Goal: Task Accomplishment & Management: Manage account settings

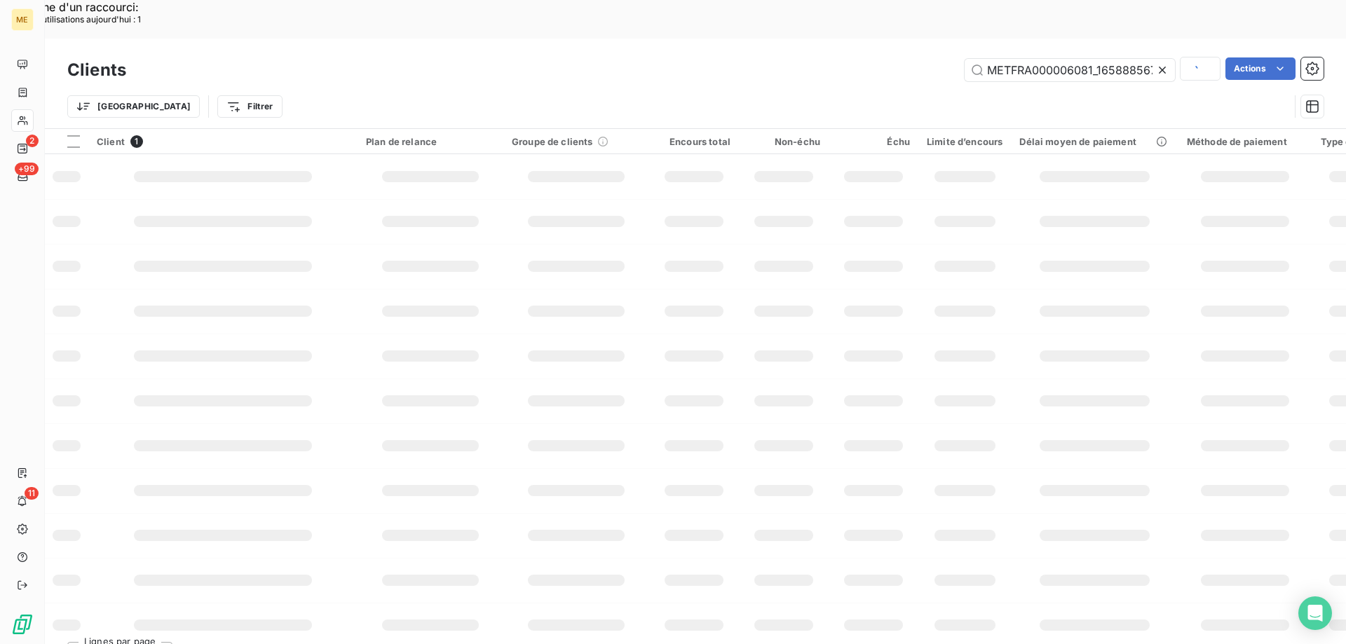
scroll to position [0, 39]
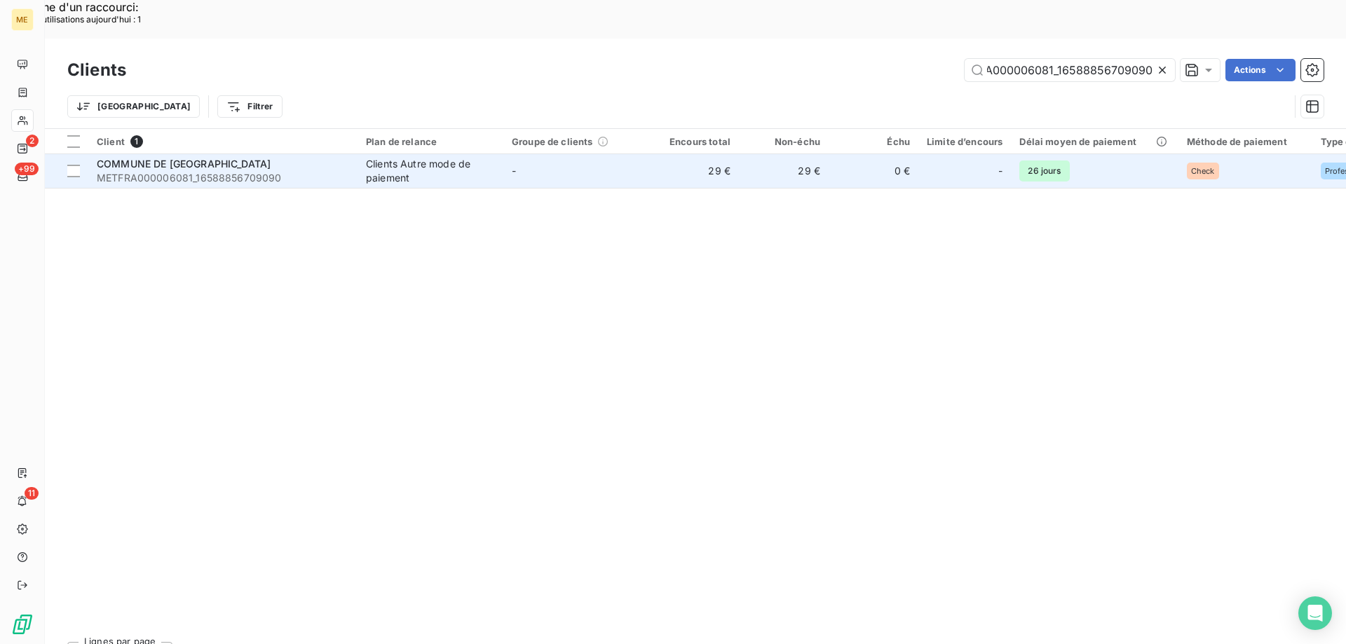
click at [93, 154] on td "COMMUNE DE HECHES METFRA000006081_16588856709090" at bounding box center [222, 171] width 269 height 34
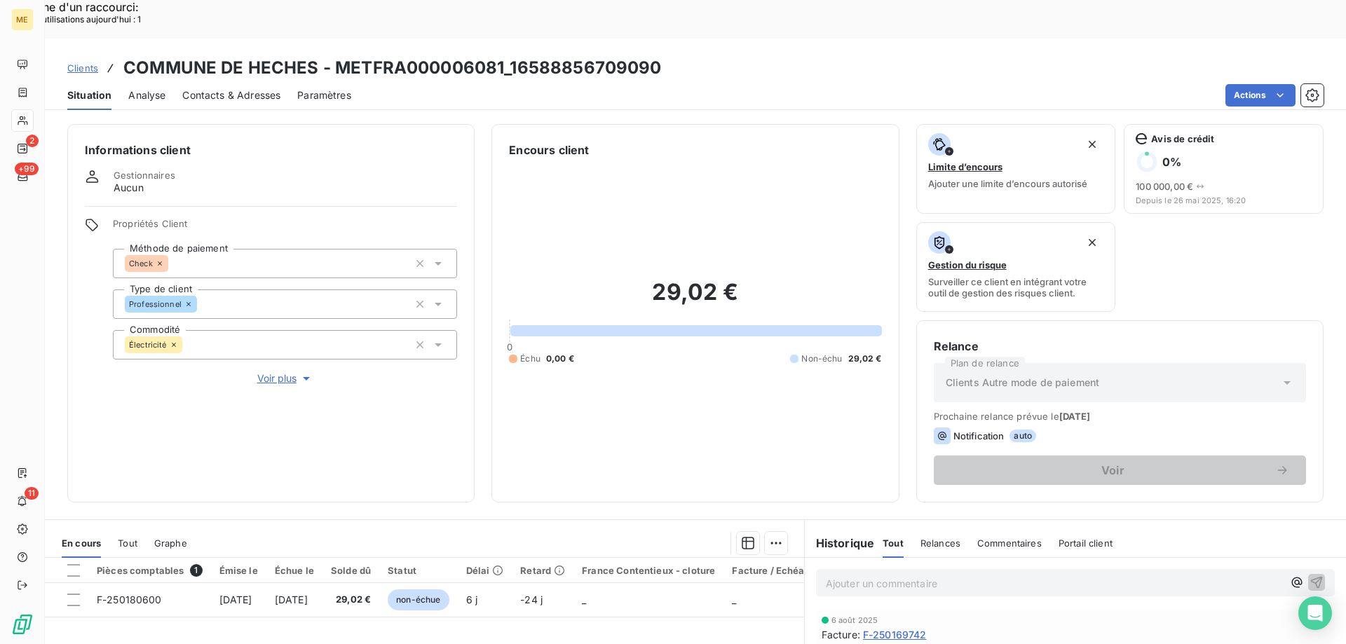
click at [264, 371] on span "Voir plus" at bounding box center [285, 378] width 56 height 14
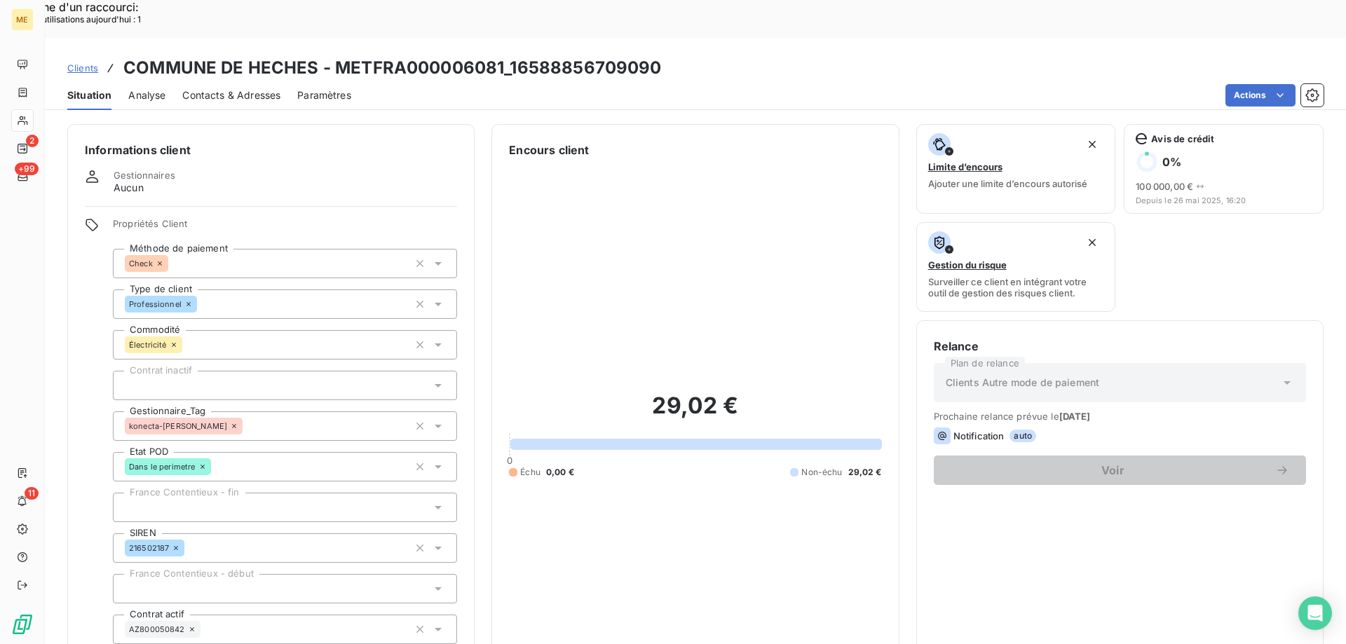
click at [313, 170] on div "Gestionnaires Aucun" at bounding box center [271, 182] width 372 height 25
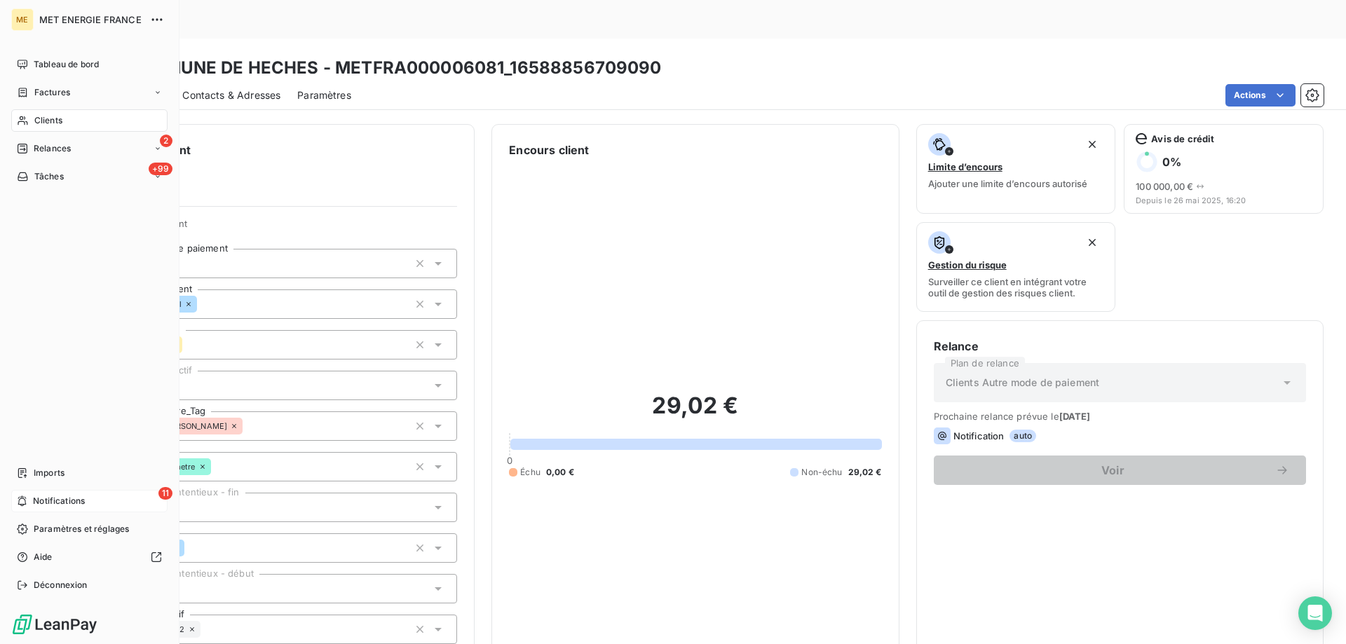
click at [44, 505] on span "Notifications" at bounding box center [59, 501] width 52 height 13
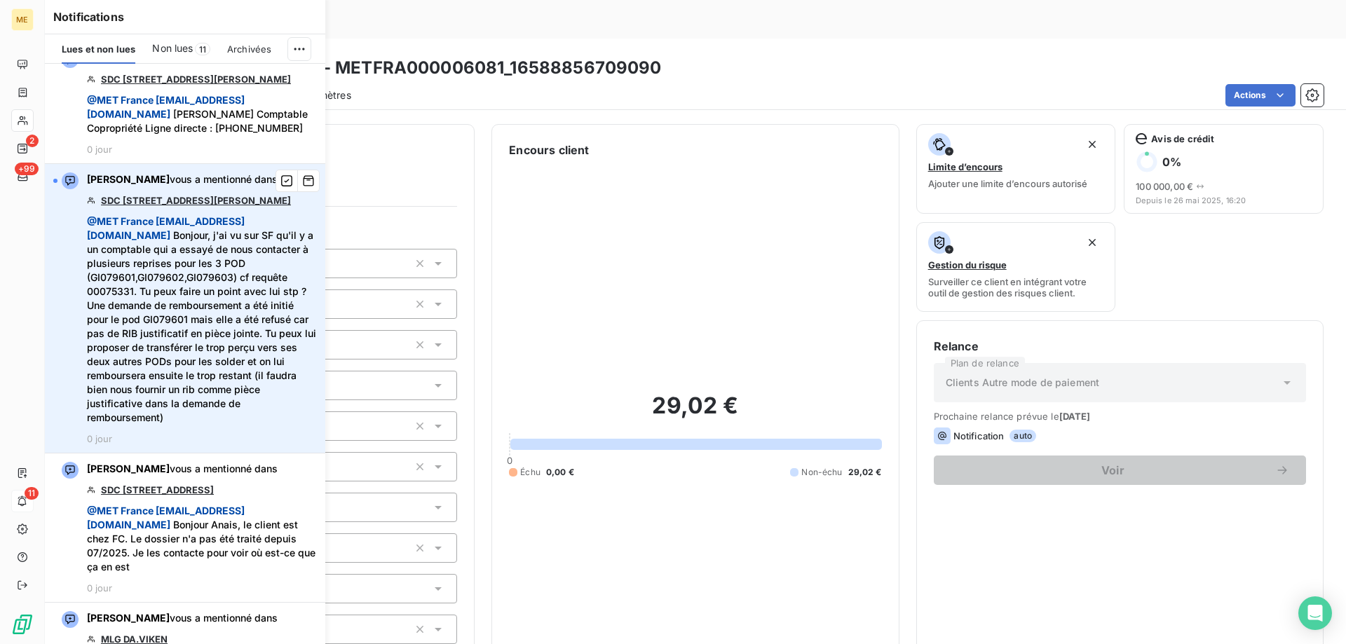
scroll to position [140, 0]
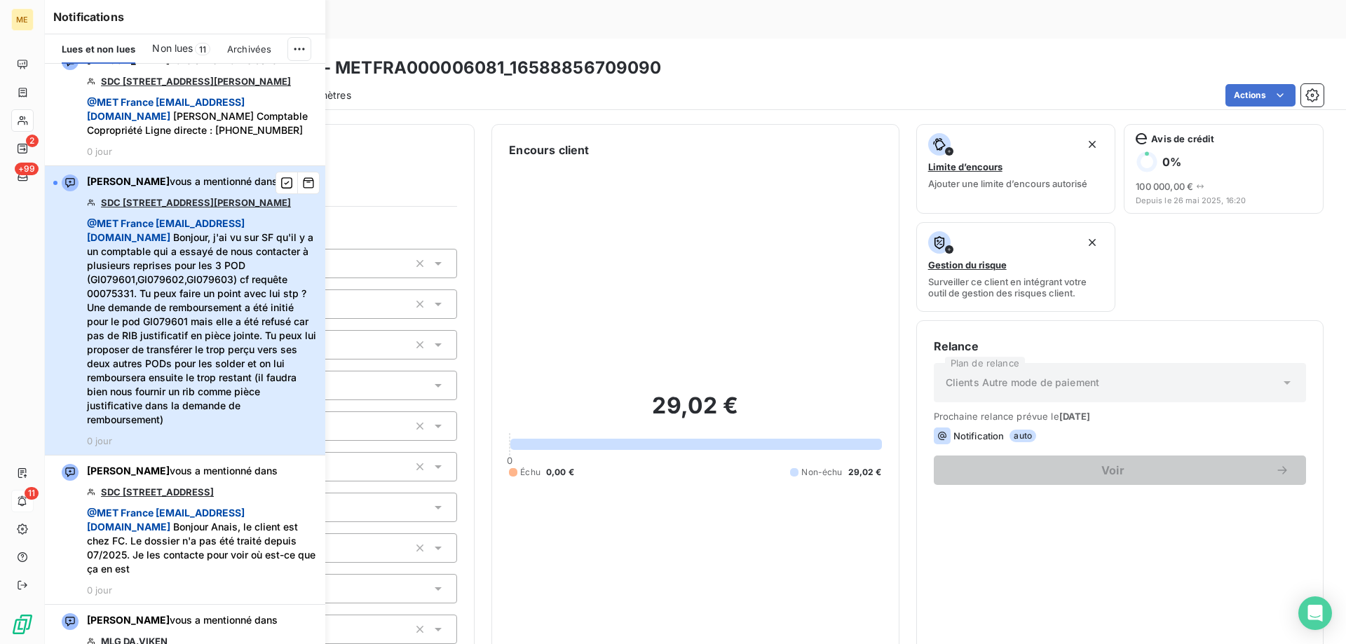
click at [204, 313] on span "@ MET France met-france@recouvrement.met.com Bonjour, j'ai vu sur SF qu'il y a …" at bounding box center [202, 322] width 230 height 210
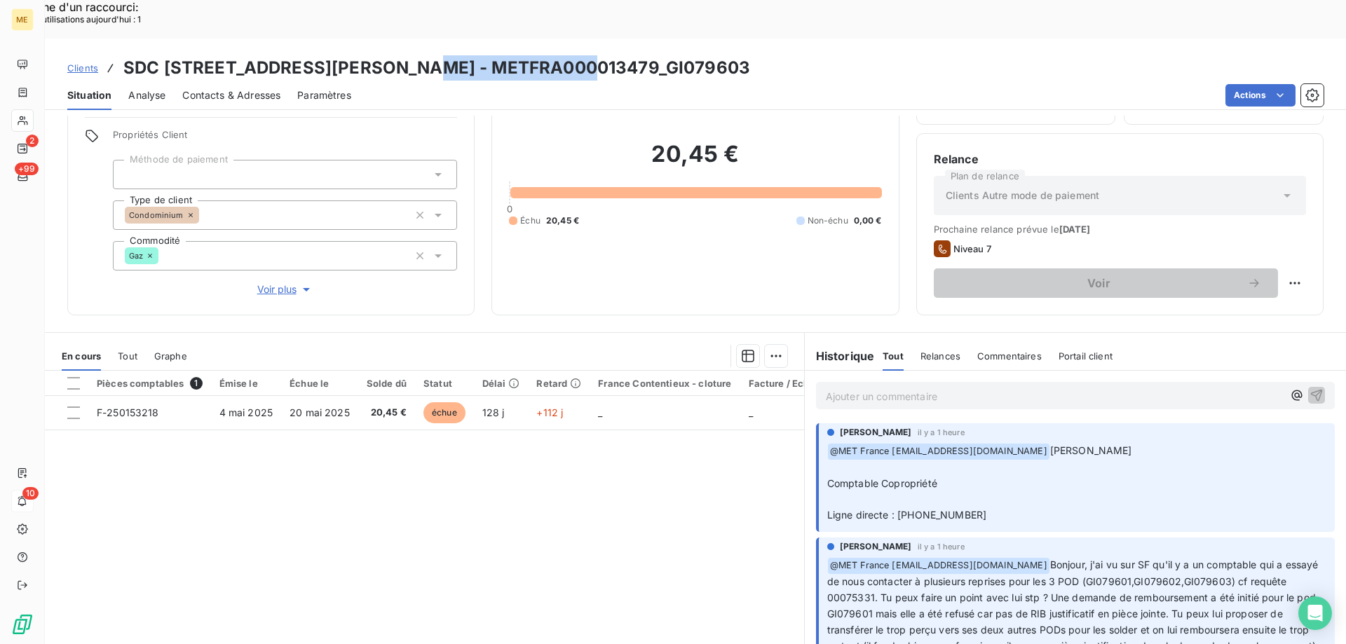
drag, startPoint x: 404, startPoint y: 32, endPoint x: 568, endPoint y: 27, distance: 164.1
click at [568, 55] on h3 "SDC [STREET_ADDRESS][PERSON_NAME] - METFRA000013479_GI079603" at bounding box center [436, 67] width 627 height 25
copy h3 "METFRA000013479"
drag, startPoint x: 892, startPoint y: 479, endPoint x: 953, endPoint y: 480, distance: 61.0
click at [953, 509] on span "Ligne directe : [PHONE_NUMBER]" at bounding box center [907, 515] width 160 height 12
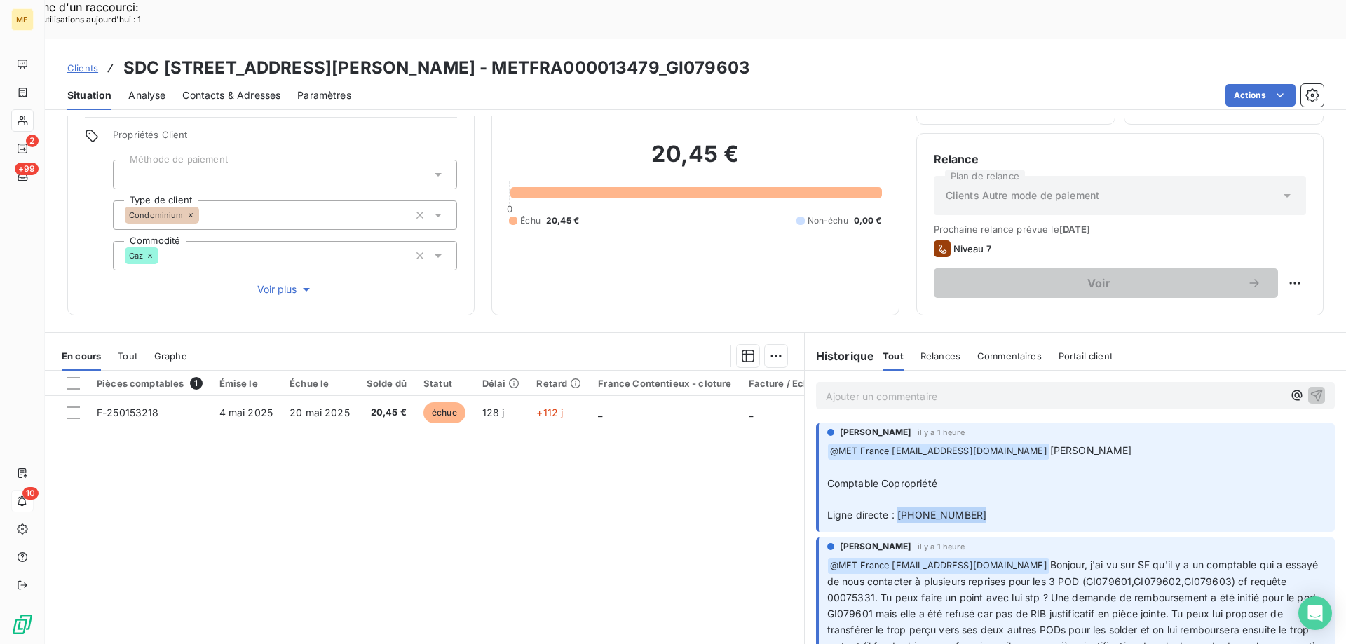
copy span "[PHONE_NUMBER]"
click at [250, 88] on span "Contacts & Adresses" at bounding box center [231, 95] width 98 height 14
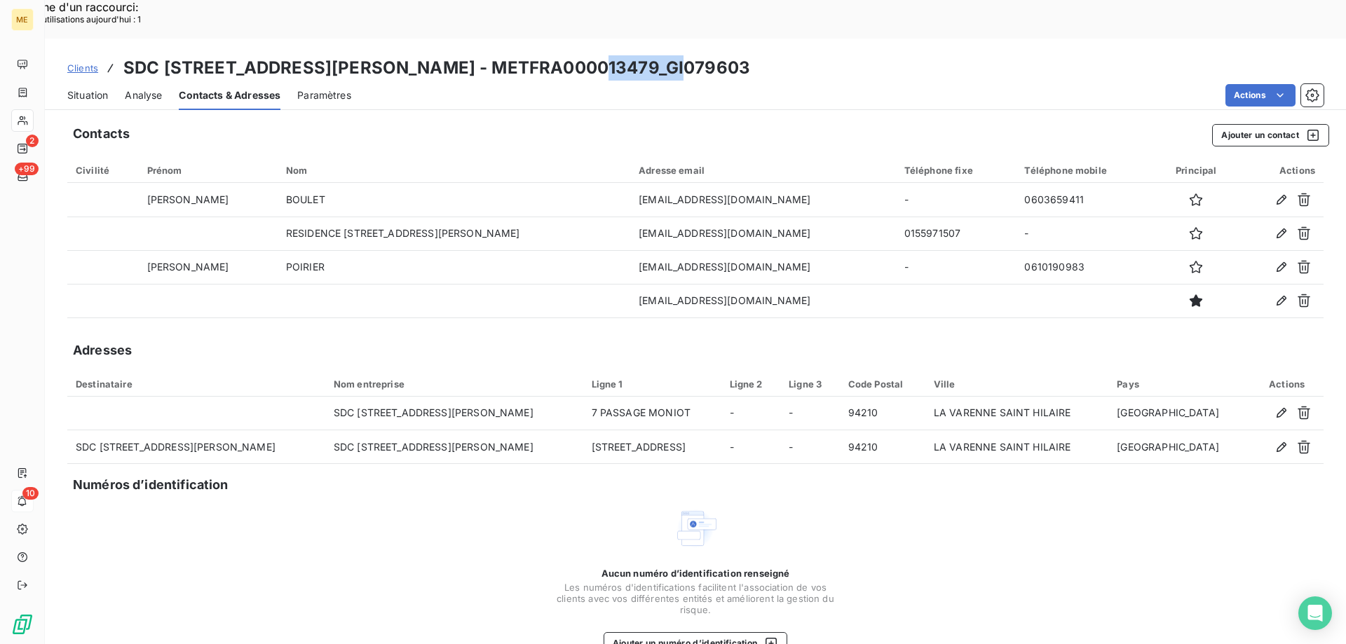
drag, startPoint x: 580, startPoint y: 29, endPoint x: 656, endPoint y: 36, distance: 76.7
click at [656, 55] on h3 "SDC [STREET_ADDRESS][PERSON_NAME] - METFRA000013479_GI079603" at bounding box center [436, 67] width 627 height 25
copy h3 "GI079603"
drag, startPoint x: 401, startPoint y: 30, endPoint x: 573, endPoint y: 30, distance: 171.7
click at [573, 55] on h3 "SDC [STREET_ADDRESS][PERSON_NAME] - METFRA000013479_GI079603" at bounding box center [436, 67] width 627 height 25
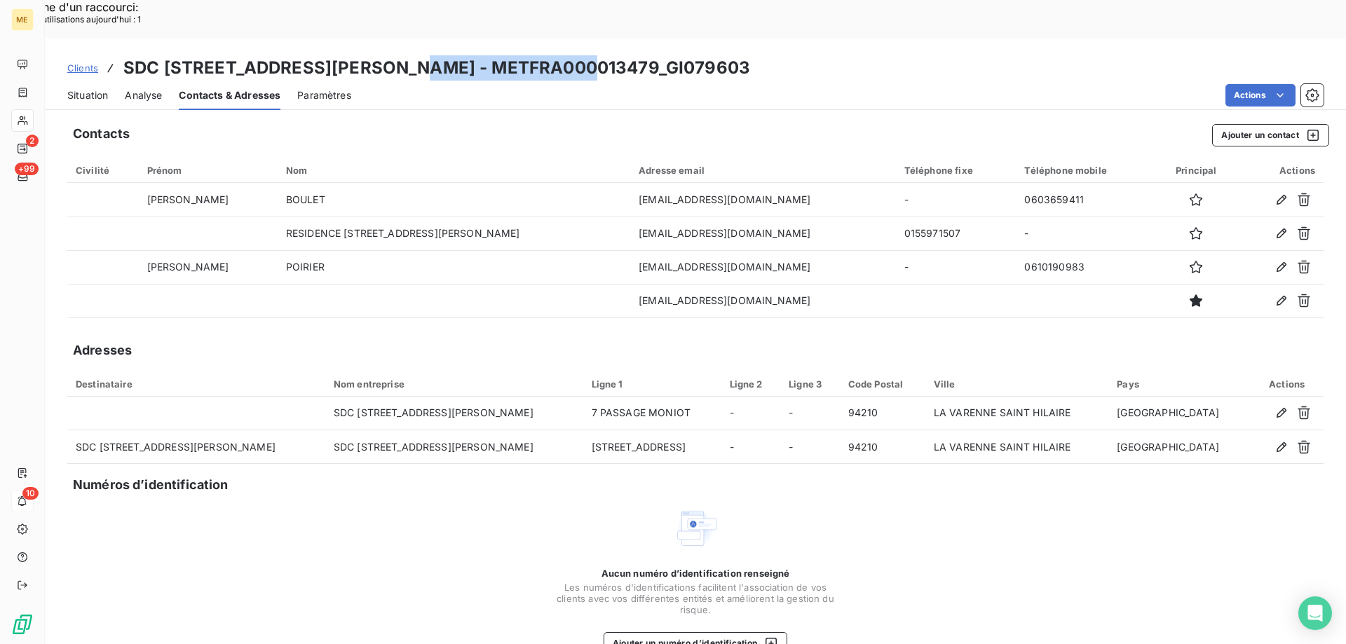
copy h3 "METFRA000013479"
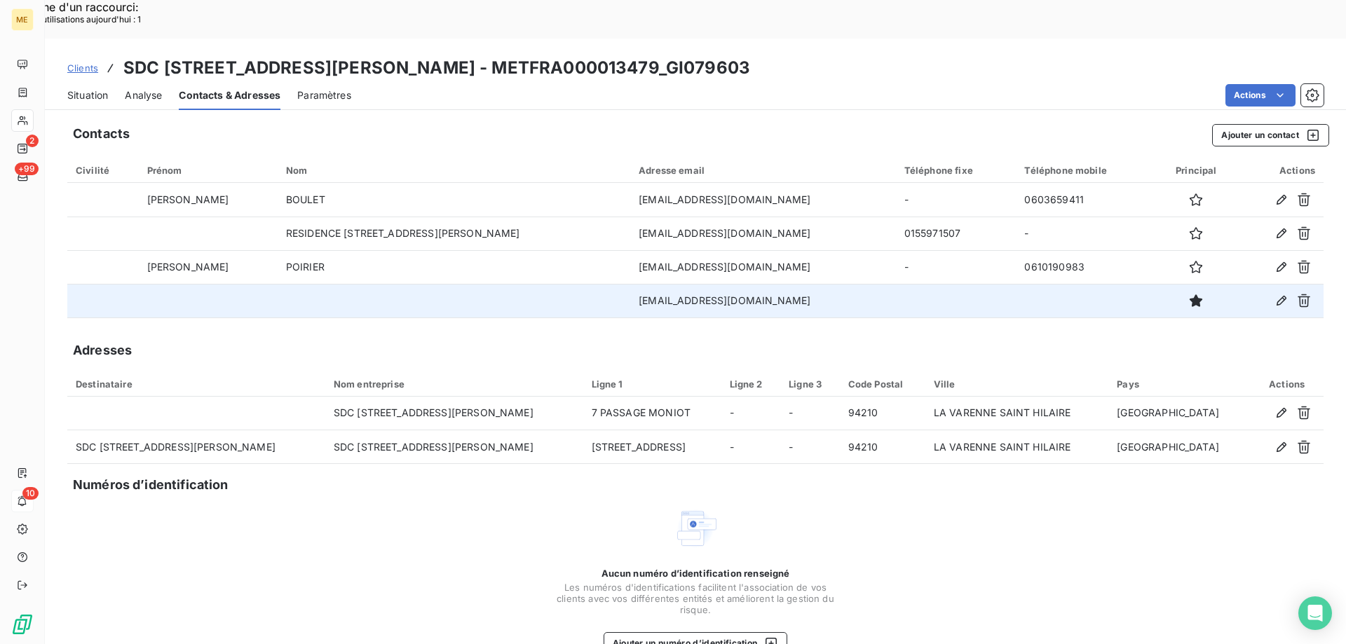
click at [475, 284] on td at bounding box center [454, 301] width 353 height 34
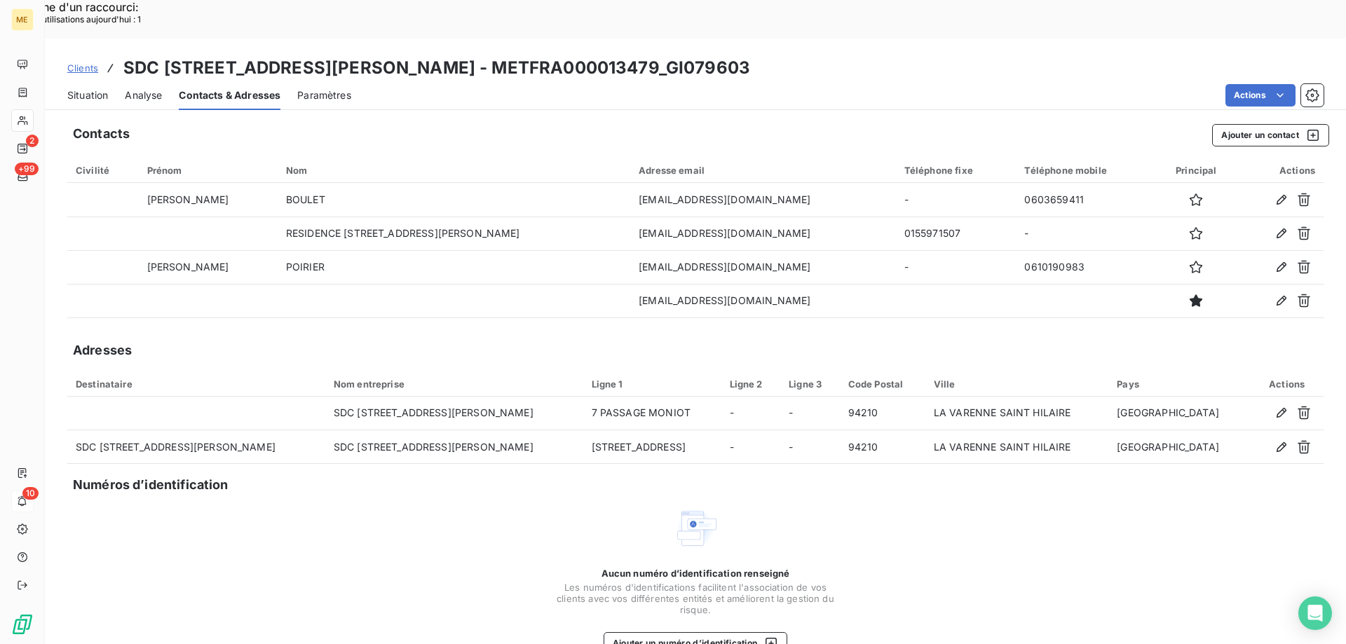
click at [83, 88] on span "Situation" at bounding box center [87, 95] width 41 height 14
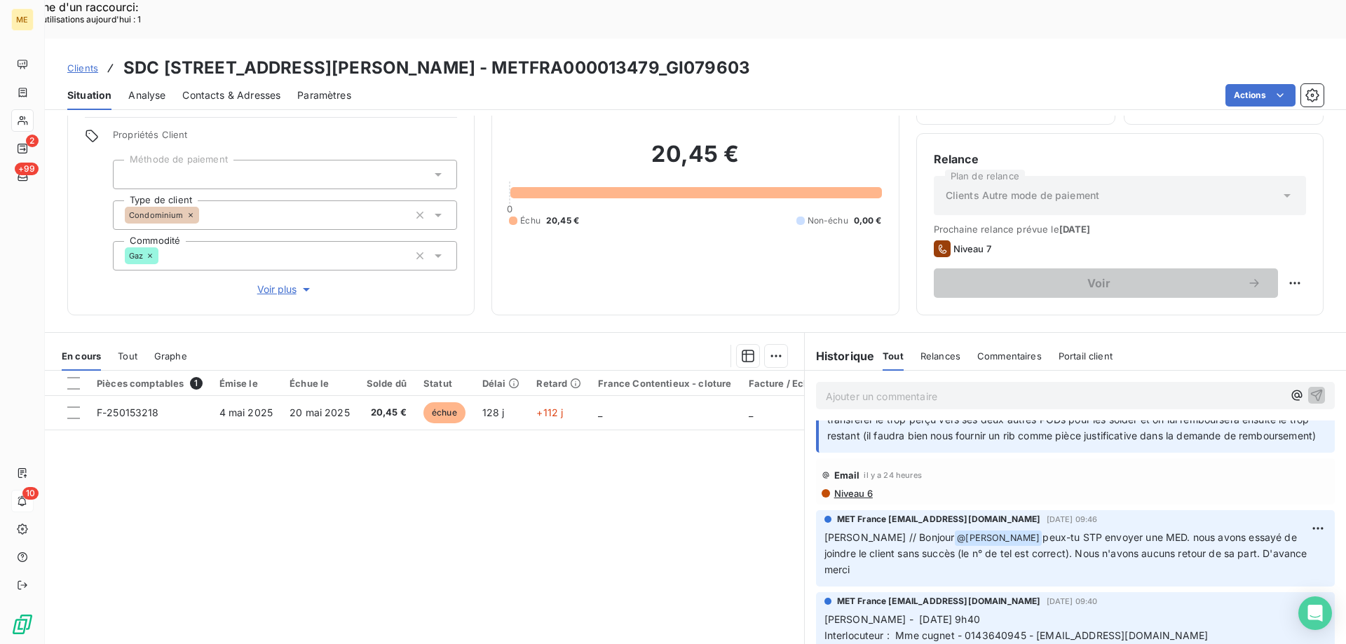
scroll to position [280, 0]
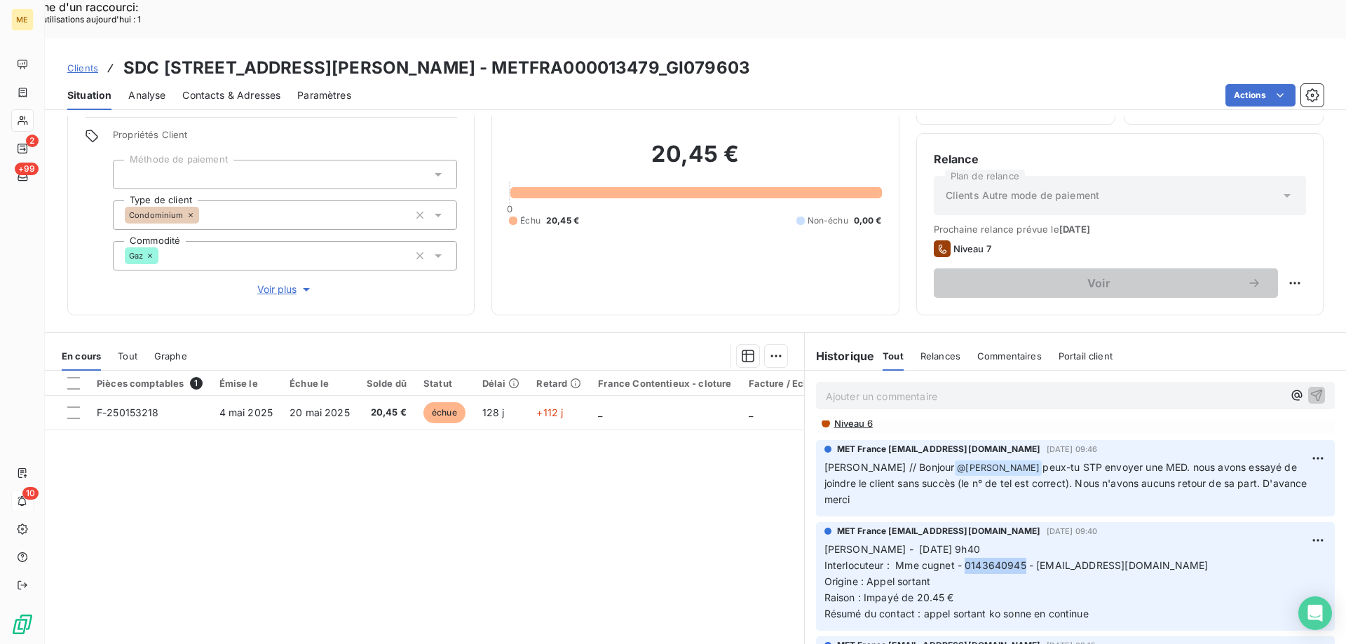
drag, startPoint x: 958, startPoint y: 528, endPoint x: 1019, endPoint y: 527, distance: 61.0
click at [1019, 559] on span "Interlocuteur : Mme cugnet - 0143640945 - rinaldi14@cabinetrinaldi.fr" at bounding box center [1016, 565] width 384 height 12
copy span "0143640945"
click at [187, 88] on span "Contacts & Adresses" at bounding box center [231, 95] width 98 height 14
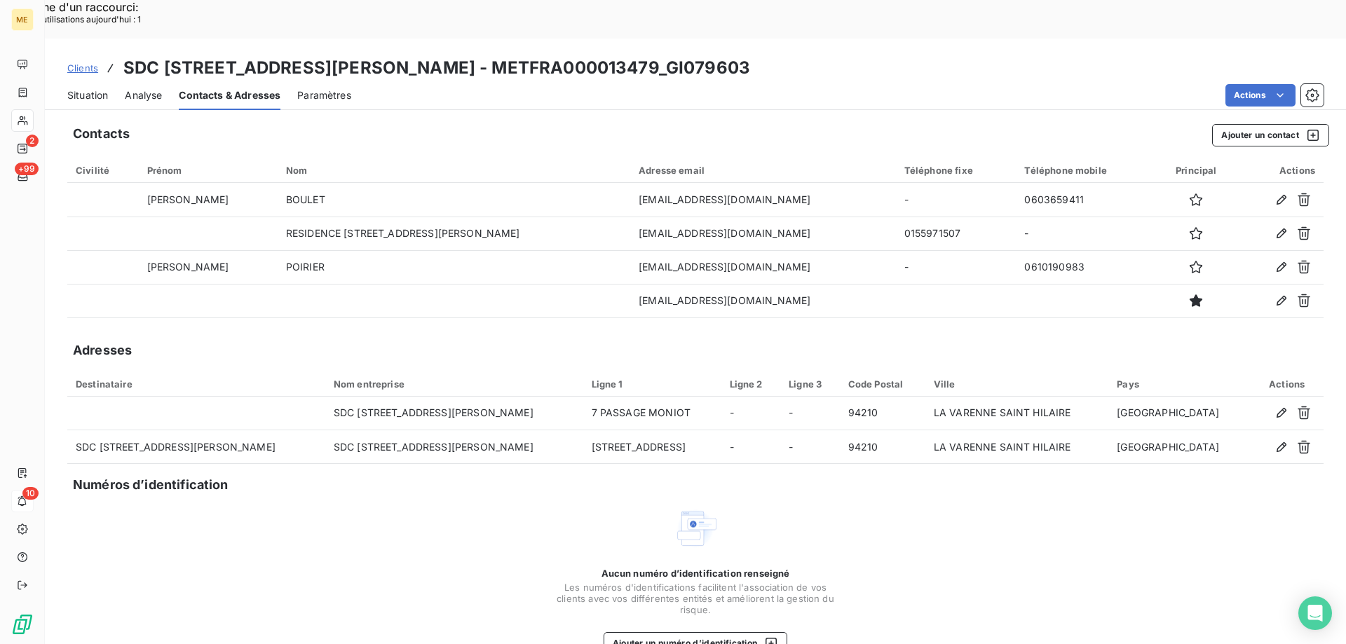
click at [78, 88] on span "Situation" at bounding box center [87, 95] width 41 height 14
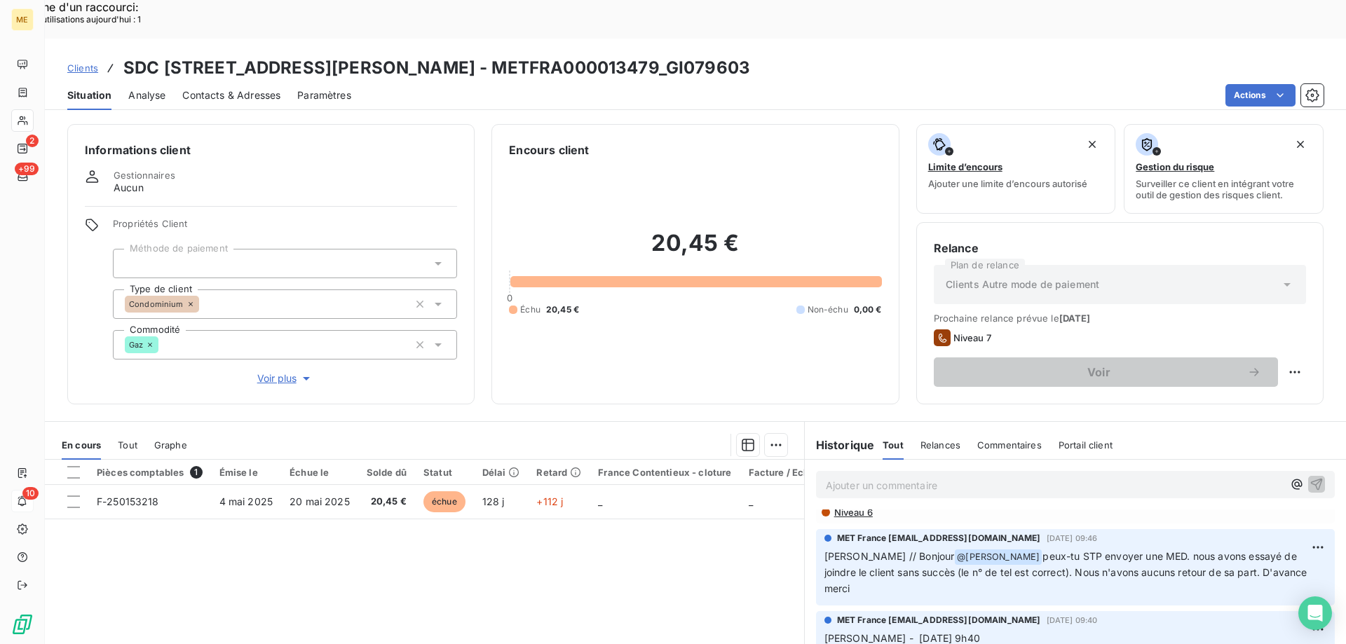
drag, startPoint x: 1029, startPoint y: 620, endPoint x: 1159, endPoint y: 620, distance: 129.7
copy span "[EMAIL_ADDRESS][DOMAIN_NAME]"
click at [74, 62] on span "Clients" at bounding box center [82, 67] width 31 height 11
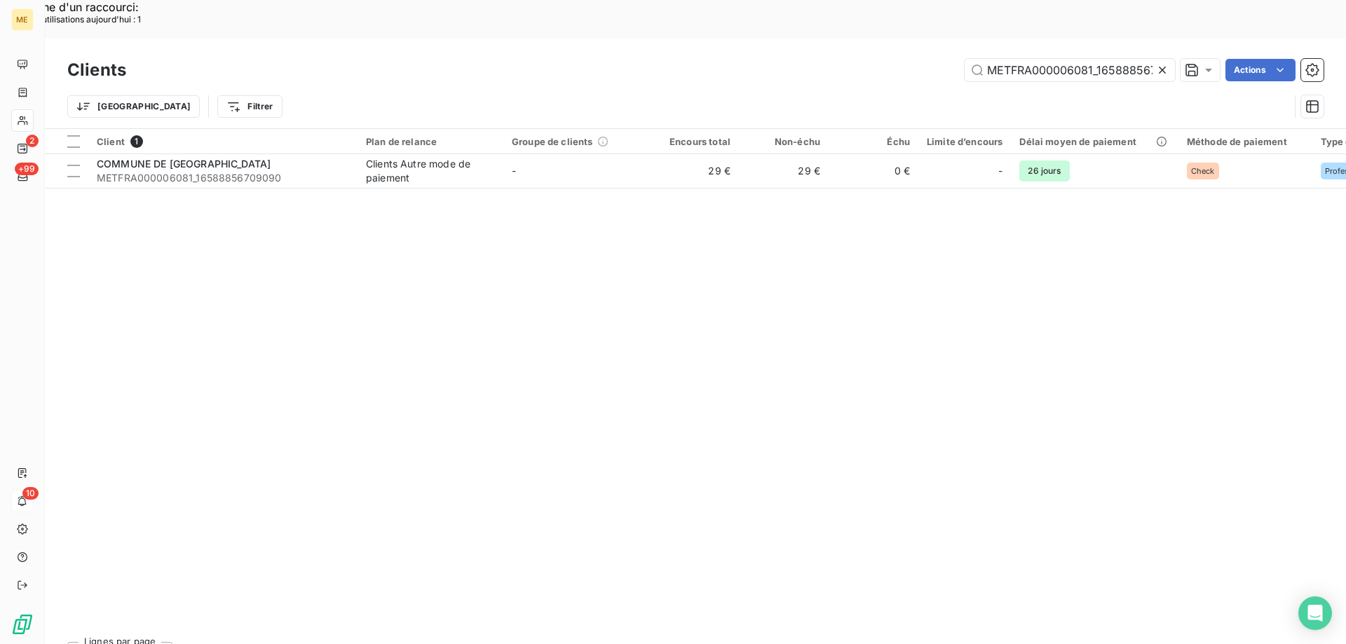
scroll to position [0, 39]
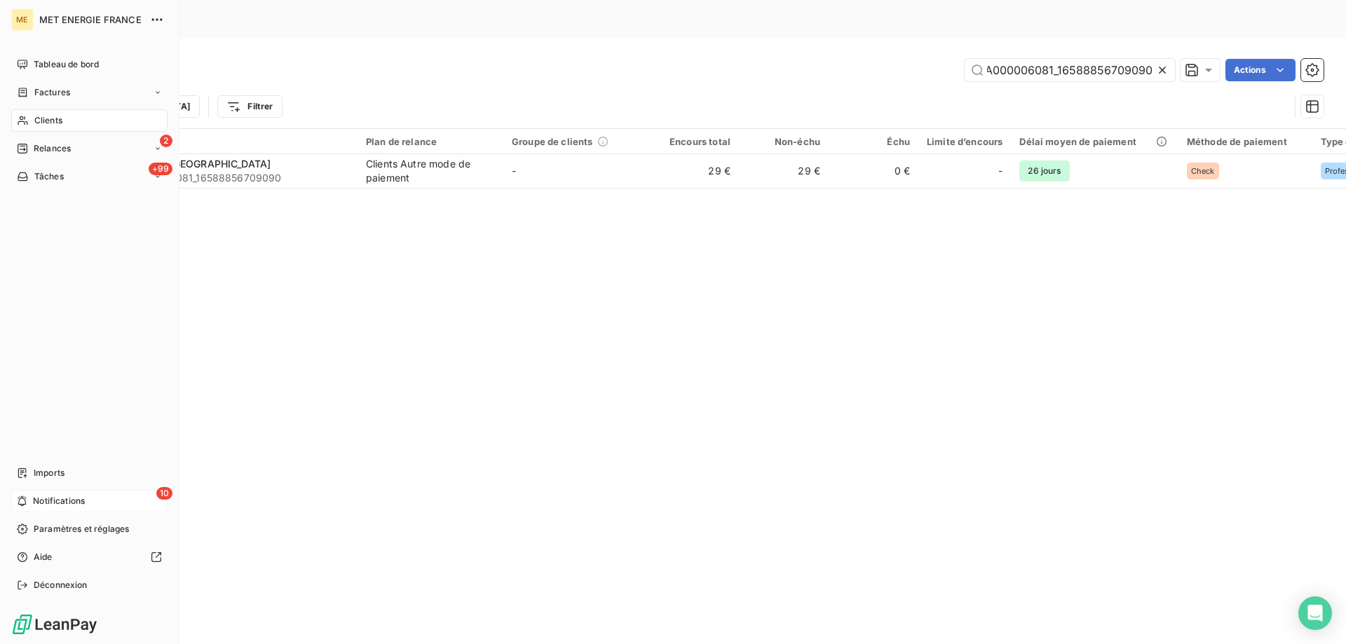
click at [36, 499] on span "Notifications" at bounding box center [59, 501] width 52 height 13
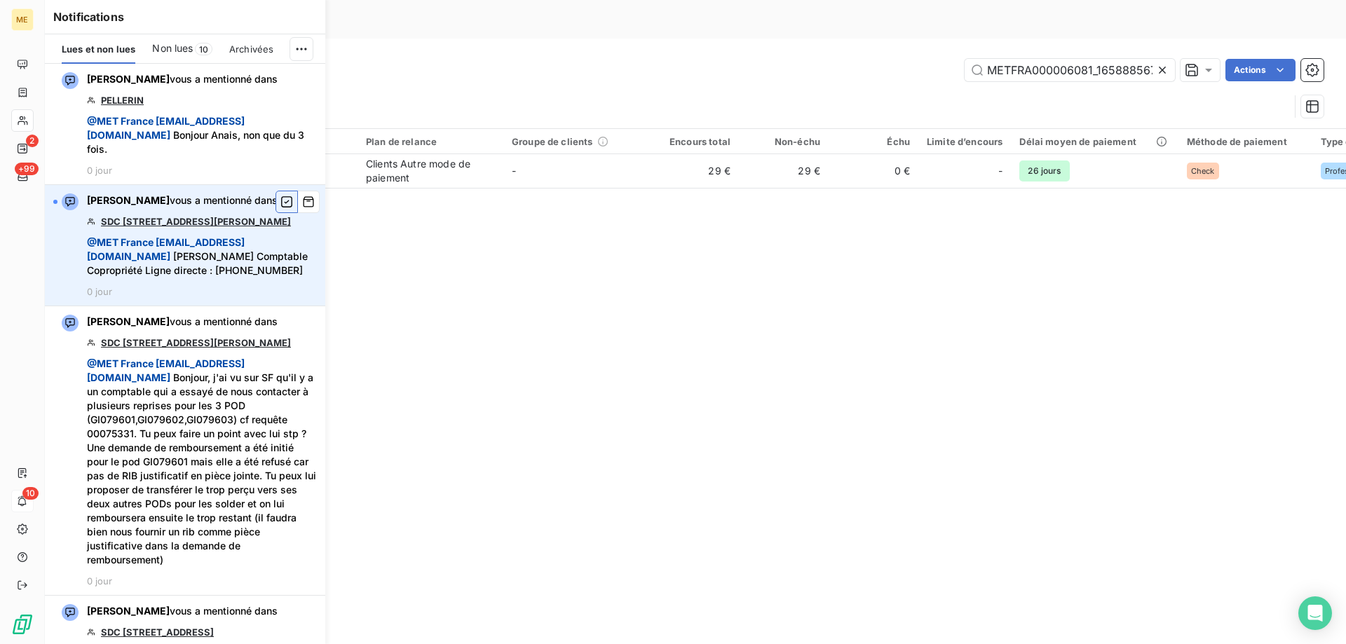
click at [280, 207] on icon "button" at bounding box center [286, 202] width 13 height 14
click at [212, 217] on link "SDC [STREET_ADDRESS][PERSON_NAME]" at bounding box center [196, 221] width 190 height 11
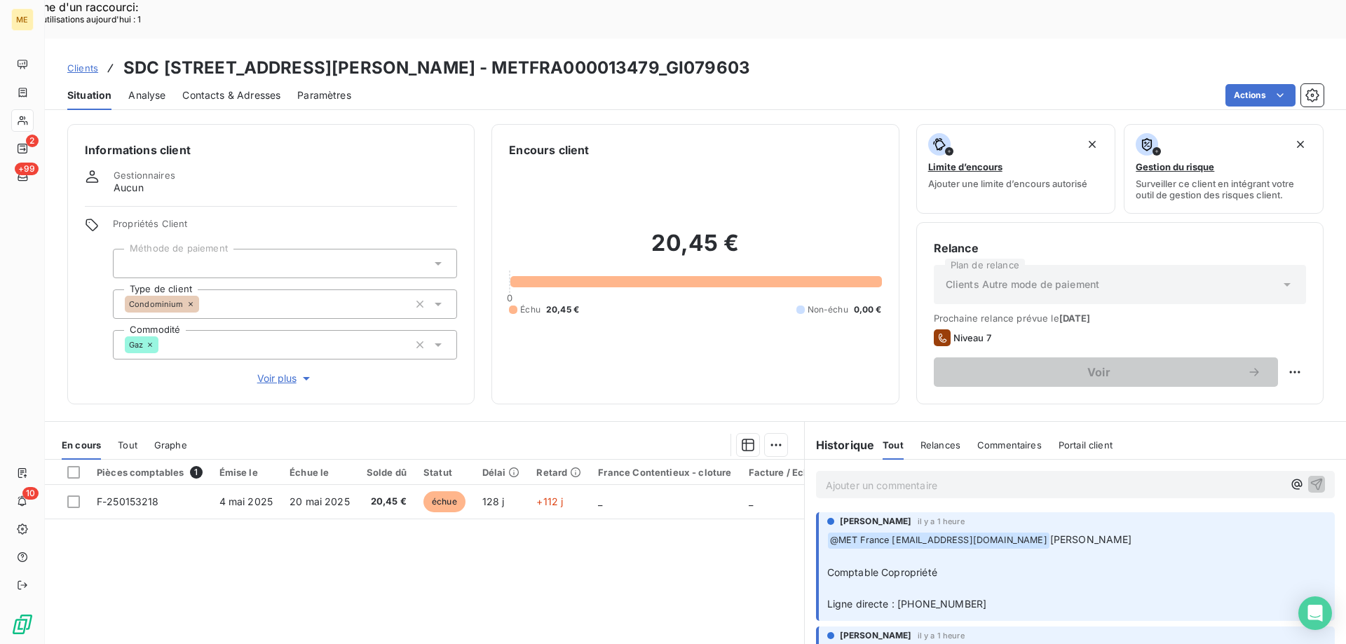
click at [93, 62] on span "Clients" at bounding box center [82, 67] width 31 height 11
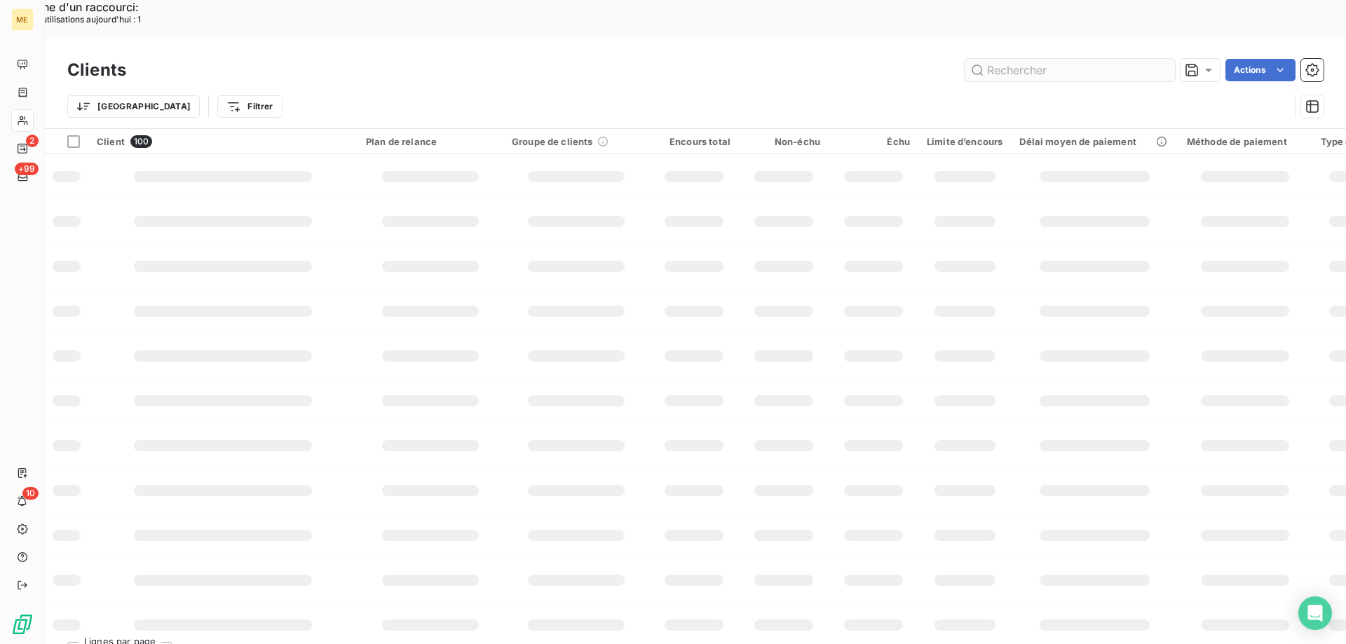
click at [999, 59] on input "text" at bounding box center [1069, 70] width 210 height 22
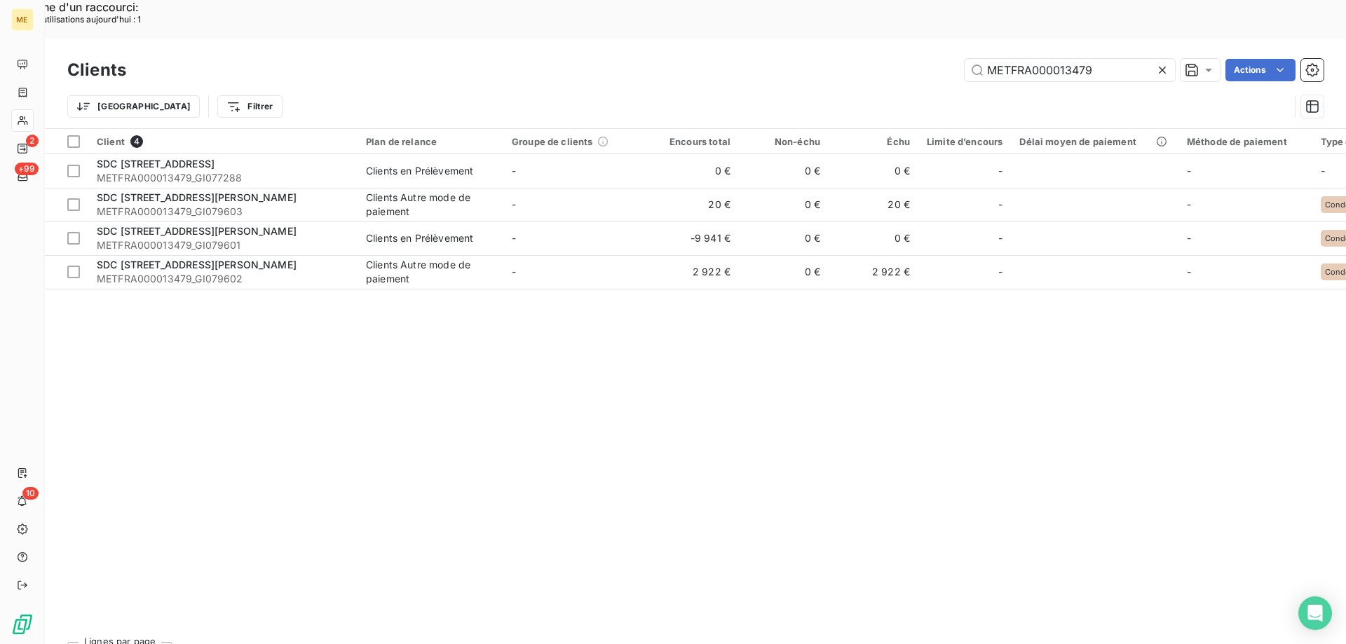
type input "METFRA000013479"
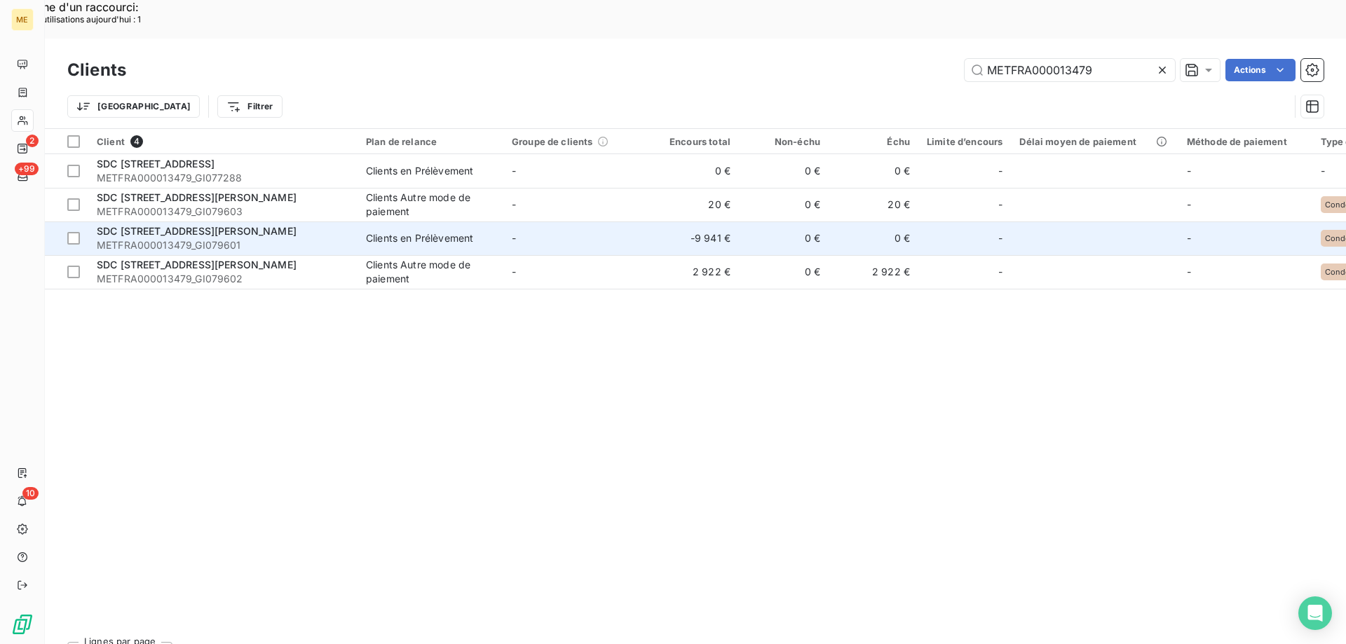
click at [233, 238] on span "METFRA000013479_GI079601" at bounding box center [223, 245] width 252 height 14
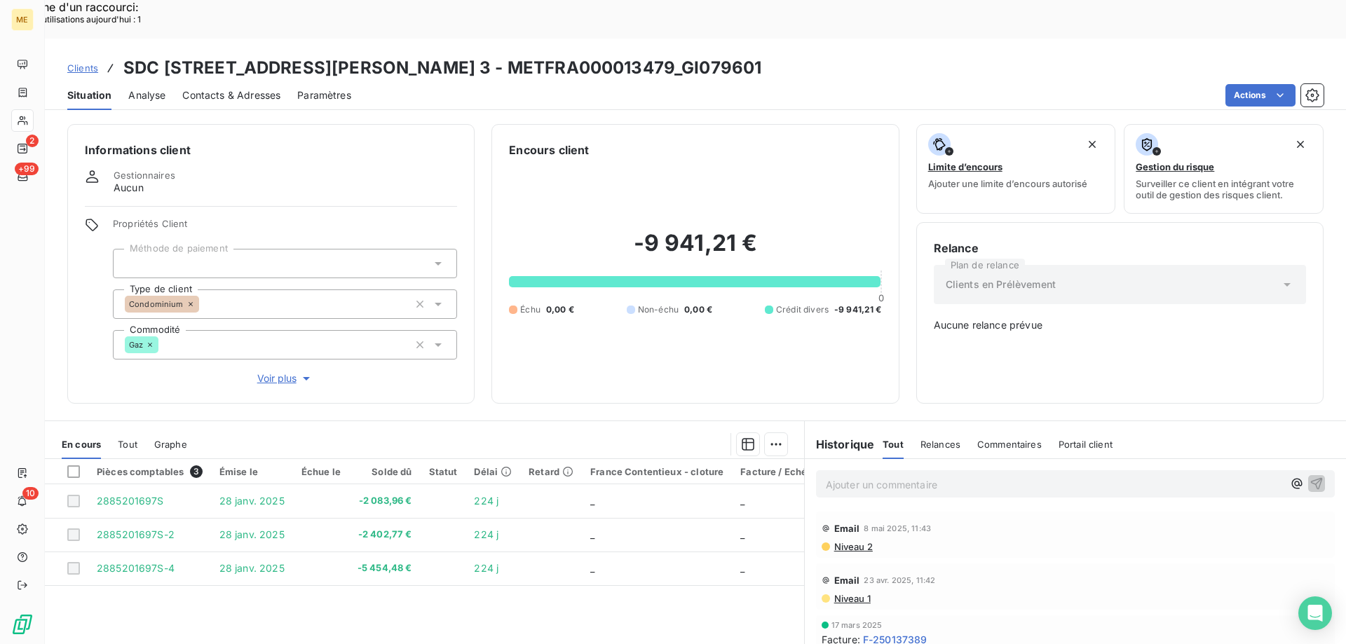
click at [393, 55] on h3 "SDC 8 RUE GUSTAVE LE BON 3 - METFRA000013479_GI079601" at bounding box center [442, 67] width 638 height 25
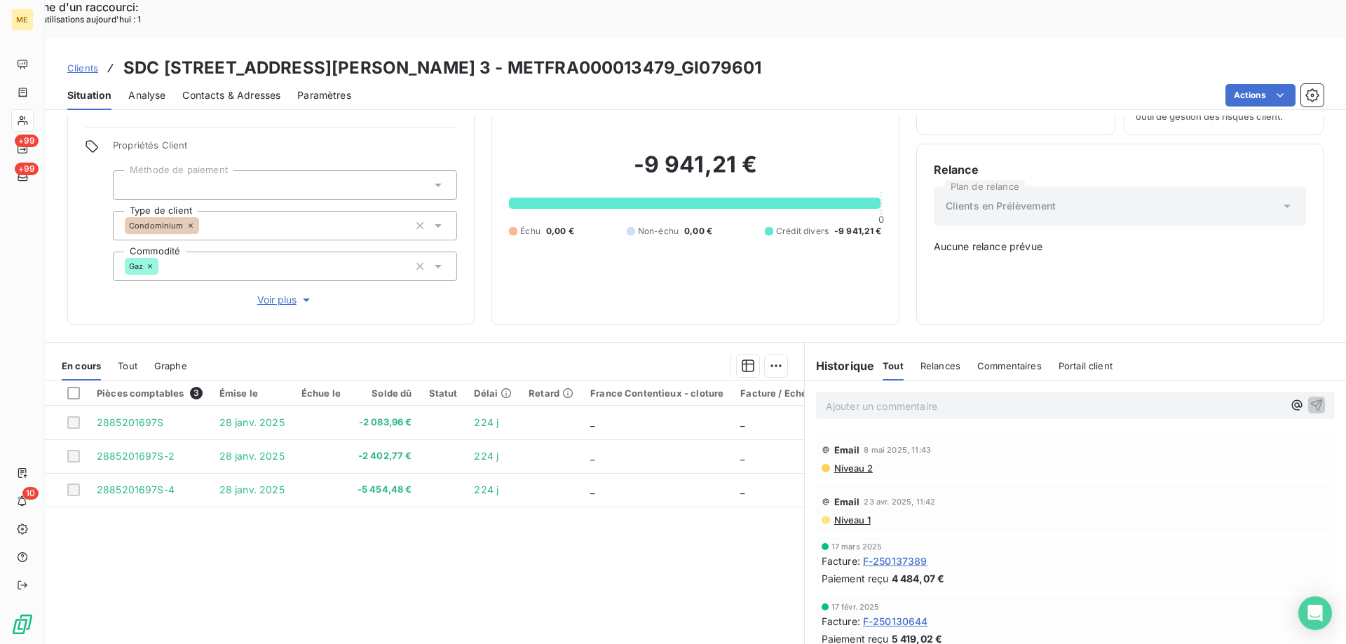
click at [849, 381] on div "Ajouter un commentaire ﻿" at bounding box center [1075, 406] width 541 height 50
click at [839, 397] on p "Ajouter un commentaire ﻿" at bounding box center [1054, 406] width 457 height 18
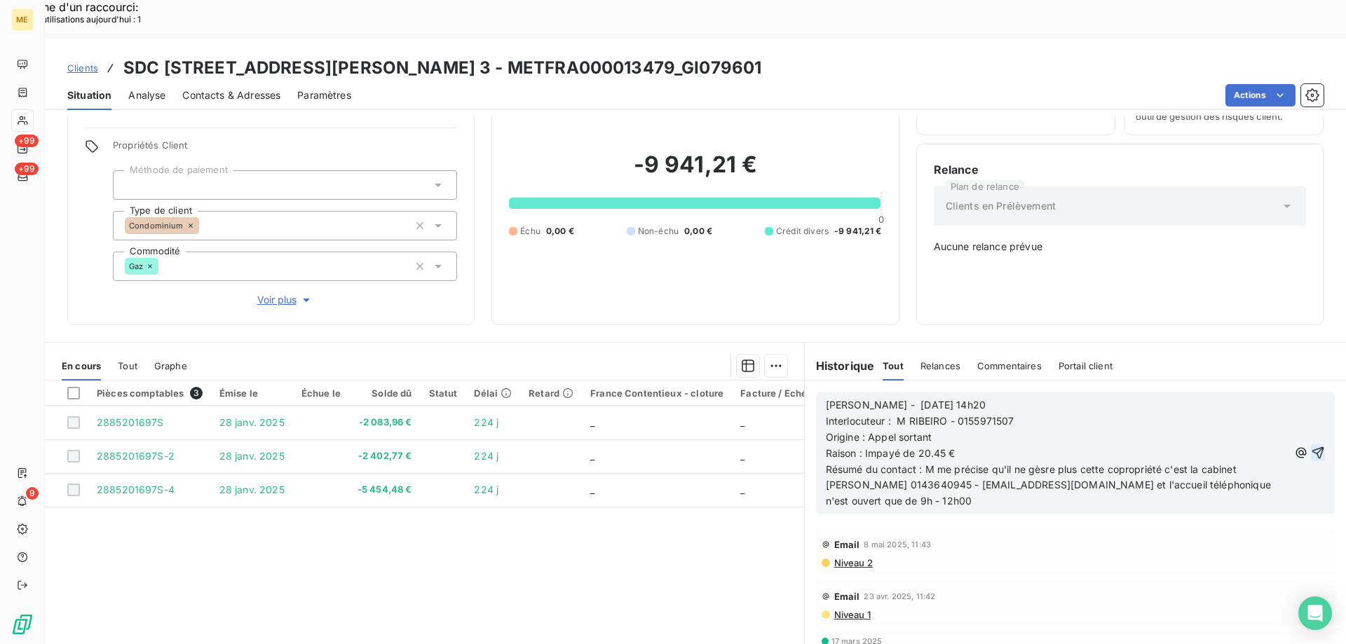
click at [1312, 447] on icon "button" at bounding box center [1318, 453] width 12 height 12
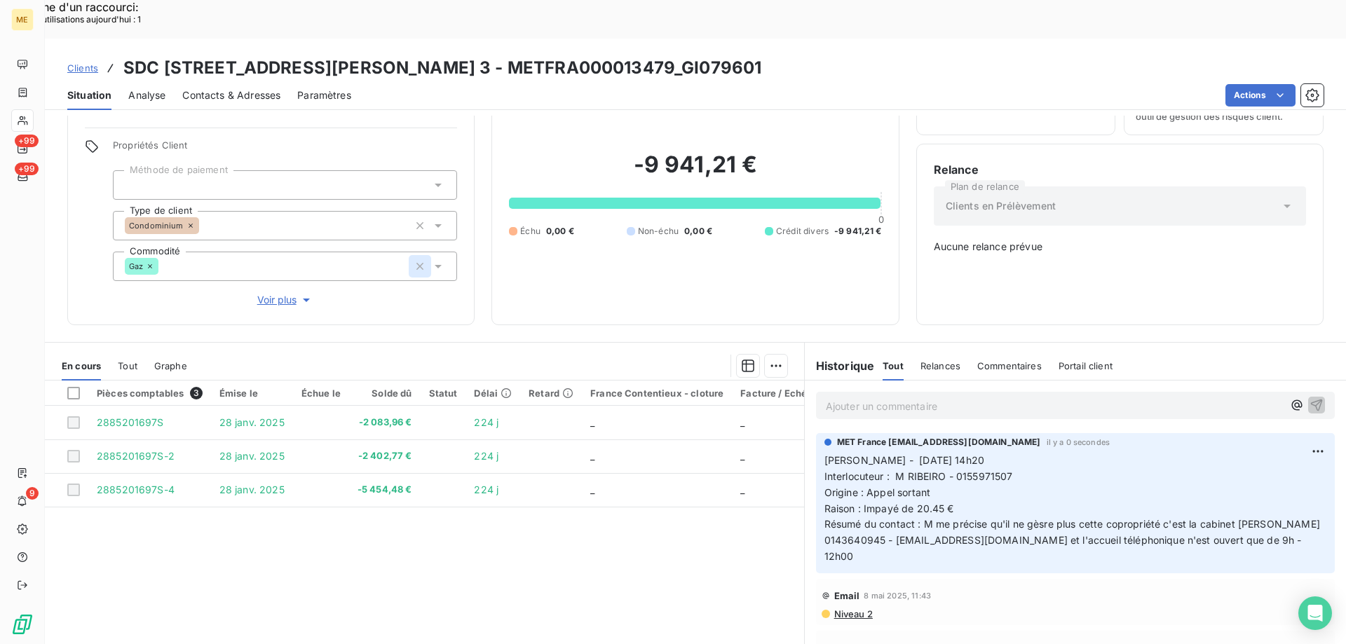
click at [414, 259] on icon "button" at bounding box center [420, 266] width 14 height 14
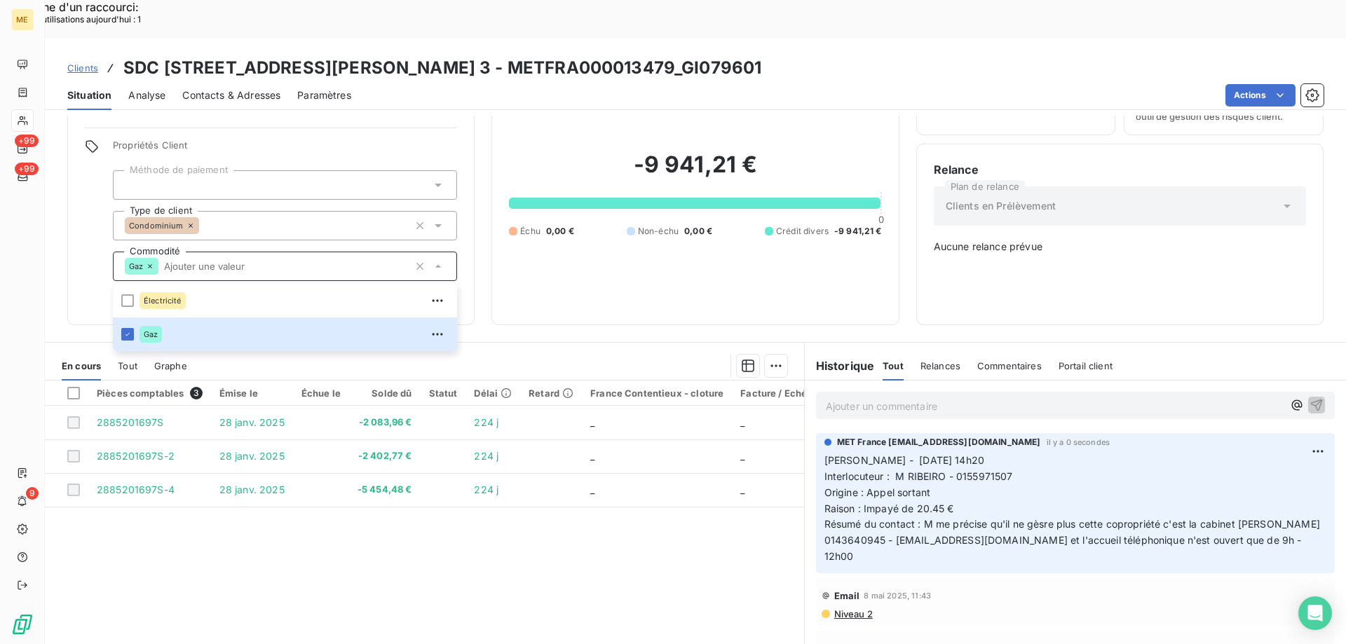
scroll to position [34, 0]
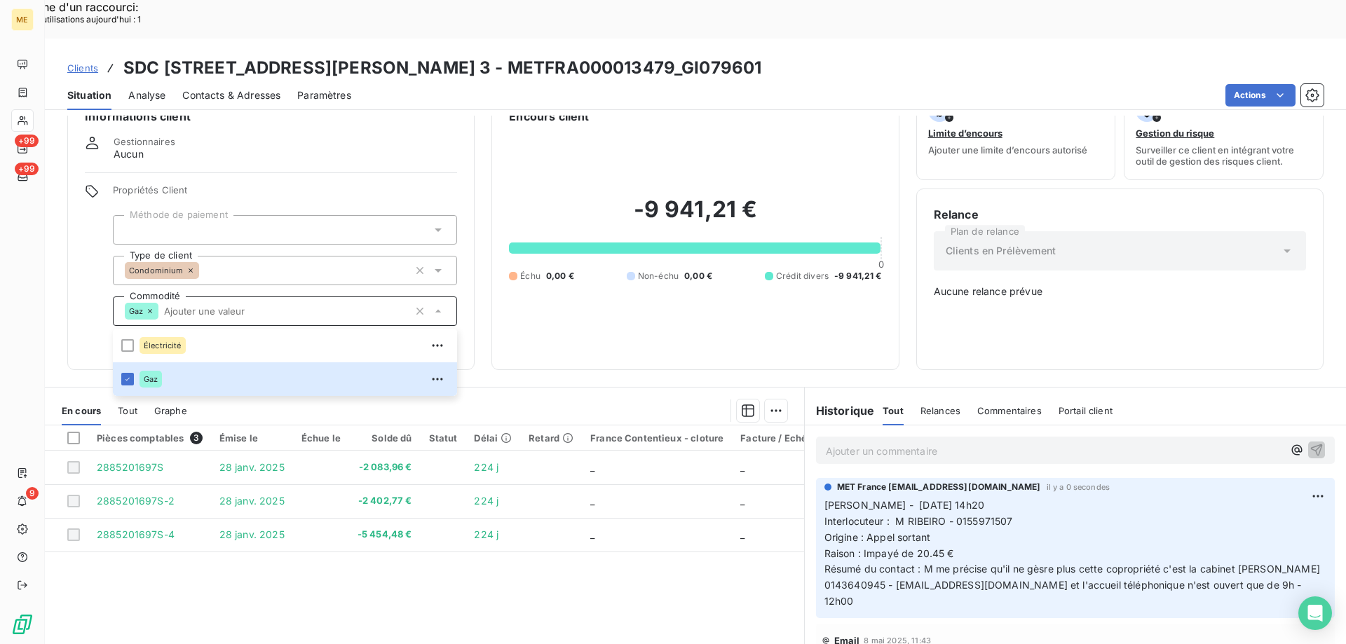
click at [577, 305] on div "-9 941,21 € 0 Échu 0,00 € Non-échu 0,00 € Crédit divers -9 941,21 €" at bounding box center [695, 239] width 372 height 228
click at [308, 136] on div "Gestionnaires Aucun" at bounding box center [271, 148] width 372 height 25
click at [90, 301] on div "Propriétés Client Méthode de paiement Type de client Condominium Commodité Gaz …" at bounding box center [271, 268] width 372 height 168
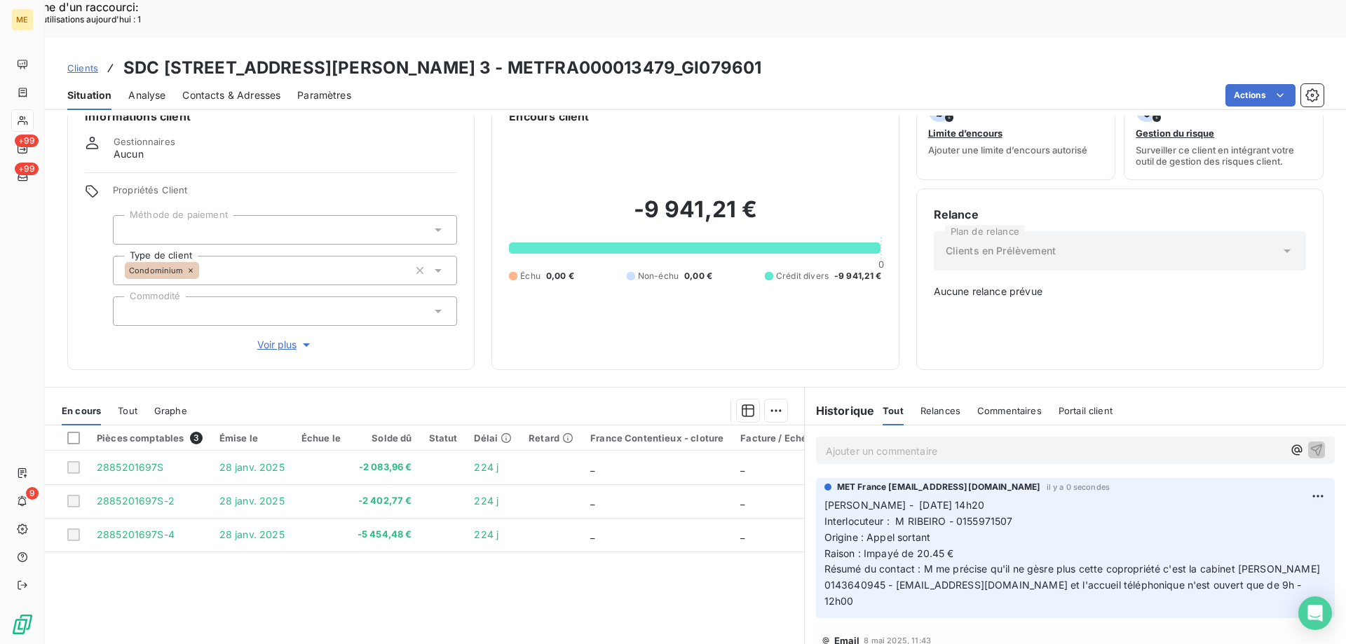
scroll to position [8, 0]
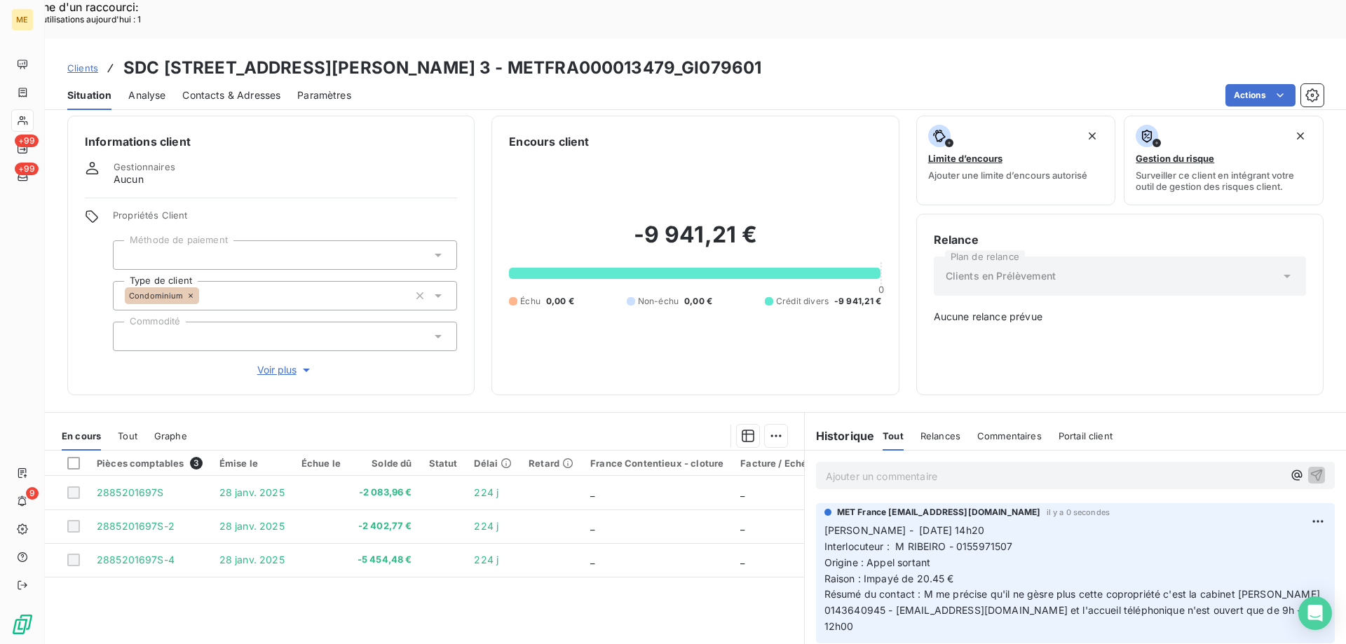
click at [291, 363] on span "Voir plus" at bounding box center [285, 370] width 56 height 14
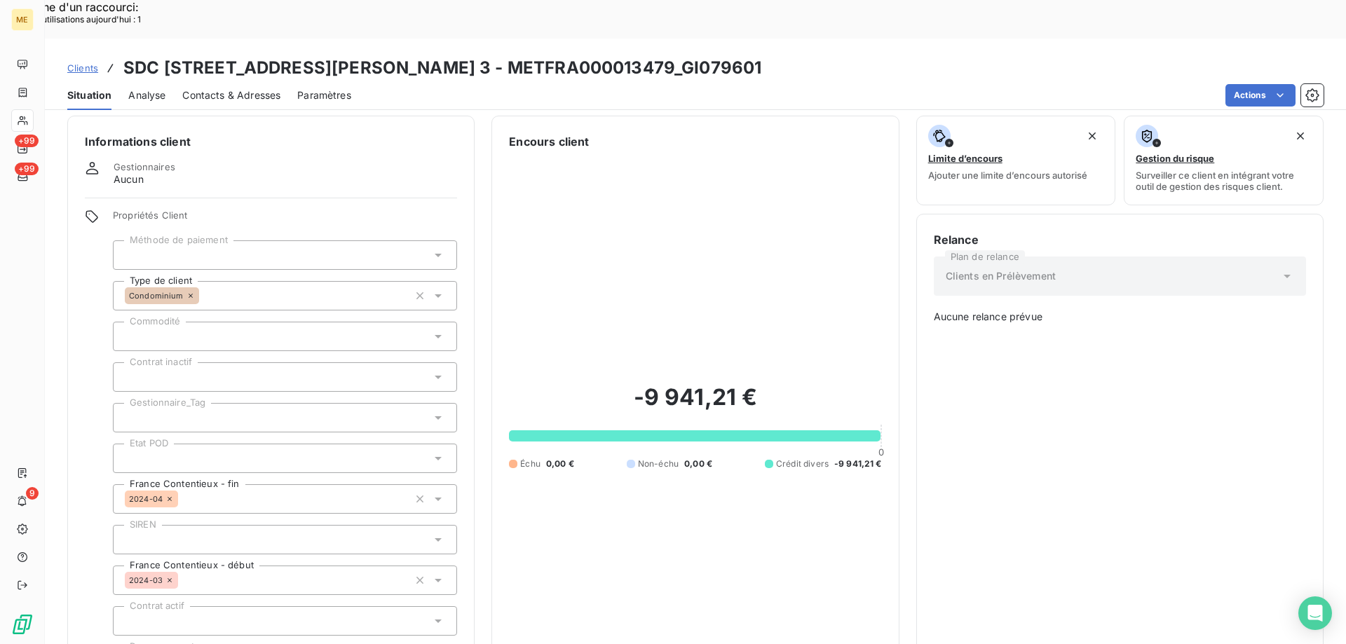
click at [200, 403] on div at bounding box center [285, 417] width 344 height 29
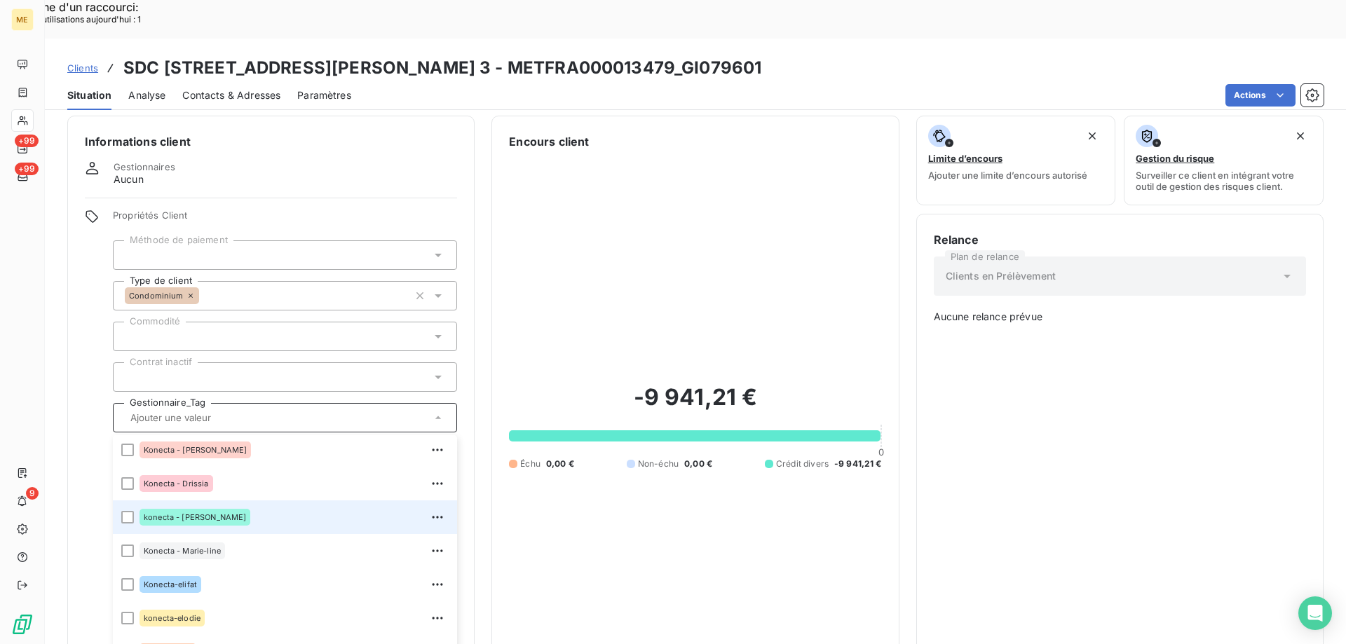
scroll to position [404, 0]
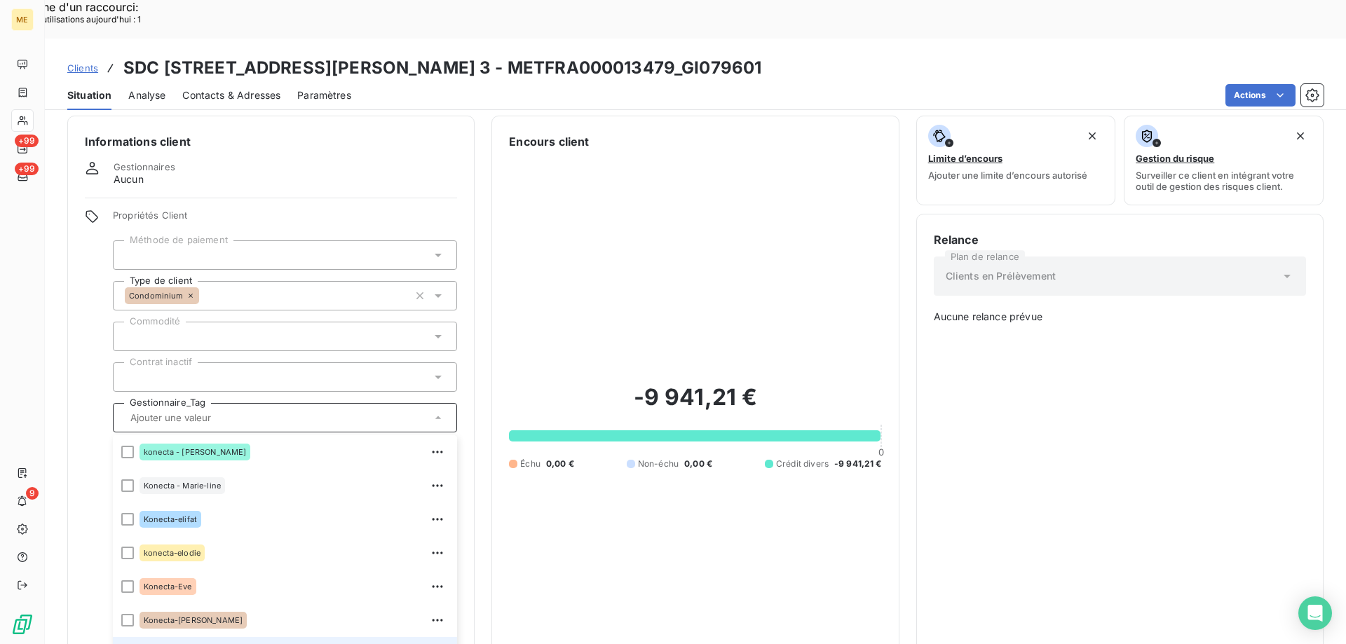
click at [129, 643] on div at bounding box center [127, 654] width 13 height 13
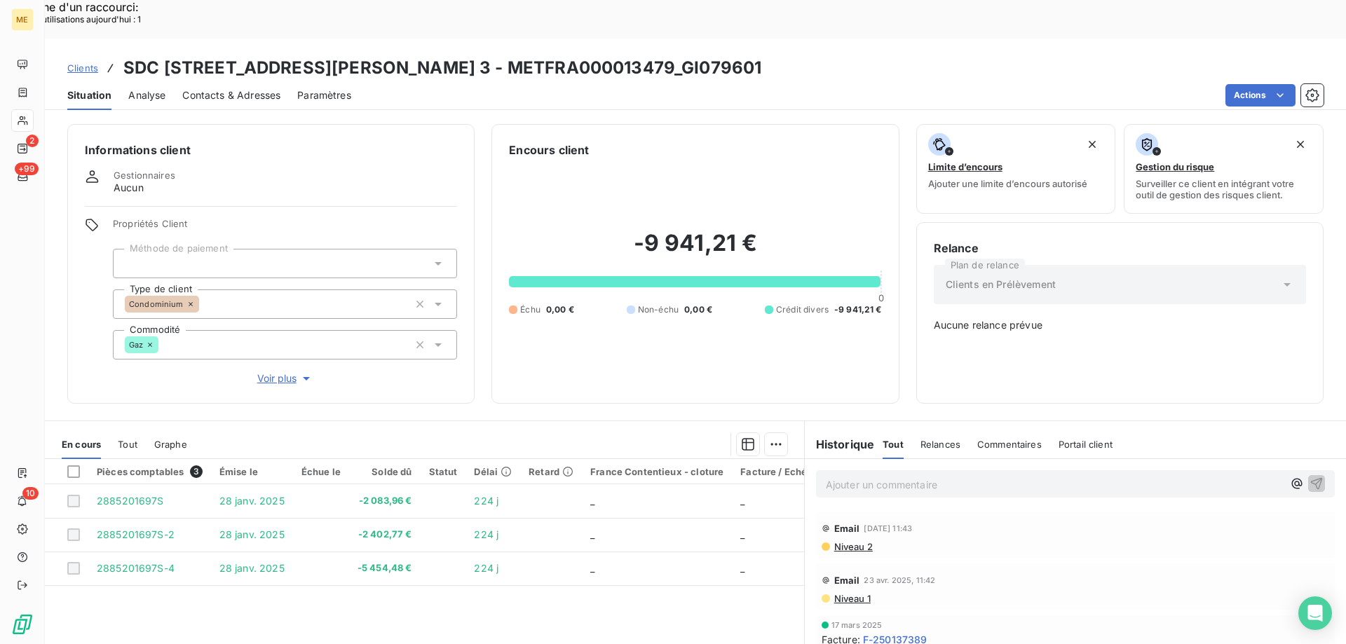
click at [82, 62] on span "Clients" at bounding box center [82, 67] width 31 height 11
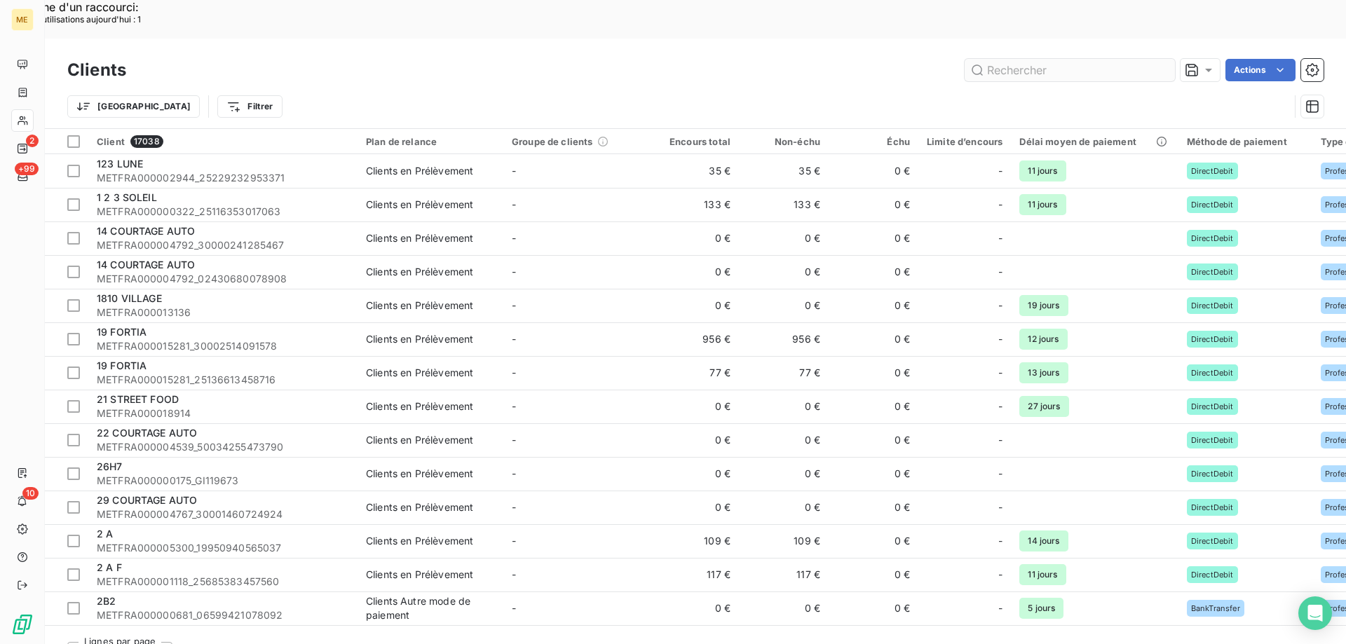
click at [1036, 59] on input "text" at bounding box center [1069, 70] width 210 height 22
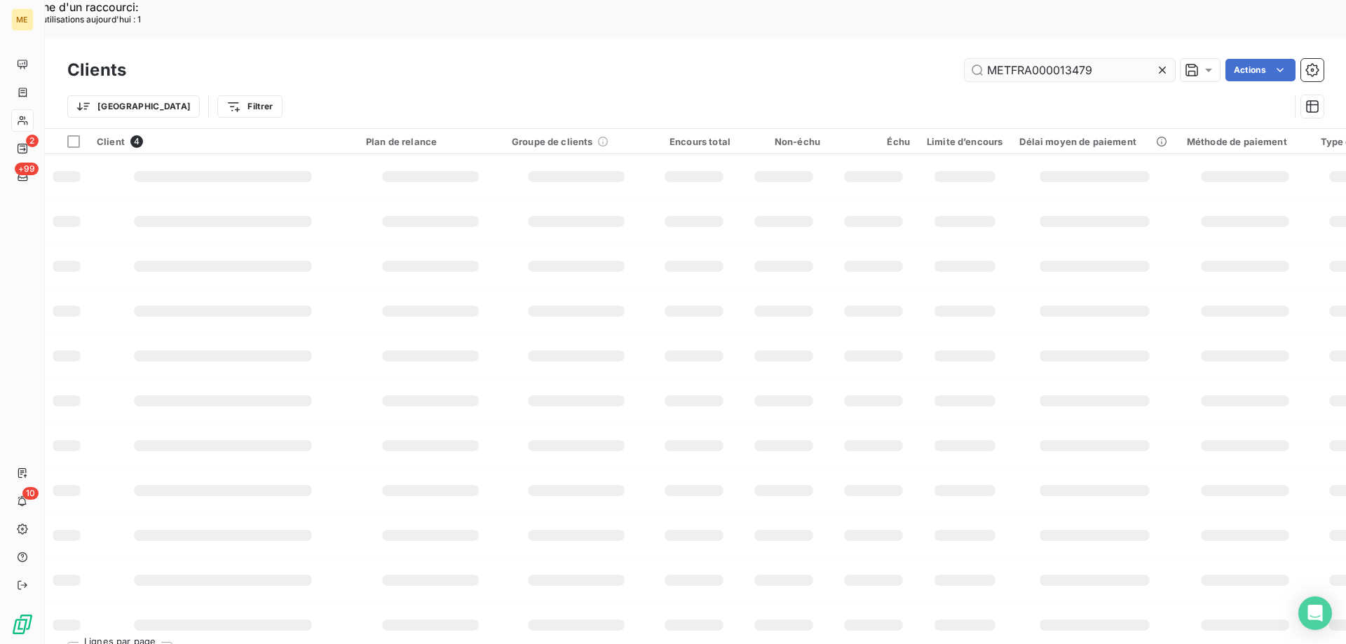
click at [996, 59] on input "METFRA000013479" at bounding box center [1069, 70] width 210 height 22
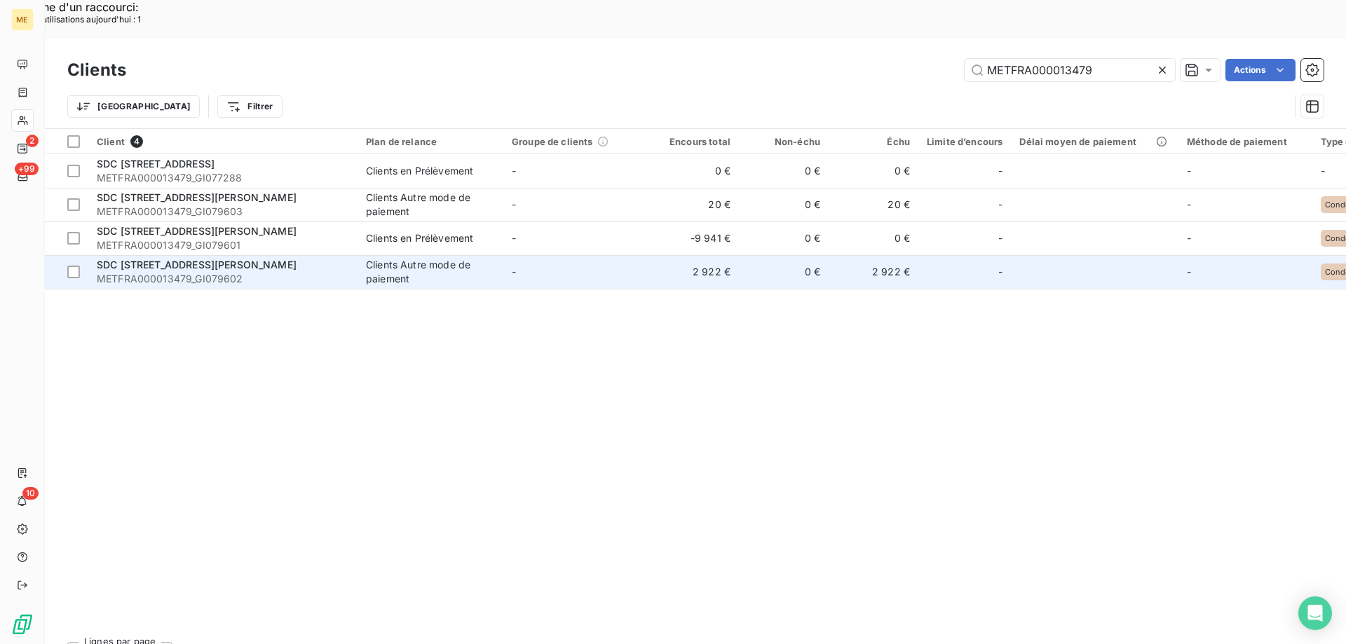
type input "METFRA000013479"
click at [211, 259] on span "SDC 8 RUE GUSTAVE LEBON 5" at bounding box center [197, 265] width 200 height 12
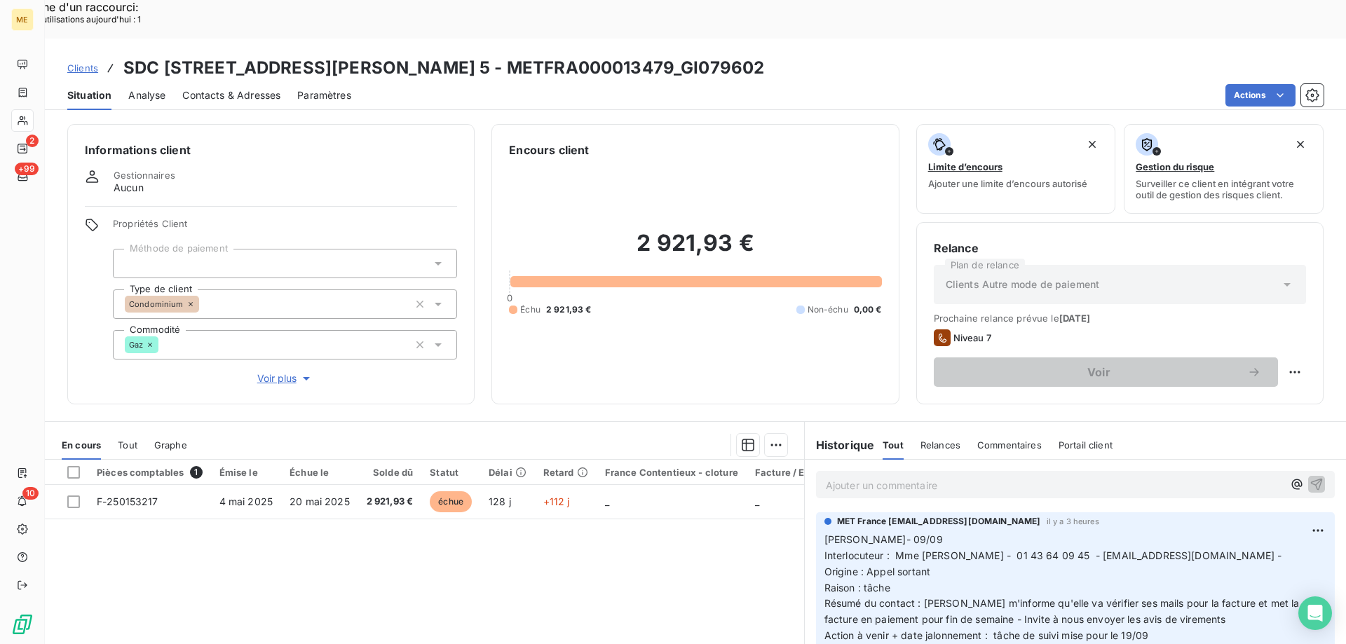
click at [287, 371] on span "Voir plus" at bounding box center [285, 378] width 56 height 14
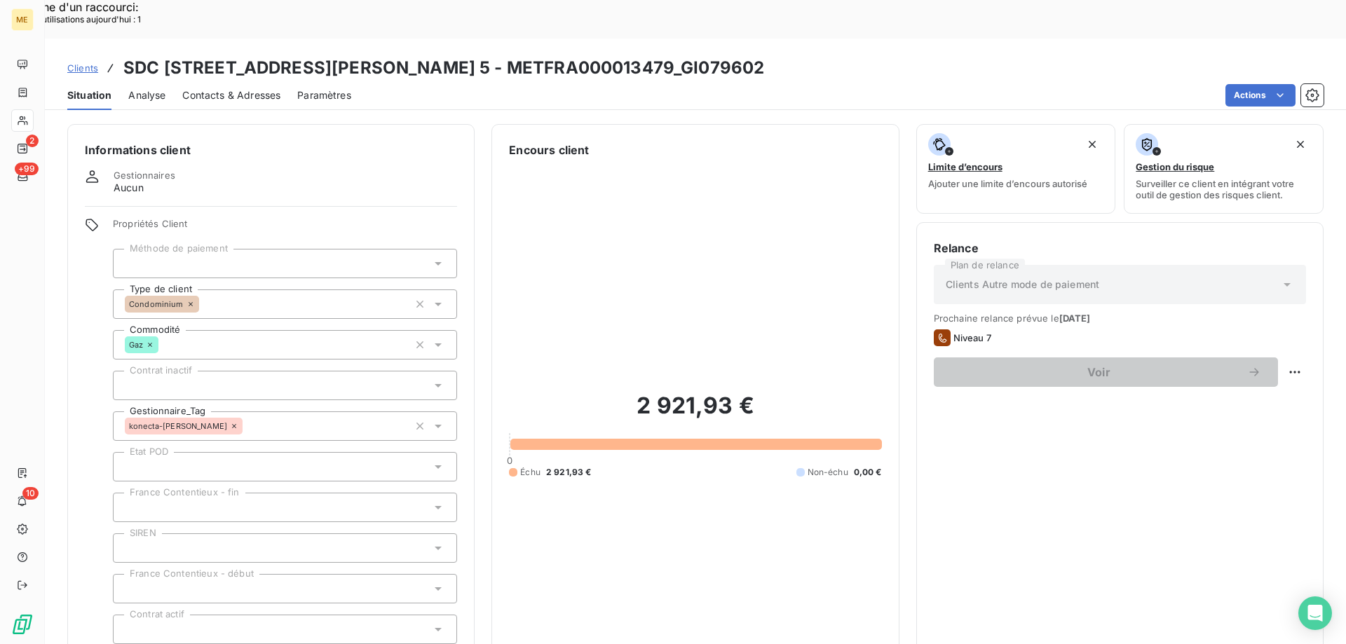
click at [84, 62] on span "Clients" at bounding box center [82, 67] width 31 height 11
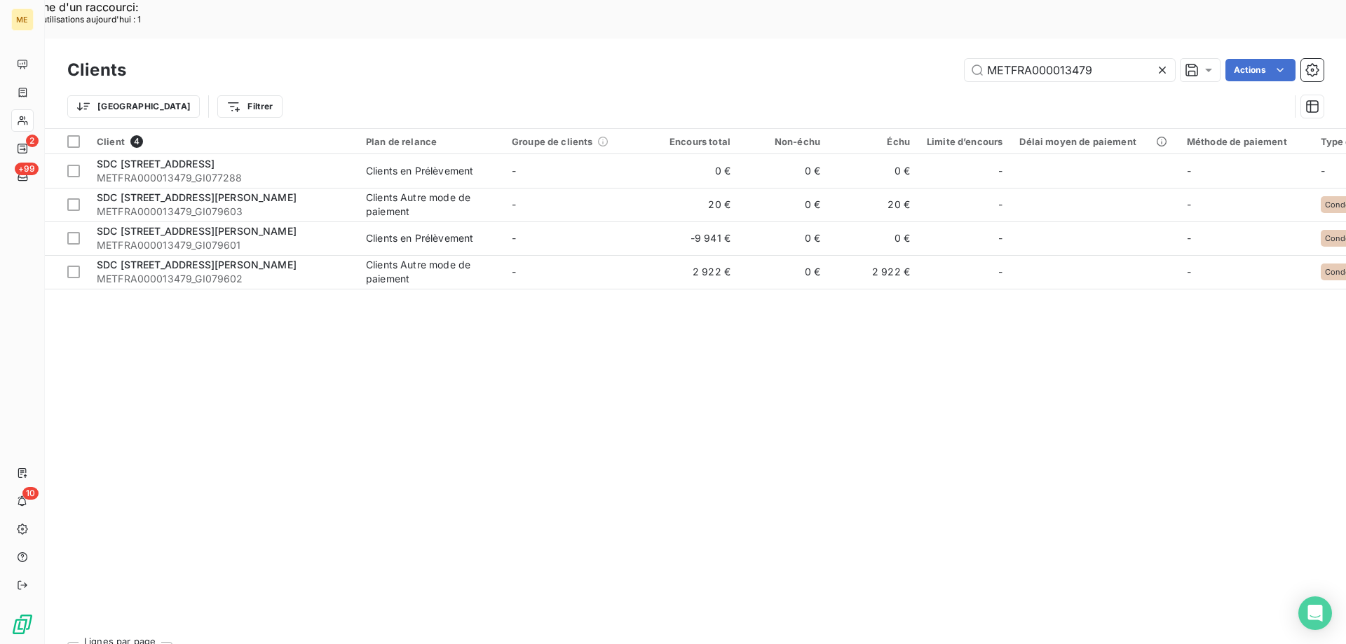
click at [1165, 63] on icon at bounding box center [1162, 70] width 14 height 14
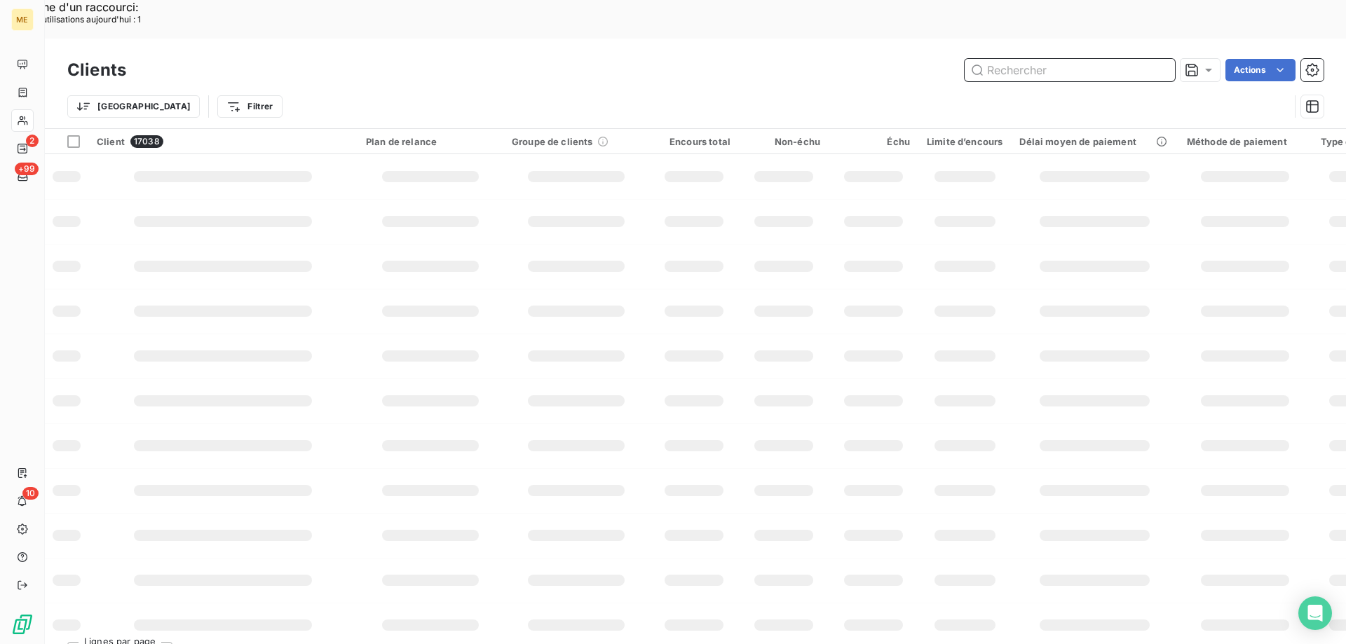
click at [999, 59] on input "text" at bounding box center [1069, 70] width 210 height 22
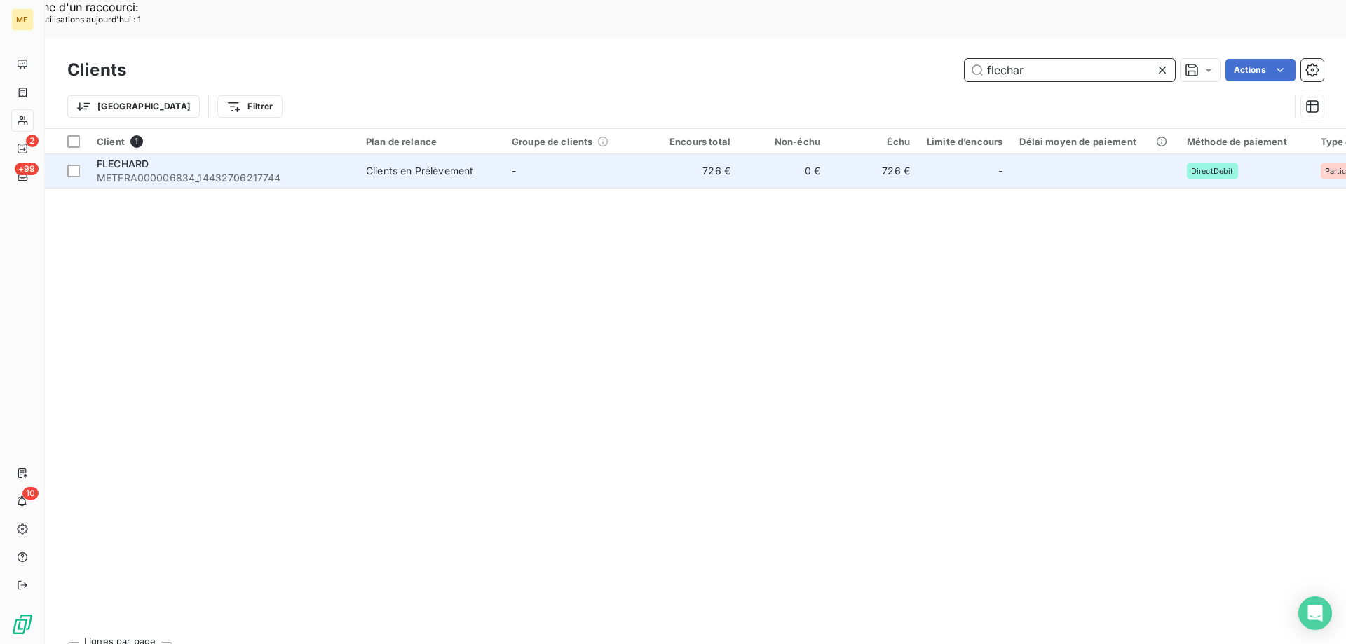
type input "flechar"
click at [163, 171] on span "METFRA000006834_14432706217744" at bounding box center [223, 178] width 252 height 14
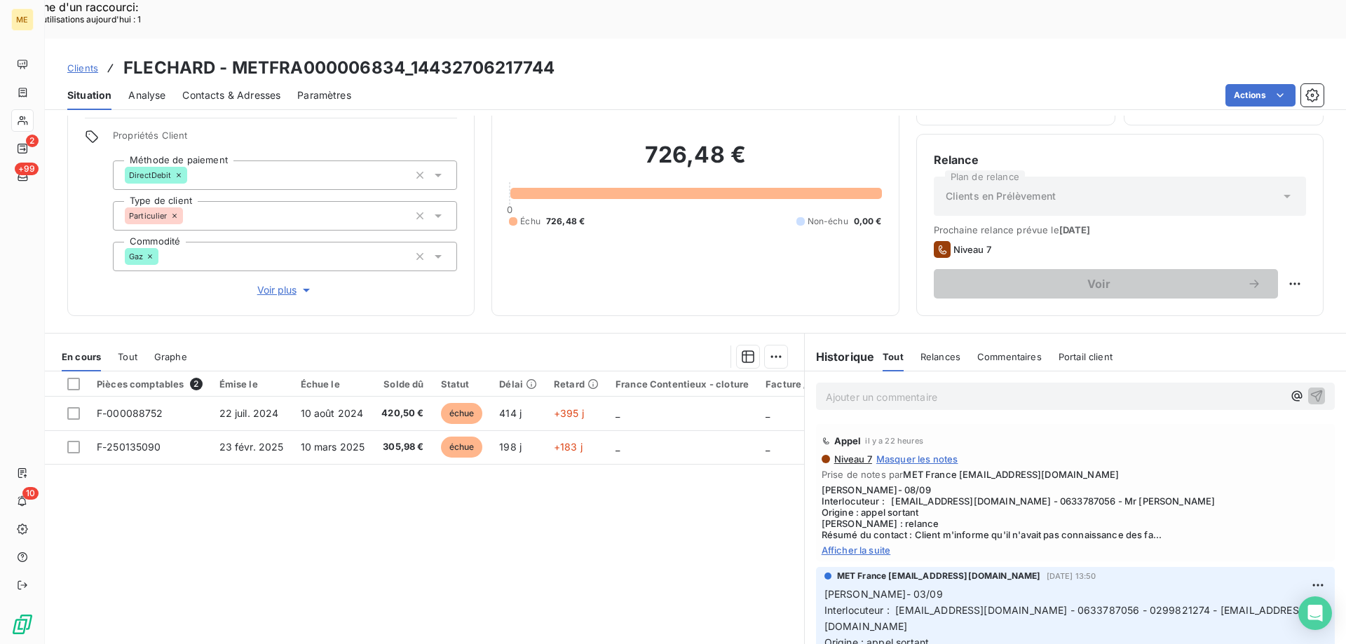
scroll to position [89, 0]
drag, startPoint x: 231, startPoint y: 29, endPoint x: 403, endPoint y: 22, distance: 172.6
click at [403, 55] on h3 "FLECHARD - METFRA000006834_14432706217744" at bounding box center [338, 67] width 431 height 25
copy h3 "METFRA000006834"
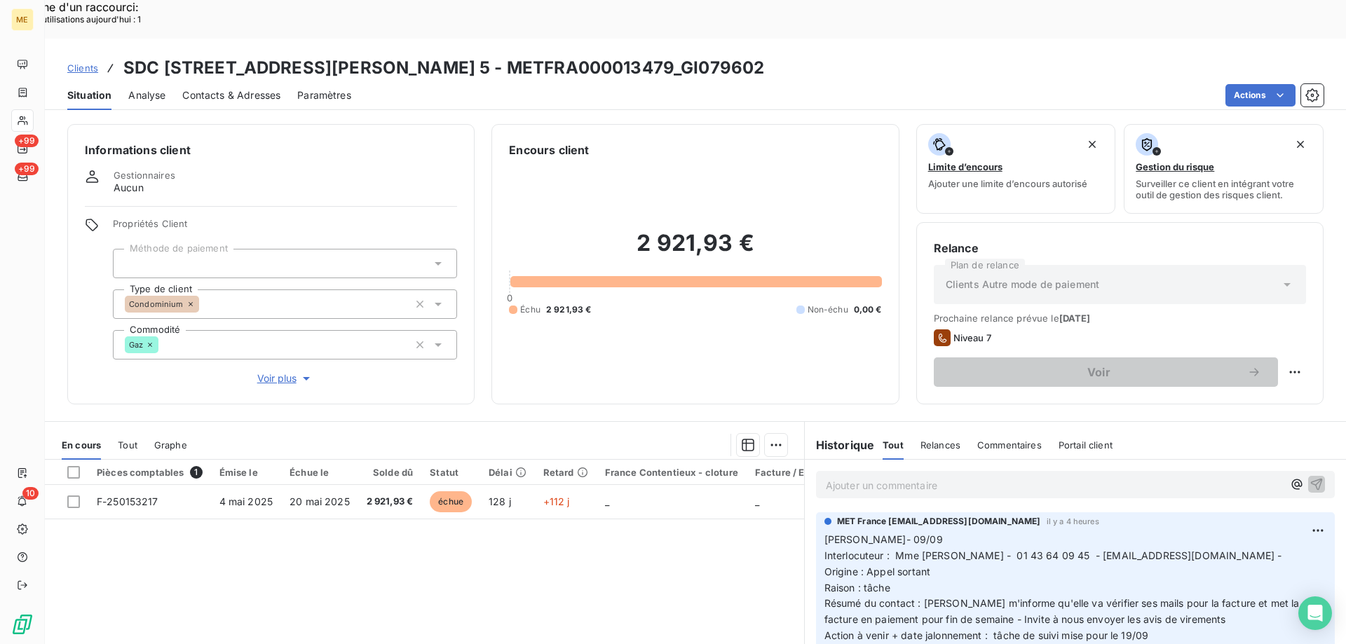
click at [842, 477] on p "Ajouter un commentaire ﻿" at bounding box center [1054, 486] width 457 height 18
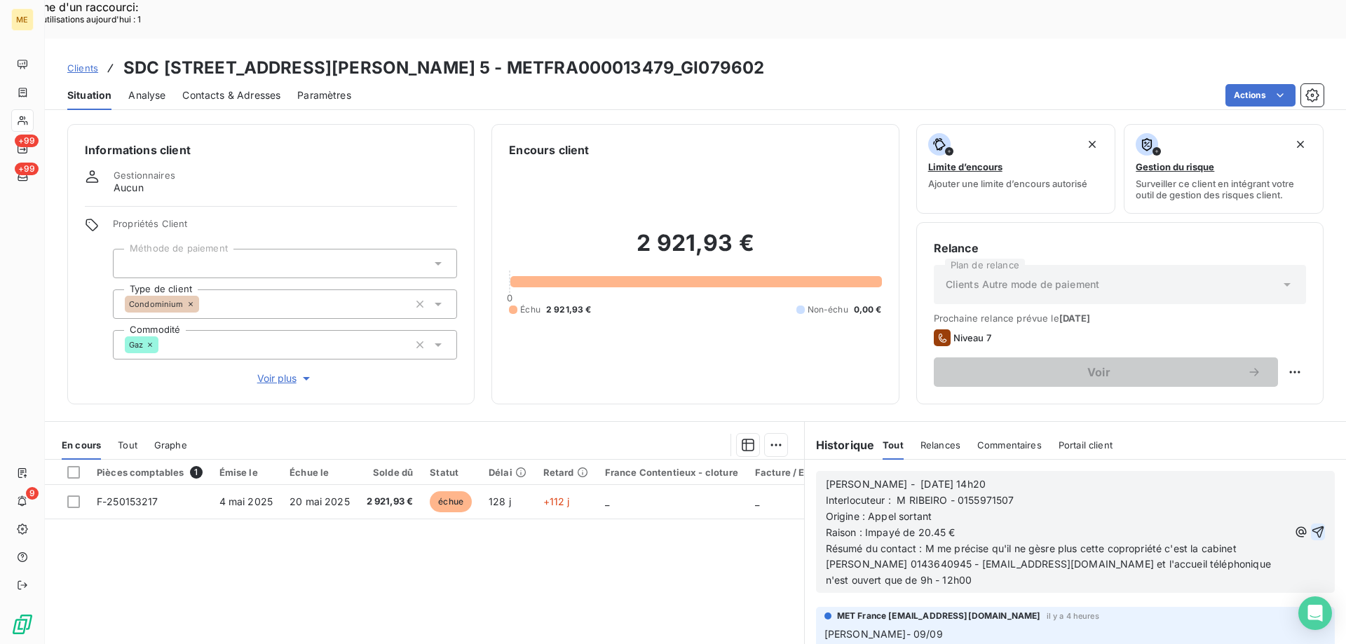
click at [1311, 525] on icon "button" at bounding box center [1318, 532] width 14 height 14
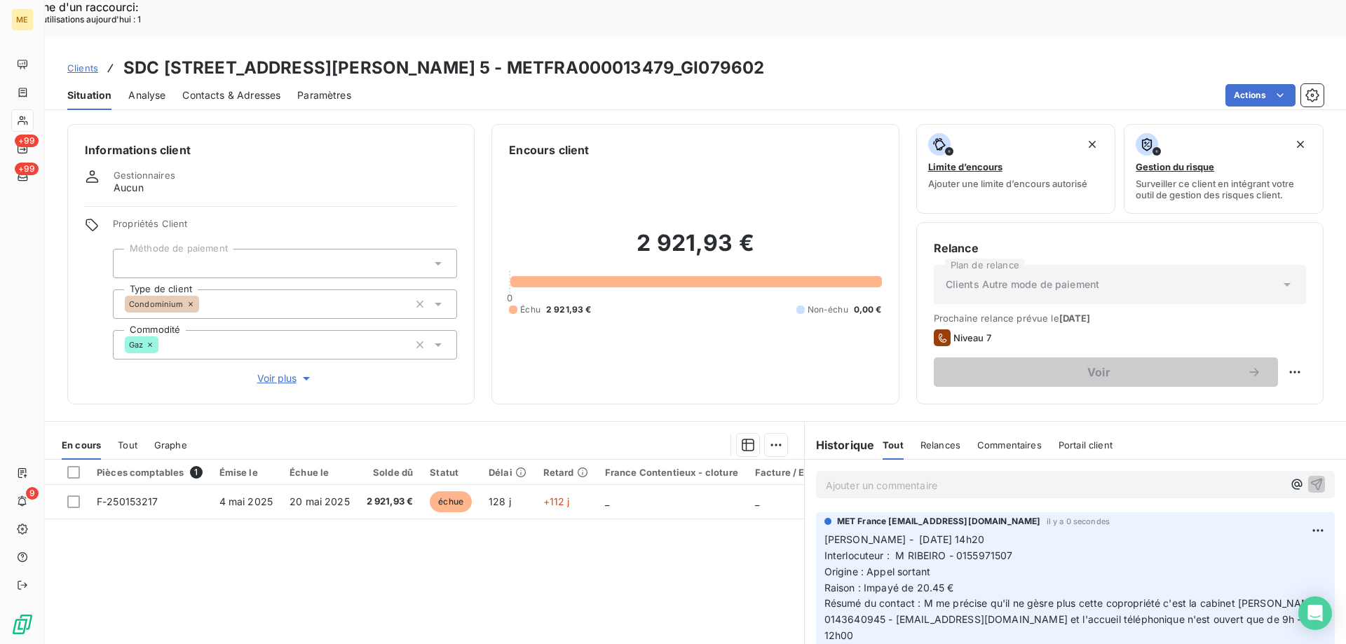
click at [268, 371] on span "Voir plus" at bounding box center [285, 378] width 56 height 14
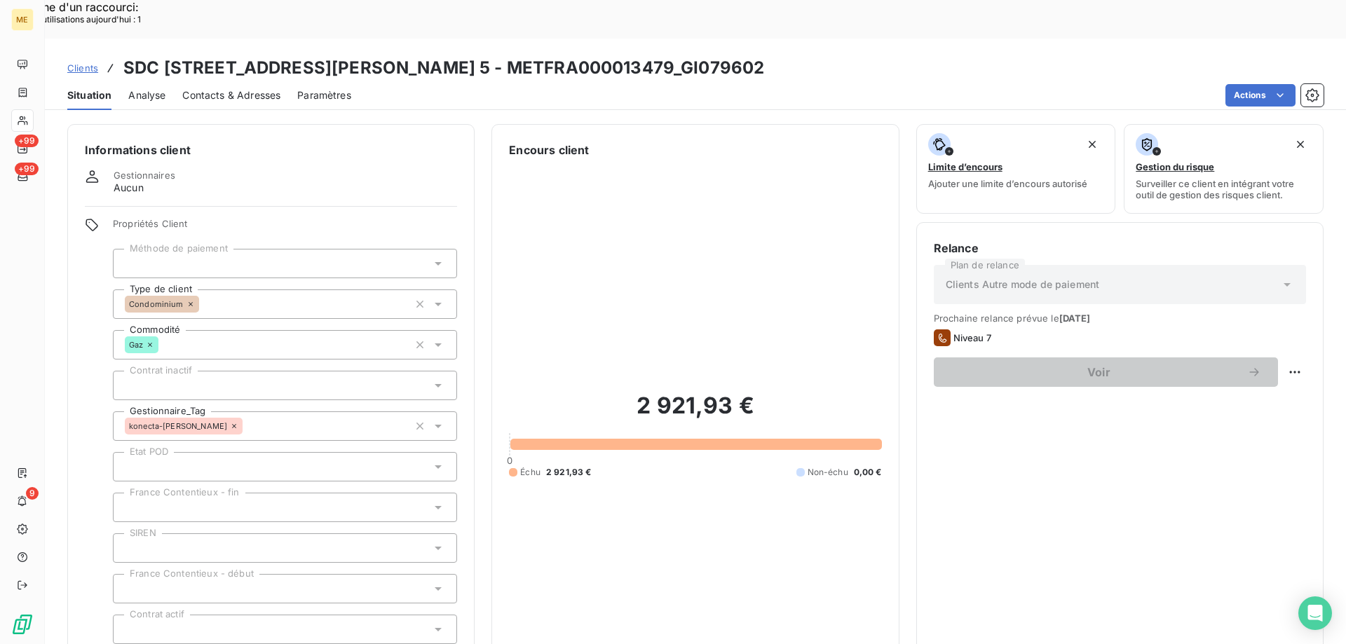
click at [232, 424] on icon at bounding box center [234, 426] width 4 height 4
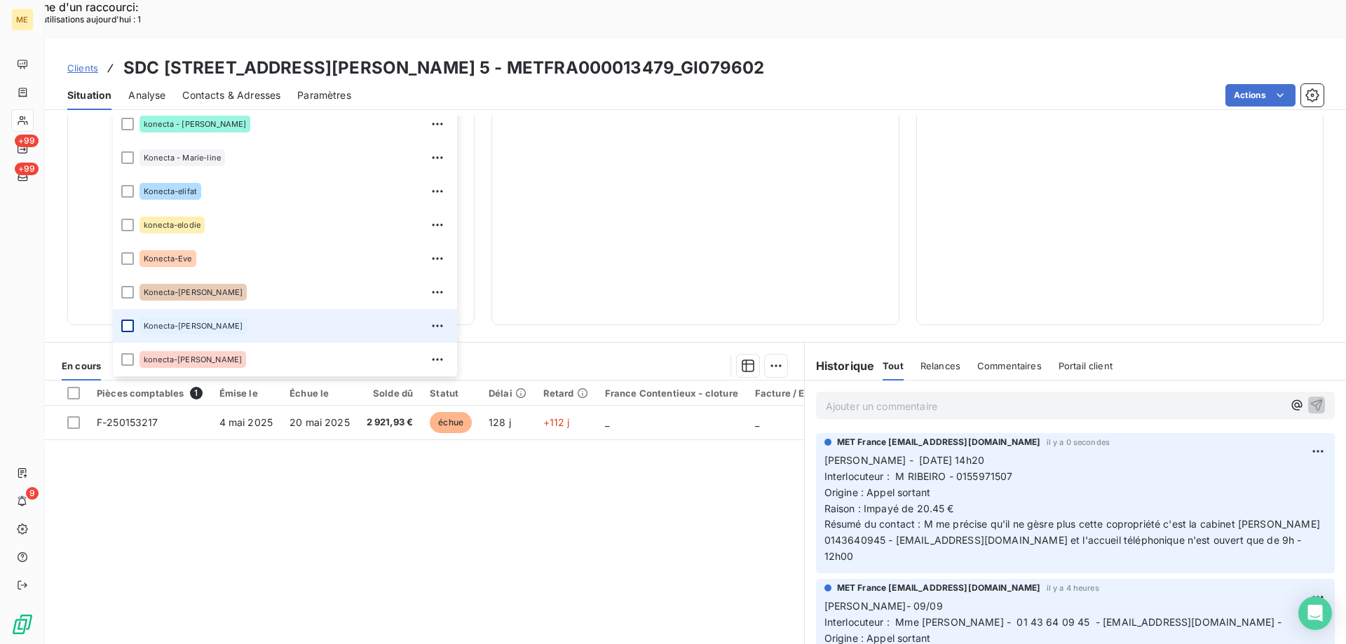
click at [126, 320] on div at bounding box center [127, 326] width 13 height 13
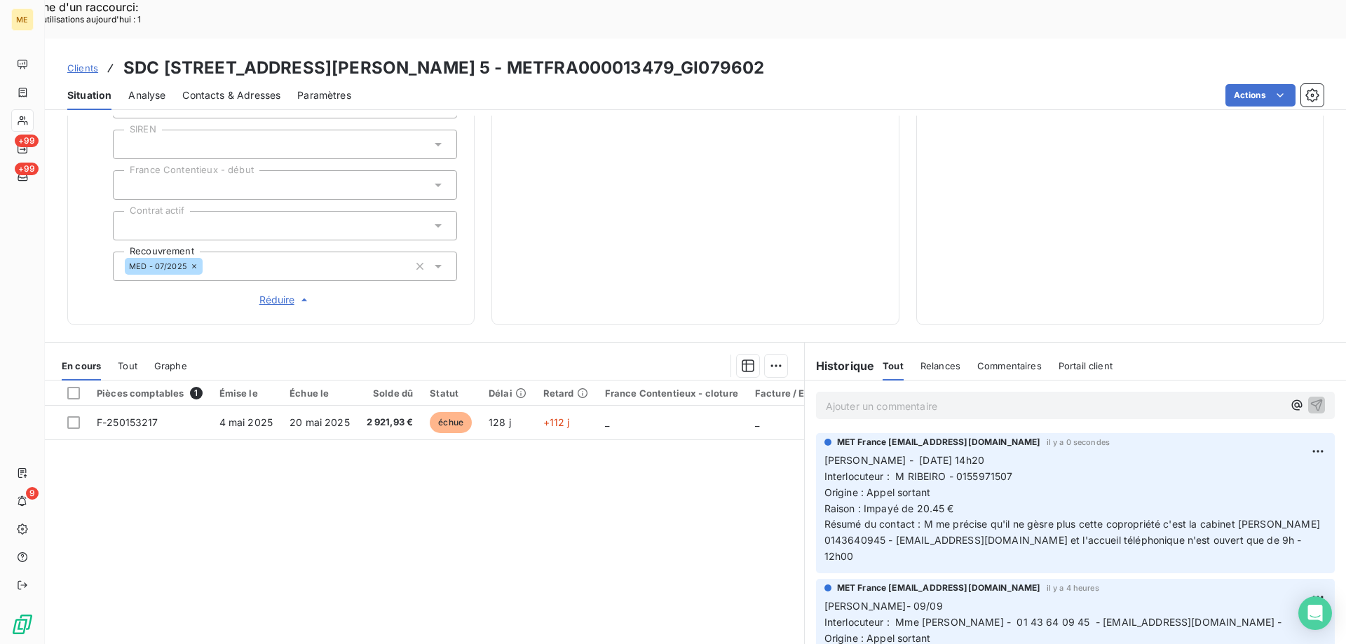
click at [599, 213] on div "2 921,93 € 0 Échu 2 921,93 € Non-échu 0,00 €" at bounding box center [695, 31] width 372 height 553
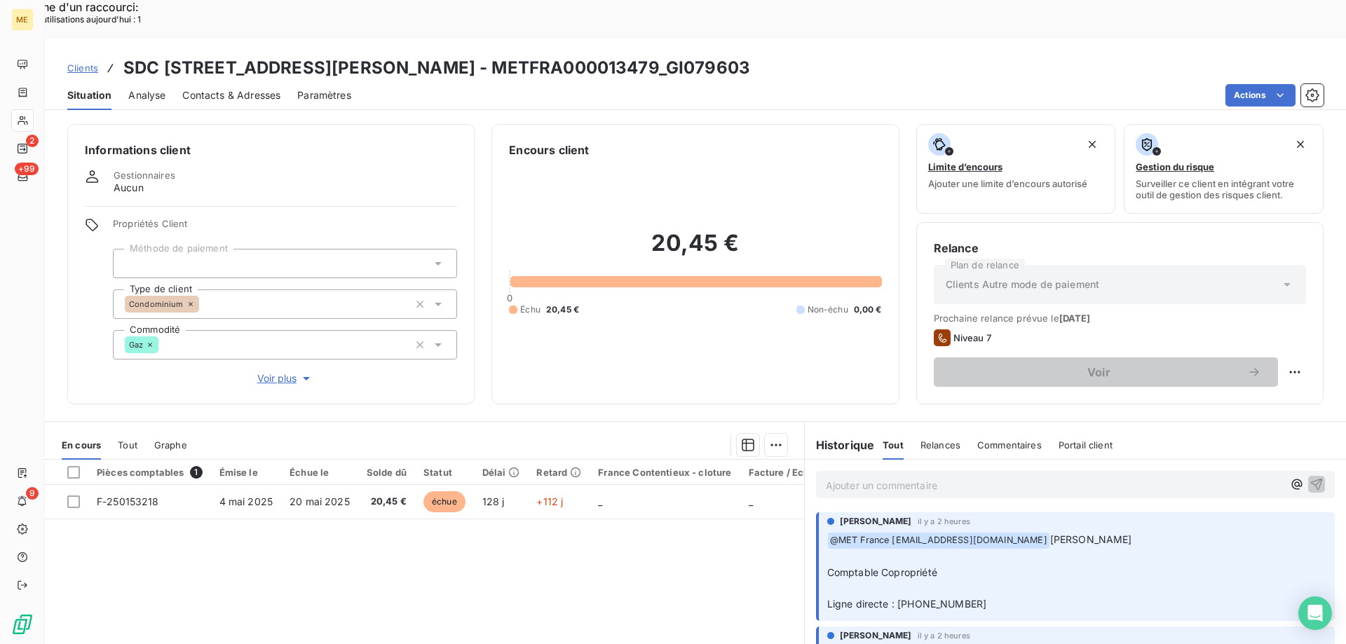
click at [856, 471] on div "Ajouter un commentaire ﻿" at bounding box center [1075, 484] width 519 height 27
click at [846, 477] on p "Ajouter un commentaire ﻿" at bounding box center [1054, 486] width 457 height 18
drag, startPoint x: 406, startPoint y: 33, endPoint x: 571, endPoint y: 16, distance: 166.3
click at [571, 39] on div "Clients SDC 3 RUE CHARLES LE GOFFIC - METFRA000013479_GI079603 Situation Analys…" at bounding box center [695, 74] width 1301 height 71
copy h3 "METFRA000013479"
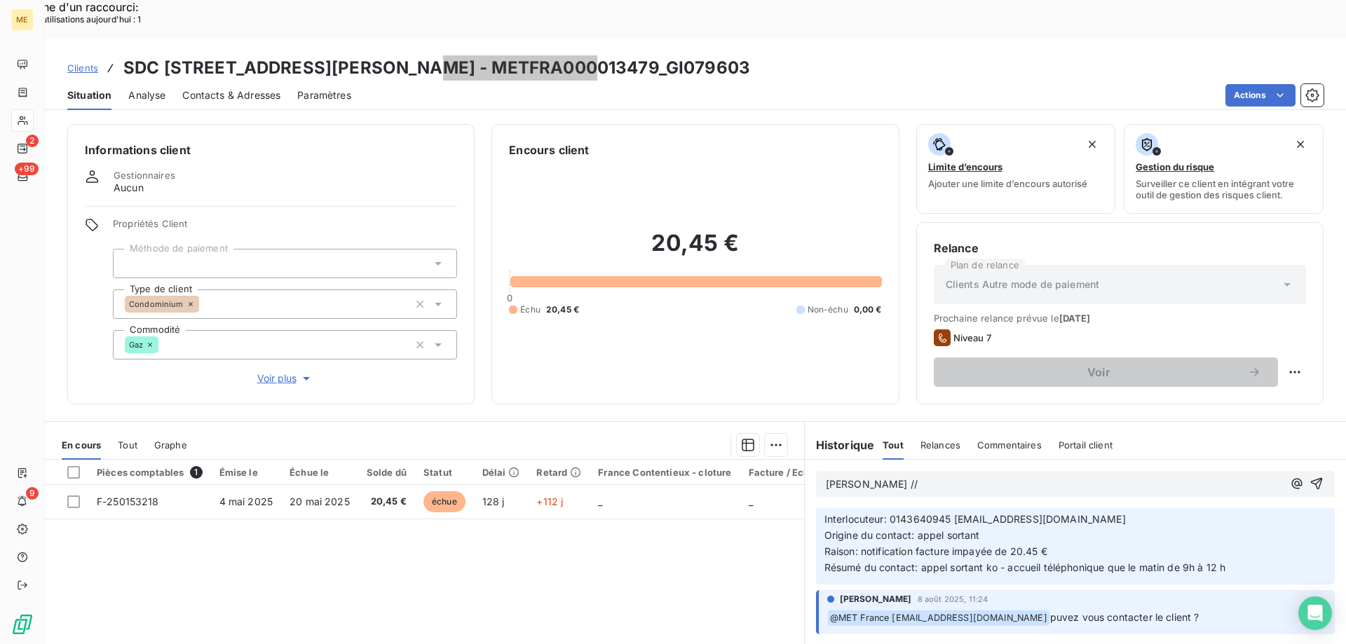
scroll to position [1023, 0]
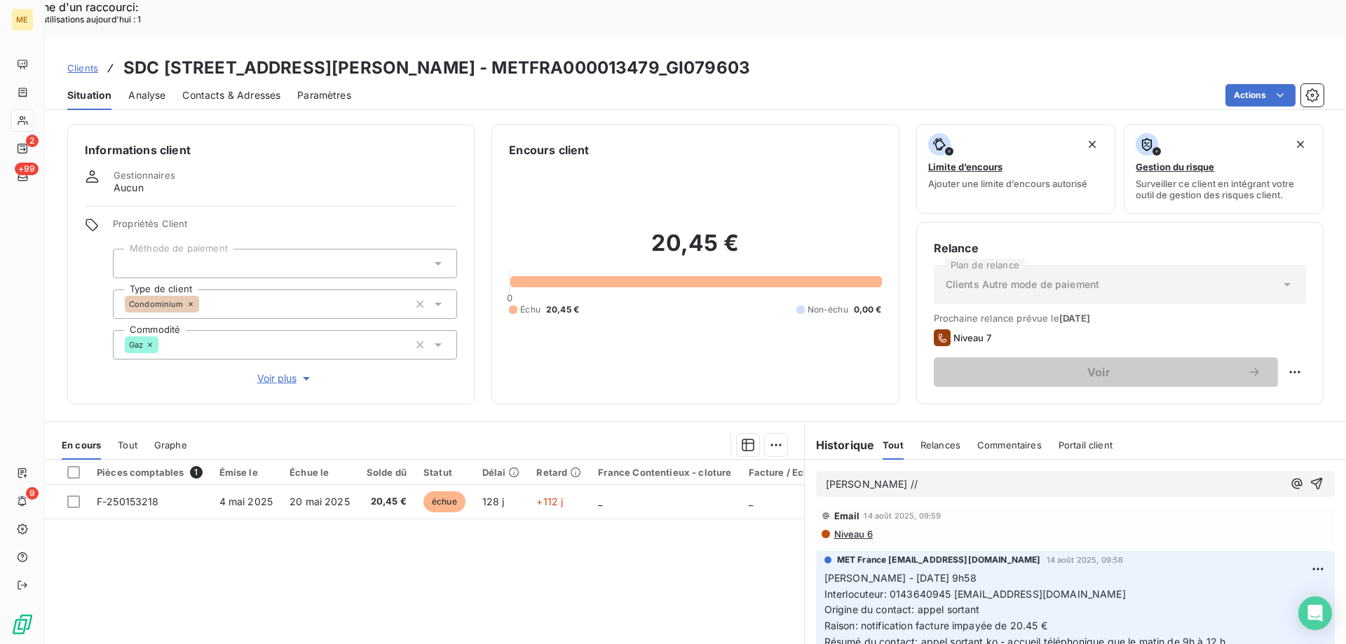
click at [951, 588] on span "Interlocuteur: 0143640945 RINALDI25@CABINETRINALDI.FR" at bounding box center [974, 594] width 301 height 12
drag, startPoint x: 948, startPoint y: 558, endPoint x: 1121, endPoint y: 563, distance: 173.2
click at [1121, 571] on p "Sylvain - 14/08/2025 - 9h58 Interlocuteur: 0143640945 RINALDI25@CABINETRINALDI.…" at bounding box center [1075, 611] width 502 height 80
copy span "[EMAIL_ADDRESS][DOMAIN_NAME]"
click at [221, 88] on span "Contacts & Adresses" at bounding box center [231, 95] width 98 height 14
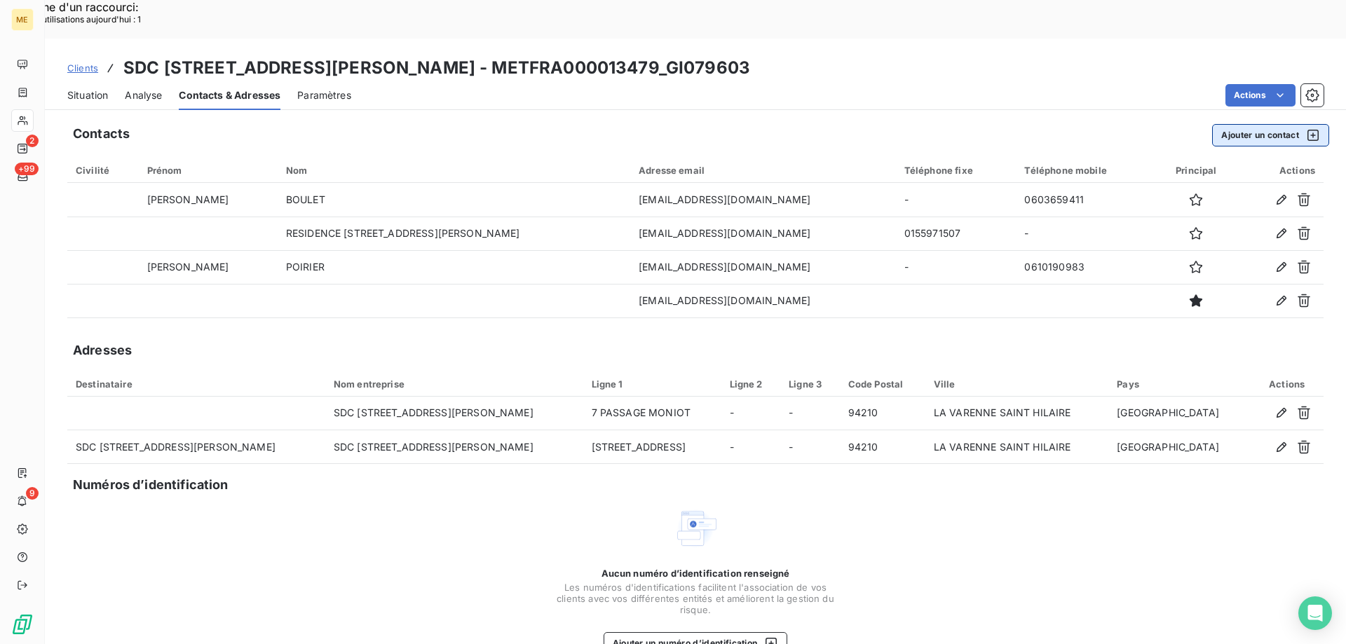
click at [1225, 124] on button "Ajouter un contact" at bounding box center [1270, 135] width 117 height 22
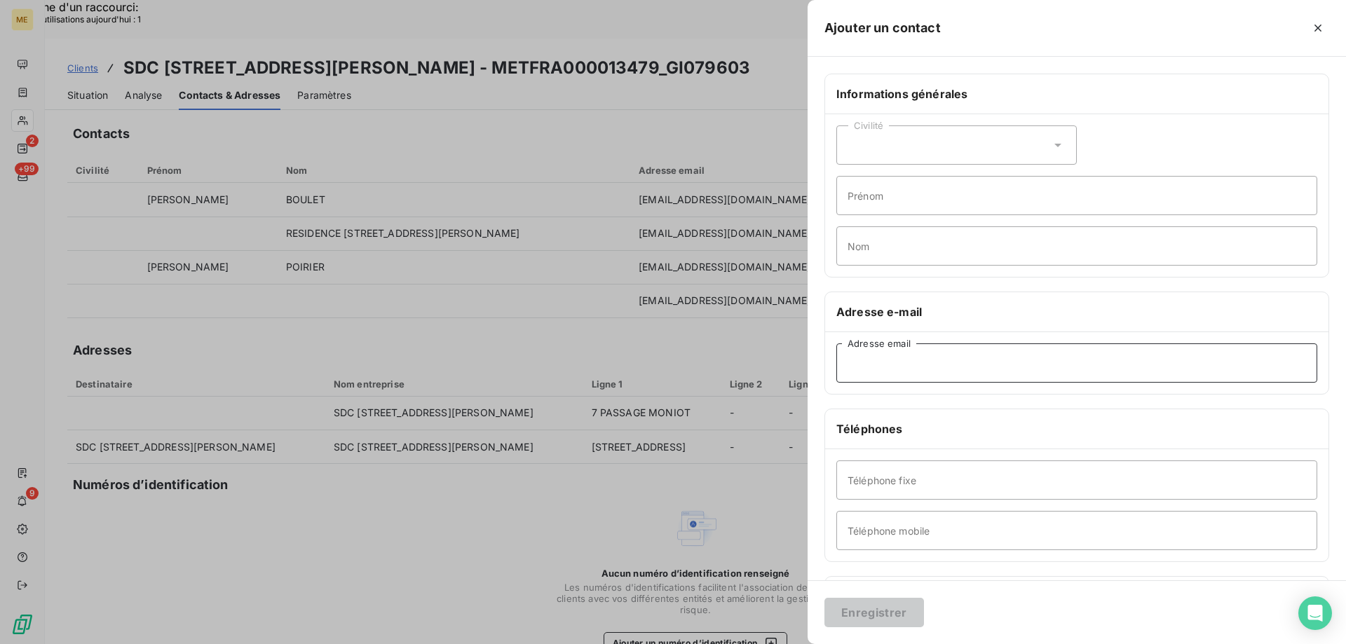
click at [853, 362] on input "Adresse email" at bounding box center [1076, 362] width 481 height 39
paste input "[EMAIL_ADDRESS][DOMAIN_NAME]"
type input "[EMAIL_ADDRESS][DOMAIN_NAME]"
click at [869, 599] on button "Enregistrer" at bounding box center [874, 612] width 100 height 29
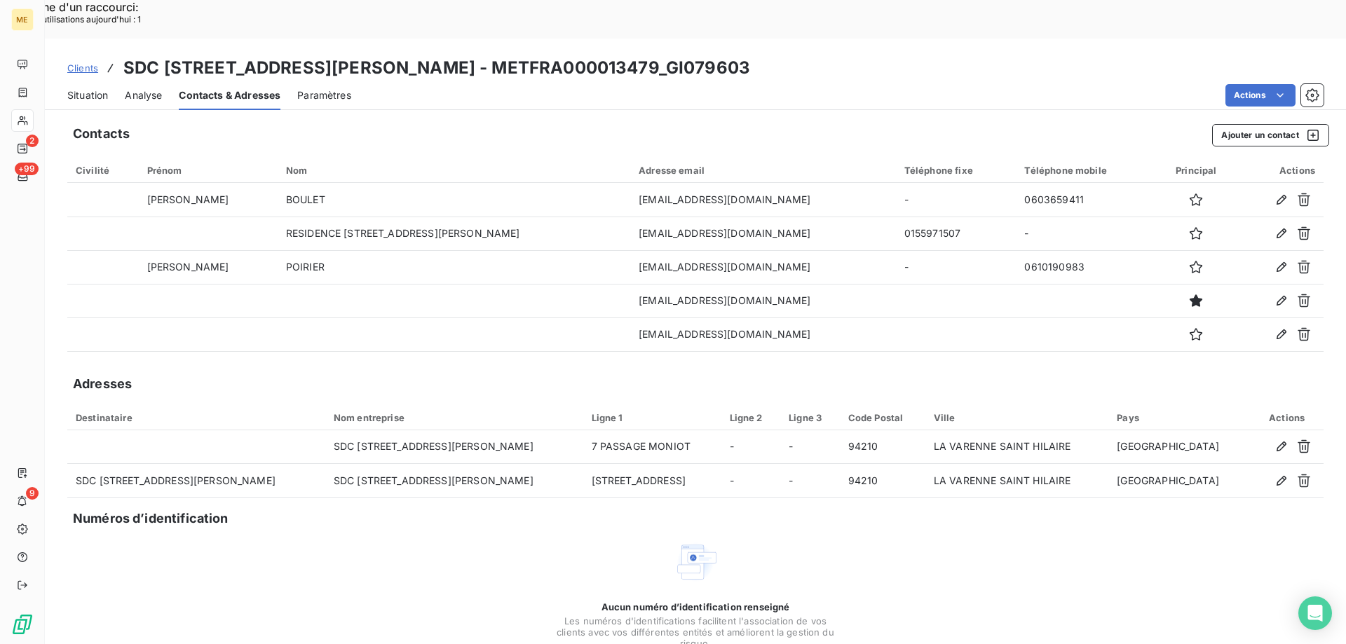
click at [79, 88] on span "Situation" at bounding box center [87, 95] width 41 height 14
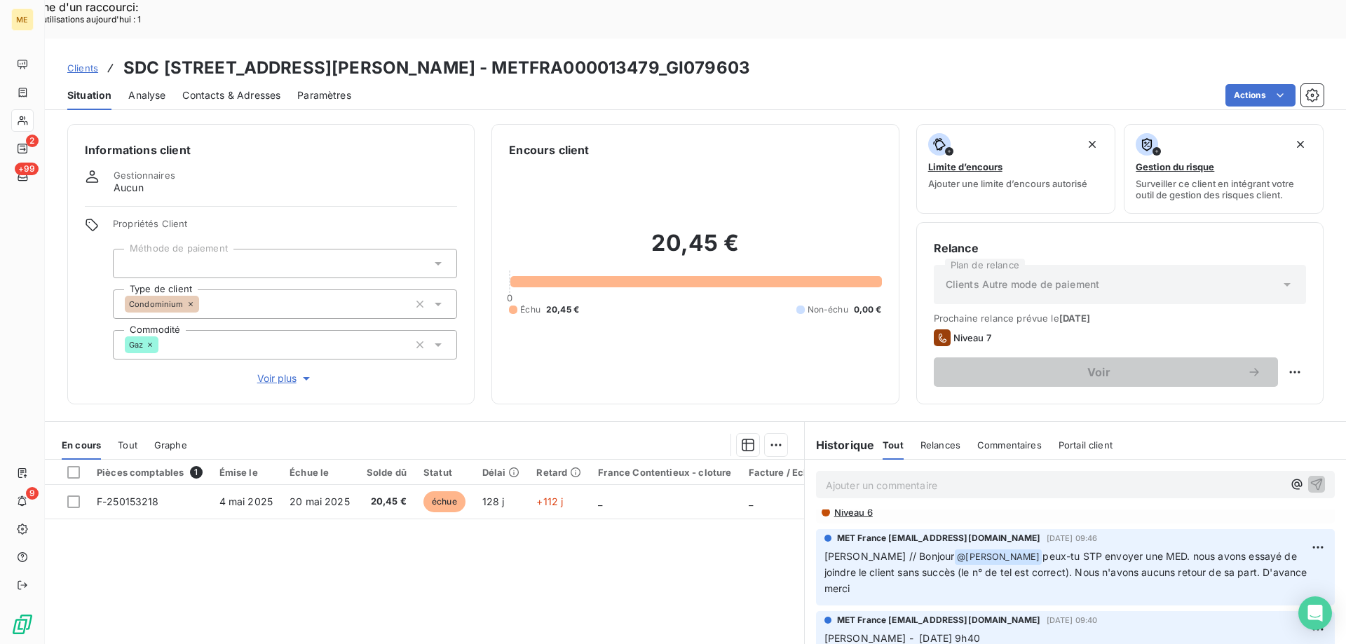
scroll to position [350, 0]
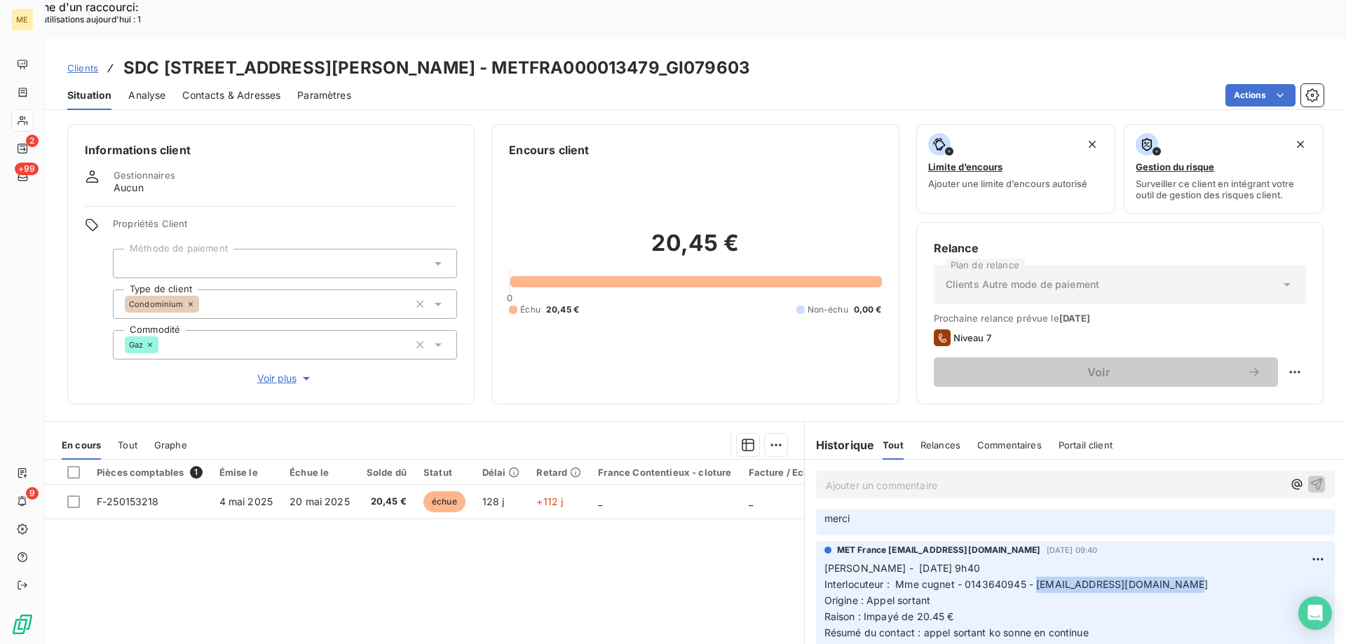
drag, startPoint x: 1030, startPoint y: 546, endPoint x: 1170, endPoint y: 548, distance: 139.5
click at [1170, 561] on p "Sylvain - 08/09/2025 - 9h40 Interlocuteur : Mme cugnet - 0143640945 - rinaldi14…" at bounding box center [1075, 601] width 502 height 80
copy span "[EMAIL_ADDRESS][DOMAIN_NAME]"
click at [236, 88] on span "Contacts & Adresses" at bounding box center [231, 95] width 98 height 14
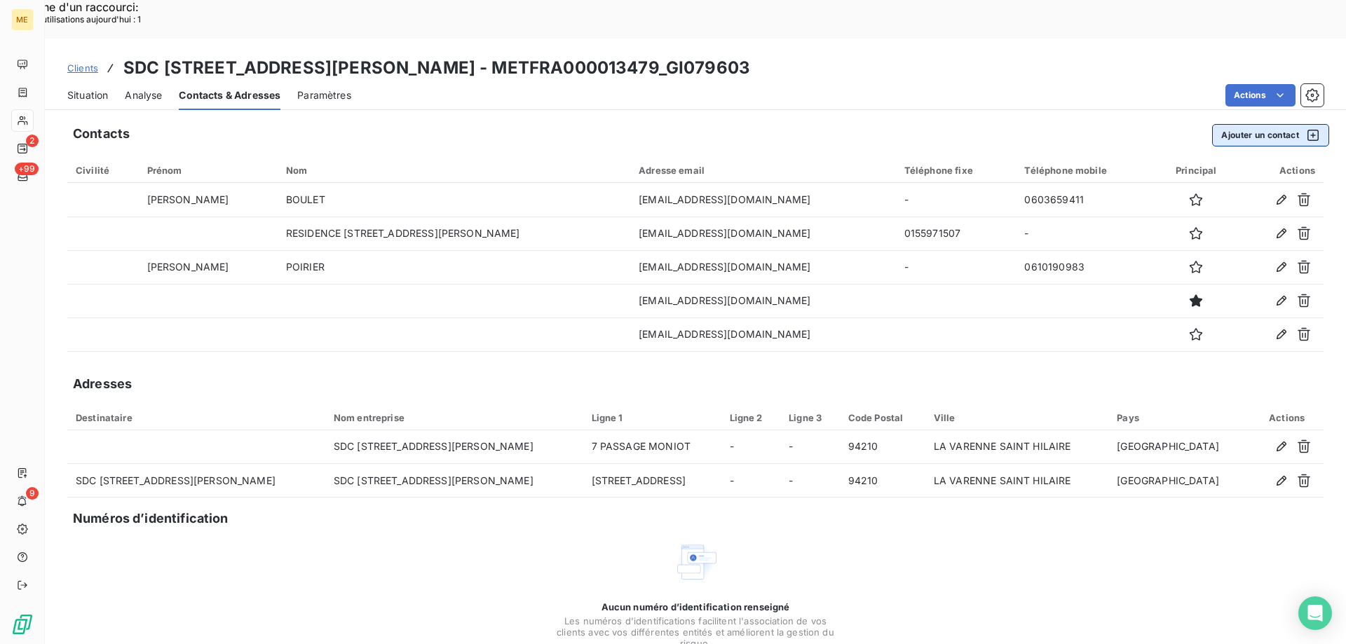
click at [1253, 124] on button "Ajouter un contact" at bounding box center [1270, 135] width 117 height 22
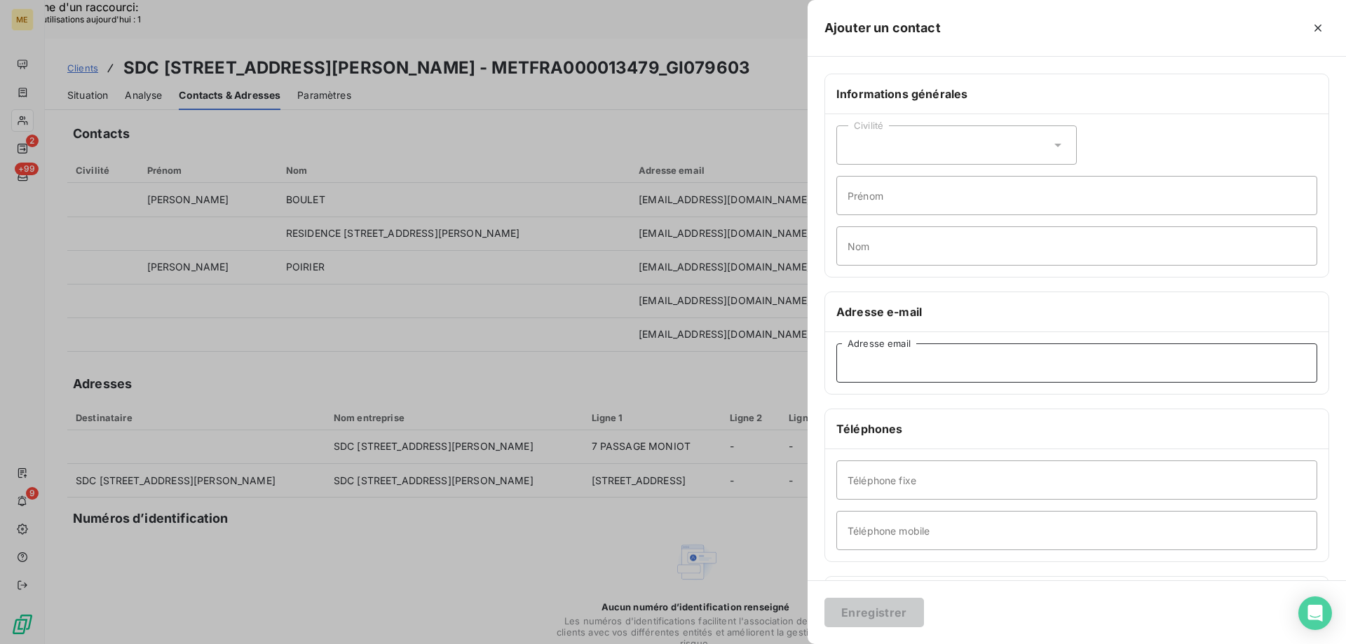
click at [847, 347] on input "Adresse email" at bounding box center [1076, 362] width 481 height 39
paste input "[EMAIL_ADDRESS][DOMAIN_NAME]"
type input "[EMAIL_ADDRESS][DOMAIN_NAME]"
click at [884, 620] on button "Enregistrer" at bounding box center [874, 612] width 100 height 29
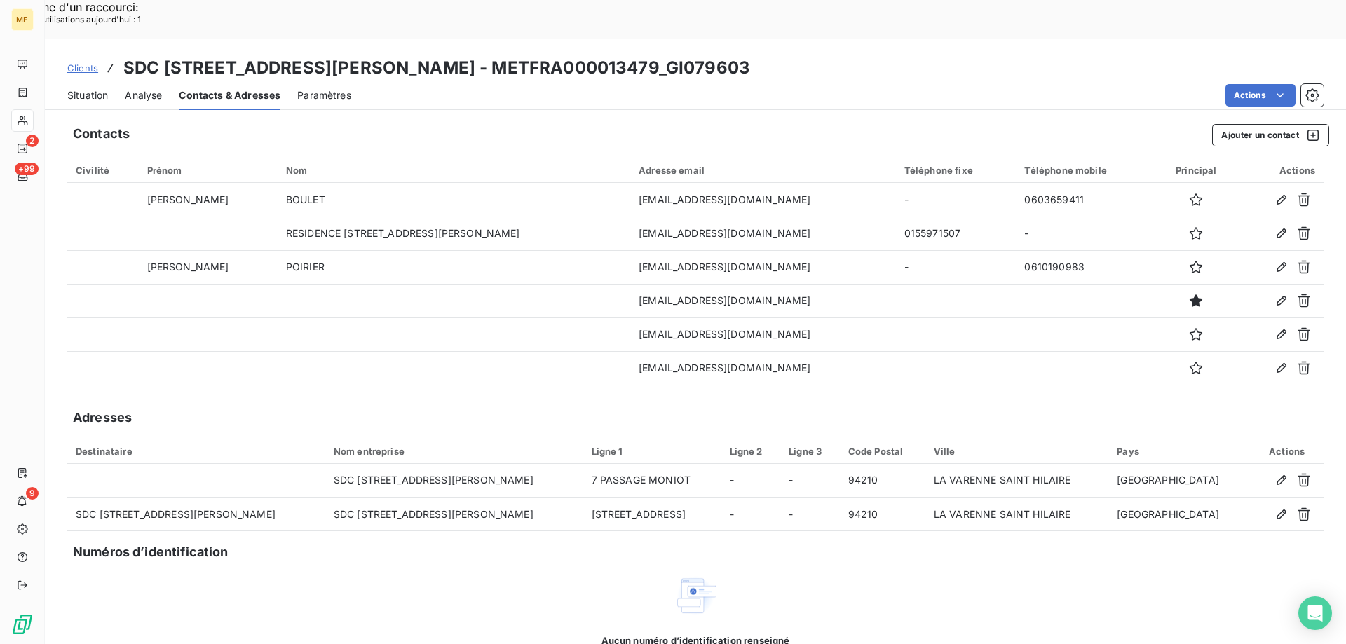
click at [100, 88] on span "Situation" at bounding box center [87, 95] width 41 height 14
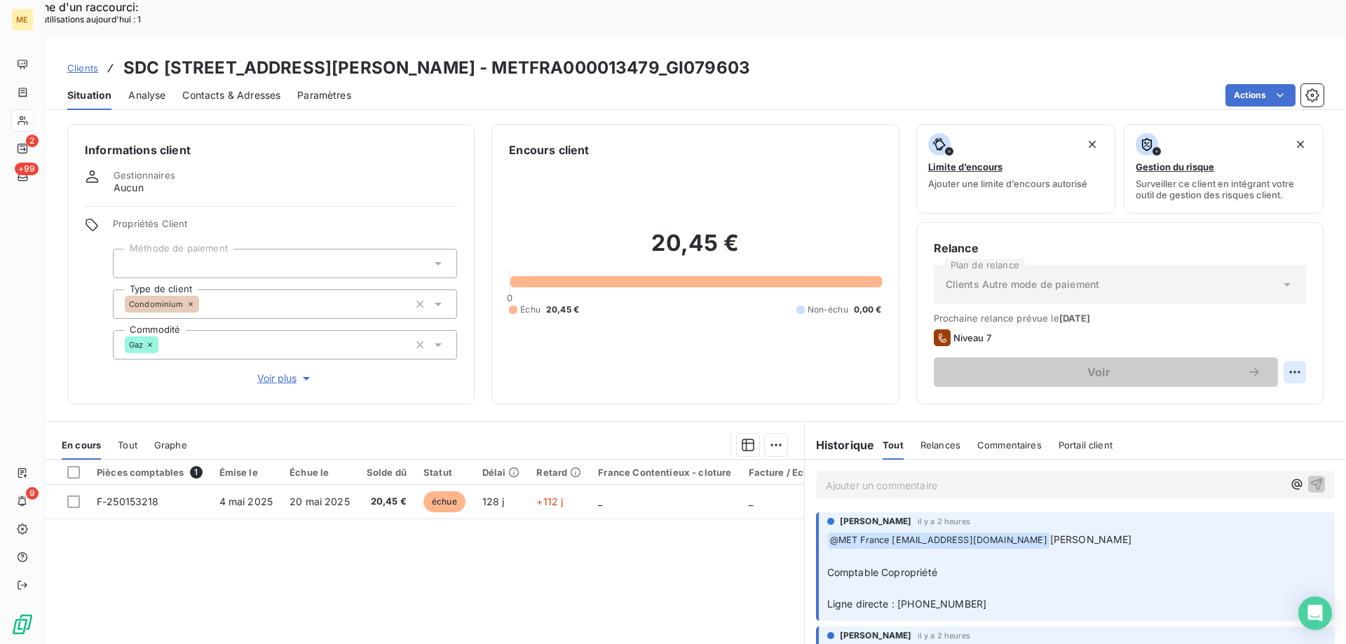
click at [1236, 369] on div "Replanifier cette action" at bounding box center [1225, 364] width 125 height 22
select select "8"
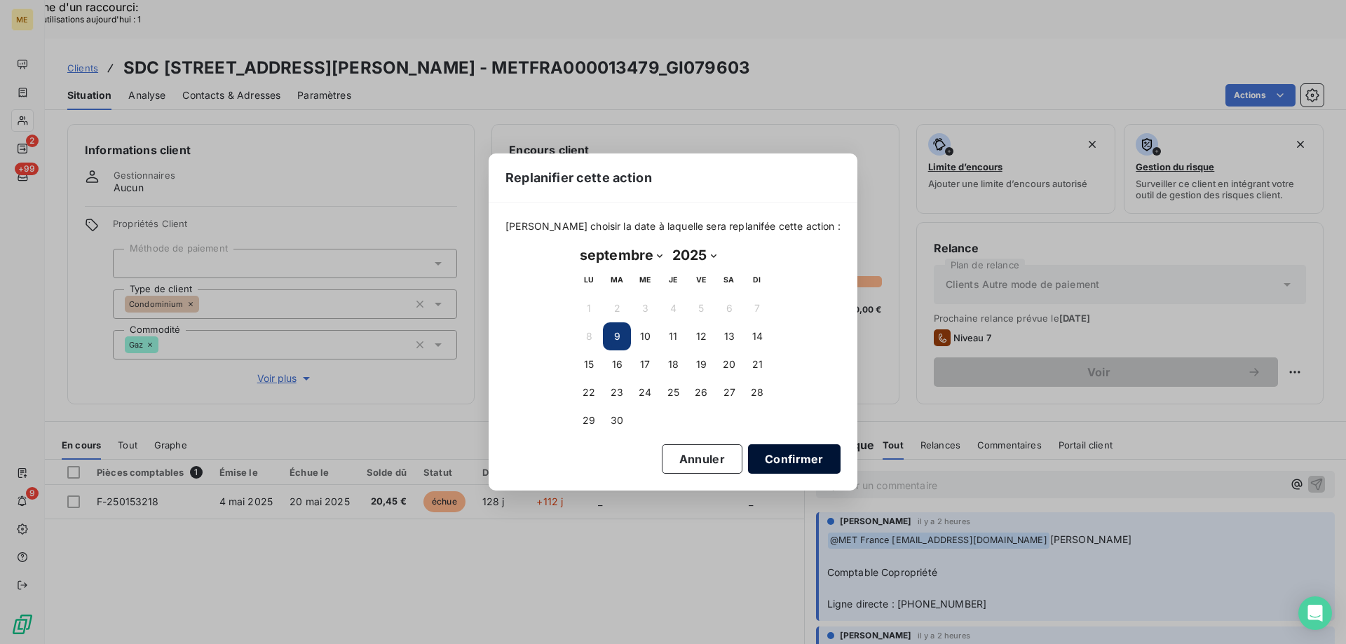
click at [760, 458] on button "Confirmer" at bounding box center [794, 458] width 93 height 29
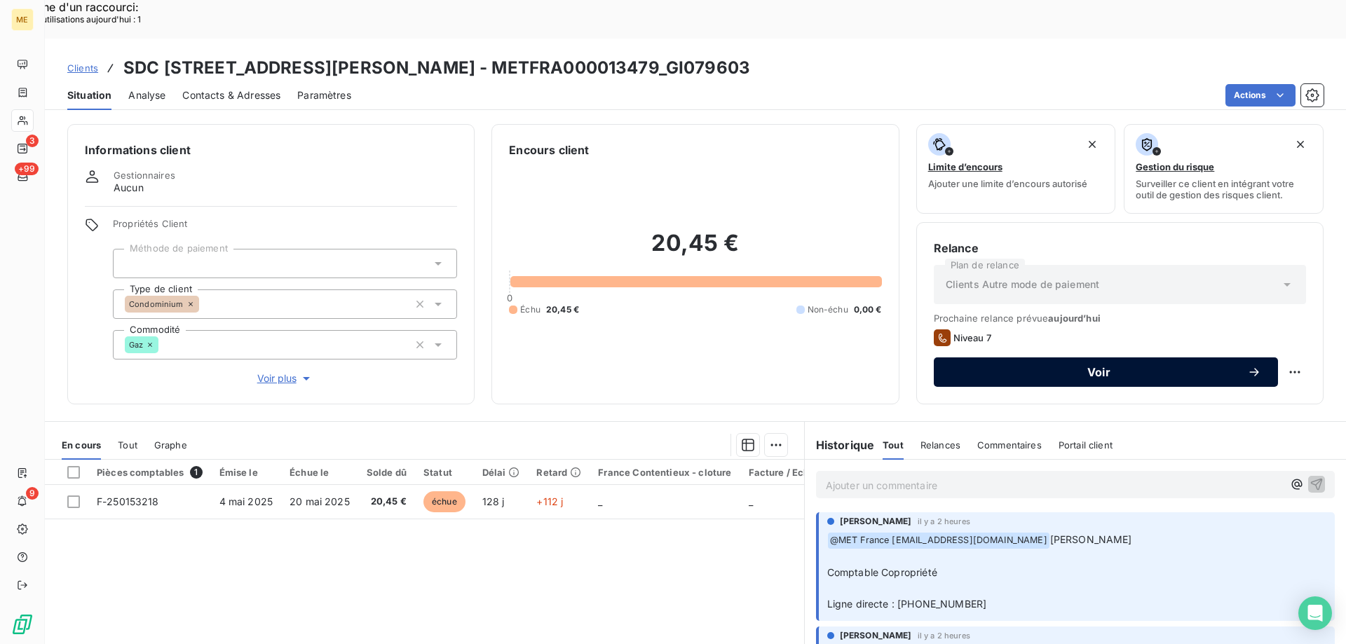
click at [985, 367] on span "Voir" at bounding box center [1098, 372] width 296 height 11
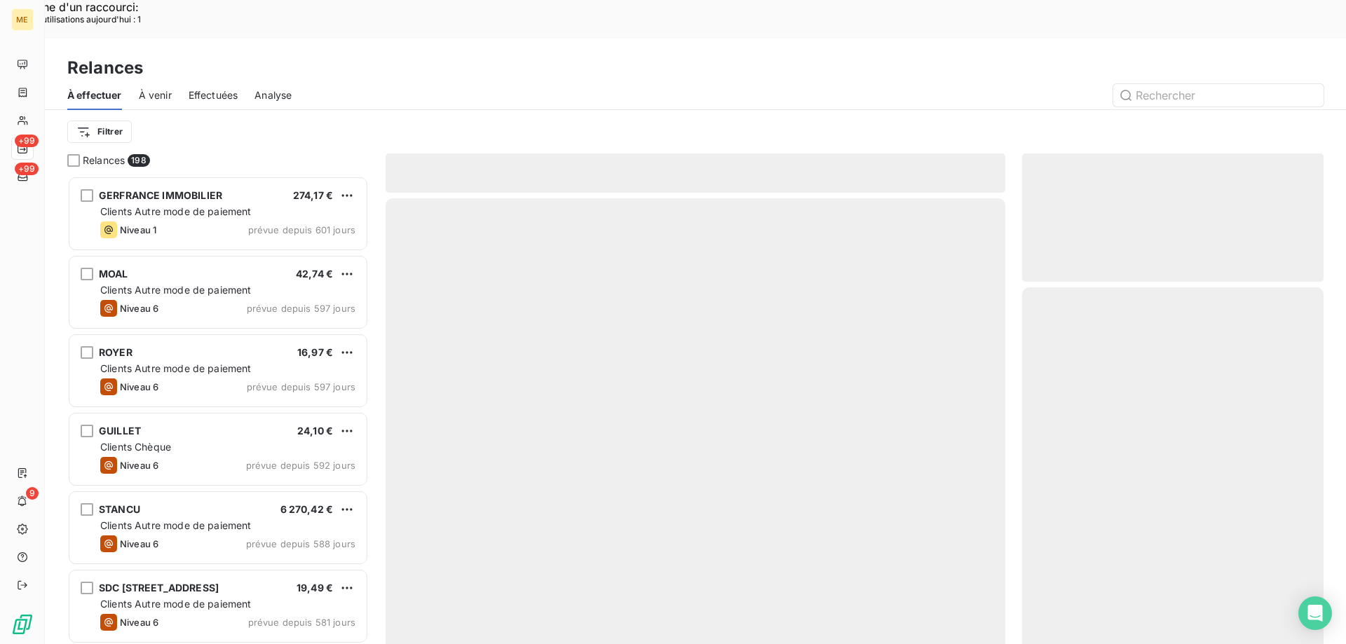
scroll to position [496, 291]
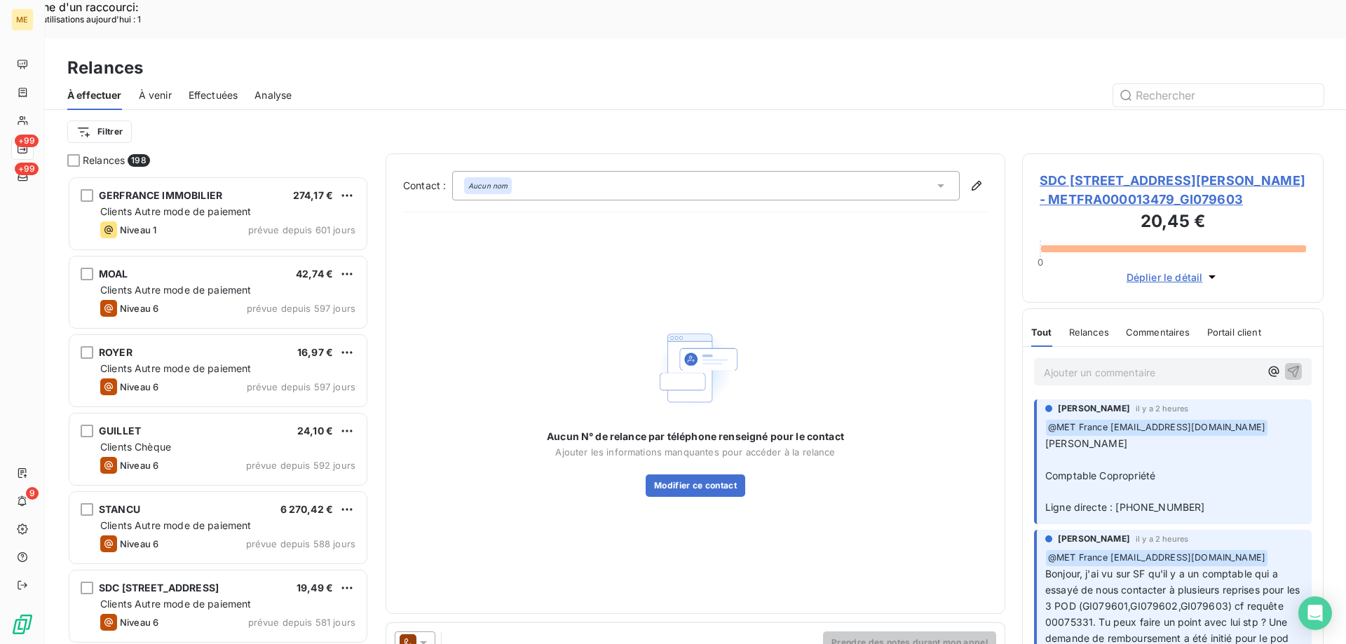
click at [425, 632] on div at bounding box center [415, 643] width 41 height 22
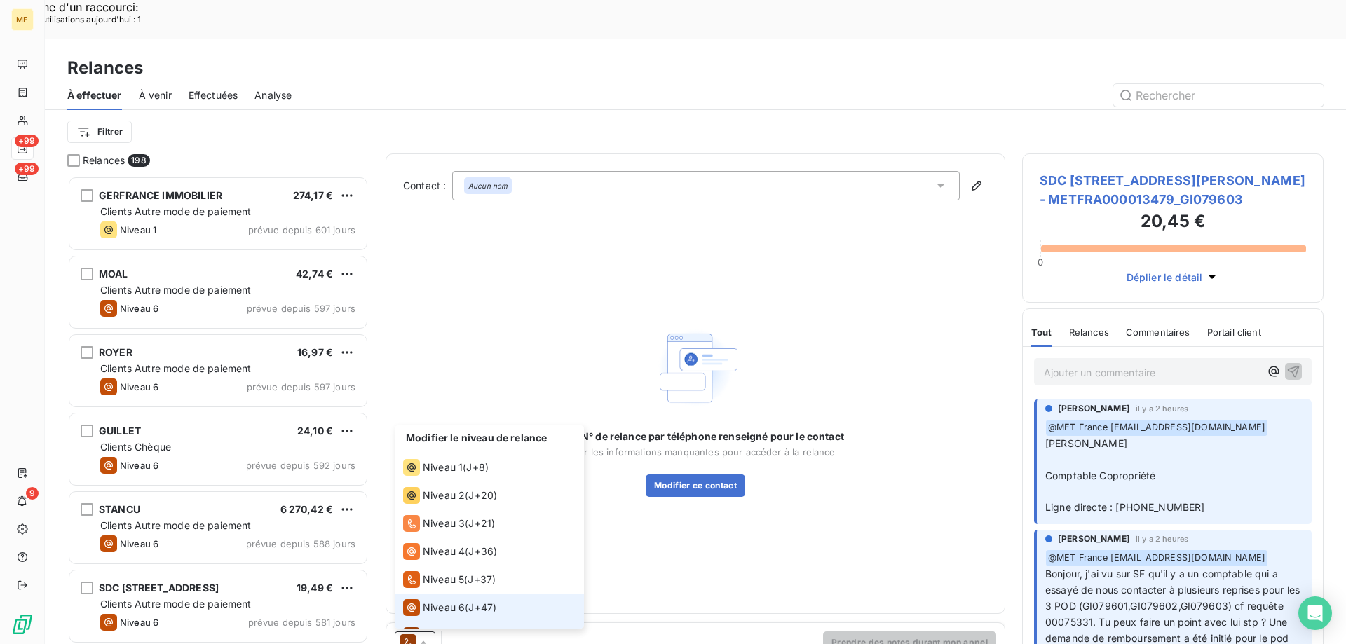
scroll to position [21, 0]
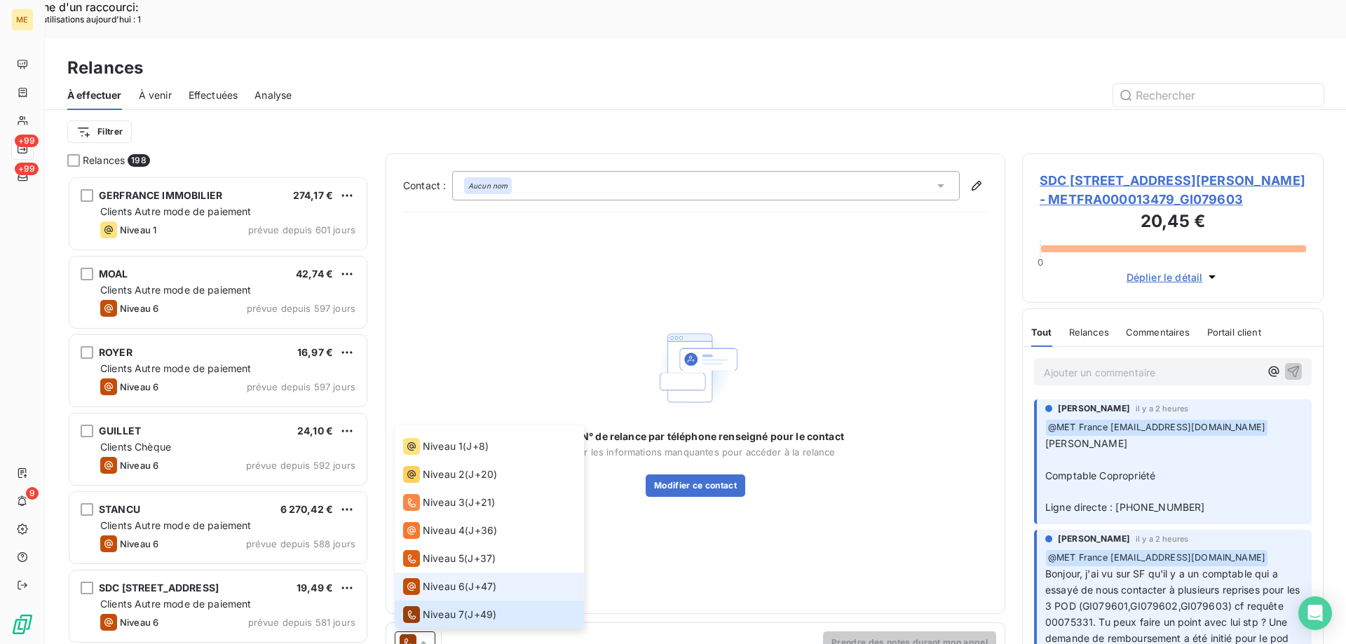
click at [429, 580] on span "Niveau 6" at bounding box center [444, 587] width 42 height 14
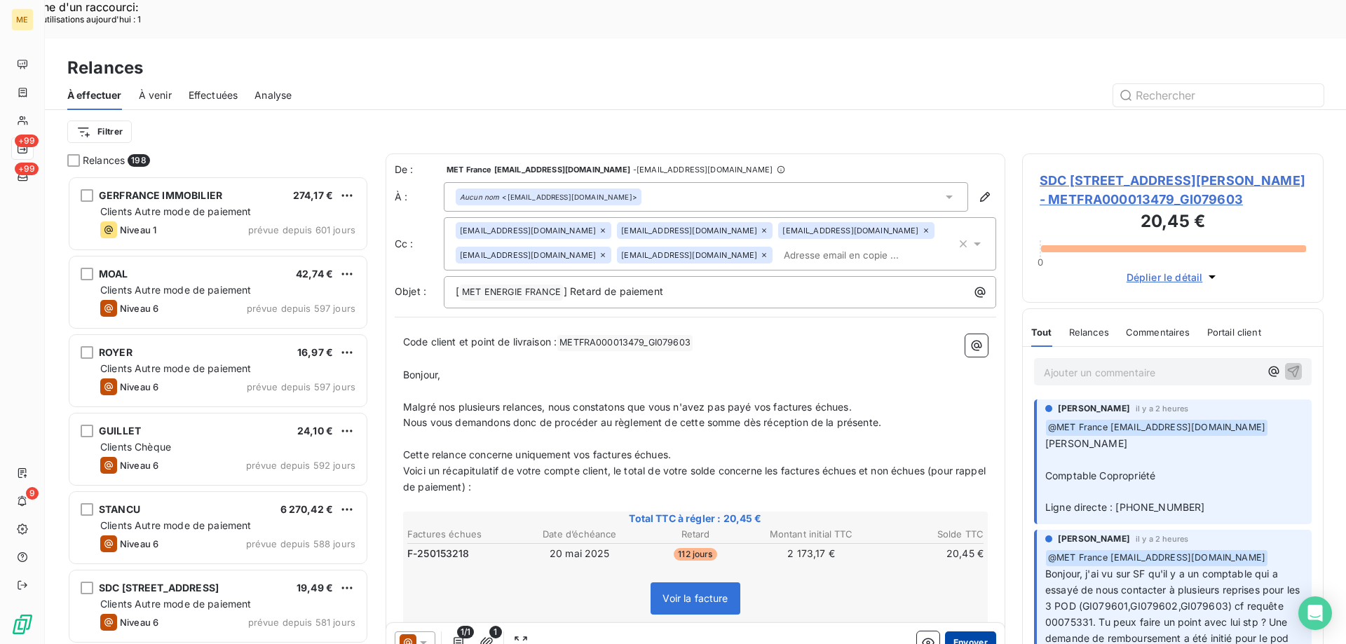
click at [960, 632] on button "Envoyer" at bounding box center [970, 643] width 51 height 22
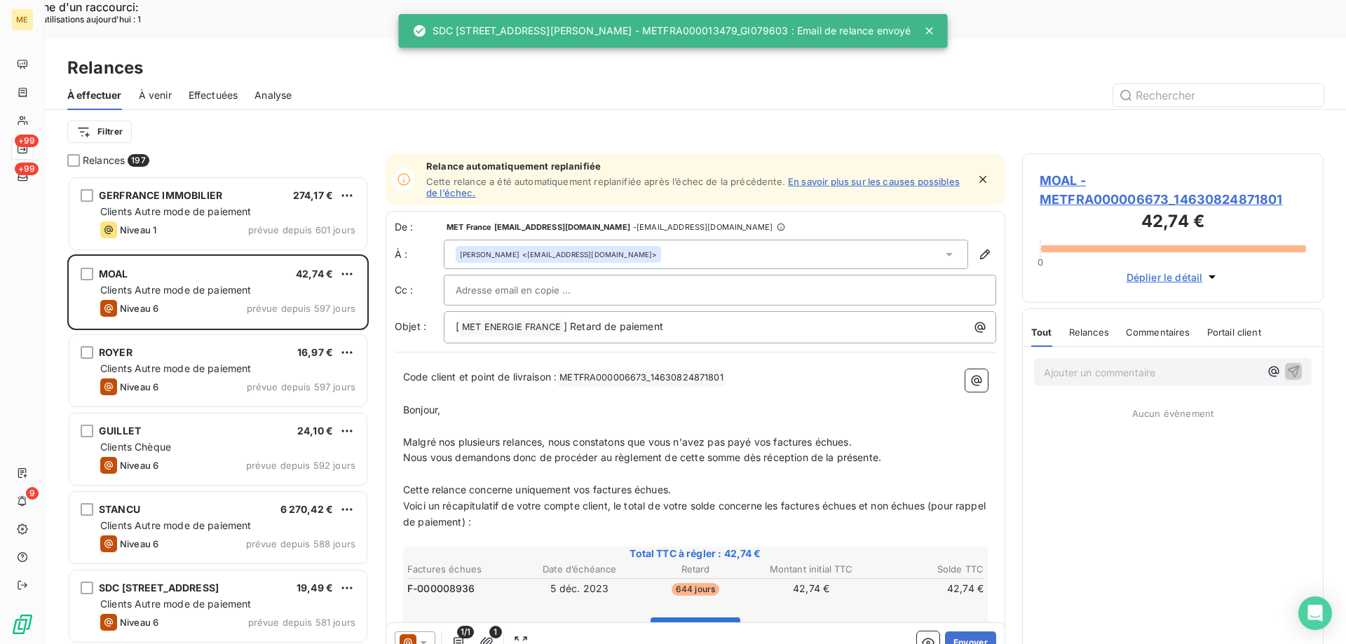
click at [221, 88] on span "Effectuées" at bounding box center [214, 95] width 50 height 14
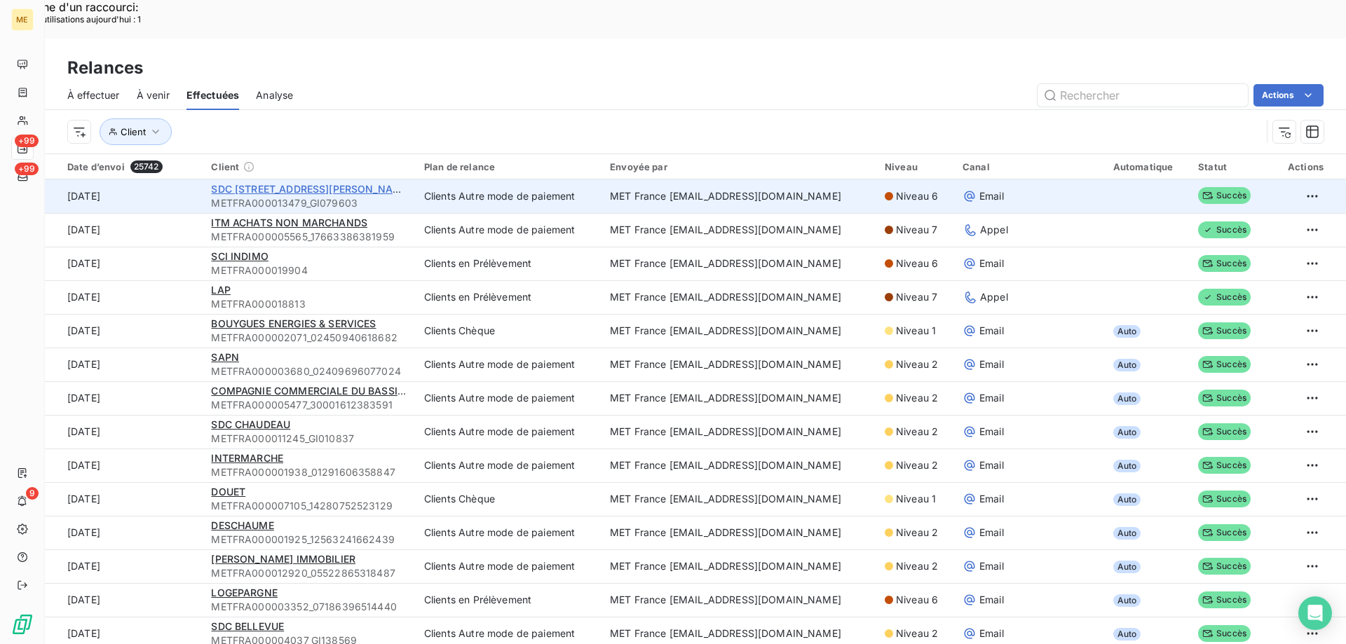
click at [239, 183] on span "SDC 3 RUE CHARLES LE GOFFIC" at bounding box center [311, 189] width 200 height 12
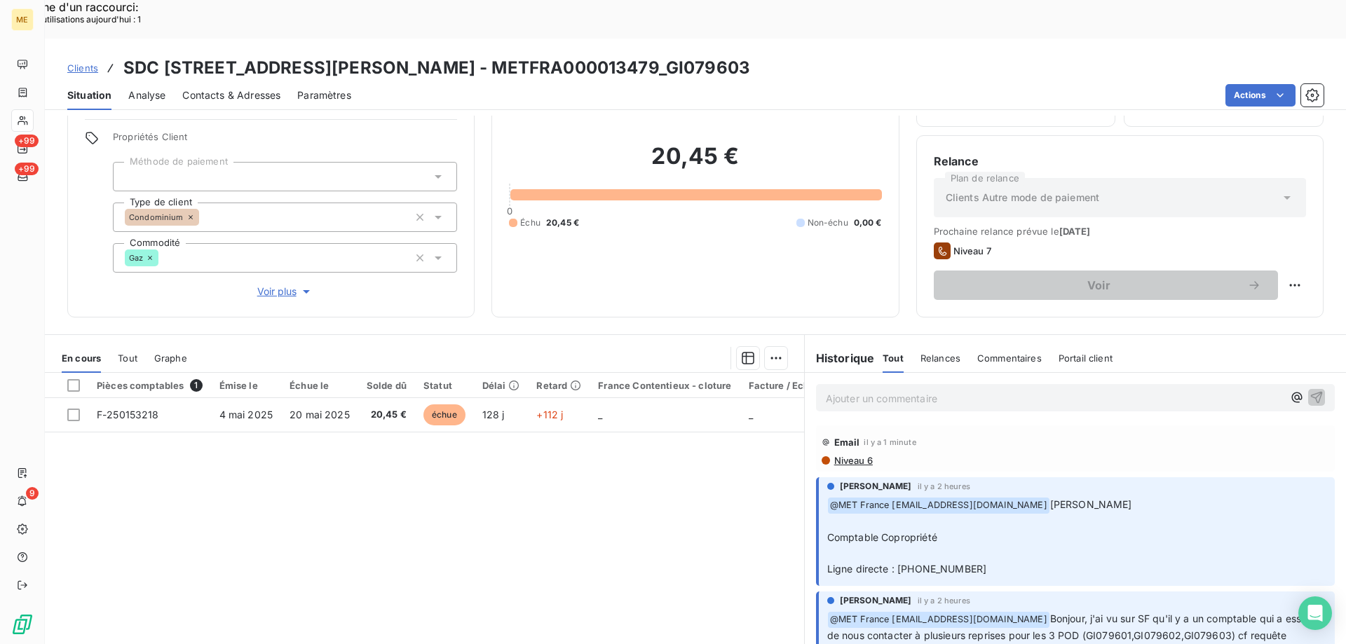
scroll to position [89, 0]
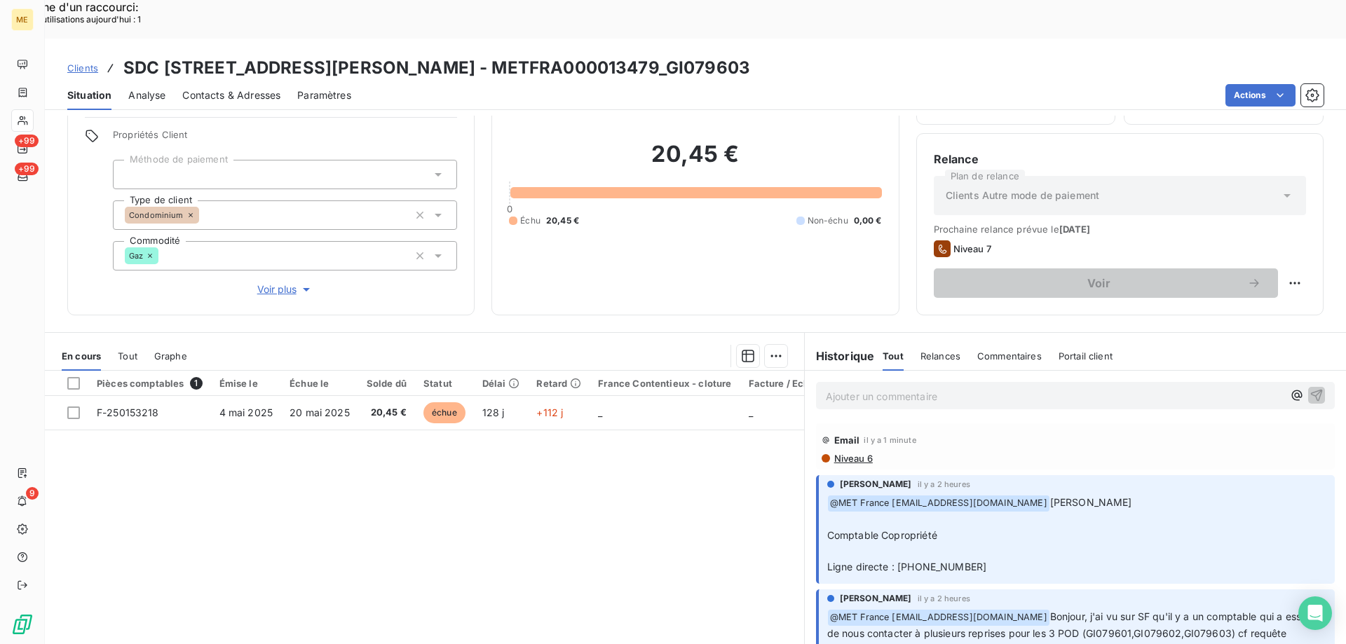
click at [826, 388] on p "Ajouter un commentaire ﻿" at bounding box center [1054, 397] width 457 height 18
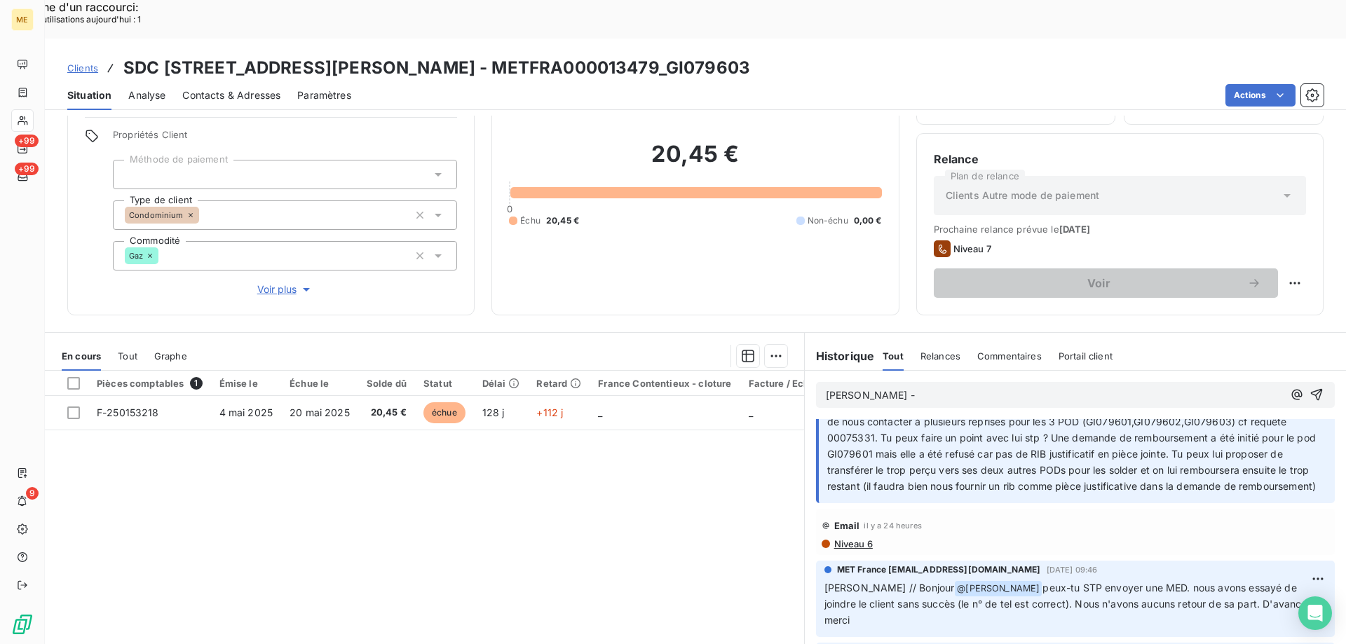
scroll to position [350, 0]
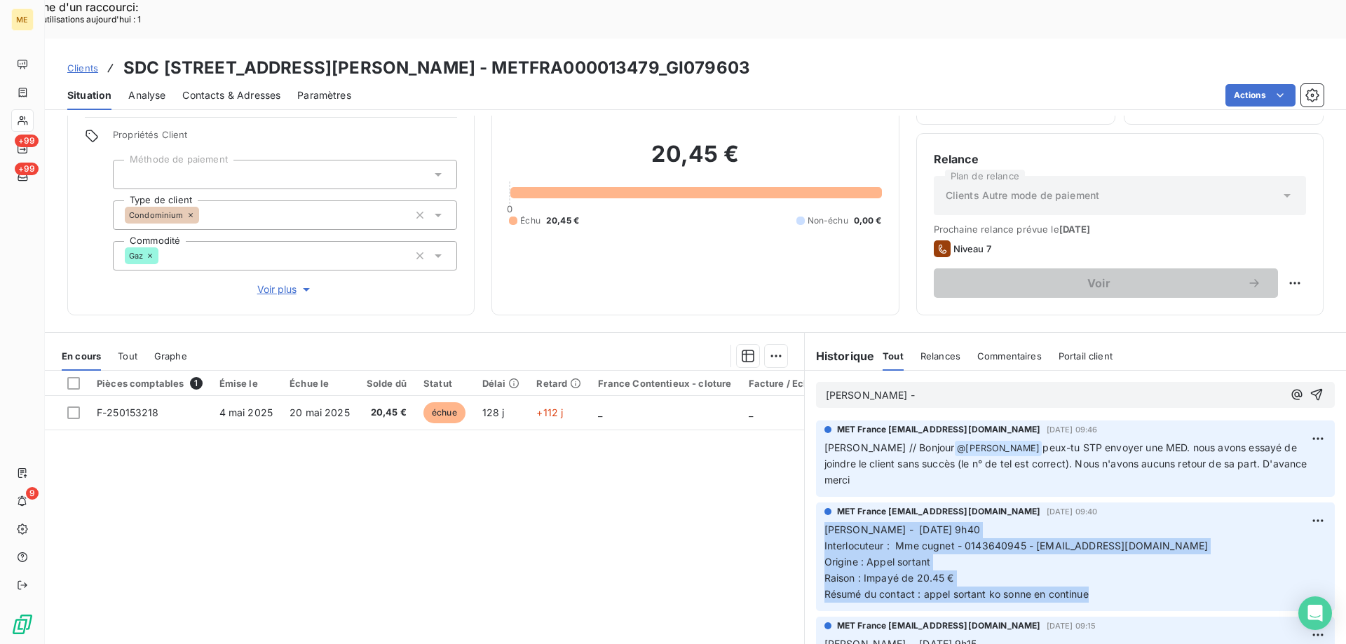
drag, startPoint x: 1088, startPoint y: 559, endPoint x: 800, endPoint y: 493, distance: 295.3
click at [805, 500] on div "MET France met-france@recouvrement.met.com 8 sept. 2025, 09:40 Sylvain - 08/09/…" at bounding box center [1075, 557] width 541 height 114
copy p "Sylvain - 08/09/2025 - 9h40 Interlocuteur : Mme cugnet - 0143640945 - rinaldi14…"
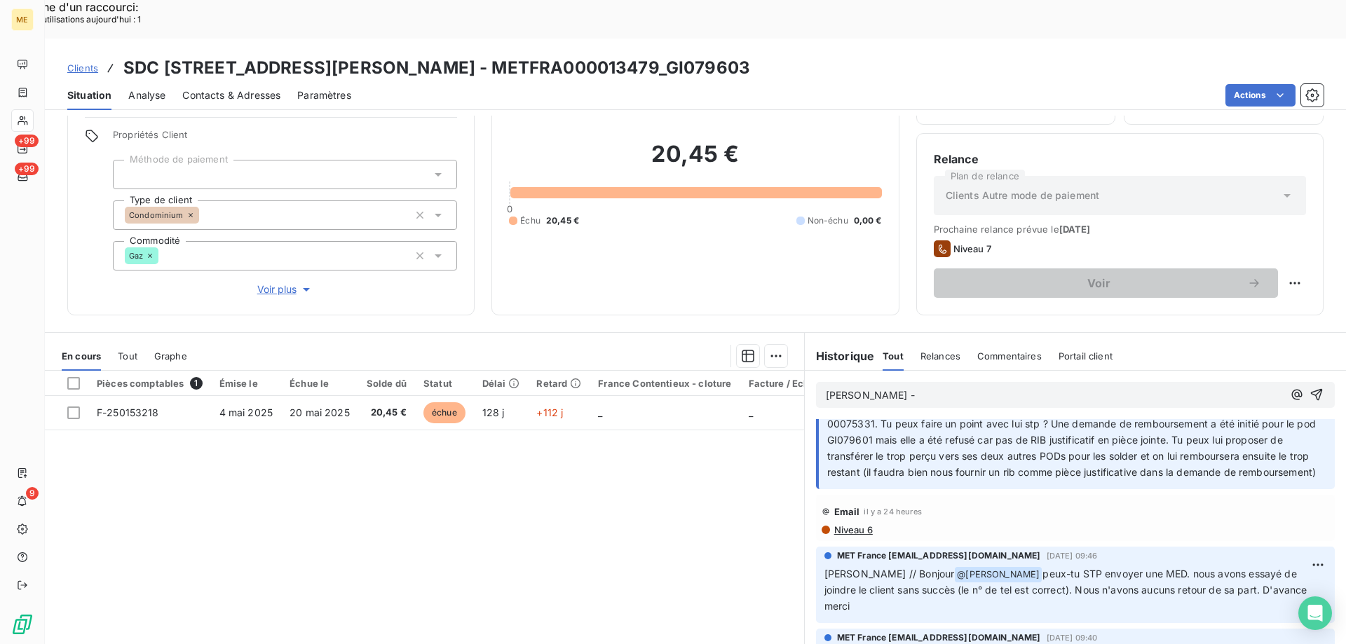
scroll to position [70, 0]
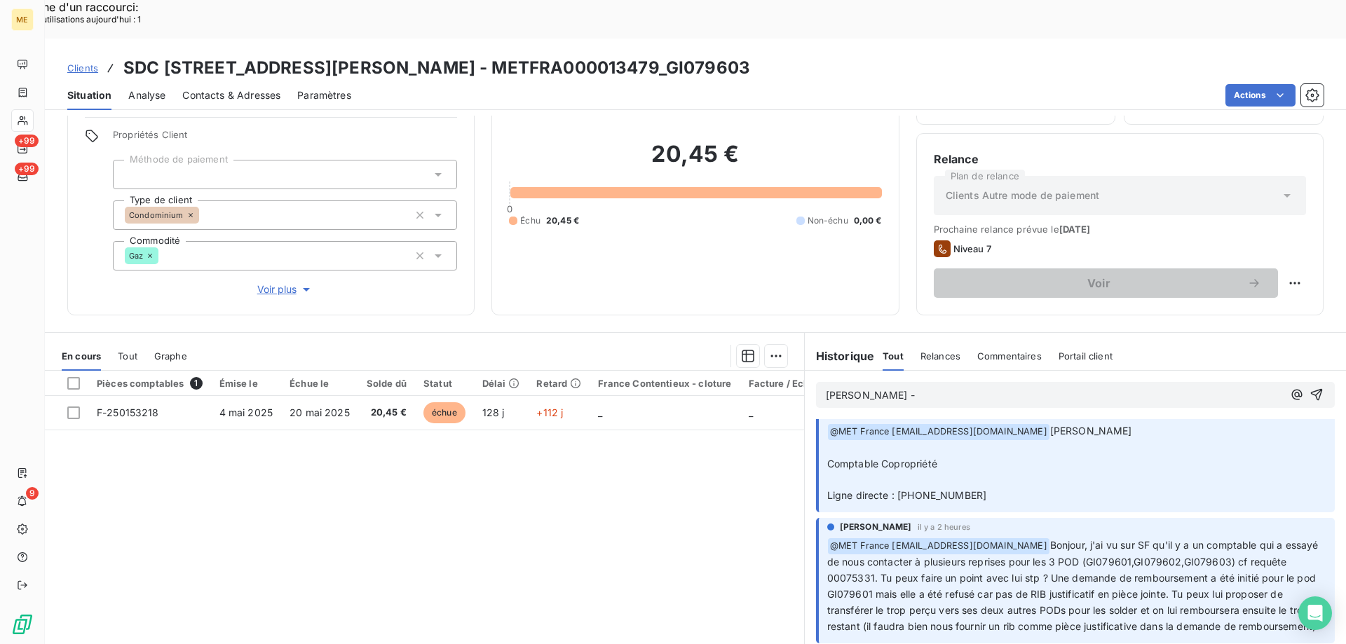
click at [863, 389] on span "Sylvain -" at bounding box center [870, 395] width 89 height 12
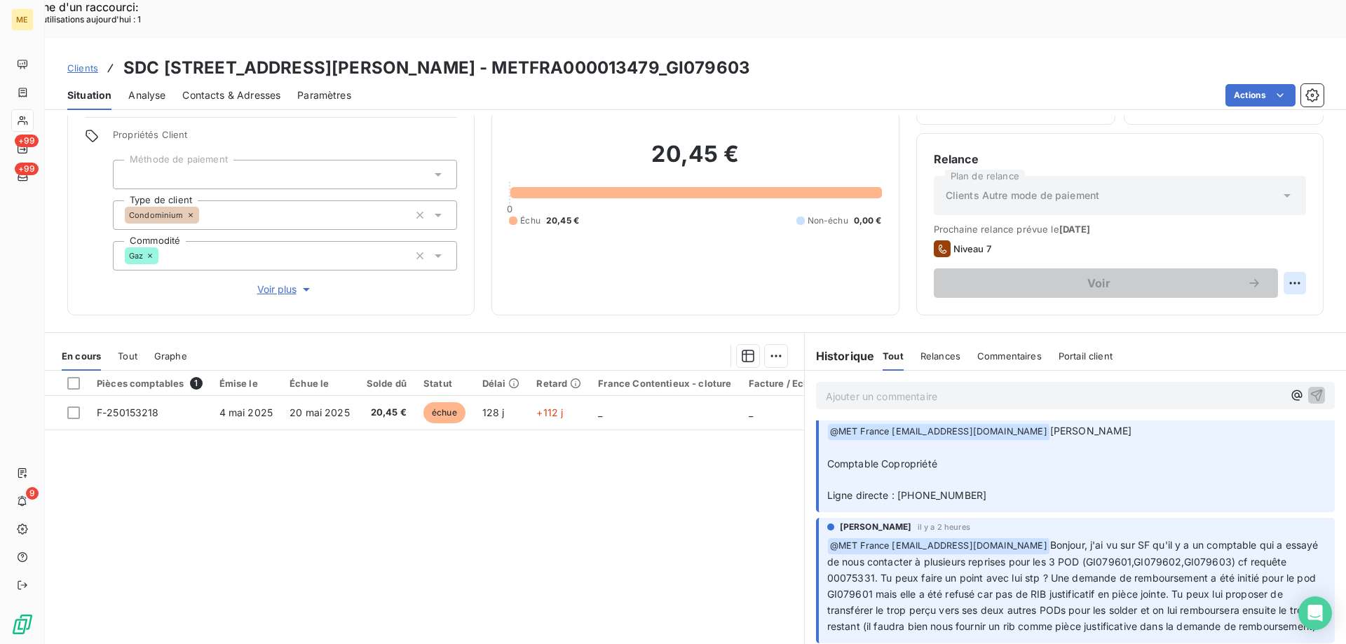
click at [1229, 278] on div "Replanifier cette action" at bounding box center [1225, 275] width 125 height 22
select select "8"
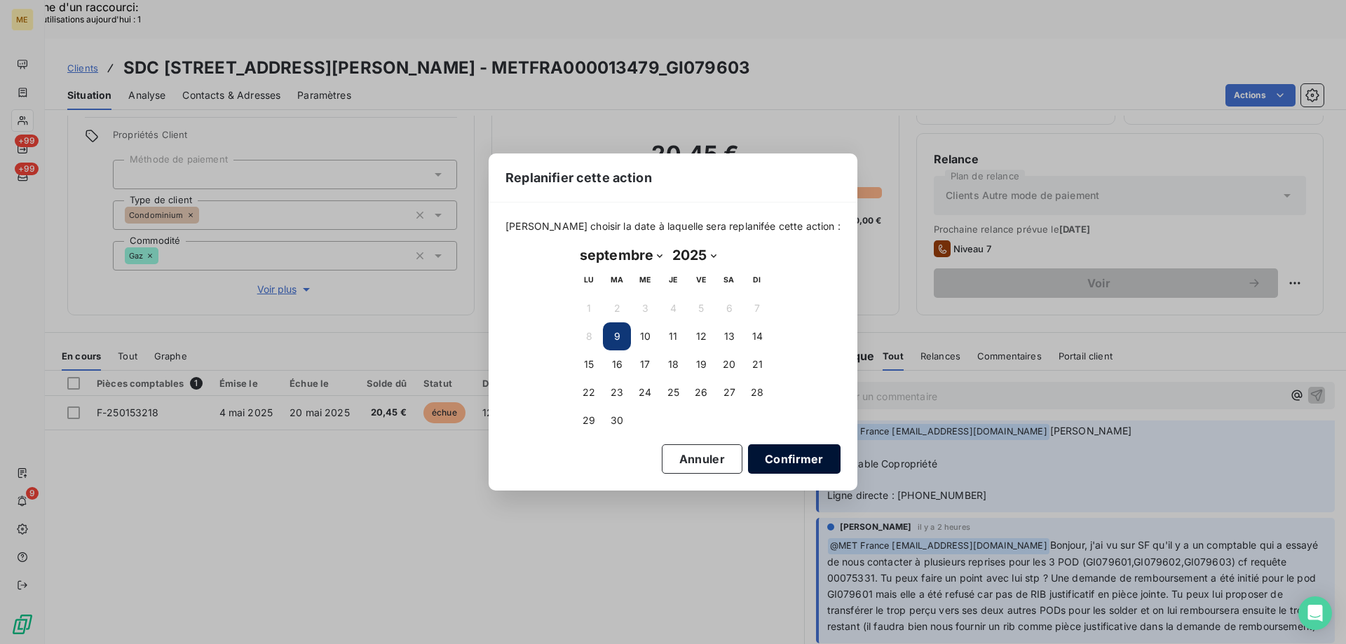
click at [765, 466] on button "Confirmer" at bounding box center [794, 458] width 93 height 29
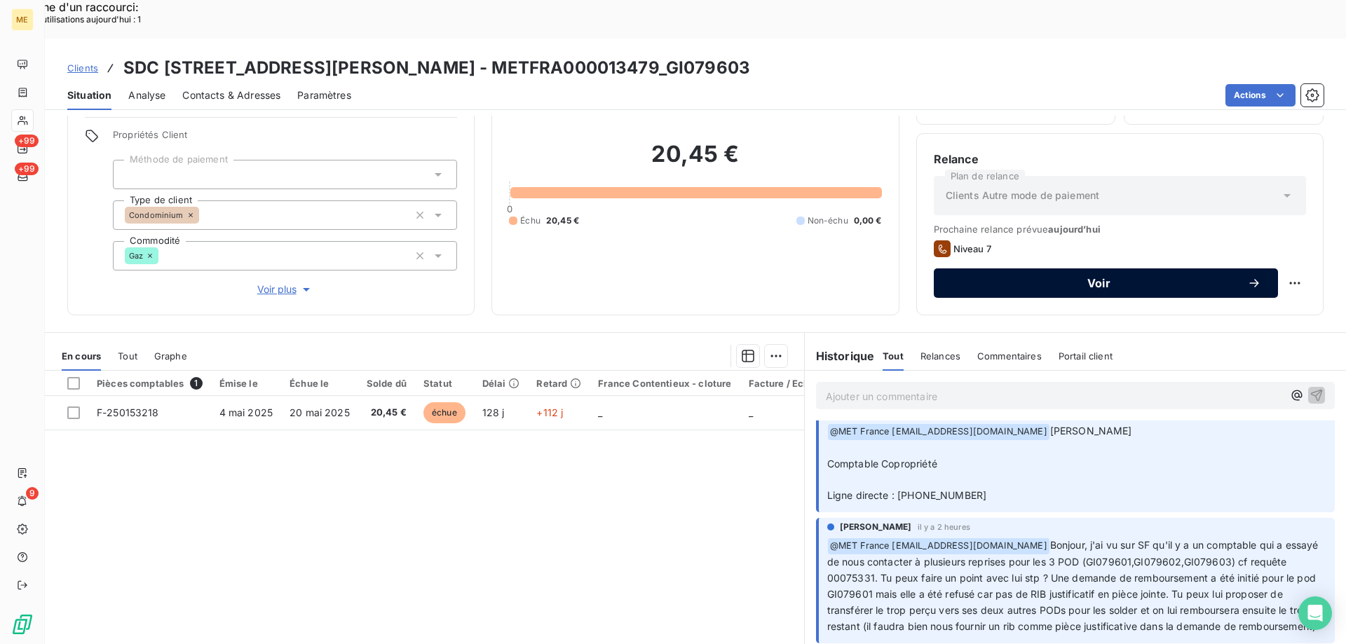
click at [1061, 276] on div "Voir" at bounding box center [1105, 283] width 310 height 14
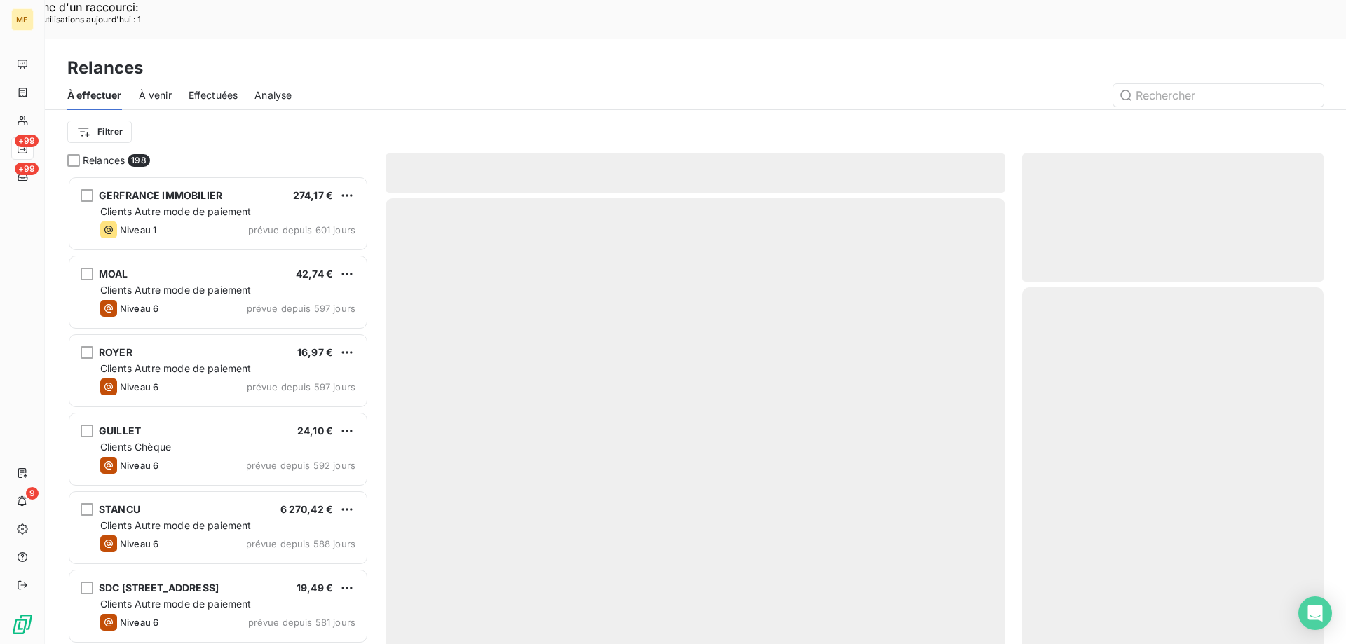
scroll to position [496, 291]
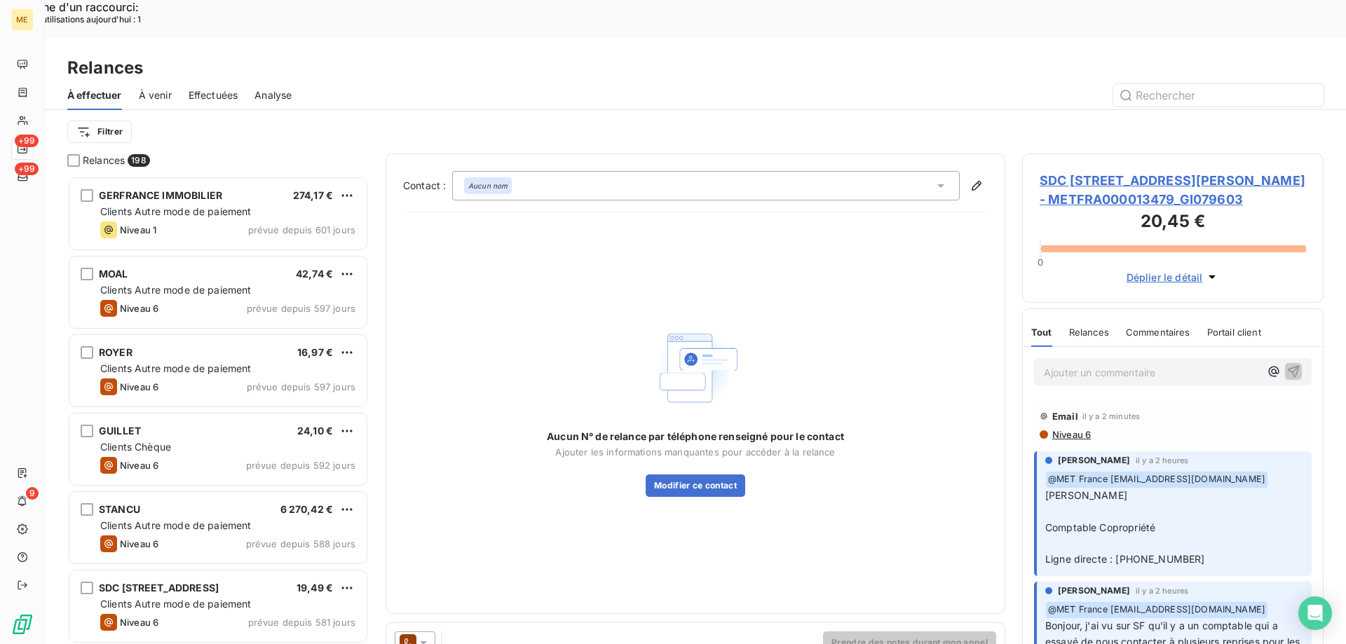
click at [510, 177] on div "Aucun nom" at bounding box center [488, 185] width 48 height 17
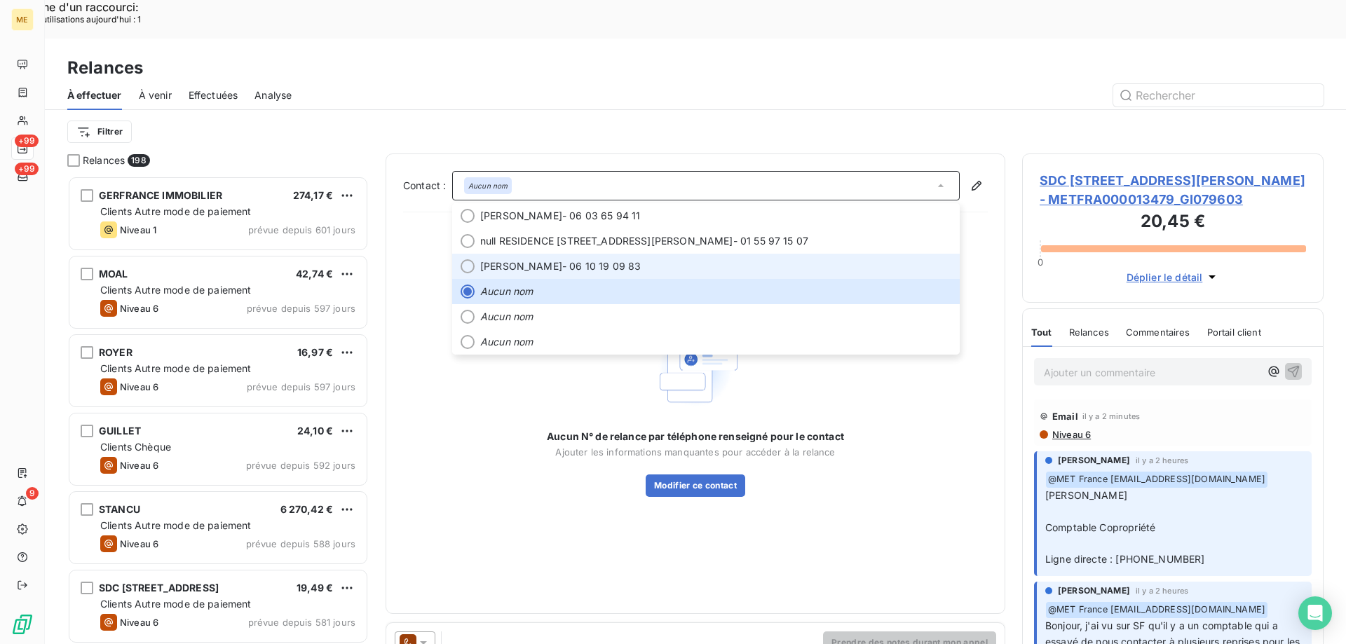
click at [512, 259] on span "Emma POIRIER" at bounding box center [521, 266] width 82 height 14
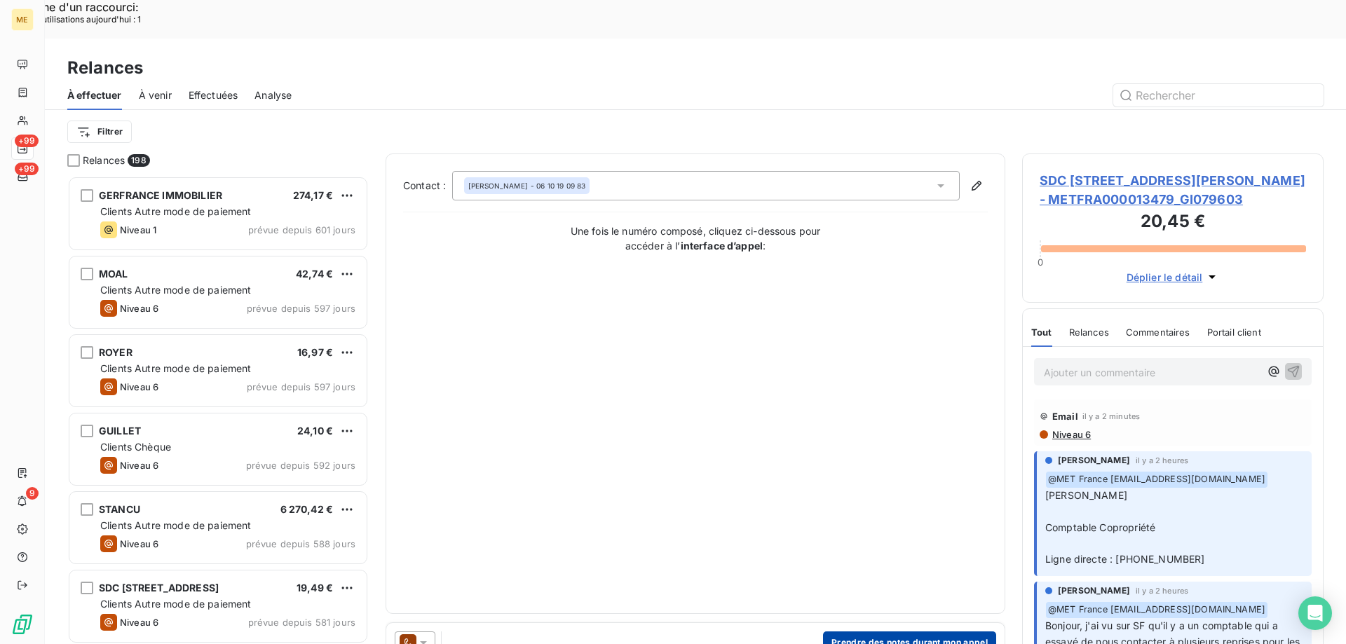
click at [847, 632] on button "Prendre des notes durant mon appel" at bounding box center [909, 643] width 173 height 22
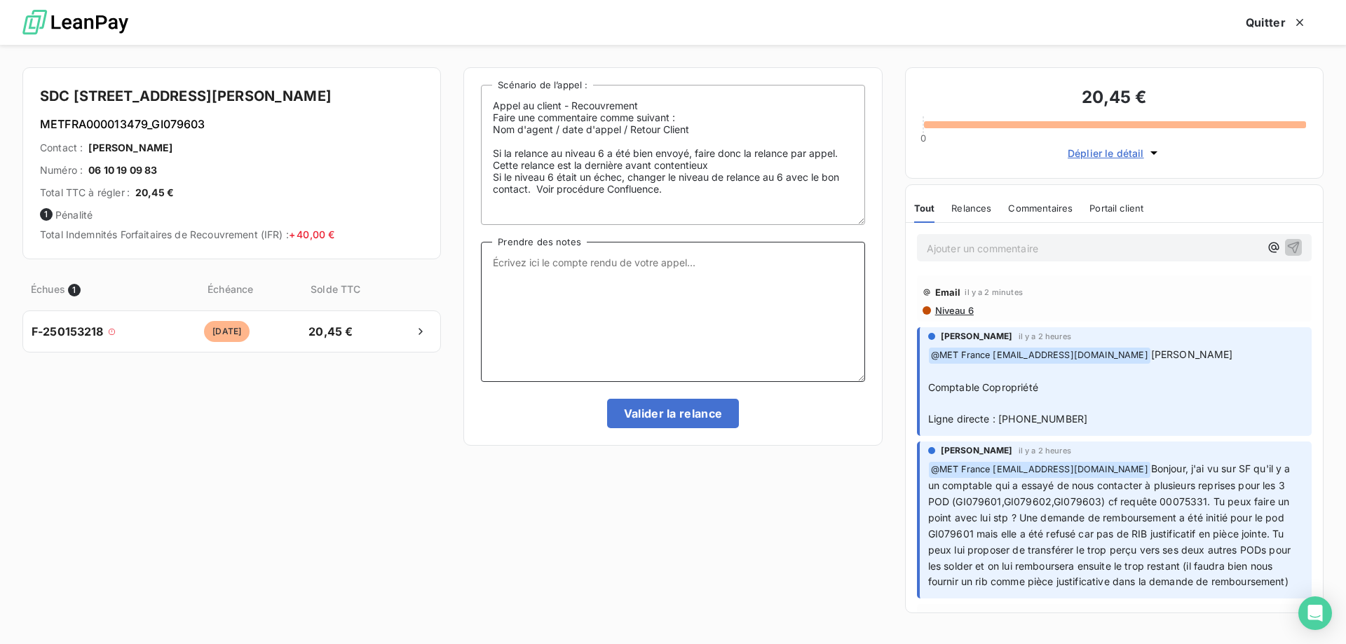
click at [574, 263] on textarea "Prendre des notes" at bounding box center [672, 312] width 383 height 140
paste textarea "[PERSON_NAME] - [DATE] 9h40 Interlocuteur : Mme cugnet - 0143640945 - [EMAIL_AD…"
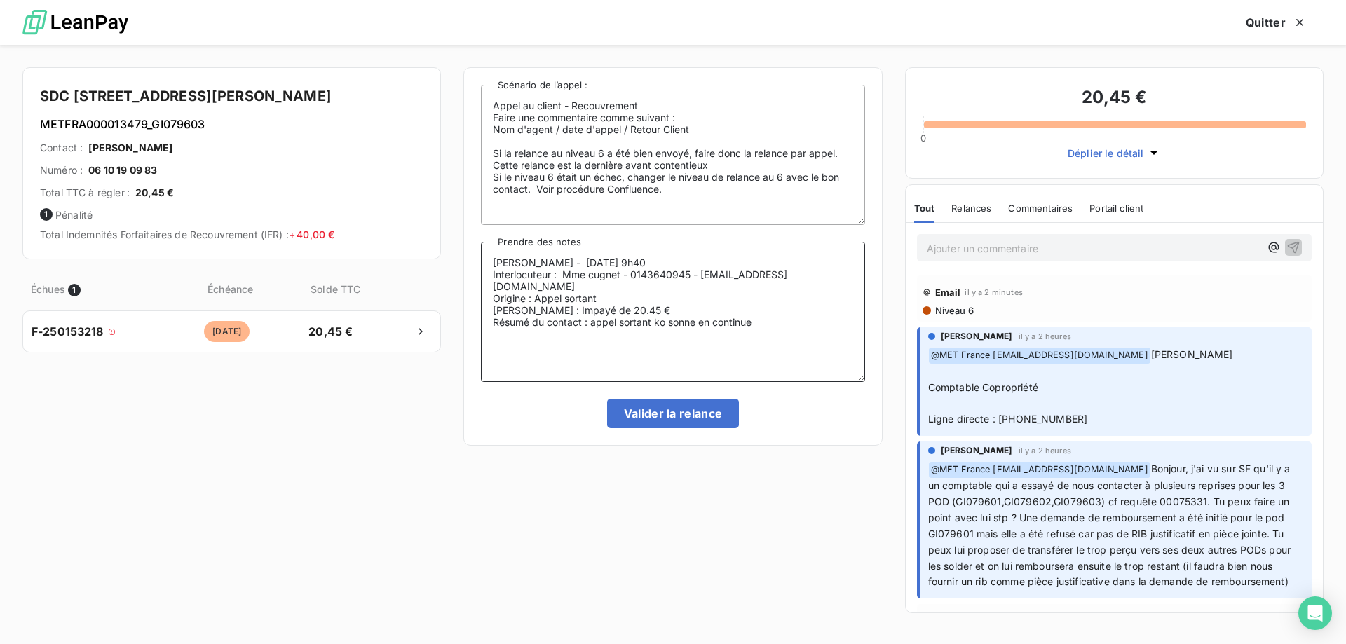
click at [550, 261] on textarea "[PERSON_NAME] - [DATE] 9h40 Interlocuteur : Mme cugnet - 0143640945 - [EMAIL_AD…" at bounding box center [672, 312] width 383 height 140
click at [631, 267] on textarea "Sylvain - 09/09/2025 - 9h40 Interlocuteur : Mme cugnet - 0143640945 - rinaldi14…" at bounding box center [672, 312] width 383 height 140
drag, startPoint x: 571, startPoint y: 270, endPoint x: 623, endPoint y: 270, distance: 51.9
click at [623, 270] on textarea "Sylvain - 09/09/2025 - 14h20 Interlocuteur : Mme cugnet - 0143640945 - rinaldi1…" at bounding box center [672, 312] width 383 height 140
drag, startPoint x: 1065, startPoint y: 417, endPoint x: 1001, endPoint y: 420, distance: 64.5
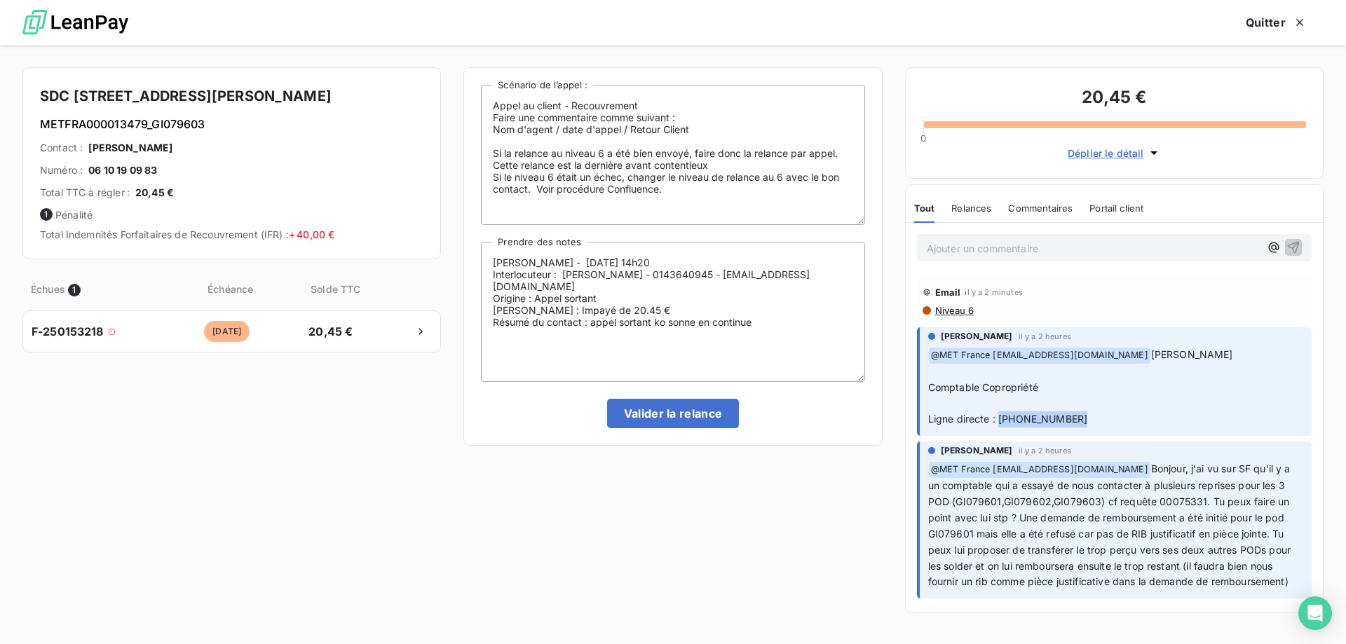
click at [1001, 420] on p "﻿ @ MET France met-france@recouvrement.met.com Jean-Pierre RIBEIRO ﻿ Comptable …" at bounding box center [1115, 387] width 375 height 81
copy span "[PHONE_NUMBER]"
drag, startPoint x: 622, startPoint y: 279, endPoint x: 843, endPoint y: 278, distance: 221.5
click at [843, 278] on textarea "Sylvain - 09/09/2025 - 14h20 Interlocuteur : M RIBEIRO - 0143640945 - rinaldi14…" at bounding box center [672, 312] width 383 height 140
paste textarea ".55.97.15.07"
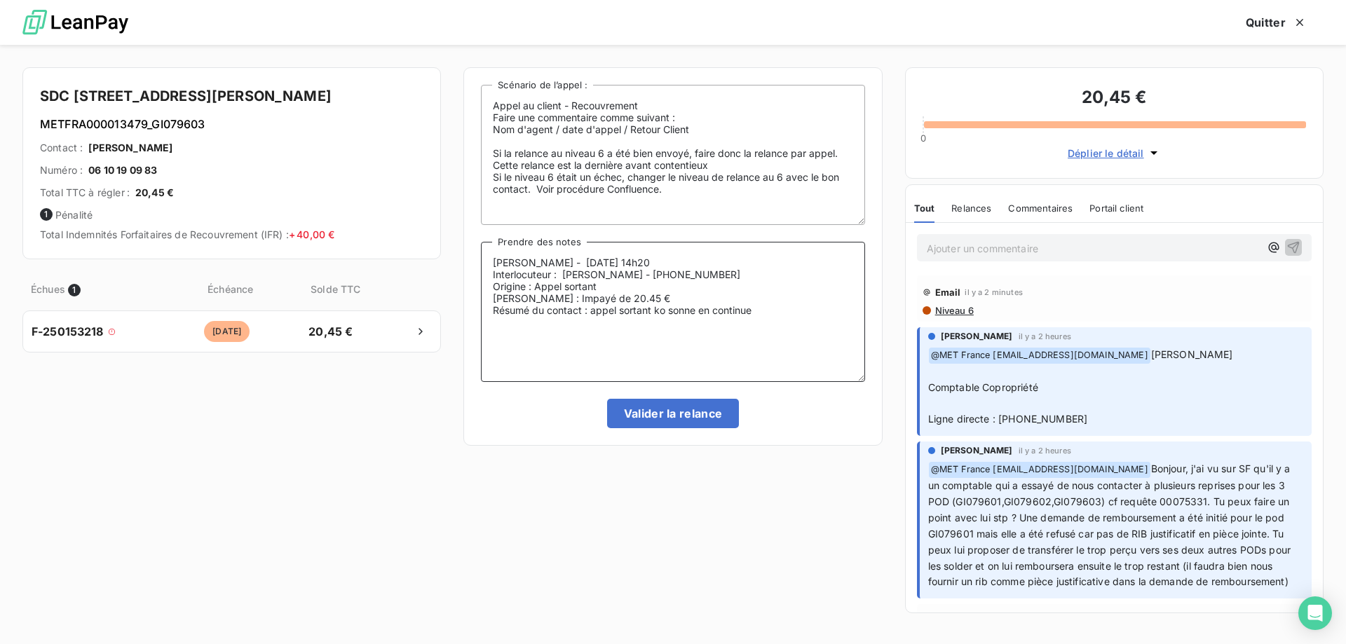
click at [634, 275] on textarea "Sylvain - 09/09/2025 - 14h20 Interlocuteur : M RIBEIRO - 01.55.97.15.07 Origine…" at bounding box center [672, 312] width 383 height 140
drag, startPoint x: 777, startPoint y: 312, endPoint x: 591, endPoint y: 310, distance: 186.4
click at [591, 310] on textarea "Sylvain - 09/09/2025 - 14h20 Interlocuteur : M RIBEIRO - 0155971507 Origine : A…" at bounding box center [672, 312] width 383 height 140
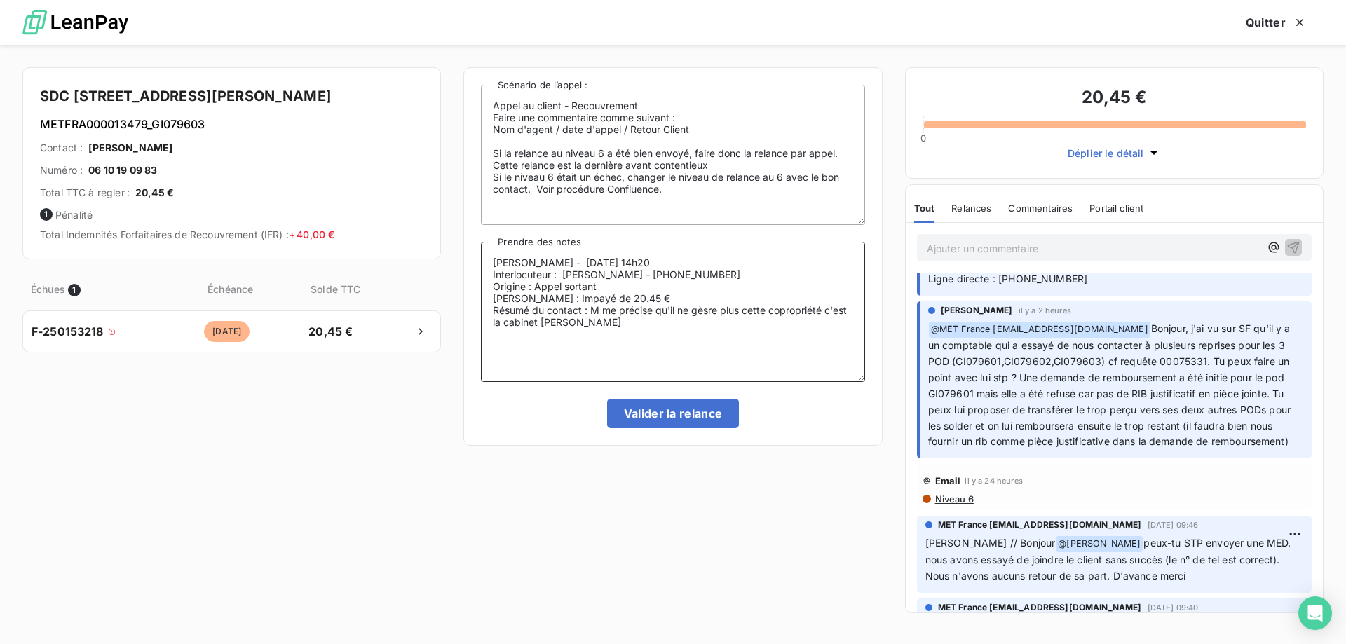
scroll to position [280, 0]
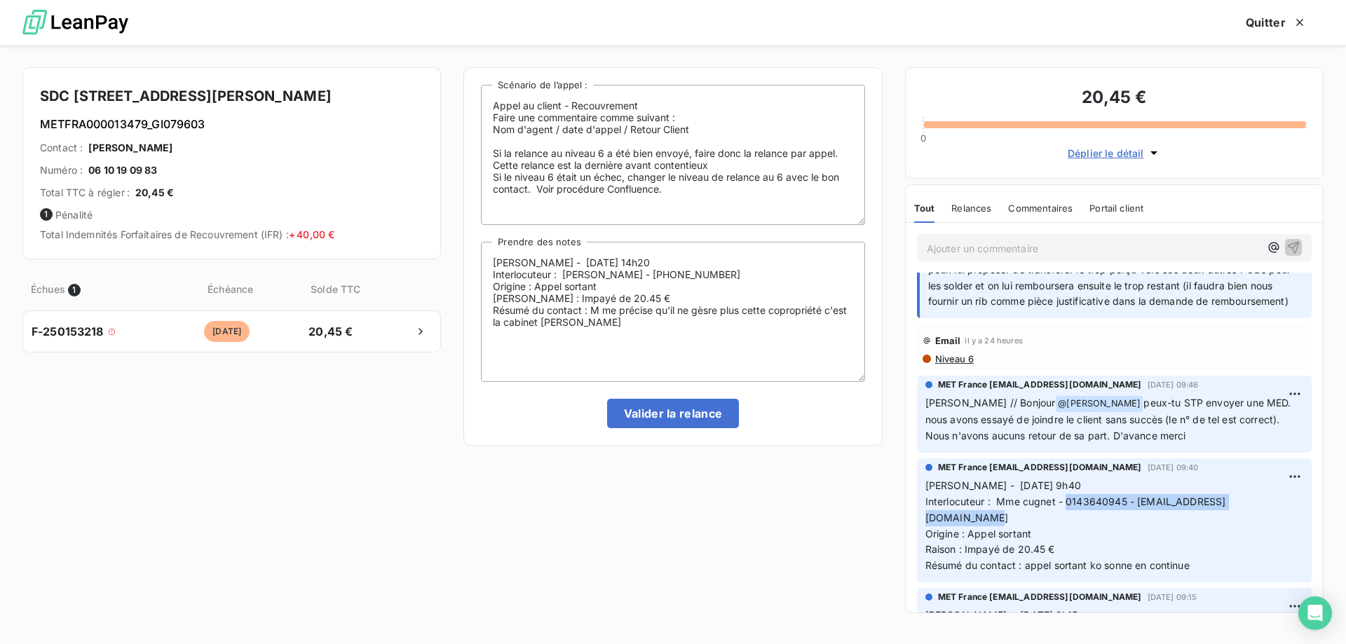
drag, startPoint x: 1065, startPoint y: 512, endPoint x: 1269, endPoint y: 517, distance: 203.3
click at [1269, 517] on p "Sylvain - 08/09/2025 - 9h40 Interlocuteur : Mme cugnet - 0143640945 - rinaldi14…" at bounding box center [1114, 526] width 378 height 96
copy span "0143640945 - [EMAIL_ADDRESS][DOMAIN_NAME]"
click at [621, 324] on textarea "Sylvain - 09/09/2025 - 14h20 Interlocuteur : M RIBEIRO - 0155971507 Origine : A…" at bounding box center [672, 312] width 383 height 140
paste textarea "0143640945 - [EMAIL_ADDRESS][DOMAIN_NAME]"
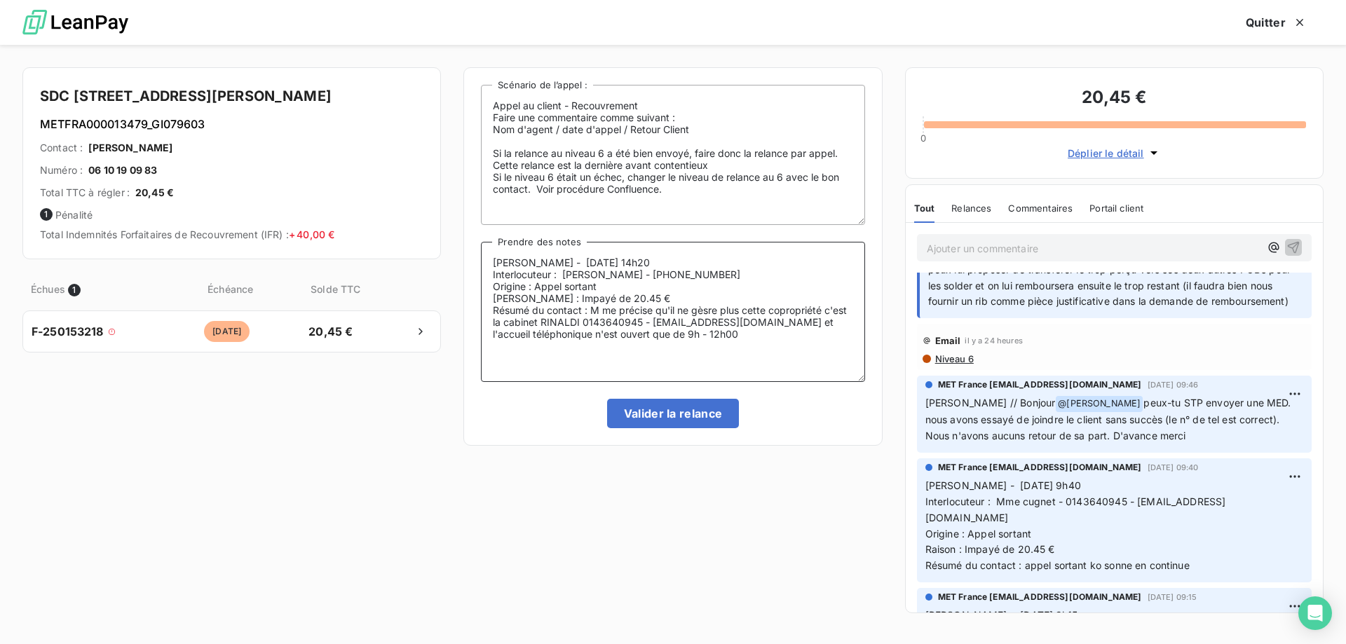
drag, startPoint x: 734, startPoint y: 339, endPoint x: 484, endPoint y: 265, distance: 260.8
click at [484, 265] on textarea "[PERSON_NAME] - [DATE] 14h20 Interlocuteur : [PERSON_NAME] - [PHONE_NUMBER] Ori…" at bounding box center [672, 312] width 383 height 140
type textarea "[PERSON_NAME] - [DATE] 14h20 Interlocuteur : [PERSON_NAME] - [PHONE_NUMBER] Ori…"
click at [652, 414] on button "Valider la relance" at bounding box center [673, 413] width 132 height 29
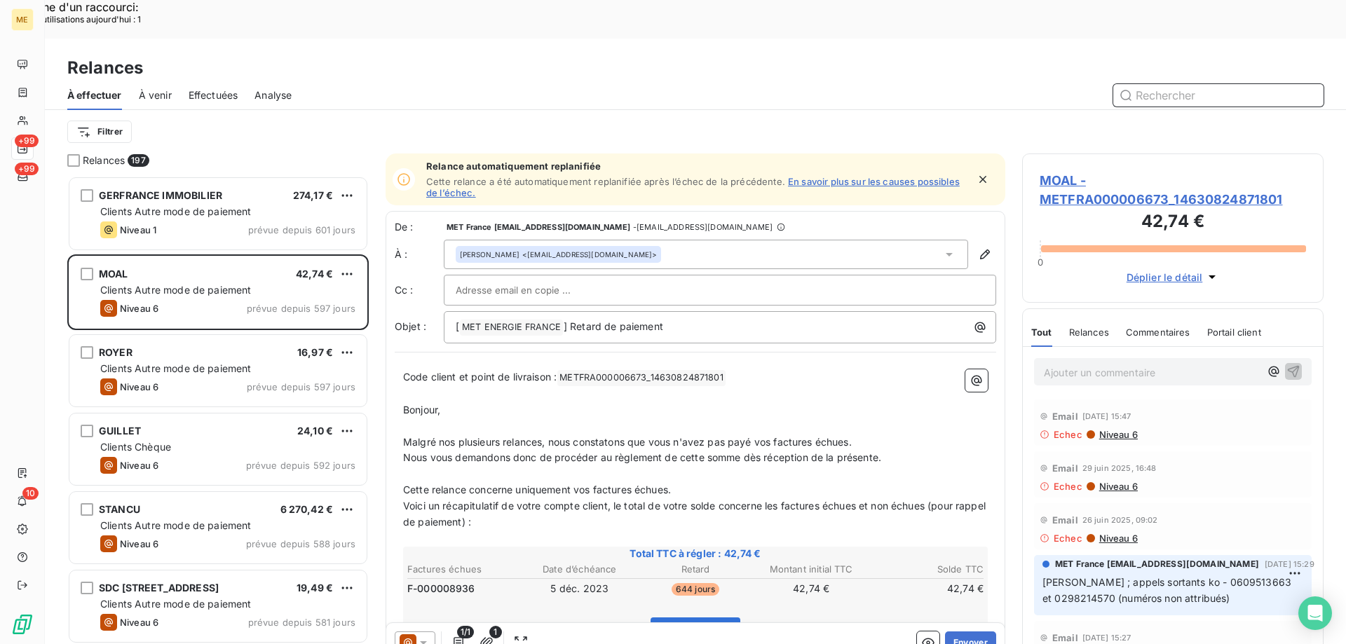
click at [220, 88] on span "Effectuées" at bounding box center [214, 95] width 50 height 14
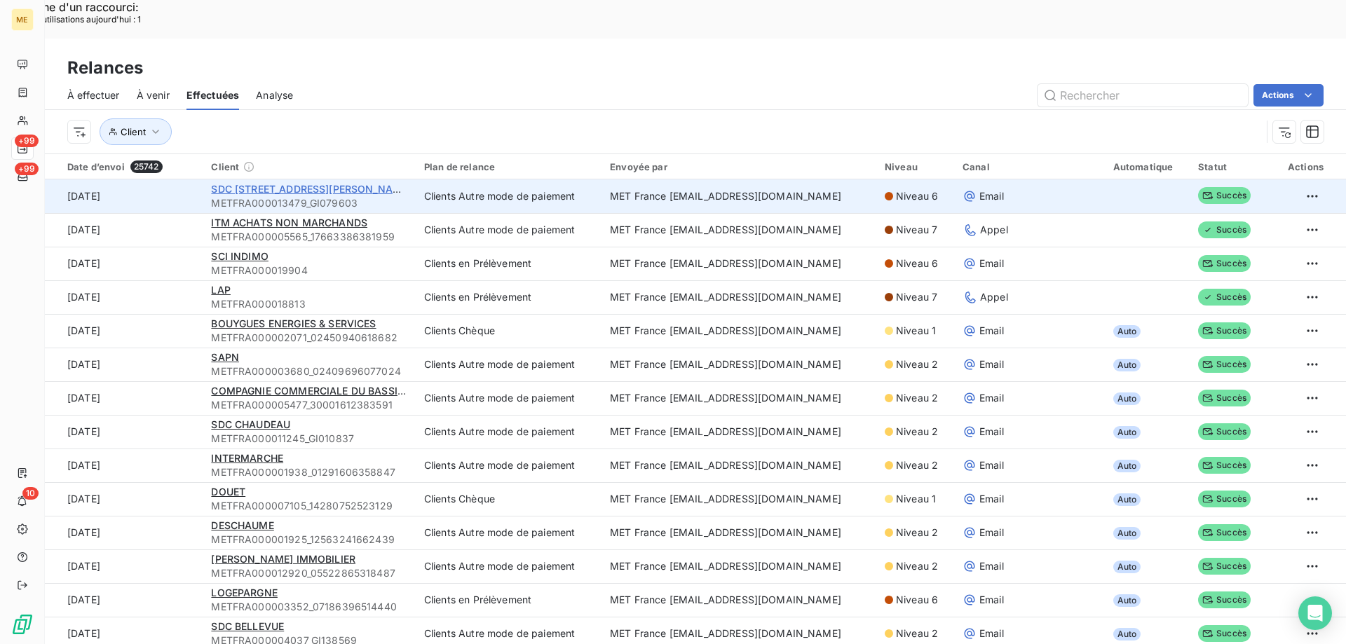
click at [255, 183] on span "SDC 3 RUE CHARLES LE GOFFIC" at bounding box center [311, 189] width 200 height 12
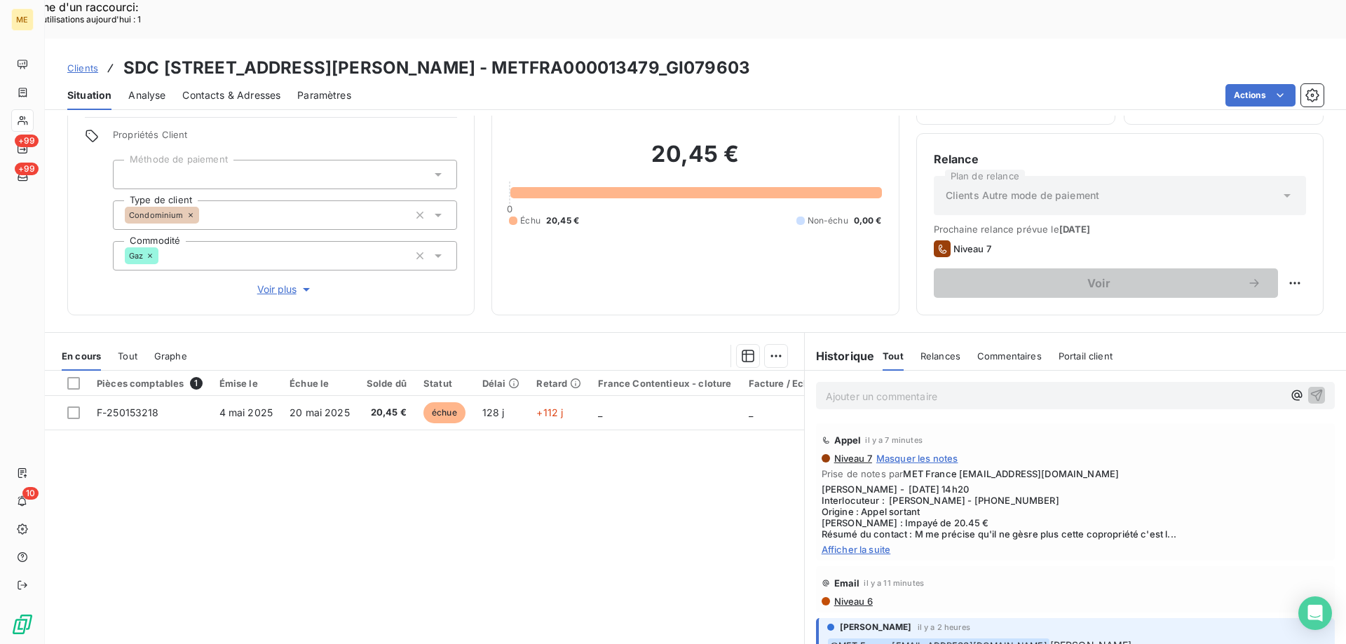
click at [883, 382] on div "Ajouter un commentaire ﻿" at bounding box center [1075, 395] width 519 height 27
click at [869, 388] on p "Ajouter un commentaire ﻿" at bounding box center [1054, 397] width 457 height 18
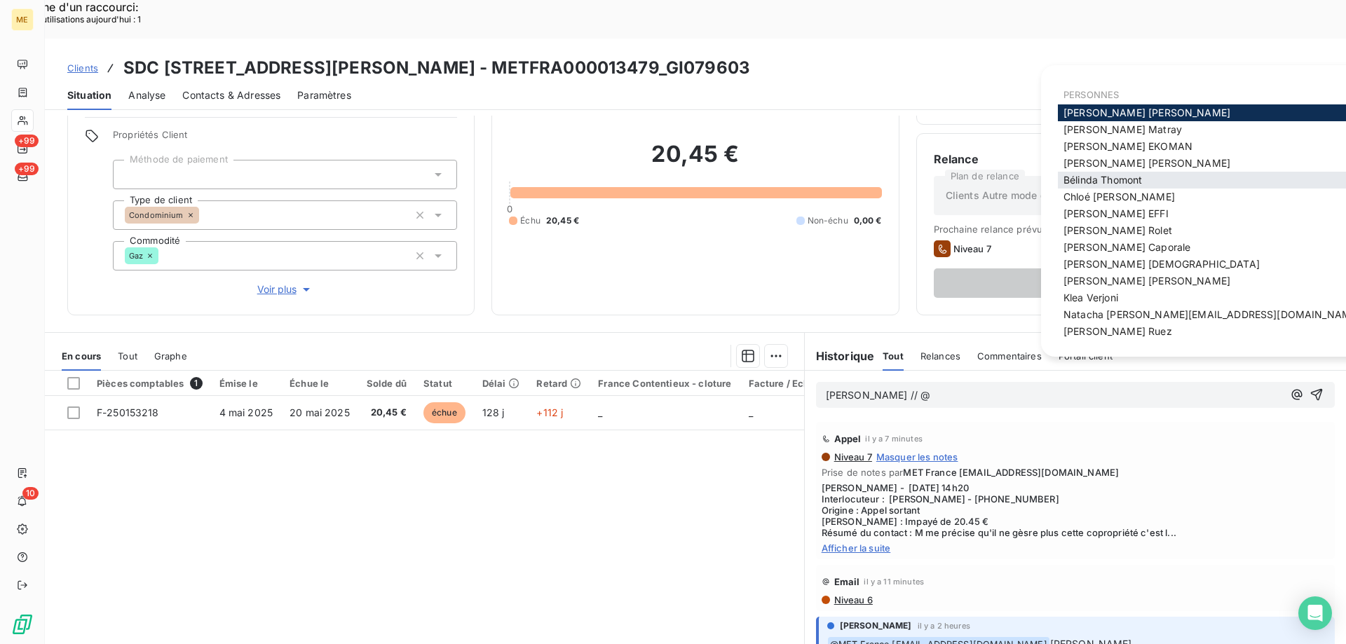
click at [1121, 179] on span "Bélinda Thomont" at bounding box center [1102, 180] width 78 height 12
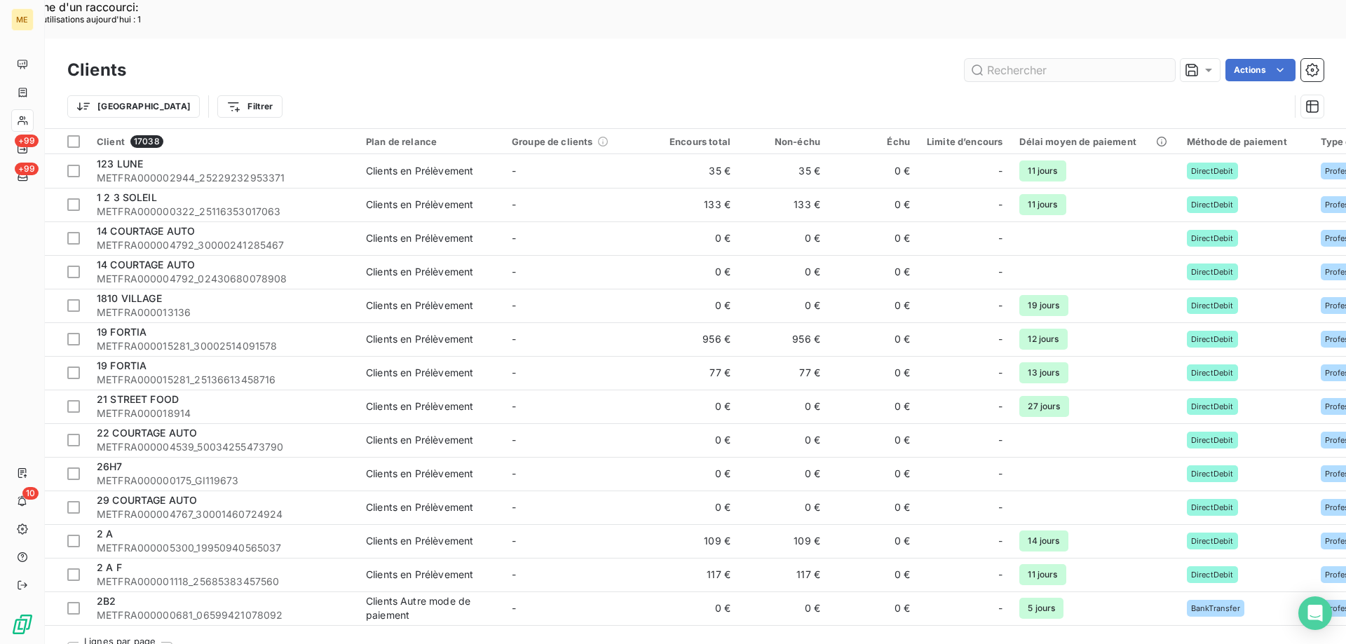
click at [1025, 59] on input "text" at bounding box center [1069, 70] width 210 height 22
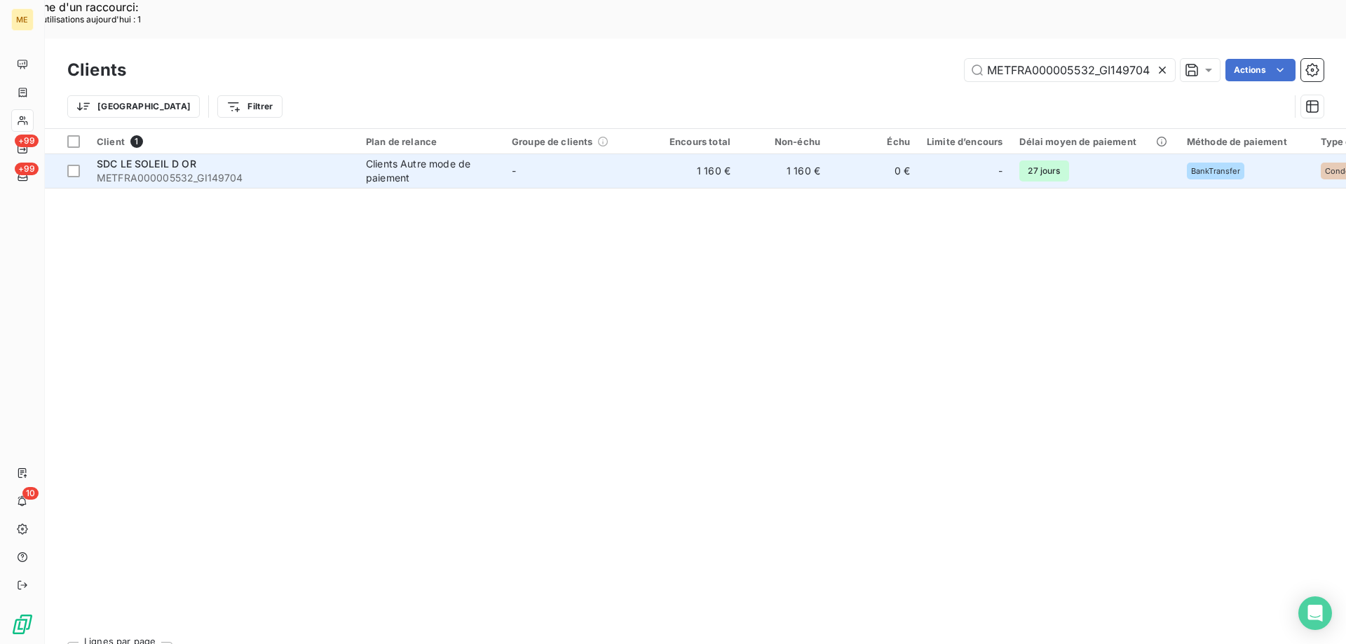
type input "METFRA000005532_GI149704"
click at [139, 171] on span "METFRA000005532_GI149704" at bounding box center [223, 178] width 252 height 14
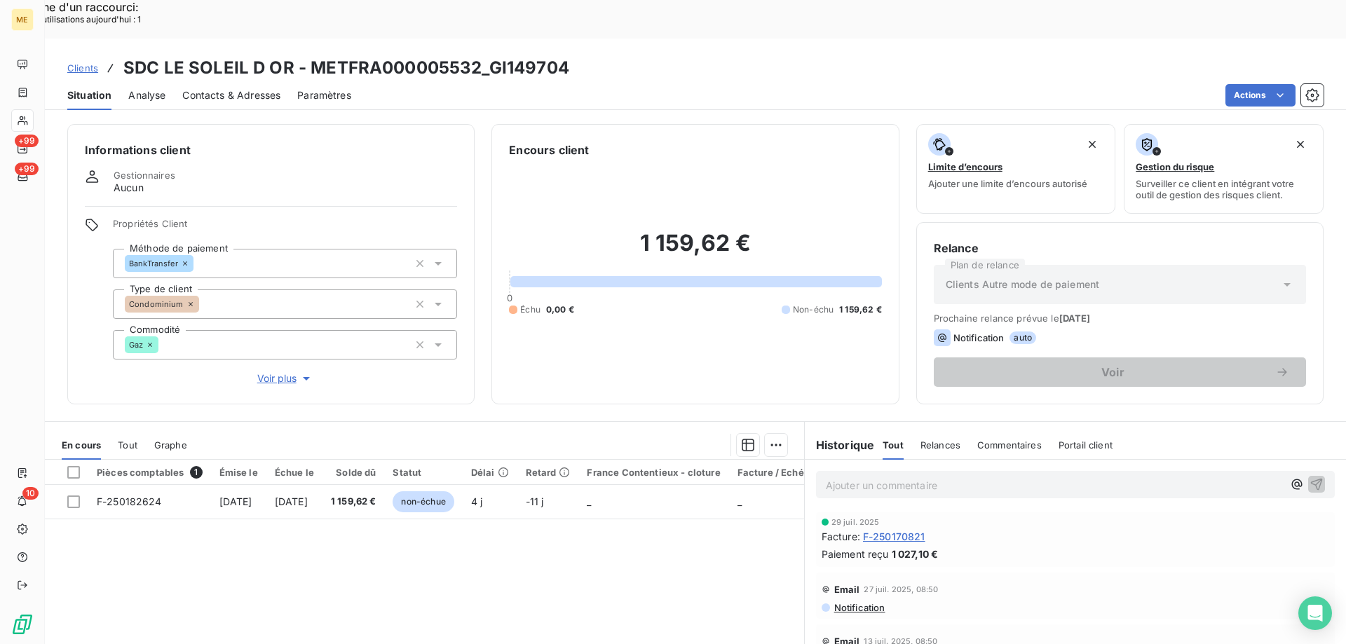
click at [271, 371] on span "Voir plus" at bounding box center [285, 378] width 56 height 14
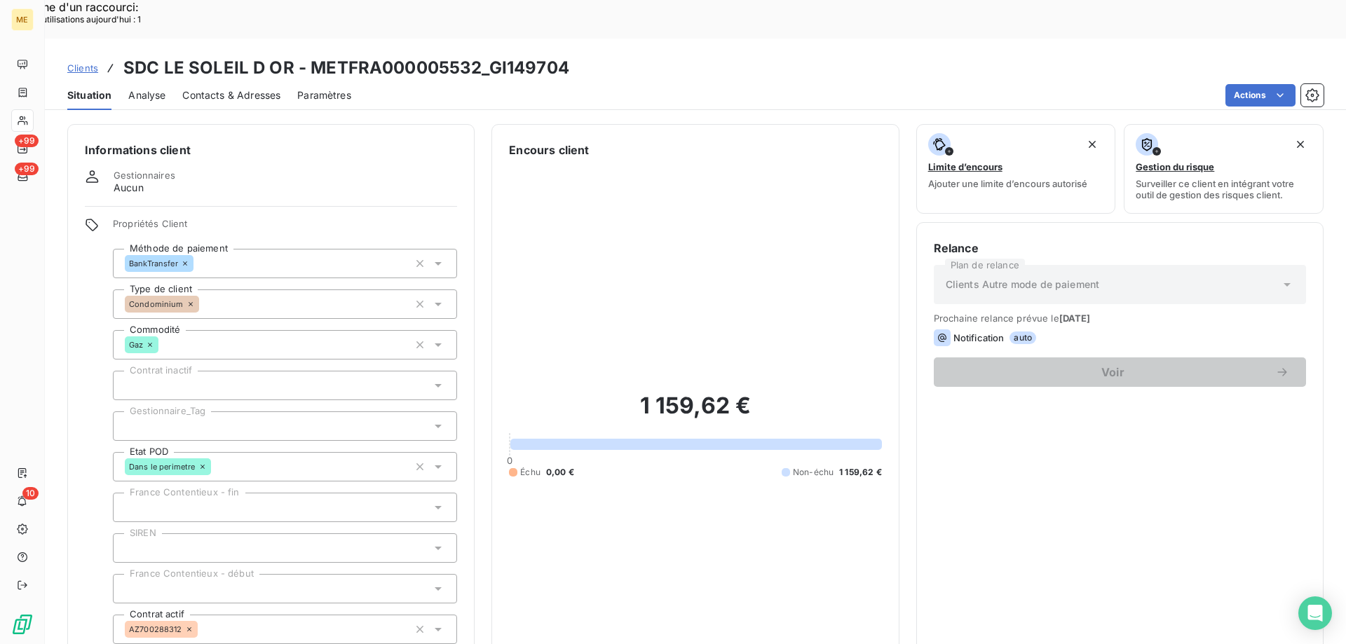
click at [192, 411] on div at bounding box center [285, 425] width 344 height 29
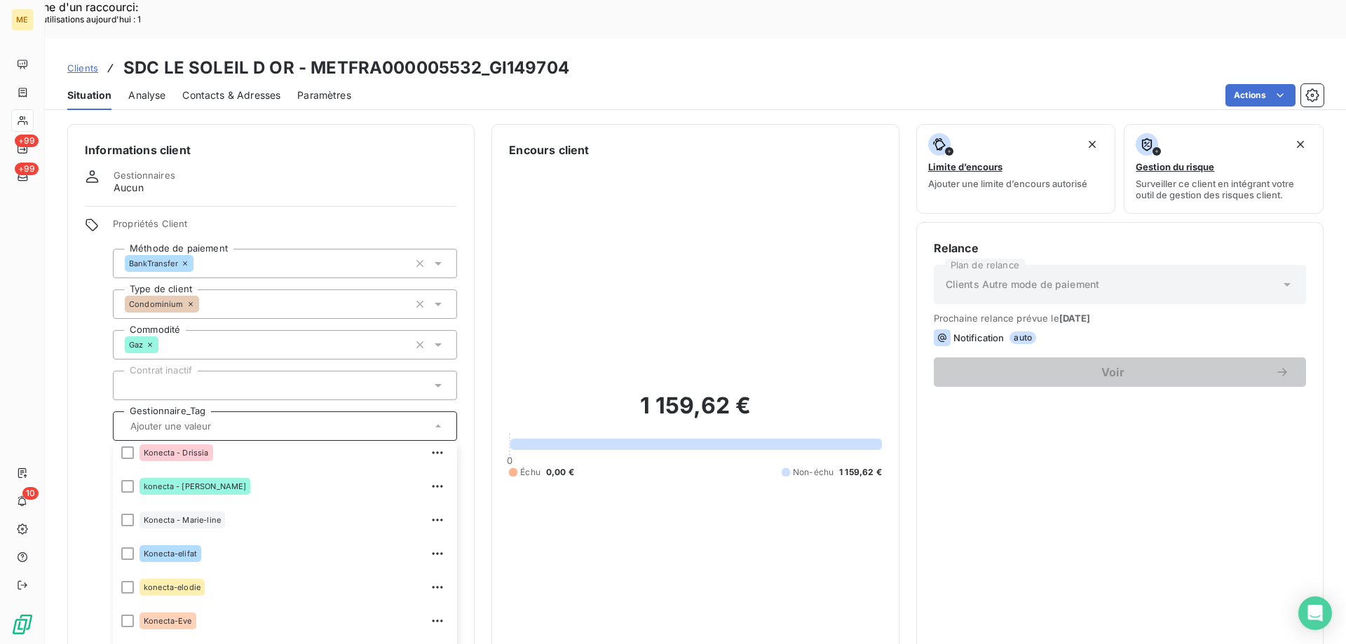
scroll to position [404, 0]
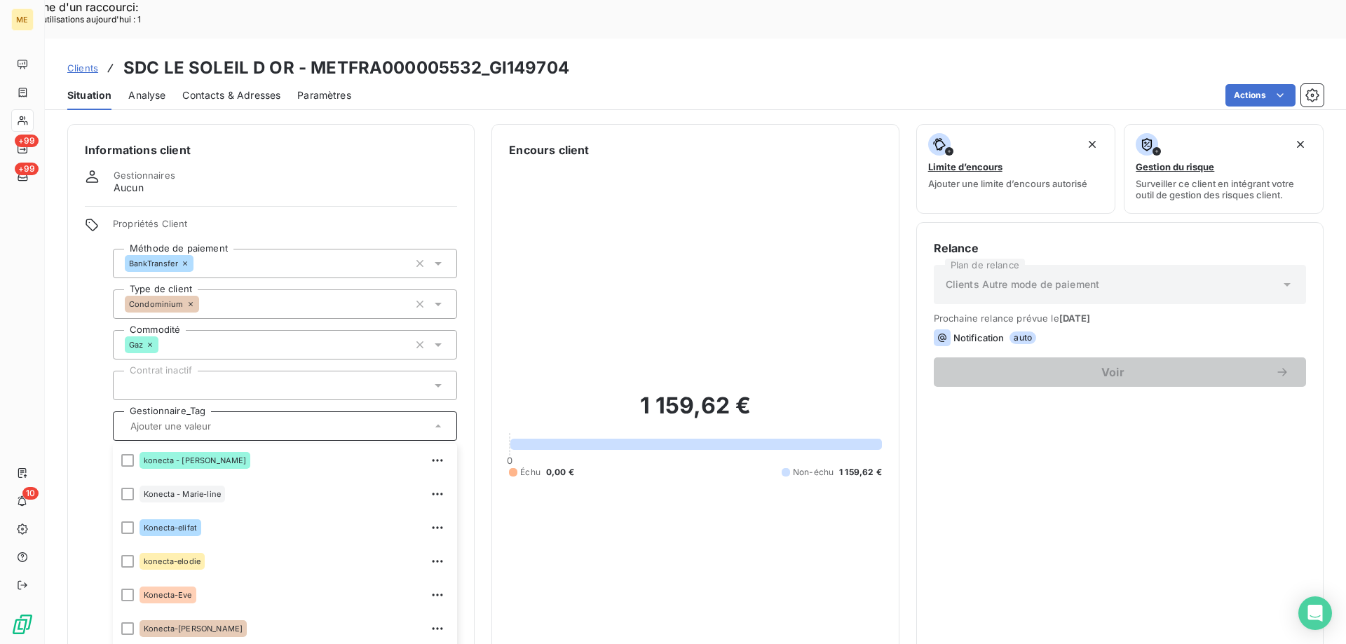
click at [81, 62] on span "Clients" at bounding box center [82, 67] width 31 height 11
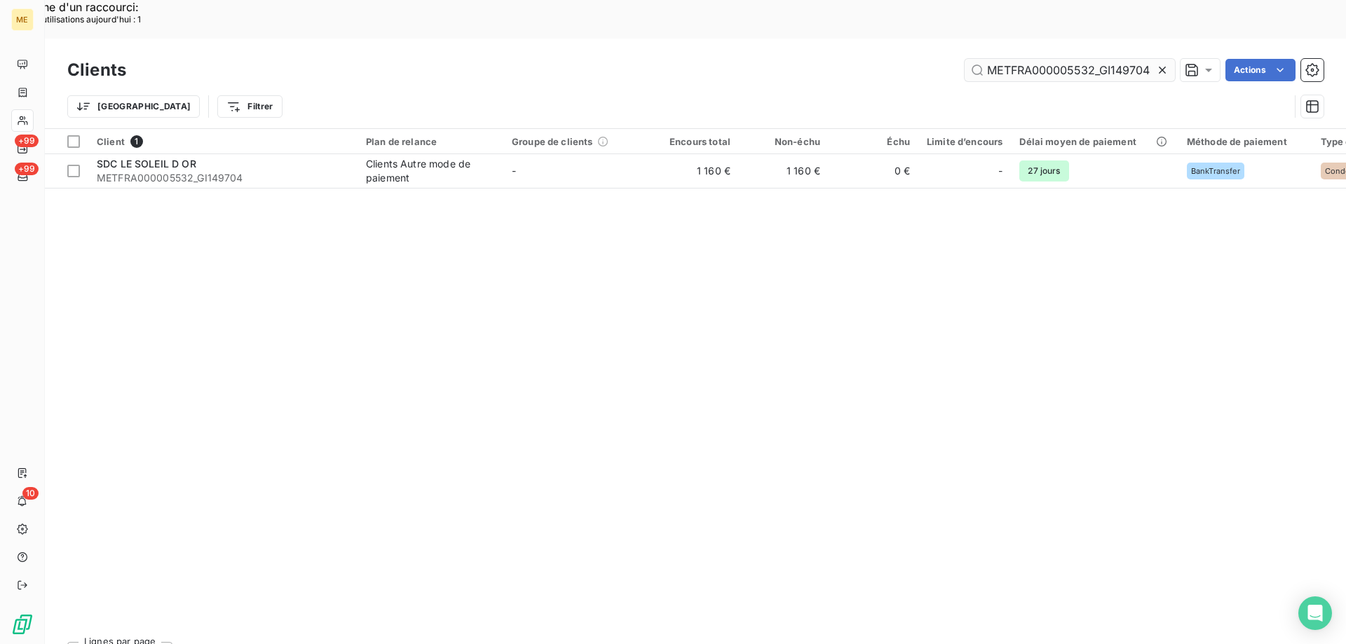
click at [1041, 59] on input "METFRA000005532_GI149704" at bounding box center [1069, 70] width 210 height 22
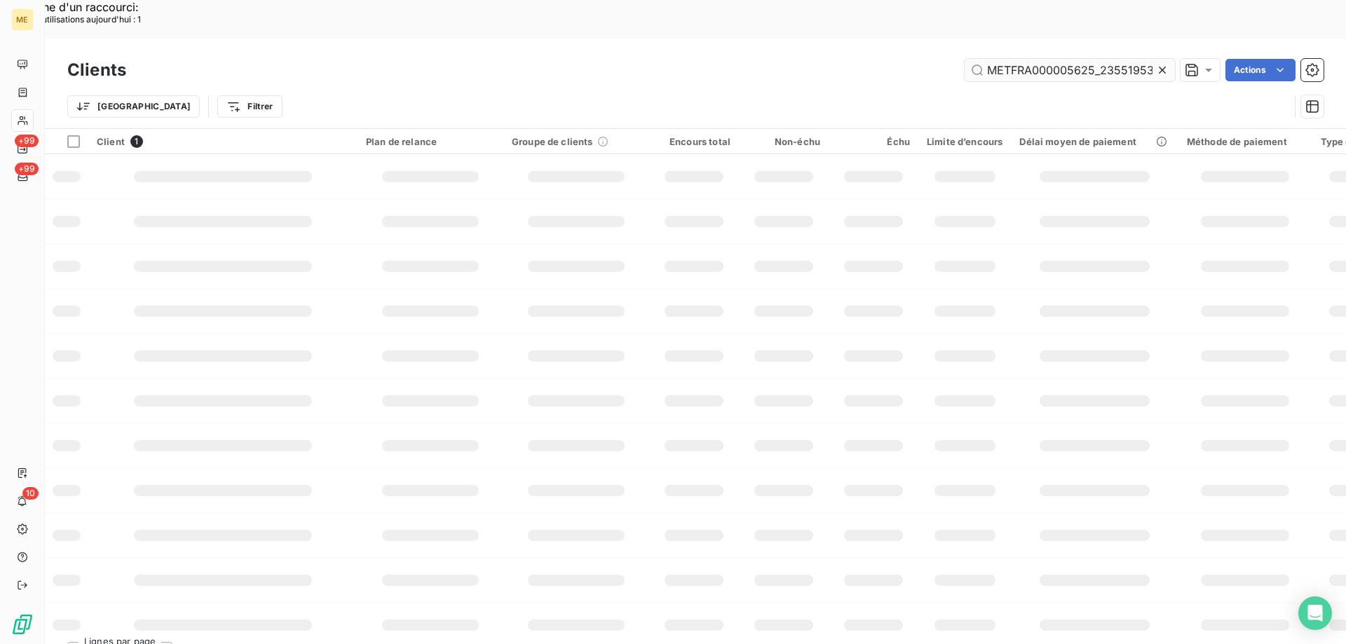
scroll to position [0, 38]
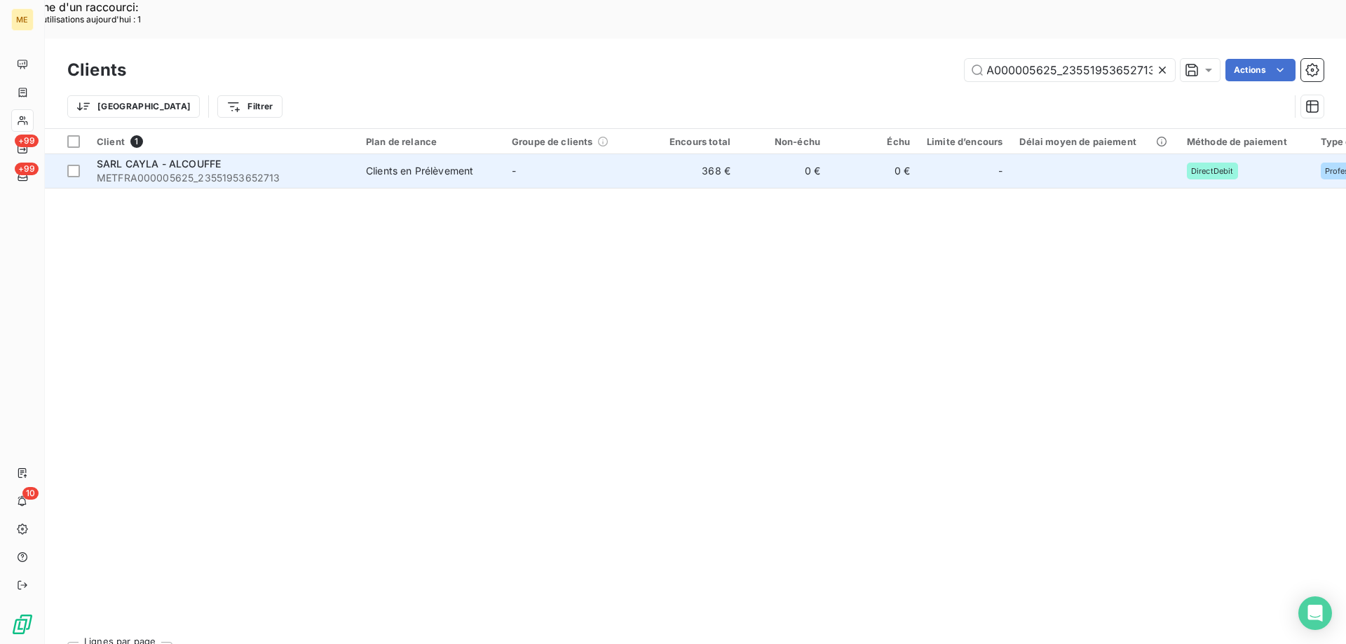
type input "METFRA000005625_23551953652713"
click at [192, 158] on span "SARL CAYLA - ALCOUFFE" at bounding box center [159, 164] width 124 height 12
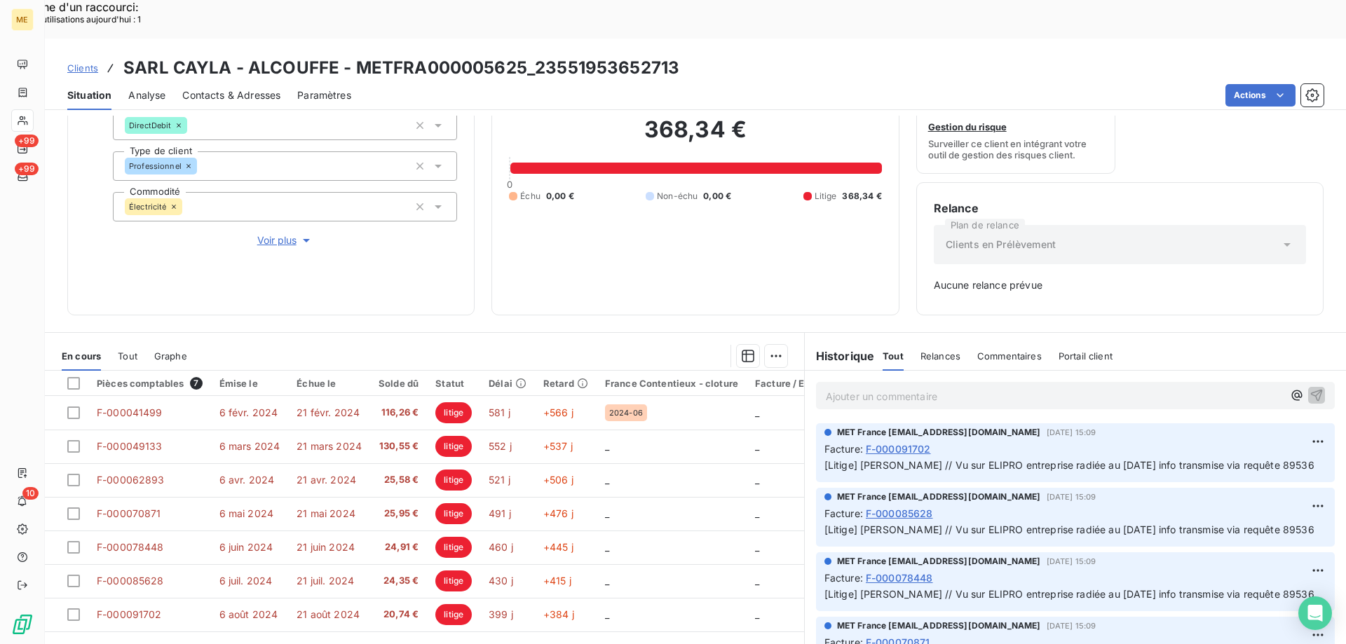
click at [918, 371] on div "Ajouter un commentaire ﻿" at bounding box center [1075, 396] width 541 height 50
click at [917, 371] on div "Ajouter un commentaire ﻿" at bounding box center [1075, 396] width 541 height 50
click at [914, 382] on div "Ajouter un commentaire ﻿" at bounding box center [1075, 395] width 519 height 27
click at [906, 388] on p "Ajouter un commentaire ﻿" at bounding box center [1054, 397] width 457 height 18
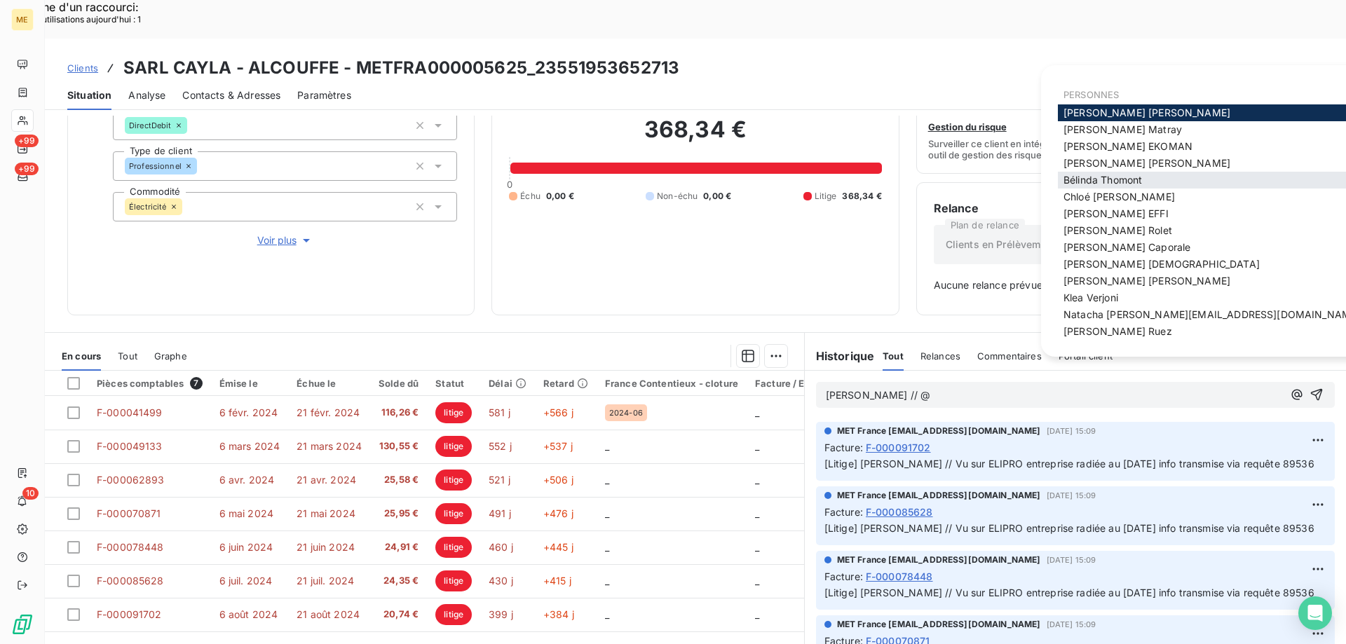
click at [1162, 180] on div "Bélinda Thomont" at bounding box center [1212, 180] width 308 height 17
click at [1104, 178] on span "Bélinda Thomont" at bounding box center [1102, 180] width 78 height 12
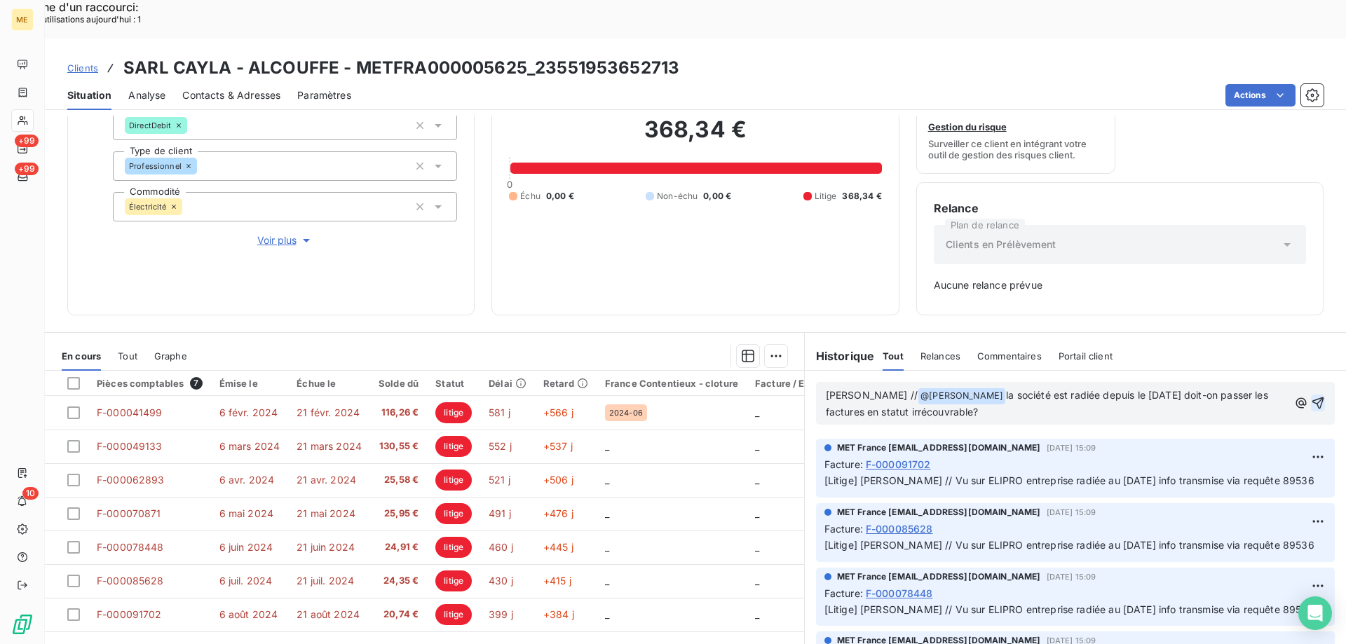
click at [1311, 396] on icon "button" at bounding box center [1318, 403] width 14 height 14
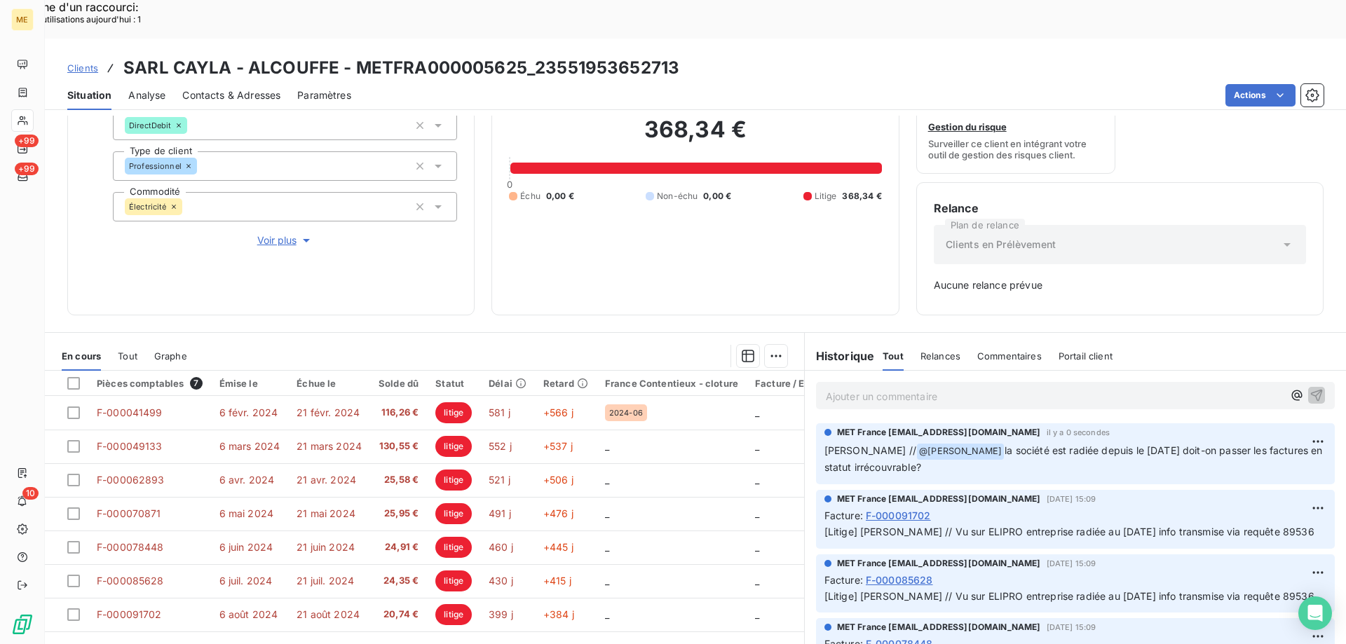
click at [83, 62] on span "Clients" at bounding box center [82, 67] width 31 height 11
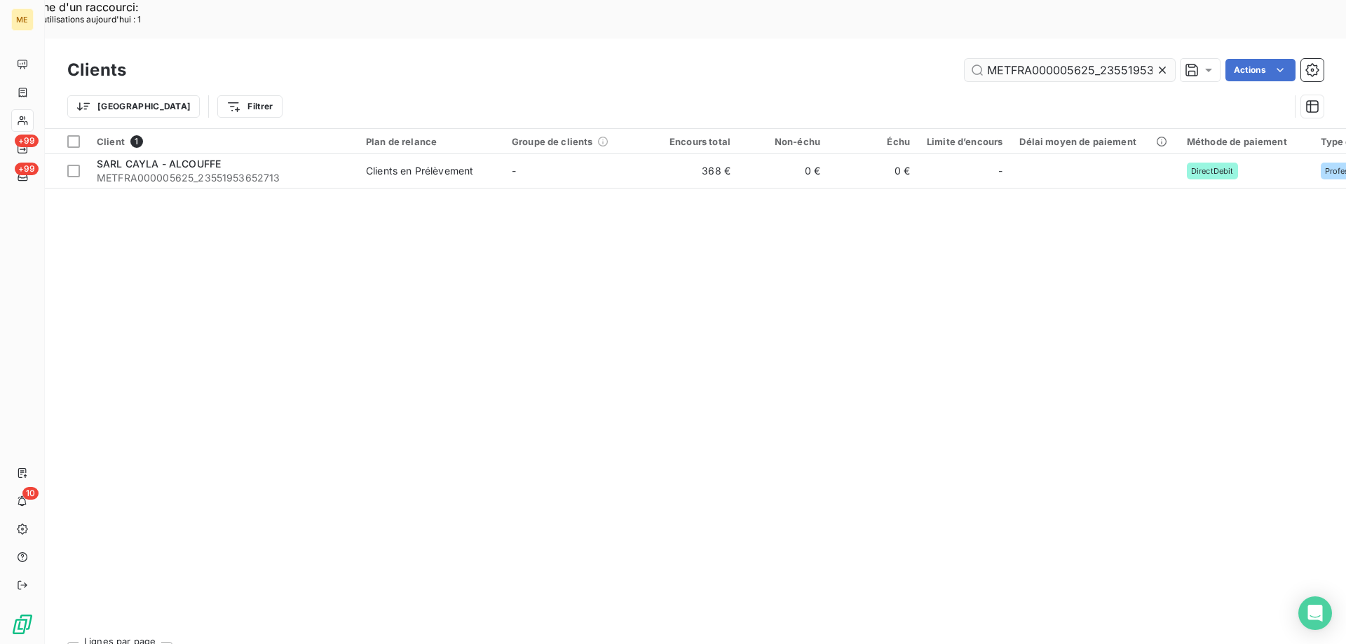
scroll to position [0, 39]
click at [1046, 59] on input "METFRA000005625_23551953652713" at bounding box center [1069, 70] width 210 height 22
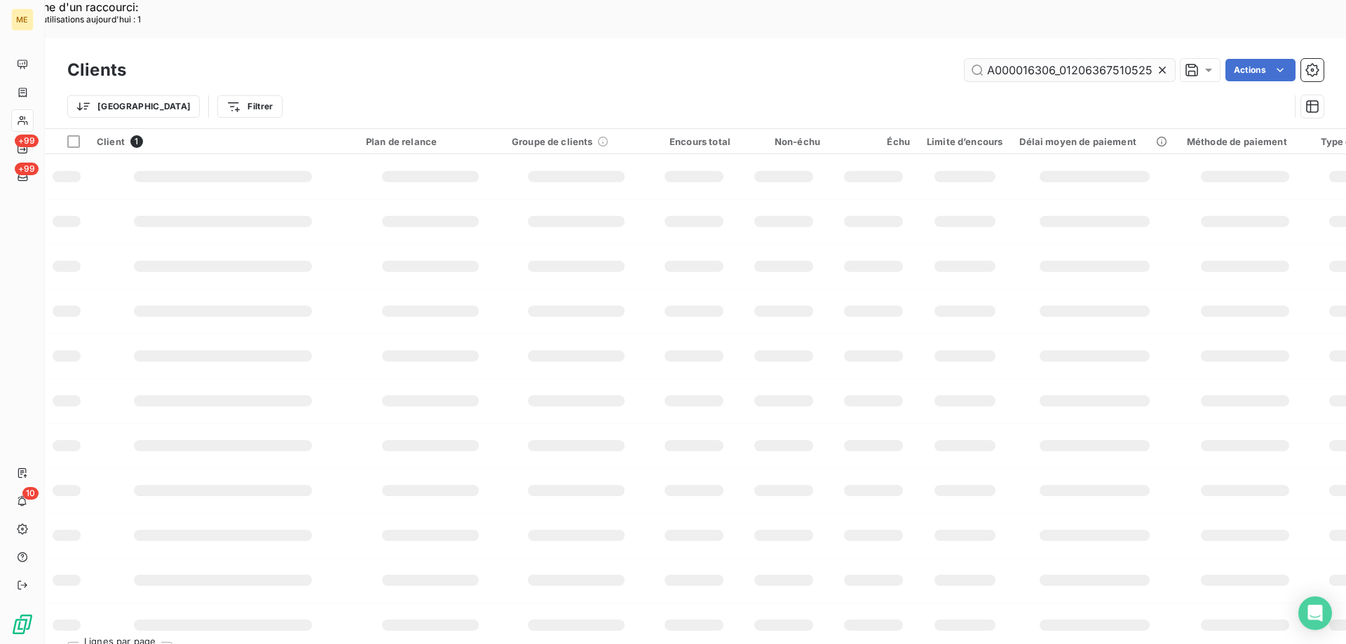
scroll to position [0, 36]
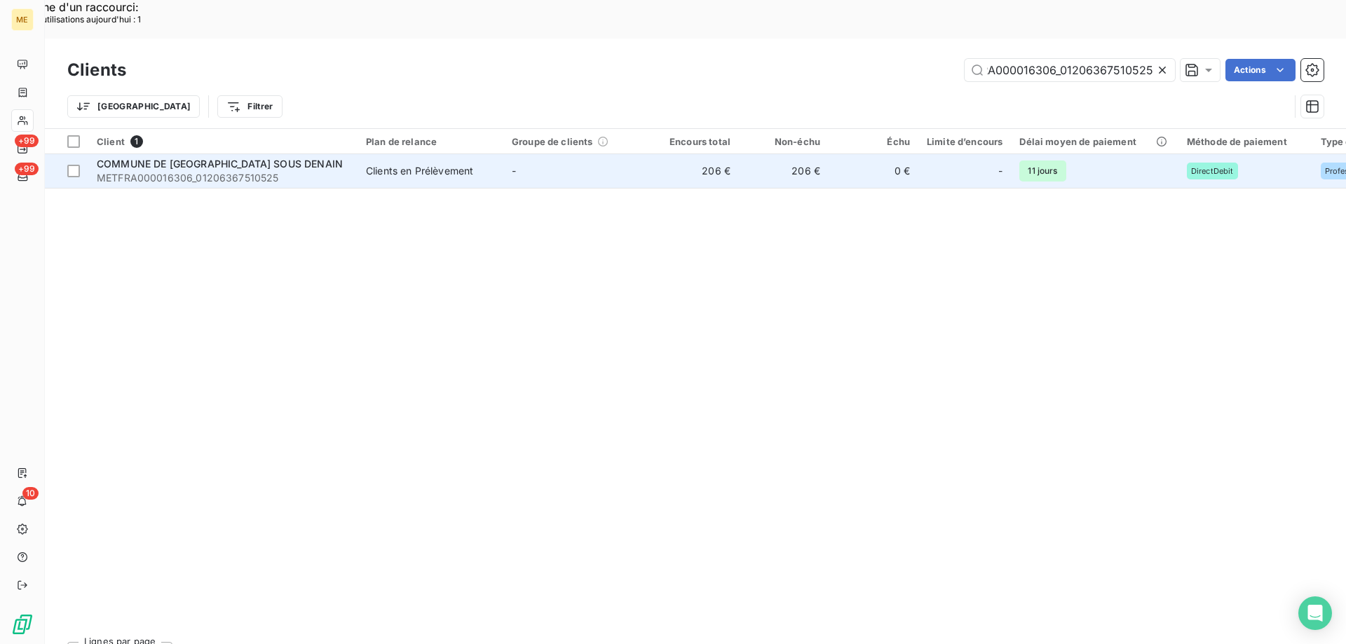
type input "METFRA000016306_01206367510525"
click at [176, 171] on span "METFRA000016306_01206367510525" at bounding box center [223, 178] width 252 height 14
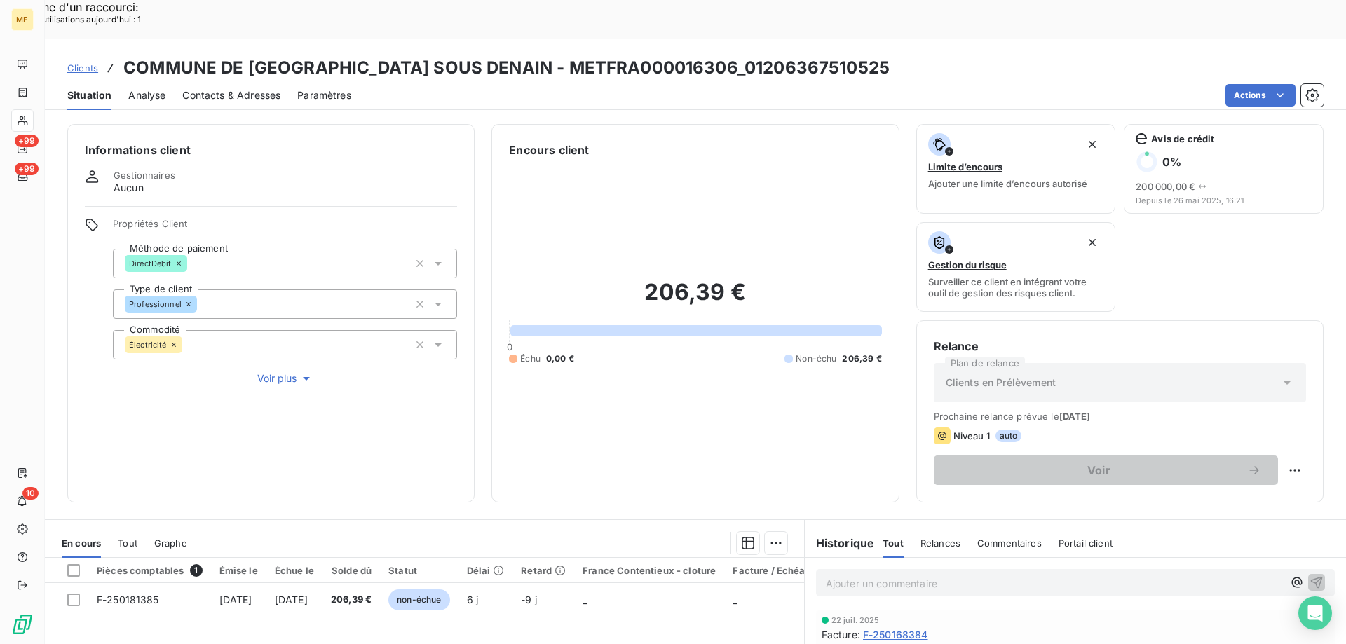
click at [283, 371] on span "Voir plus" at bounding box center [285, 378] width 56 height 14
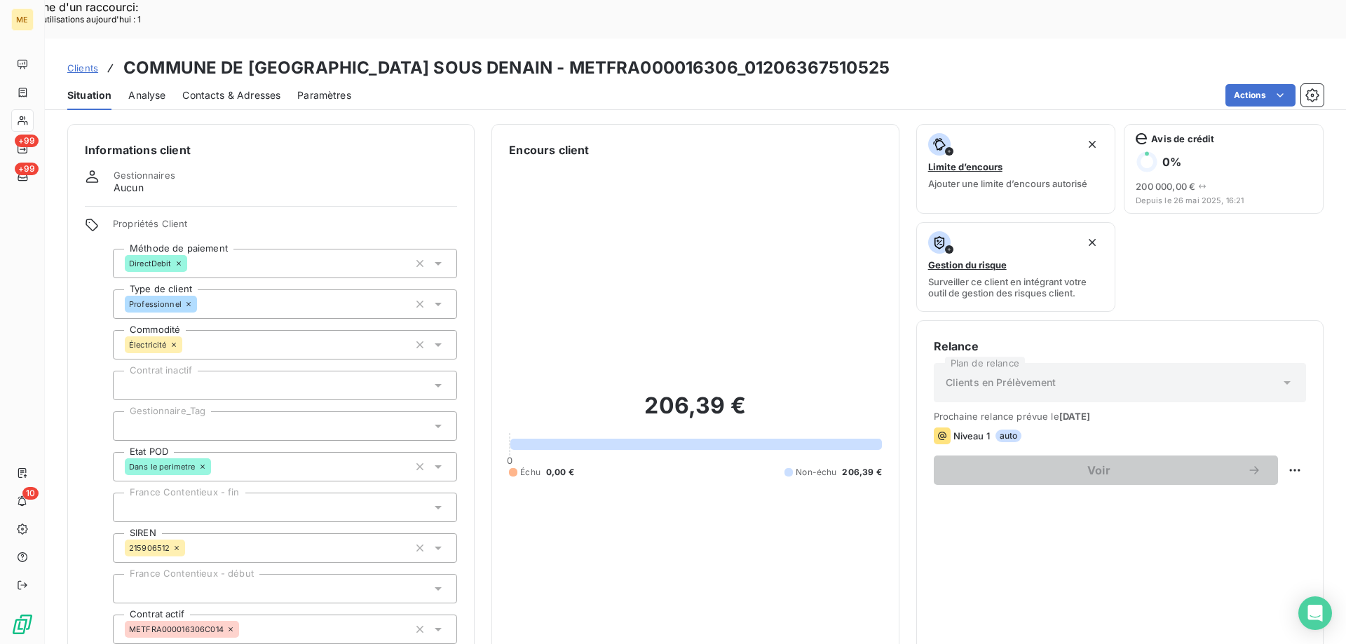
click at [203, 411] on div at bounding box center [285, 425] width 344 height 29
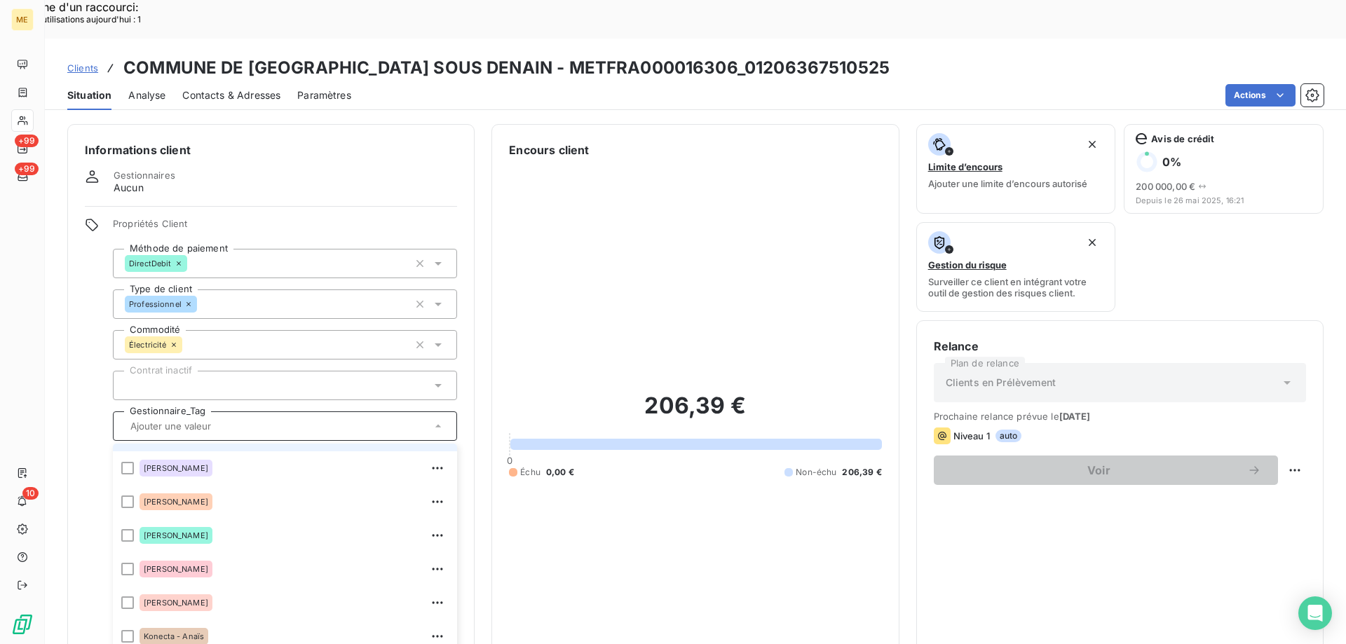
scroll to position [140, 0]
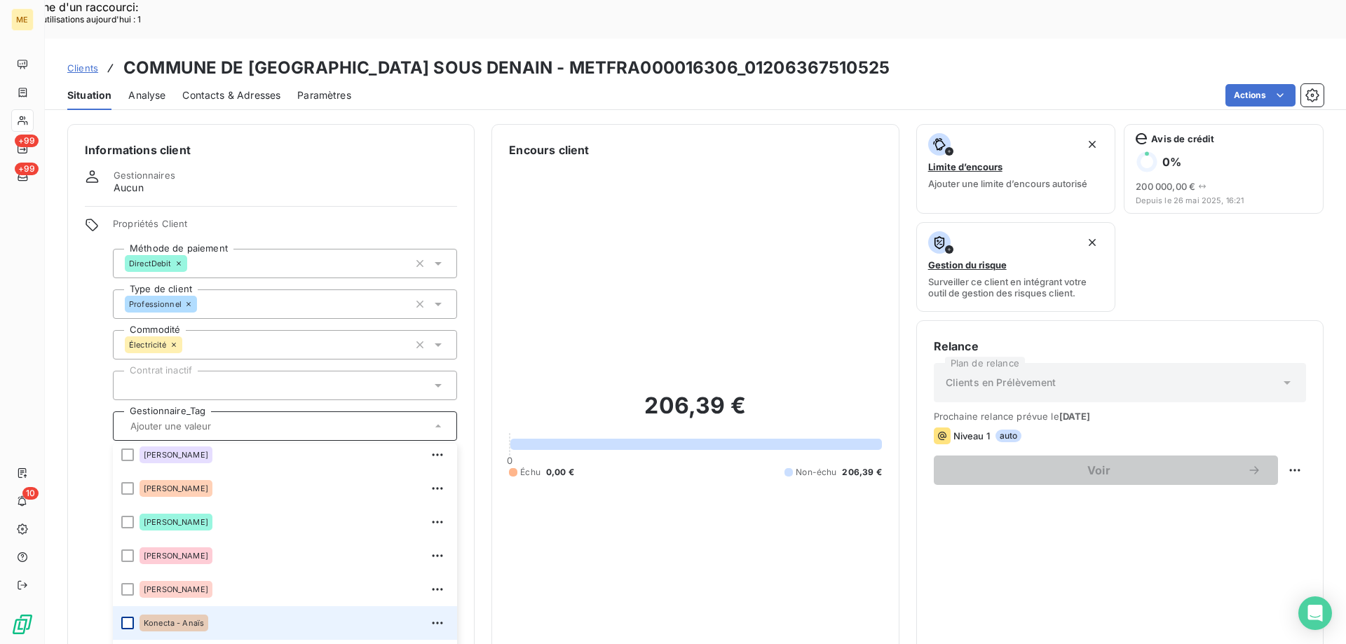
click at [125, 617] on div at bounding box center [127, 623] width 13 height 13
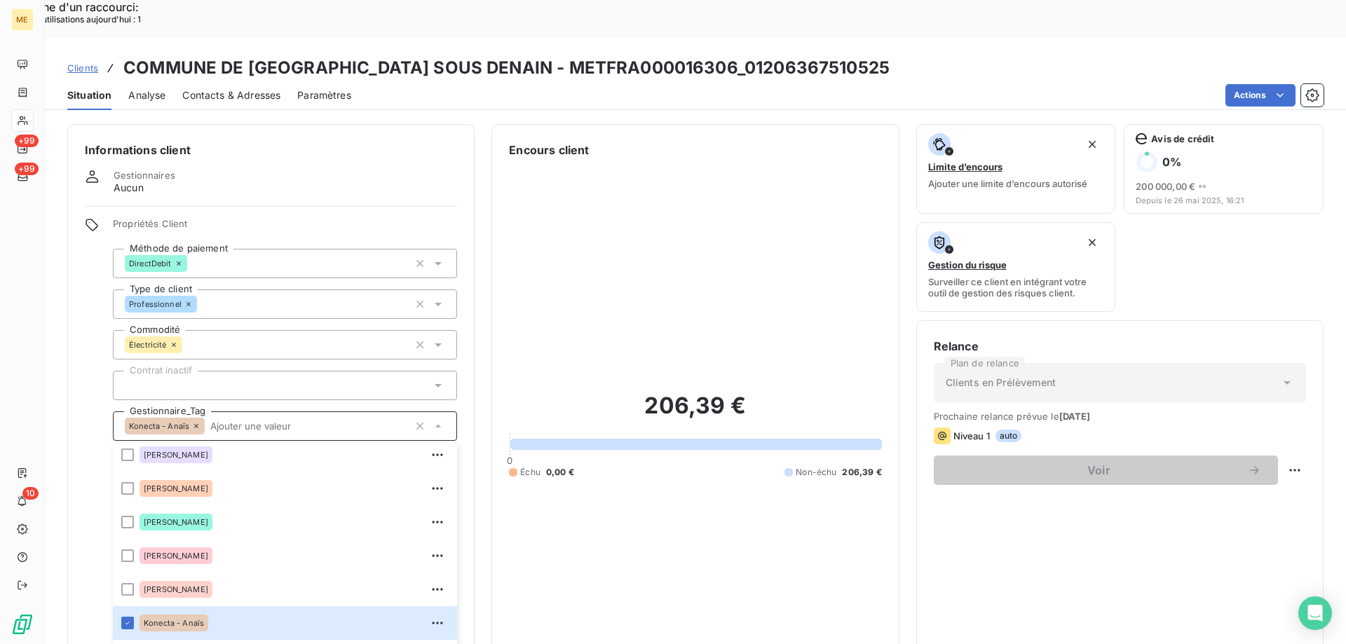
click at [610, 217] on div "206,39 € 0 Échu 0,00 € Non-échu 206,39 €" at bounding box center [695, 434] width 372 height 553
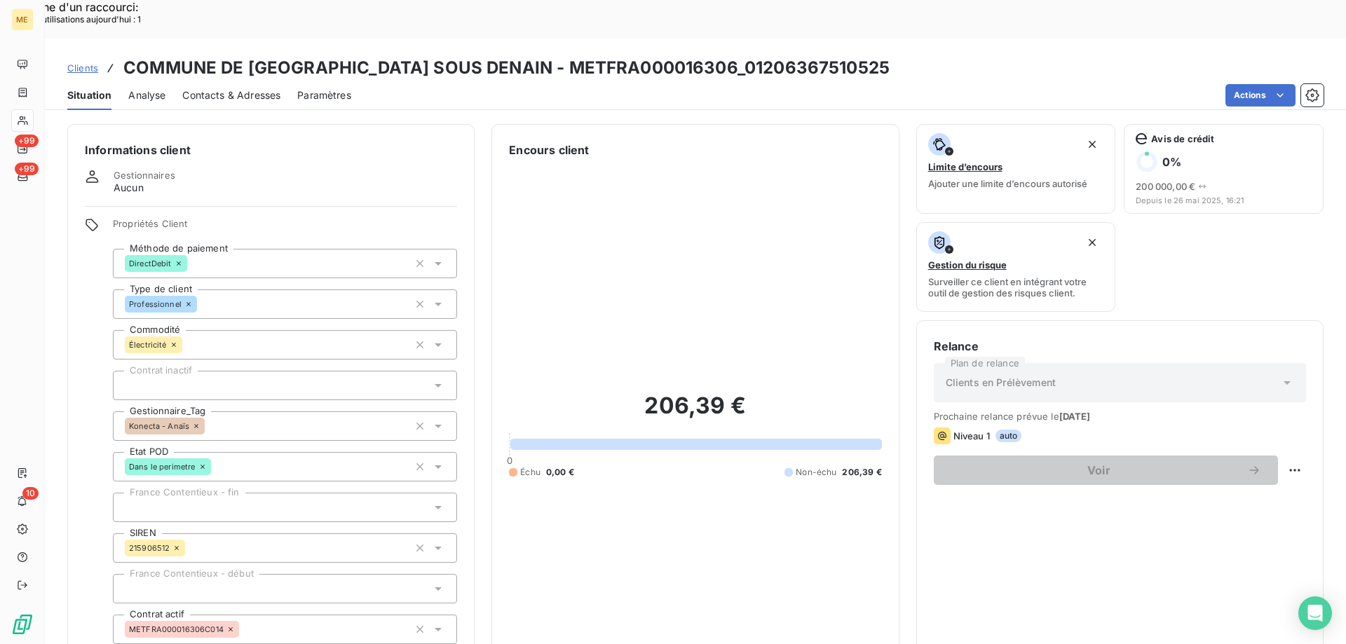
click at [82, 62] on span "Clients" at bounding box center [82, 67] width 31 height 11
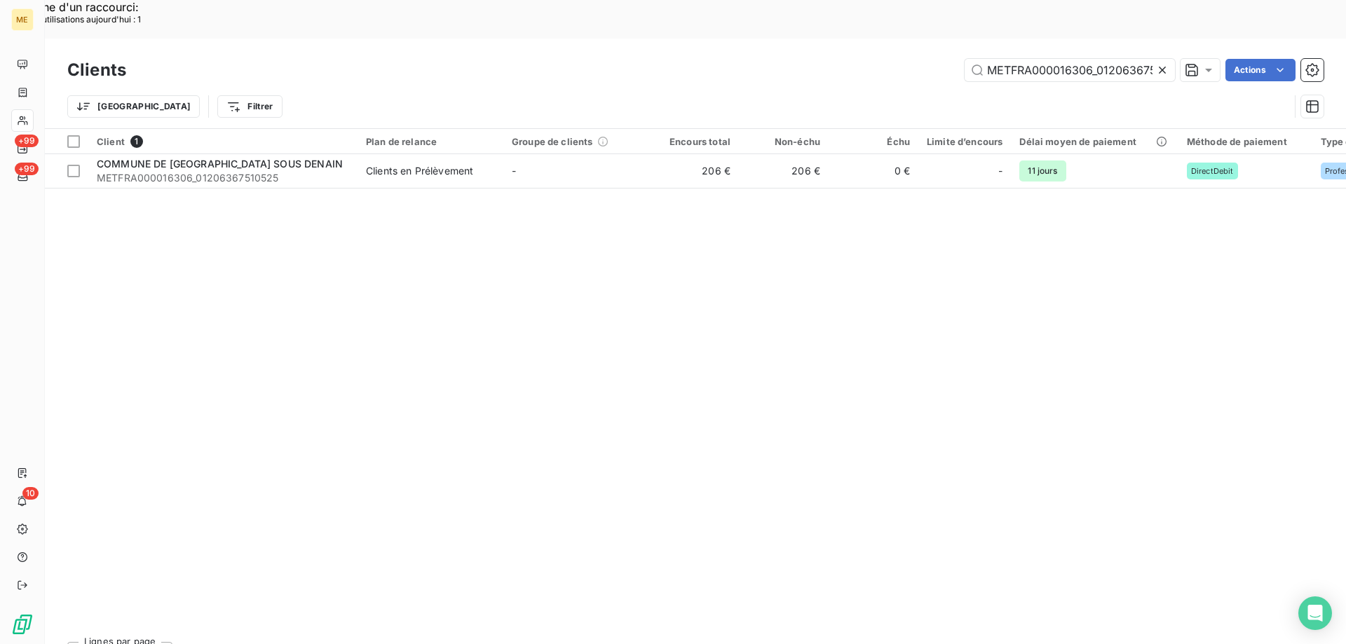
scroll to position [0, 36]
click at [1075, 59] on input "METFRA000016306_01206367510525" at bounding box center [1069, 70] width 210 height 22
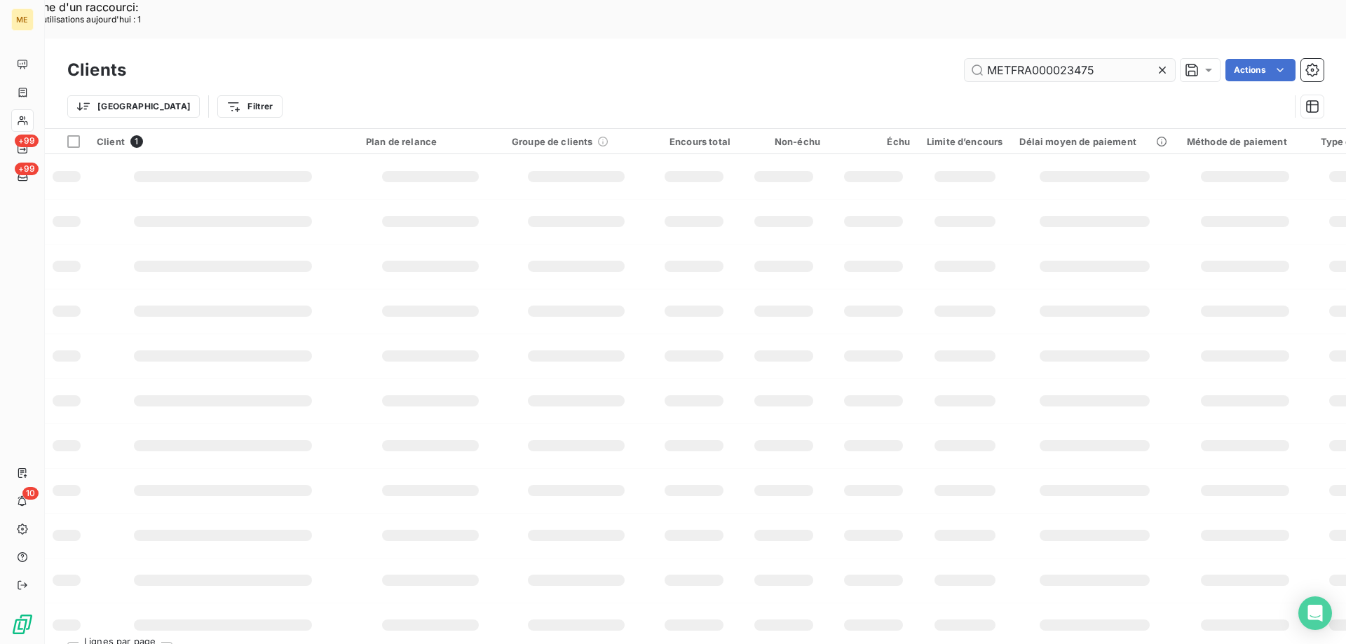
scroll to position [0, 0]
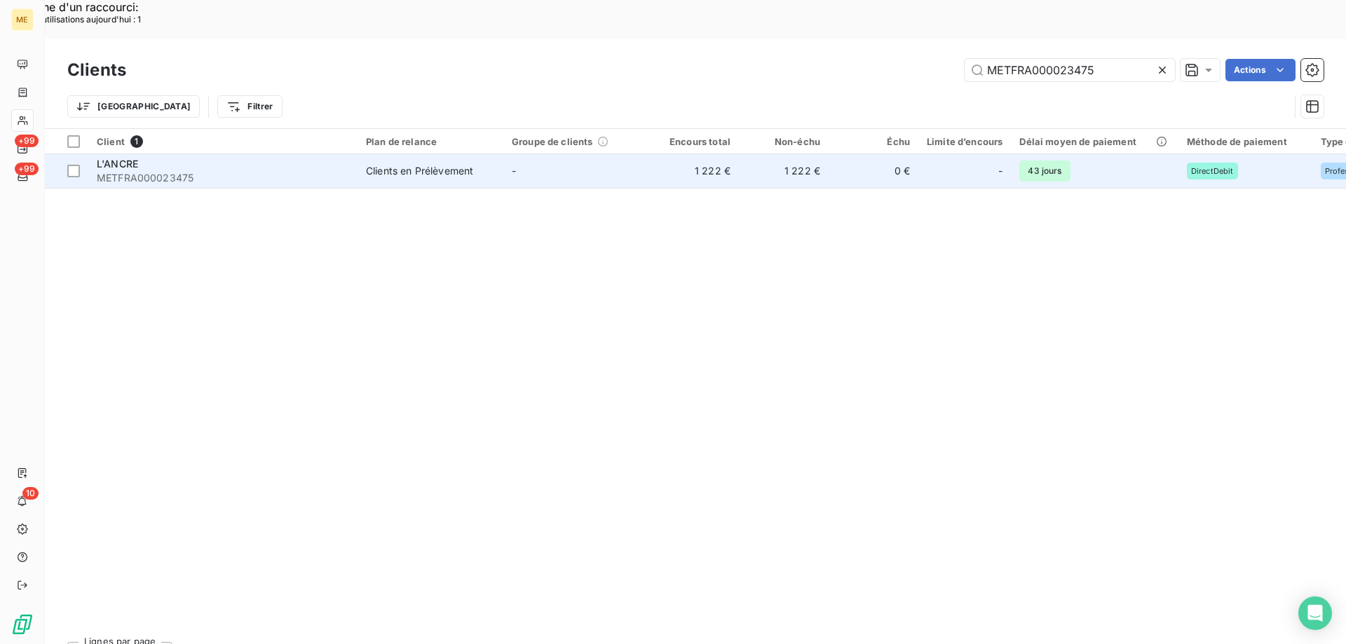
type input "METFRA000023475"
click at [123, 171] on span "METFRA000023475" at bounding box center [223, 178] width 252 height 14
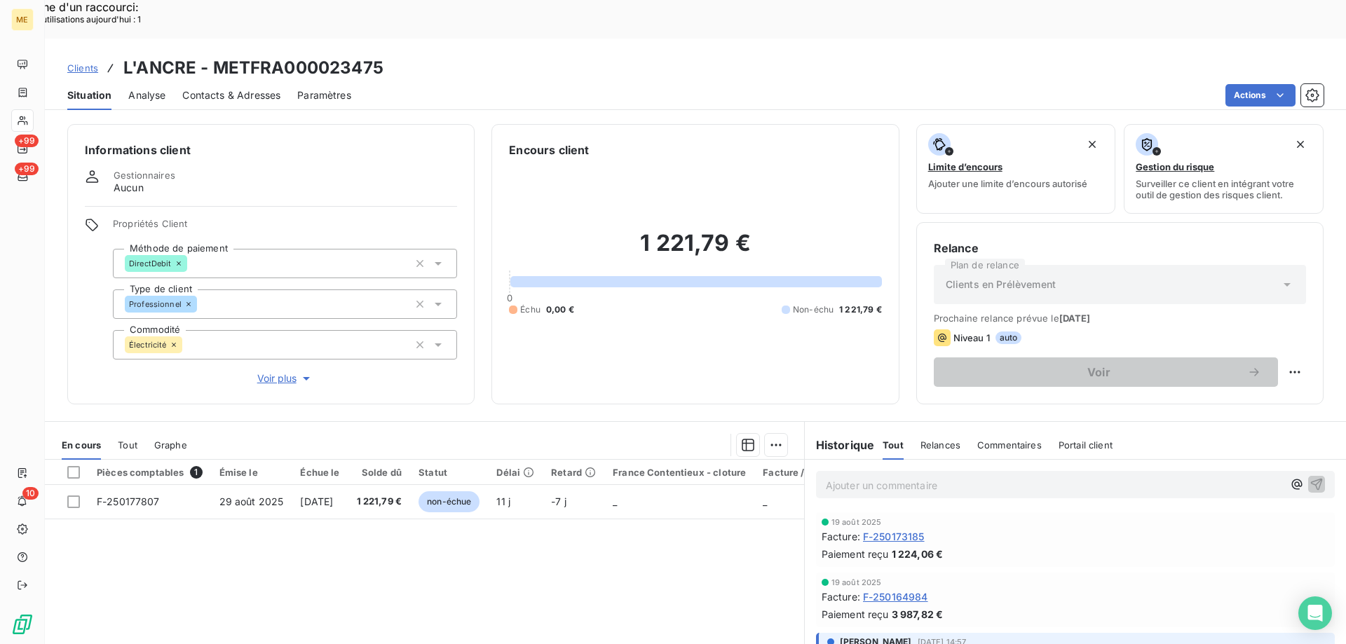
click at [271, 371] on span "Voir plus" at bounding box center [285, 378] width 56 height 14
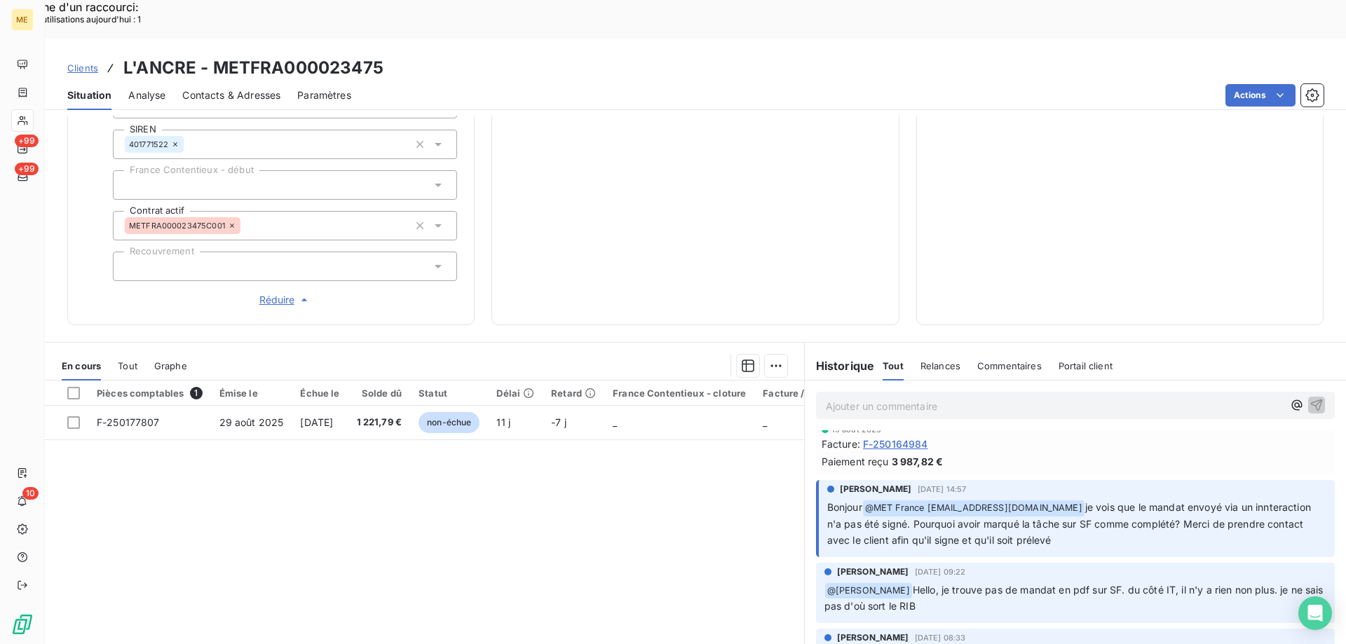
scroll to position [53, 0]
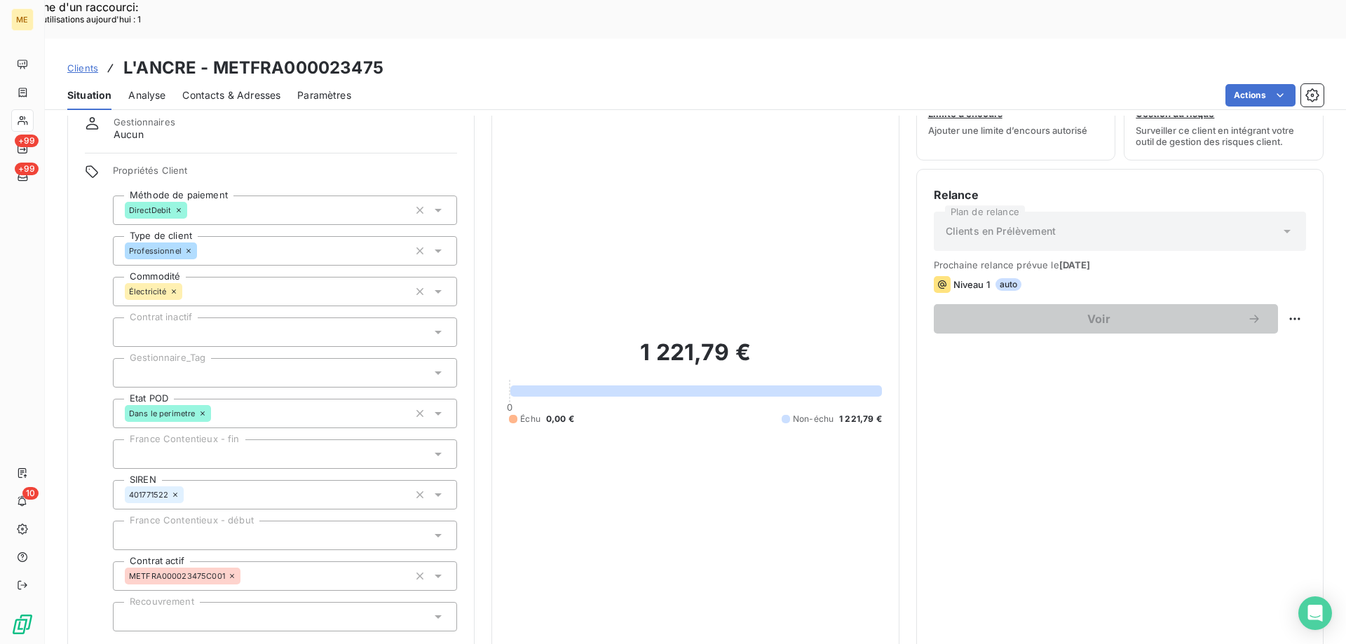
click at [212, 358] on div at bounding box center [285, 372] width 344 height 29
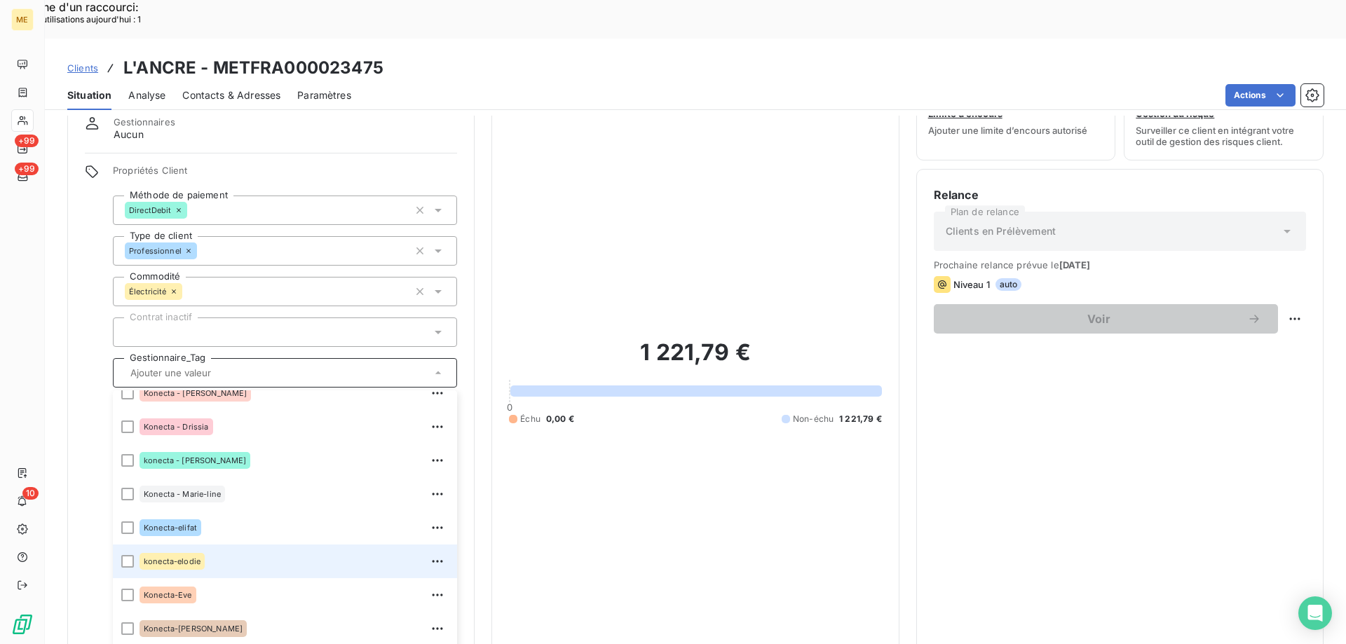
scroll to position [404, 0]
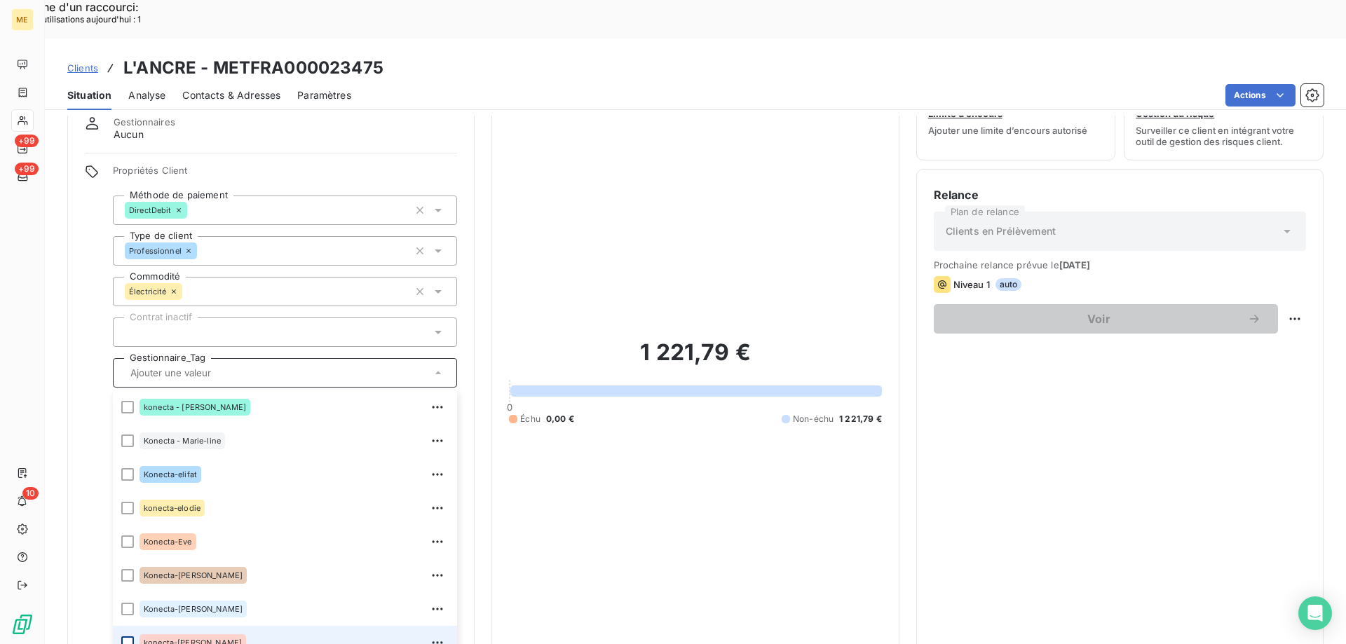
click at [129, 636] on div at bounding box center [127, 642] width 13 height 13
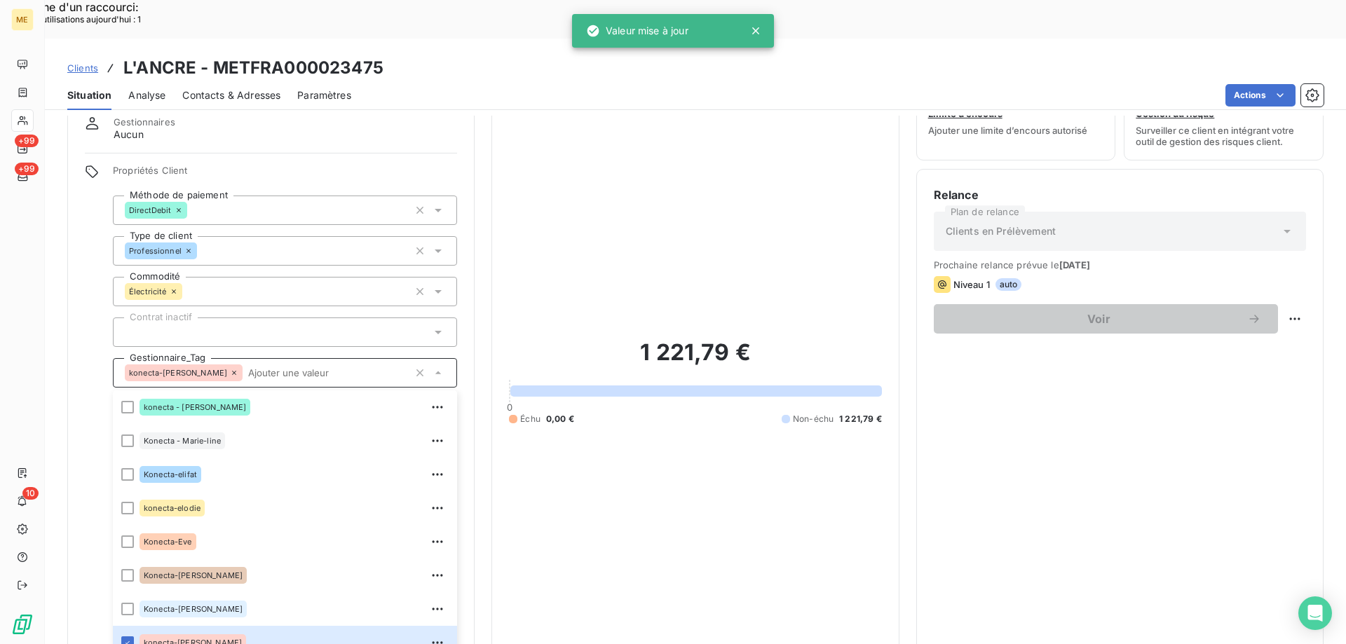
click at [74, 62] on span "Clients" at bounding box center [82, 67] width 31 height 11
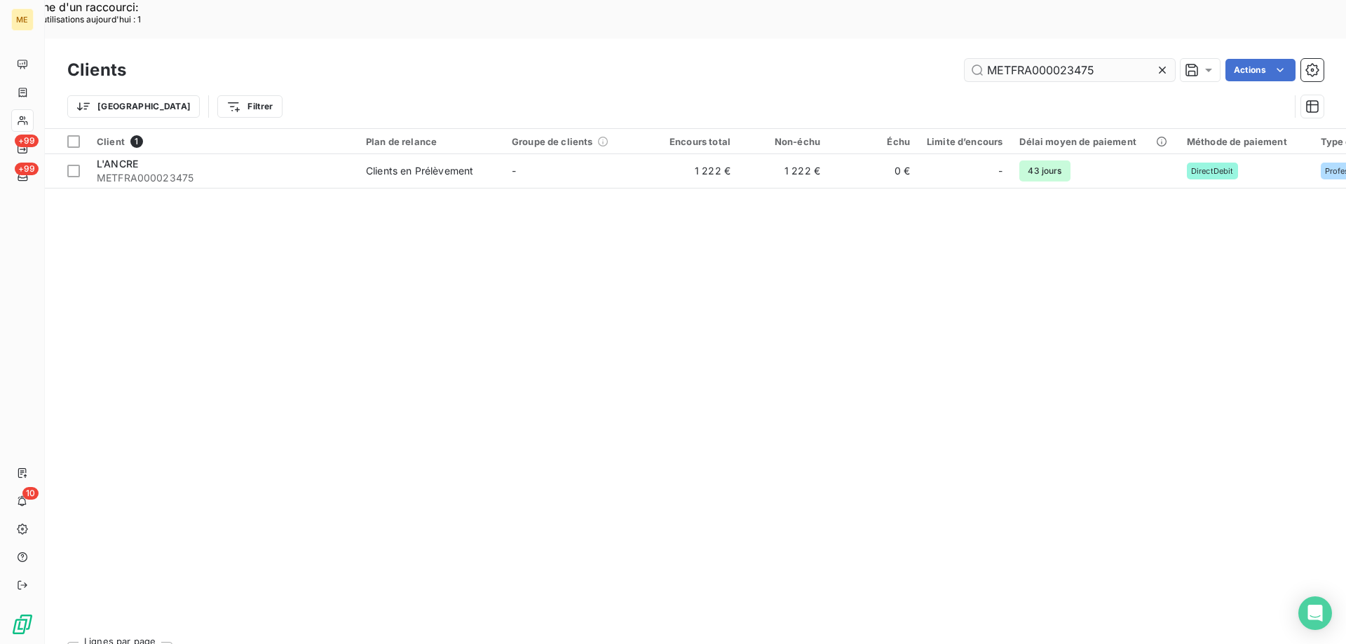
drag, startPoint x: 1132, startPoint y: 36, endPoint x: 964, endPoint y: 21, distance: 168.2
click at [964, 59] on input "METFRA000023475" at bounding box center [1069, 70] width 210 height 22
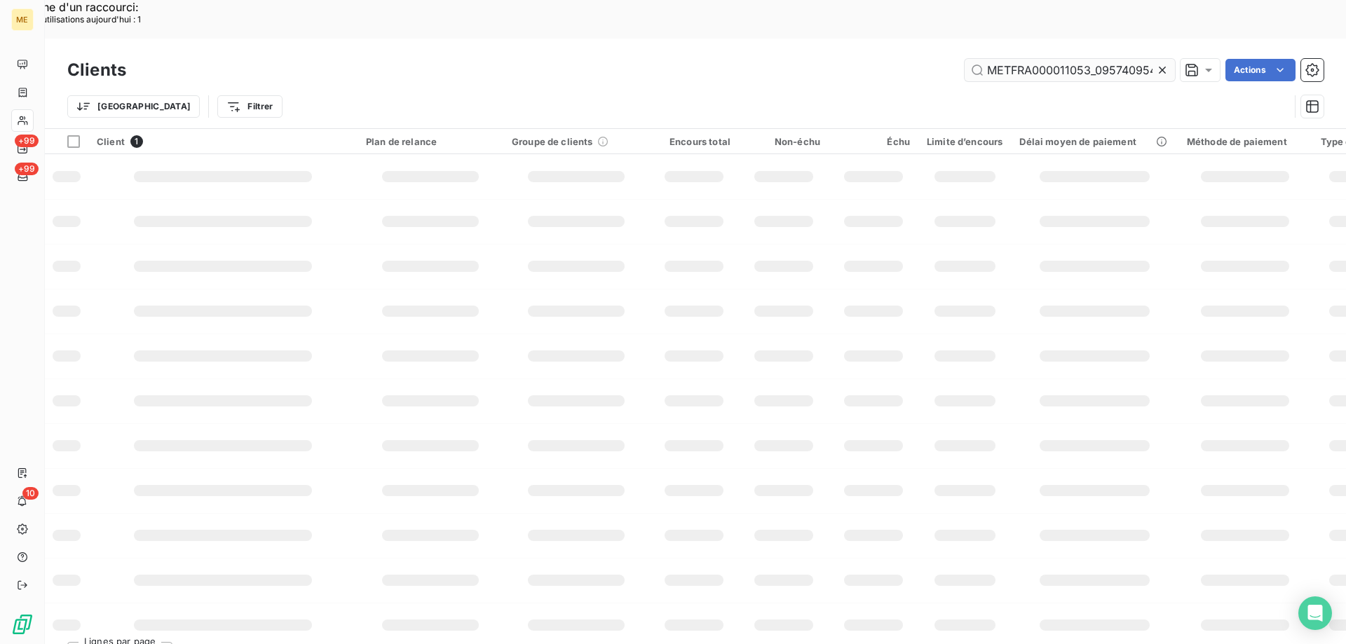
scroll to position [0, 37]
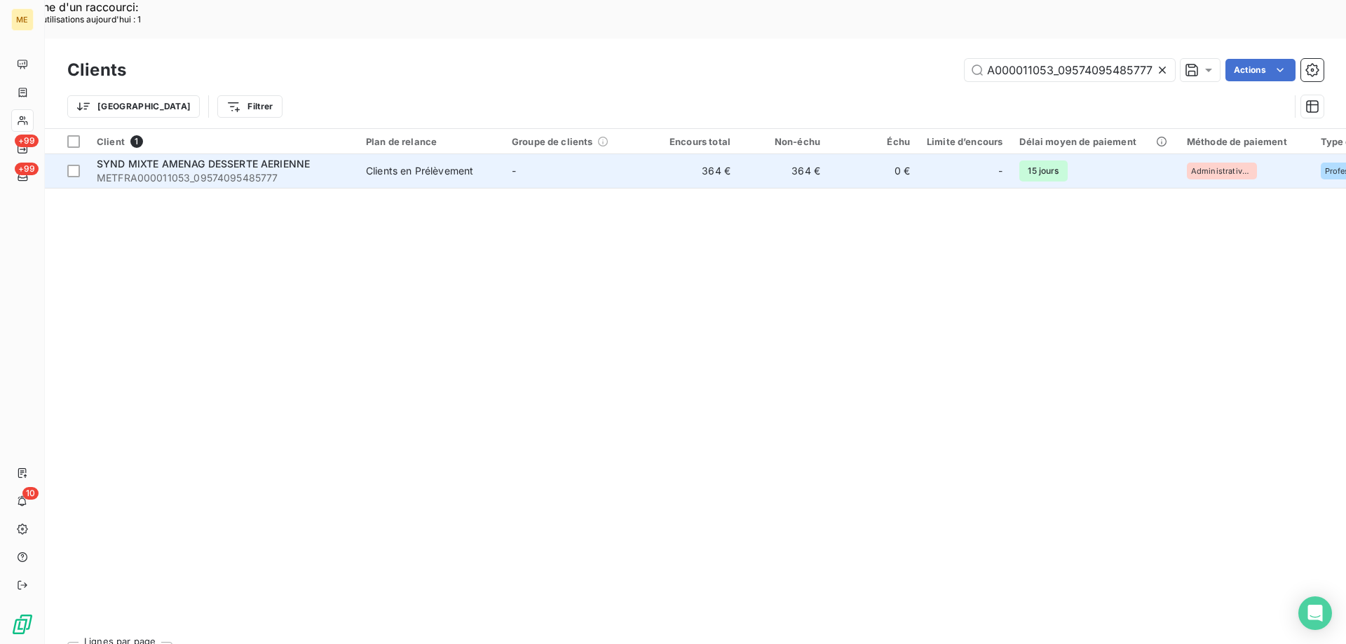
type input "METFRA000011053_09574095485777"
click at [264, 171] on span "METFRA000011053_09574095485777" at bounding box center [223, 178] width 252 height 14
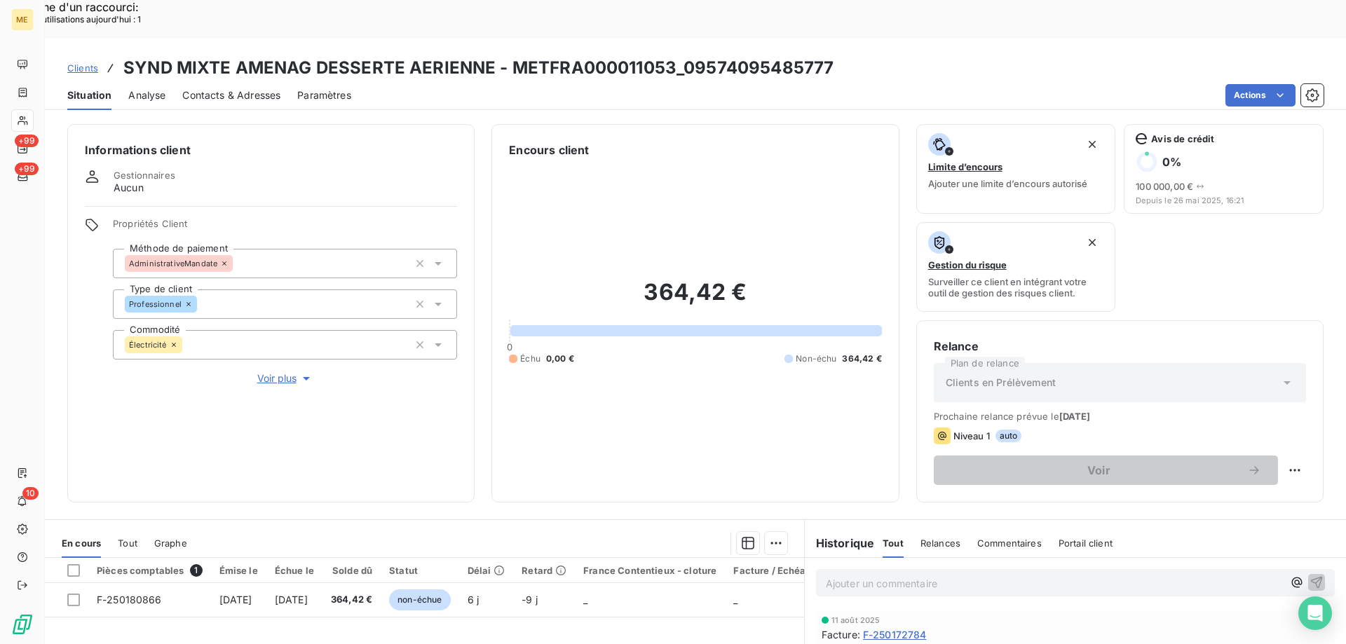
click at [279, 371] on span "Voir plus" at bounding box center [285, 378] width 56 height 14
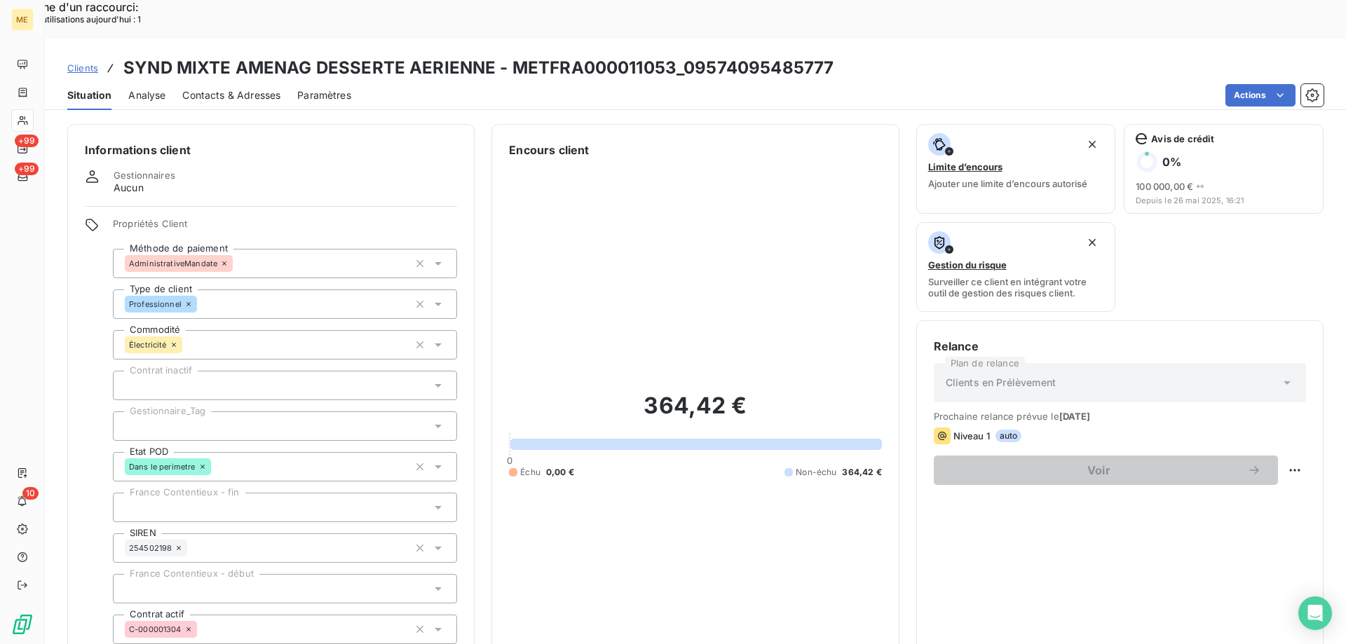
click at [201, 411] on div at bounding box center [285, 425] width 344 height 29
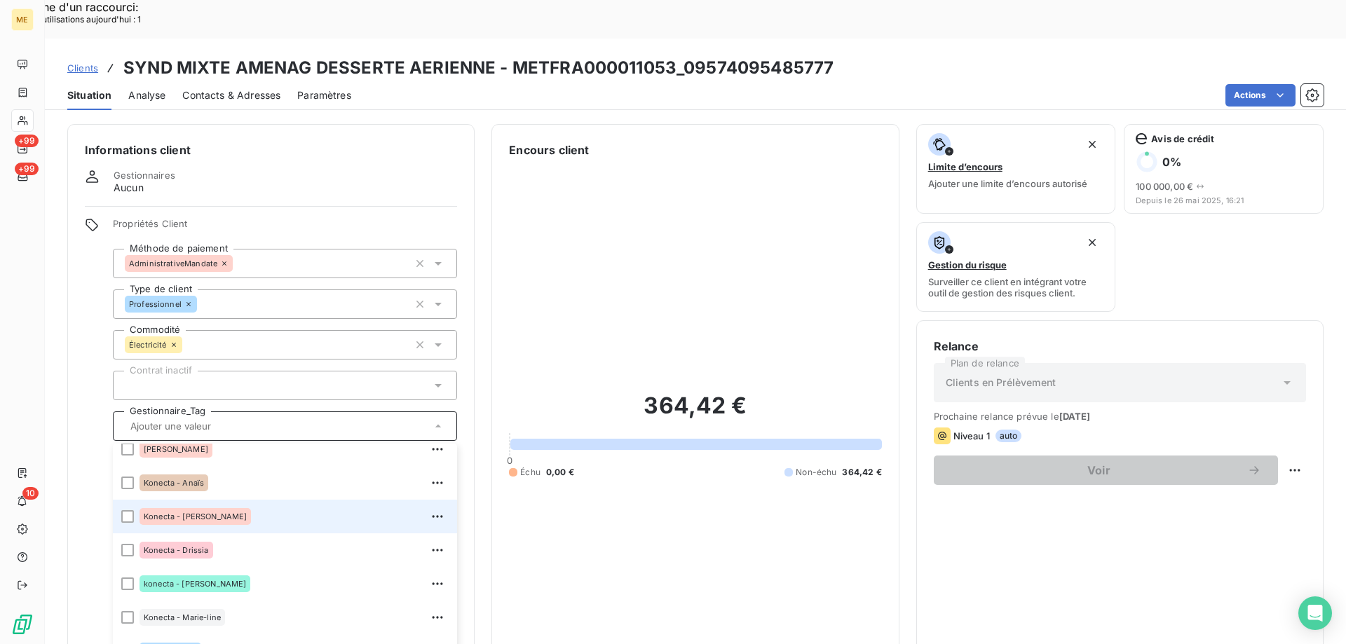
scroll to position [404, 0]
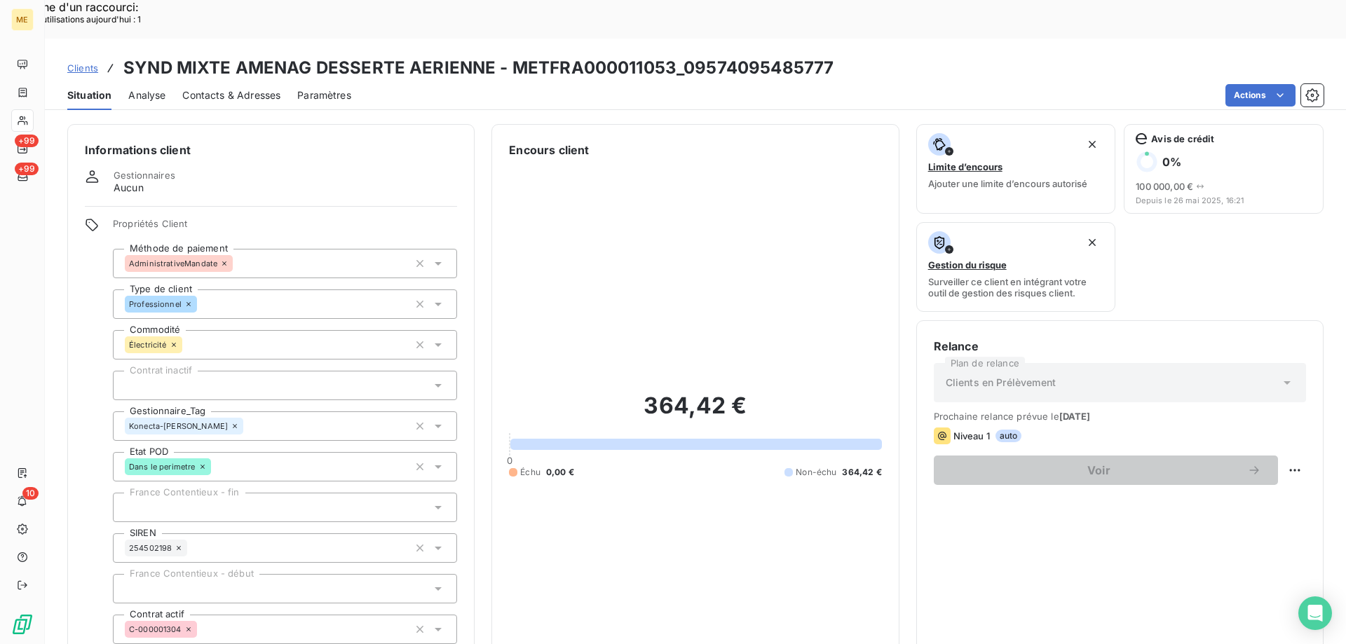
click at [83, 62] on span "Clients" at bounding box center [82, 67] width 31 height 11
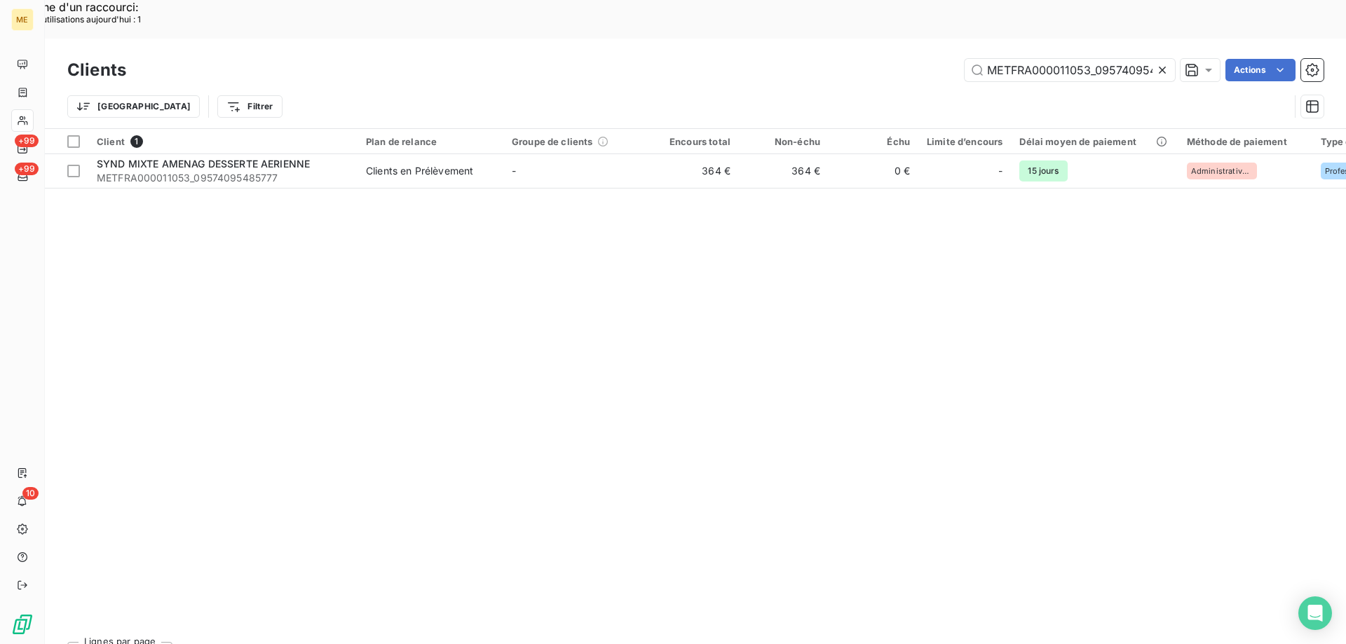
scroll to position [0, 38]
click at [1025, 59] on input "METFRA000011053_09574095485777" at bounding box center [1069, 70] width 210 height 22
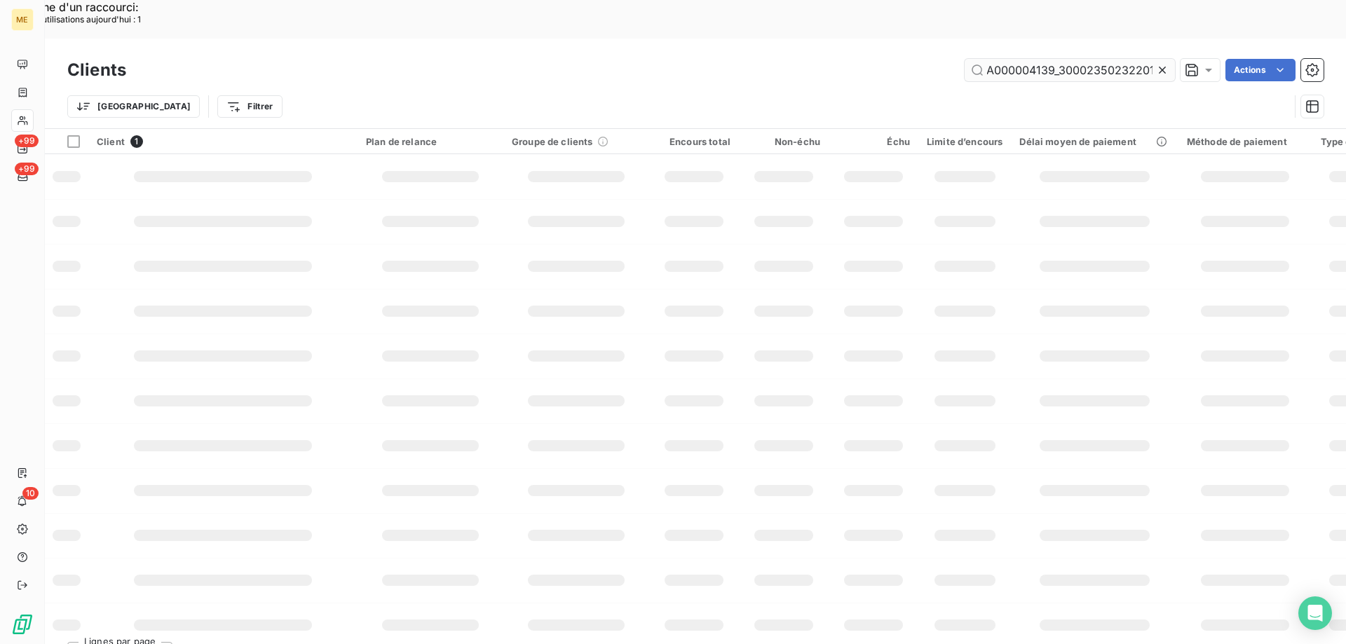
scroll to position [0, 39]
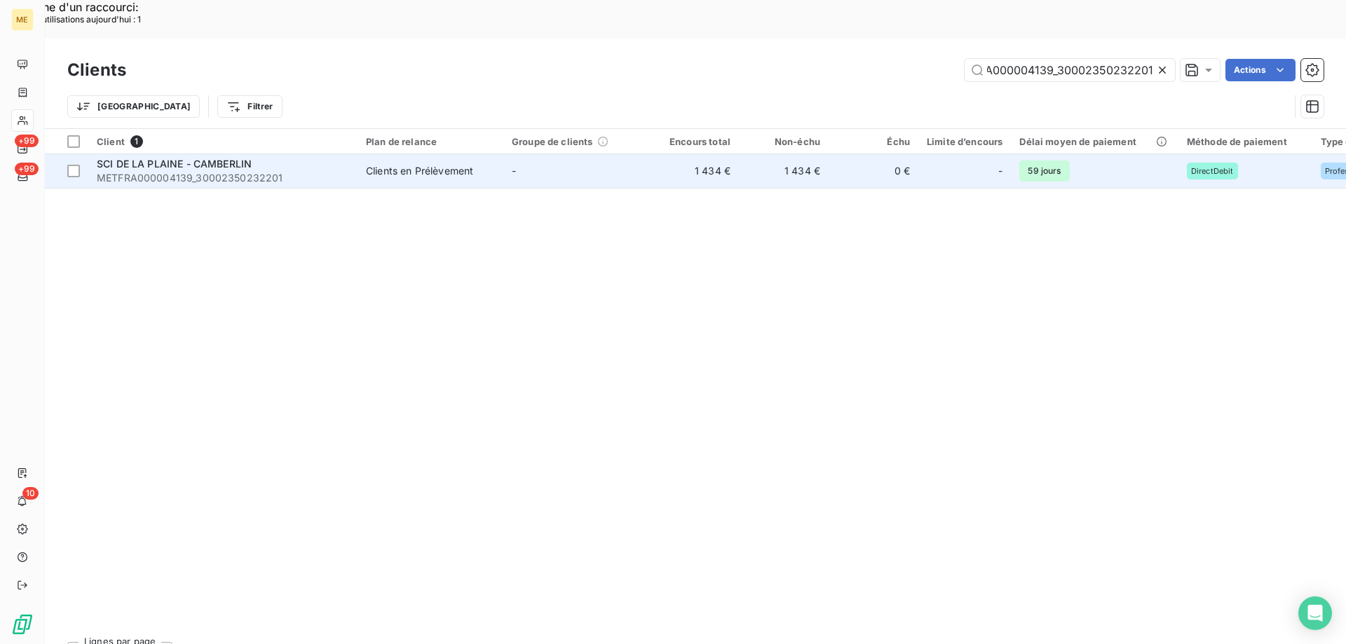
type input "METFRA000004139_30002350232201"
click at [186, 158] on span "SCI DE LA PLAINE - CAMBERLIN" at bounding box center [174, 164] width 155 height 12
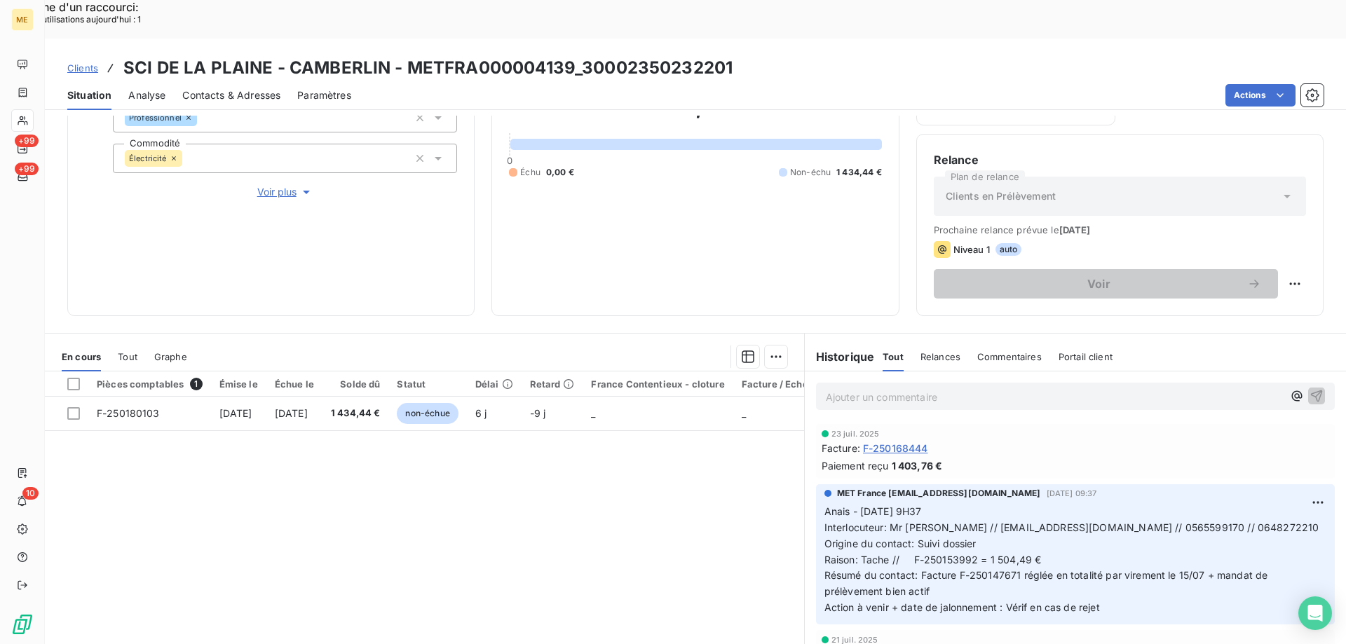
scroll to position [187, 0]
click at [268, 184] on span "Voir plus" at bounding box center [285, 191] width 56 height 14
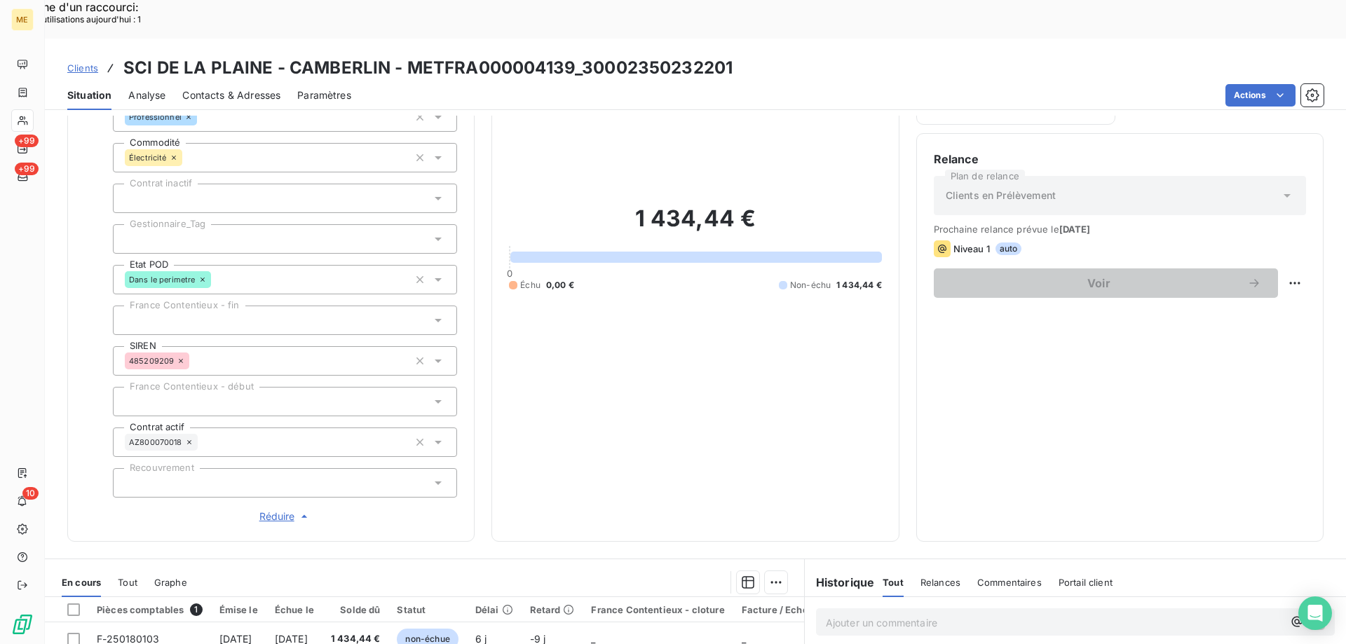
click at [196, 224] on div at bounding box center [285, 238] width 344 height 29
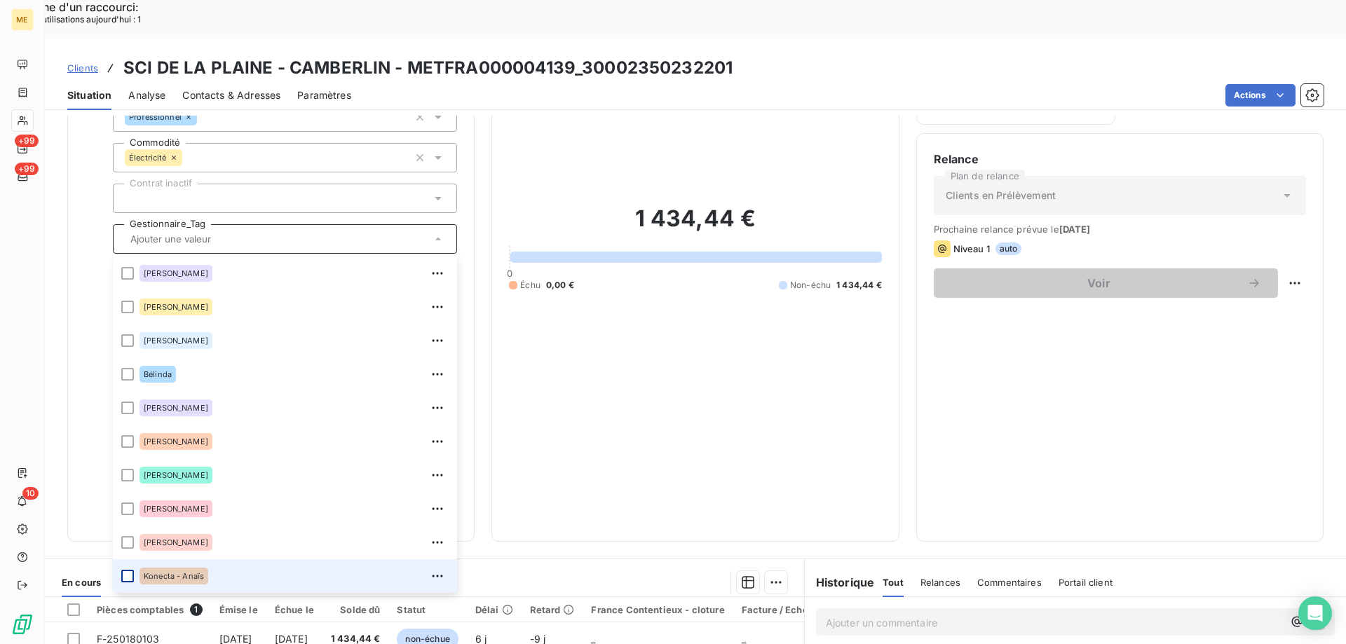
click at [127, 570] on div at bounding box center [127, 576] width 13 height 13
click at [85, 61] on link "Clients" at bounding box center [82, 68] width 31 height 14
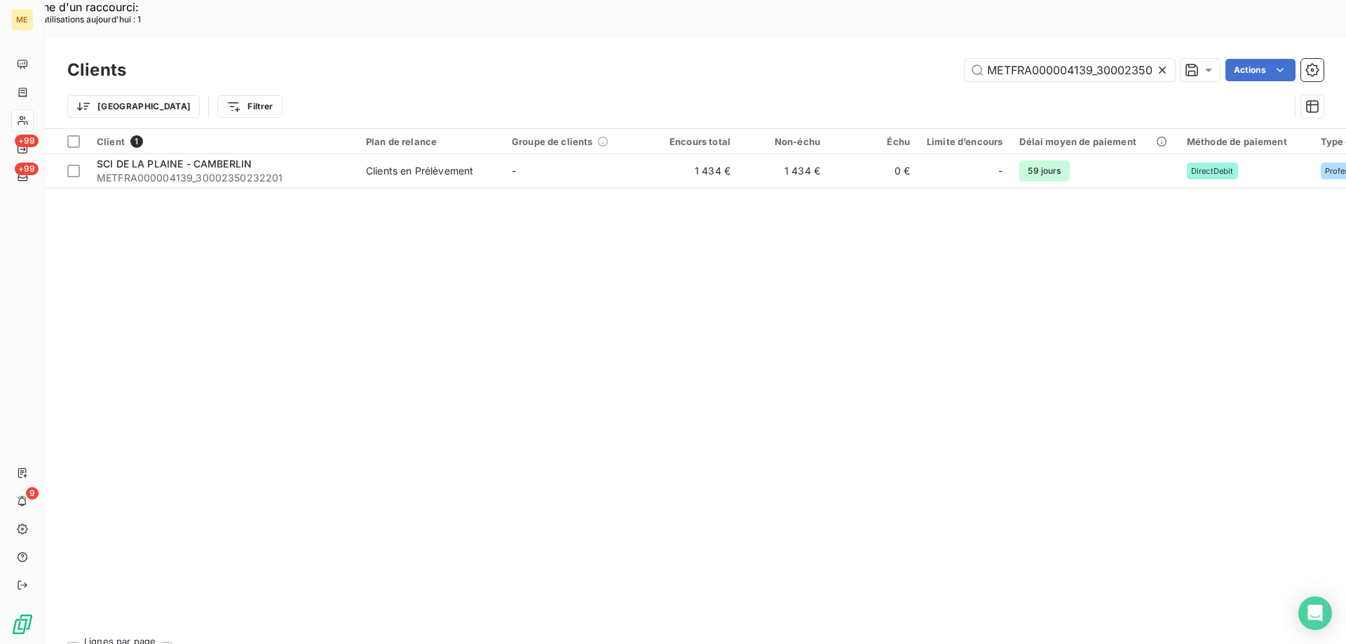
scroll to position [0, 40]
click at [1032, 59] on input "METFRA000004139_30002350232201" at bounding box center [1069, 70] width 210 height 22
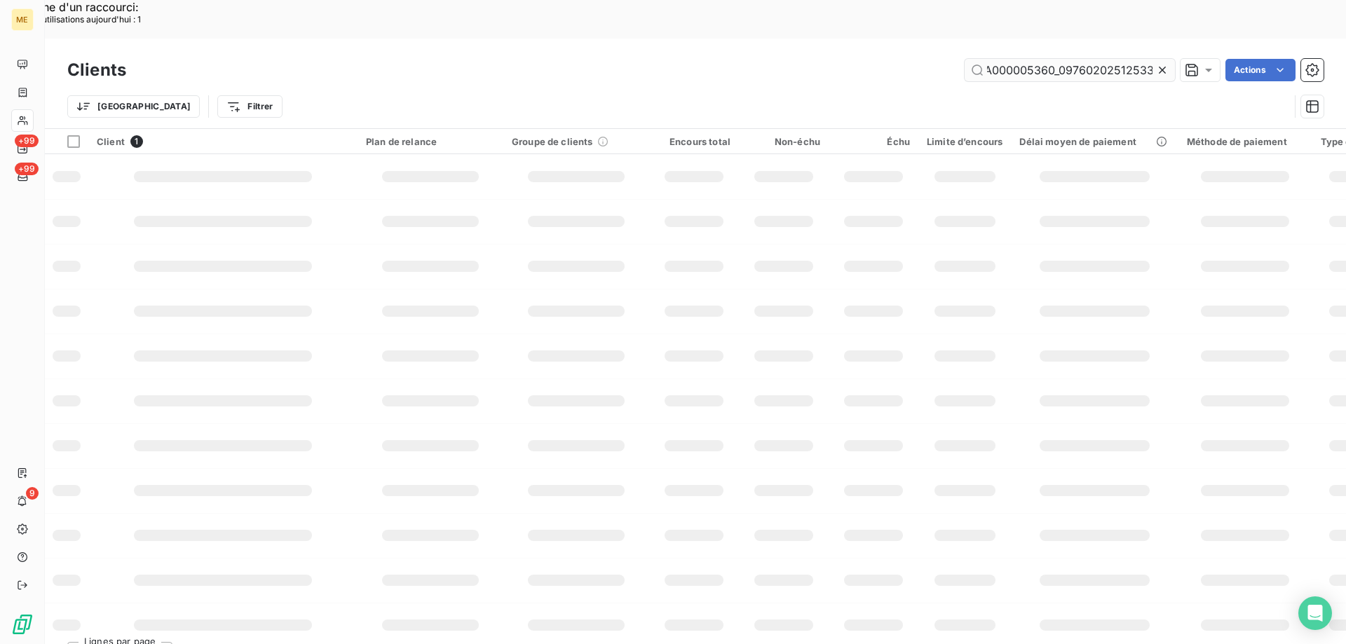
scroll to position [0, 41]
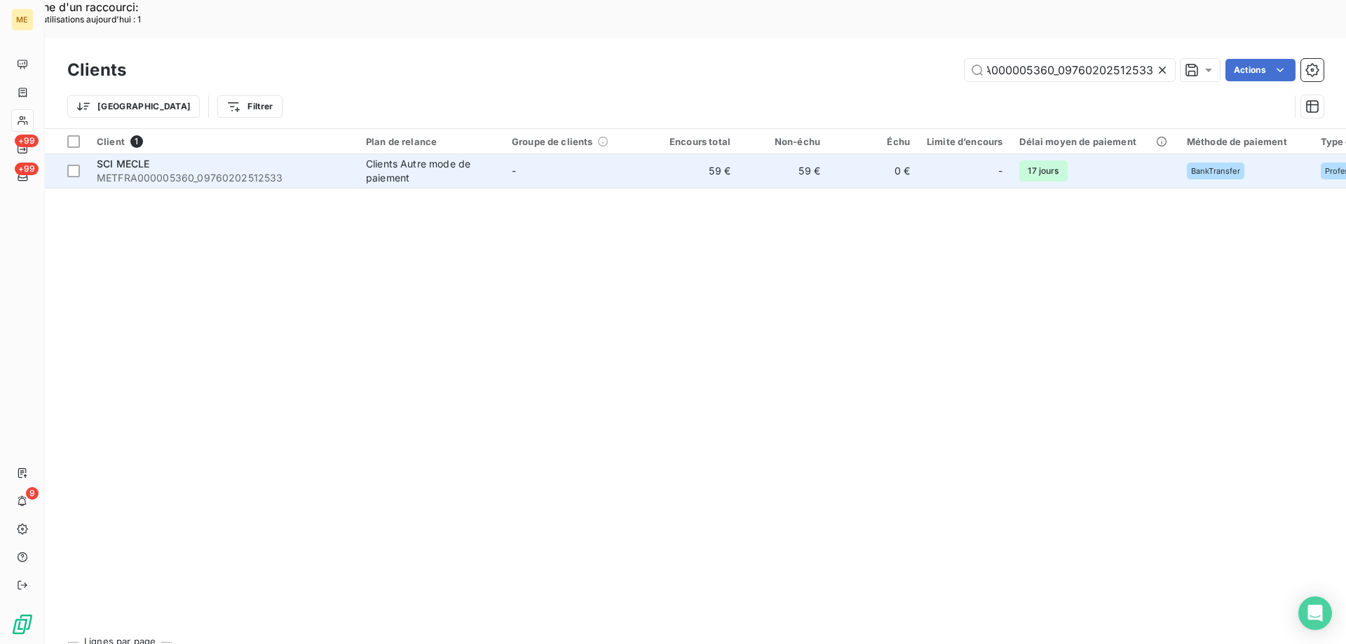
type input "METFRA000005360_09760202512533"
click at [161, 157] on div "SCI MECLE" at bounding box center [223, 164] width 252 height 14
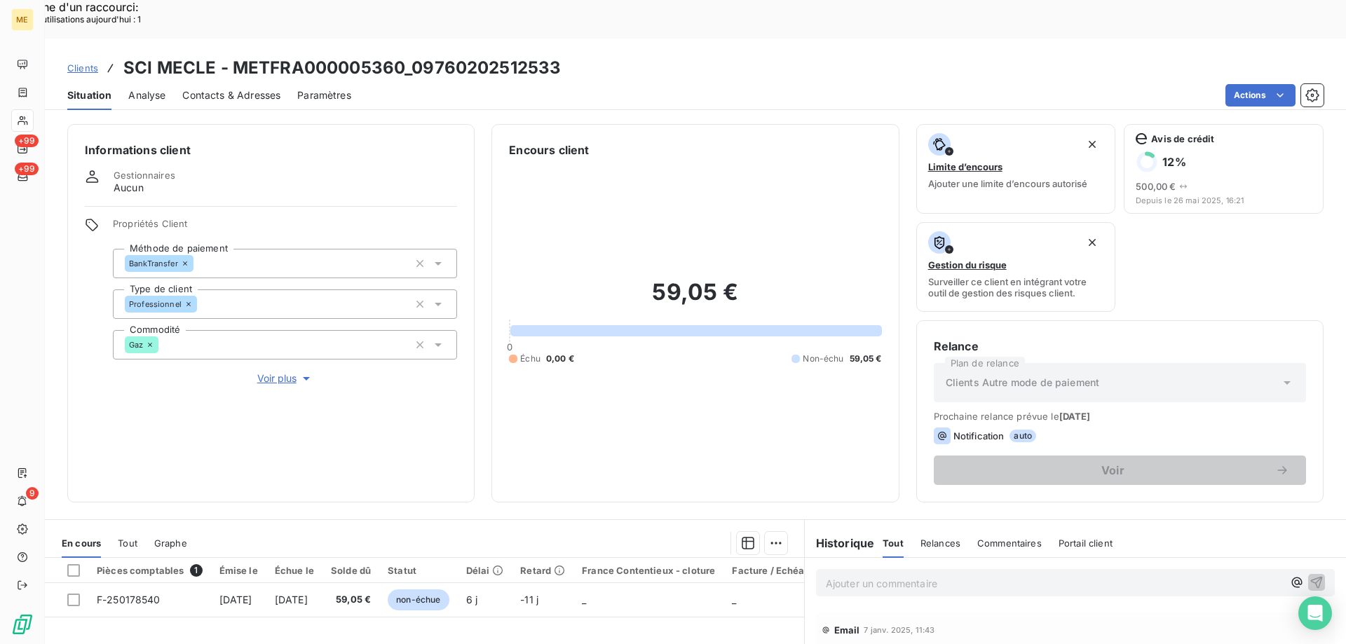
click at [268, 371] on span "Voir plus" at bounding box center [285, 378] width 56 height 14
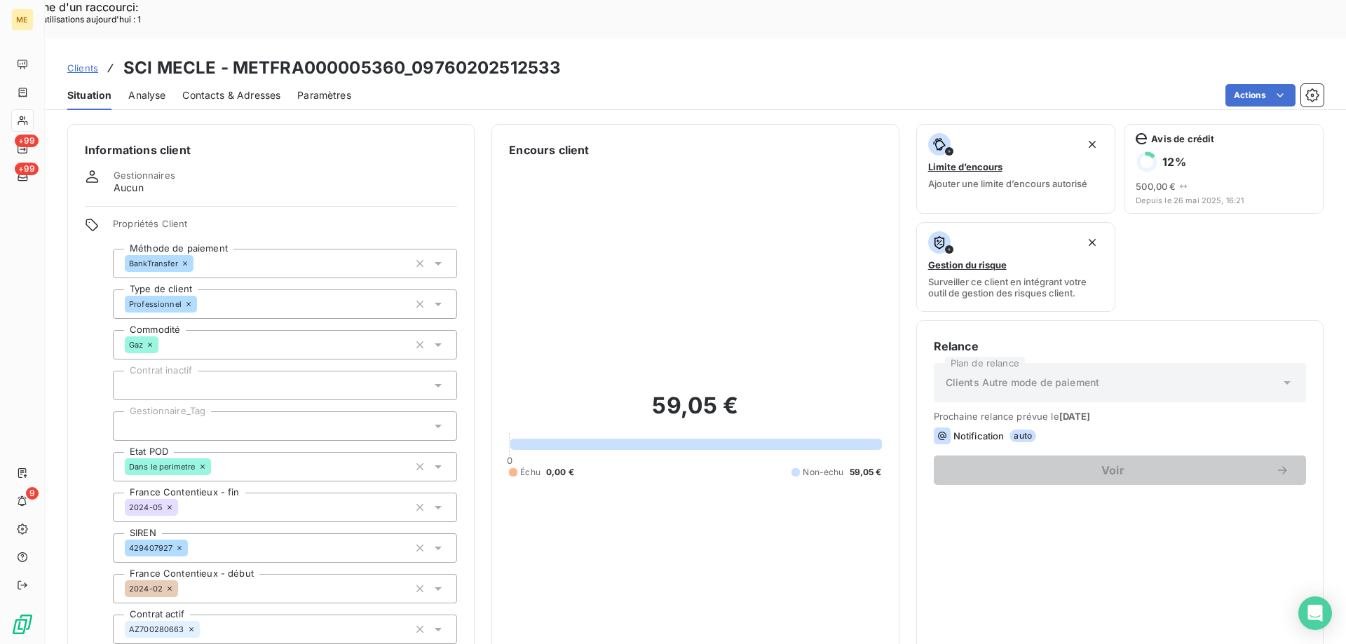
click at [195, 362] on div "Propriétés Client Méthode de paiement BankTransfer Type de client Professionnel…" at bounding box center [285, 464] width 344 height 493
click at [167, 411] on div at bounding box center [285, 425] width 344 height 29
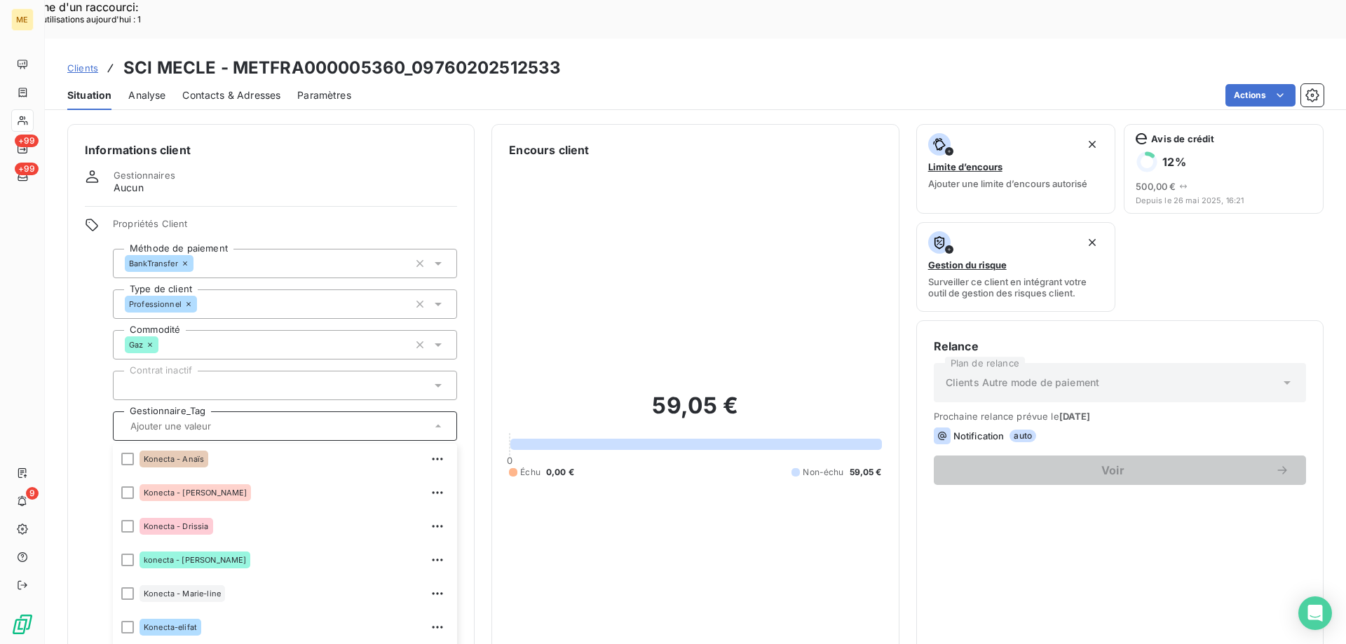
scroll to position [264, 0]
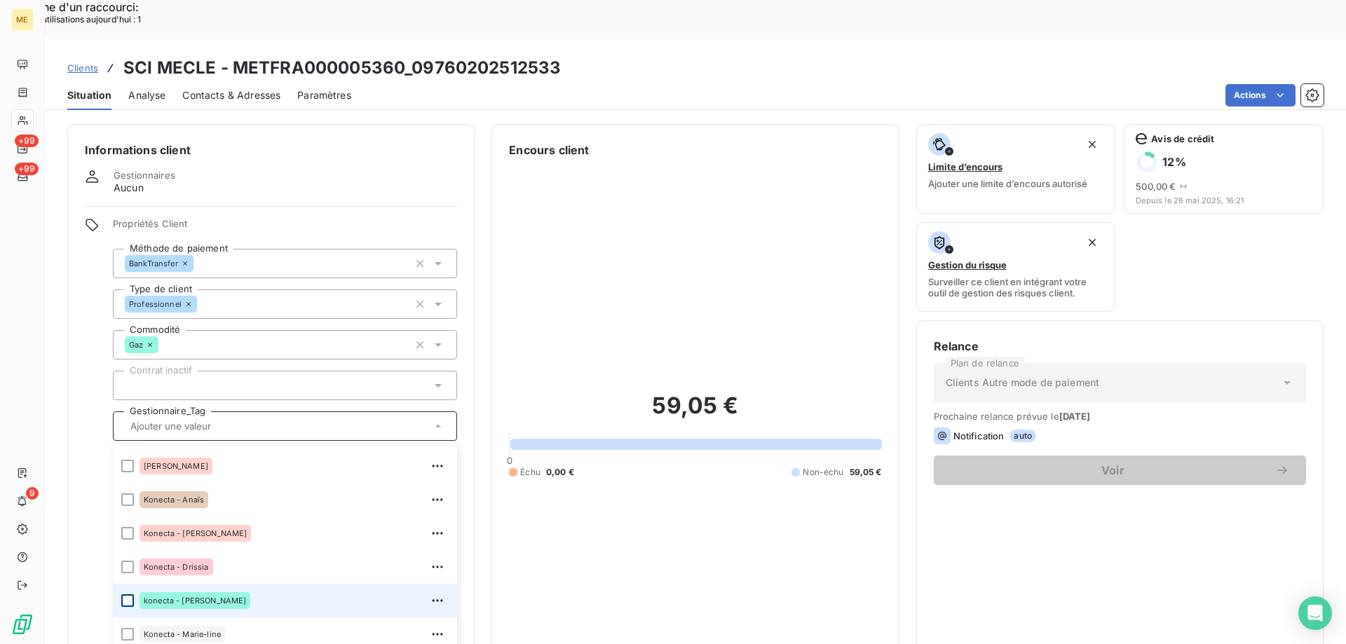
click at [126, 594] on div at bounding box center [127, 600] width 13 height 13
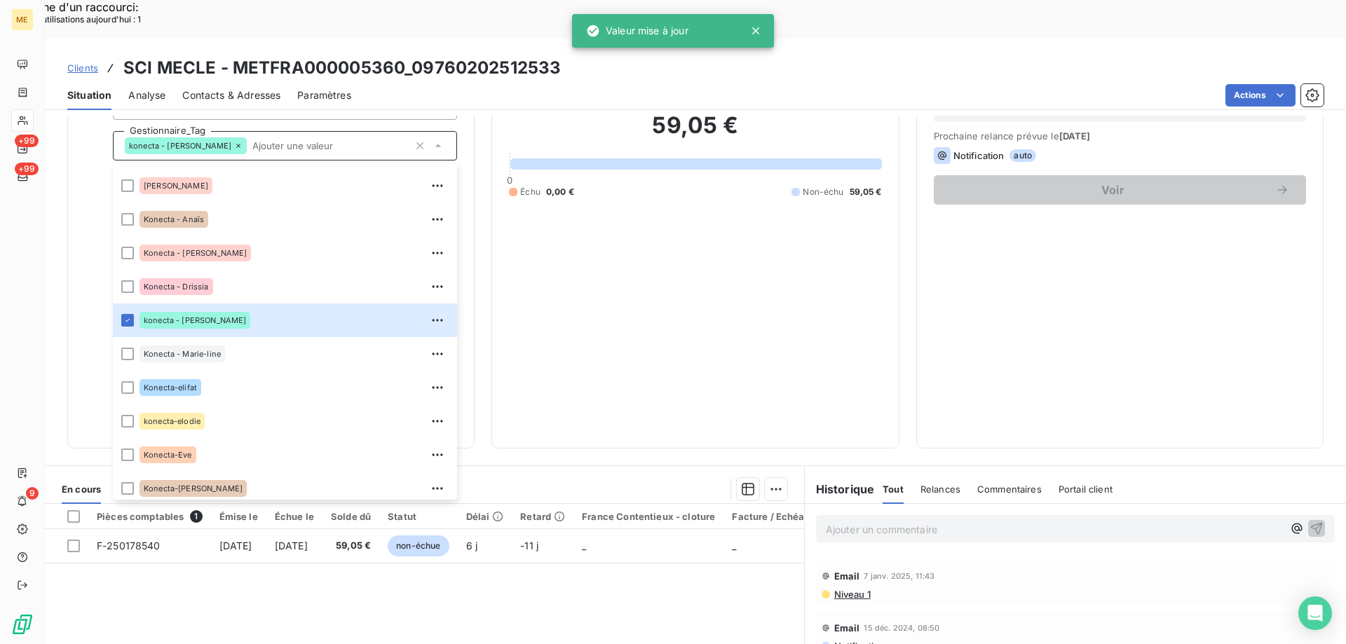
click at [76, 62] on span "Clients" at bounding box center [82, 67] width 31 height 11
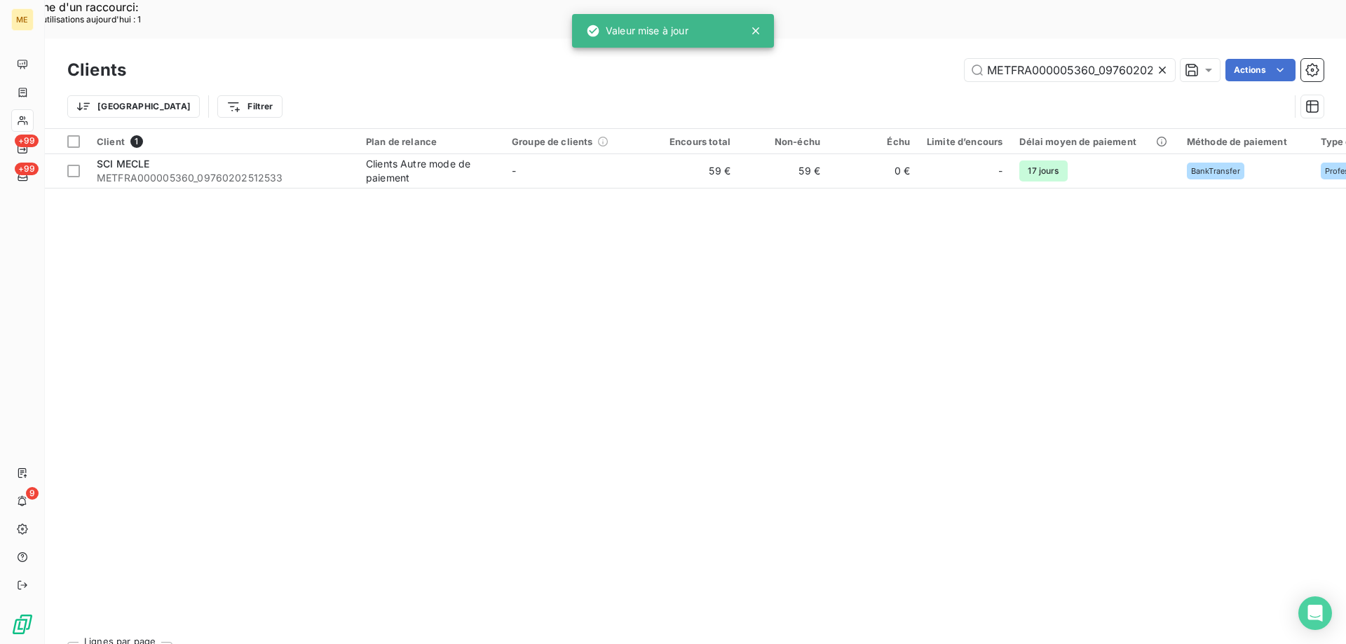
scroll to position [0, 41]
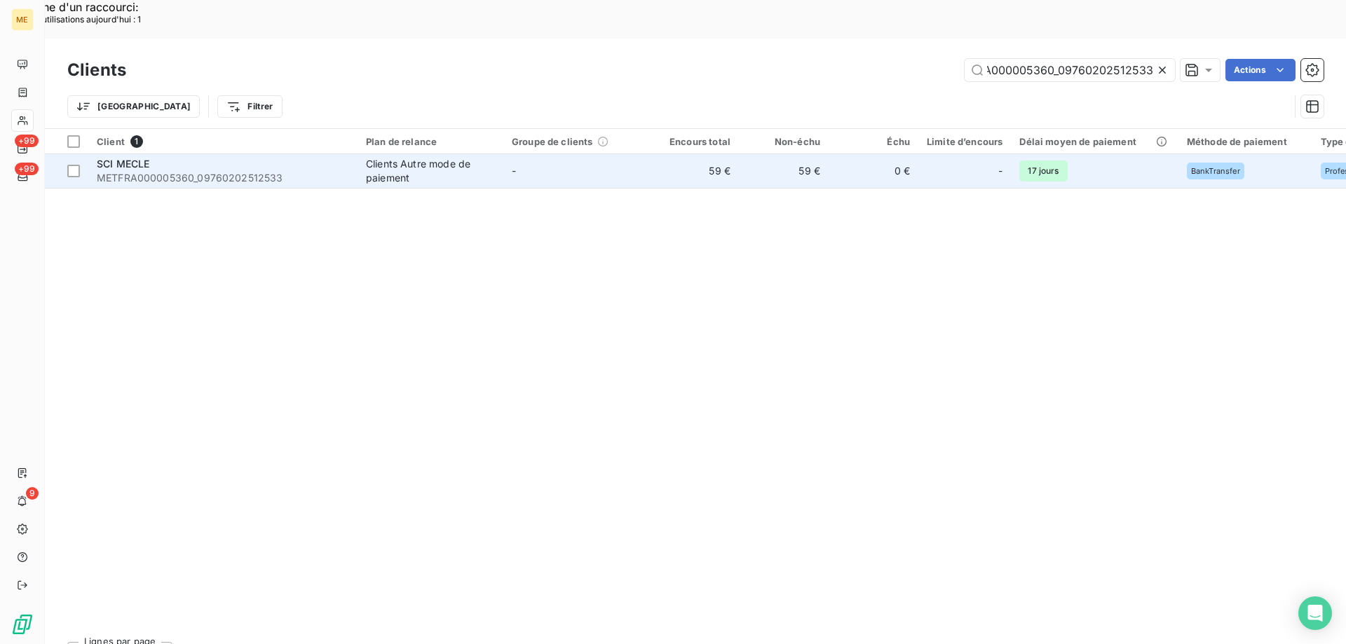
click at [196, 171] on span "METFRA000005360_09760202512533" at bounding box center [223, 178] width 252 height 14
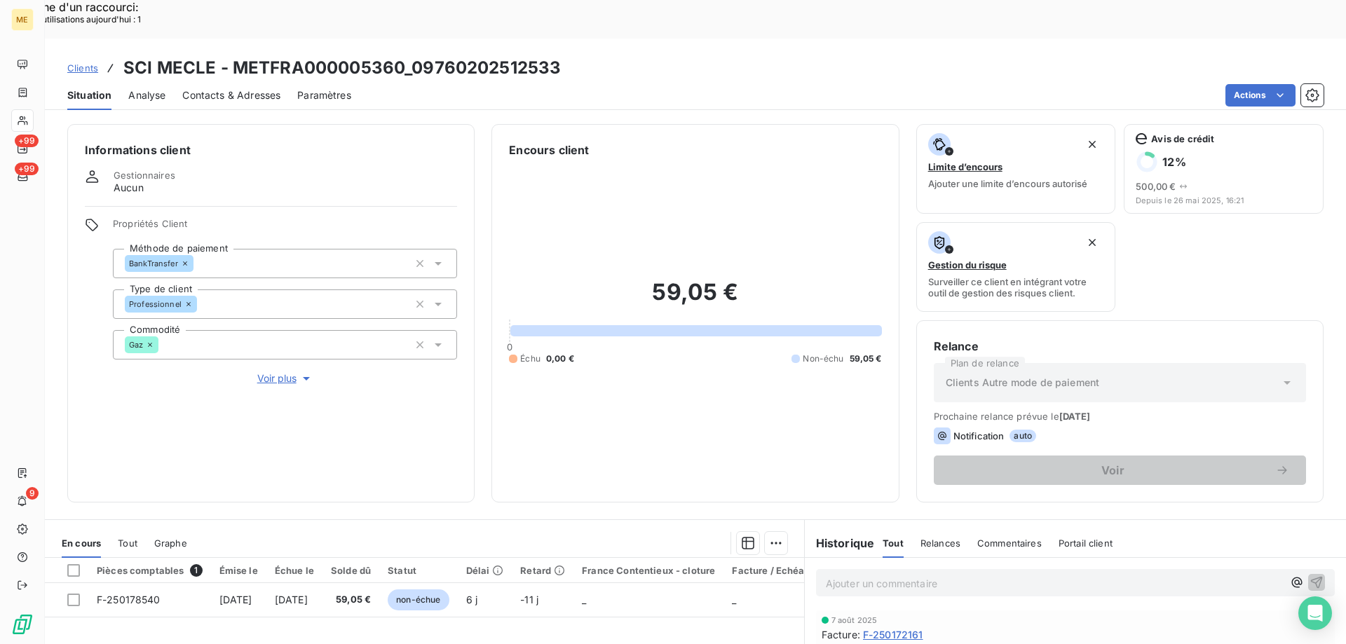
click at [292, 371] on span "Voir plus" at bounding box center [285, 378] width 56 height 14
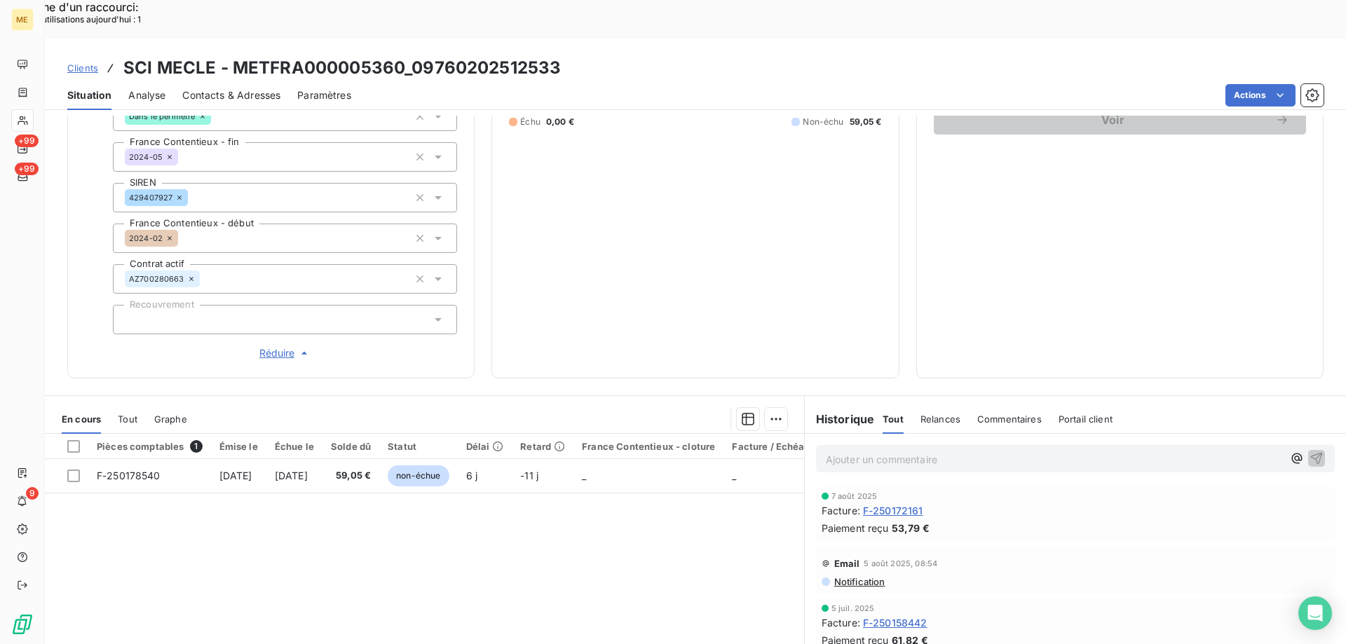
scroll to position [210, 0]
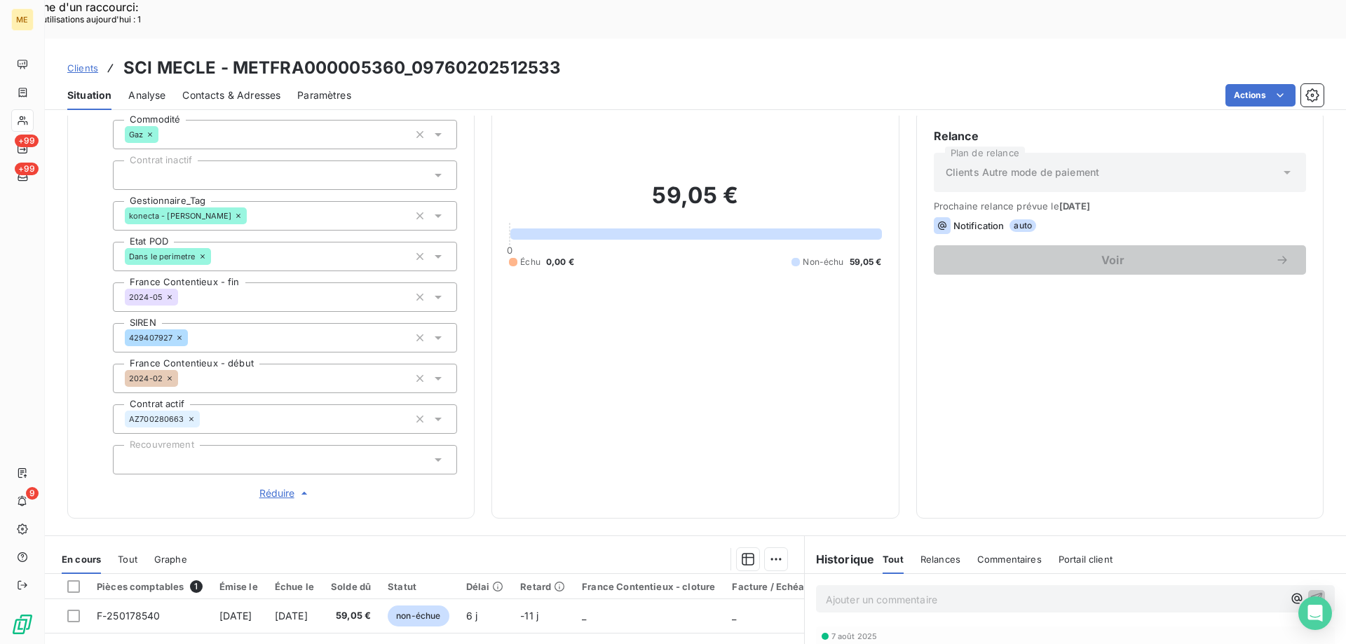
click at [264, 201] on div "konecta - lisa" at bounding box center [285, 215] width 344 height 29
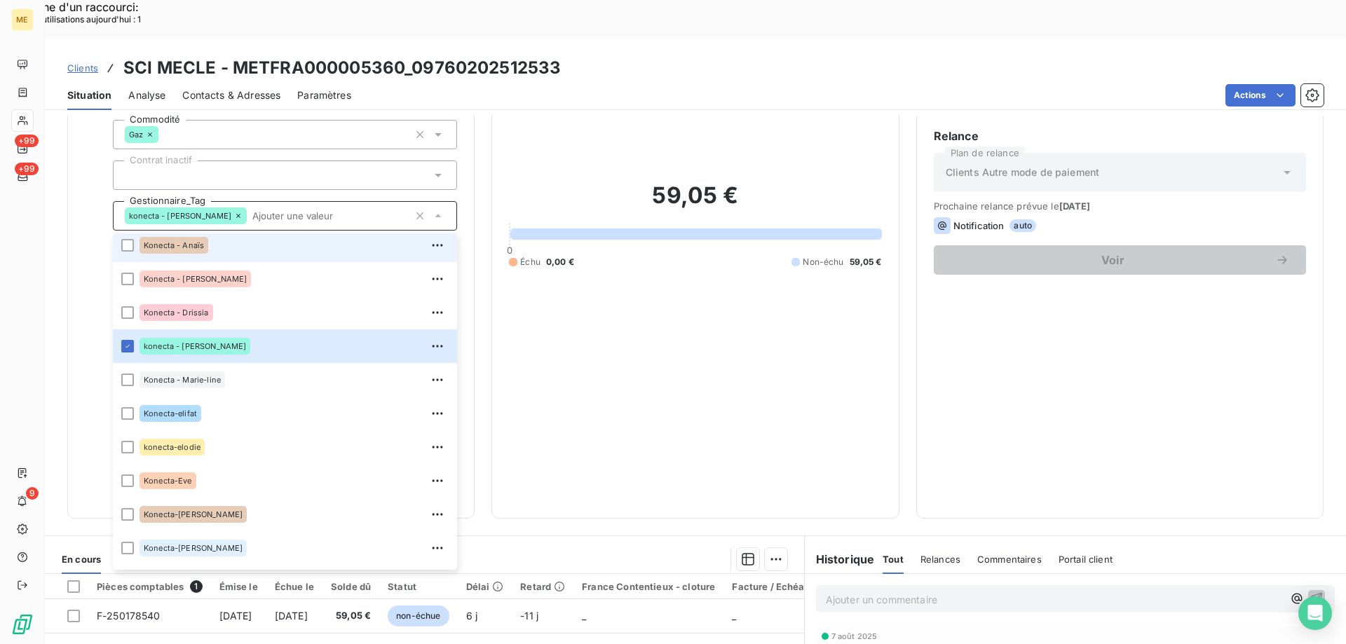
scroll to position [404, 0]
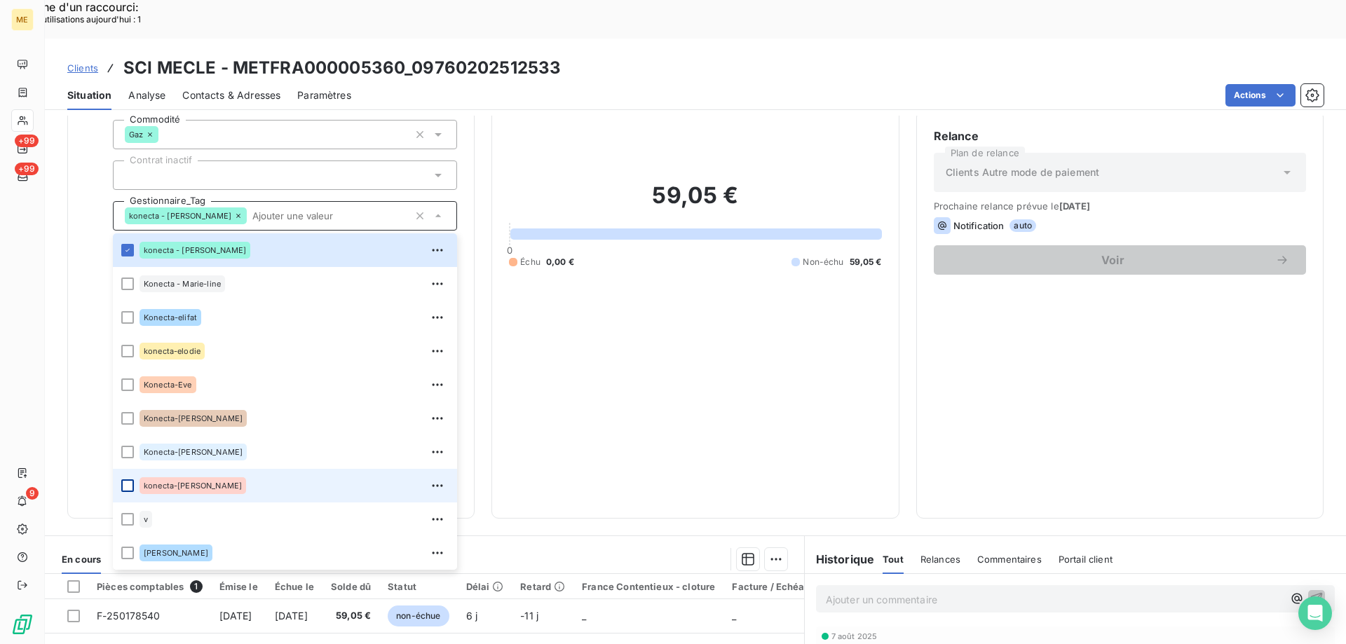
click at [126, 479] on div at bounding box center [127, 485] width 13 height 13
click at [91, 62] on span "Clients" at bounding box center [82, 67] width 31 height 11
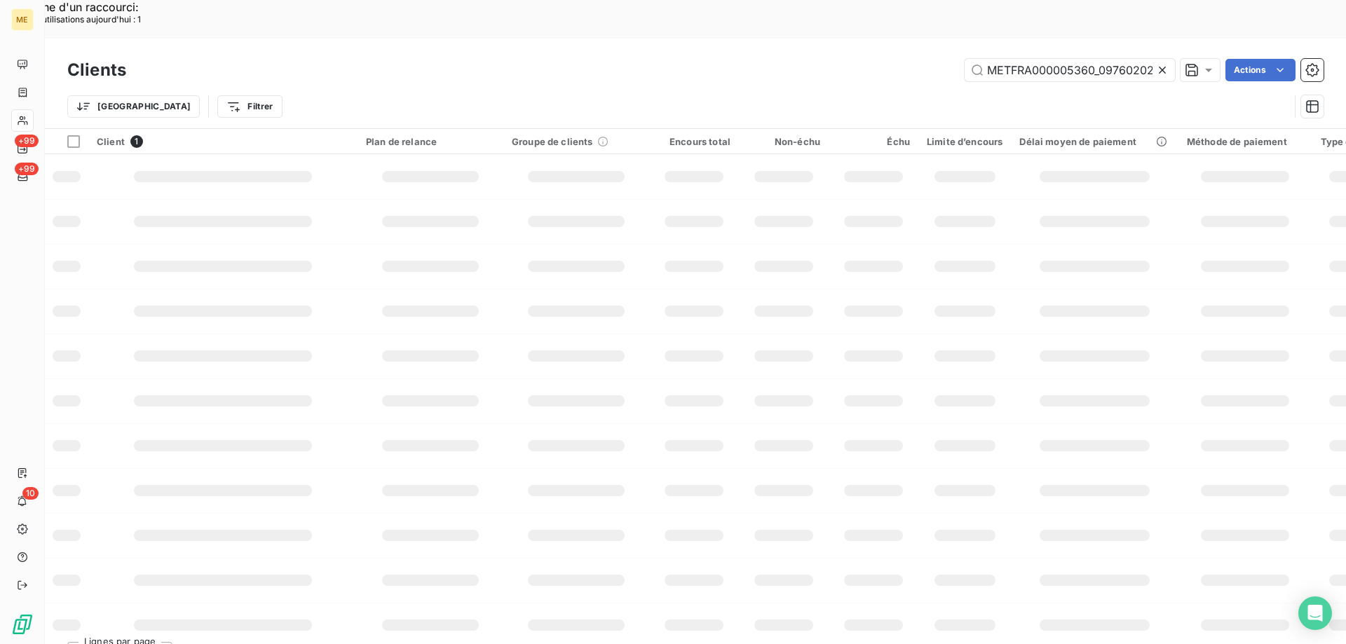
scroll to position [0, 41]
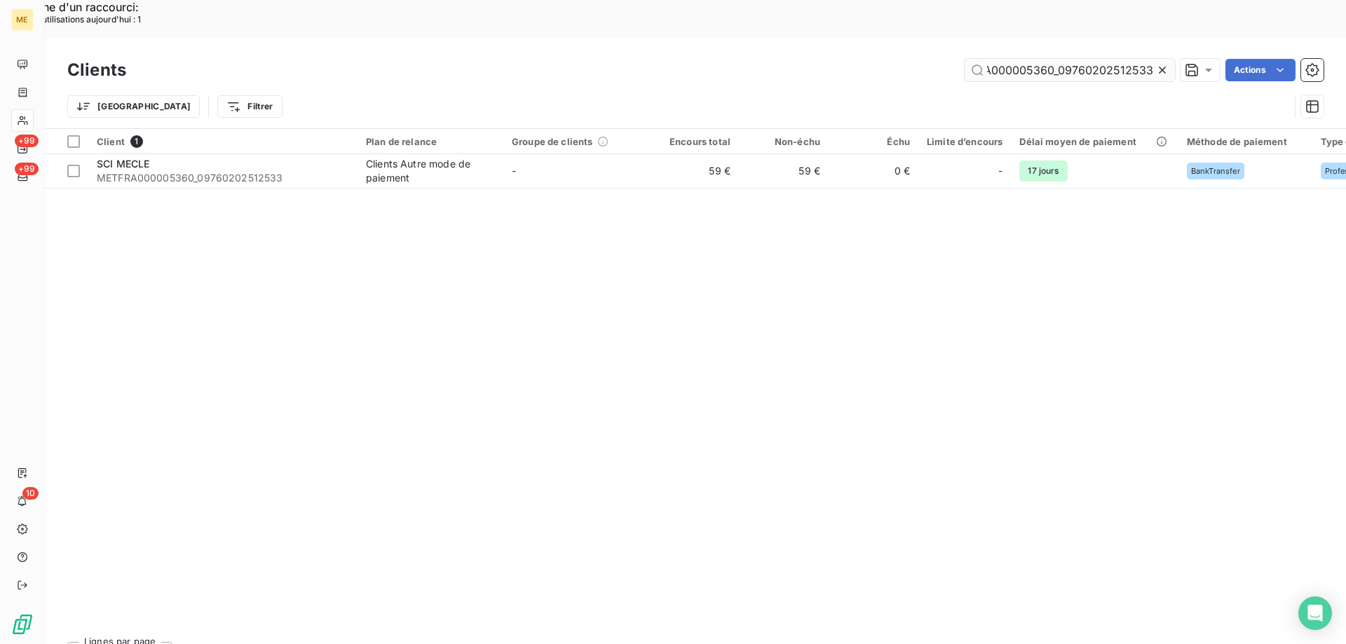
click at [1002, 59] on input "METFRA000005360_09760202512533" at bounding box center [1069, 70] width 210 height 22
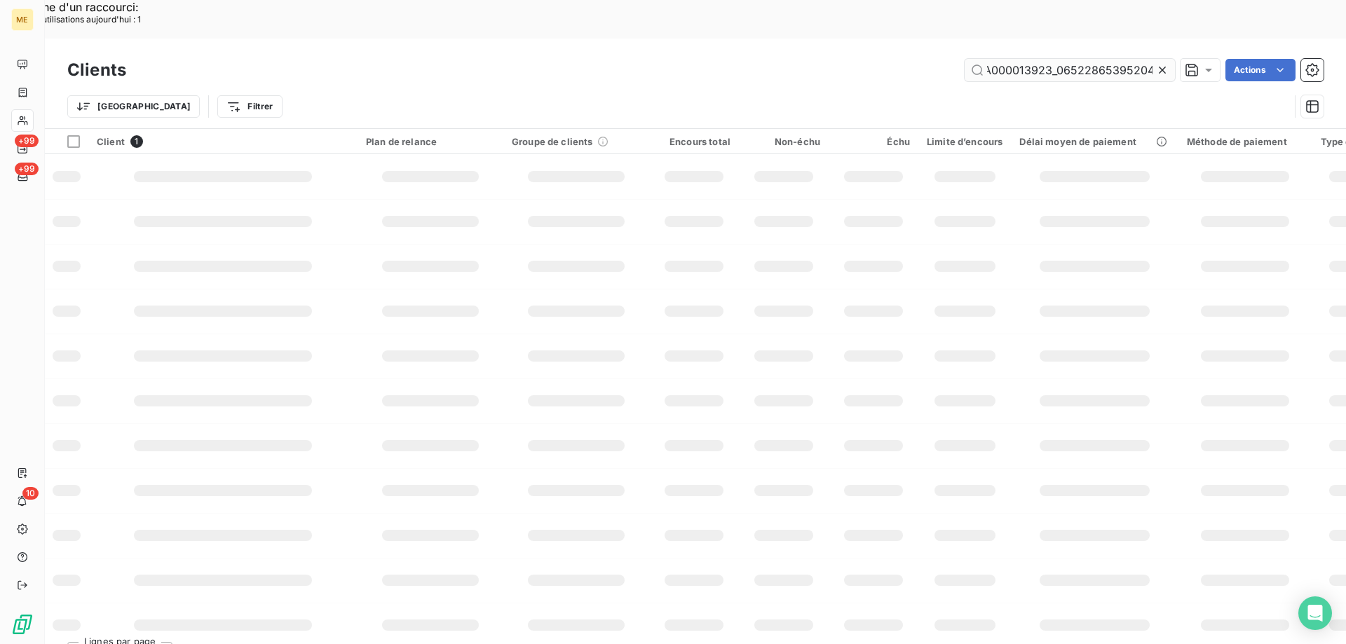
scroll to position [0, 41]
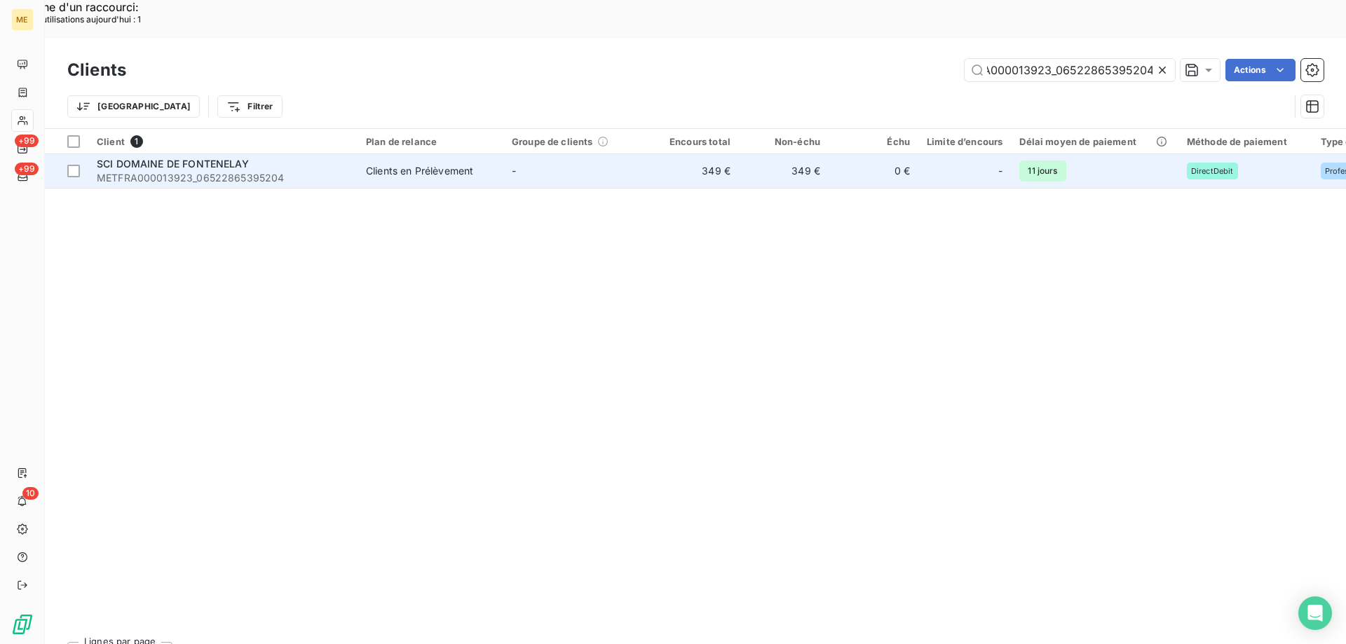
type input "METFRA000013923_06522865395204"
click at [301, 171] on span "METFRA000013923_06522865395204" at bounding box center [223, 178] width 252 height 14
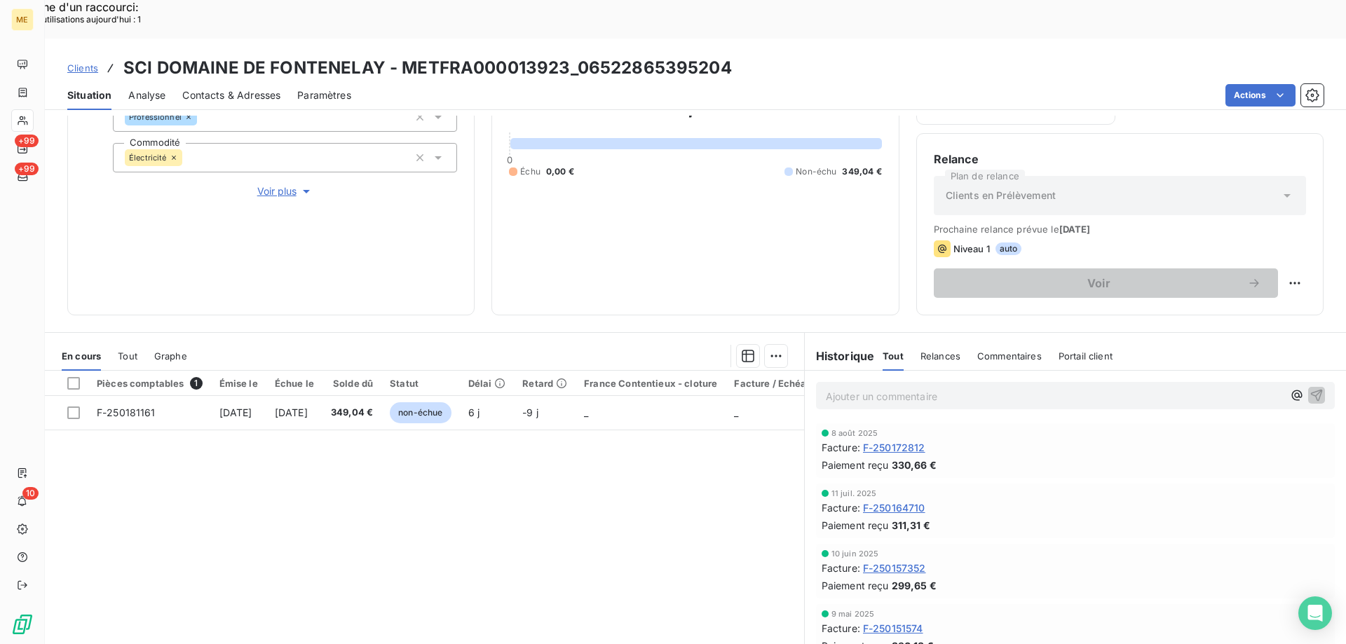
click at [290, 184] on span "Voir plus" at bounding box center [285, 191] width 56 height 14
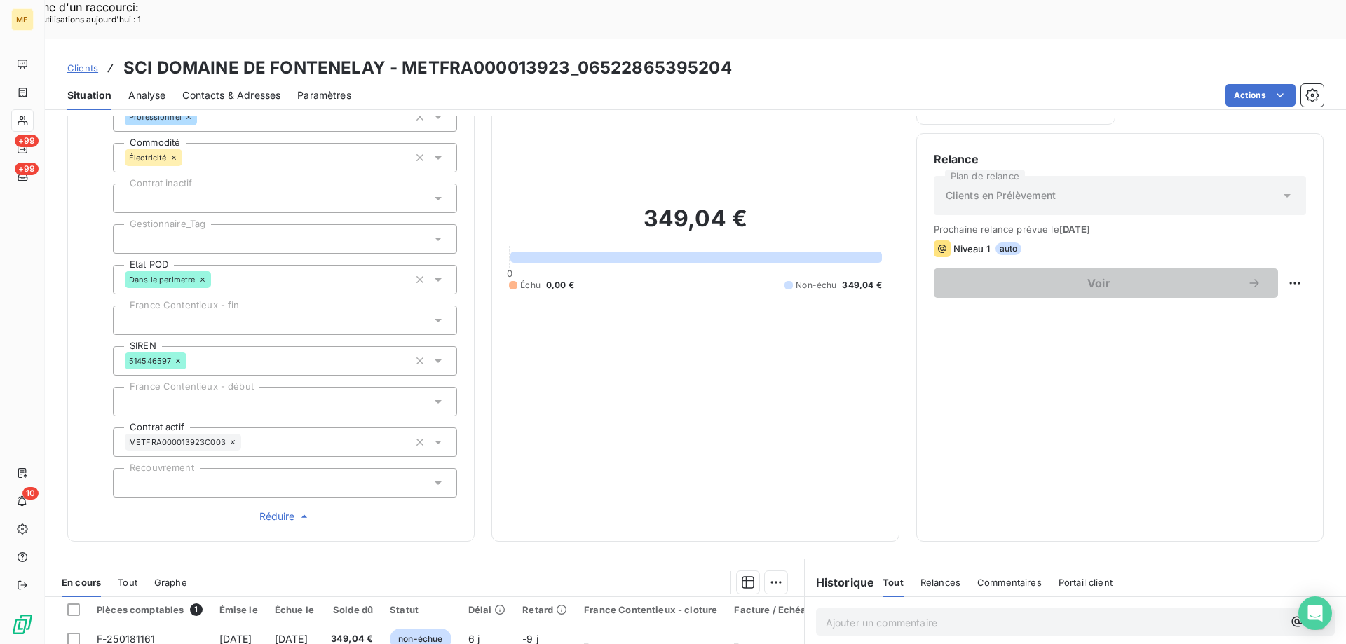
click at [223, 224] on div at bounding box center [285, 238] width 344 height 29
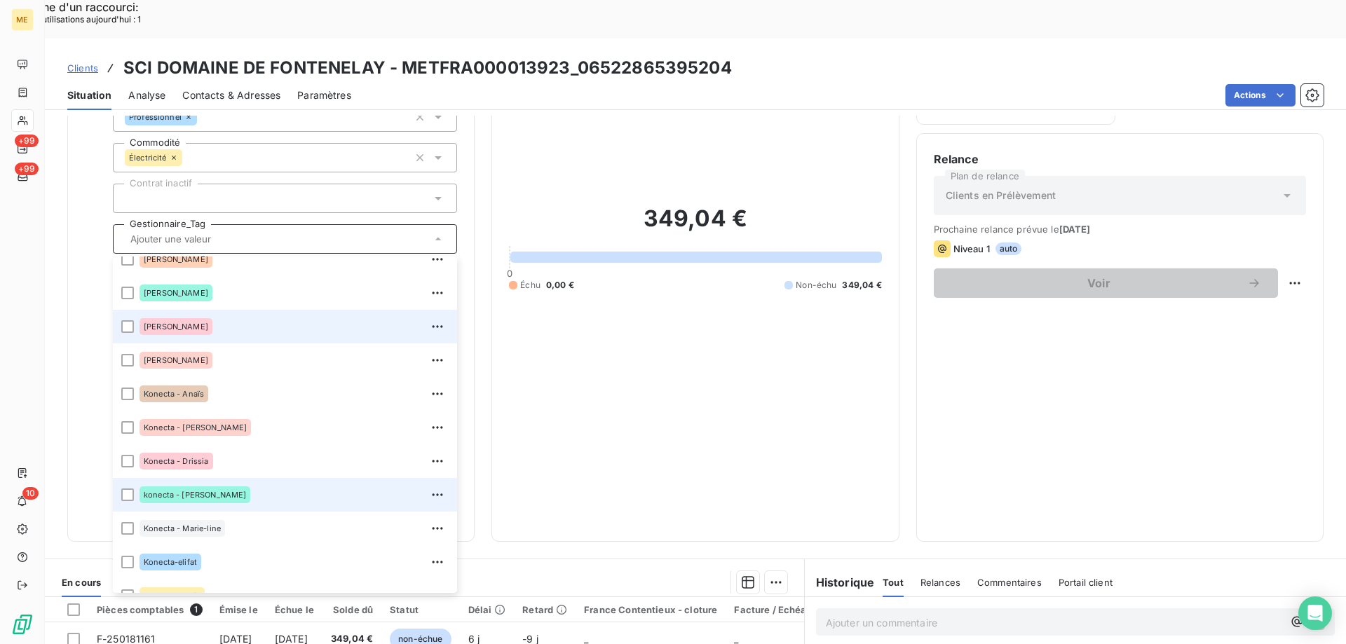
scroll to position [404, 0]
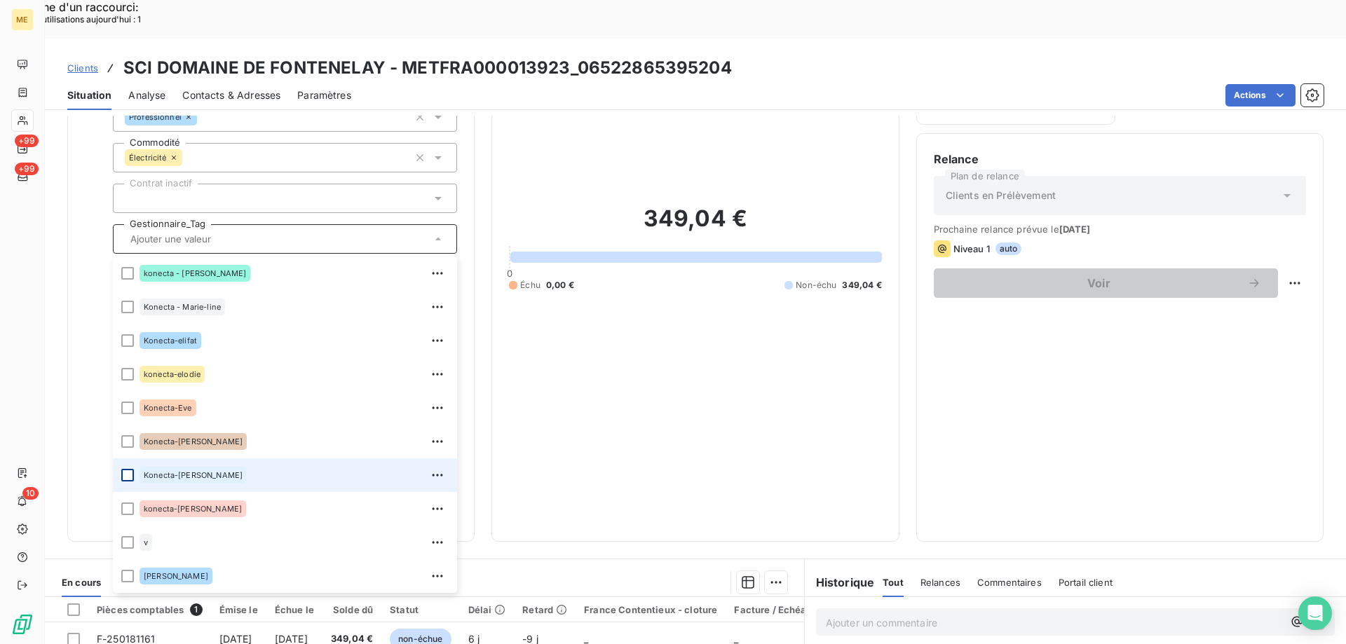
click at [126, 469] on div at bounding box center [127, 475] width 13 height 13
click at [81, 62] on span "Clients" at bounding box center [82, 67] width 31 height 11
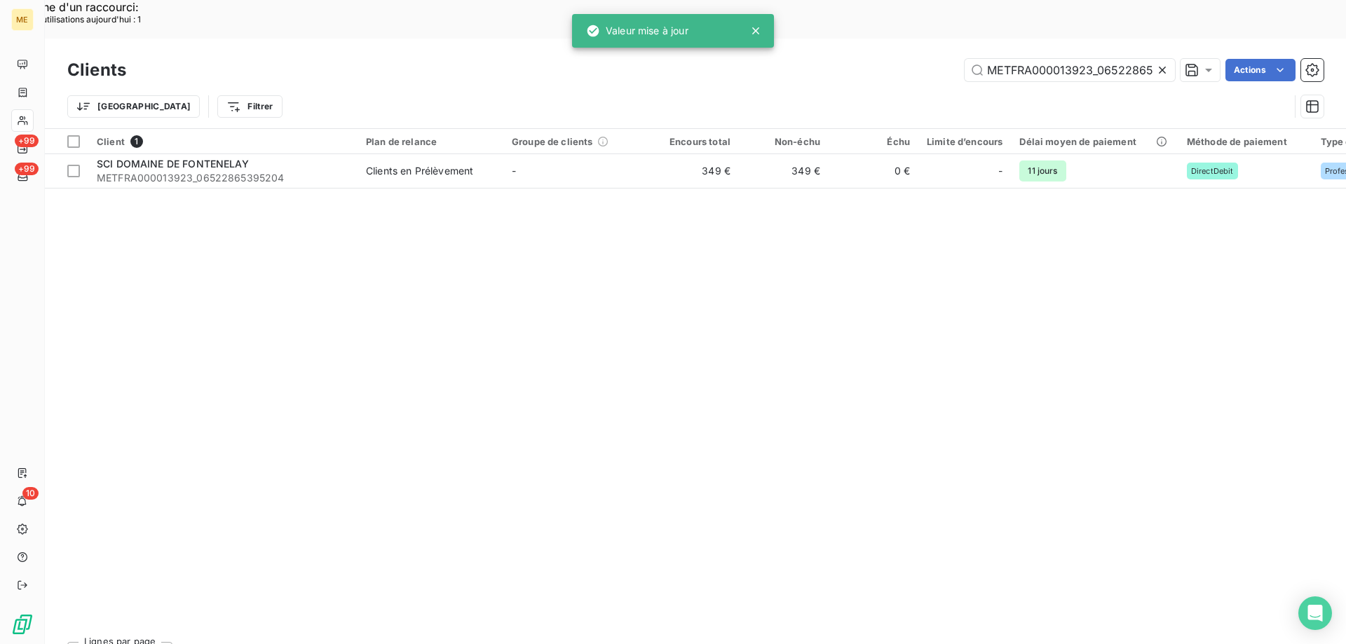
scroll to position [0, 42]
click at [1047, 59] on input "METFRA000013923_06522865395204" at bounding box center [1069, 70] width 210 height 22
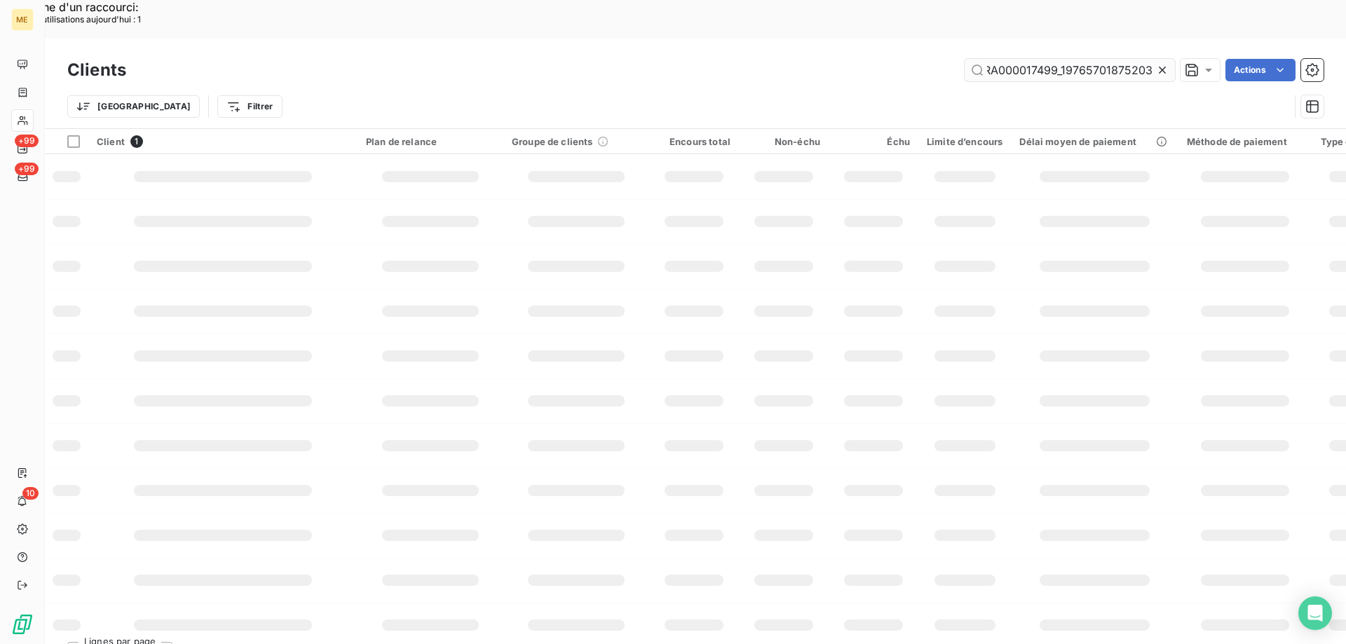
scroll to position [0, 33]
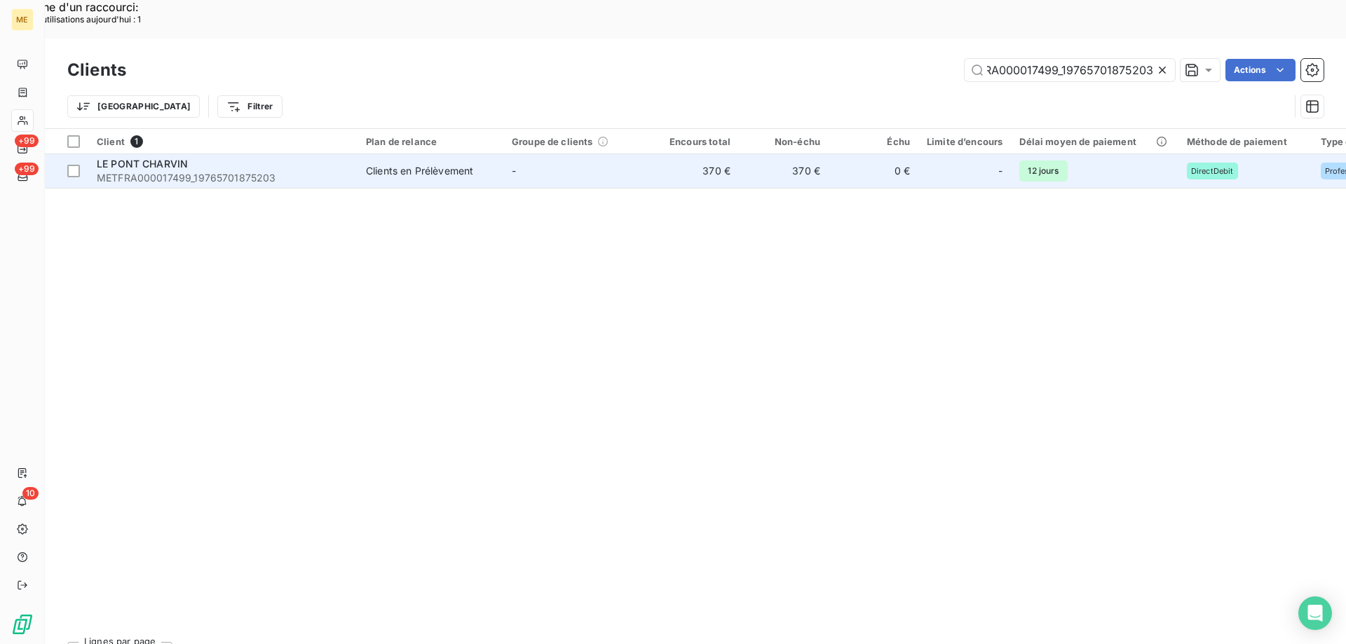
type input "METFRA000017499_19765701875203"
click at [147, 171] on span "METFRA000017499_19765701875203" at bounding box center [223, 178] width 252 height 14
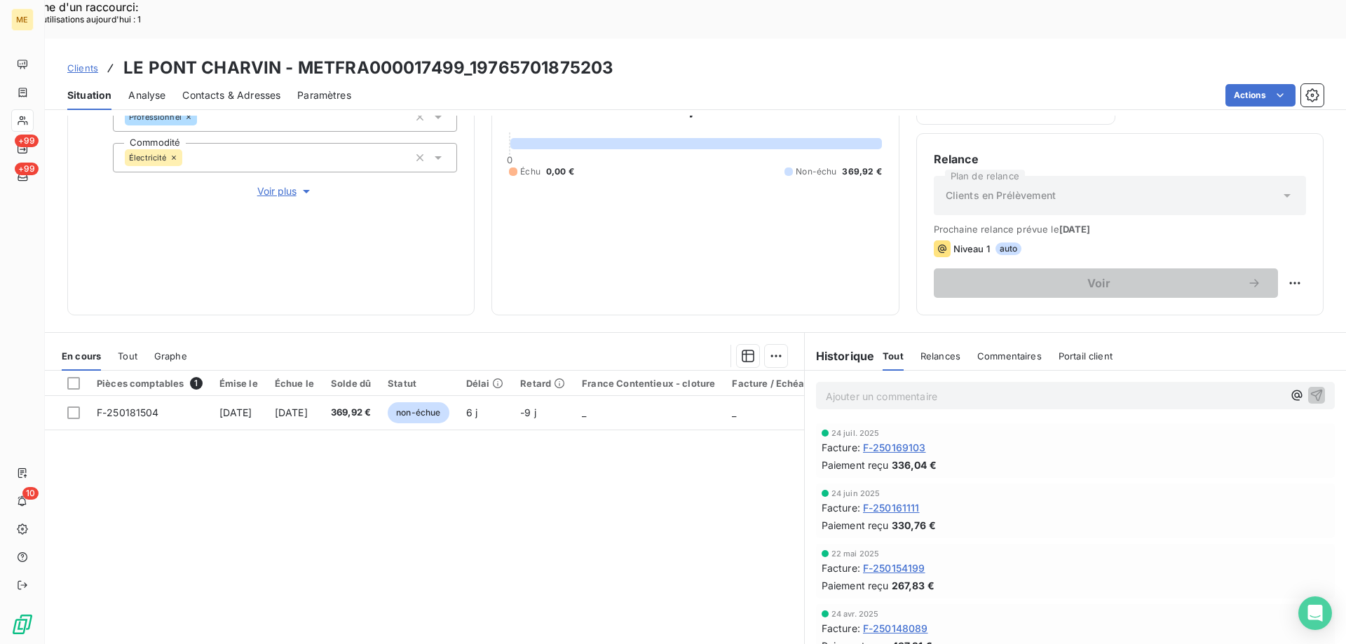
scroll to position [89, 0]
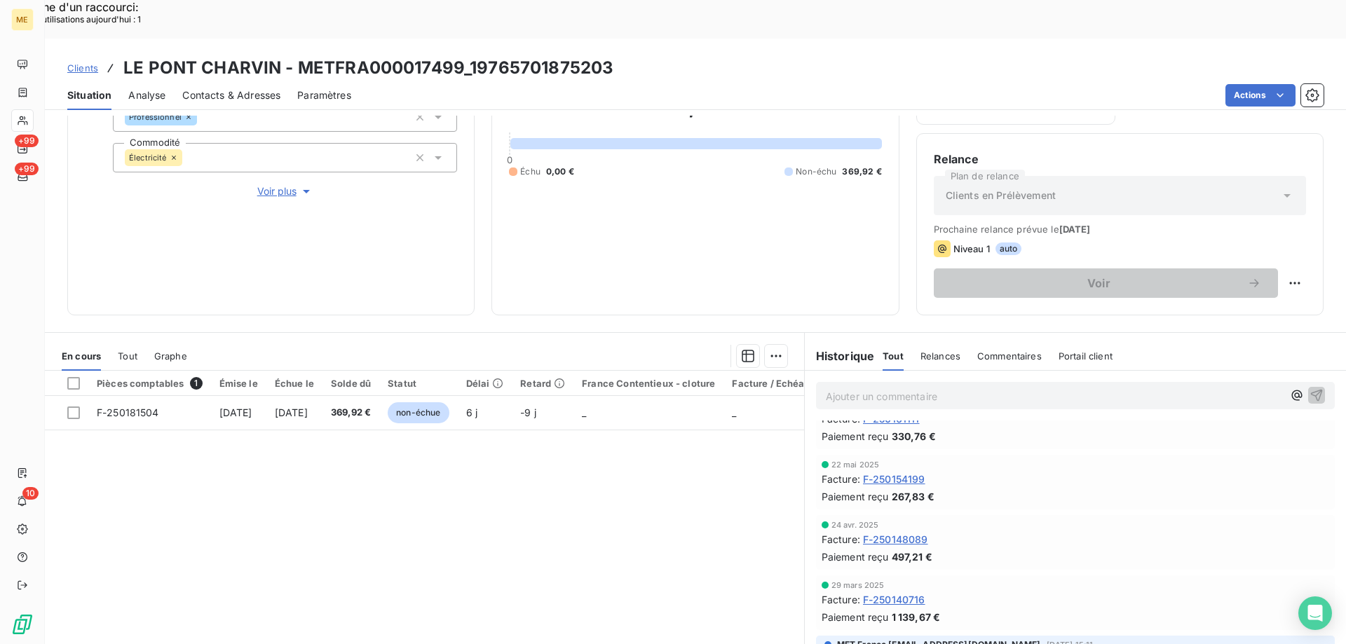
click at [278, 184] on span "Voir plus" at bounding box center [285, 191] width 56 height 14
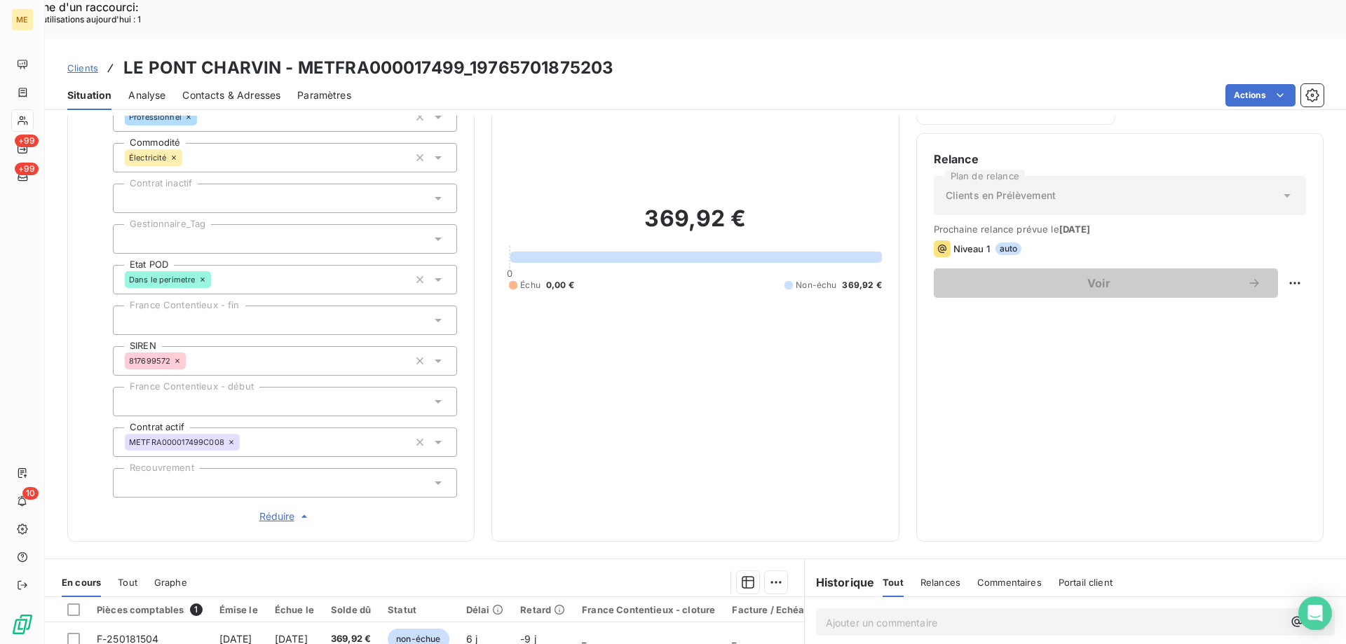
click at [220, 224] on div at bounding box center [285, 238] width 344 height 29
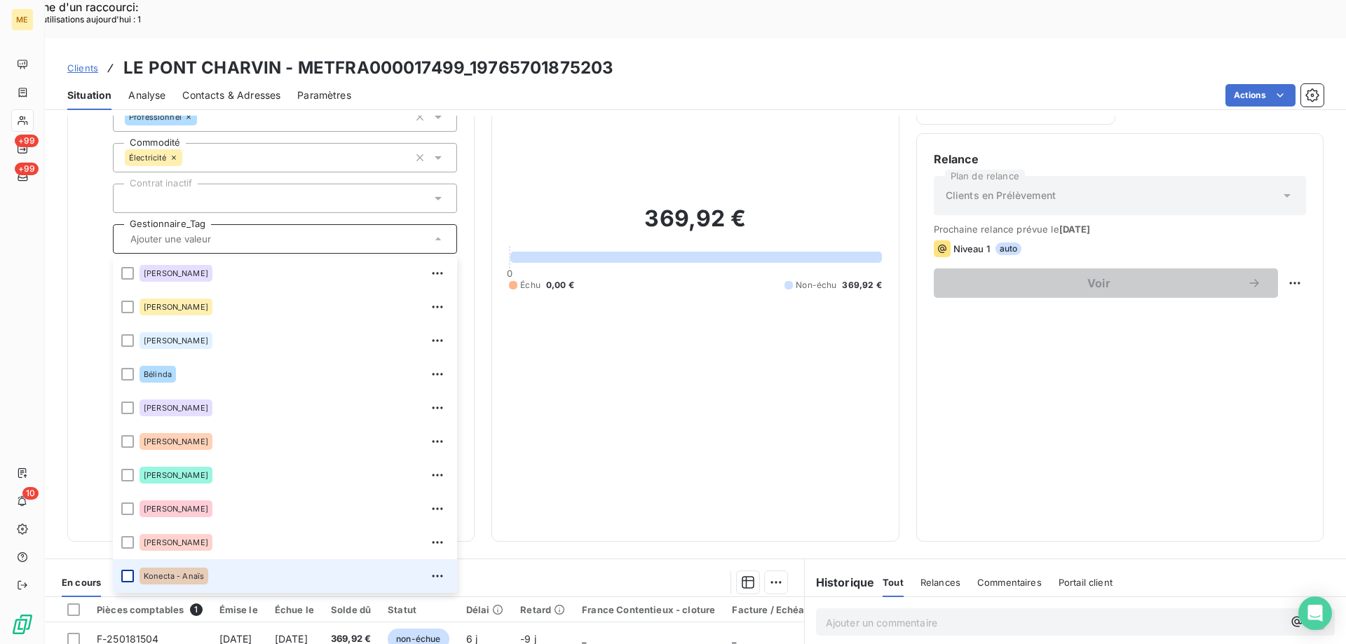
click at [125, 570] on div at bounding box center [127, 576] width 13 height 13
click at [73, 62] on span "Clients" at bounding box center [82, 67] width 31 height 11
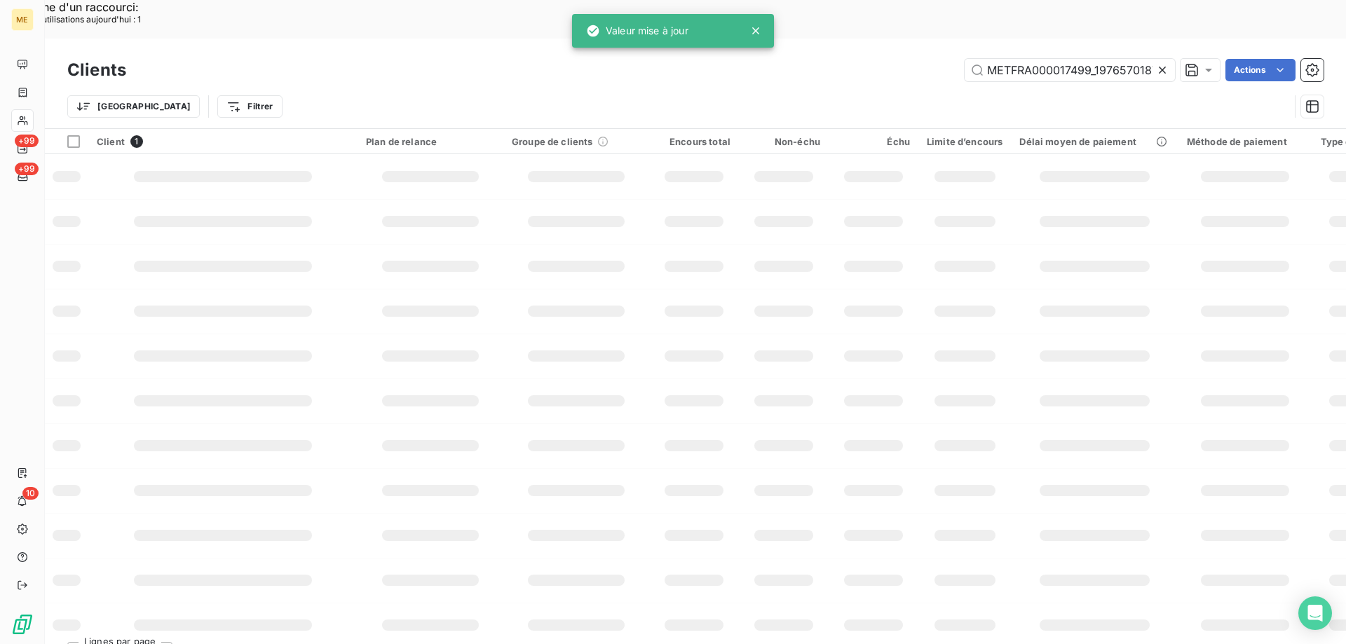
scroll to position [0, 33]
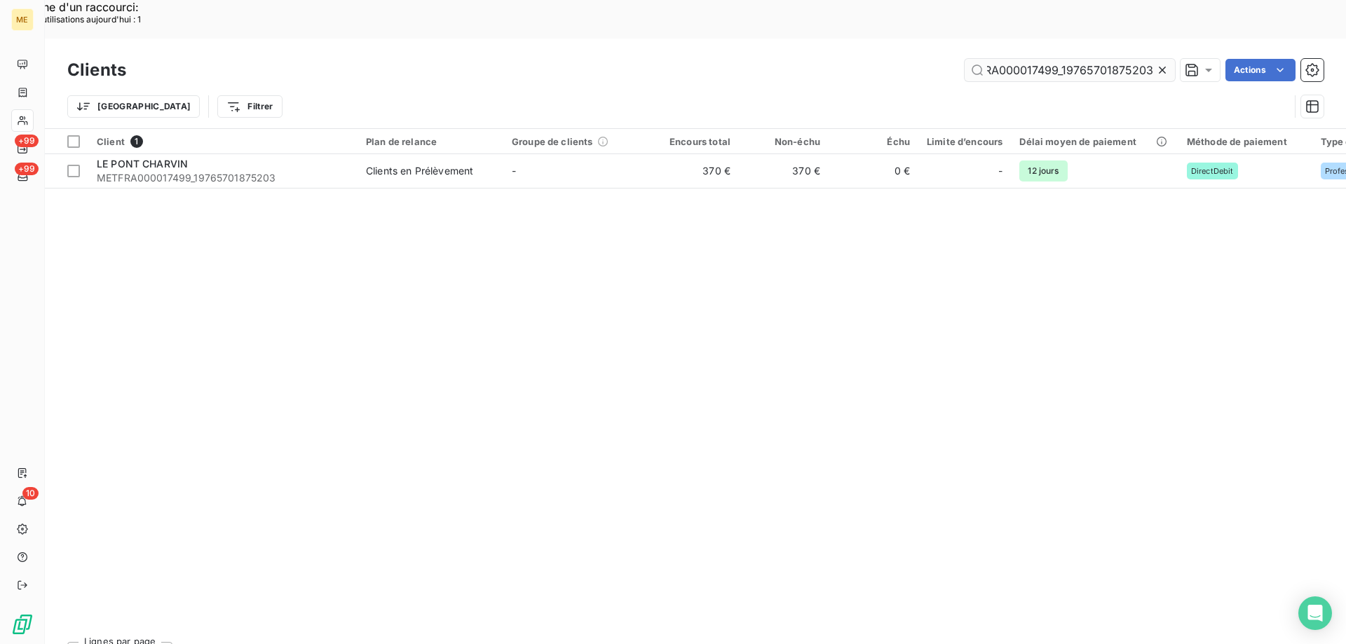
click at [1091, 59] on input "METFRA000017499_19765701875203" at bounding box center [1069, 70] width 210 height 22
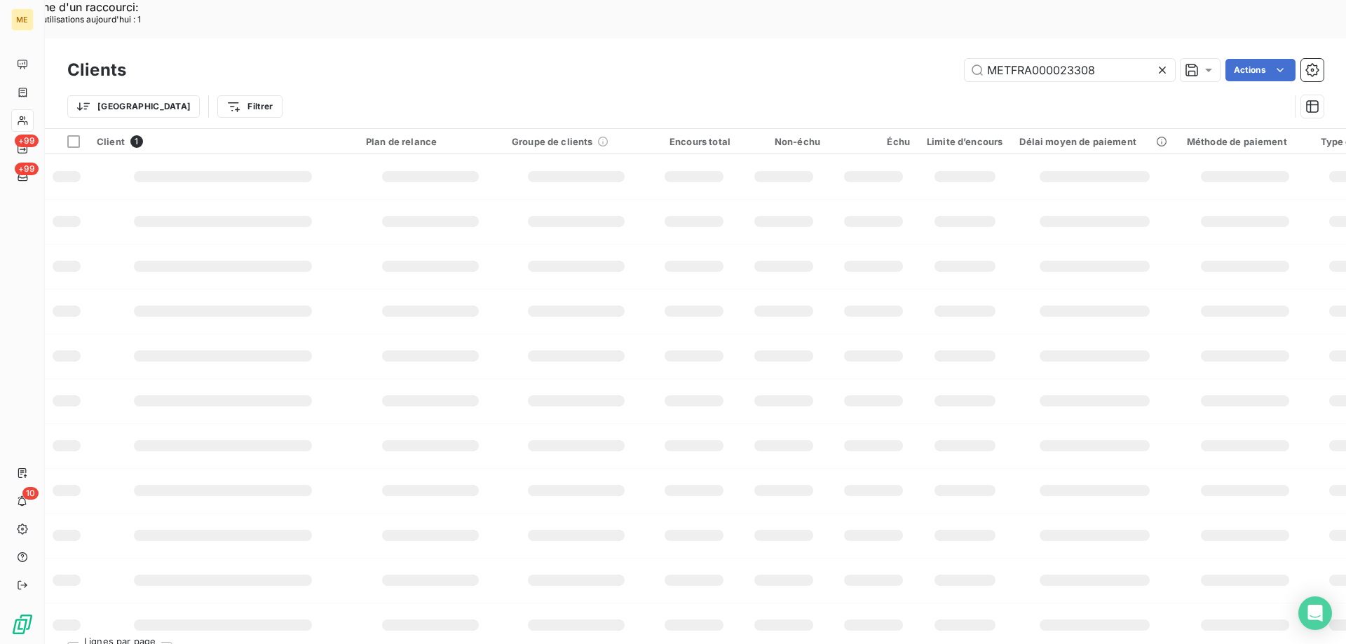
scroll to position [0, 0]
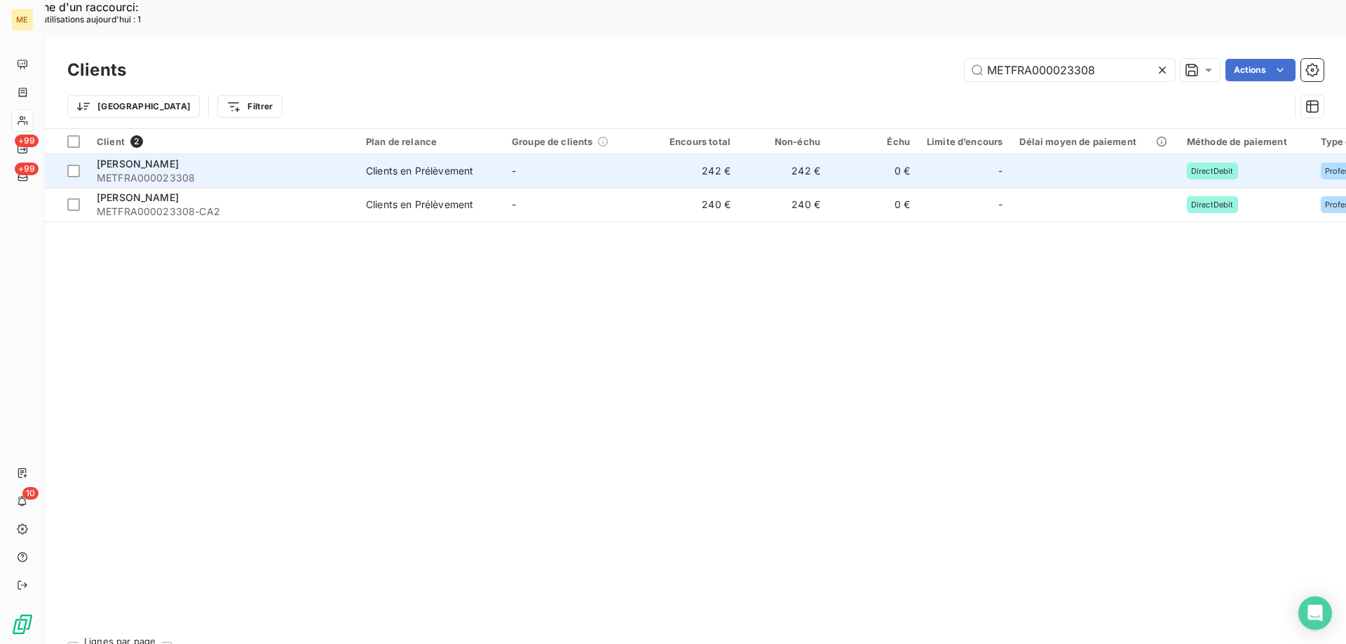
type input "METFRA000023308"
click at [117, 158] on span "BAUBERT Ludovic" at bounding box center [138, 164] width 82 height 12
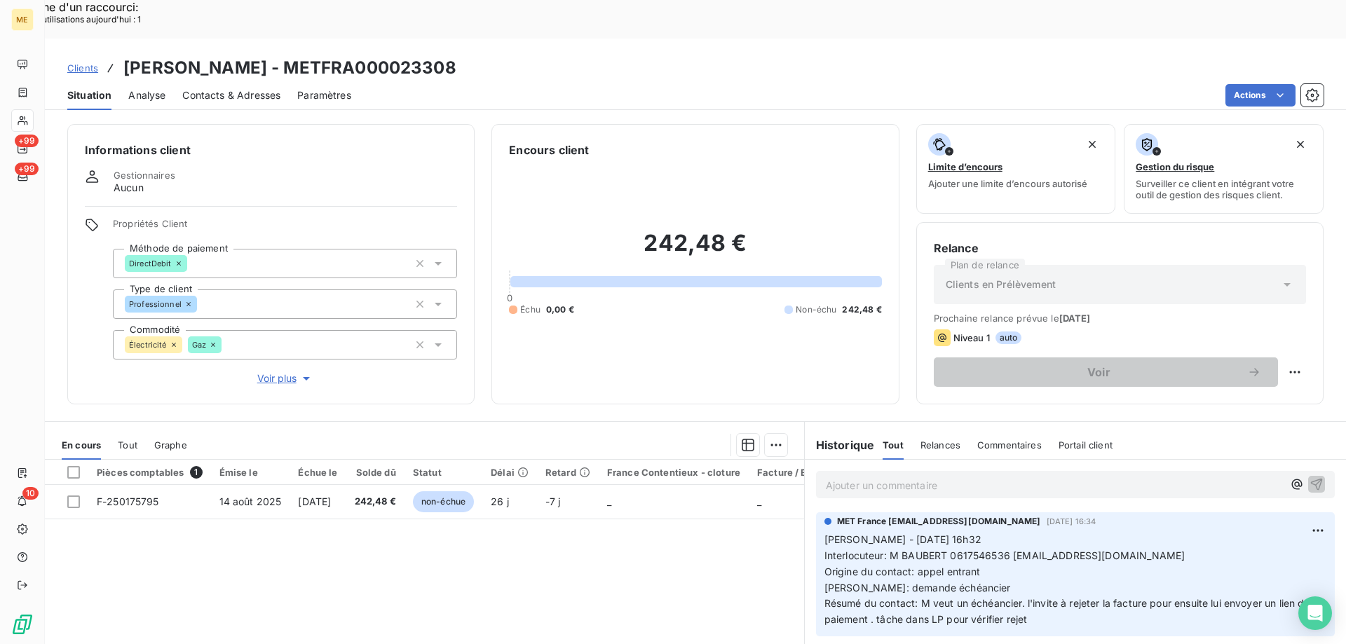
click at [293, 371] on span "Voir plus" at bounding box center [285, 378] width 56 height 14
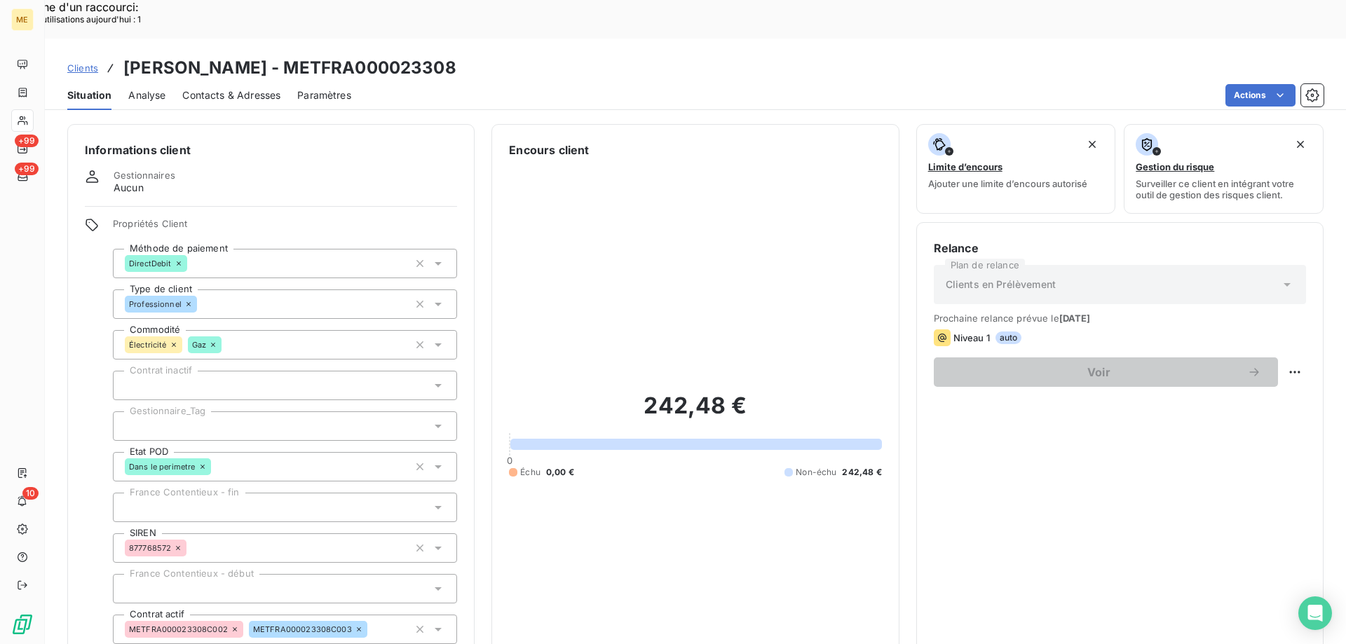
click at [207, 411] on div at bounding box center [285, 425] width 344 height 29
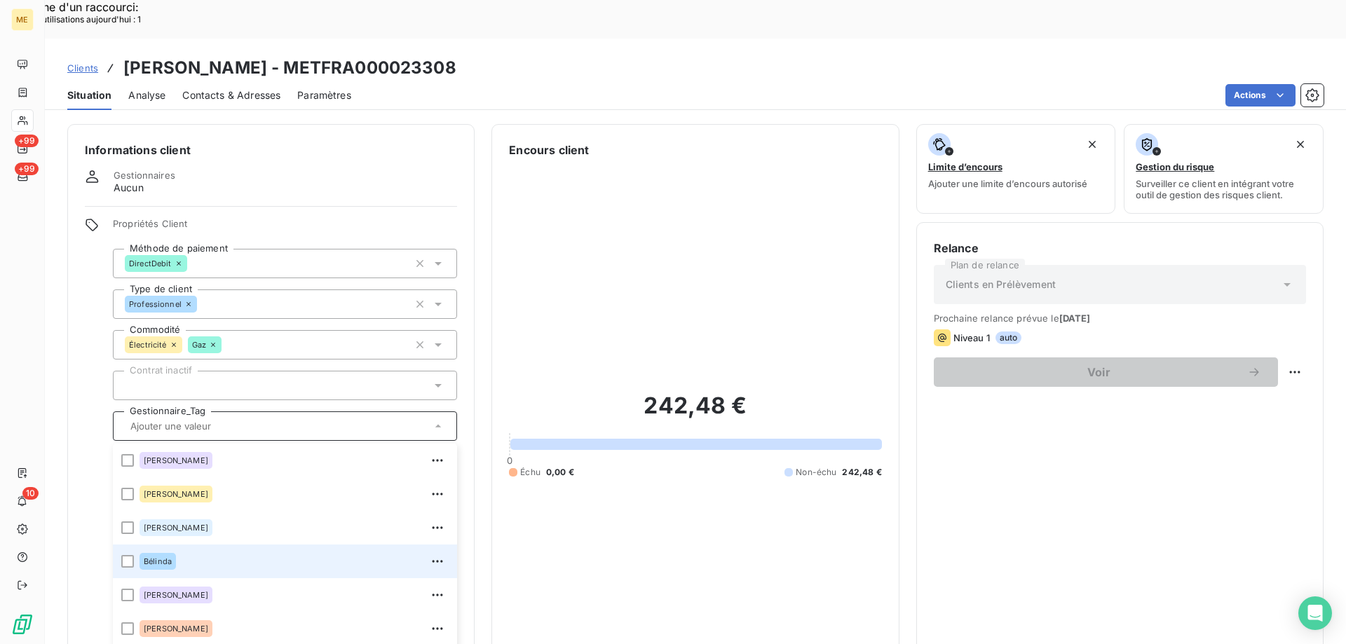
scroll to position [404, 0]
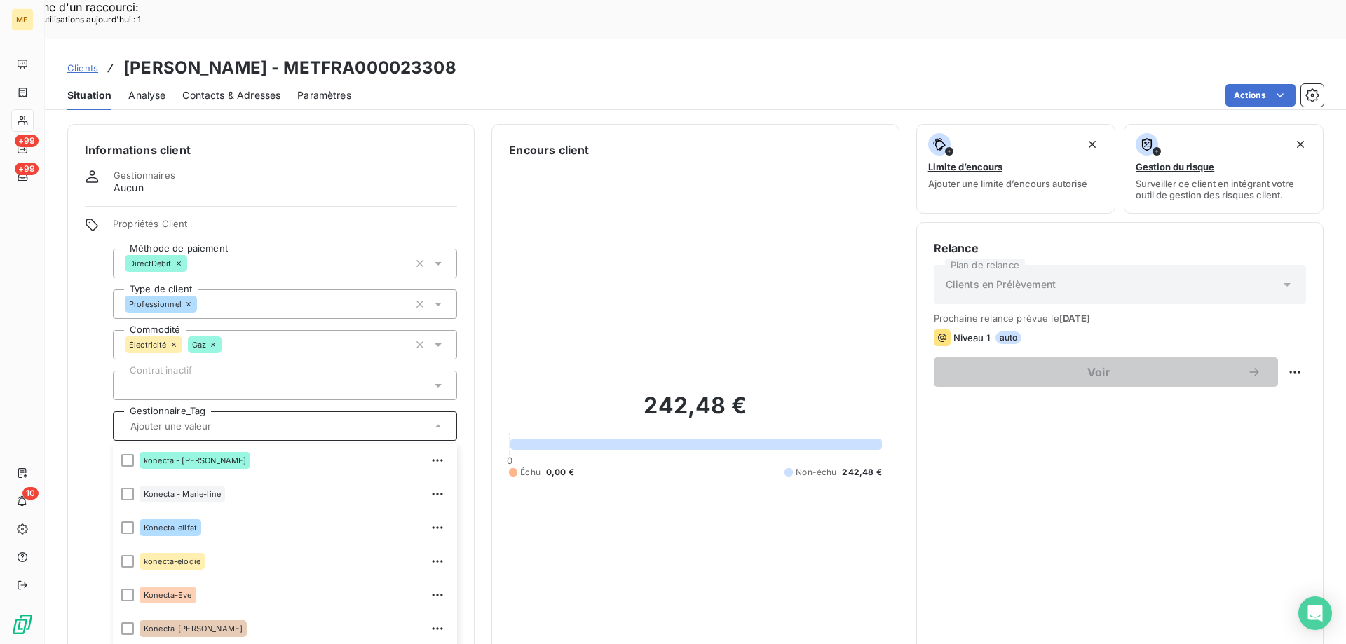
click at [718, 186] on div "242,48 € 0 Échu 0,00 € Non-échu 242,48 €" at bounding box center [695, 434] width 372 height 553
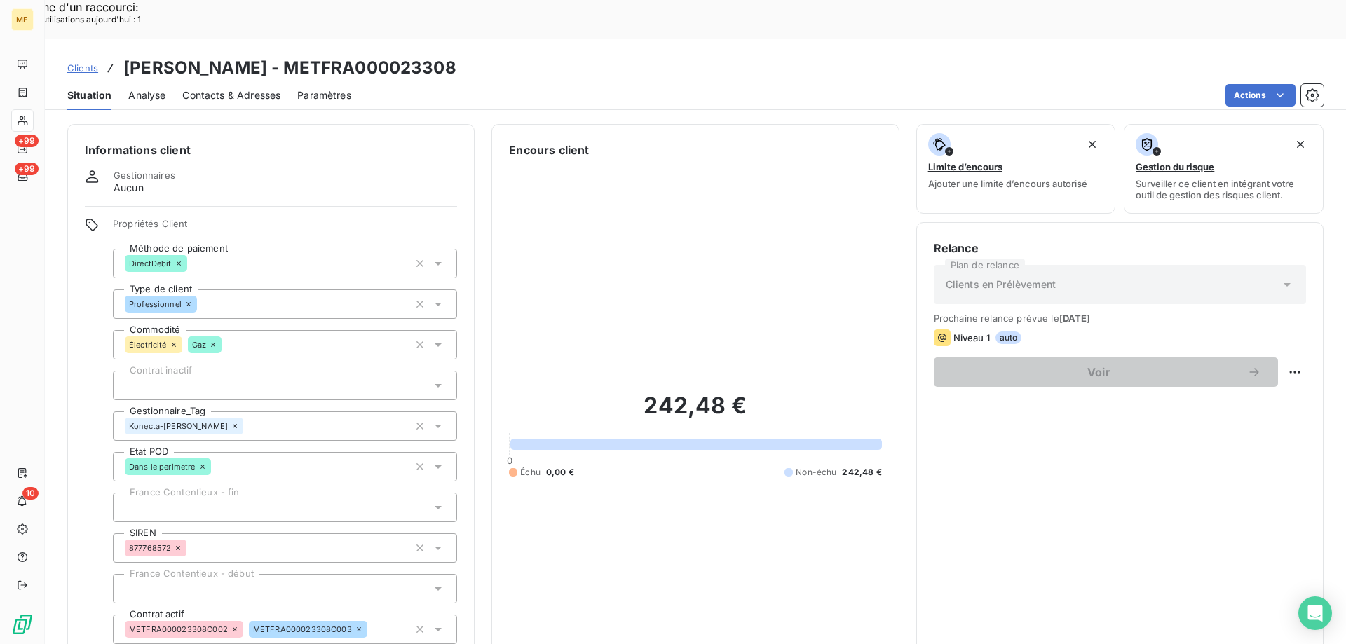
click at [91, 62] on span "Clients" at bounding box center [82, 67] width 31 height 11
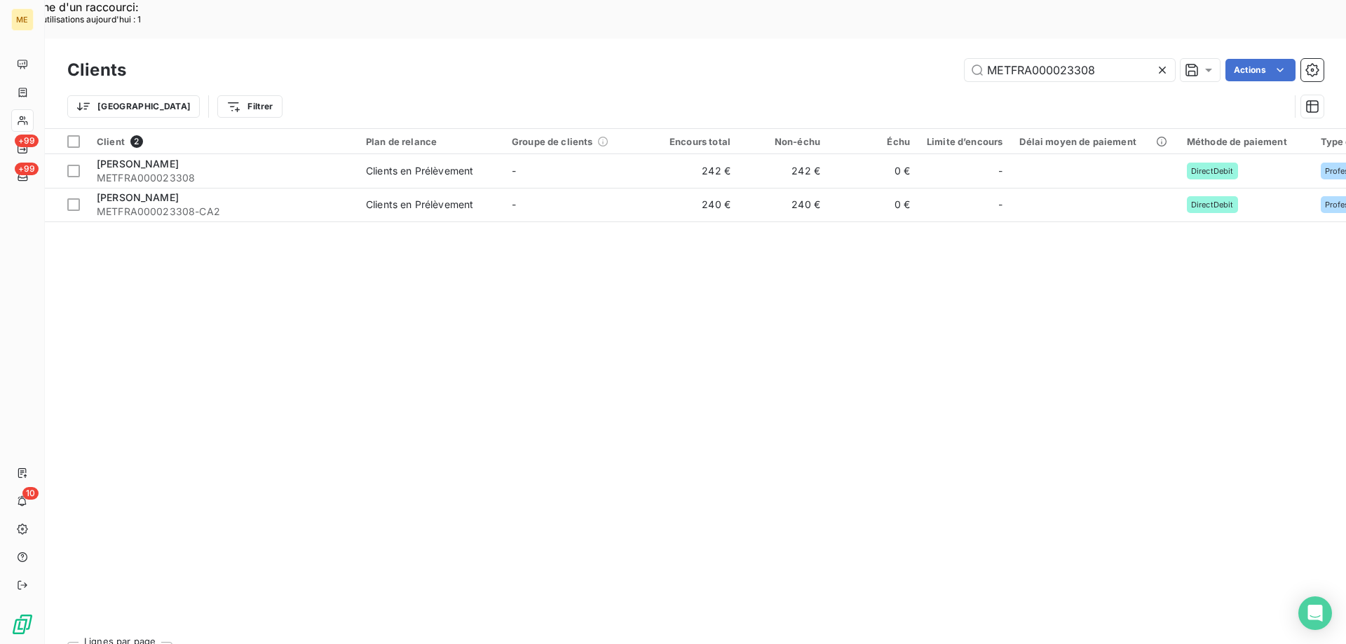
drag, startPoint x: 1107, startPoint y: 29, endPoint x: 786, endPoint y: 50, distance: 321.0
click at [786, 55] on div "Clients METFRA000023308 Actions Trier Filtrer" at bounding box center [695, 91] width 1256 height 73
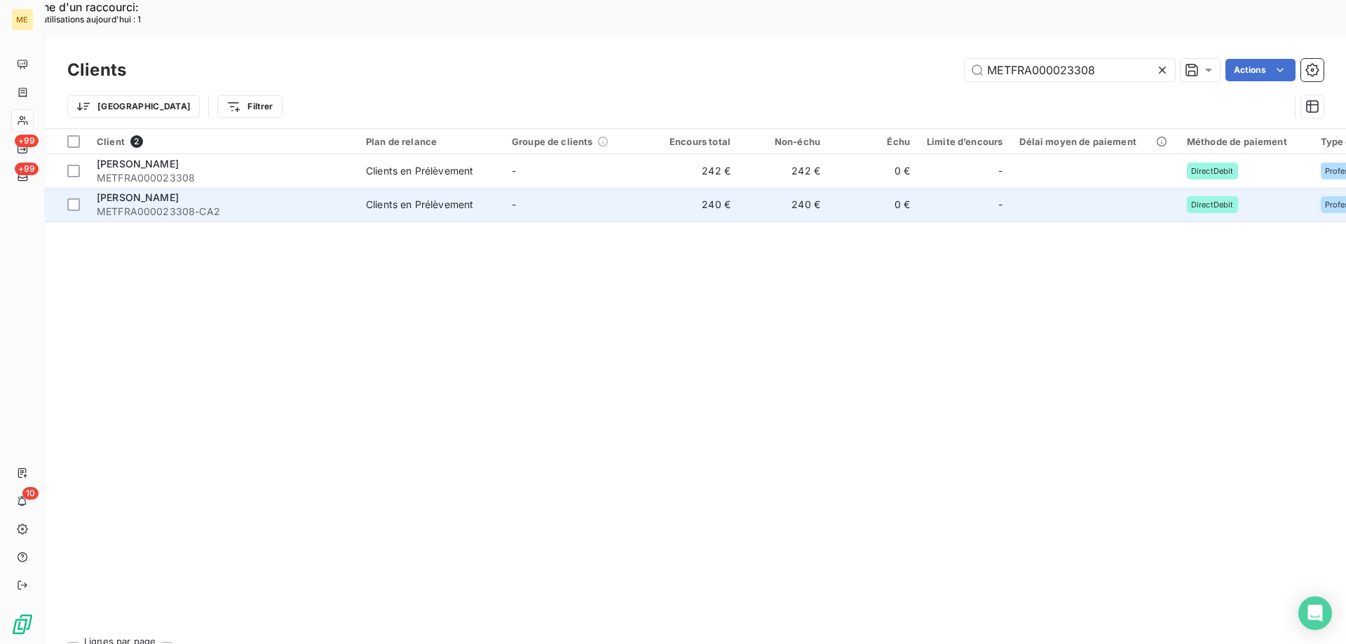
click at [140, 191] on div "BAUBERT Ludovic" at bounding box center [223, 198] width 252 height 14
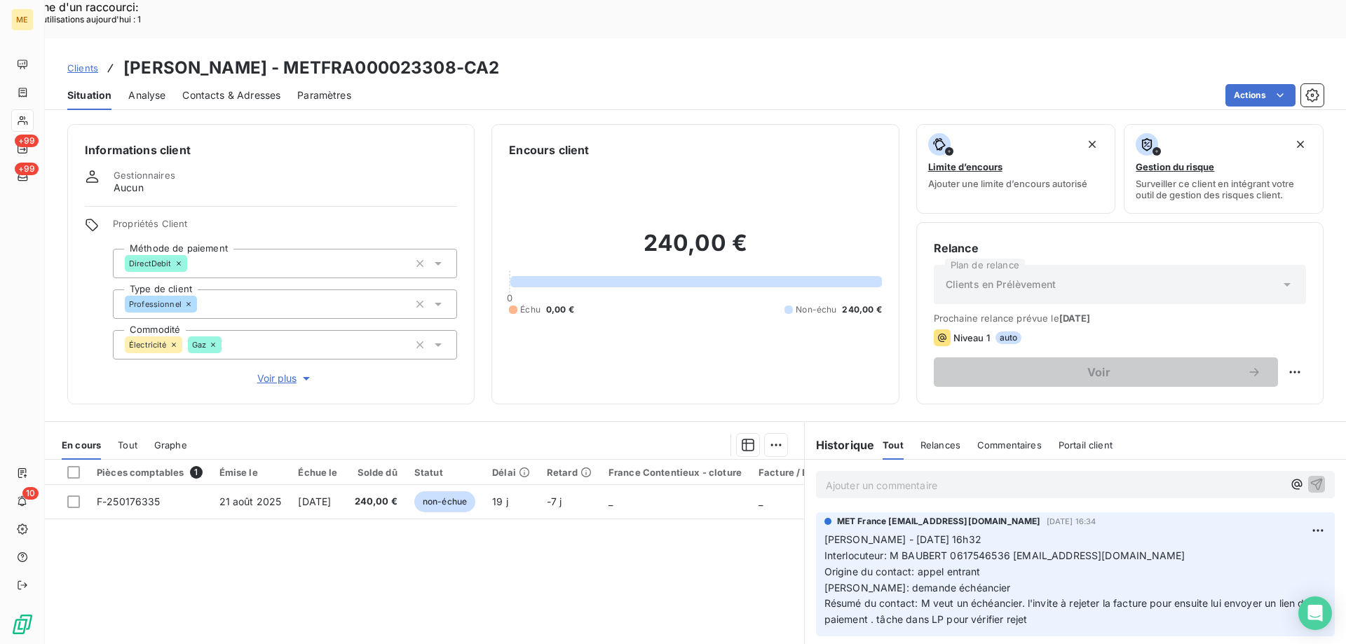
click at [284, 371] on span "Voir plus" at bounding box center [285, 378] width 56 height 14
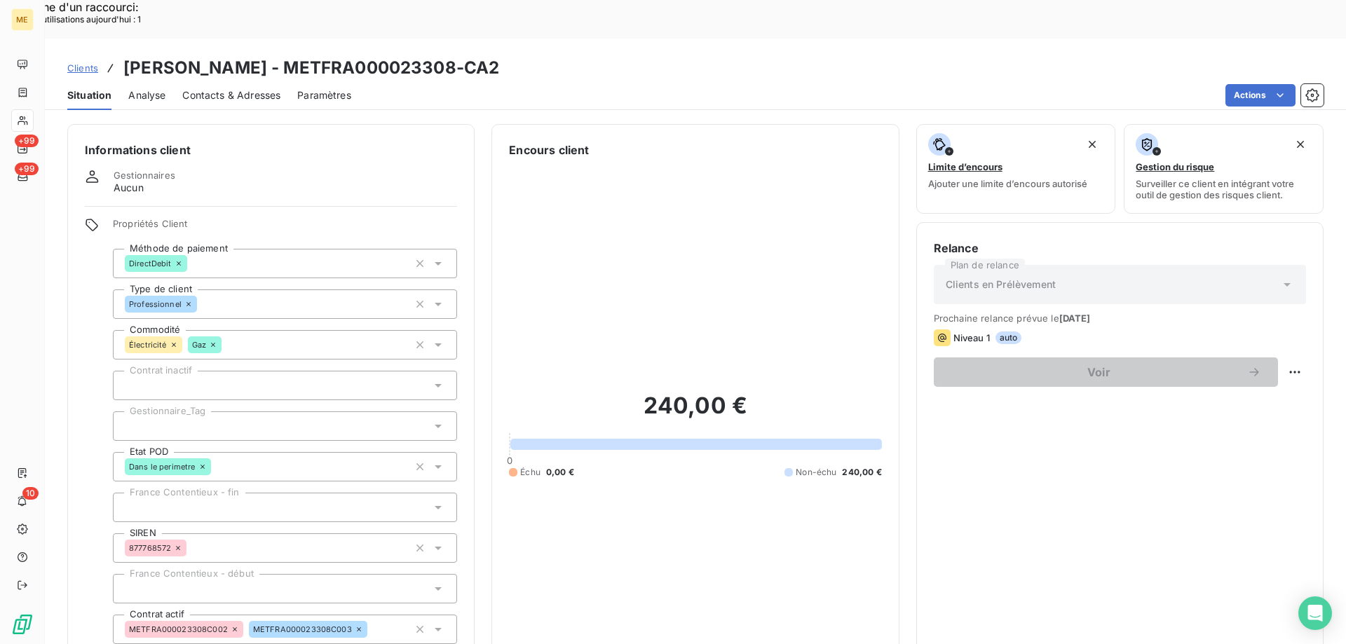
click at [251, 411] on div at bounding box center [285, 425] width 344 height 29
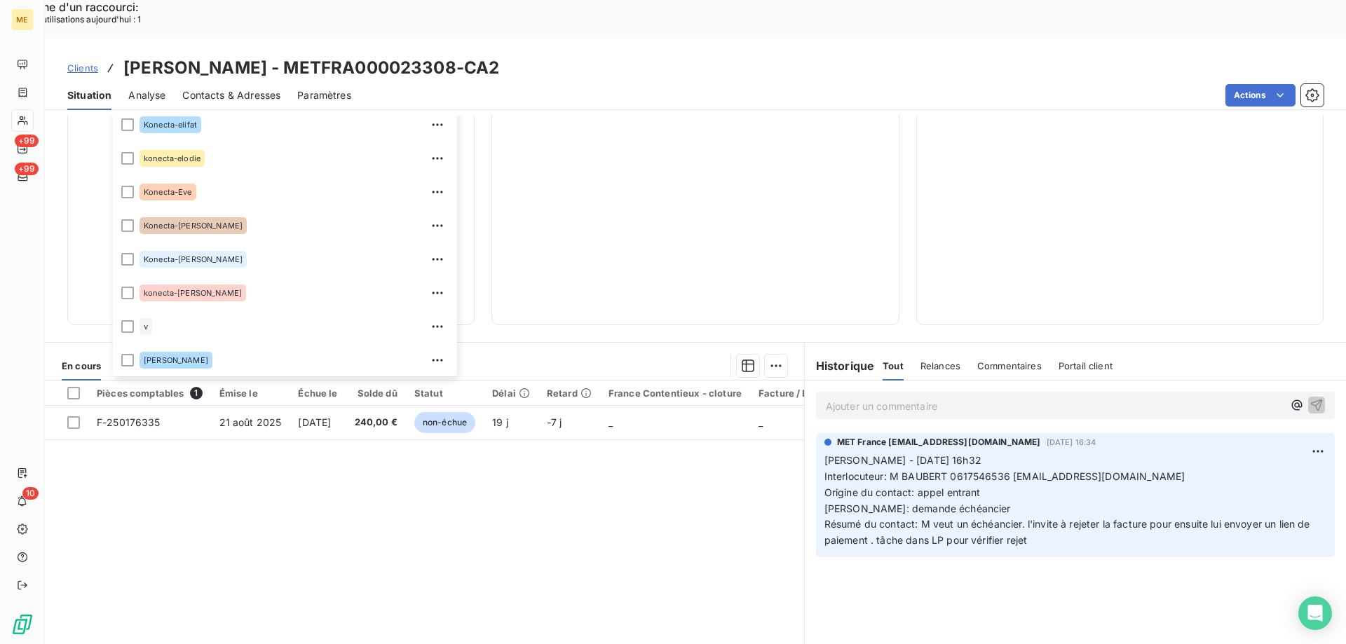
scroll to position [404, 0]
click at [132, 252] on div at bounding box center [127, 258] width 13 height 13
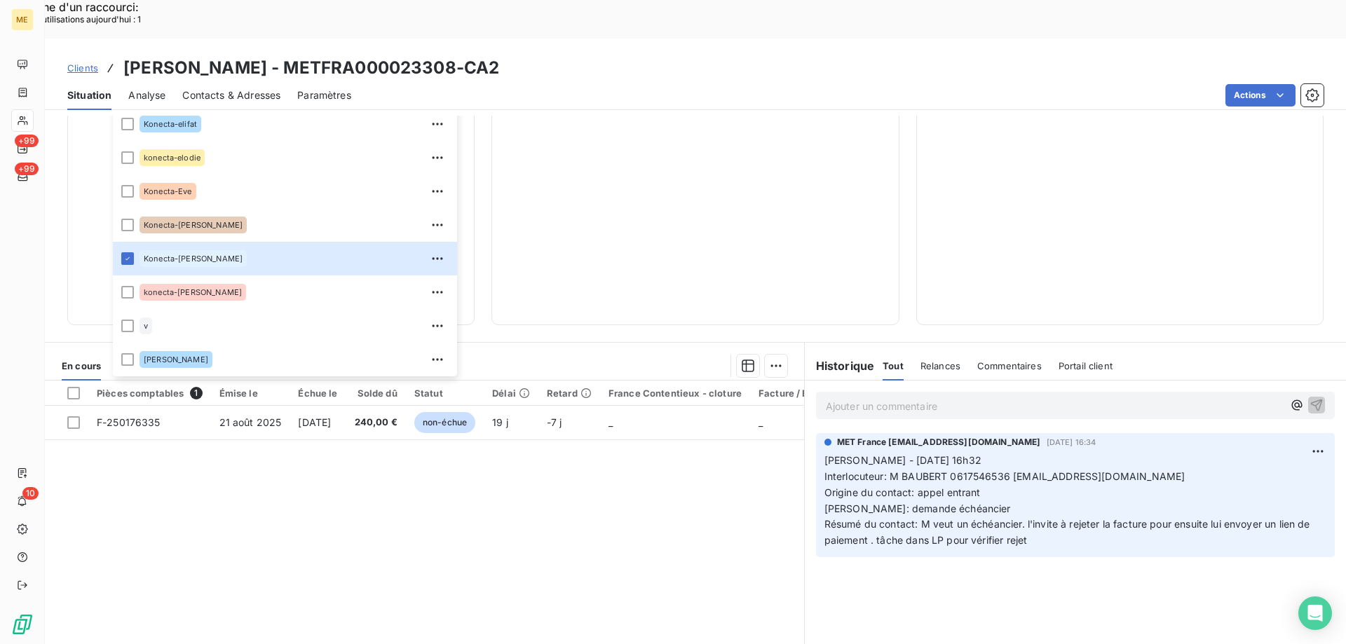
click at [75, 61] on link "Clients" at bounding box center [82, 68] width 31 height 14
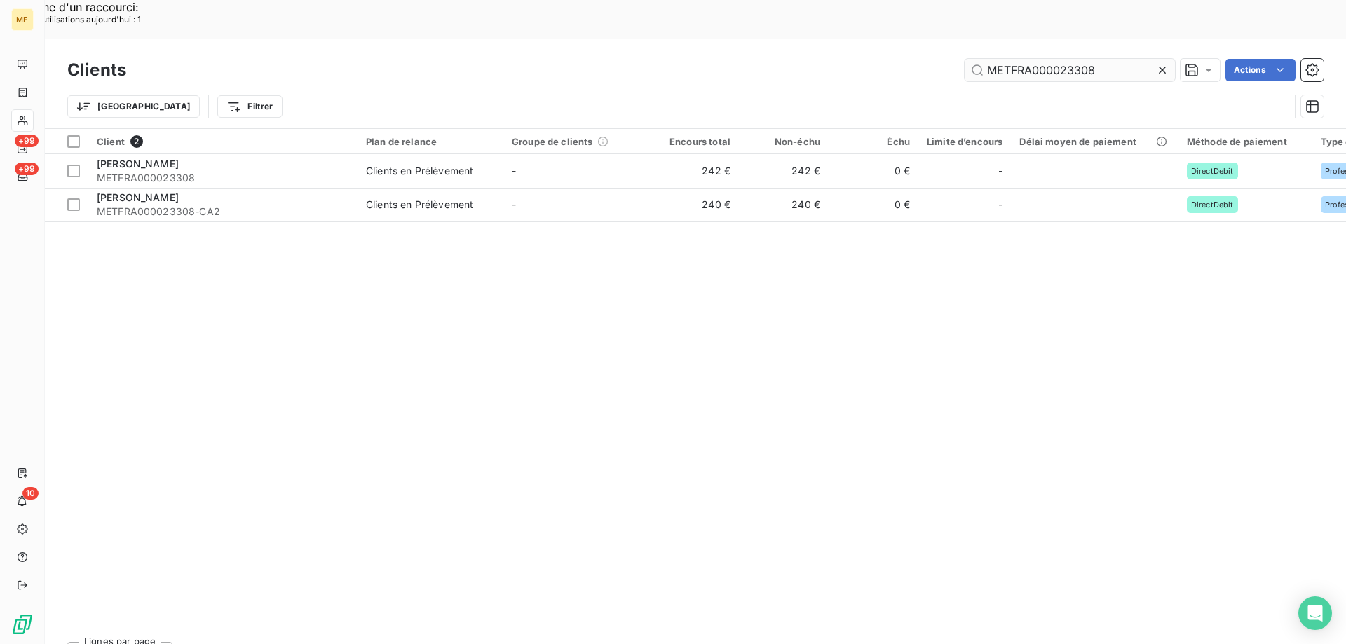
click at [1062, 59] on input "METFRA000023308" at bounding box center [1069, 70] width 210 height 22
click at [1007, 59] on input "METFRA000023308" at bounding box center [1069, 70] width 210 height 22
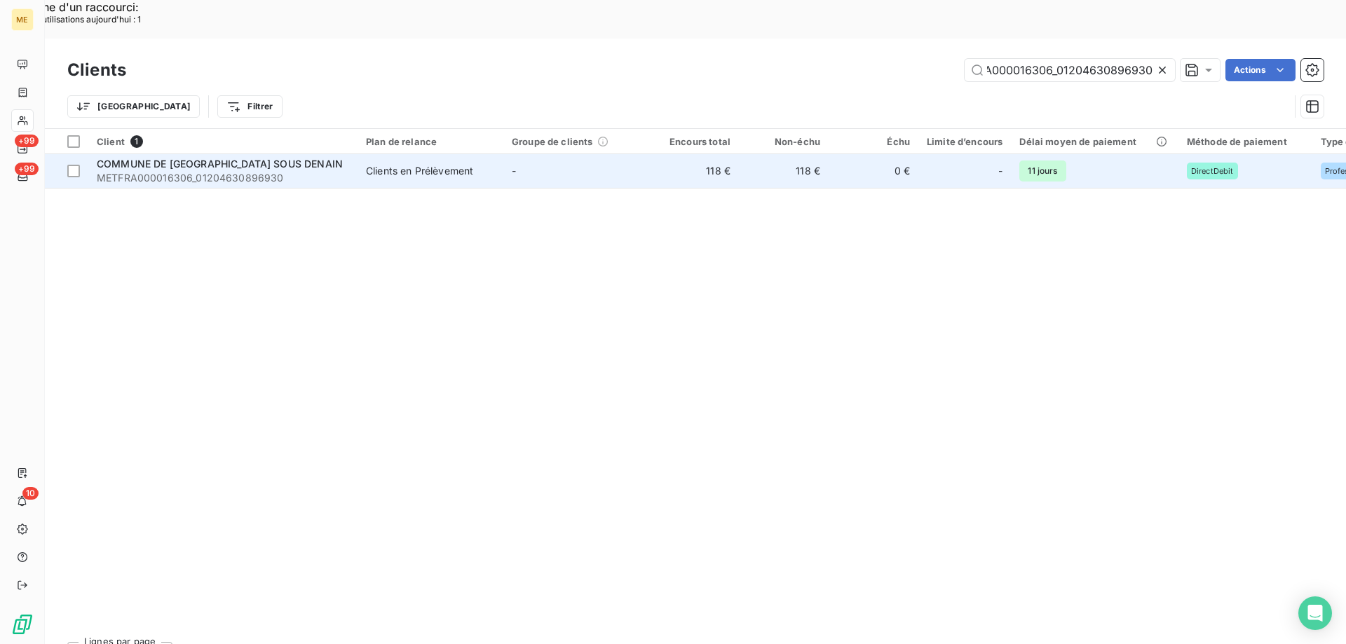
type input "METFRA000016306_01204630896930"
click at [207, 171] on span "METFRA000016306_01204630896930" at bounding box center [223, 178] width 252 height 14
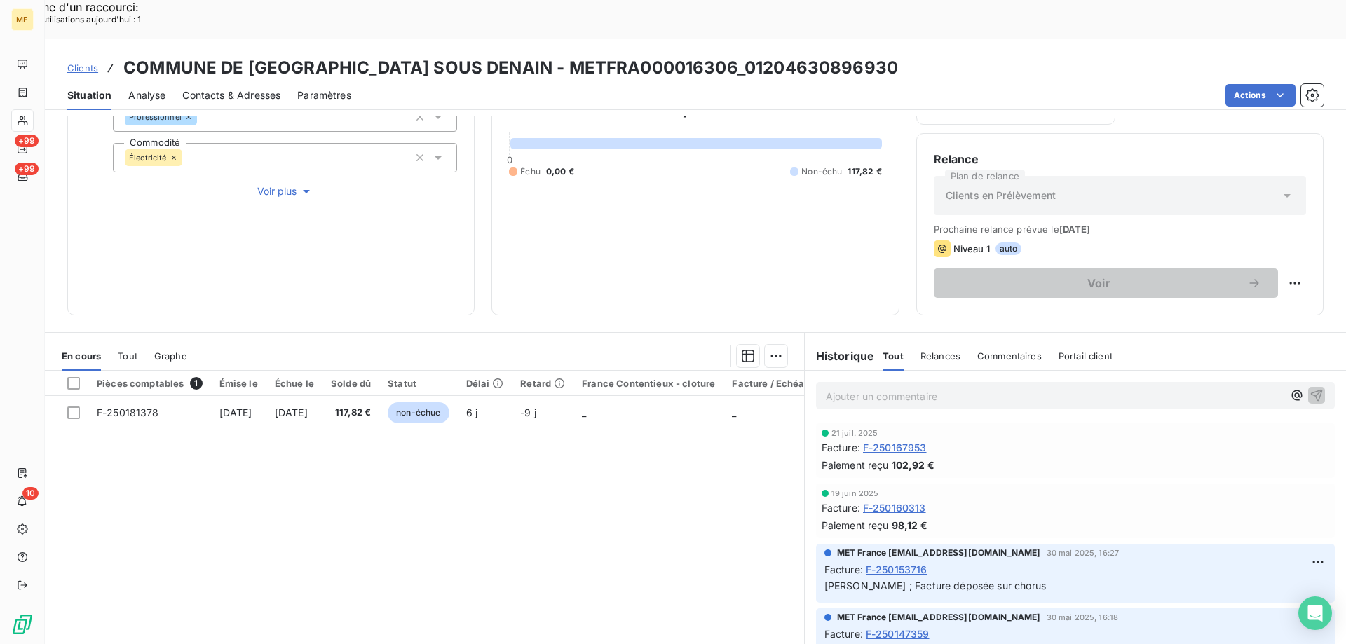
scroll to position [233, 0]
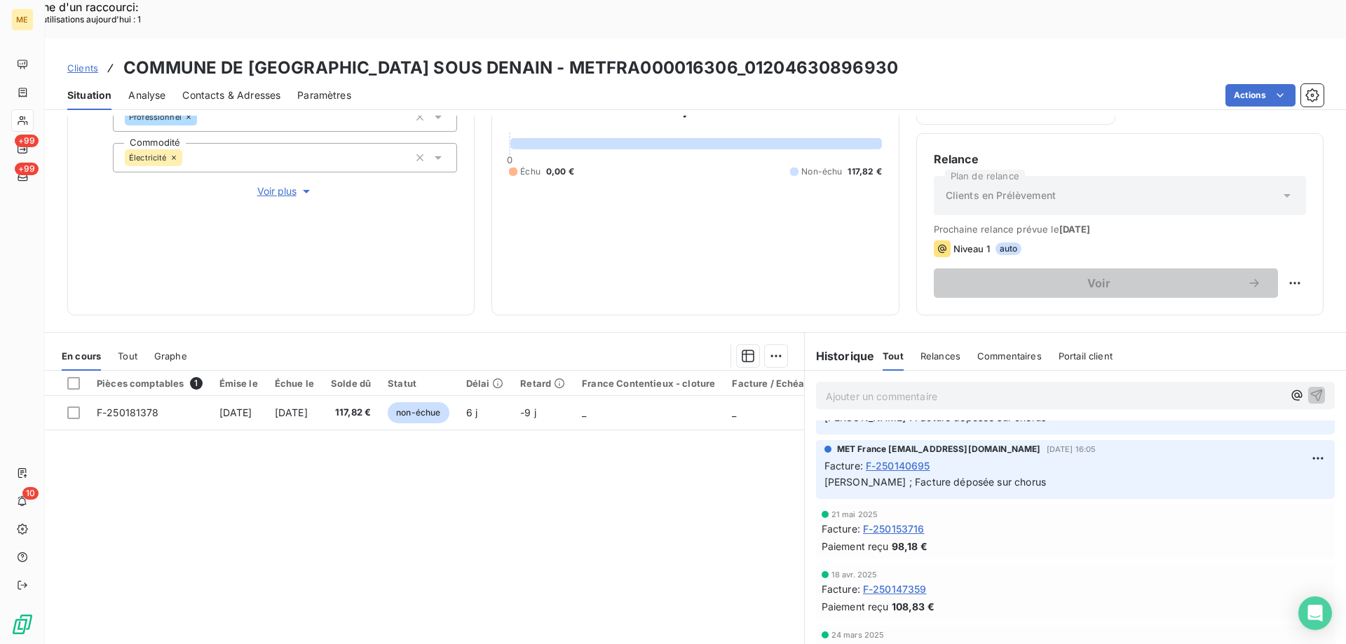
click at [283, 184] on span "Voir plus" at bounding box center [285, 191] width 56 height 14
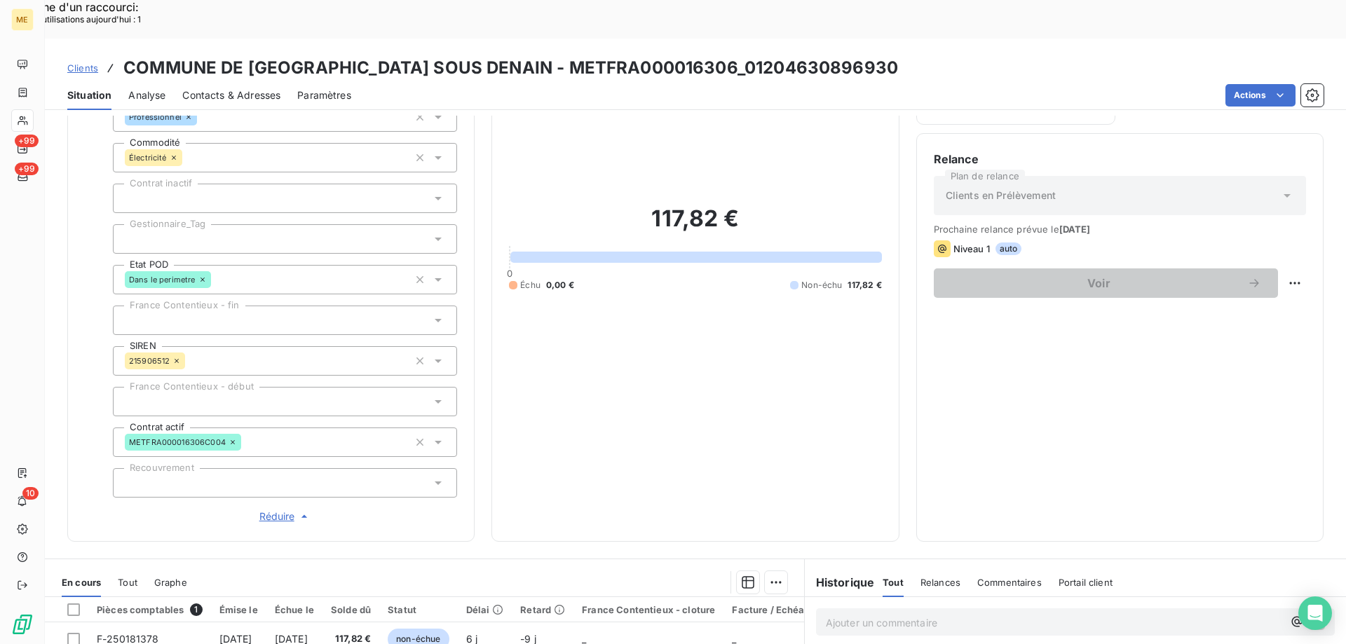
click at [221, 224] on div at bounding box center [285, 238] width 344 height 29
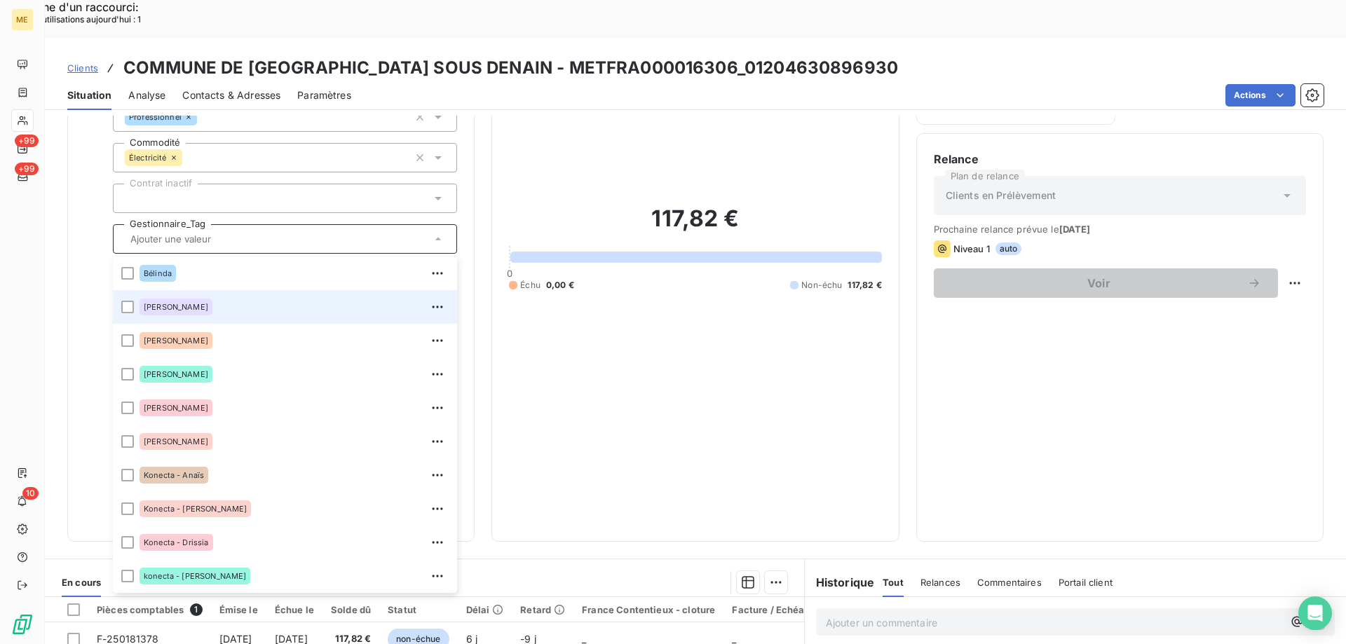
scroll to position [210, 0]
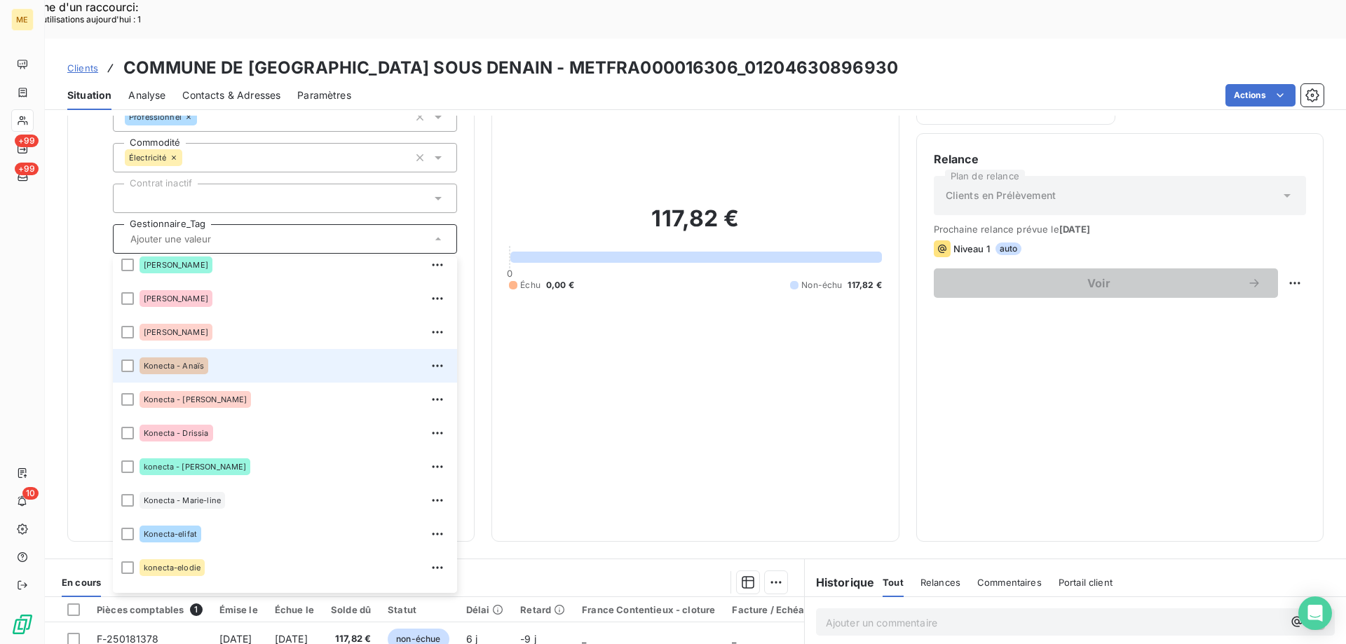
drag, startPoint x: 128, startPoint y: 315, endPoint x: 680, endPoint y: 360, distance: 554.1
click at [129, 360] on div at bounding box center [127, 366] width 13 height 13
click at [622, 364] on div "117,82 € 0 Échu 0,00 € Non-échu 117,82 €" at bounding box center [695, 247] width 372 height 553
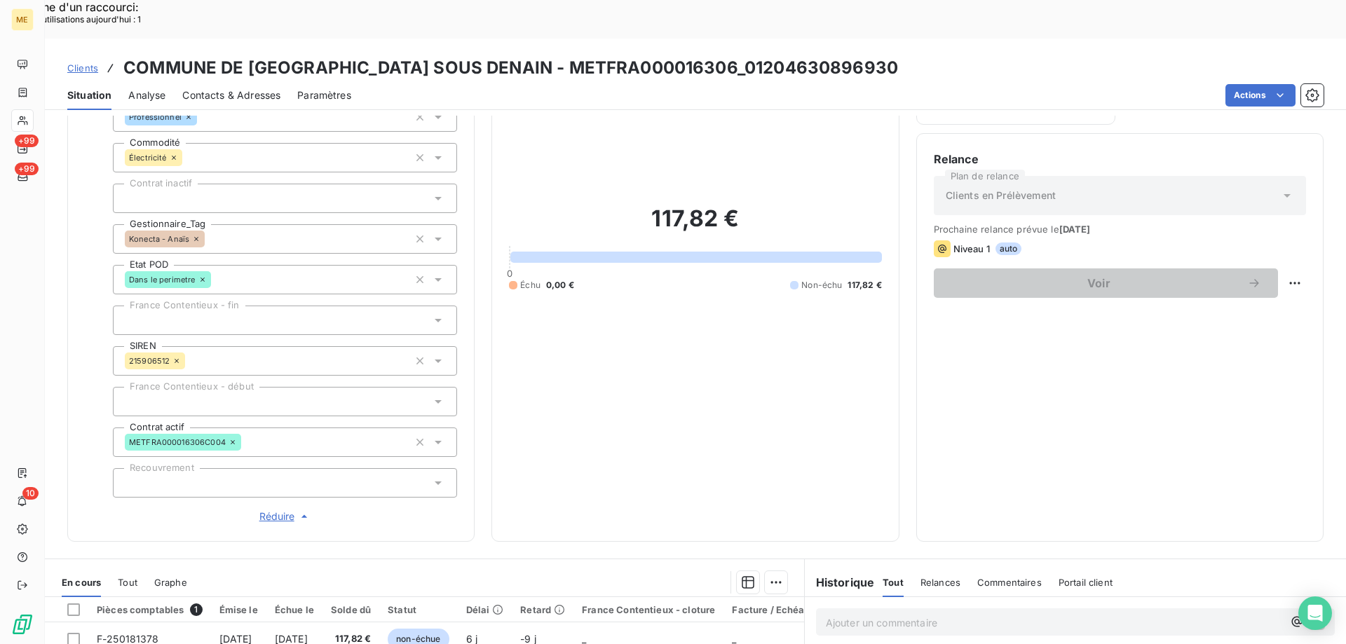
click at [81, 62] on span "Clients" at bounding box center [82, 67] width 31 height 11
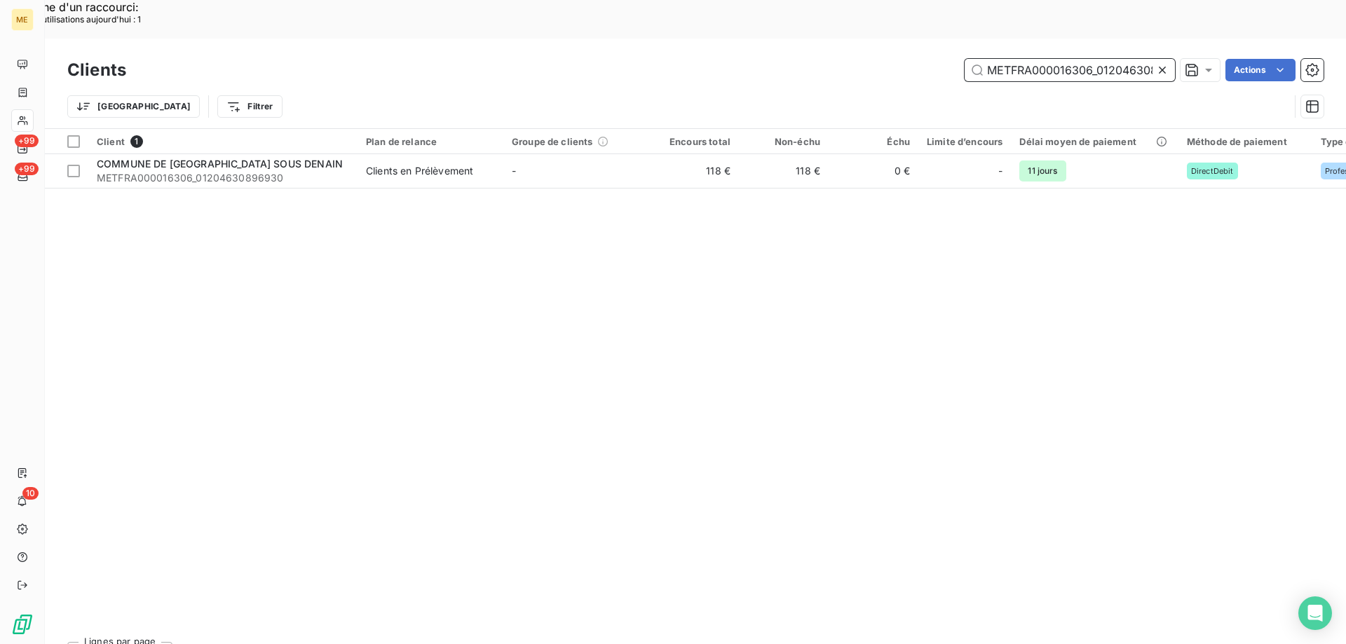
click at [1104, 59] on input "METFRA000016306_01204630896930" at bounding box center [1069, 70] width 210 height 22
paste input "02395_06523588906878"
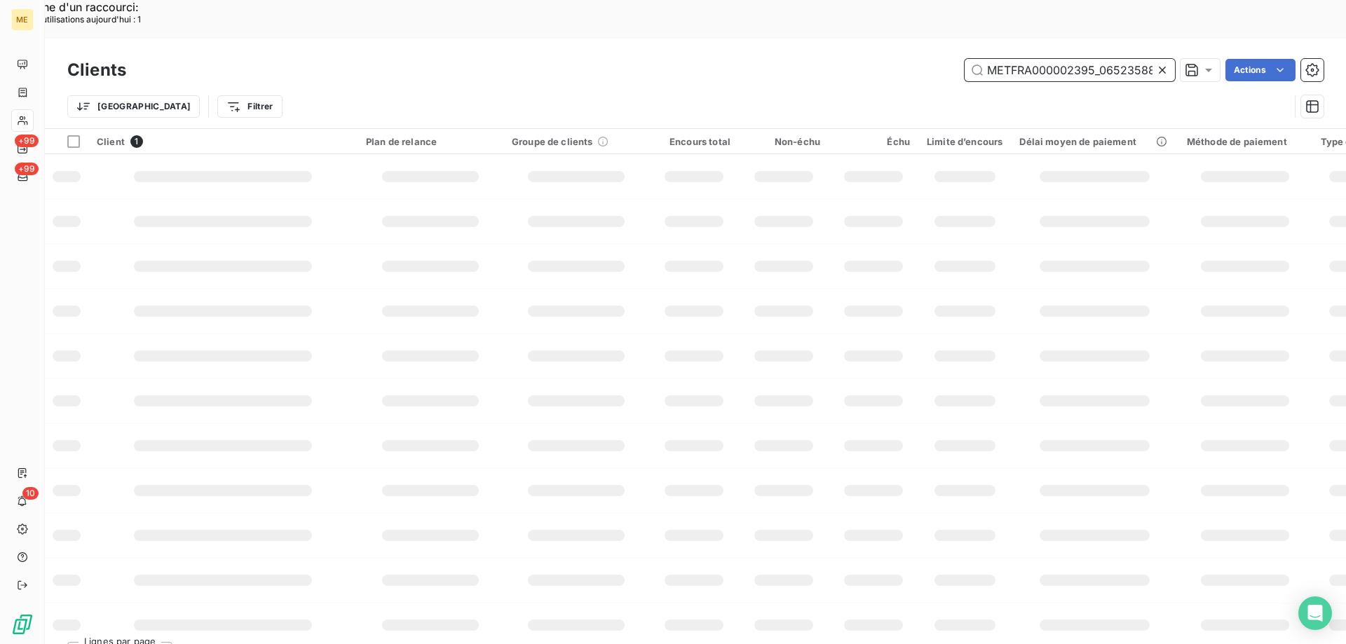
scroll to position [0, 43]
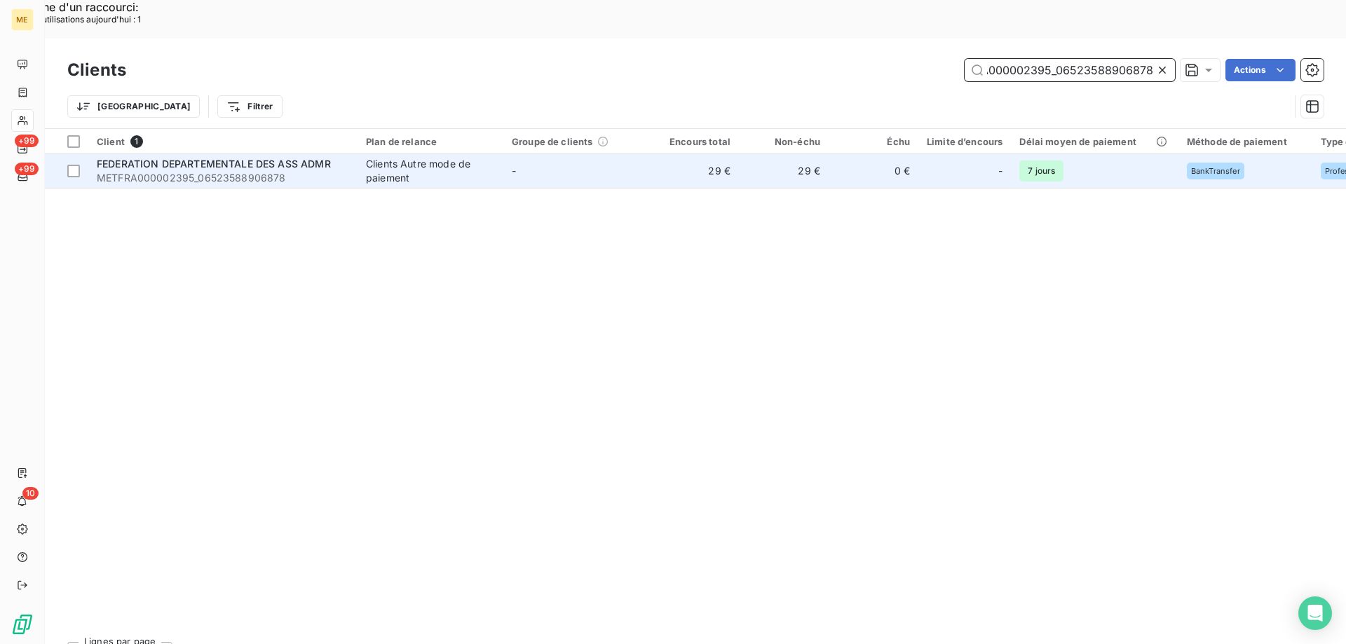
type input "METFRA000002395_06523588906878"
click at [219, 171] on span "METFRA000002395_06523588906878" at bounding box center [223, 178] width 252 height 14
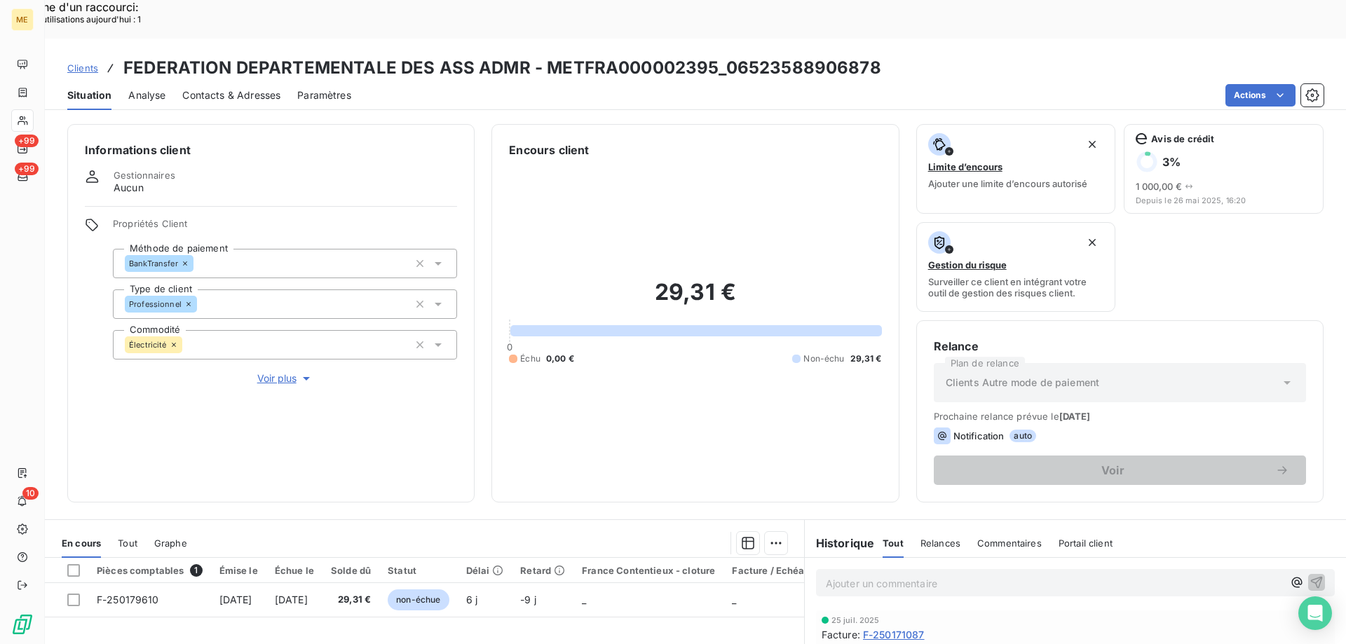
click at [272, 371] on span "Voir plus" at bounding box center [285, 378] width 56 height 14
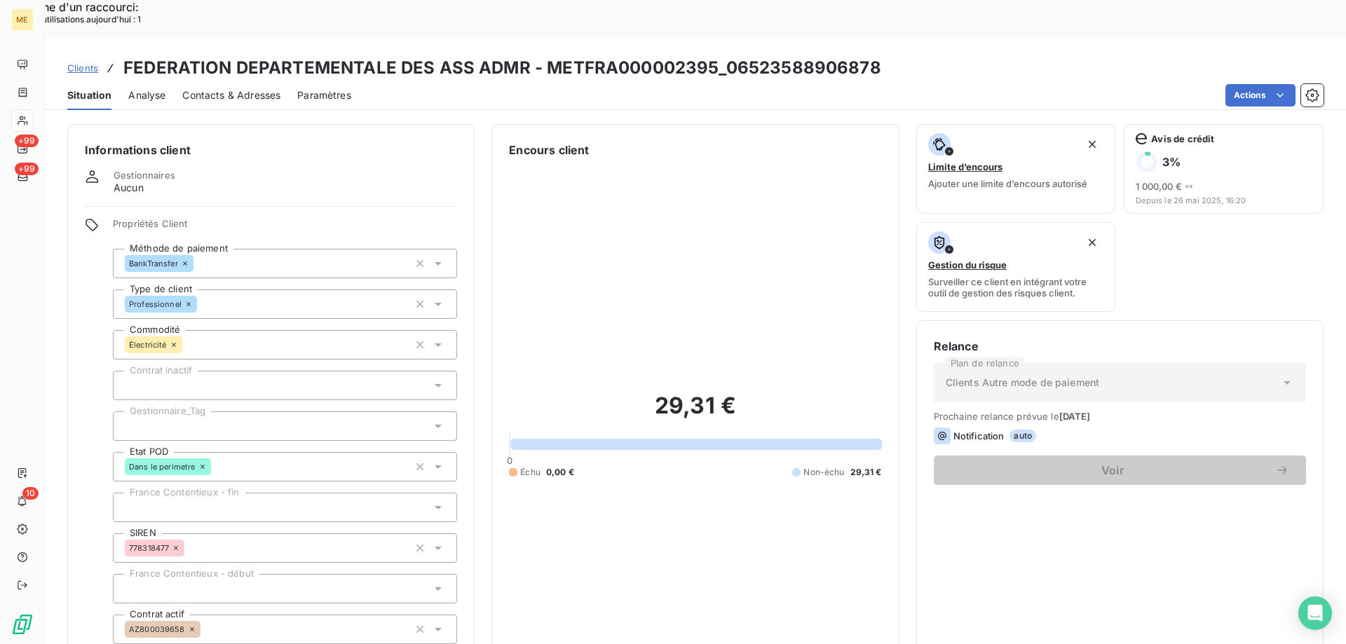
click at [124, 411] on div at bounding box center [285, 425] width 344 height 29
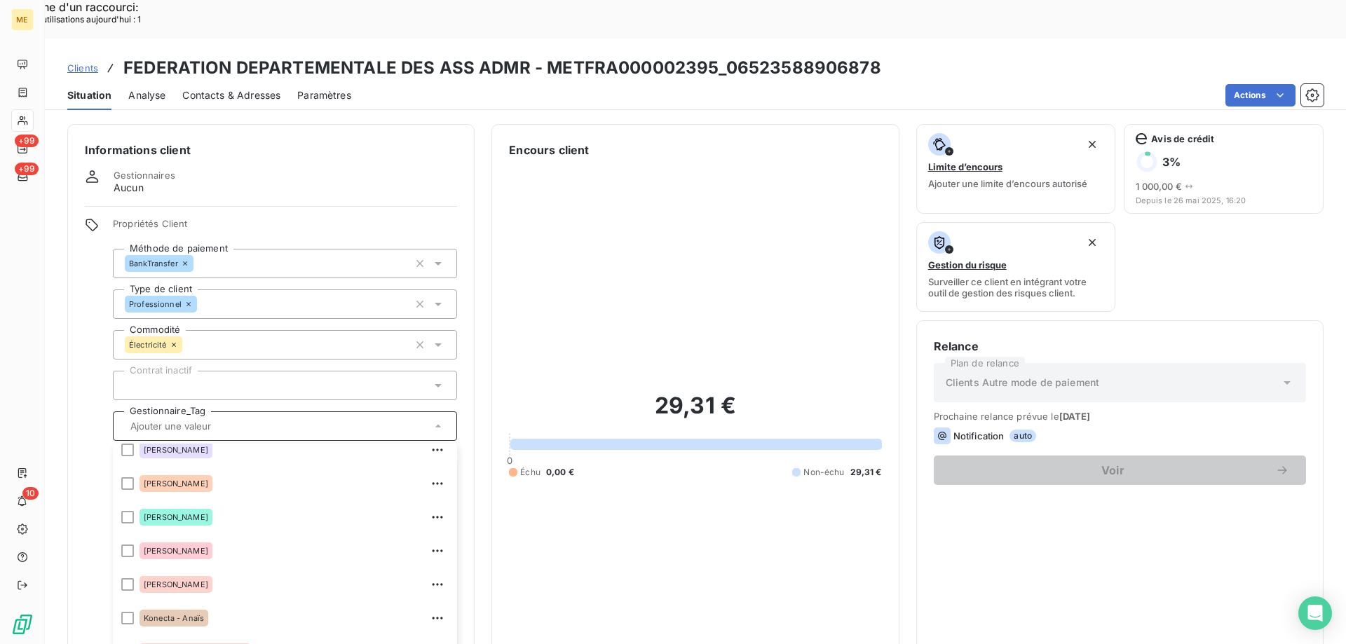
scroll to position [280, 0]
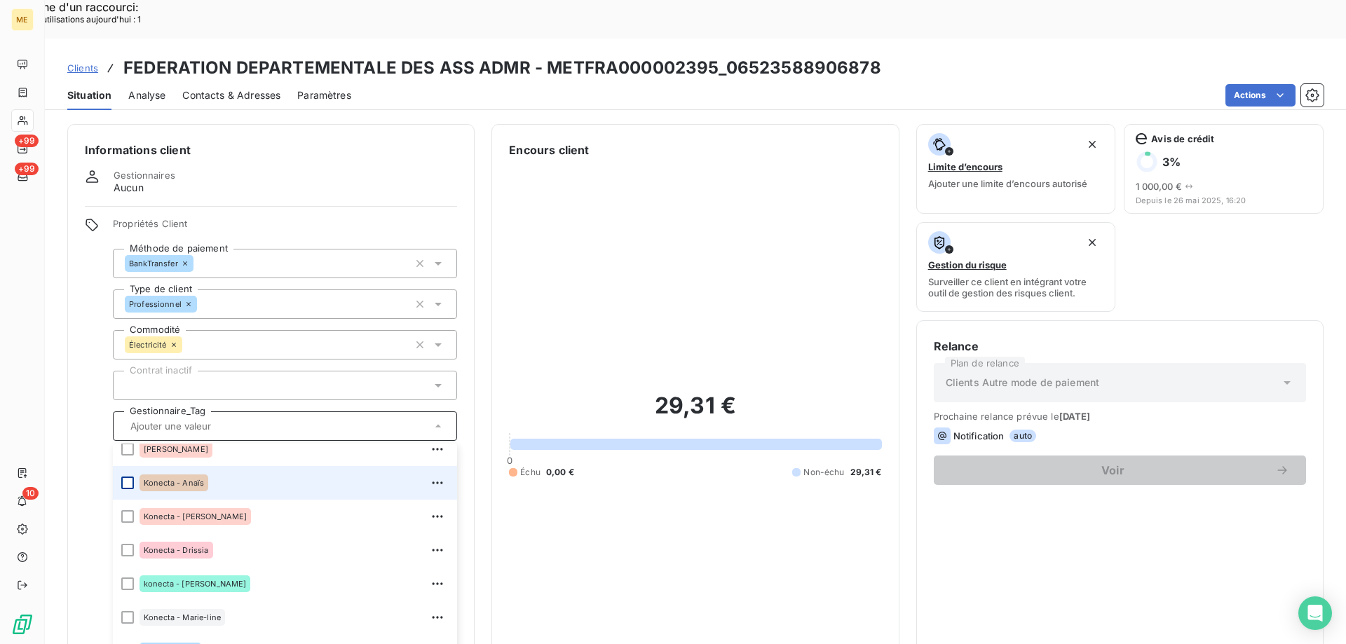
click at [129, 477] on div at bounding box center [127, 483] width 13 height 13
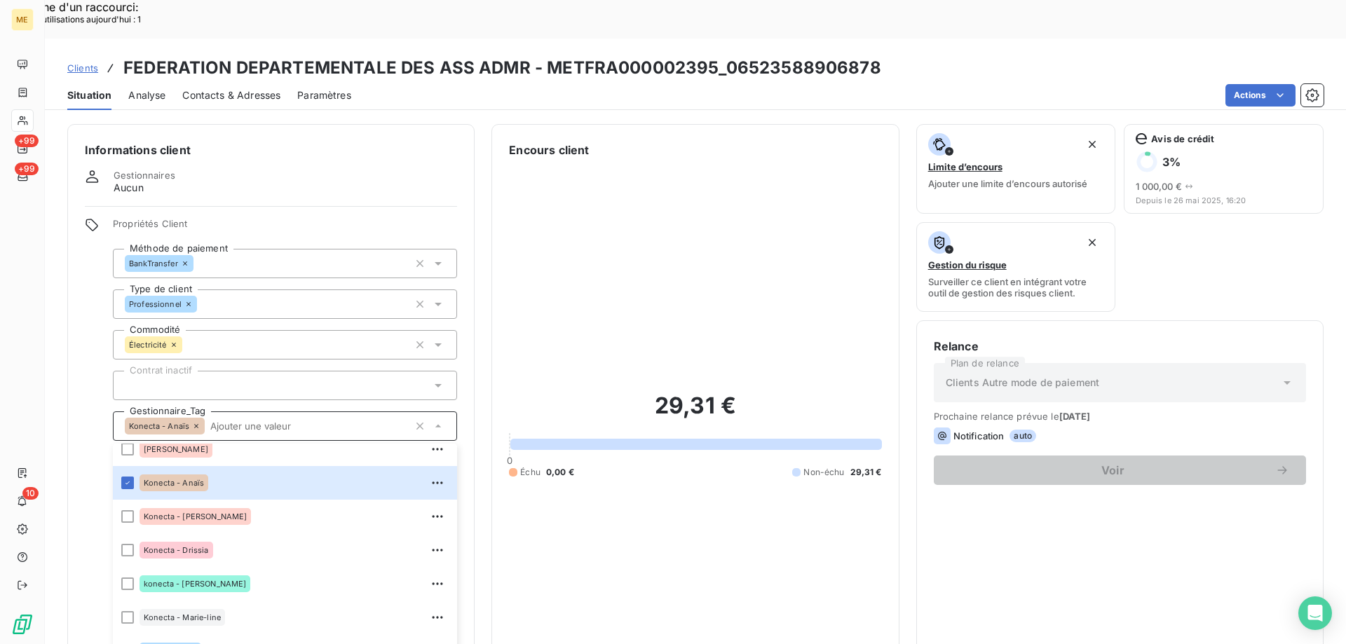
click at [743, 216] on div "29,31 € 0 Échu 0,00 € Non-échu 29,31 €" at bounding box center [695, 434] width 372 height 553
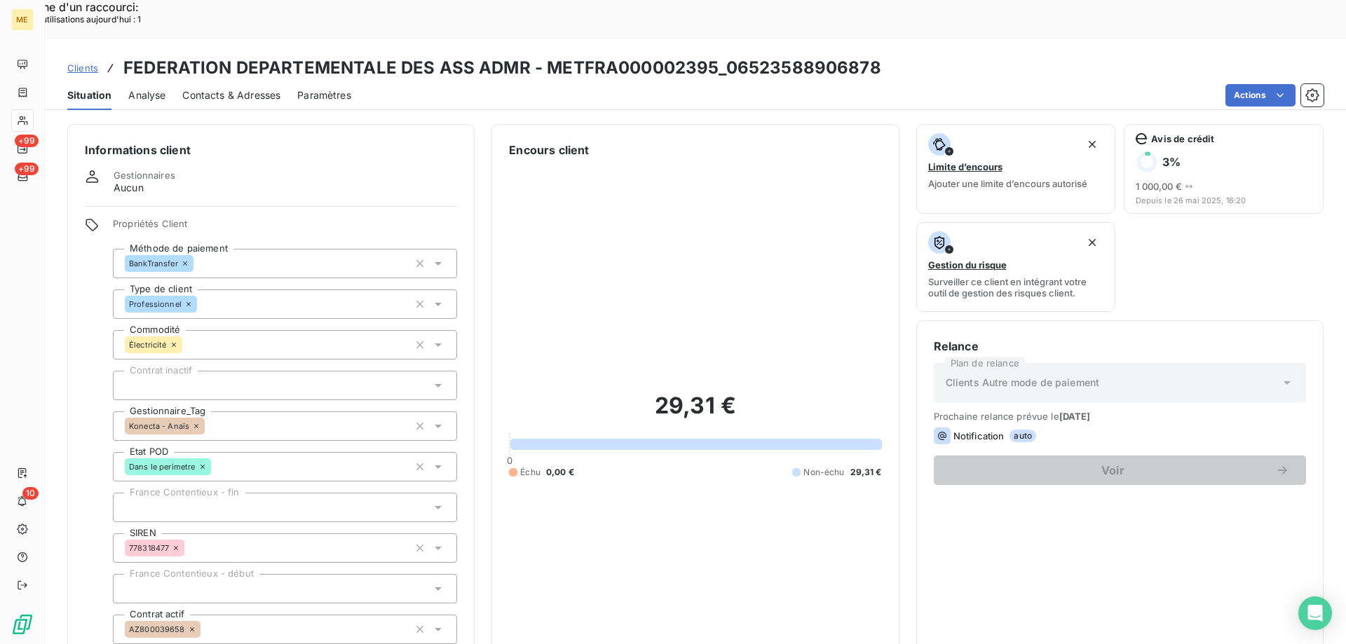
click at [77, 62] on span "Clients" at bounding box center [82, 67] width 31 height 11
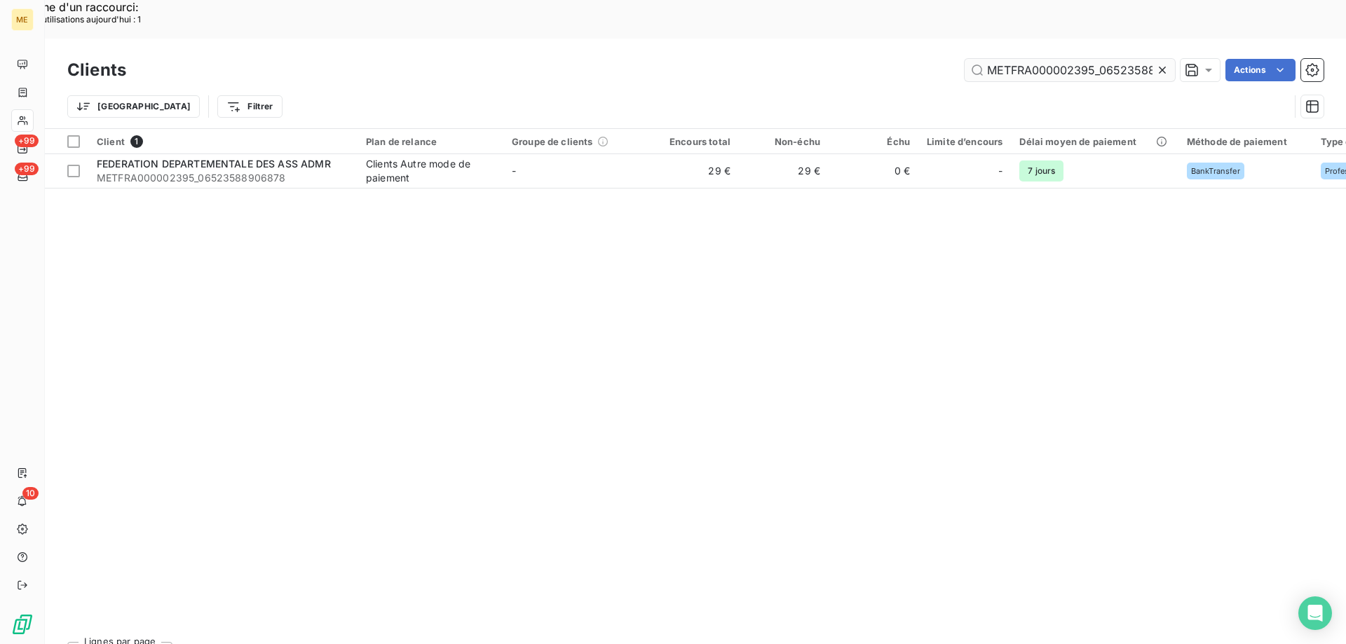
scroll to position [0, 43]
click at [1034, 59] on input "METFRA000002395_06523588906878" at bounding box center [1069, 70] width 210 height 22
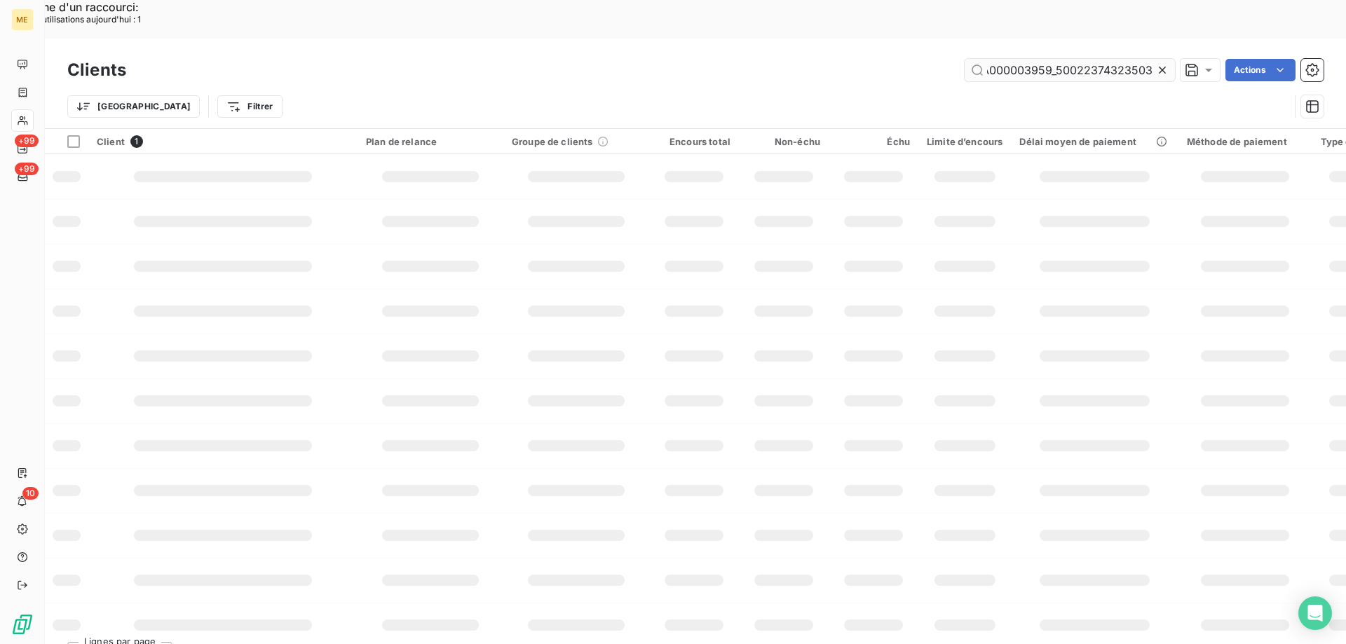
scroll to position [0, 43]
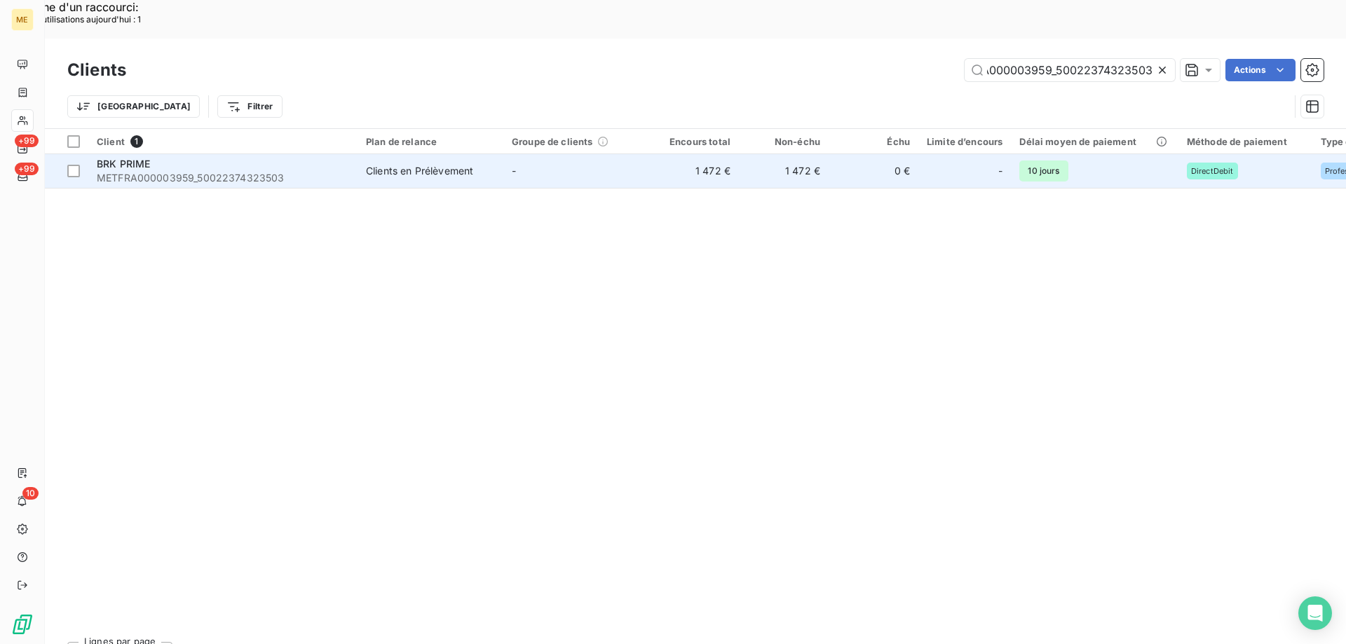
type input "METFRA000003959_50022374323503"
click at [171, 171] on span "METFRA000003959_50022374323503" at bounding box center [223, 178] width 252 height 14
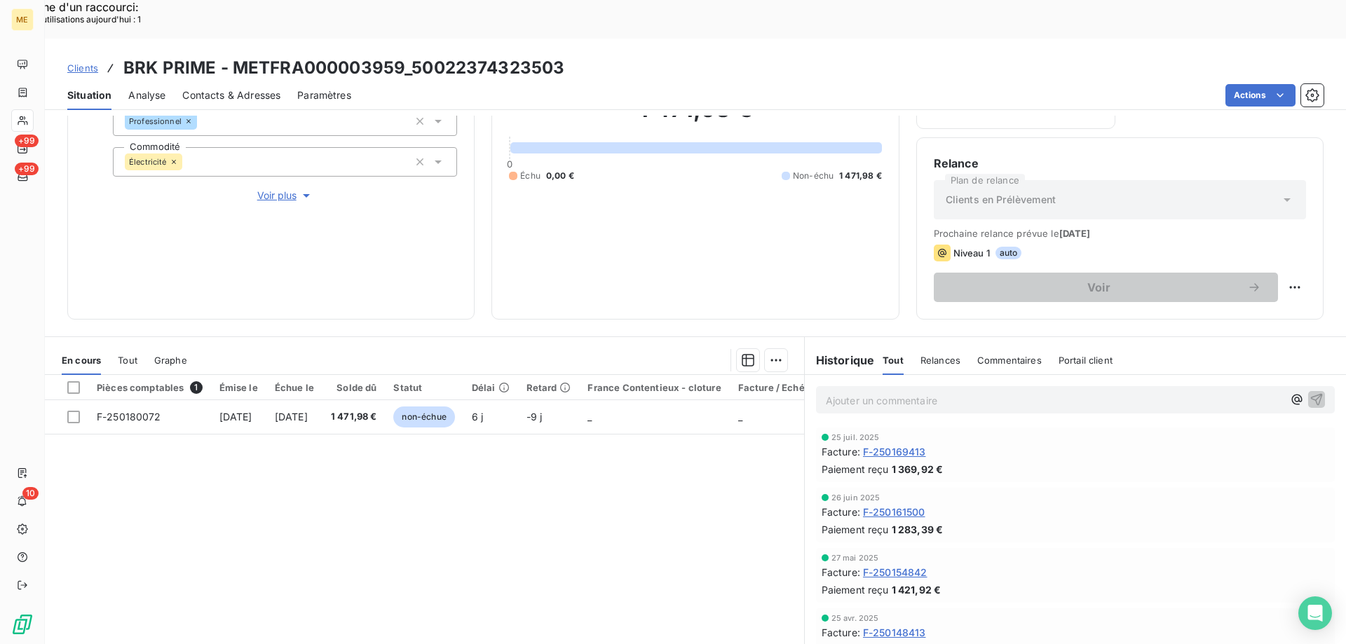
scroll to position [187, 0]
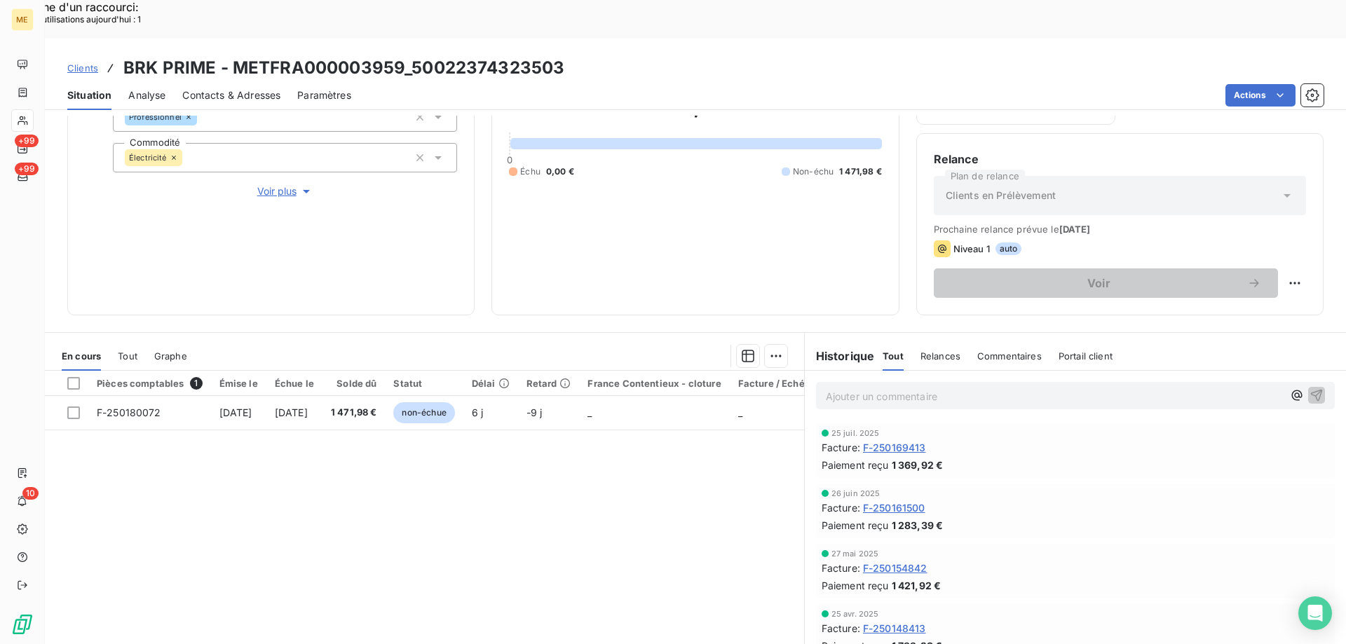
click at [285, 184] on span "Voir plus" at bounding box center [285, 191] width 56 height 14
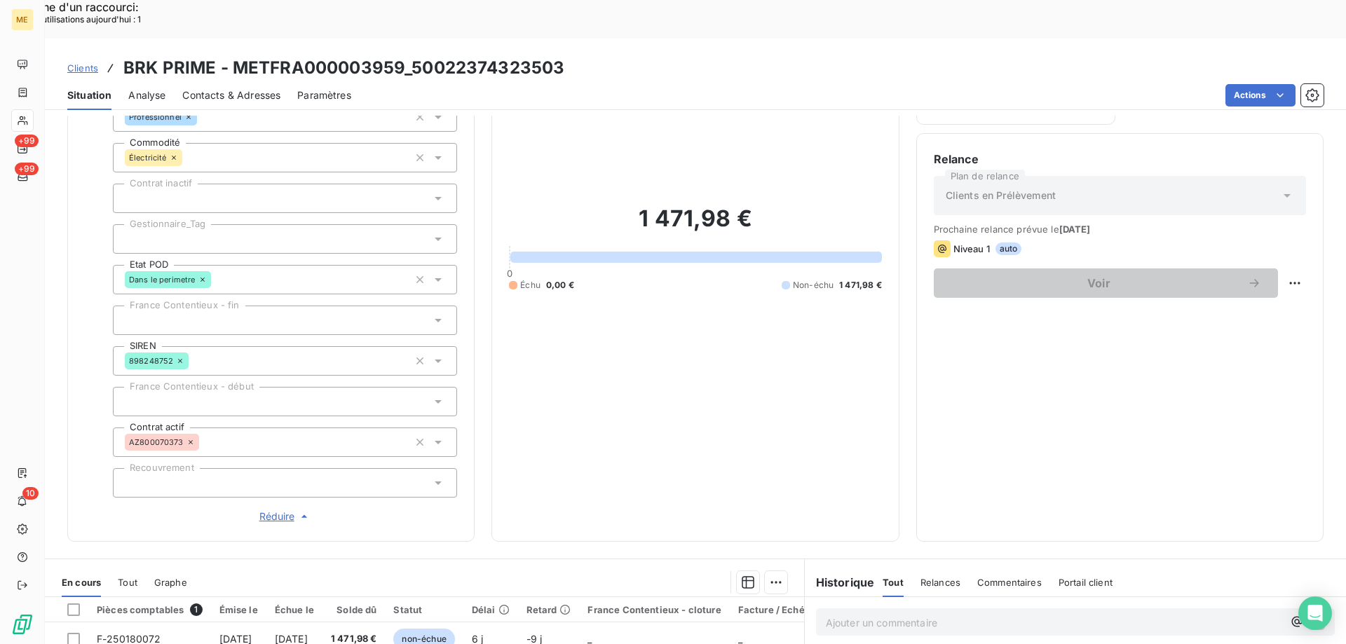
click at [223, 224] on div at bounding box center [285, 238] width 344 height 29
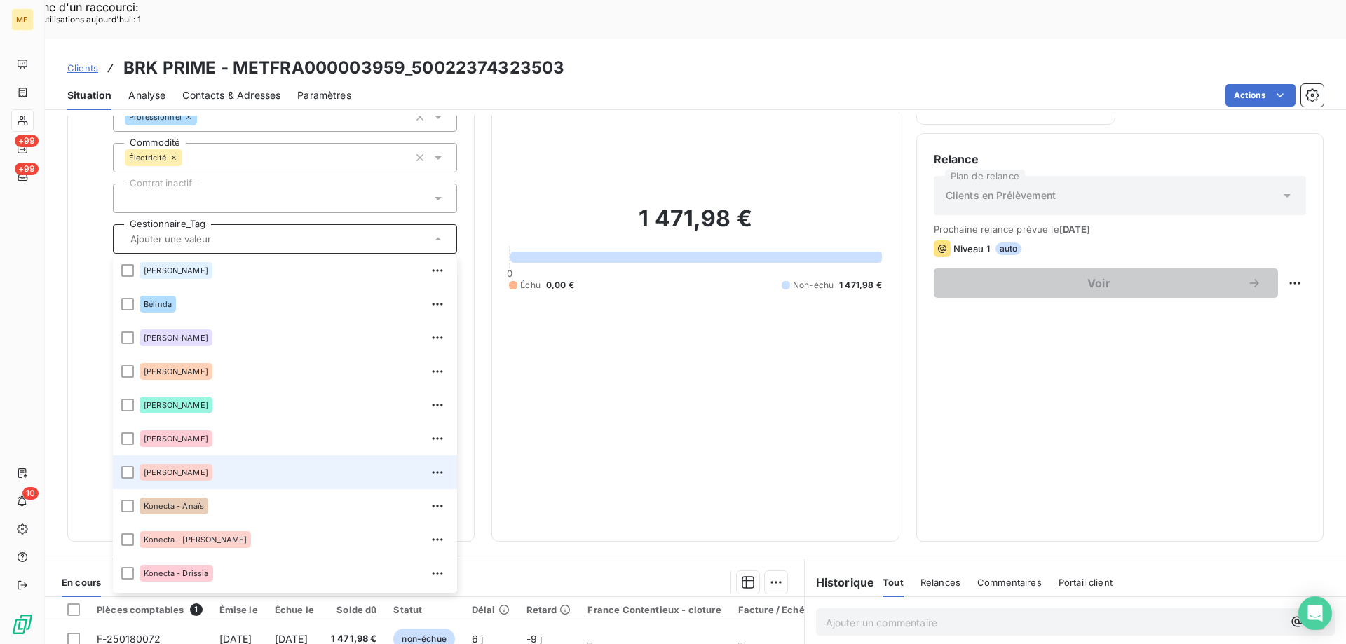
scroll to position [210, 0]
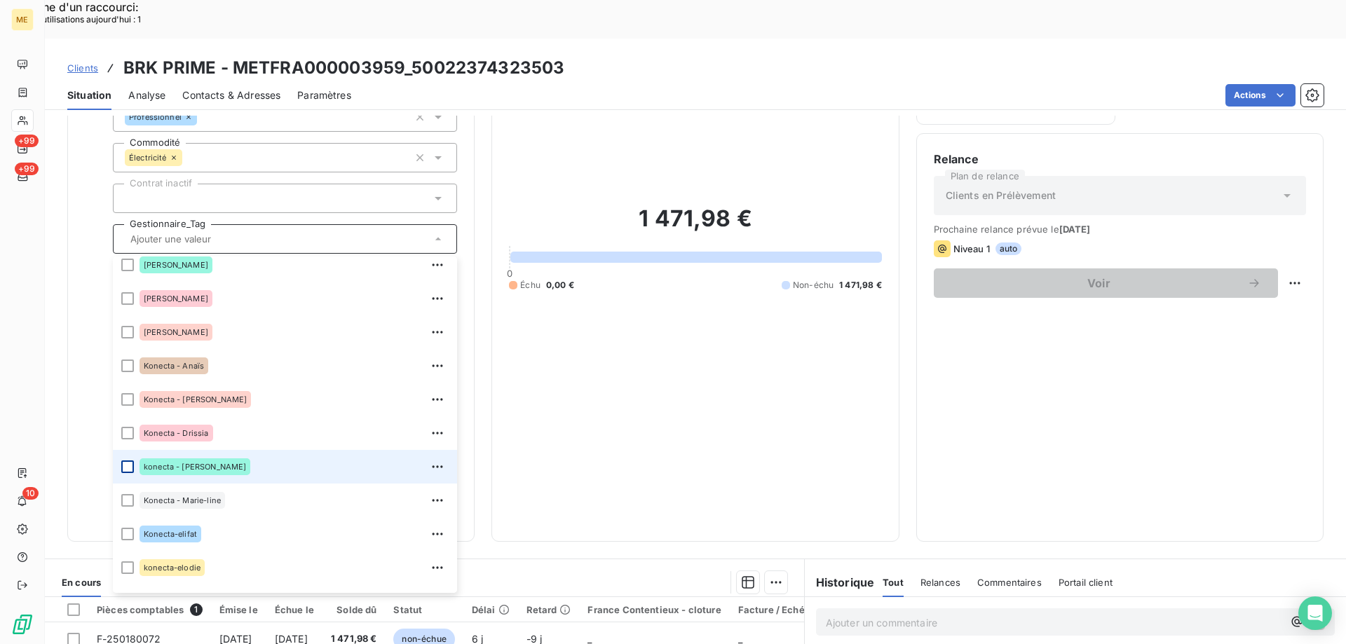
click at [125, 460] on div at bounding box center [127, 466] width 13 height 13
click at [644, 366] on div "1 471,98 € 0 Échu 0,00 € Non-échu 1 471,98 €" at bounding box center [695, 247] width 372 height 553
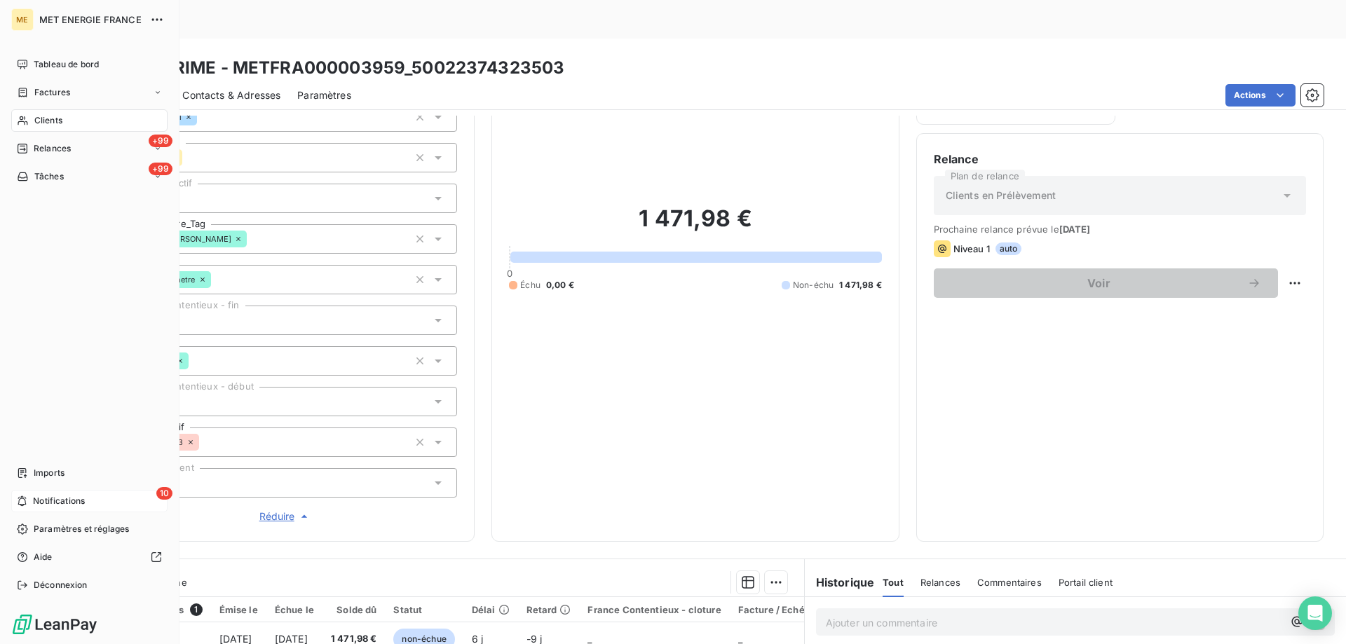
click at [31, 501] on div "10 Notifications" at bounding box center [89, 501] width 156 height 22
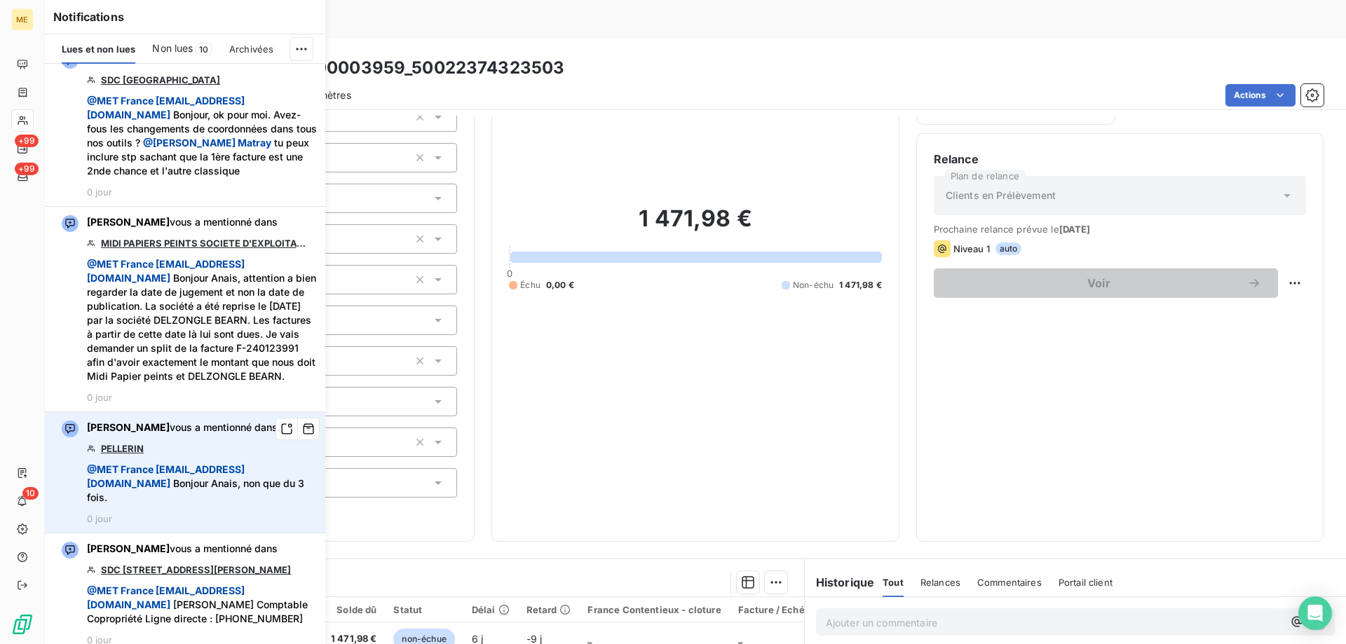
scroll to position [0, 0]
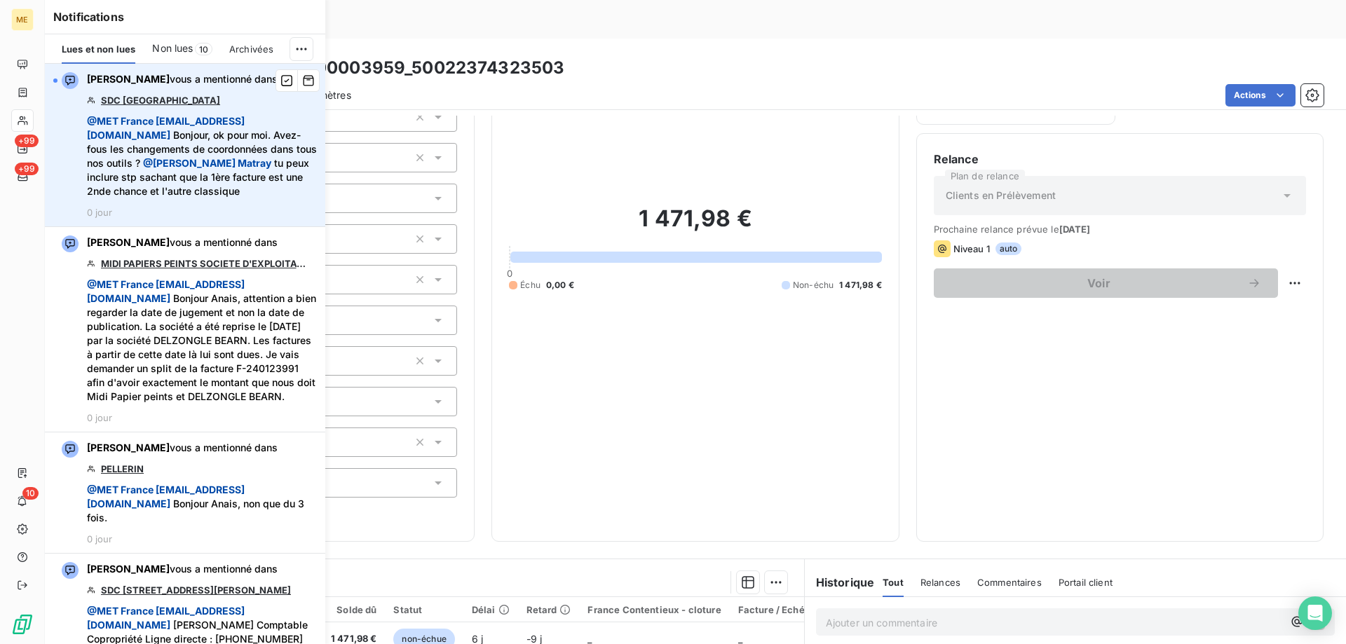
click at [149, 97] on link "SDC [GEOGRAPHIC_DATA]" at bounding box center [160, 100] width 119 height 11
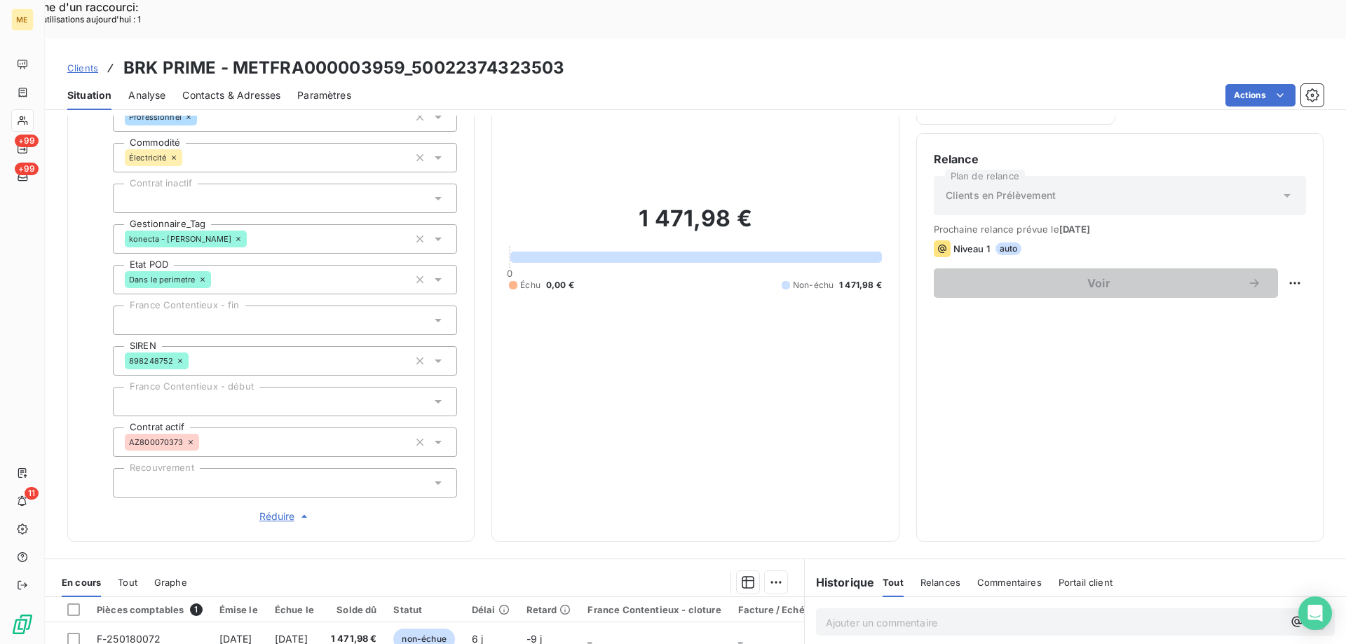
click at [619, 332] on div "1 471,98 € 0 Échu 0,00 € Non-échu 1 471,98 €" at bounding box center [695, 247] width 372 height 553
click at [240, 224] on div "konecta - [PERSON_NAME]" at bounding box center [285, 238] width 344 height 29
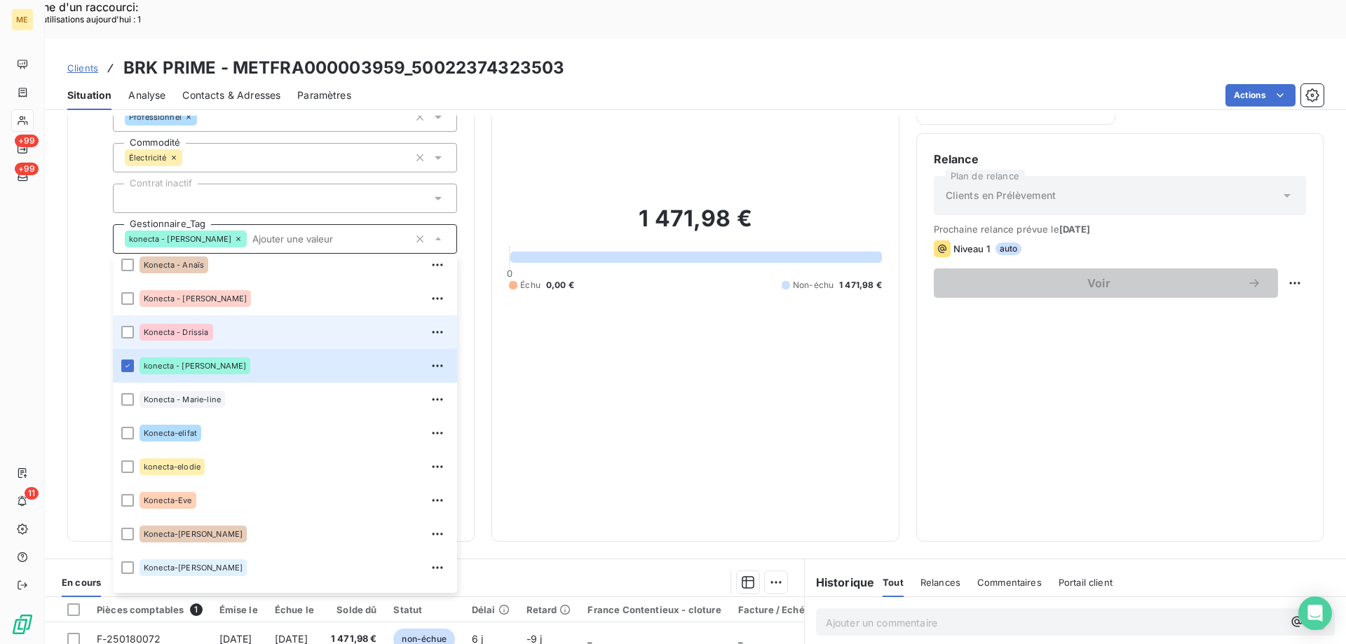
scroll to position [381, 0]
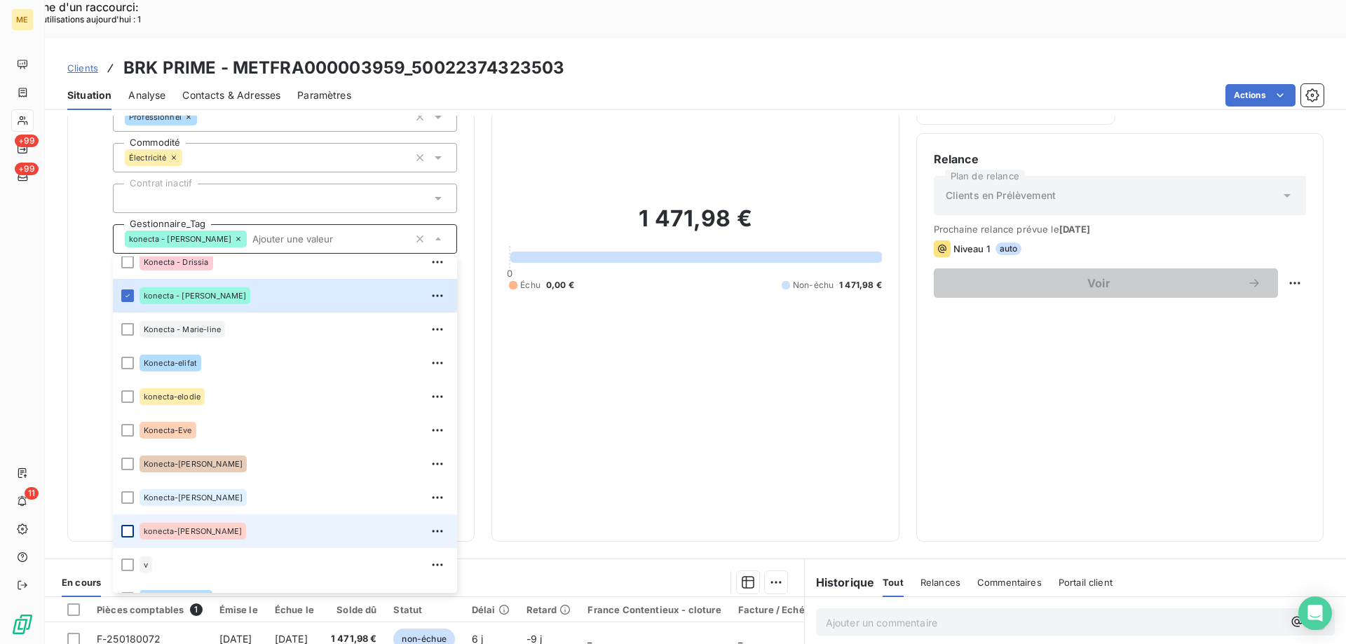
click at [131, 525] on div at bounding box center [127, 531] width 13 height 13
click at [83, 62] on span "Clients" at bounding box center [82, 67] width 31 height 11
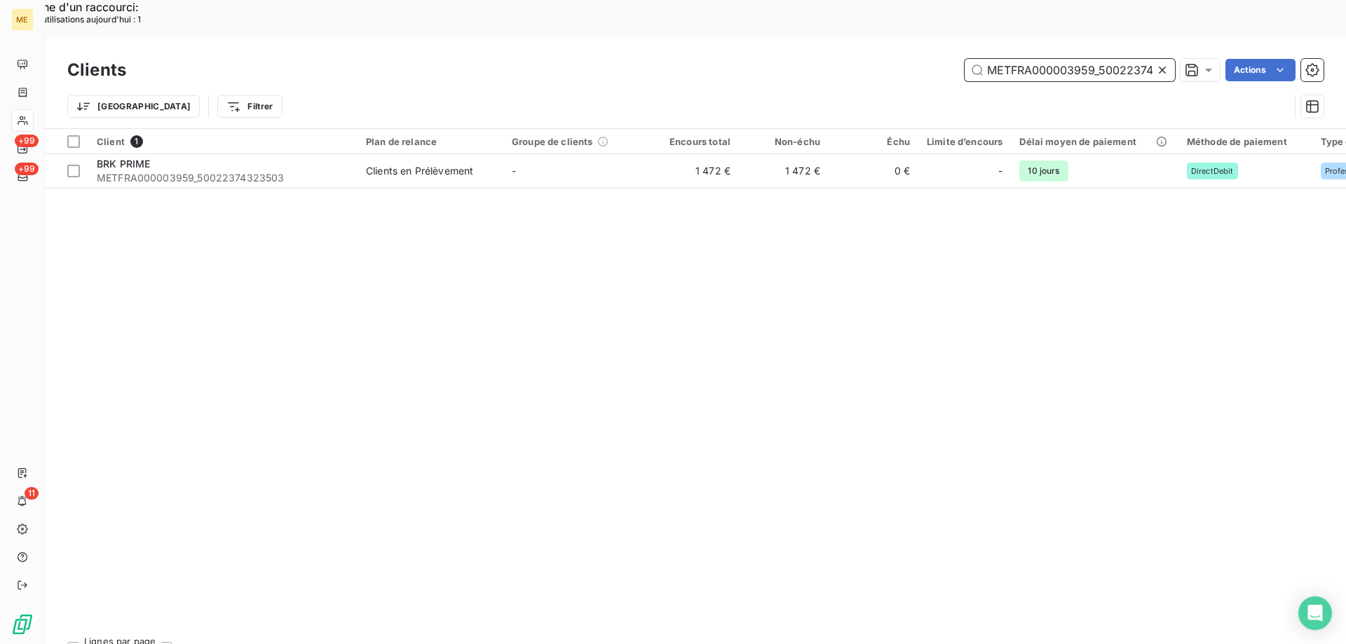
click at [1070, 59] on input "METFRA000003959_50022374323503" at bounding box center [1069, 70] width 210 height 22
click at [1069, 59] on input "METFRA000003959_50022374323503" at bounding box center [1069, 70] width 210 height 22
click at [1068, 59] on input "METFRA000003959_50022374323503" at bounding box center [1069, 70] width 210 height 22
paste input "19660_25984081020580"
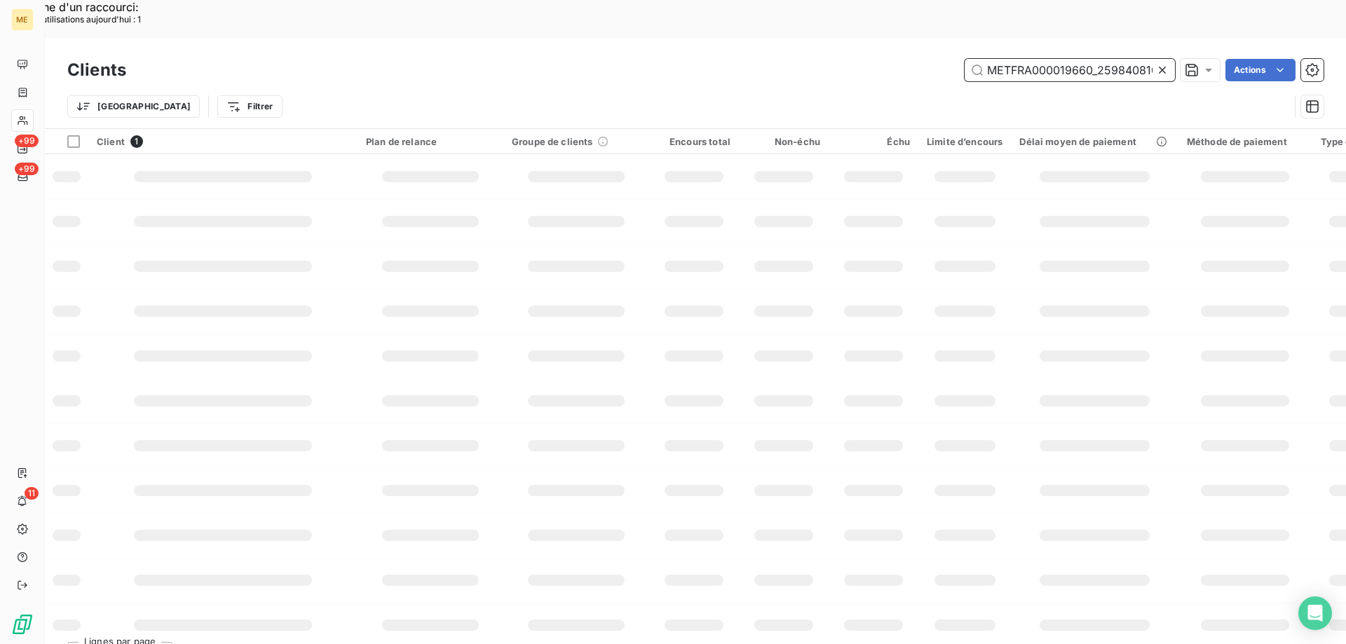
scroll to position [0, 40]
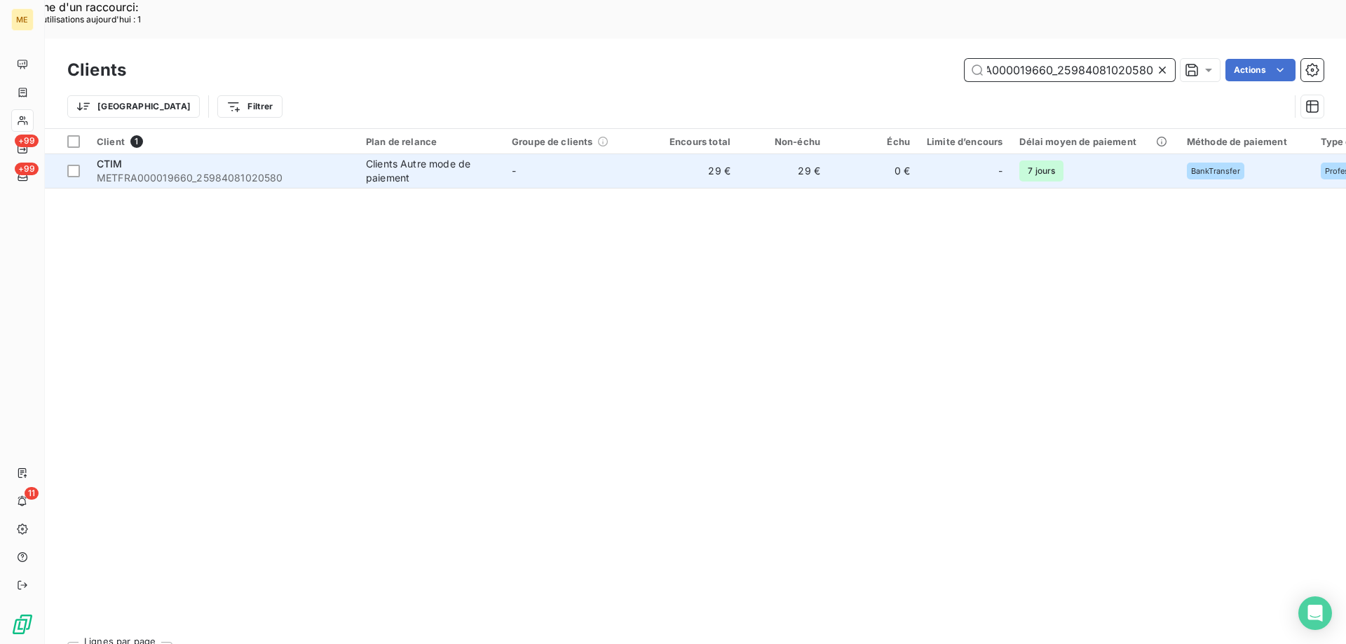
type input "METFRA000019660_25984081020580"
click at [208, 171] on span "METFRA000019660_25984081020580" at bounding box center [223, 178] width 252 height 14
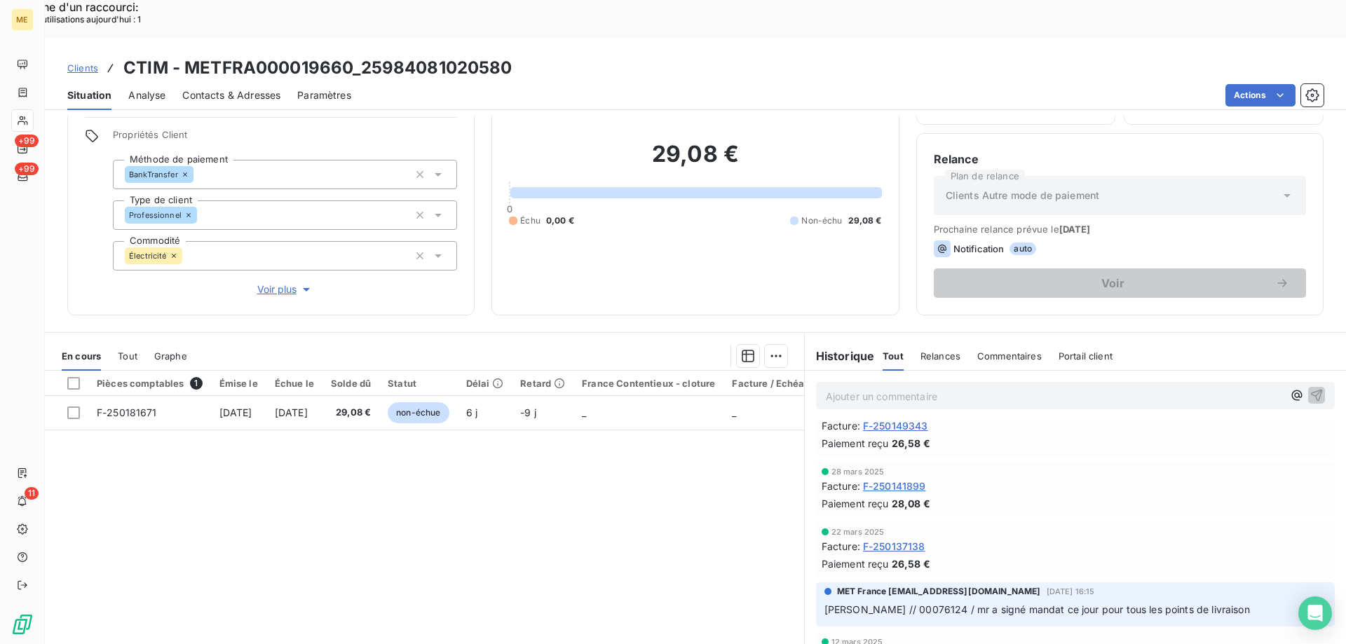
scroll to position [322, 0]
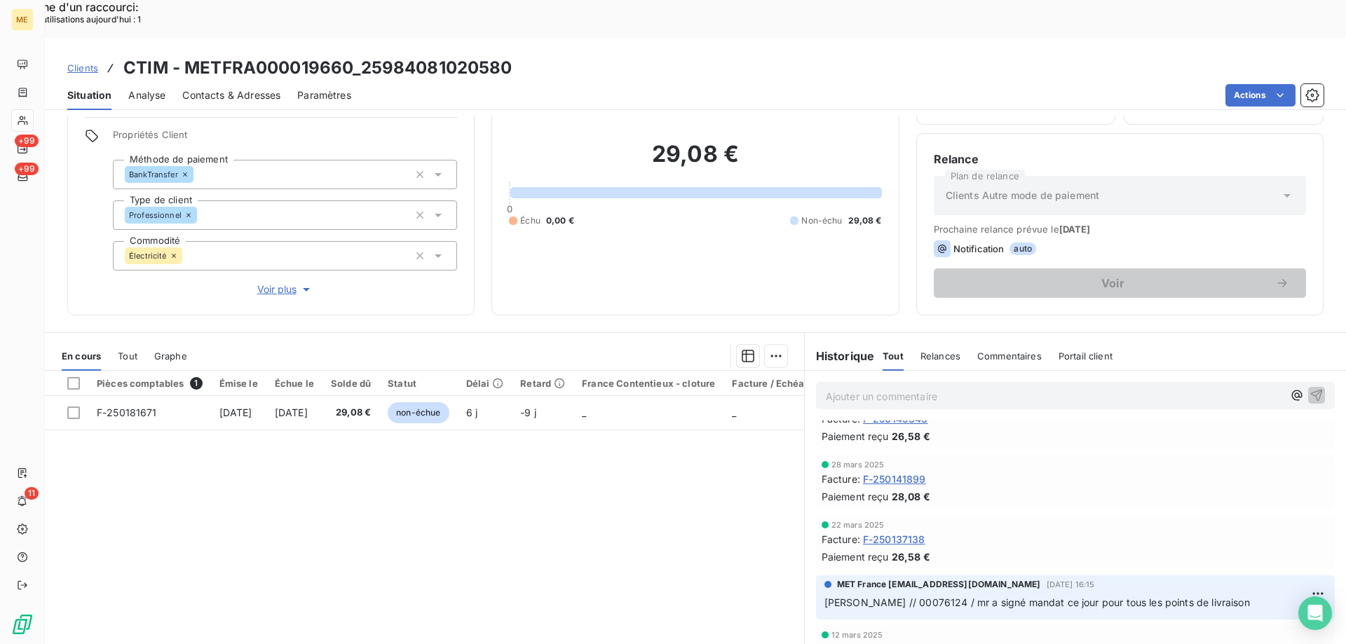
click at [282, 282] on span "Voir plus" at bounding box center [285, 289] width 56 height 14
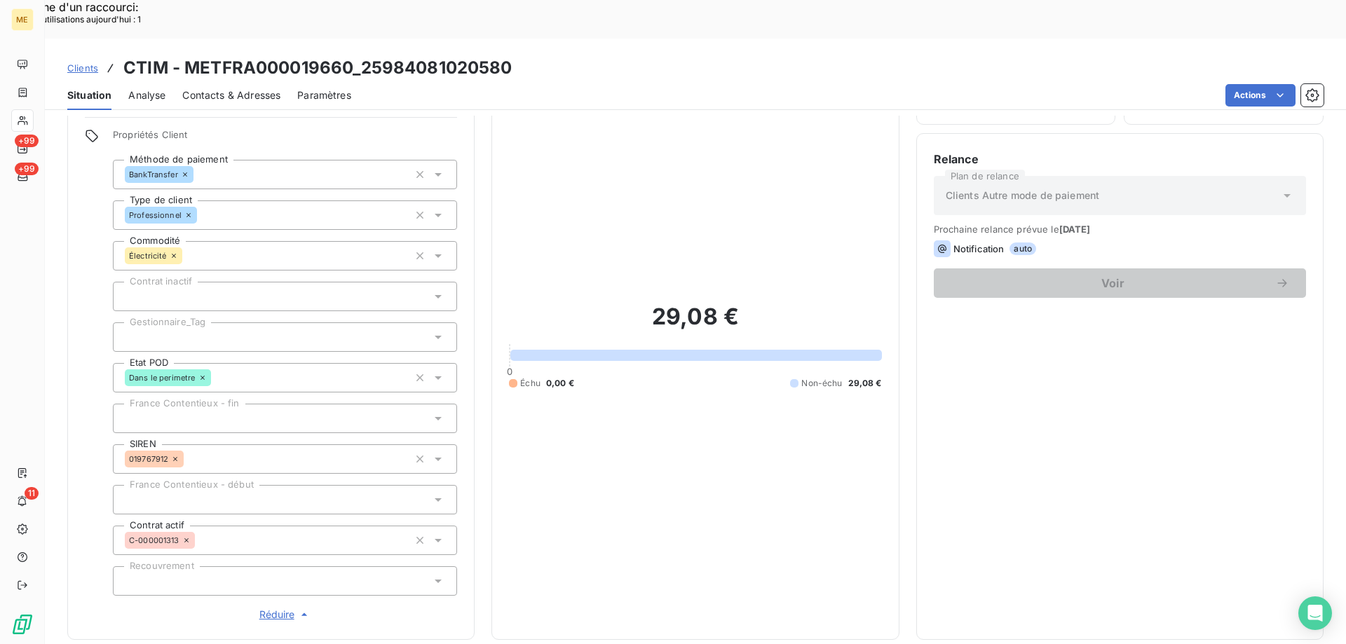
click at [193, 322] on div at bounding box center [285, 336] width 344 height 29
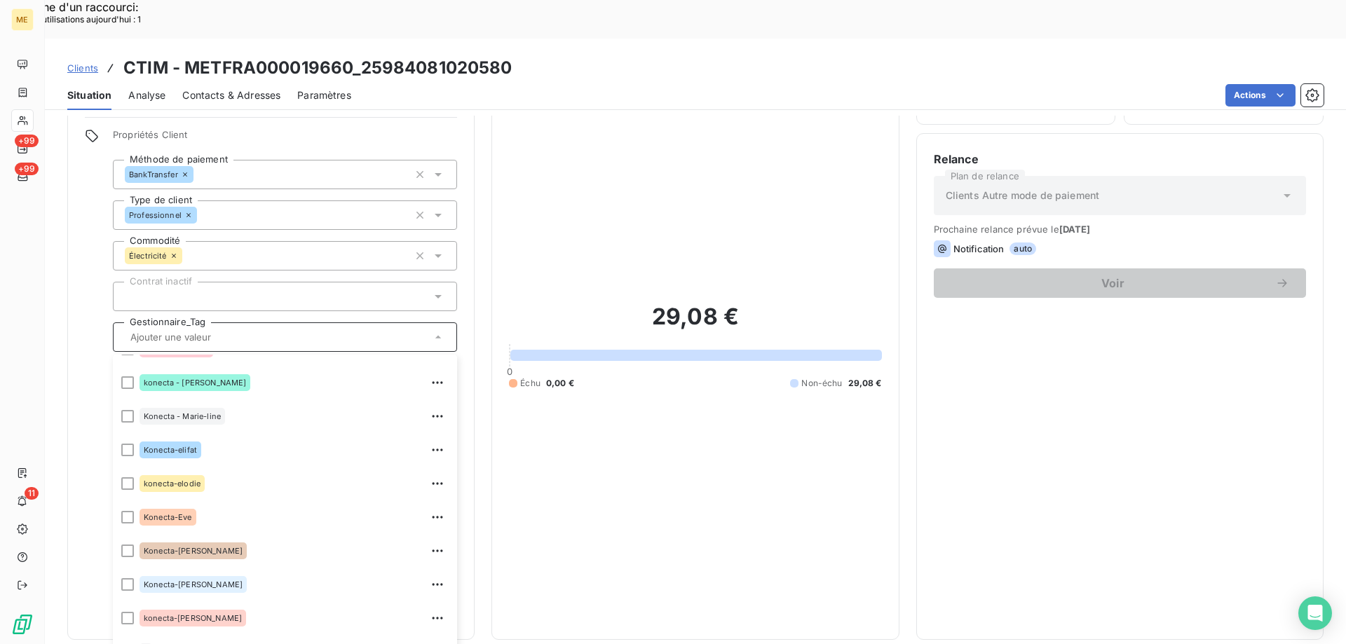
scroll to position [404, 0]
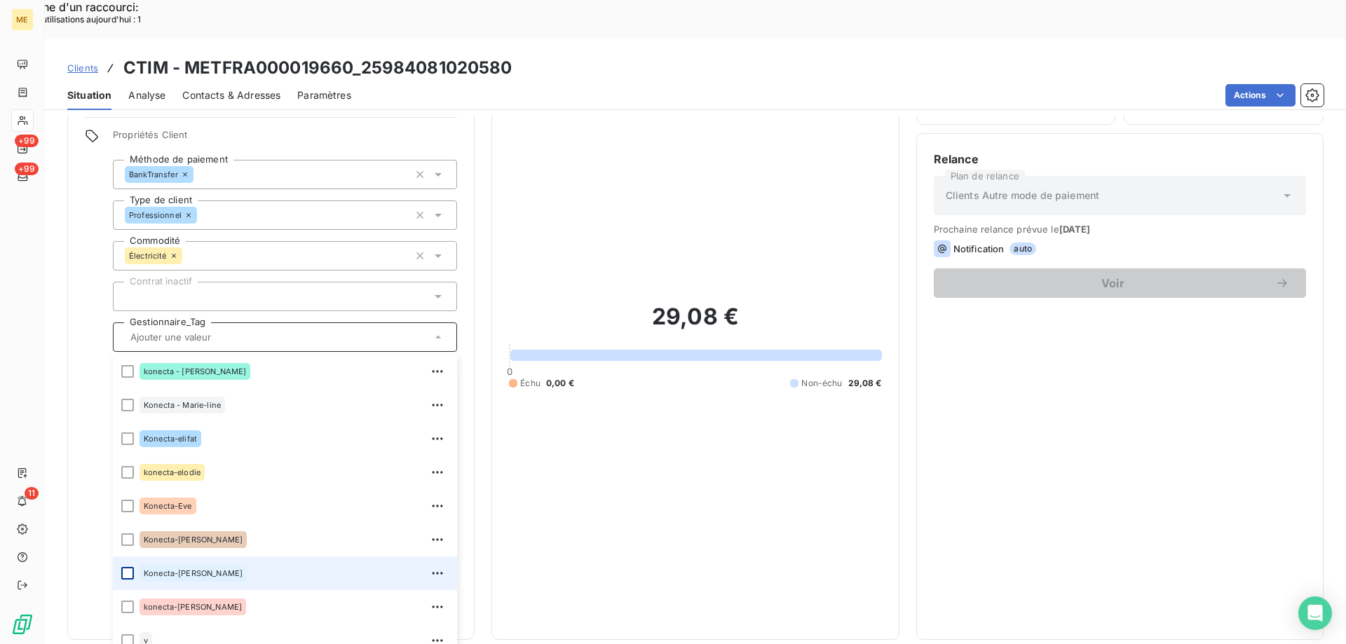
click at [130, 567] on div at bounding box center [127, 573] width 13 height 13
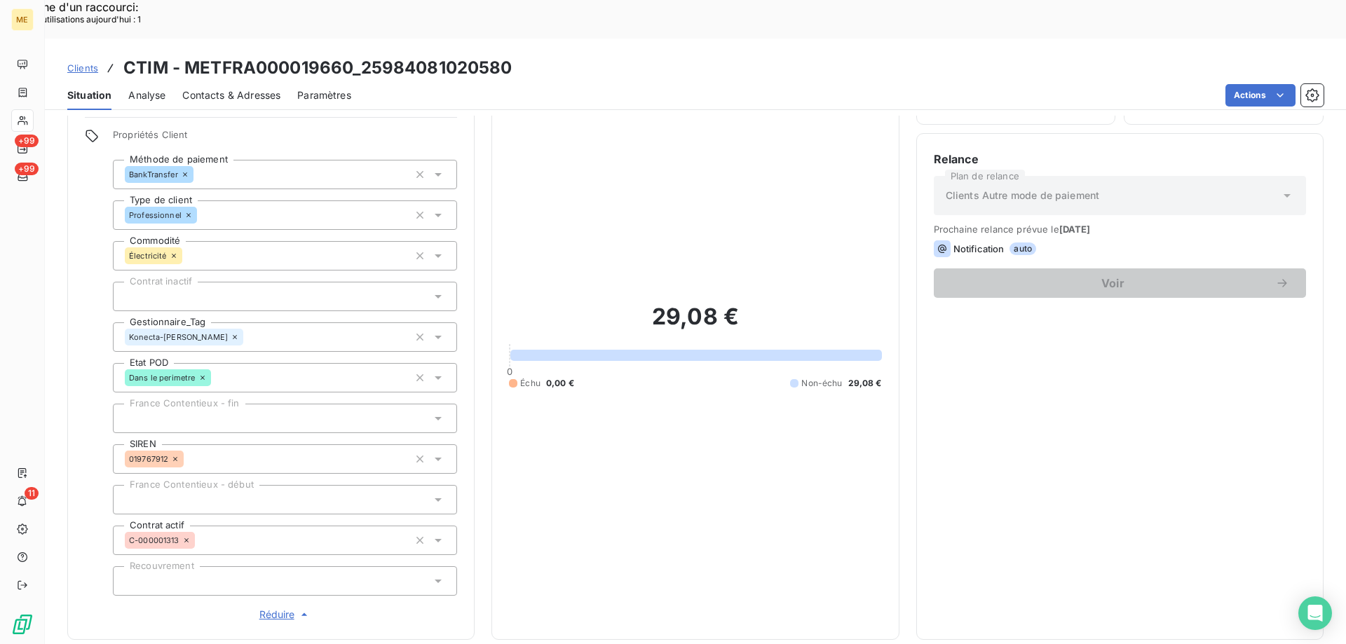
click at [84, 62] on span "Clients" at bounding box center [82, 67] width 31 height 11
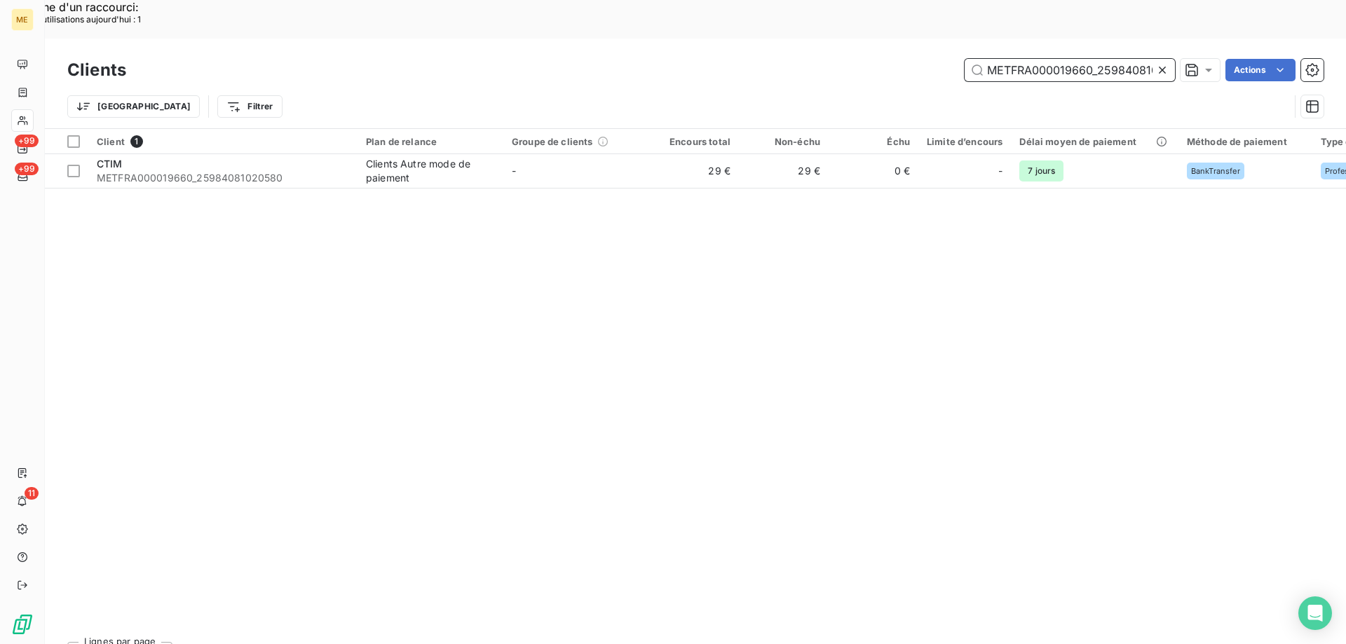
click at [1106, 59] on input "METFRA000019660_25984081020580" at bounding box center [1069, 70] width 210 height 22
paste input "4565_12152966651426"
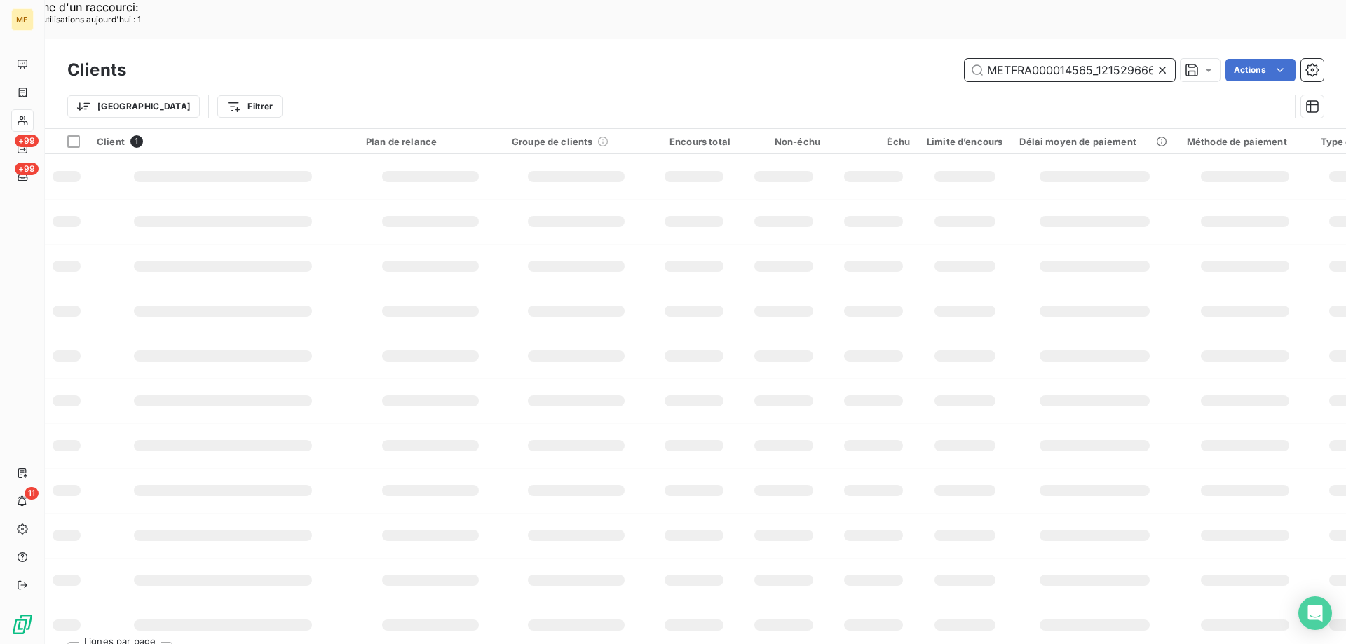
scroll to position [0, 34]
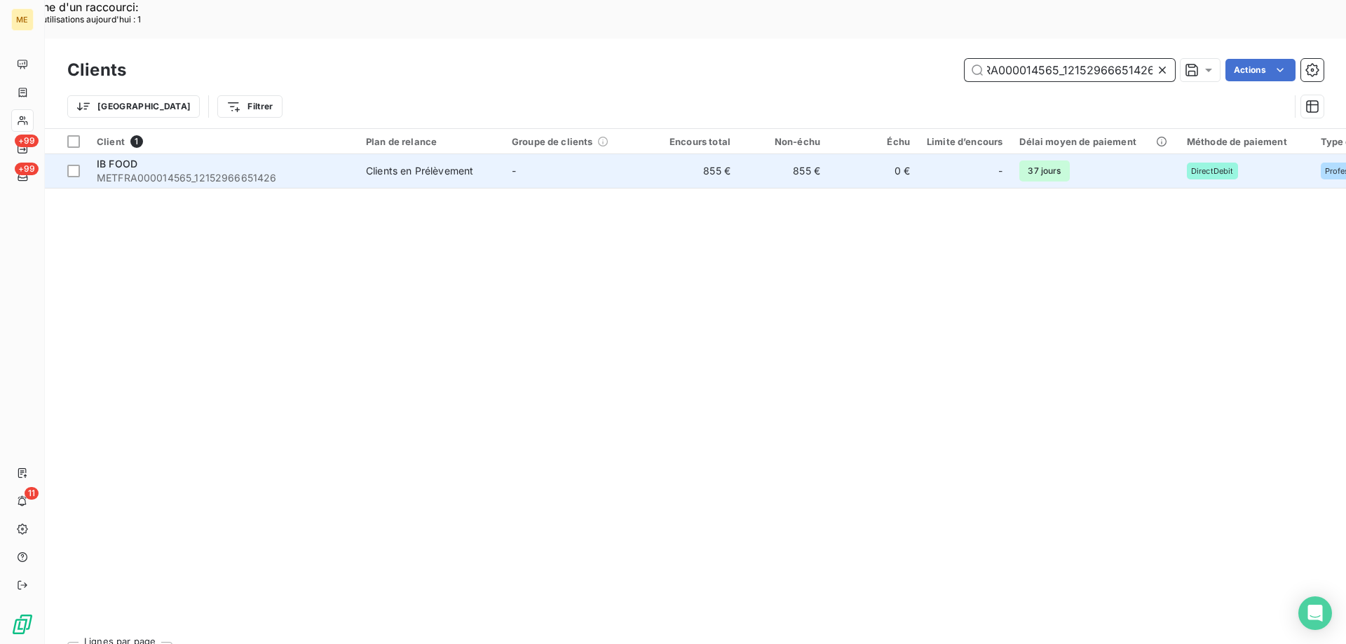
type input "METFRA000014565_12152966651426"
click at [189, 171] on span "METFRA000014565_12152966651426" at bounding box center [223, 178] width 252 height 14
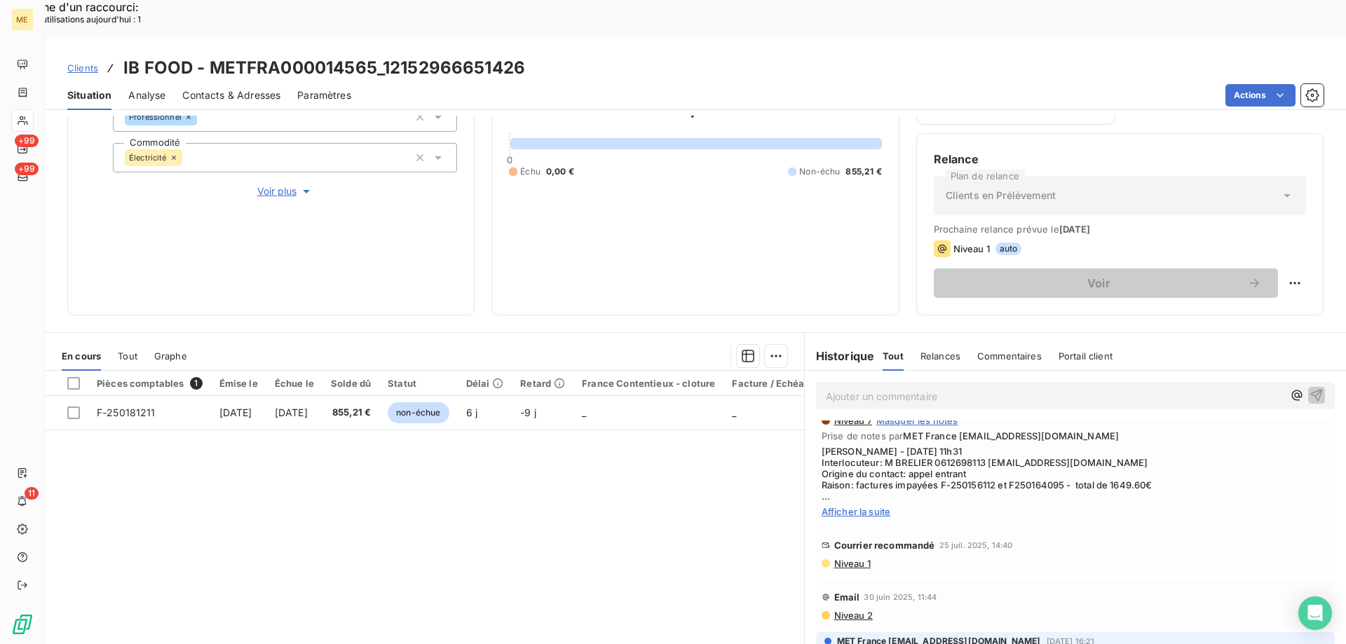
scroll to position [350, 0]
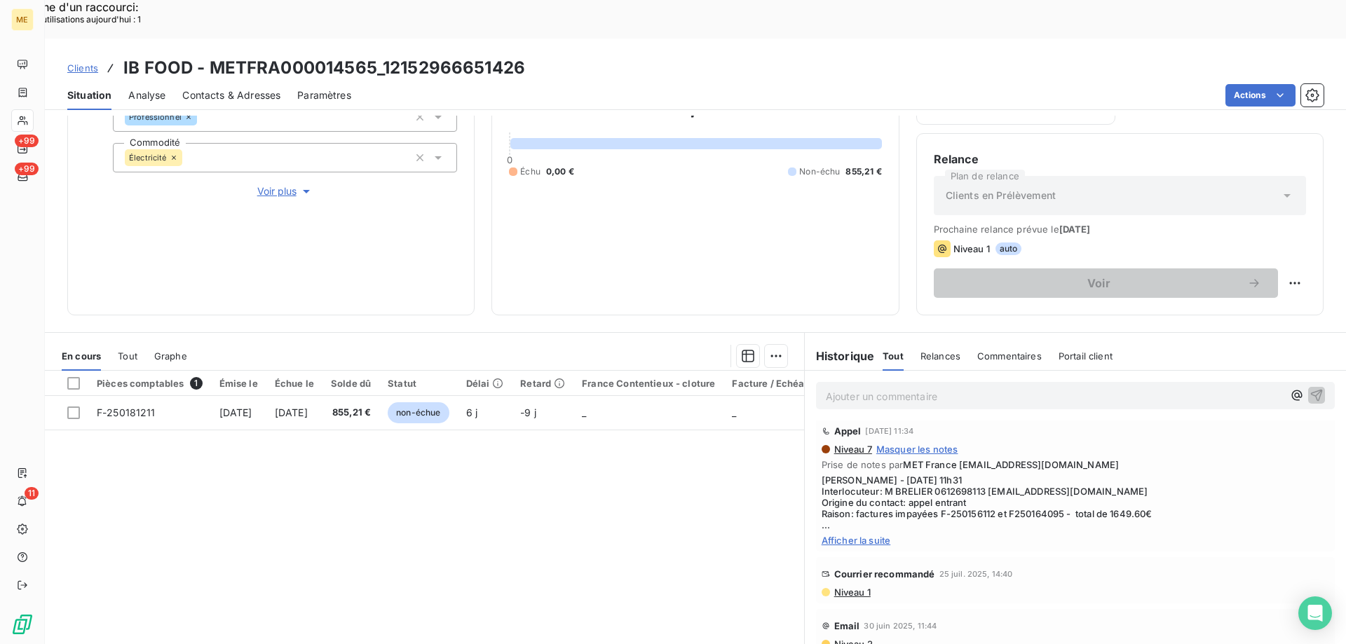
click at [270, 184] on span "Voir plus" at bounding box center [285, 191] width 56 height 14
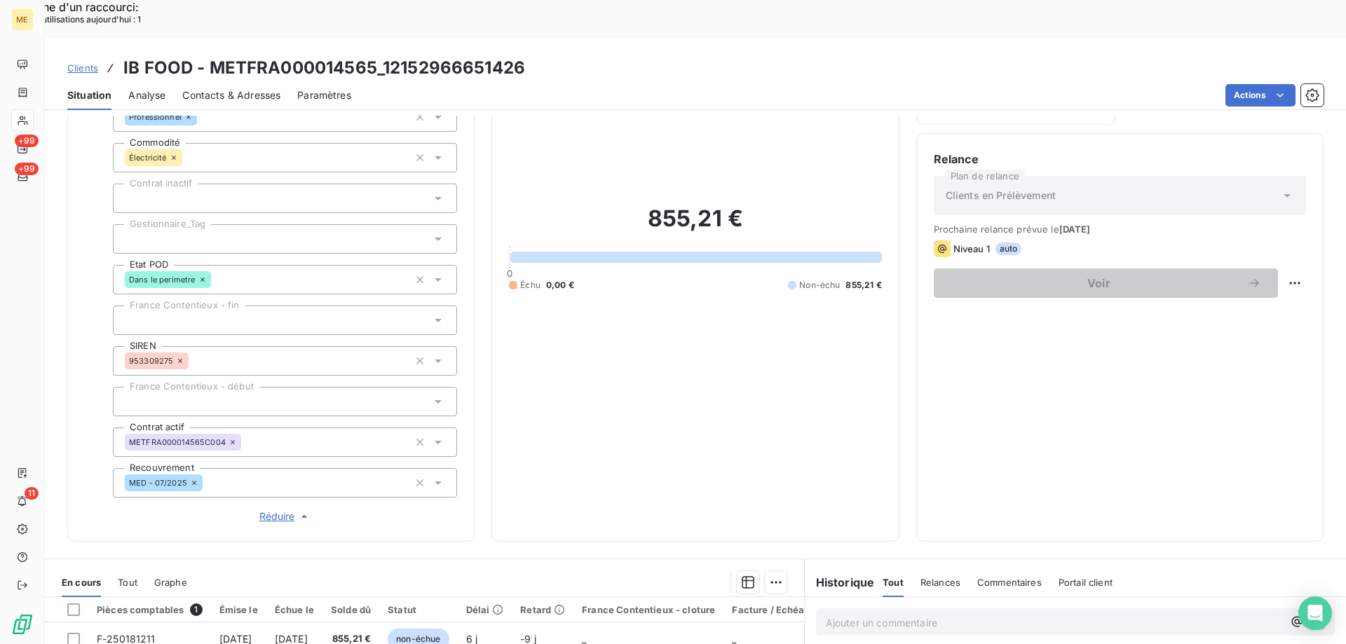
click at [215, 224] on div at bounding box center [285, 238] width 344 height 29
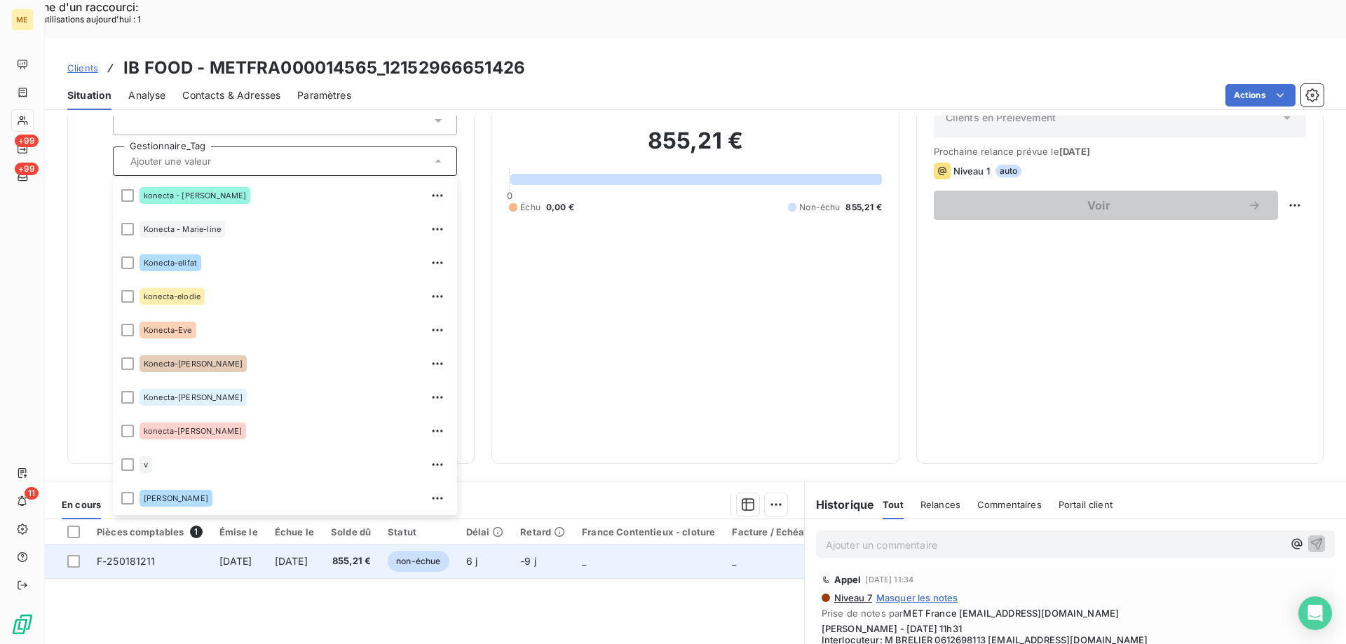
scroll to position [404, 0]
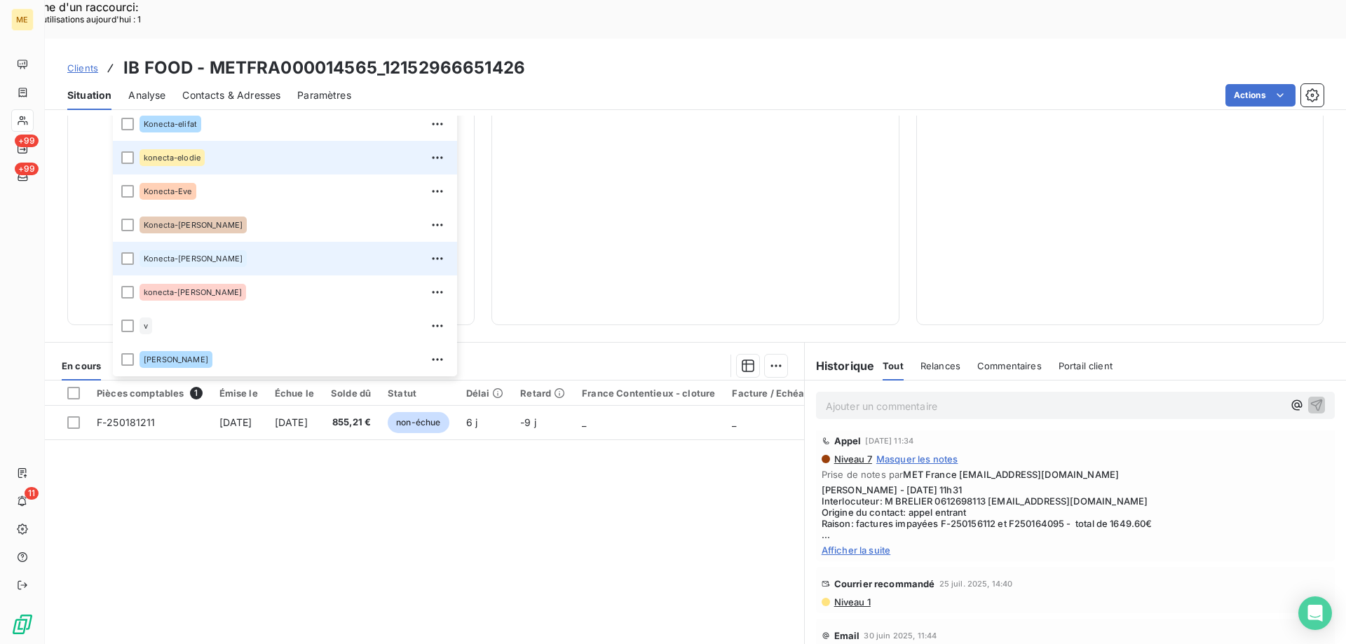
click at [126, 252] on div at bounding box center [127, 258] width 13 height 13
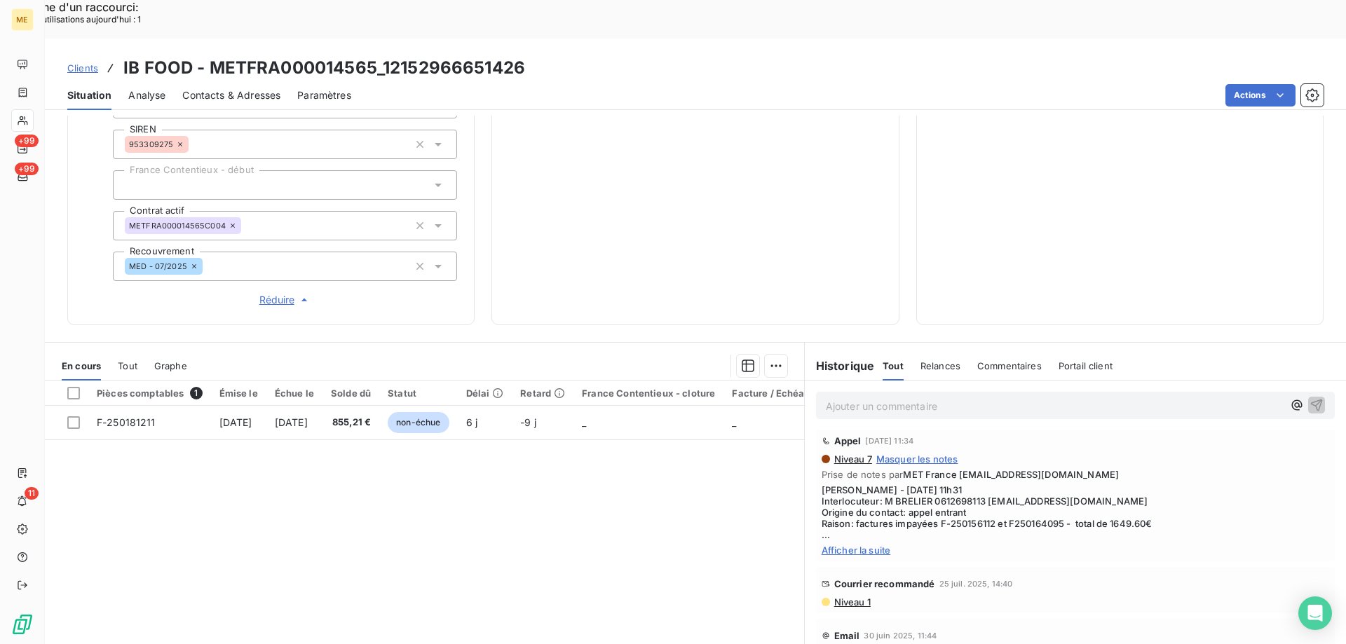
click at [86, 62] on span "Clients" at bounding box center [82, 67] width 31 height 11
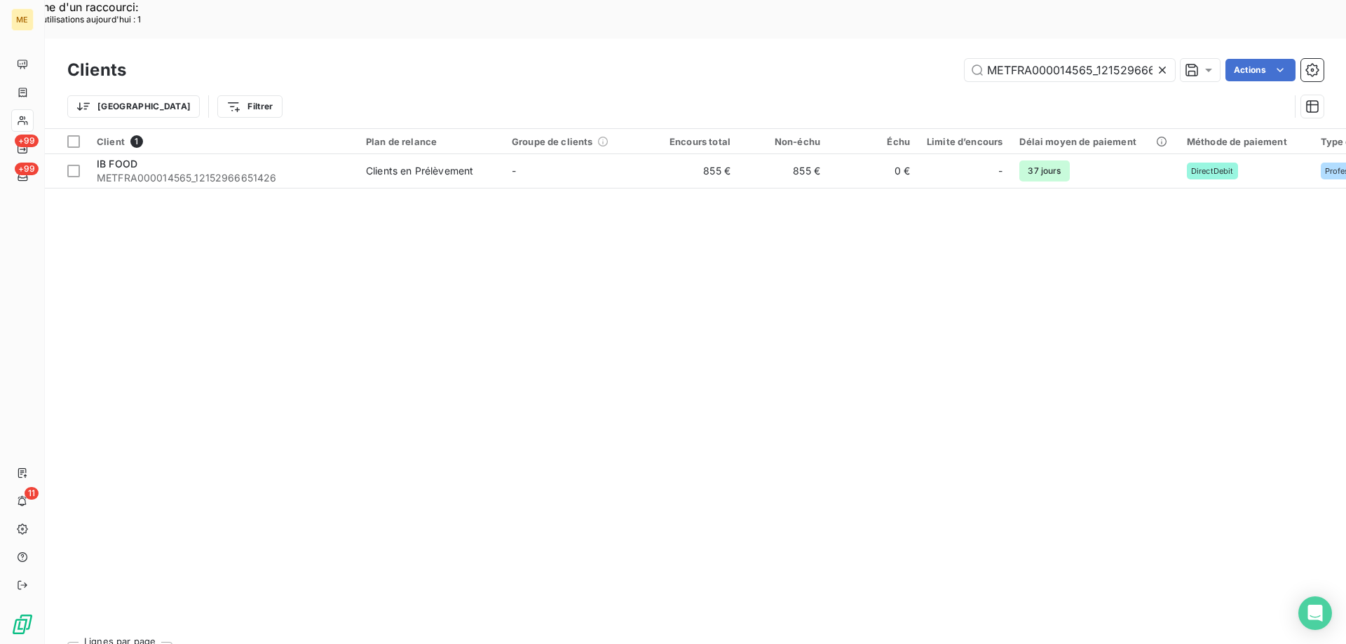
scroll to position [0, 34]
click at [1018, 59] on input "METFRA000014565_12152966651426" at bounding box center [1069, 70] width 210 height 22
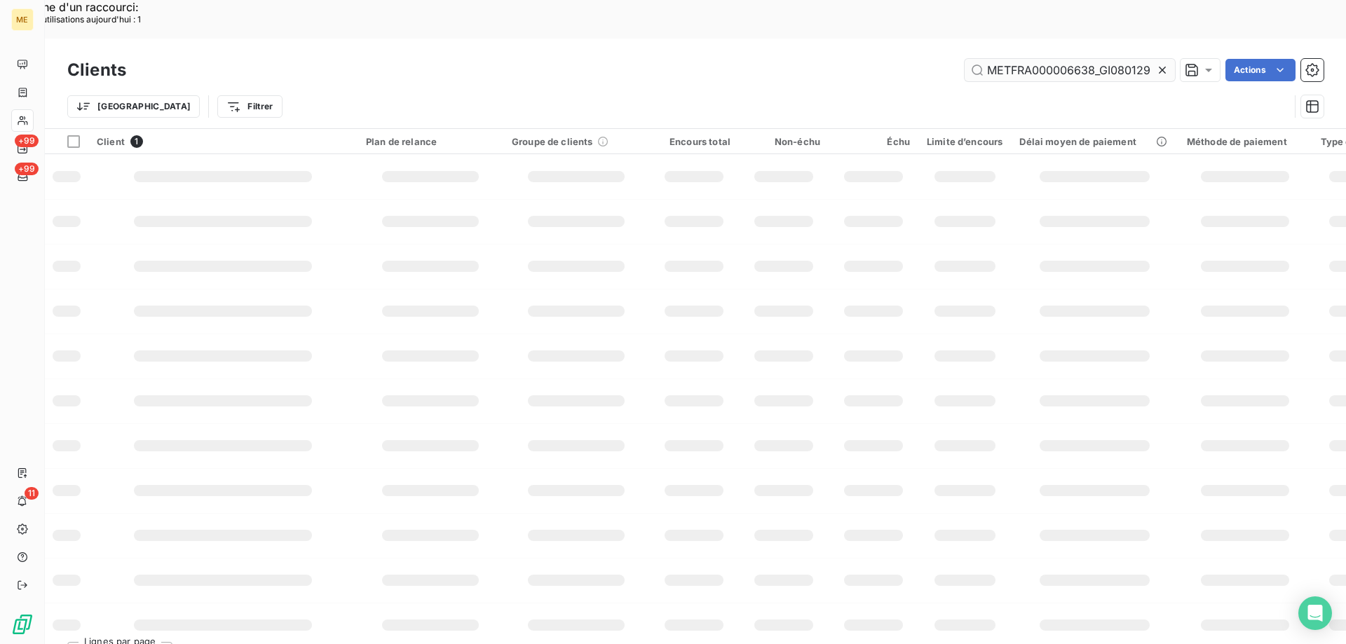
scroll to position [0, 0]
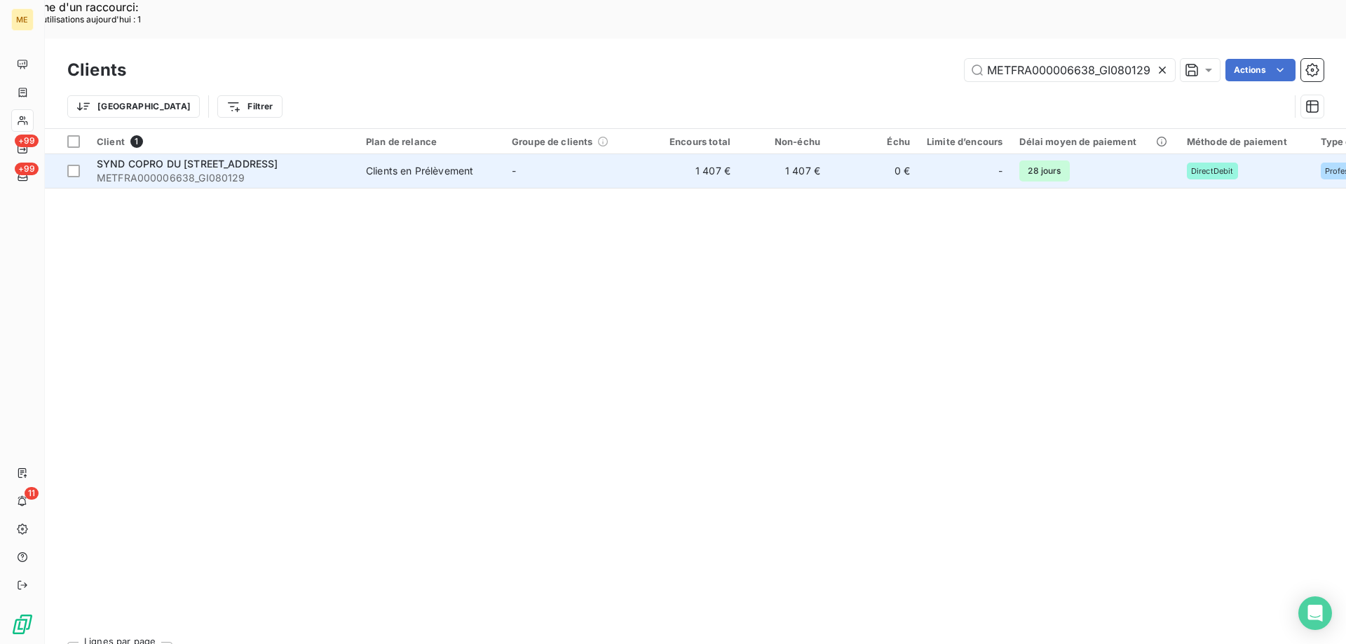
type input "METFRA000006638_GI080129"
click at [178, 158] on span "SYND COPRO DU 67 RUE BARRAULT" at bounding box center [188, 164] width 182 height 12
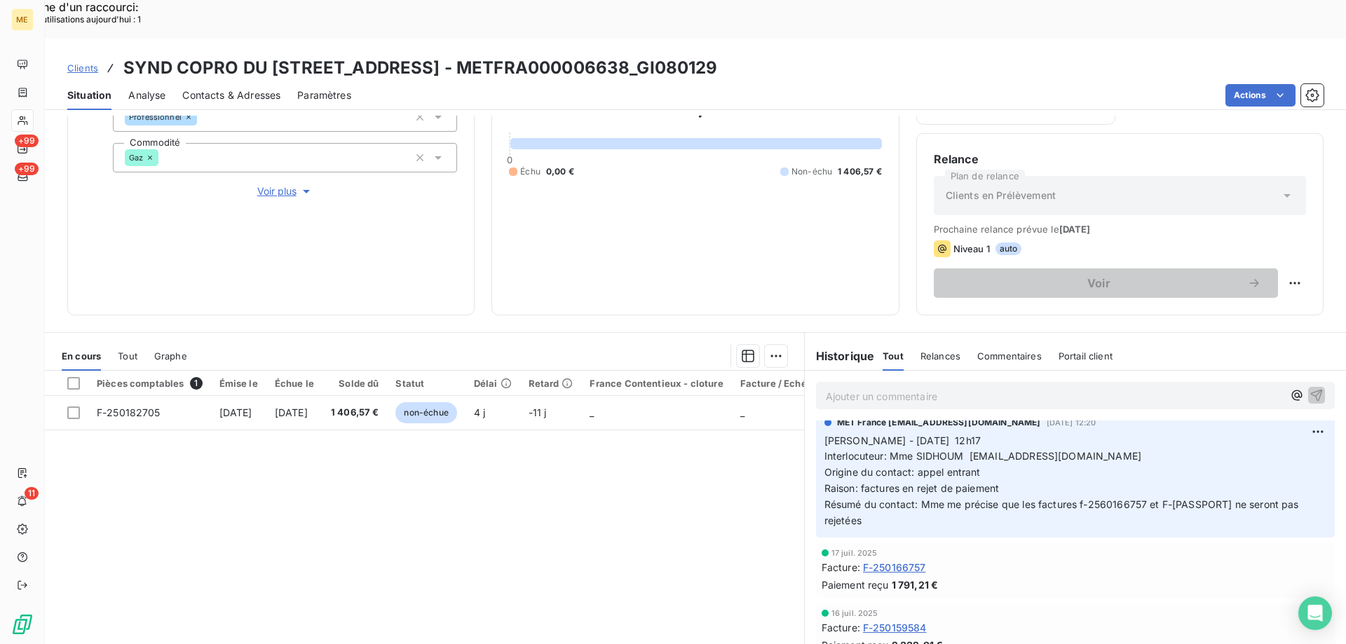
scroll to position [140, 0]
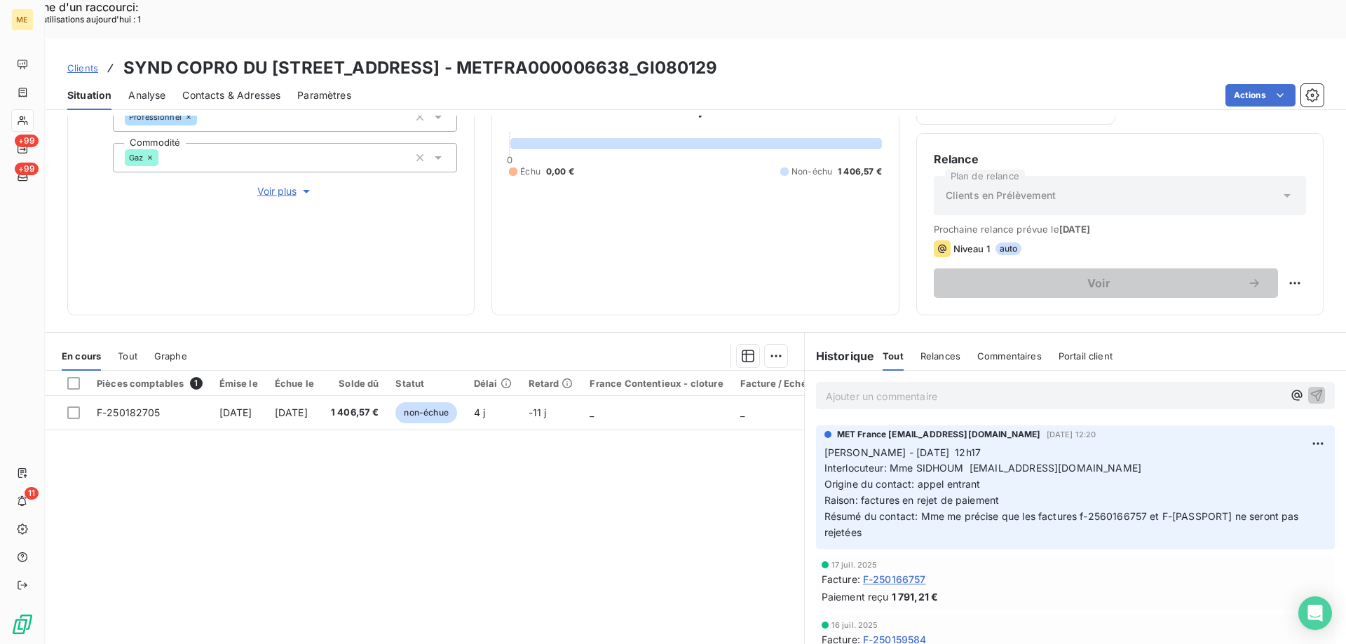
click at [287, 151] on div "Informations client Gestionnaires Aucun Propriétés Client Méthode de paiement D…" at bounding box center [270, 126] width 407 height 378
click at [284, 184] on span "Voir plus" at bounding box center [285, 191] width 56 height 14
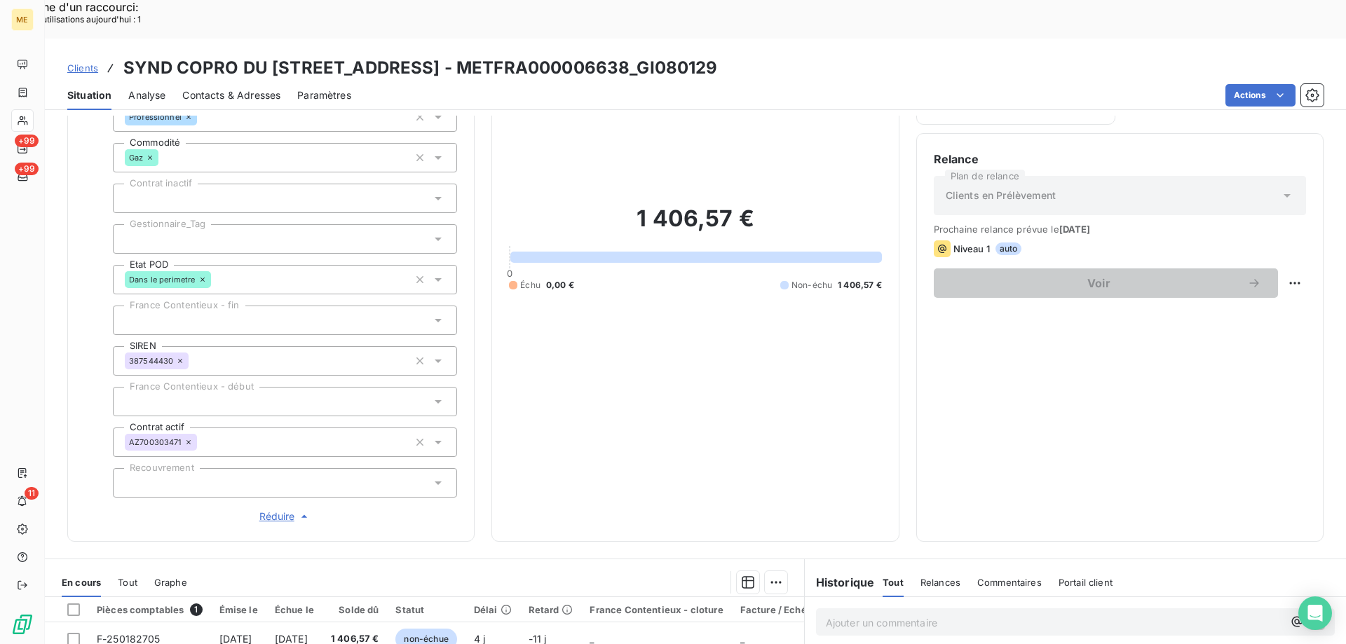
click at [223, 224] on div at bounding box center [285, 238] width 344 height 29
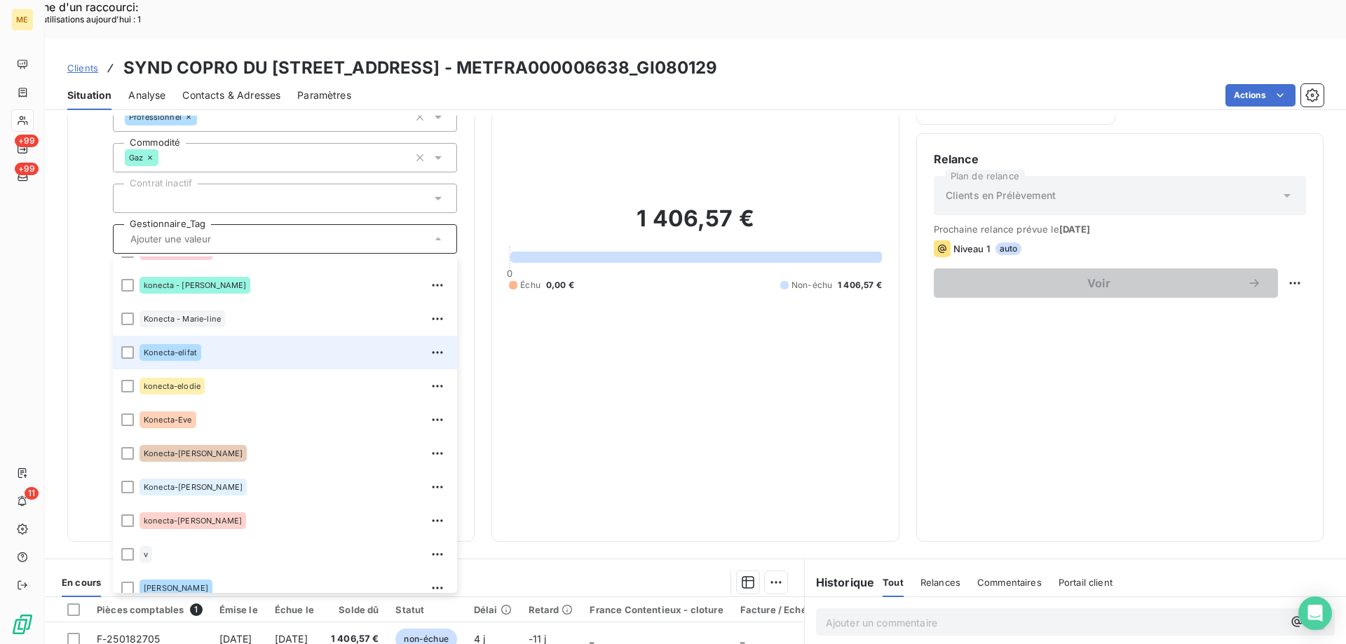
scroll to position [404, 0]
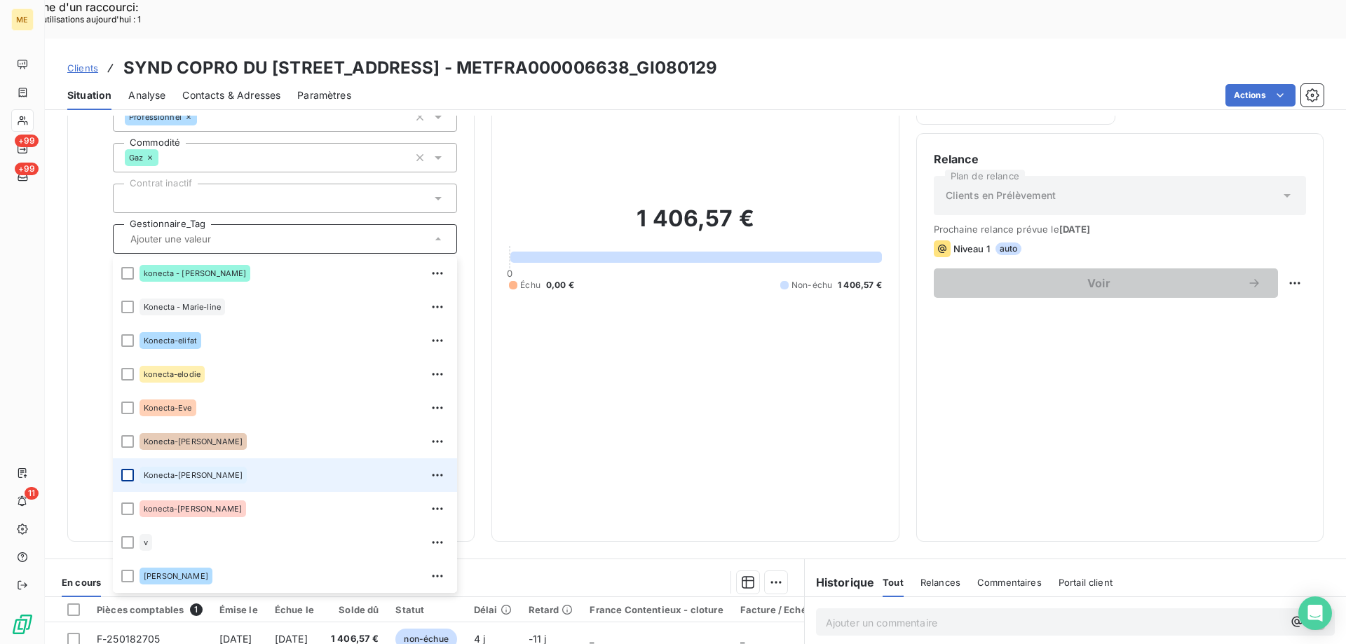
click at [126, 469] on div at bounding box center [127, 475] width 13 height 13
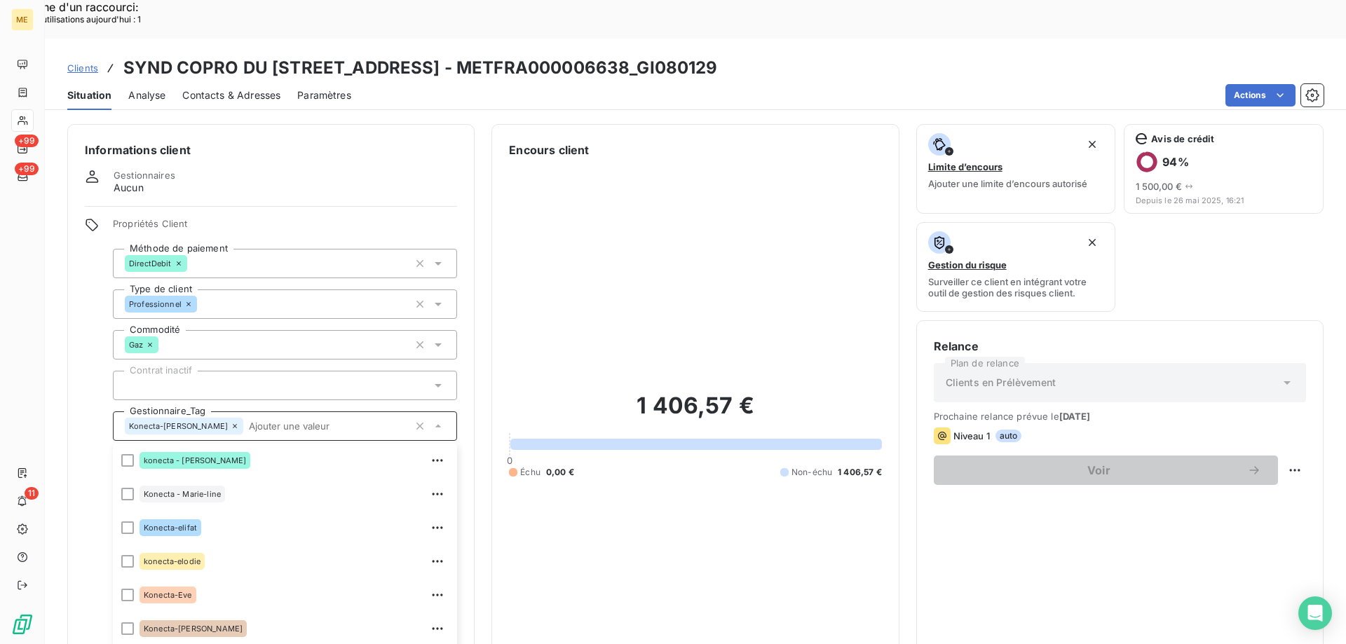
click at [86, 62] on span "Clients" at bounding box center [82, 67] width 31 height 11
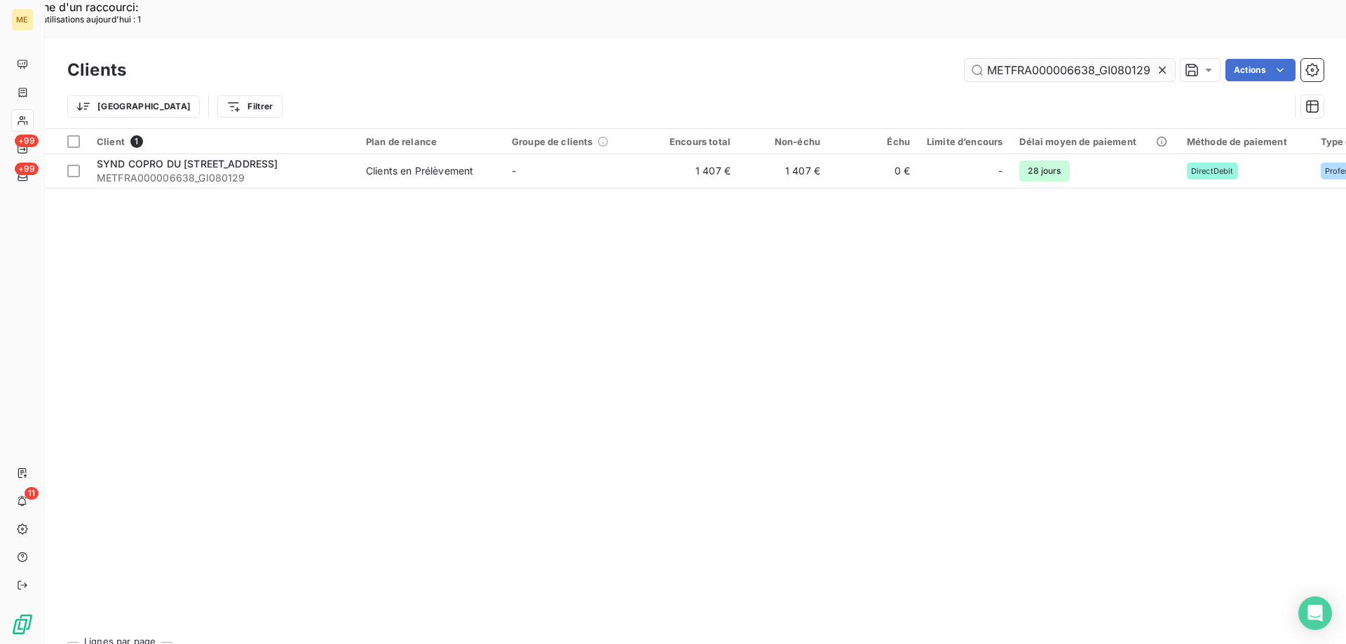
click at [1027, 59] on input "METFRA000006638_GI080129" at bounding box center [1069, 70] width 210 height 22
click at [1026, 59] on input "METFRA000006638_GI080129" at bounding box center [1069, 70] width 210 height 22
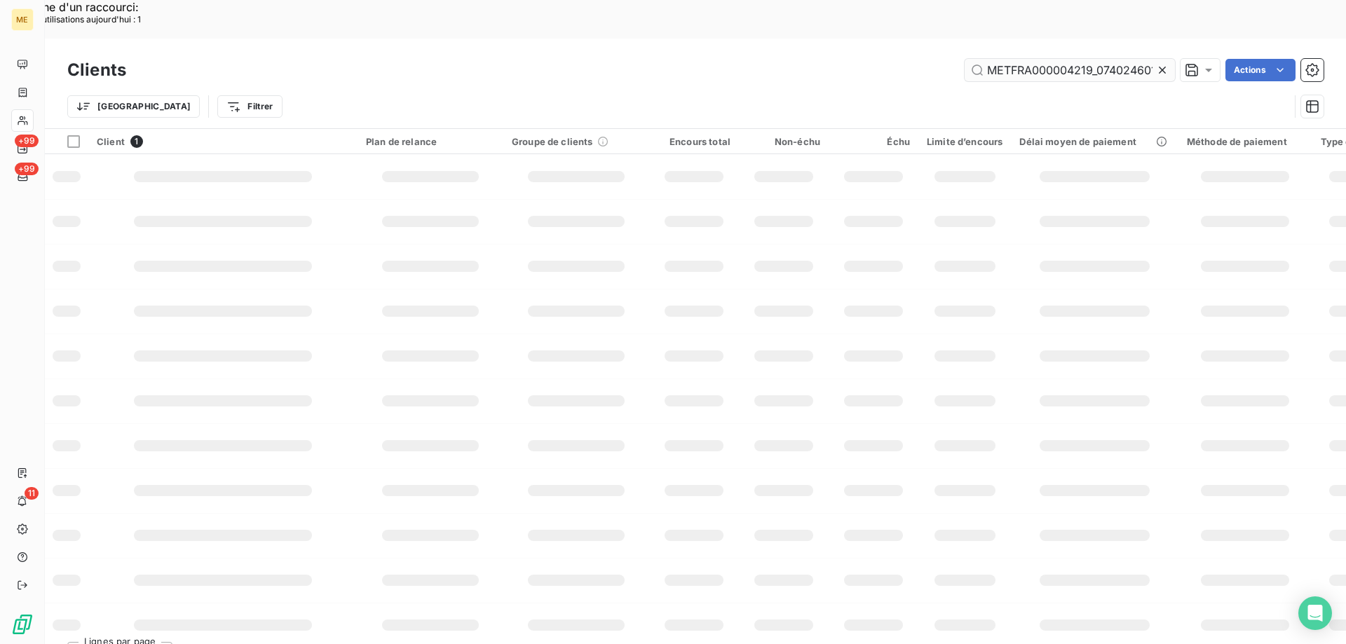
scroll to position [0, 37]
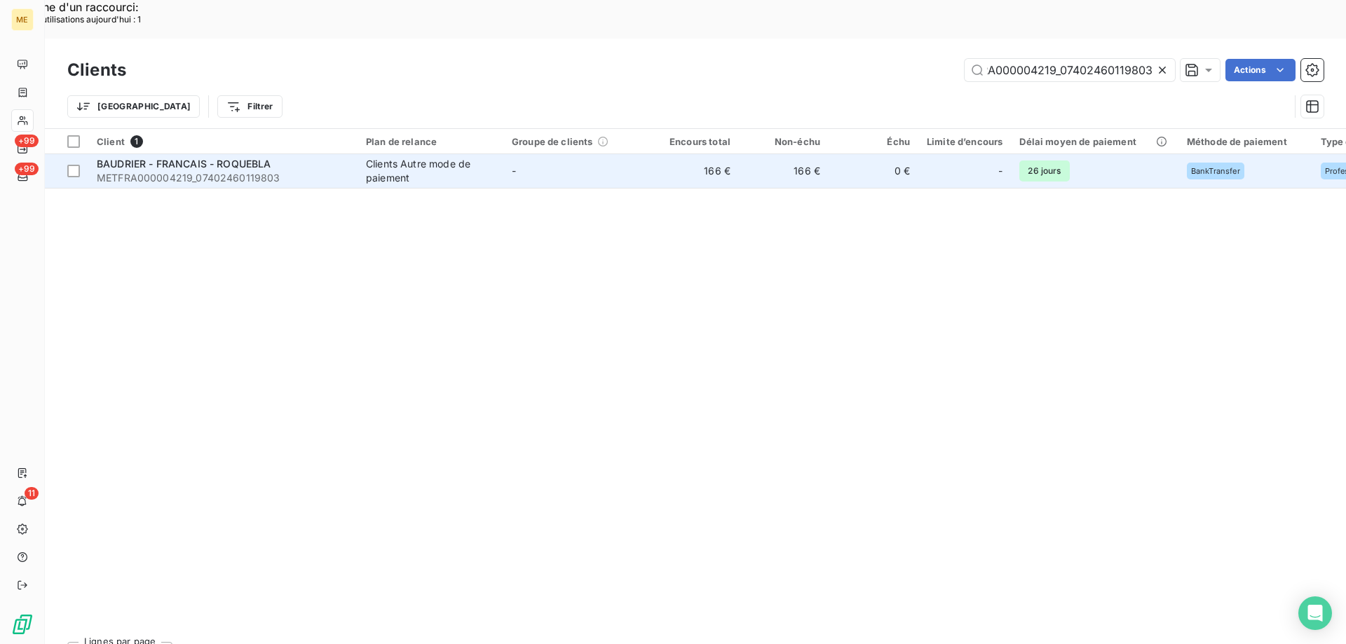
type input "METFRA000004219_07402460119803"
click at [205, 171] on span "METFRA000004219_07402460119803" at bounding box center [223, 178] width 252 height 14
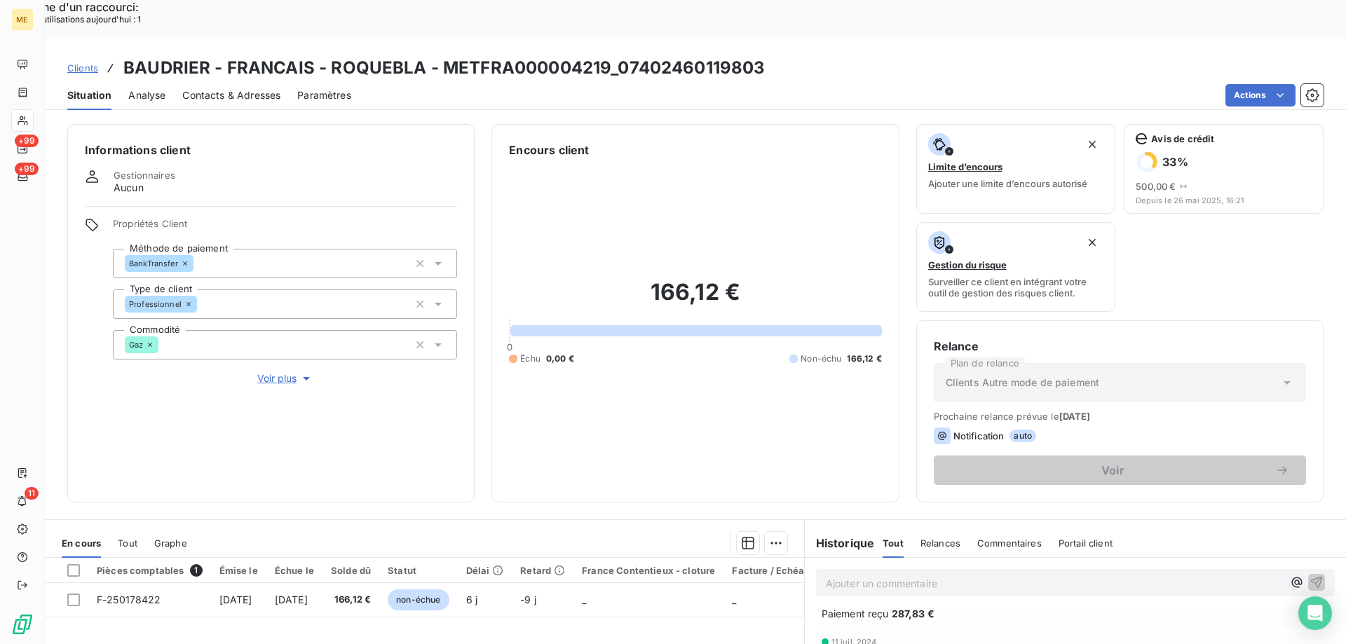
scroll to position [1028, 0]
click at [285, 371] on span "Voir plus" at bounding box center [285, 378] width 56 height 14
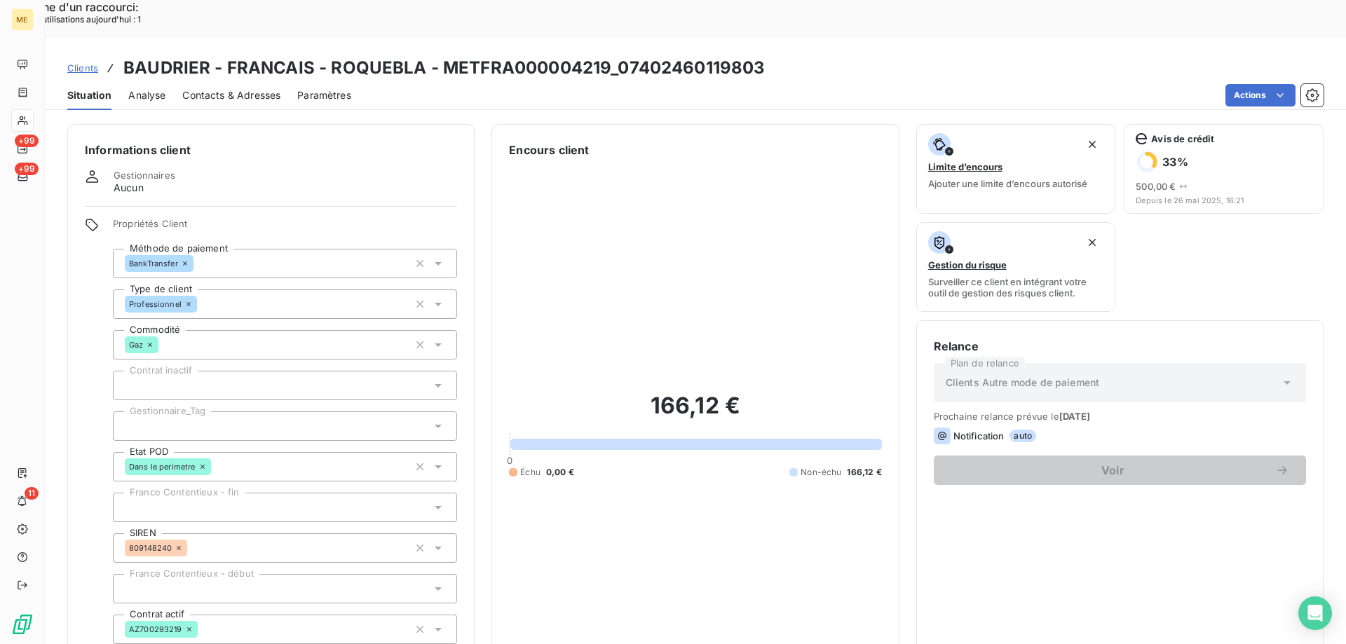
click at [197, 411] on div at bounding box center [285, 425] width 344 height 29
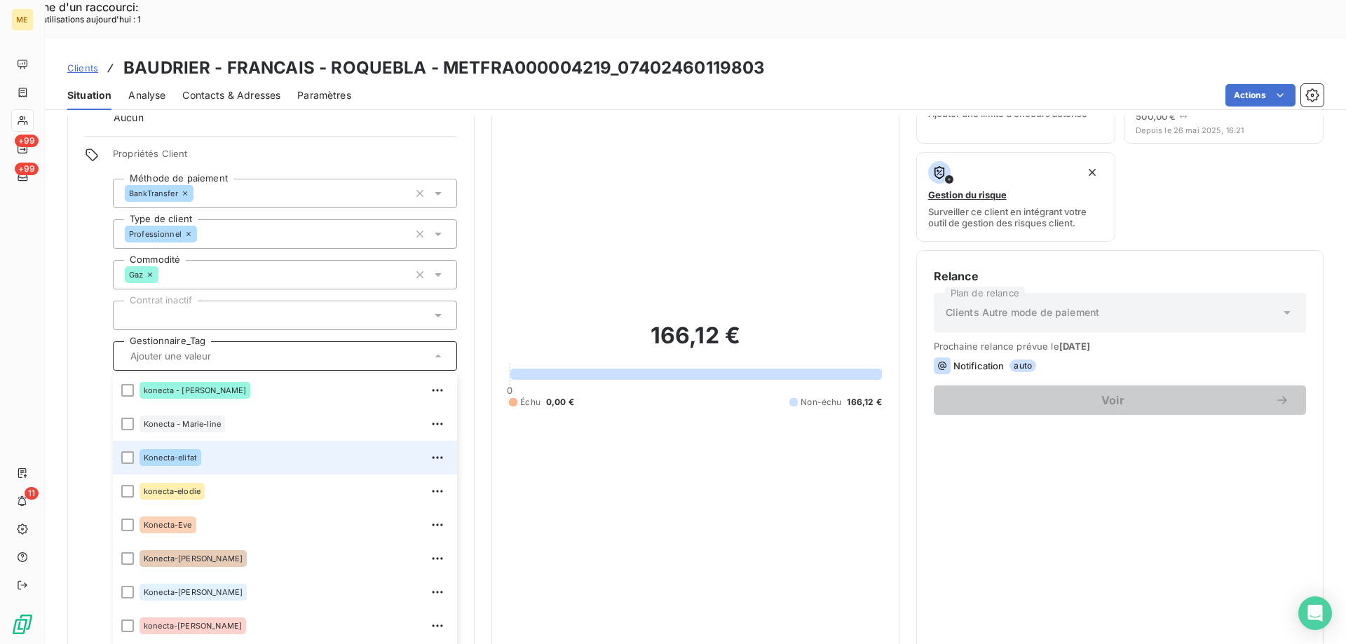
scroll to position [123, 0]
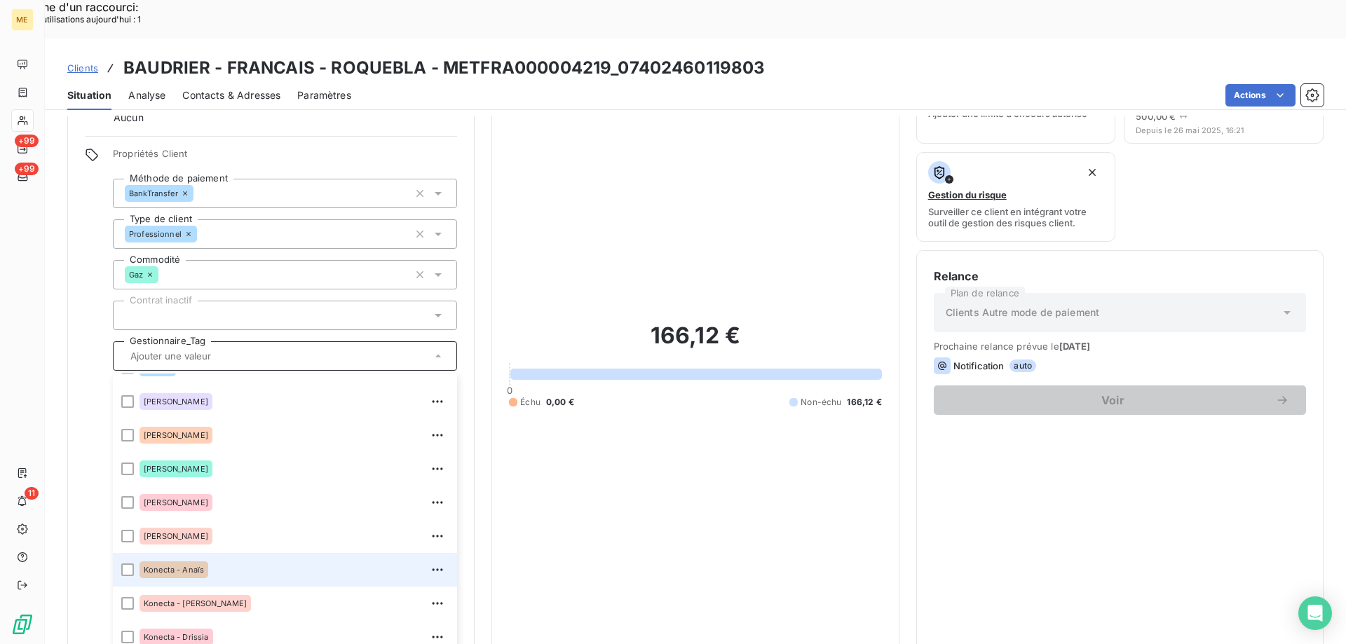
drag, startPoint x: 126, startPoint y: 518, endPoint x: 213, endPoint y: 2, distance: 523.1
click at [128, 564] on div at bounding box center [127, 570] width 13 height 13
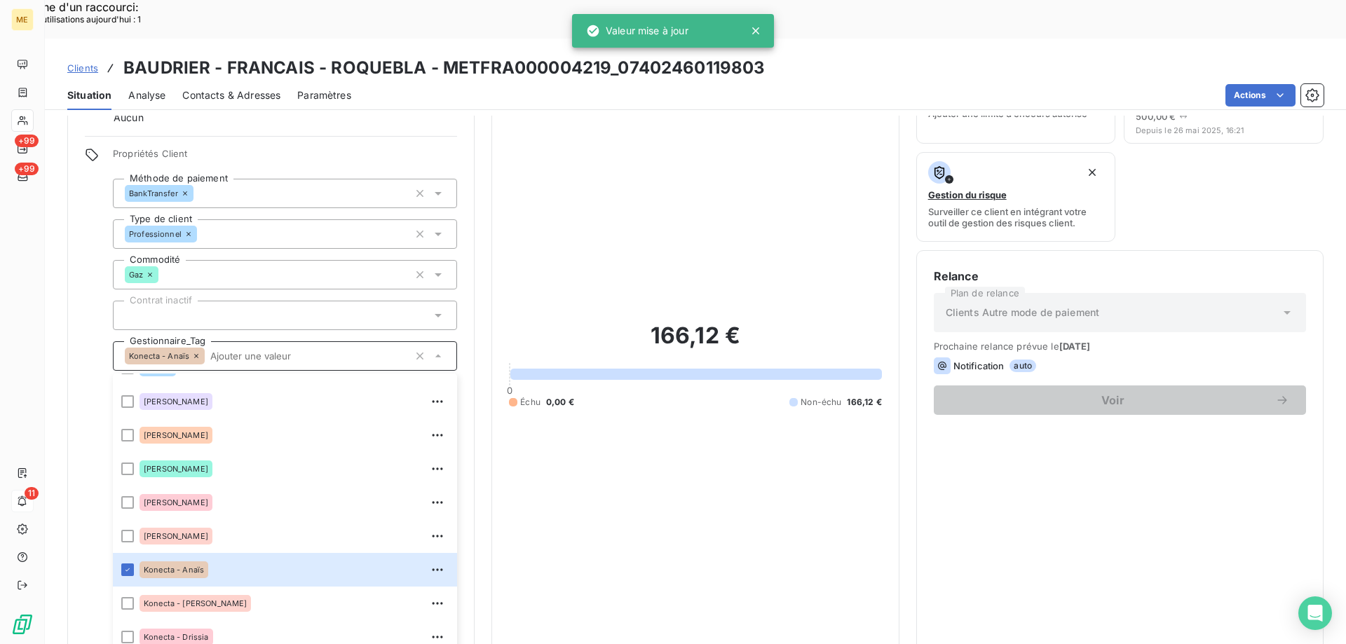
click at [25, 500] on icon at bounding box center [22, 501] width 11 height 11
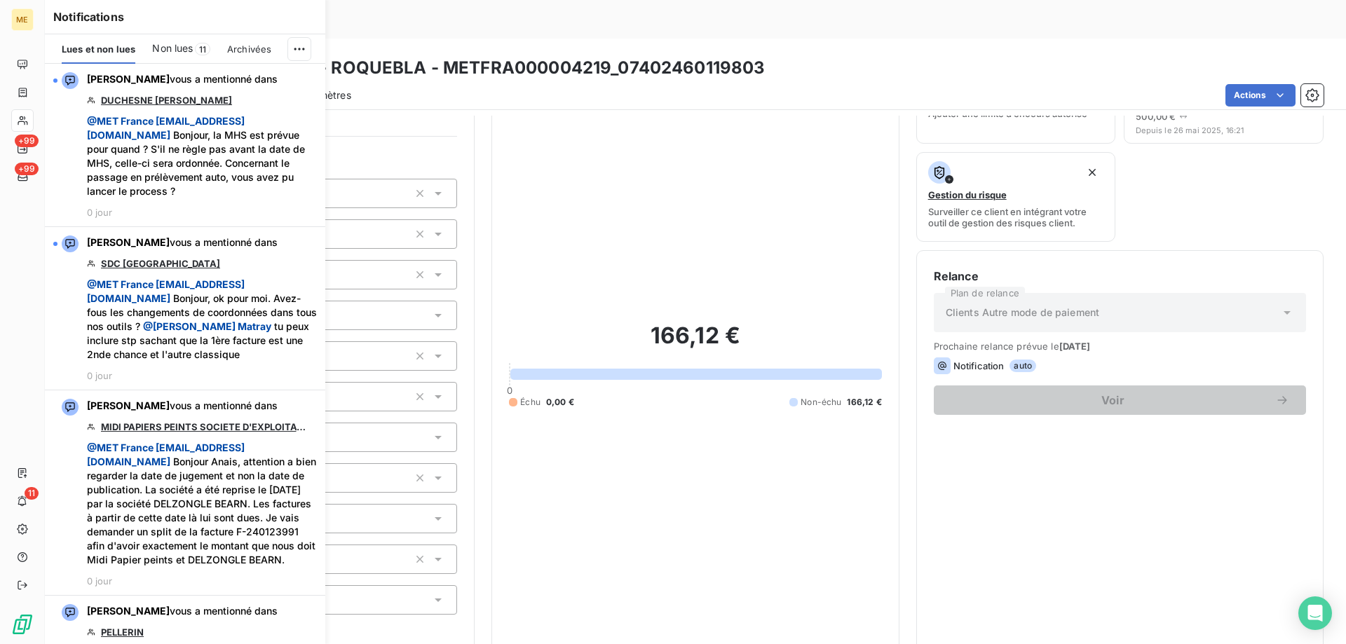
click at [692, 193] on div "166,12 € 0 Échu 0,00 € Non-échu 166,12 €" at bounding box center [695, 364] width 372 height 553
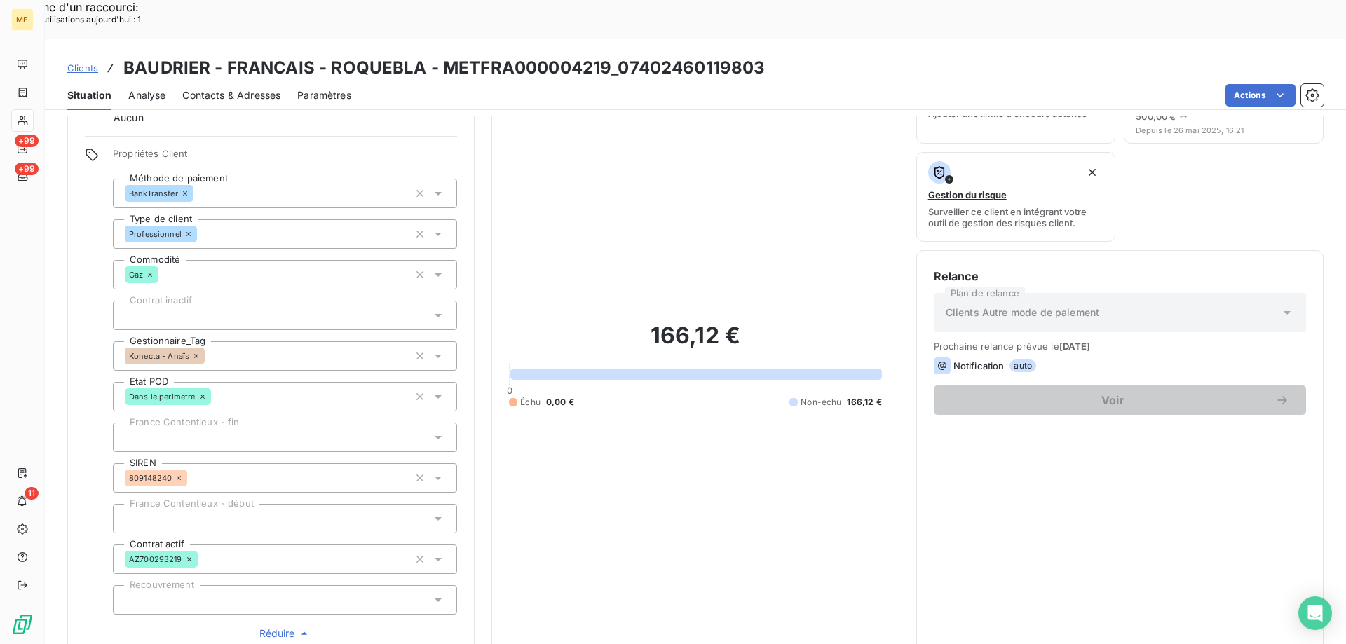
click at [91, 62] on span "Clients" at bounding box center [82, 67] width 31 height 11
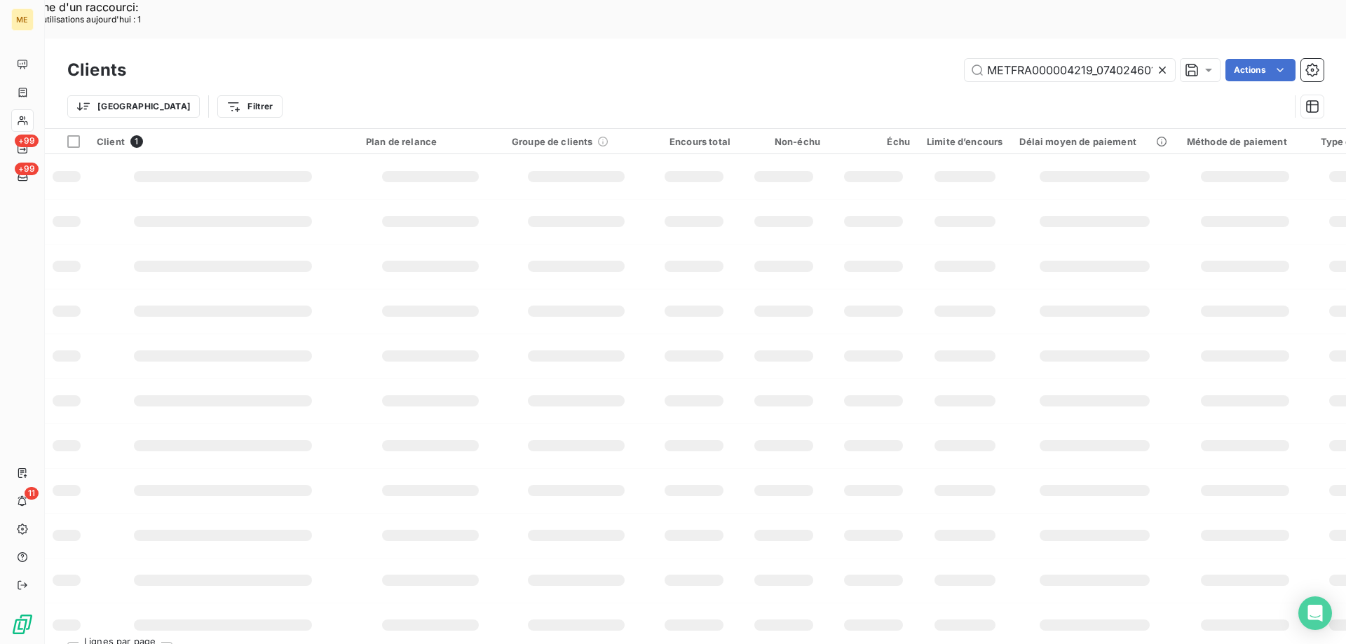
scroll to position [0, 37]
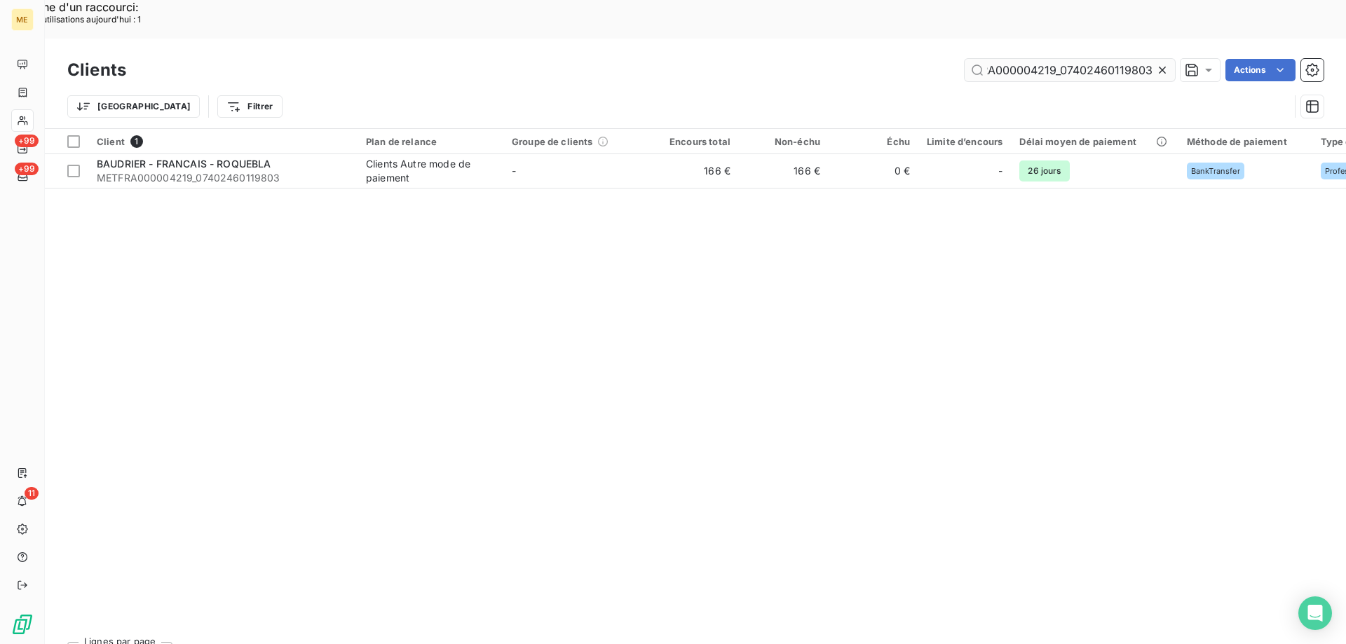
click at [1015, 59] on input "METFRA000004219_07402460119803" at bounding box center [1069, 70] width 210 height 22
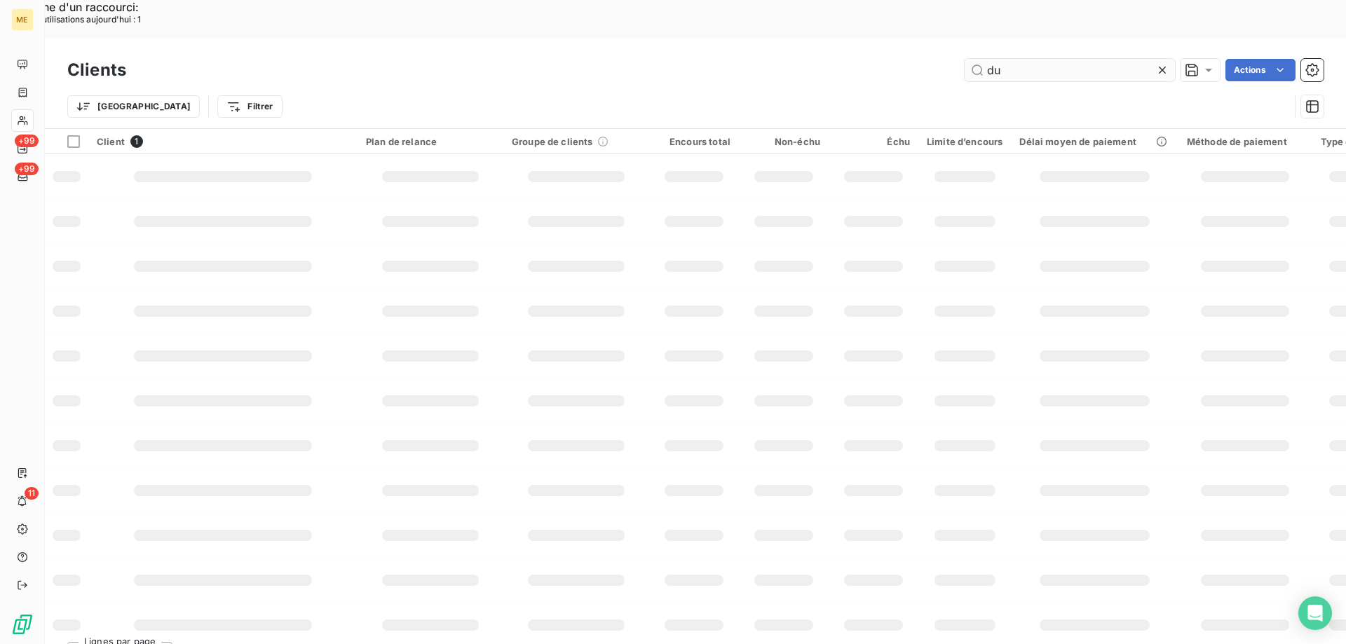
scroll to position [0, 0]
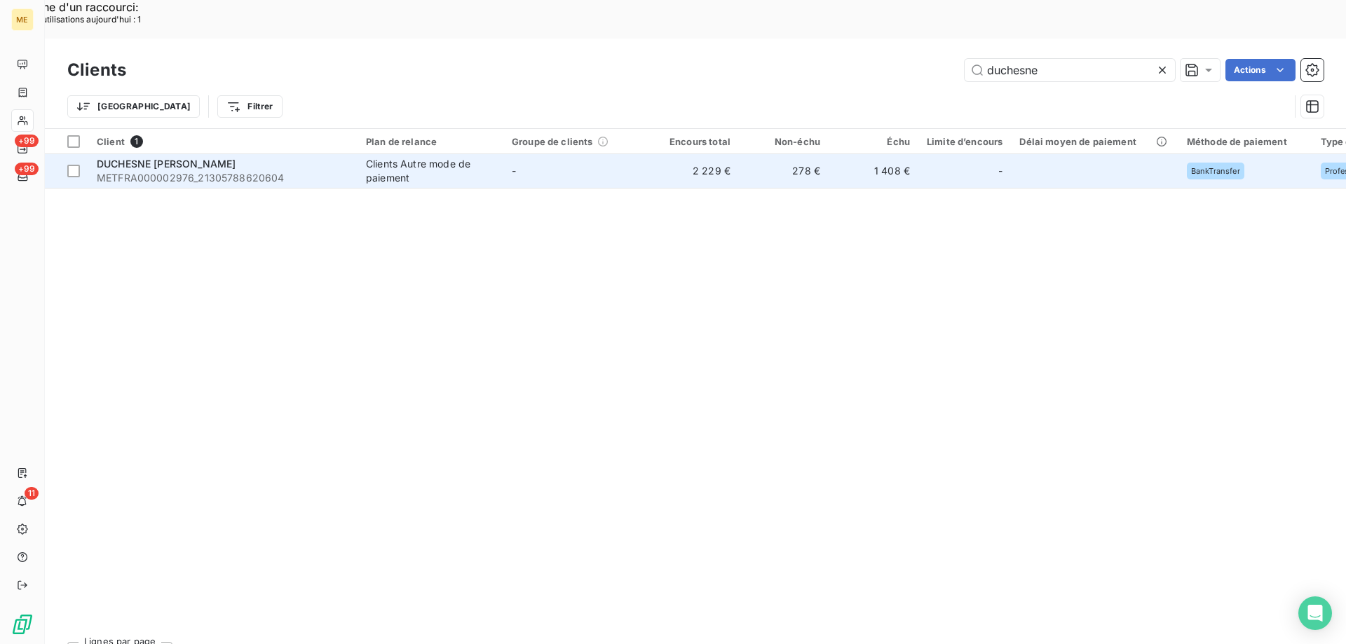
type input "duchesne"
click at [214, 158] on span "DUCHESNE [PERSON_NAME]" at bounding box center [166, 164] width 139 height 12
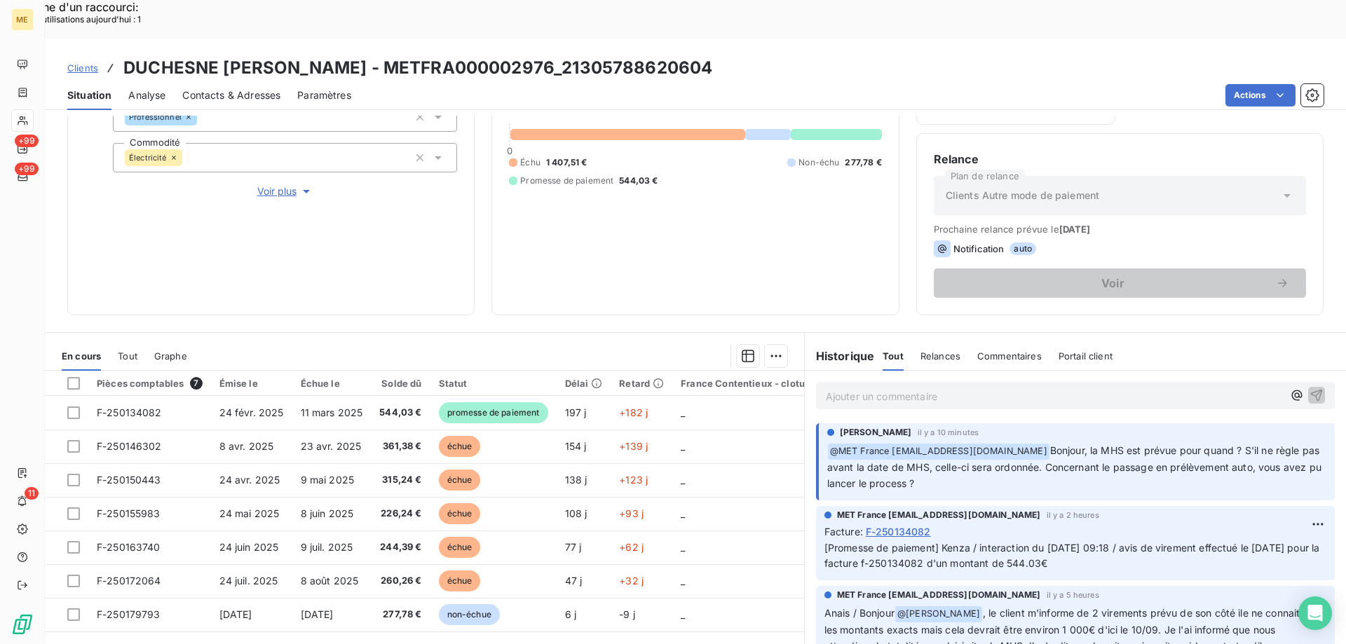
click at [84, 62] on span "Clients" at bounding box center [82, 67] width 31 height 11
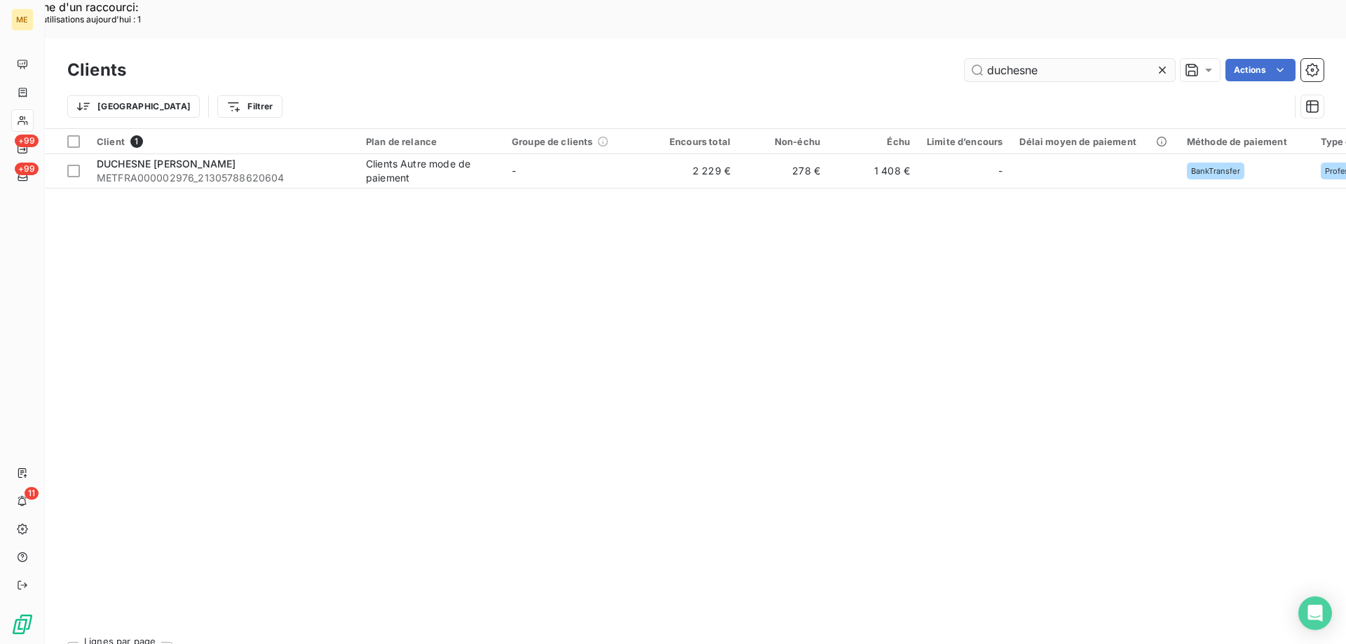
click at [1010, 59] on input "duchesne" at bounding box center [1069, 70] width 210 height 22
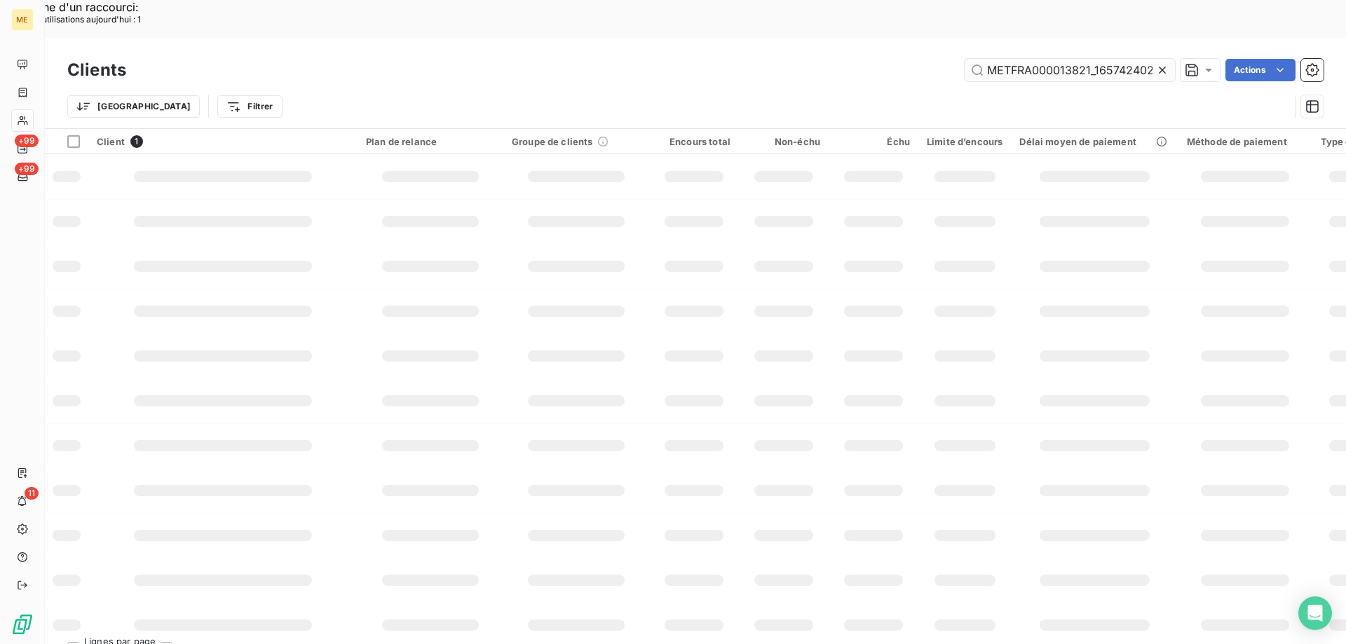
scroll to position [0, 36]
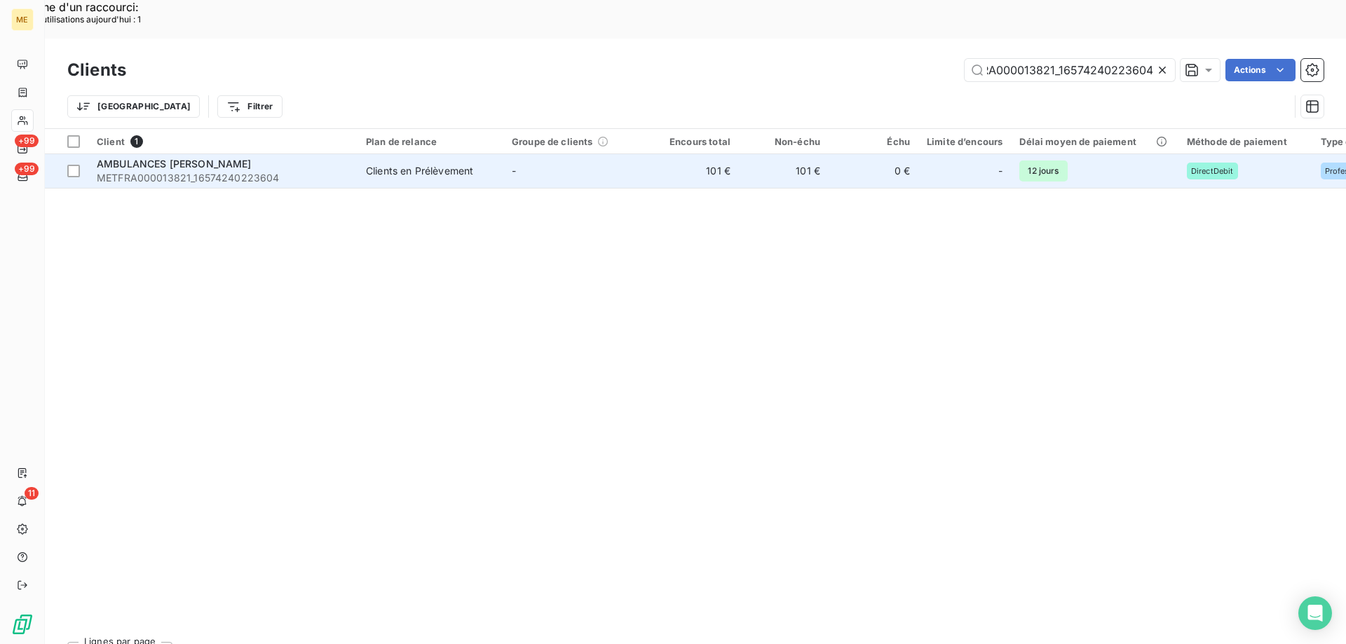
type input "METFRA000013821_16574240223604"
click at [189, 158] on span "AMBULANCES VICTOR-BETBEDER" at bounding box center [174, 164] width 155 height 12
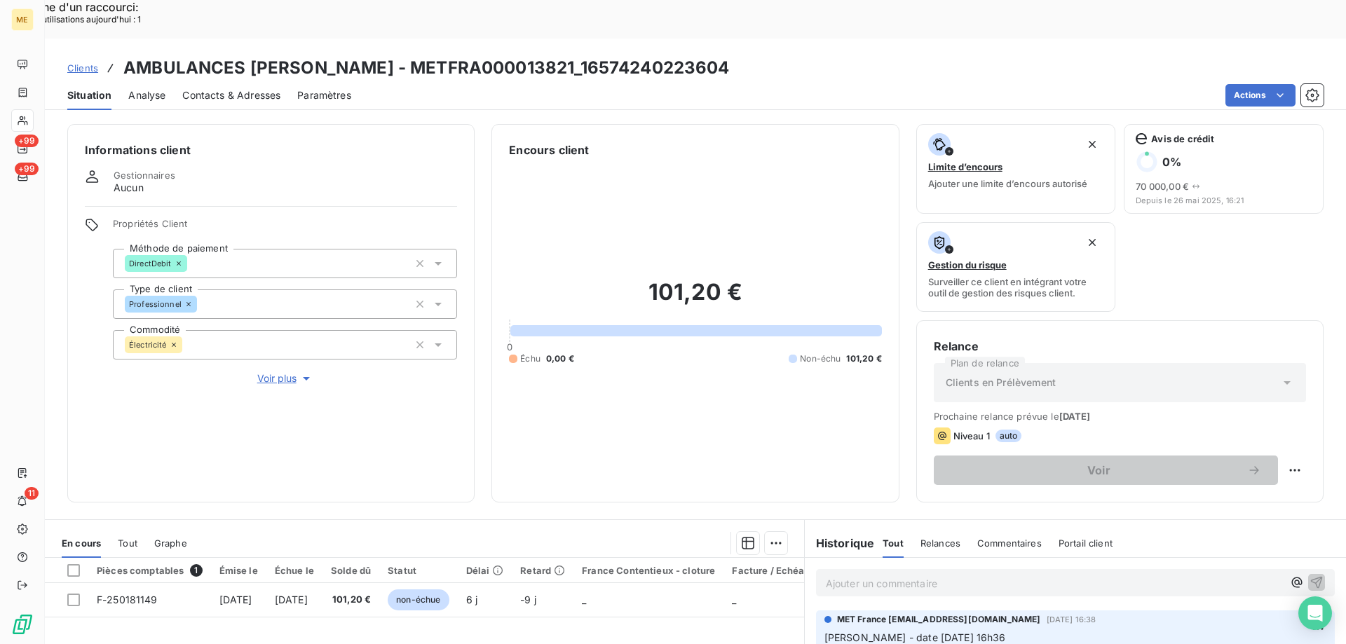
scroll to position [187, 0]
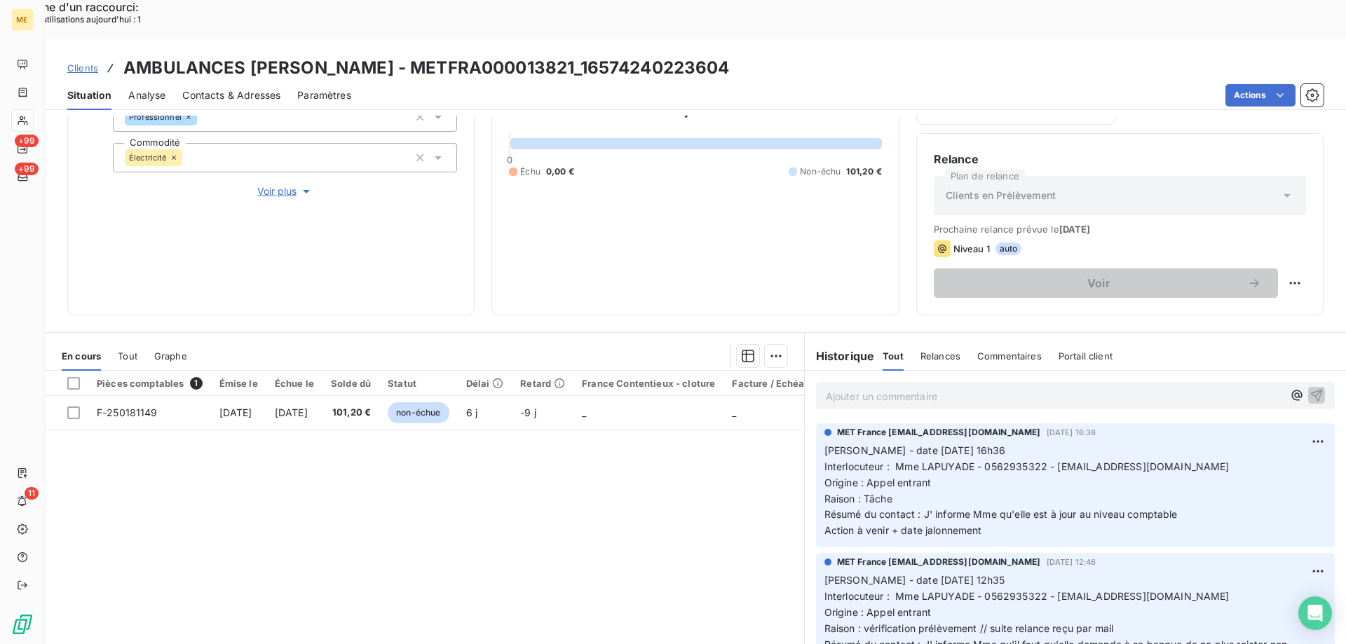
click at [267, 184] on span "Voir plus" at bounding box center [285, 191] width 56 height 14
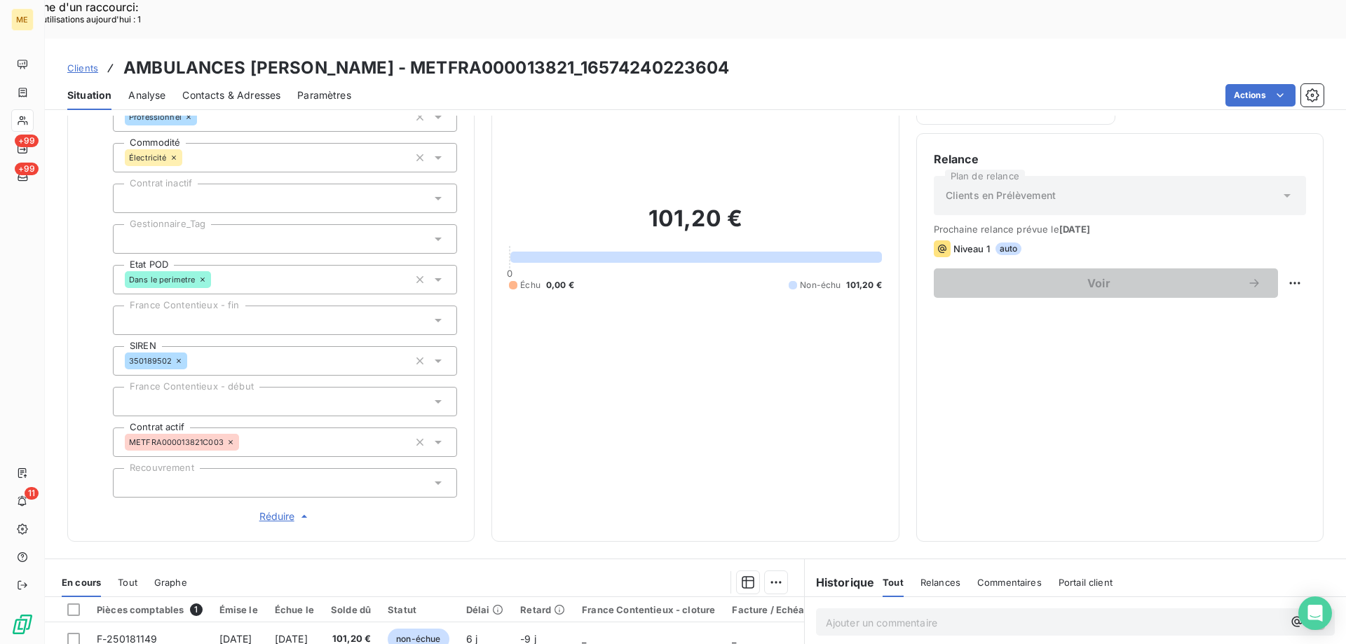
click at [221, 224] on div at bounding box center [285, 238] width 344 height 29
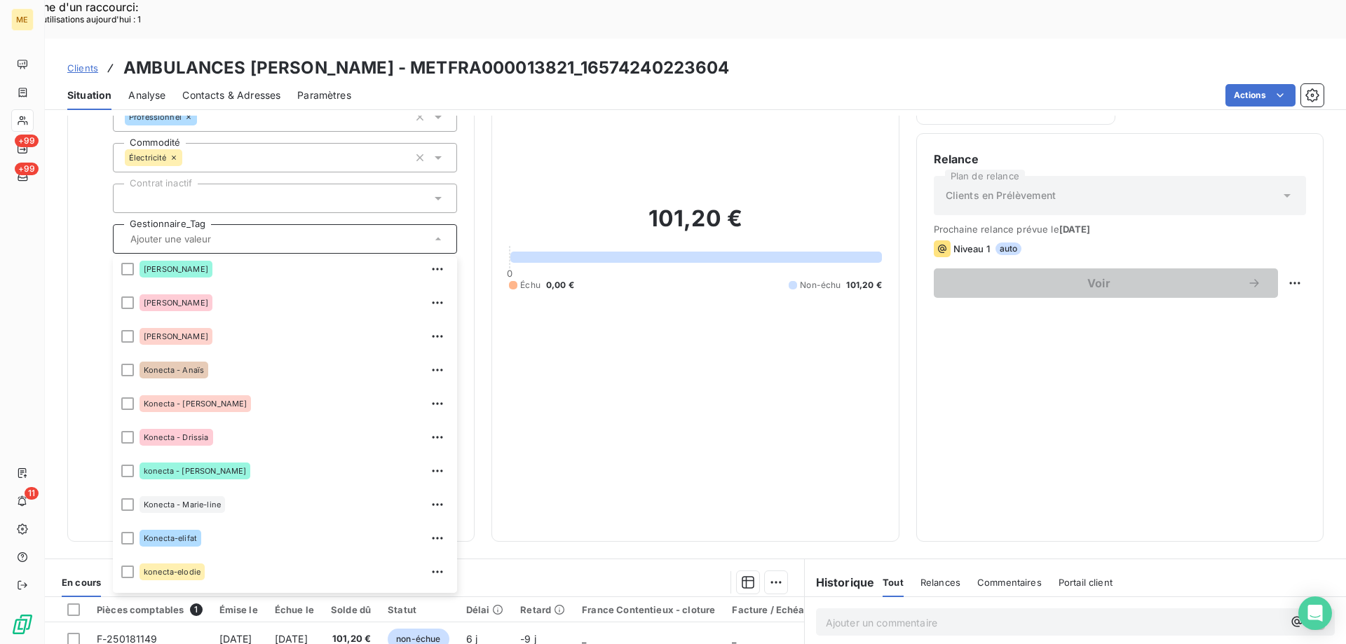
scroll to position [210, 0]
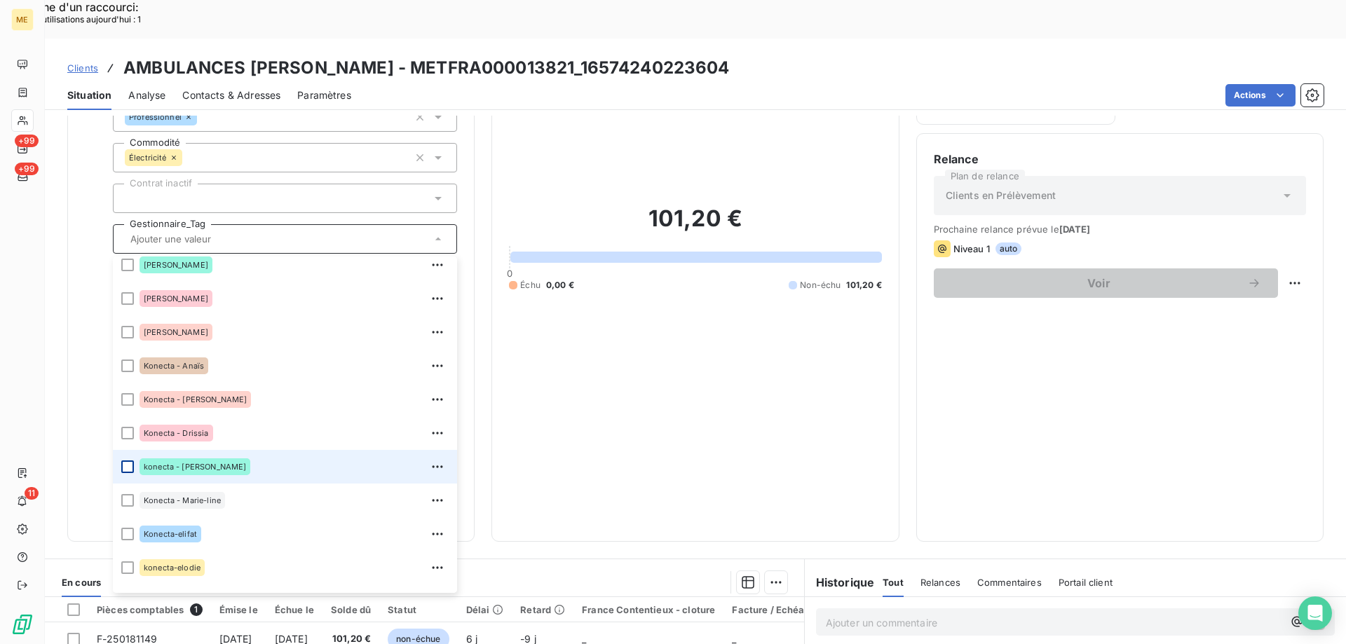
click at [129, 460] on div at bounding box center [127, 466] width 13 height 13
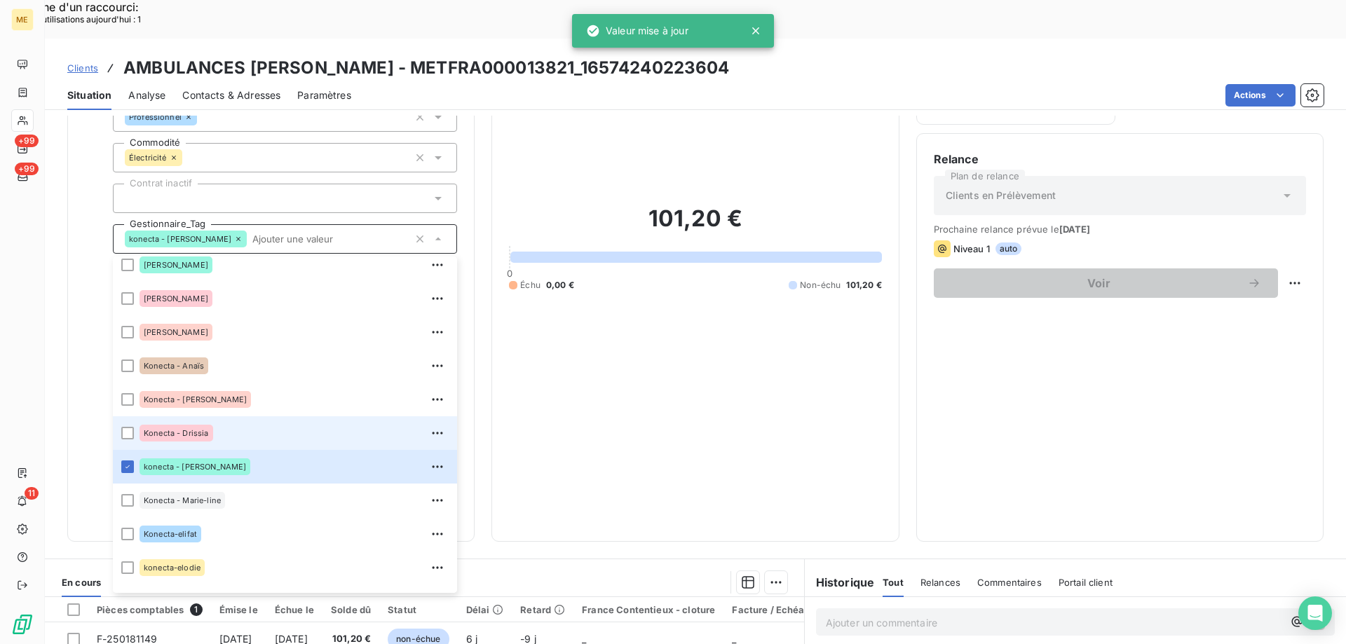
scroll to position [404, 0]
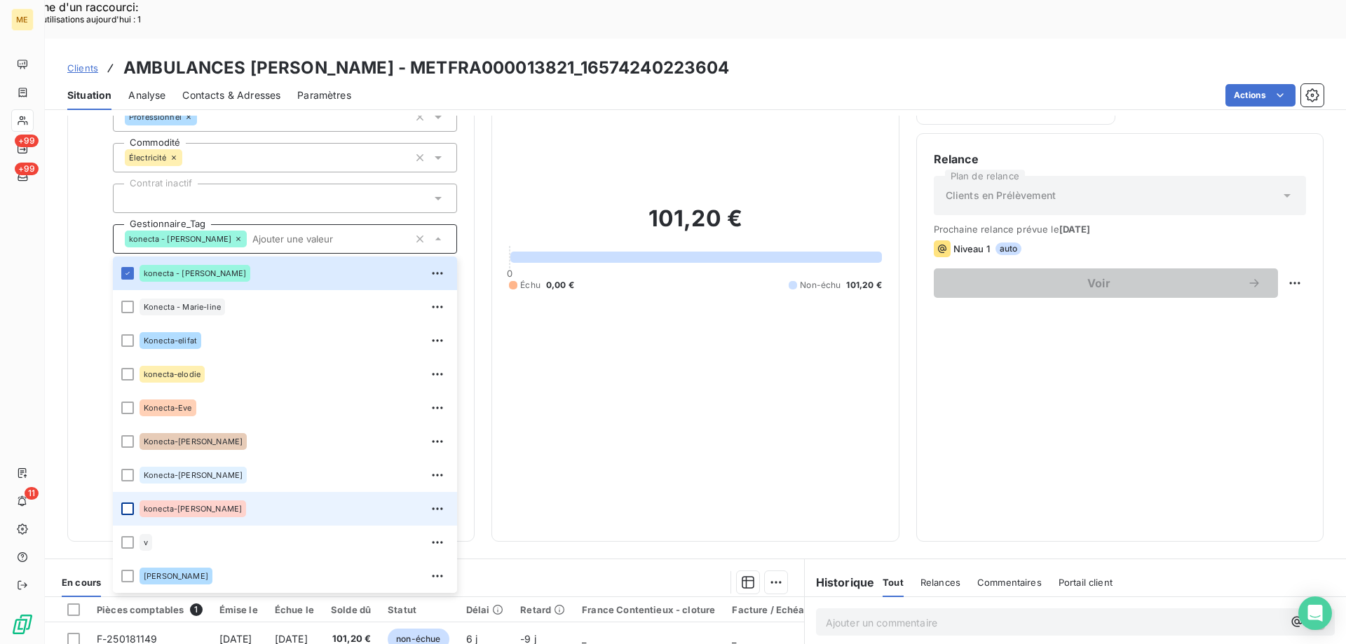
click at [128, 503] on div at bounding box center [127, 509] width 13 height 13
click at [87, 62] on span "Clients" at bounding box center [82, 67] width 31 height 11
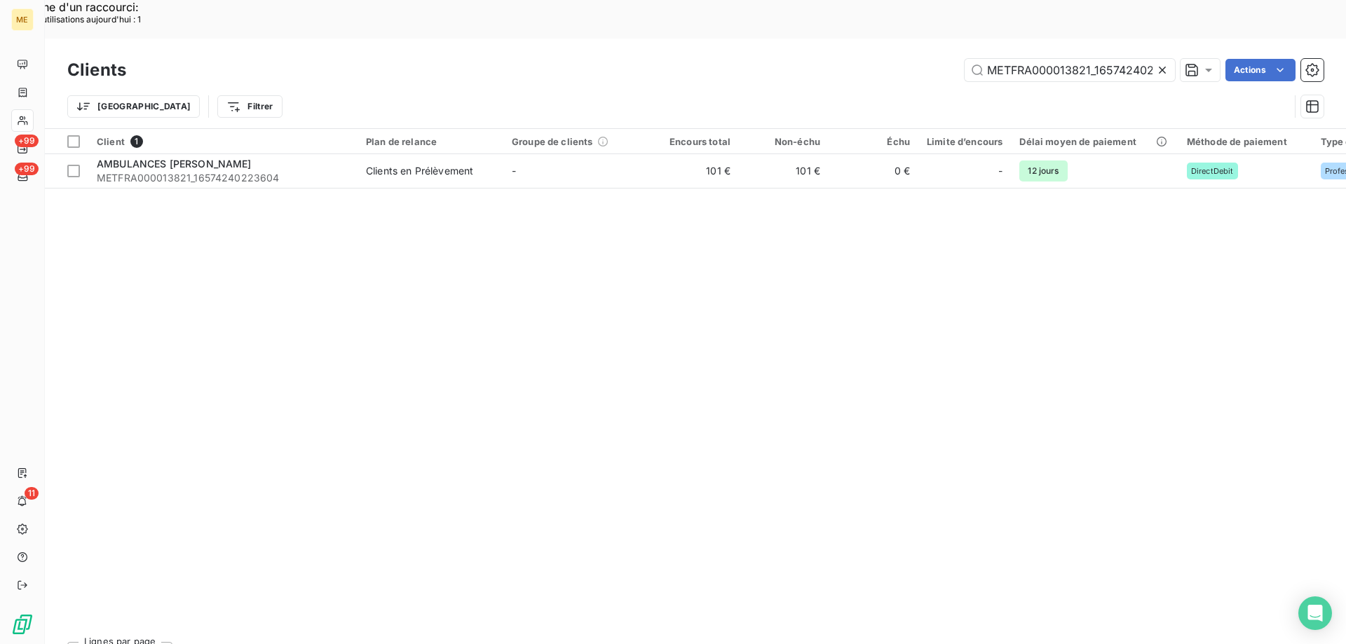
scroll to position [0, 36]
click at [995, 59] on input "METFRA000013821_16574240223604" at bounding box center [1069, 70] width 210 height 22
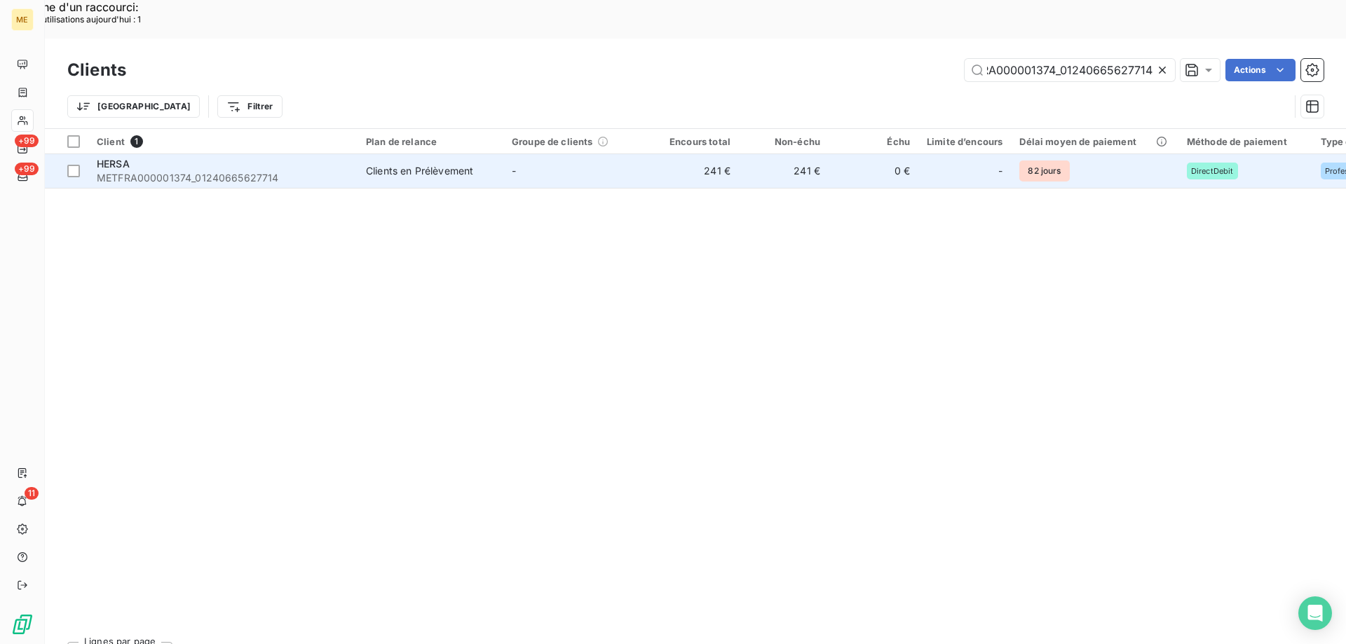
type input "METFRA000001374_01240665627714"
click at [151, 157] on div "HERSA" at bounding box center [223, 164] width 252 height 14
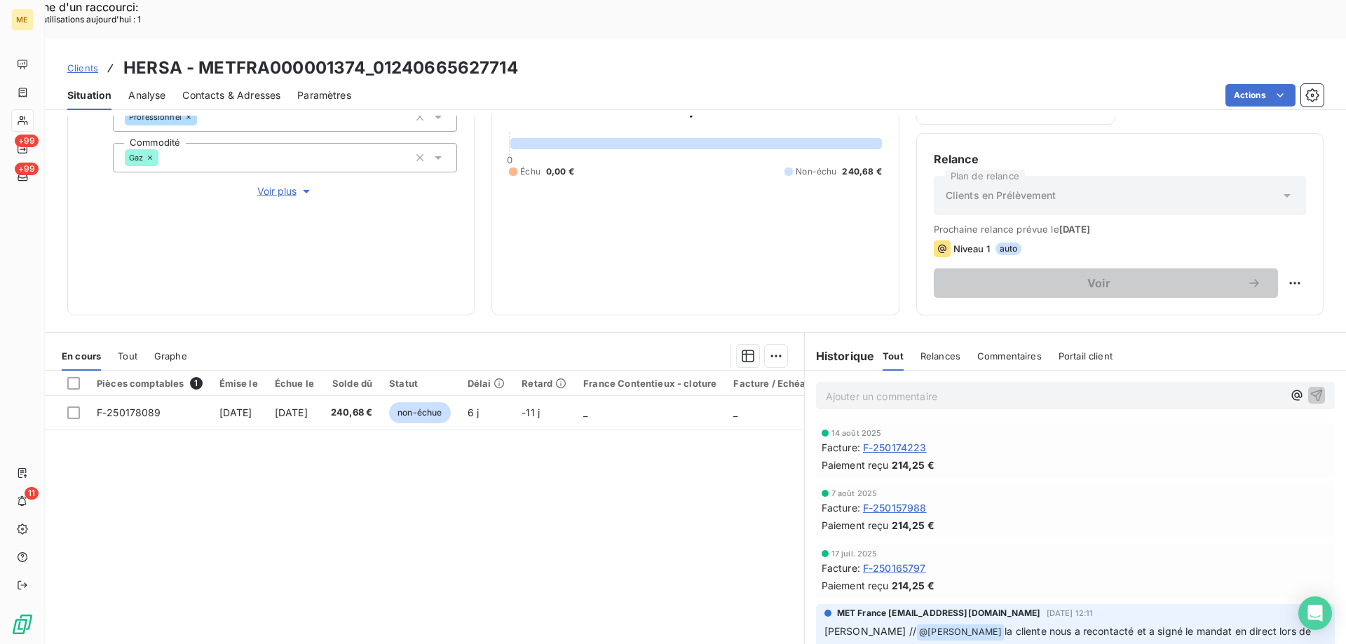
click at [288, 184] on span "Voir plus" at bounding box center [285, 191] width 56 height 14
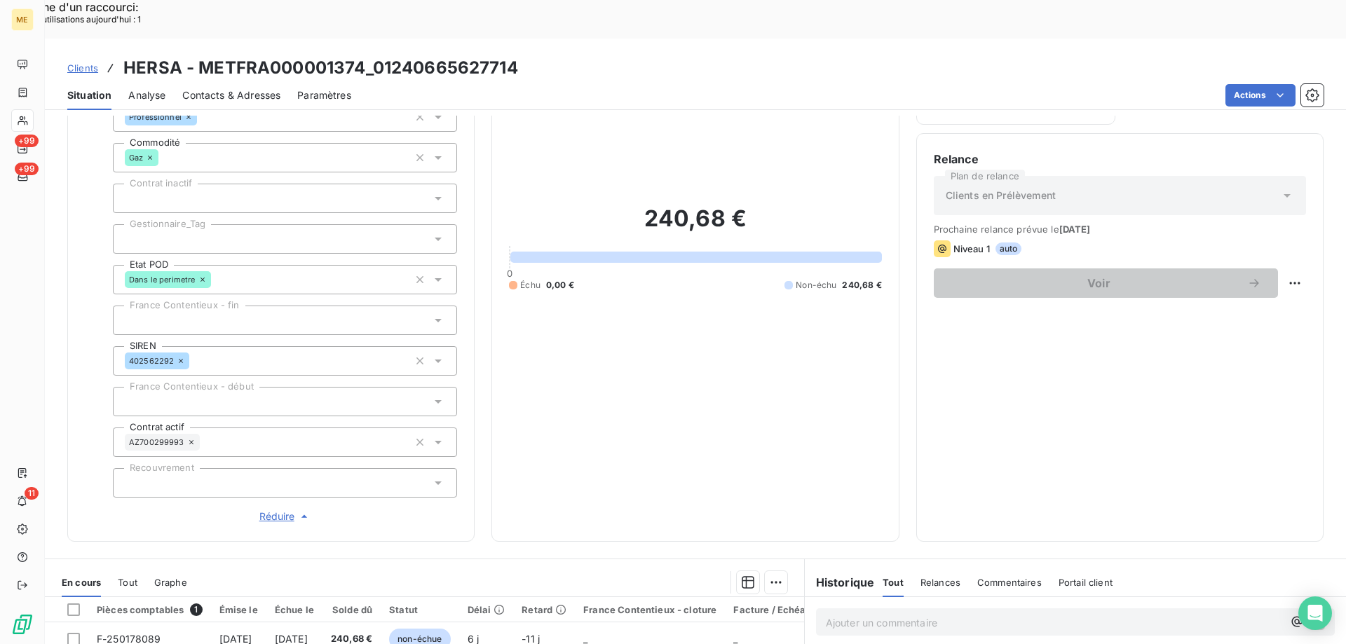
click at [200, 224] on div at bounding box center [285, 238] width 344 height 29
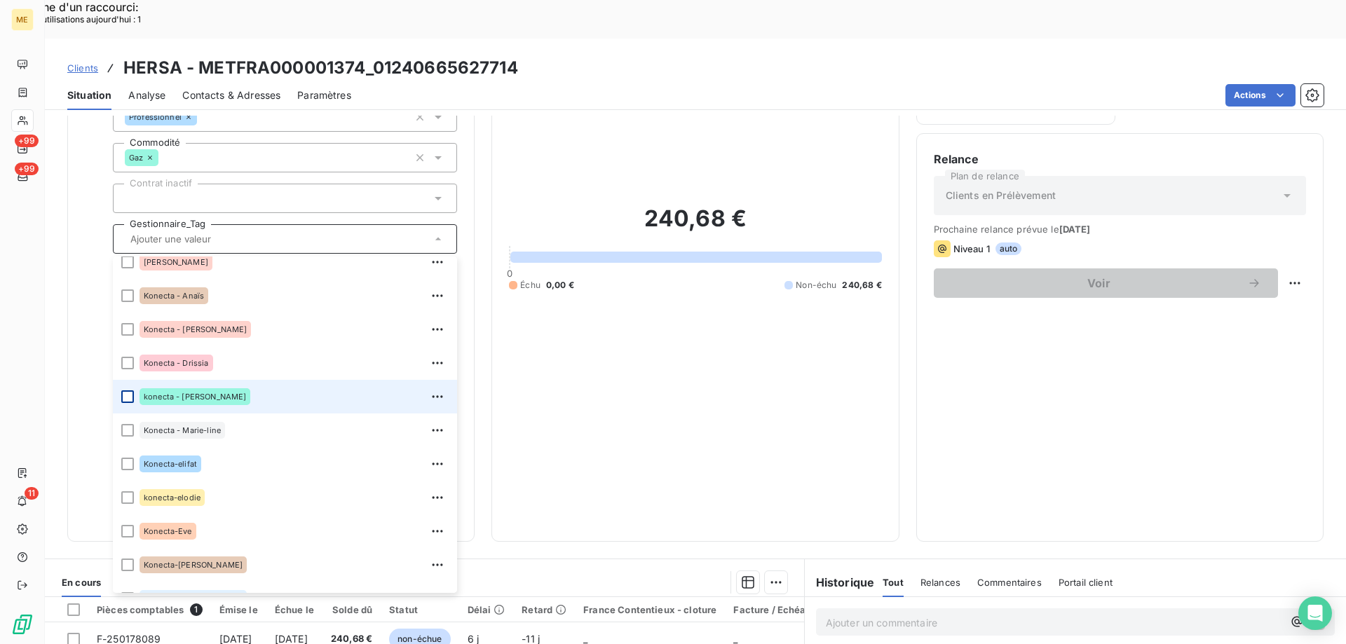
scroll to position [404, 0]
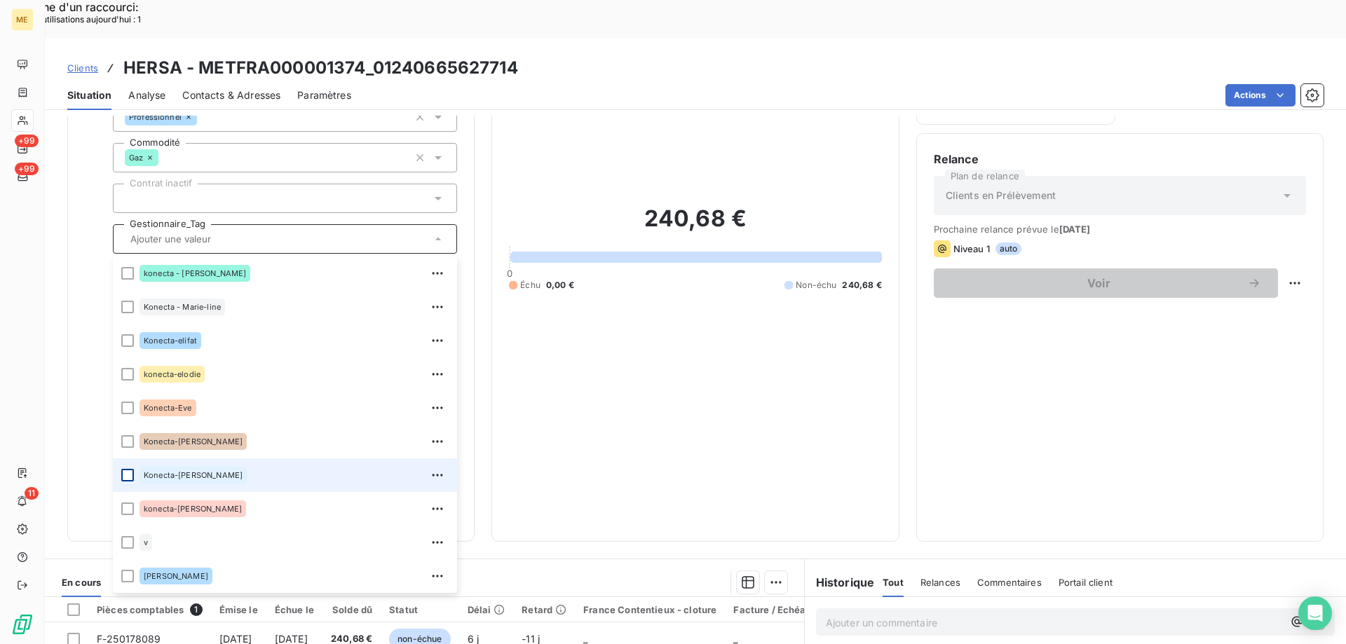
click at [127, 469] on div at bounding box center [127, 475] width 13 height 13
click at [664, 389] on div "240,68 € 0 Échu 0,00 € Non-échu 240,68 €" at bounding box center [695, 247] width 372 height 553
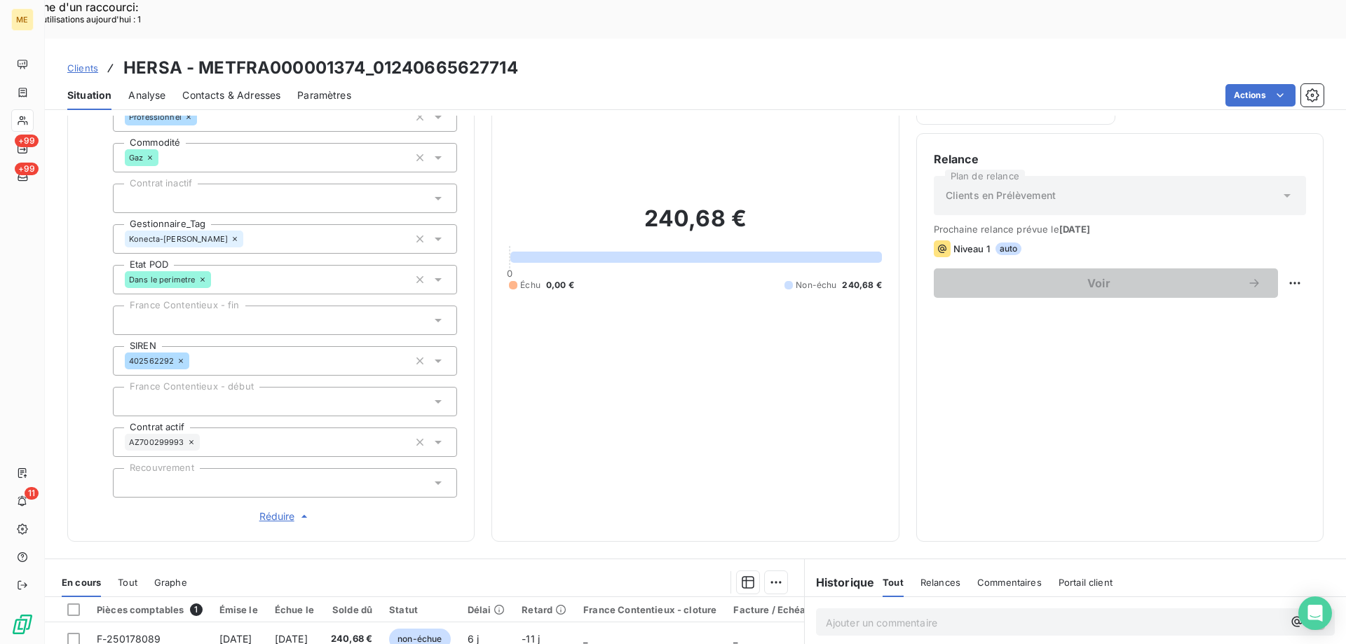
click at [77, 62] on span "Clients" at bounding box center [82, 67] width 31 height 11
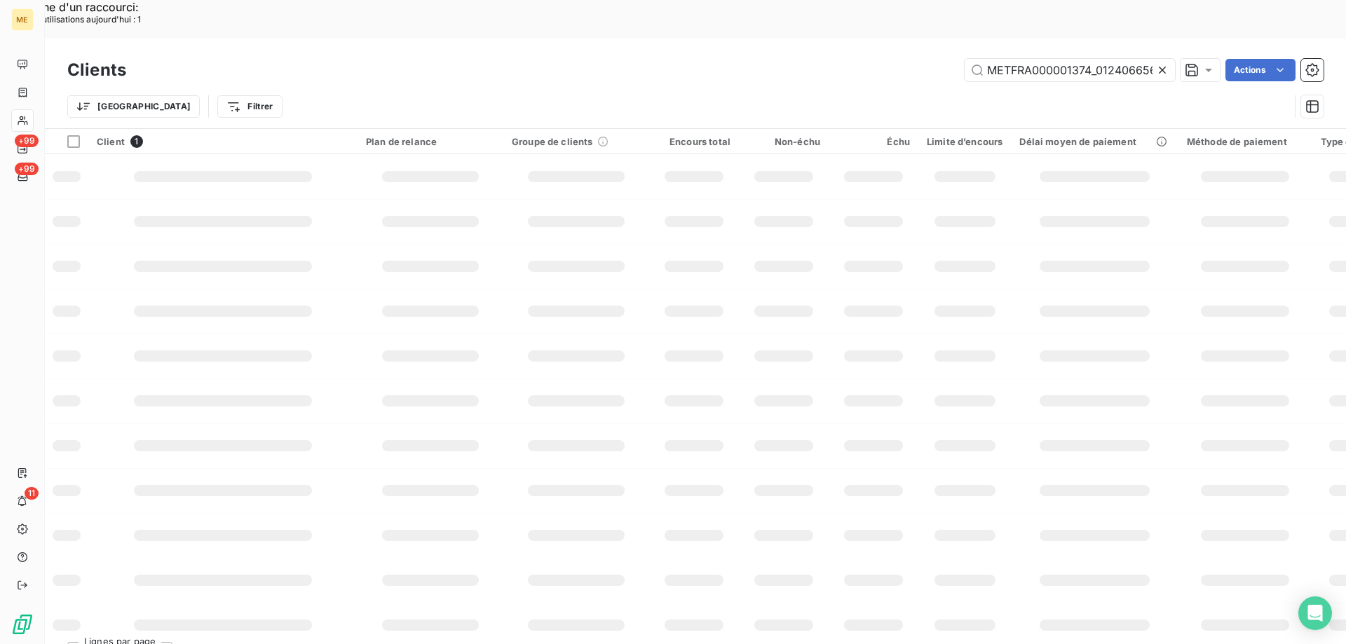
scroll to position [0, 36]
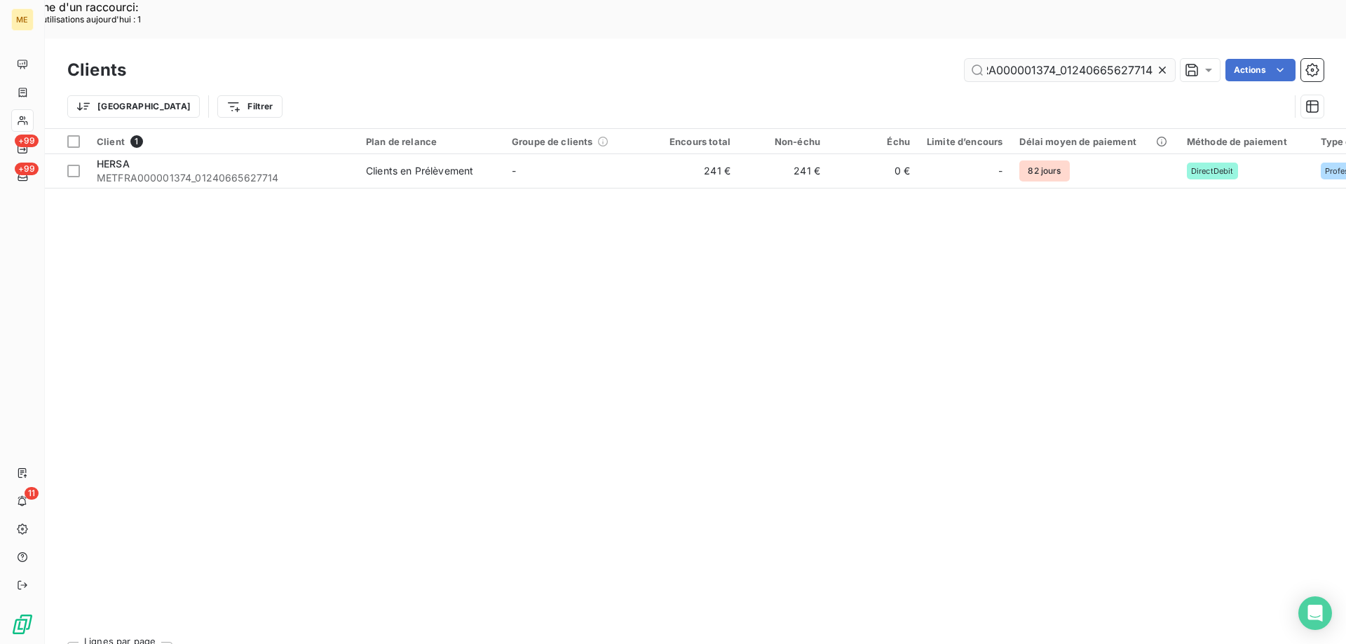
click at [1053, 59] on input "METFRA000001374_01240665627714" at bounding box center [1069, 70] width 210 height 22
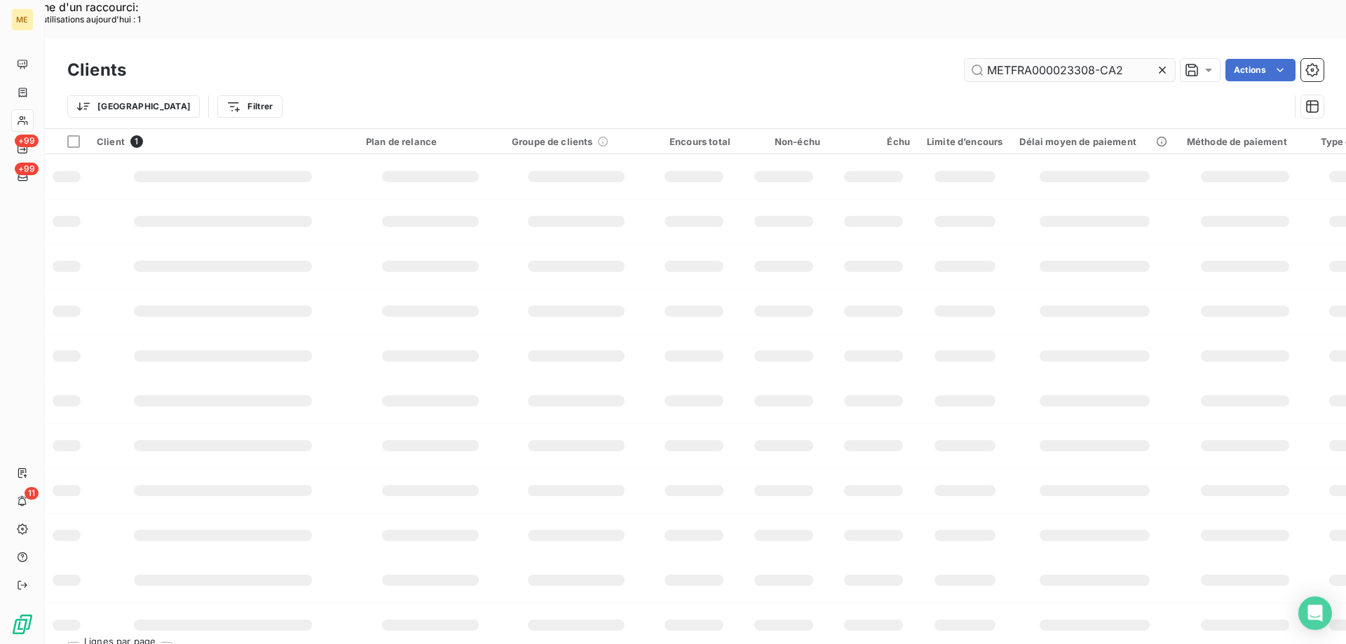
scroll to position [0, 0]
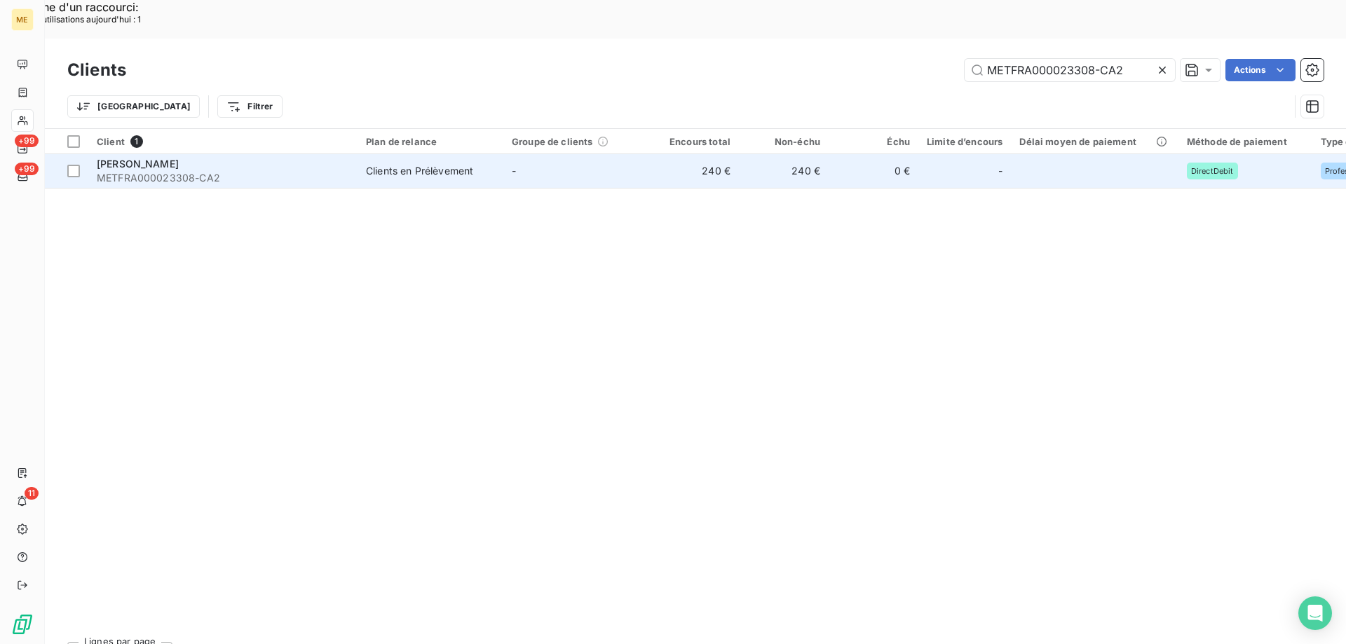
type input "METFRA000023308-CA2"
click at [149, 171] on span "METFRA000023308-CA2" at bounding box center [223, 178] width 252 height 14
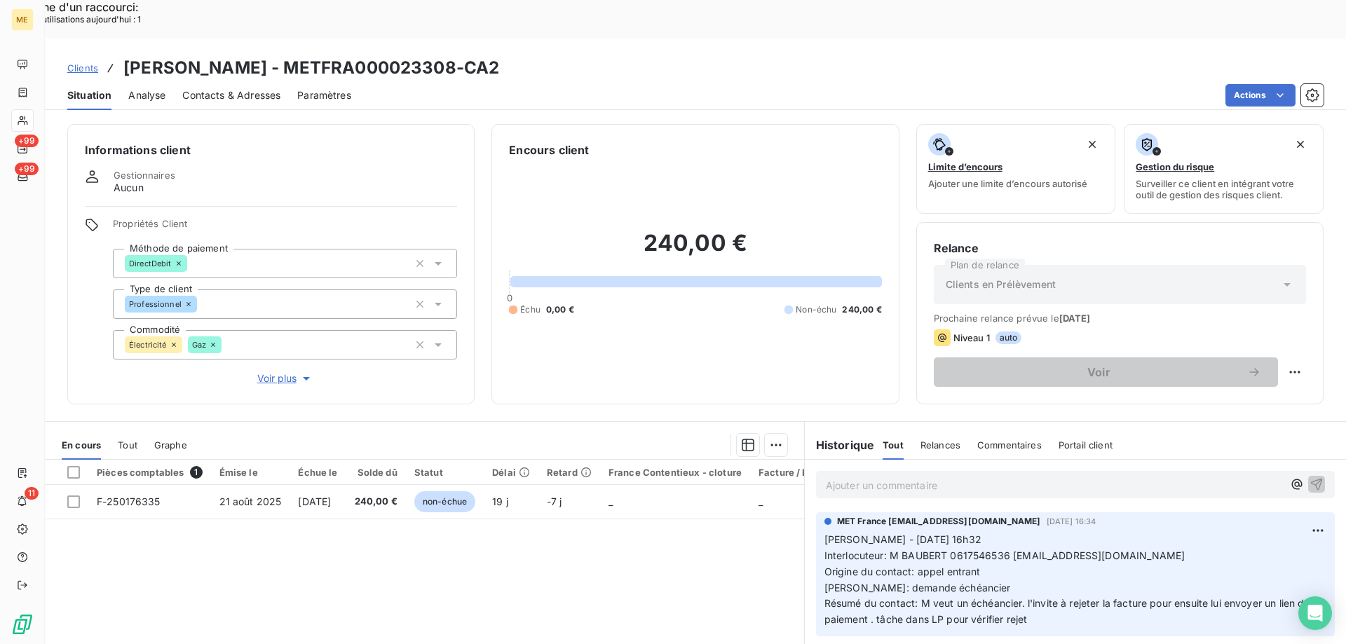
click at [278, 371] on span "Voir plus" at bounding box center [285, 378] width 56 height 14
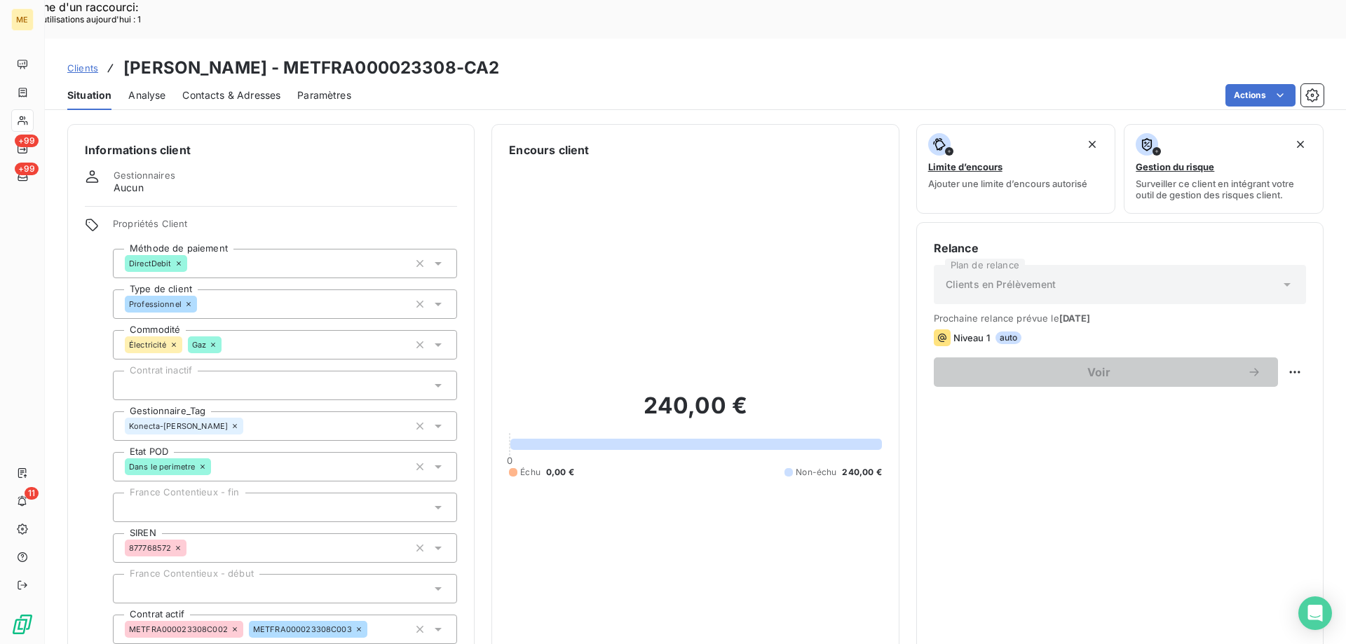
click at [79, 62] on span "Clients" at bounding box center [82, 67] width 31 height 11
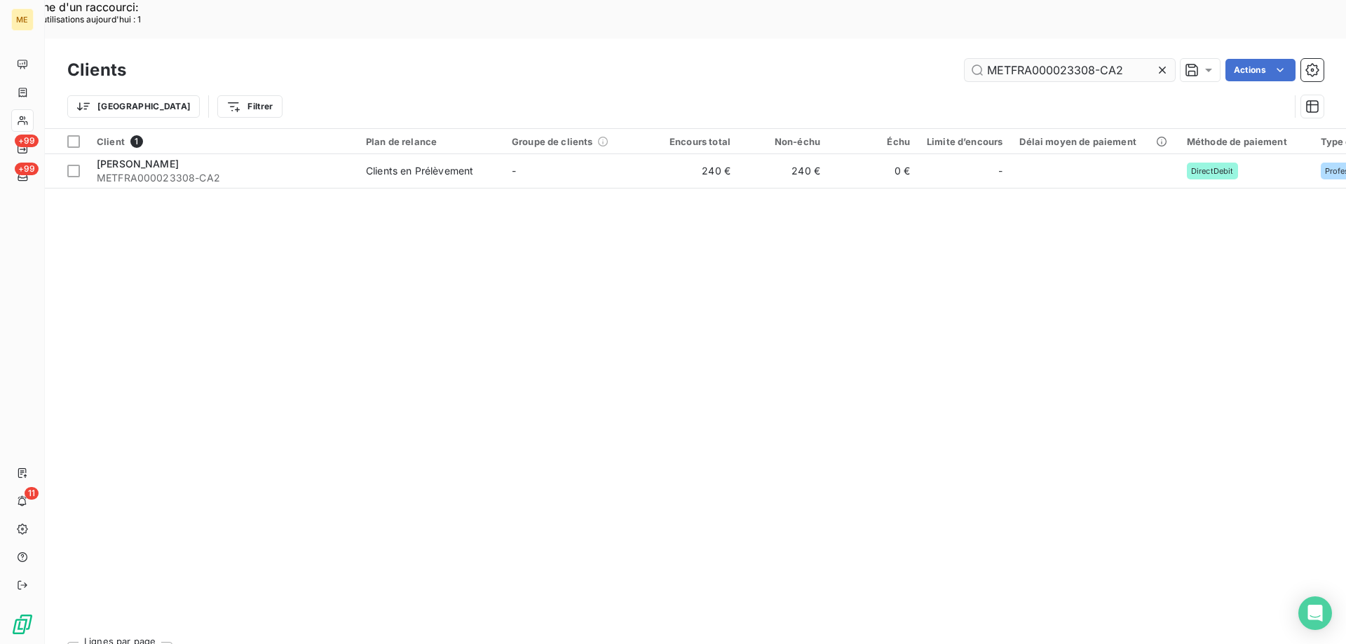
click at [1009, 59] on input "METFRA000023308-CA2" at bounding box center [1069, 70] width 210 height 22
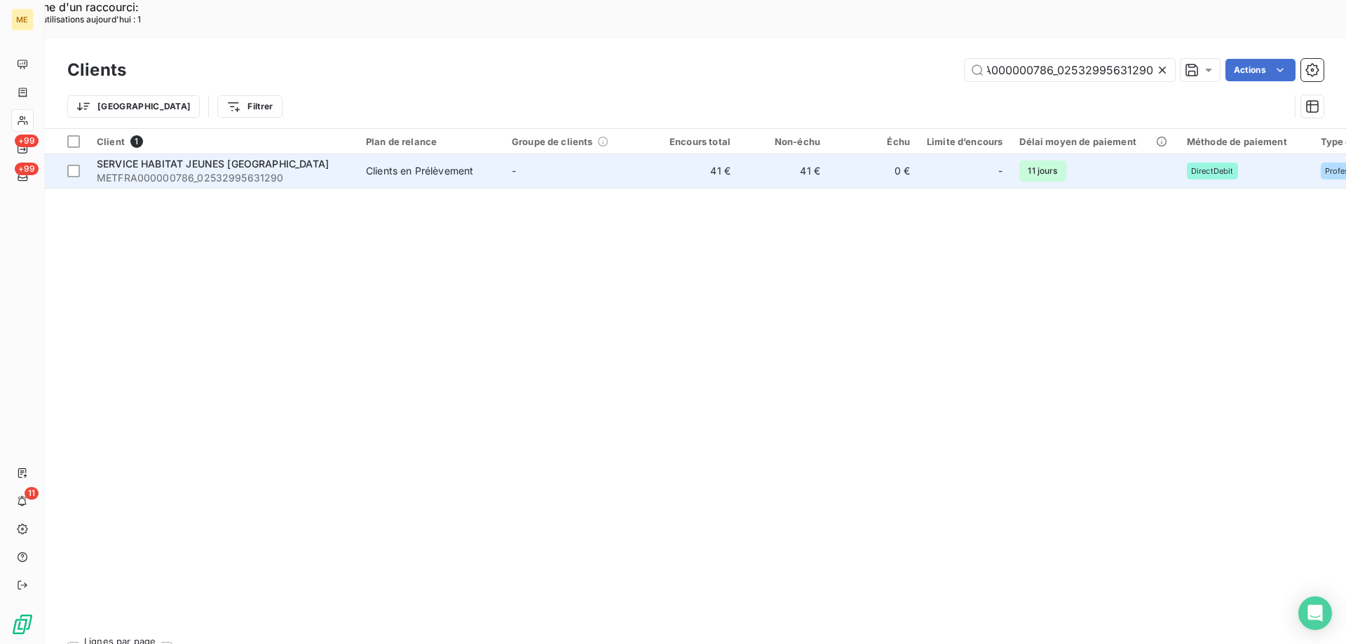
type input "METFRA000000786_02532995631290"
click at [238, 158] on span "SERVICE HABITAT JEUNES MONT-SAINT-MICHE" at bounding box center [213, 164] width 232 height 12
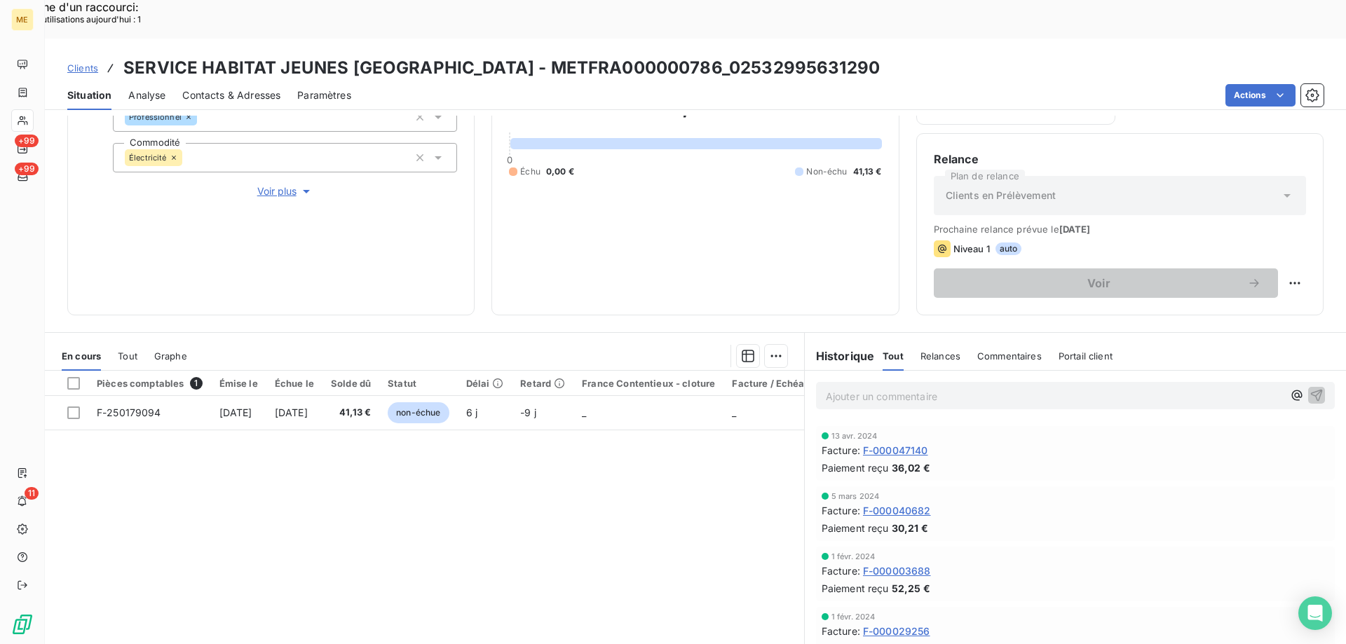
scroll to position [1070, 0]
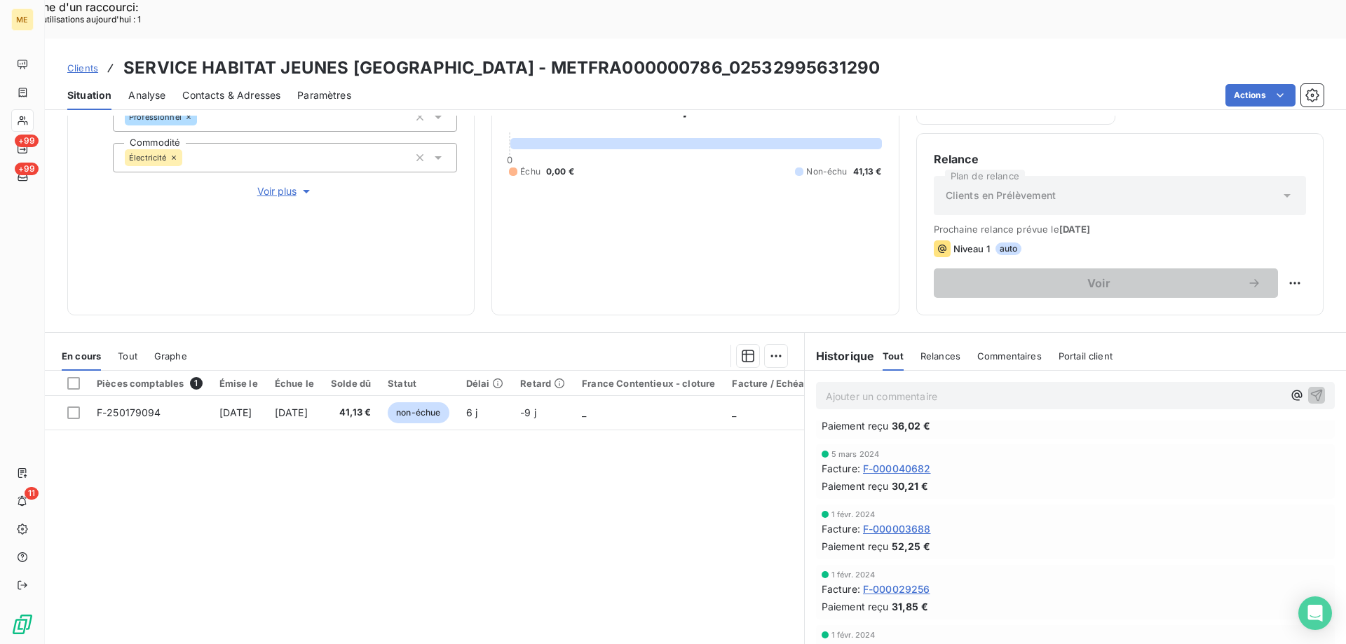
click at [284, 184] on span "Voir plus" at bounding box center [285, 191] width 56 height 14
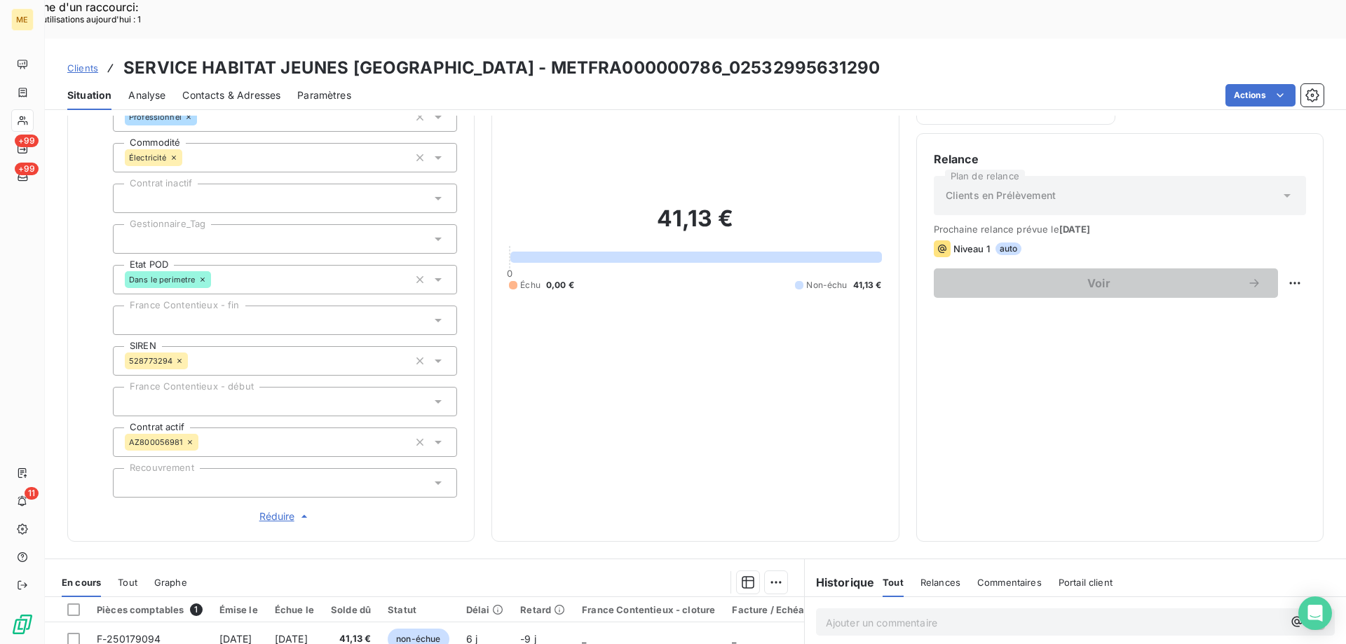
click at [198, 224] on div at bounding box center [285, 238] width 344 height 29
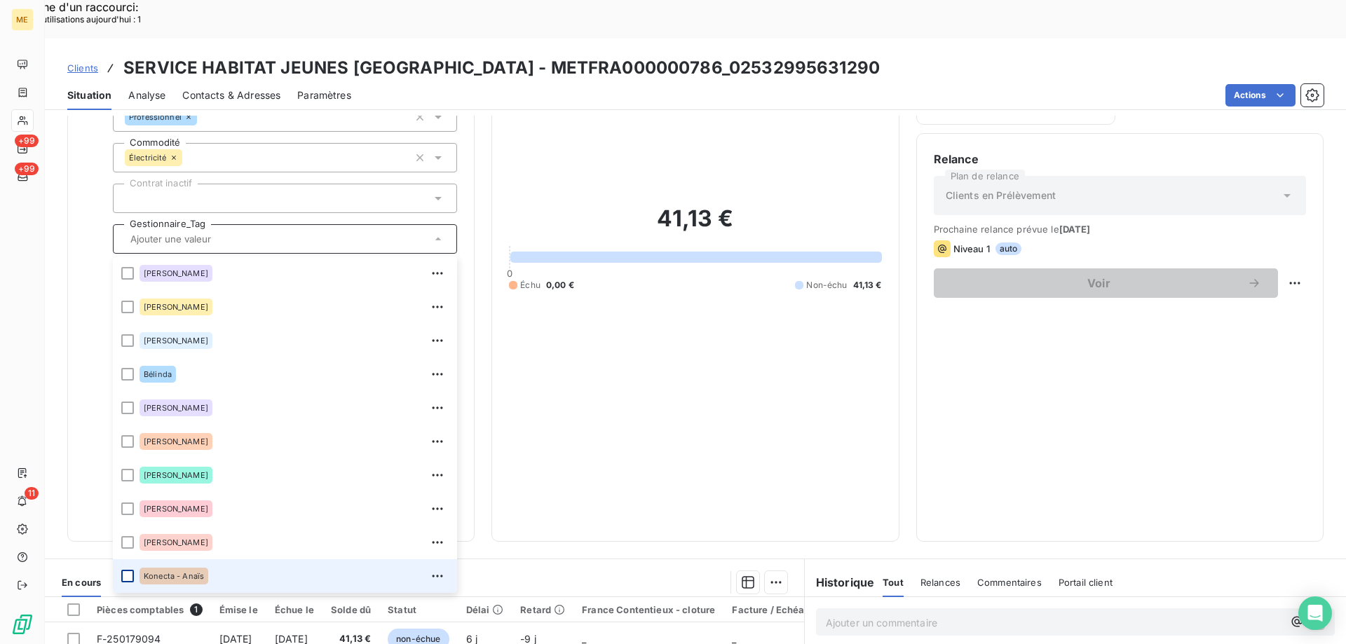
click at [125, 570] on div at bounding box center [127, 576] width 13 height 13
click at [554, 341] on div "41,13 € 0 Échu 0,00 € Non-échu 41,13 €" at bounding box center [695, 247] width 372 height 553
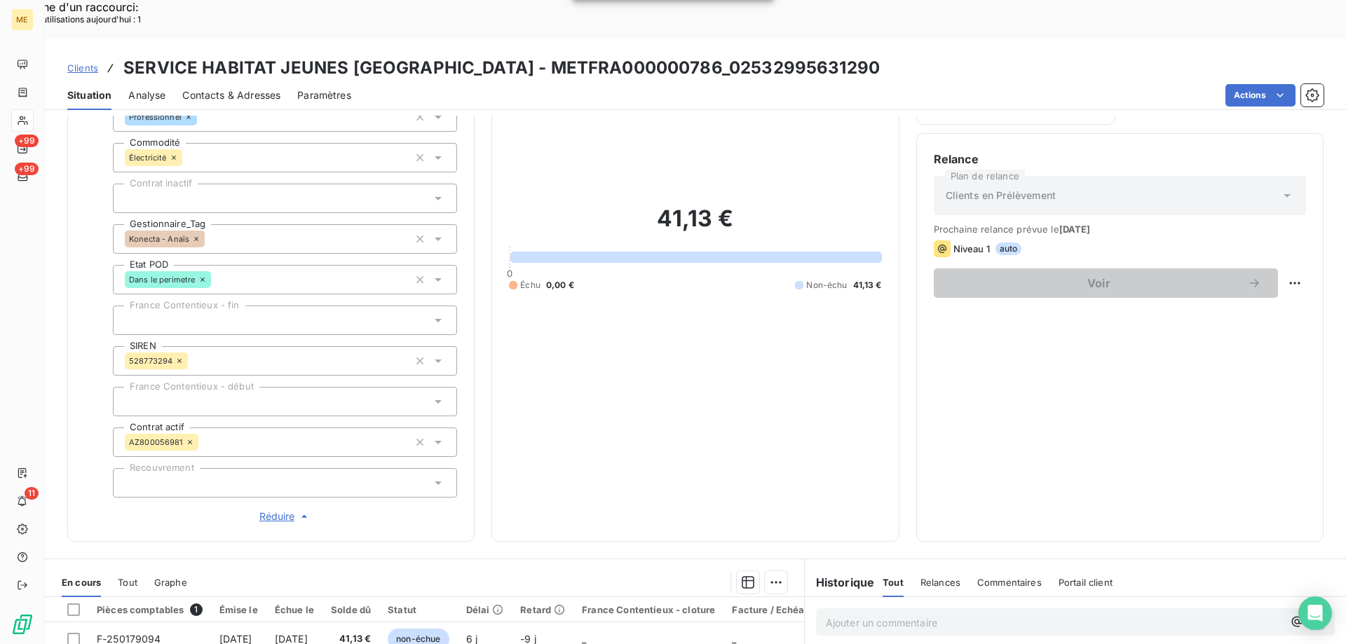
click at [81, 62] on span "Clients" at bounding box center [82, 67] width 31 height 11
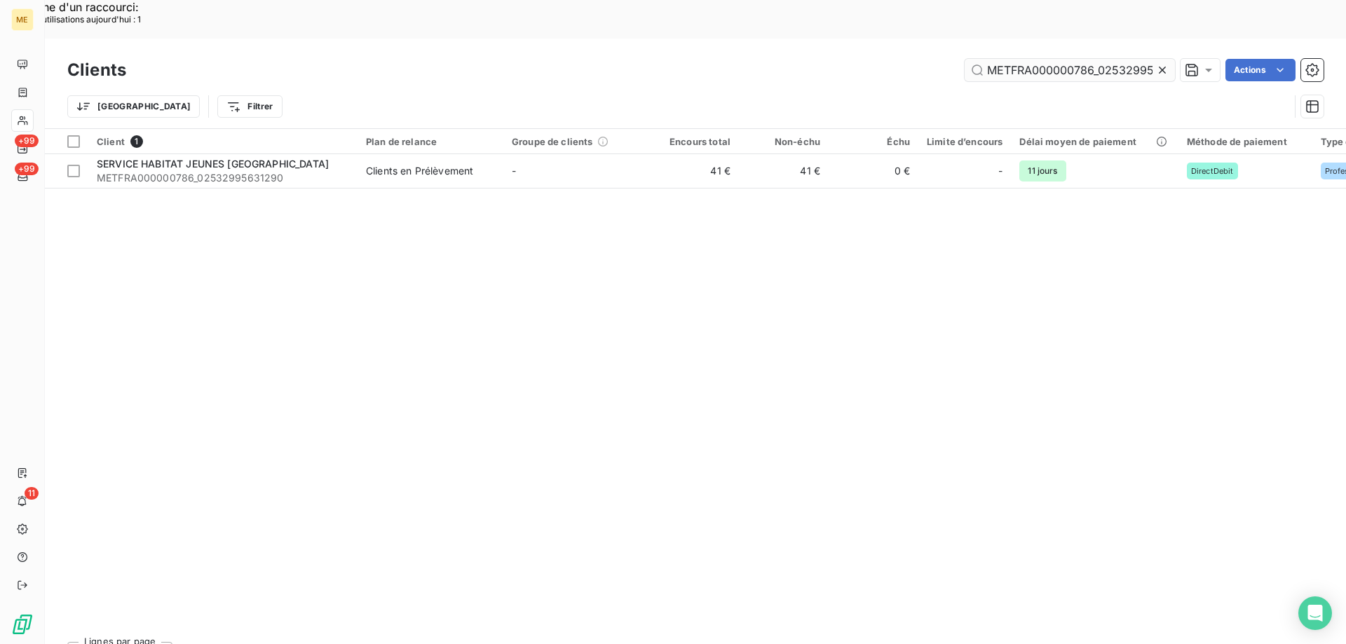
scroll to position [0, 41]
click at [1064, 59] on input "METFRA000000786_02532995631290" at bounding box center [1069, 70] width 210 height 22
click at [1063, 59] on input "METFRA000000786_02532995631290" at bounding box center [1069, 70] width 210 height 22
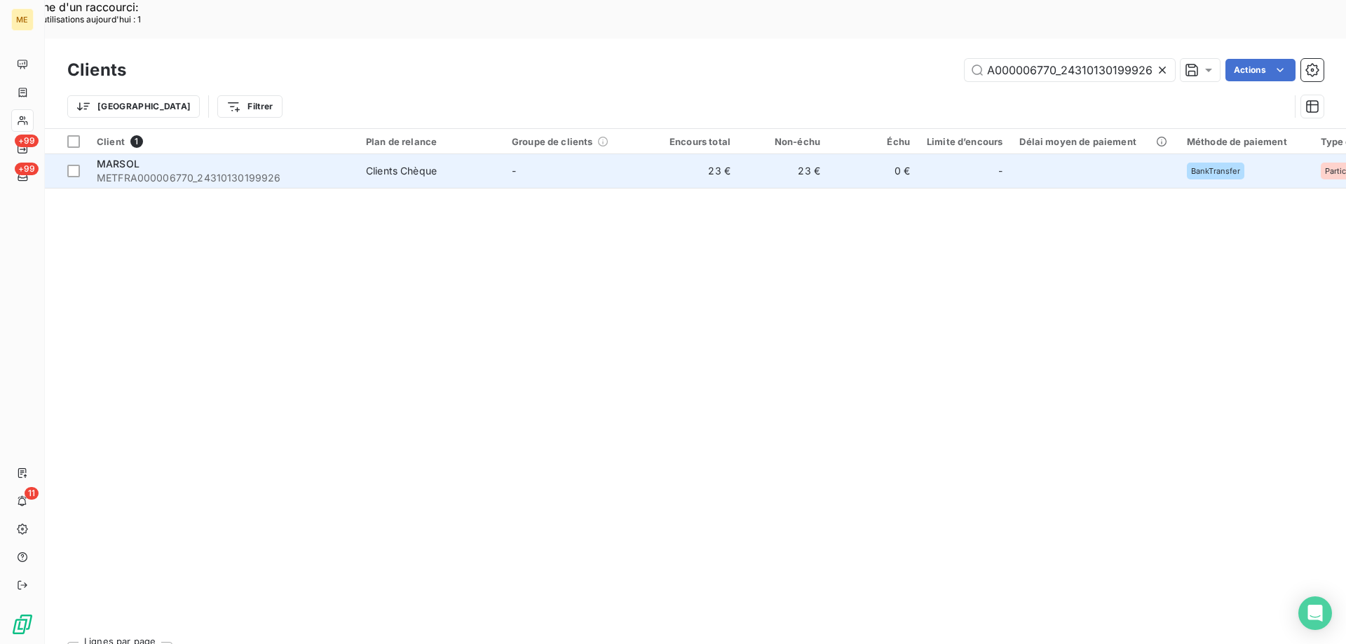
type input "METFRA000006770_24310130199926"
click at [258, 171] on span "METFRA000006770_24310130199926" at bounding box center [223, 178] width 252 height 14
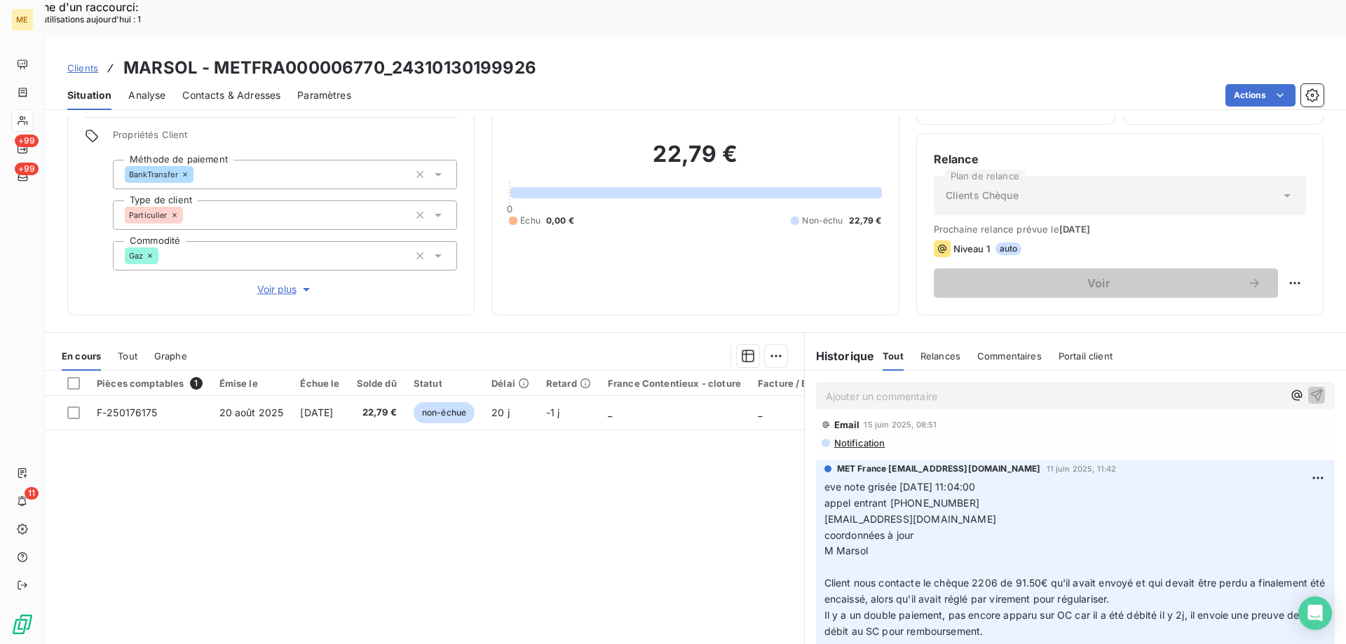
scroll to position [210, 0]
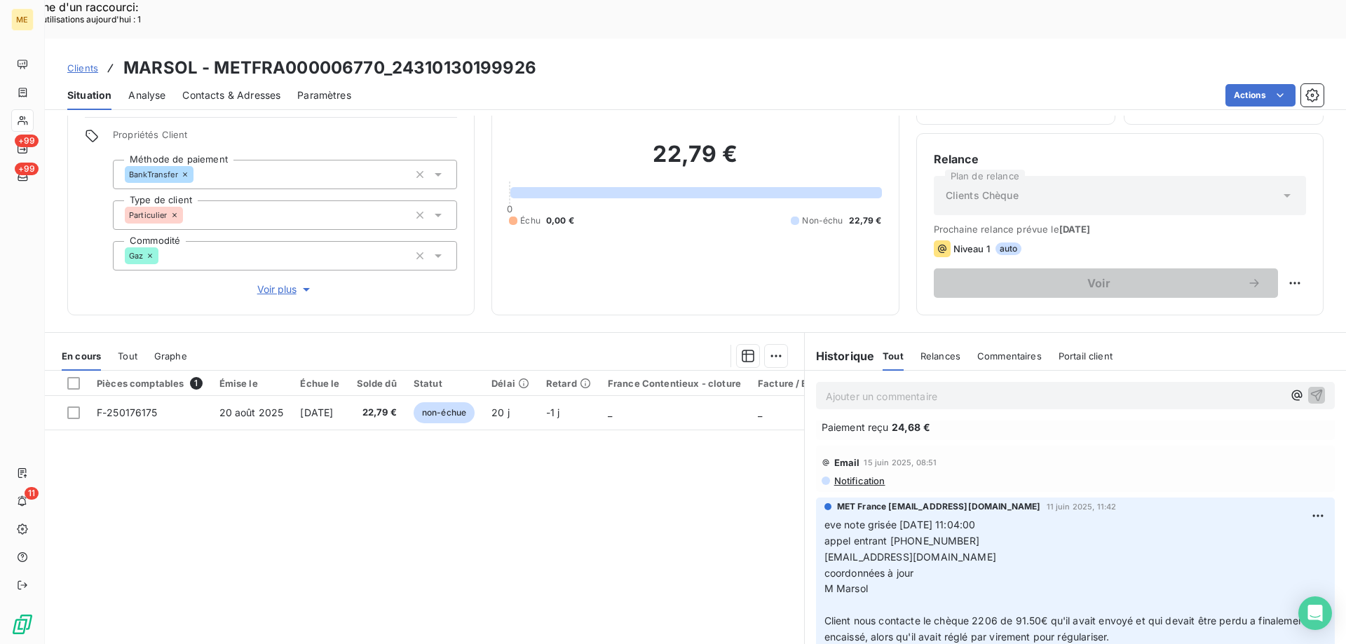
click at [287, 282] on span "Voir plus" at bounding box center [285, 289] width 56 height 14
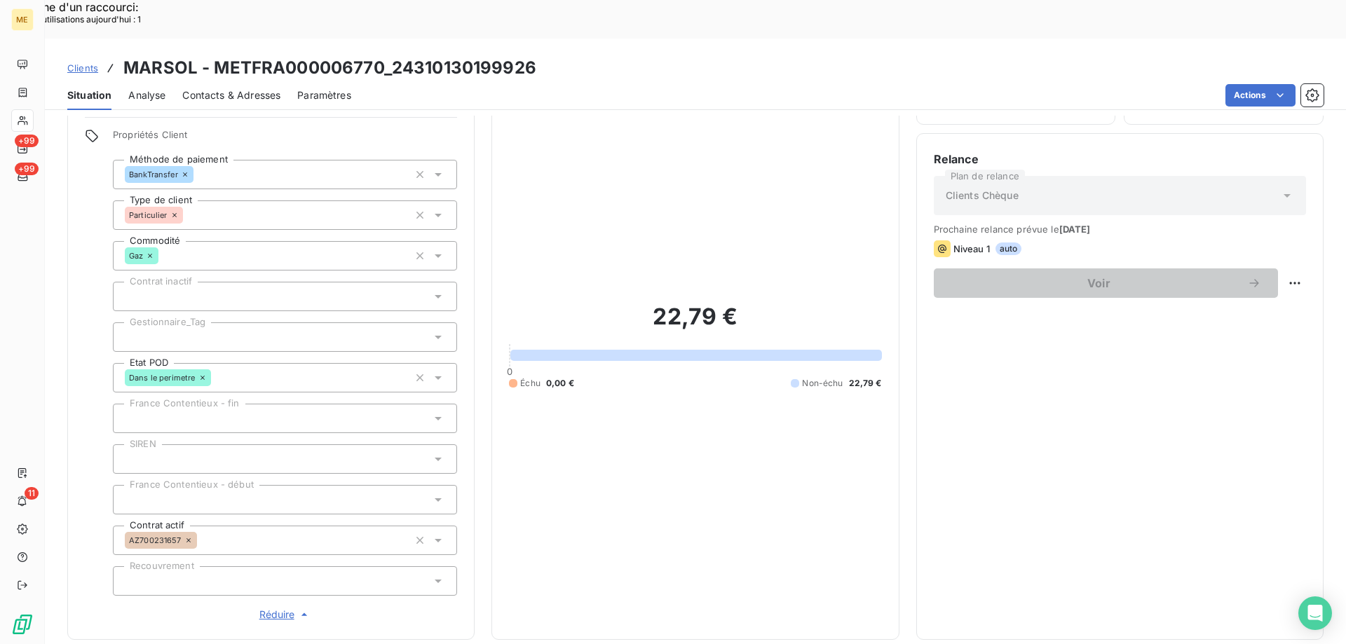
click at [235, 322] on div at bounding box center [285, 336] width 344 height 29
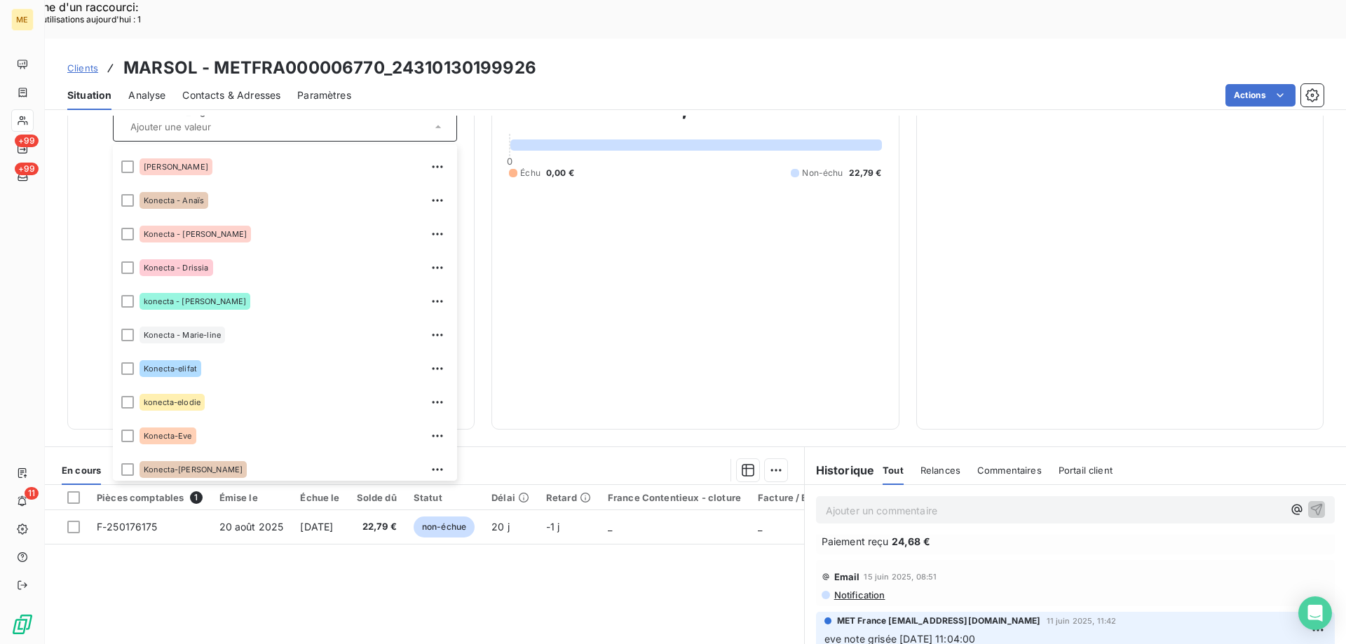
scroll to position [404, 0]
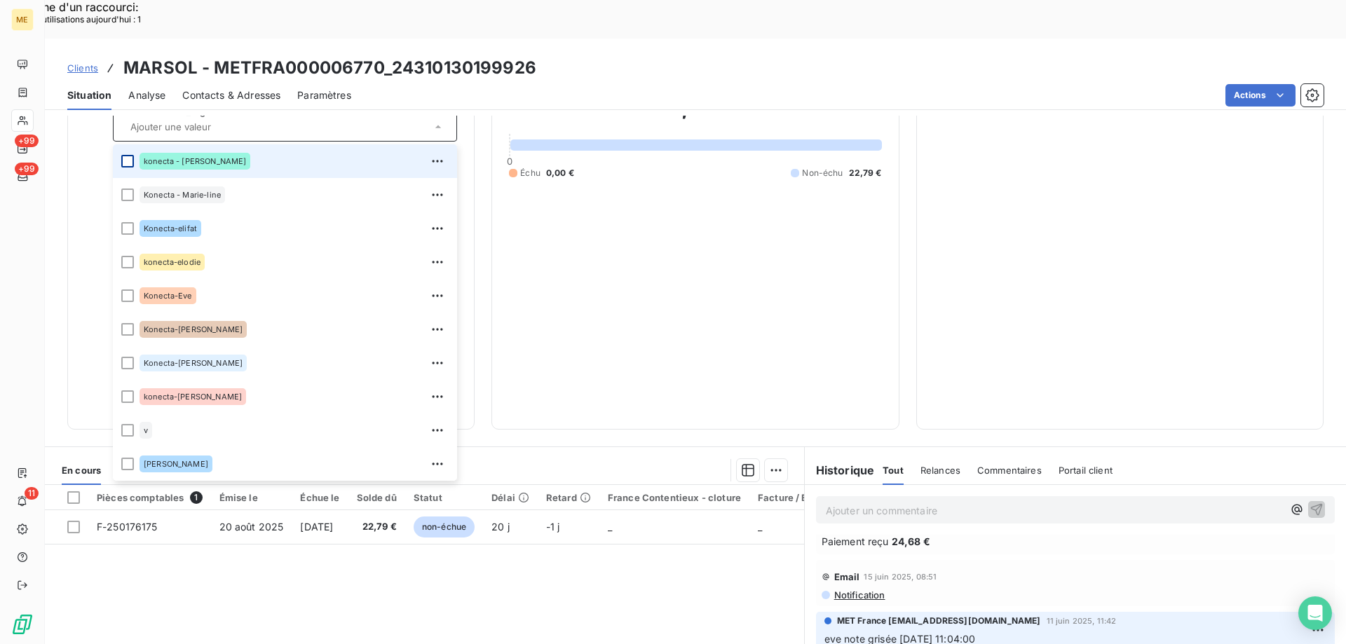
click at [126, 155] on div at bounding box center [127, 161] width 13 height 13
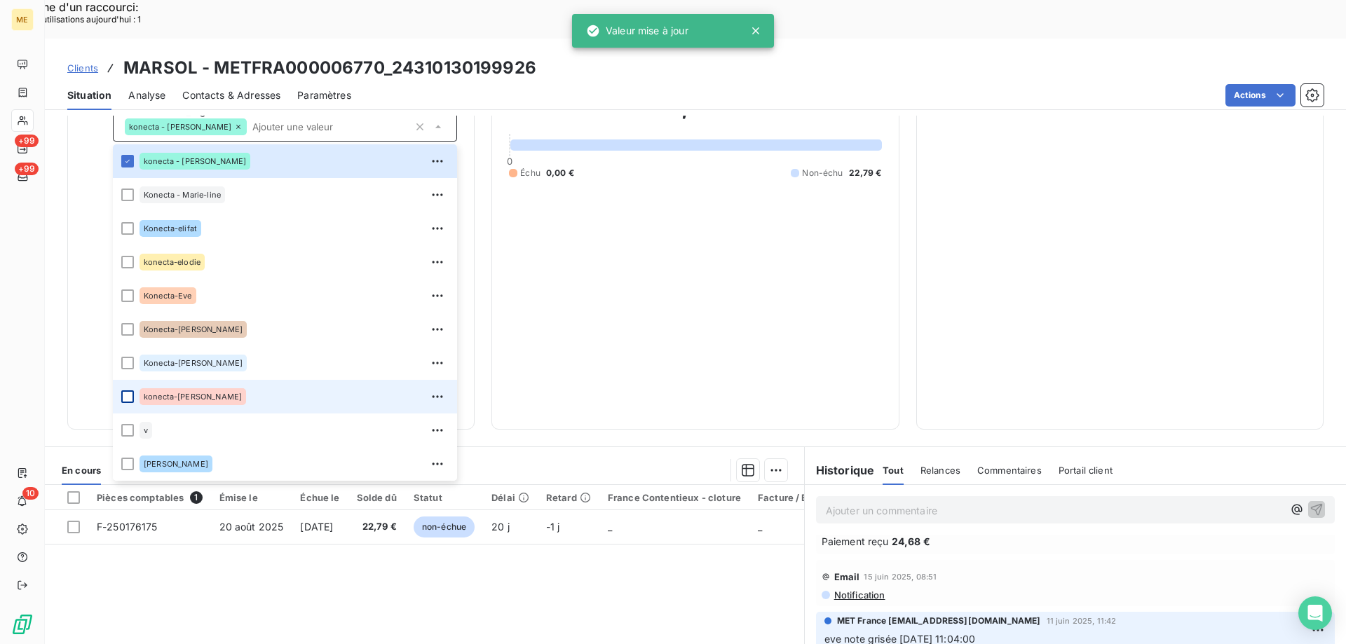
click at [128, 390] on div at bounding box center [127, 396] width 13 height 13
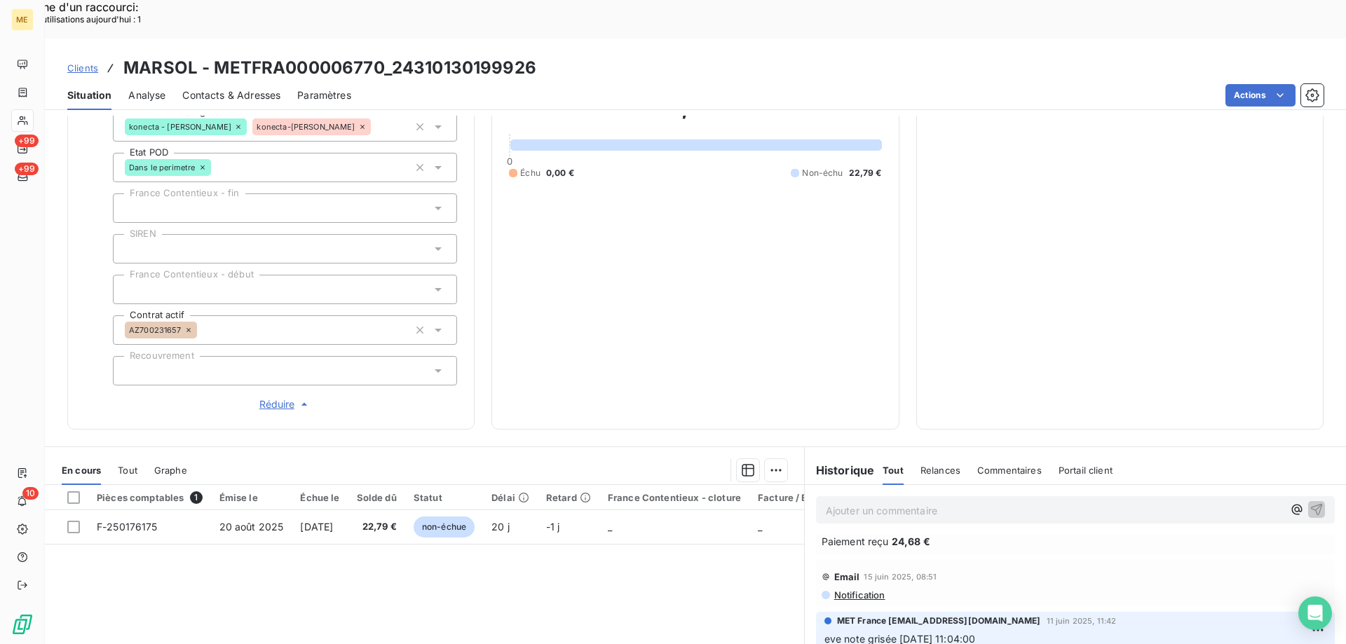
click at [83, 62] on span "Clients" at bounding box center [82, 67] width 31 height 11
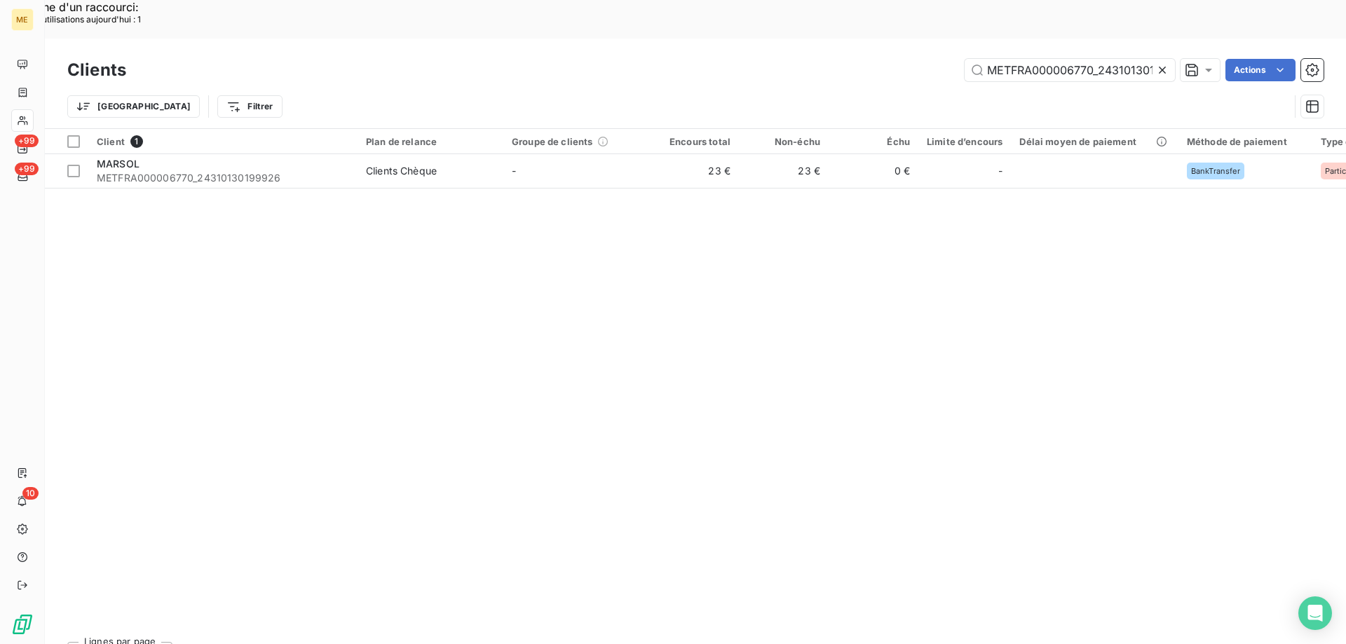
scroll to position [0, 37]
click at [1076, 59] on input "METFRA000006770_24310130199926" at bounding box center [1069, 70] width 210 height 22
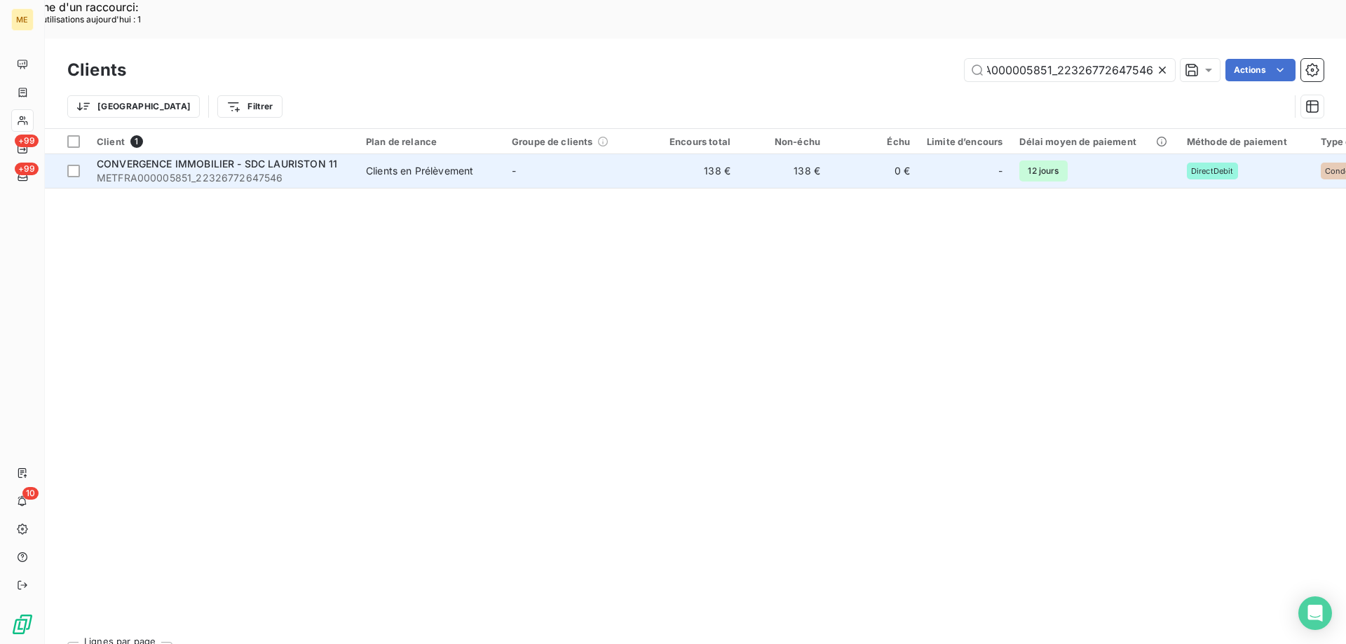
type input "METFRA000005851_22326772647546"
click at [157, 171] on span "METFRA000005851_22326772647546" at bounding box center [223, 178] width 252 height 14
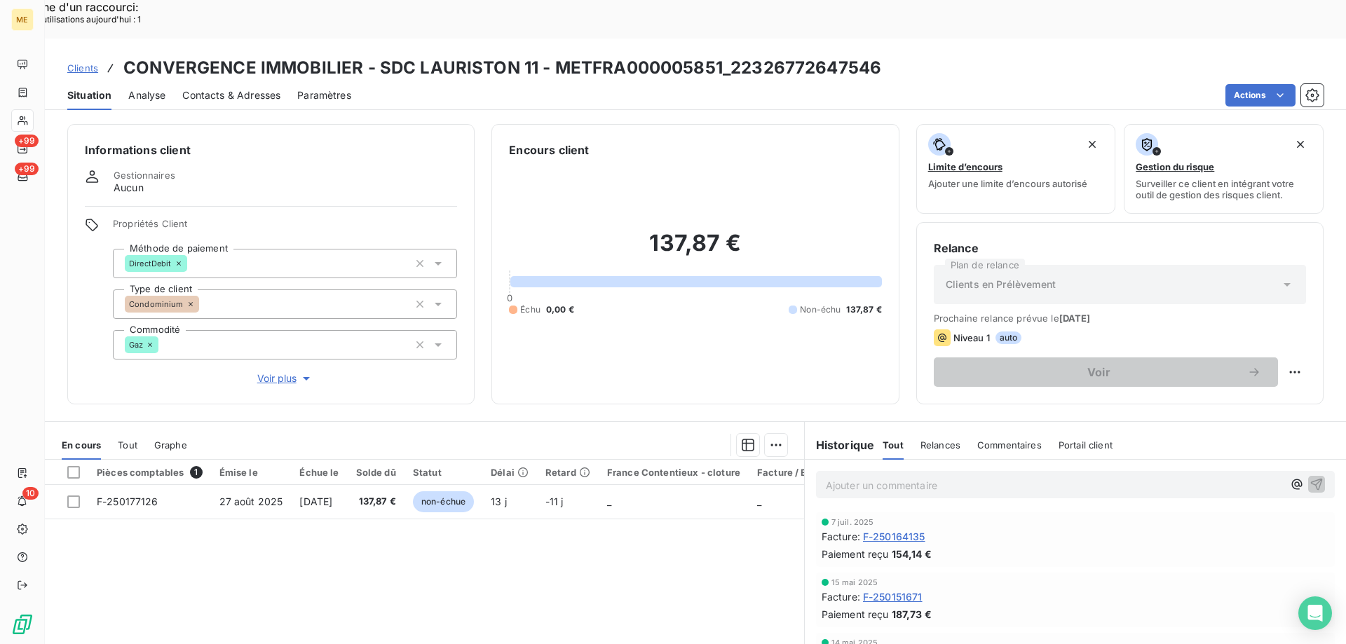
click at [265, 371] on span "Voir plus" at bounding box center [285, 378] width 56 height 14
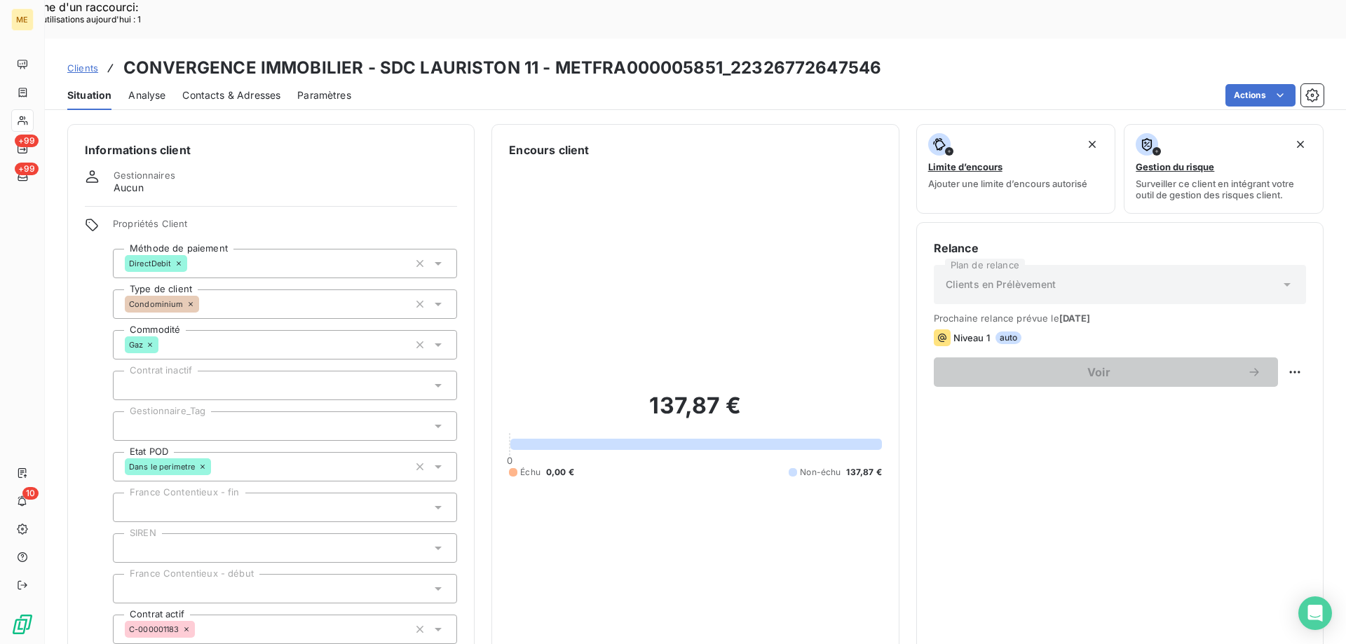
click at [163, 411] on div at bounding box center [285, 425] width 344 height 29
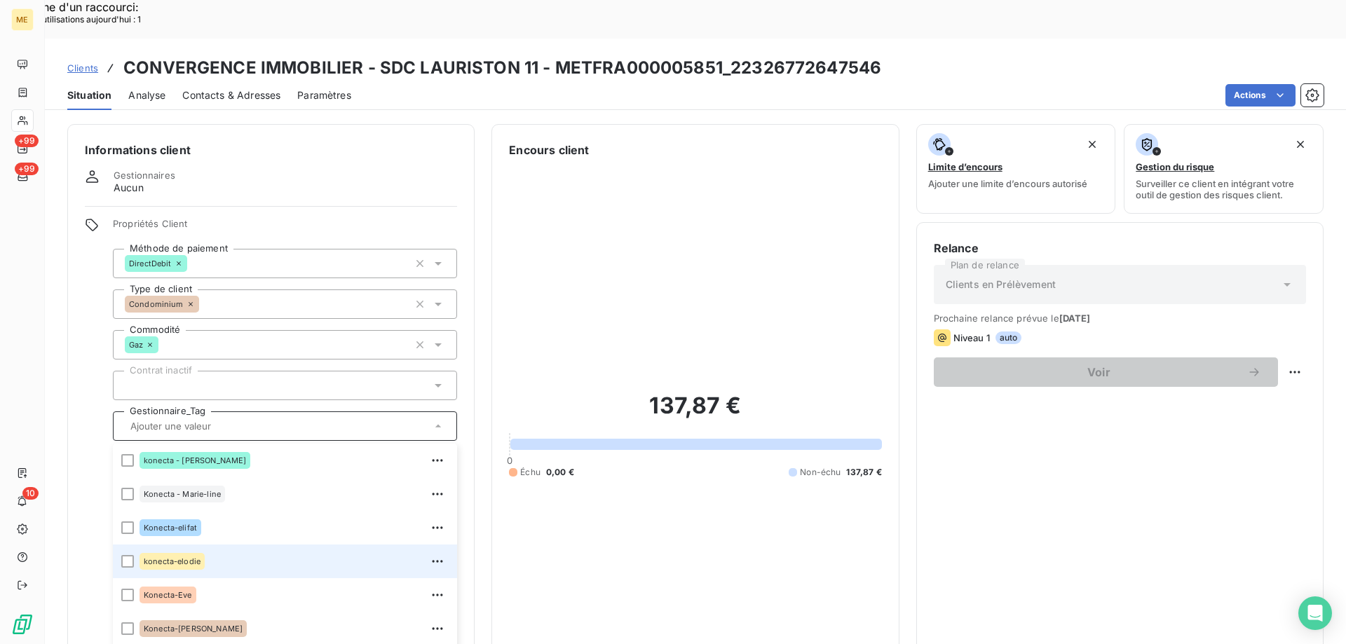
scroll to position [140, 0]
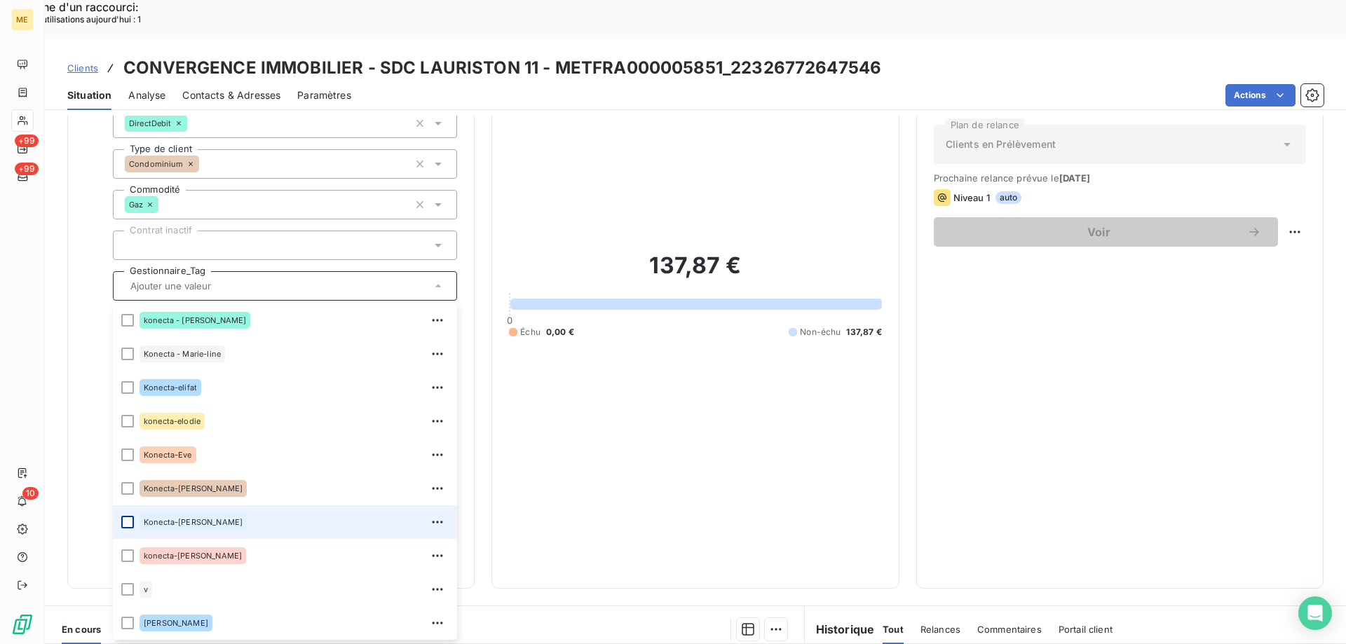
click at [126, 516] on div at bounding box center [127, 522] width 13 height 13
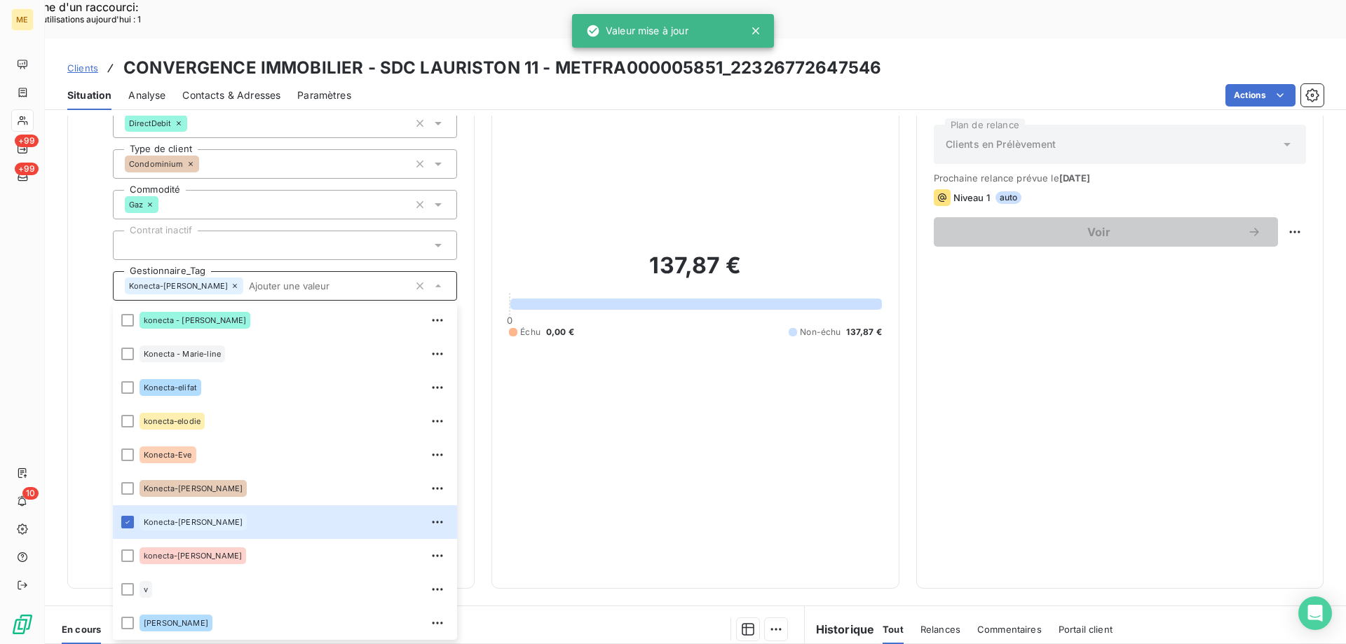
click at [82, 62] on span "Clients" at bounding box center [82, 67] width 31 height 11
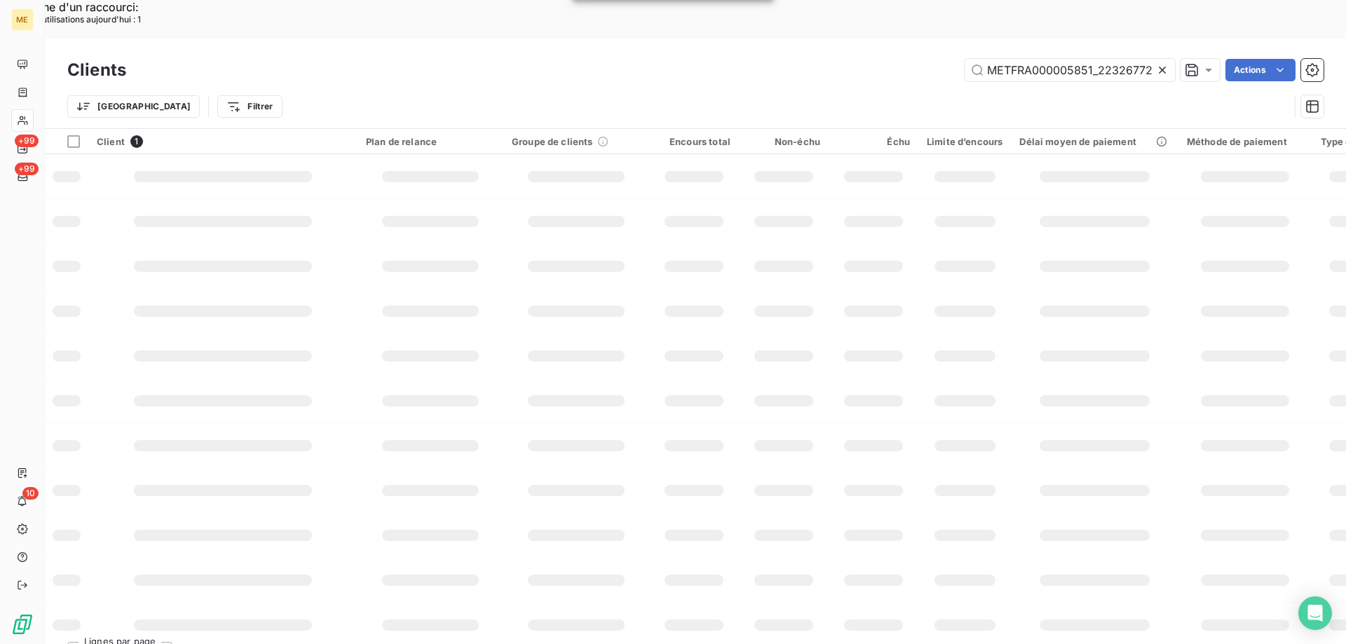
scroll to position [0, 41]
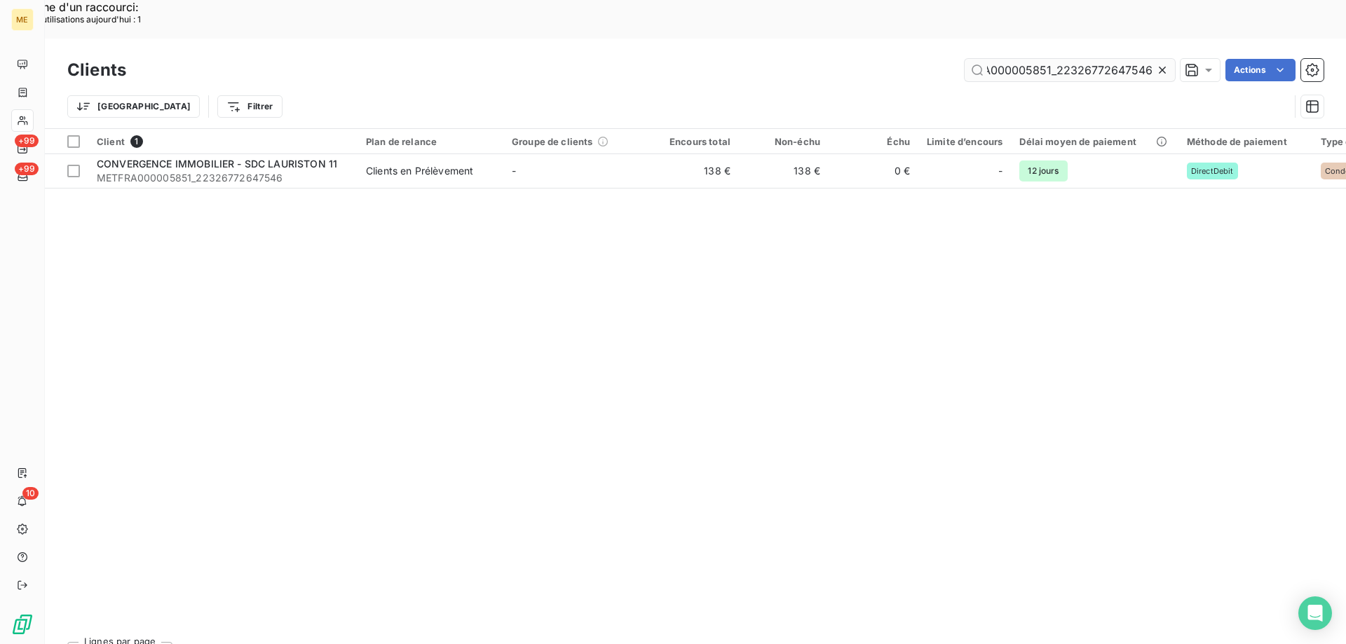
click at [1040, 59] on input "METFRA000005851_22326772647546" at bounding box center [1069, 70] width 210 height 22
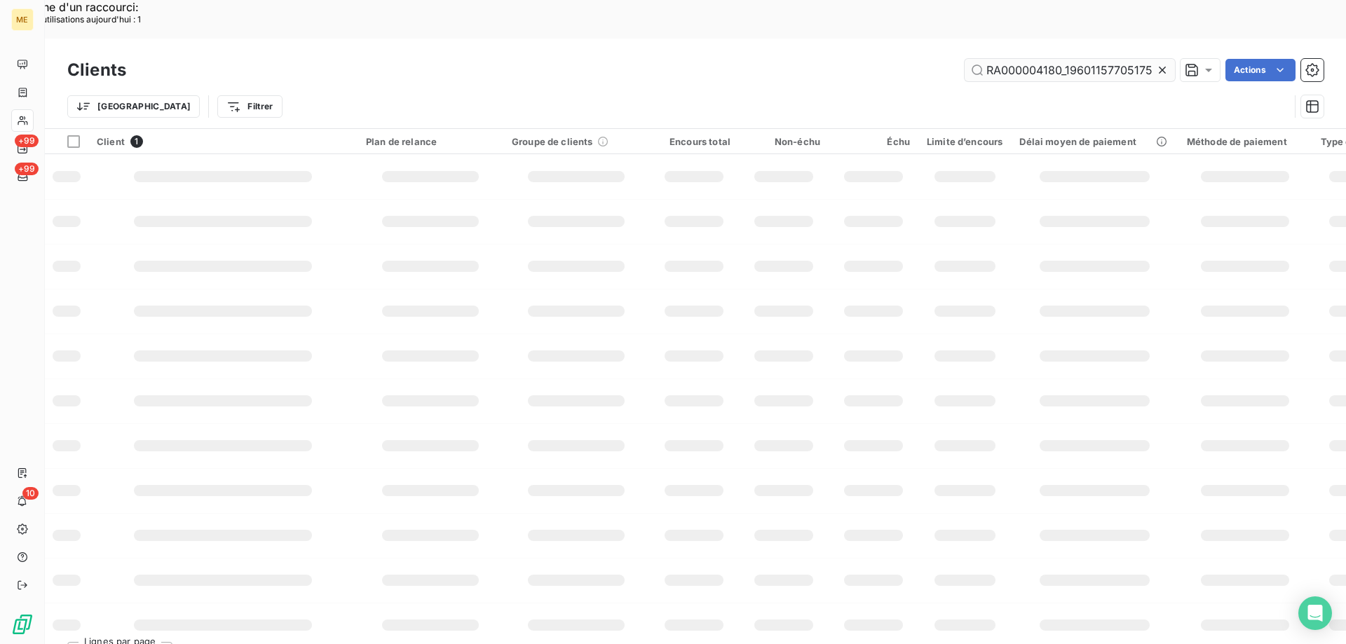
scroll to position [0, 30]
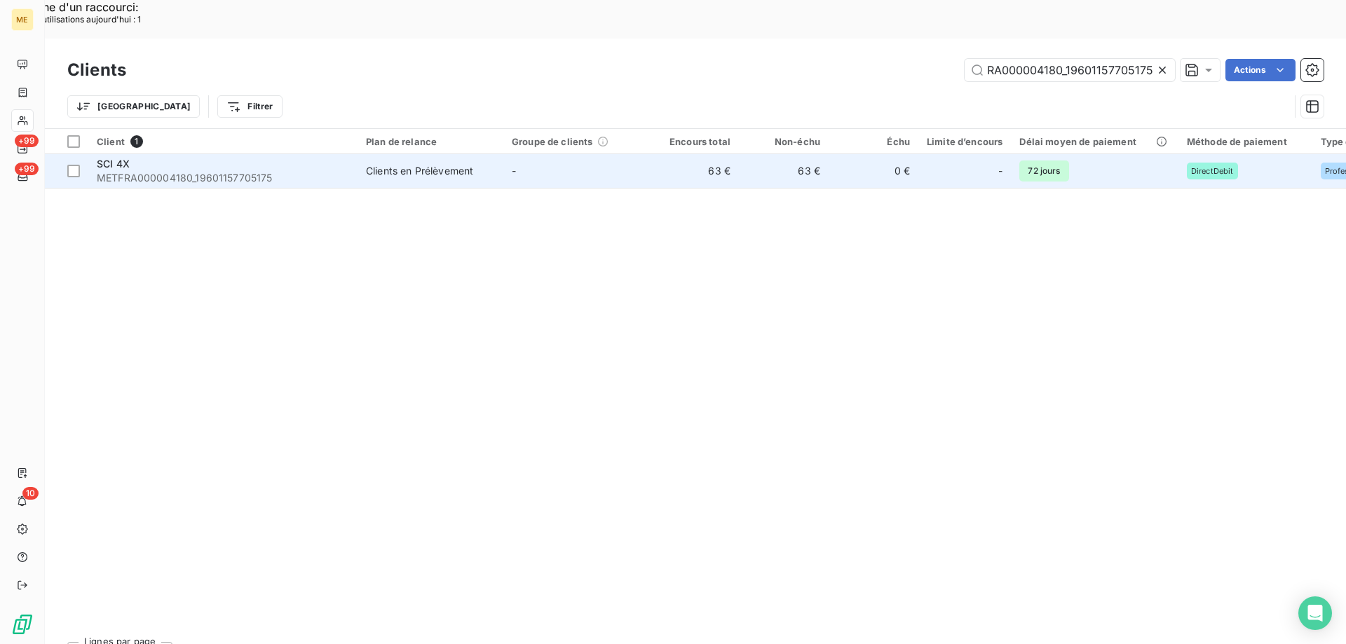
type input "METFRA000004180_19601157705175"
click at [139, 154] on td "SCI 4X METFRA000004180_19601157705175" at bounding box center [222, 171] width 269 height 34
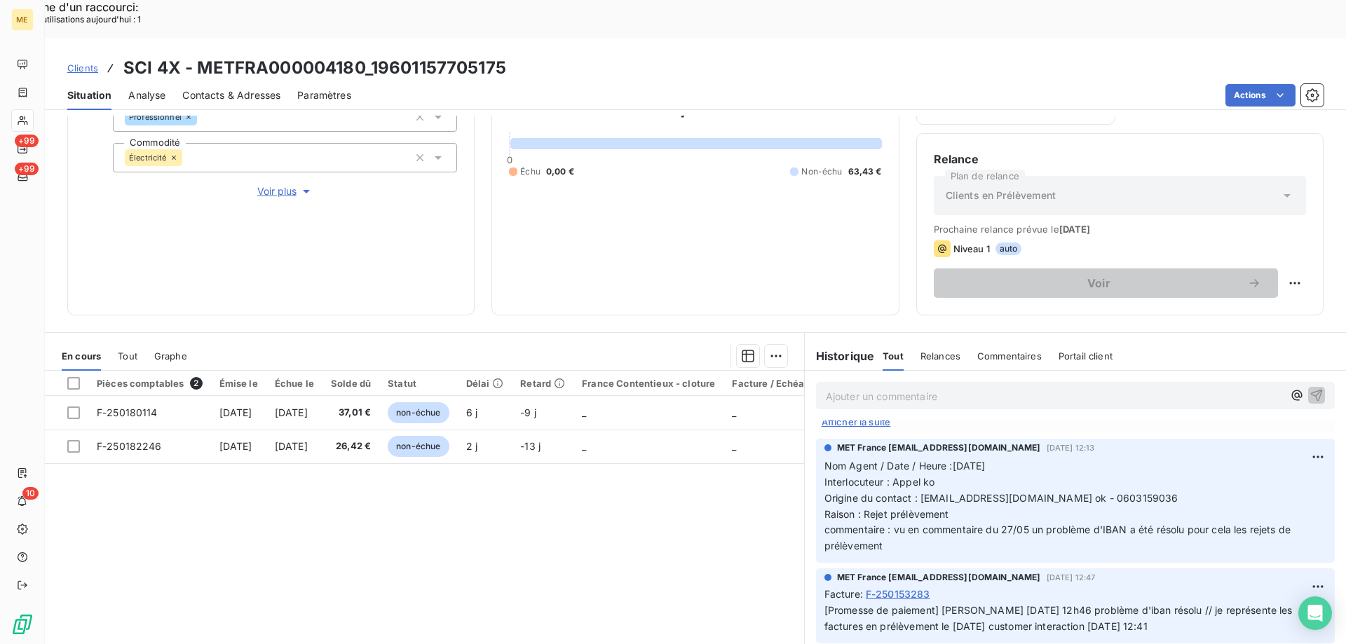
scroll to position [350, 0]
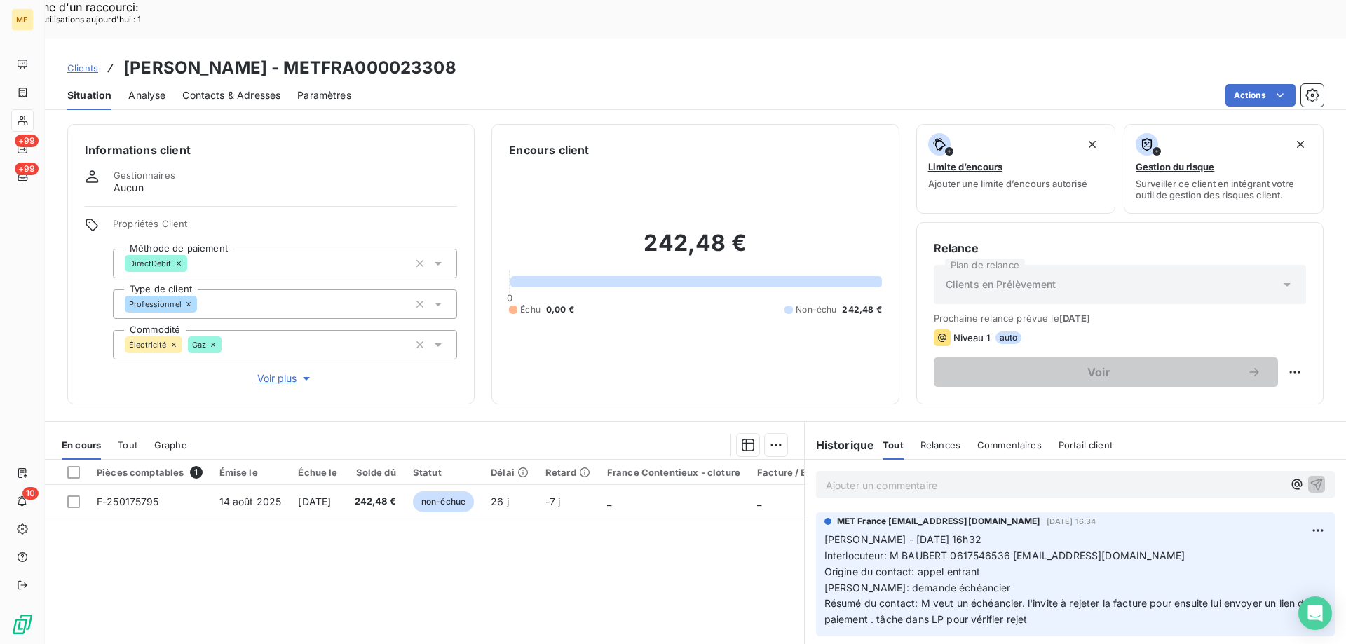
click at [90, 62] on span "Clients" at bounding box center [82, 67] width 31 height 11
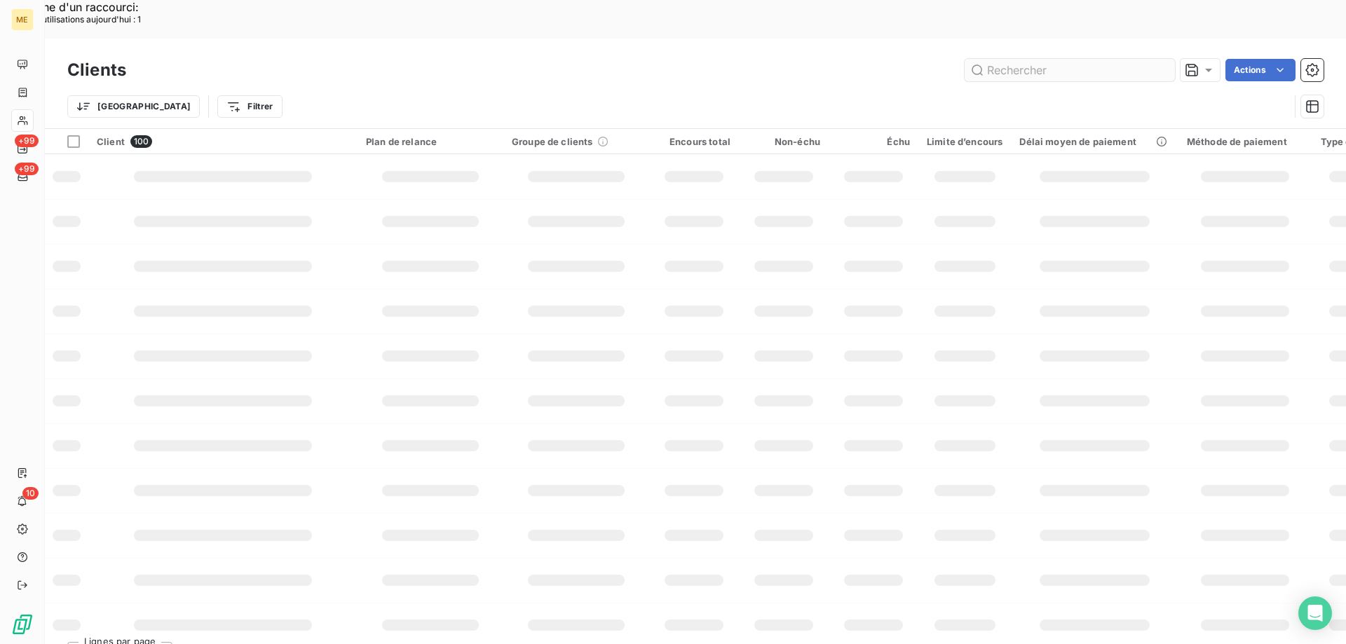
click at [1065, 59] on input "text" at bounding box center [1069, 70] width 210 height 22
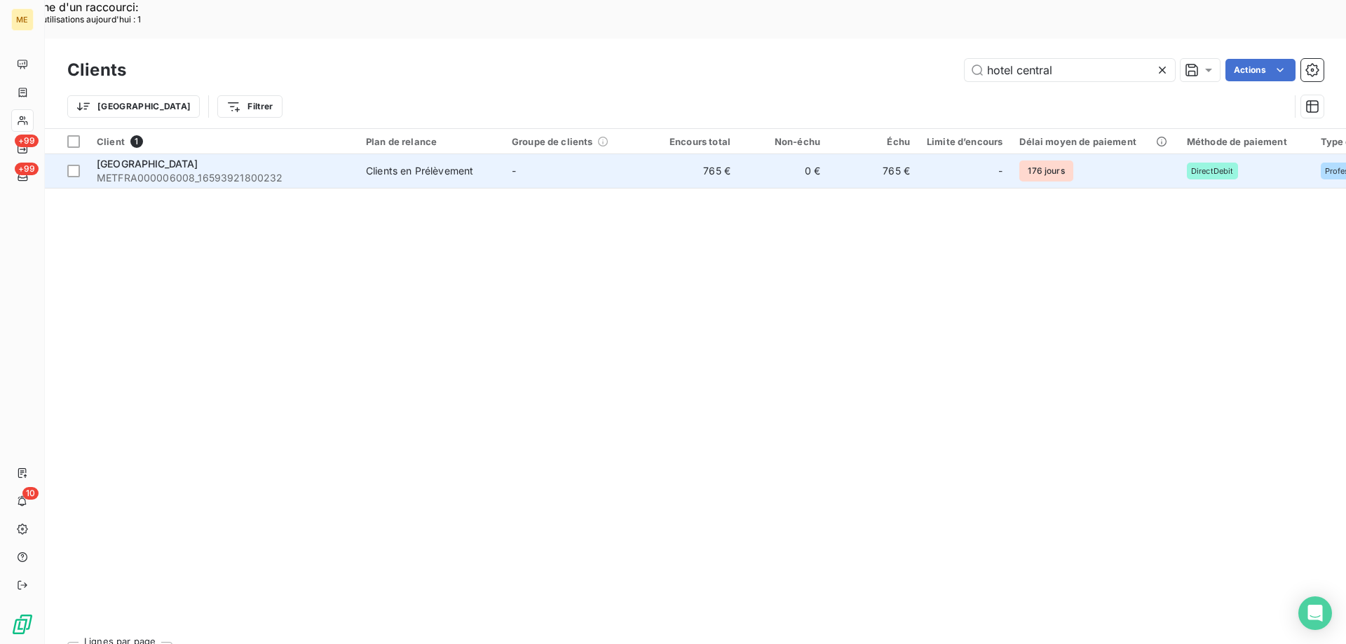
type input "hotel central"
click at [164, 171] on span "METFRA000006008_16593921800232" at bounding box center [223, 178] width 252 height 14
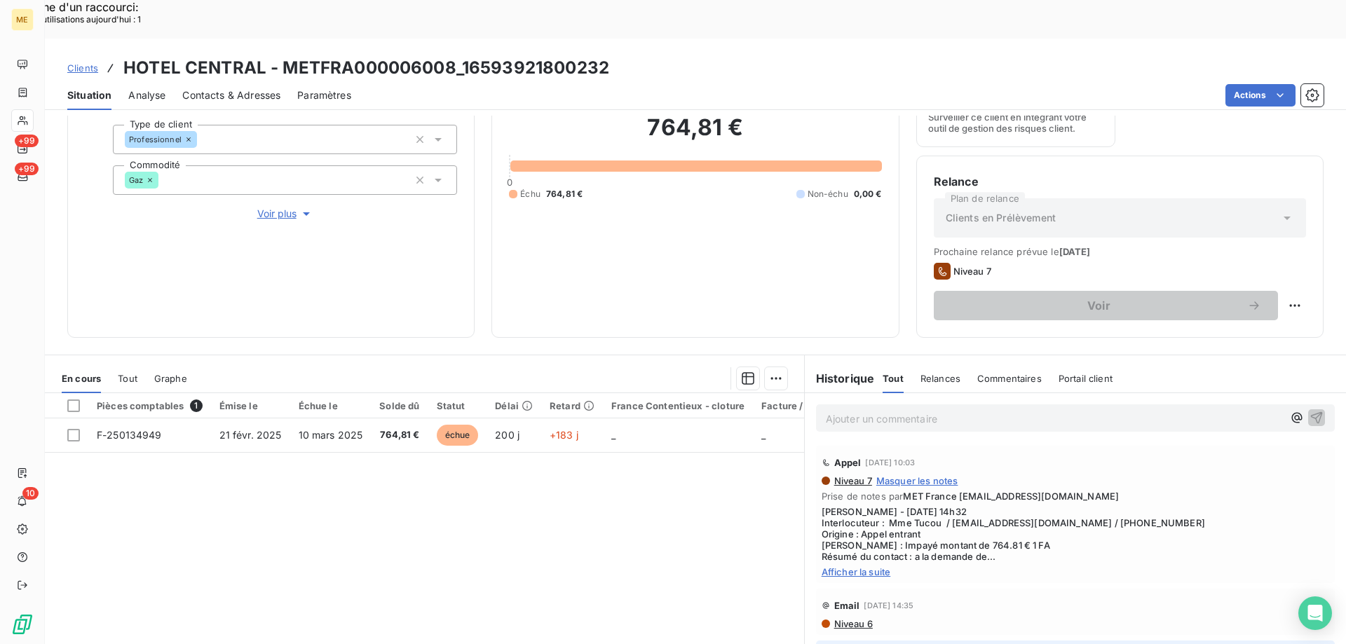
scroll to position [187, 0]
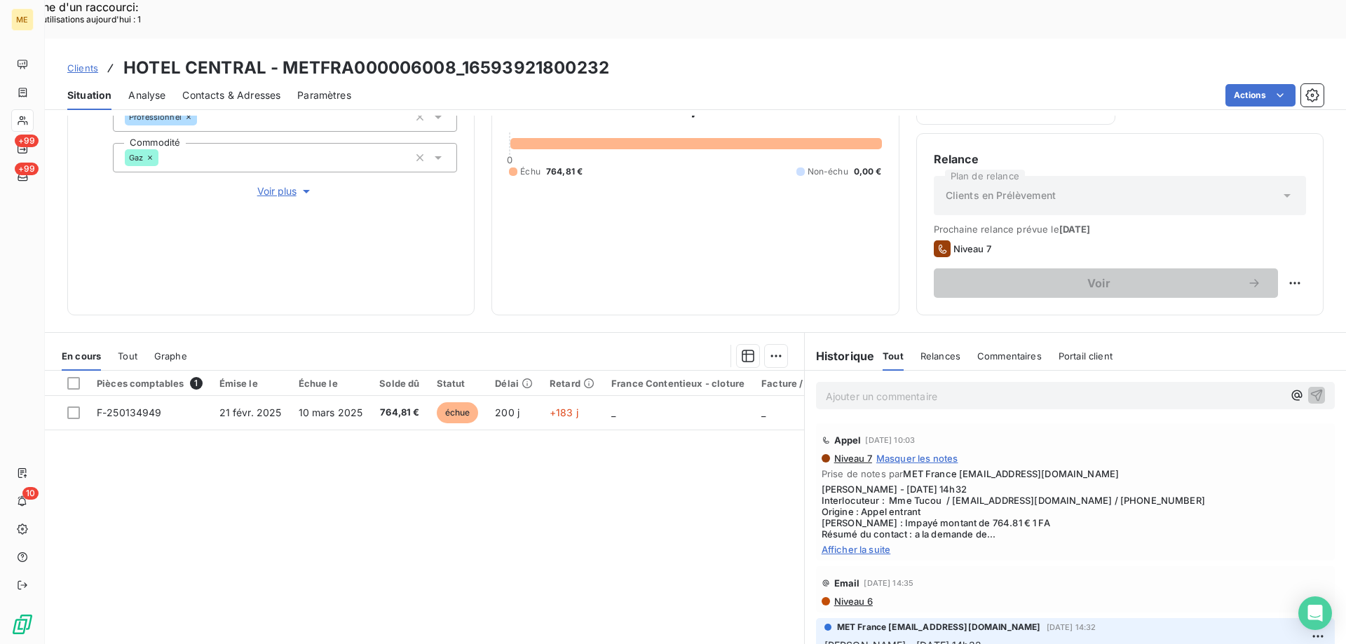
click at [827, 544] on span "Afficher la suite" at bounding box center [1074, 549] width 507 height 11
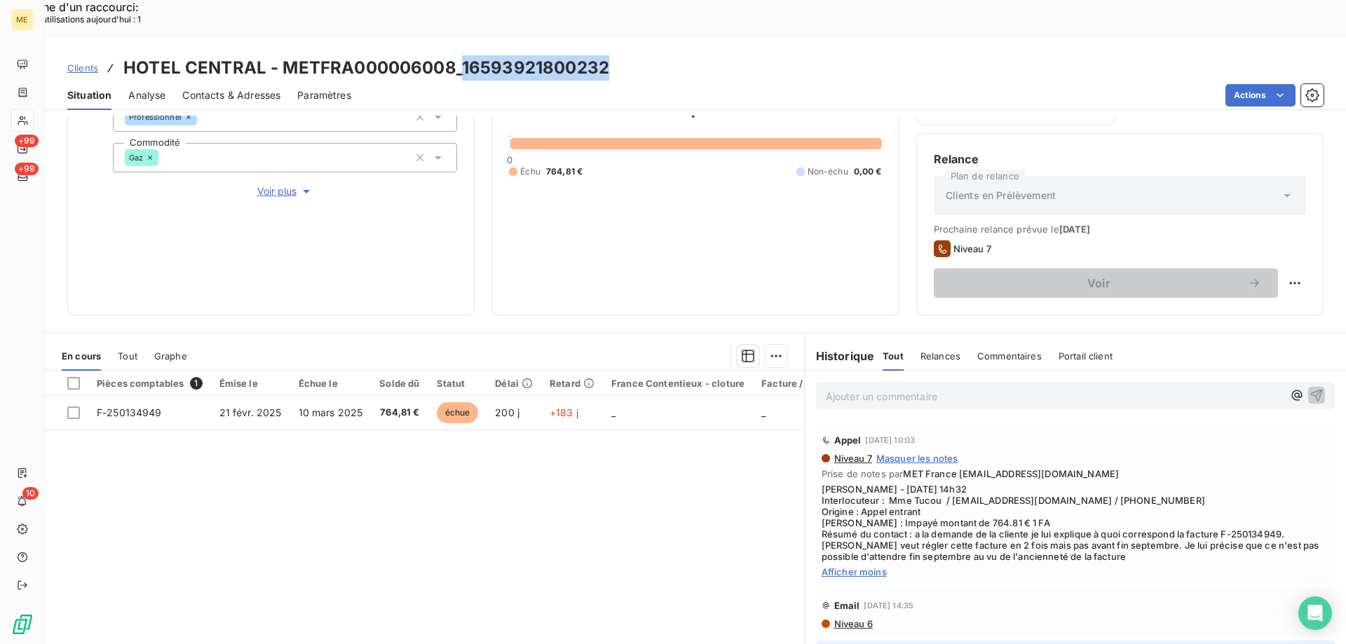
drag, startPoint x: 461, startPoint y: 32, endPoint x: 290, endPoint y: 185, distance: 229.3
click at [661, 55] on div "Clients HOTEL CENTRAL - METFRA000006008_16593921800232" at bounding box center [695, 67] width 1301 height 25
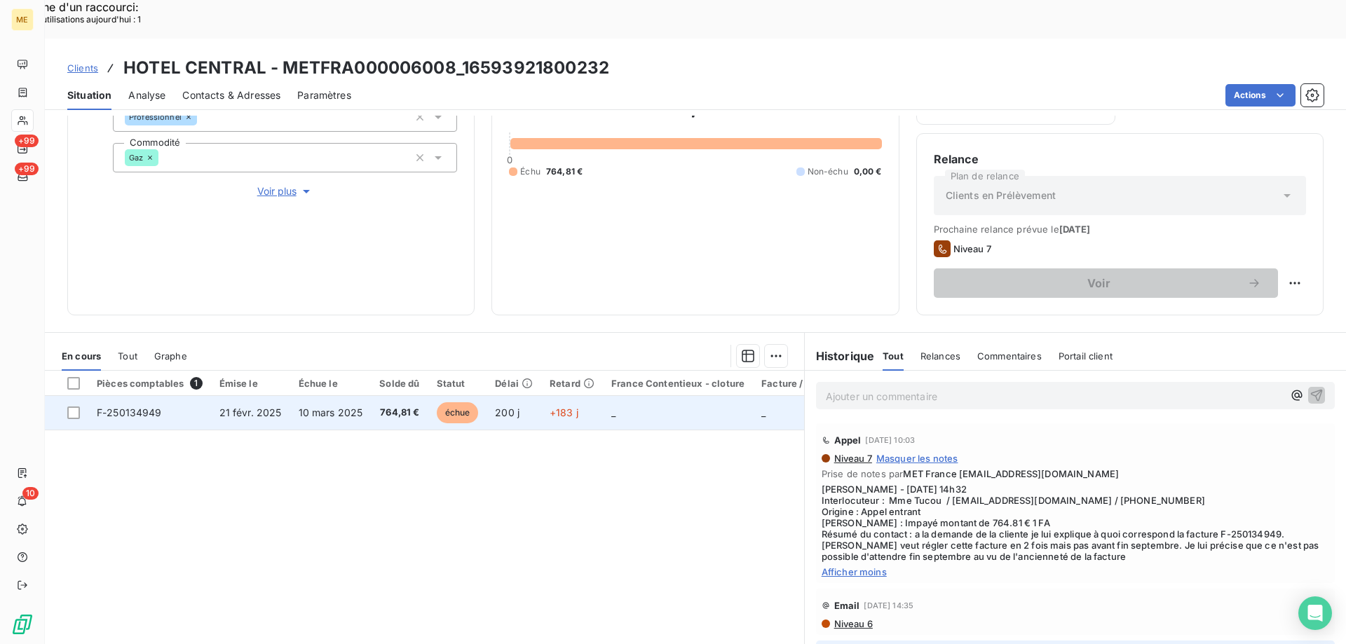
click at [144, 396] on td "F-250134949" at bounding box center [149, 413] width 123 height 34
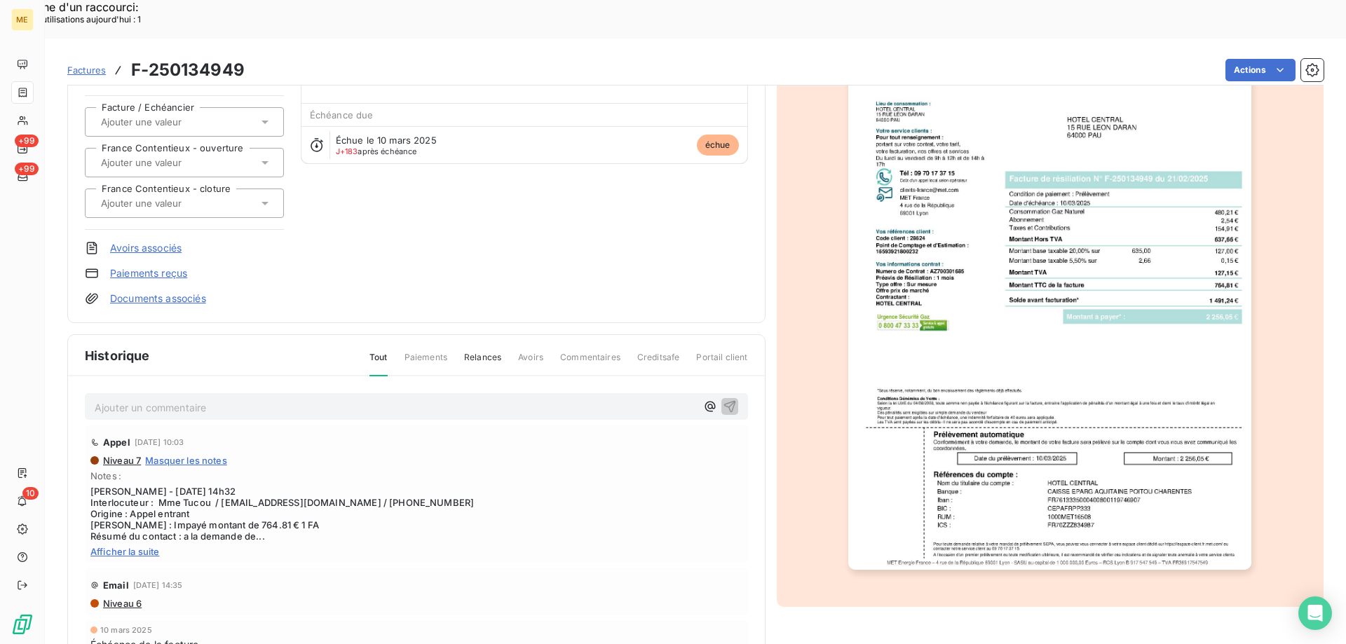
click at [87, 55] on div "Factures F-250134949 Actions" at bounding box center [695, 69] width 1256 height 29
click at [88, 64] on span "Factures" at bounding box center [86, 69] width 39 height 11
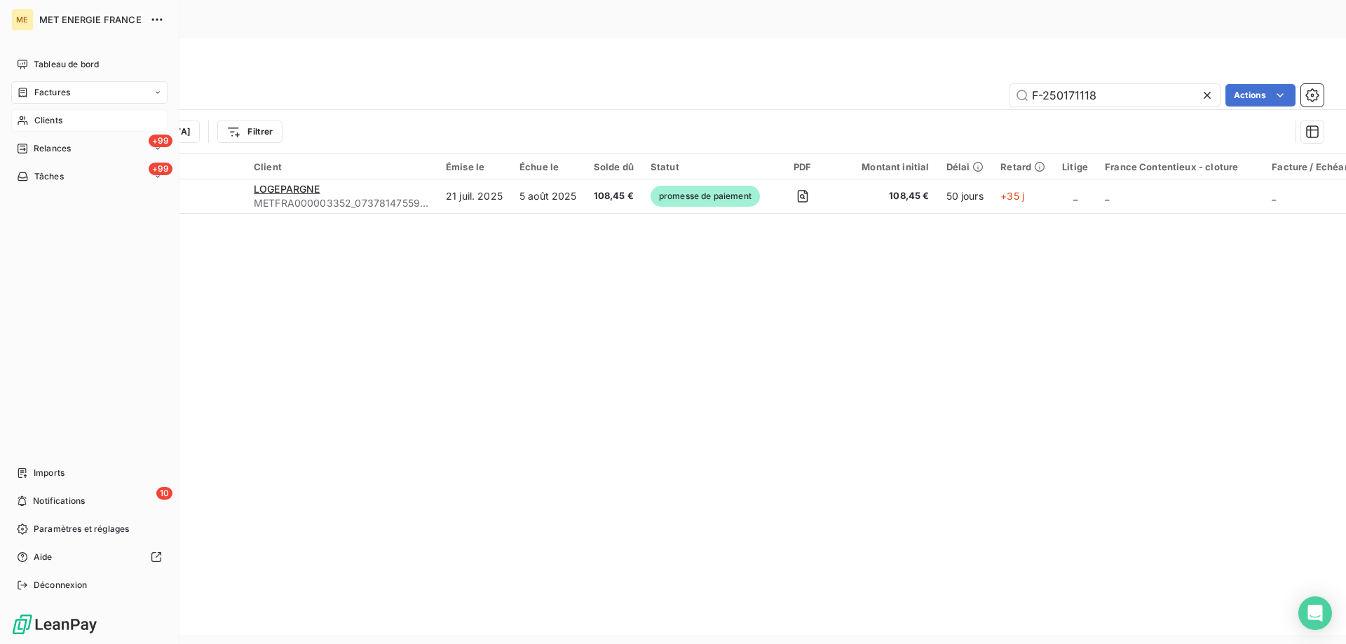
click at [28, 120] on icon at bounding box center [23, 120] width 12 height 11
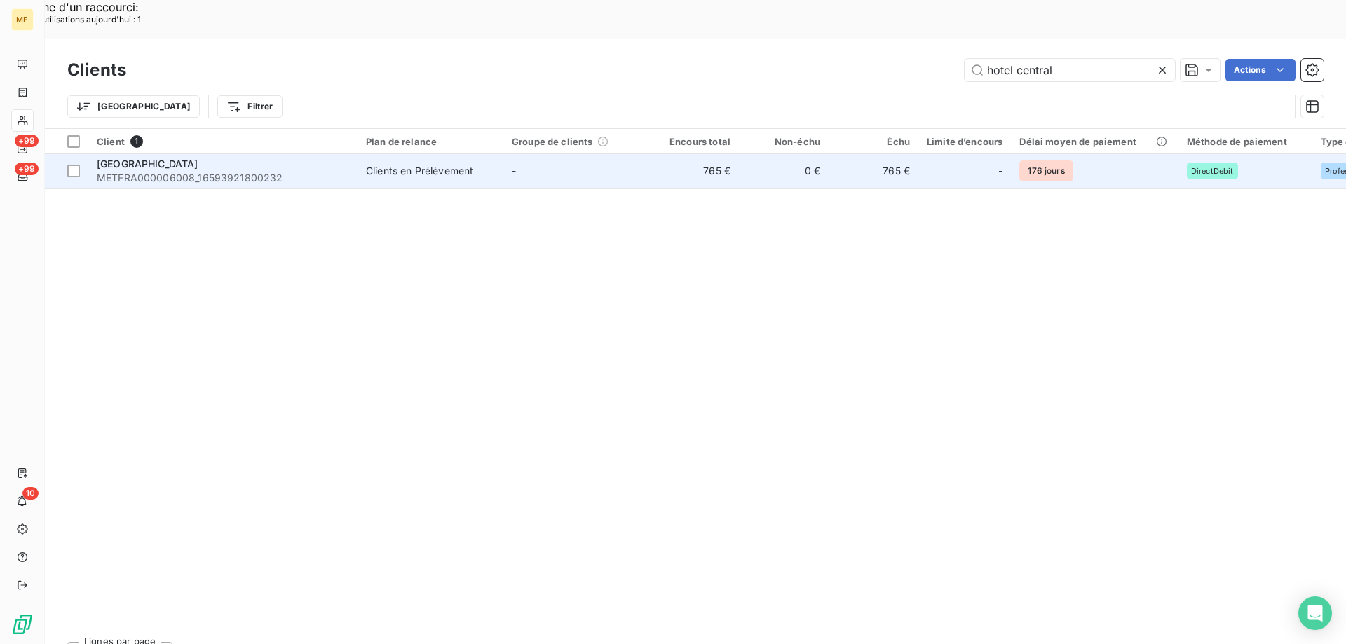
click at [196, 171] on span "METFRA000006008_16593921800232" at bounding box center [223, 178] width 252 height 14
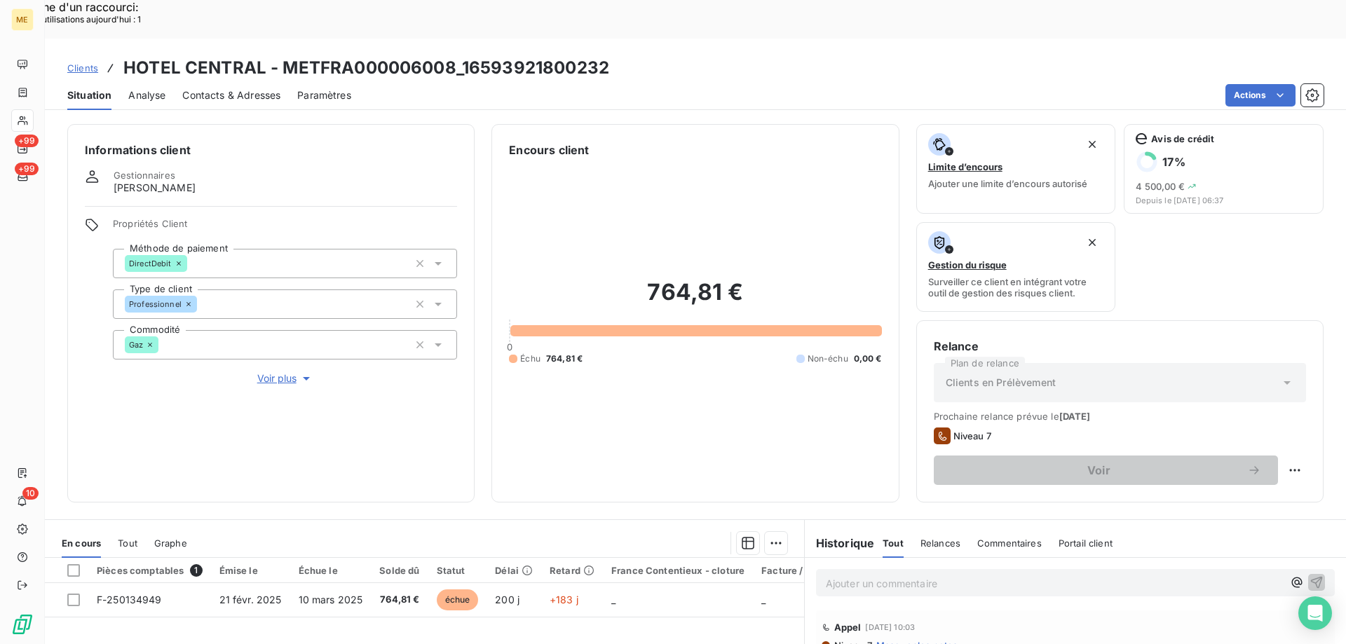
click at [116, 528] on div "En cours Tout Graphe" at bounding box center [424, 542] width 759 height 29
click at [128, 538] on span "Tout" at bounding box center [128, 543] width 20 height 11
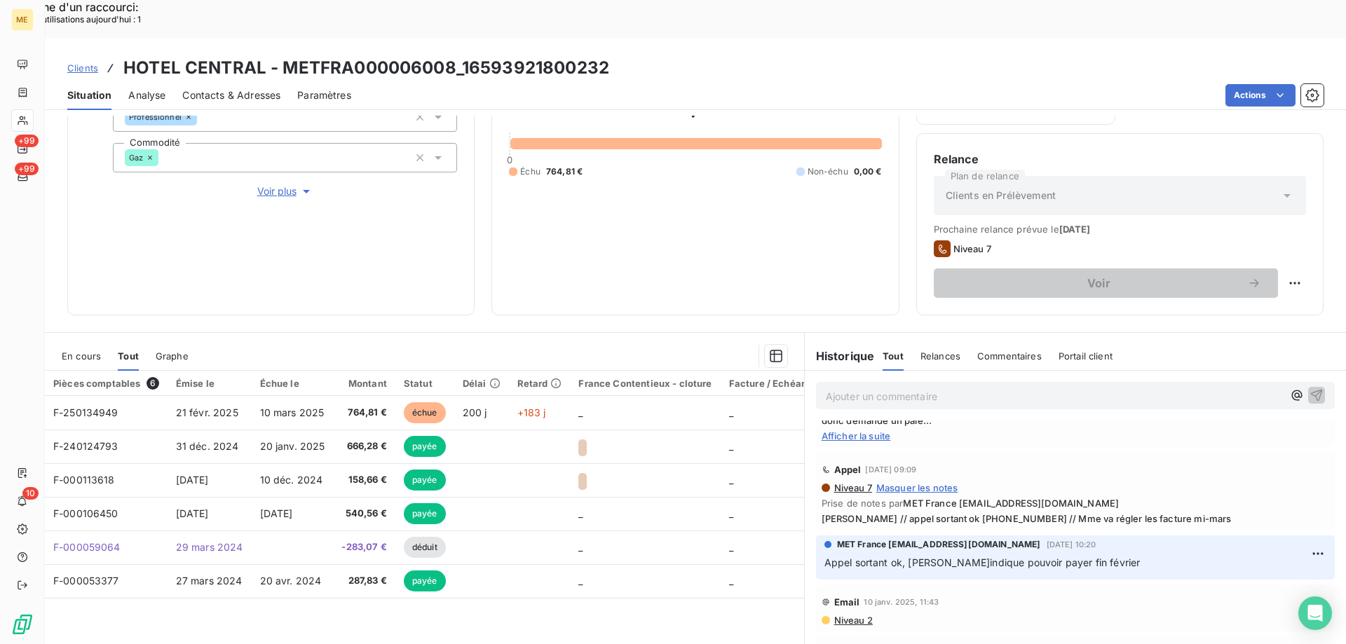
scroll to position [1121, 0]
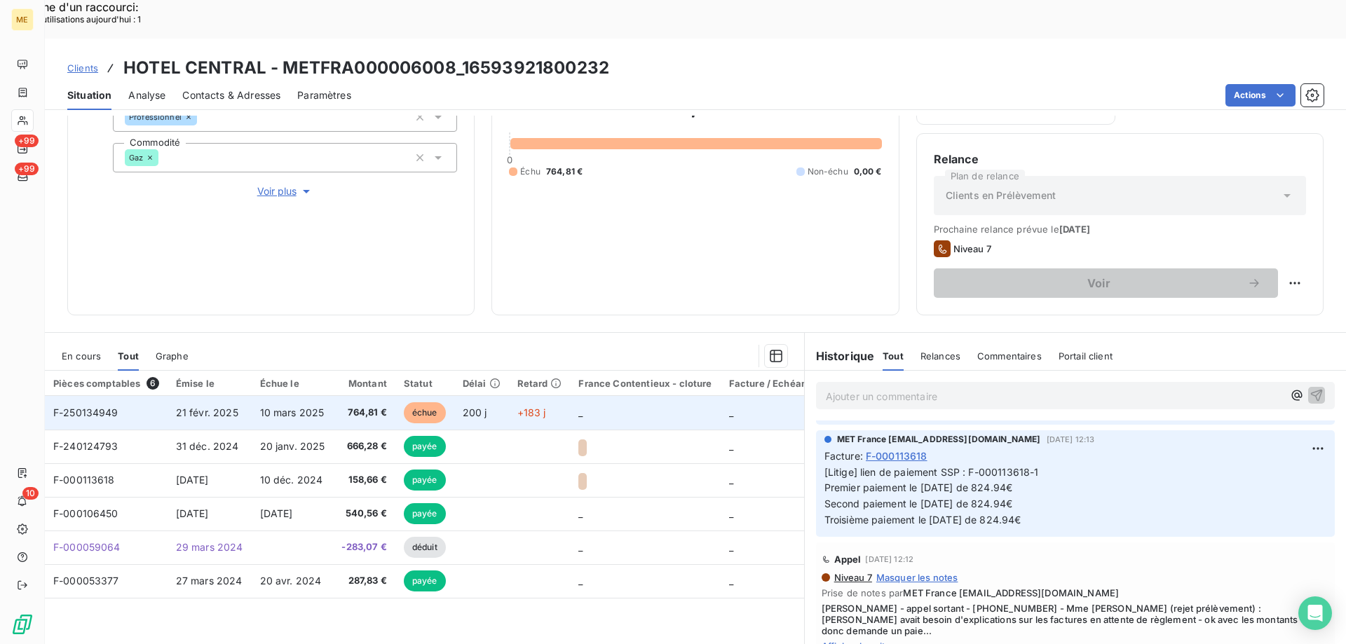
click at [105, 407] on span "F-250134949" at bounding box center [85, 413] width 65 height 12
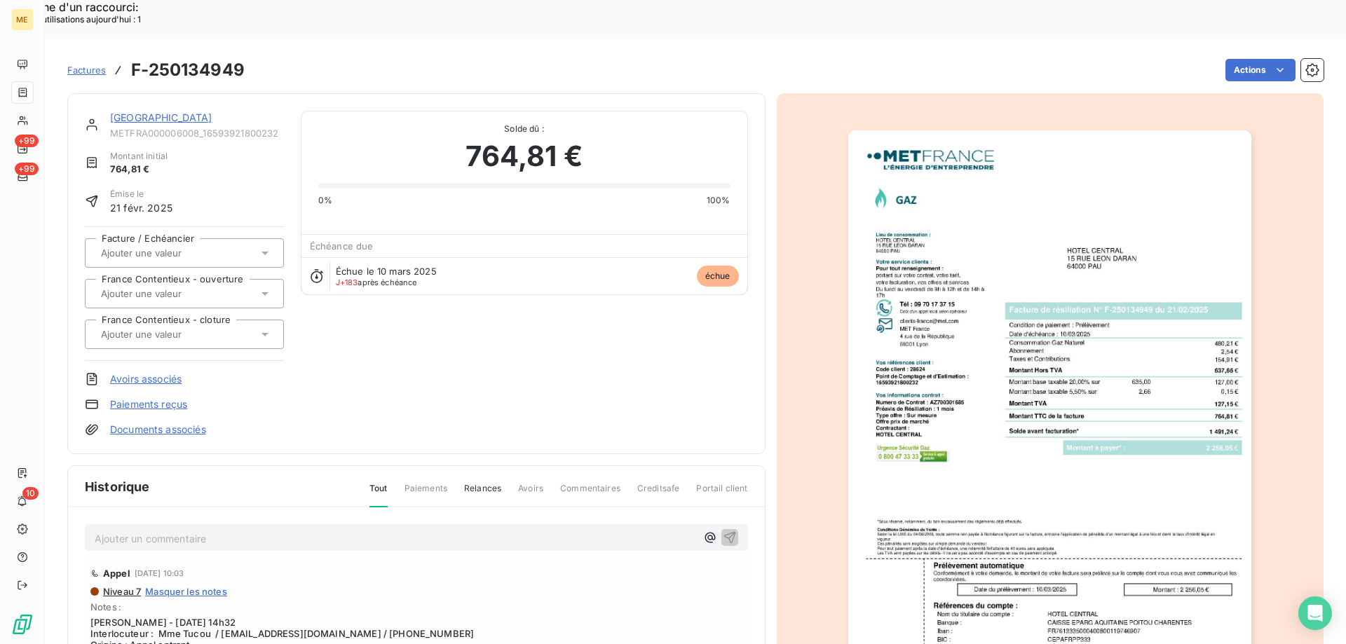
click at [171, 111] on link "[GEOGRAPHIC_DATA]" at bounding box center [161, 117] width 102 height 12
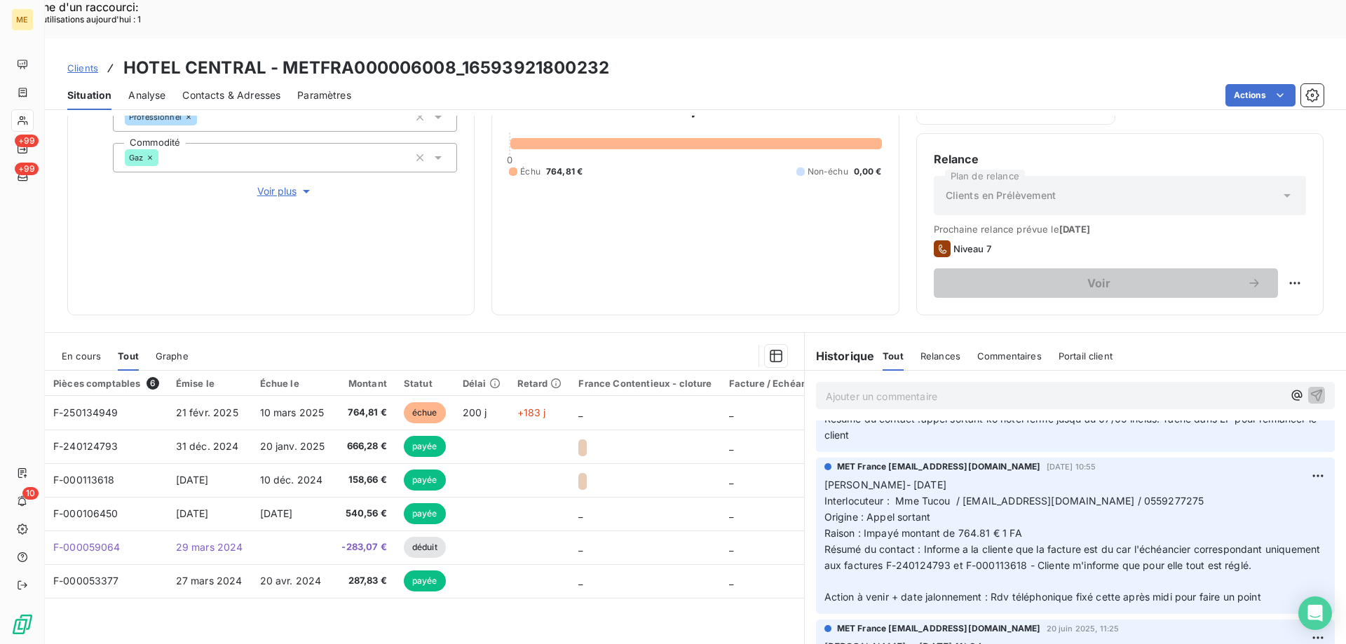
scroll to position [350, 0]
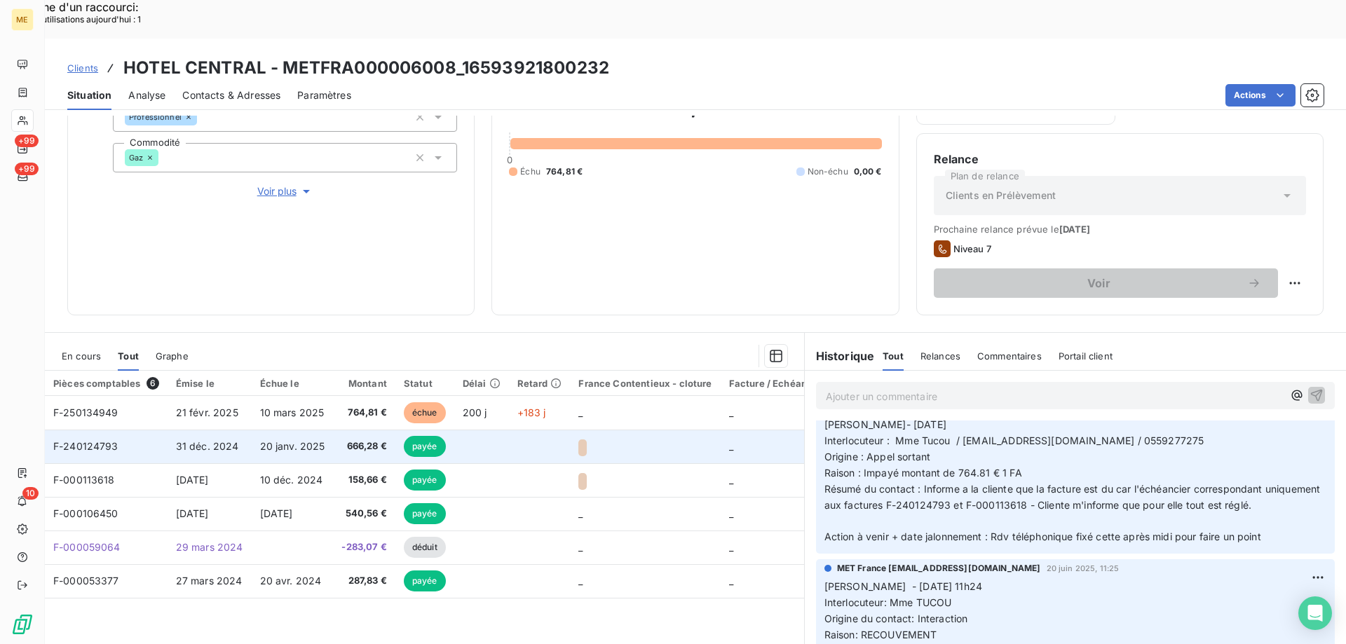
click at [93, 440] on span "F-240124793" at bounding box center [85, 446] width 65 height 12
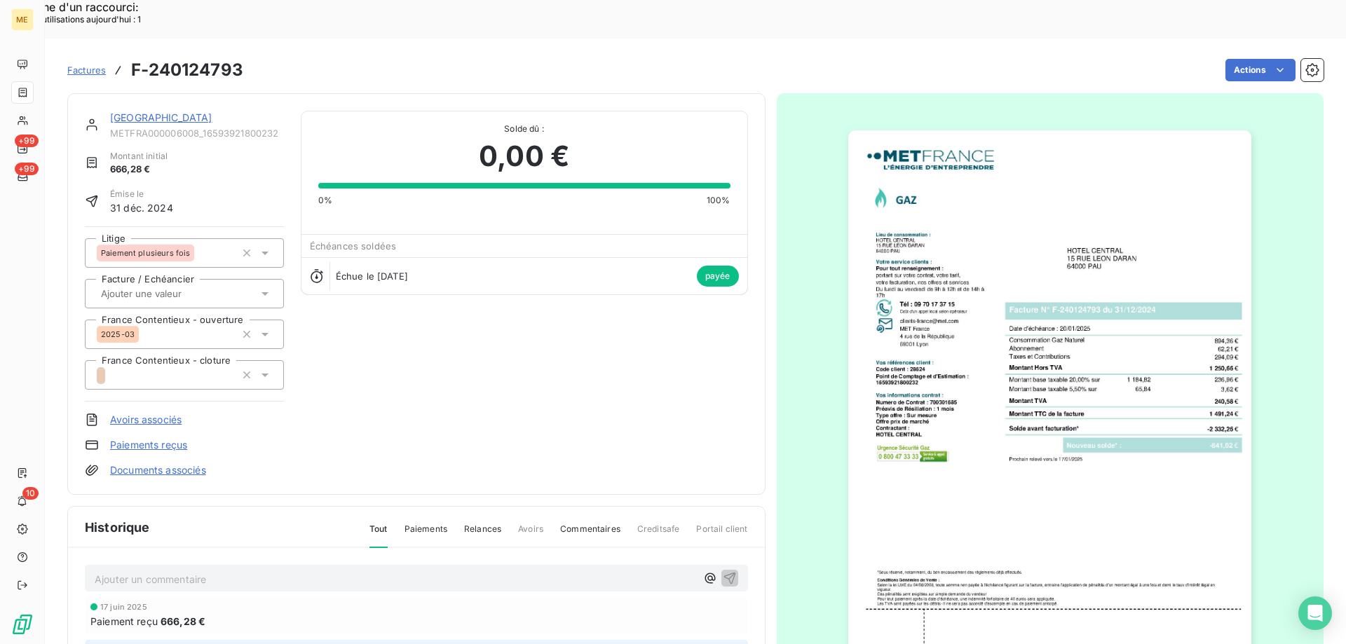
click at [137, 111] on link "[GEOGRAPHIC_DATA]" at bounding box center [161, 117] width 102 height 12
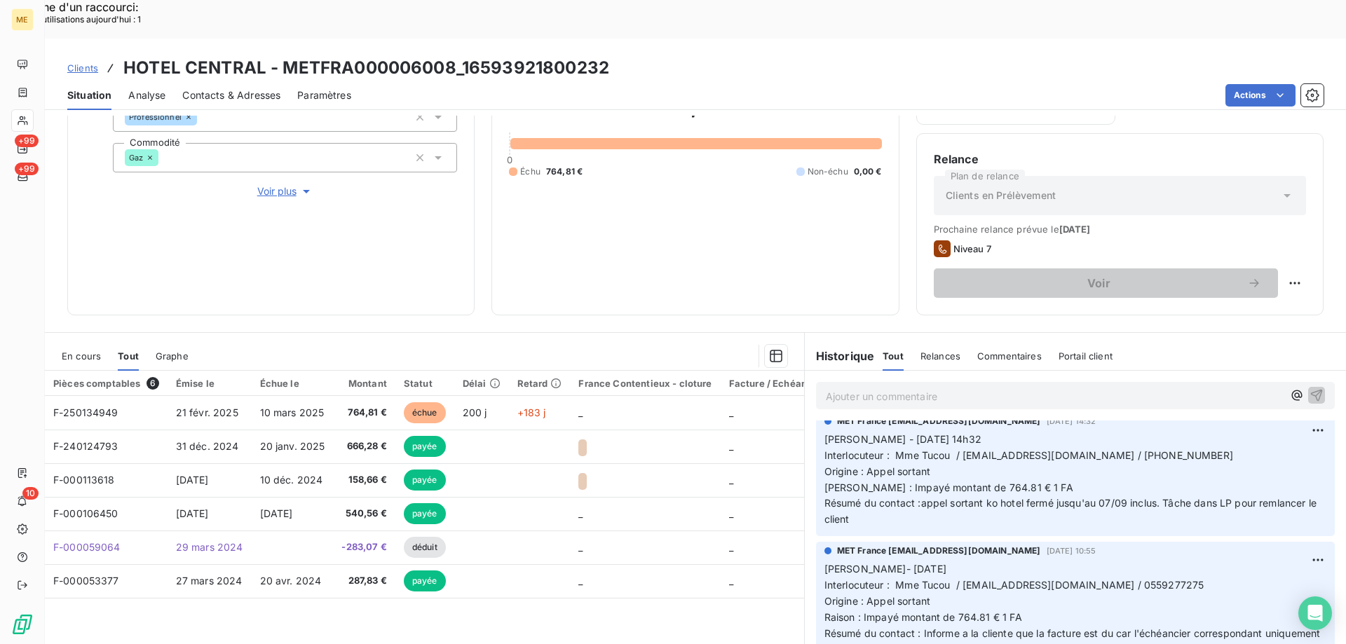
scroll to position [210, 0]
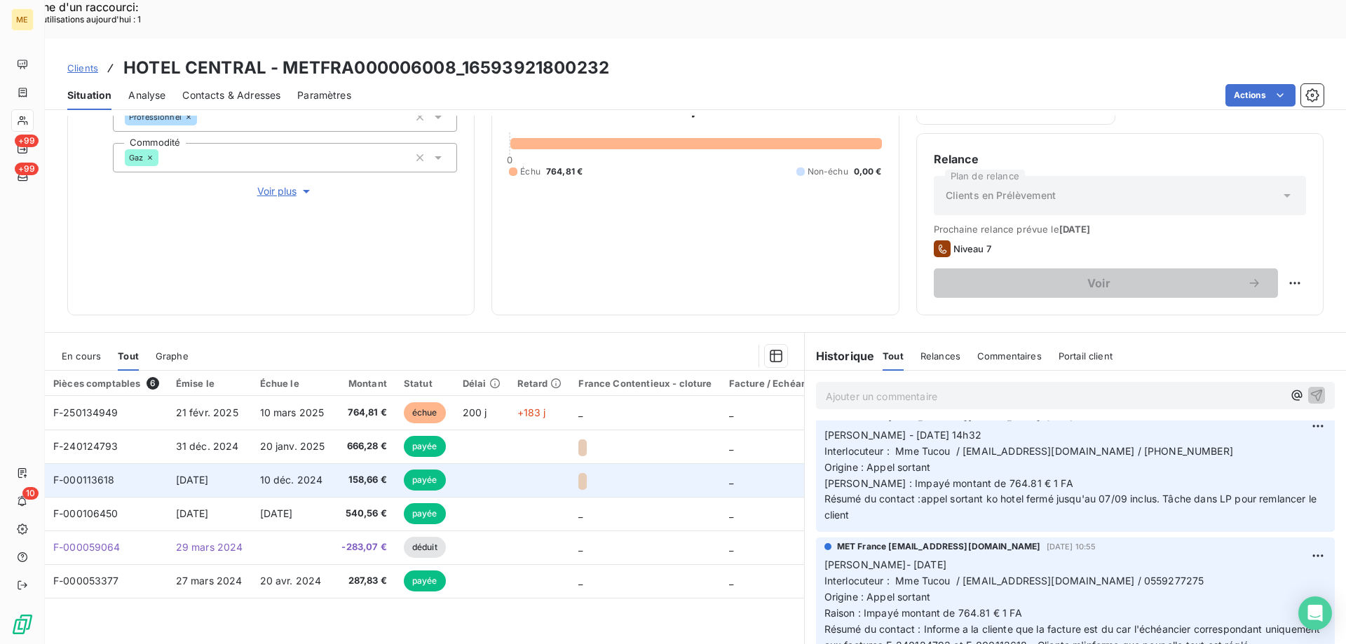
click at [81, 474] on span "F-000113618" at bounding box center [84, 480] width 62 height 12
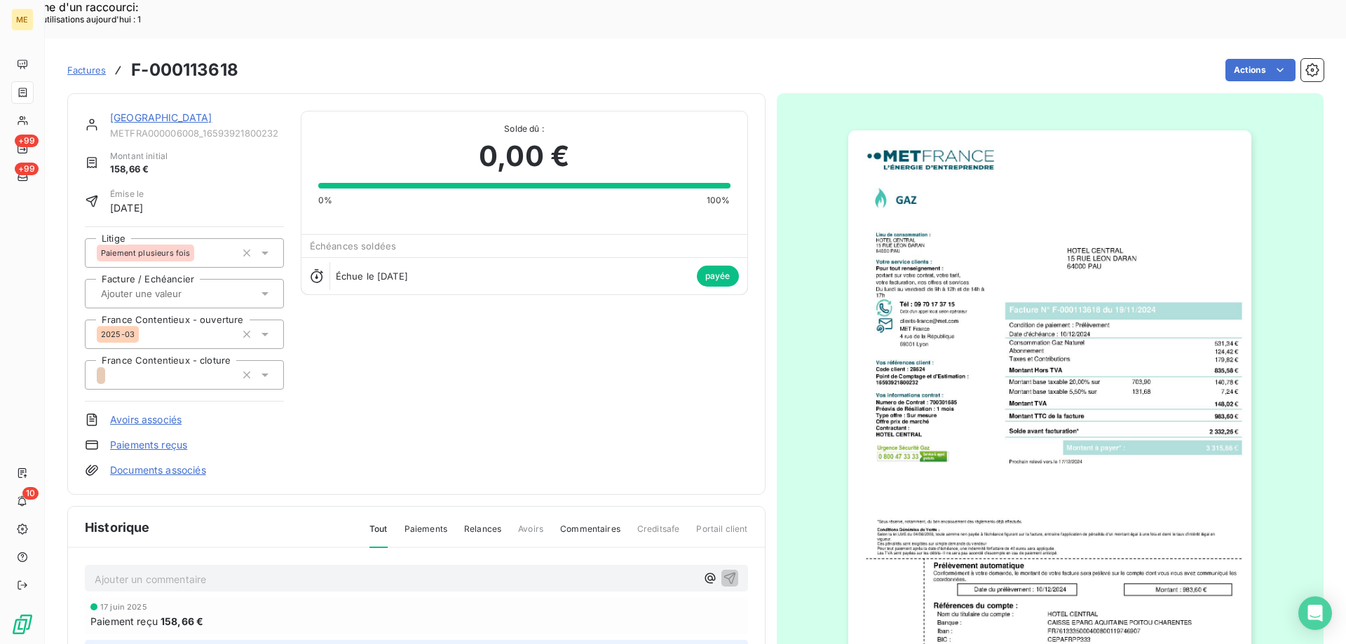
click at [922, 513] on img "button" at bounding box center [1049, 415] width 403 height 571
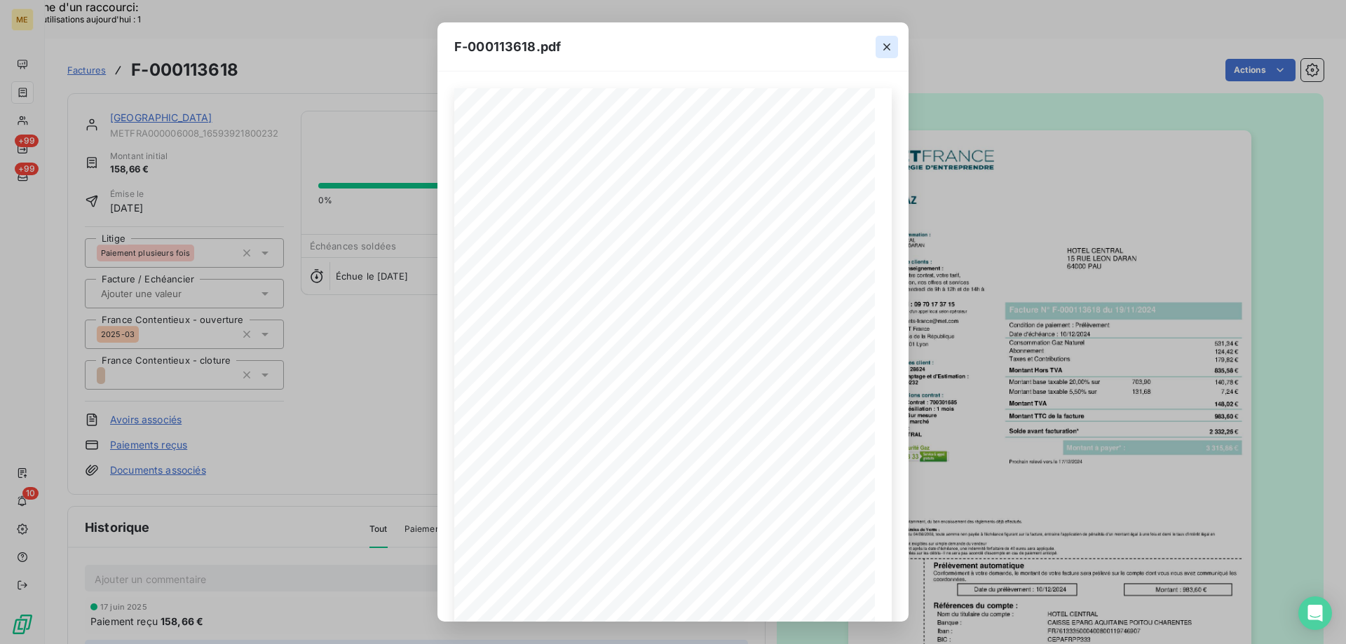
click at [884, 55] on button "button" at bounding box center [886, 47] width 22 height 22
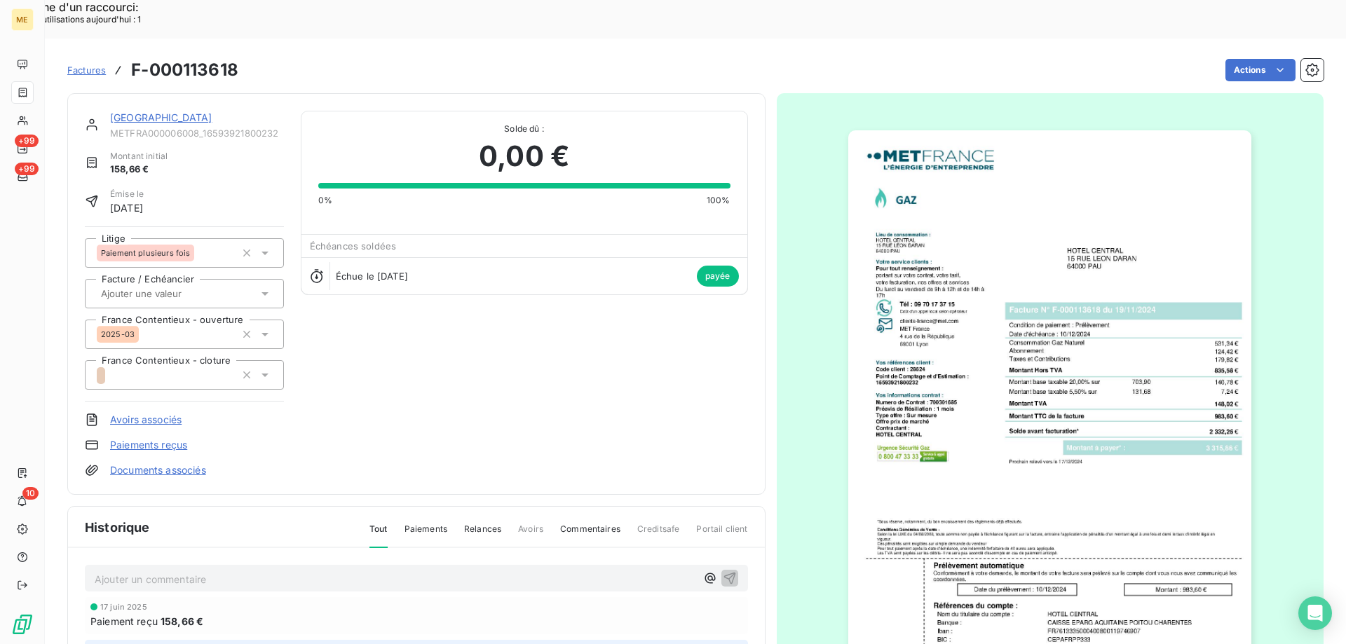
click at [136, 111] on link "[GEOGRAPHIC_DATA]" at bounding box center [161, 117] width 102 height 12
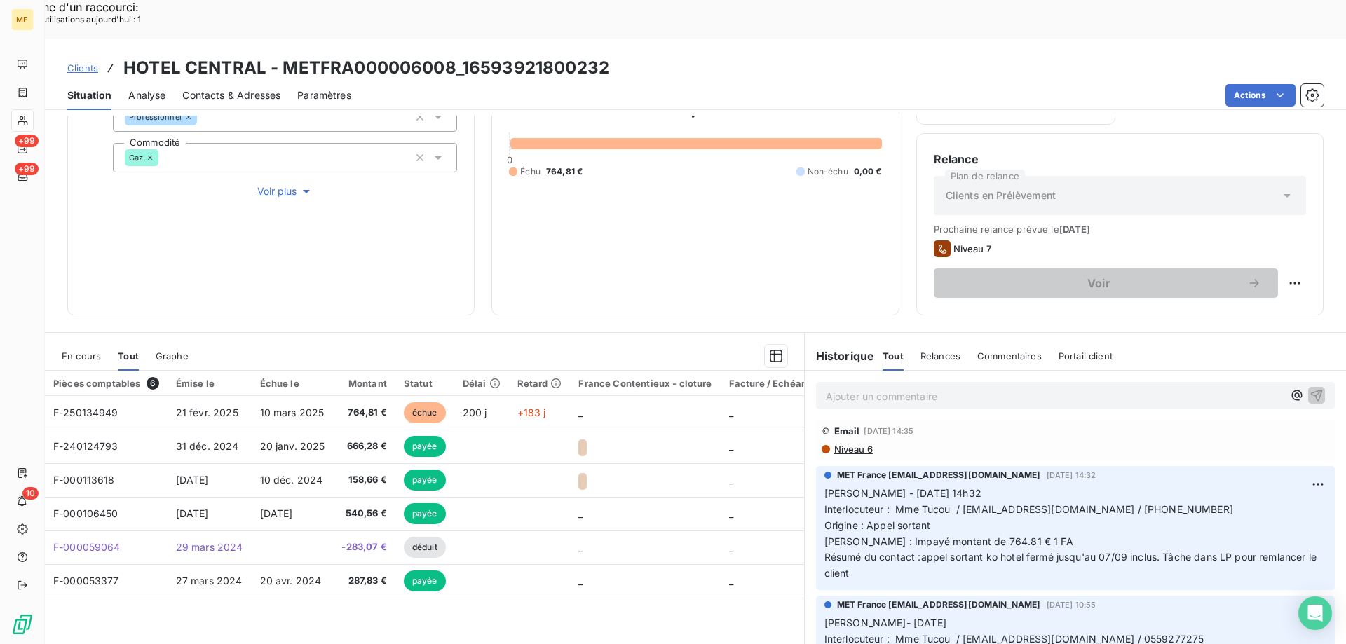
scroll to position [280, 0]
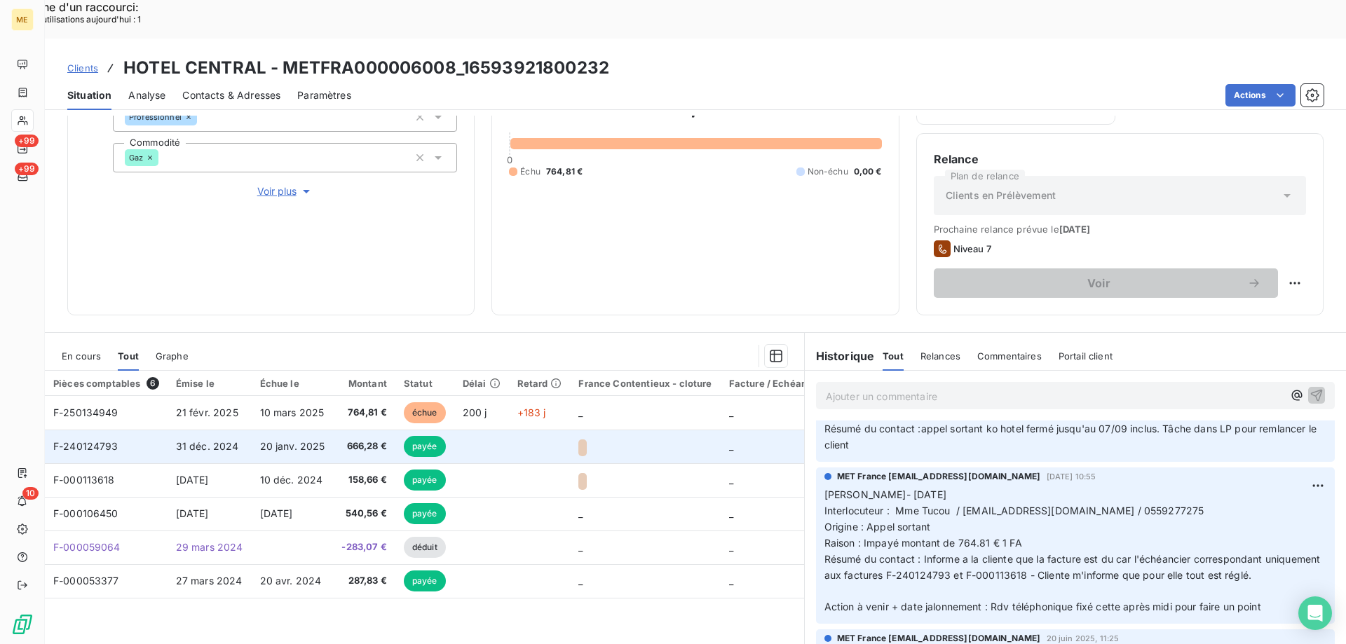
click at [108, 440] on span "F-240124793" at bounding box center [85, 446] width 65 height 12
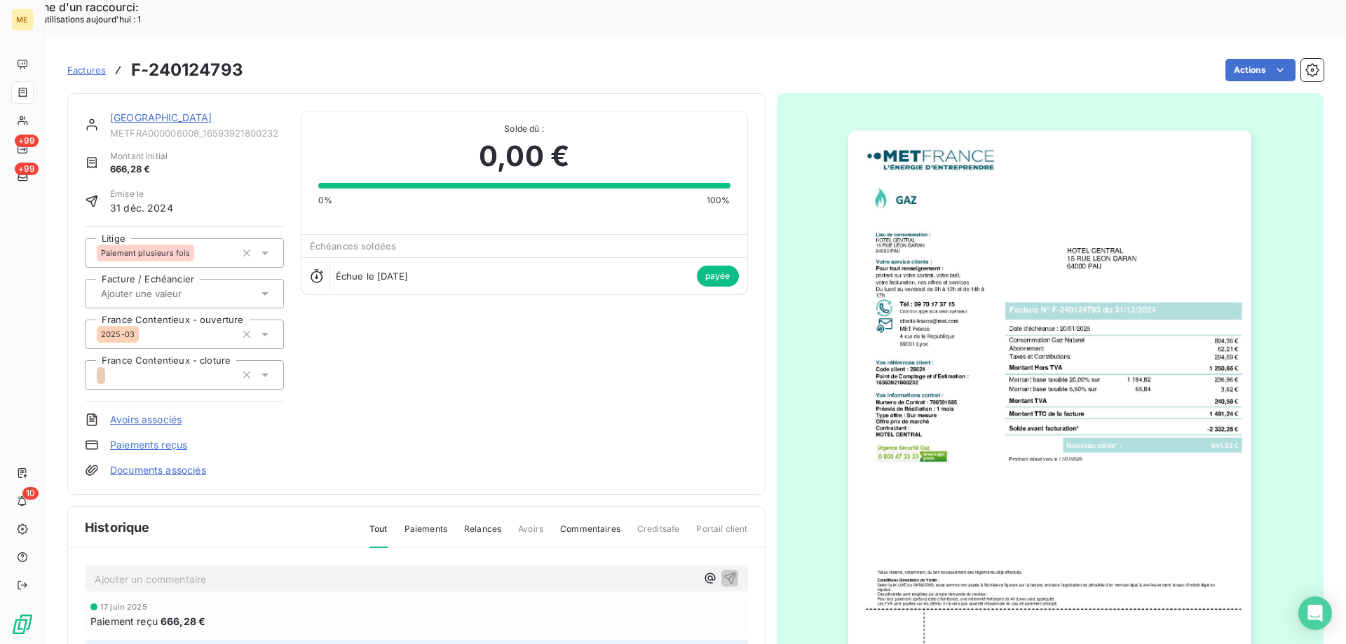
click at [126, 111] on link "[GEOGRAPHIC_DATA]" at bounding box center [161, 117] width 102 height 12
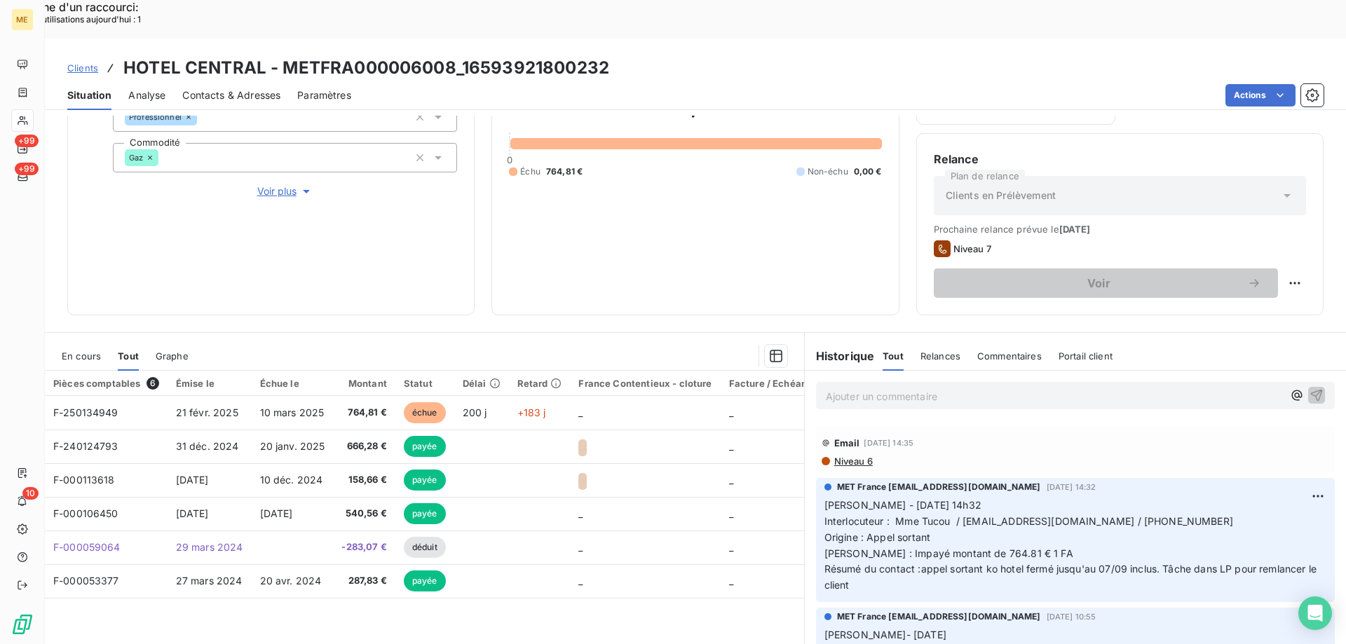
scroll to position [210, 0]
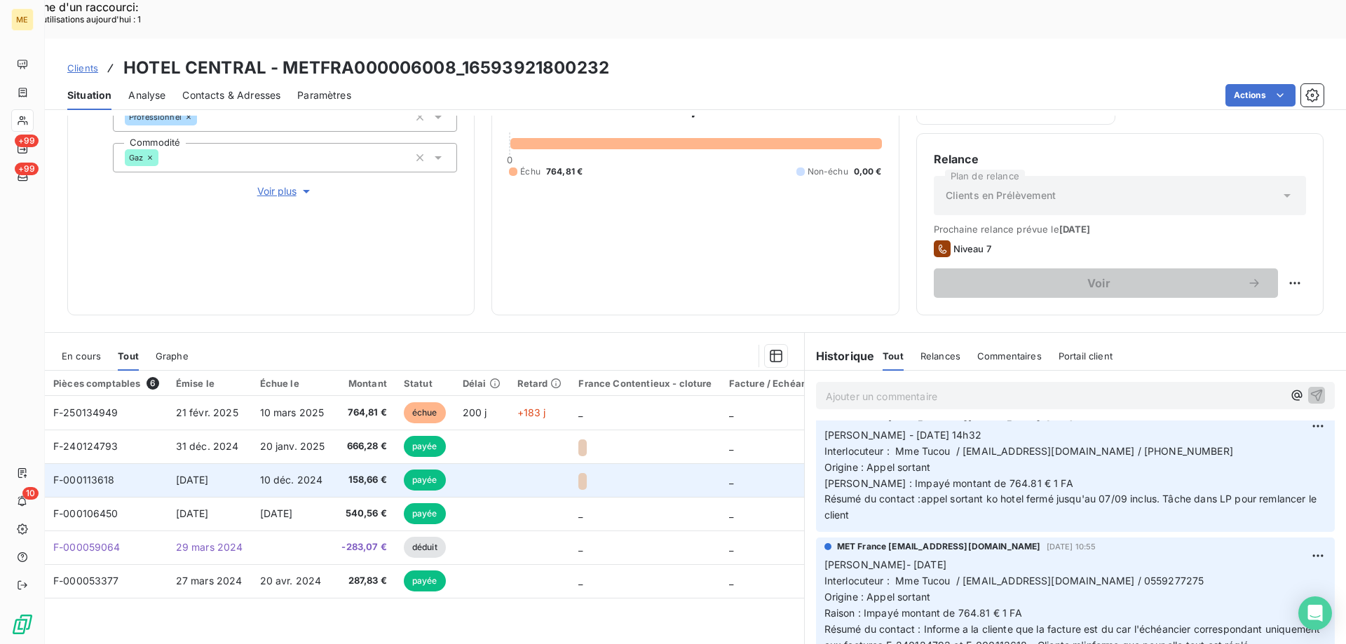
click at [110, 474] on span "F-000113618" at bounding box center [84, 480] width 62 height 12
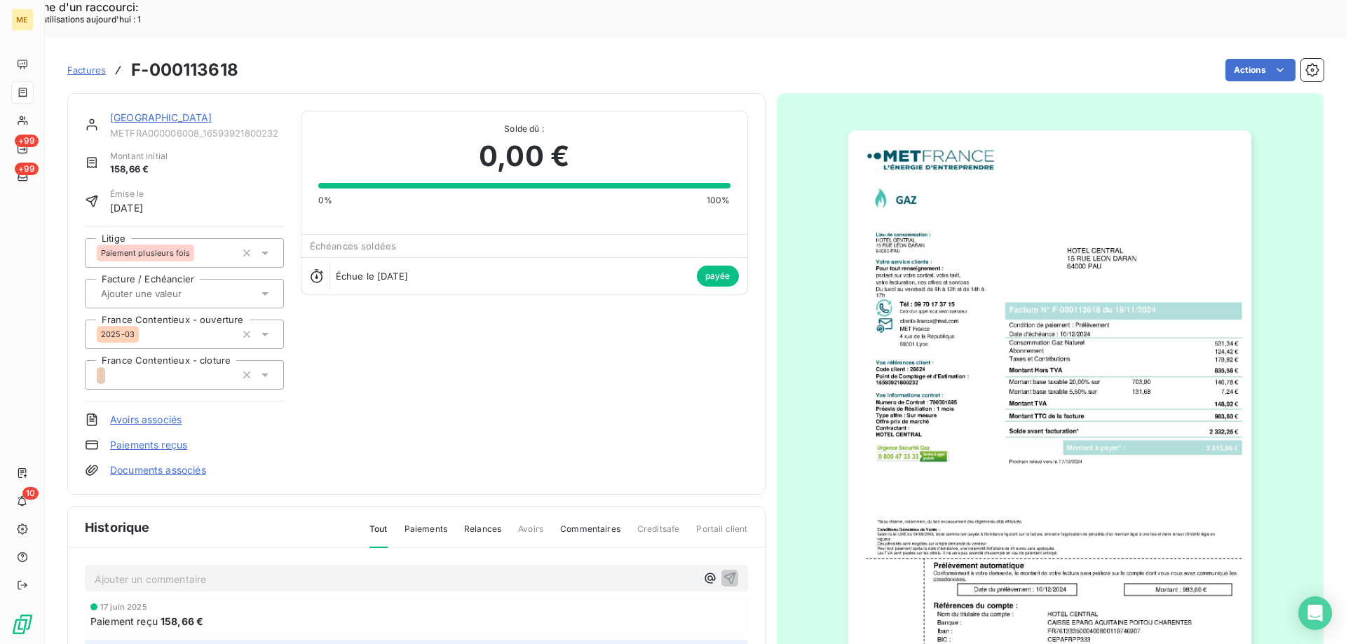
click at [163, 111] on link "[GEOGRAPHIC_DATA]" at bounding box center [161, 117] width 102 height 12
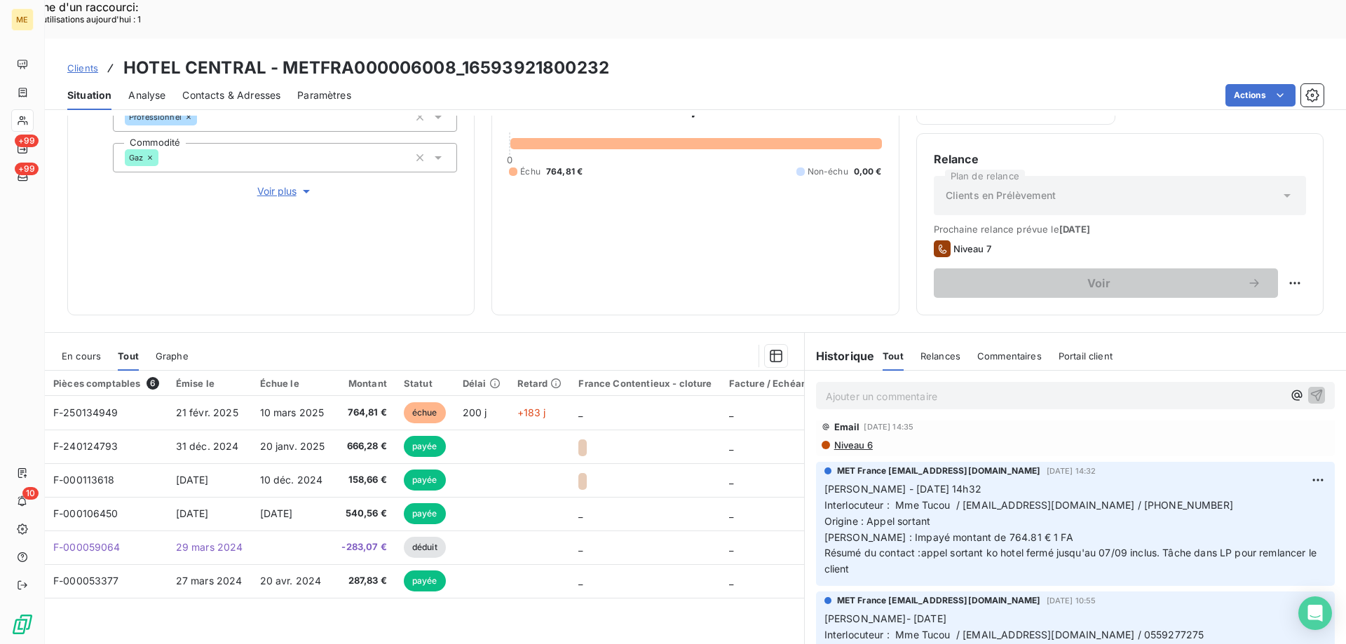
scroll to position [210, 0]
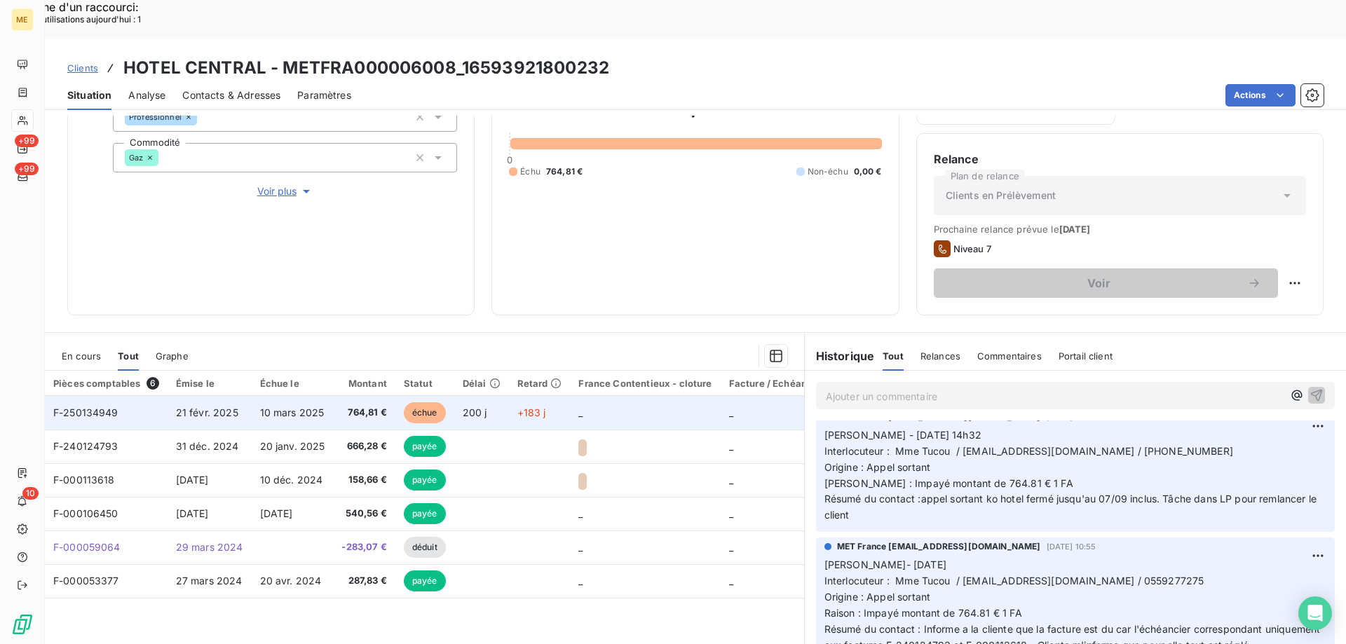
click at [88, 407] on span "F-250134949" at bounding box center [85, 413] width 65 height 12
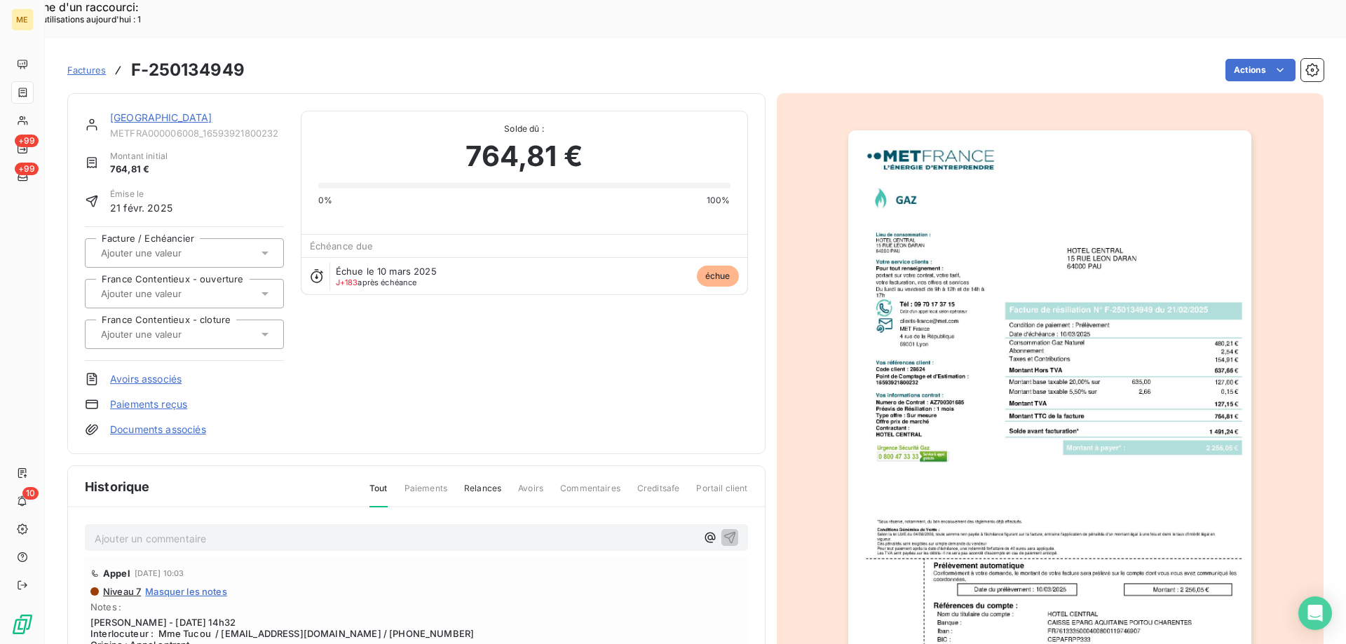
click at [1032, 301] on img "button" at bounding box center [1049, 415] width 403 height 571
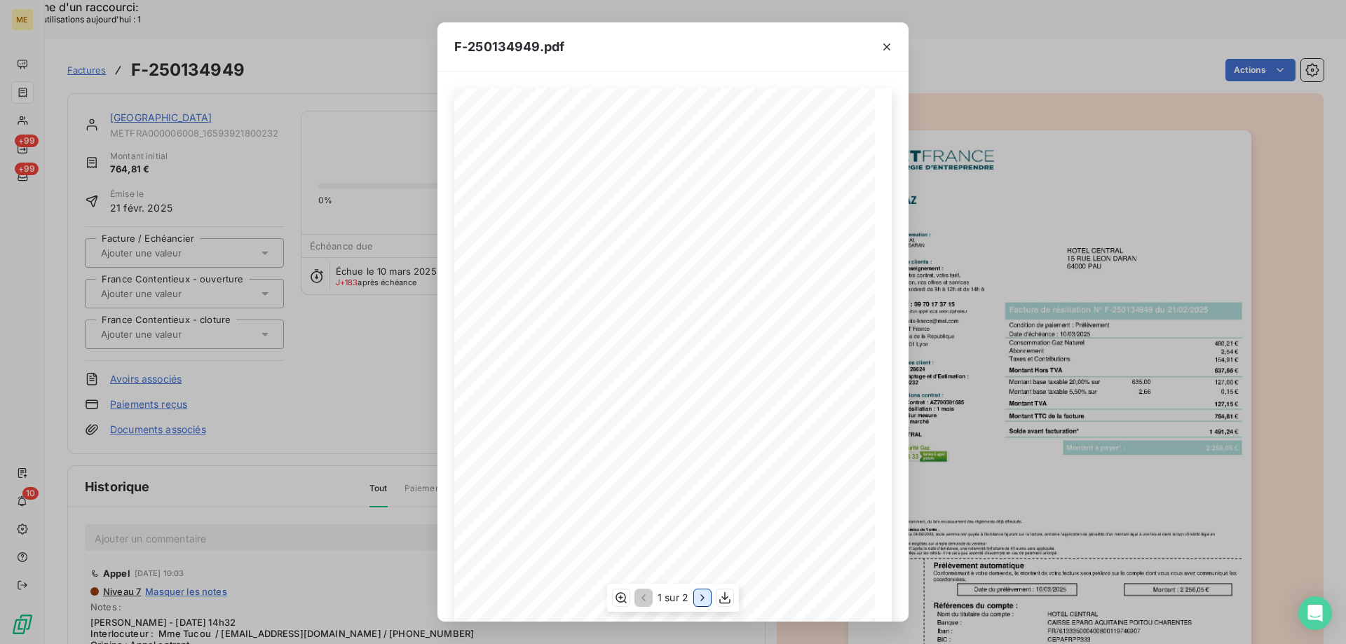
click at [695, 600] on button "button" at bounding box center [702, 597] width 17 height 17
click at [624, 594] on icon "button" at bounding box center [620, 598] width 14 height 14
click at [887, 54] on button "button" at bounding box center [886, 47] width 22 height 22
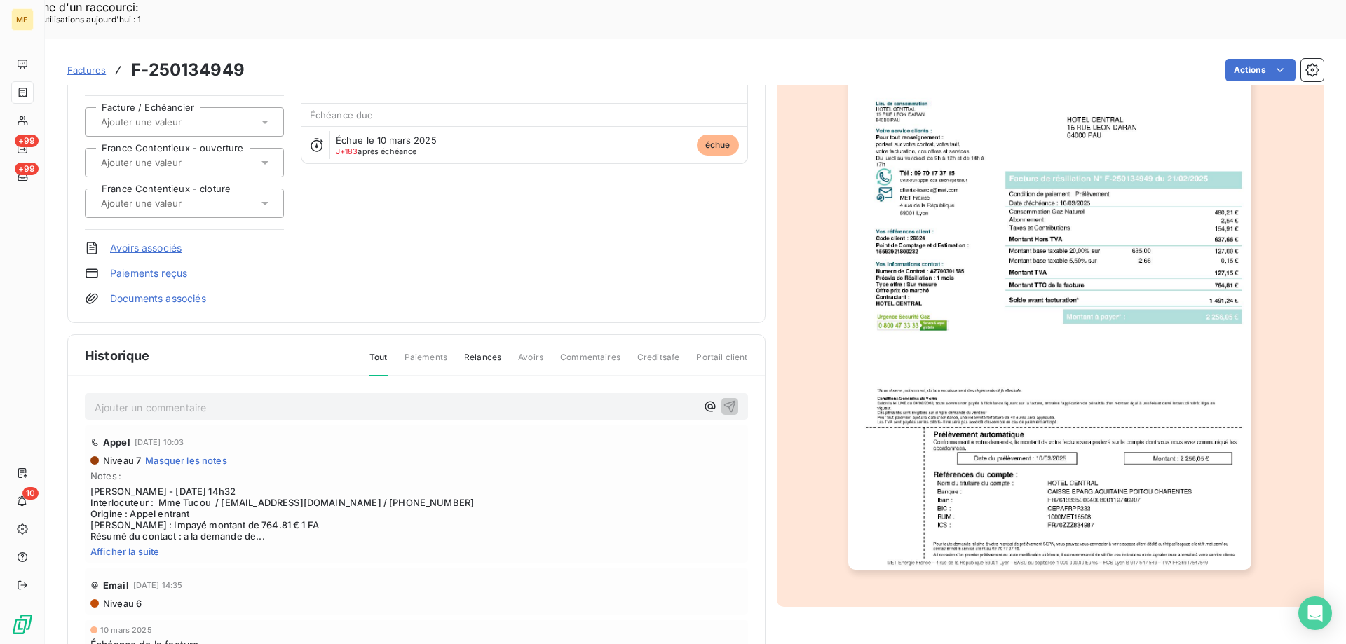
scroll to position [62, 0]
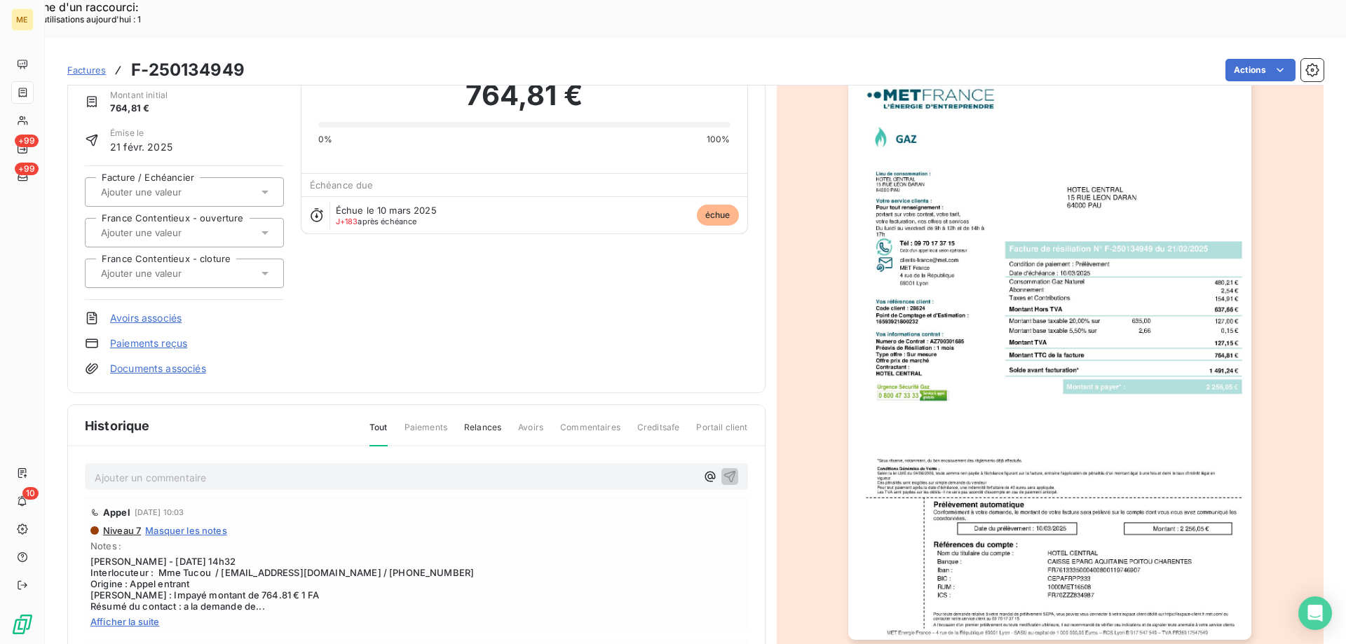
click at [94, 64] on span "Factures" at bounding box center [86, 69] width 39 height 11
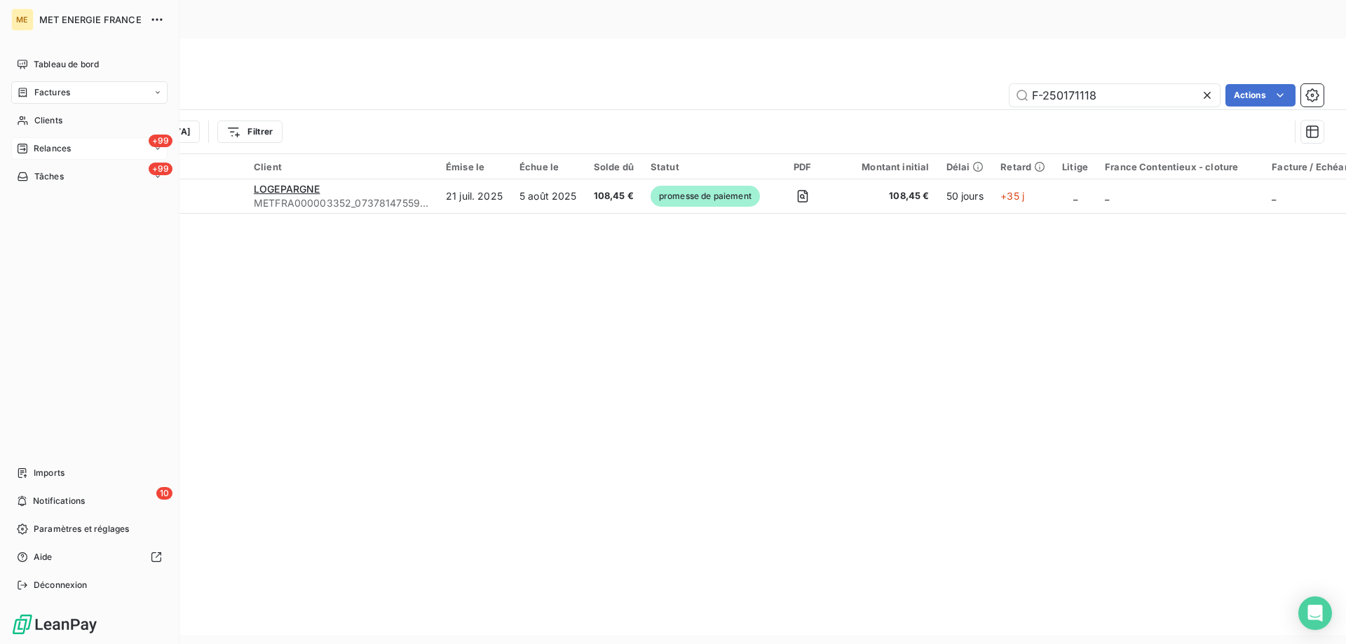
click at [53, 149] on span "Relances" at bounding box center [52, 148] width 37 height 13
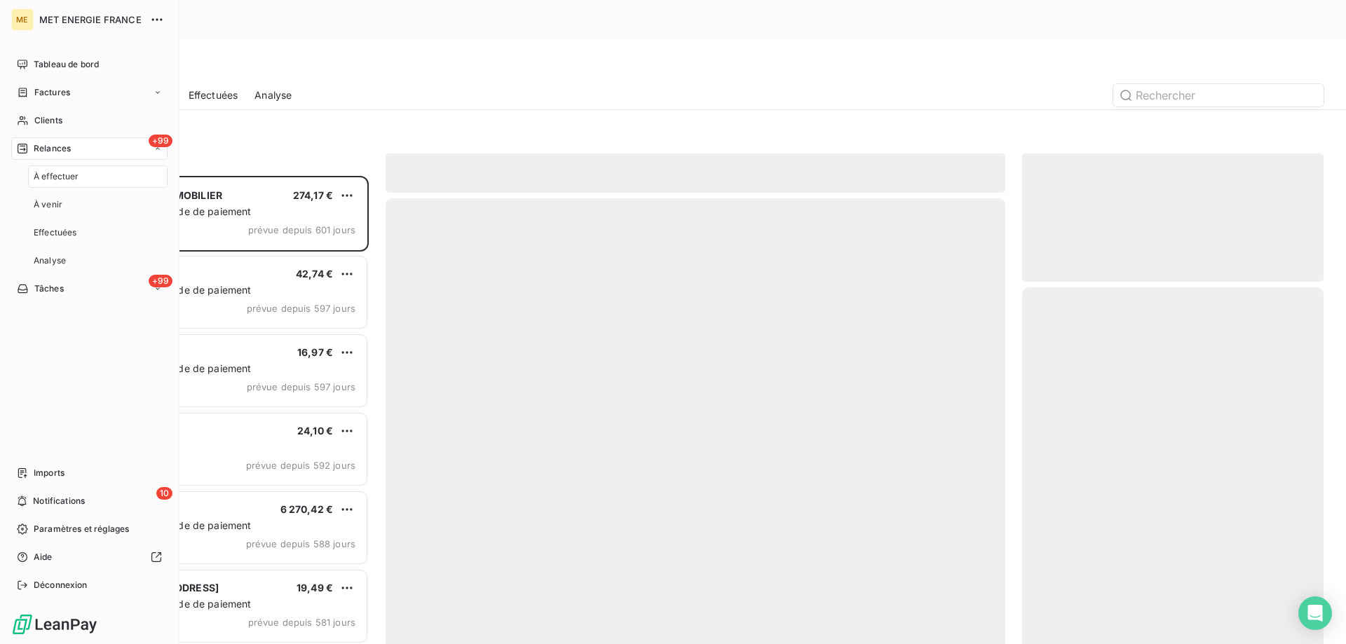
scroll to position [496, 291]
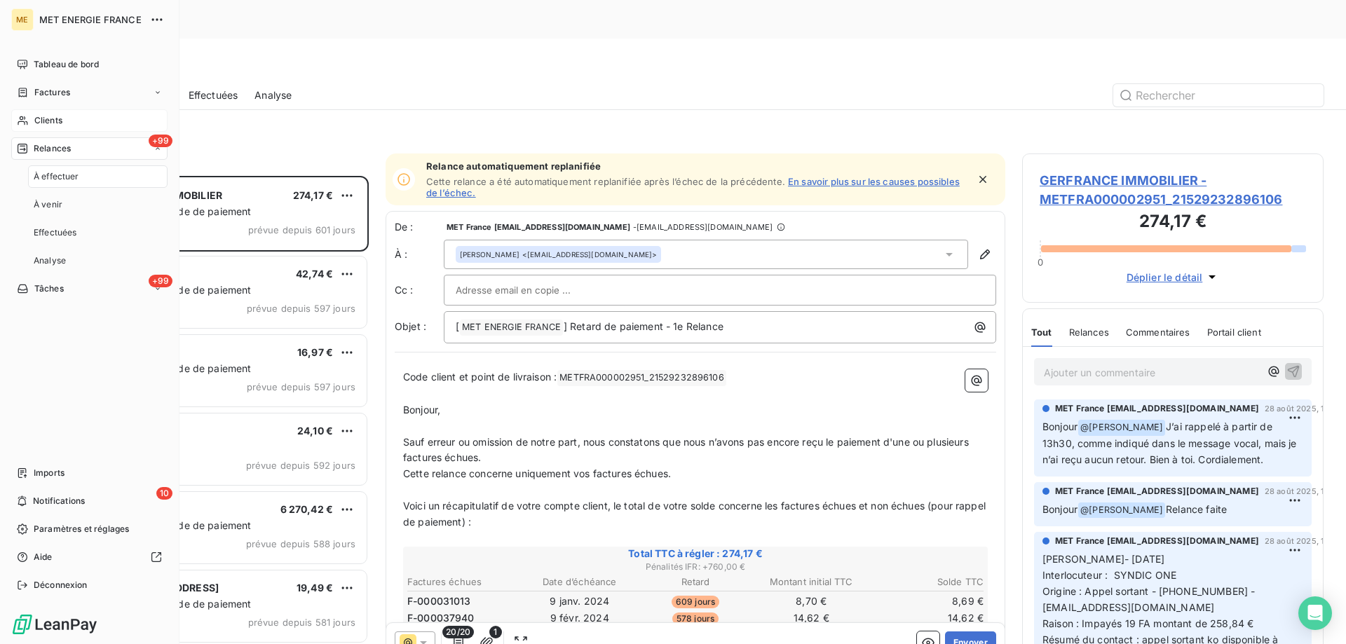
click at [43, 121] on span "Clients" at bounding box center [48, 120] width 28 height 13
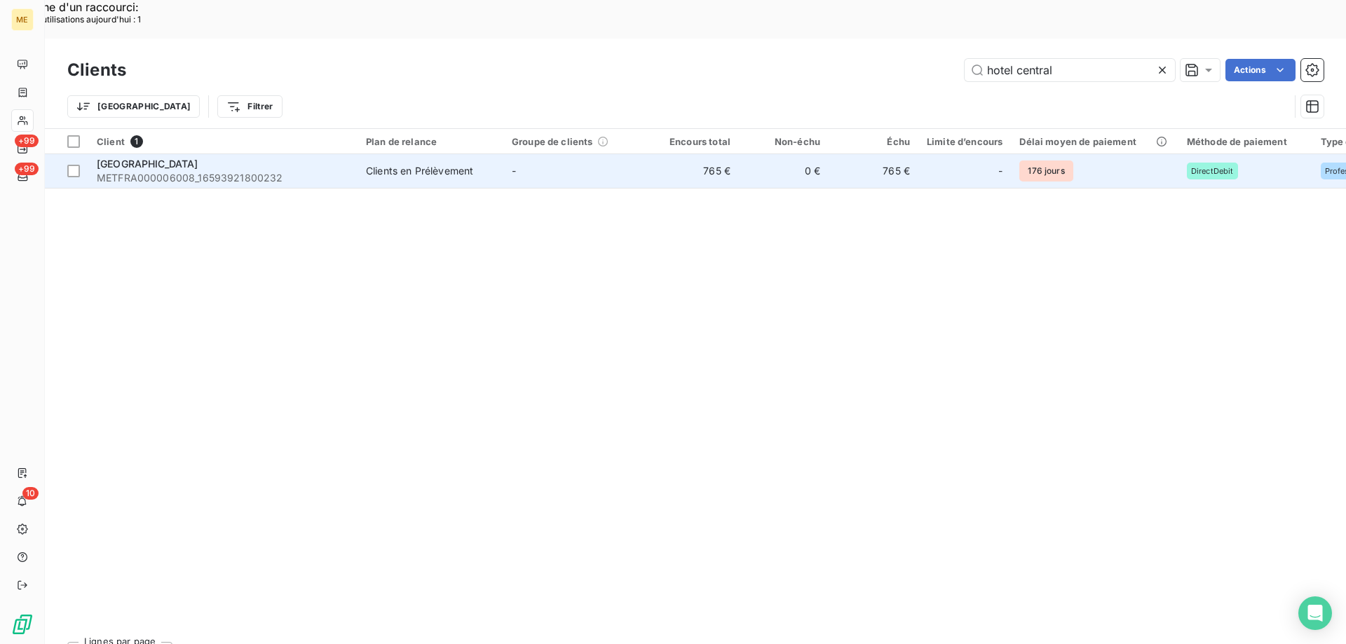
click at [171, 158] on span "HOTEL CENTRAL" at bounding box center [148, 164] width 102 height 12
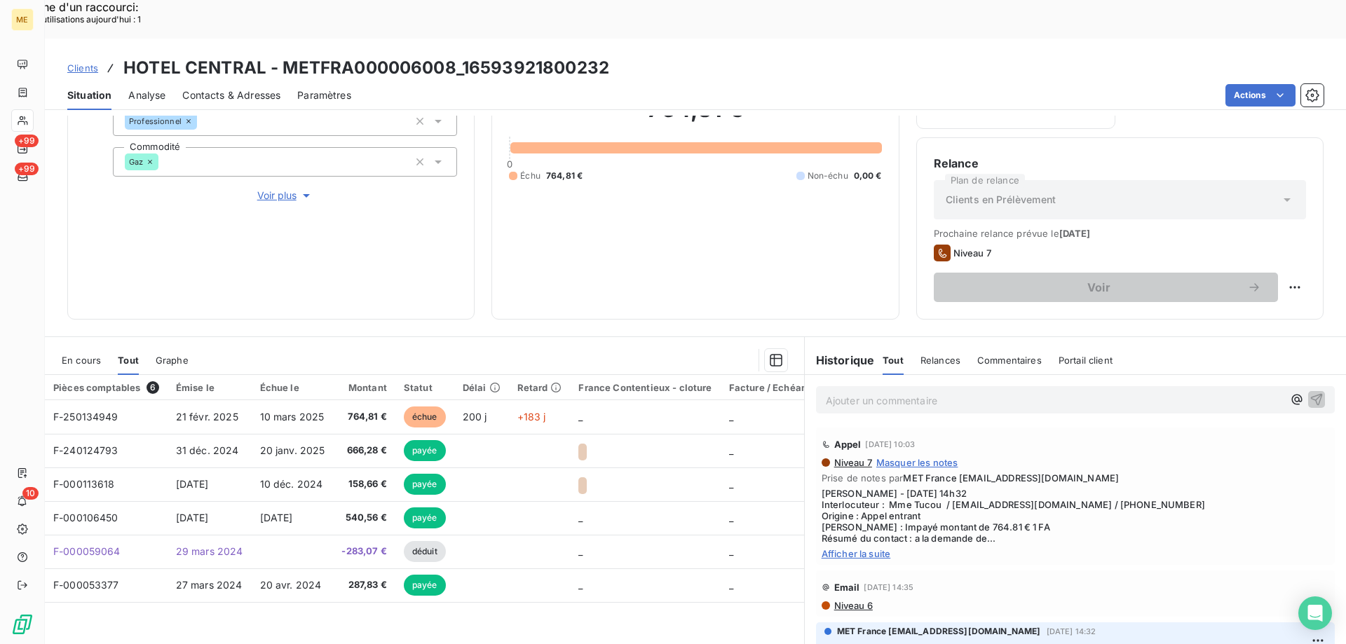
scroll to position [187, 0]
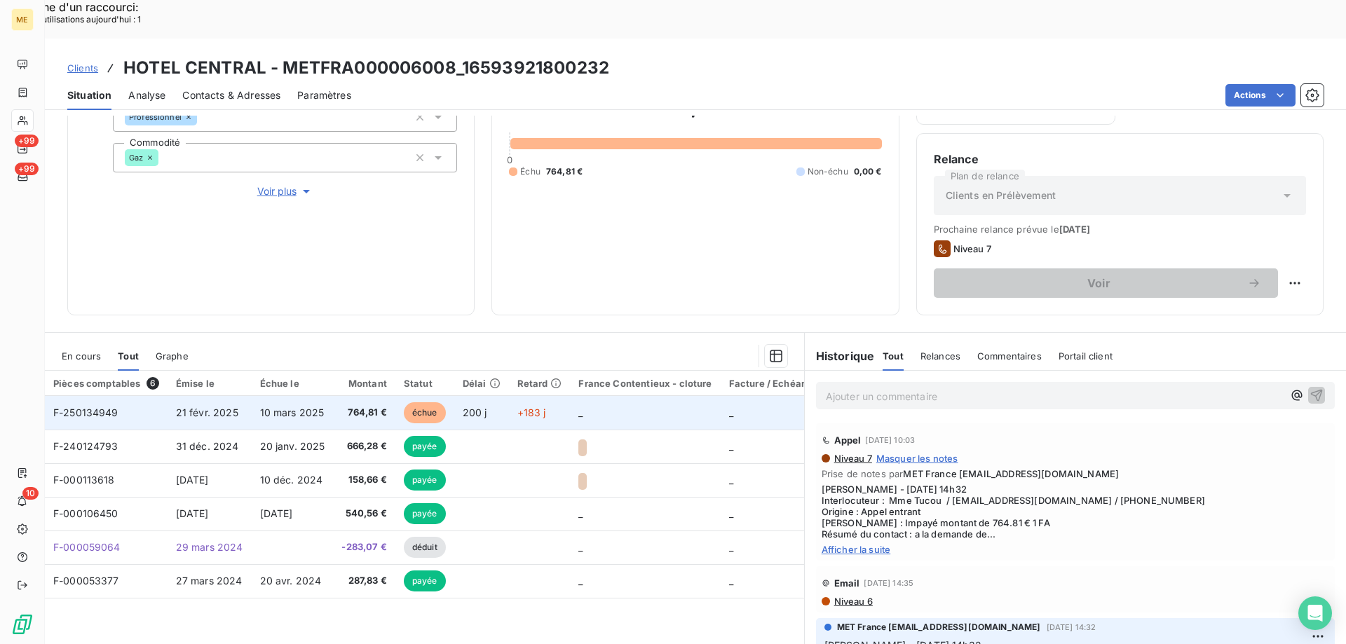
click at [87, 407] on span "F-250134949" at bounding box center [85, 413] width 65 height 12
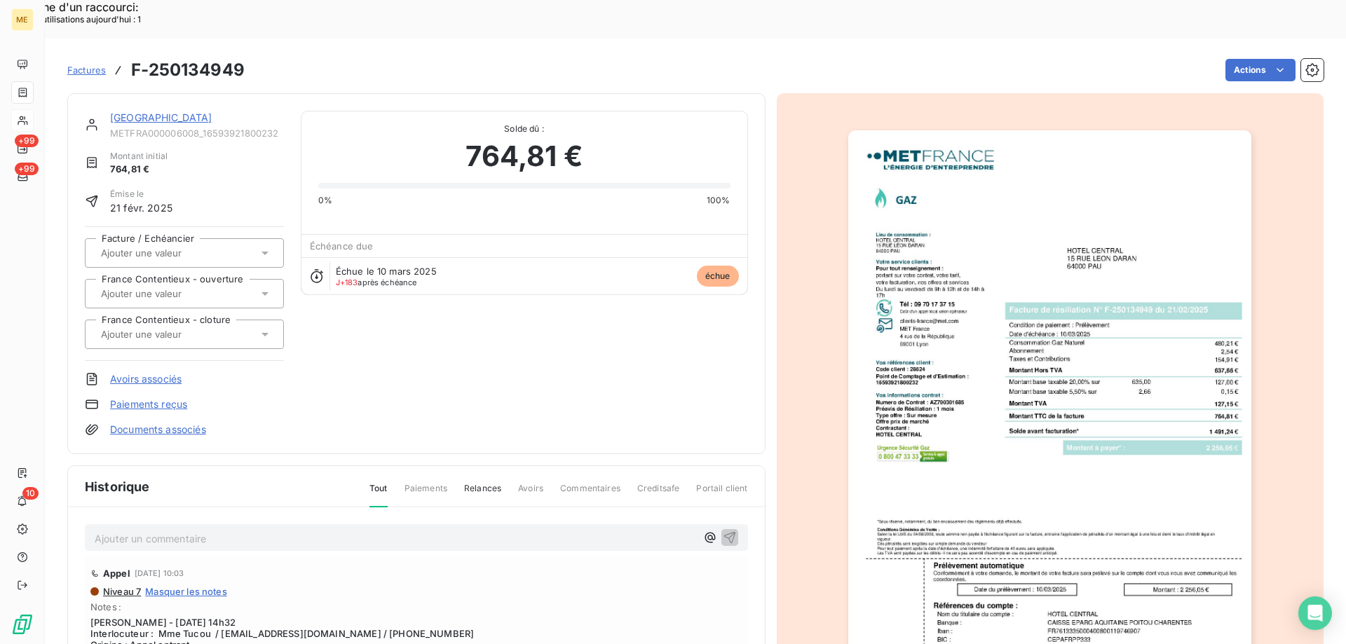
click at [144, 111] on link "HOTEL CENTRAL" at bounding box center [161, 117] width 102 height 12
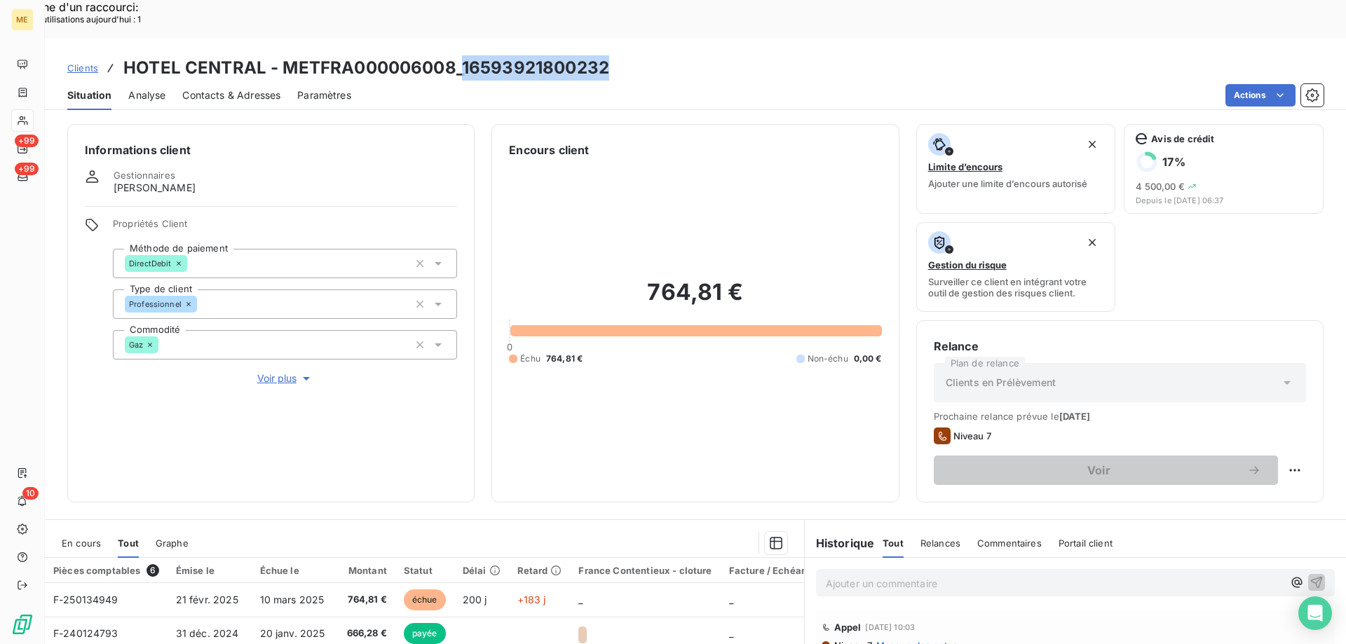
drag, startPoint x: 463, startPoint y: 26, endPoint x: 604, endPoint y: 39, distance: 142.2
click at [604, 55] on h3 "HOTEL CENTRAL - METFRA000006008_16593921800232" at bounding box center [366, 67] width 486 height 25
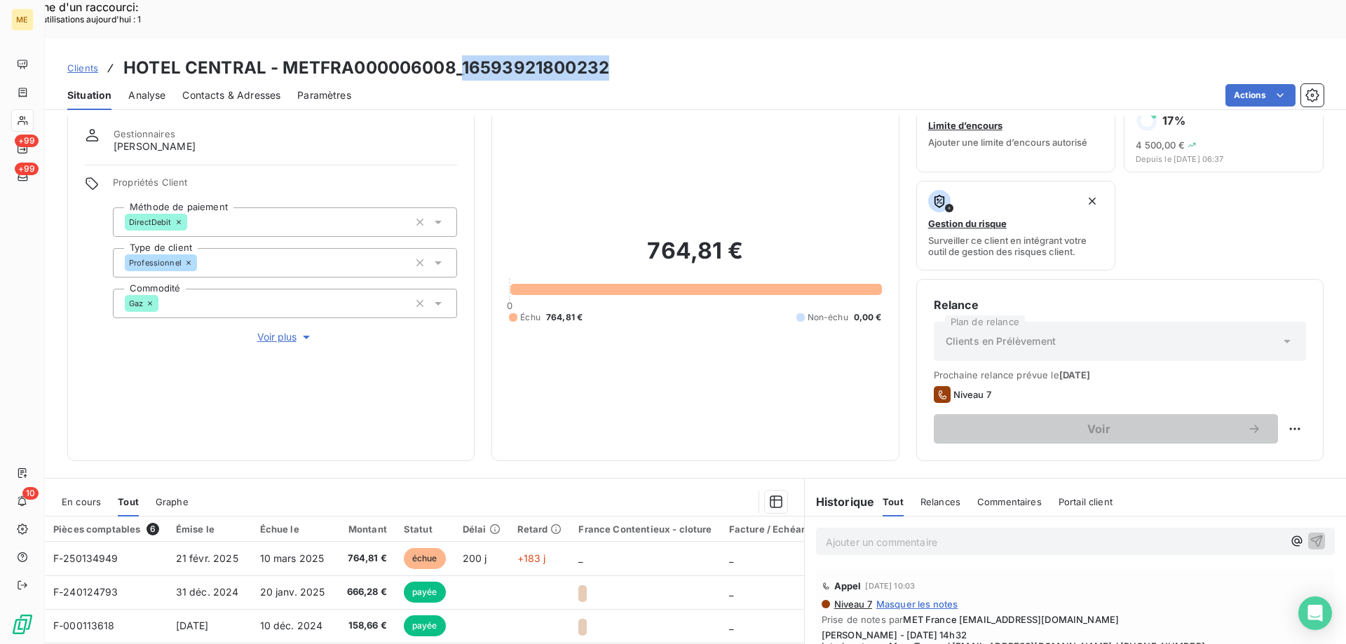
scroll to position [70, 0]
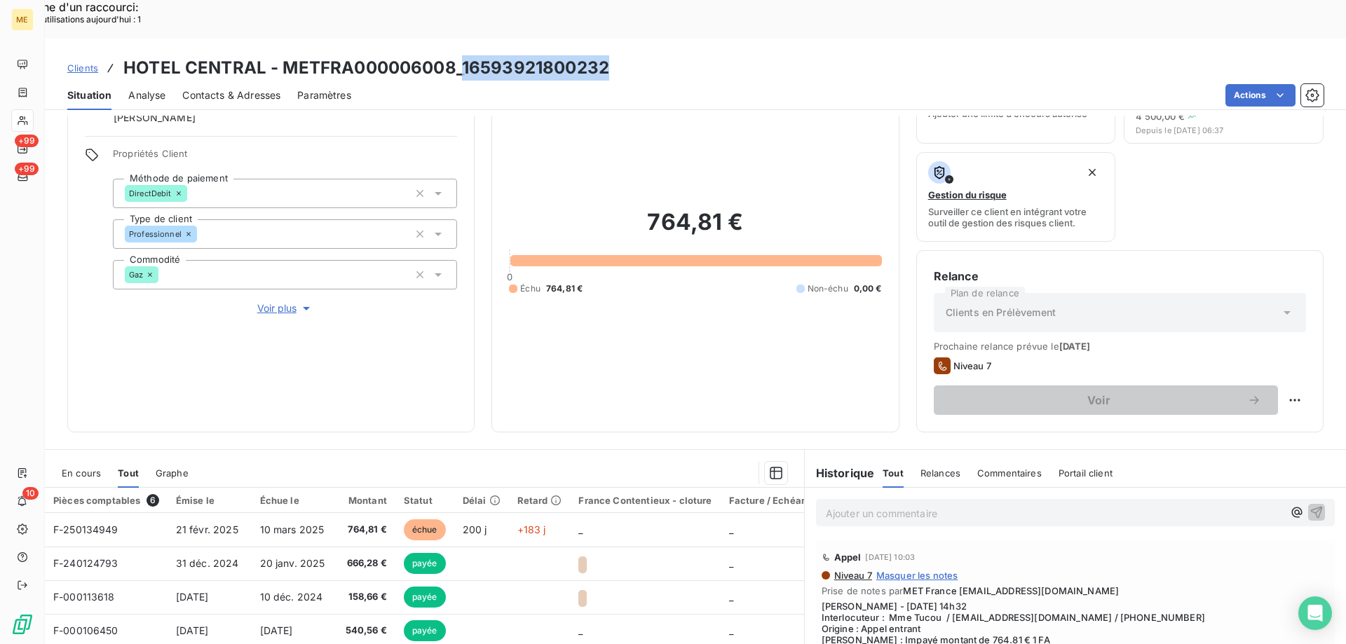
copy h3 "16593921800232"
click at [872, 505] on p "Ajouter un commentaire ﻿" at bounding box center [1054, 514] width 457 height 18
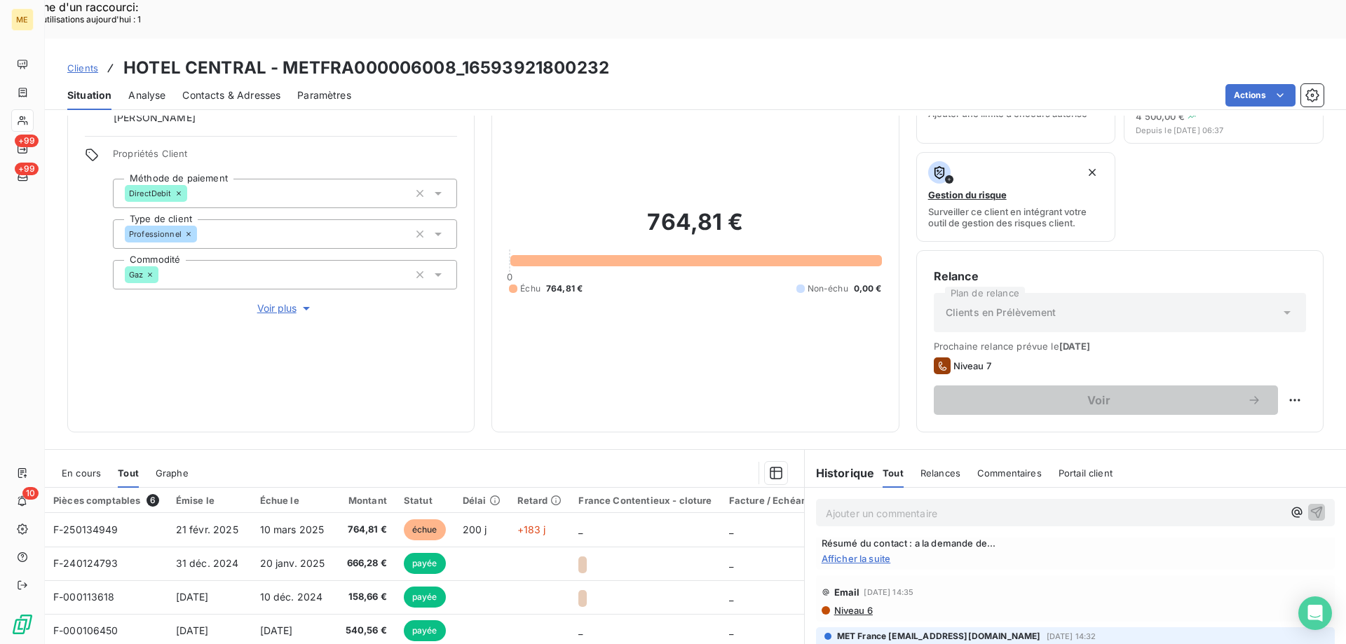
scroll to position [0, 0]
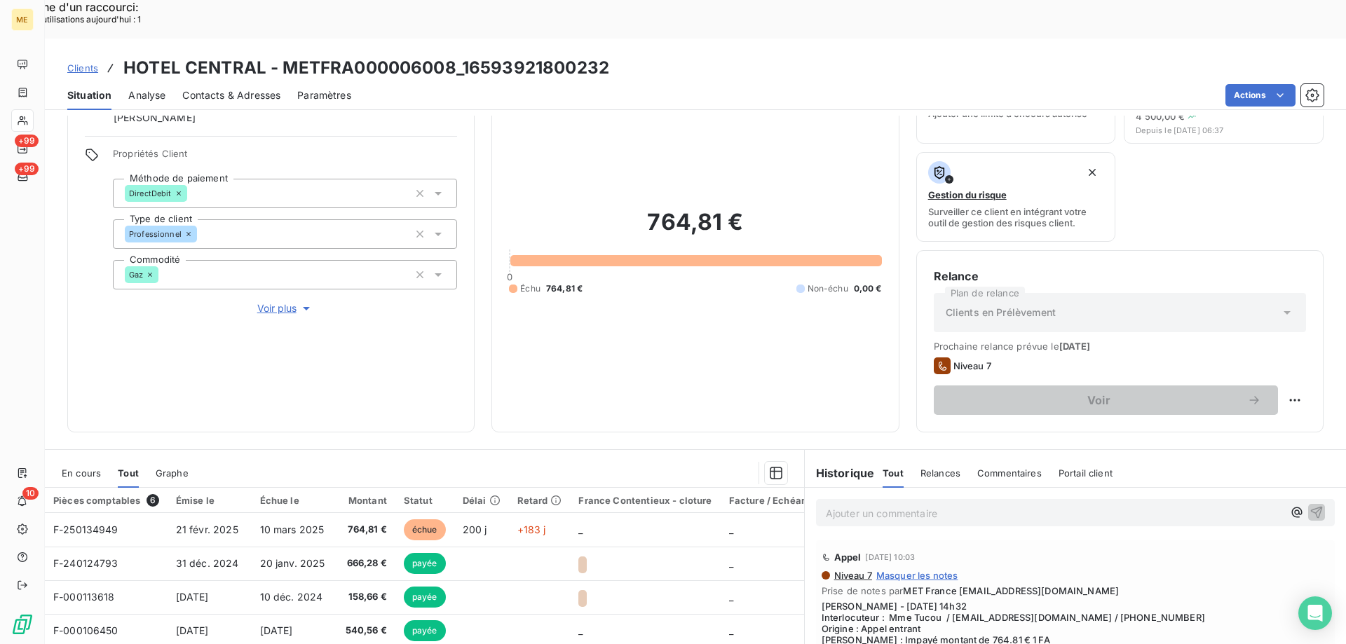
click at [840, 634] on div "Appel 3 sept. 2025, 10:03 Niveau 7 Masquer les notes Prise de notes par MET Fra…" at bounding box center [1075, 608] width 519 height 137
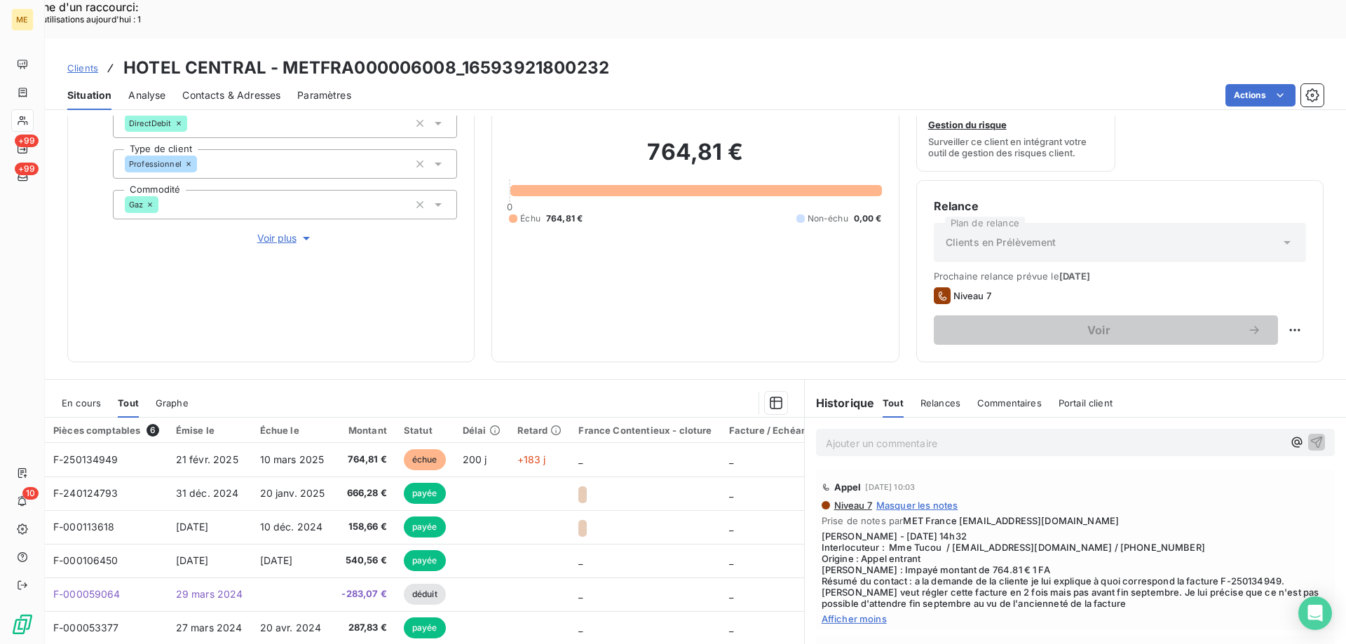
scroll to position [187, 0]
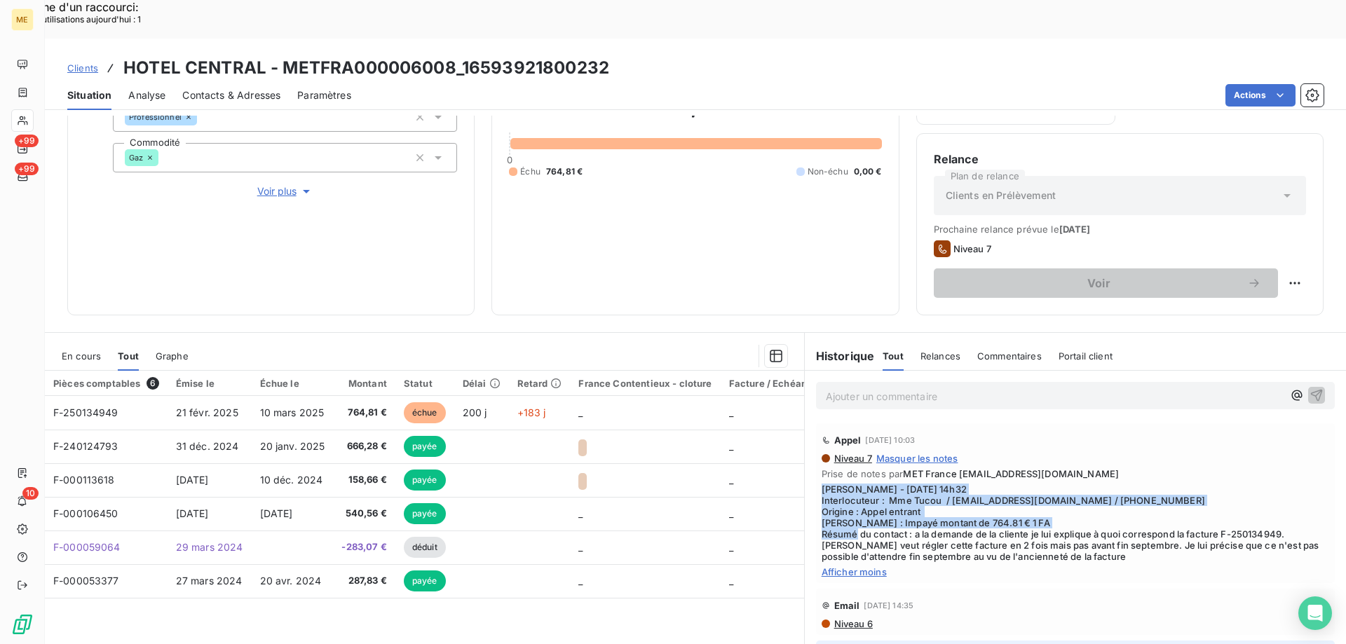
drag, startPoint x: 906, startPoint y: 495, endPoint x: 812, endPoint y: 447, distance: 105.3
click at [816, 447] on div "Appel 3 sept. 2025, 10:03 Niveau 7 Masquer les notes Prise de notes par MET Fra…" at bounding box center [1075, 503] width 519 height 160
copy span "[PERSON_NAME] - [DATE] 14h32 Interlocuteur : Mme Tucou / [EMAIL_ADDRESS][DOMAIN…"
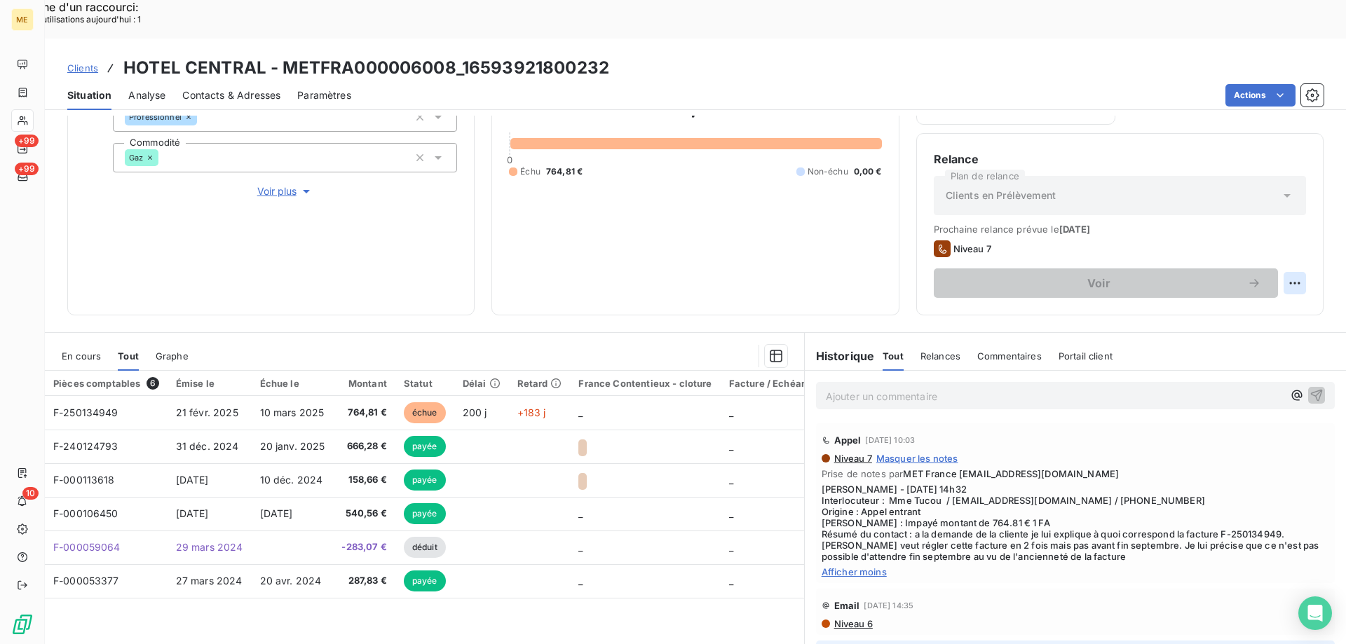
click at [1253, 278] on div "Replanifier cette action" at bounding box center [1225, 275] width 125 height 22
select select "8"
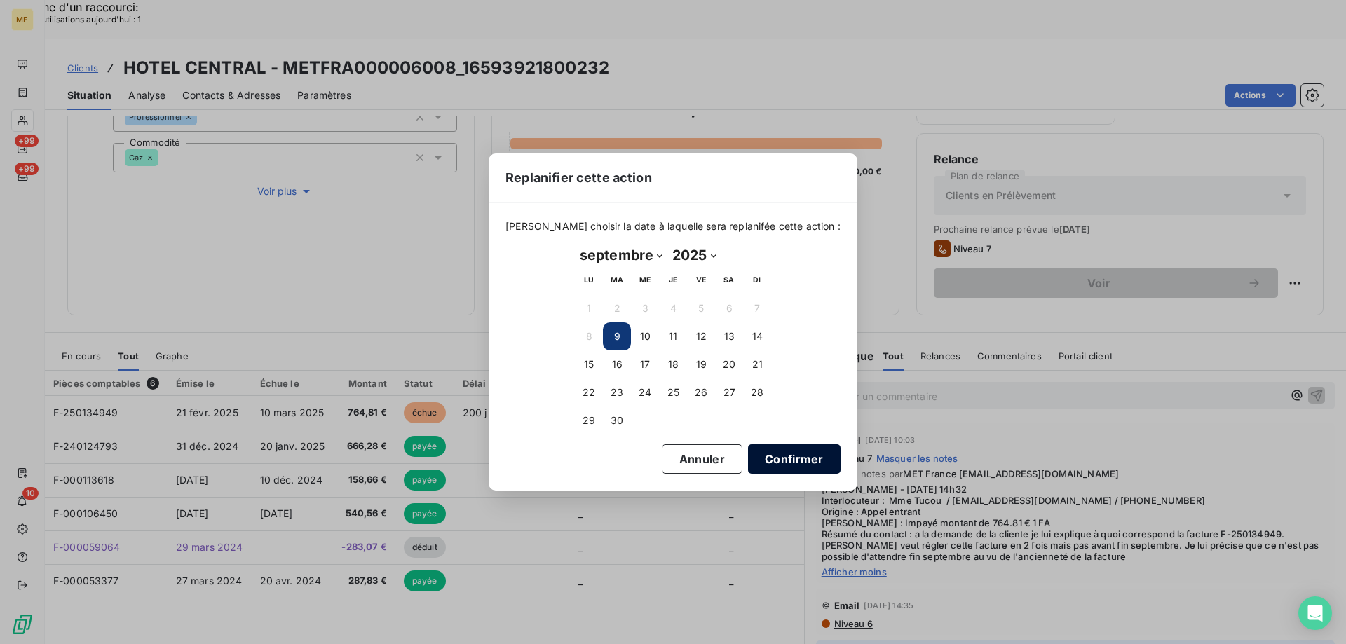
click at [779, 459] on button "Confirmer" at bounding box center [794, 458] width 93 height 29
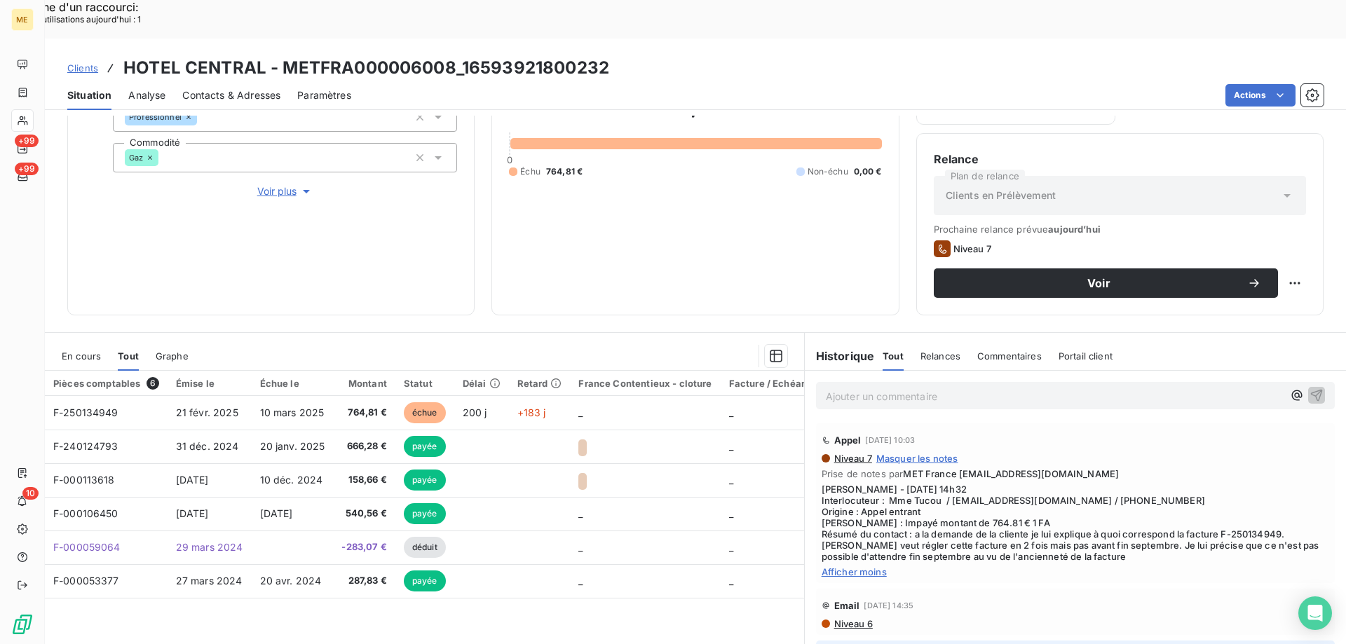
click at [1039, 240] on div "Niveau 7" at bounding box center [1120, 248] width 372 height 17
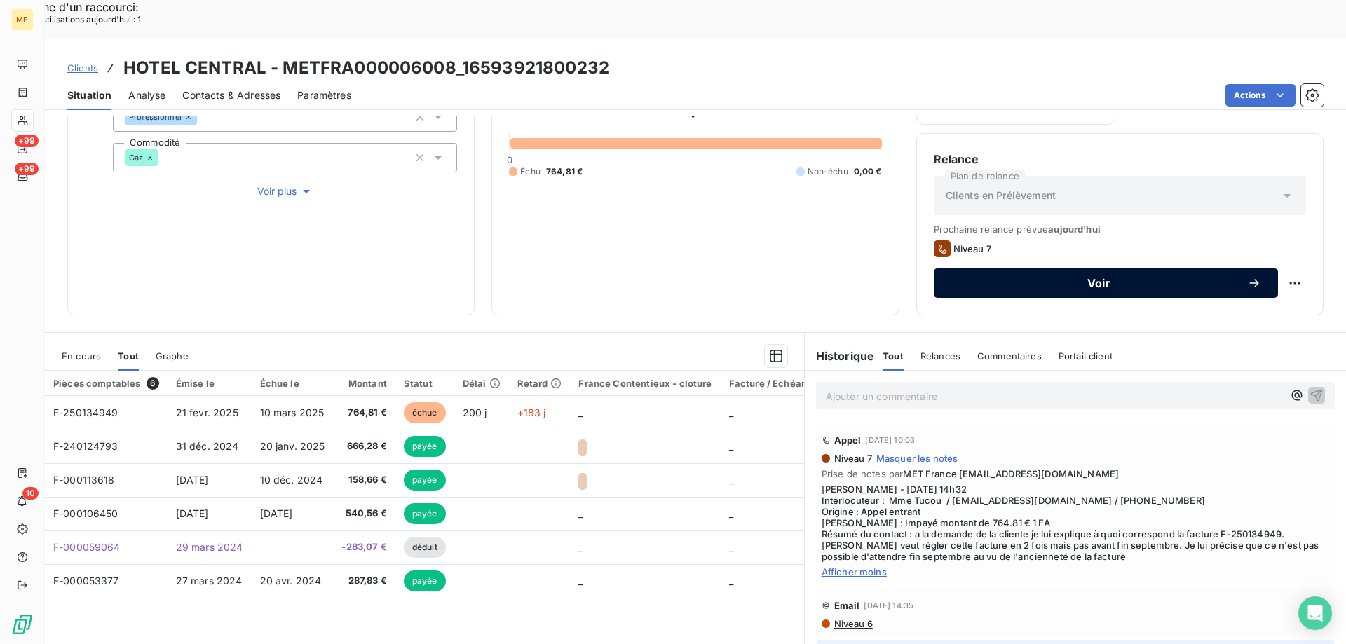
click at [1023, 268] on button "Voir" at bounding box center [1106, 282] width 344 height 29
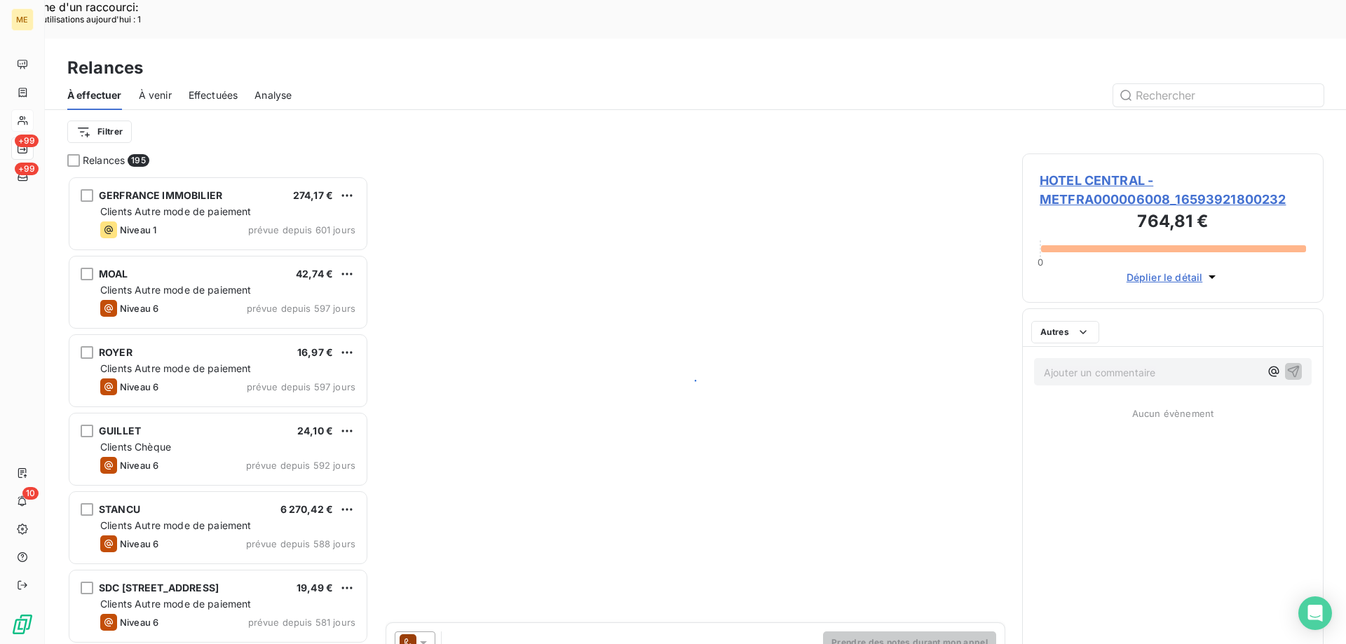
scroll to position [496, 291]
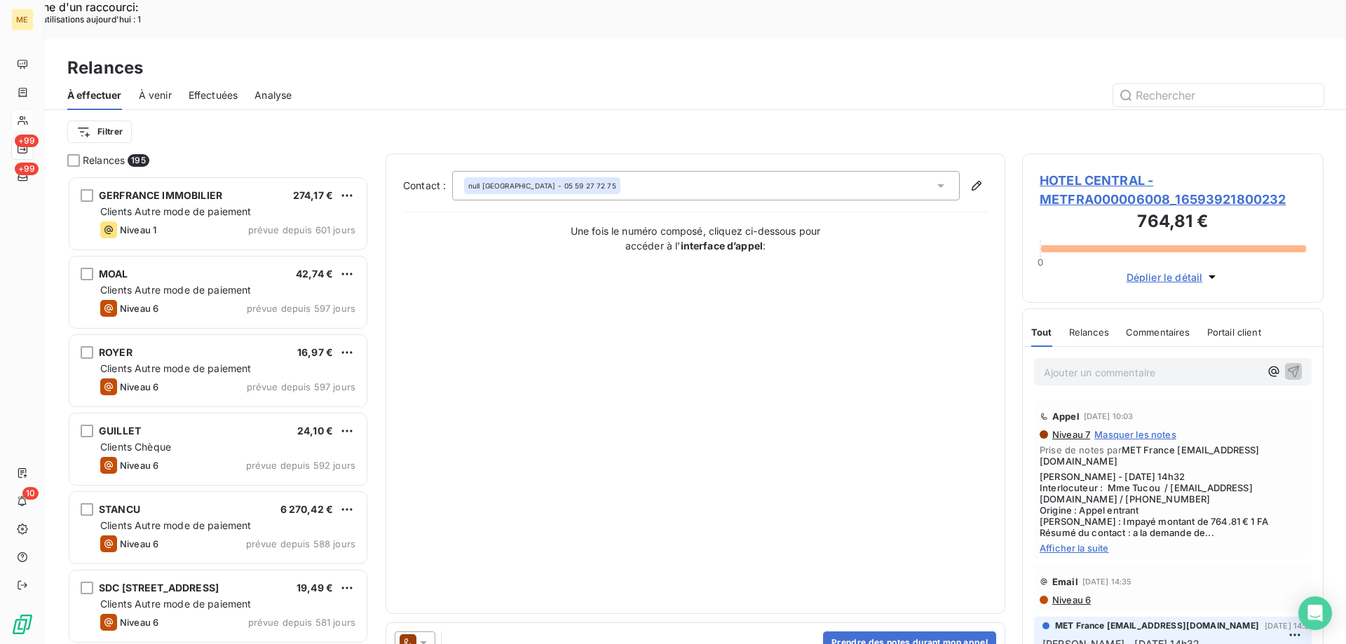
click at [863, 623] on div "Prendre des notes durant mon appel" at bounding box center [695, 642] width 618 height 39
click at [863, 632] on button "Prendre des notes durant mon appel" at bounding box center [909, 643] width 173 height 22
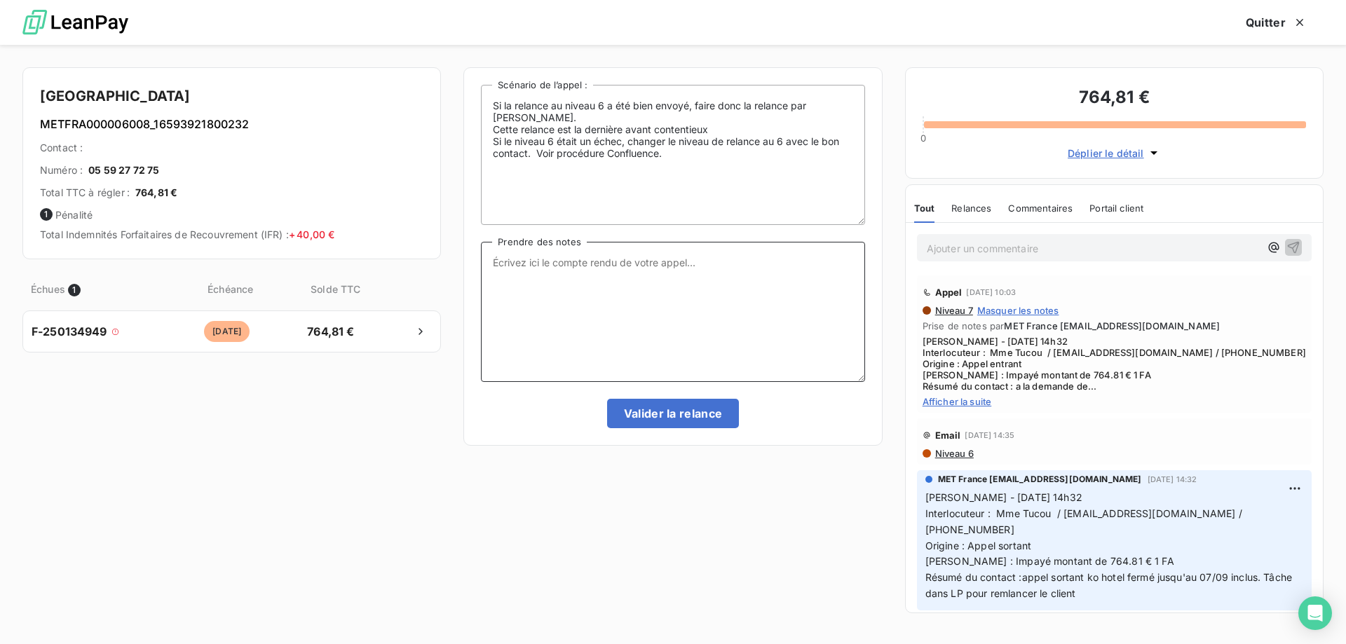
click at [609, 296] on textarea "Prendre des notes" at bounding box center [672, 312] width 383 height 140
paste textarea "[PERSON_NAME] - [DATE] 14h32 Interlocuteur : Mme Tucou / [EMAIL_ADDRESS][DOMAIN…"
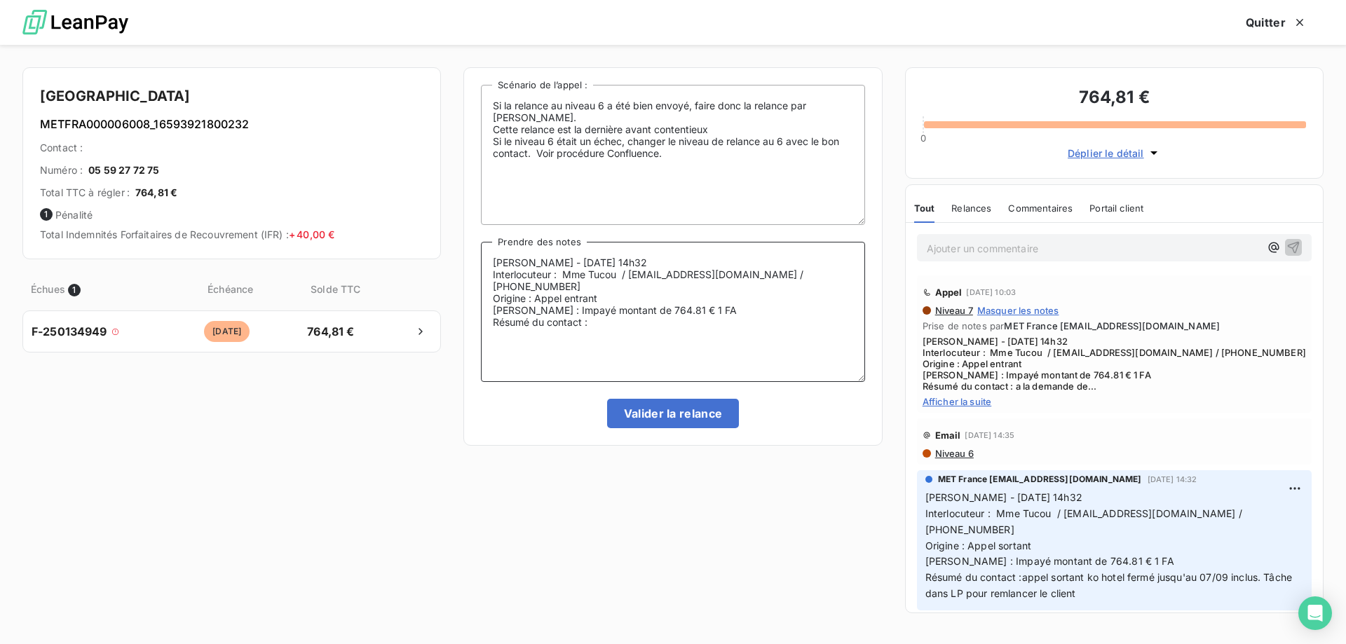
click at [549, 266] on textarea "[PERSON_NAME] - [DATE] 14h32 Interlocuteur : Mme Tucou / [EMAIL_ADDRESS][DOMAIN…" at bounding box center [672, 312] width 383 height 140
click at [674, 259] on textarea "Sylvain - 09/09/2025 - 14h32 Interlocuteur : Mme Tucou / hotelcentralpau@gmail.…" at bounding box center [672, 312] width 383 height 140
click at [624, 313] on textarea "Sylvain - 09/09/2025 - 15h11 Interlocuteur : Mme Tucou / hotelcentralpau@gmail.…" at bounding box center [672, 312] width 383 height 140
click at [744, 315] on textarea "Sylvain - 09/09/2025 - 15h11 Interlocuteur : Mme Tucou / hotelcentralpau@gmail.…" at bounding box center [672, 312] width 383 height 140
click at [0, 0] on lt-span "envoi e" at bounding box center [0, 0] width 0 height 0
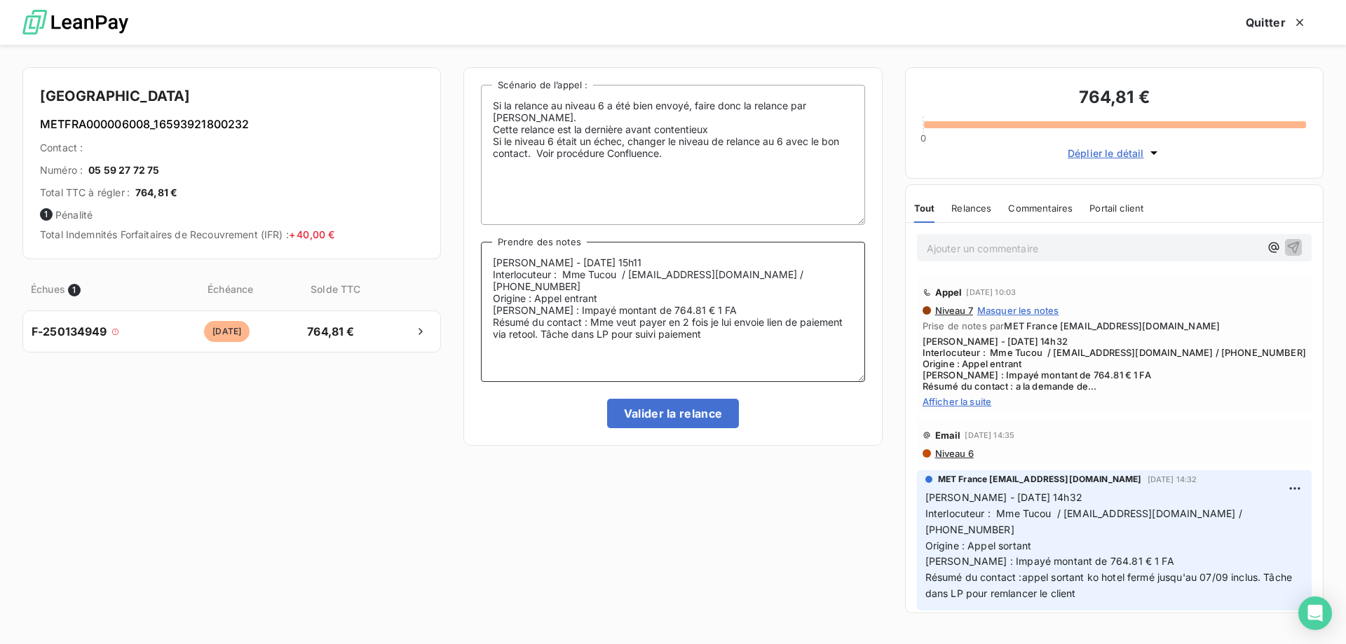
drag, startPoint x: 718, startPoint y: 329, endPoint x: 479, endPoint y: 259, distance: 248.9
click at [479, 259] on div "Si la relance au niveau 6 a été bien envoyé, faire donc la relance par appel. C…" at bounding box center [672, 256] width 418 height 378
type textarea "[PERSON_NAME] - [DATE] 15h11 Interlocuteur : Mme Tucou / [EMAIL_ADDRESS][DOMAIN…"
click at [646, 418] on button "Valider la relance" at bounding box center [673, 413] width 132 height 29
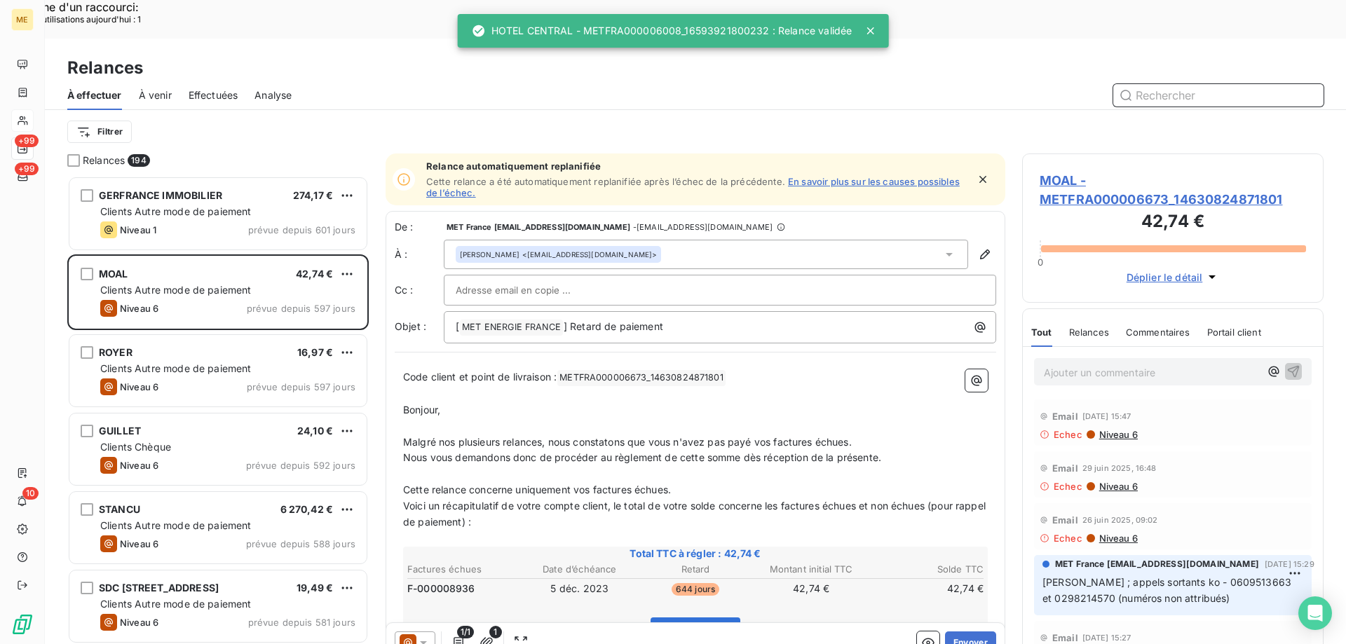
click at [204, 88] on span "Effectuées" at bounding box center [214, 95] width 50 height 14
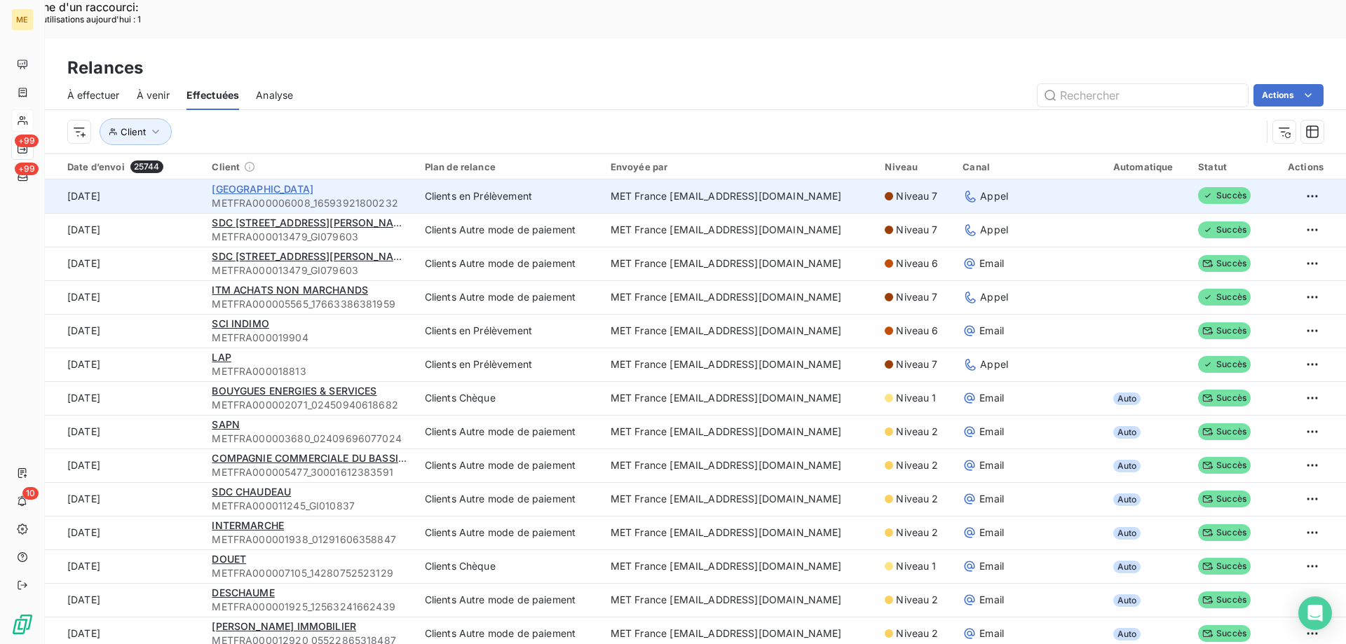
click at [278, 183] on span "HOTEL CENTRAL" at bounding box center [263, 189] width 102 height 12
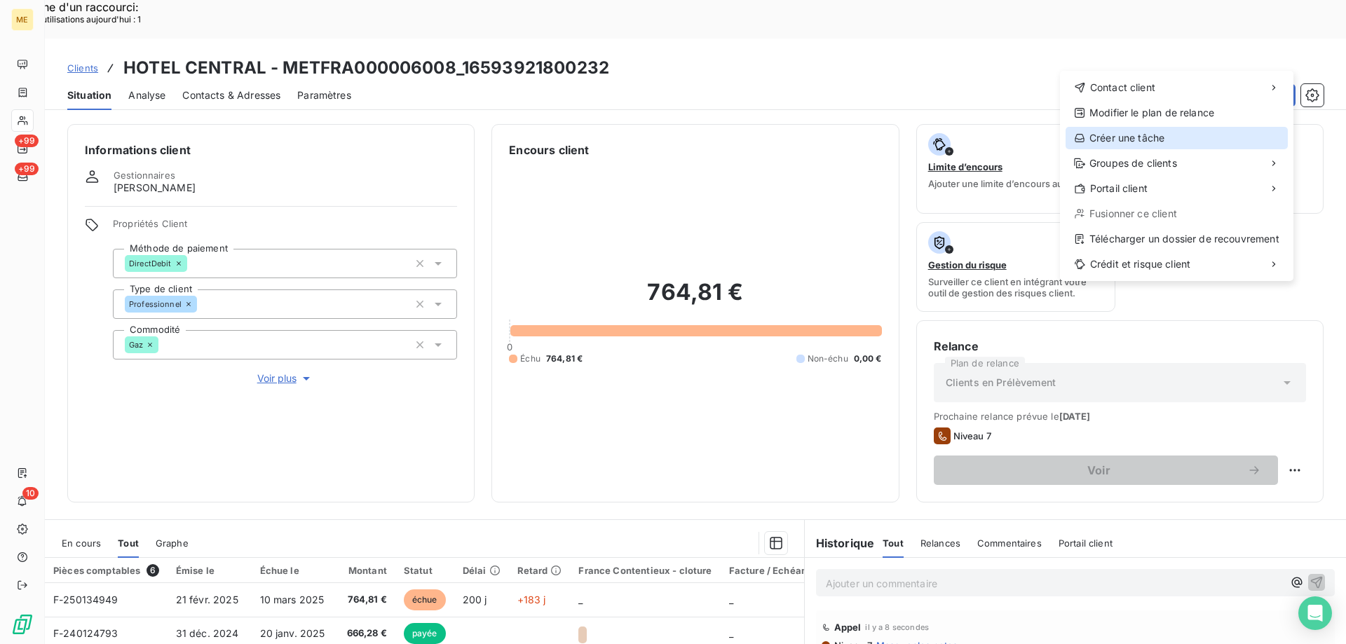
click at [1145, 136] on div "Créer une tâche" at bounding box center [1176, 138] width 222 height 22
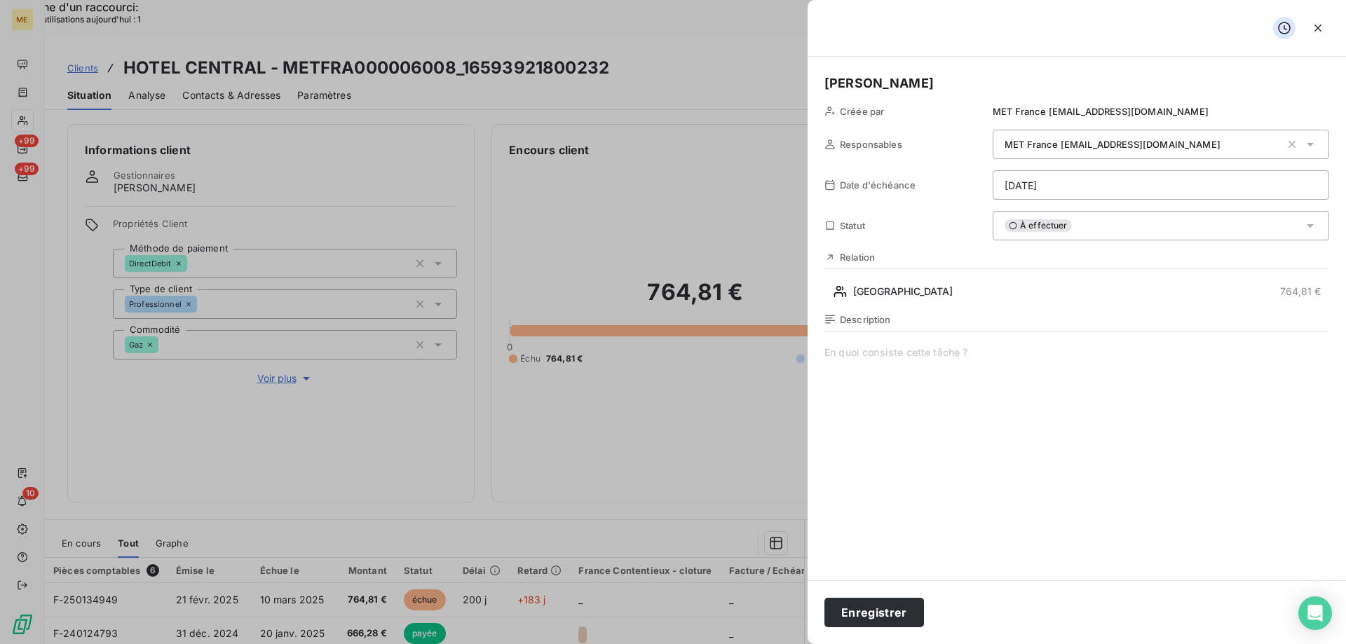
click at [851, 341] on div "Description" at bounding box center [1076, 464] width 505 height 301
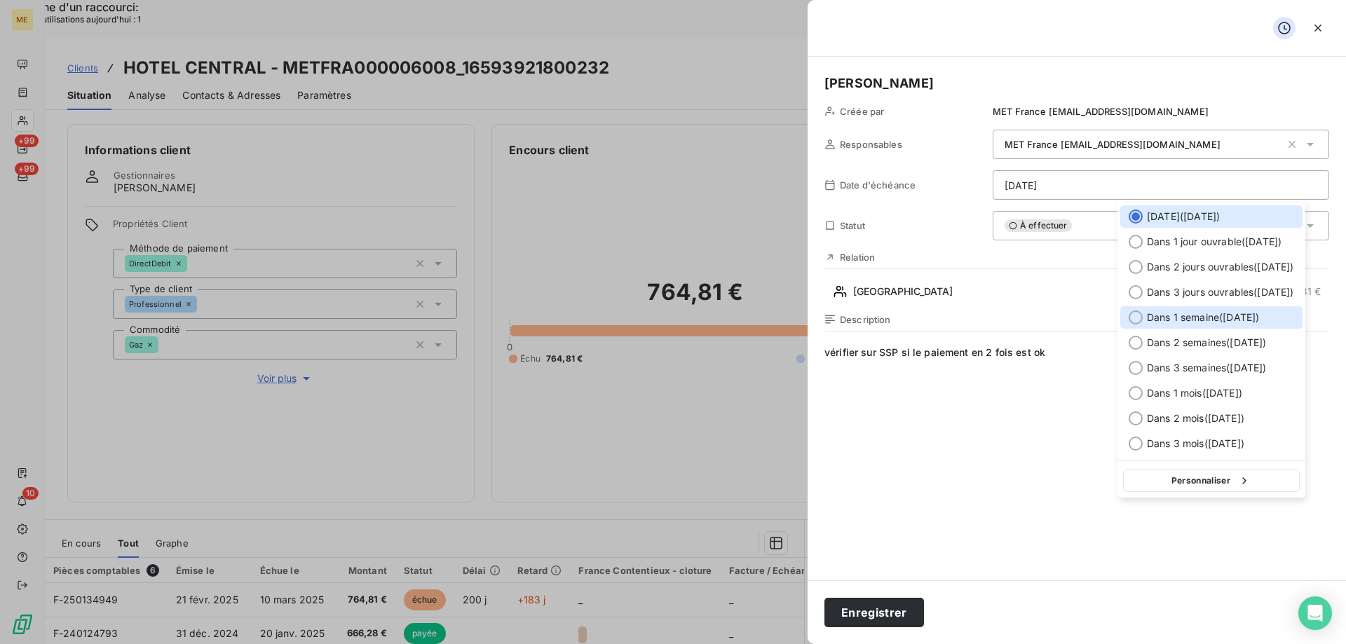
click at [1180, 318] on span "Dans 1 semaine ( 16 sept. )" at bounding box center [1203, 317] width 112 height 14
type input "16/09/2025"
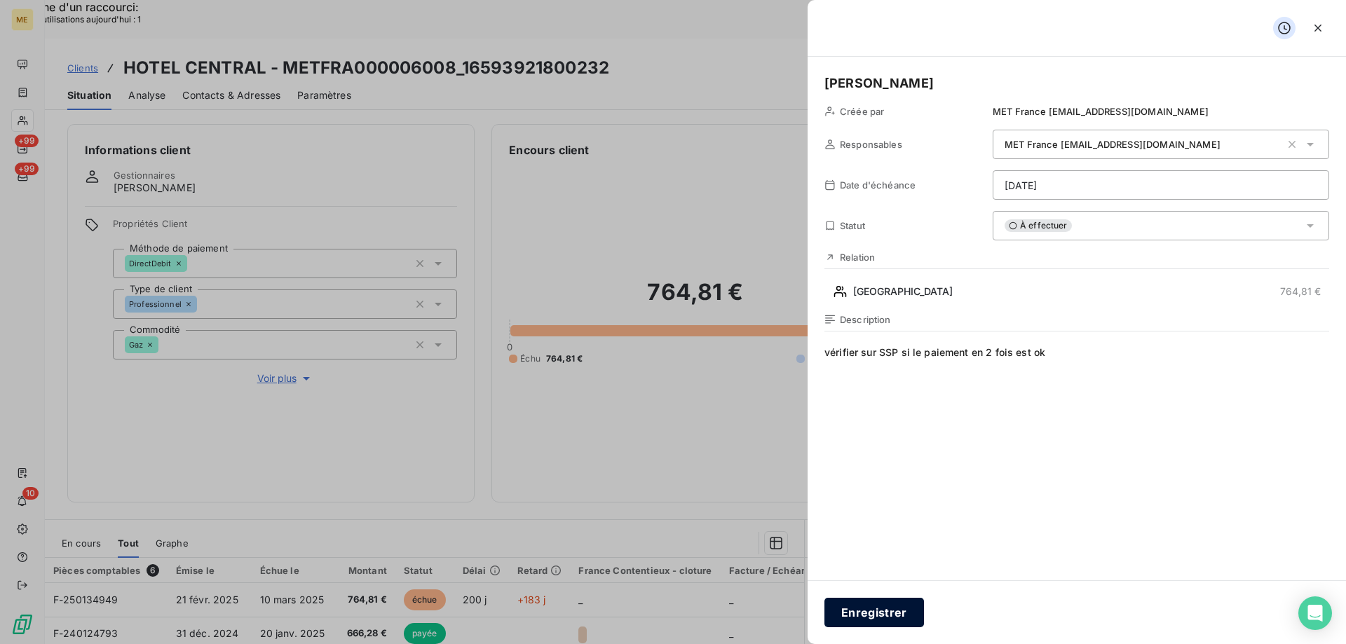
click at [888, 613] on button "Enregistrer" at bounding box center [874, 612] width 100 height 29
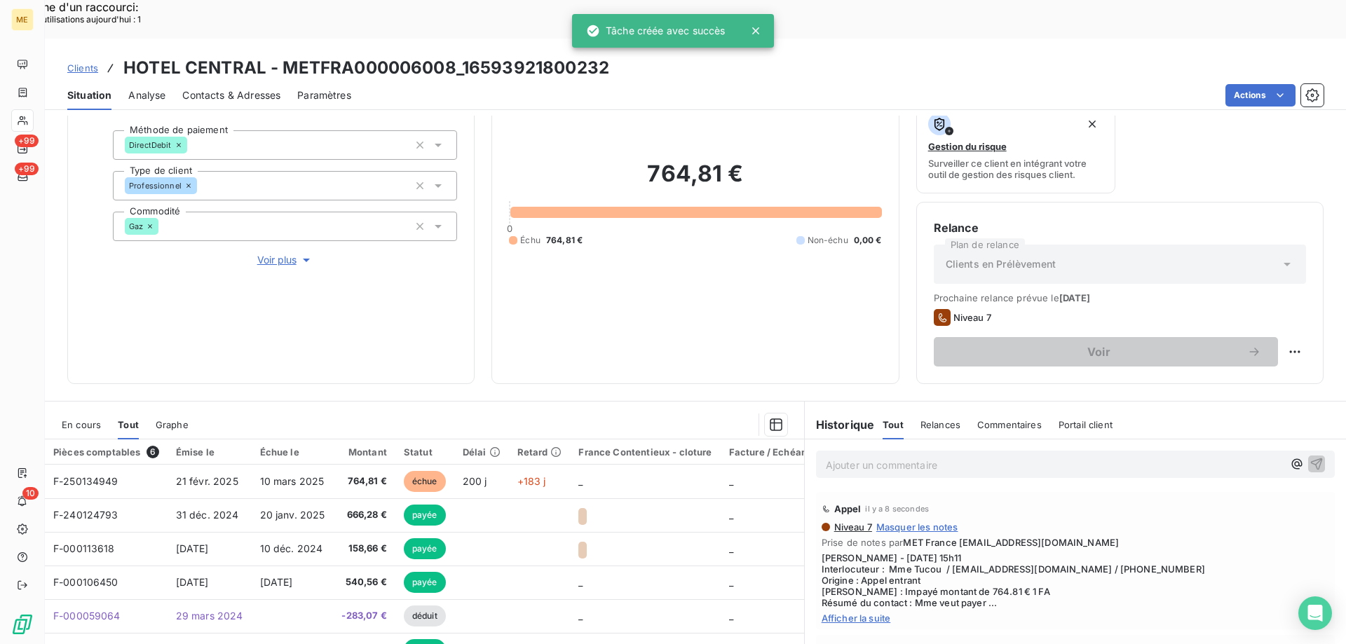
scroll to position [187, 0]
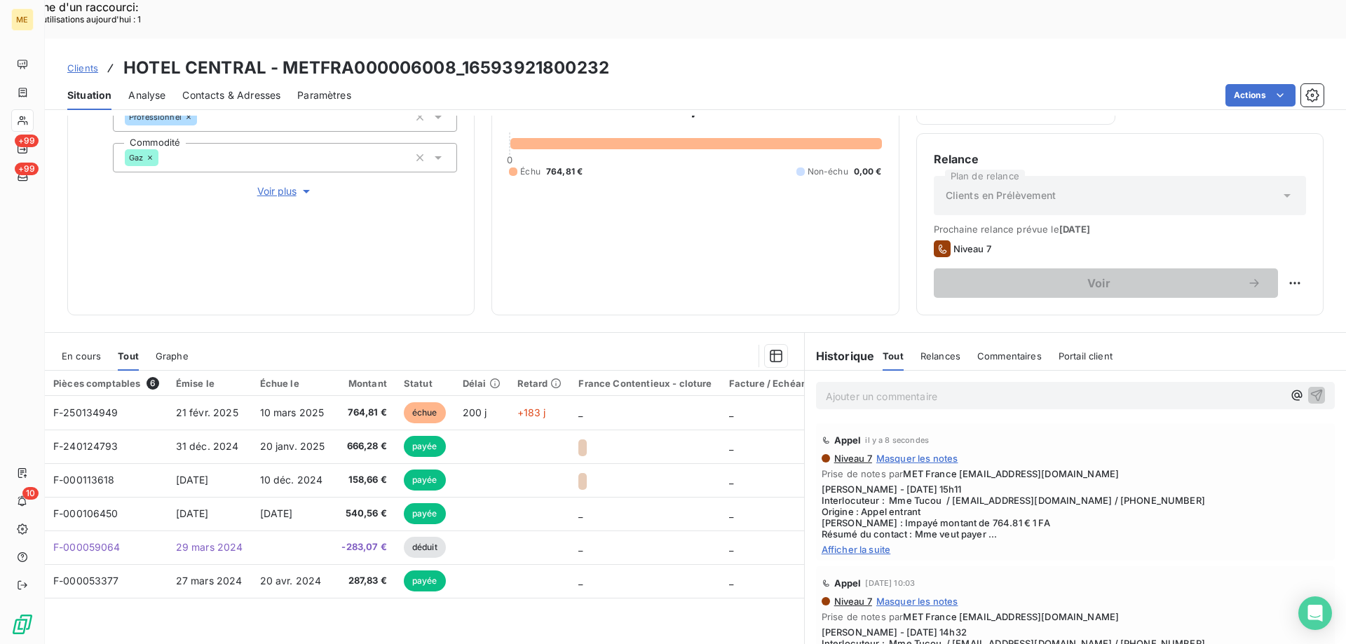
click at [880, 517] on div "Appel il y a 8 secondes Niveau 7 Masquer les notes Prise de notes par MET Franc…" at bounding box center [1075, 491] width 519 height 137
click at [878, 544] on span "Afficher la suite" at bounding box center [1074, 549] width 507 height 11
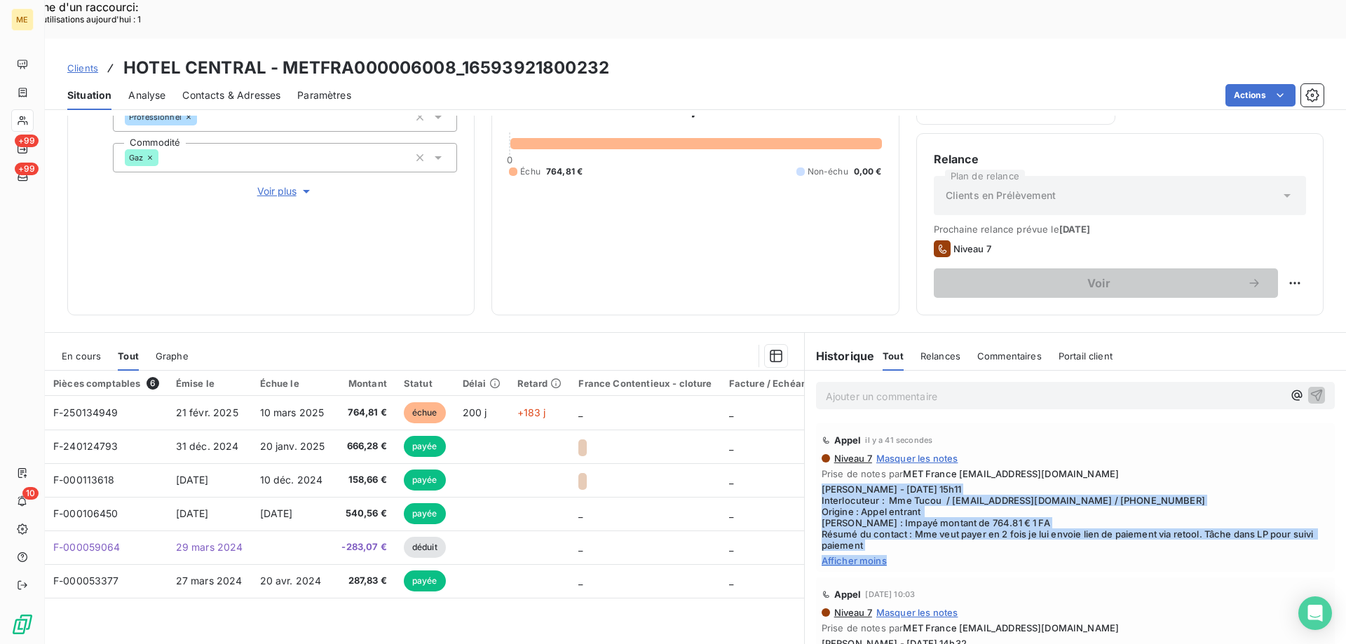
drag, startPoint x: 875, startPoint y: 487, endPoint x: 808, endPoint y: 449, distance: 76.6
click at [808, 449] on div "Appel il y a 41 secondes Niveau 7 Masquer les notes Prise de notes par MET Fran…" at bounding box center [1075, 498] width 541 height 154
copy div "Sylvain - 09/09/2025 - 15h11 Interlocuteur : Mme Tucou / hotelcentralpau@gmail.…"
drag, startPoint x: 1148, startPoint y: 420, endPoint x: 990, endPoint y: 469, distance: 165.2
click at [1148, 453] on div "Niveau 7 Masquer les notes" at bounding box center [1074, 458] width 507 height 11
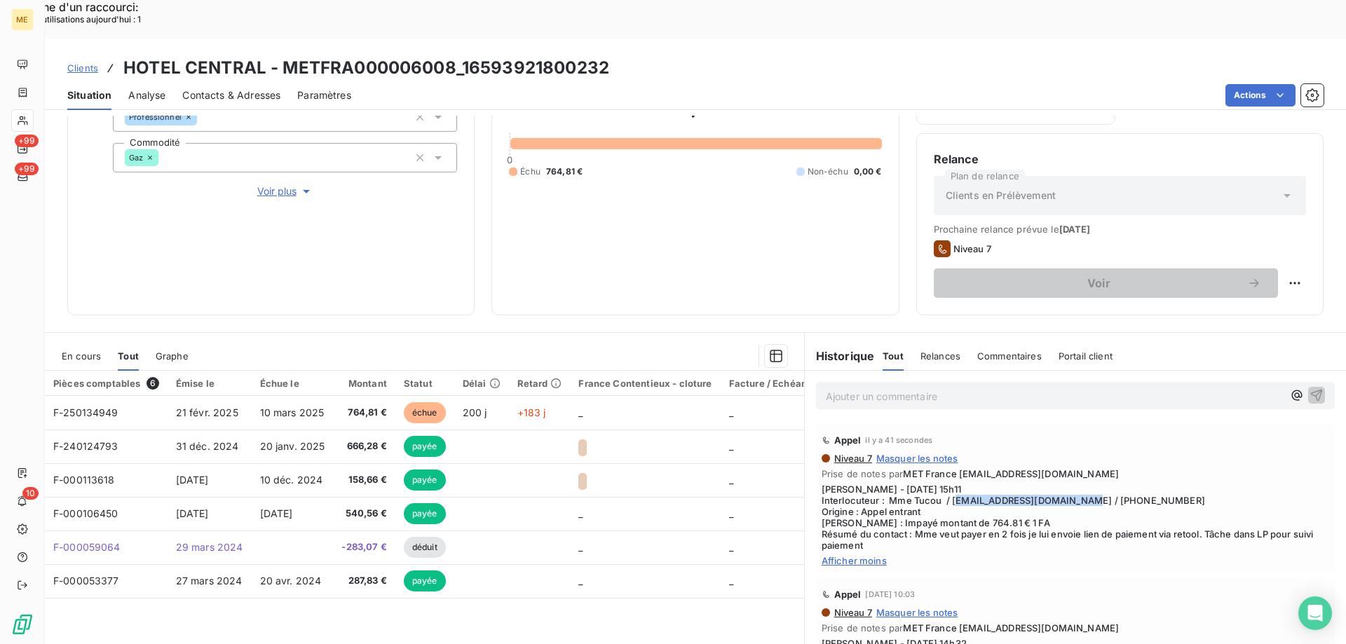
drag, startPoint x: 958, startPoint y: 465, endPoint x: 1070, endPoint y: 458, distance: 112.3
click at [1070, 484] on span "[PERSON_NAME] - [DATE] 15h11 Interlocuteur : Mme Tucou / [EMAIL_ADDRESS][DOMAIN…" at bounding box center [1074, 517] width 507 height 67
copy span "[EMAIL_ADDRESS][DOMAIN_NAME]"
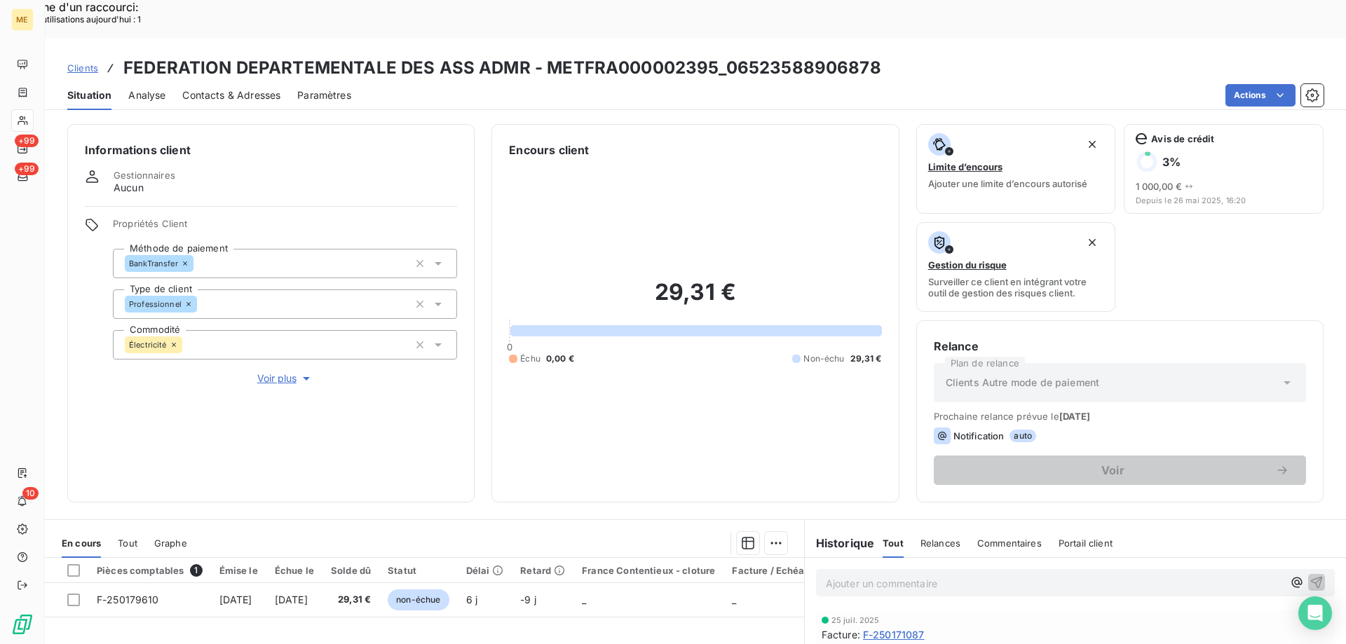
click at [284, 371] on span "Voir plus" at bounding box center [285, 378] width 56 height 14
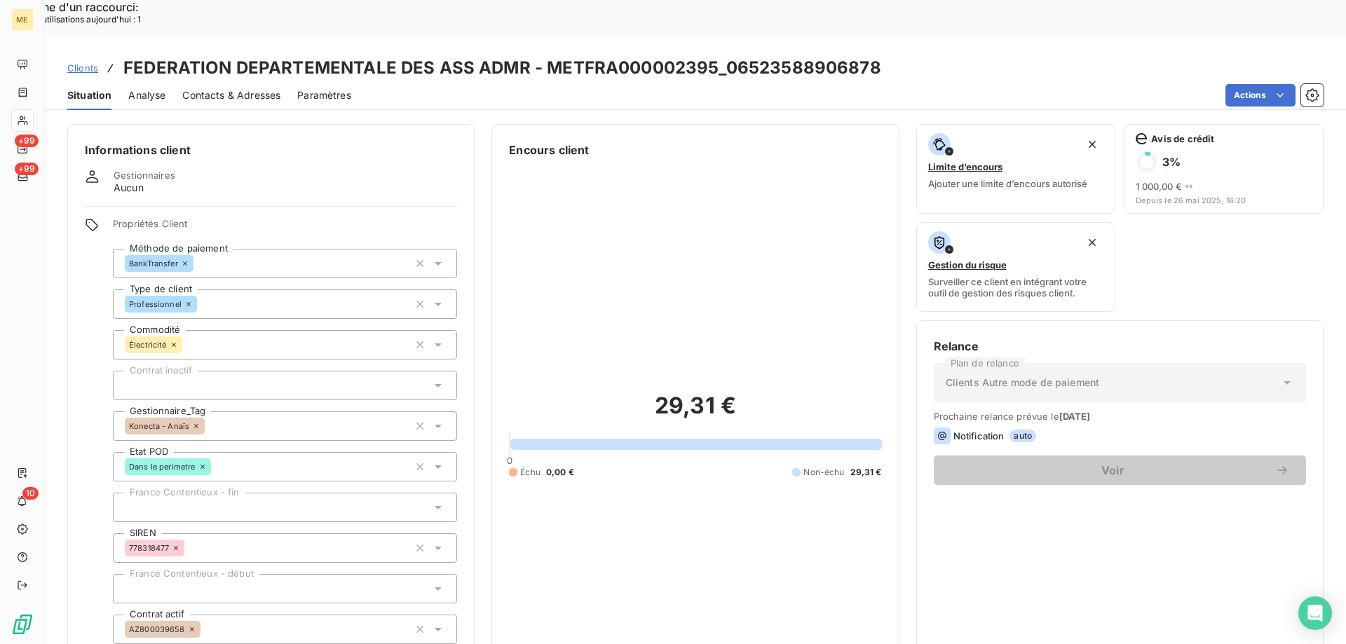
click at [74, 62] on span "Clients" at bounding box center [82, 67] width 31 height 11
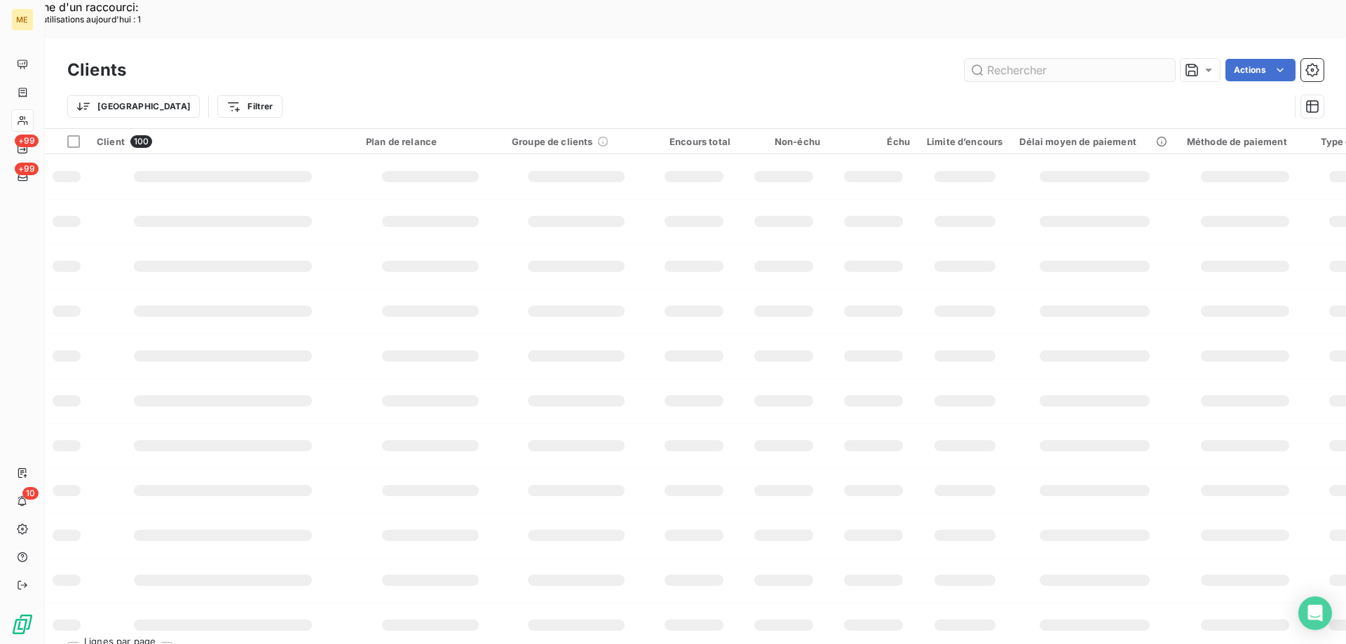
click at [1071, 59] on input "text" at bounding box center [1069, 70] width 210 height 22
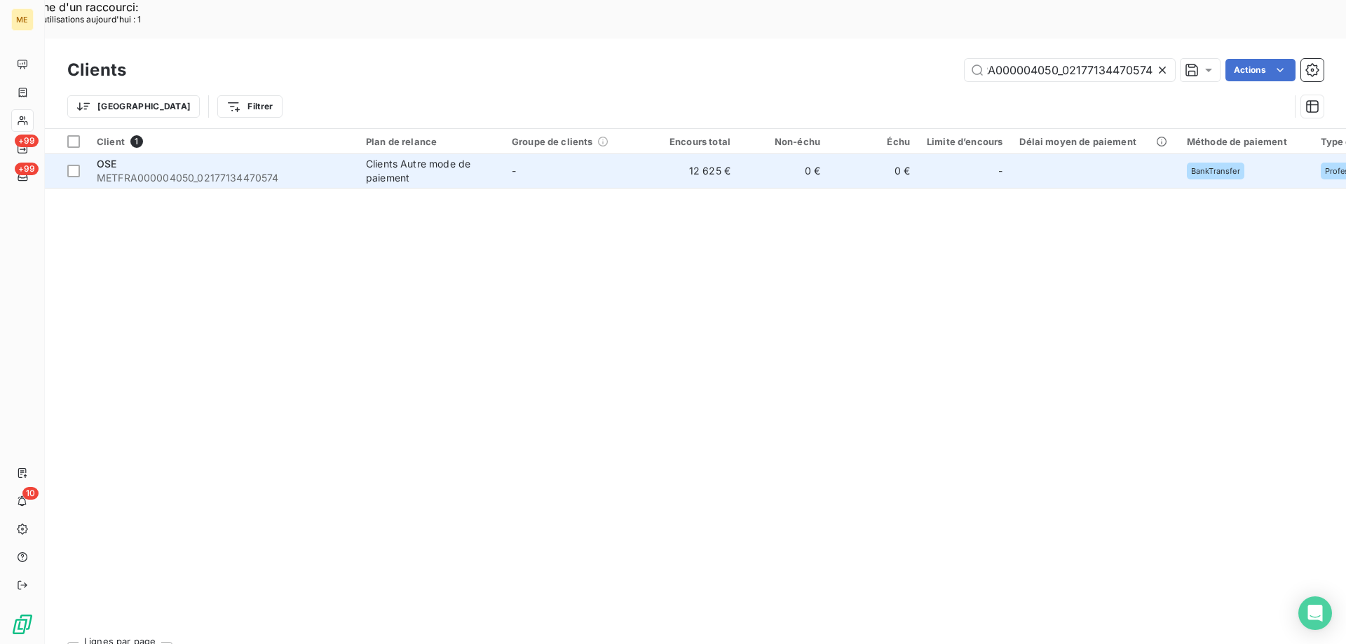
type input "METFRA000004050_02177134470574"
click at [111, 171] on span "METFRA000004050_02177134470574" at bounding box center [223, 178] width 252 height 14
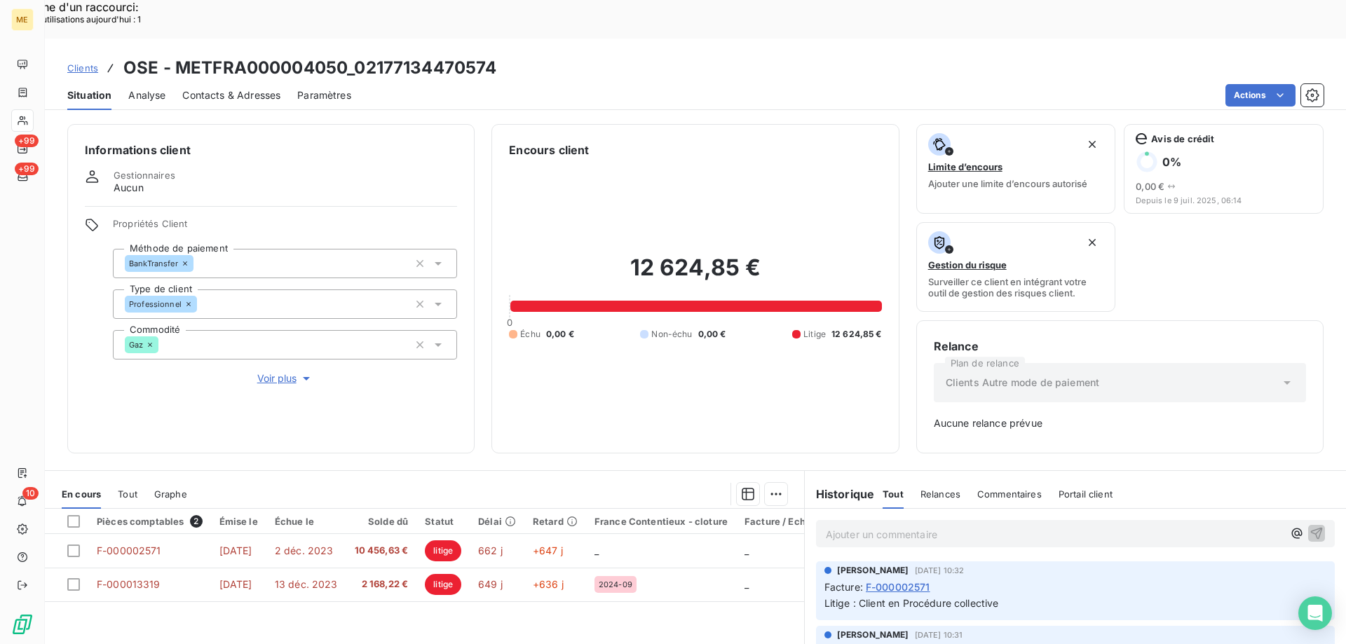
scroll to position [138, 0]
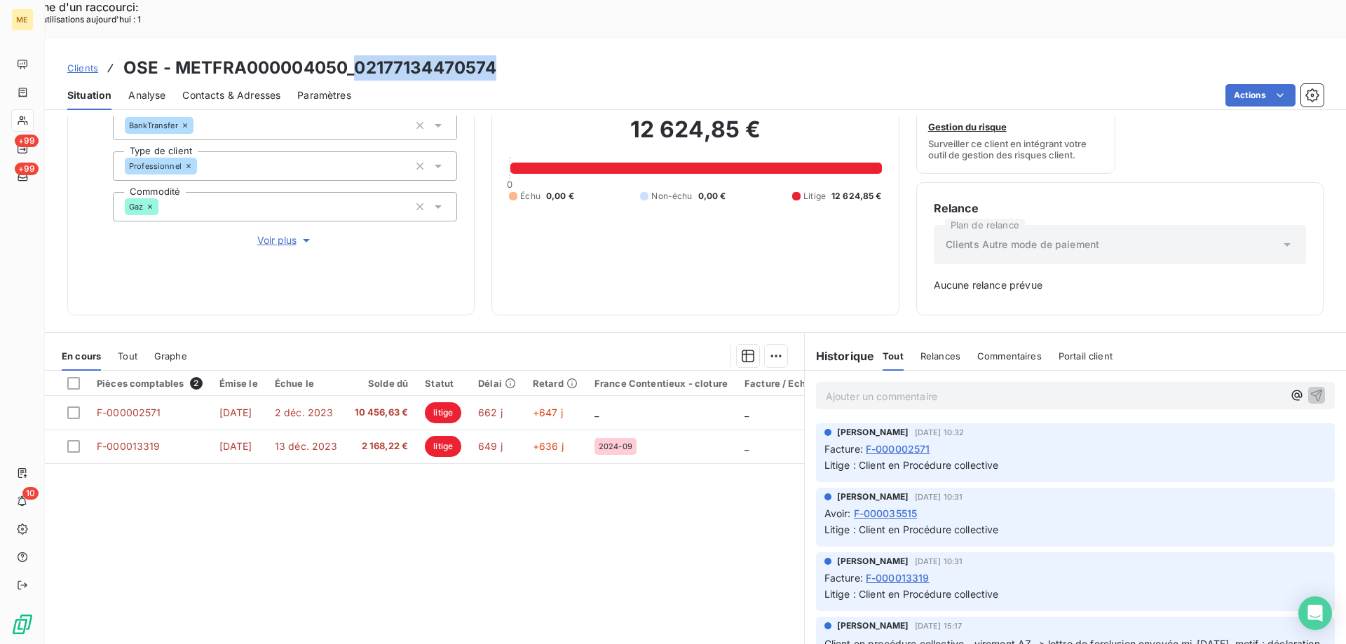
drag, startPoint x: 355, startPoint y: 35, endPoint x: 496, endPoint y: 36, distance: 140.9
click at [496, 55] on h3 "OSE - METFRA000004050_02177134470574" at bounding box center [309, 67] width 373 height 25
copy h3 "02177134470574"
click at [891, 388] on p "Ajouter un commentaire ﻿" at bounding box center [1054, 397] width 457 height 18
click at [681, 163] on div at bounding box center [695, 168] width 371 height 11
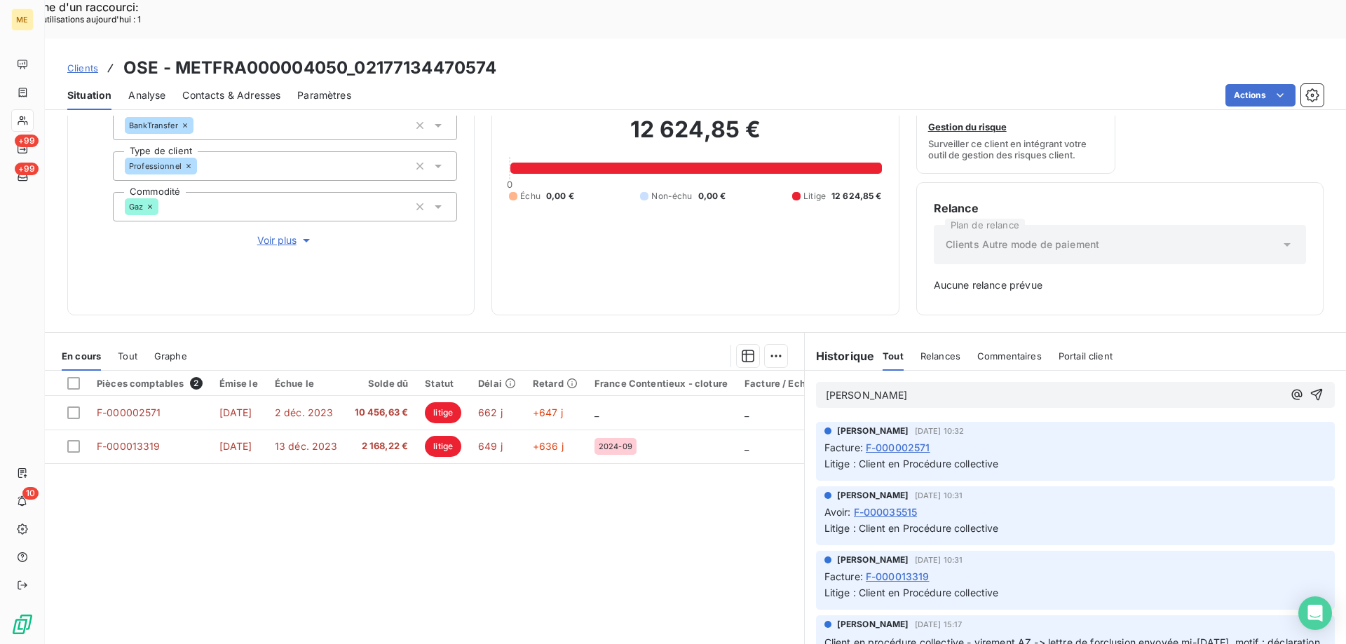
click at [681, 163] on div at bounding box center [695, 168] width 371 height 11
click at [668, 163] on div at bounding box center [695, 168] width 371 height 11
click at [918, 388] on p "[PERSON_NAME]" at bounding box center [1054, 396] width 457 height 16
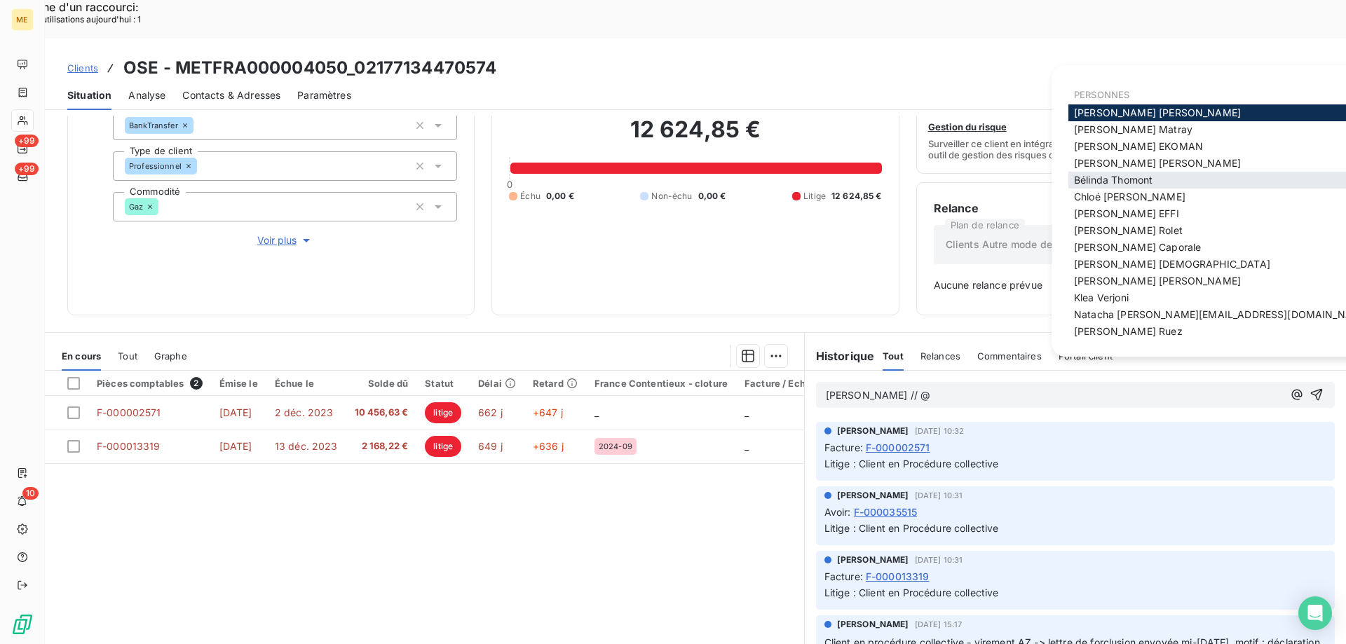
click at [1086, 180] on span "Bélinda Thomont" at bounding box center [1113, 180] width 78 height 12
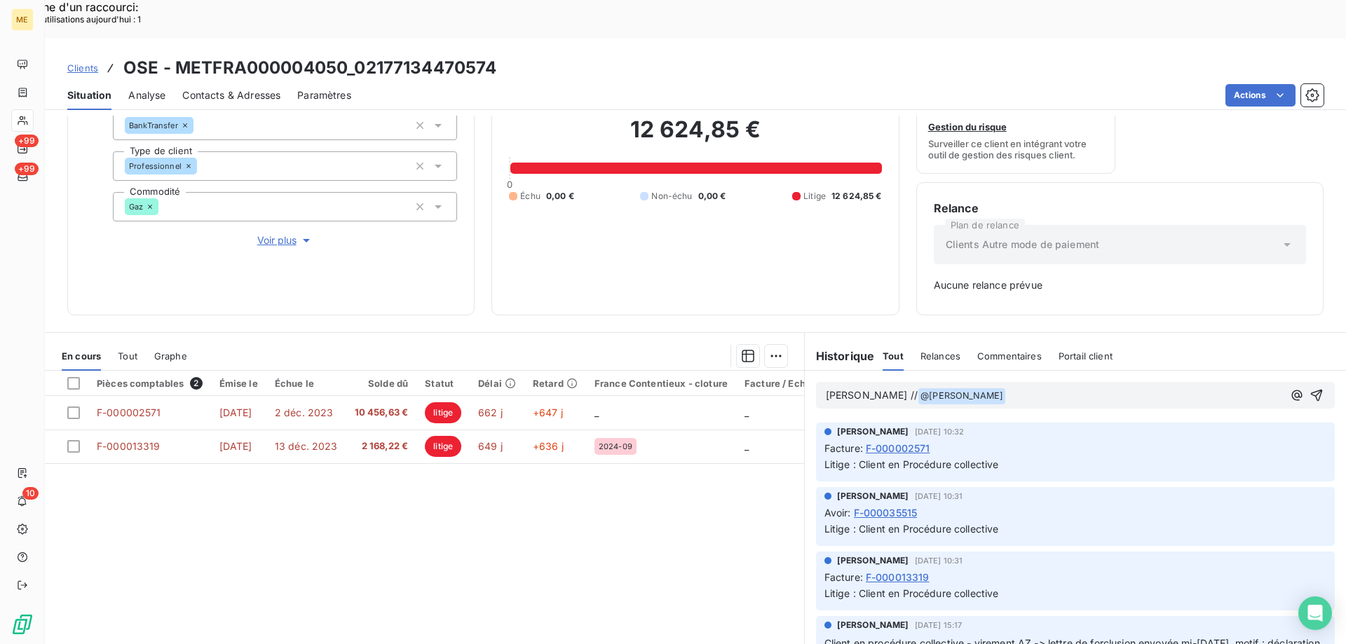
click at [994, 388] on p "Sylvain // @ Bélinda Thomont ﻿ ﻿" at bounding box center [1054, 396] width 457 height 17
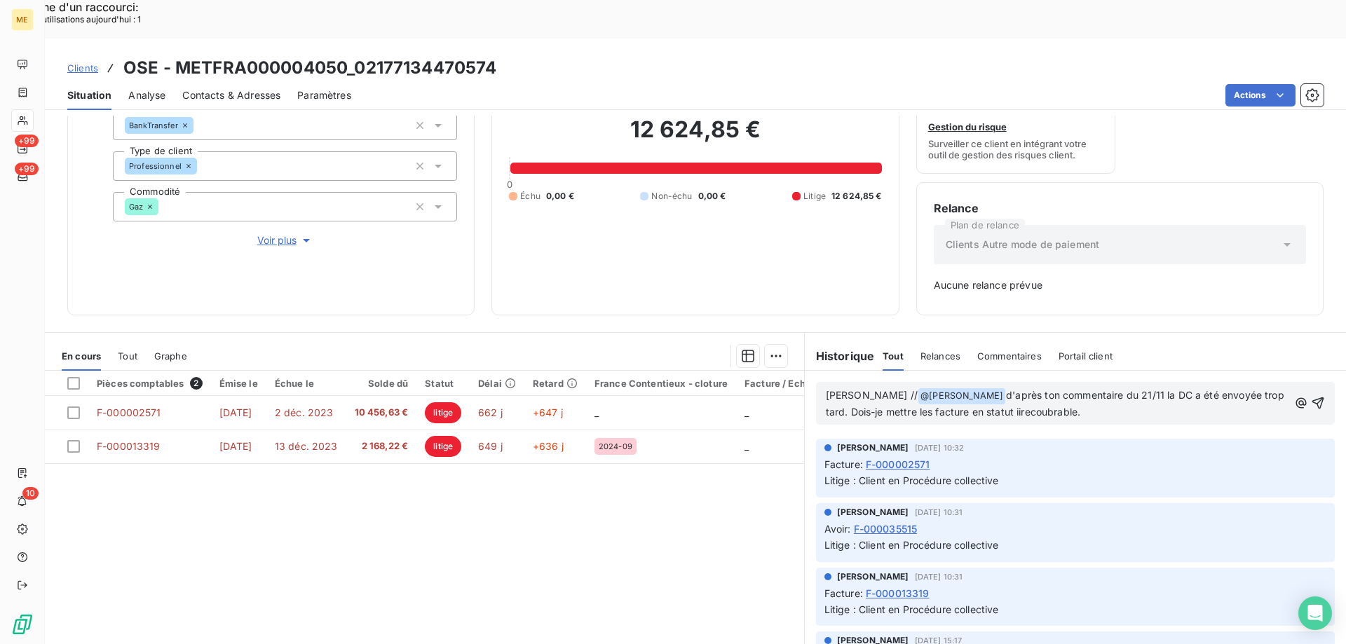
click at [1117, 442] on div "Xavier Ruez 22 nov. 2024, 10:32" at bounding box center [1075, 448] width 502 height 13
click at [992, 389] on span "d'après ton commentaire du 21/11 la DC a été envoyée trop tard. Dois-je mettre …" at bounding box center [1056, 403] width 461 height 29
click at [0, 0] on lt-span "irrécouvrable" at bounding box center [0, 0] width 0 height 0
click at [1093, 388] on p "Sylvain // @ Bélinda Thomont ﻿ d'après ton commentaire du 21/11 la DC a été env…" at bounding box center [1057, 404] width 463 height 33
click at [1312, 397] on icon "button" at bounding box center [1318, 403] width 12 height 12
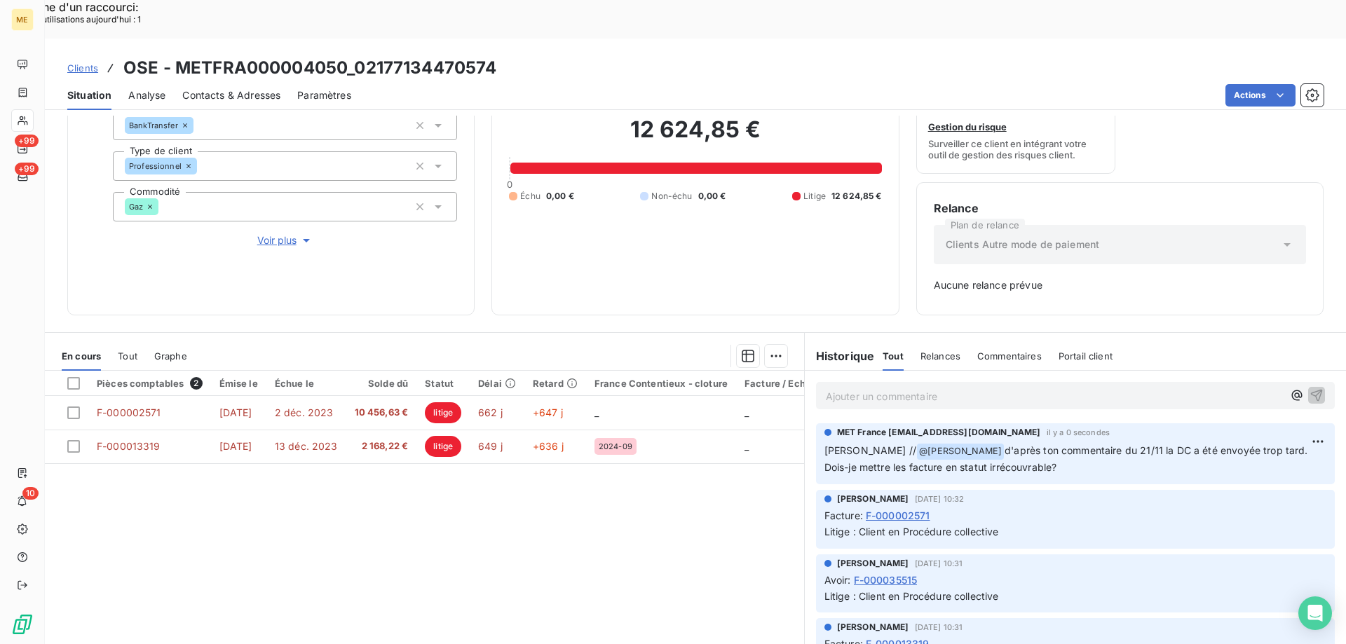
click at [81, 62] on span "Clients" at bounding box center [82, 67] width 31 height 11
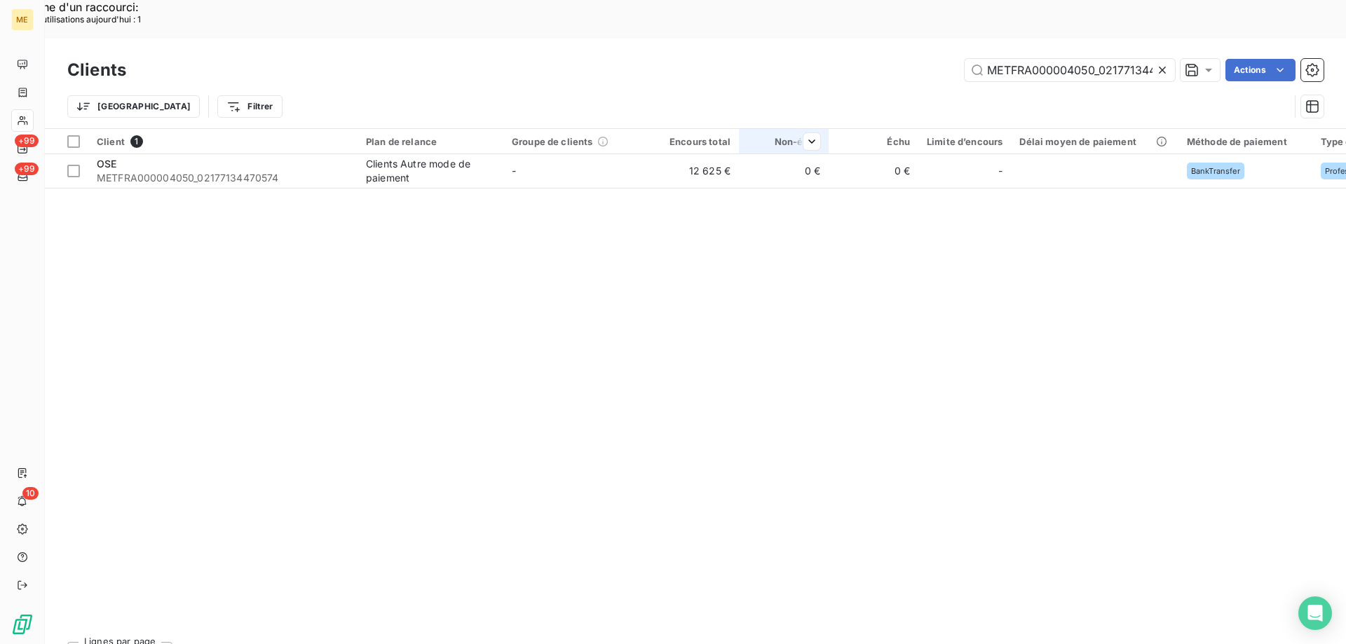
scroll to position [0, 38]
click at [1057, 59] on input "METFRA000004050_02177134470574" at bounding box center [1069, 70] width 210 height 22
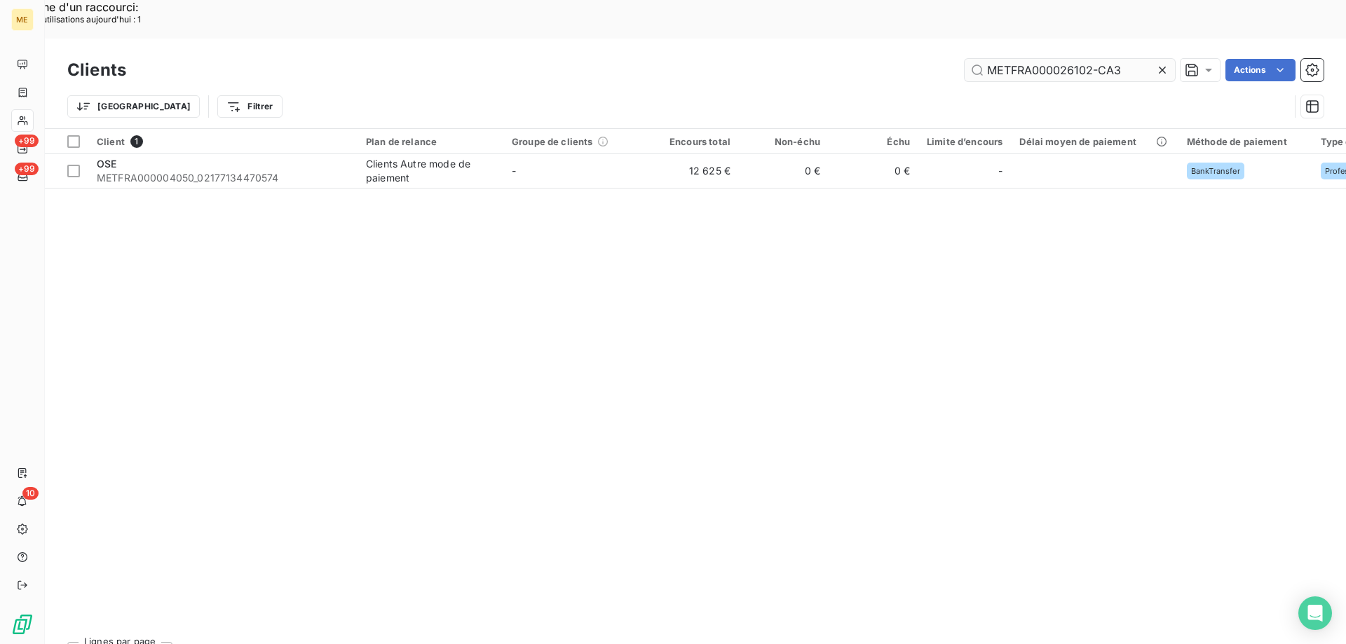
scroll to position [0, 0]
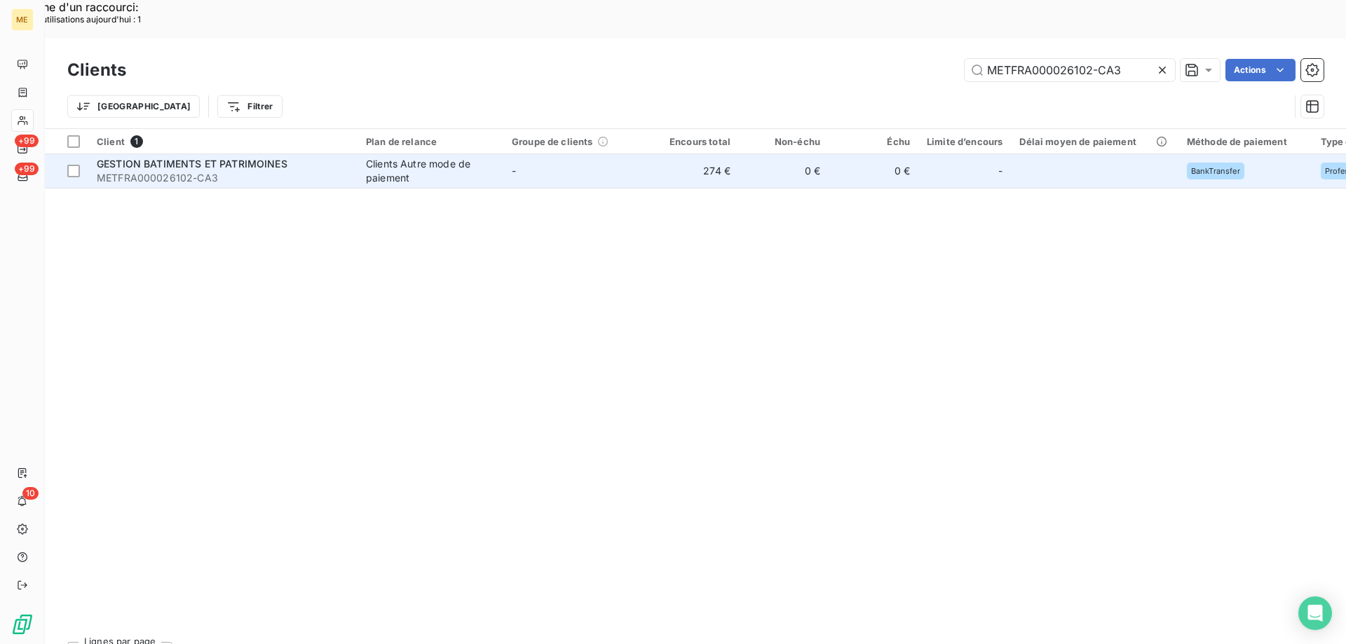
type input "METFRA000026102-CA3"
click at [181, 171] on span "METFRA000026102-CA3" at bounding box center [223, 178] width 252 height 14
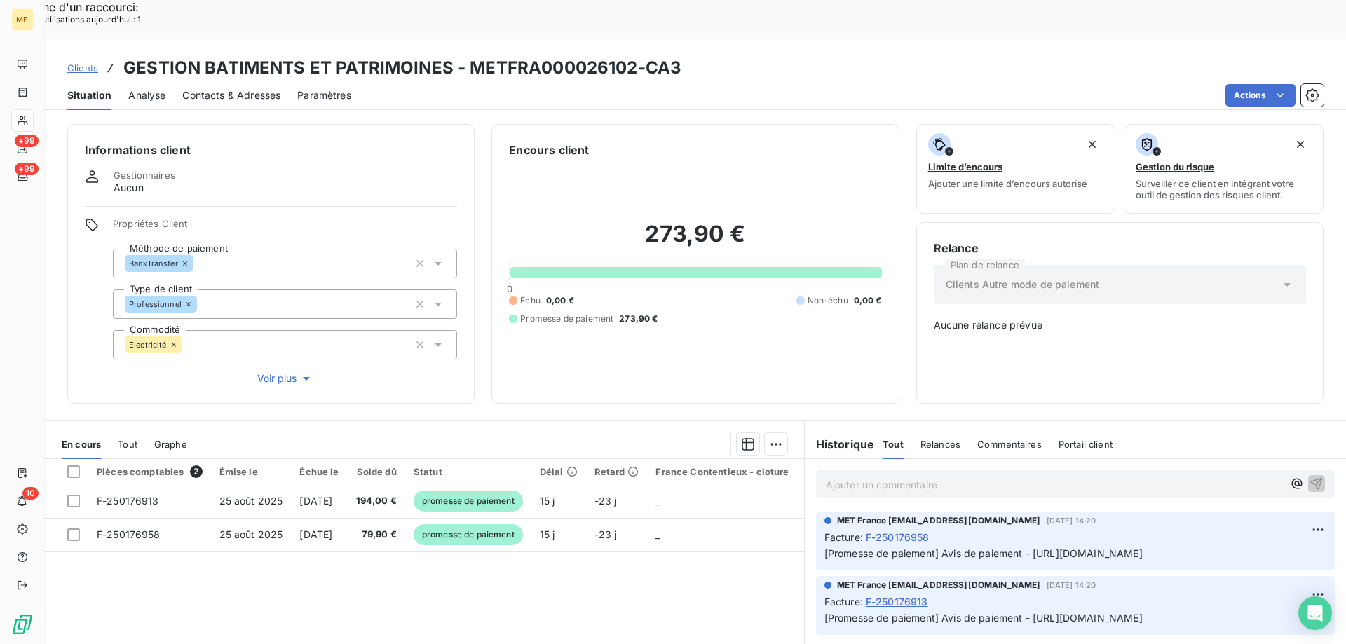
click at [278, 371] on span "Voir plus" at bounding box center [285, 378] width 56 height 14
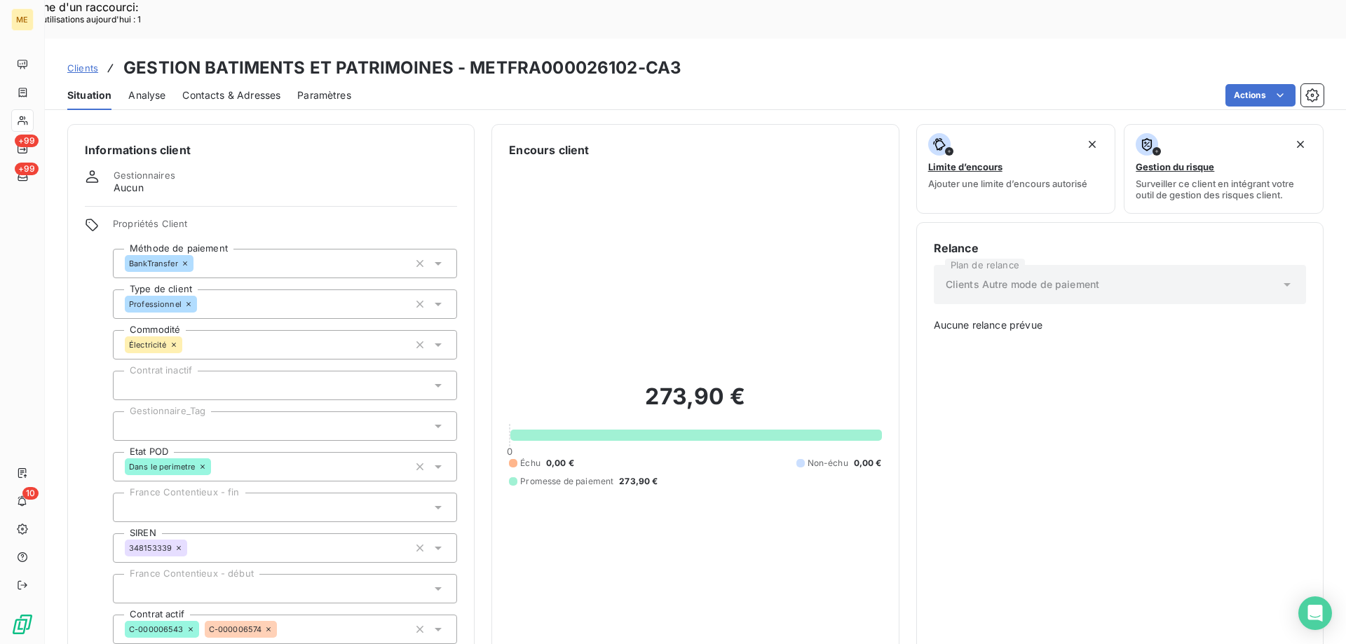
click at [207, 411] on div at bounding box center [285, 425] width 344 height 29
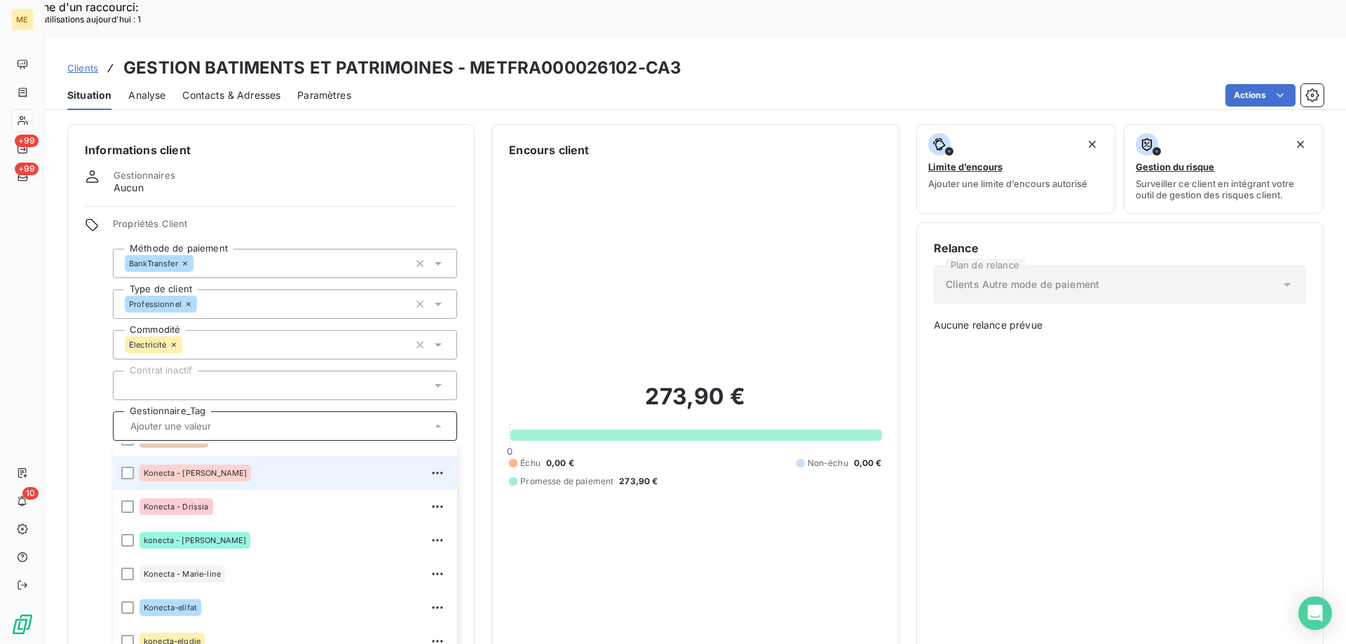
scroll to position [350, 0]
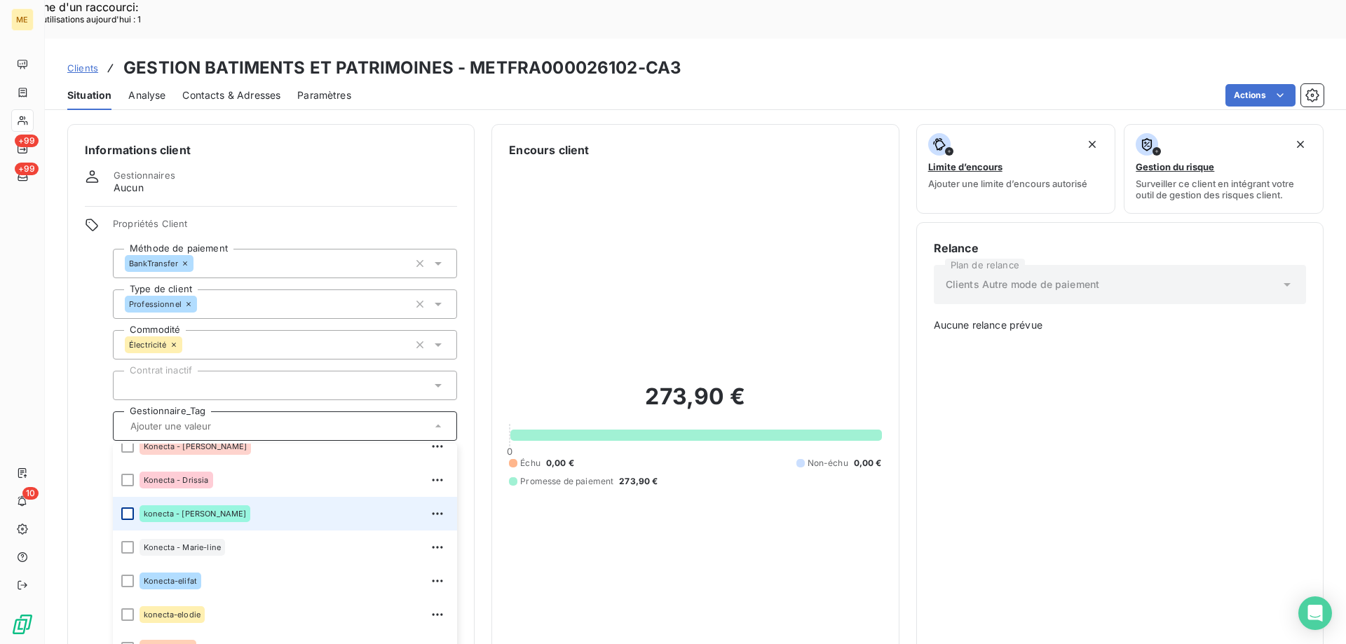
click at [128, 507] on div at bounding box center [127, 513] width 13 height 13
click at [91, 62] on span "Clients" at bounding box center [82, 67] width 31 height 11
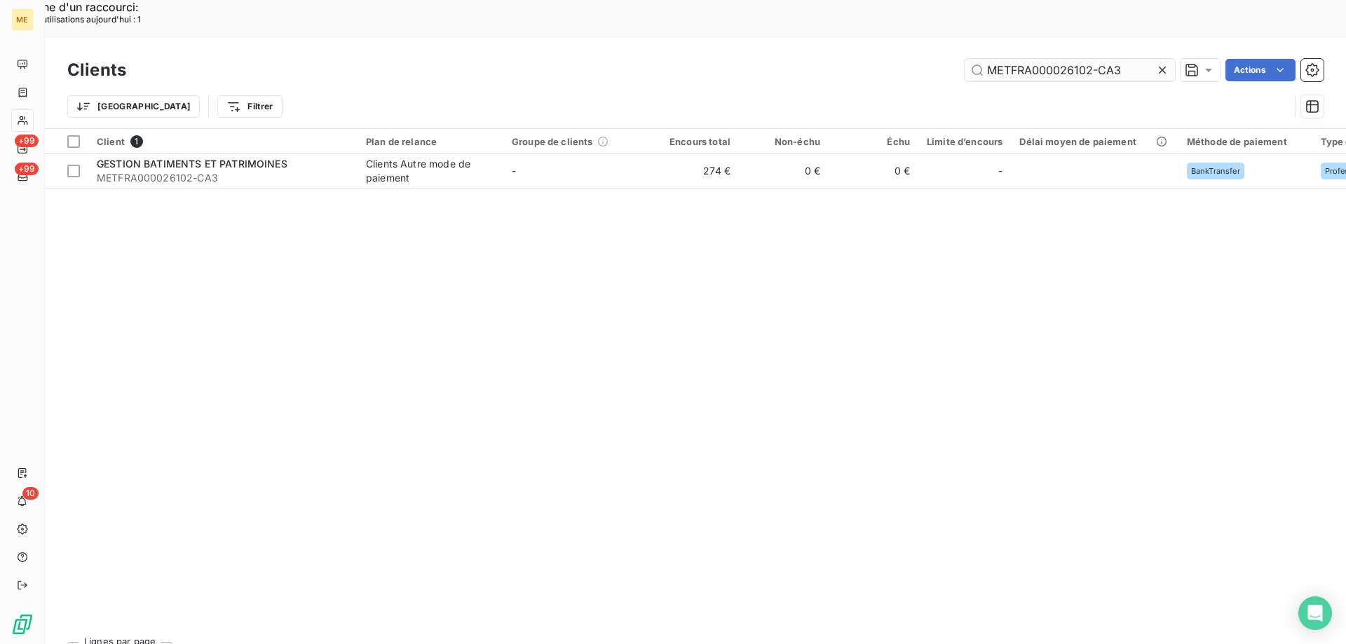
click at [1084, 59] on input "METFRA000026102-CA3" at bounding box center [1069, 70] width 210 height 22
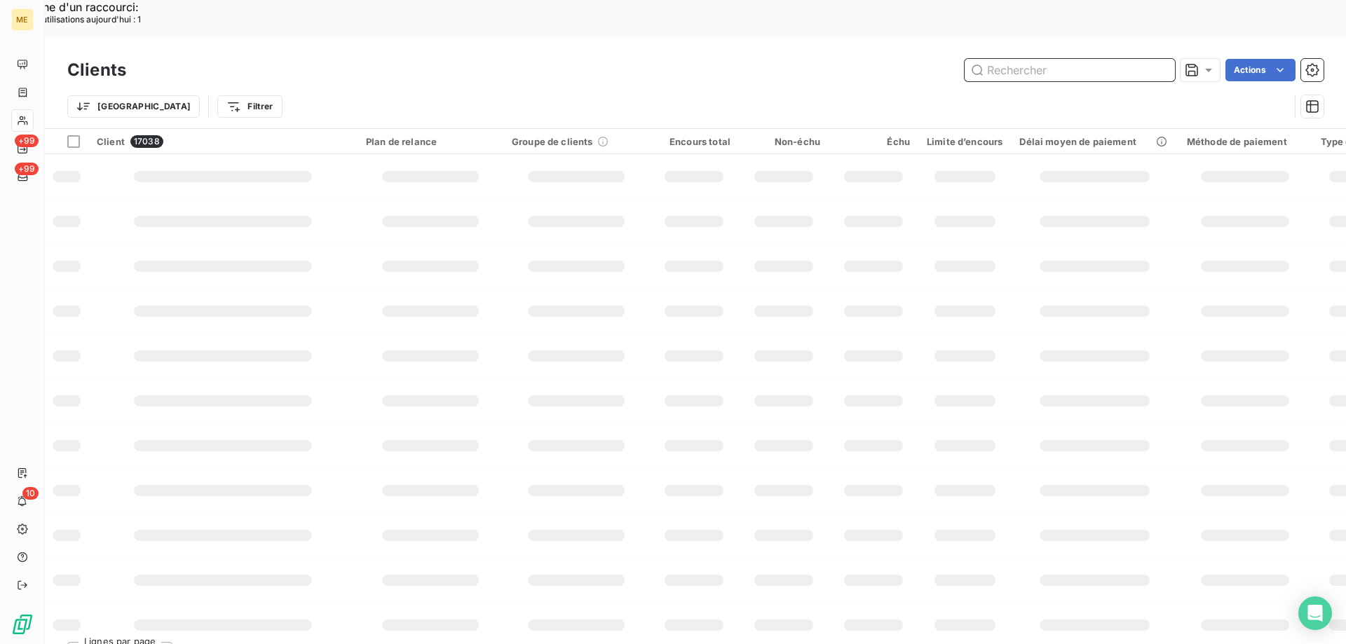
click at [1085, 59] on input "text" at bounding box center [1069, 70] width 210 height 22
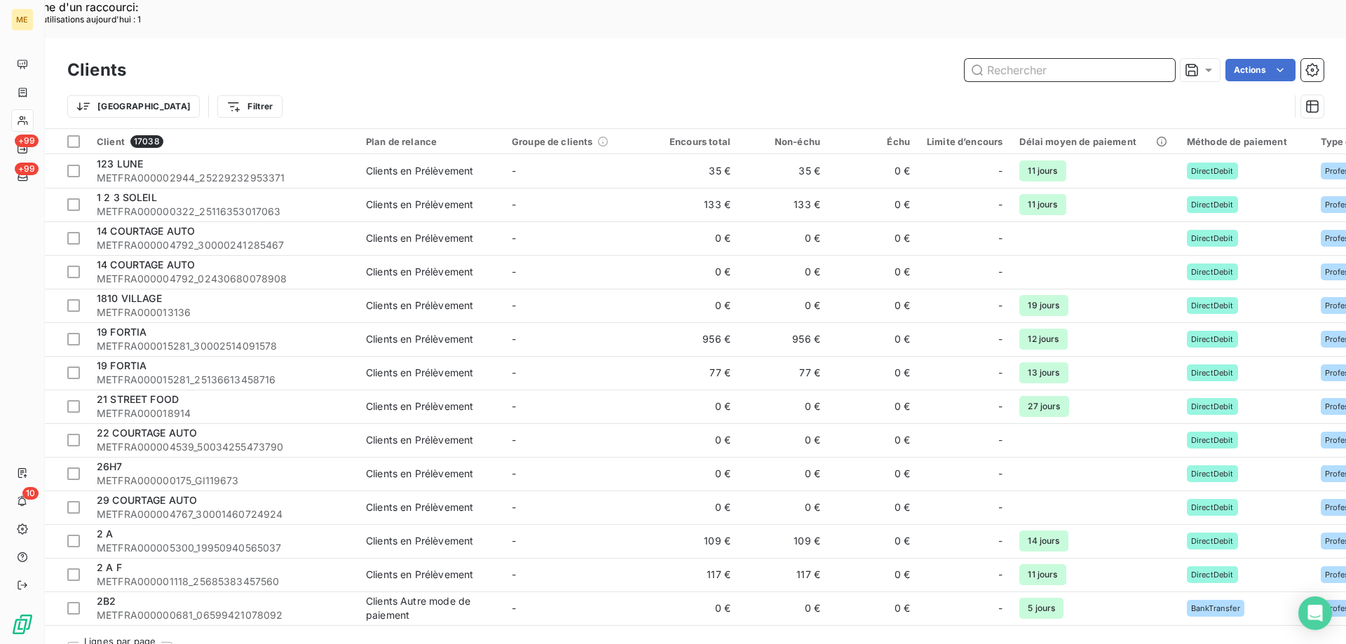
paste input "METFRA000000359"
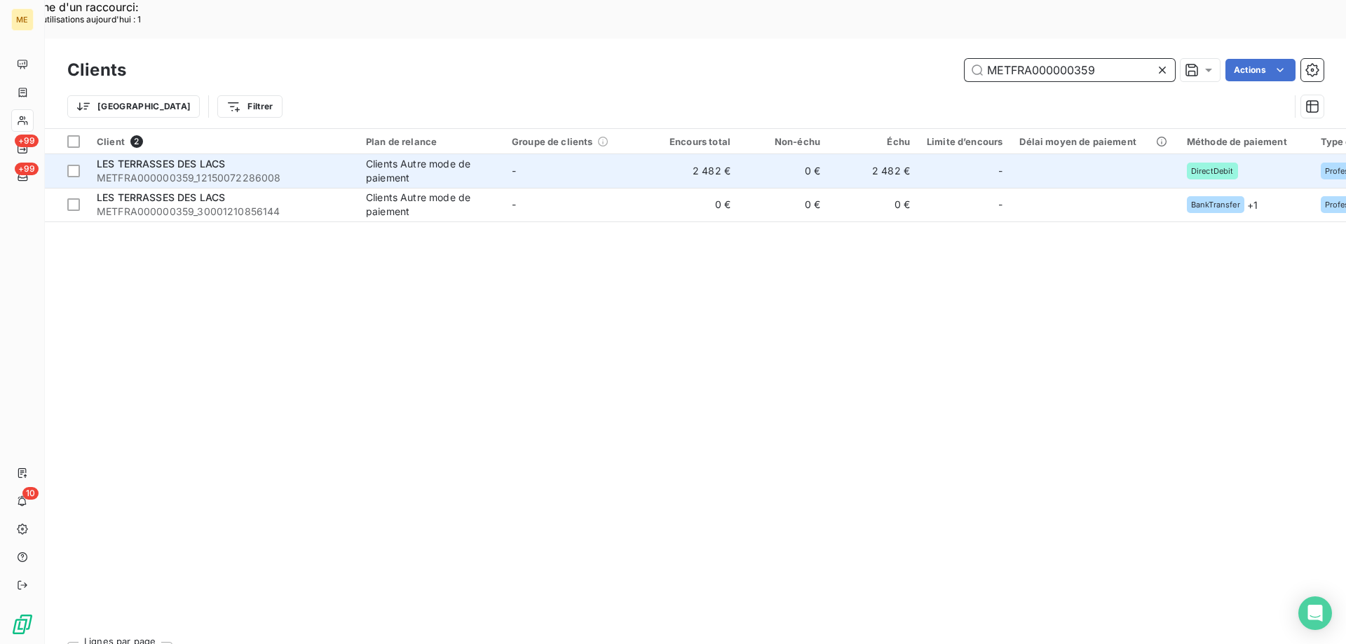
type input "METFRA000000359"
click at [214, 171] on span "METFRA000000359_12150072286008" at bounding box center [223, 178] width 252 height 14
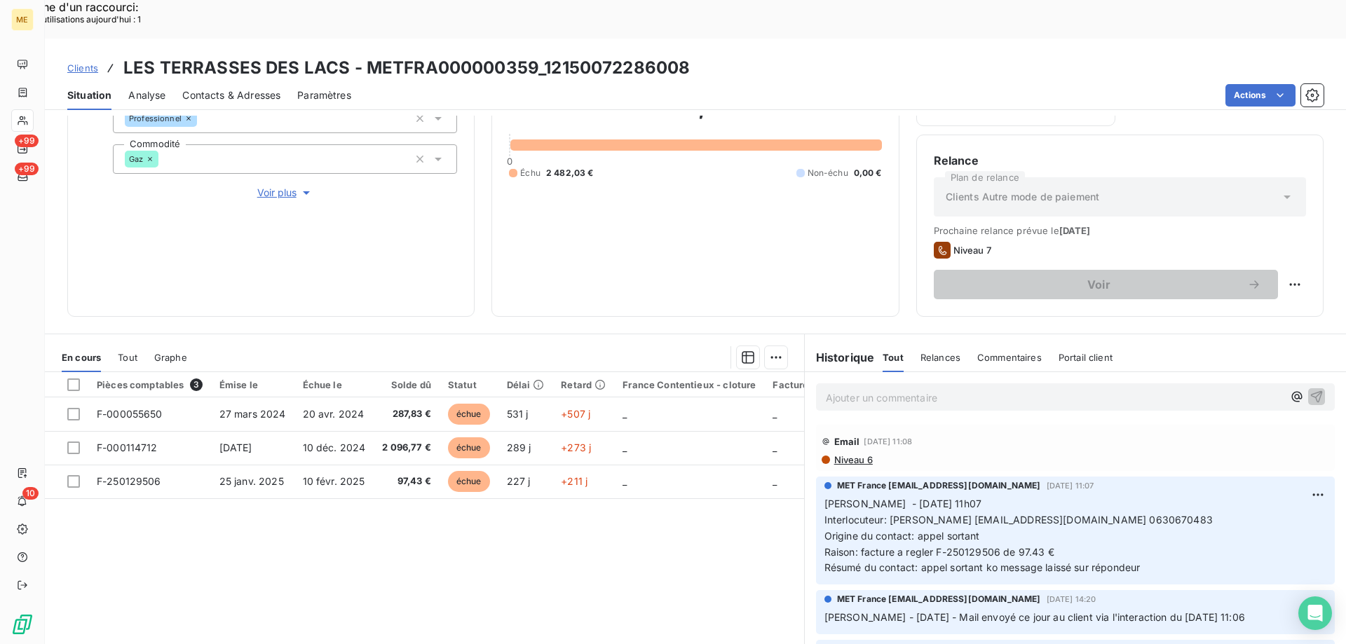
scroll to position [187, 0]
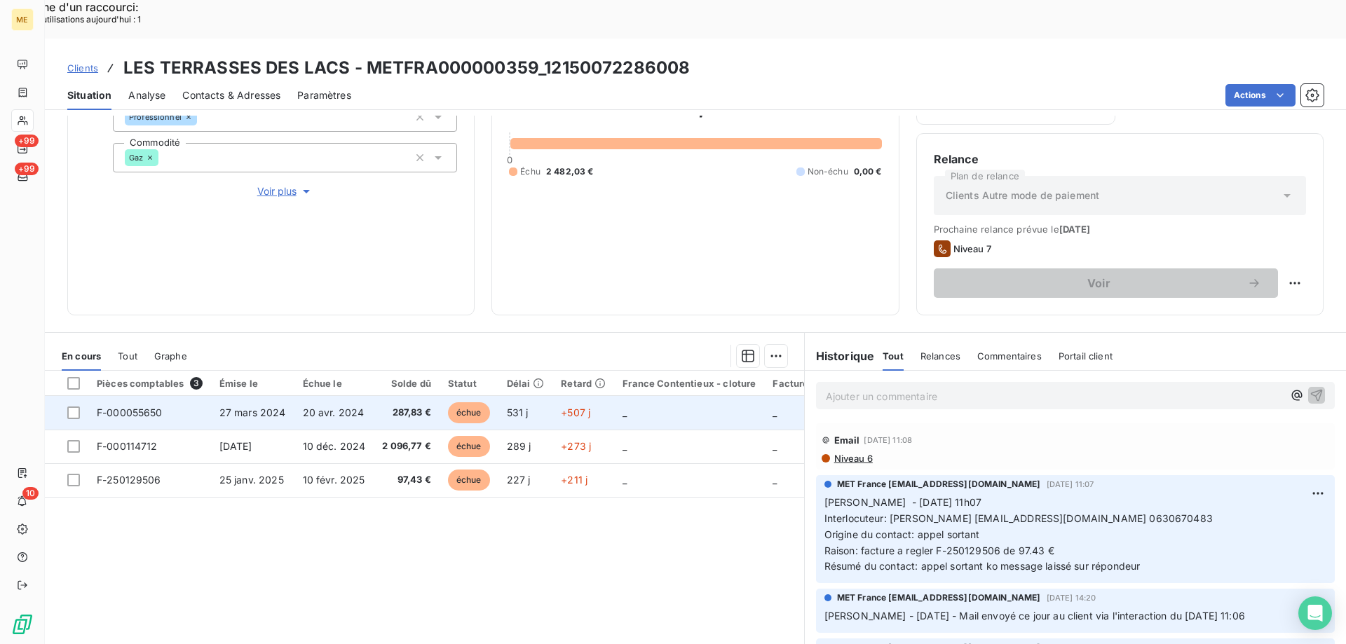
click at [154, 407] on span "F-000055650" at bounding box center [130, 413] width 66 height 12
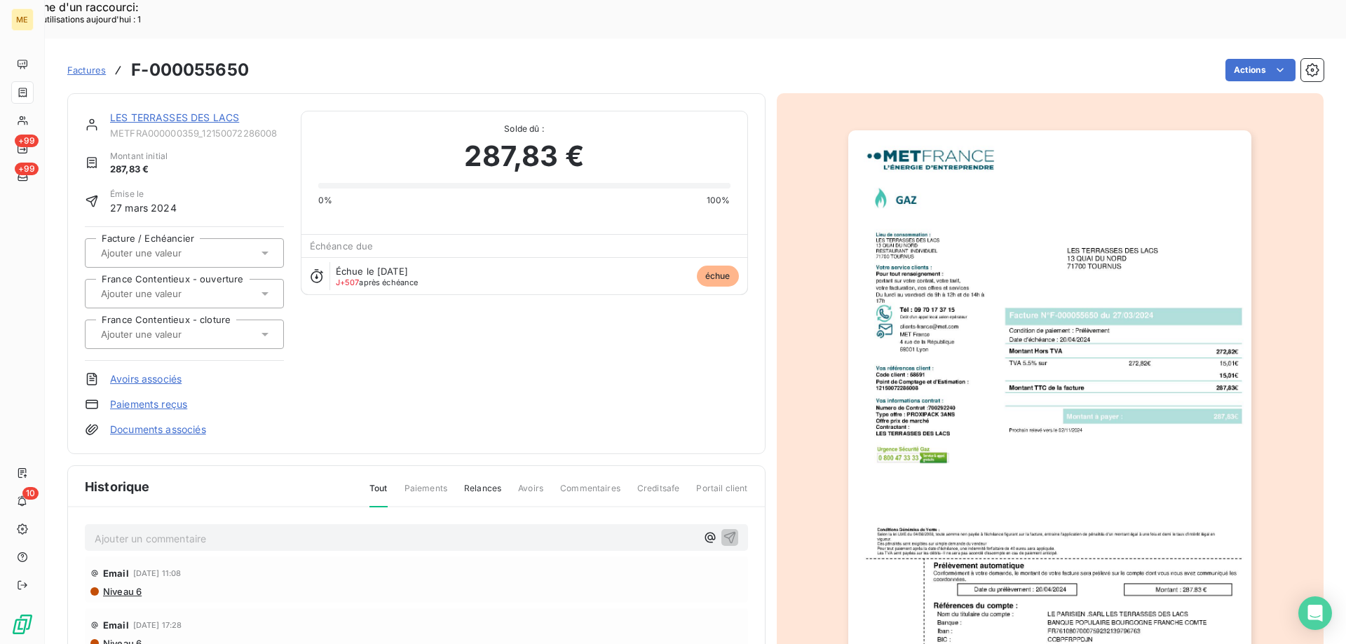
click at [212, 111] on link "LES TERRASSES DES LACS" at bounding box center [174, 117] width 129 height 12
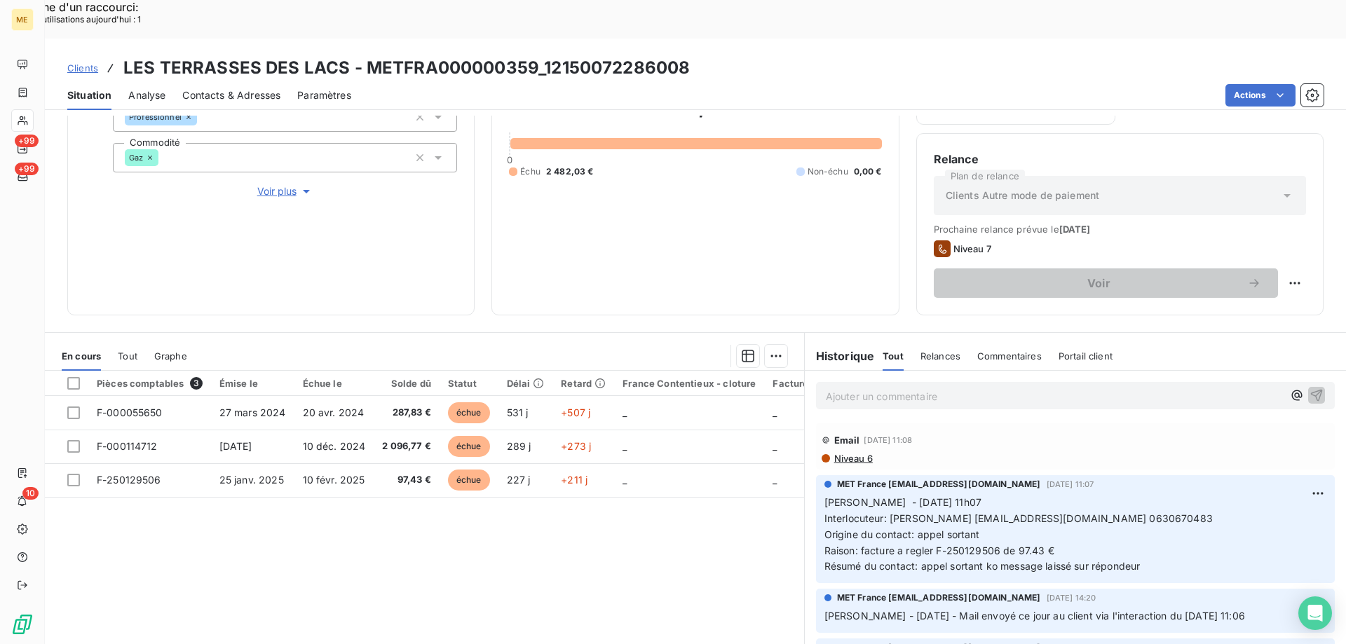
scroll to position [47, 0]
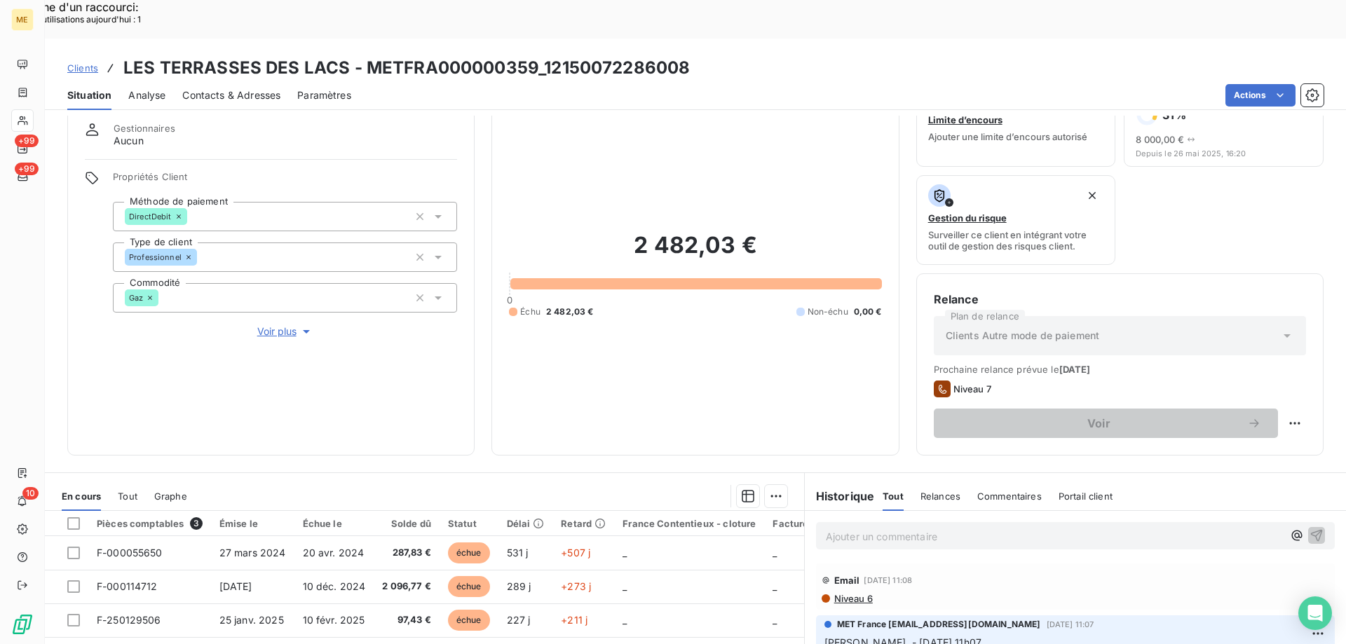
click at [92, 62] on span "Clients" at bounding box center [82, 67] width 31 height 11
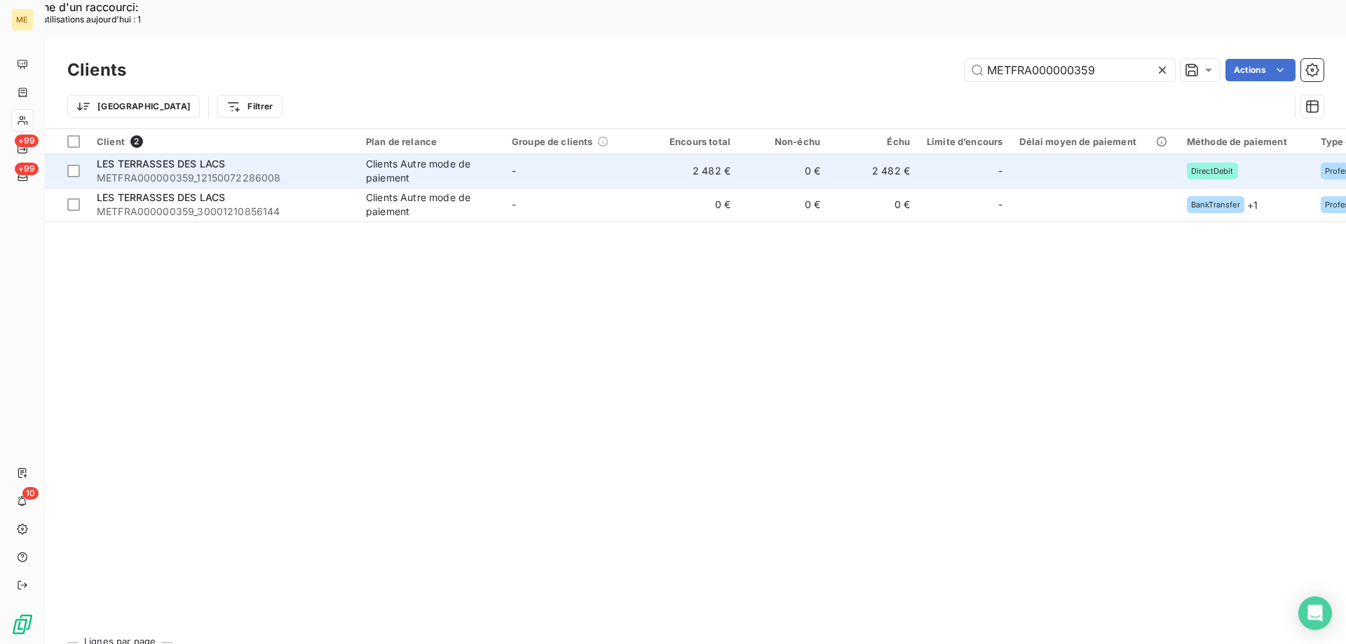
click at [224, 171] on span "METFRA000000359_12150072286008" at bounding box center [223, 178] width 252 height 14
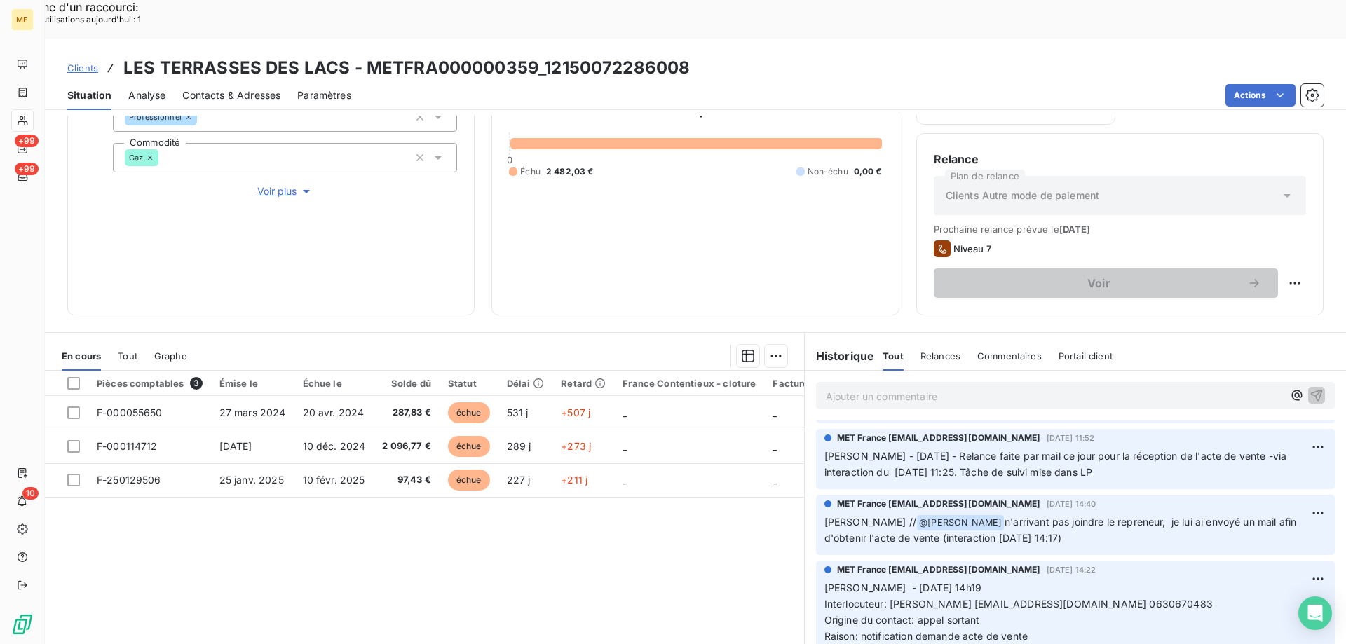
scroll to position [561, 0]
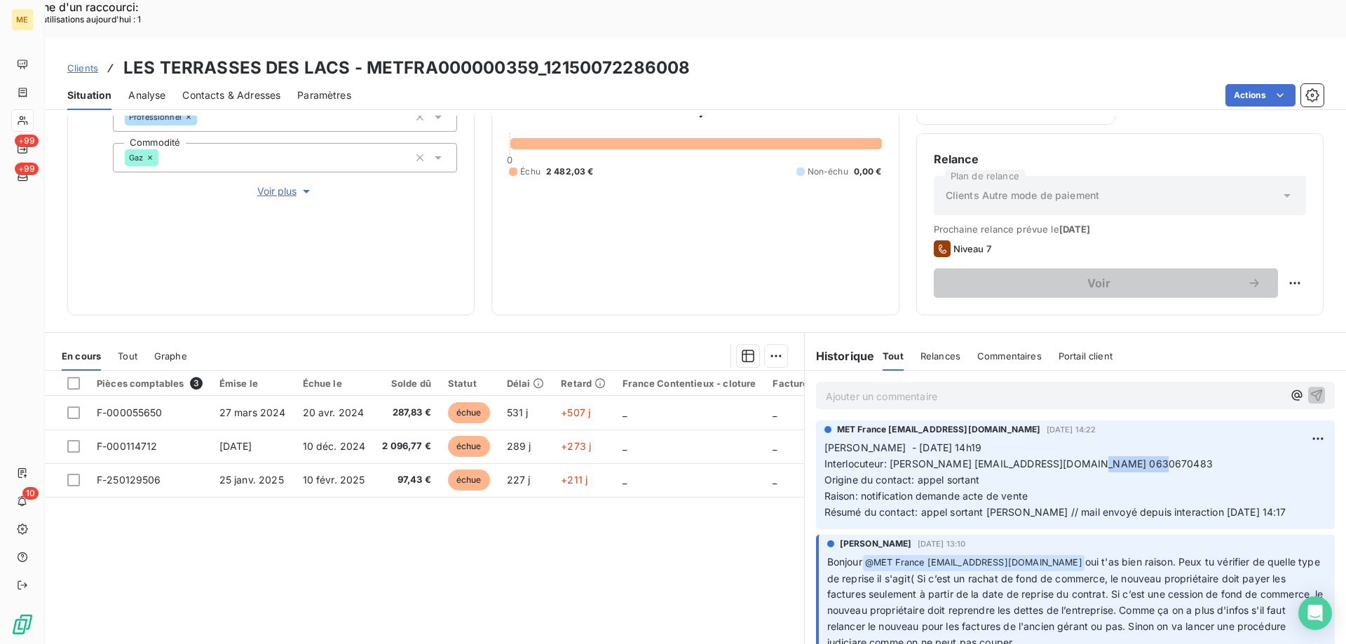
drag, startPoint x: 1072, startPoint y: 445, endPoint x: 1187, endPoint y: 437, distance: 115.2
click at [1187, 440] on p "Sylvain - 13/08/2025 - 14h19 Interlocuteur: M RUFFIN irreductible0271@gmail.com…" at bounding box center [1075, 480] width 502 height 80
copy span "0630670483"
drag, startPoint x: 543, startPoint y: 29, endPoint x: 725, endPoint y: 29, distance: 181.5
click at [725, 55] on div "Clients LES TERRASSES DES LACS - METFRA000000359_12150072286008" at bounding box center [695, 67] width 1301 height 25
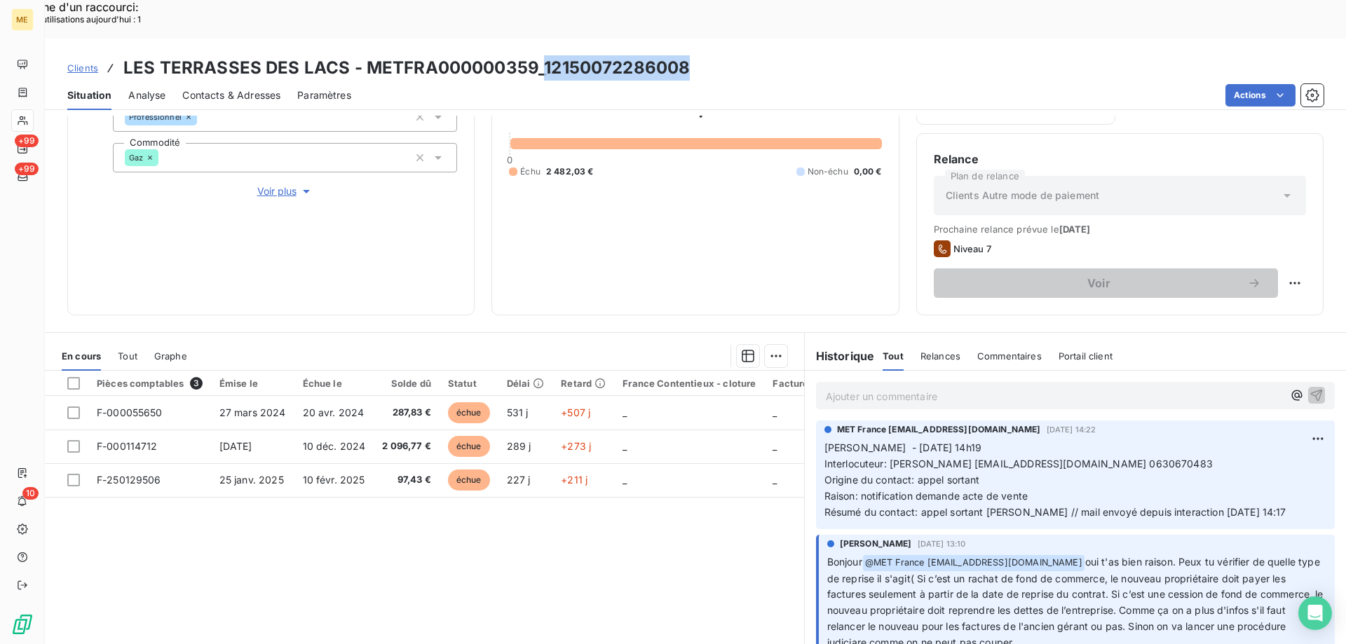
drag, startPoint x: 541, startPoint y: 22, endPoint x: 703, endPoint y: 27, distance: 162.0
click at [703, 55] on div "Clients LES TERRASSES DES LACS - METFRA000000359_12150072286008" at bounding box center [695, 67] width 1301 height 25
copy h3 "12150072286008"
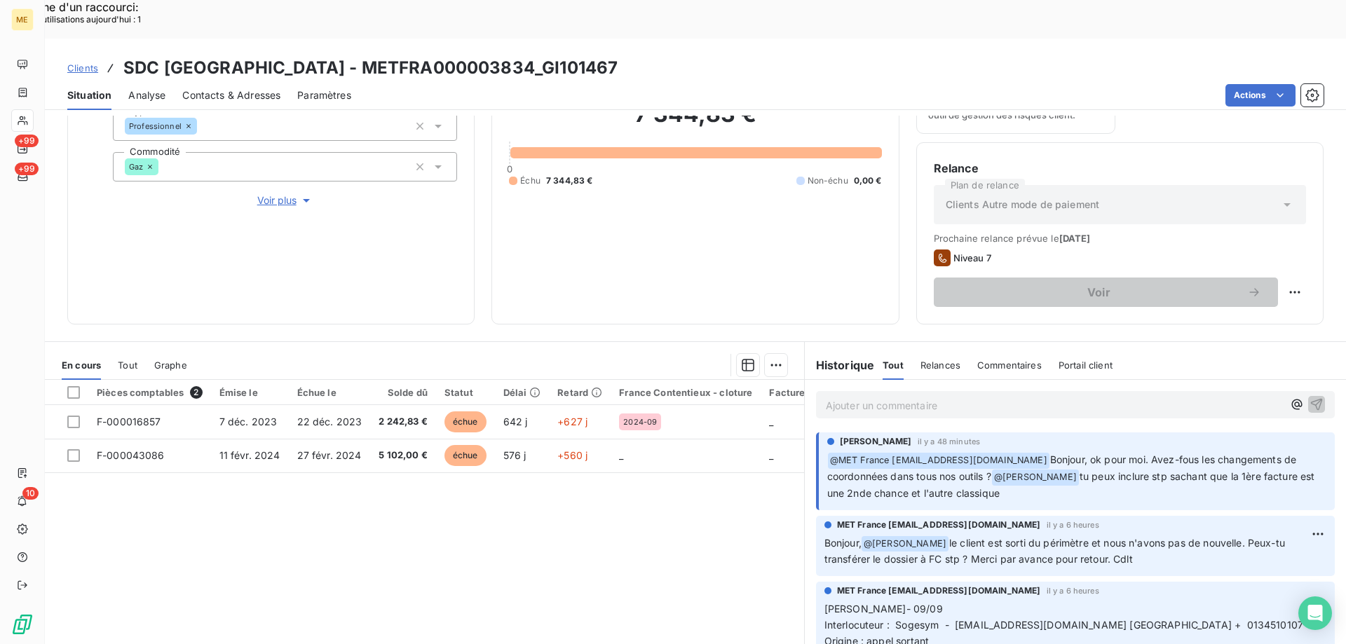
scroll to position [187, 0]
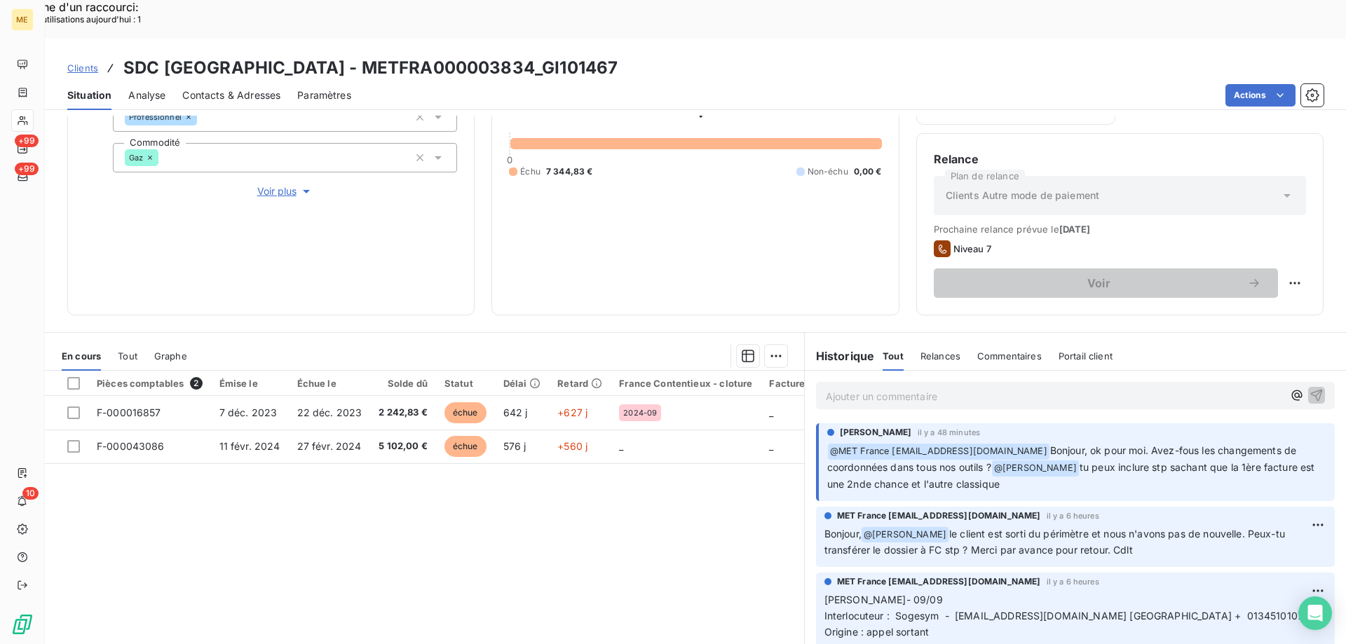
drag, startPoint x: 124, startPoint y: 27, endPoint x: 639, endPoint y: 27, distance: 515.2
click at [617, 55] on h3 "SDC [GEOGRAPHIC_DATA] - METFRA000003834_GI101467" at bounding box center [370, 67] width 494 height 25
copy h3 "SDC [GEOGRAPHIC_DATA] - METFRA000003834_GI101467"
click at [88, 62] on span "Clients" at bounding box center [82, 67] width 31 height 11
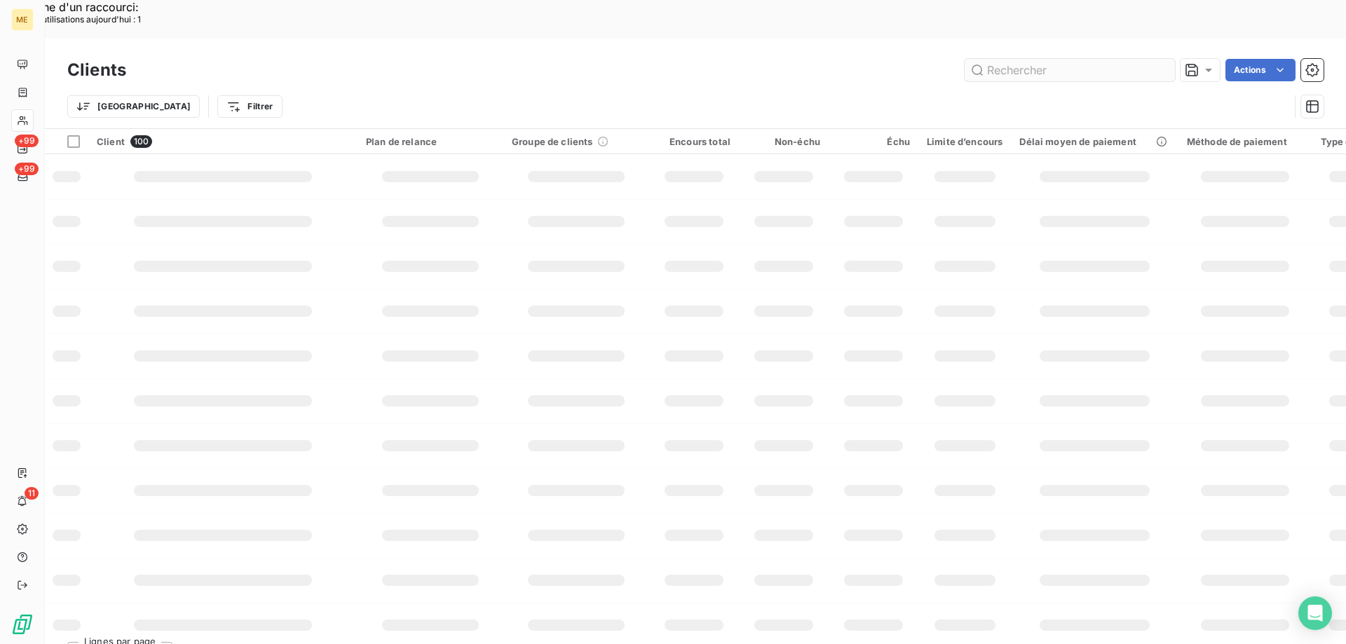
click at [1021, 59] on input "text" at bounding box center [1069, 70] width 210 height 22
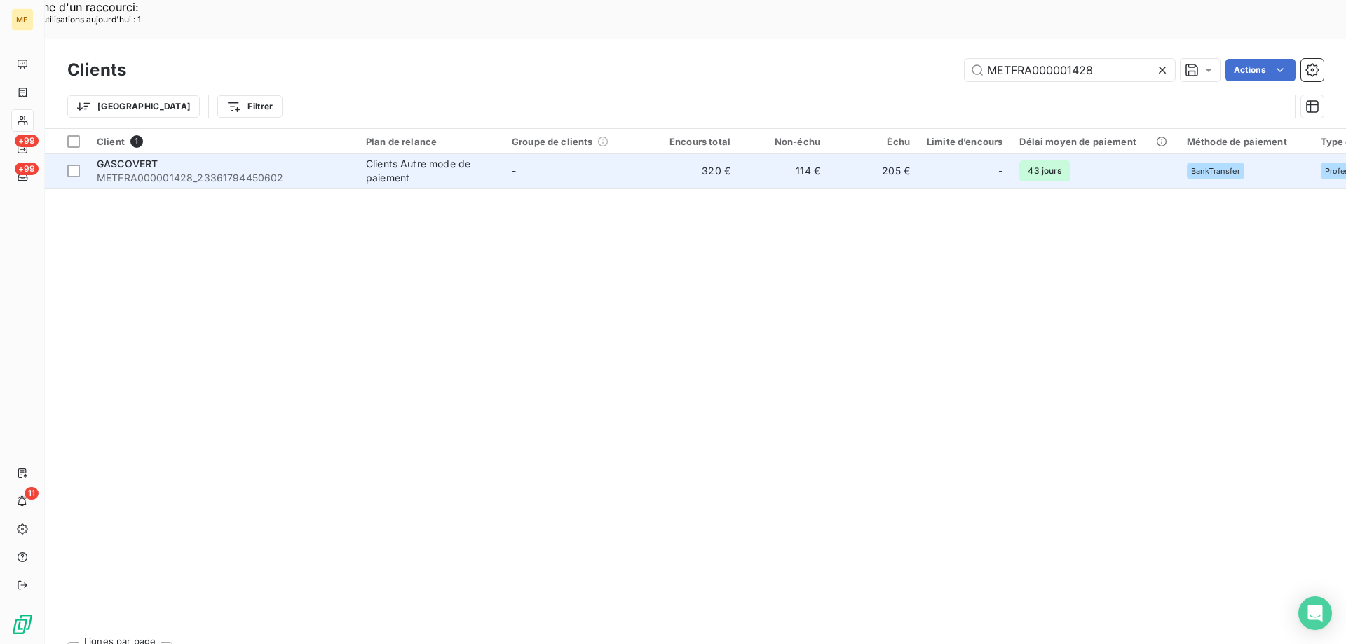
type input "METFRA000001428"
click at [114, 158] on span "GASCOVERT" at bounding box center [127, 164] width 61 height 12
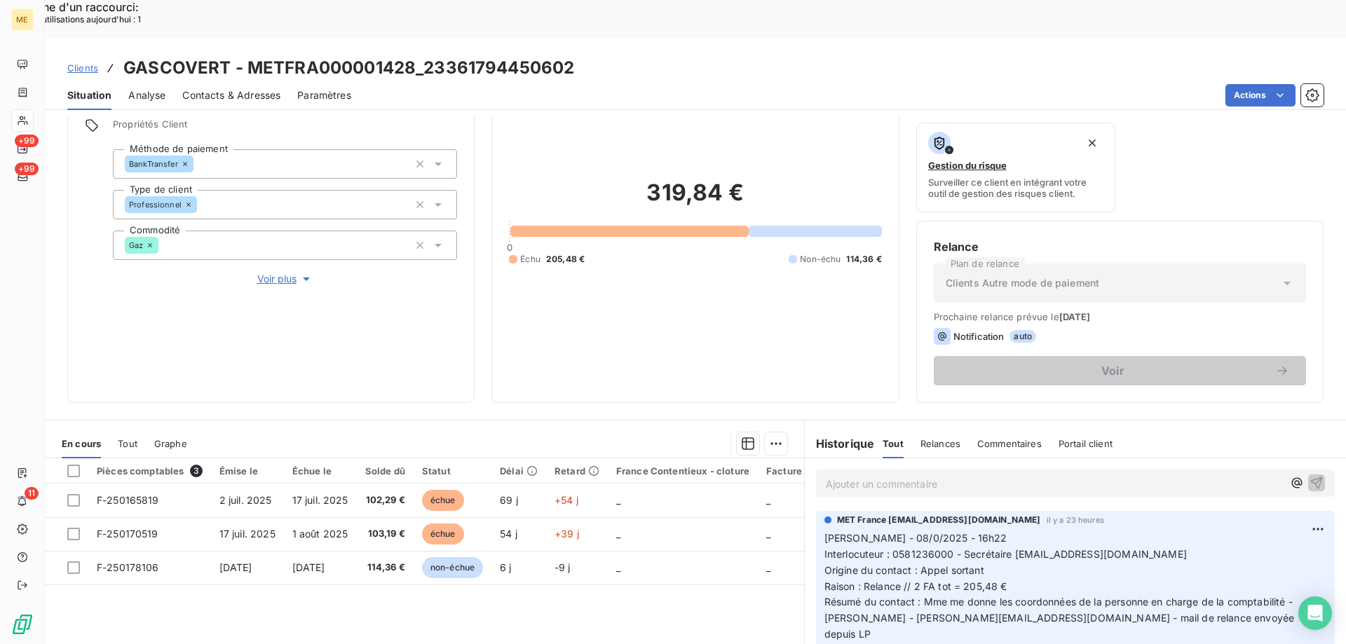
scroll to position [140, 0]
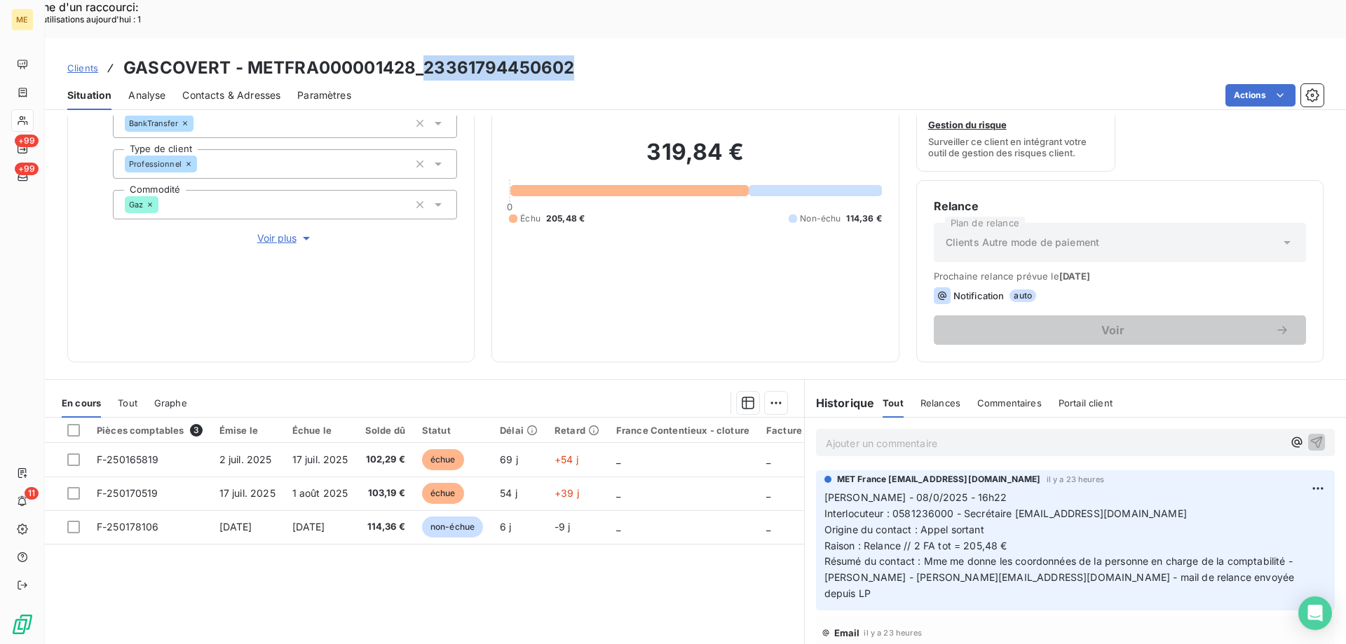
drag, startPoint x: 426, startPoint y: 24, endPoint x: 591, endPoint y: 25, distance: 164.7
click at [591, 55] on div "Clients GASCOVERT - METFRA000001428_23361794450602" at bounding box center [695, 67] width 1301 height 25
copy h3 "23361794450602"
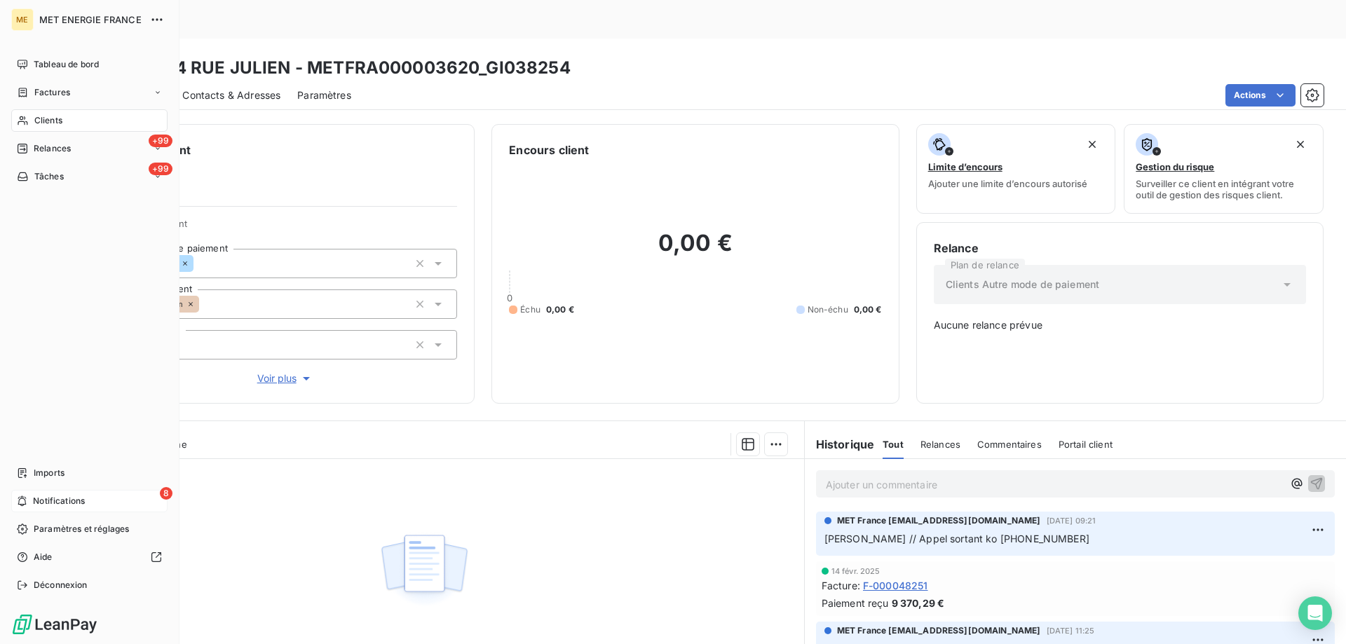
click at [50, 502] on span "Notifications" at bounding box center [59, 501] width 52 height 13
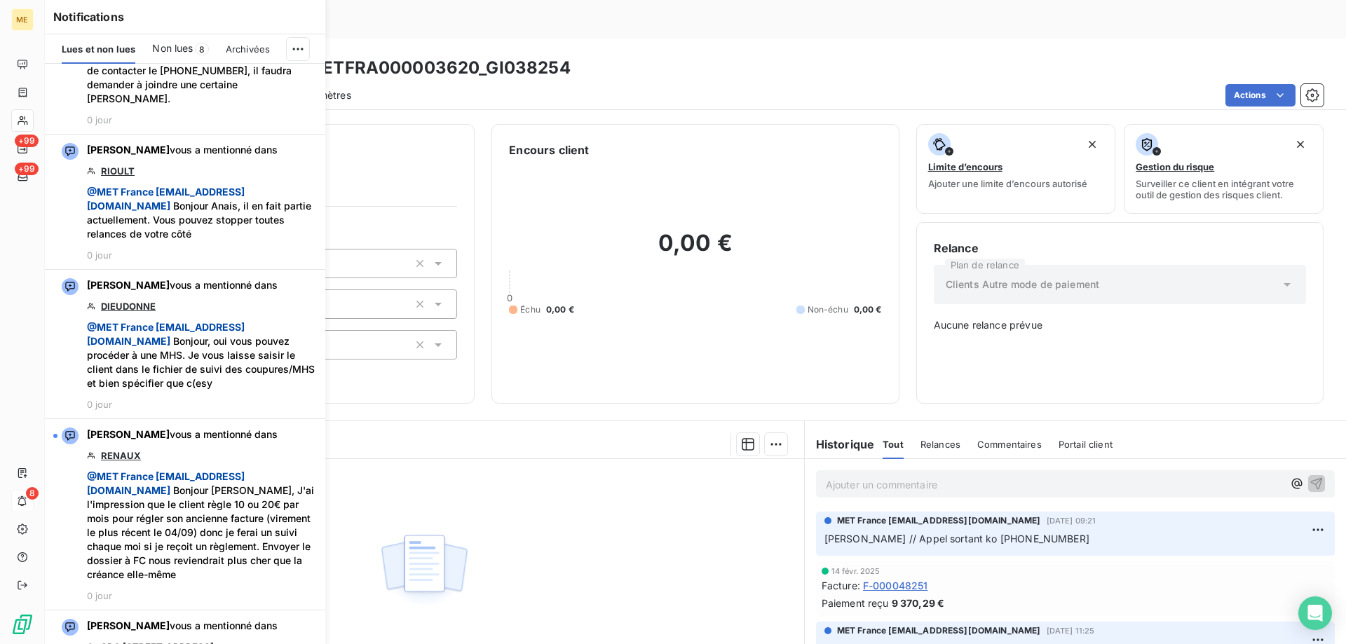
scroll to position [1612, 0]
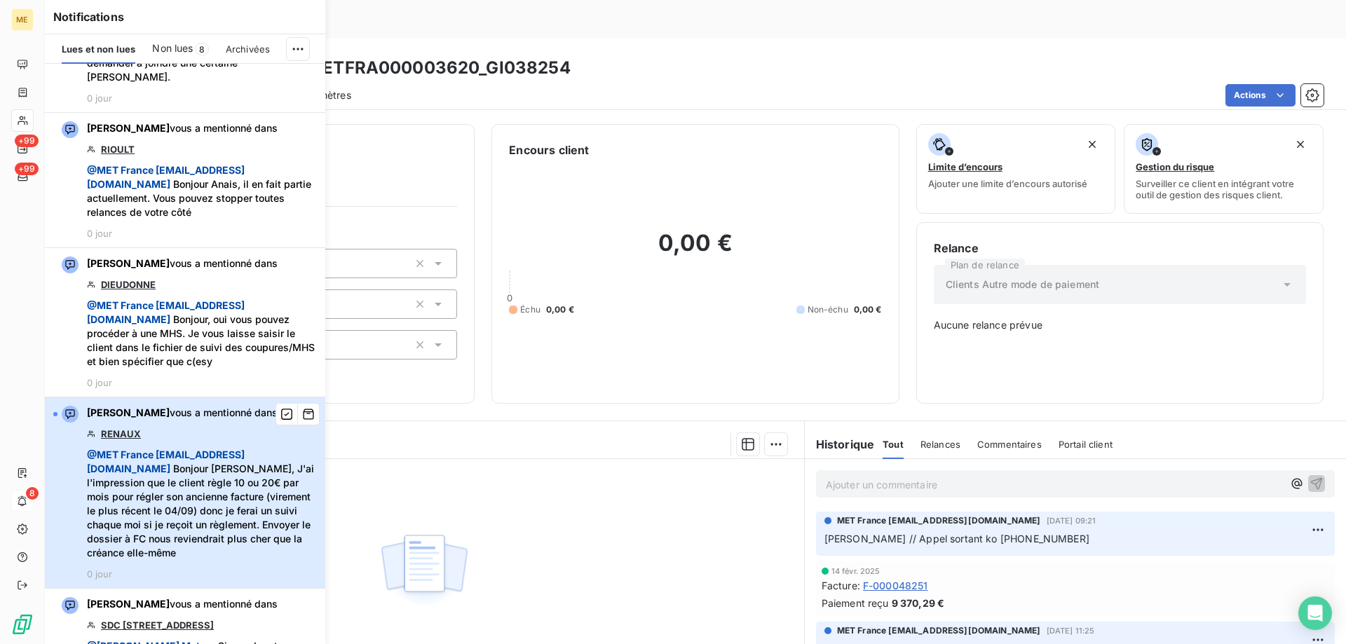
click at [186, 492] on div "[PERSON_NAME] vous a mentionné dans RENAUX @ MET France [EMAIL_ADDRESS][DOMAIN_…" at bounding box center [202, 493] width 230 height 174
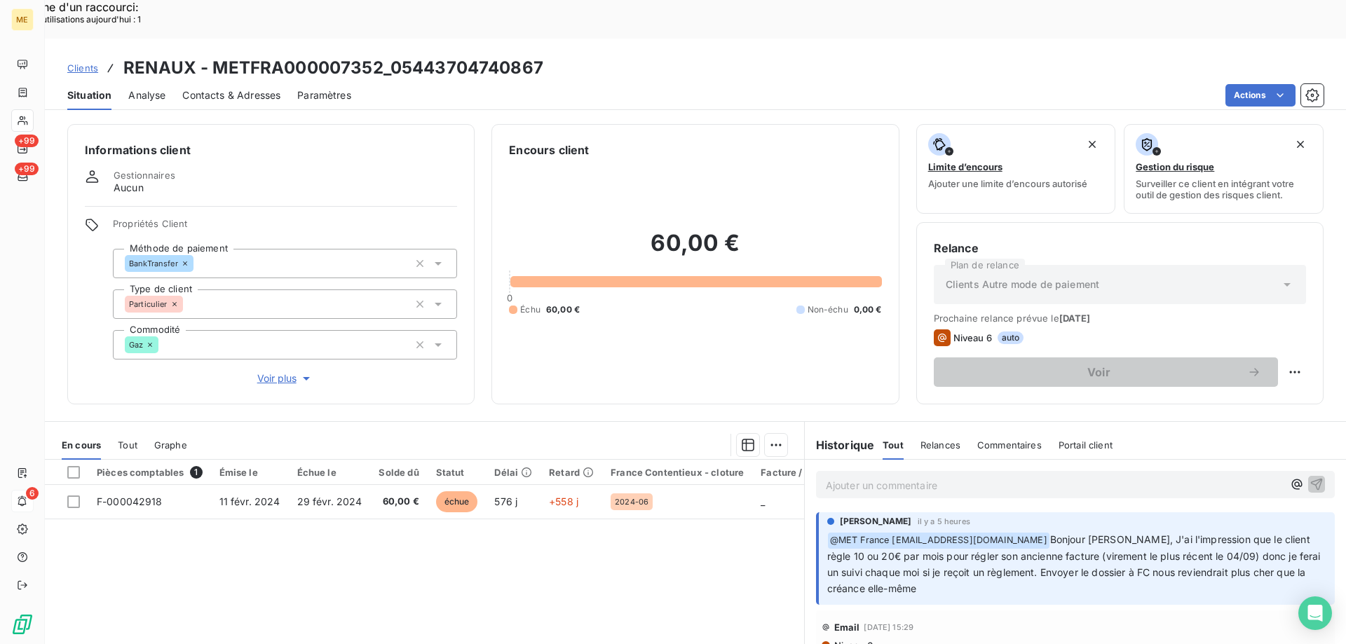
click at [892, 477] on p "Ajouter un commentaire ﻿" at bounding box center [1054, 486] width 457 height 18
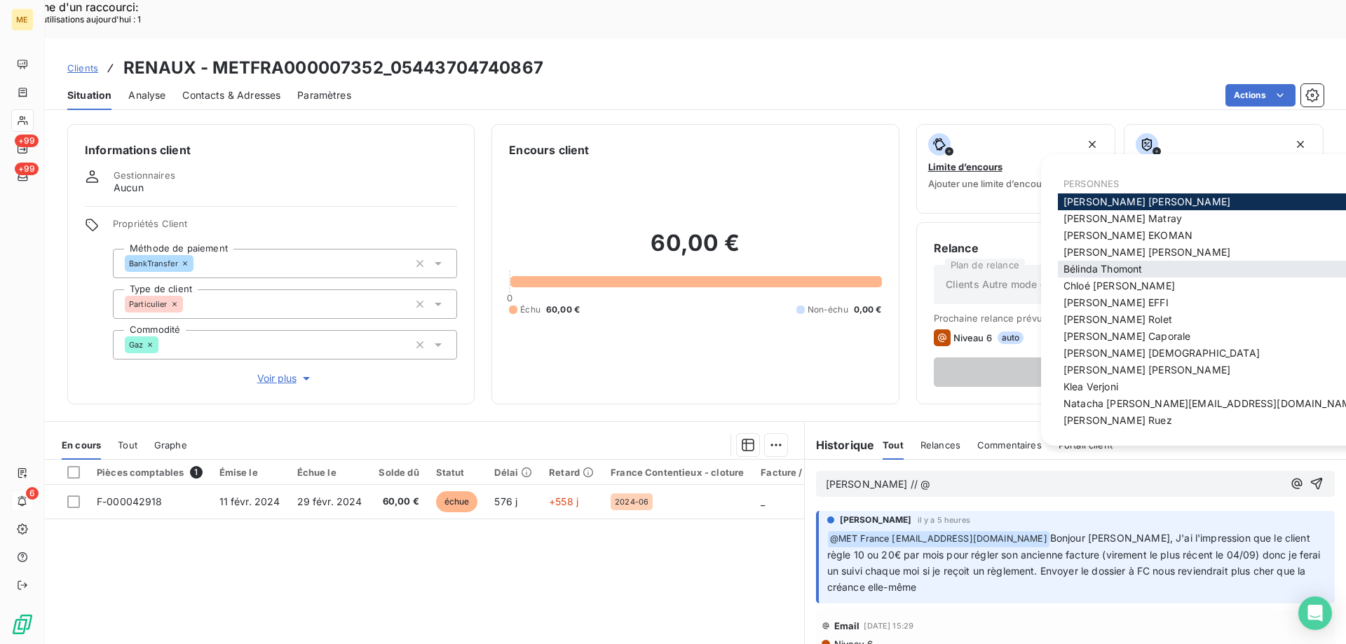
click at [1113, 269] on span "[PERSON_NAME]" at bounding box center [1102, 269] width 78 height 12
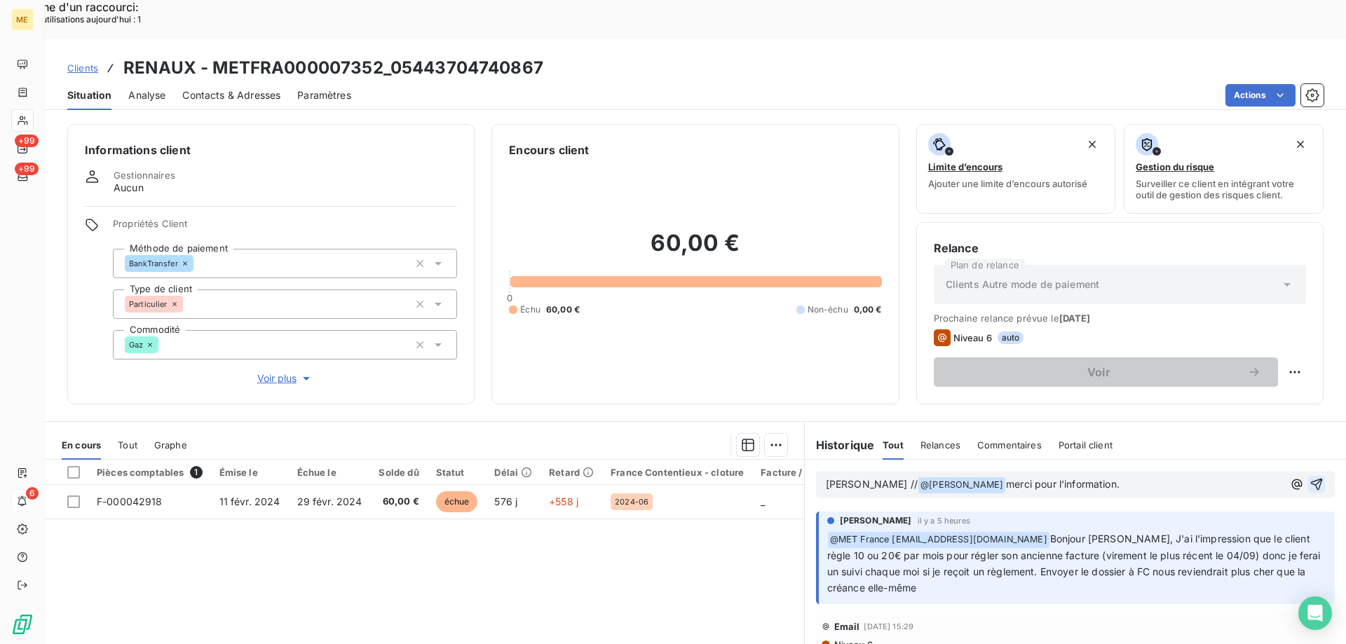
click at [1309, 477] on icon "button" at bounding box center [1316, 484] width 14 height 14
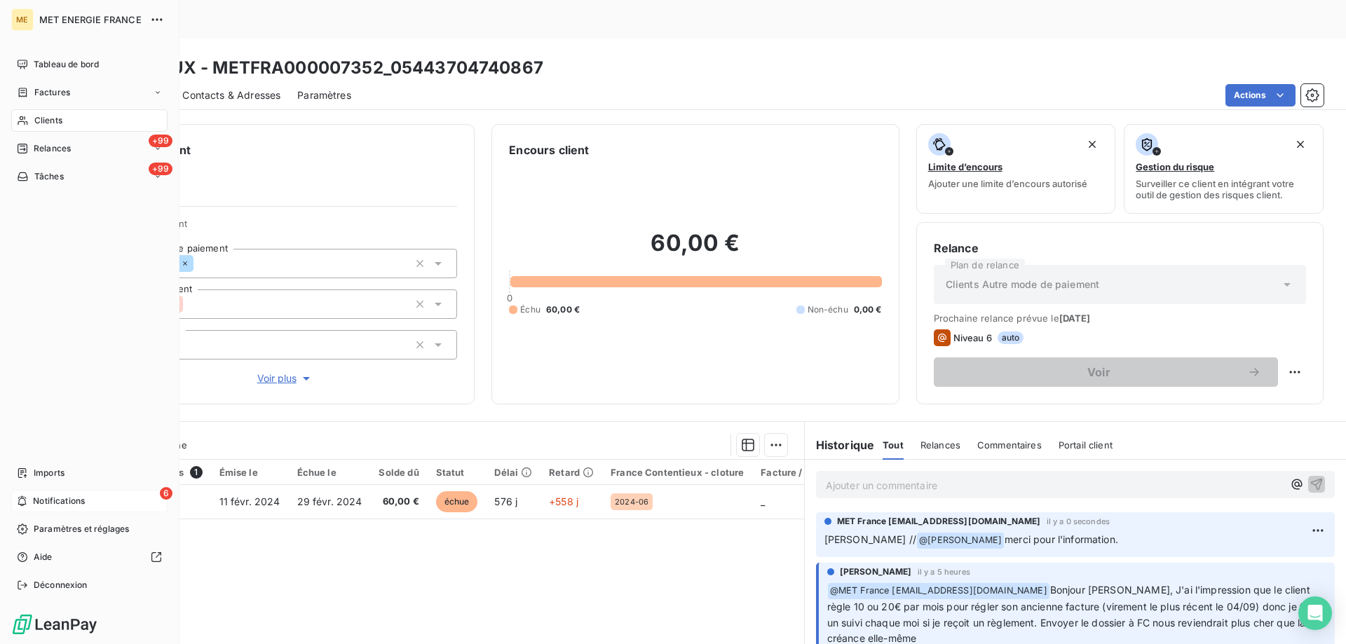
click at [56, 503] on span "Notifications" at bounding box center [59, 501] width 52 height 13
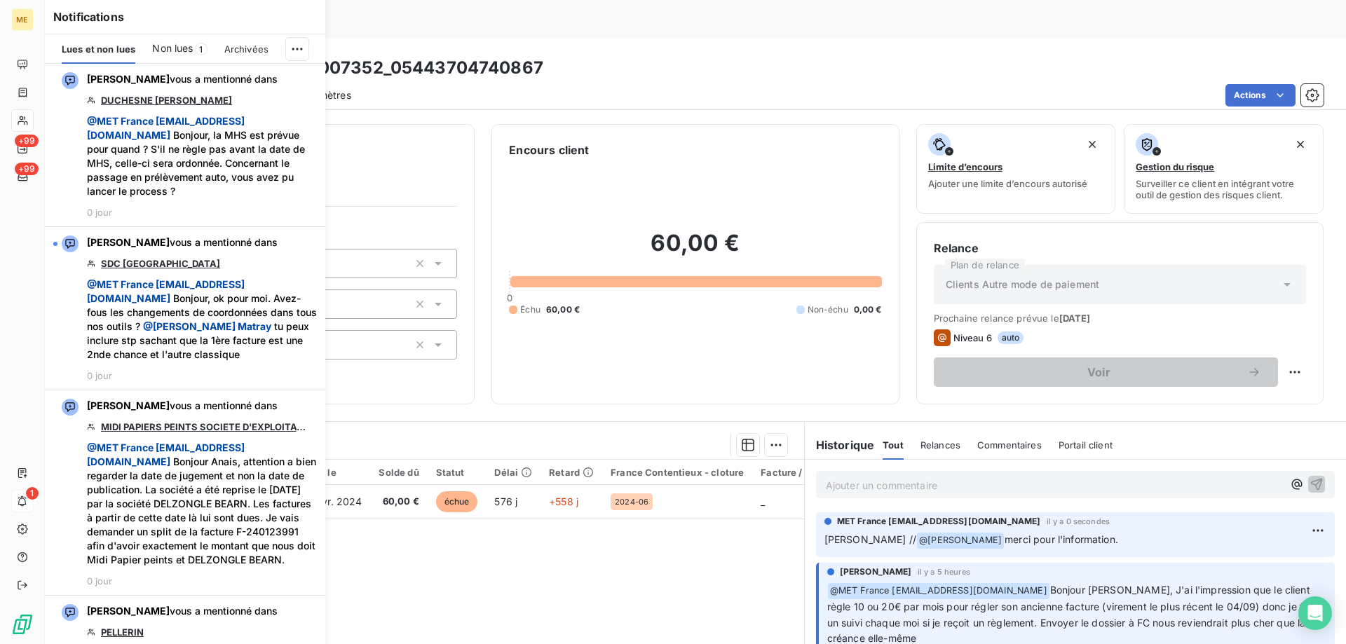
click at [496, 116] on div "Informations client Gestionnaires Aucun Propriétés Client Méthode de paiement B…" at bounding box center [695, 399] width 1301 height 567
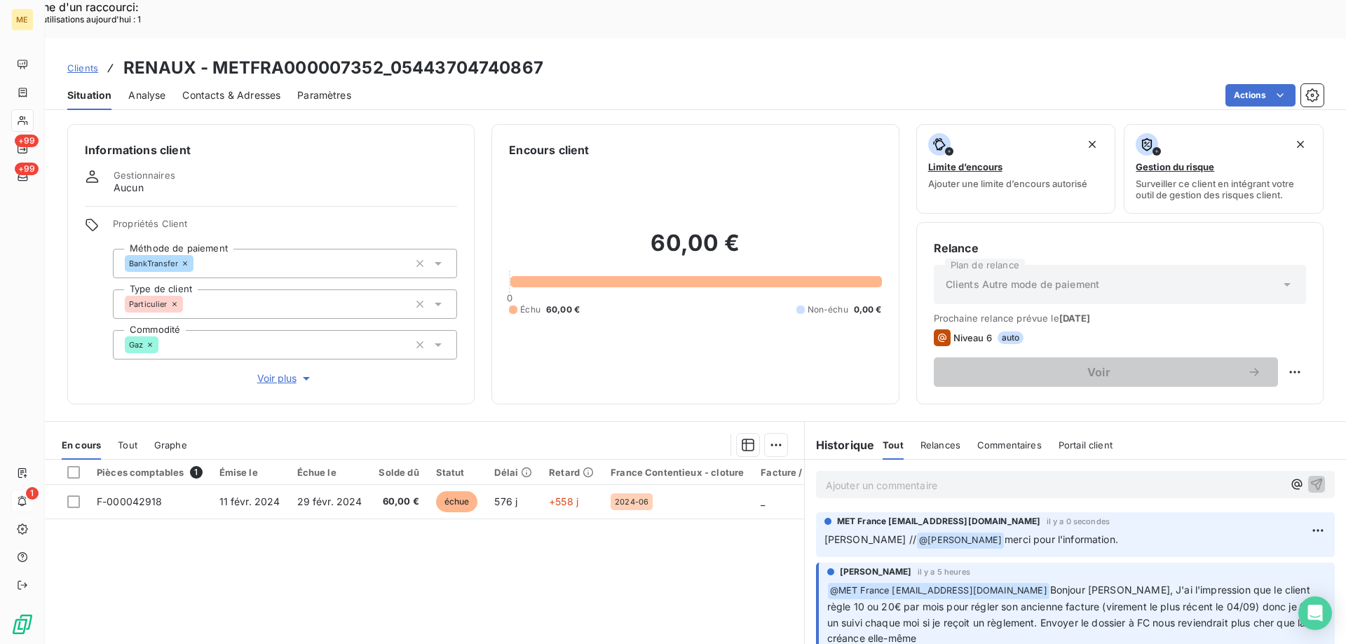
click at [83, 62] on span "Clients" at bounding box center [82, 67] width 31 height 11
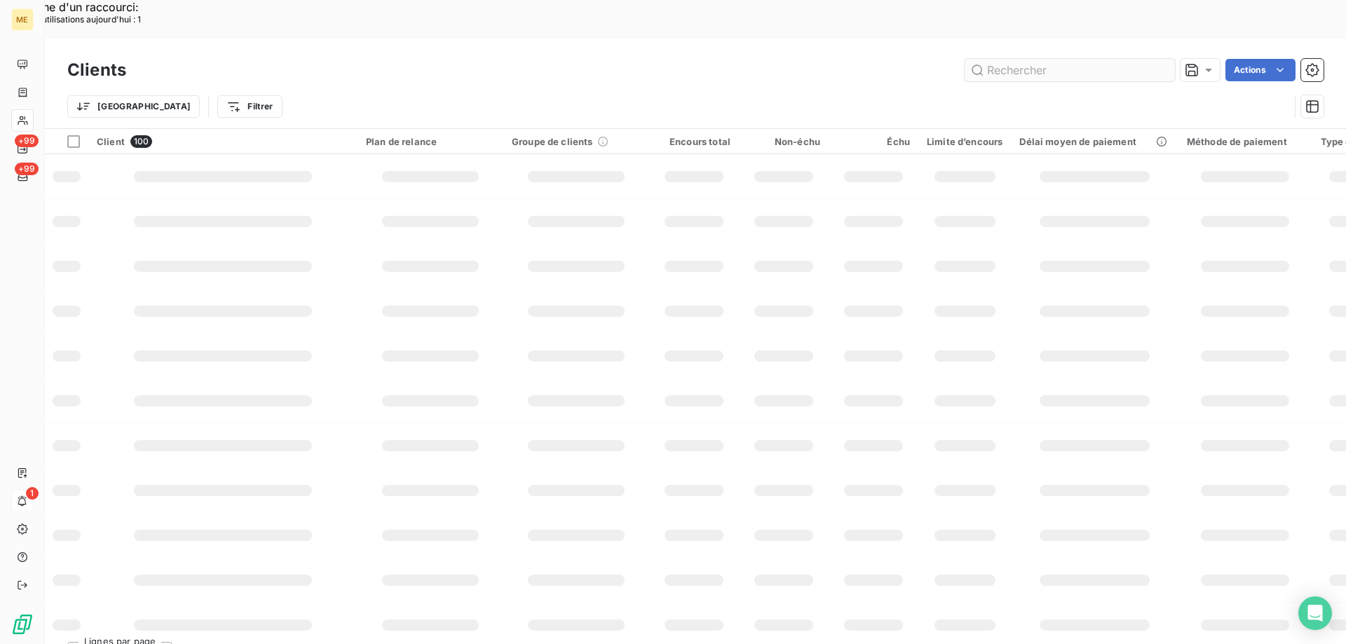
click at [1010, 59] on input "text" at bounding box center [1069, 70] width 210 height 22
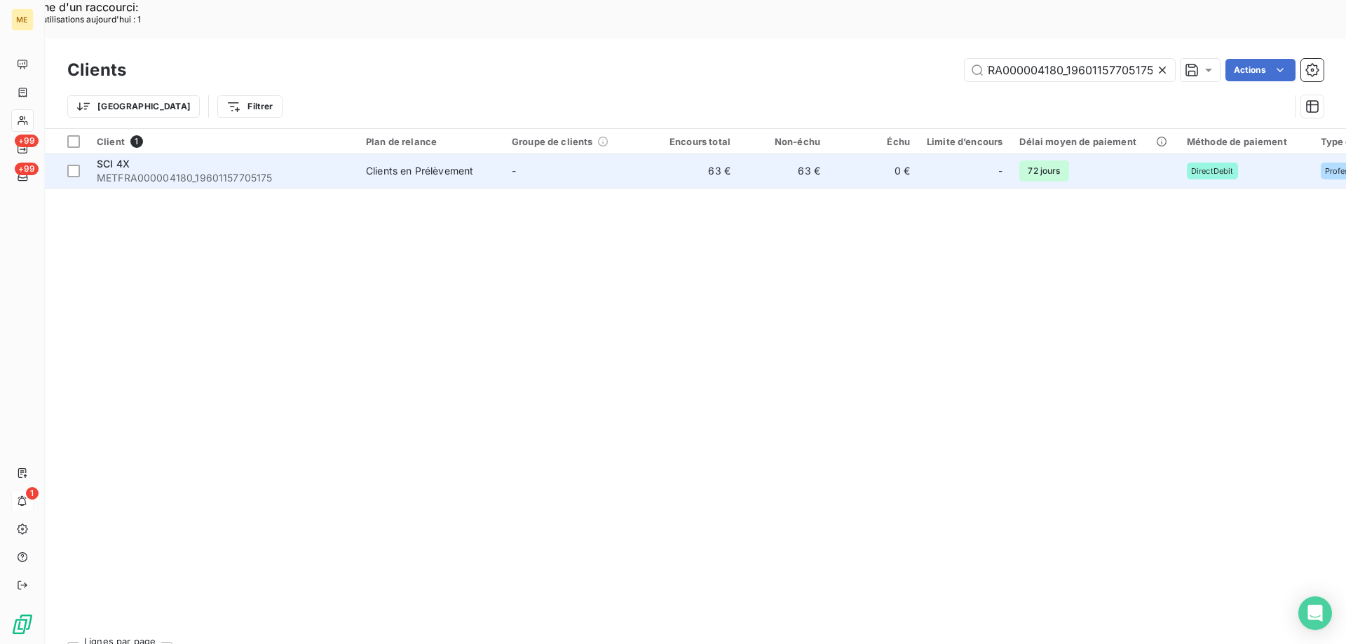
type input "METFRA000004180_19601157705175"
click at [130, 171] on span "METFRA000004180_19601157705175" at bounding box center [223, 178] width 252 height 14
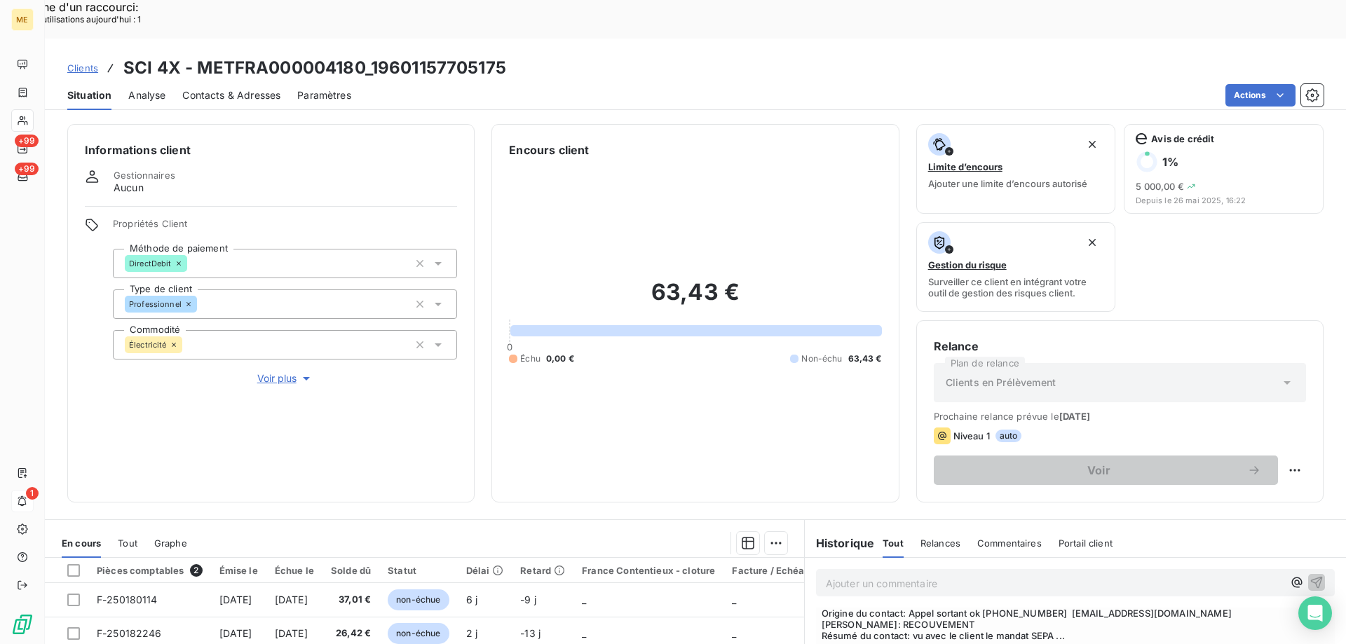
scroll to position [350, 0]
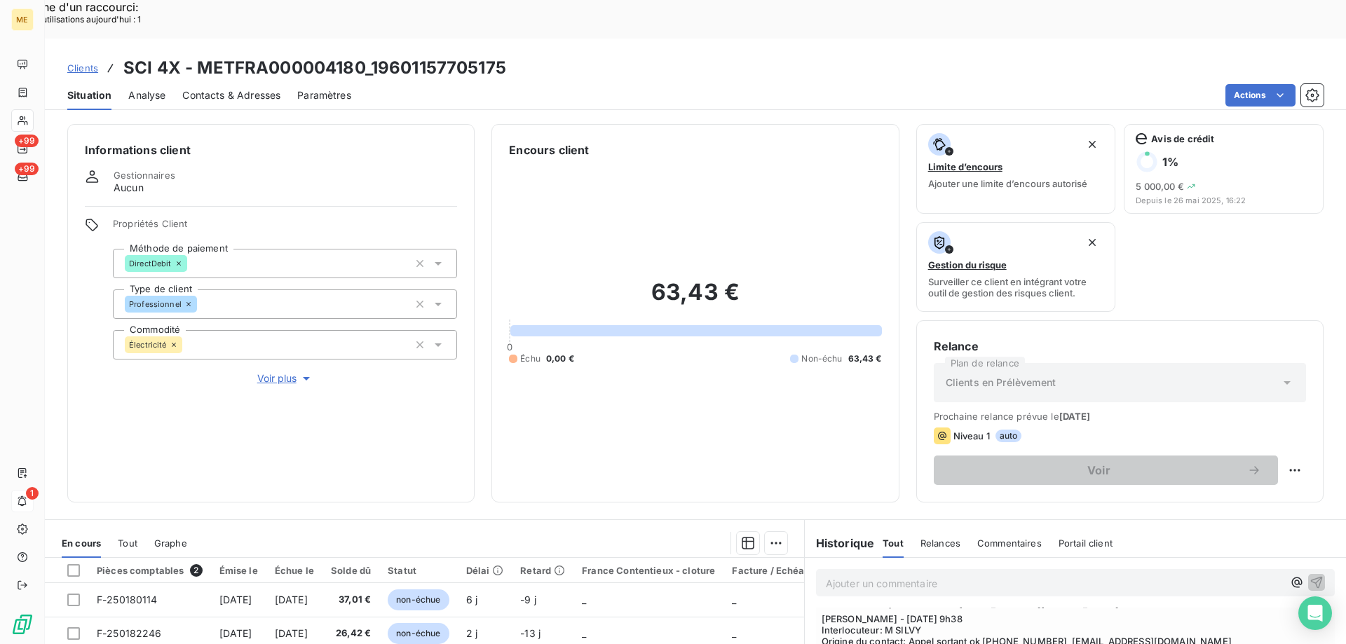
click at [272, 371] on span "Voir plus" at bounding box center [285, 378] width 56 height 14
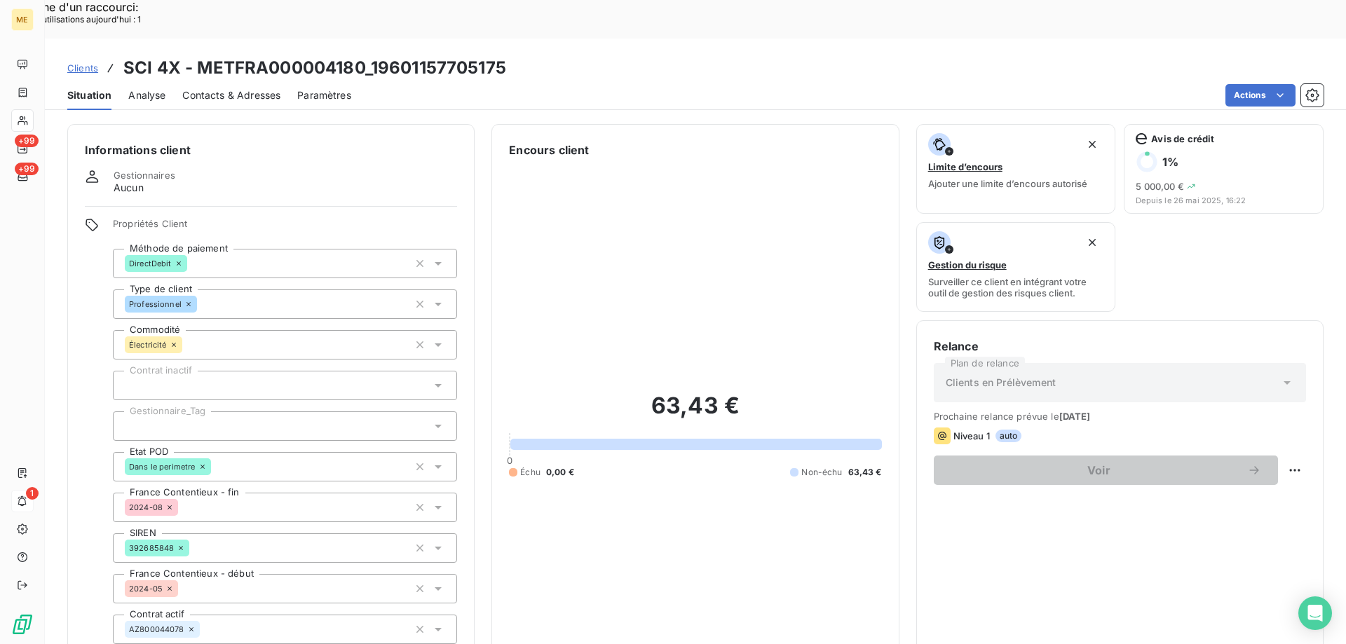
click at [234, 411] on div at bounding box center [285, 425] width 344 height 29
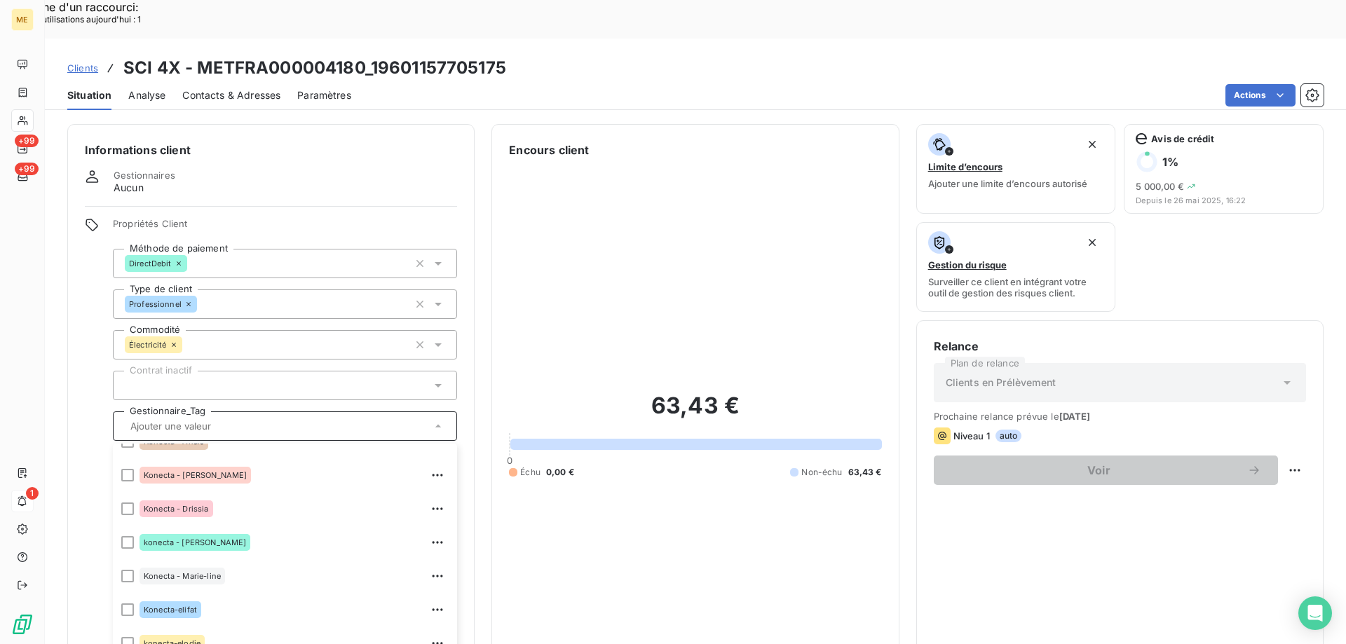
scroll to position [404, 0]
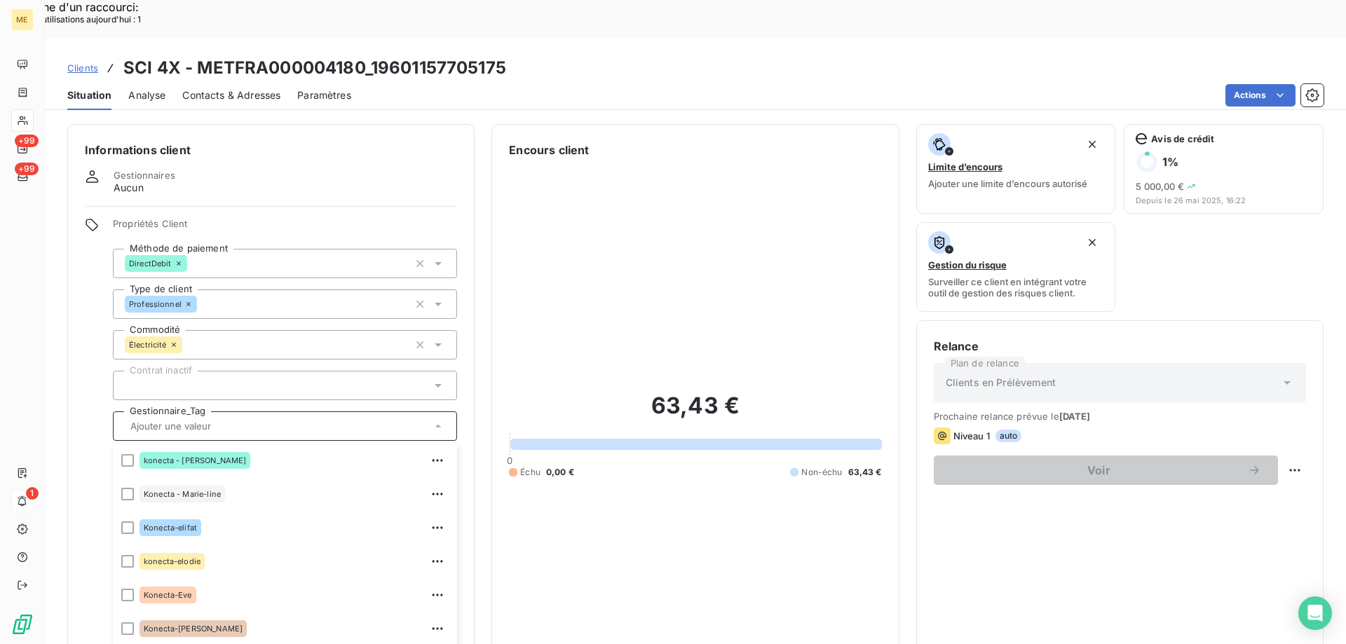
click at [77, 62] on span "Clients" at bounding box center [82, 67] width 31 height 11
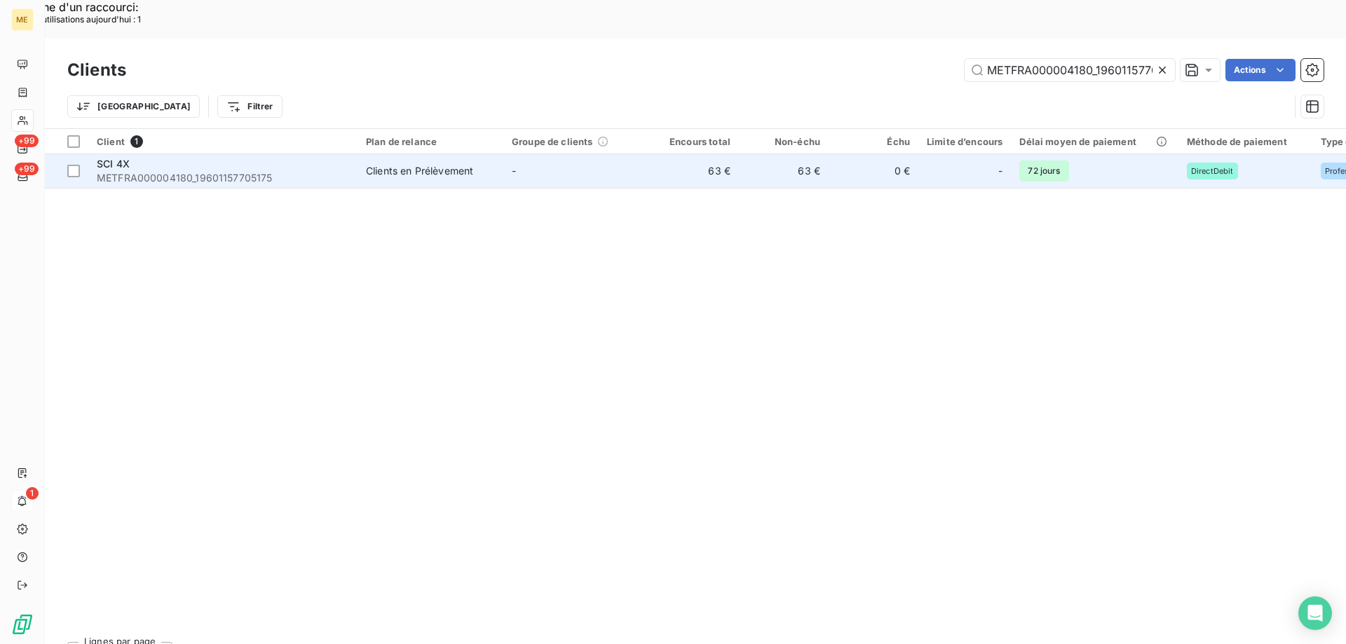
scroll to position [0, 30]
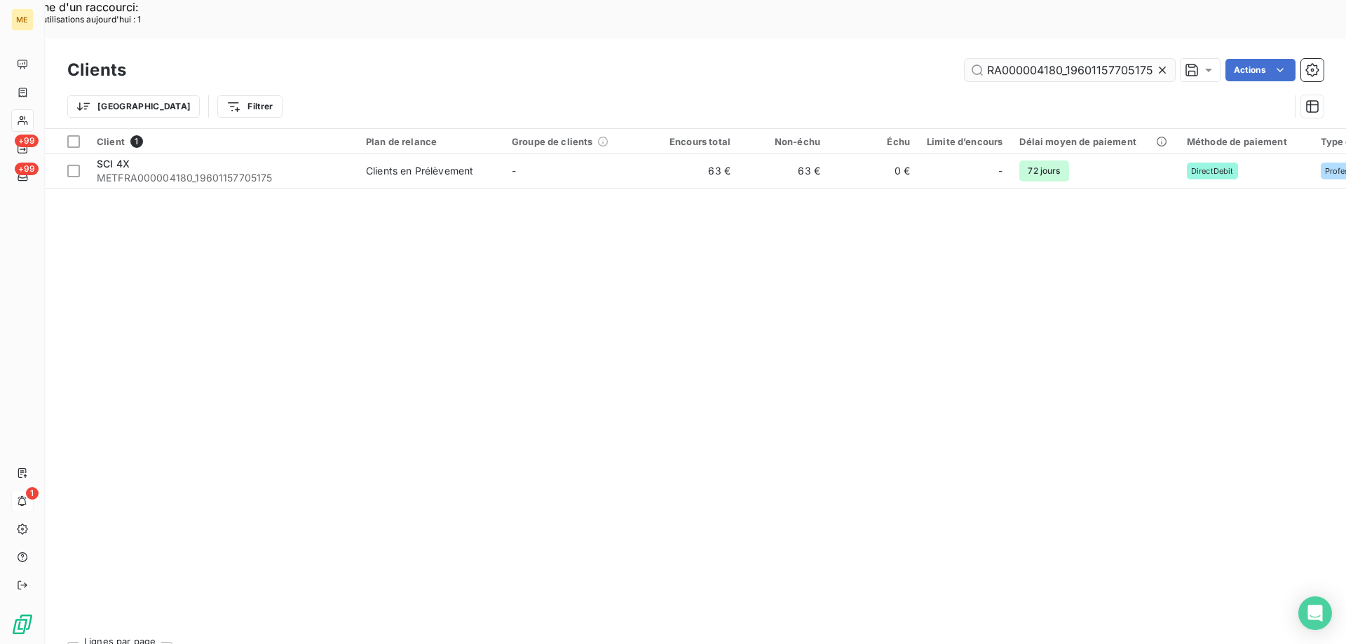
click at [1028, 59] on input "METFRA000004180_19601157705175" at bounding box center [1069, 70] width 210 height 22
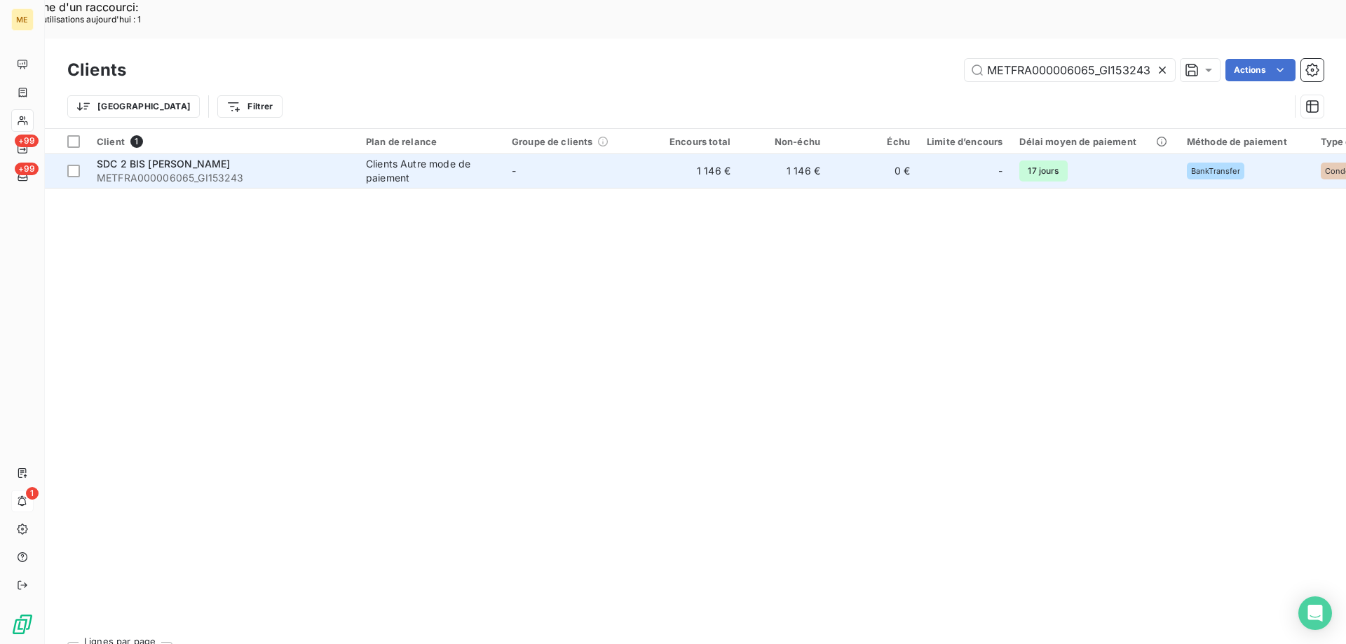
type input "METFRA000006065_GI153243"
click at [201, 171] on span "METFRA000006065_GI153243" at bounding box center [223, 178] width 252 height 14
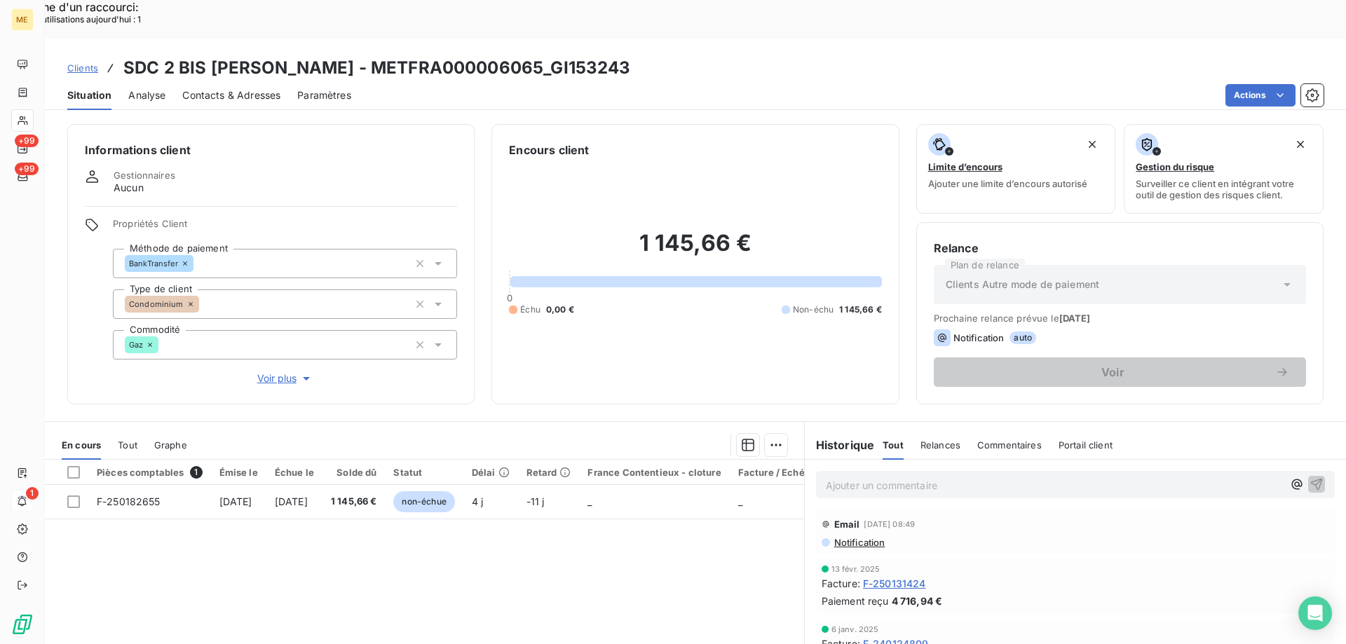
scroll to position [339, 0]
click at [285, 371] on span "Voir plus" at bounding box center [285, 378] width 56 height 14
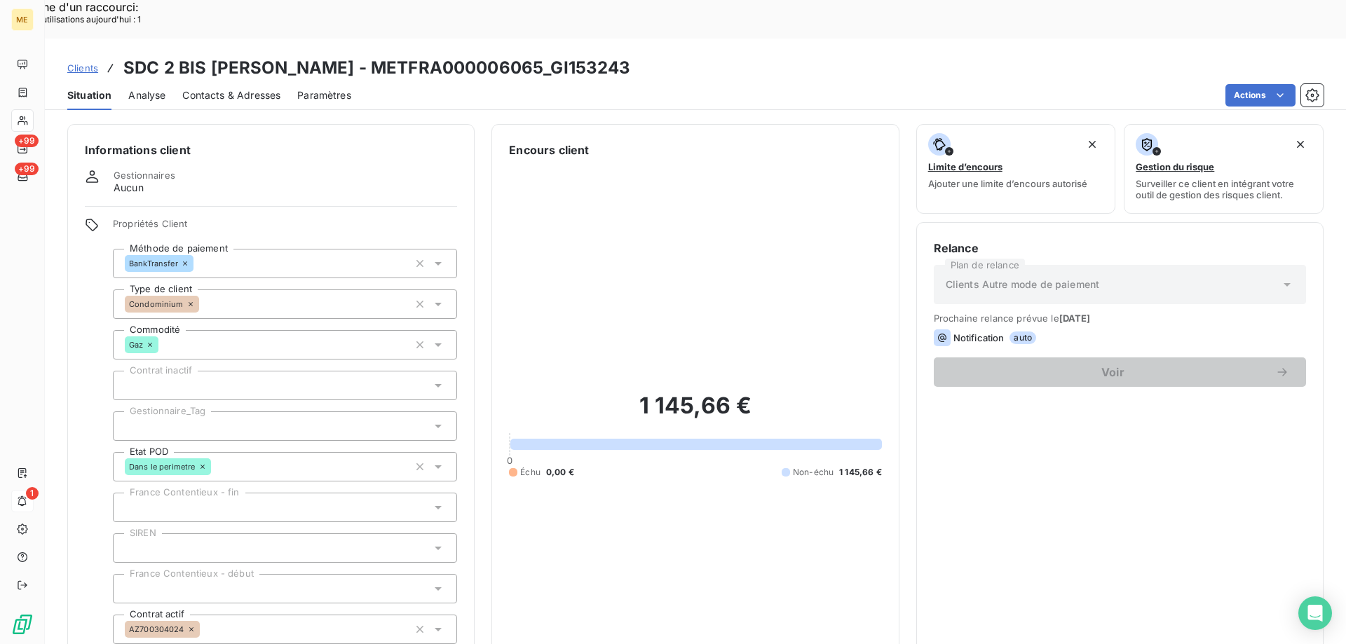
click at [201, 362] on div "Propriétés Client Méthode de paiement BankTransfer Type de client Condominium C…" at bounding box center [285, 464] width 344 height 493
click at [198, 411] on div at bounding box center [285, 425] width 344 height 29
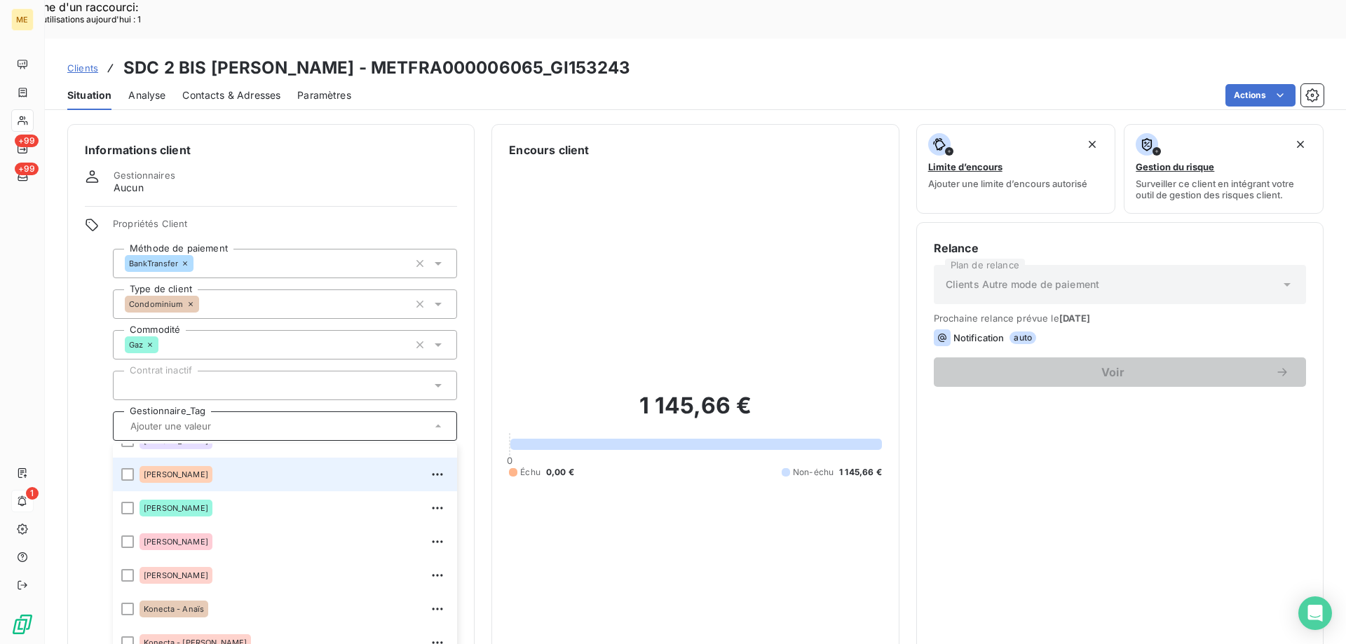
scroll to position [280, 0]
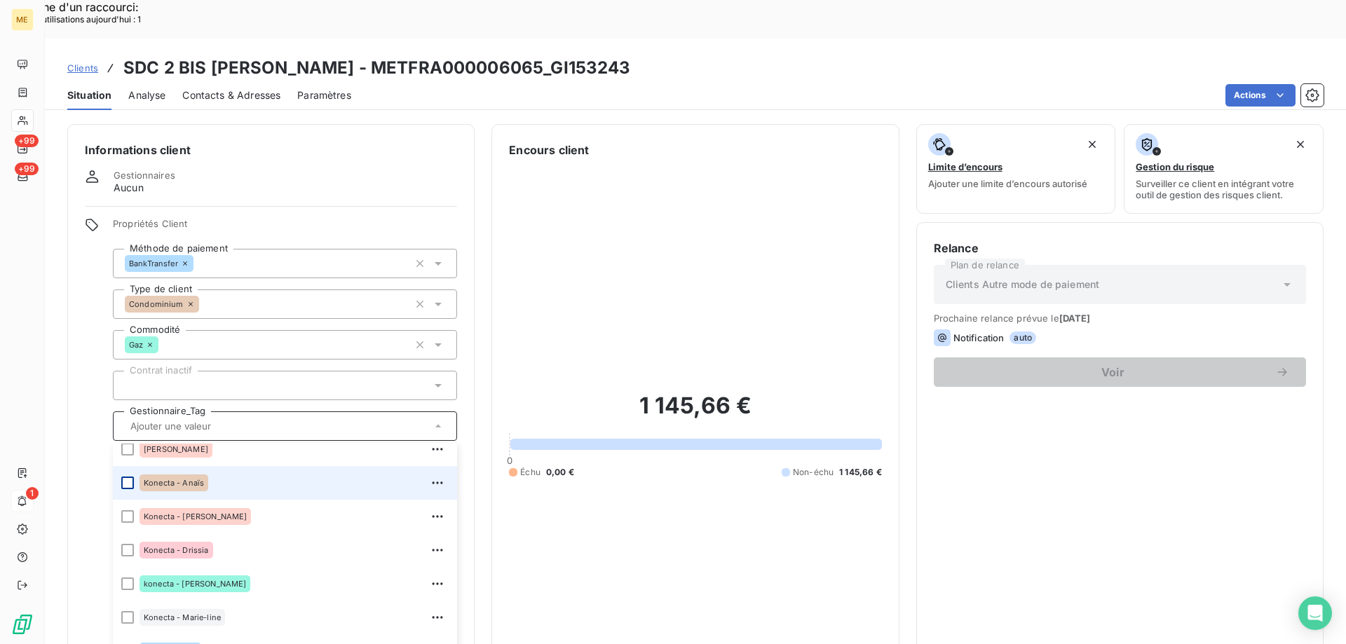
click at [125, 477] on div at bounding box center [127, 483] width 13 height 13
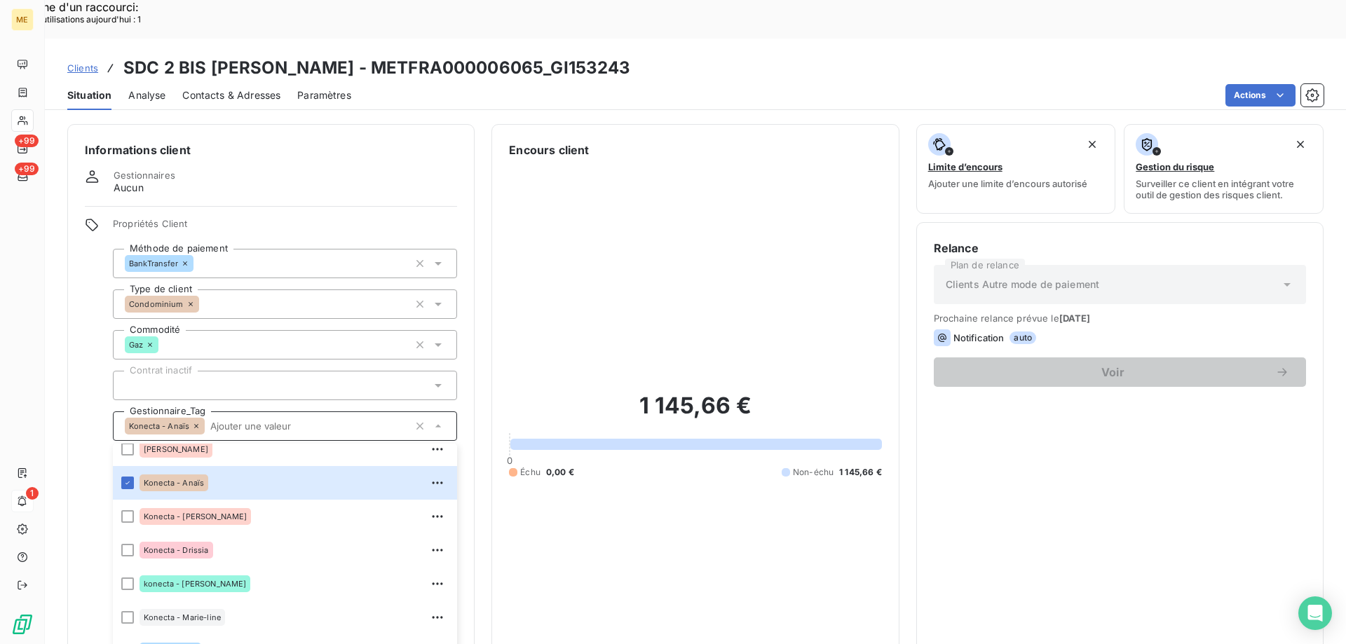
click at [81, 62] on span "Clients" at bounding box center [82, 67] width 31 height 11
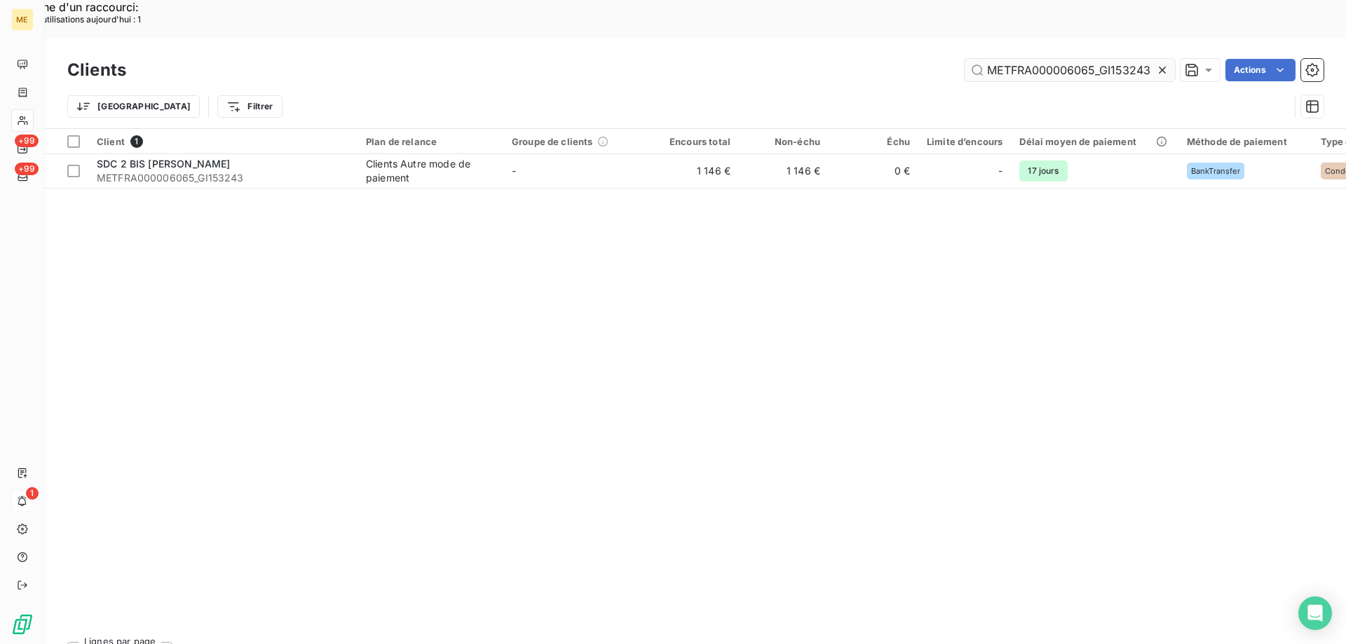
click at [1003, 59] on input "METFRA000006065_GI153243" at bounding box center [1069, 70] width 210 height 22
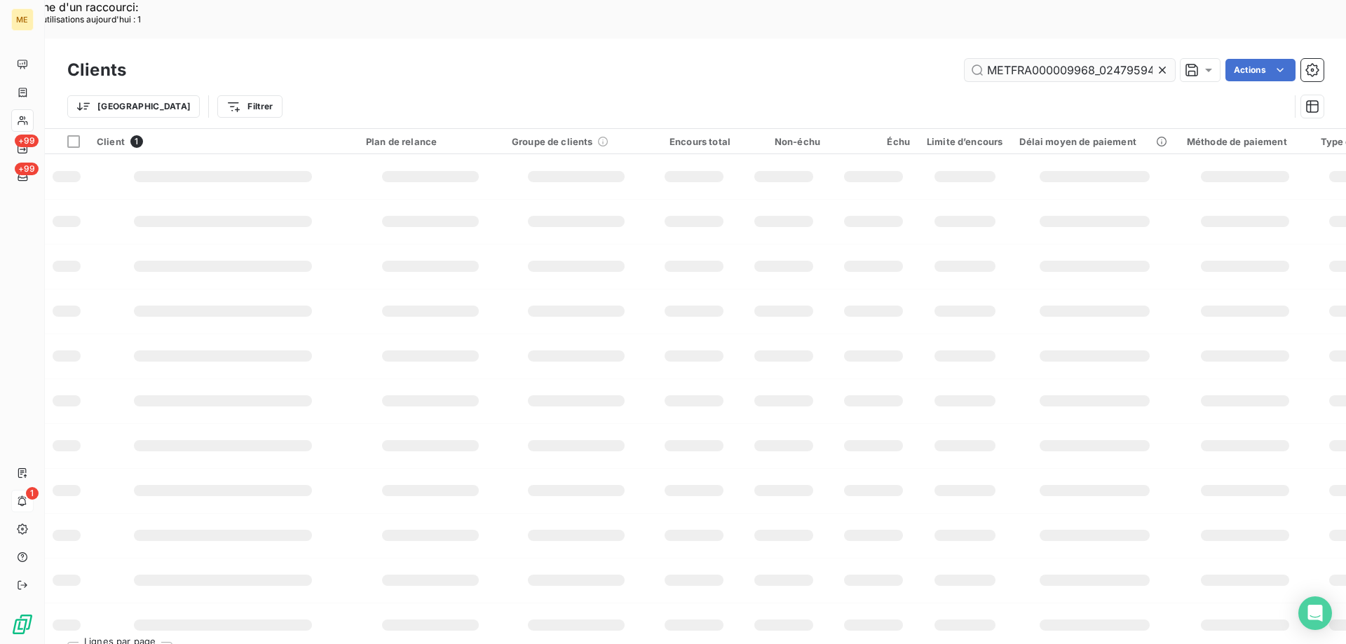
scroll to position [0, 41]
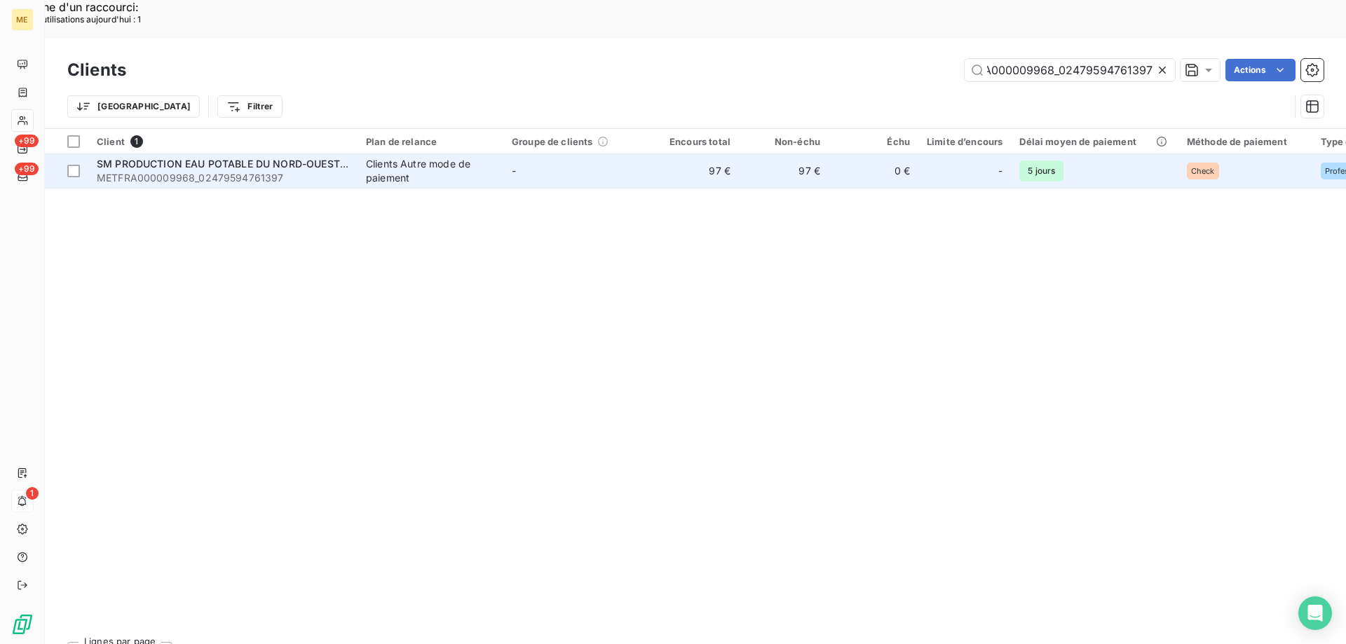
type input "METFRA000009968_02479594761397"
click at [220, 171] on span "METFRA000009968_02479594761397" at bounding box center [223, 178] width 252 height 14
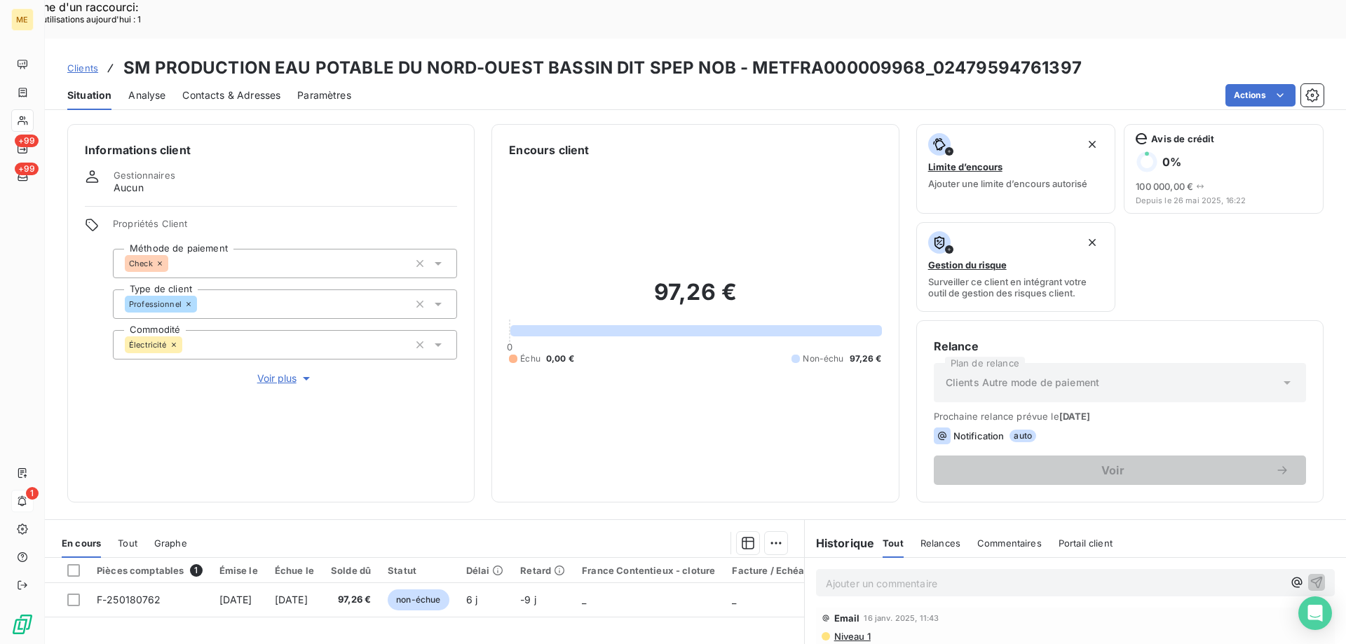
scroll to position [847, 0]
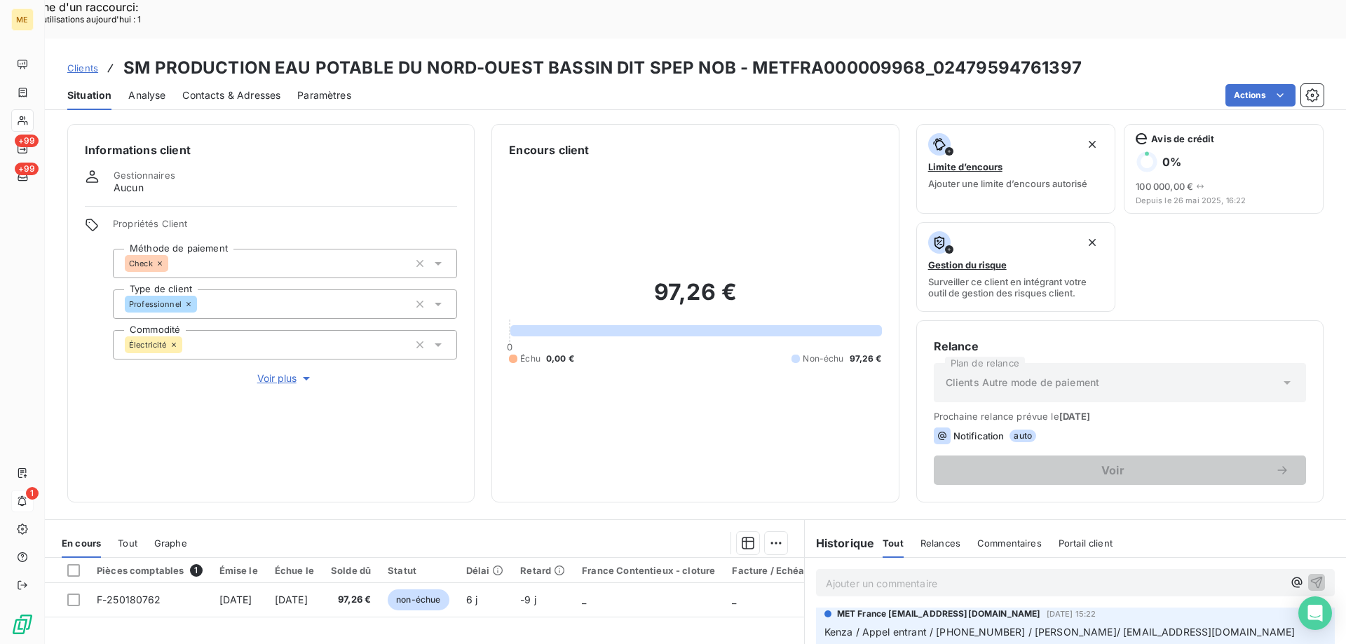
click at [279, 371] on span "Voir plus" at bounding box center [285, 378] width 56 height 14
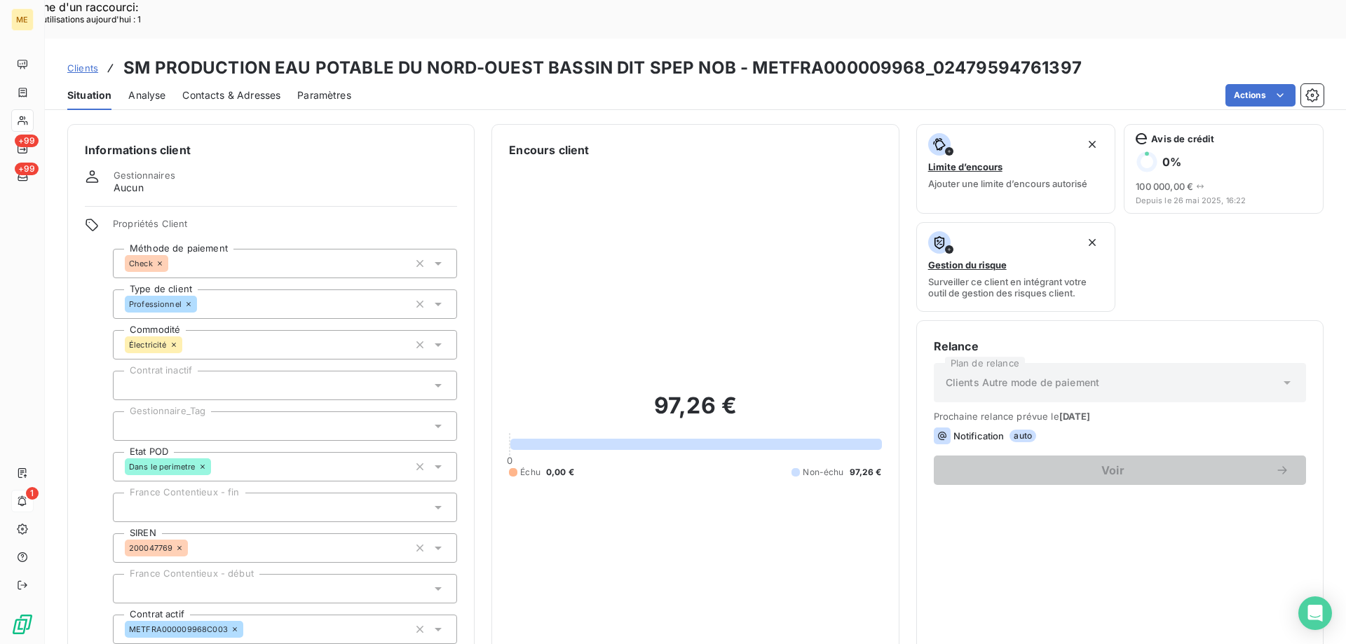
click at [152, 411] on div at bounding box center [285, 425] width 344 height 29
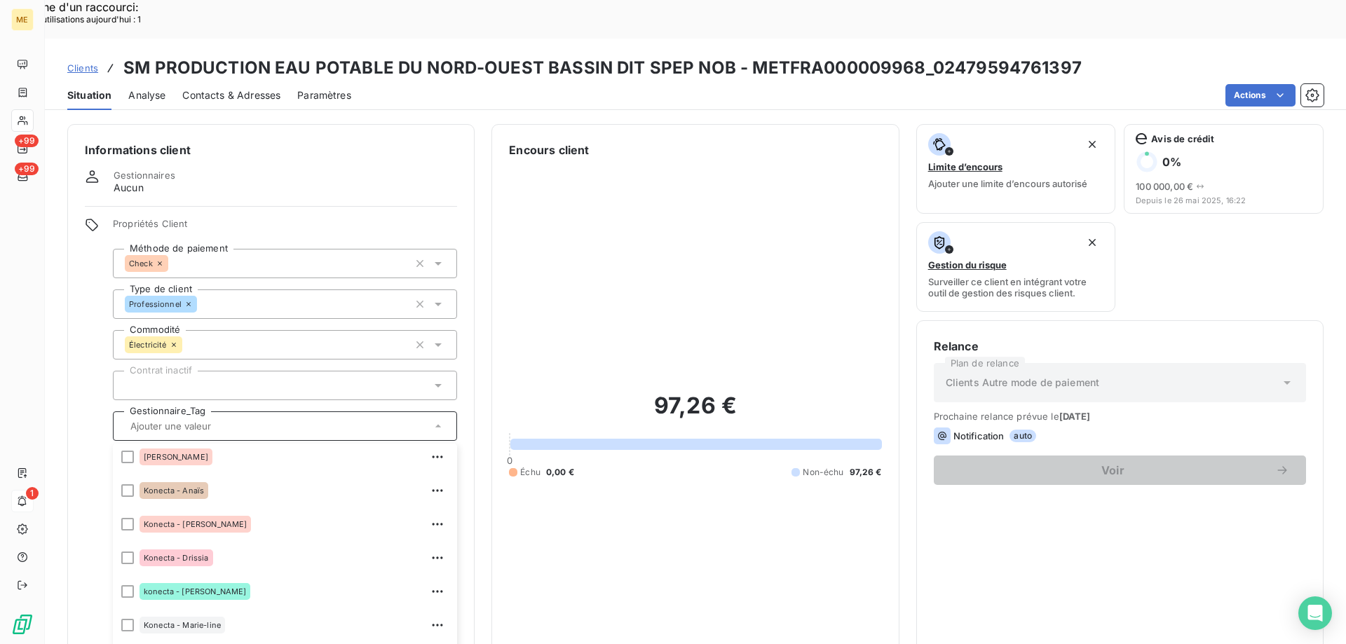
scroll to position [280, 0]
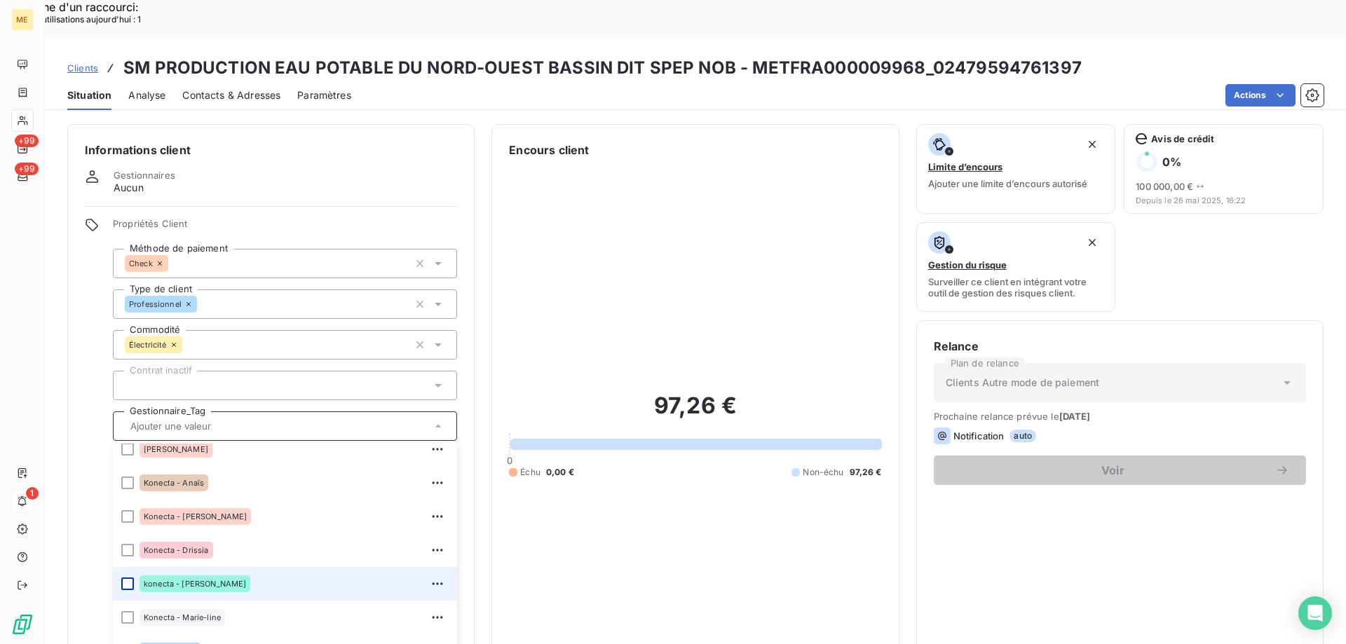
click at [130, 578] on div at bounding box center [127, 584] width 13 height 13
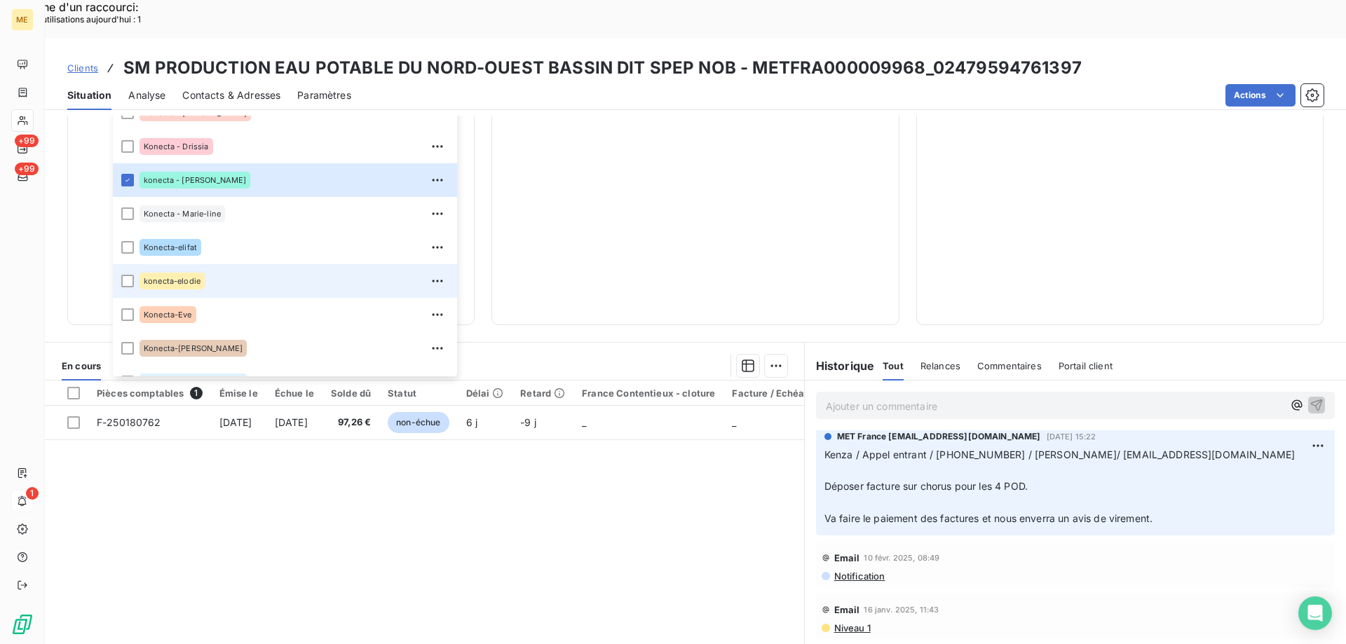
scroll to position [404, 0]
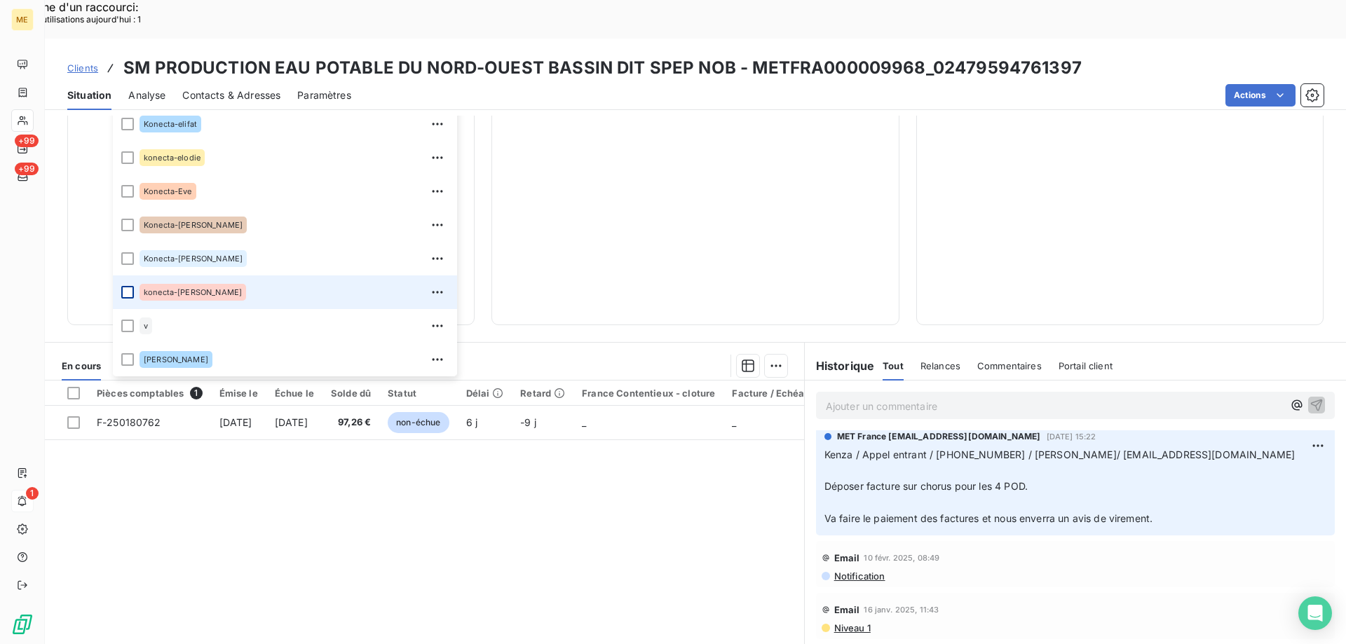
click at [130, 286] on div at bounding box center [127, 292] width 13 height 13
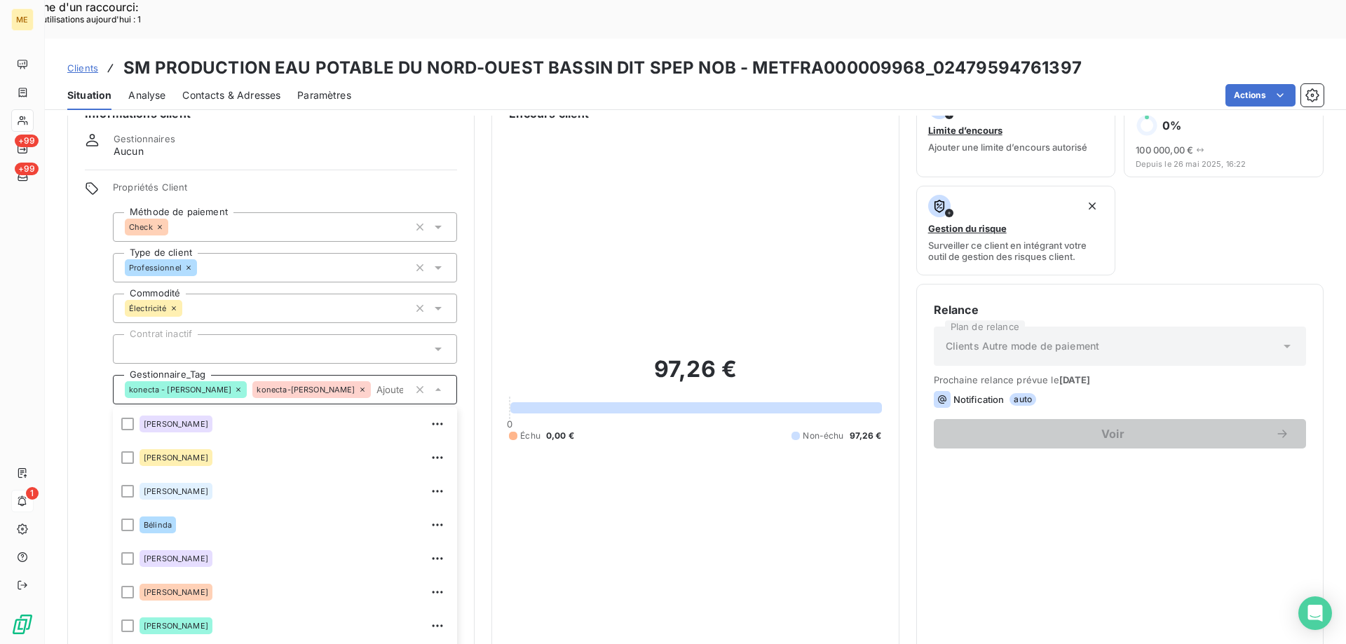
scroll to position [0, 0]
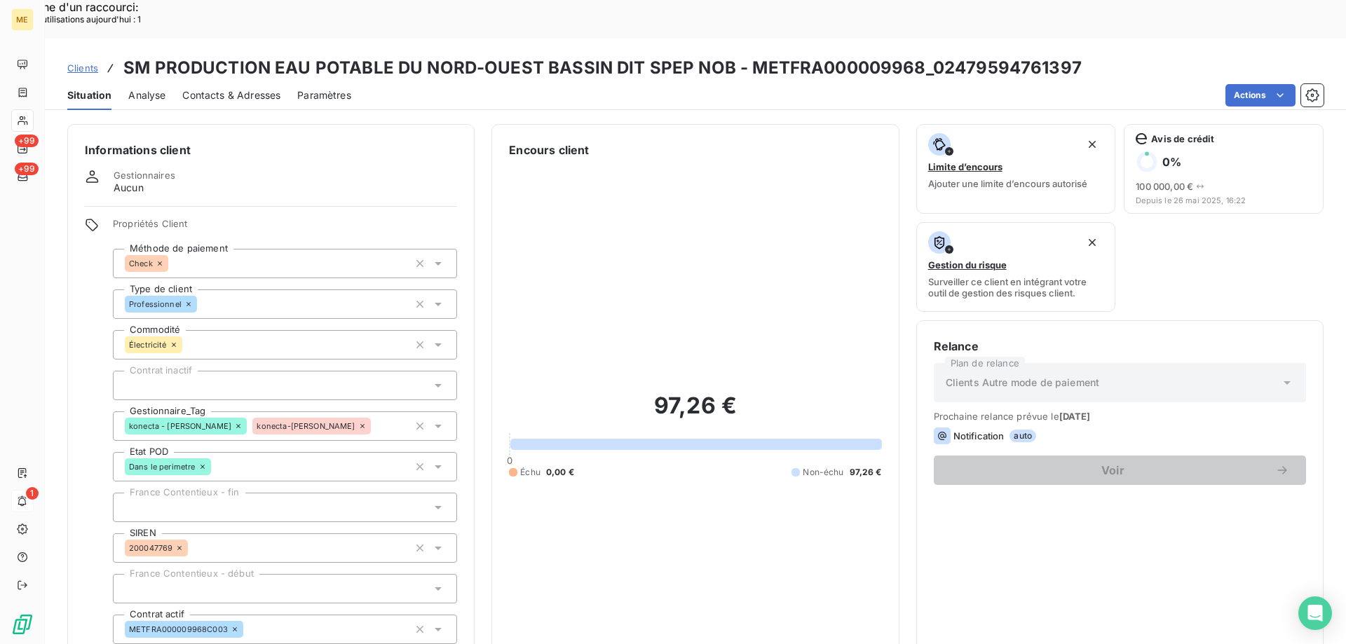
click at [78, 62] on span "Clients" at bounding box center [82, 67] width 31 height 11
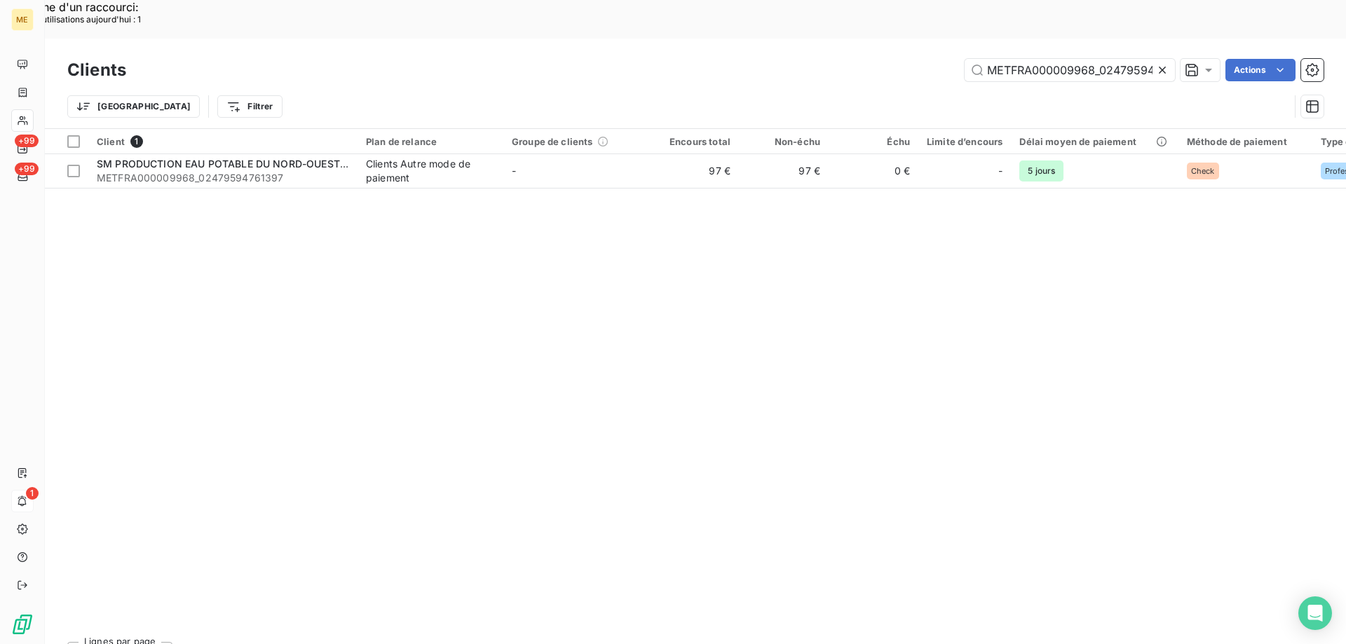
scroll to position [0, 41]
click at [1006, 59] on input "METFRA000009968_02479594761397" at bounding box center [1069, 70] width 210 height 22
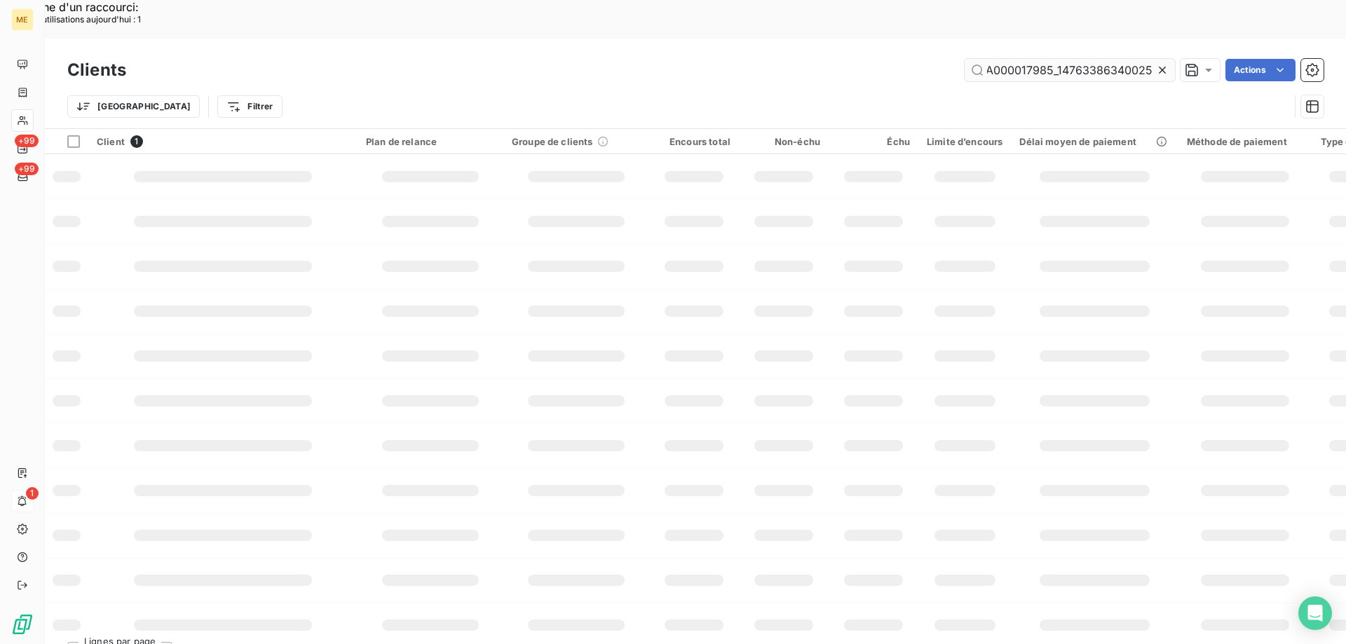
scroll to position [0, 39]
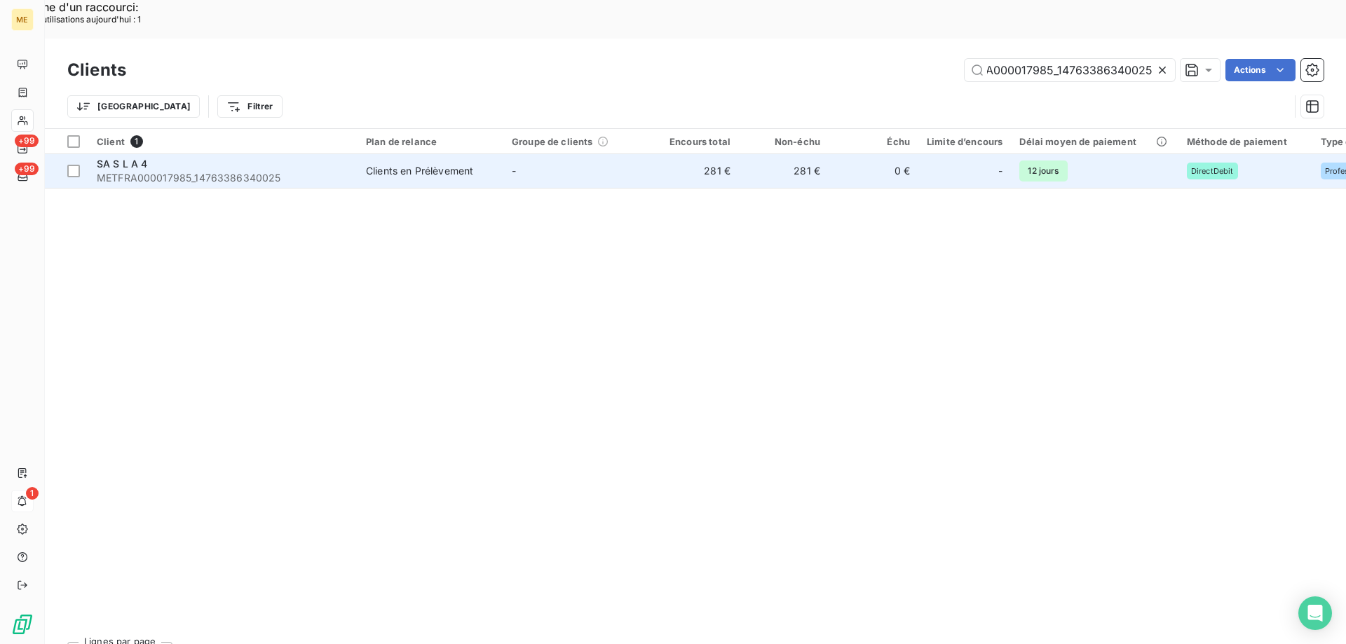
type input "METFRA000017985_14763386340025"
click at [175, 157] on div "SA S L A 4" at bounding box center [223, 164] width 252 height 14
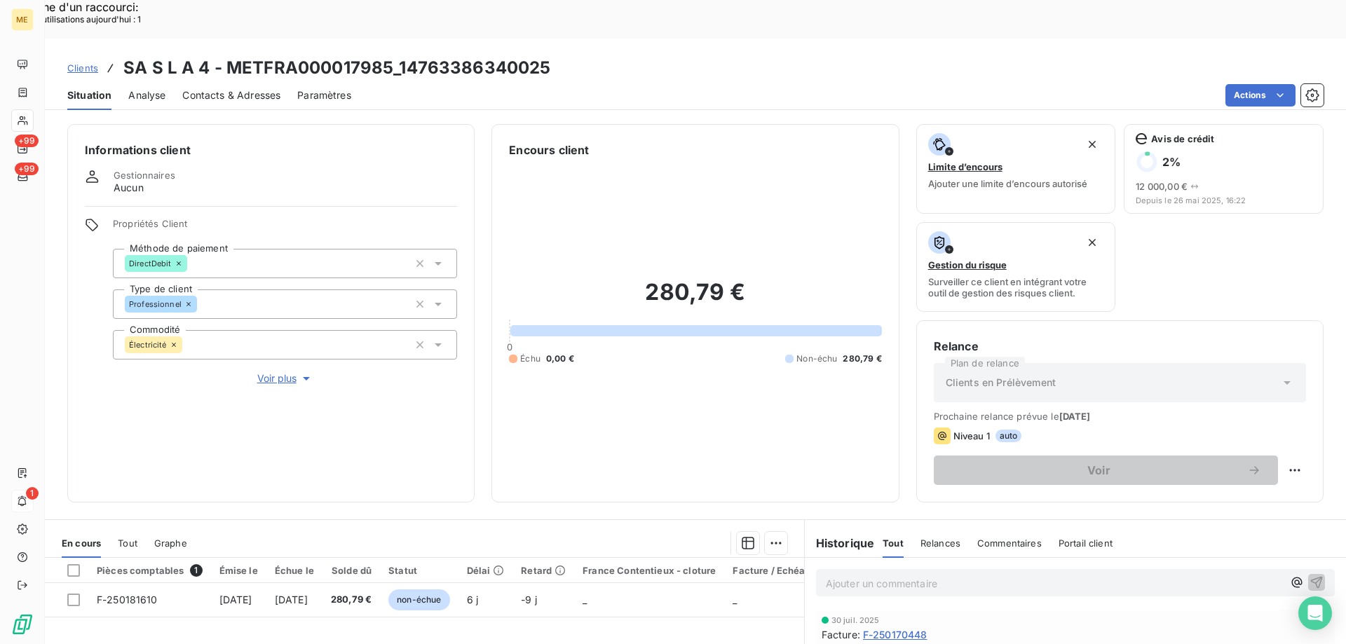
click at [273, 371] on span "Voir plus" at bounding box center [285, 378] width 56 height 14
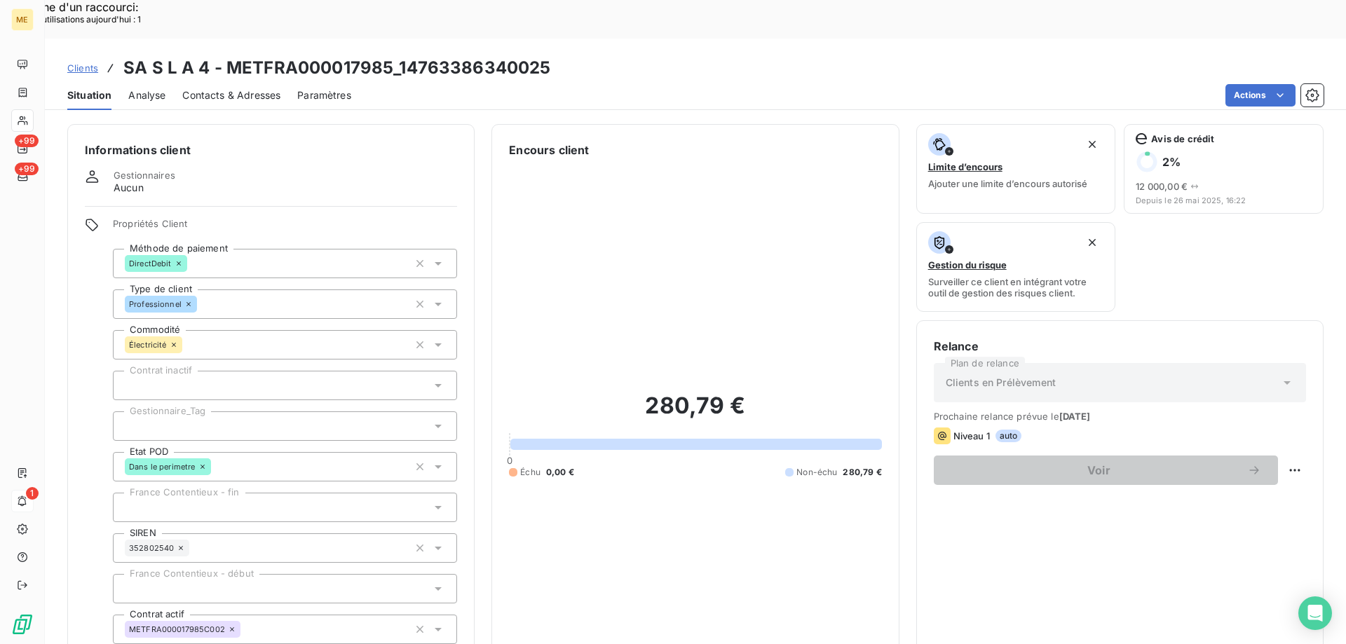
click at [213, 411] on div at bounding box center [285, 425] width 344 height 29
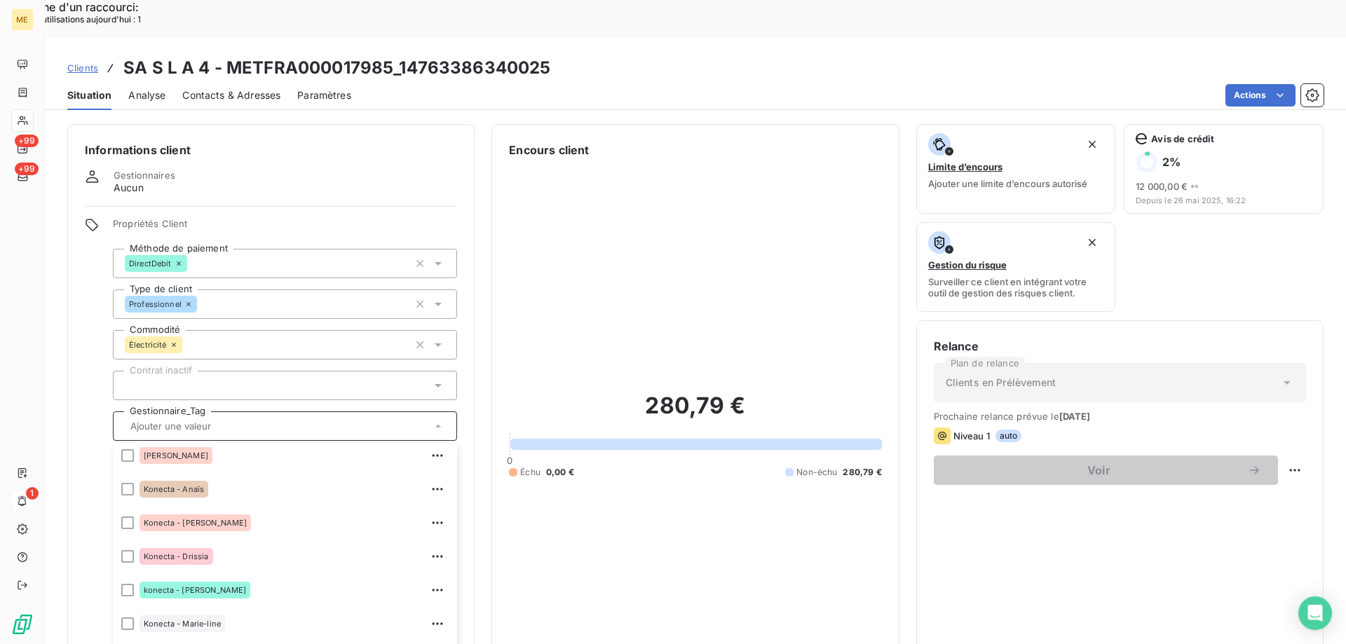
scroll to position [280, 0]
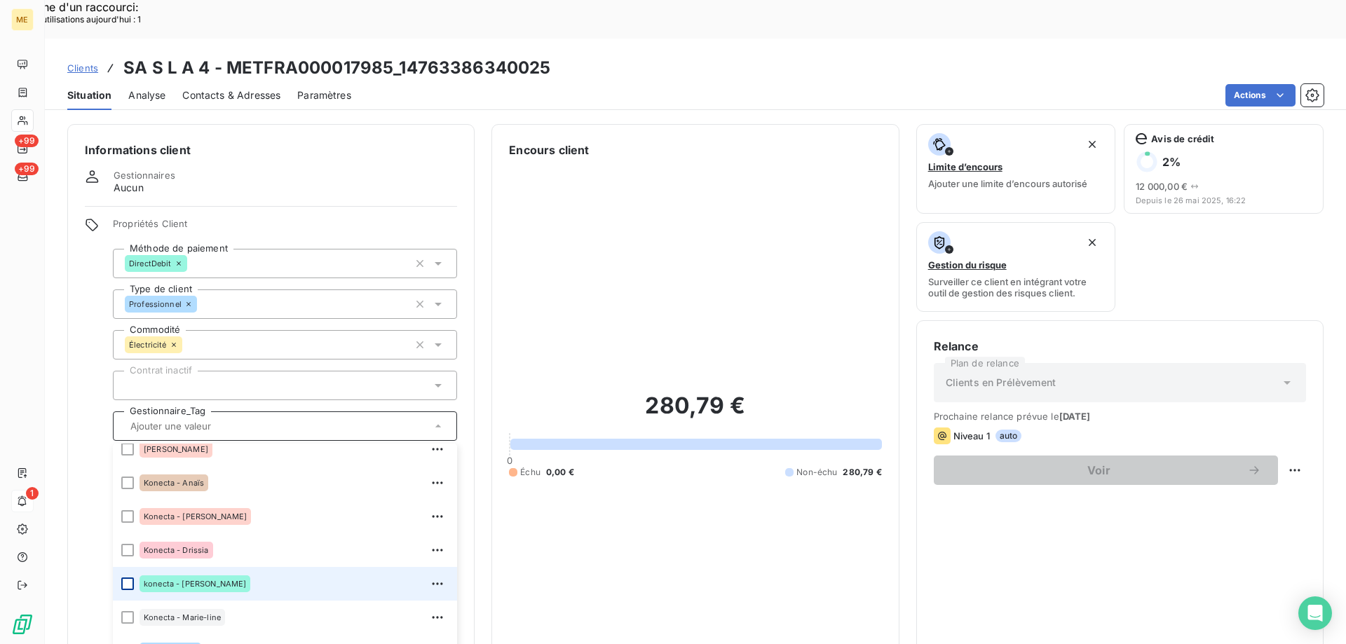
click at [124, 578] on div at bounding box center [127, 584] width 13 height 13
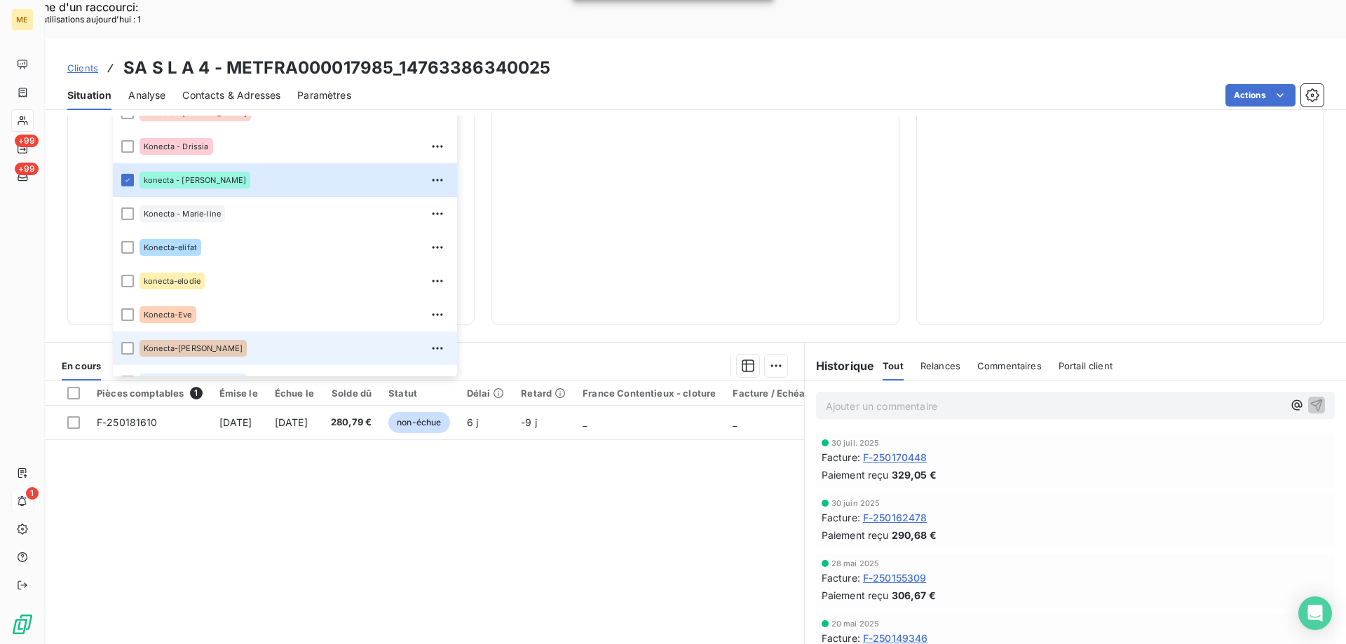
scroll to position [404, 0]
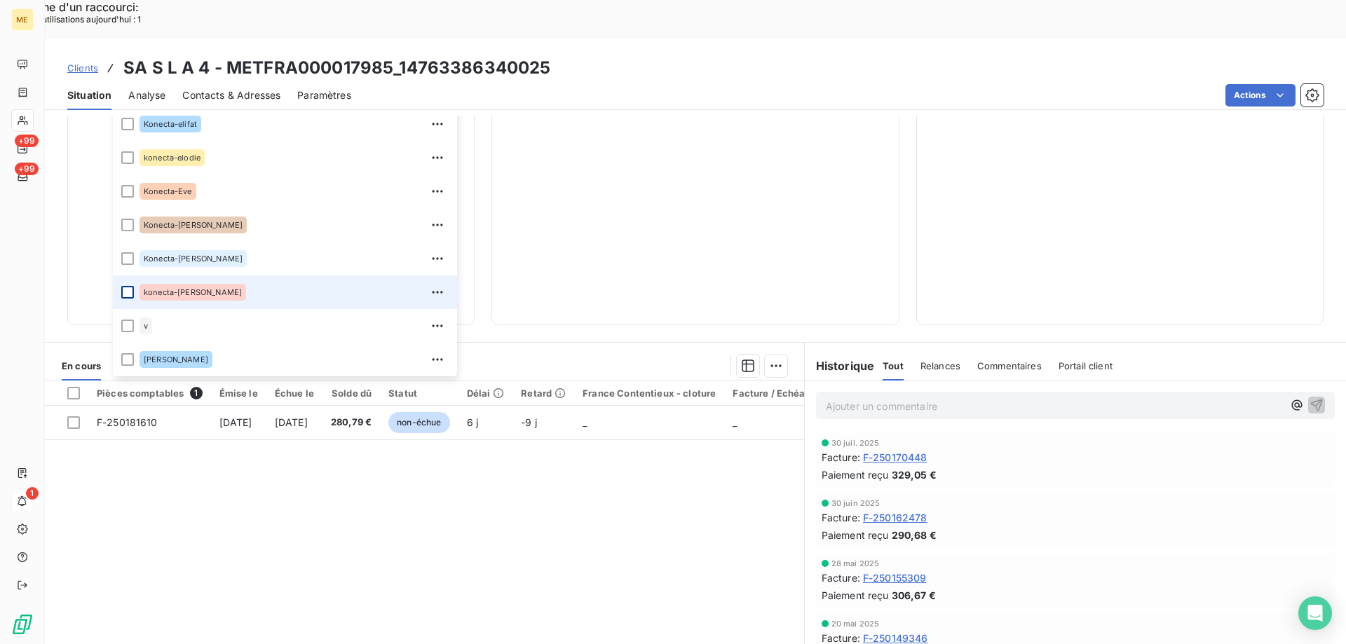
click at [125, 286] on div at bounding box center [127, 292] width 13 height 13
click at [93, 62] on span "Clients" at bounding box center [82, 67] width 31 height 11
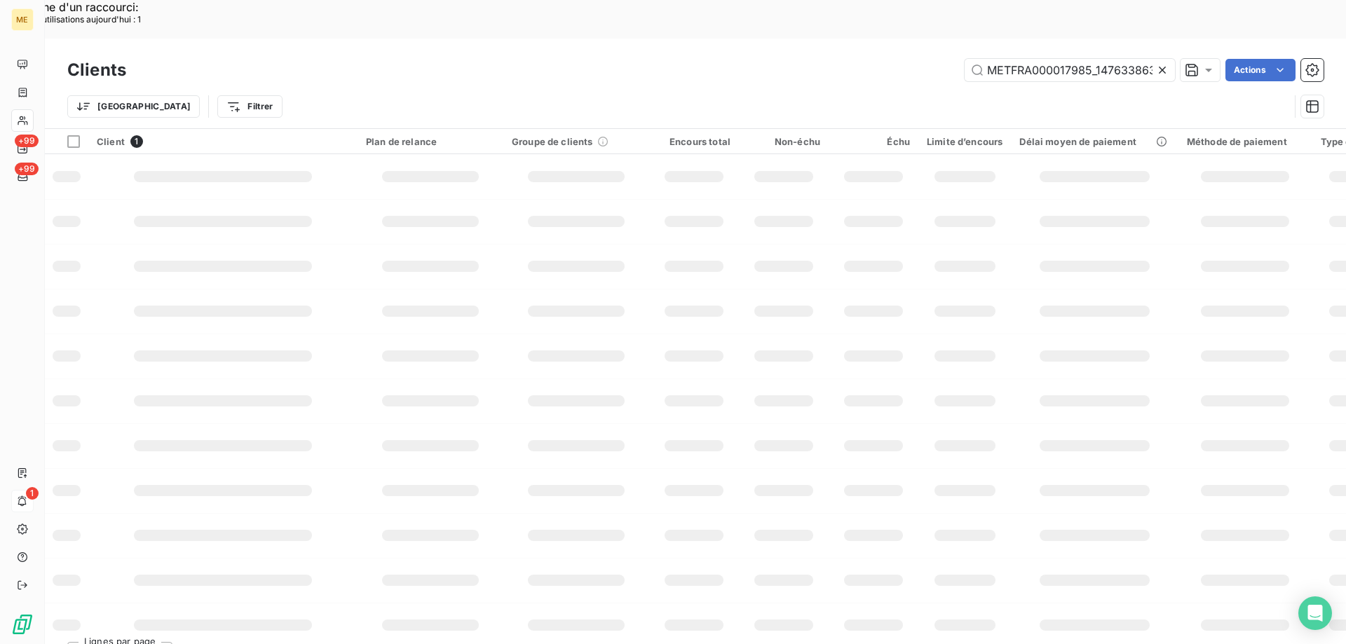
scroll to position [0, 39]
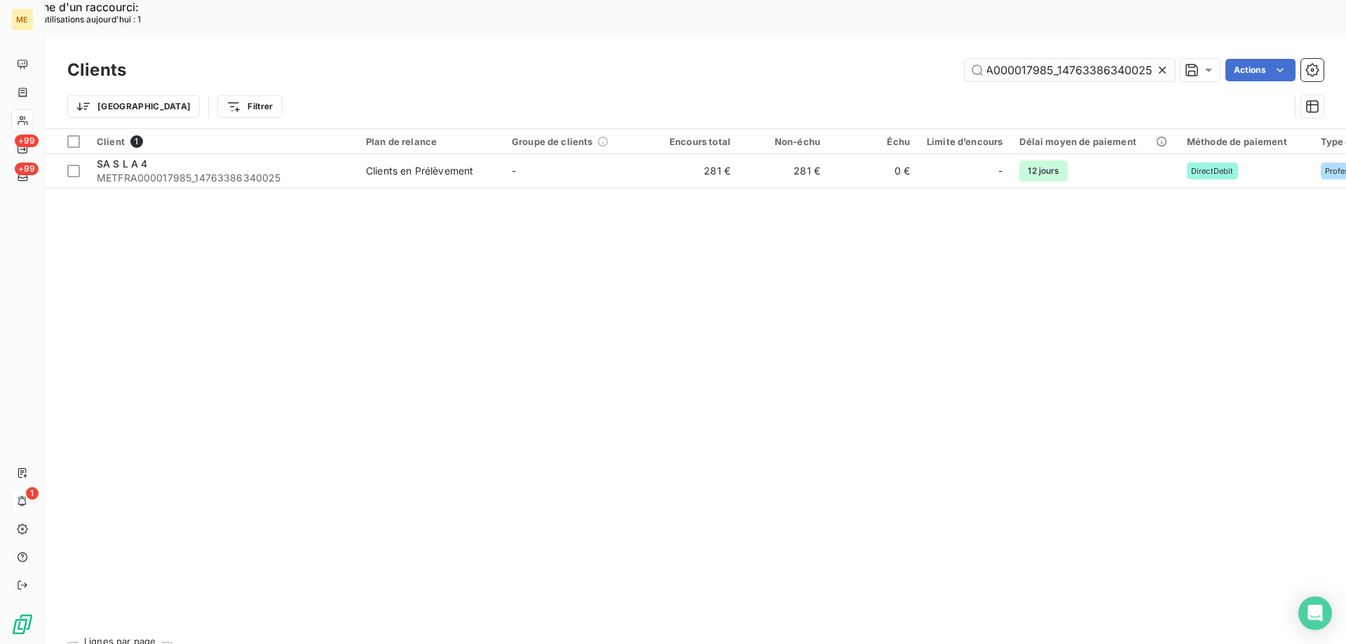
click at [1052, 59] on input "METFRA000017985_14763386340025" at bounding box center [1069, 70] width 210 height 22
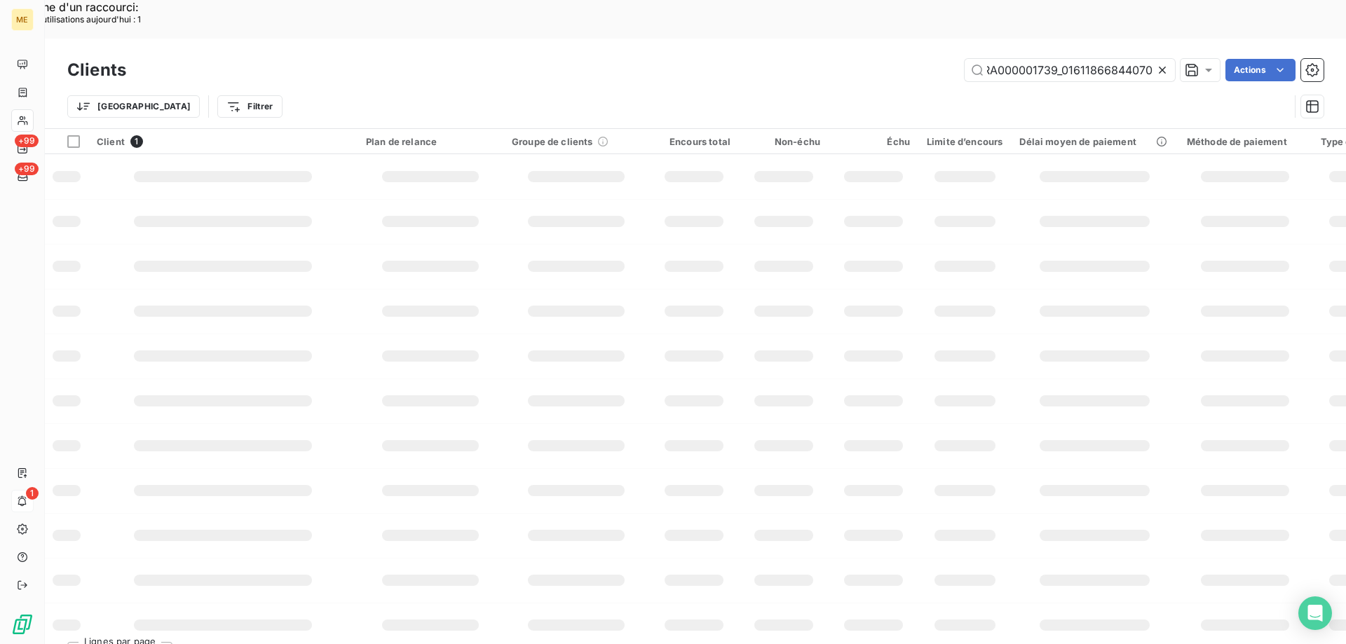
scroll to position [0, 34]
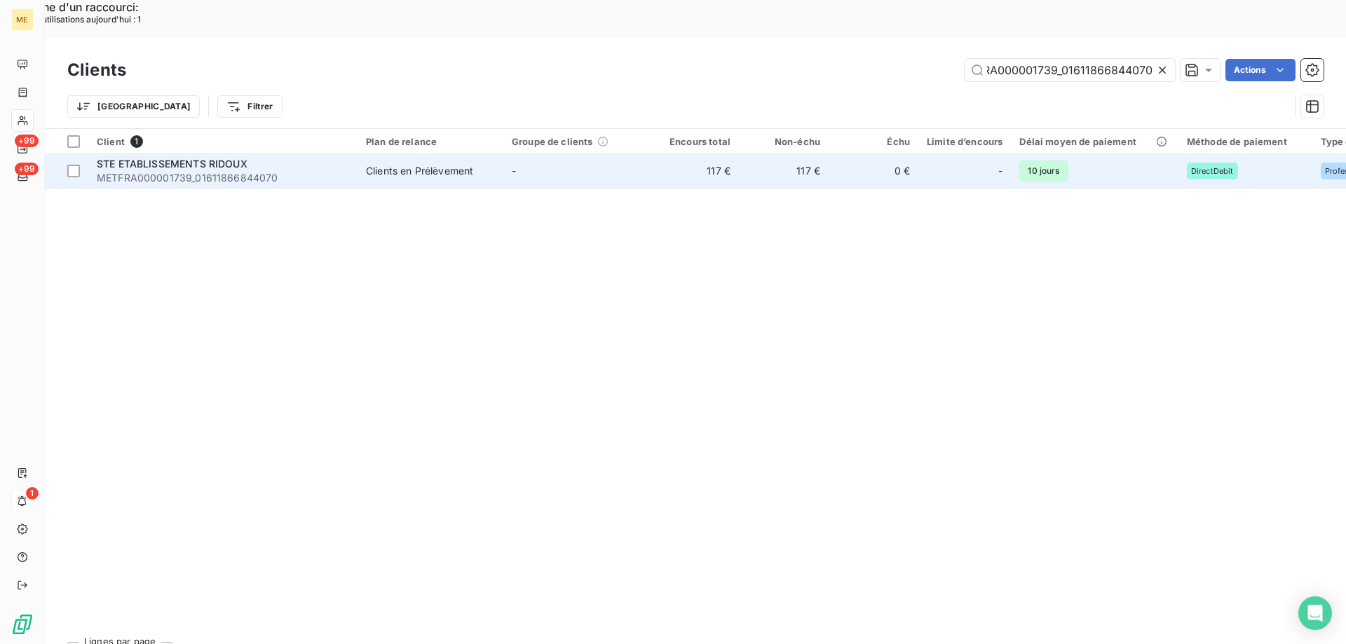
type input "METFRA000001739_01611866844070"
click at [163, 158] on span "STE ETABLISSEMENTS RIDOUX" at bounding box center [172, 164] width 151 height 12
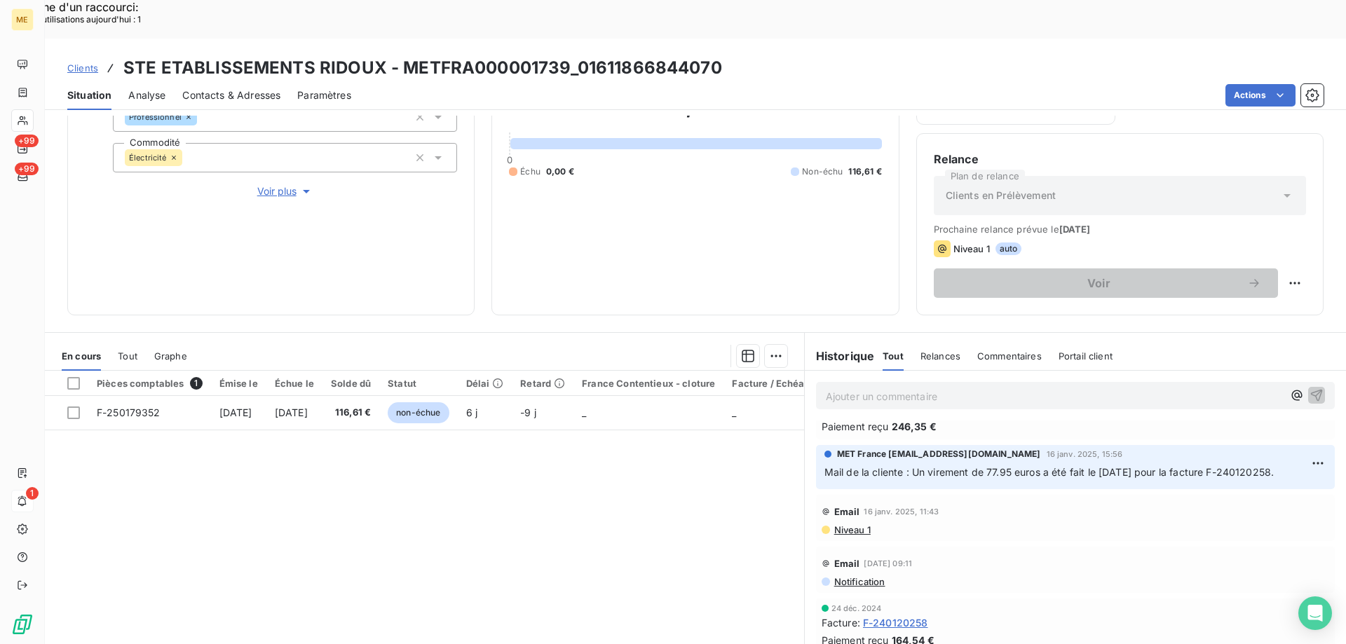
scroll to position [561, 0]
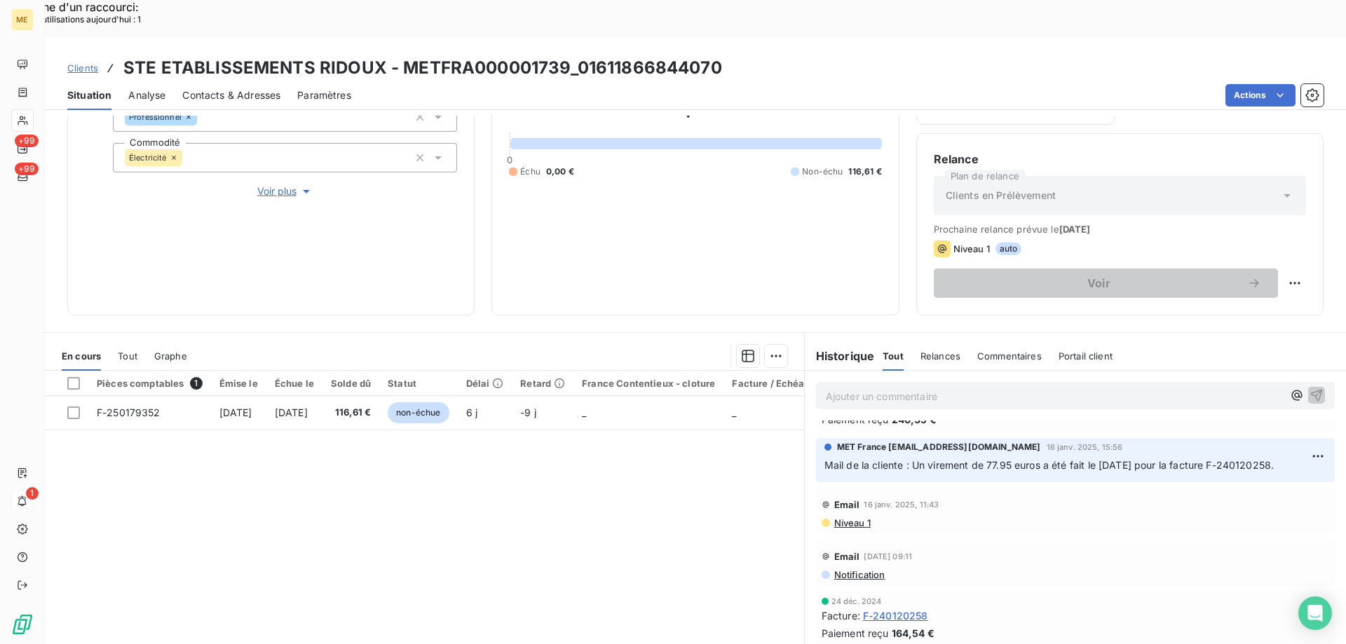
click at [263, 184] on span "Voir plus" at bounding box center [285, 191] width 56 height 14
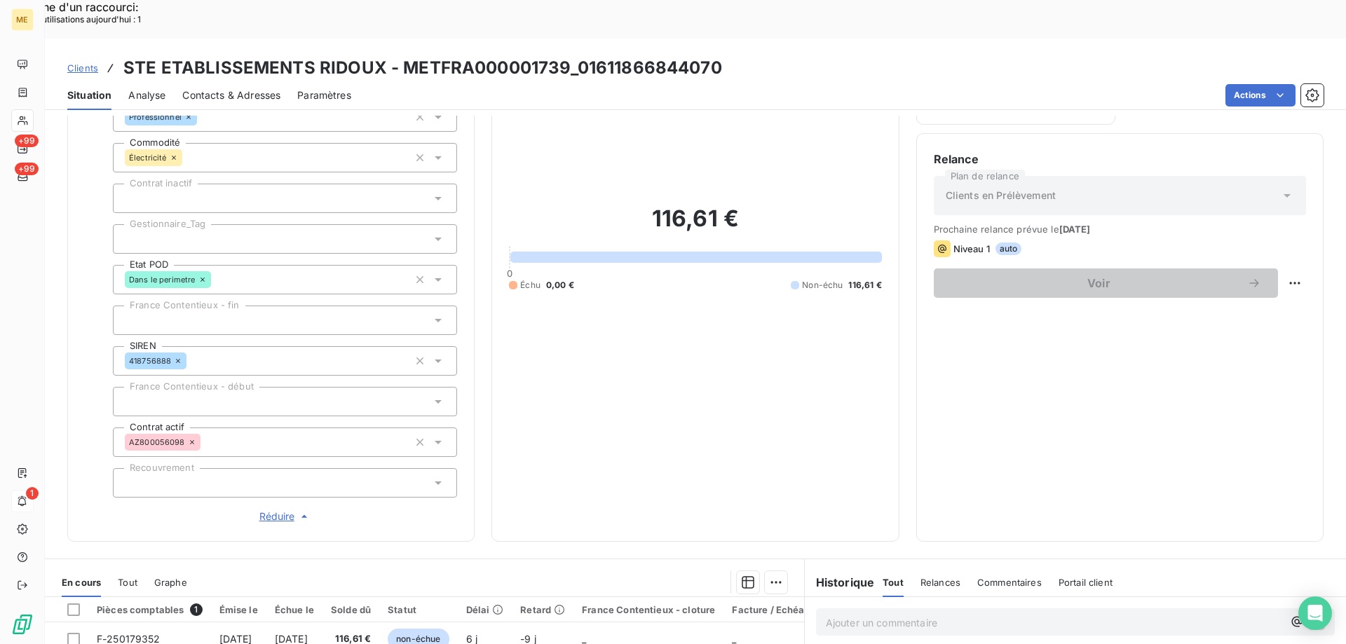
click at [202, 224] on div at bounding box center [285, 238] width 344 height 29
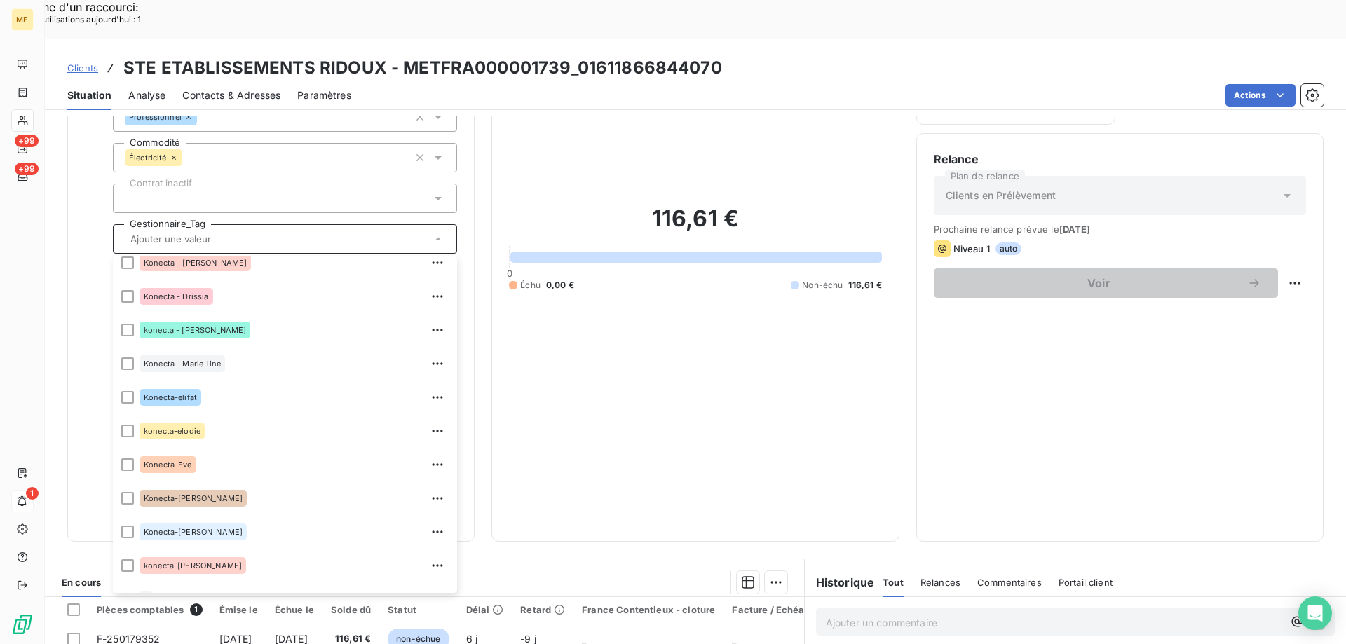
scroll to position [404, 0]
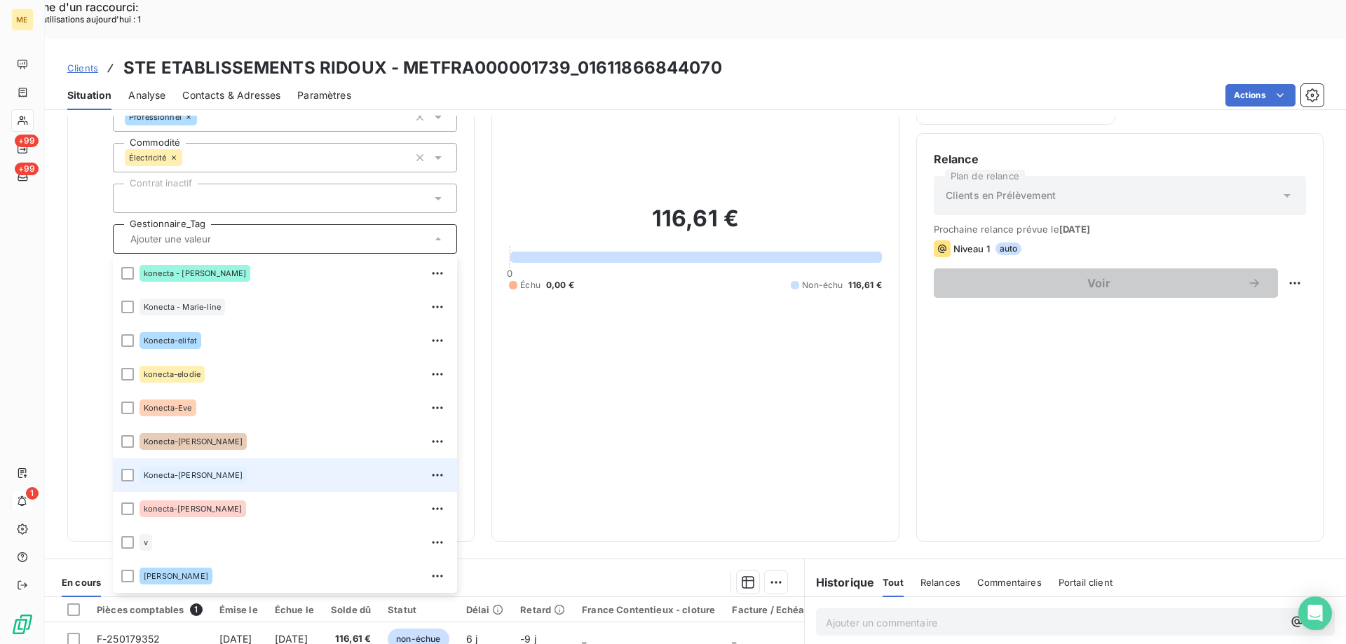
drag, startPoint x: 124, startPoint y: 427, endPoint x: 147, endPoint y: 86, distance: 342.1
click at [125, 469] on div at bounding box center [127, 475] width 13 height 13
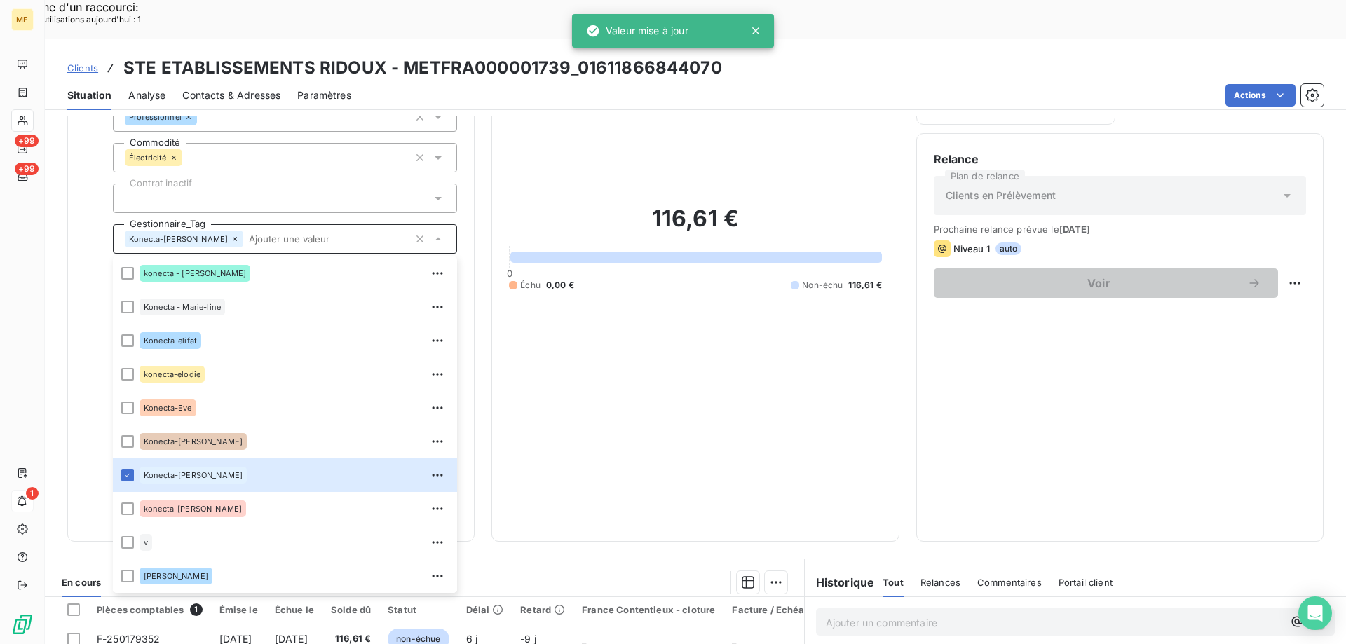
click at [79, 62] on span "Clients" at bounding box center [82, 67] width 31 height 11
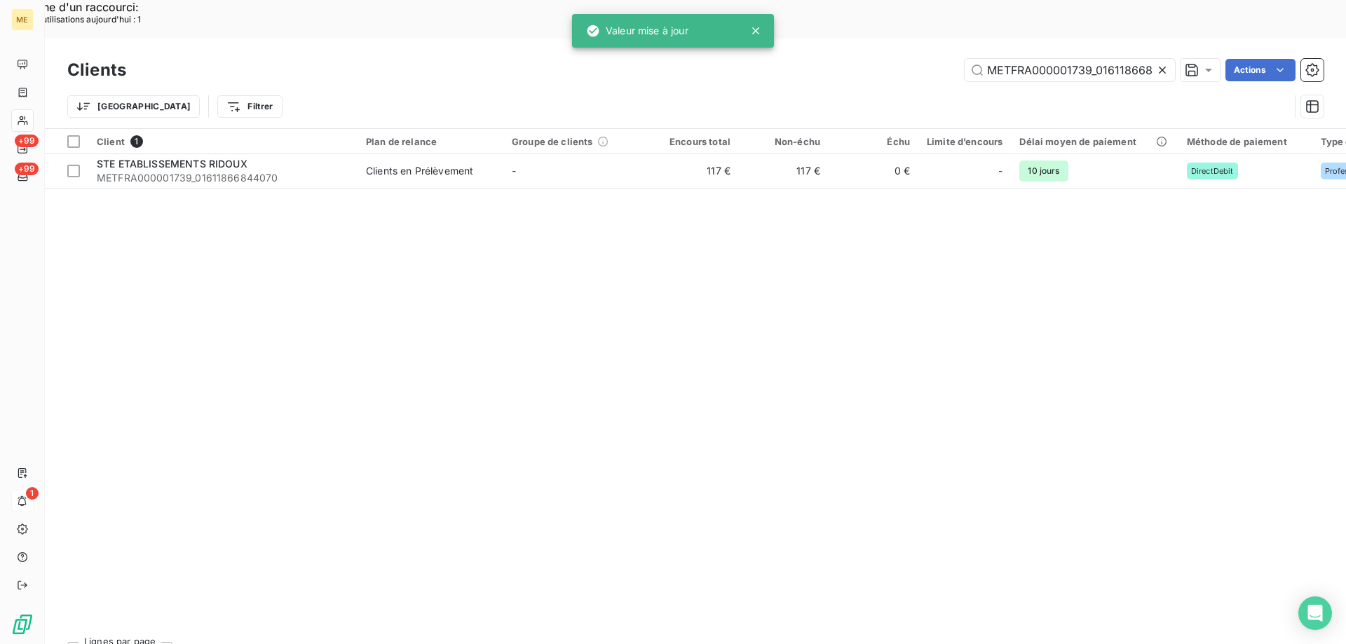
scroll to position [0, 34]
click at [1064, 59] on input "METFRA000001739_01611866844070" at bounding box center [1069, 70] width 210 height 22
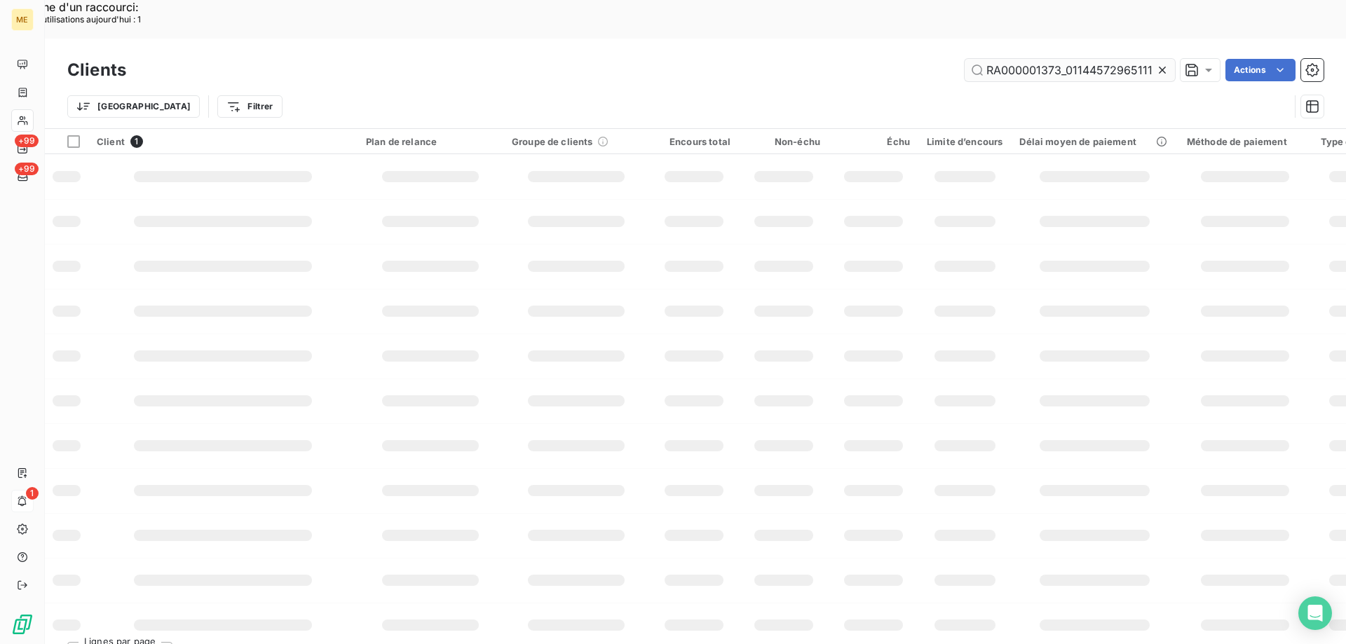
scroll to position [0, 29]
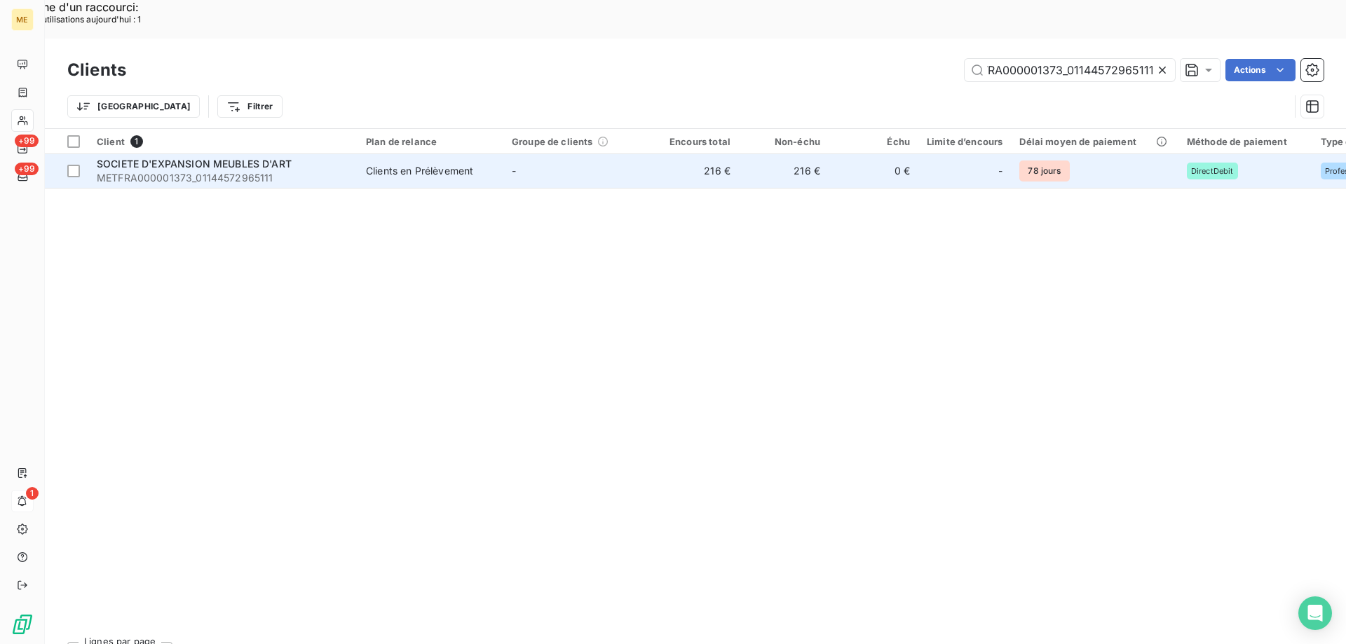
type input "METFRA000001373_01144572965111"
click at [228, 171] on span "METFRA000001373_01144572965111" at bounding box center [223, 178] width 252 height 14
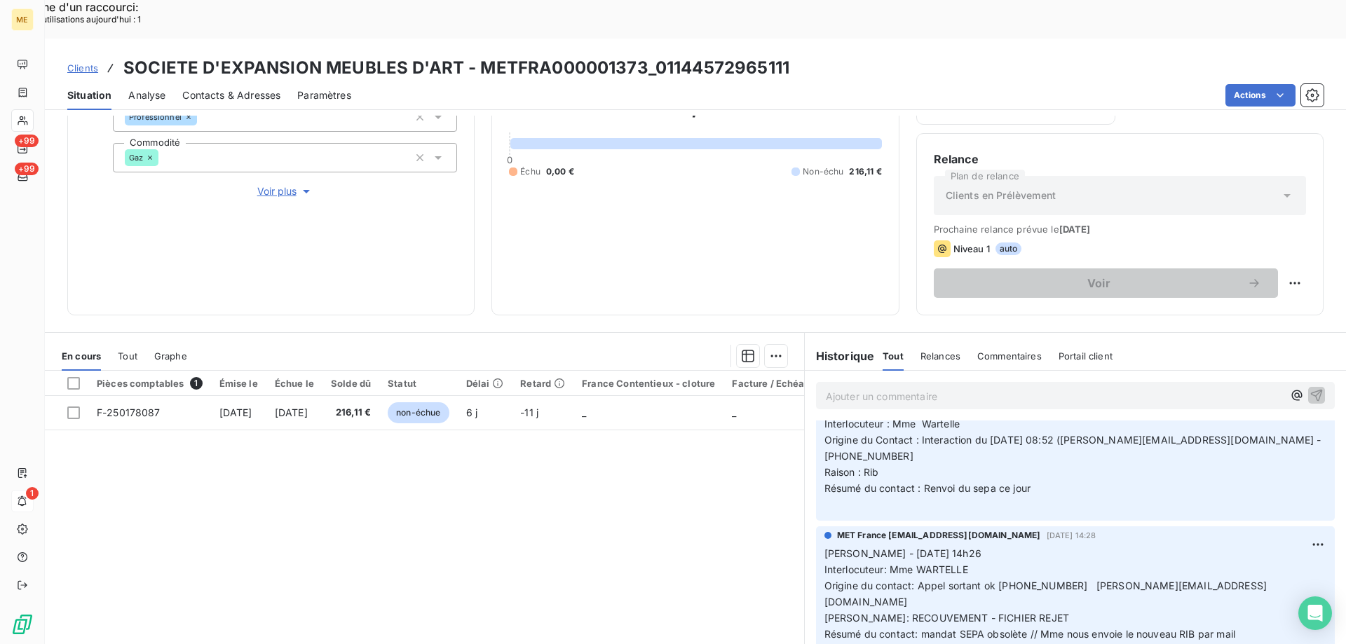
scroll to position [491, 0]
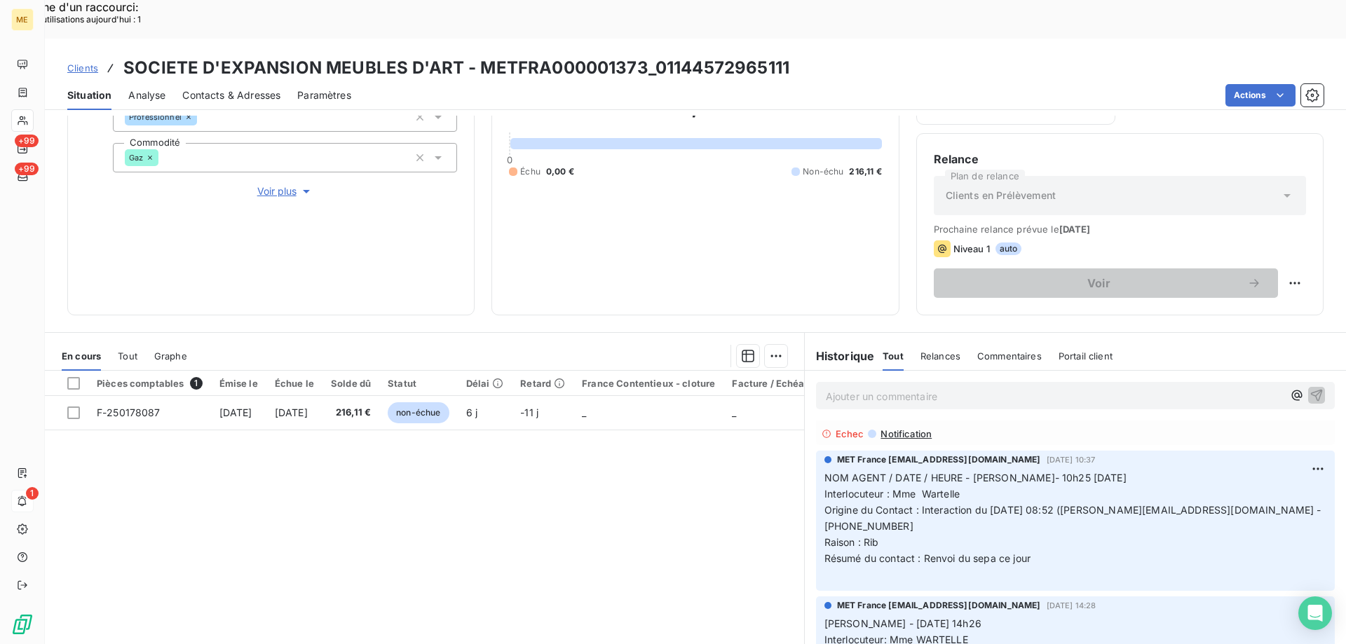
click at [280, 184] on span "Voir plus" at bounding box center [285, 191] width 56 height 14
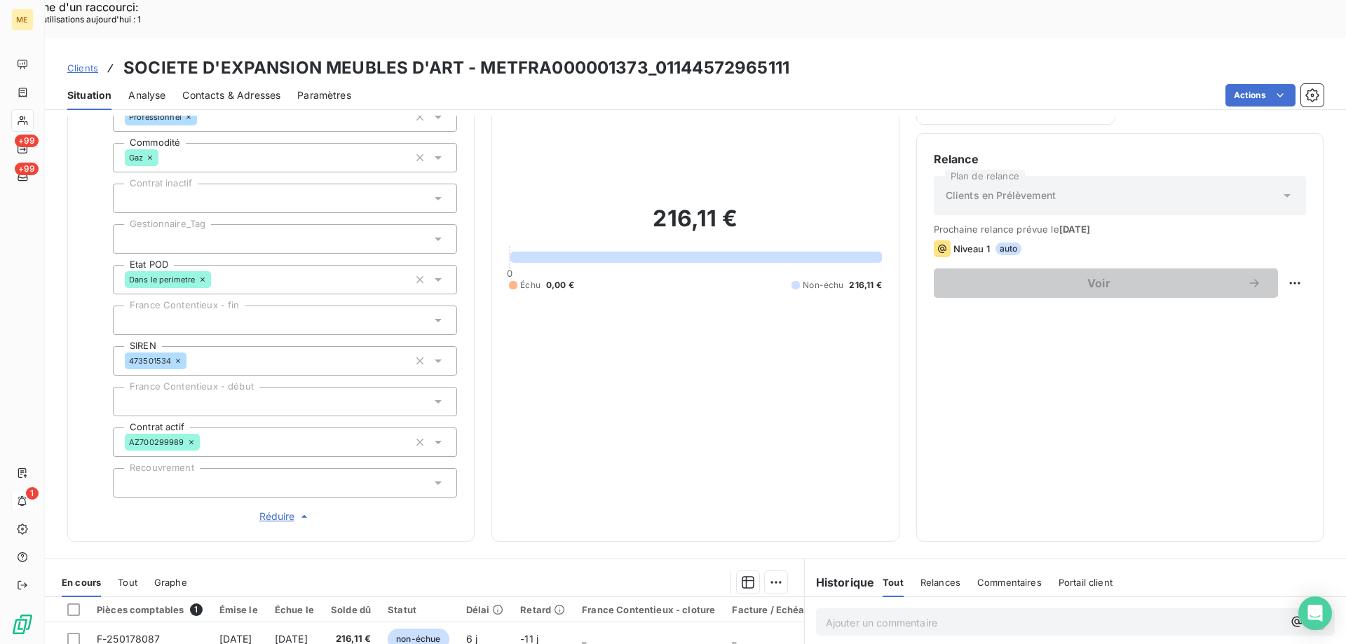
click at [247, 224] on div at bounding box center [285, 238] width 344 height 29
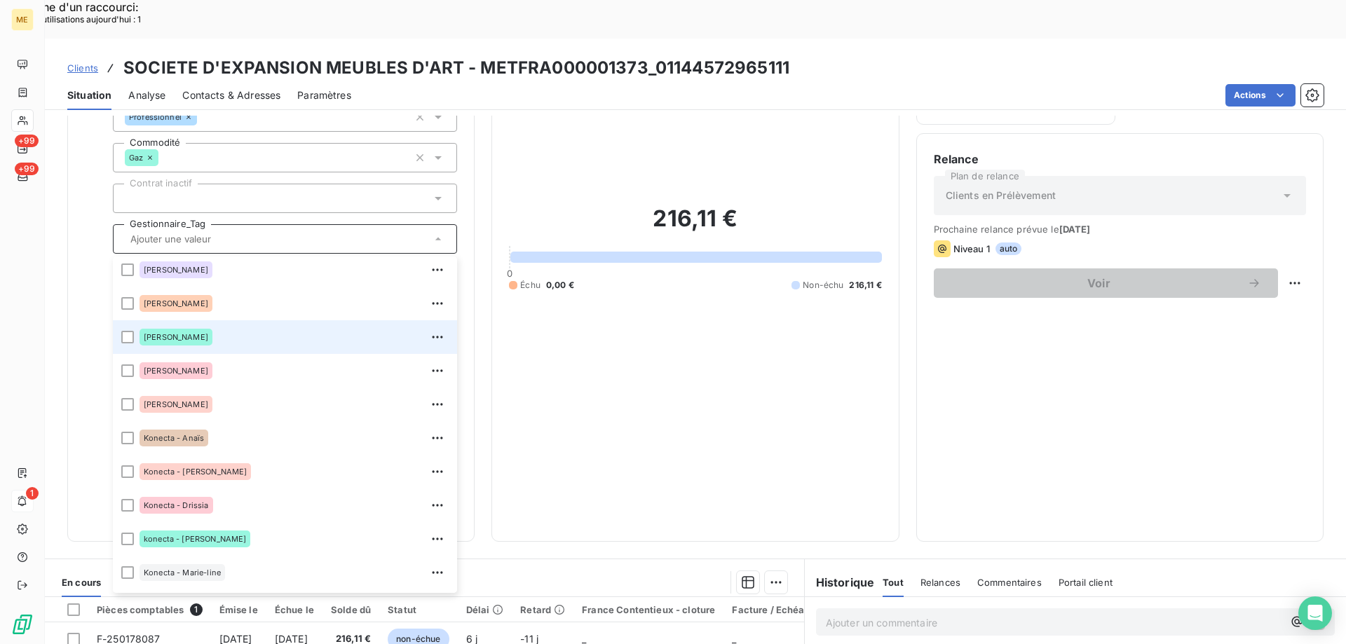
scroll to position [140, 0]
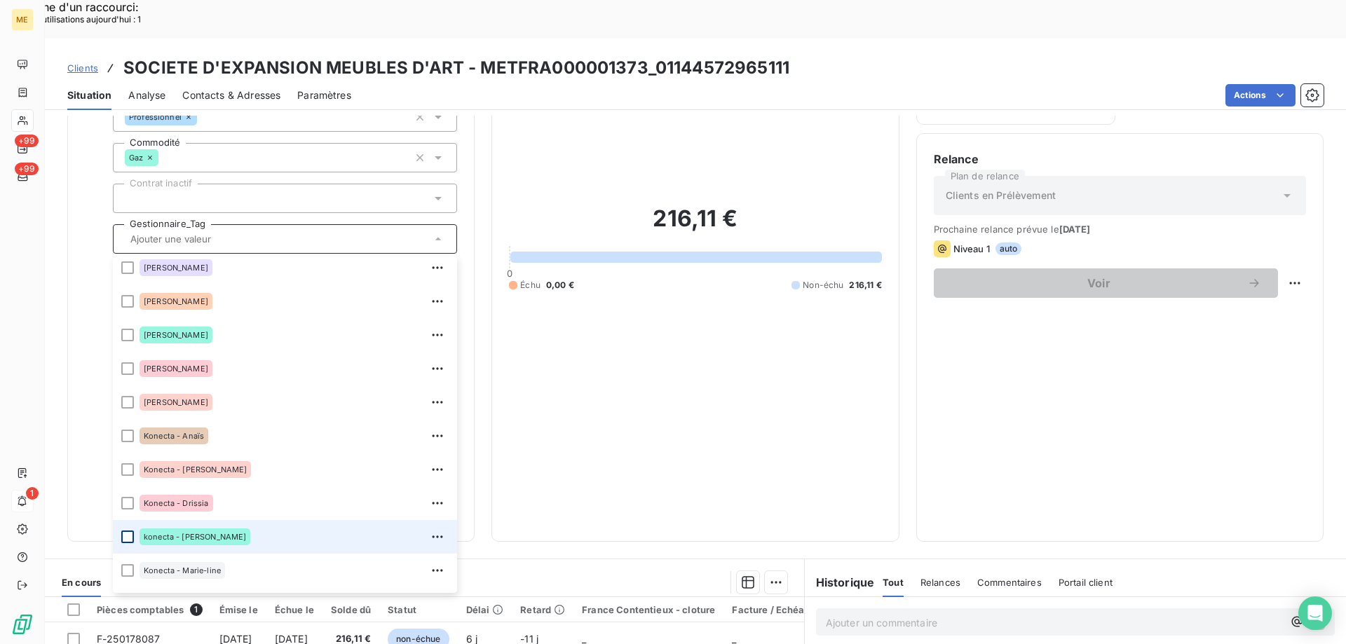
click at [130, 531] on div at bounding box center [127, 537] width 13 height 13
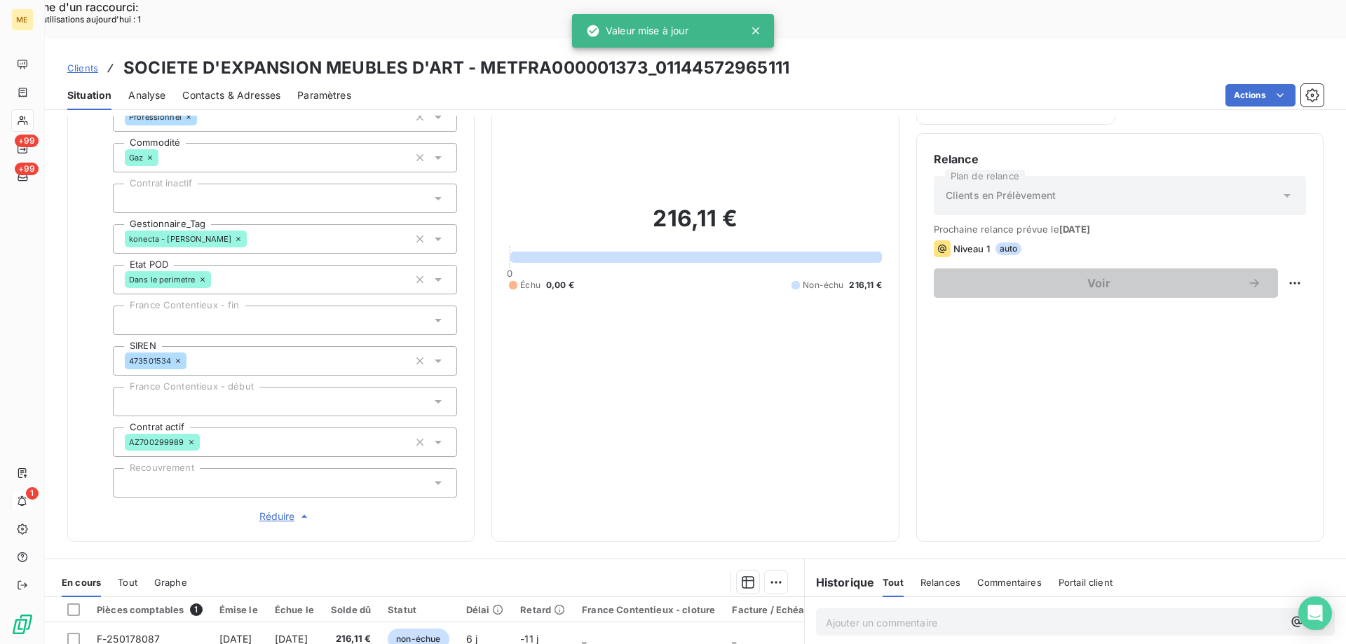
click at [85, 62] on span "Clients" at bounding box center [82, 67] width 31 height 11
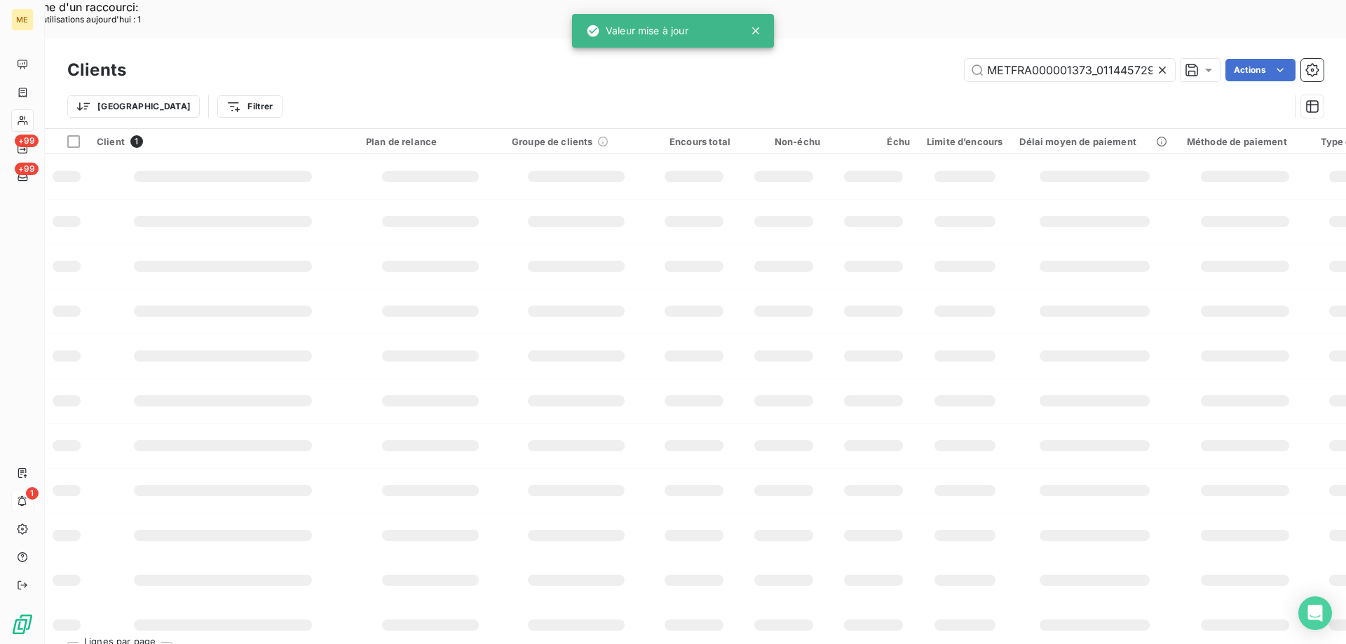
scroll to position [0, 29]
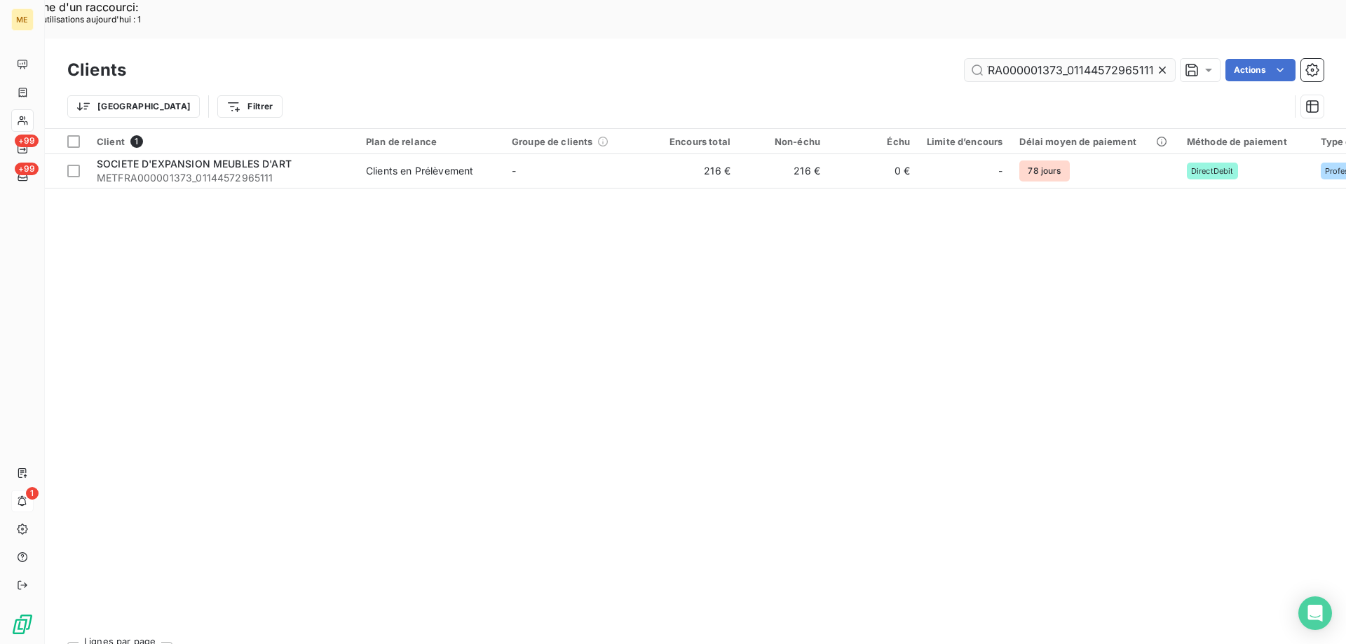
click at [1019, 59] on input "METFRA000001373_01144572965111" at bounding box center [1069, 70] width 210 height 22
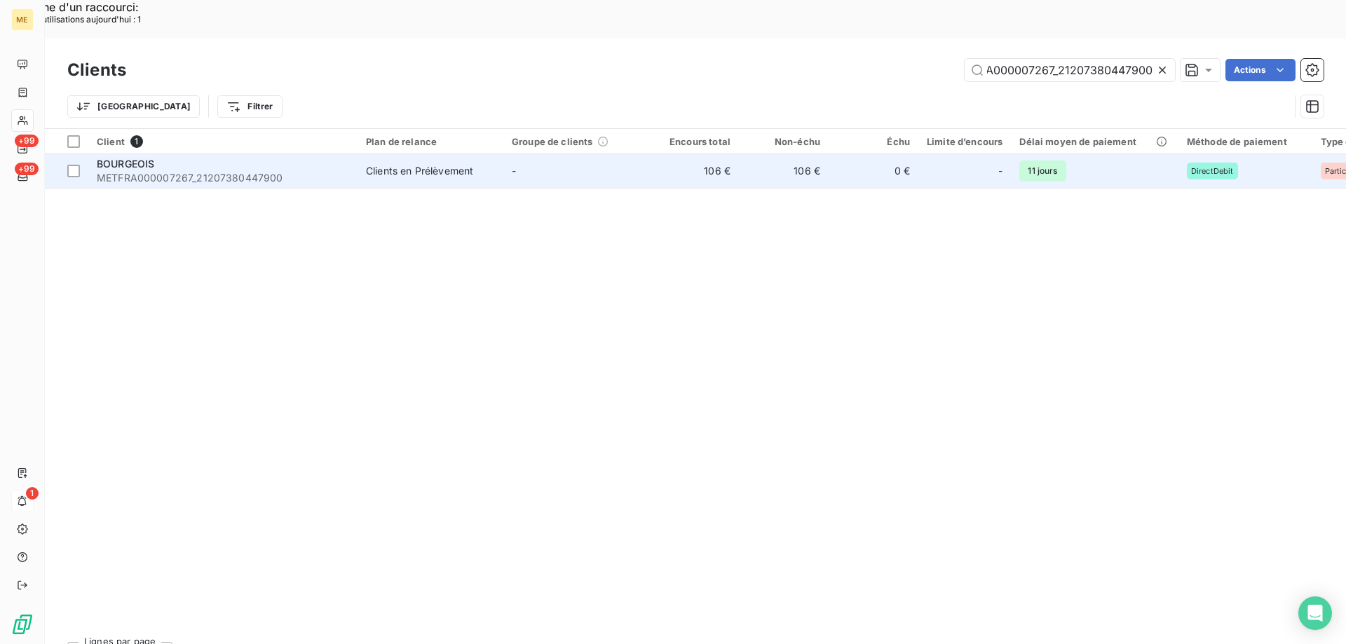
type input "METFRA000007267_21207380447900"
click at [172, 171] on span "METFRA000007267_21207380447900" at bounding box center [223, 178] width 252 height 14
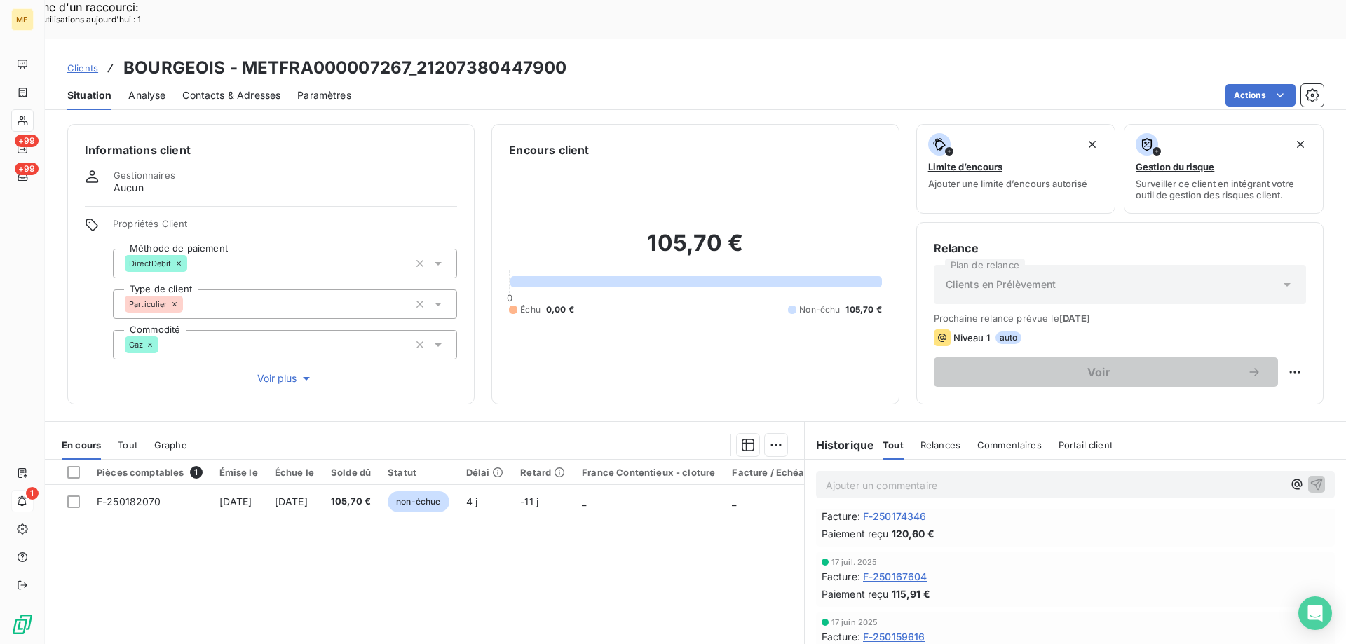
scroll to position [90, 0]
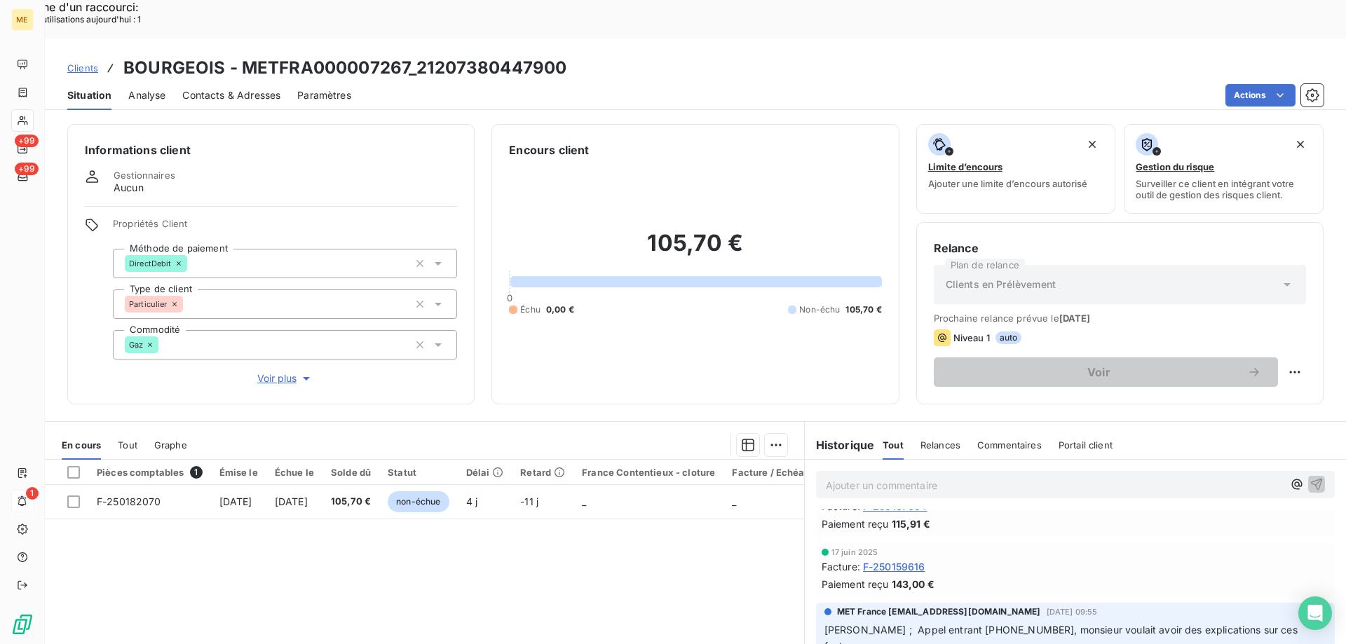
click at [279, 371] on span "Voir plus" at bounding box center [285, 378] width 56 height 14
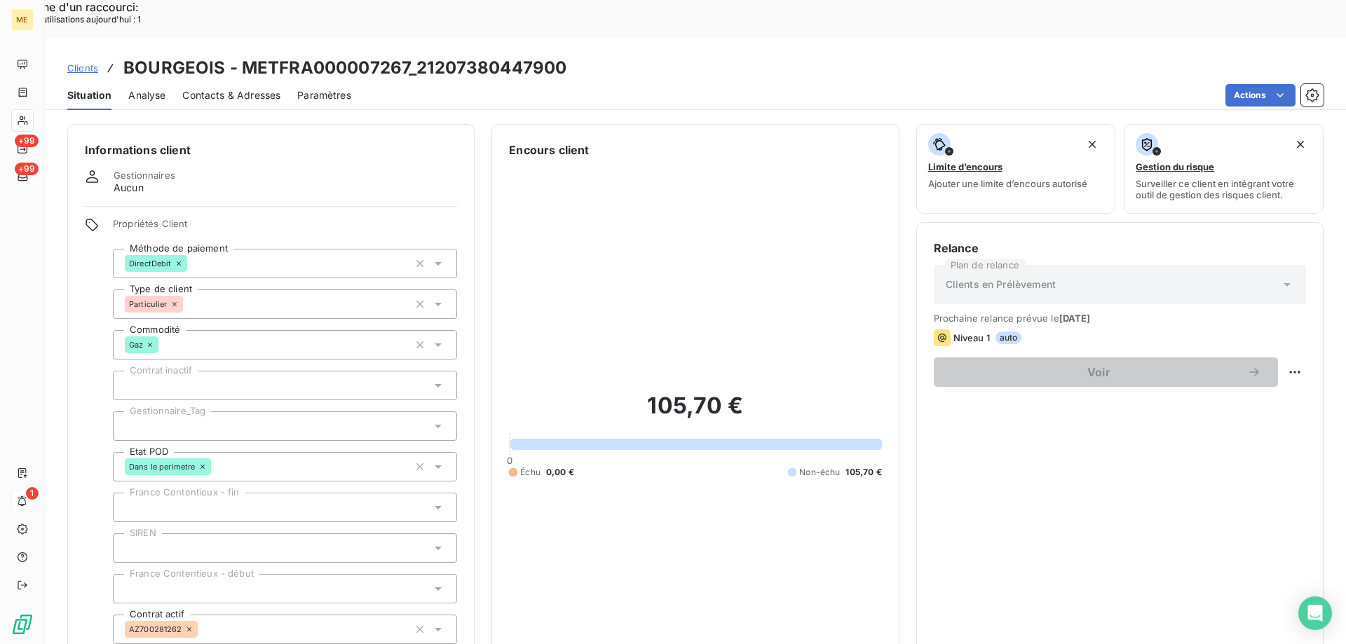
click at [217, 411] on div at bounding box center [285, 425] width 344 height 29
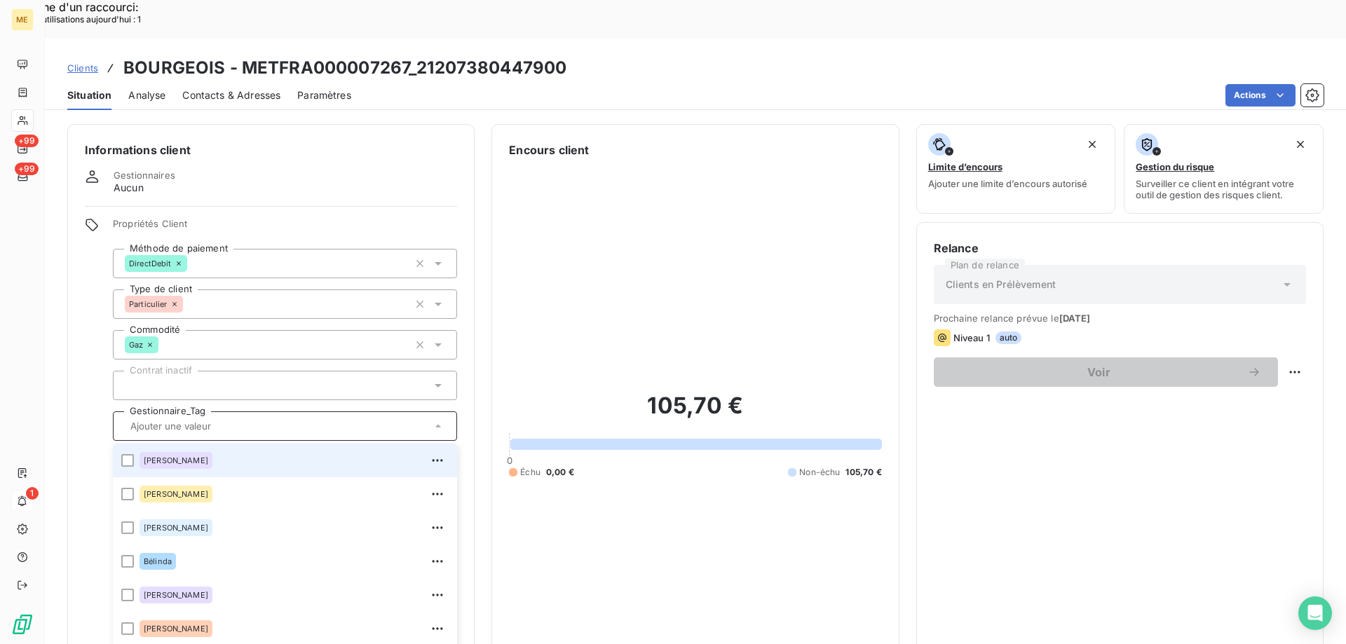
scroll to position [404, 0]
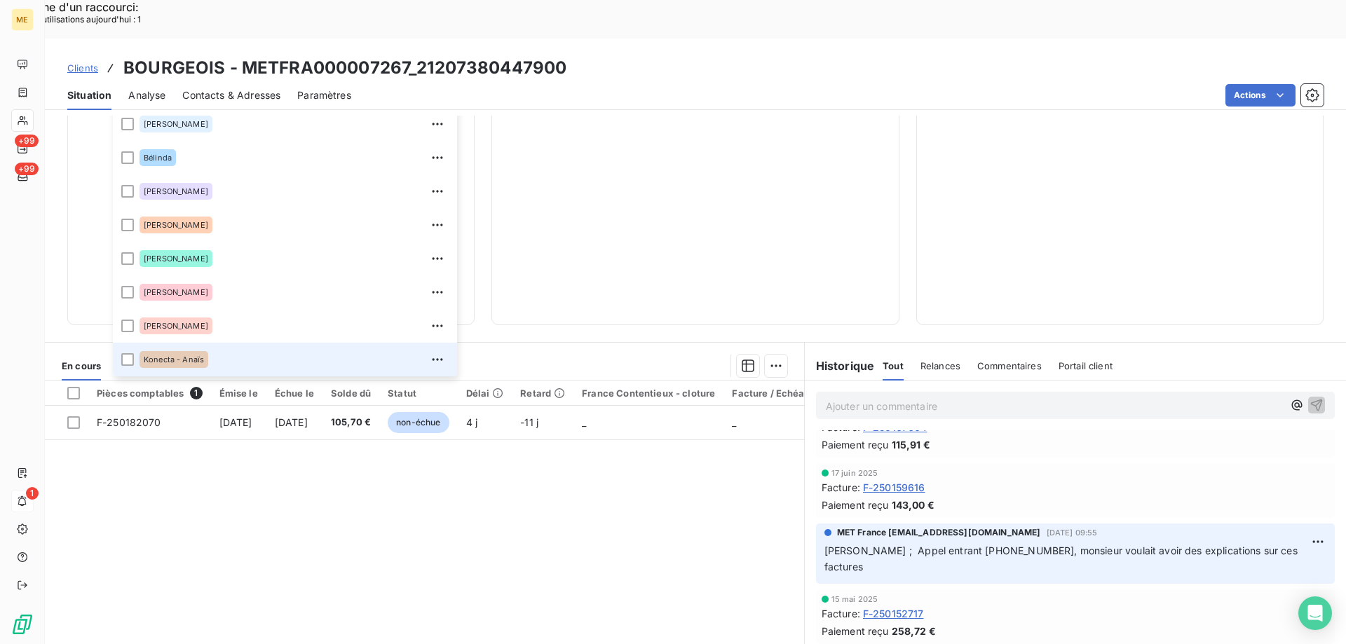
drag, startPoint x: 126, startPoint y: 313, endPoint x: 731, endPoint y: 205, distance: 614.4
click at [125, 353] on div at bounding box center [127, 359] width 13 height 13
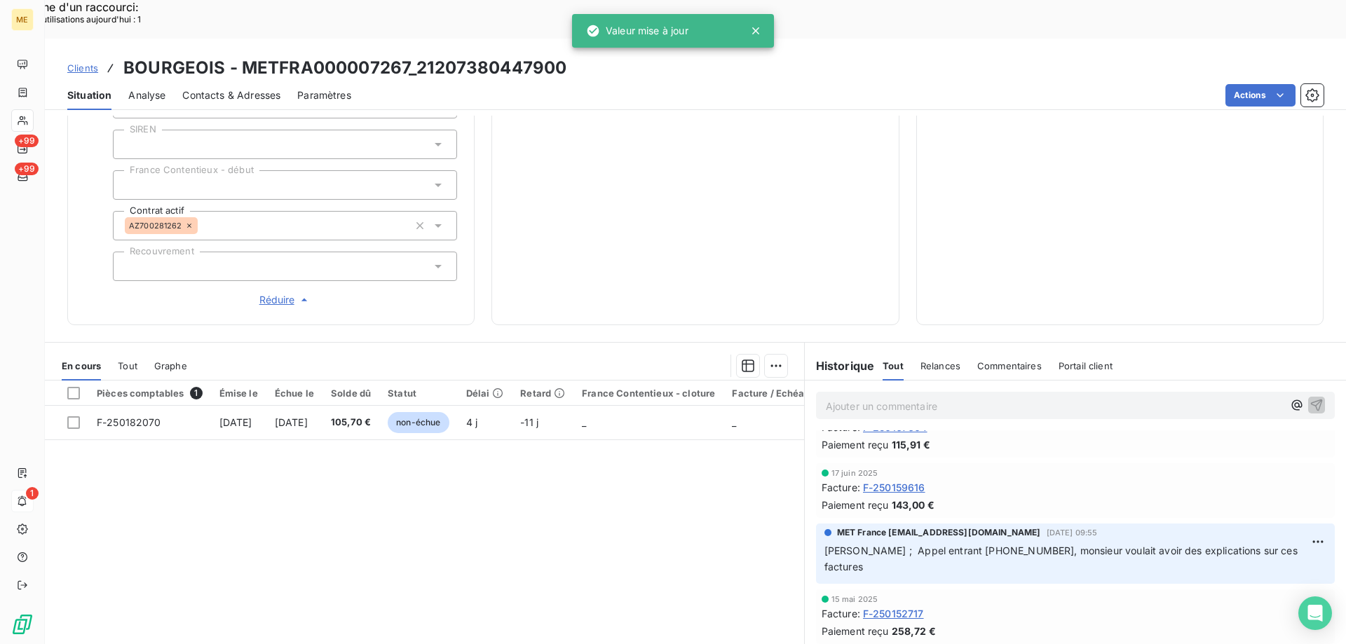
click at [91, 62] on span "Clients" at bounding box center [82, 67] width 31 height 11
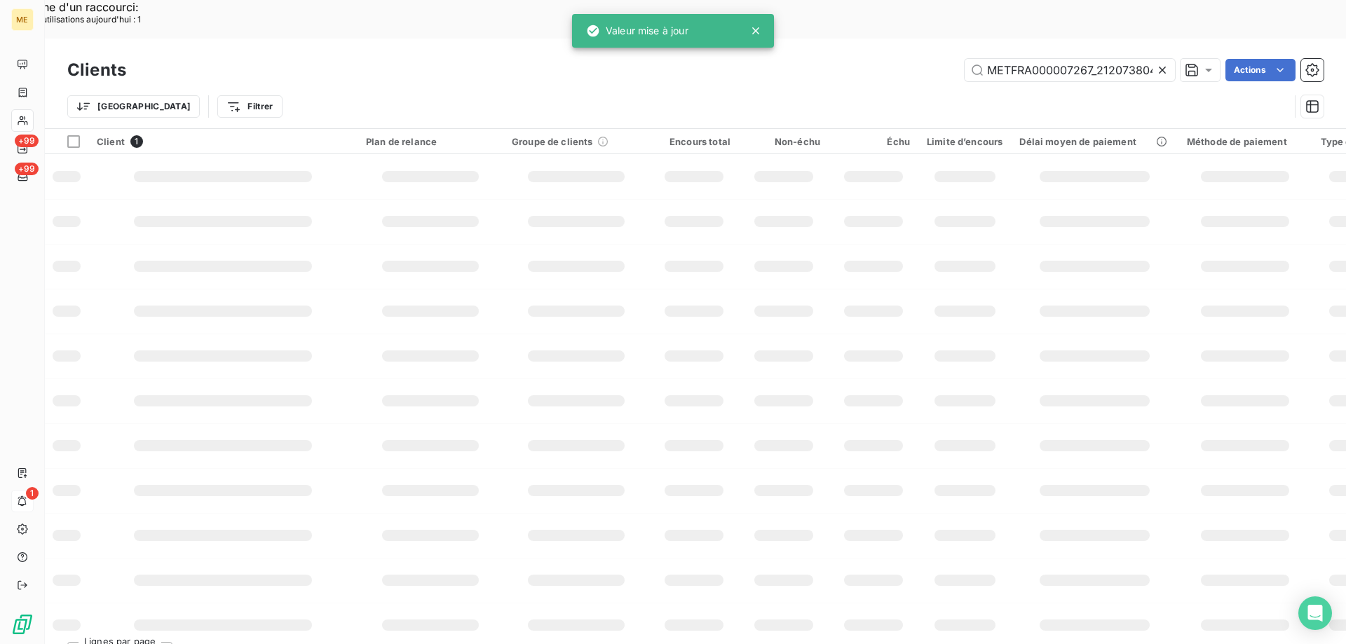
scroll to position [0, 39]
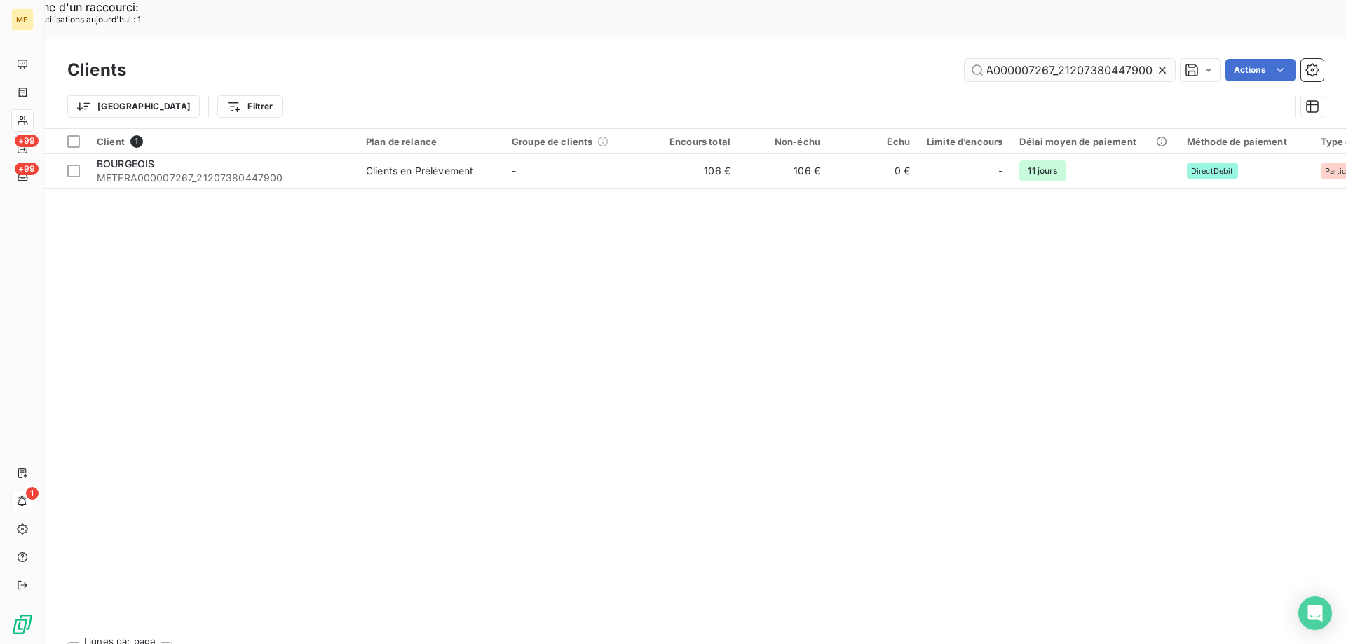
click at [1085, 59] on input "METFRA000007267_21207380447900" at bounding box center [1069, 70] width 210 height 22
click at [1084, 59] on input "METFRA000007267_21207380447900" at bounding box center [1069, 70] width 210 height 22
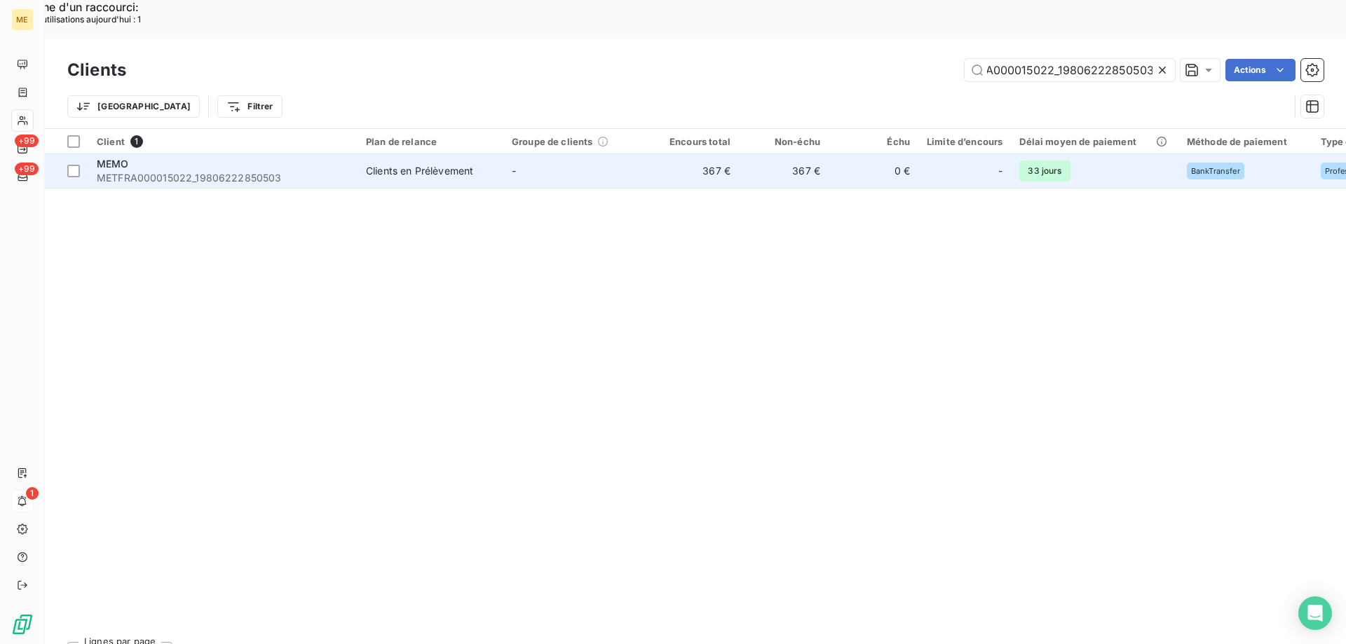
type input "METFRA000015022_19806222850503"
click at [166, 171] on span "METFRA000015022_19806222850503" at bounding box center [223, 178] width 252 height 14
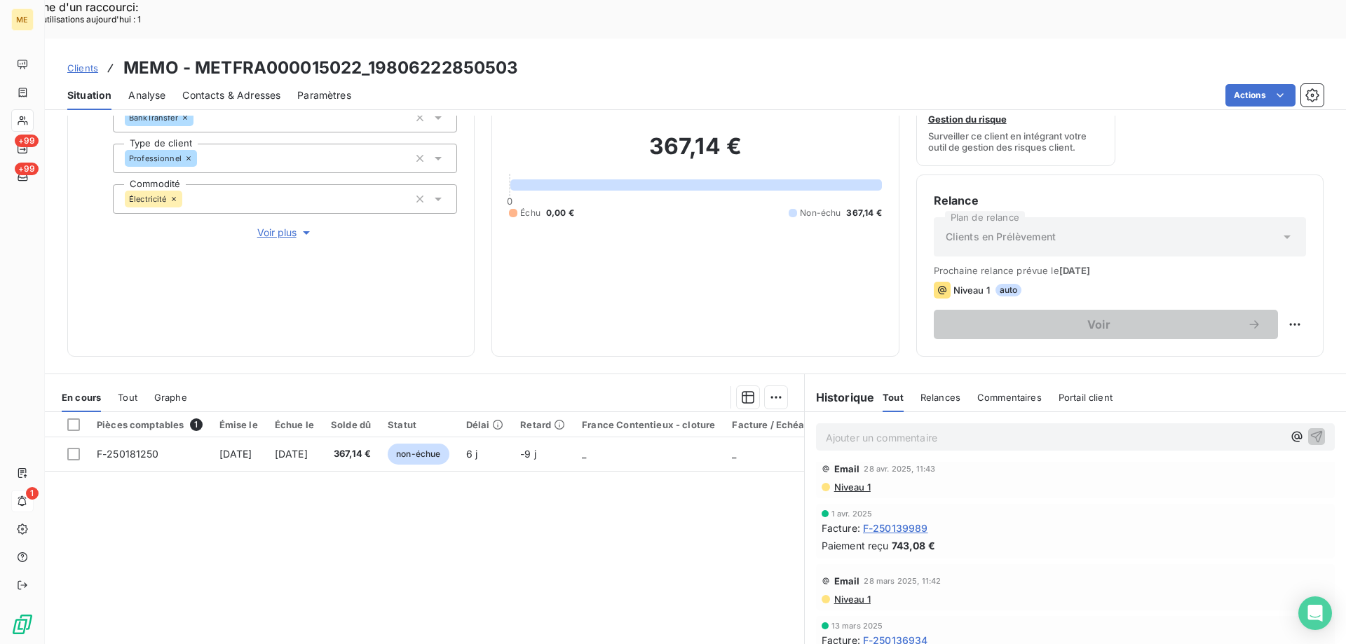
scroll to position [117, 0]
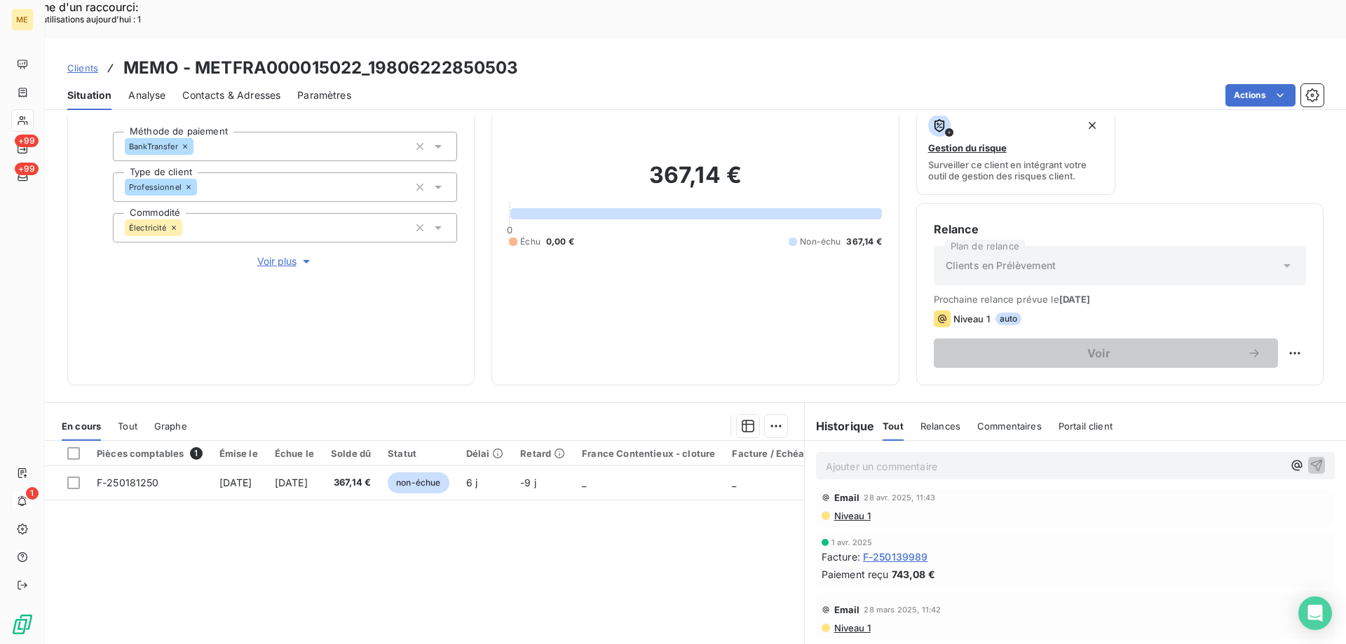
click at [261, 254] on span "Voir plus" at bounding box center [285, 261] width 56 height 14
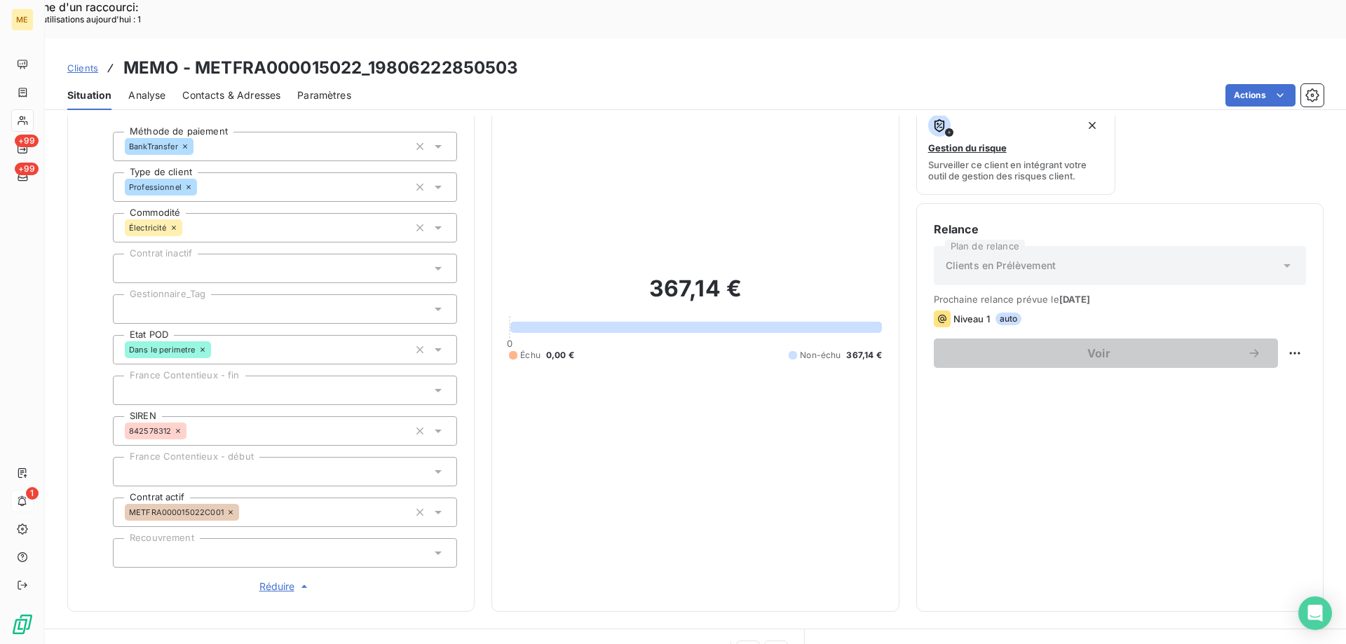
click at [79, 62] on span "Clients" at bounding box center [82, 67] width 31 height 11
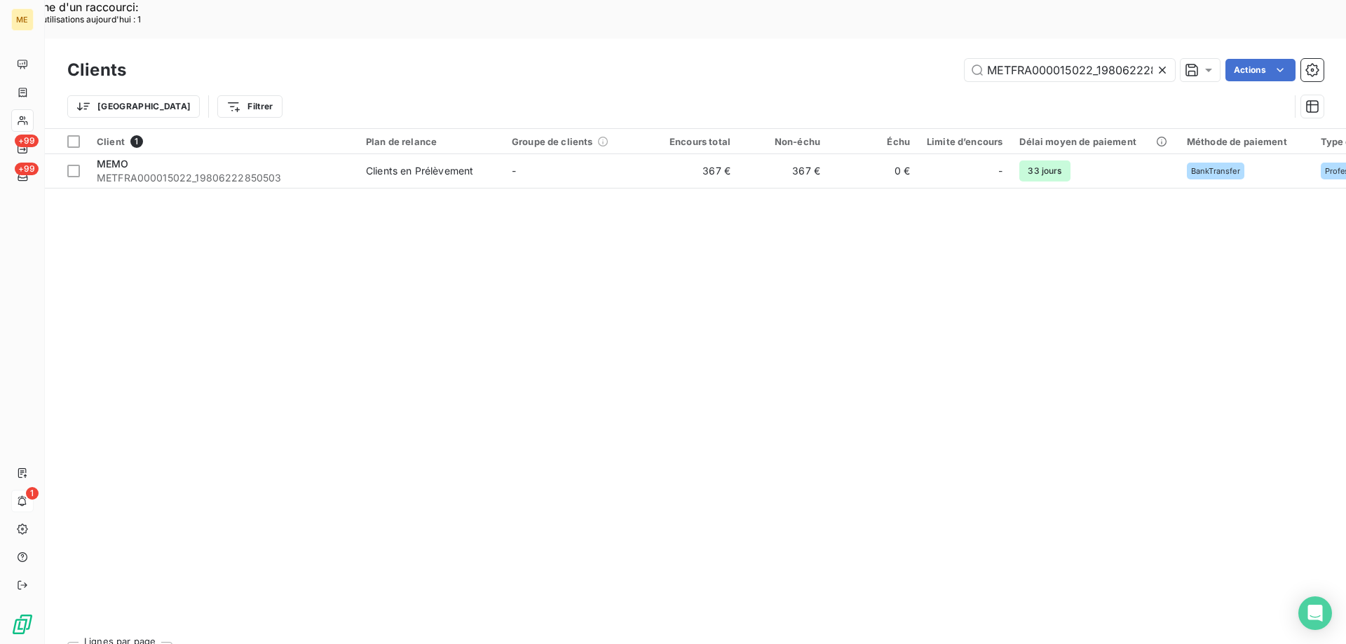
scroll to position [0, 39]
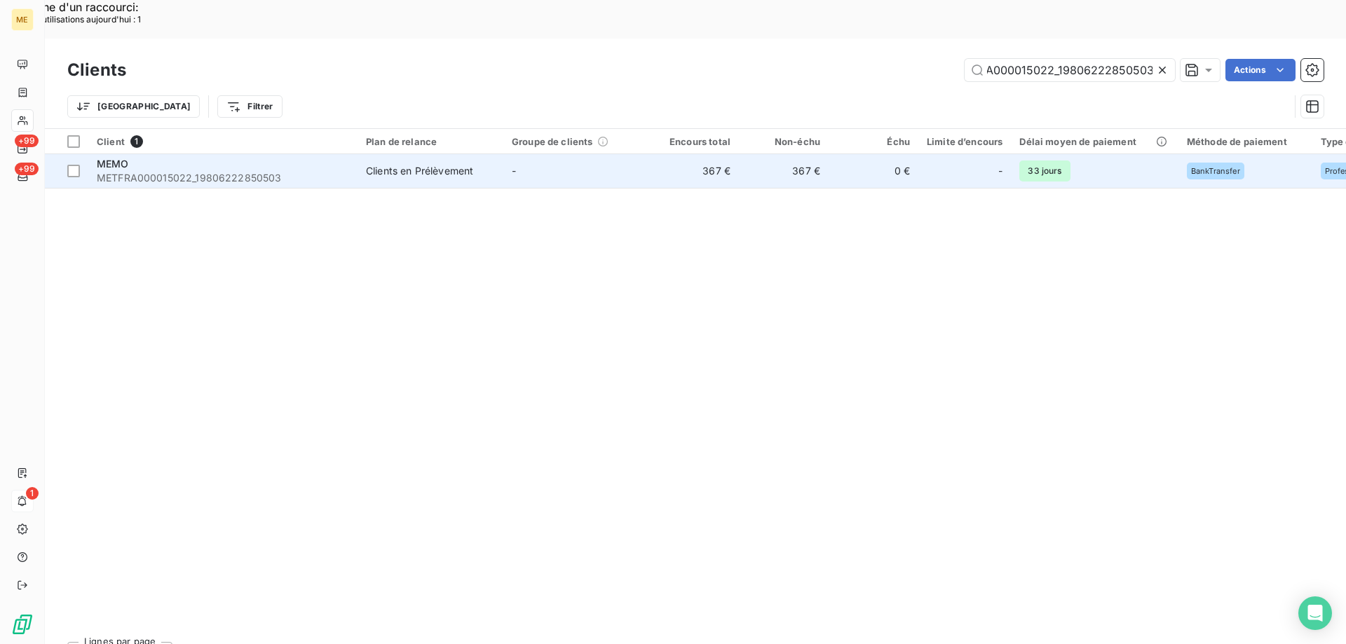
click at [208, 171] on span "METFRA000015022_19806222850503" at bounding box center [223, 178] width 252 height 14
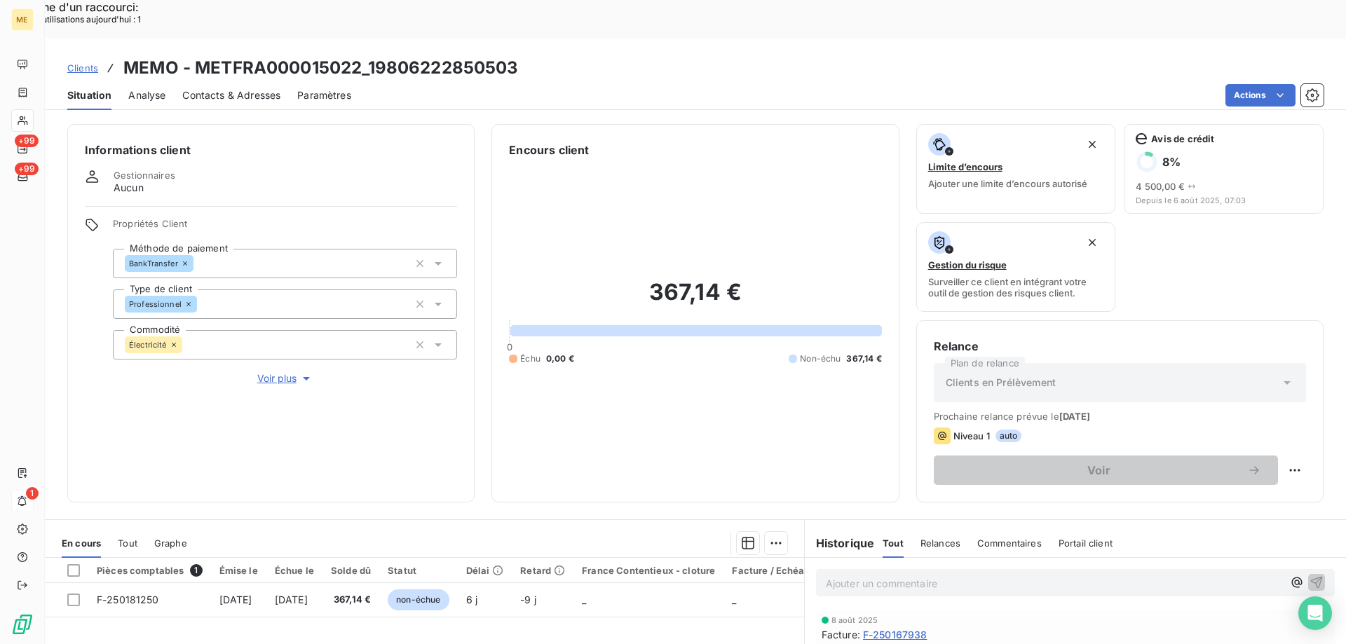
click at [269, 371] on span "Voir plus" at bounding box center [285, 378] width 56 height 14
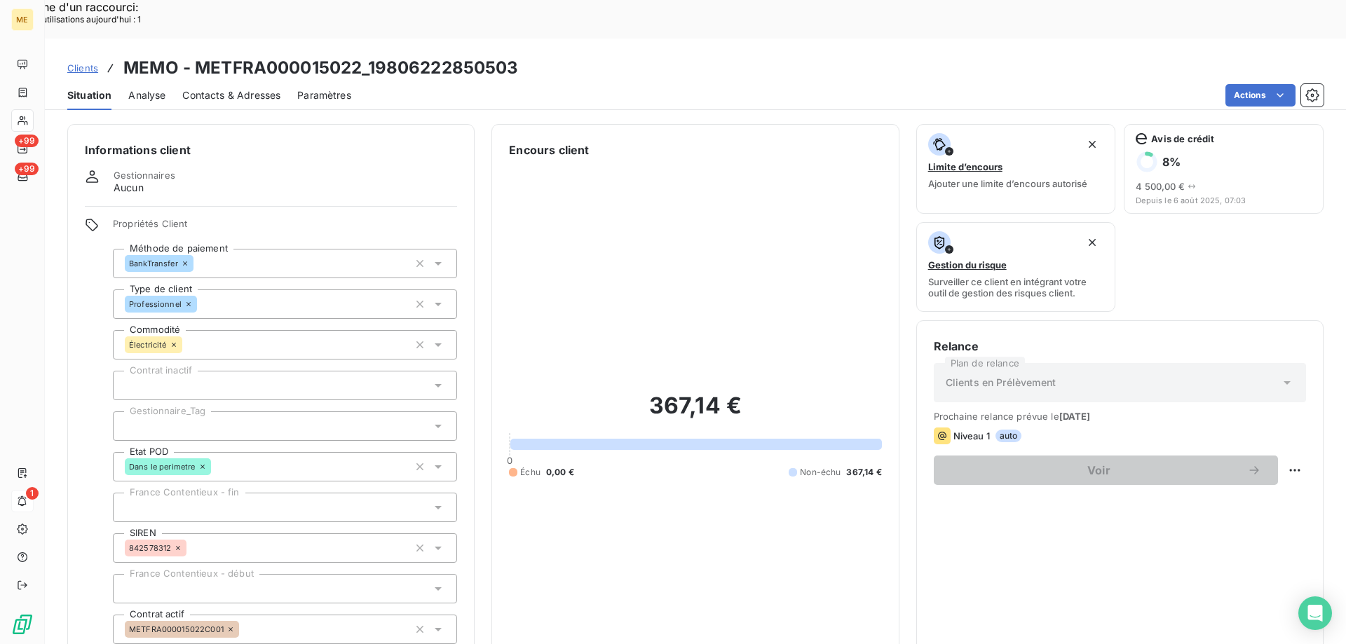
click at [189, 411] on div at bounding box center [285, 425] width 344 height 29
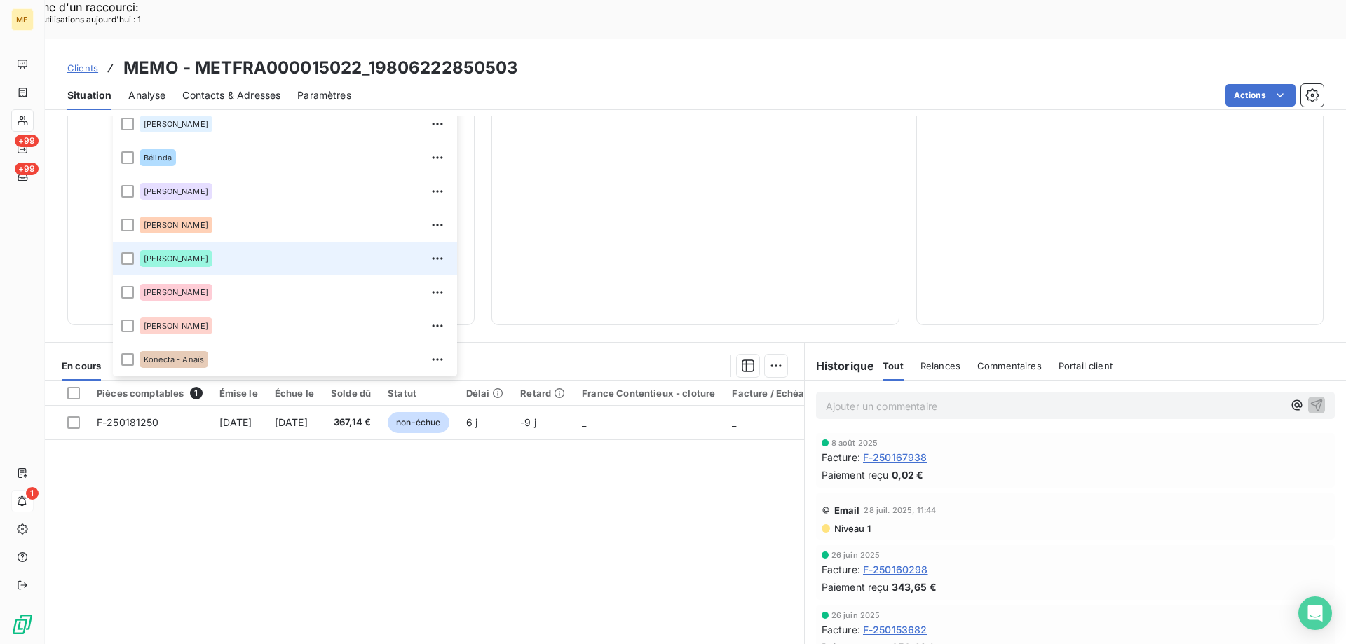
scroll to position [404, 0]
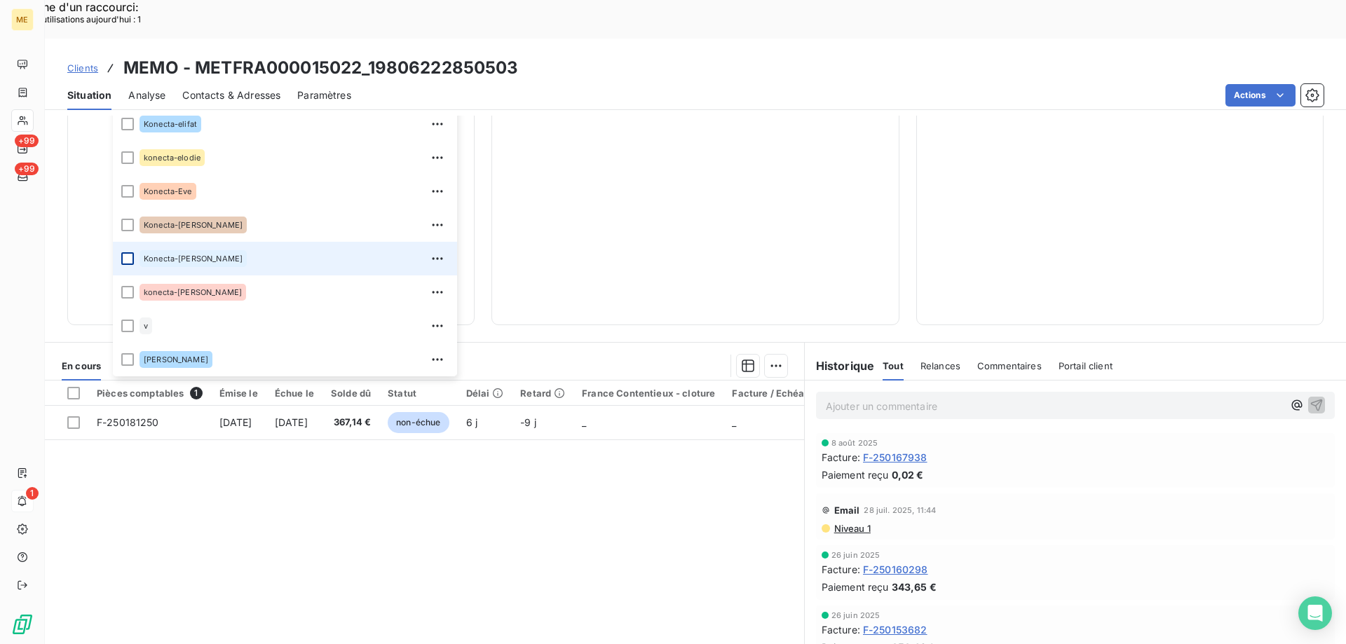
click at [126, 252] on div at bounding box center [127, 258] width 13 height 13
click at [78, 62] on span "Clients" at bounding box center [82, 67] width 31 height 11
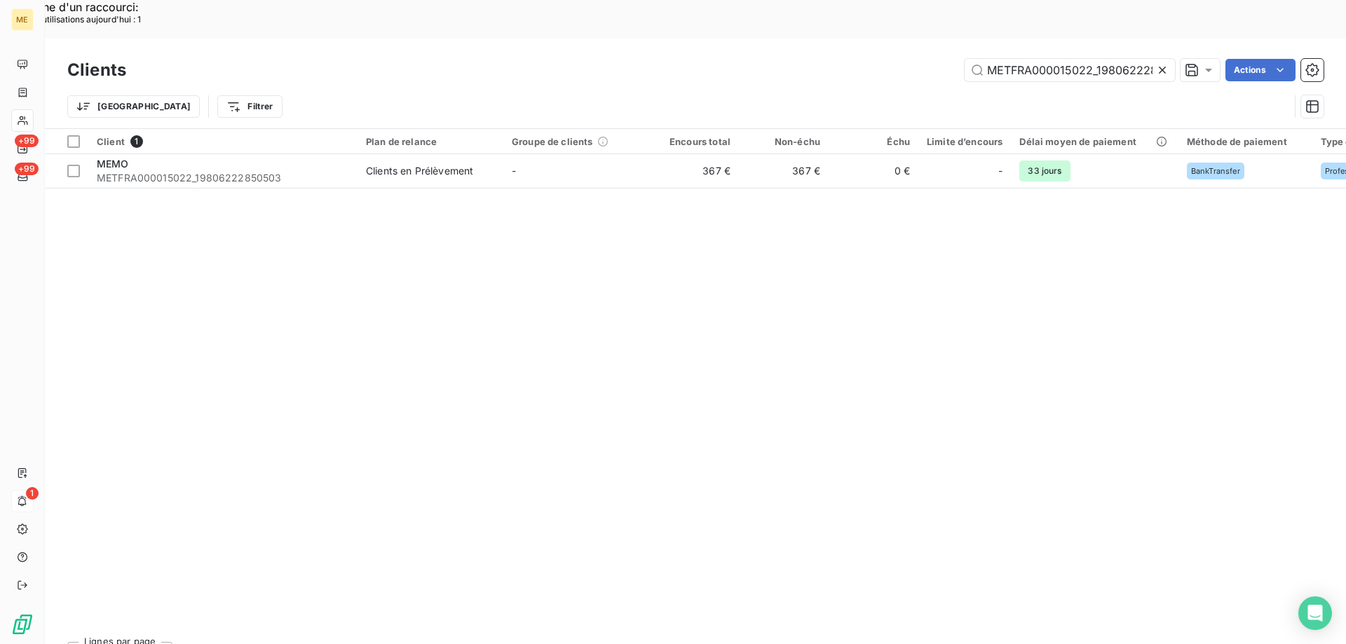
scroll to position [0, 39]
click at [1048, 59] on input "METFRA000015022_19806222850503" at bounding box center [1069, 70] width 210 height 22
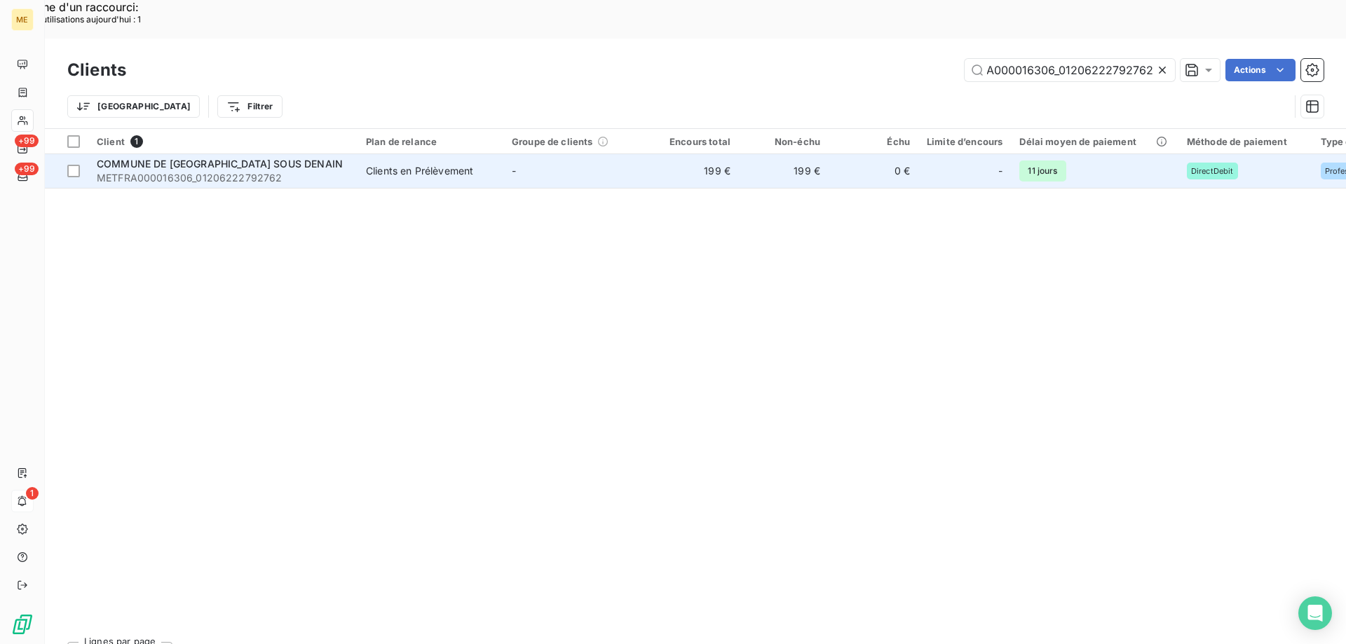
type input "METFRA000016306_01206222792762"
click at [169, 158] on span "COMMUNE DE [GEOGRAPHIC_DATA] SOUS DENAIN" at bounding box center [220, 164] width 246 height 12
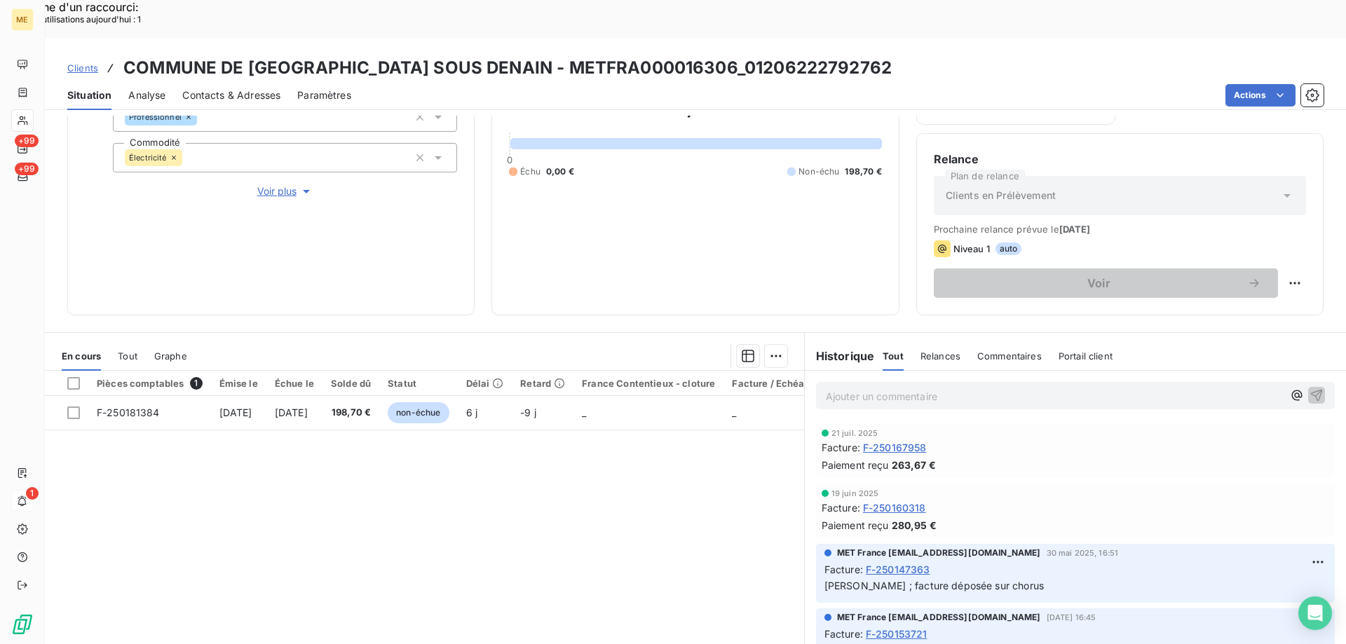
click at [285, 184] on span "Voir plus" at bounding box center [285, 191] width 56 height 14
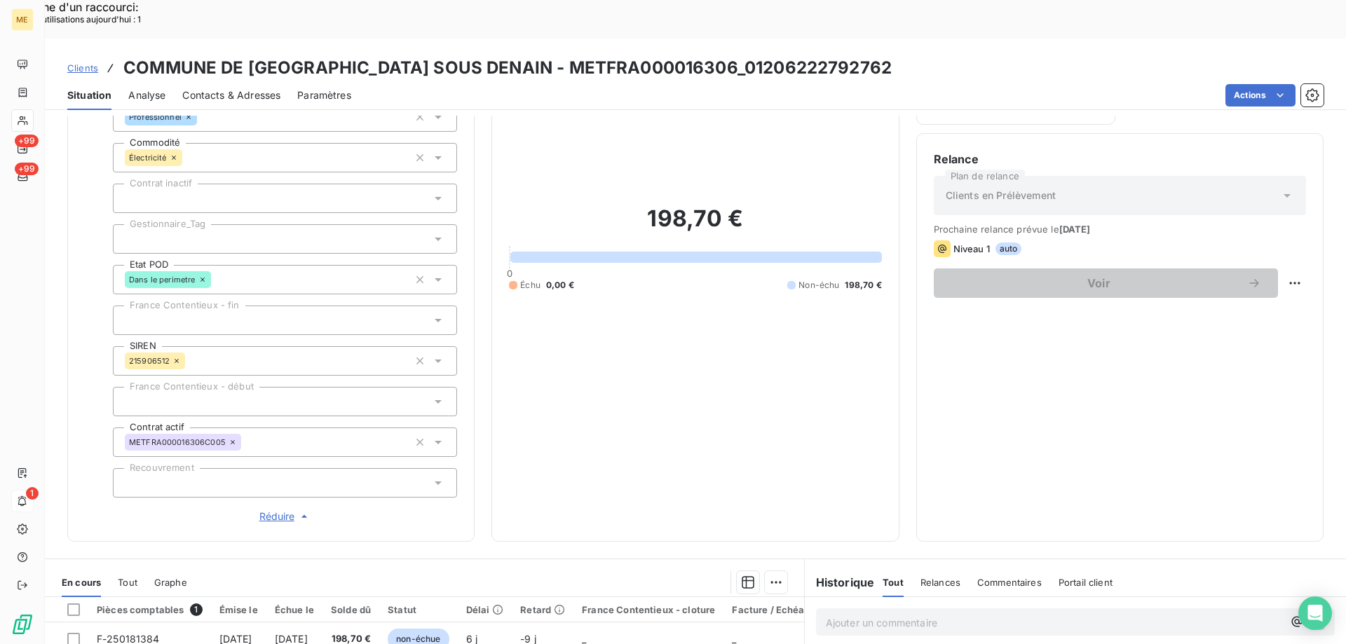
click at [132, 233] on input "text" at bounding box center [130, 239] width 11 height 13
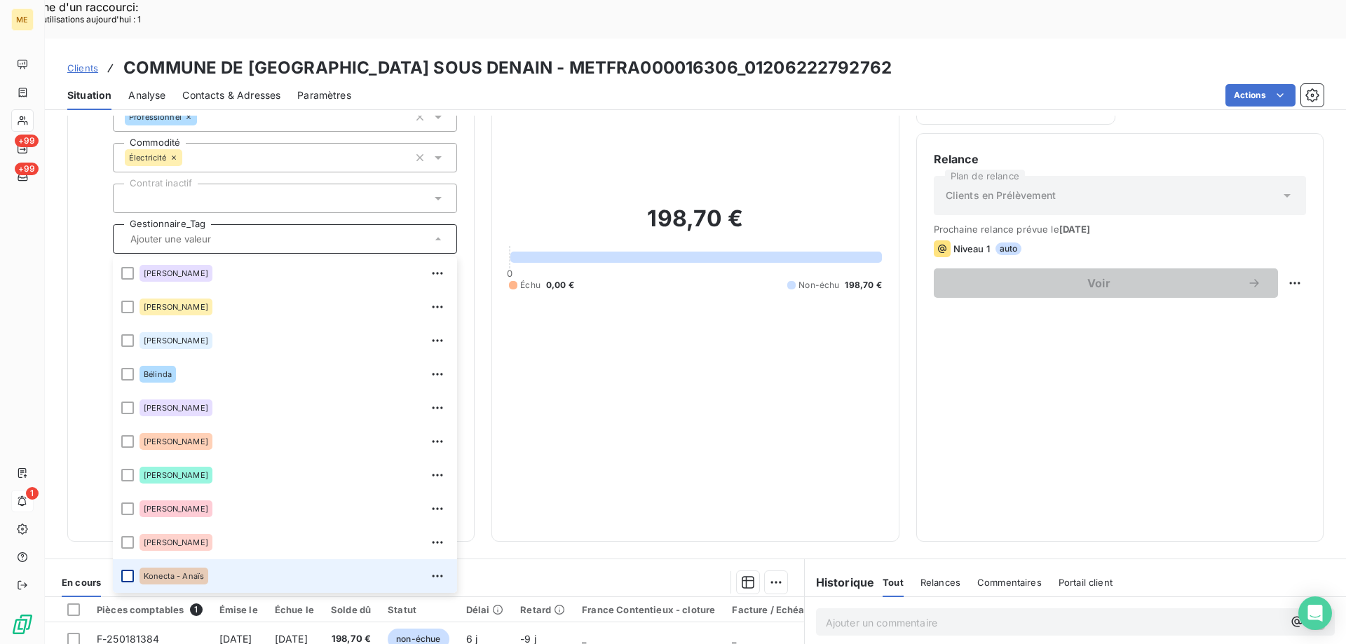
click at [127, 570] on div at bounding box center [127, 576] width 13 height 13
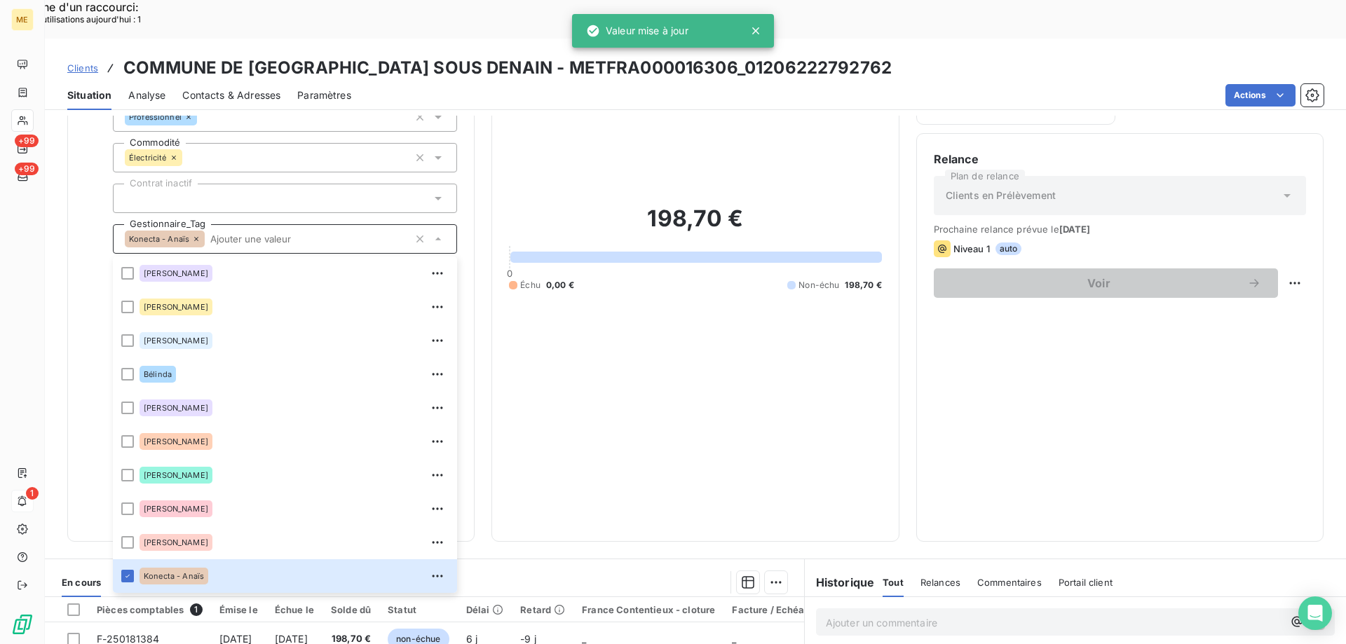
click at [79, 62] on span "Clients" at bounding box center [82, 67] width 31 height 11
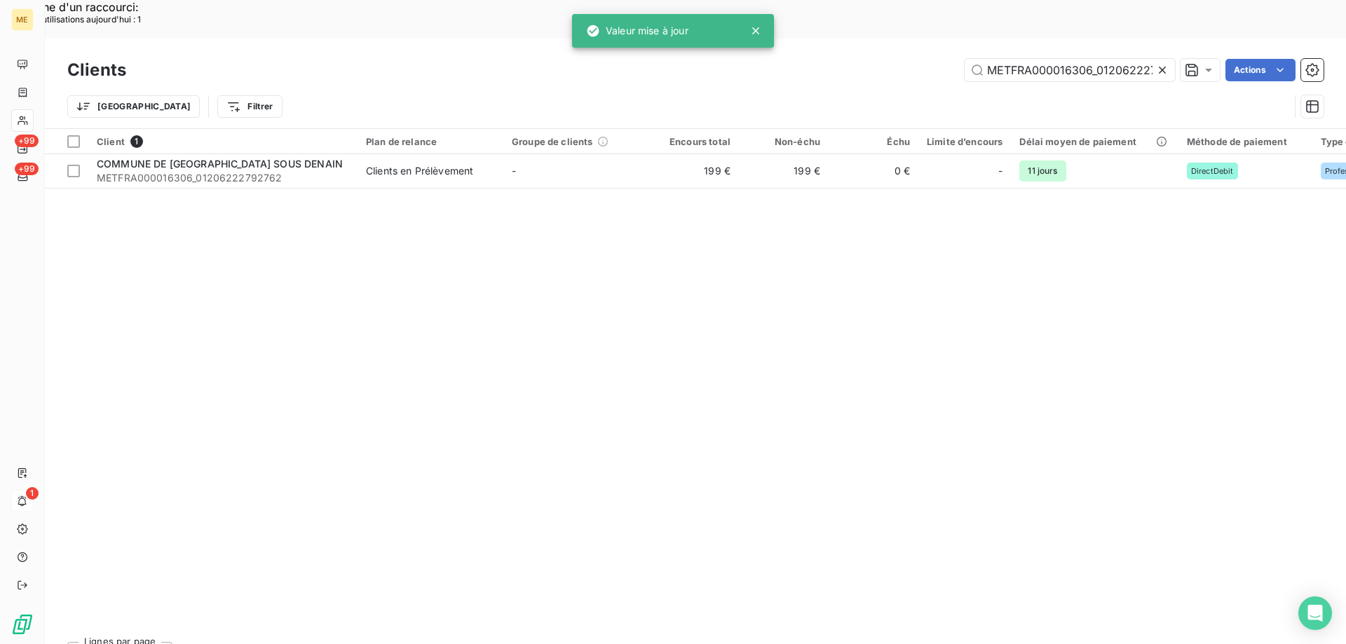
scroll to position [0, 38]
click at [1023, 59] on input "METFRA000016306_01206222792762" at bounding box center [1069, 70] width 210 height 22
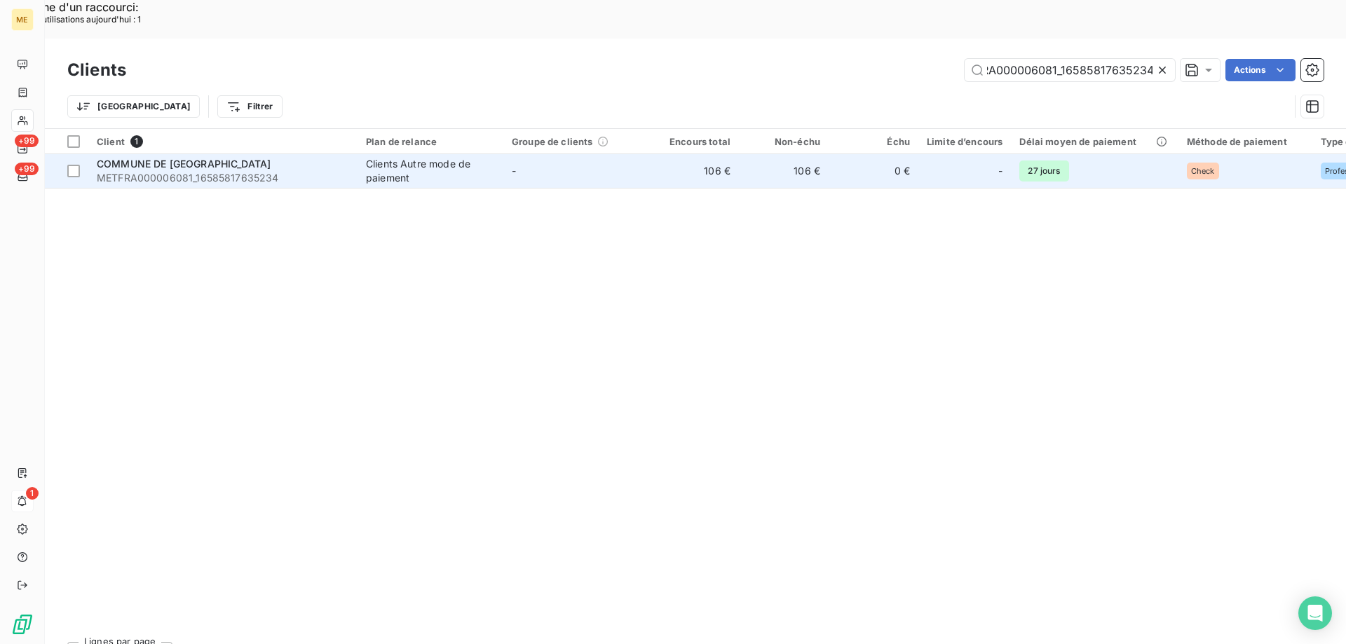
type input "METFRA000006081_16585817635234"
click at [153, 171] on span "METFRA000006081_16585817635234" at bounding box center [223, 178] width 252 height 14
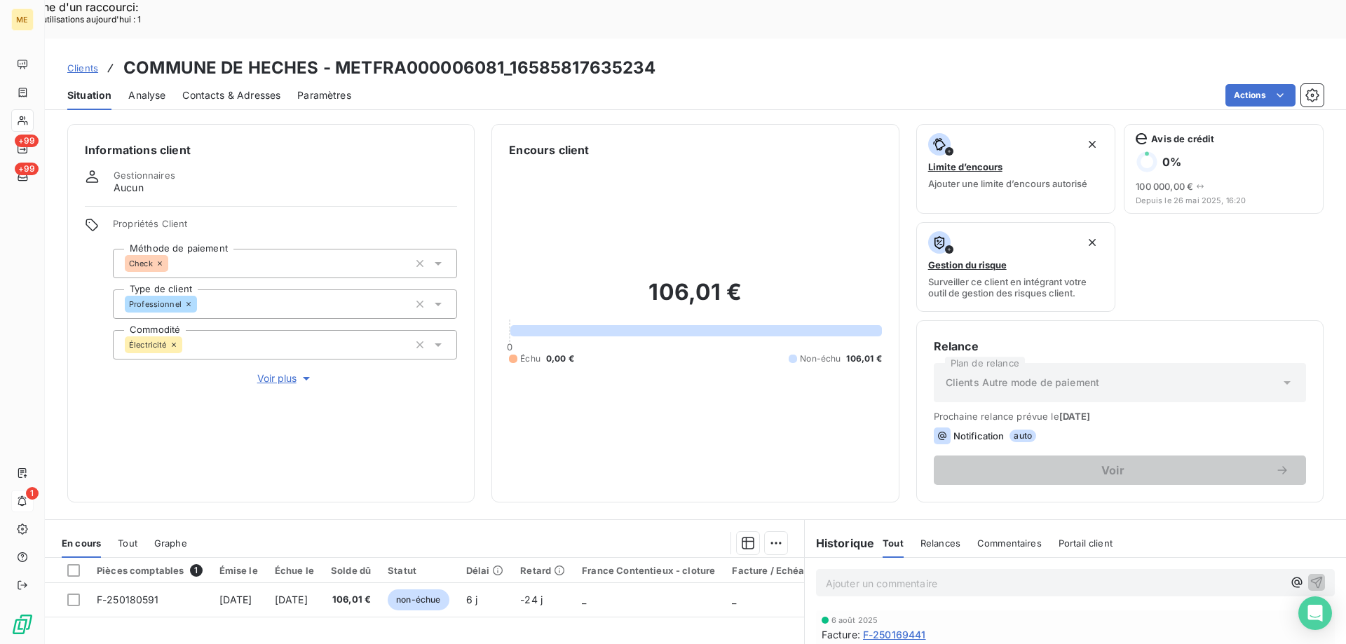
click at [275, 371] on span "Voir plus" at bounding box center [285, 378] width 56 height 14
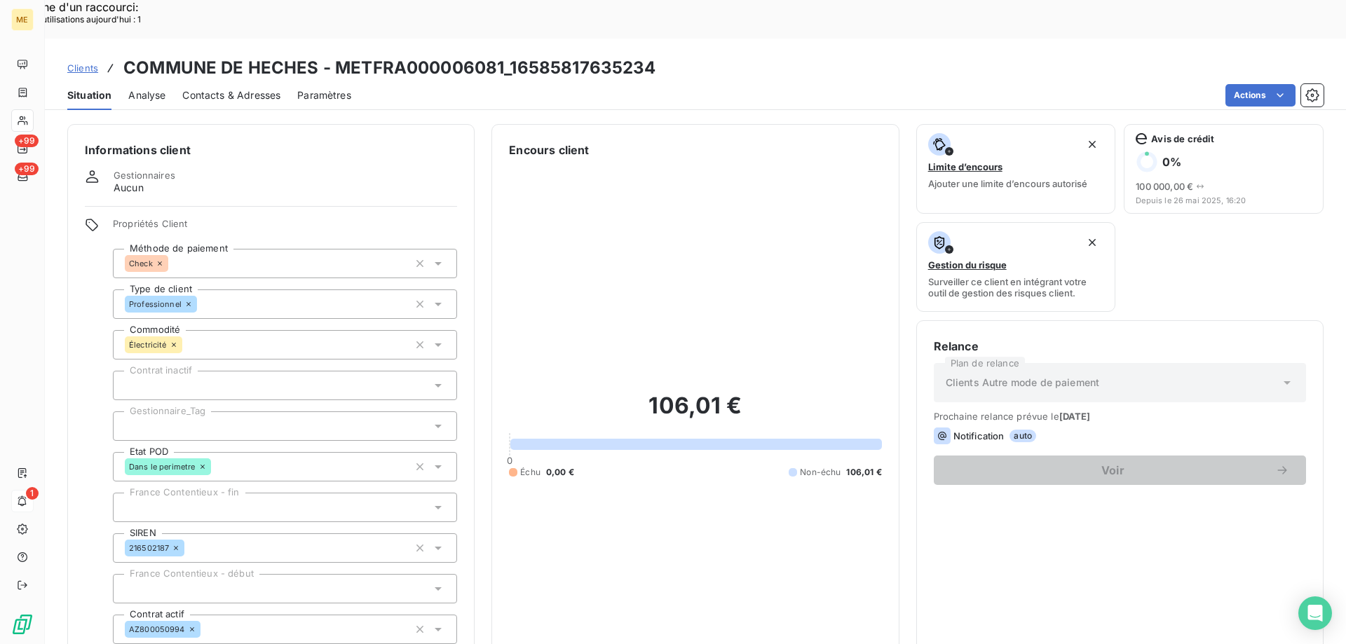
click at [191, 411] on div at bounding box center [285, 425] width 344 height 29
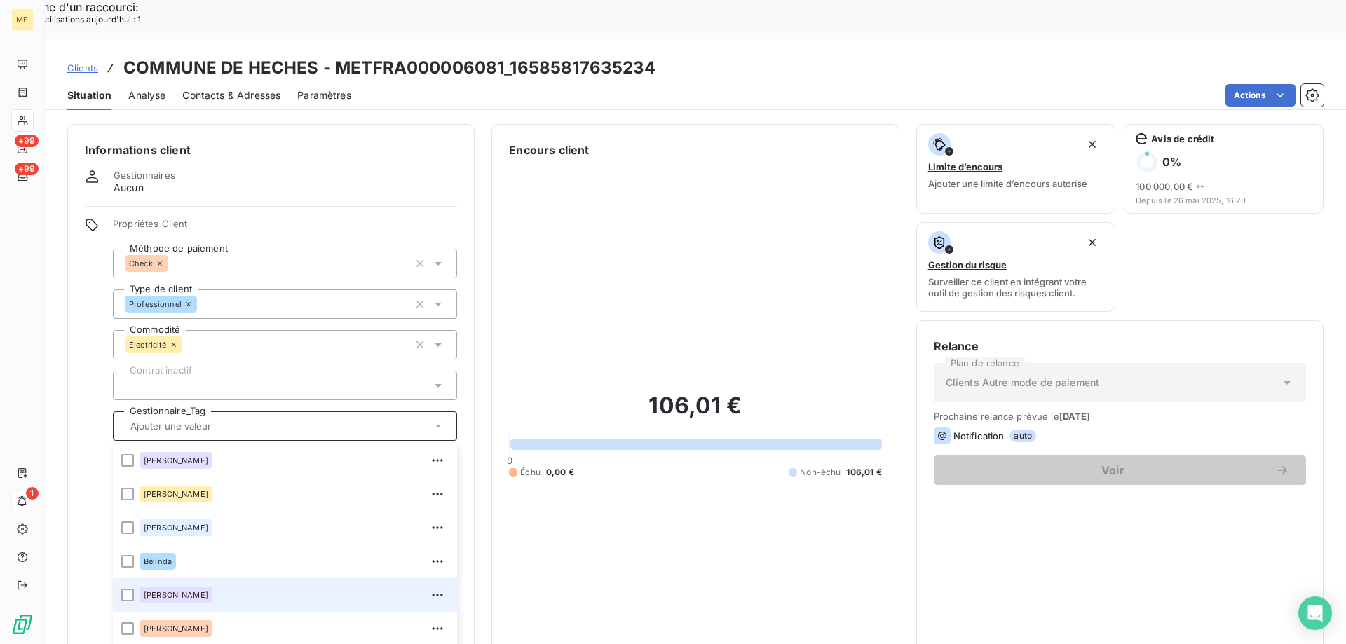
scroll to position [404, 0]
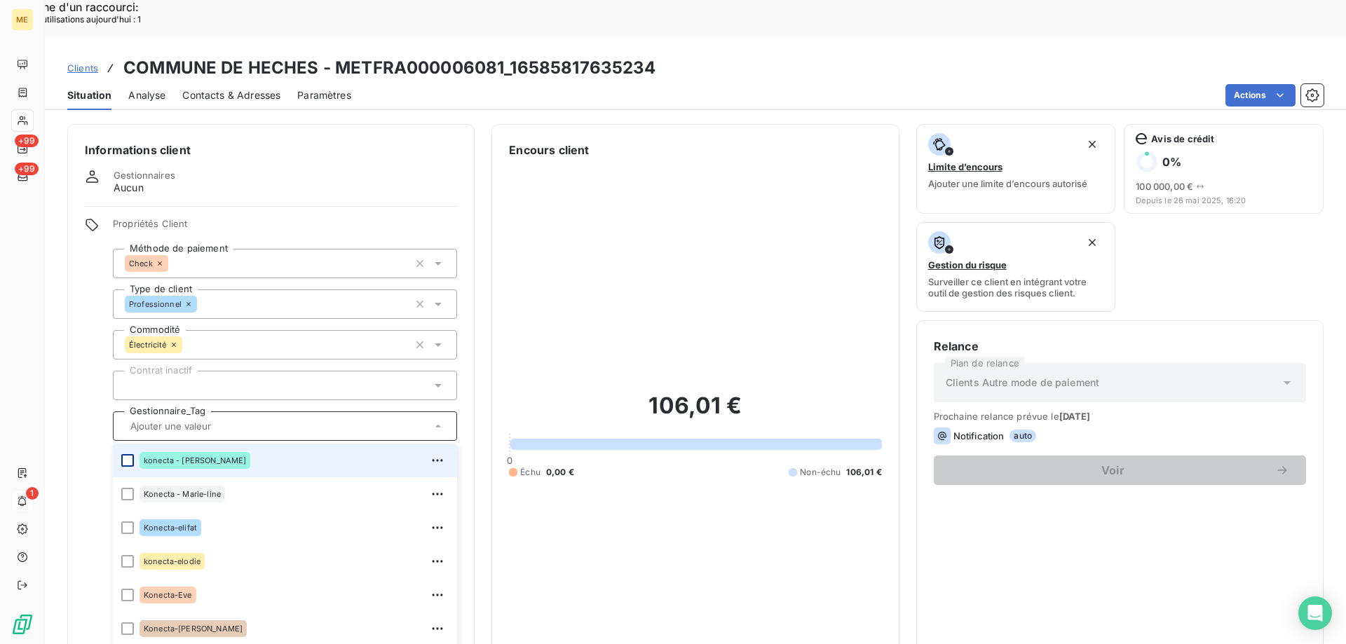
click at [125, 454] on div at bounding box center [127, 460] width 13 height 13
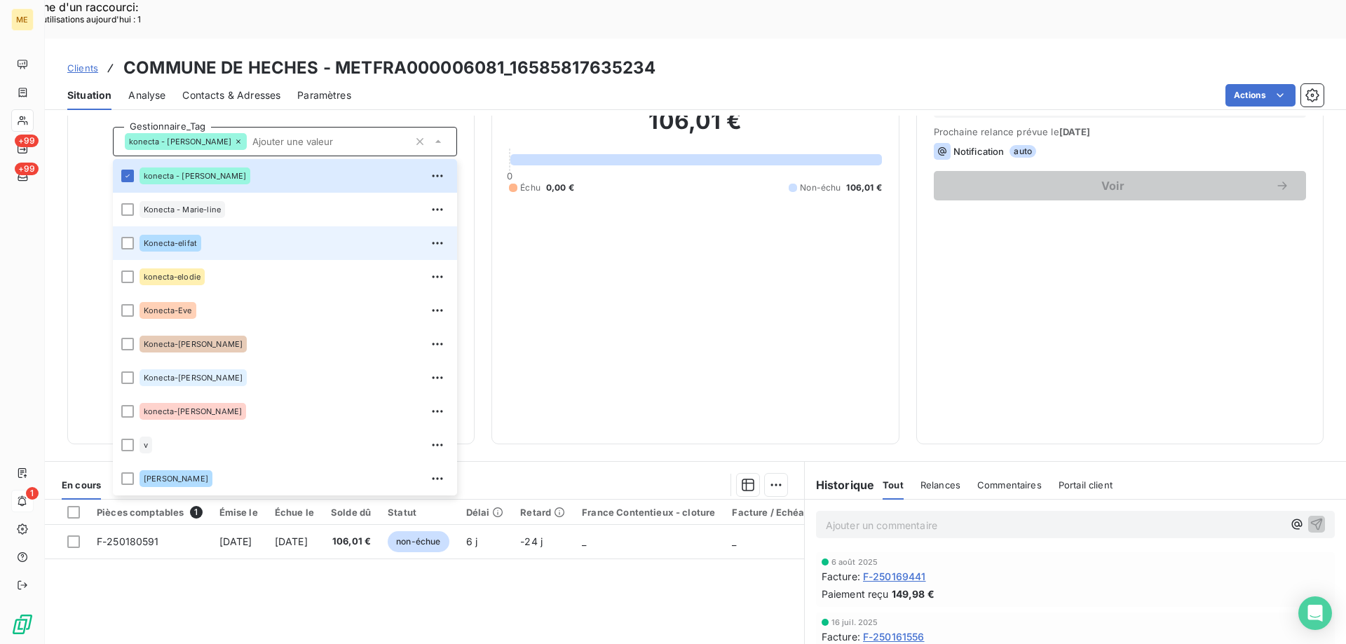
scroll to position [350, 0]
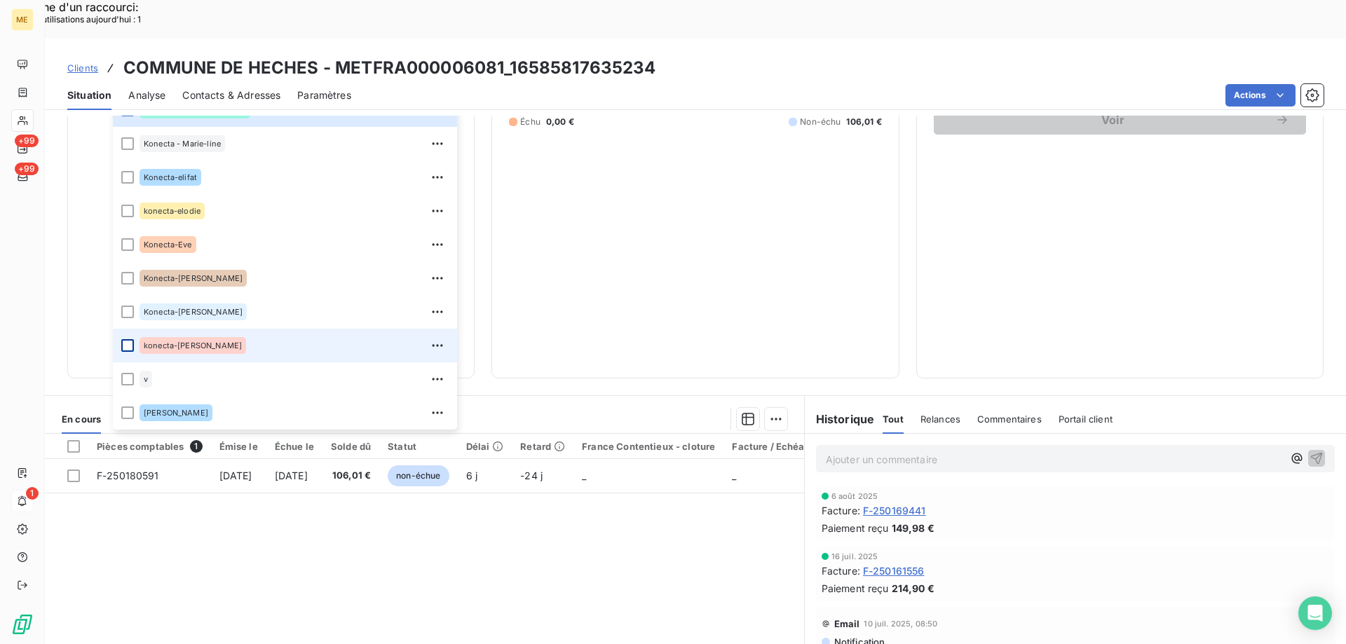
click at [130, 339] on div at bounding box center [127, 345] width 13 height 13
click at [72, 62] on span "Clients" at bounding box center [82, 67] width 31 height 11
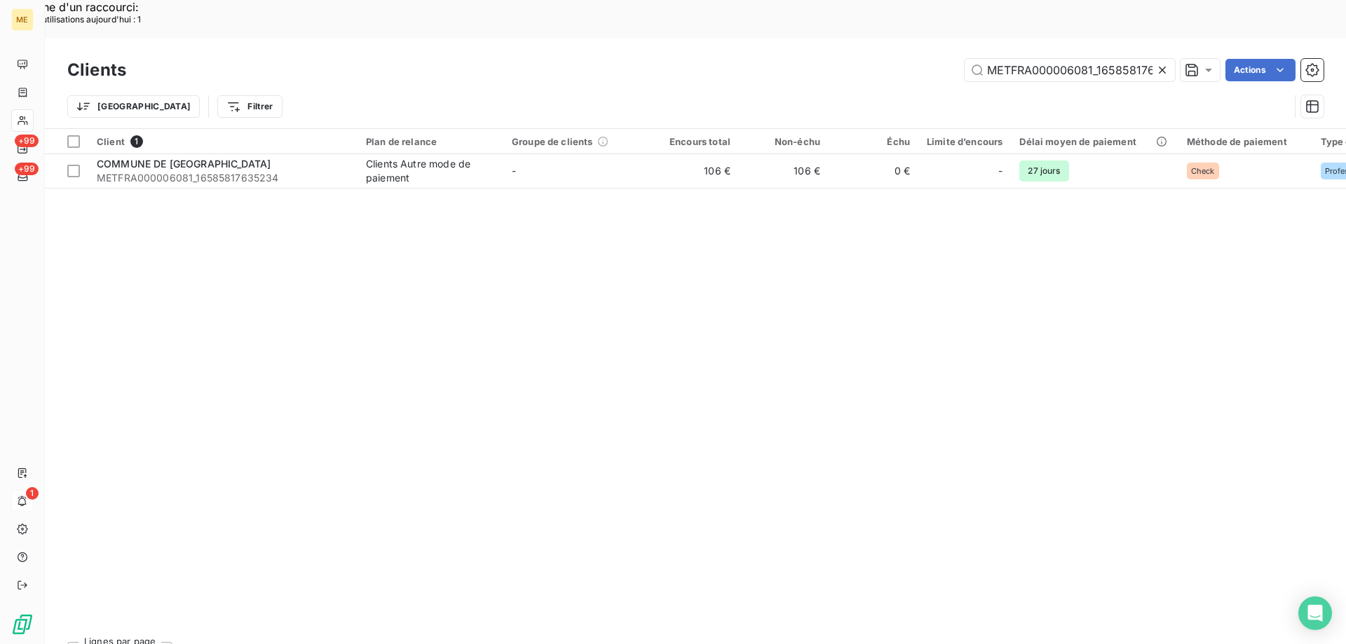
click at [1161, 63] on icon at bounding box center [1162, 70] width 14 height 14
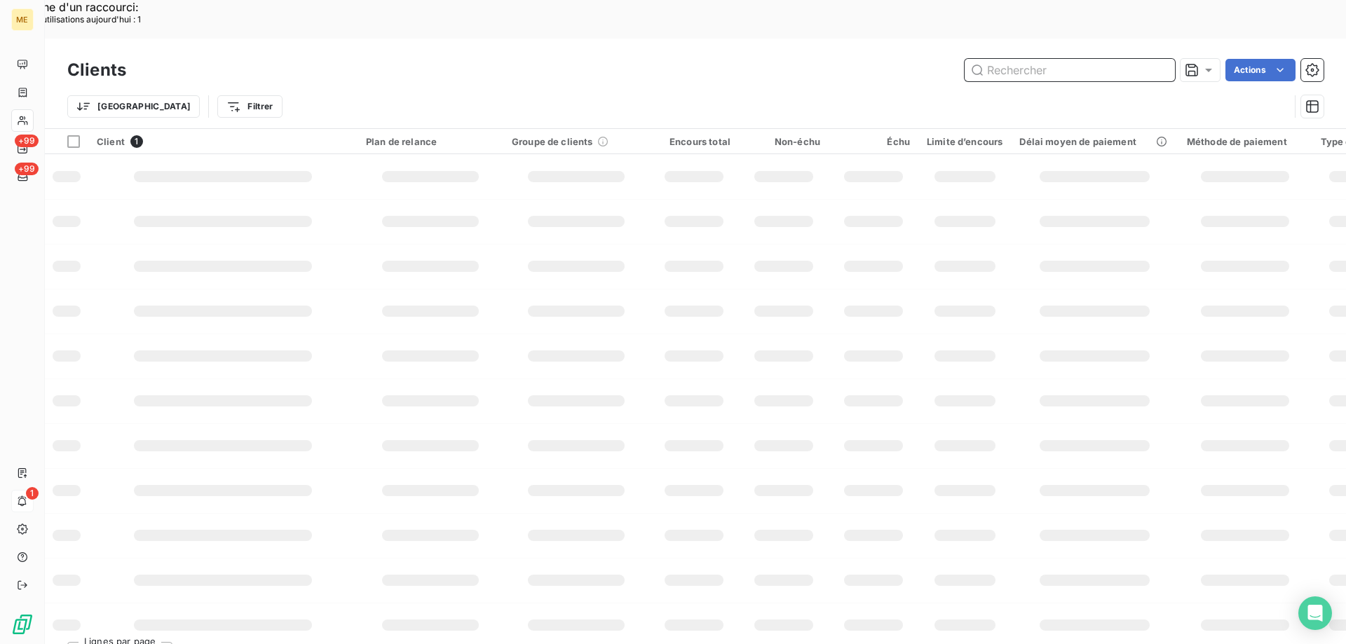
click at [1067, 59] on input "text" at bounding box center [1069, 70] width 210 height 22
paste input "METFRA000019660_25917366114641"
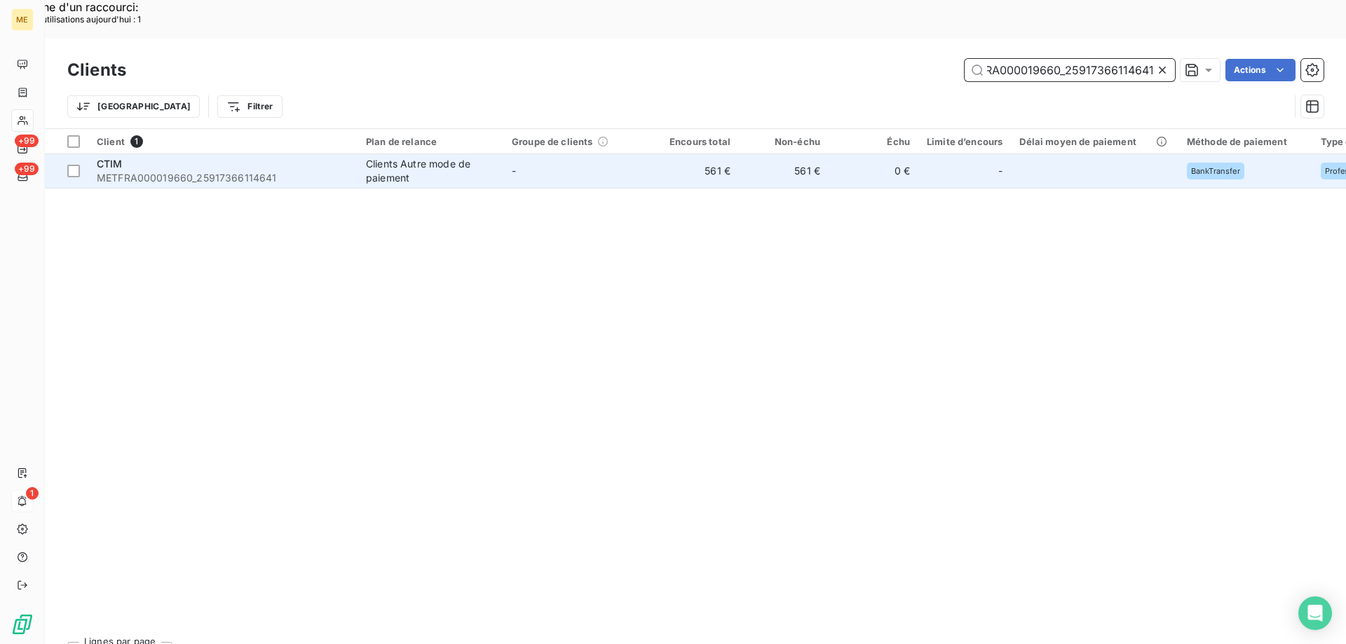
type input "METFRA000019660_25917366114641"
click at [218, 157] on div "CTIM" at bounding box center [223, 164] width 252 height 14
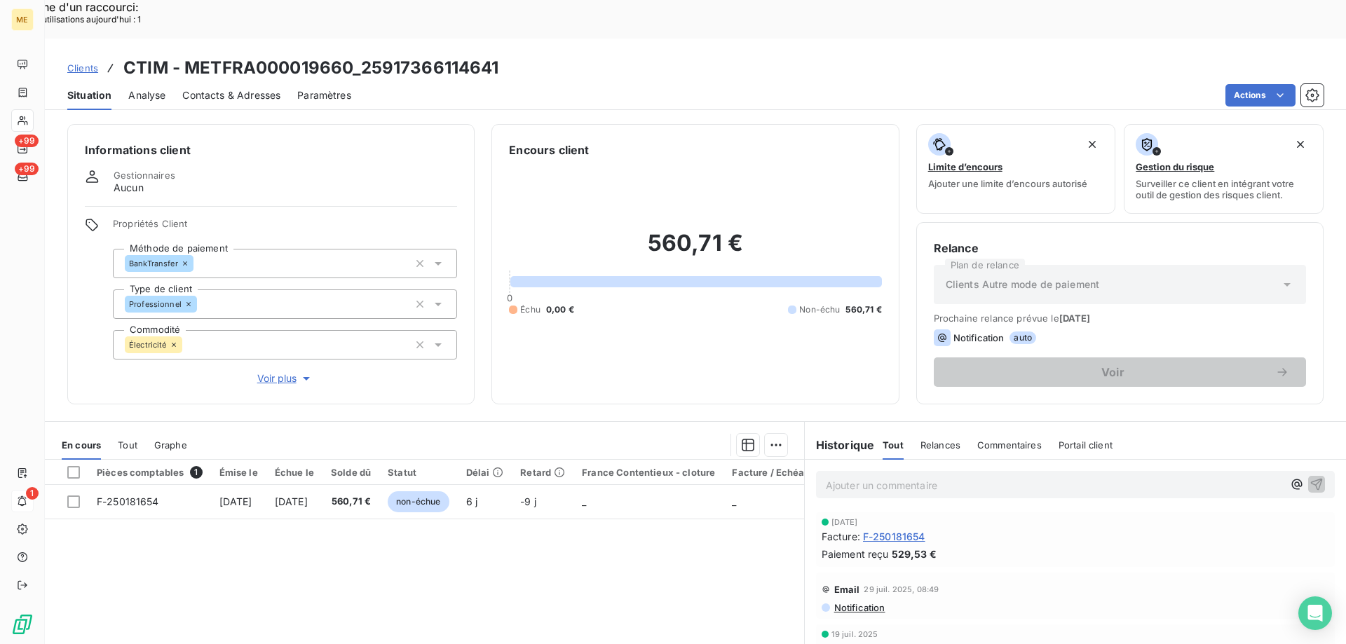
click at [282, 338] on div "Informations client Gestionnaires Aucun Propriétés Client Méthode de paiement B…" at bounding box center [270, 264] width 407 height 280
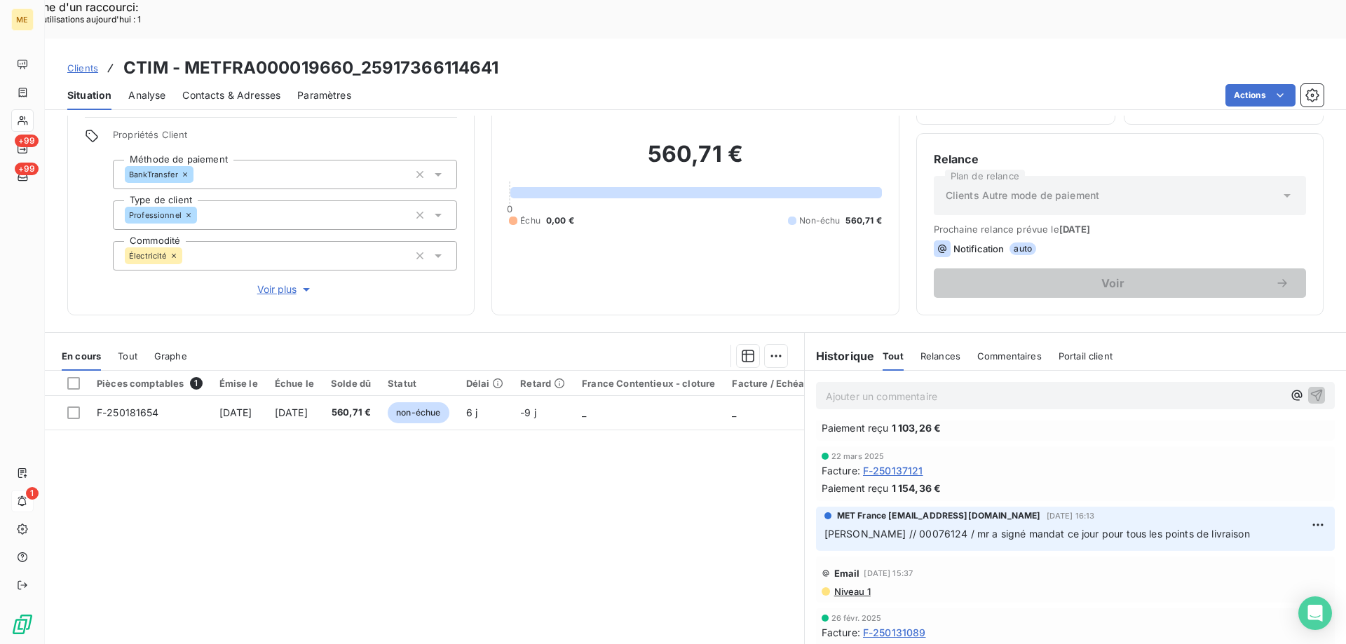
scroll to position [477, 0]
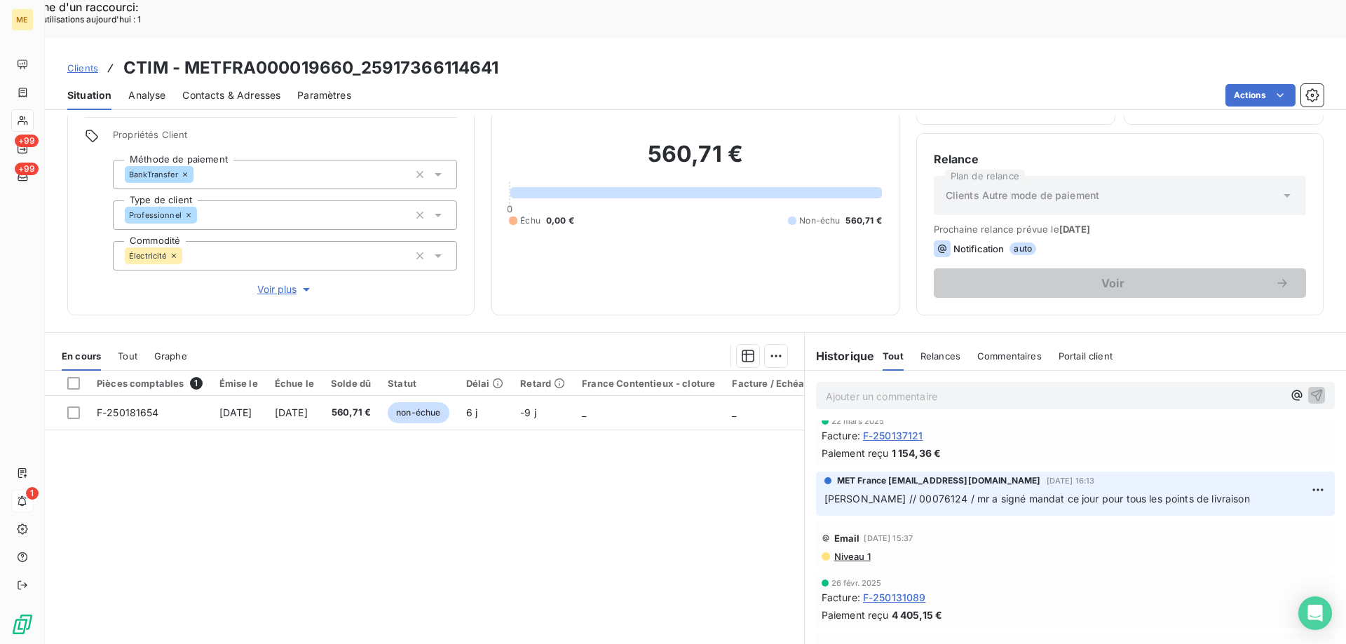
click at [285, 282] on span "Voir plus" at bounding box center [285, 289] width 56 height 14
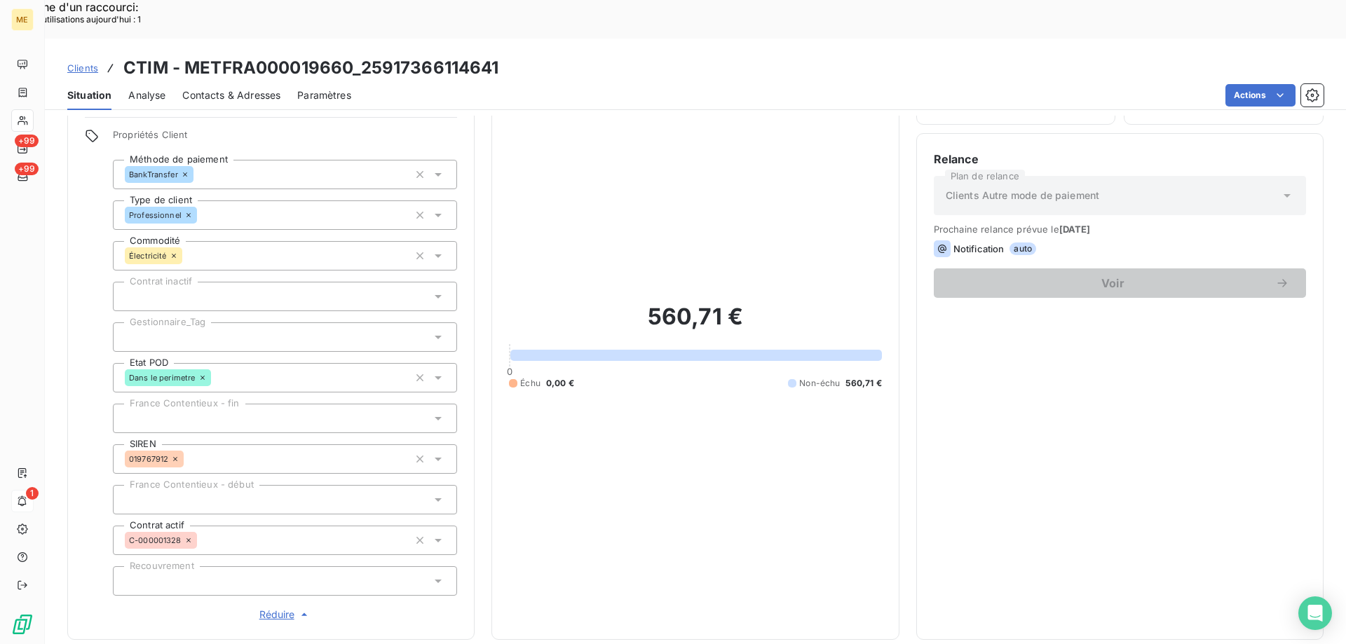
click at [188, 322] on div at bounding box center [285, 336] width 344 height 29
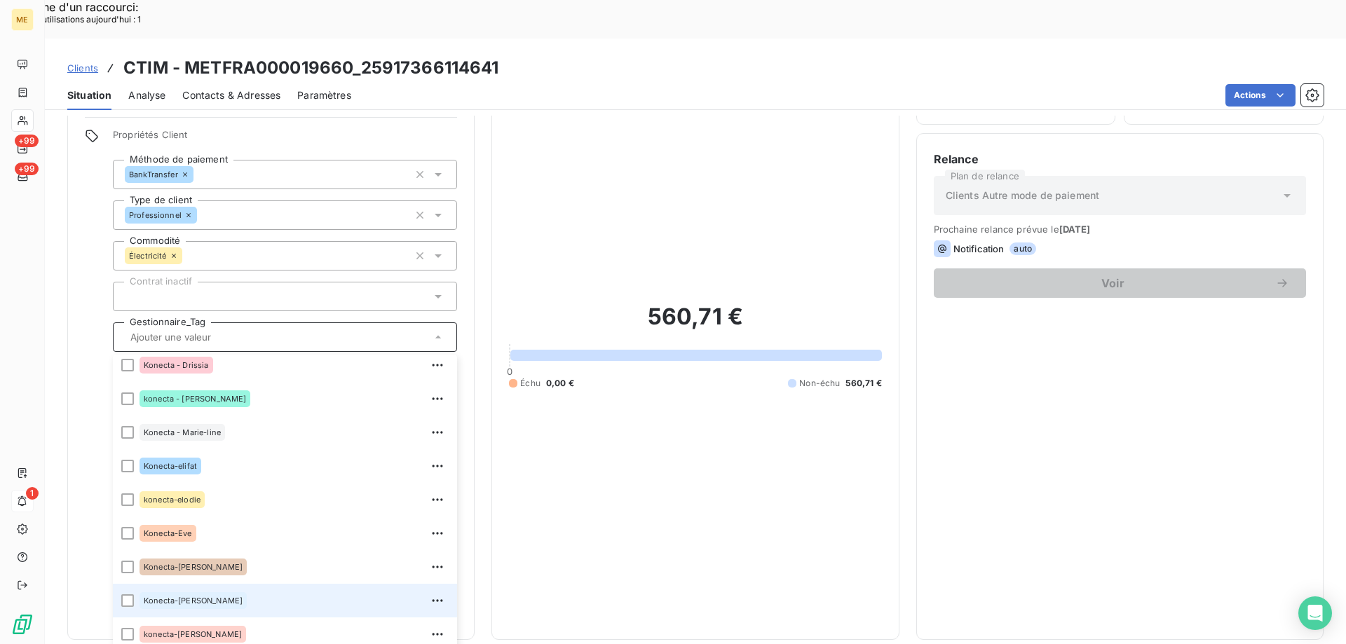
scroll to position [404, 0]
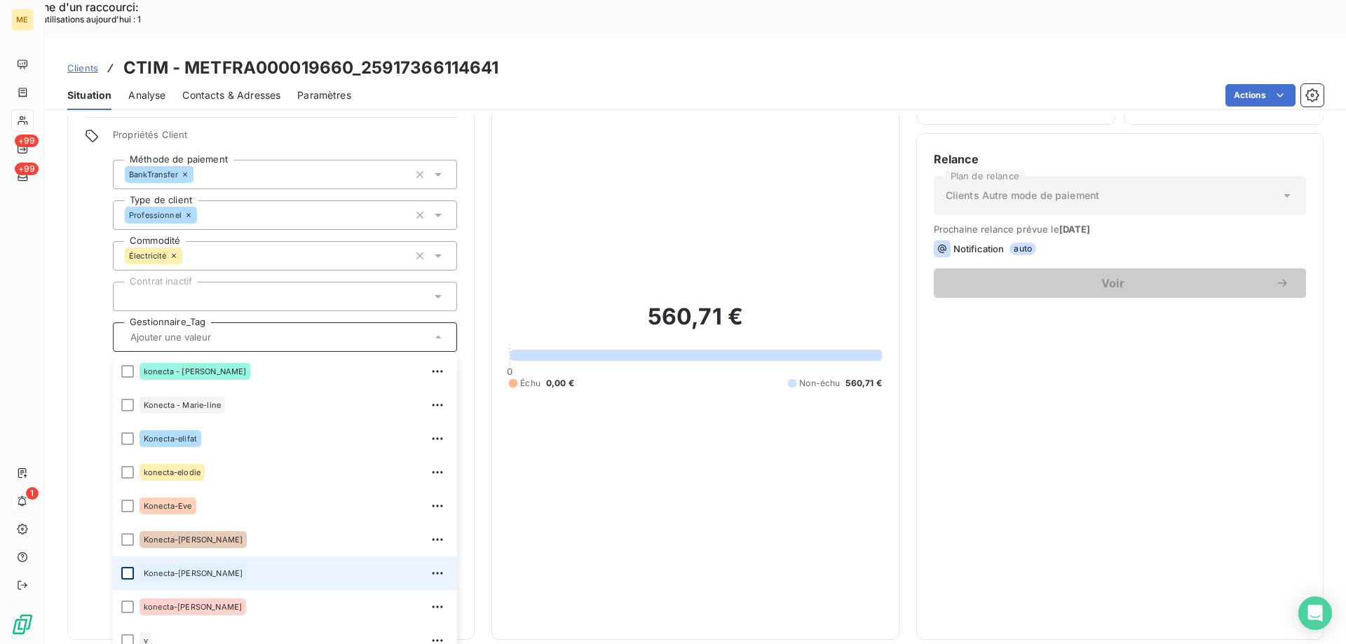
click at [130, 567] on div at bounding box center [127, 573] width 13 height 13
click at [86, 62] on span "Clients" at bounding box center [82, 67] width 31 height 11
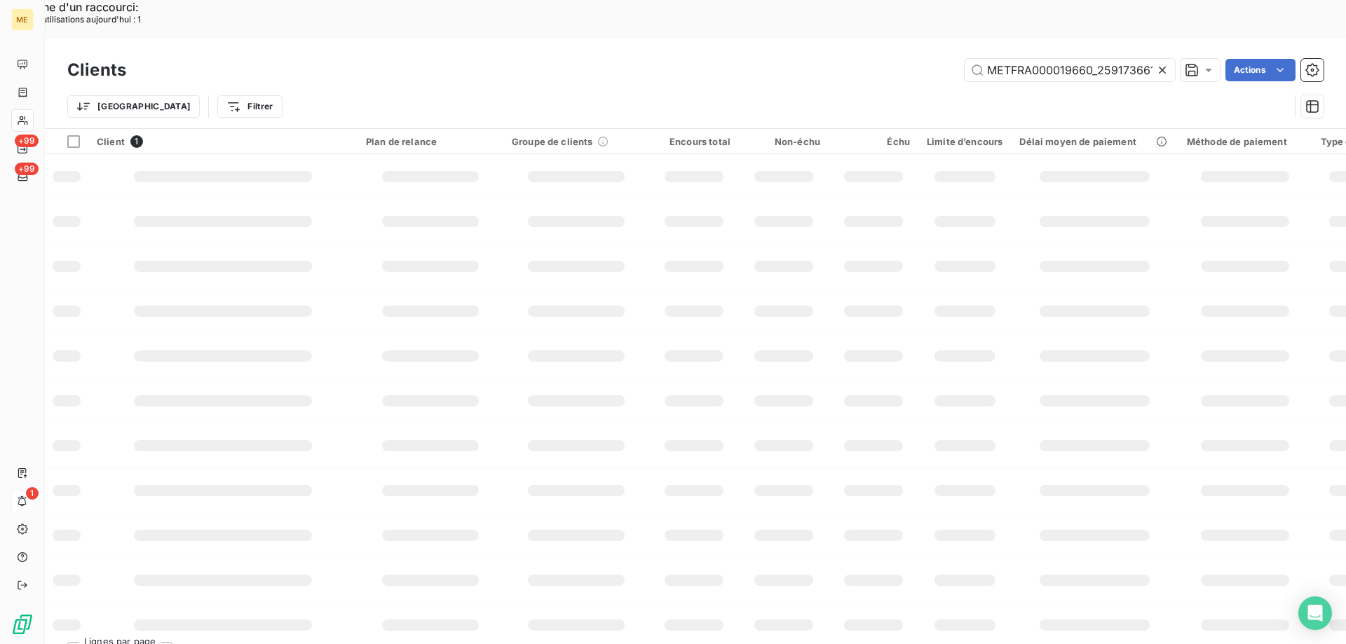
scroll to position [0, 33]
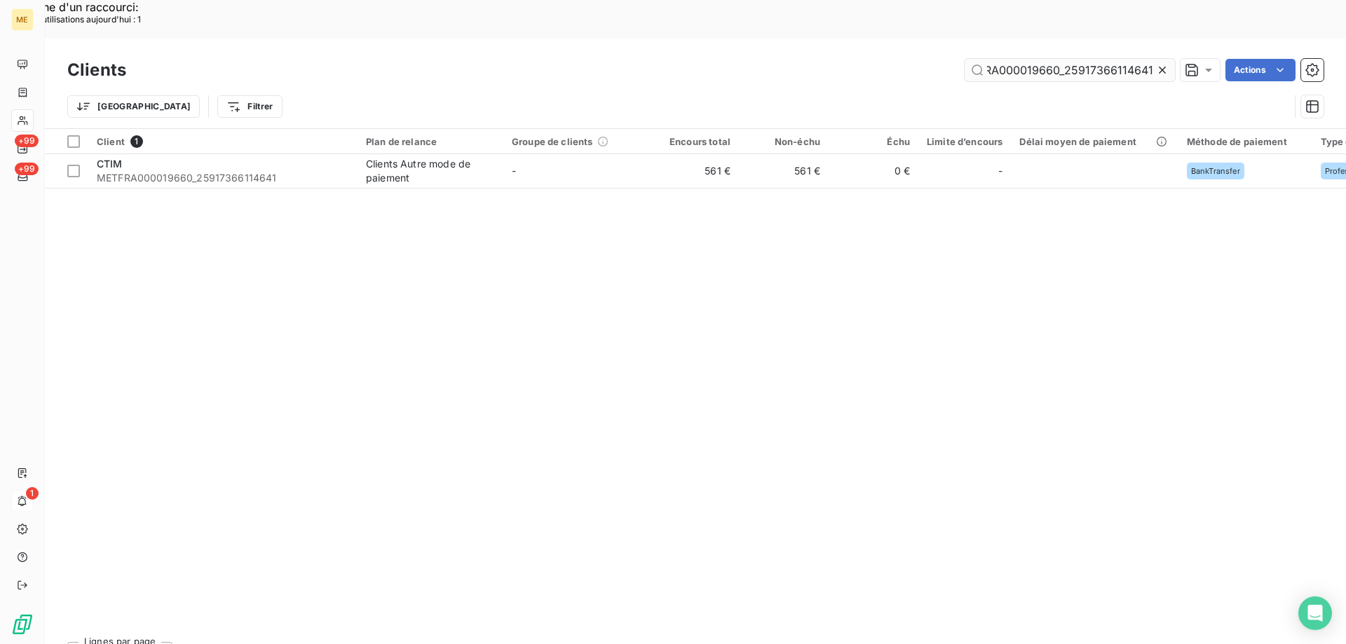
click at [1022, 59] on input "METFRA000019660_25917366114641" at bounding box center [1069, 70] width 210 height 22
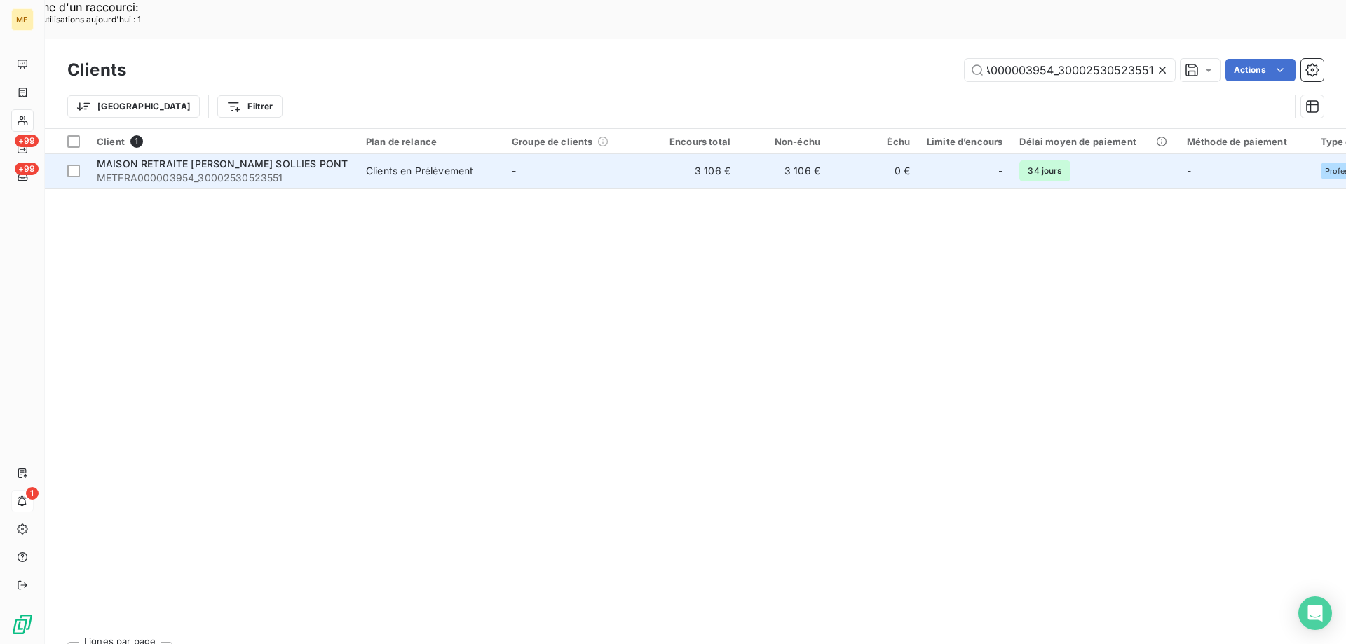
type input "METFRA000003954_30002530523551"
click at [186, 171] on span "METFRA000003954_30002530523551" at bounding box center [223, 178] width 252 height 14
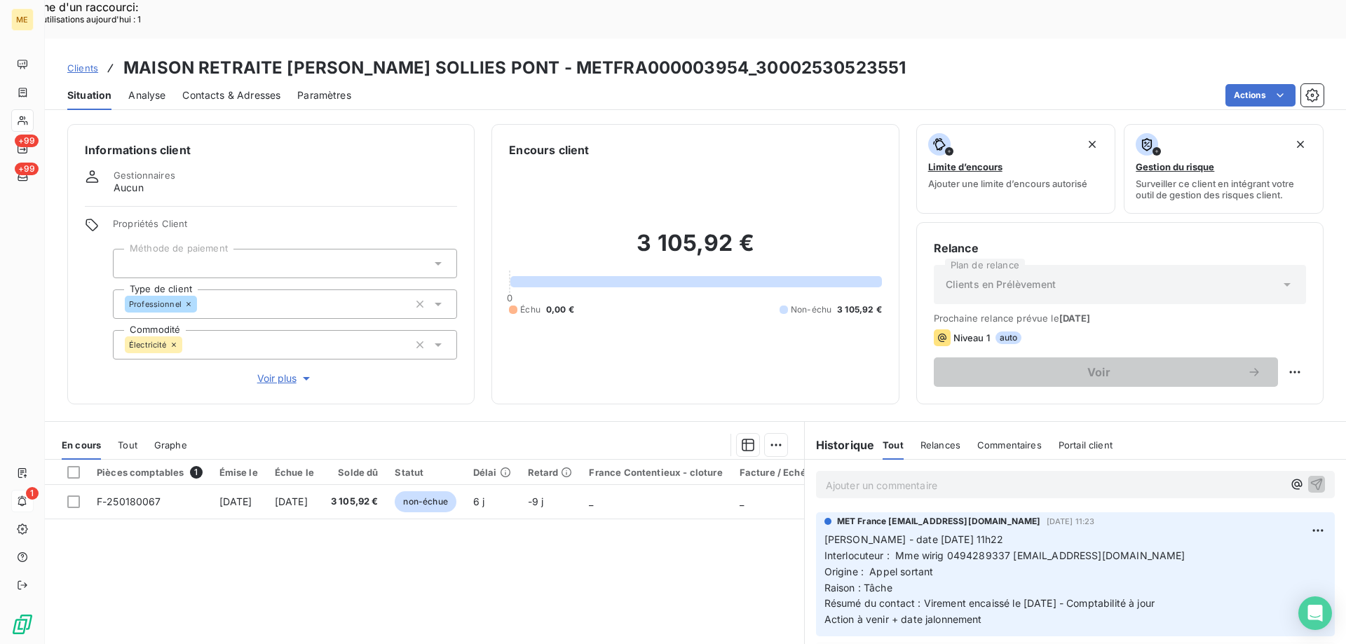
click at [285, 371] on span "Voir plus" at bounding box center [285, 378] width 56 height 14
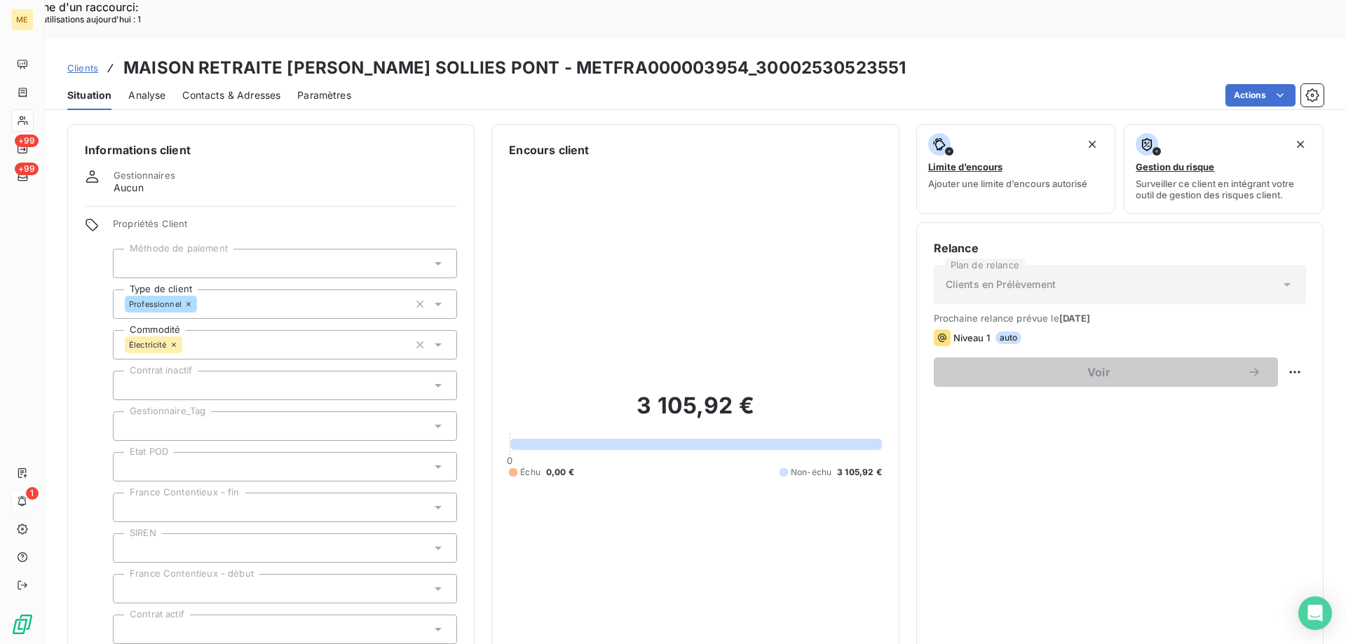
click at [189, 411] on div at bounding box center [285, 425] width 344 height 29
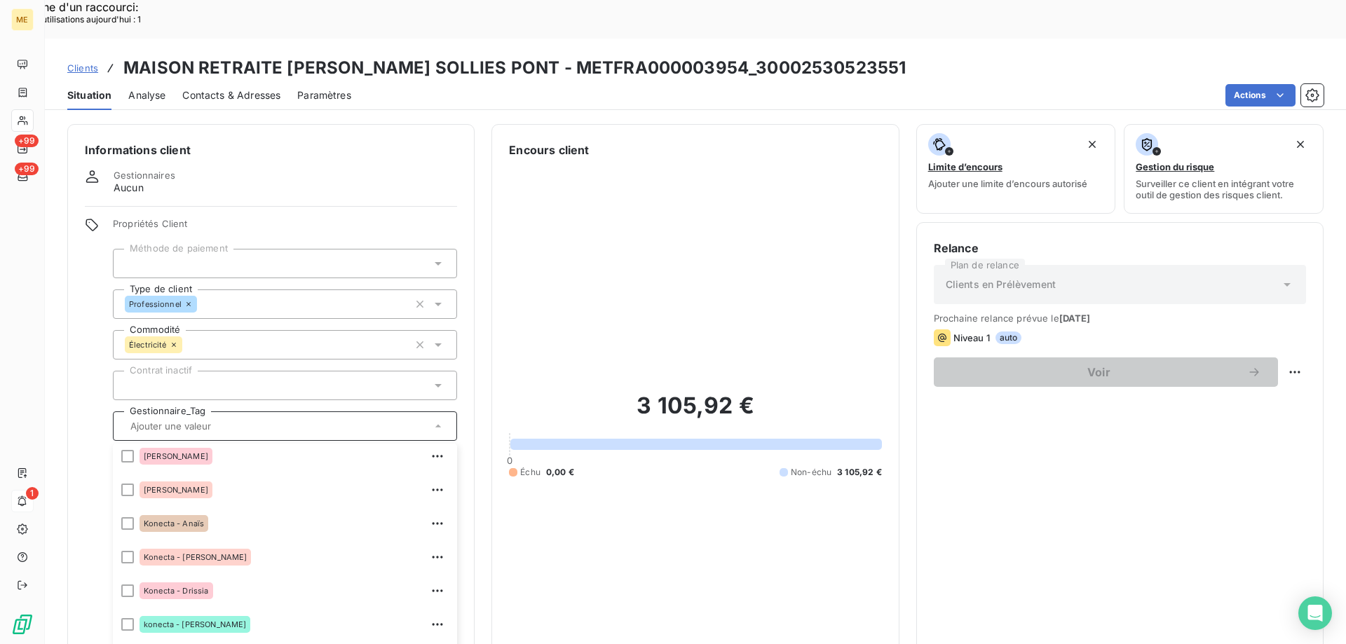
scroll to position [404, 0]
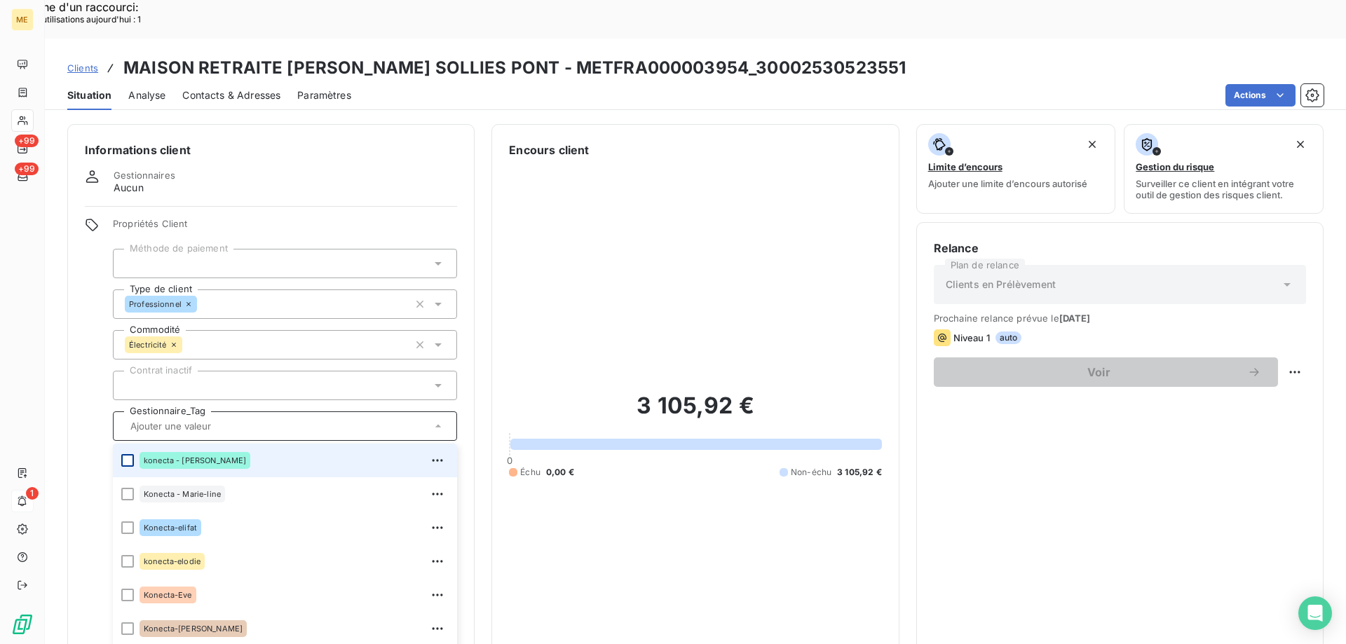
click at [125, 454] on div at bounding box center [127, 460] width 13 height 13
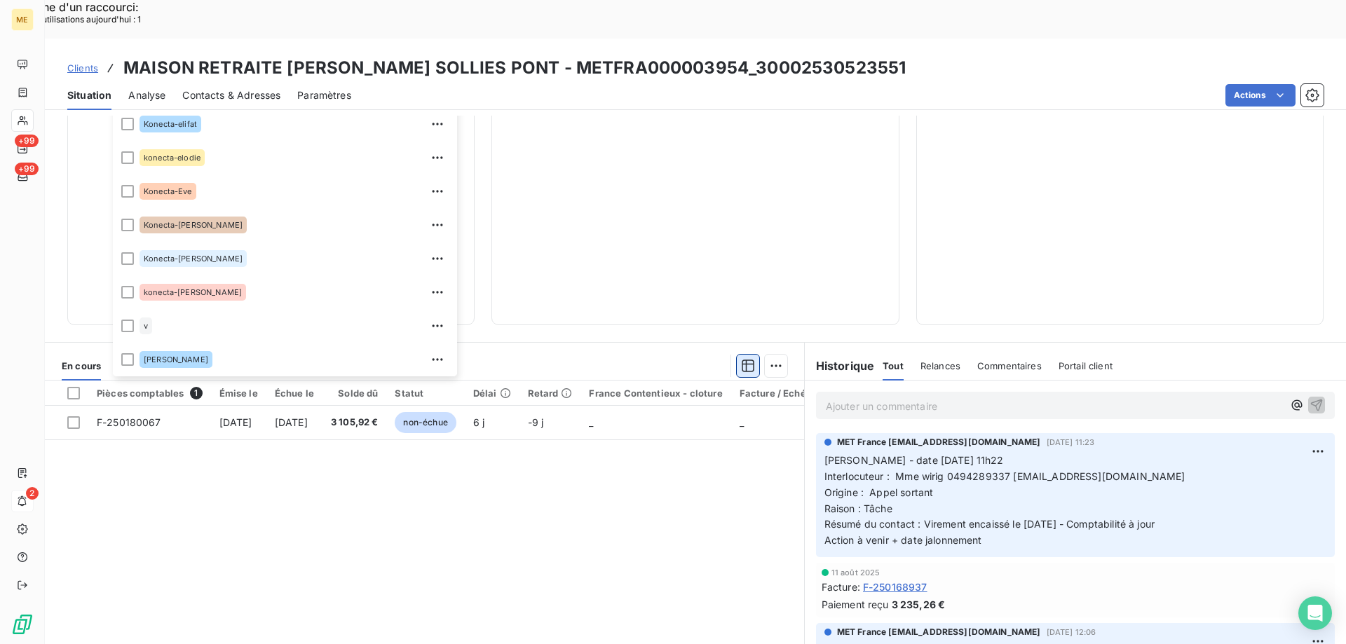
click at [126, 286] on div at bounding box center [127, 292] width 13 height 13
click at [129, 286] on div at bounding box center [127, 292] width 13 height 13
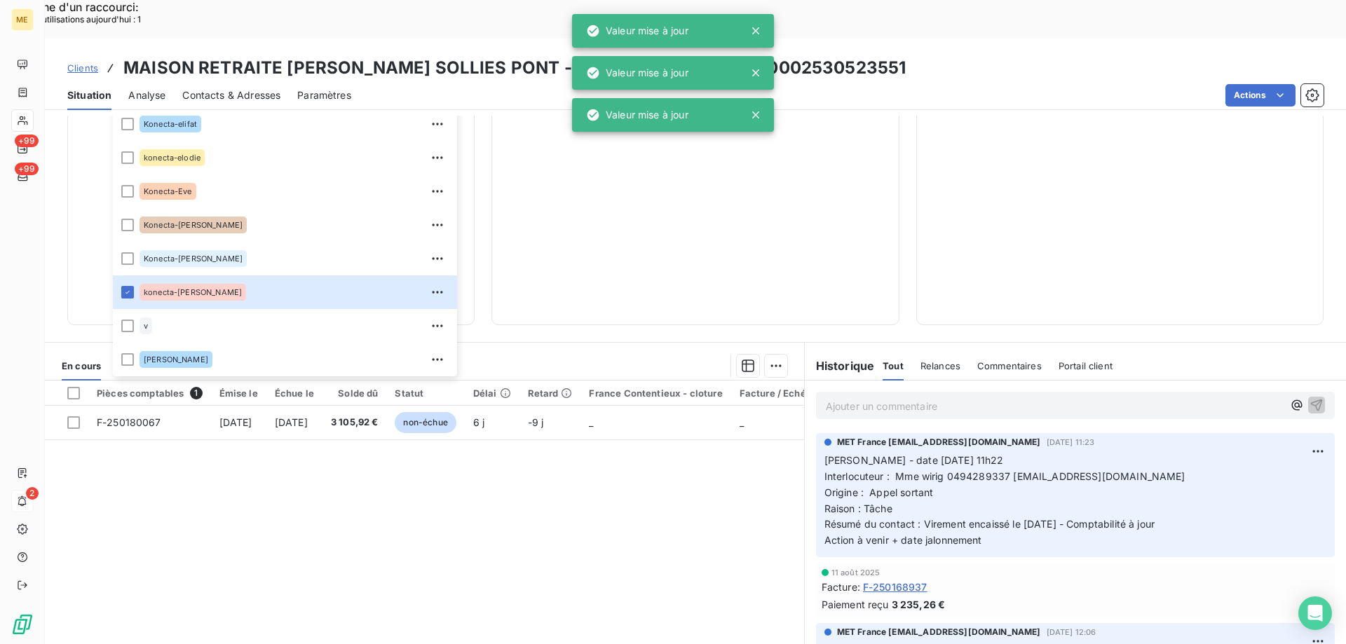
click at [77, 62] on span "Clients" at bounding box center [82, 67] width 31 height 11
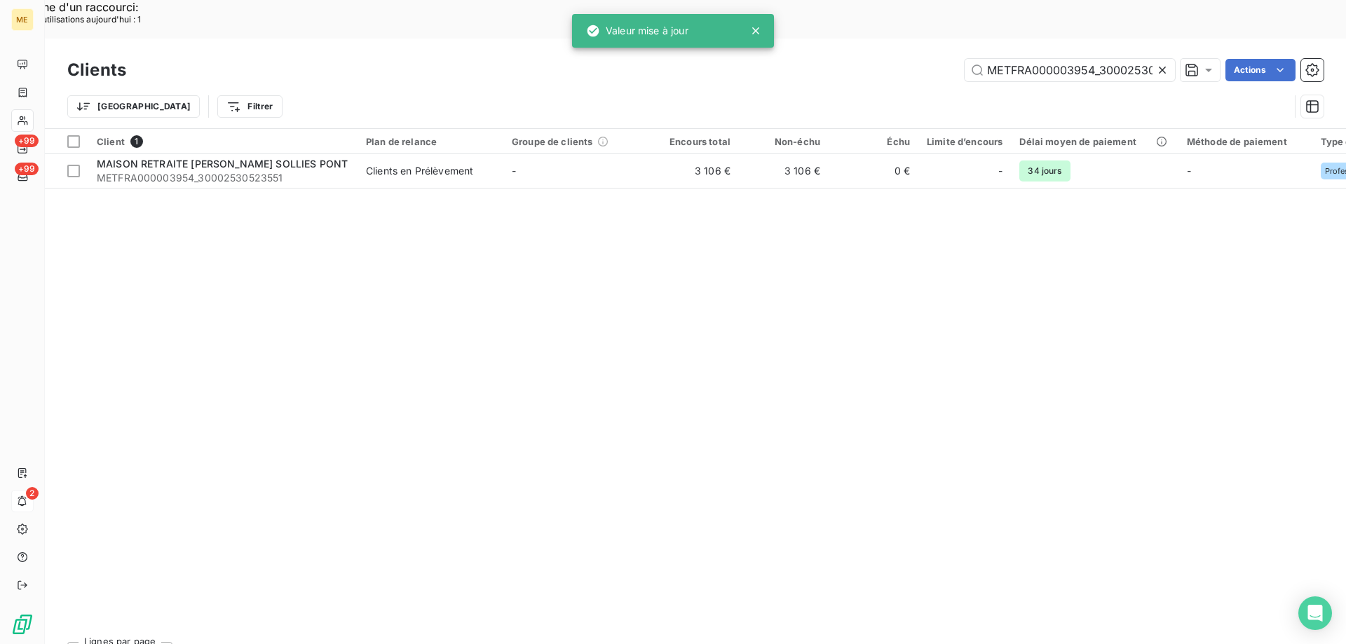
click at [1166, 63] on icon at bounding box center [1162, 70] width 14 height 14
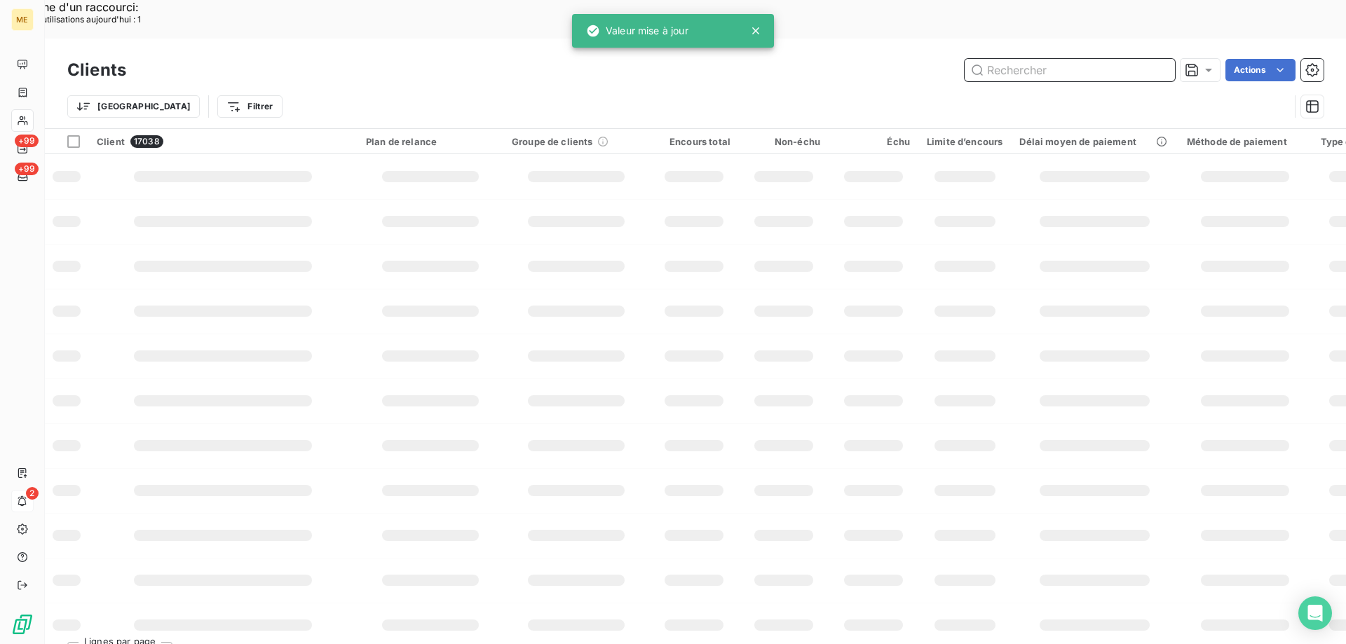
click at [1072, 59] on input "text" at bounding box center [1069, 70] width 210 height 22
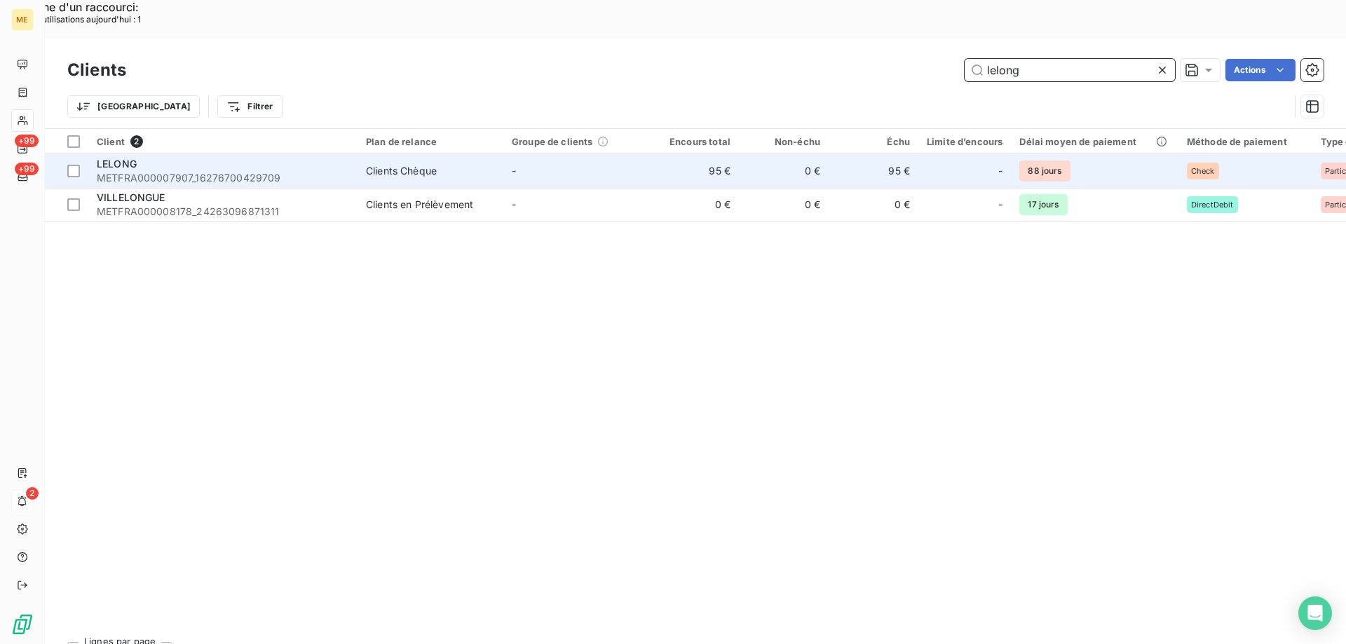
type input "lelong"
click at [191, 171] on span "METFRA000007907_16276700429709" at bounding box center [223, 178] width 252 height 14
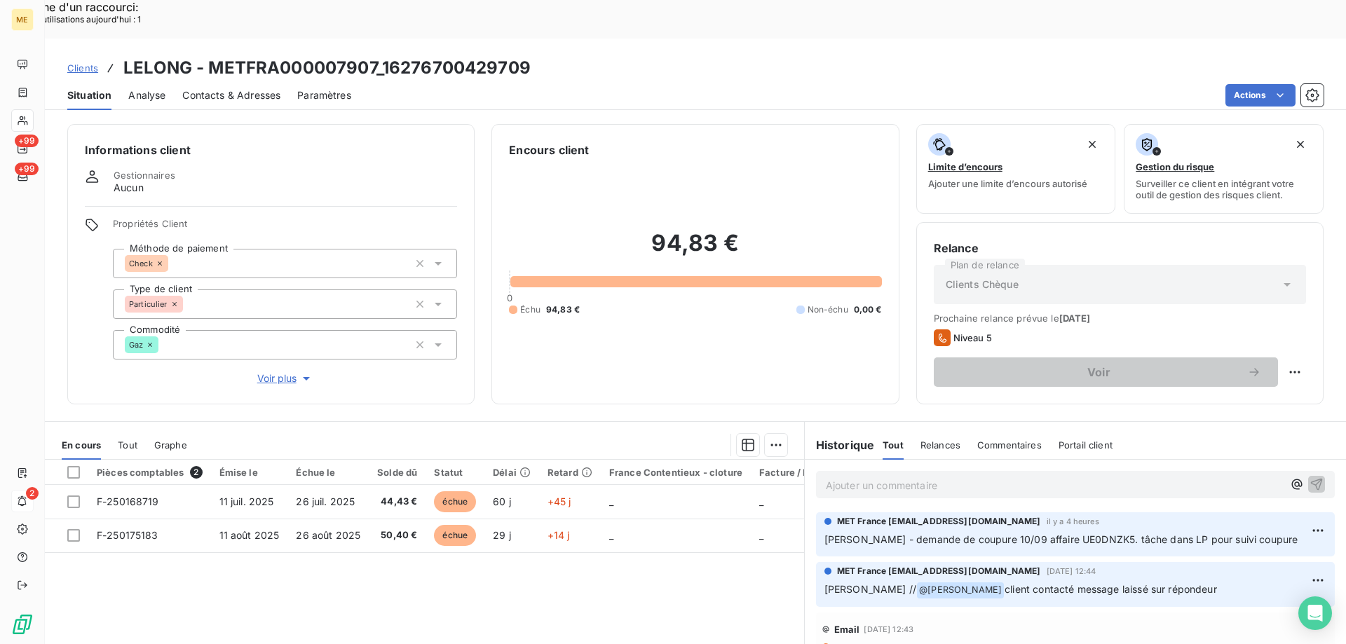
click at [125, 439] on span "Tout" at bounding box center [128, 444] width 20 height 11
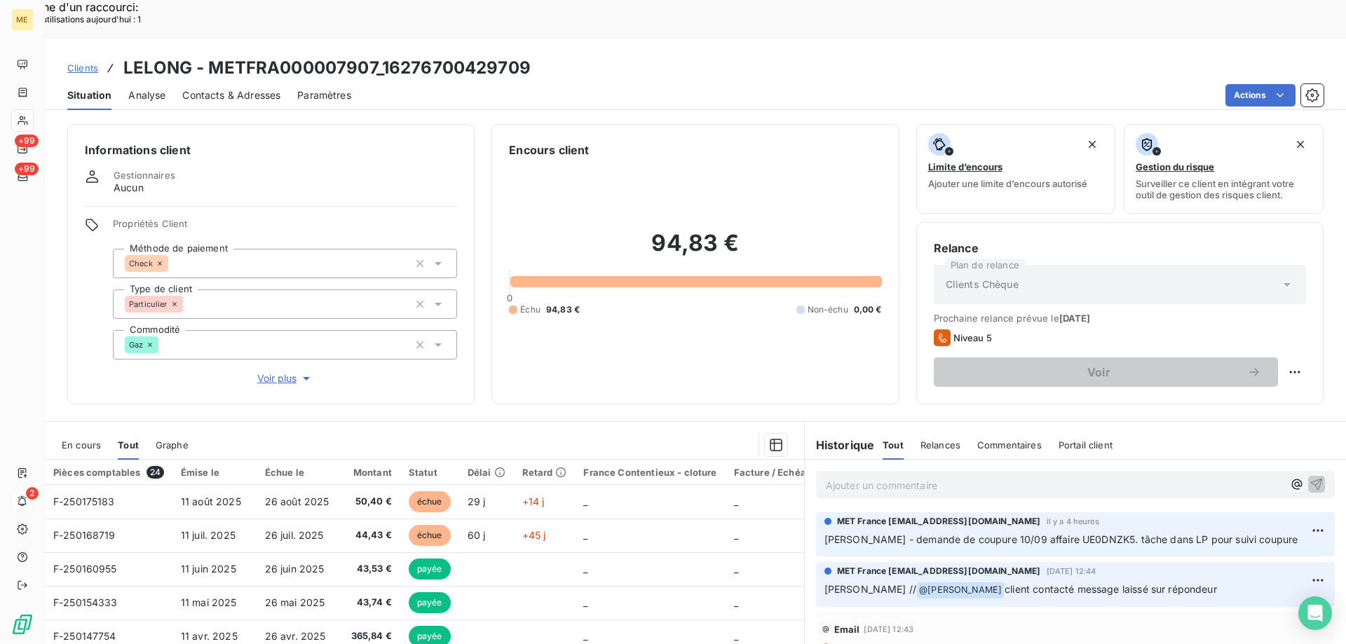
scroll to position [70, 0]
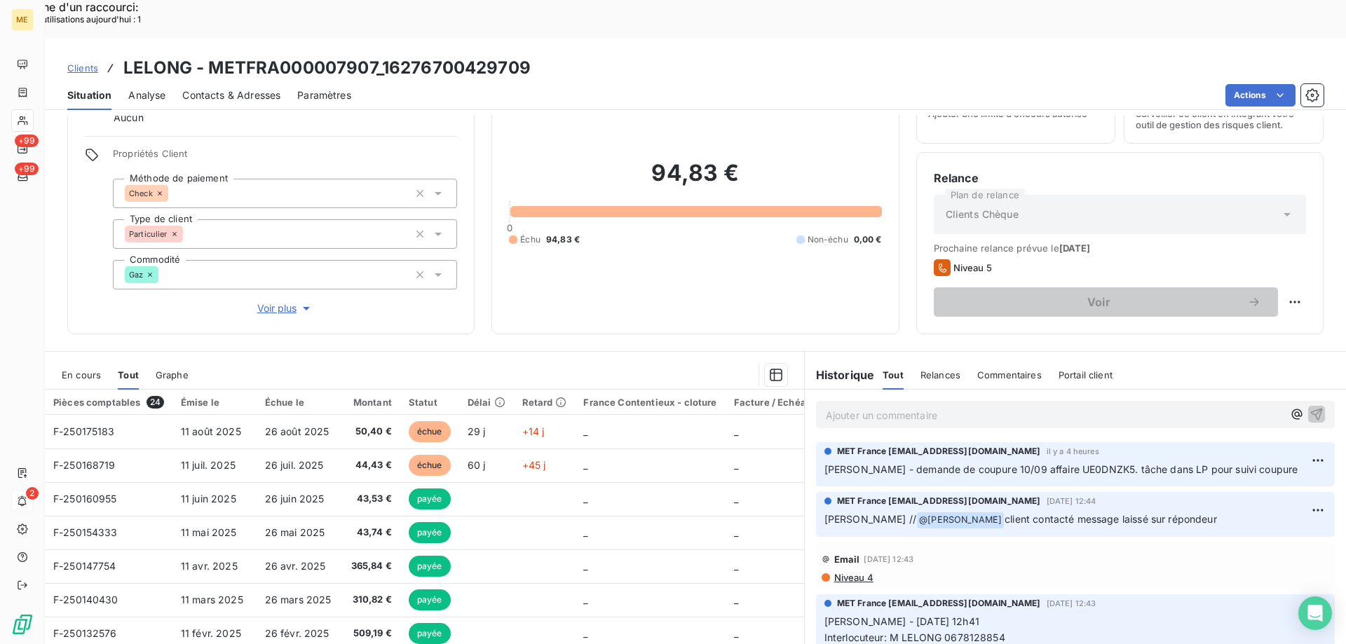
click at [68, 369] on span "En cours" at bounding box center [81, 374] width 39 height 11
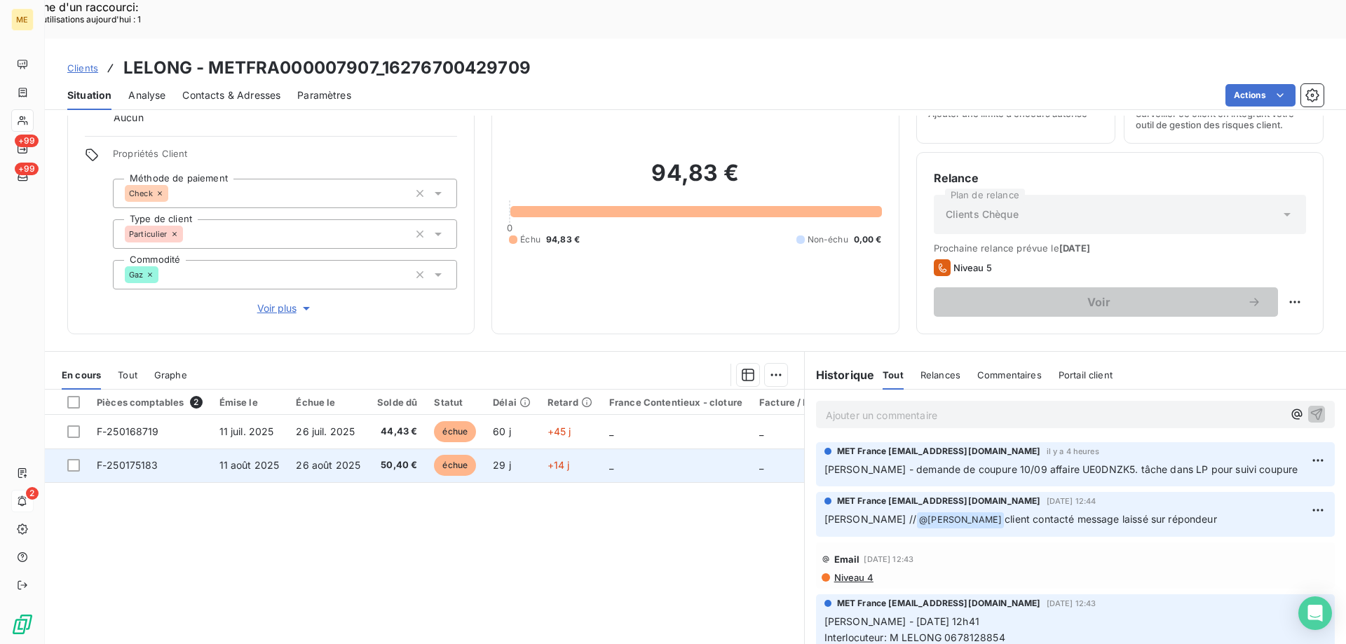
click at [112, 459] on span "F-250175183" at bounding box center [128, 465] width 62 height 12
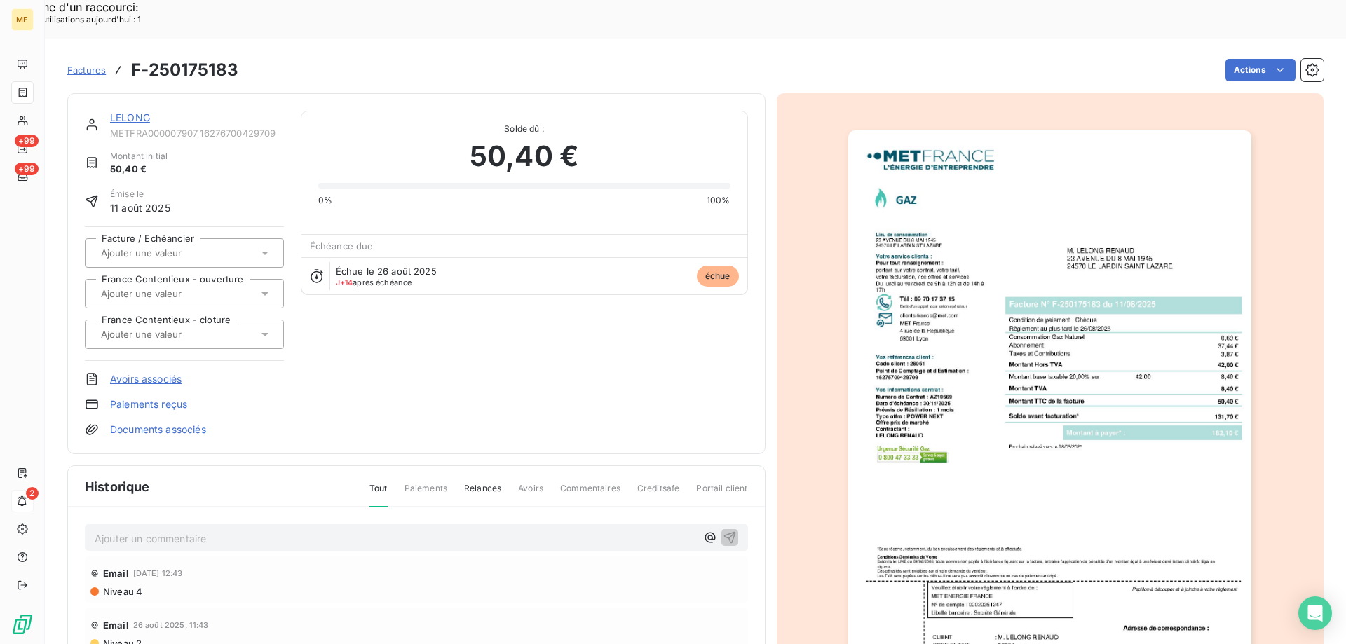
click at [144, 111] on link "LELONG" at bounding box center [130, 117] width 40 height 12
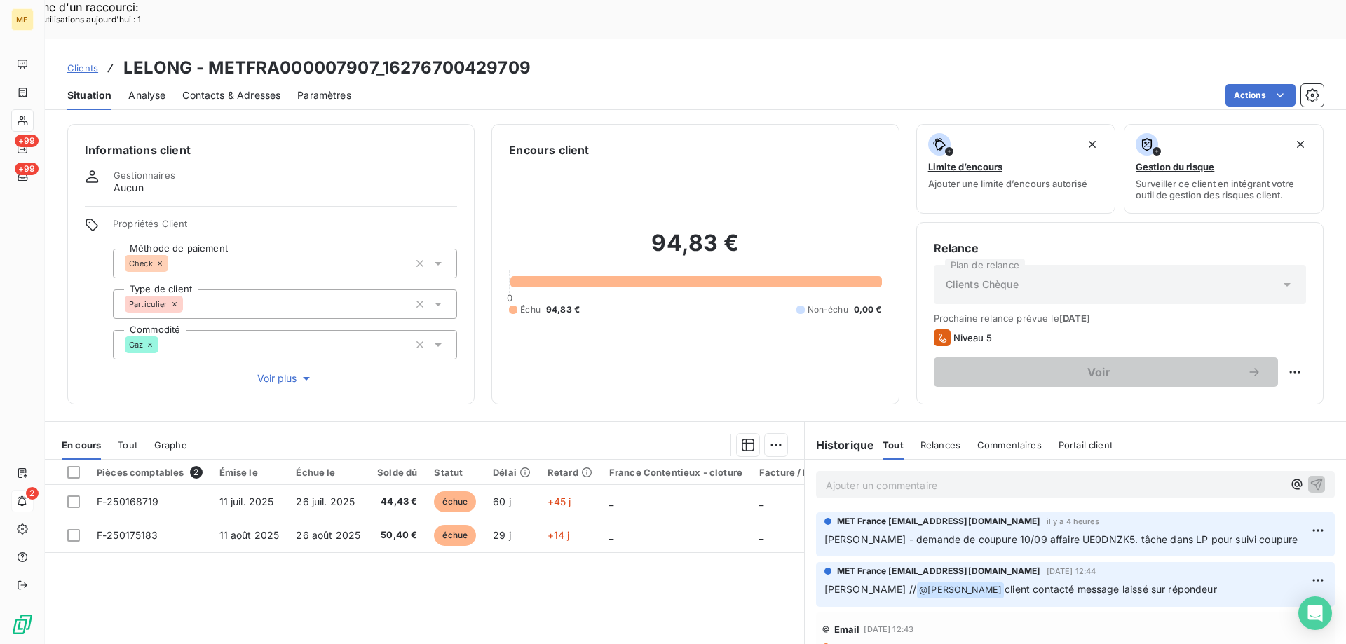
scroll to position [70, 0]
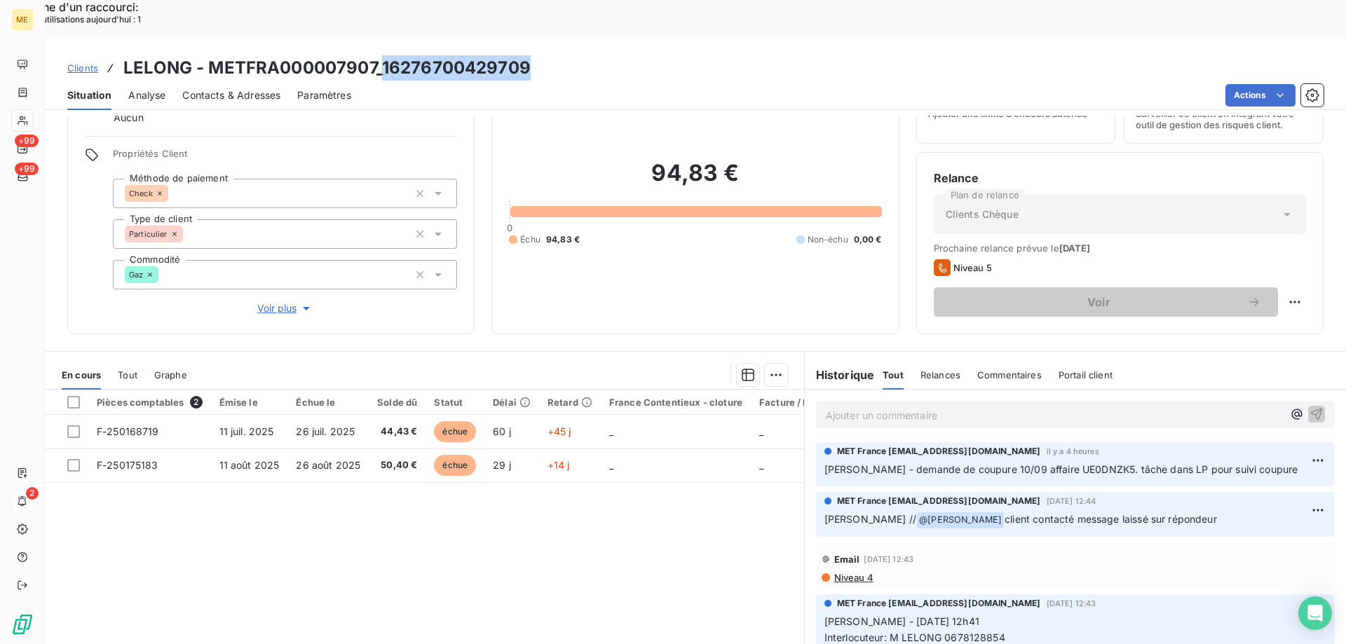
drag, startPoint x: 379, startPoint y: 29, endPoint x: 540, endPoint y: 33, distance: 161.3
click at [540, 55] on div "Clients LELONG - METFRA000007907_16276700429709" at bounding box center [695, 67] width 1301 height 25
copy h3 "16276700429709"
click at [1220, 296] on div "Replanifier cette action" at bounding box center [1225, 294] width 125 height 22
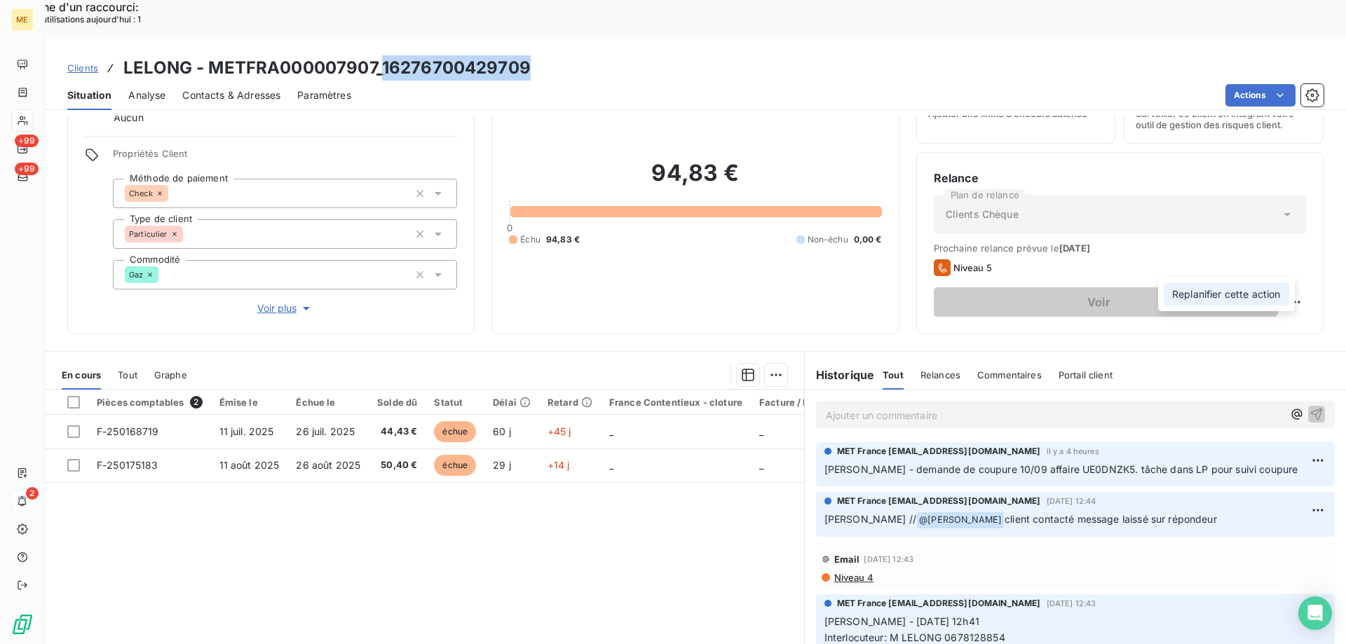
select select "8"
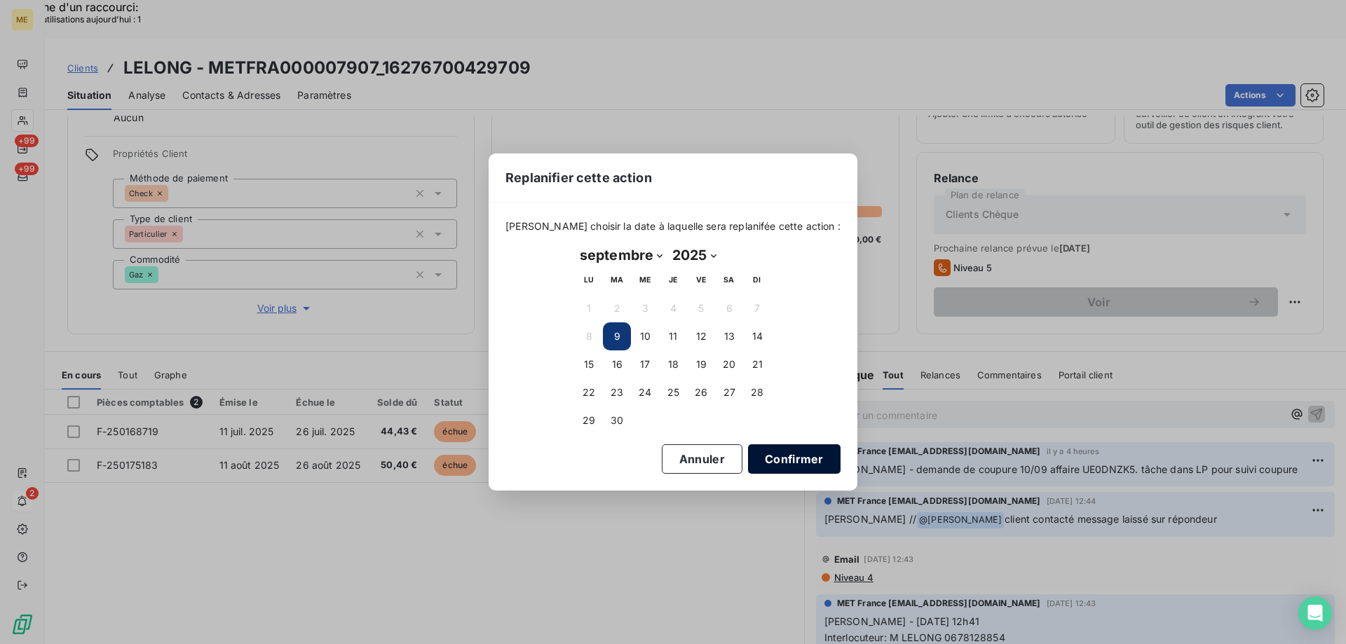
click at [768, 446] on button "Confirmer" at bounding box center [794, 458] width 93 height 29
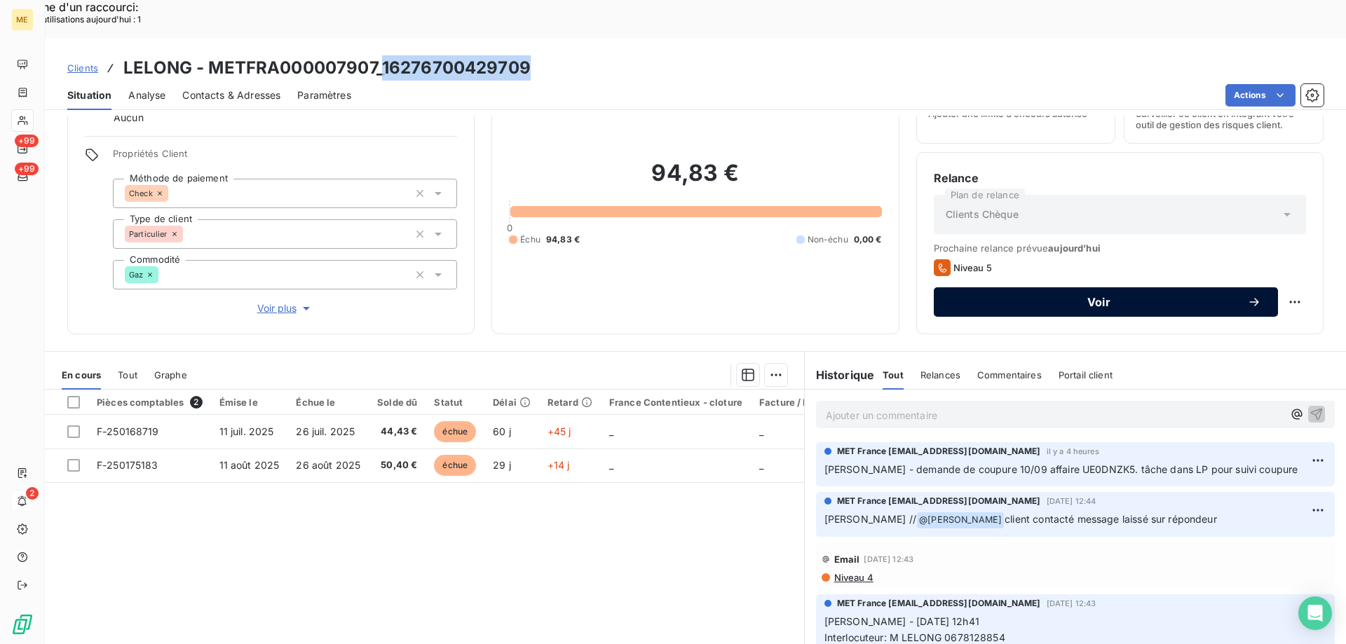
click at [984, 296] on span "Voir" at bounding box center [1098, 301] width 296 height 11
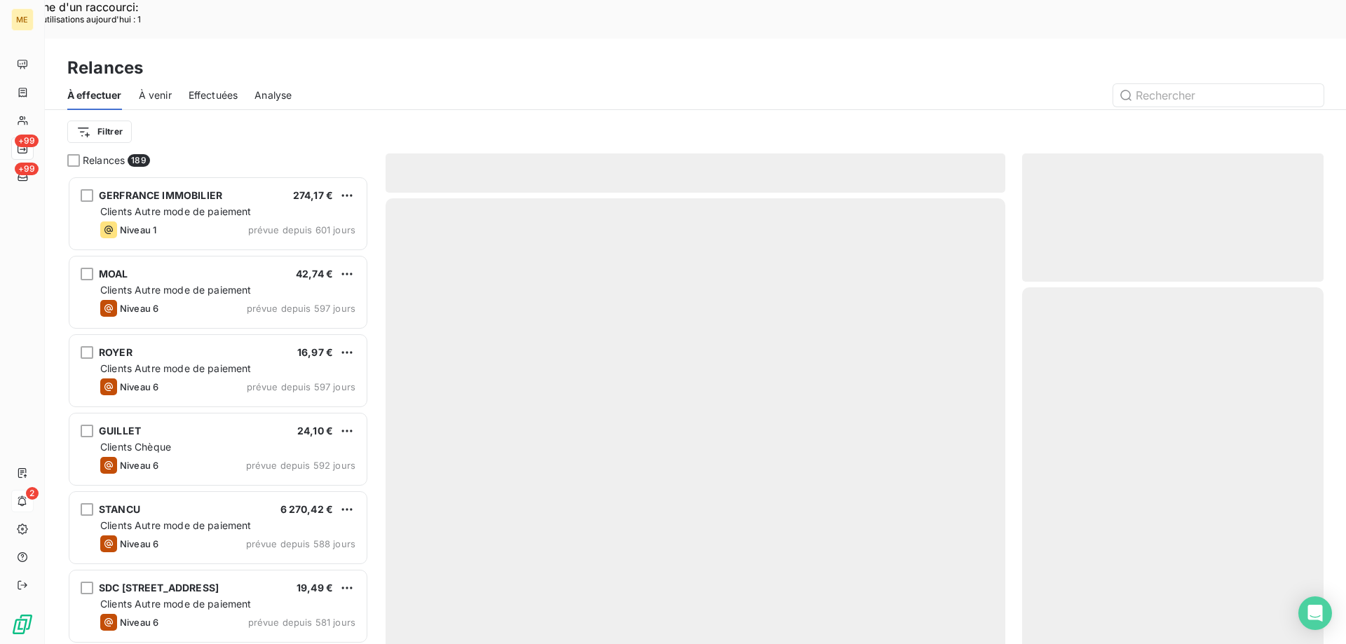
scroll to position [496, 291]
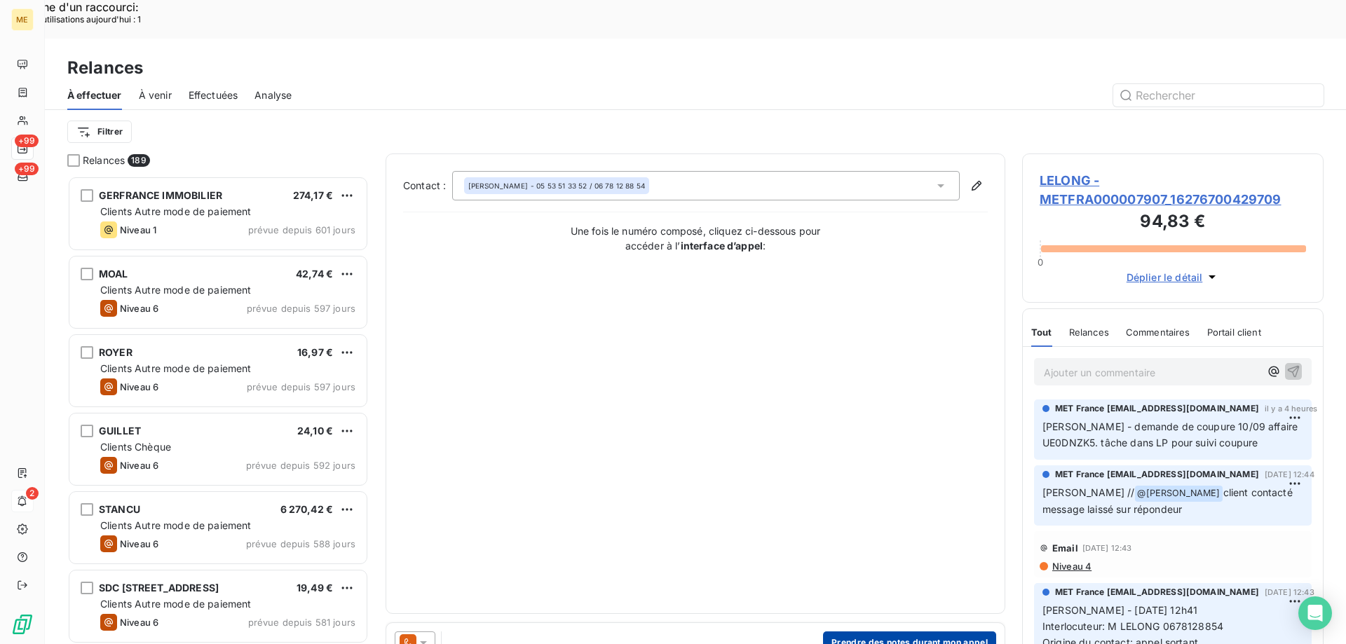
click at [854, 632] on button "Prendre des notes durant mon appel" at bounding box center [909, 643] width 173 height 22
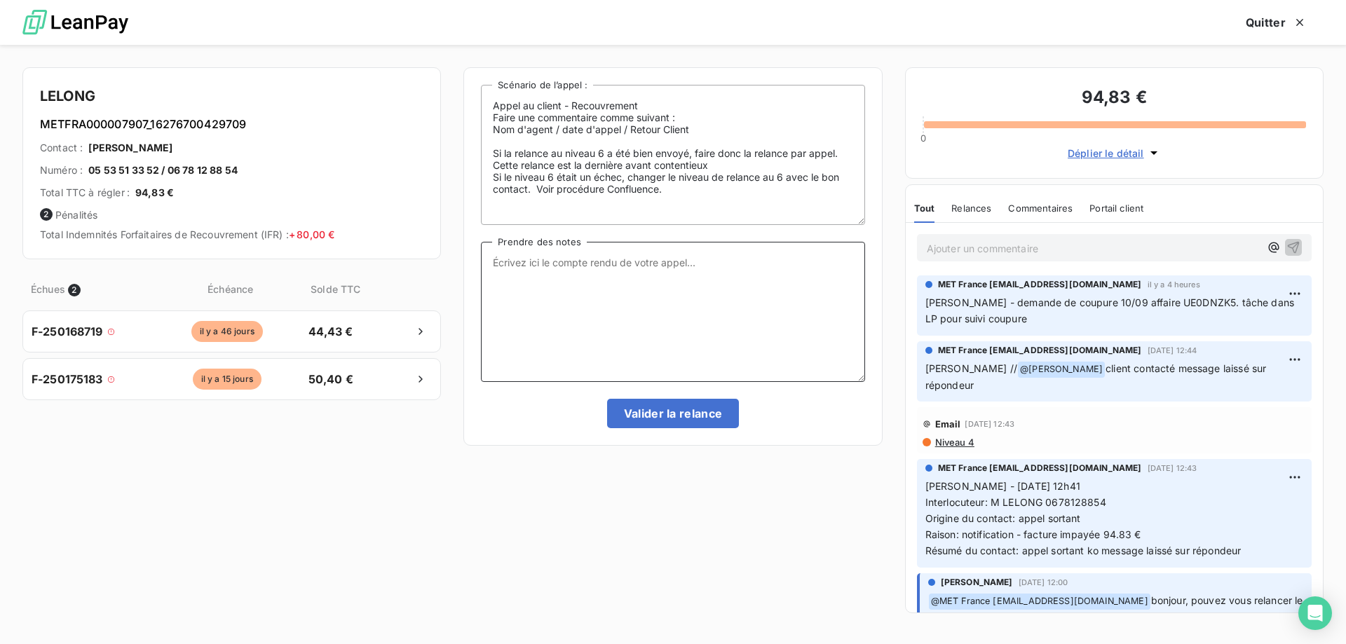
click at [657, 305] on textarea "Prendre des notes" at bounding box center [672, 312] width 383 height 140
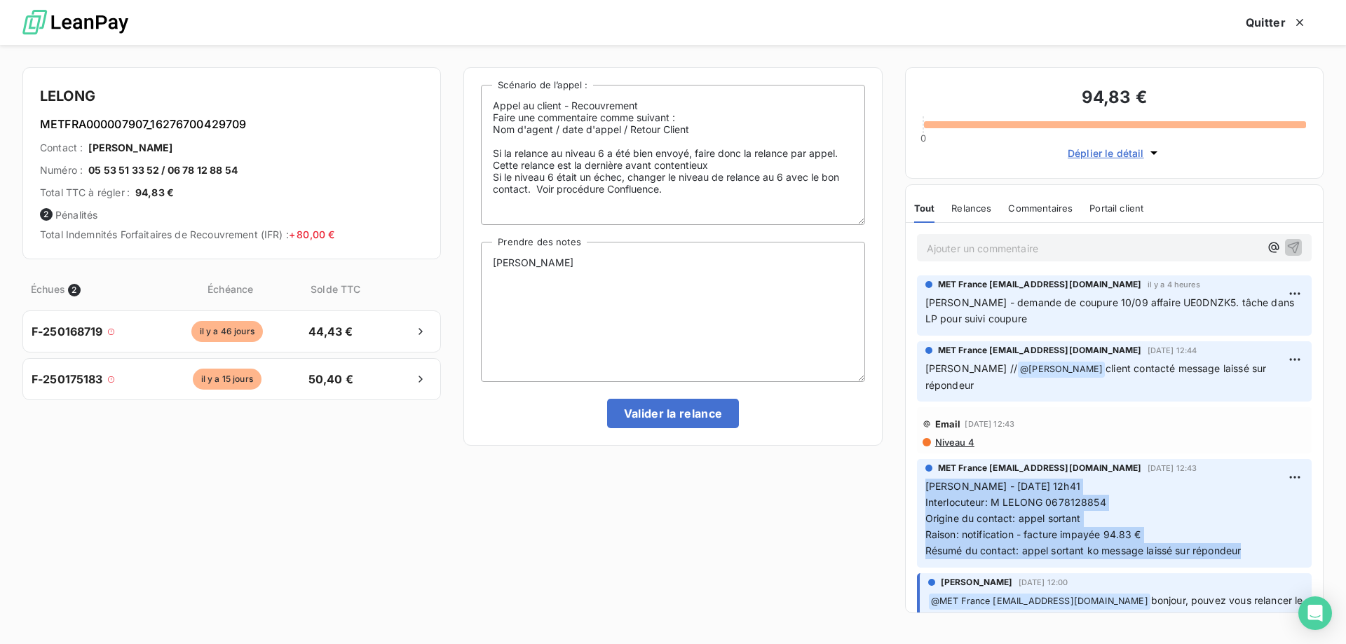
drag, startPoint x: 1259, startPoint y: 525, endPoint x: 894, endPoint y: 463, distance: 371.1
click at [894, 463] on div "LELONG METFRA000007907_16276700429709 Contact : [PERSON_NAME] Numéro : 05 53 51…" at bounding box center [673, 344] width 1346 height 599
copy p "[PERSON_NAME] - [DATE] 12h41 Interlocuteur: M LELONG [PHONE_NUMBER] Origine du …"
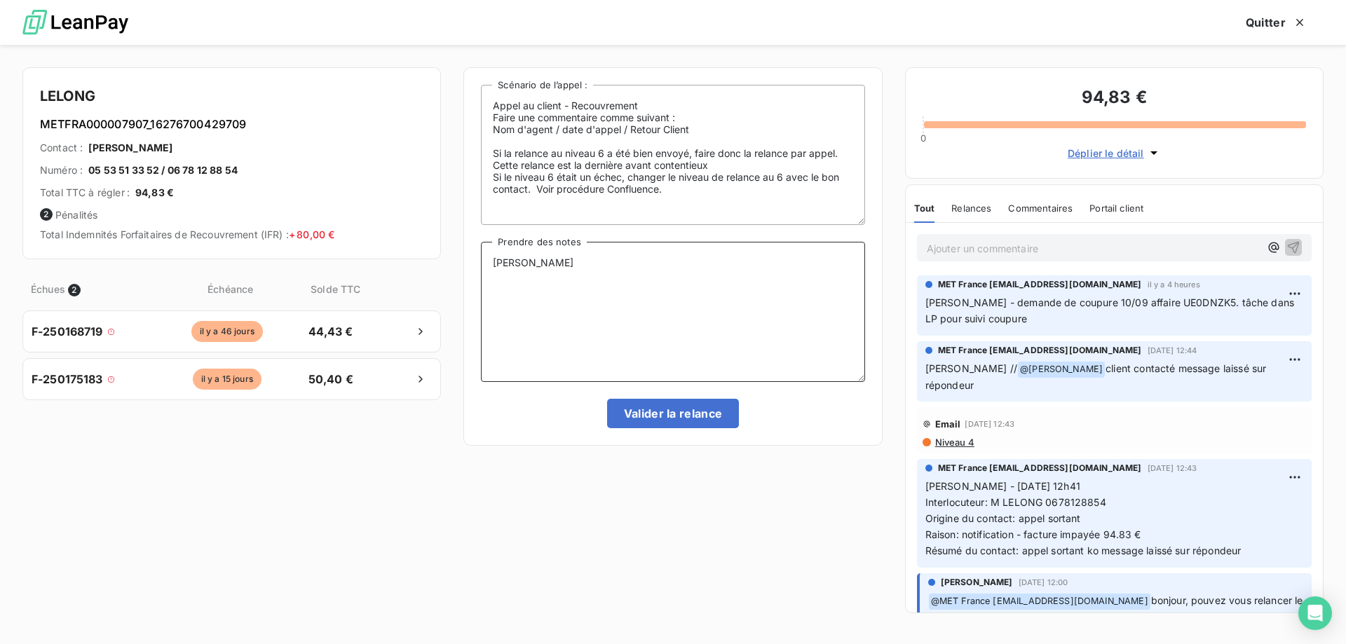
drag, startPoint x: 566, startPoint y: 266, endPoint x: 432, endPoint y: 266, distance: 133.9
click at [432, 266] on div "LELONG METFRA000007907_16276700429709 Contact : [PERSON_NAME] Numéro : 05 53 51…" at bounding box center [673, 344] width 1346 height 599
paste textarea "- [DATE] 12h41 Interlocuteur: M LELONG [PHONE_NUMBER] Origine du contact: appel…"
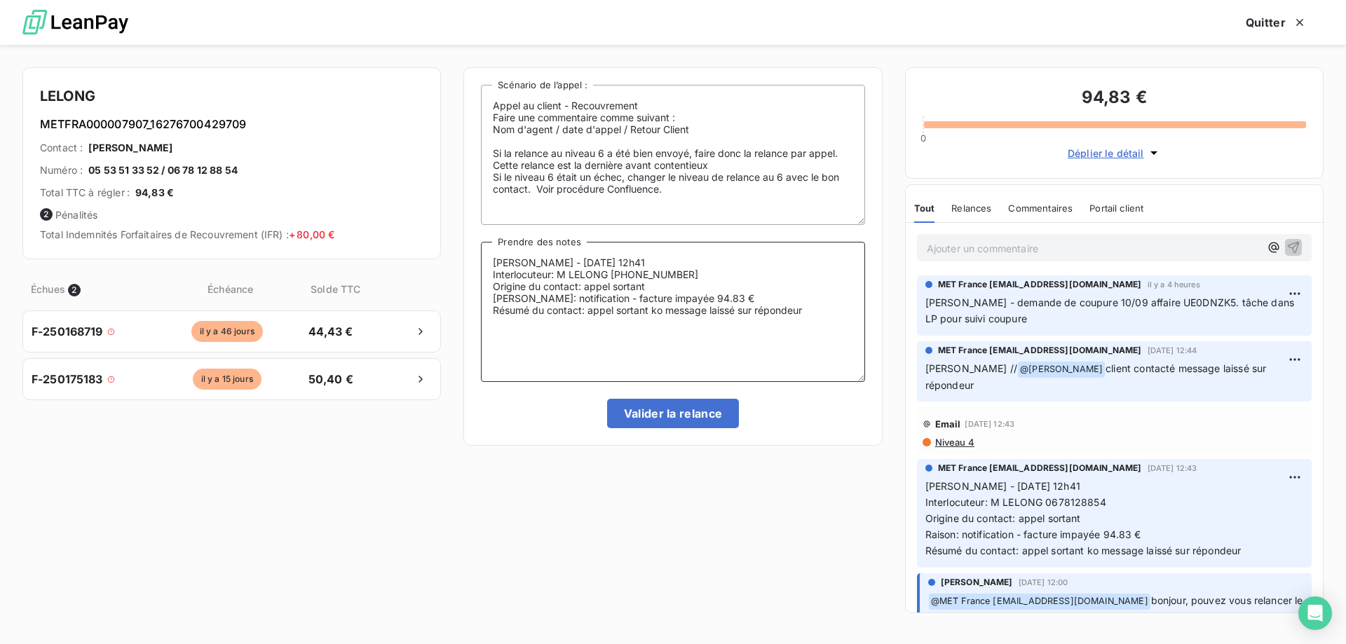
click at [545, 261] on textarea "[PERSON_NAME] - [DATE] 12h41 Interlocuteur: M LELONG [PHONE_NUMBER] Origine du …" at bounding box center [672, 312] width 383 height 140
click at [549, 265] on textarea "[PERSON_NAME] - [DATE] 12h41 Interlocuteur: M LELONG [PHONE_NUMBER] Origine du …" at bounding box center [672, 312] width 383 height 140
click at [661, 257] on textarea "[PERSON_NAME] - [DATE] 12h41 Interlocuteur: M LELONG [PHONE_NUMBER] Origine du …" at bounding box center [672, 312] width 383 height 140
click at [662, 285] on textarea "[PERSON_NAME] - [DATE] 16h39 Interlocuteur: M LELONG [PHONE_NUMBER] Origine du …" at bounding box center [672, 312] width 383 height 140
drag, startPoint x: 810, startPoint y: 314, endPoint x: 589, endPoint y: 315, distance: 221.5
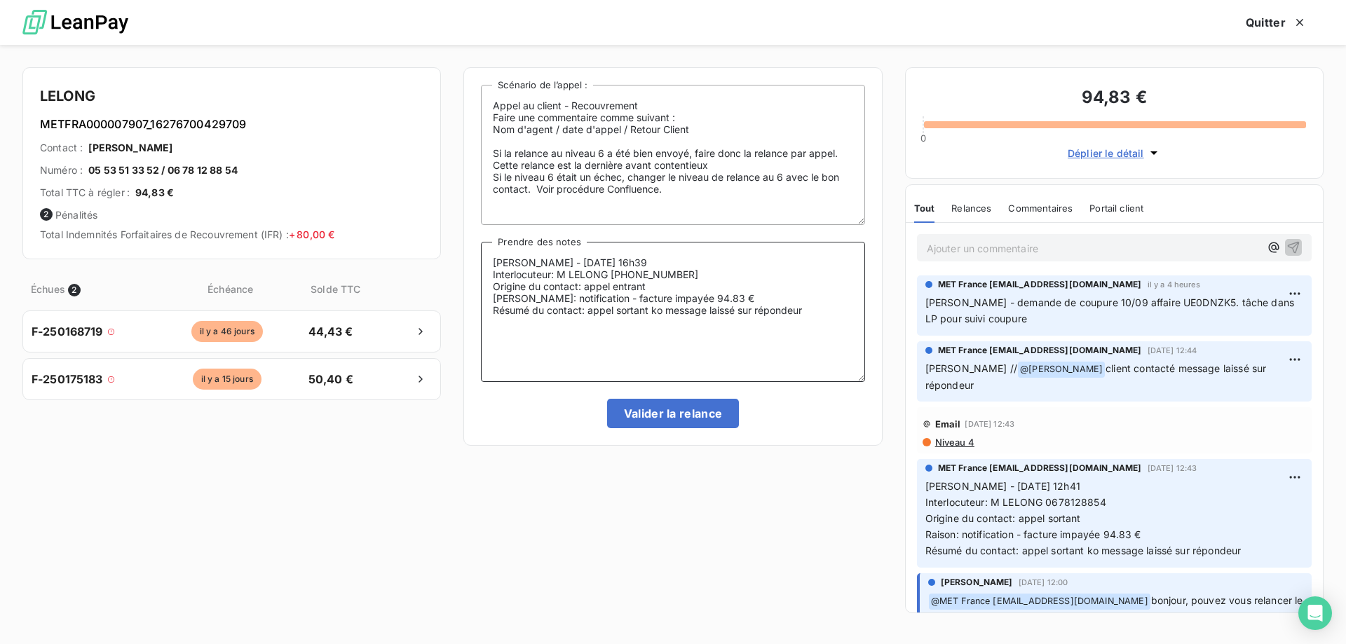
click at [589, 315] on textarea "[PERSON_NAME] - [DATE] 16h39 Interlocuteur: M LELONG [PHONE_NUMBER] Origine du …" at bounding box center [672, 312] width 383 height 140
click at [729, 307] on textarea "[PERSON_NAME] - [DATE] 16h39 Interlocuteur: M LELONG [PHONE_NUMBER] Origine du …" at bounding box center [672, 312] width 383 height 140
paste textarea "[DATE] 16:26"
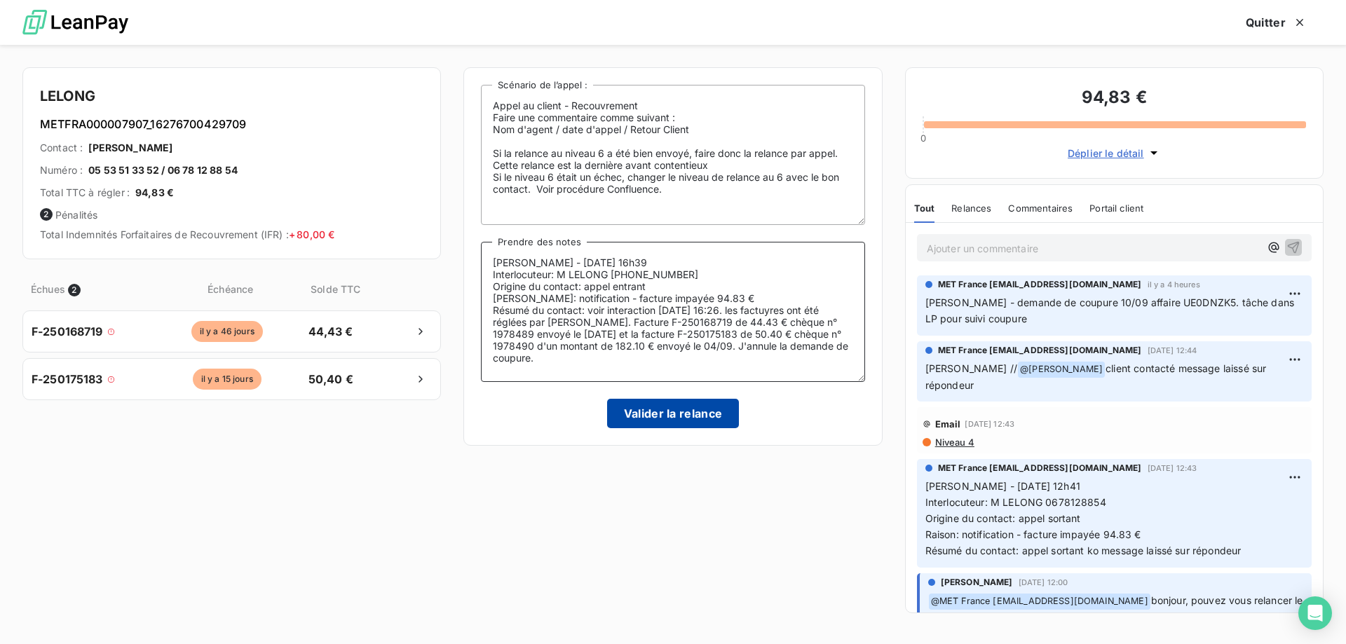
type textarea "[PERSON_NAME] - [DATE] 16h39 Interlocuteur: M LELONG [PHONE_NUMBER] Origine du …"
click at [660, 411] on button "Valider la relance" at bounding box center [673, 413] width 132 height 29
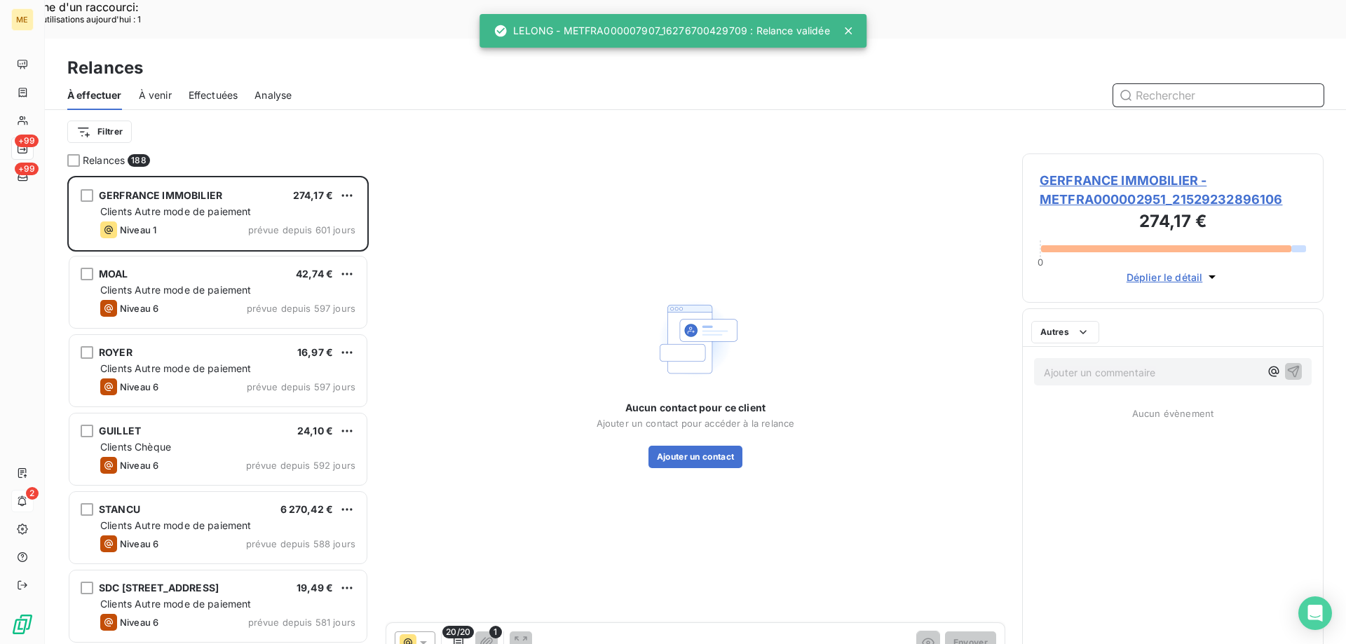
click at [222, 88] on span "Effectuées" at bounding box center [214, 95] width 50 height 14
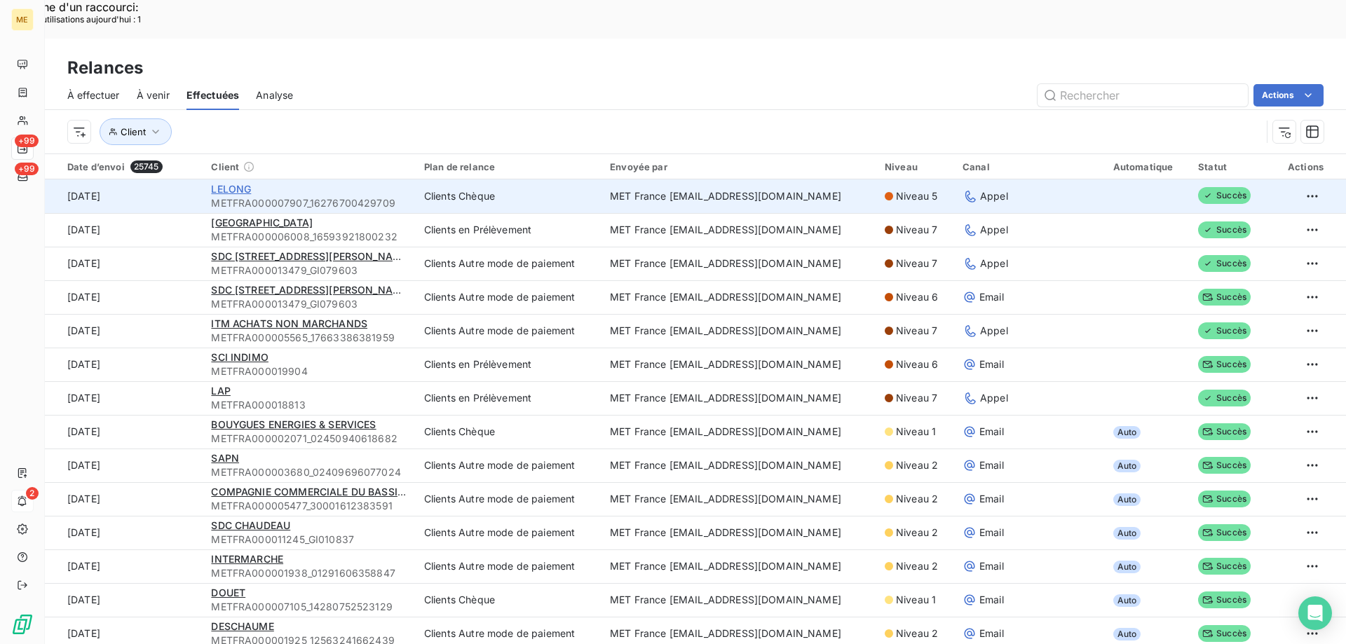
click at [220, 183] on span "LELONG" at bounding box center [231, 189] width 40 height 12
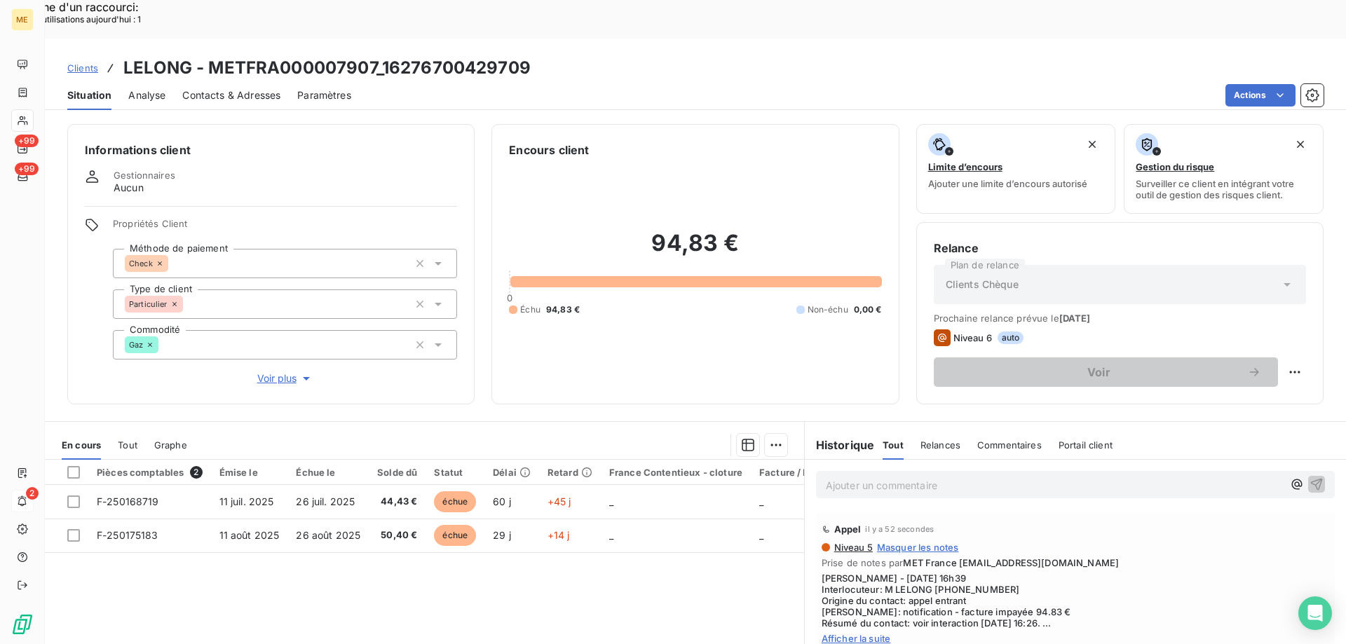
click at [846, 633] on span "Afficher la suite" at bounding box center [1074, 638] width 507 height 11
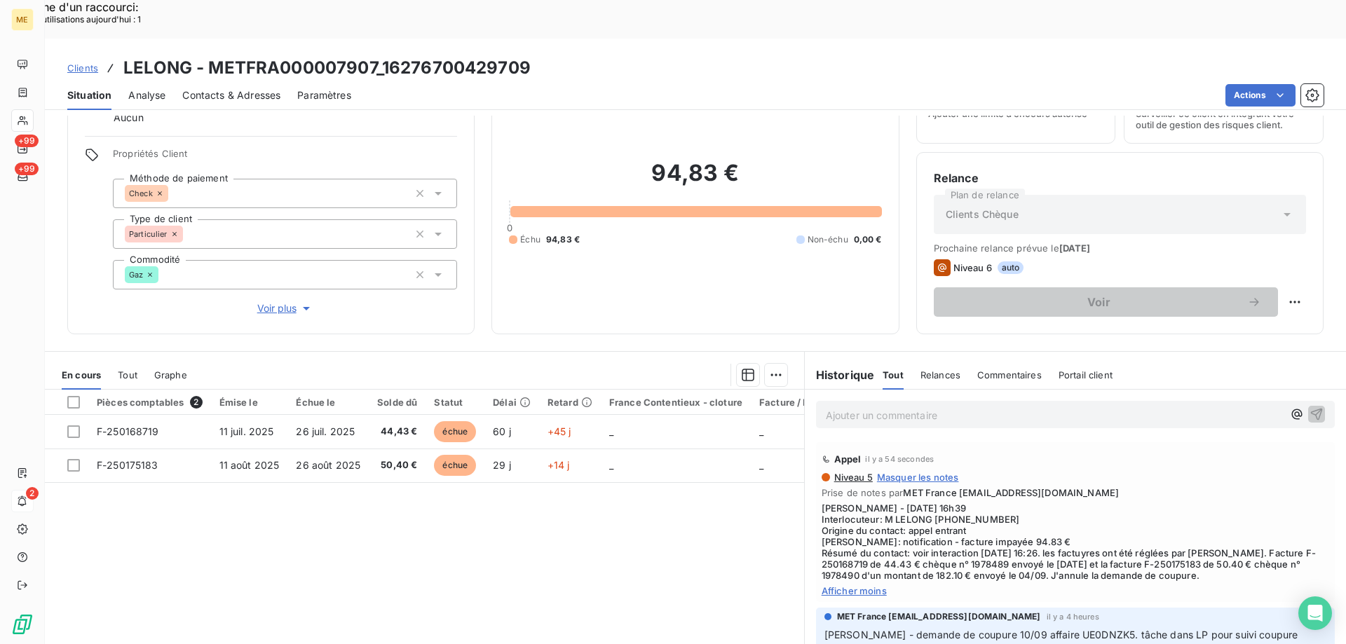
scroll to position [70, 0]
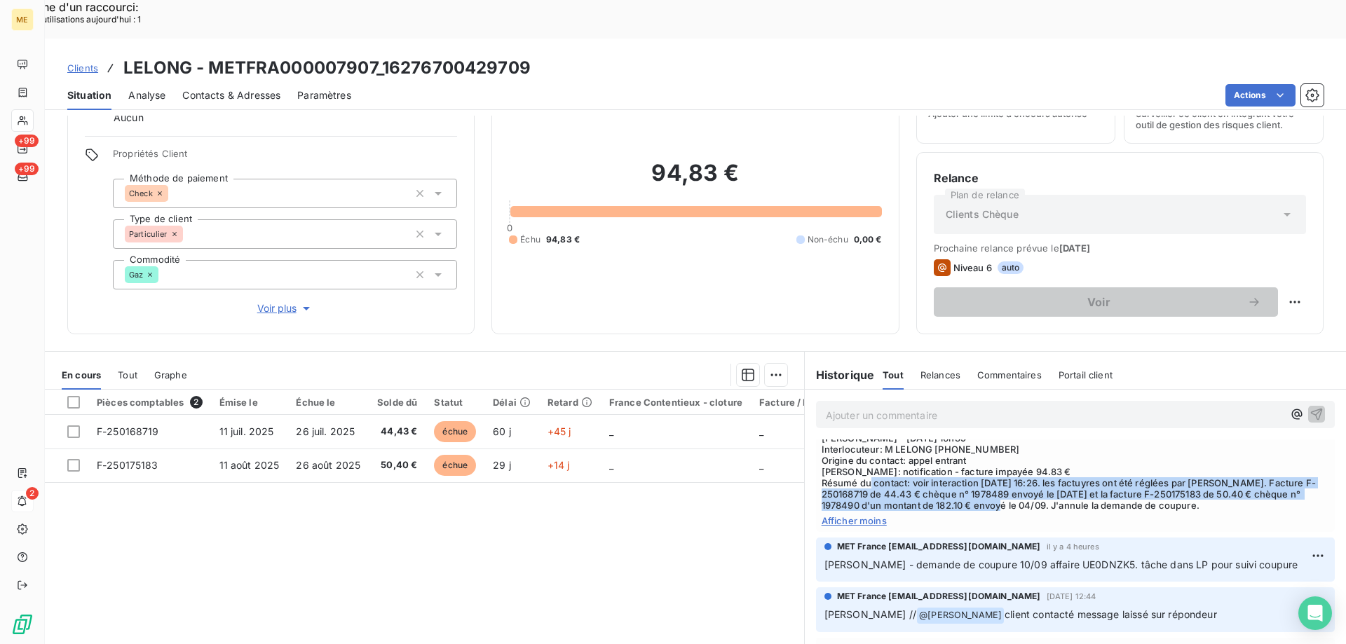
drag, startPoint x: 909, startPoint y: 444, endPoint x: 1053, endPoint y: 472, distance: 146.9
click at [1053, 472] on span "[PERSON_NAME] - [DATE] 16h39 Interlocuteur: M LELONG [PHONE_NUMBER] Origine du …" at bounding box center [1074, 471] width 507 height 78
copy span "oir interaction [DATE] 16:26. les factuyres ont été réglées par [PERSON_NAME]. …"
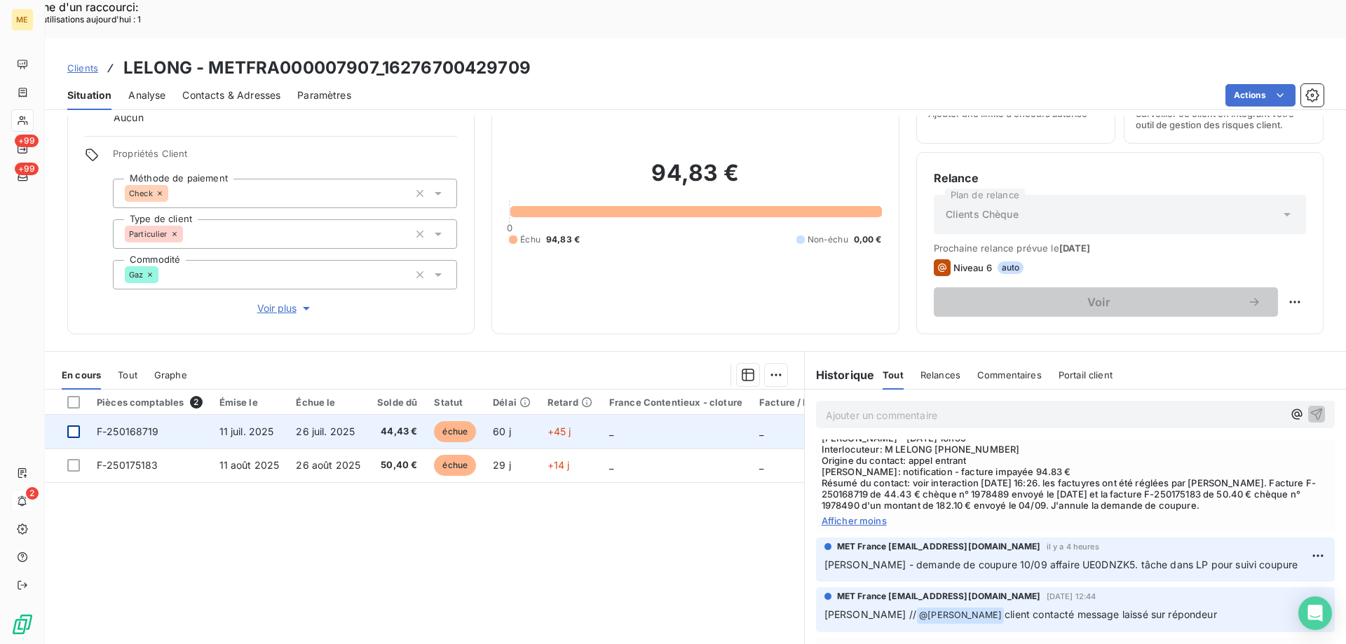
click at [73, 425] on div at bounding box center [73, 431] width 13 height 13
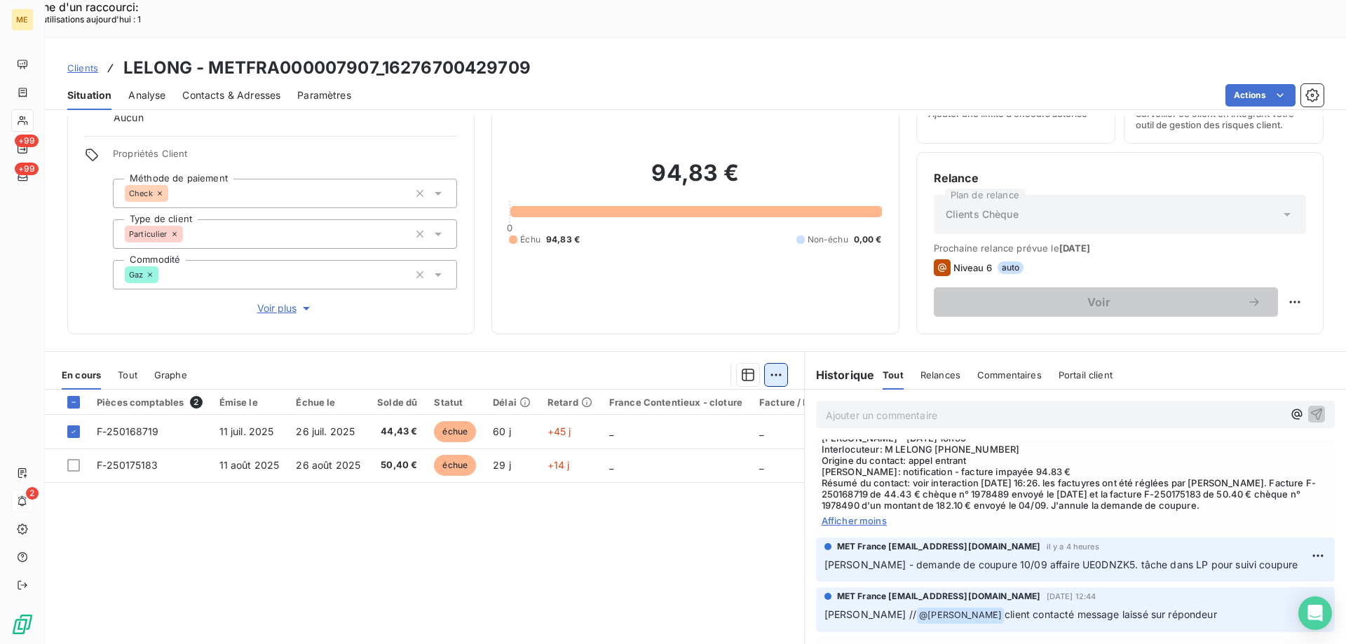
click at [756, 388] on div "Ajouter une promesse de paiement (1 facture)" at bounding box center [649, 392] width 247 height 22
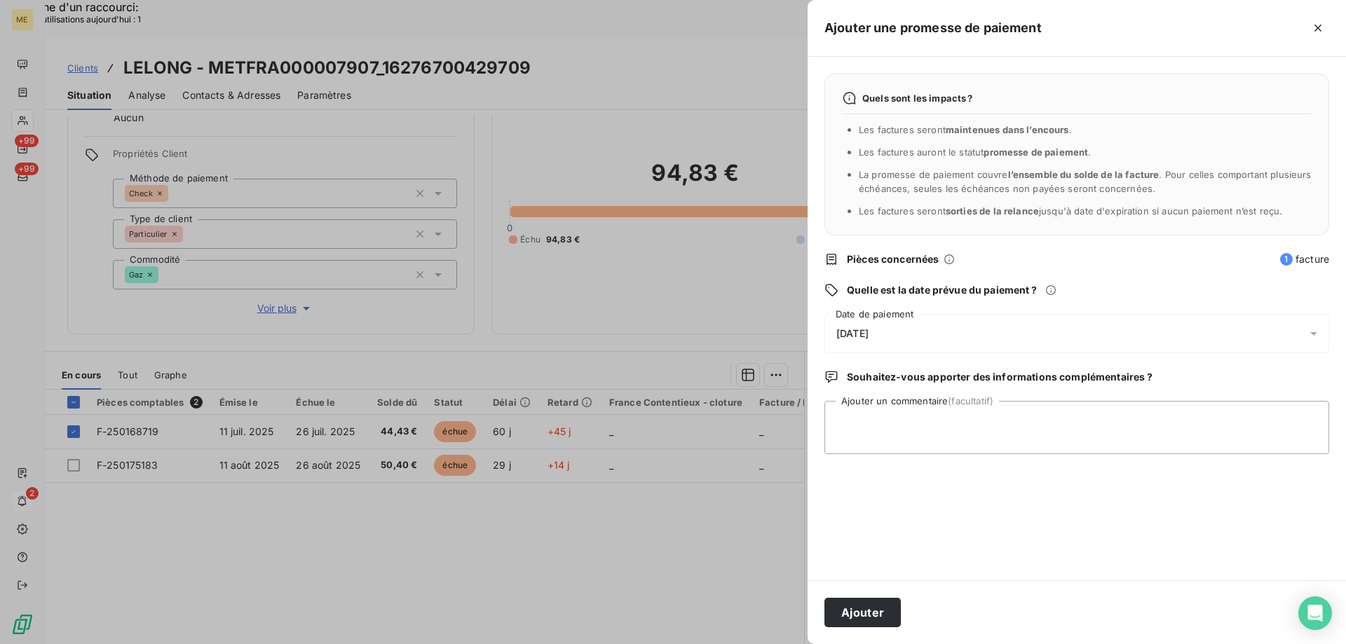
click at [954, 340] on div "[DATE]" at bounding box center [1076, 333] width 505 height 39
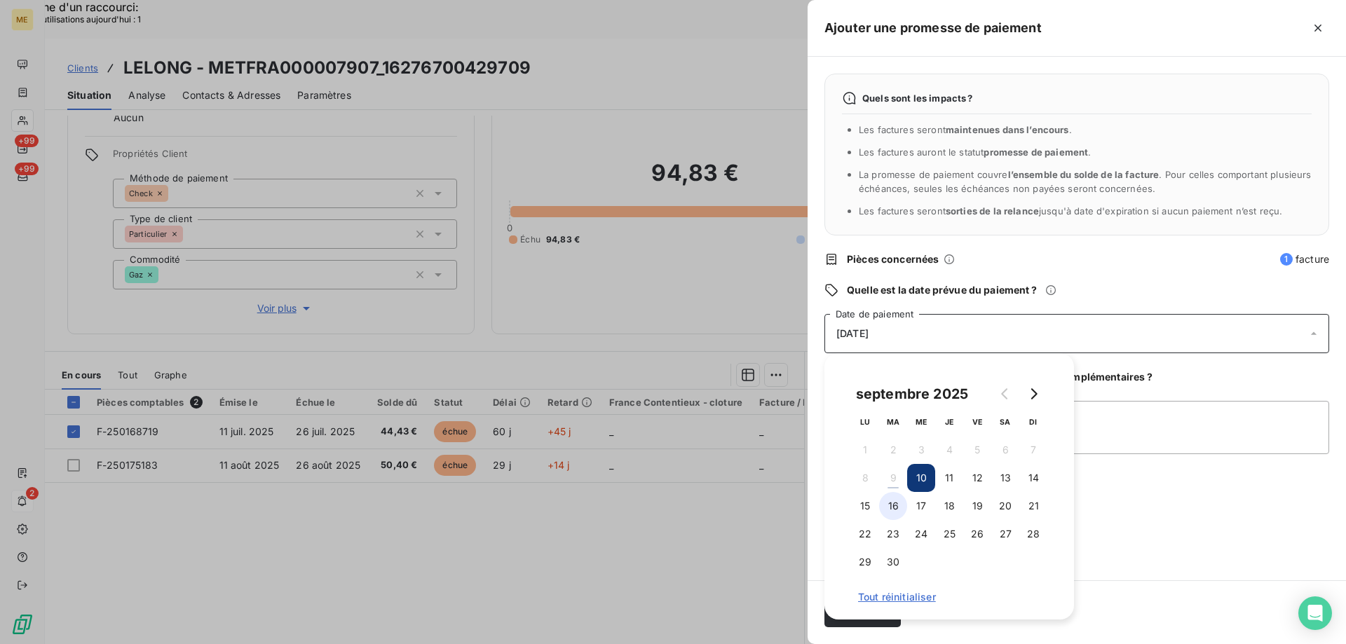
click at [902, 500] on button "16" at bounding box center [893, 506] width 28 height 28
click at [1213, 428] on textarea "Ajouter un commentaire (facultatif)" at bounding box center [1076, 427] width 505 height 53
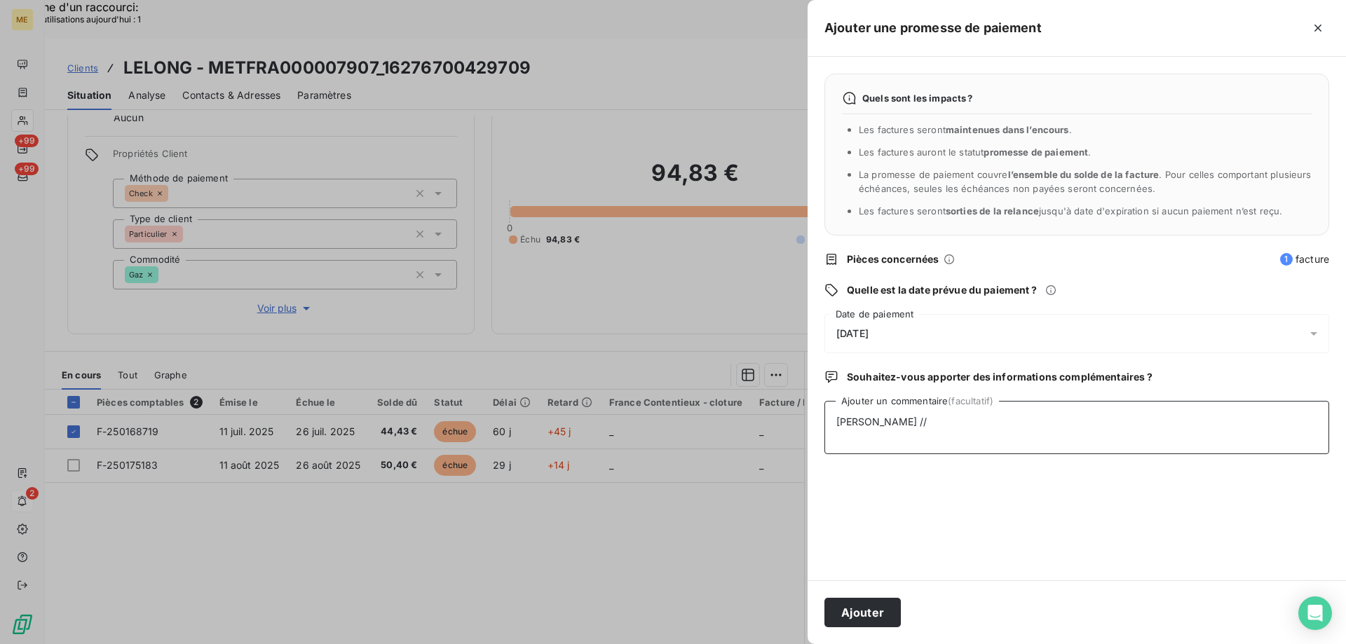
paste textarea "oir interaction [DATE] 16:26. les factuyres ont été réglées par [PERSON_NAME]. …"
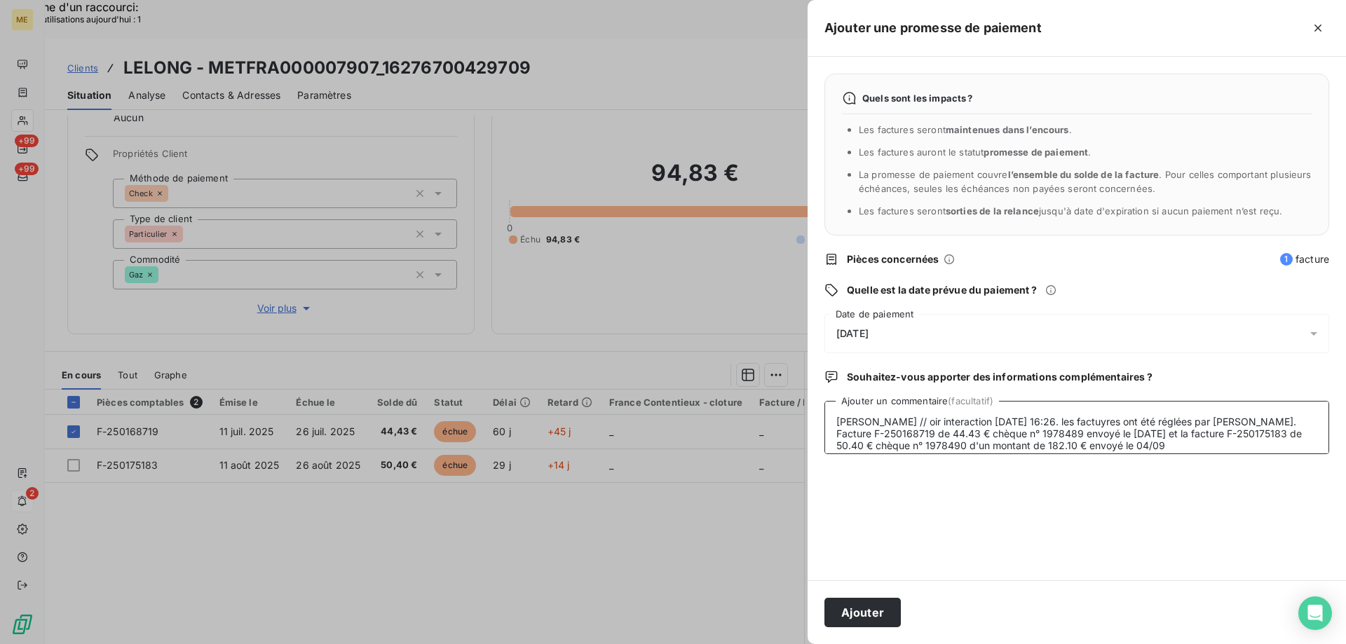
click at [882, 429] on textarea "[PERSON_NAME] // oir interaction [DATE] 16:26. les factuyres ont été réglées pa…" at bounding box center [1076, 427] width 505 height 53
click at [881, 428] on textarea "[PERSON_NAME] // oir interaction [DATE] 16:26. les factuyres ont été réglées pa…" at bounding box center [1076, 427] width 505 height 53
click at [883, 422] on textarea "[PERSON_NAME] // oir interaction [DATE] 16:26. les factuyres ont été réglées pa…" at bounding box center [1076, 427] width 505 height 53
type textarea "[PERSON_NAME] // voir interaction [DATE] 16:26. les factuyres ont été réglées p…"
click at [846, 607] on button "Ajouter" at bounding box center [862, 612] width 76 height 29
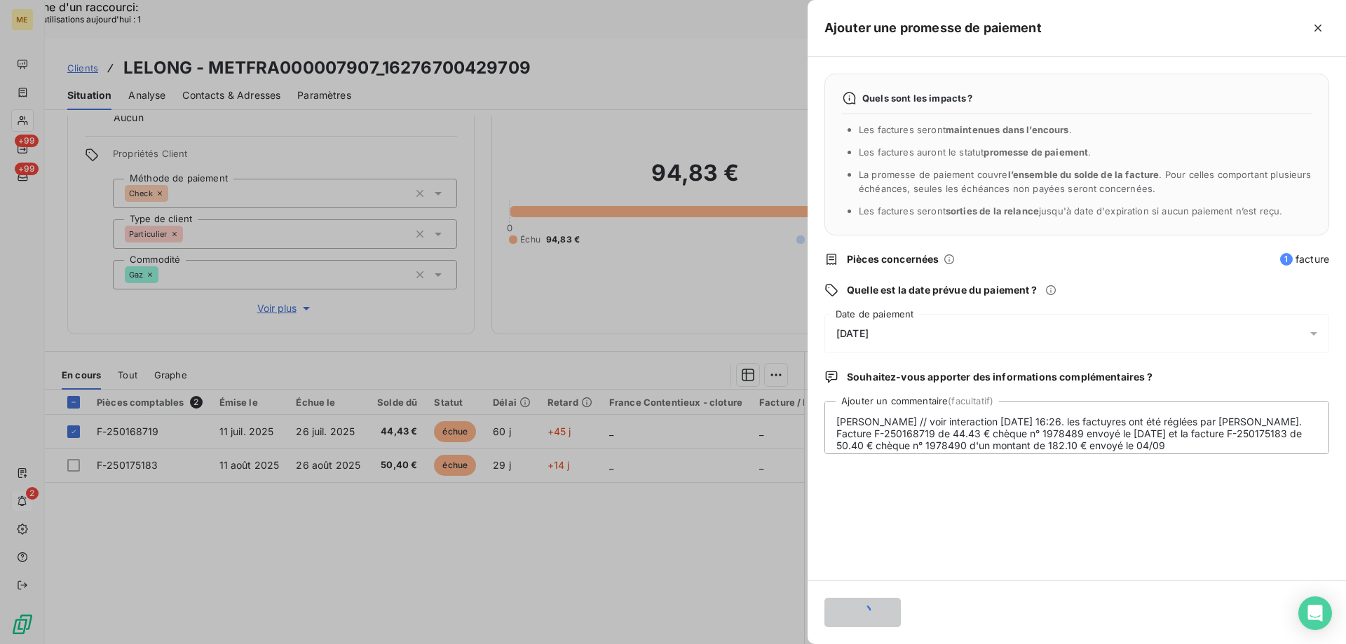
scroll to position [144, 0]
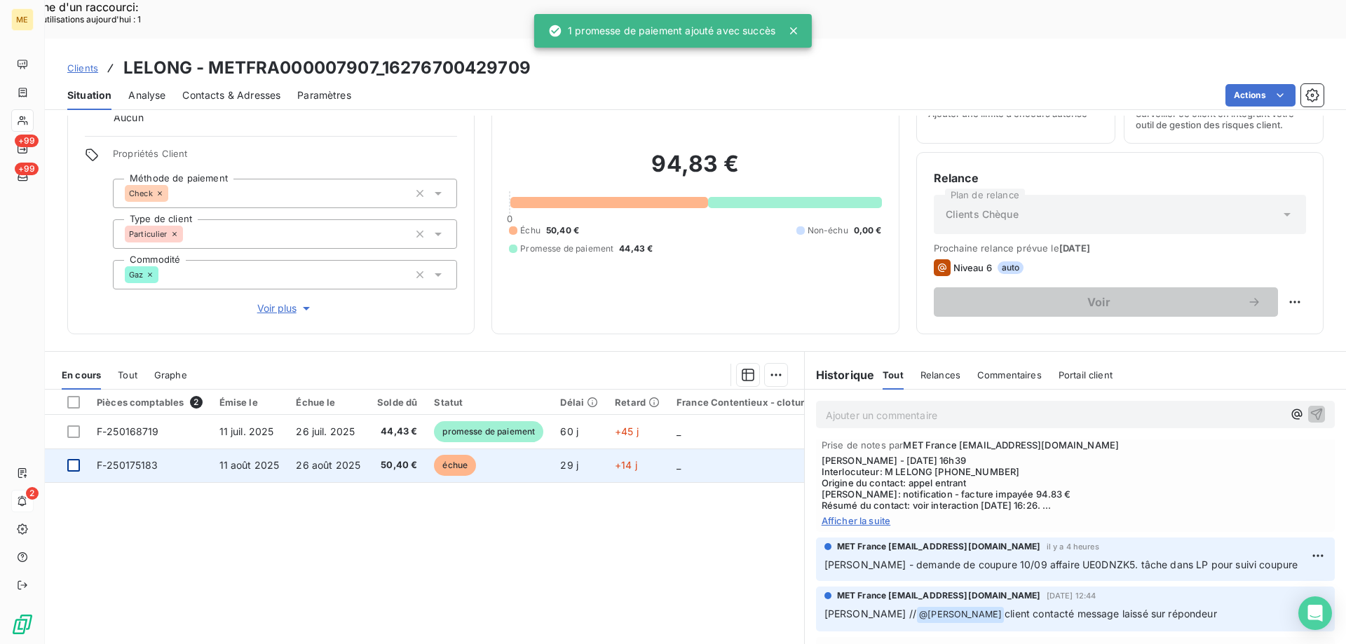
click at [69, 459] on div at bounding box center [73, 465] width 13 height 13
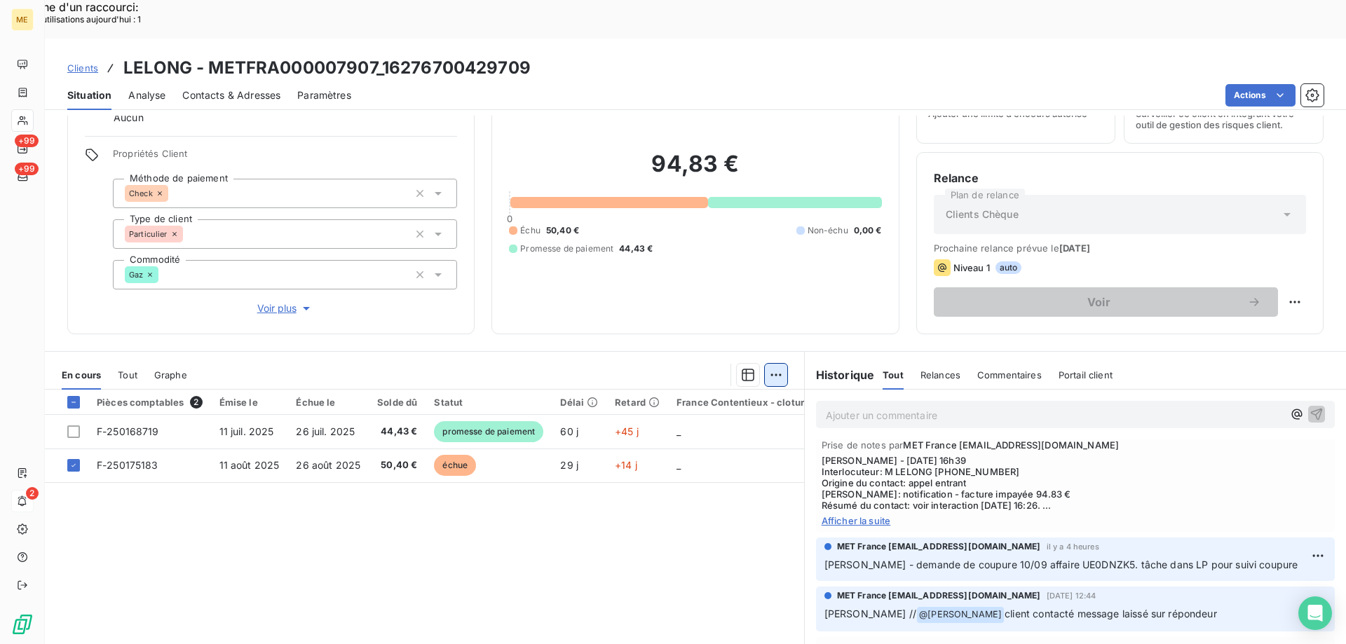
click at [576, 388] on div "Ajouter une promesse de paiement (1 facture)" at bounding box center [649, 392] width 247 height 22
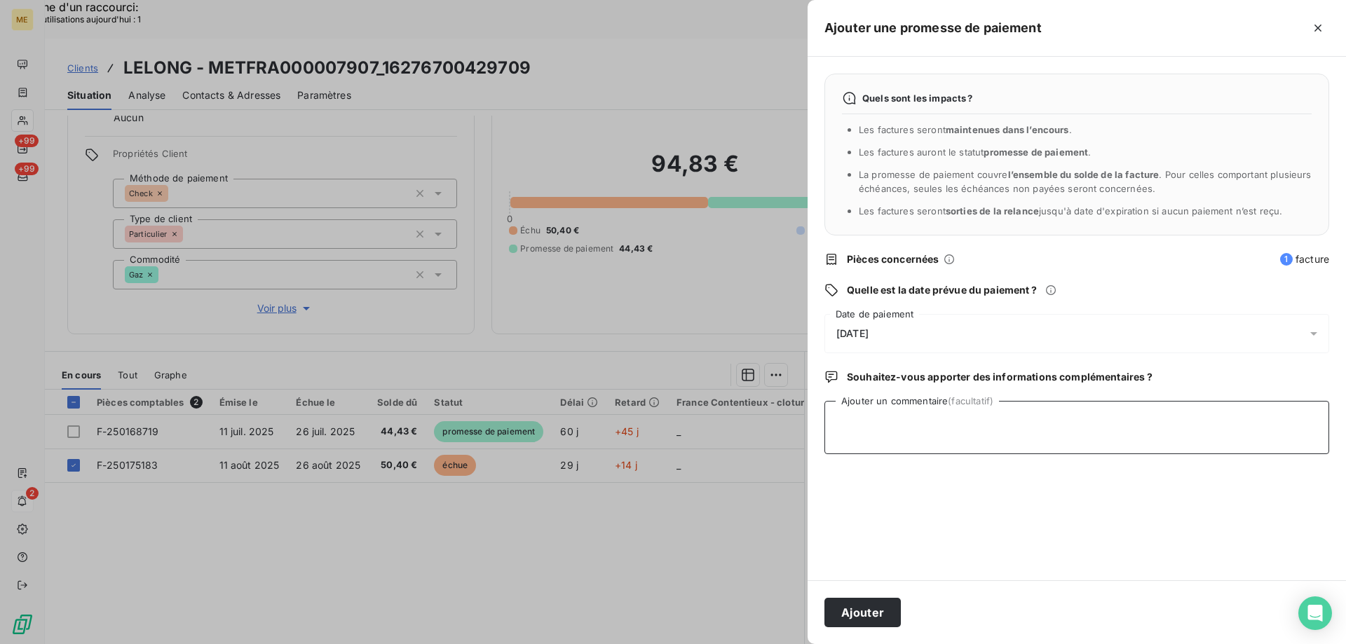
click at [1026, 439] on textarea "Ajouter un commentaire (facultatif)" at bounding box center [1076, 427] width 505 height 53
paste textarea "oir interaction [DATE] 16:26. les factuyres ont été réglées par [PERSON_NAME]. …"
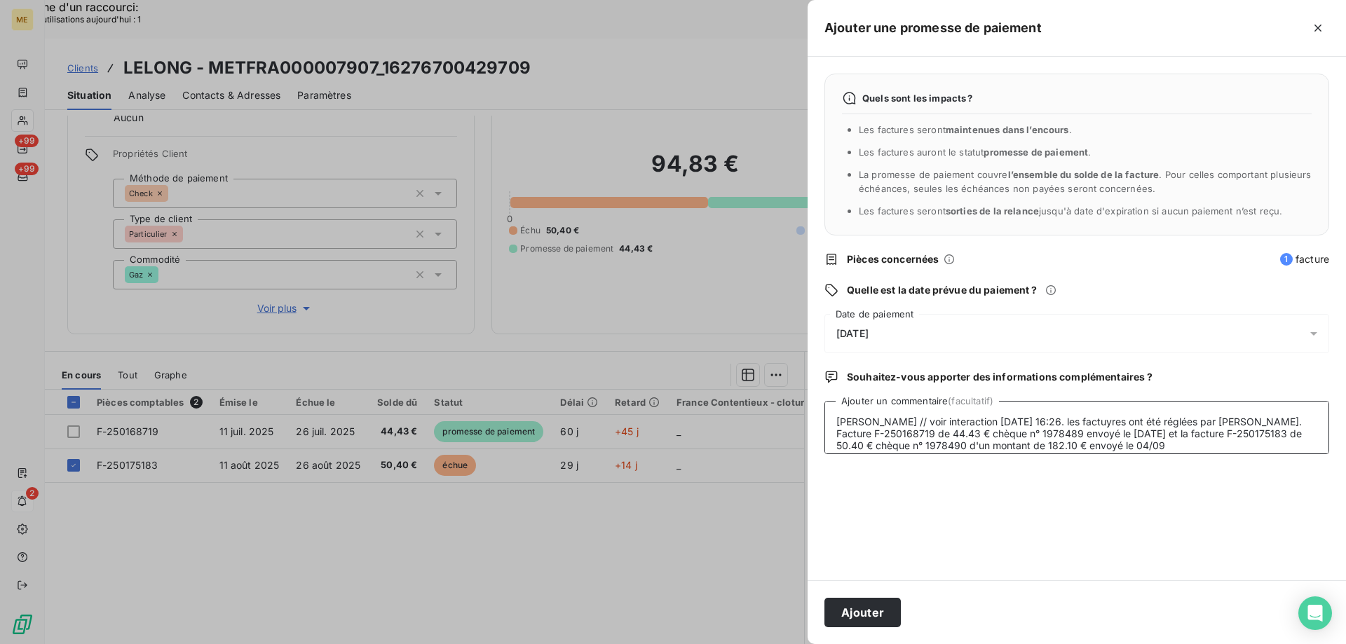
type textarea "[PERSON_NAME] // voir interaction [DATE] 16:26. les factuyres ont été réglées p…"
click at [955, 341] on div "[DATE]" at bounding box center [1076, 333] width 505 height 39
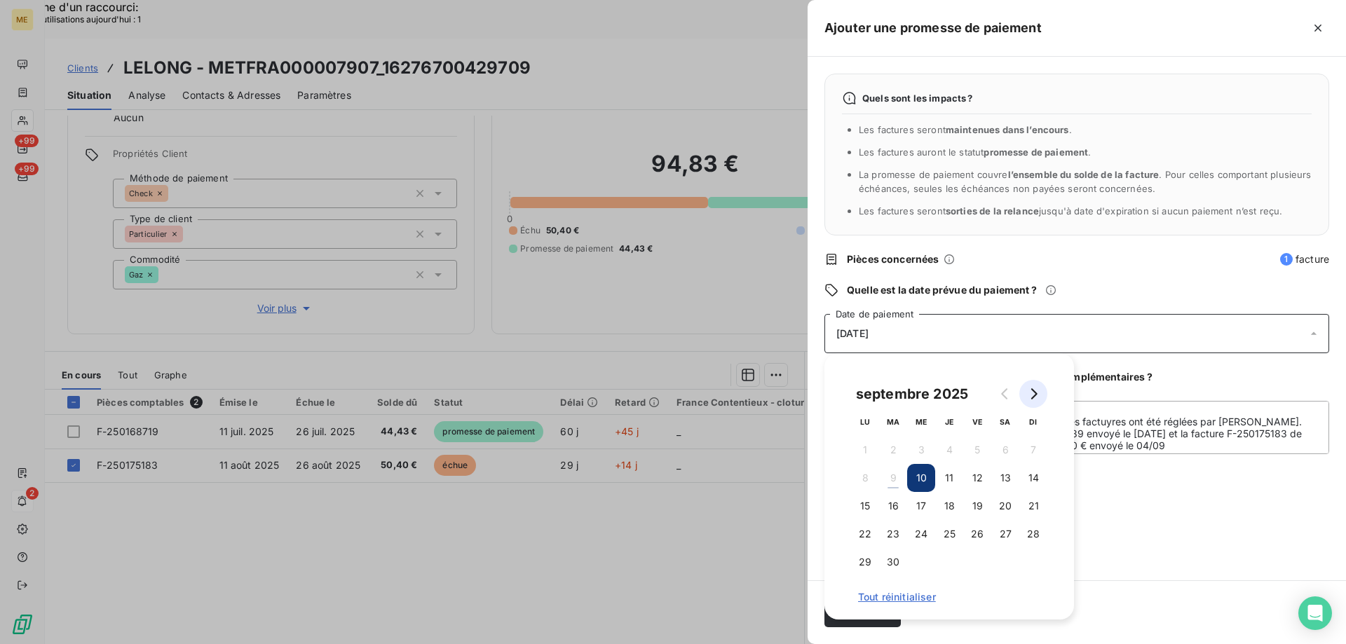
click at [1032, 396] on icon "Go to next month" at bounding box center [1033, 393] width 11 height 11
click at [885, 476] on button "7" at bounding box center [893, 478] width 28 height 28
click at [1156, 486] on div "Quels sont les impacts ? Les factures seront maintenues dans l’encours . Les fa…" at bounding box center [1076, 319] width 538 height 524
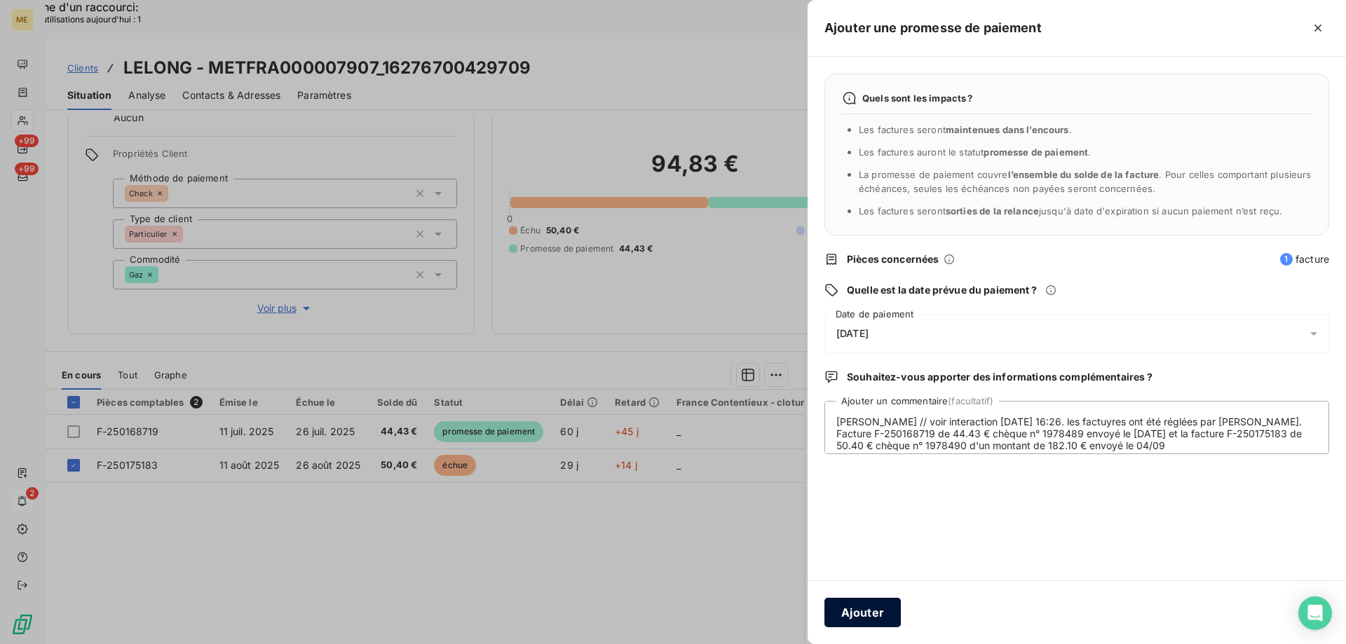
click at [868, 614] on button "Ajouter" at bounding box center [862, 612] width 76 height 29
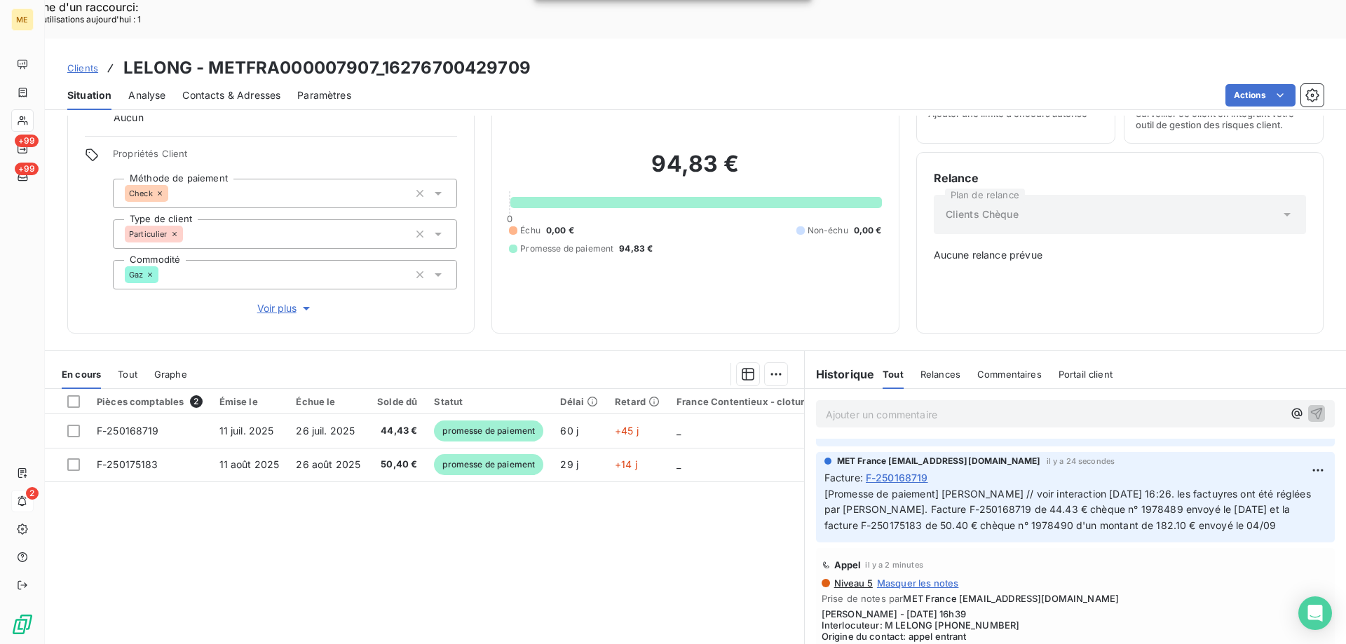
scroll to position [0, 0]
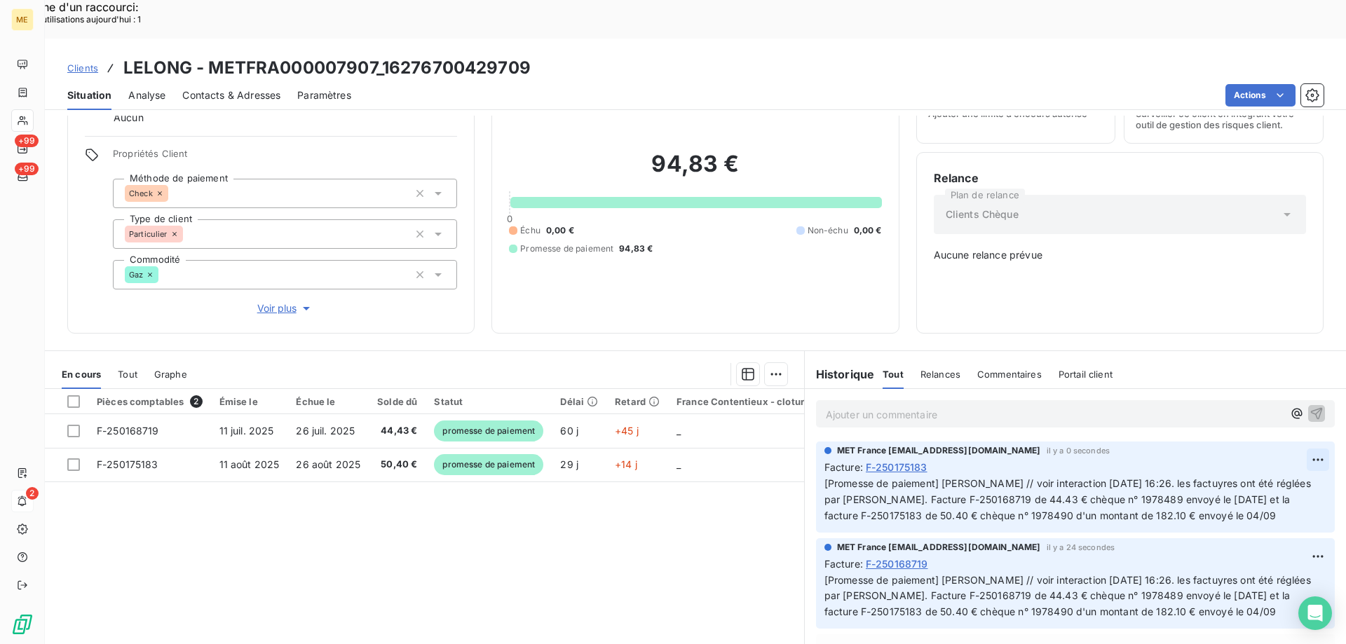
click at [1265, 449] on div "Editer" at bounding box center [1263, 442] width 78 height 22
click at [1194, 477] on span "[Promesse de paiement] [PERSON_NAME] // voir interaction [DATE] 16:26. les fact…" at bounding box center [1065, 499] width 483 height 44
click at [1196, 460] on div "Facture : F-250175183" at bounding box center [1075, 467] width 502 height 15
click at [1313, 493] on icon "button" at bounding box center [1319, 499] width 12 height 12
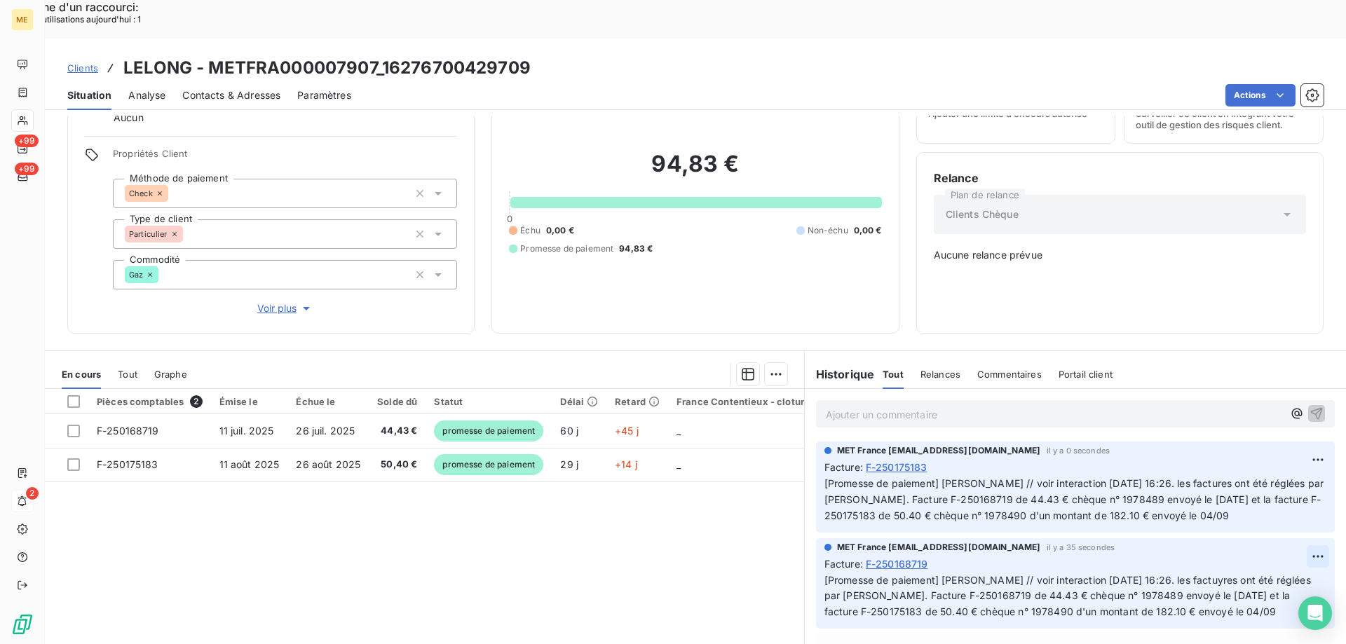
click at [1270, 535] on div "Editer" at bounding box center [1263, 539] width 78 height 22
click at [1196, 574] on span "[Promesse de paiement] [PERSON_NAME] // voir interaction [DATE] 16:26. les fact…" at bounding box center [1065, 596] width 483 height 44
click at [1195, 574] on span "[Promesse de paiement] [PERSON_NAME] // voir interaction [DATE] 16:26. les fact…" at bounding box center [1065, 596] width 483 height 44
click at [1229, 557] on div "Facture : F-250168719" at bounding box center [1075, 564] width 502 height 15
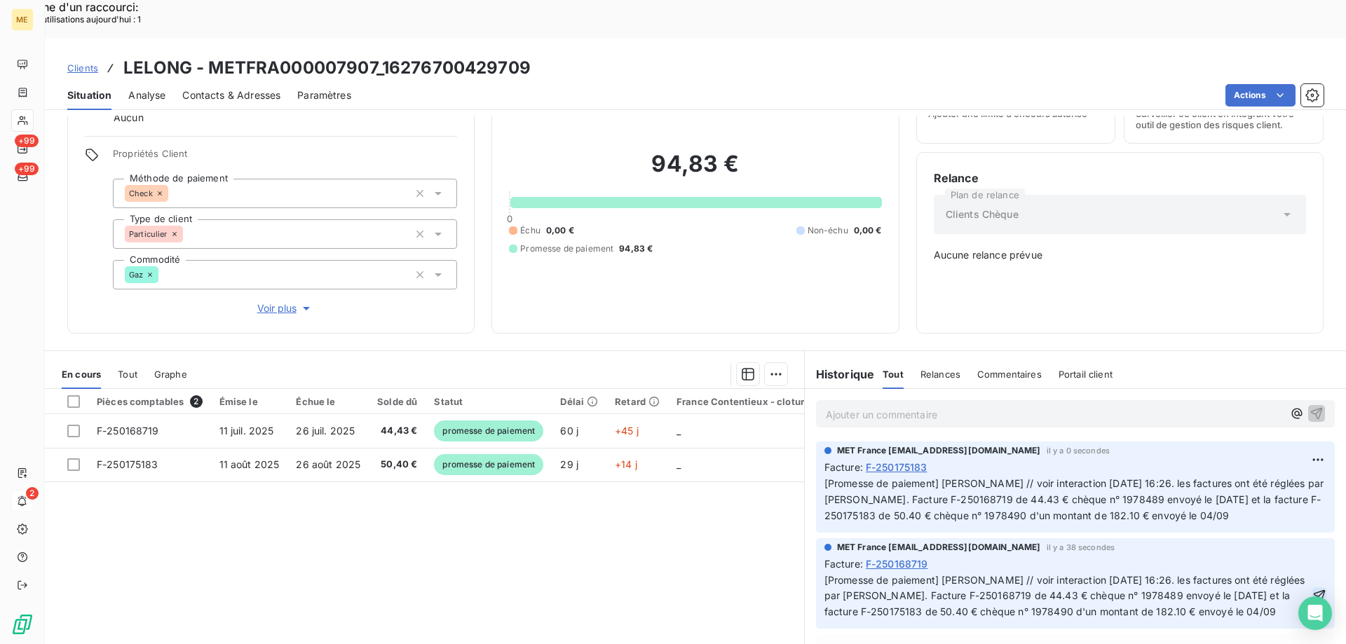
click at [1313, 589] on icon "button" at bounding box center [1319, 595] width 12 height 12
click at [454, 55] on h3 "LELONG - METFRA000007907_16276700429709" at bounding box center [326, 67] width 407 height 25
click at [446, 84] on div "Actions" at bounding box center [845, 95] width 955 height 22
click at [406, 84] on div "Actions" at bounding box center [845, 95] width 955 height 22
drag, startPoint x: 383, startPoint y: 29, endPoint x: 532, endPoint y: 27, distance: 149.3
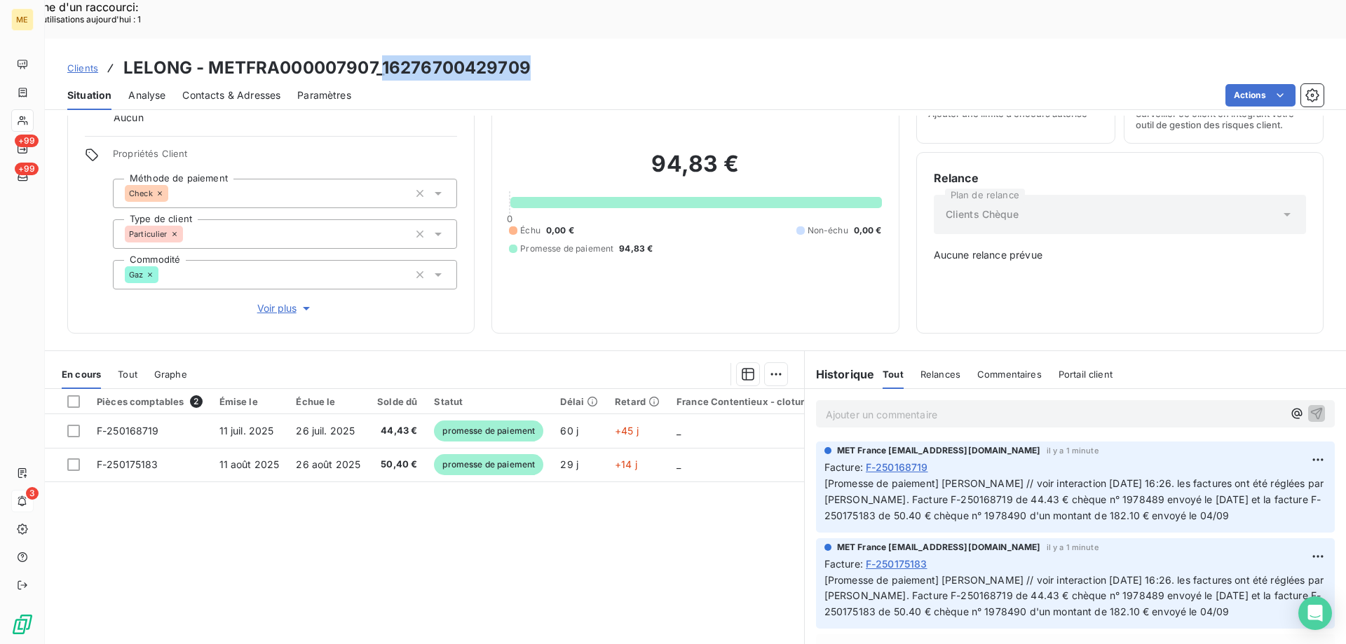
click at [532, 55] on div "Clients LELONG - METFRA000007907_16276700429709" at bounding box center [695, 67] width 1301 height 25
copy h3 "16276700429709"
click at [840, 406] on p "Ajouter un commentaire ﻿" at bounding box center [1054, 415] width 457 height 18
click at [875, 407] on span "[PERSON_NAME] - anulation de la demande de coupure car client a réglé par [PERS…" at bounding box center [1050, 413] width 449 height 12
click at [1198, 406] on p "[PERSON_NAME] - annulation de la demande de coupure car client a réglé par [PER…" at bounding box center [1054, 414] width 457 height 16
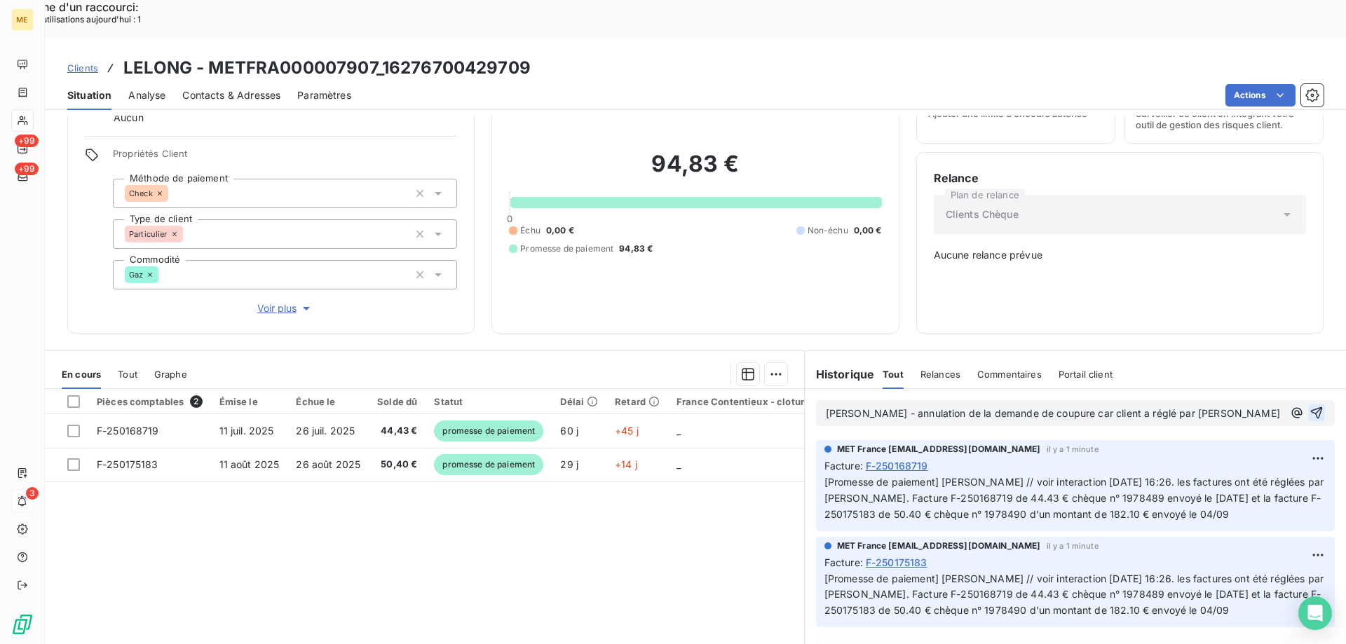
click at [1311, 407] on icon "button" at bounding box center [1317, 413] width 12 height 12
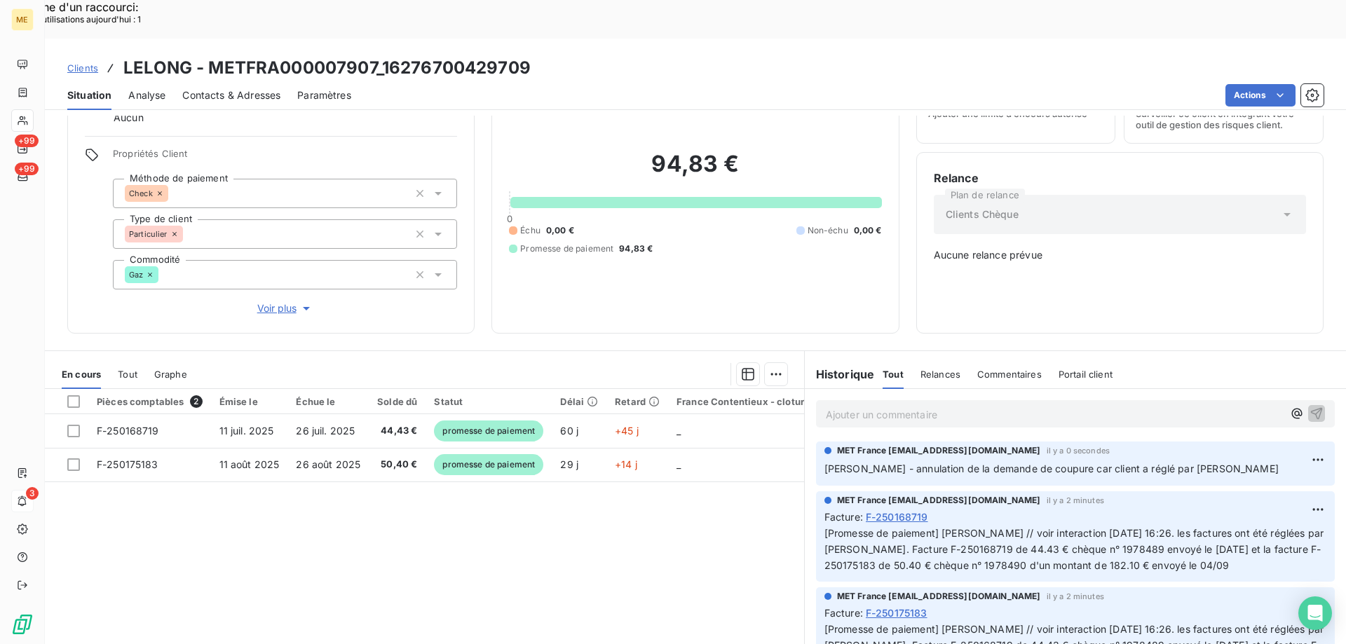
click at [77, 62] on span "Clients" at bounding box center [82, 67] width 31 height 11
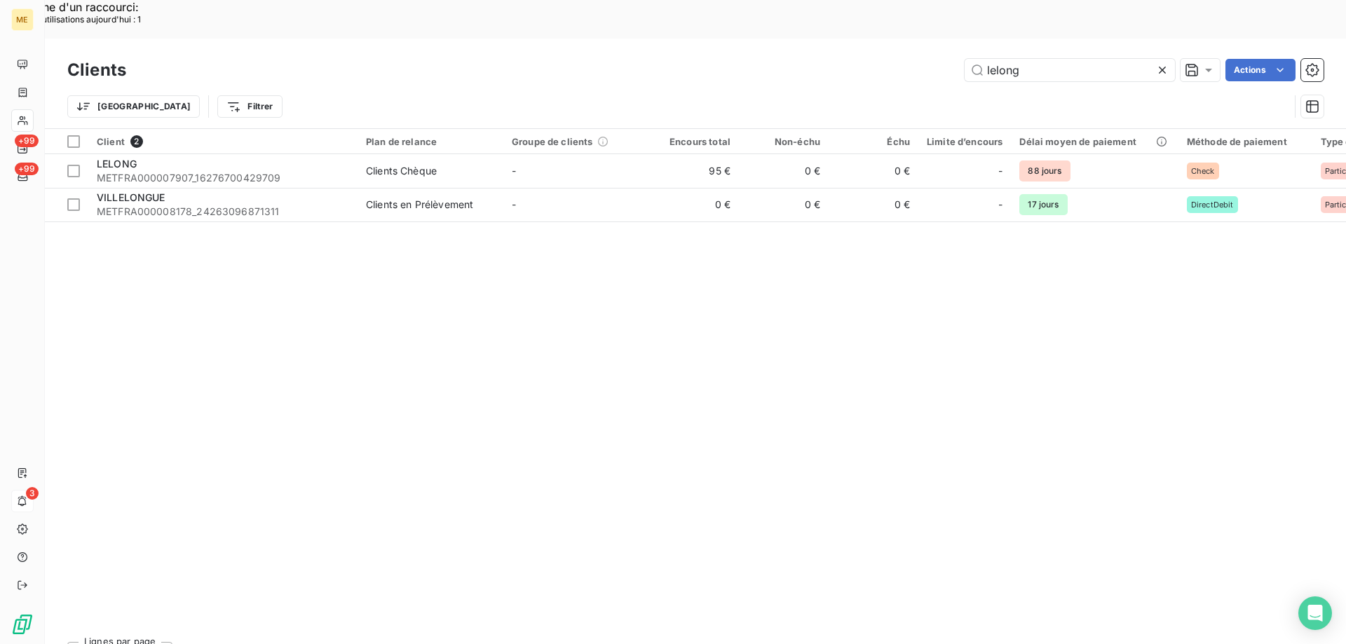
drag, startPoint x: 1063, startPoint y: 27, endPoint x: 924, endPoint y: 32, distance: 138.1
click at [924, 59] on div "lelong Actions" at bounding box center [733, 70] width 1180 height 22
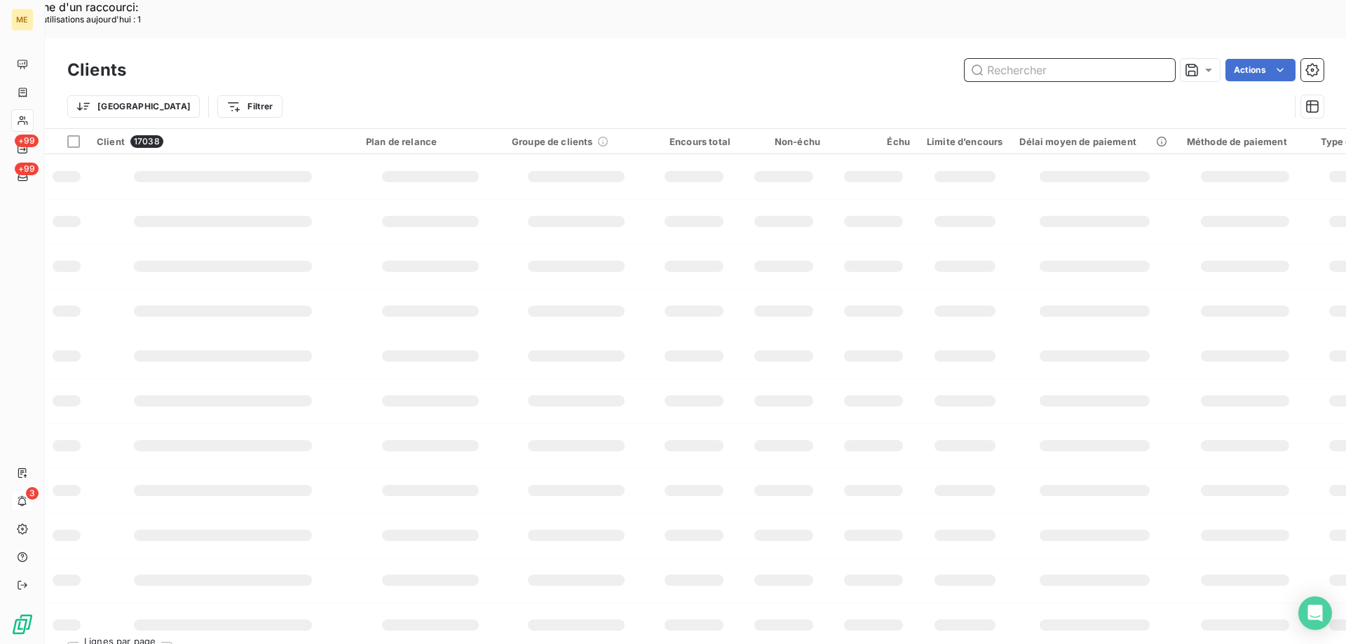
click at [1024, 59] on input "text" at bounding box center [1069, 70] width 210 height 22
paste input "METFRA000003954_30002530523551"
type input "METFRA000003954_30002530523551"
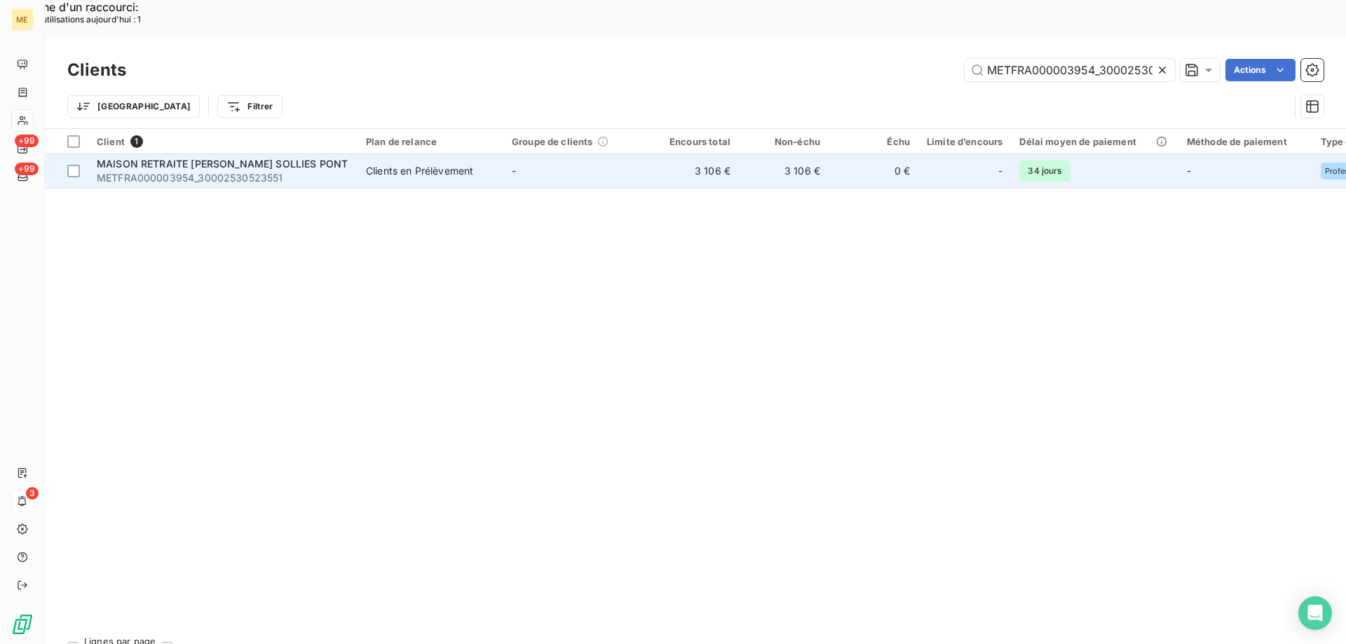
click at [223, 158] on span "MAISON RETRAITE FELIX PEY SOLLIES PONT" at bounding box center [222, 164] width 251 height 12
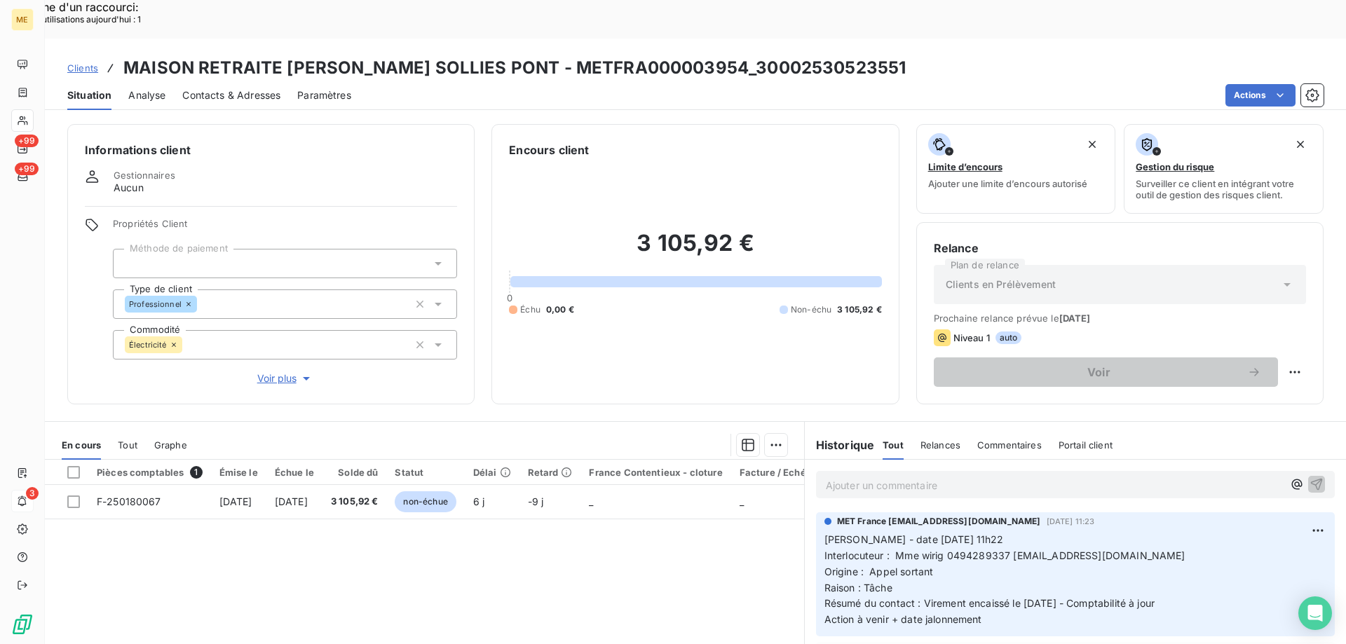
drag, startPoint x: 286, startPoint y: 332, endPoint x: 282, endPoint y: 313, distance: 20.1
click at [286, 371] on span "Voir plus" at bounding box center [285, 378] width 56 height 14
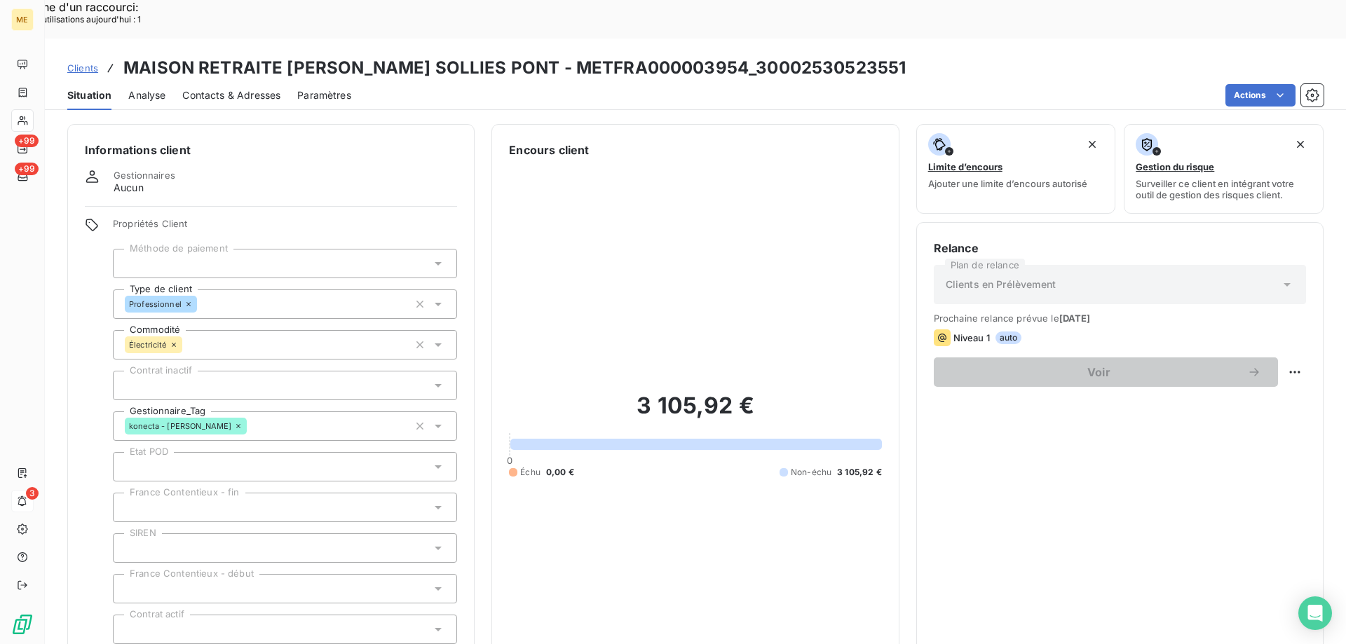
click at [255, 411] on div "konecta - lisa" at bounding box center [285, 425] width 344 height 29
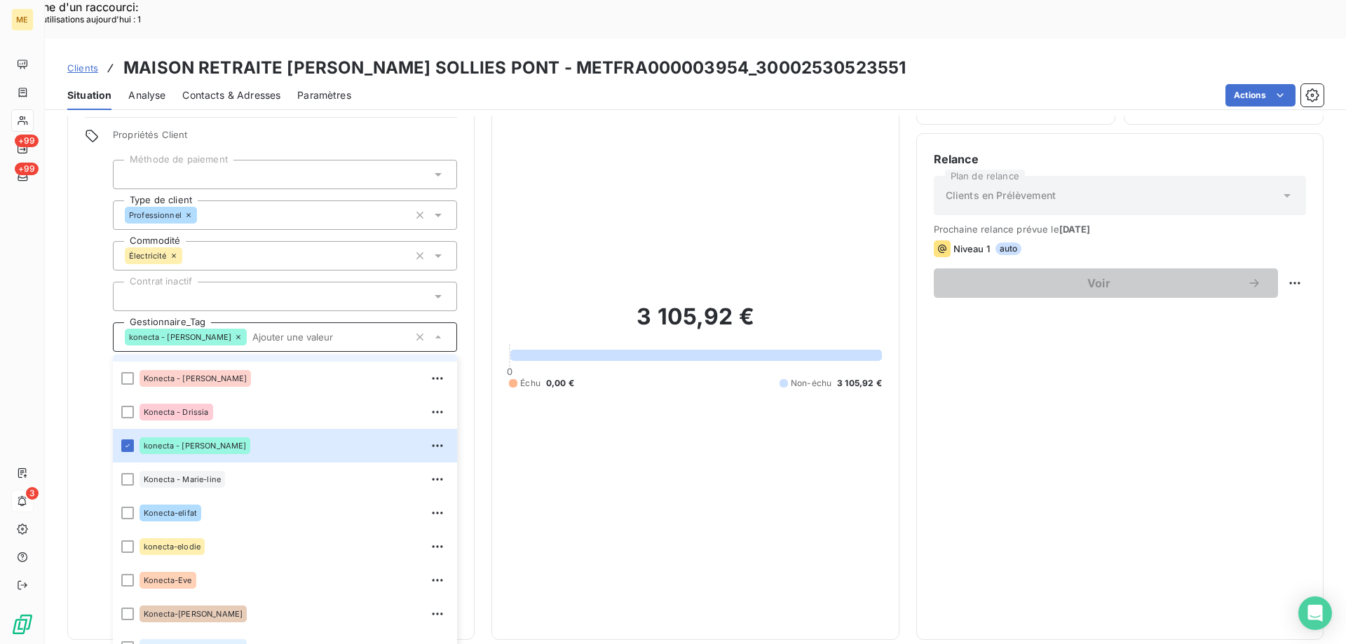
scroll to position [404, 0]
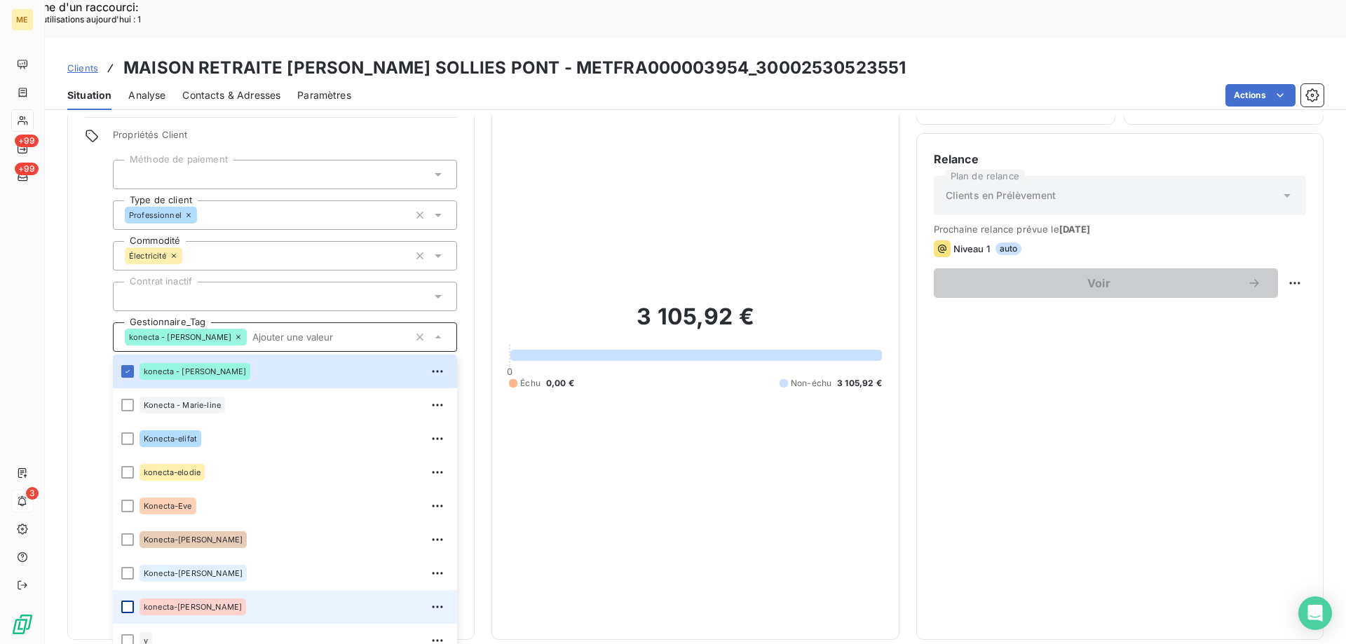
click at [125, 601] on div at bounding box center [127, 607] width 13 height 13
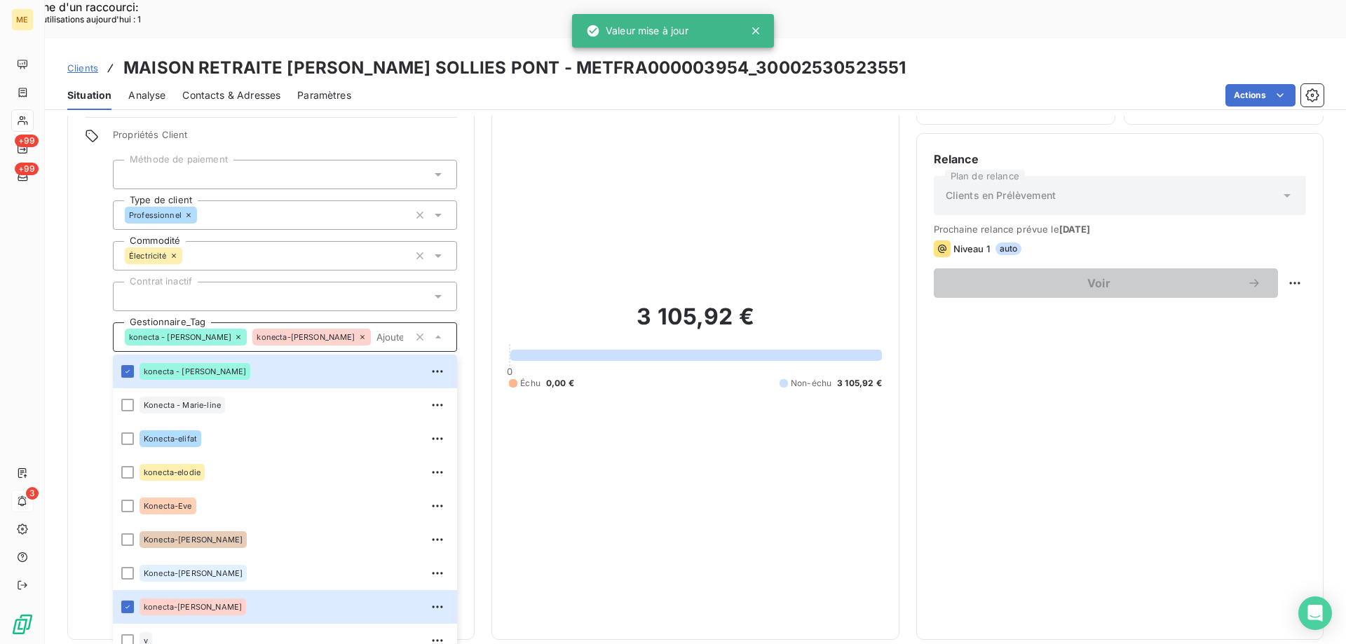
click at [837, 108] on div "3 105,92 € 0 Échu 0,00 € Non-échu 3 105,92 €" at bounding box center [695, 345] width 372 height 553
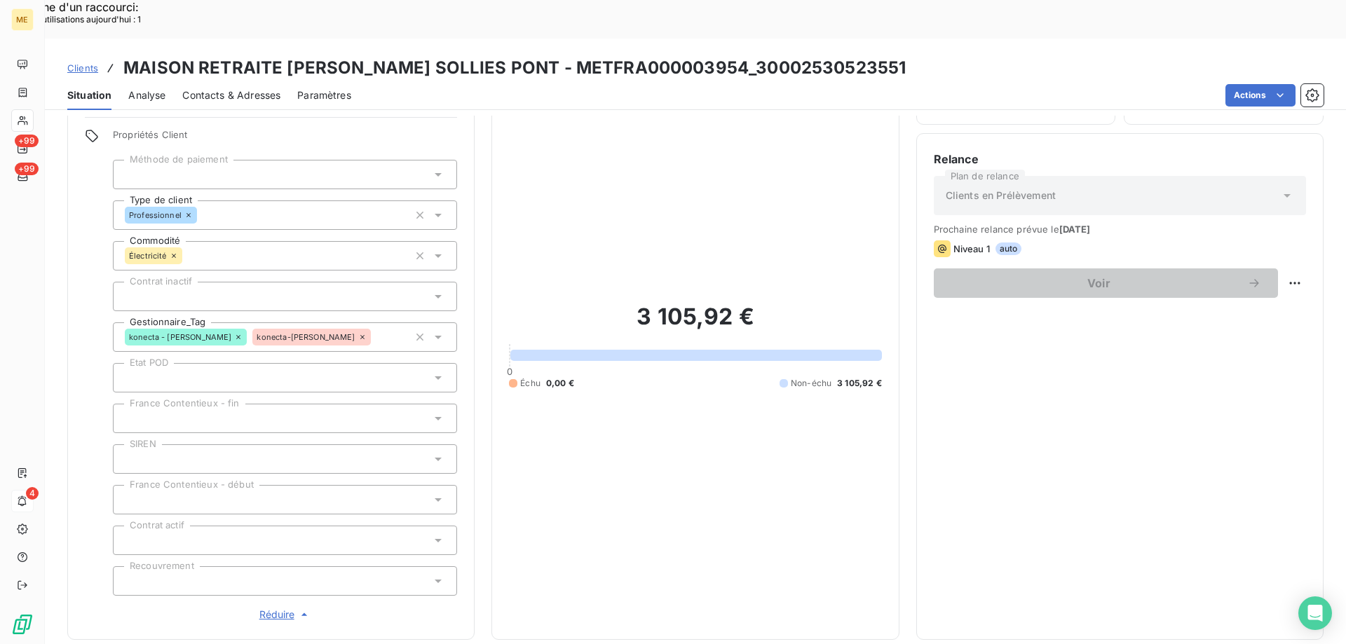
click at [81, 62] on span "Clients" at bounding box center [82, 67] width 31 height 11
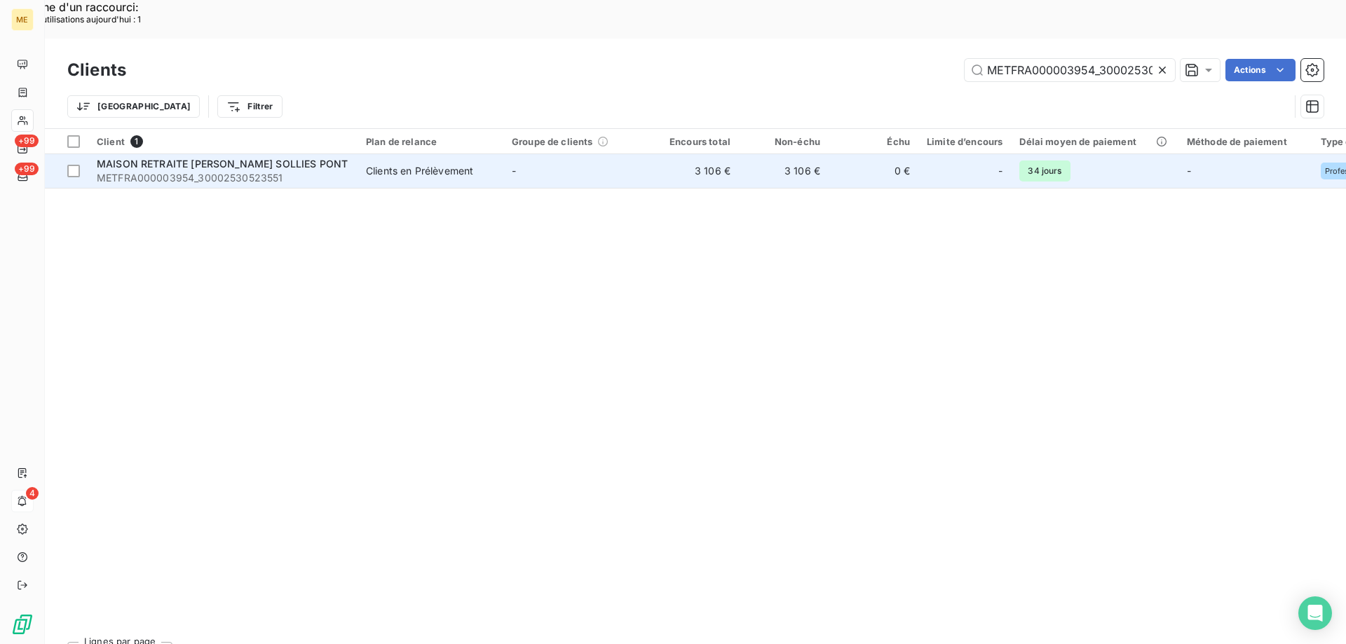
scroll to position [0, 42]
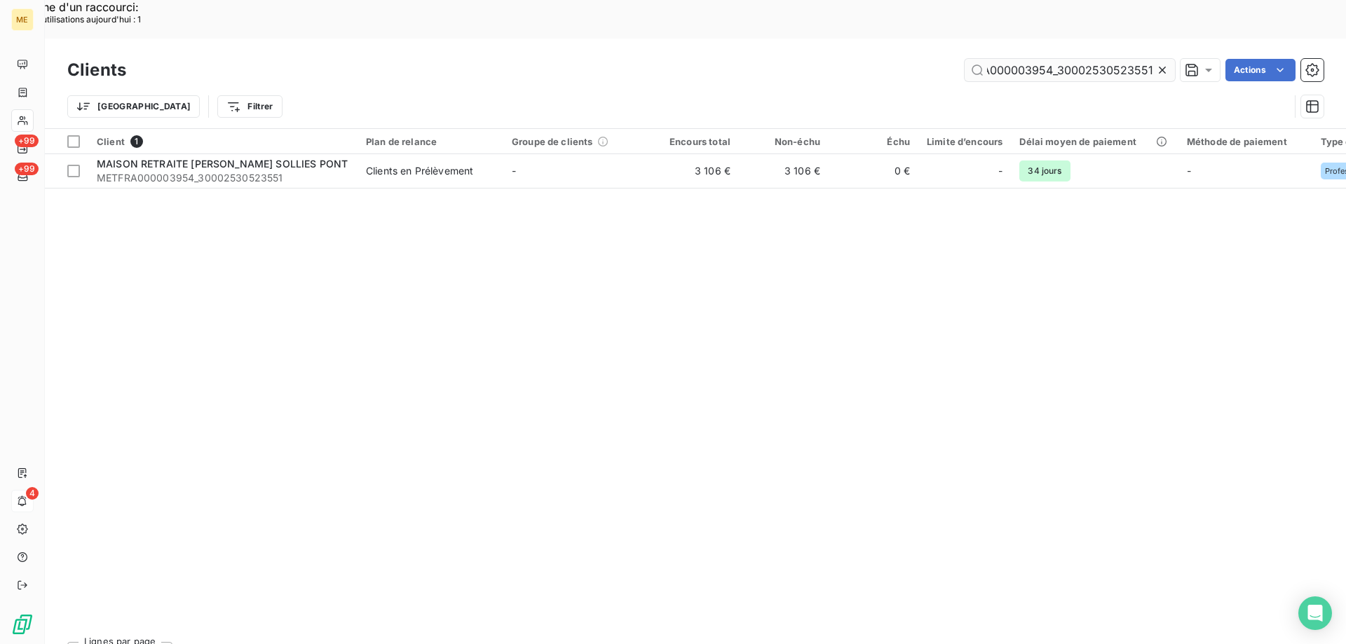
click at [1020, 59] on input "METFRA000003954_30002530523551" at bounding box center [1069, 70] width 210 height 22
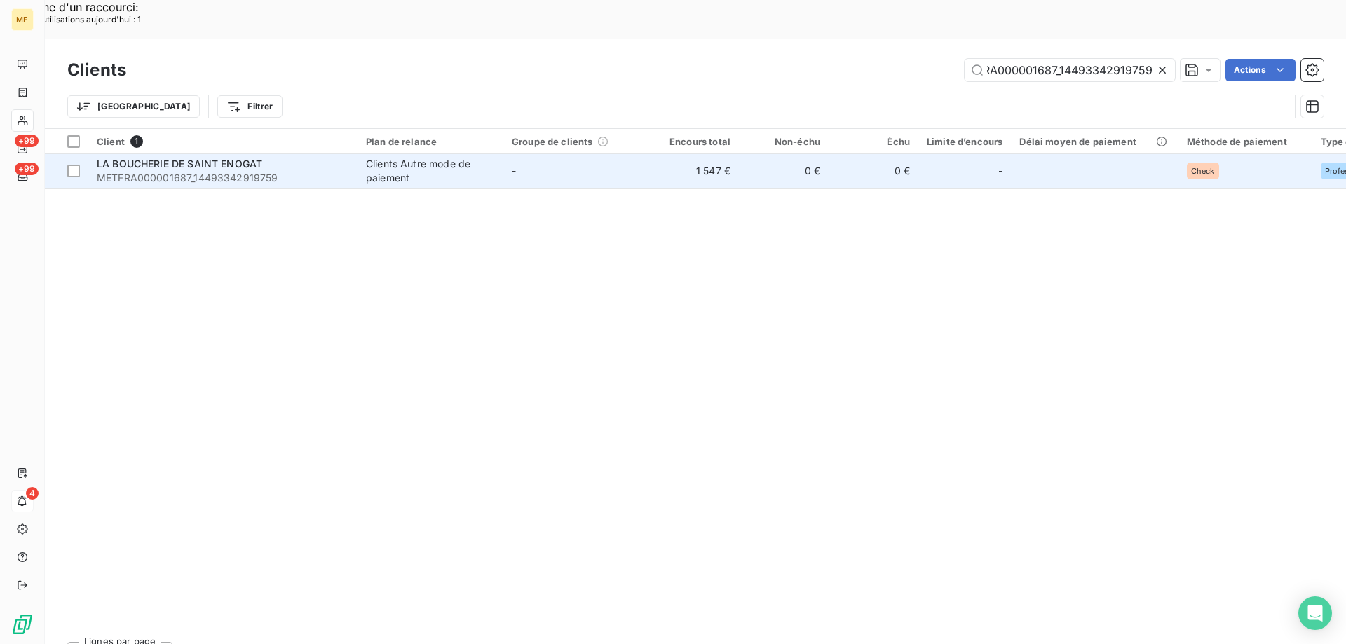
type input "METFRA000001687_14493342919759"
click at [233, 154] on td "LA BOUCHERIE DE SAINT ENOGAT METFRA000001687_14493342919759" at bounding box center [222, 171] width 269 height 34
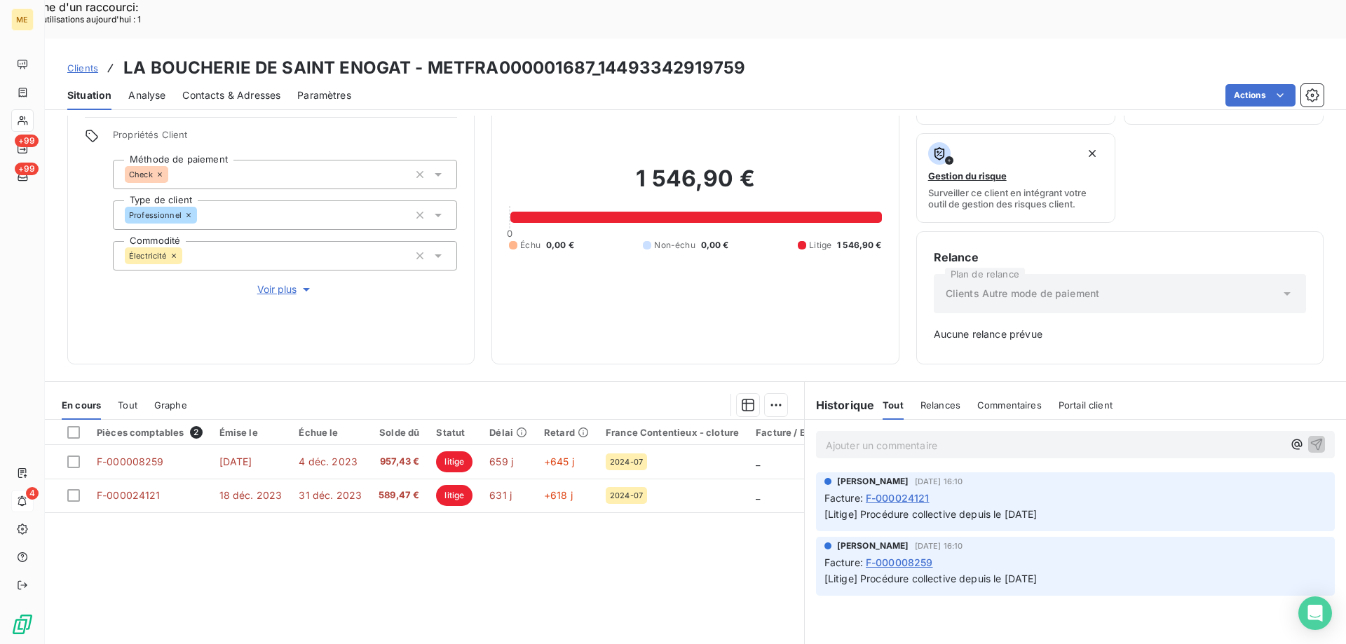
scroll to position [138, 0]
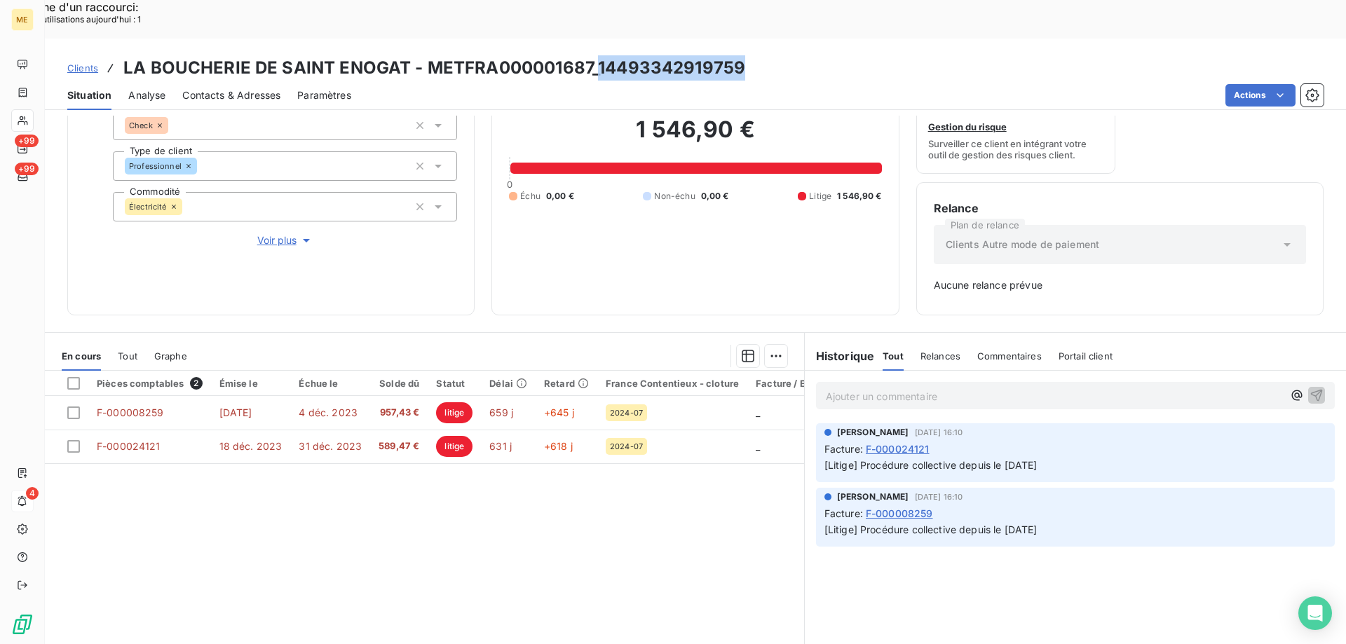
drag, startPoint x: 596, startPoint y: 32, endPoint x: 741, endPoint y: 29, distance: 144.4
click at [741, 55] on div "Clients LA BOUCHERIE DE SAINT ENOGAT - METFRA000001687_14493342919759" at bounding box center [695, 67] width 1301 height 25
copy h3 "14493342919759"
click at [844, 388] on p "Ajouter un commentaire ﻿" at bounding box center [1054, 397] width 457 height 18
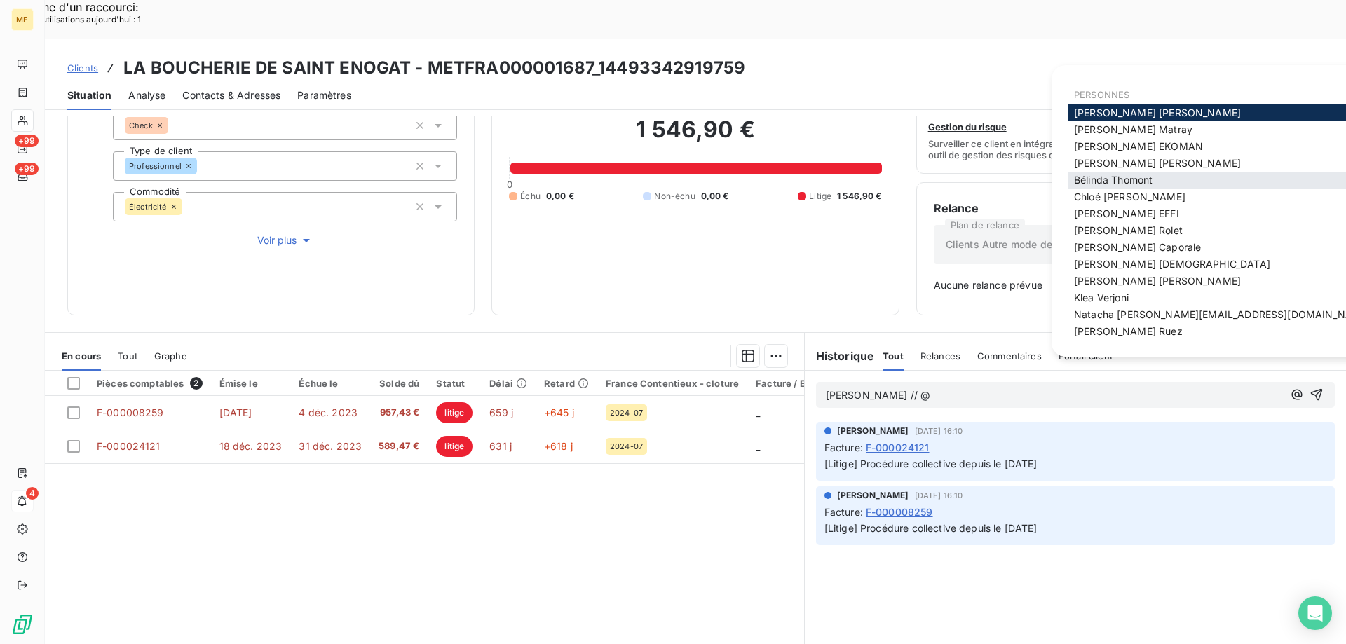
click at [1090, 184] on span "Bélinda Thomont" at bounding box center [1113, 180] width 78 height 12
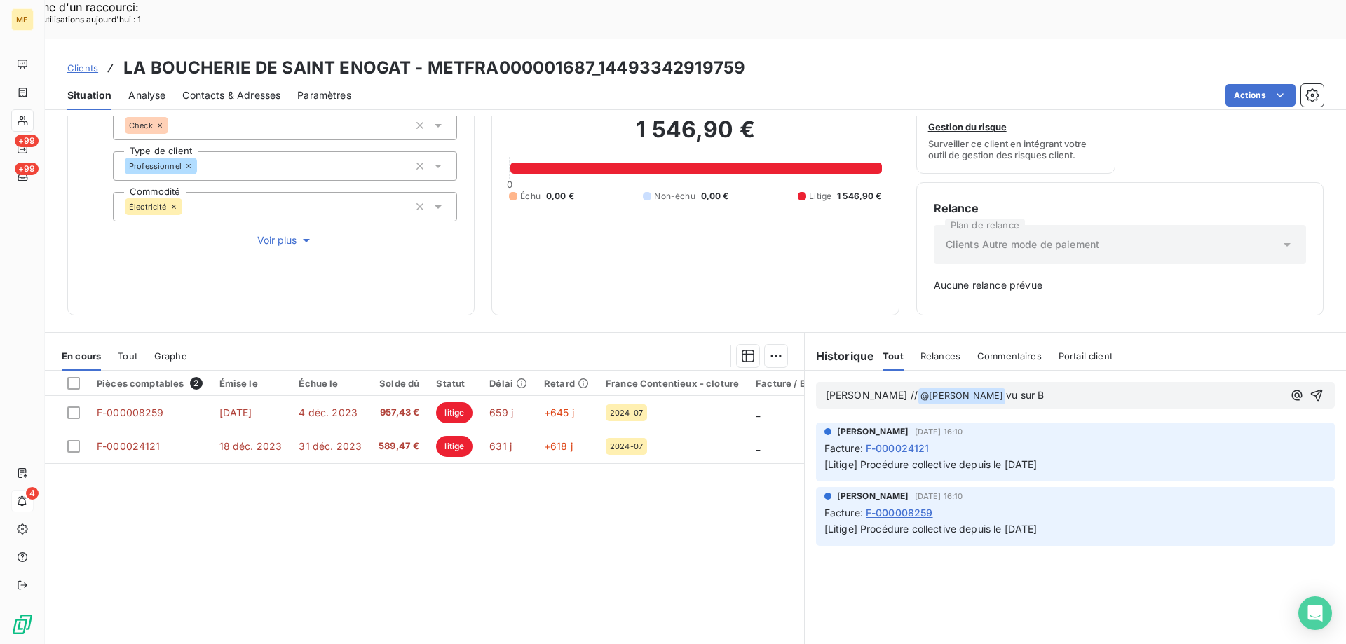
click at [1017, 388] on p "Sylvain // @ Bélinda Thomont ﻿ vu sur B" at bounding box center [1054, 396] width 457 height 17
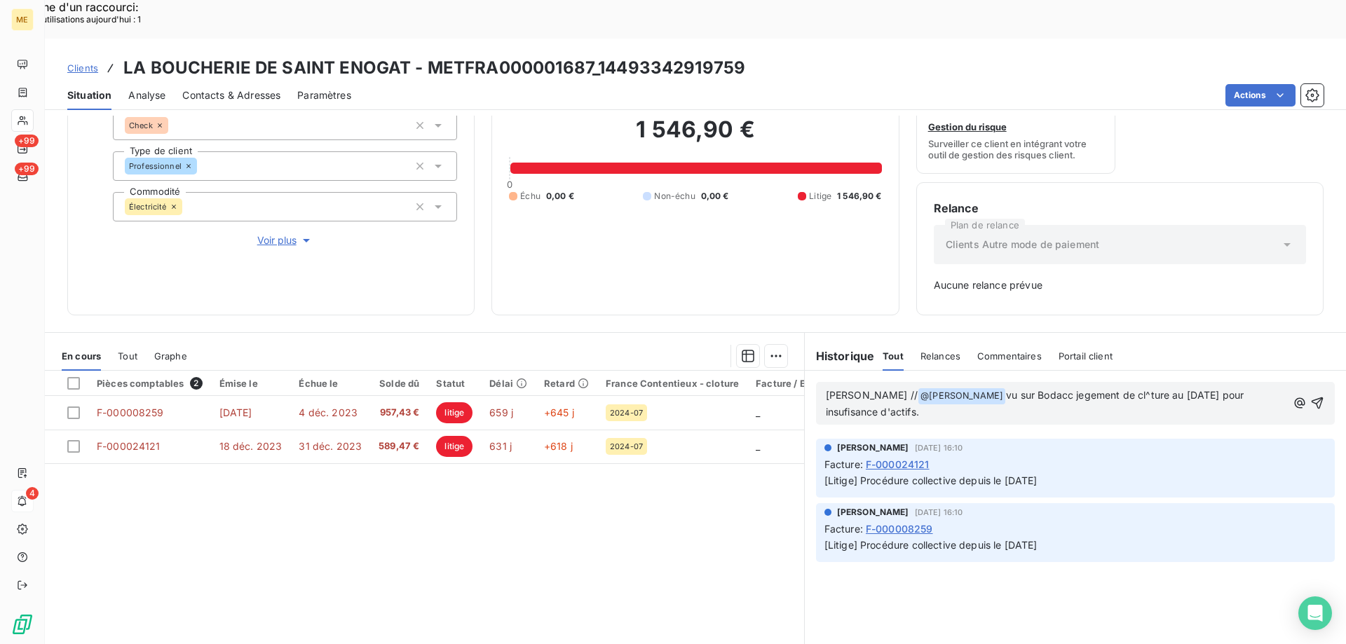
click at [852, 389] on span "vu sur Bodacc jegement de cl^ture au 04/04/2025 pour insufisance d'actifs." at bounding box center [1036, 403] width 421 height 29
click at [0, 0] on lt-strong "f" at bounding box center [0, 0] width 0 height 0
click at [1040, 389] on span "vu sur Bodacc jegement de cl^ture au 04/04/2025 pour insuffisance d'actifs." at bounding box center [1036, 403] width 421 height 29
click at [0, 0] on lt-span "j u gement" at bounding box center [0, 0] width 0 height 0
click at [1100, 389] on span "vu sur Bodacc jugement de cl^ture au 04/04/2025 pour insuffisance d'actifs." at bounding box center [1036, 403] width 421 height 29
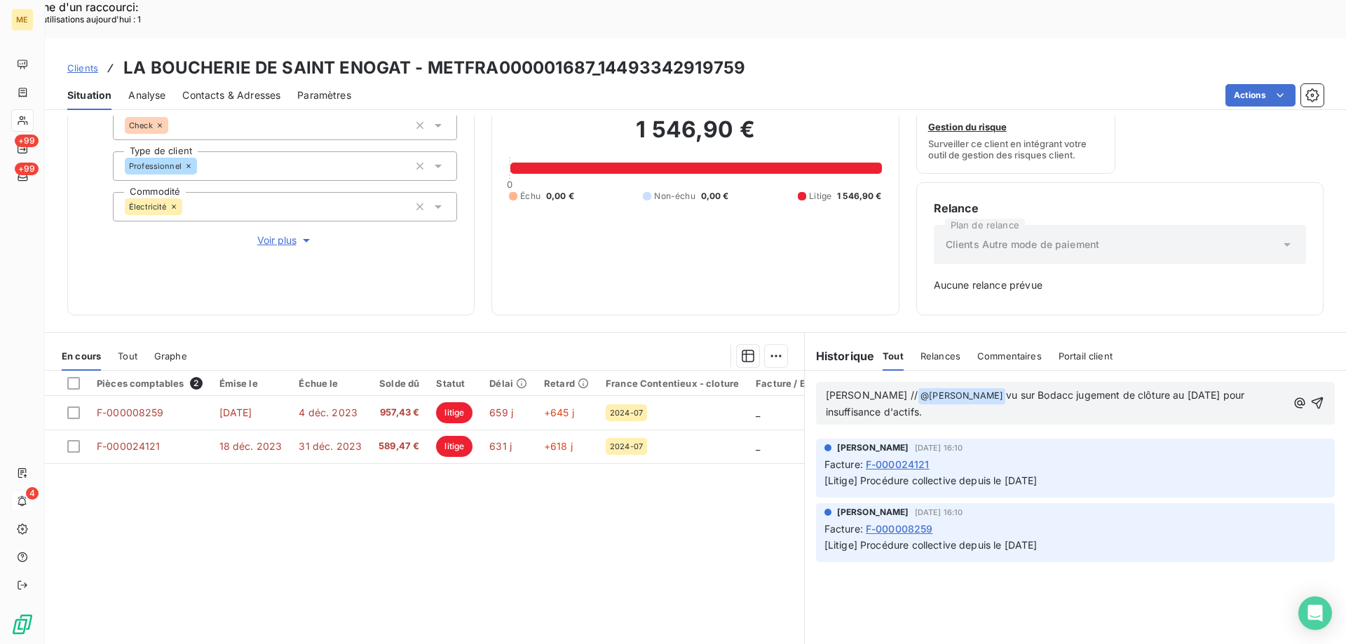
click at [956, 388] on p "Sylvain // @ Bélinda Thomont ﻿ vu sur Bodacc jugement de clôture au 04/04/2025 …" at bounding box center [1056, 404] width 461 height 33
click at [1033, 385] on div "Sylvain // @ Bélinda Thomont ﻿ vu sur Bodacc jugement de clôture au 04/04/2025 …" at bounding box center [1075, 403] width 519 height 43
click at [989, 388] on p "Sylvain // @ Bélinda Thomont ﻿ vu sur Bodacc jugement de clôture au 04/04/2025 …" at bounding box center [1057, 404] width 463 height 33
click at [1140, 389] on span "vu sur Bodacc jugement de clôture au 04/04/2025 pour insuffisance d'actifs. Doi…" at bounding box center [1037, 403] width 422 height 29
click at [0, 0] on lt-span "irrécou v rable" at bounding box center [0, 0] width 0 height 0
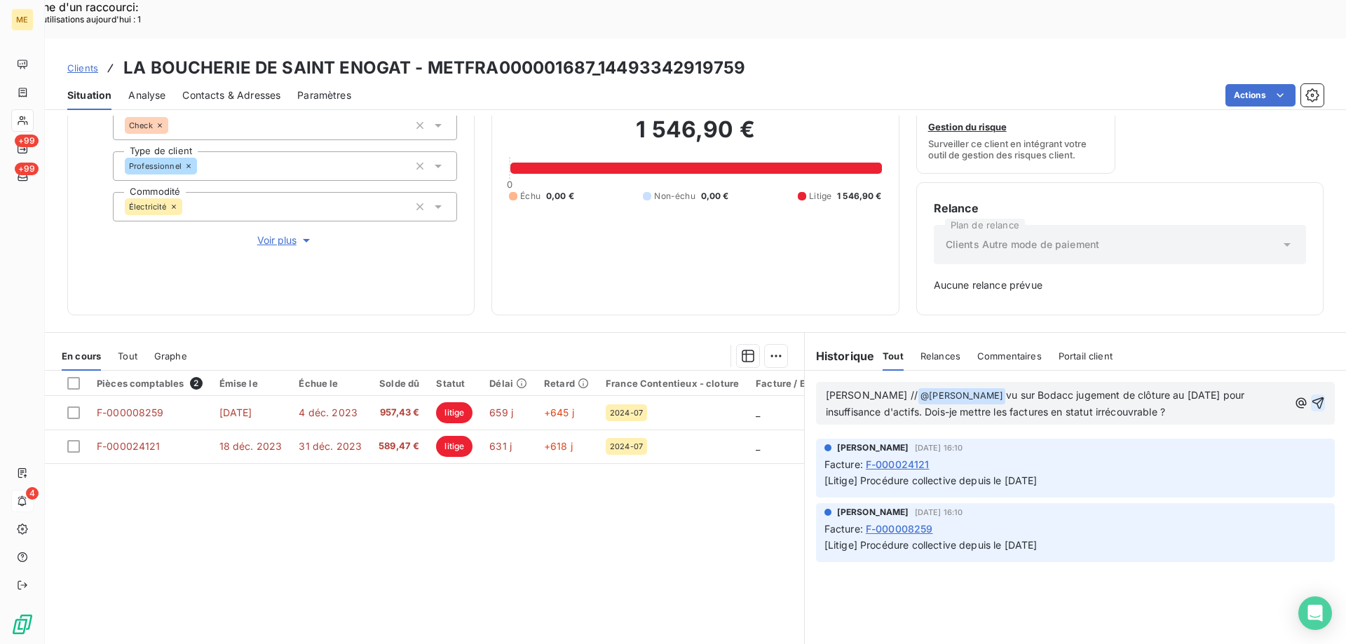
click at [1311, 396] on icon "button" at bounding box center [1318, 403] width 14 height 14
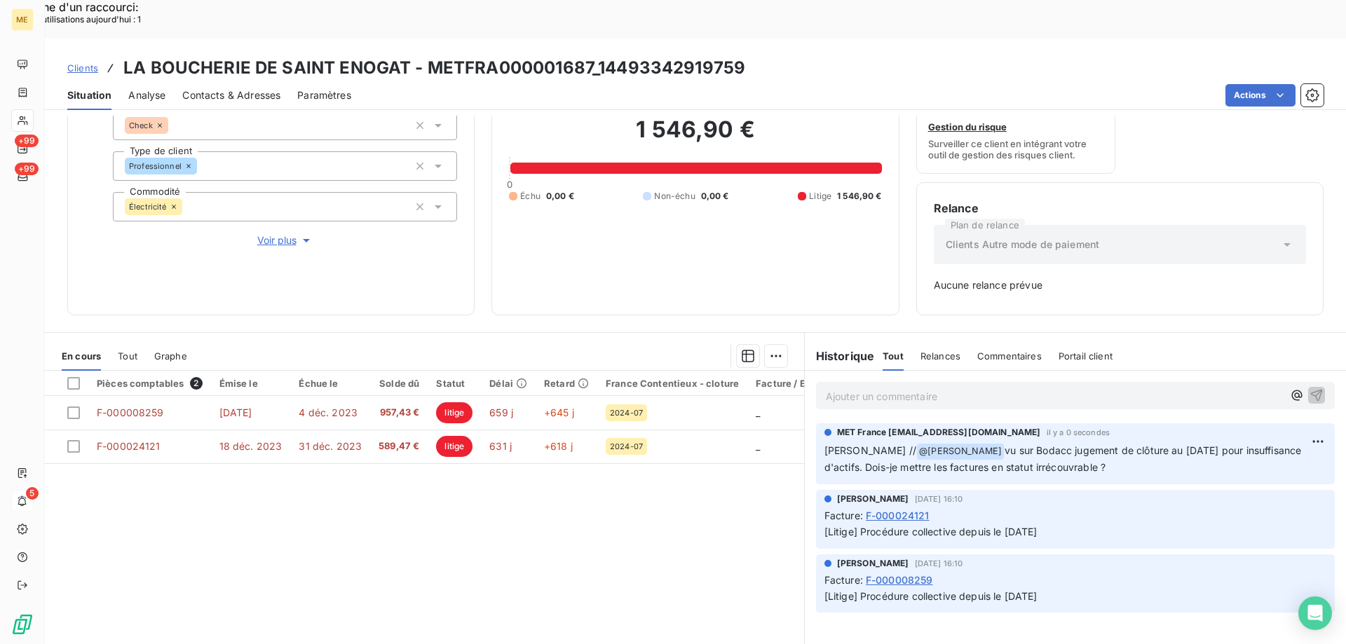
click at [79, 55] on div "Clients LA BOUCHERIE DE SAINT ENOGAT - METFRA000001687_14493342919759" at bounding box center [406, 67] width 678 height 25
click at [79, 62] on span "Clients" at bounding box center [82, 67] width 31 height 11
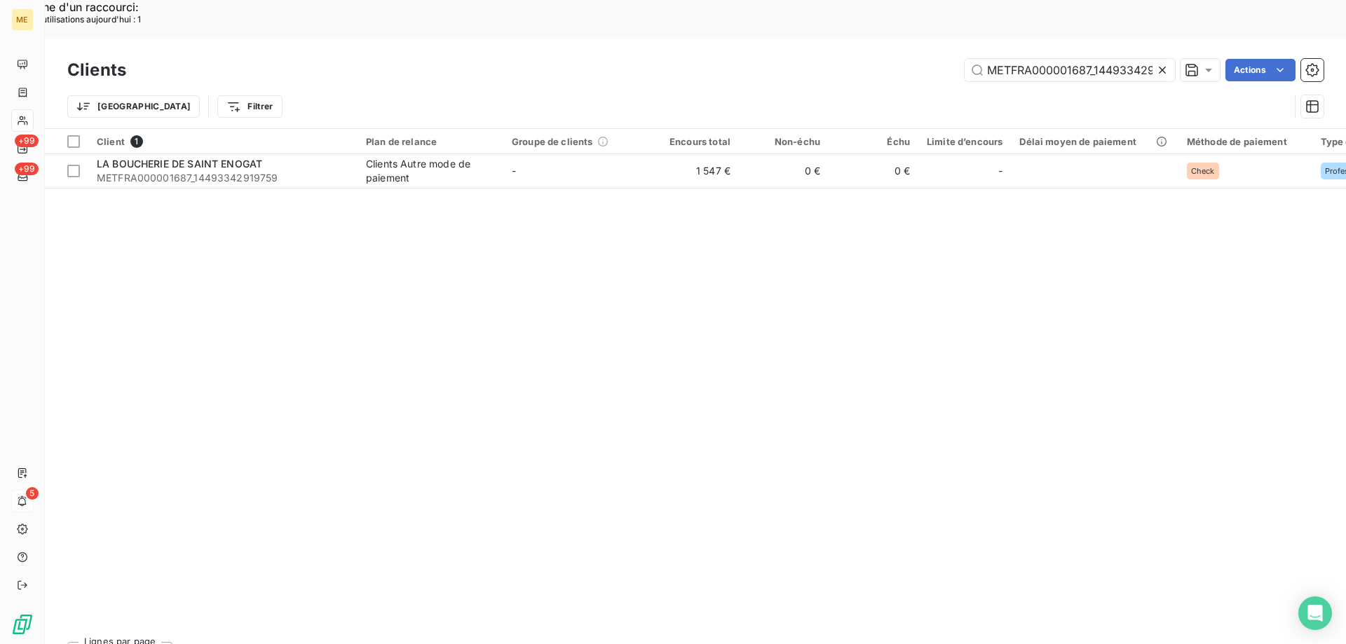
scroll to position [0, 34]
click at [1083, 59] on input "METFRA000001687_14493342919759" at bounding box center [1069, 70] width 210 height 22
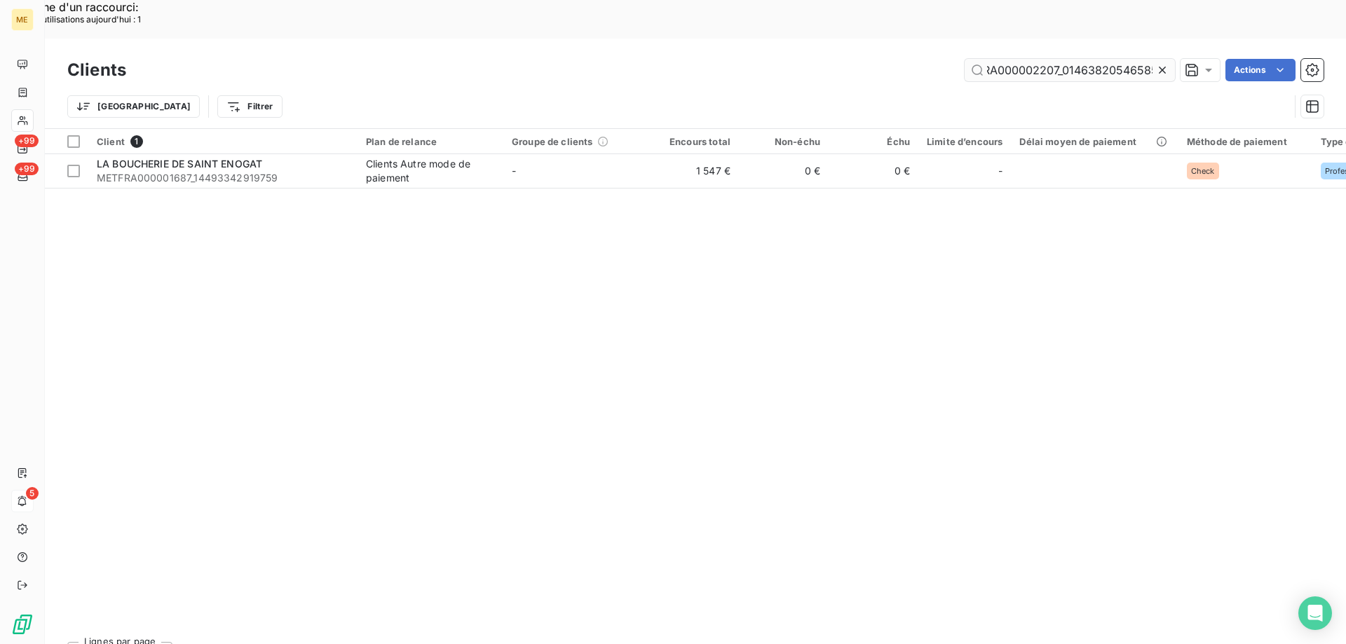
scroll to position [0, 40]
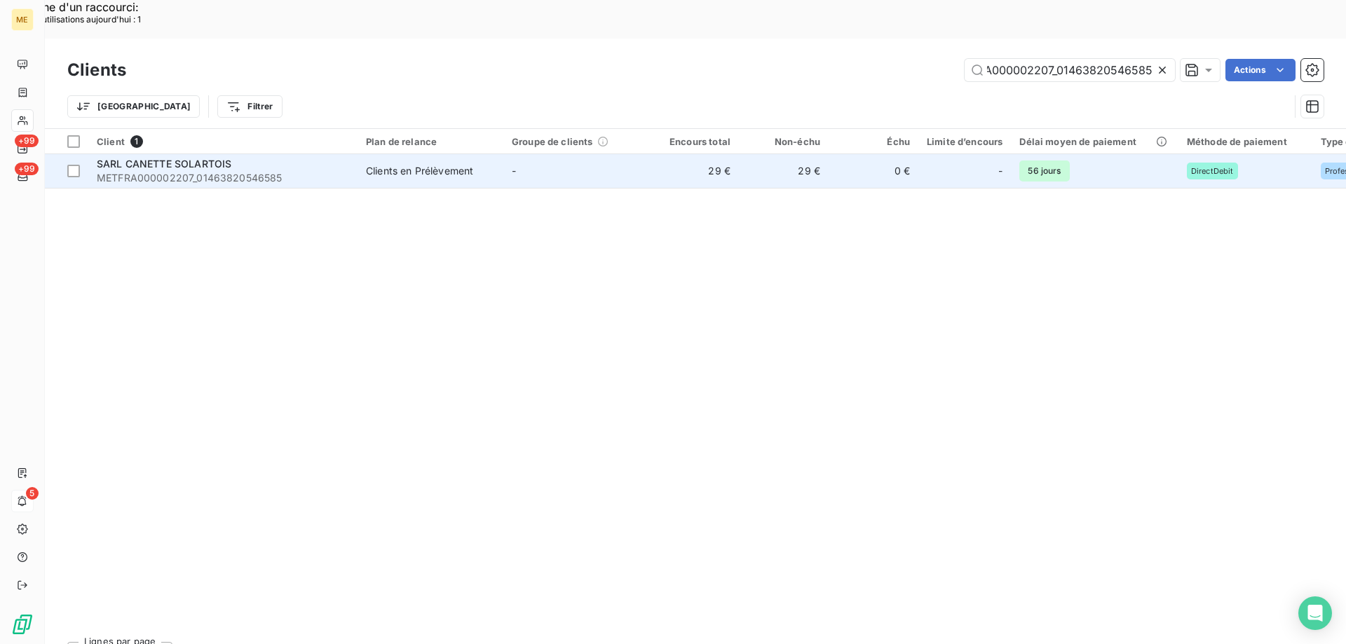
type input "METFRA000002207_01463820546585"
click at [205, 171] on span "METFRA000002207_01463820546585" at bounding box center [223, 178] width 252 height 14
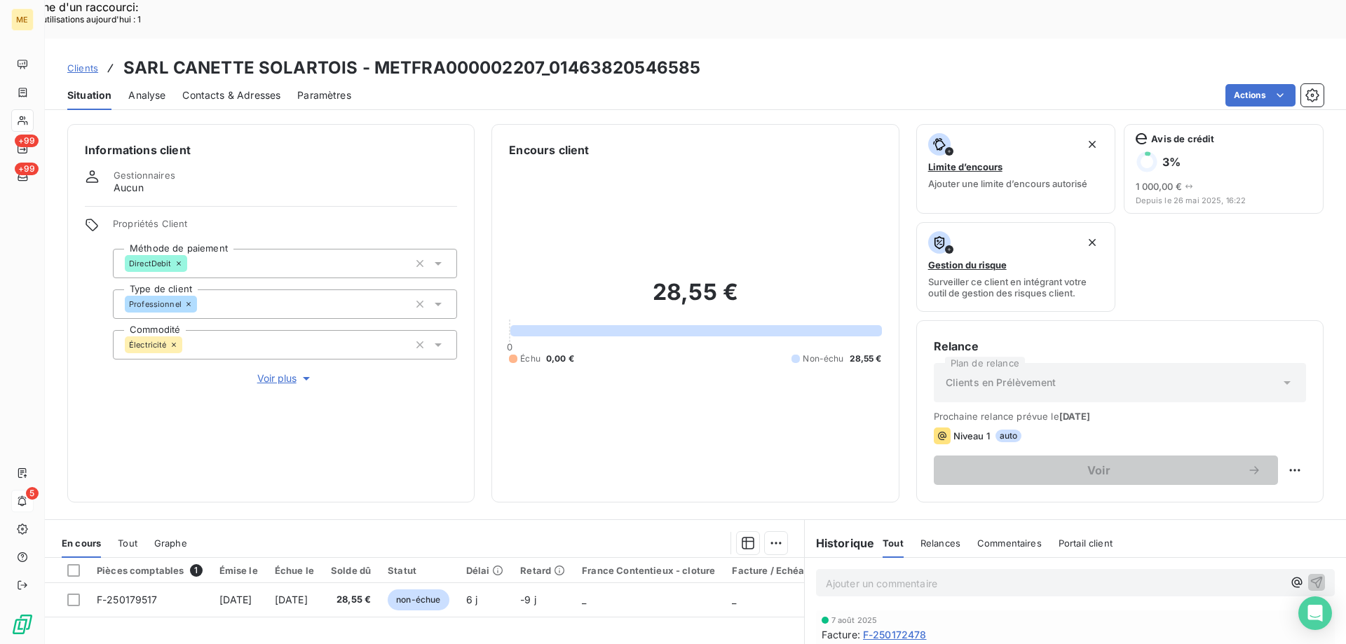
click at [280, 371] on span "Voir plus" at bounding box center [285, 378] width 56 height 14
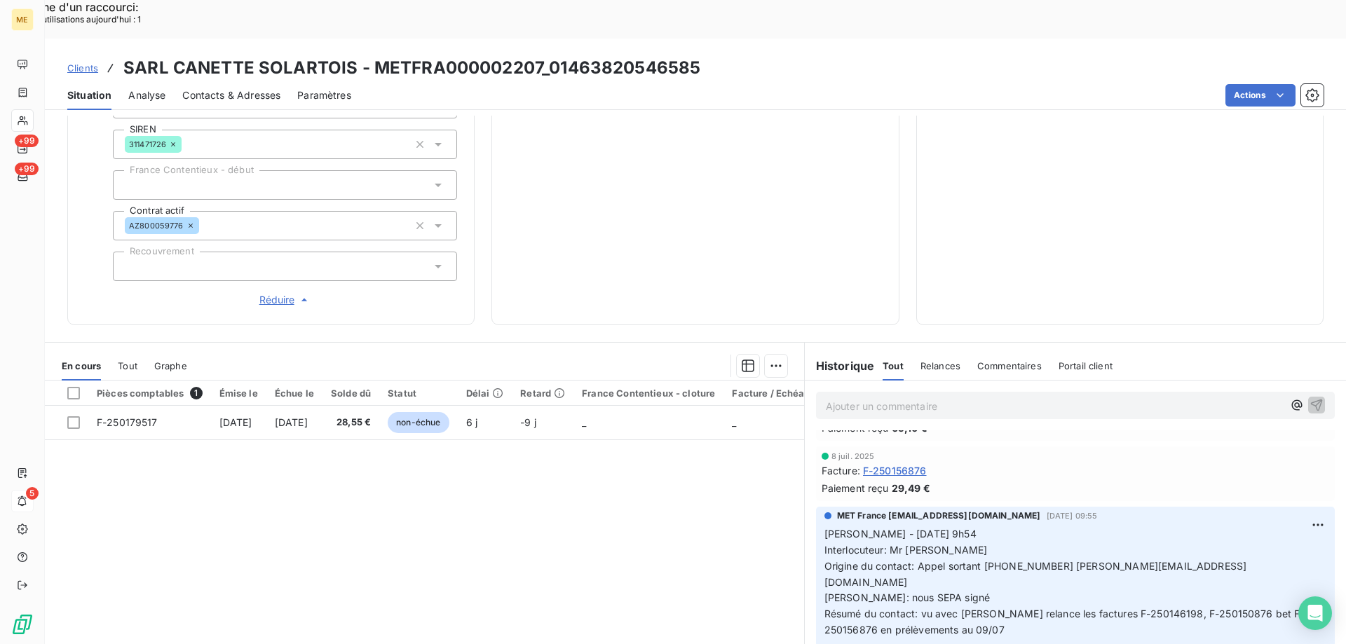
scroll to position [491, 0]
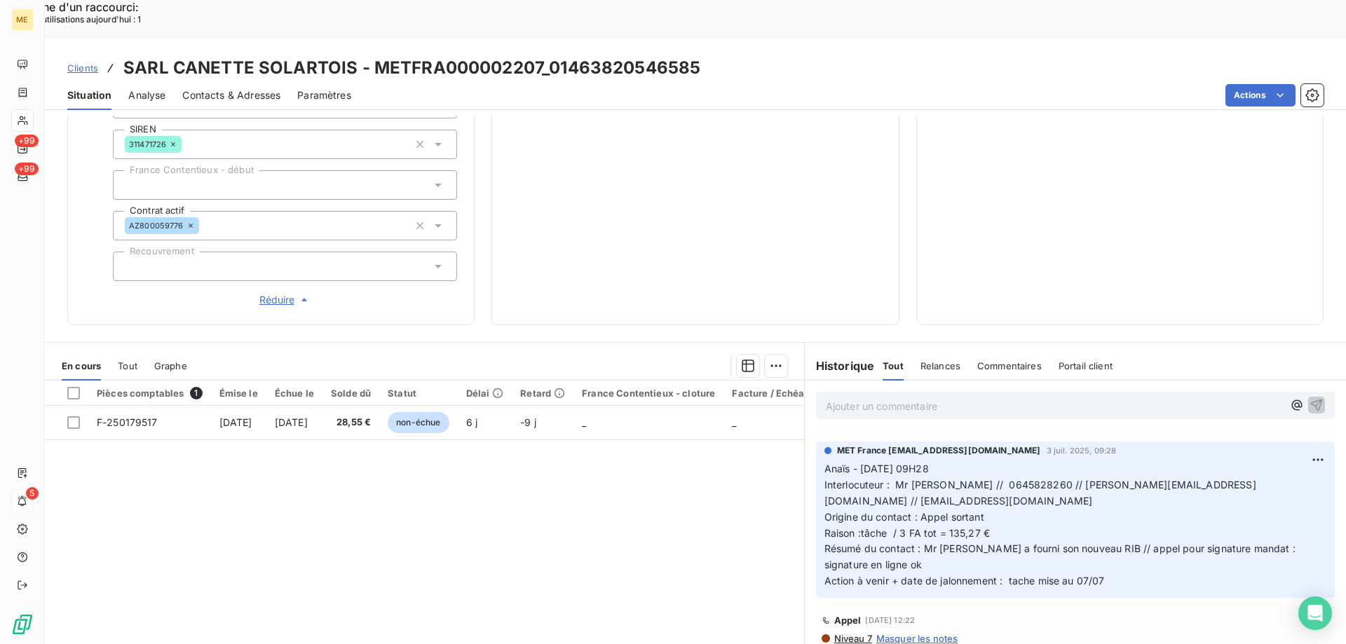
click at [283, 293] on span "Réduire" at bounding box center [285, 300] width 52 height 14
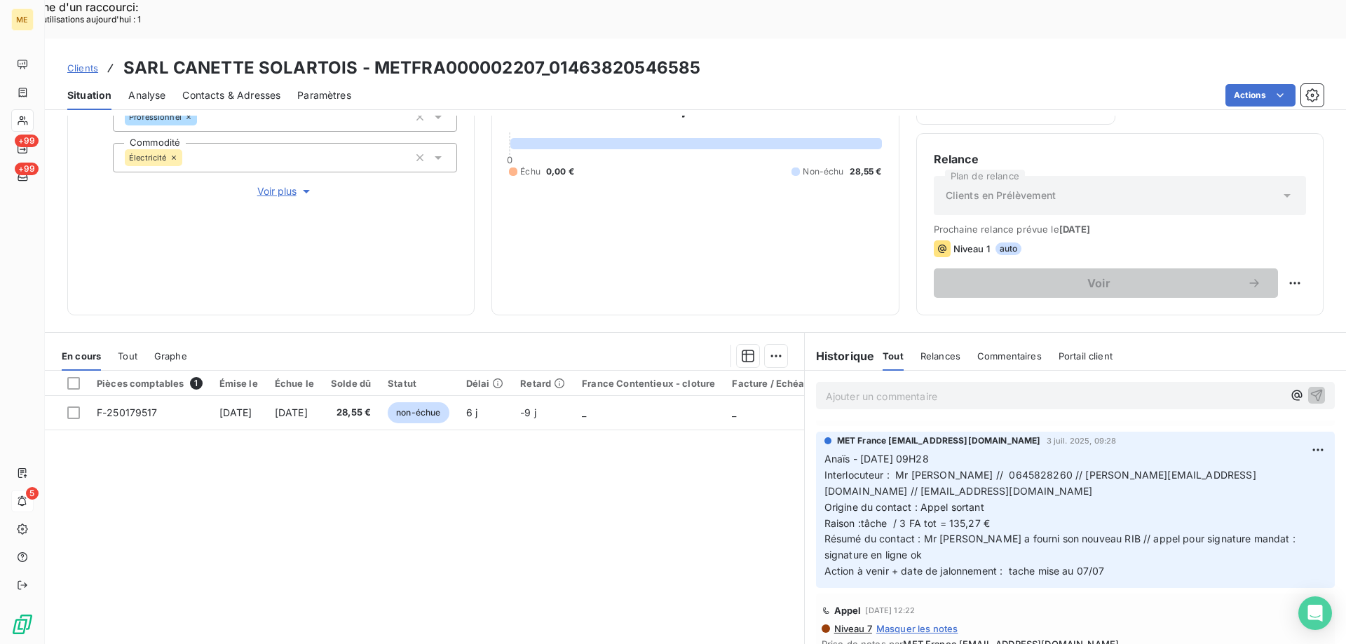
scroll to position [78, 0]
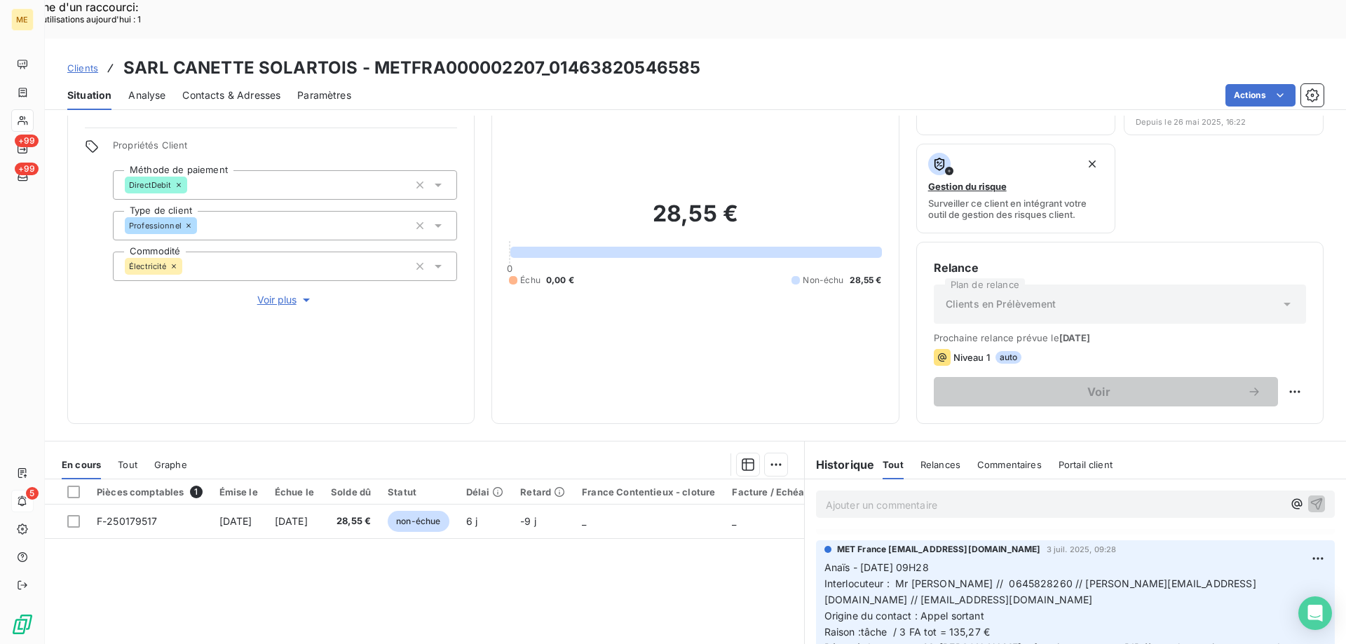
click at [284, 293] on span "Voir plus" at bounding box center [285, 300] width 56 height 14
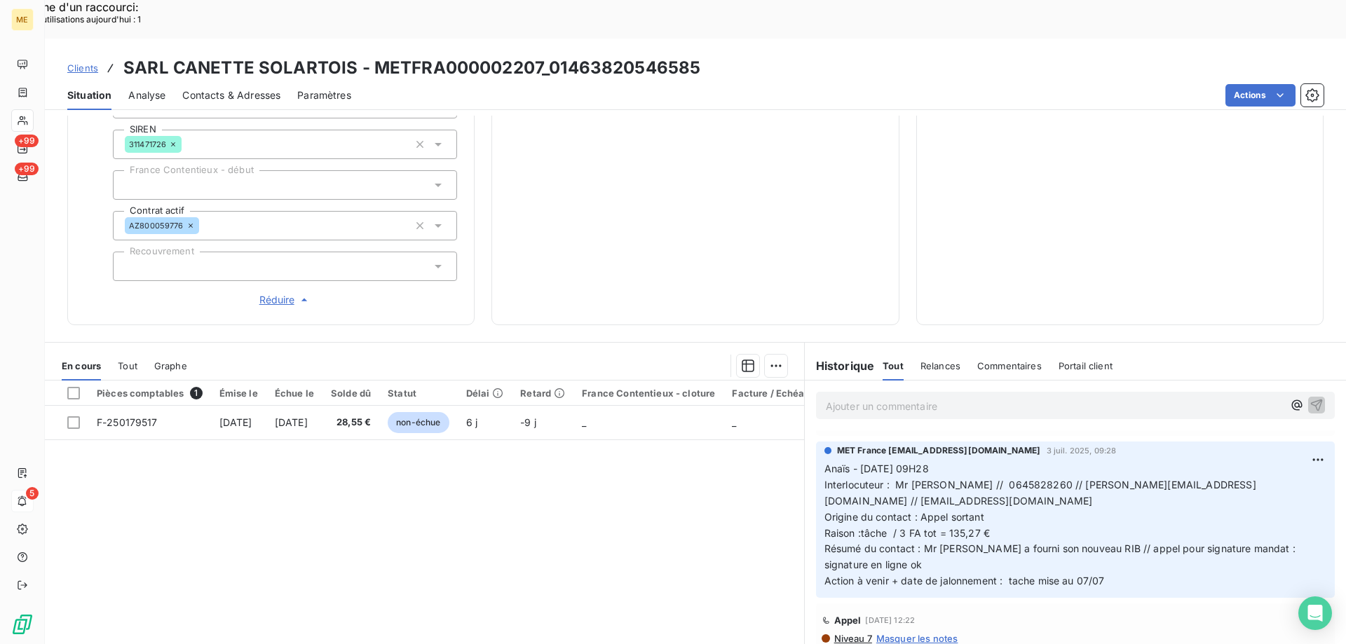
click at [284, 293] on span "Réduire" at bounding box center [285, 300] width 52 height 14
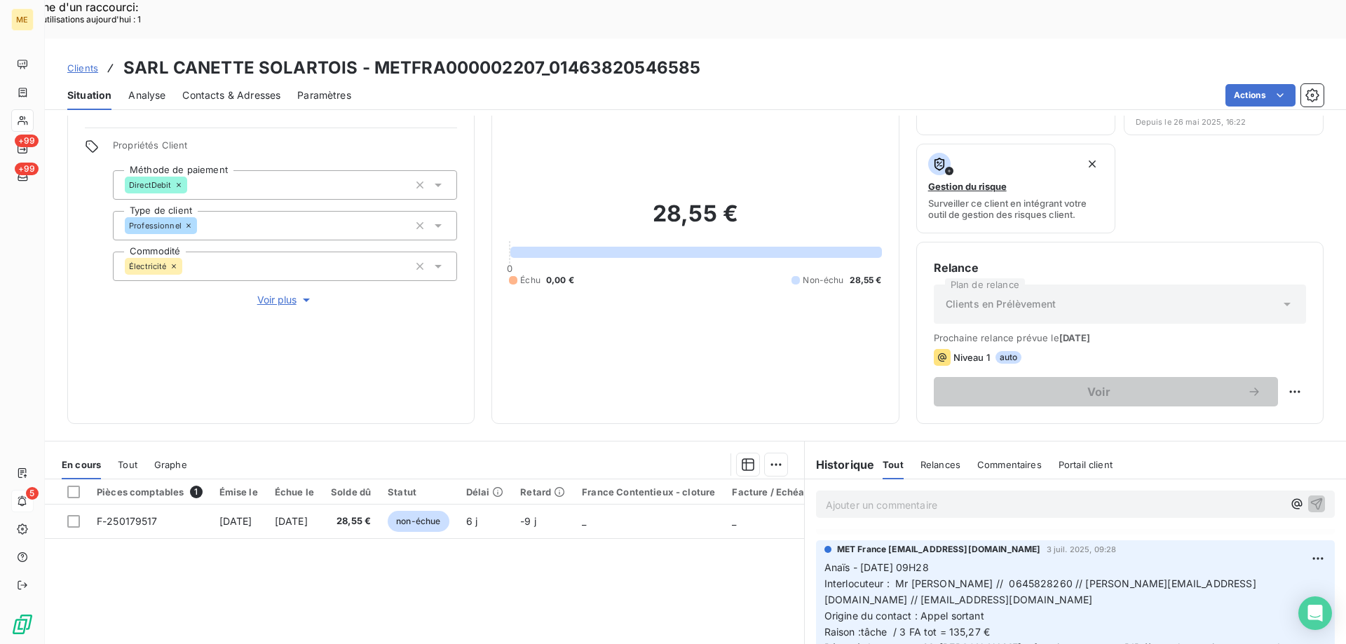
scroll to position [0, 0]
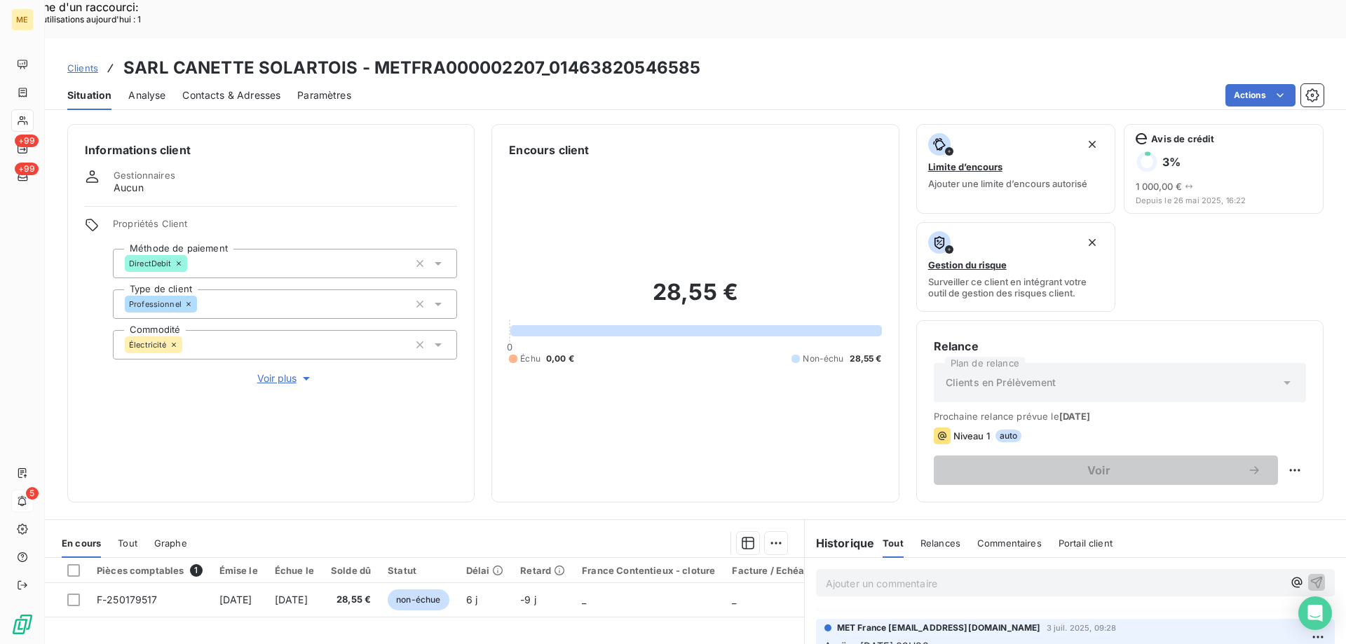
click at [269, 371] on span "Voir plus" at bounding box center [285, 378] width 56 height 14
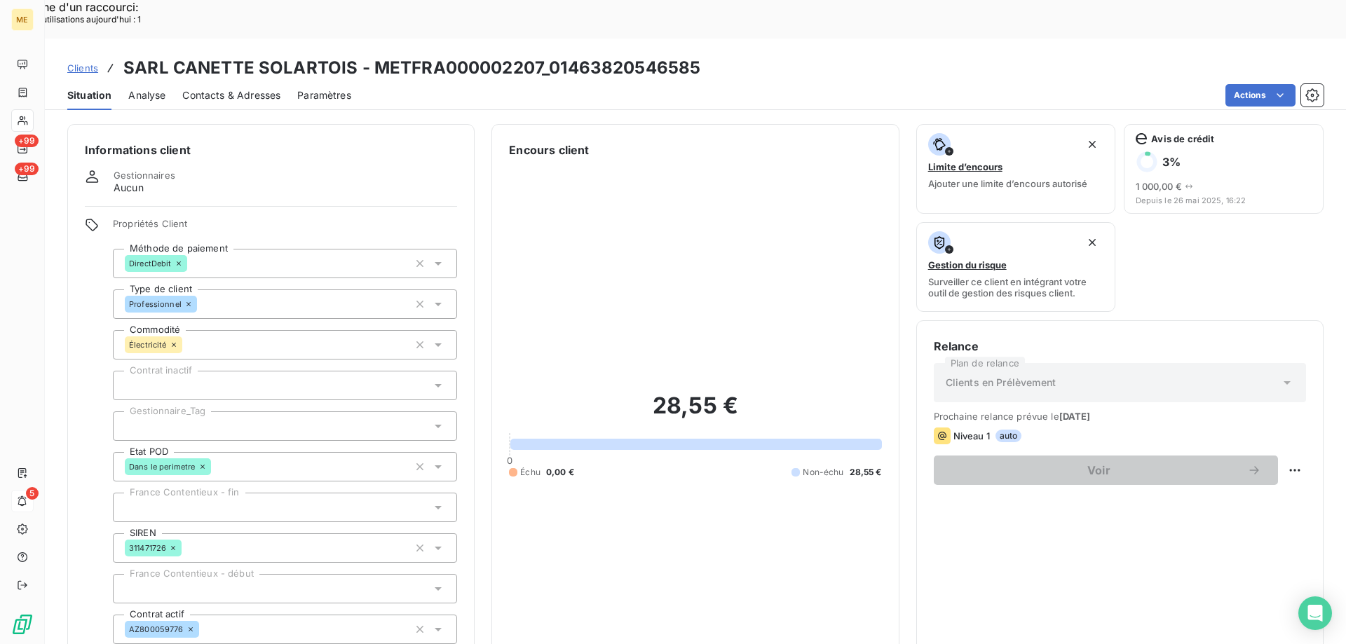
click at [191, 411] on div at bounding box center [285, 425] width 344 height 29
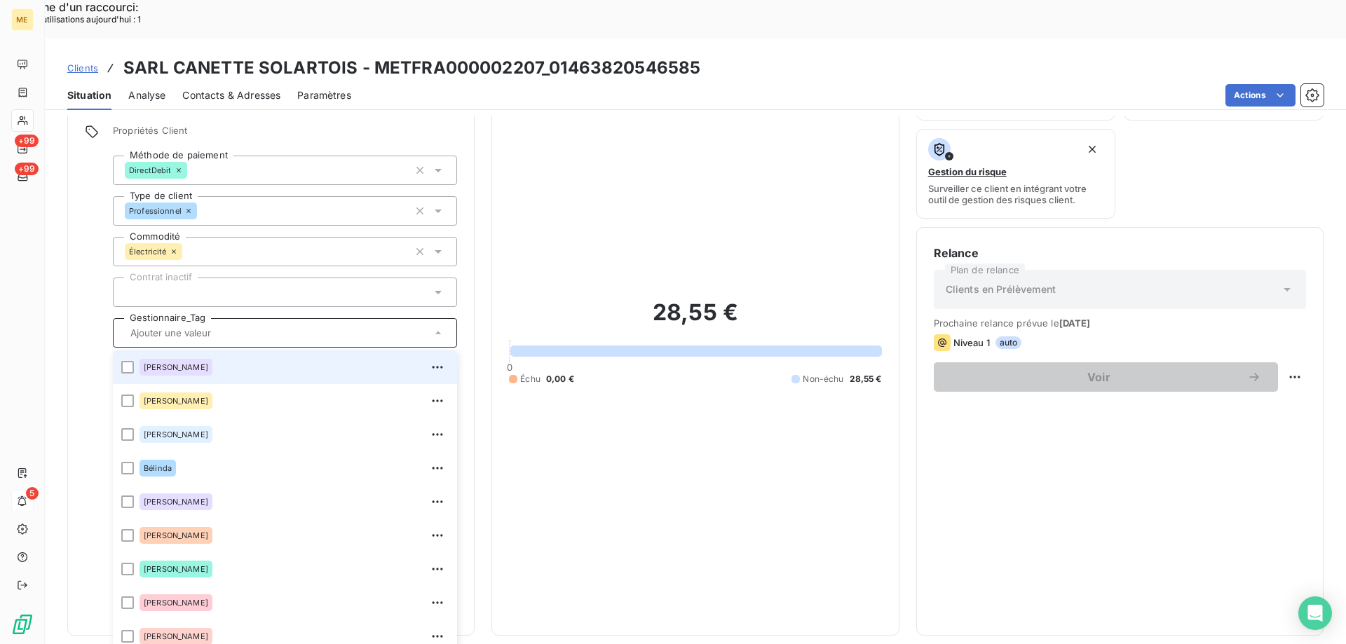
scroll to position [350, 0]
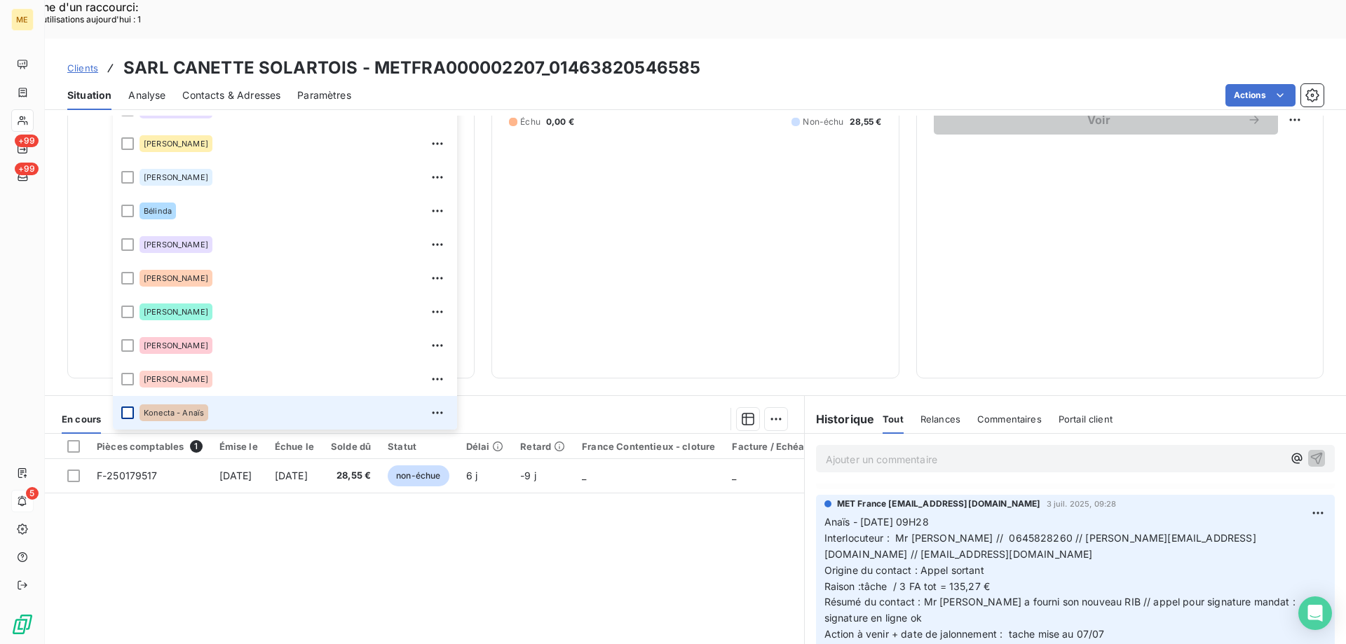
click at [130, 407] on div at bounding box center [127, 413] width 13 height 13
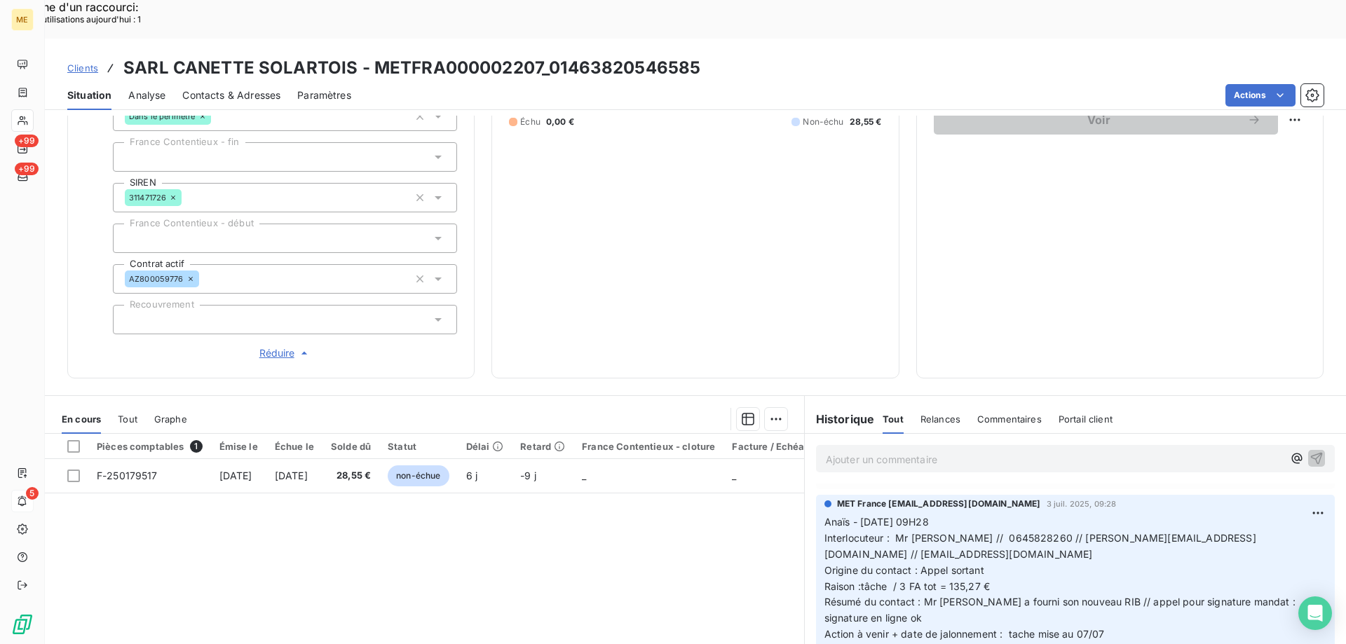
click at [78, 62] on span "Clients" at bounding box center [82, 67] width 31 height 11
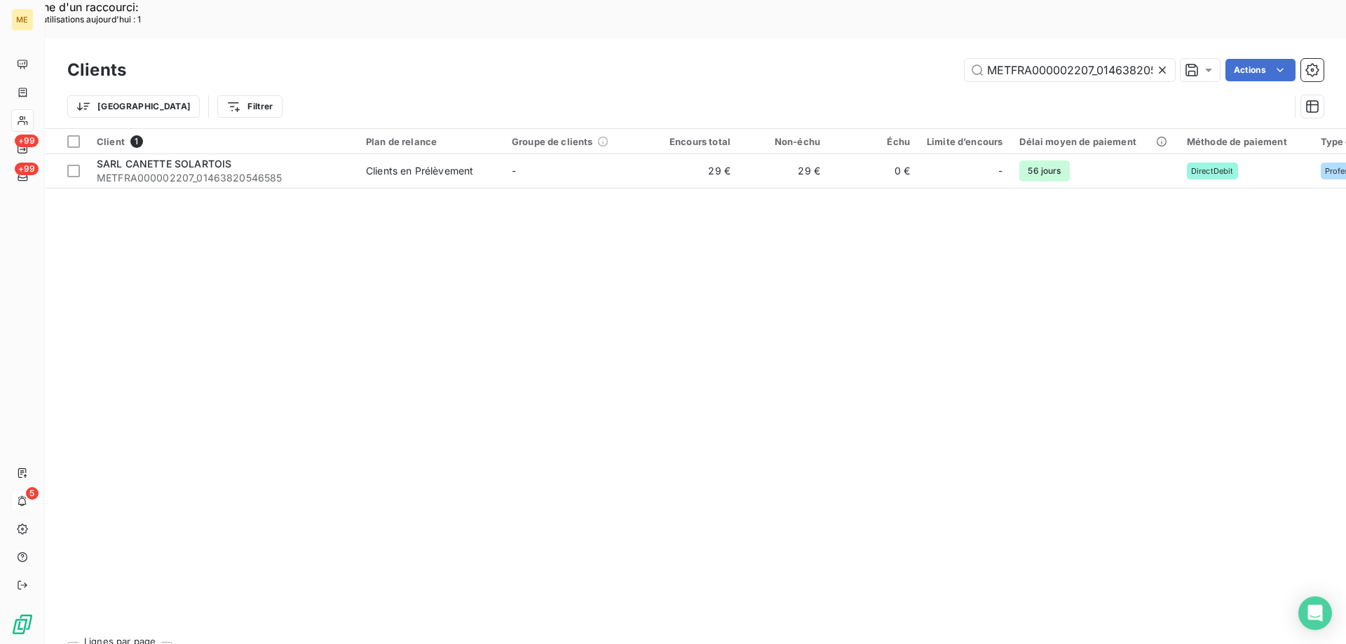
scroll to position [0, 40]
click at [1044, 59] on input "METFRA000002207_01463820546585" at bounding box center [1069, 70] width 210 height 22
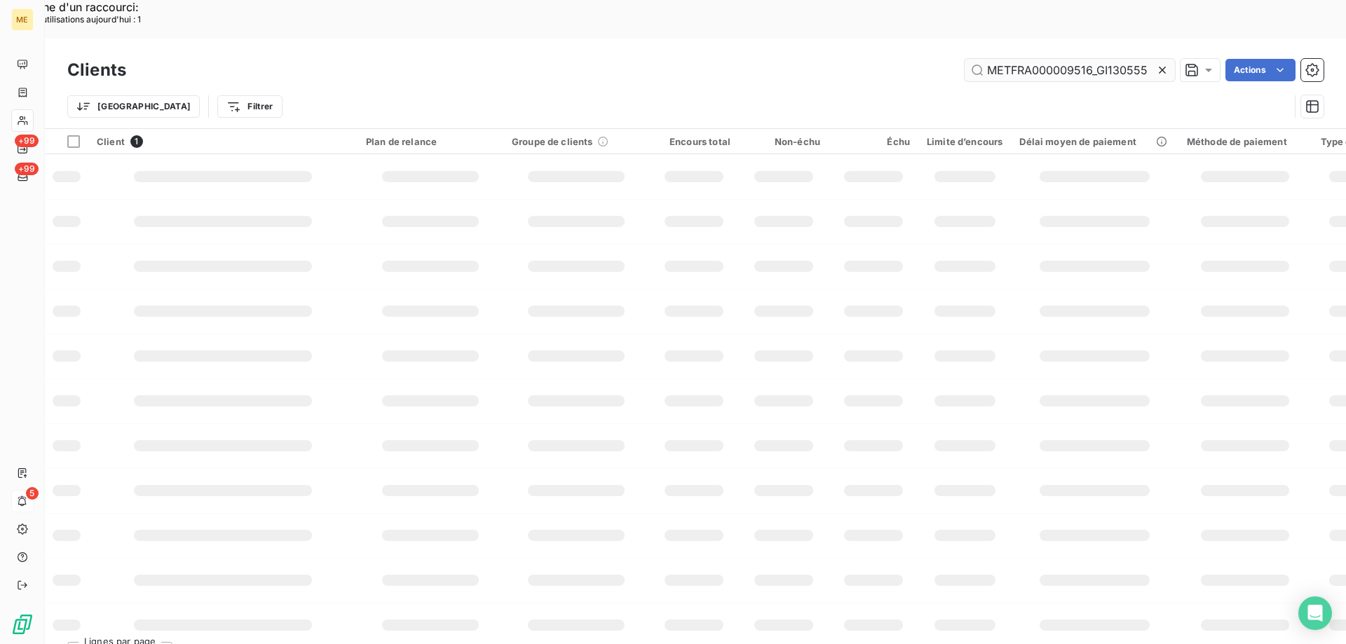
scroll to position [0, 0]
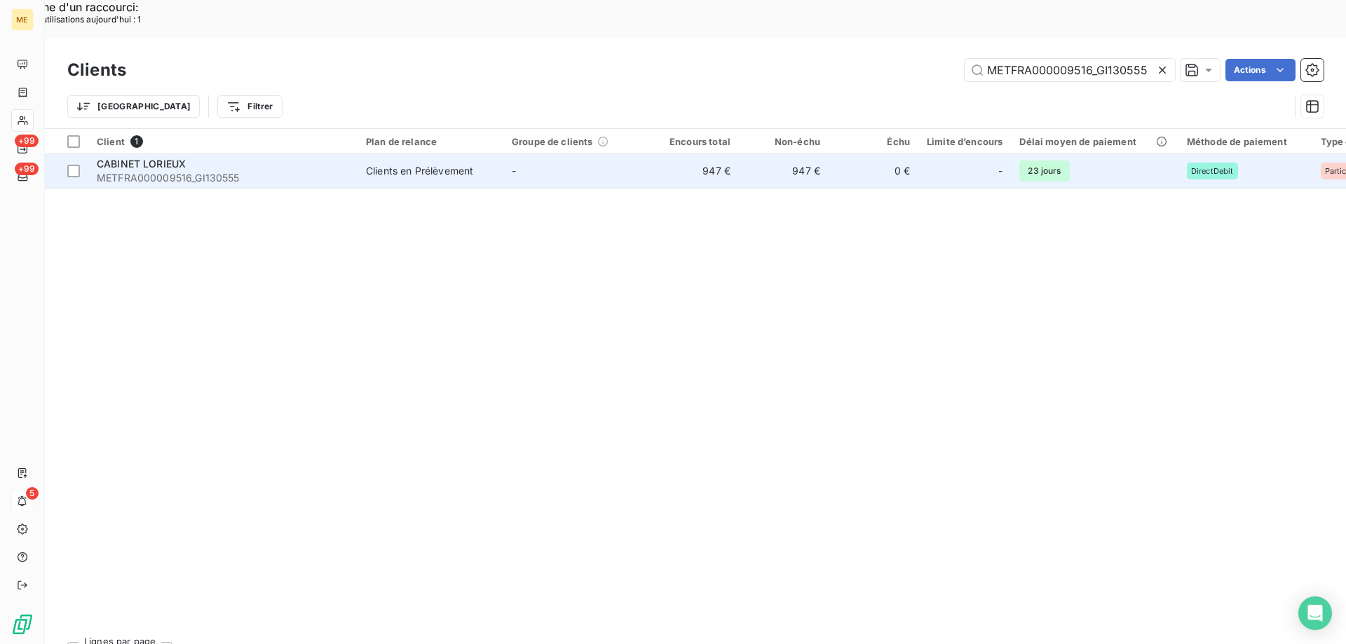
type input "METFRA000009516_GI130555"
click at [438, 154] on td "Clients en Prélèvement" at bounding box center [430, 171] width 146 height 34
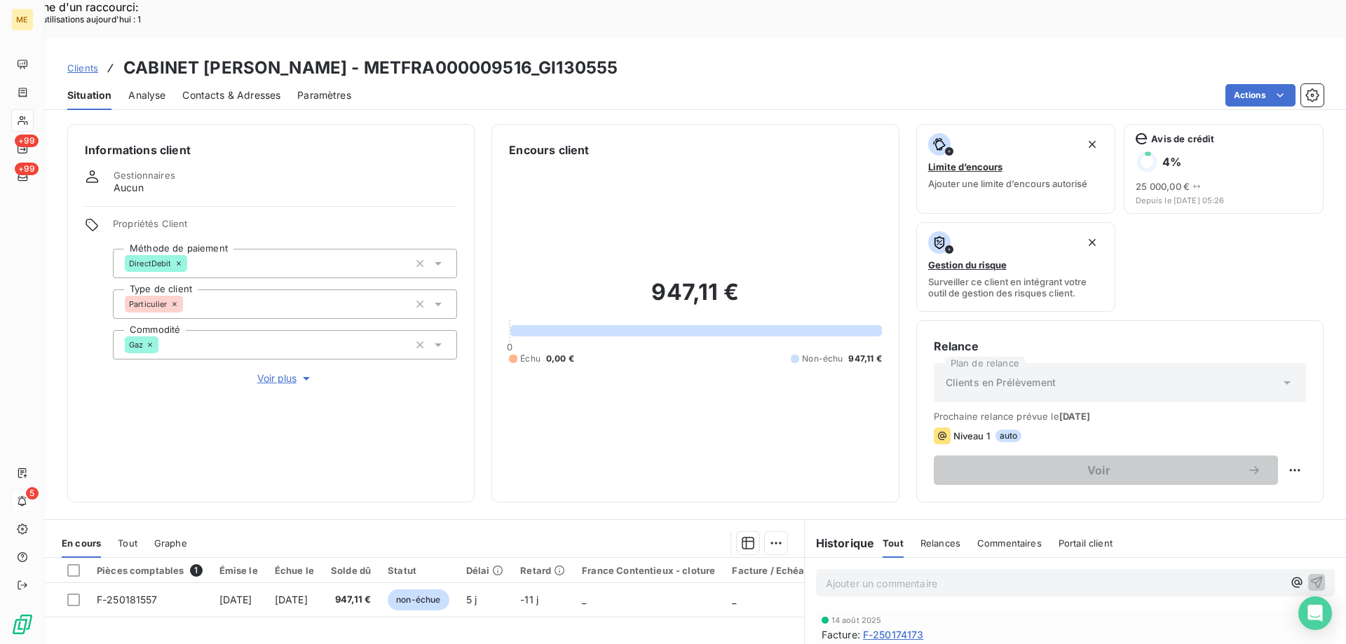
click at [289, 371] on span "Voir plus" at bounding box center [285, 378] width 56 height 14
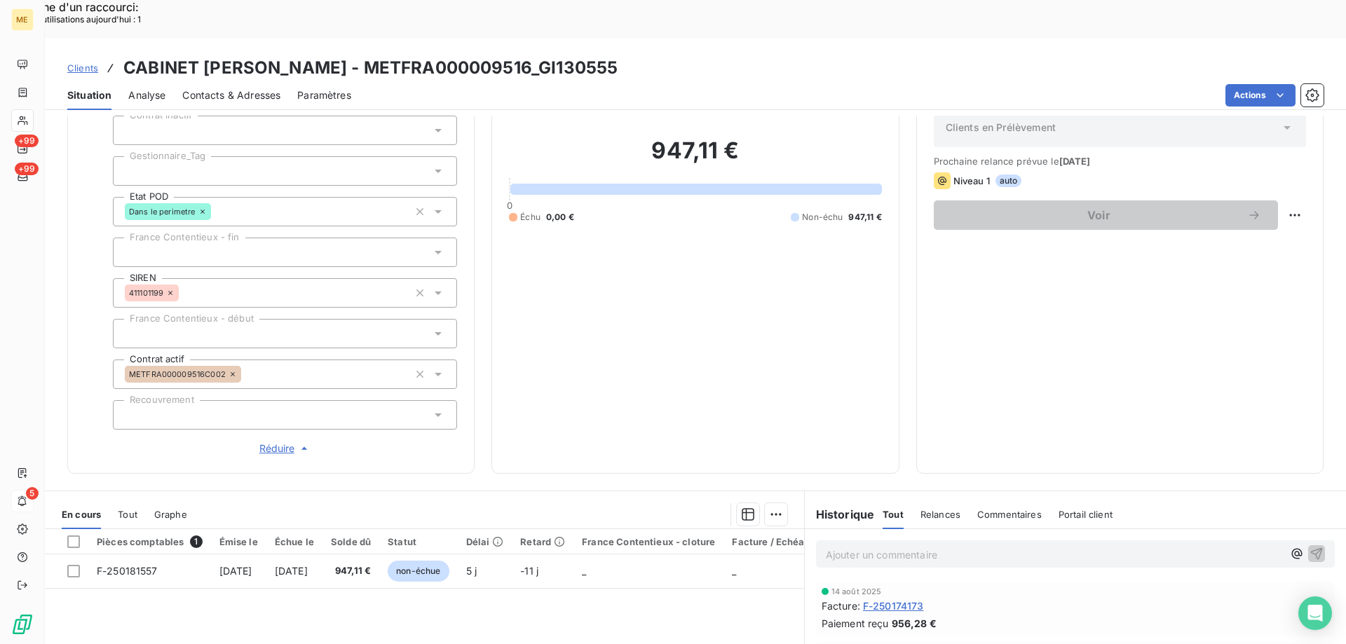
scroll to position [193, 0]
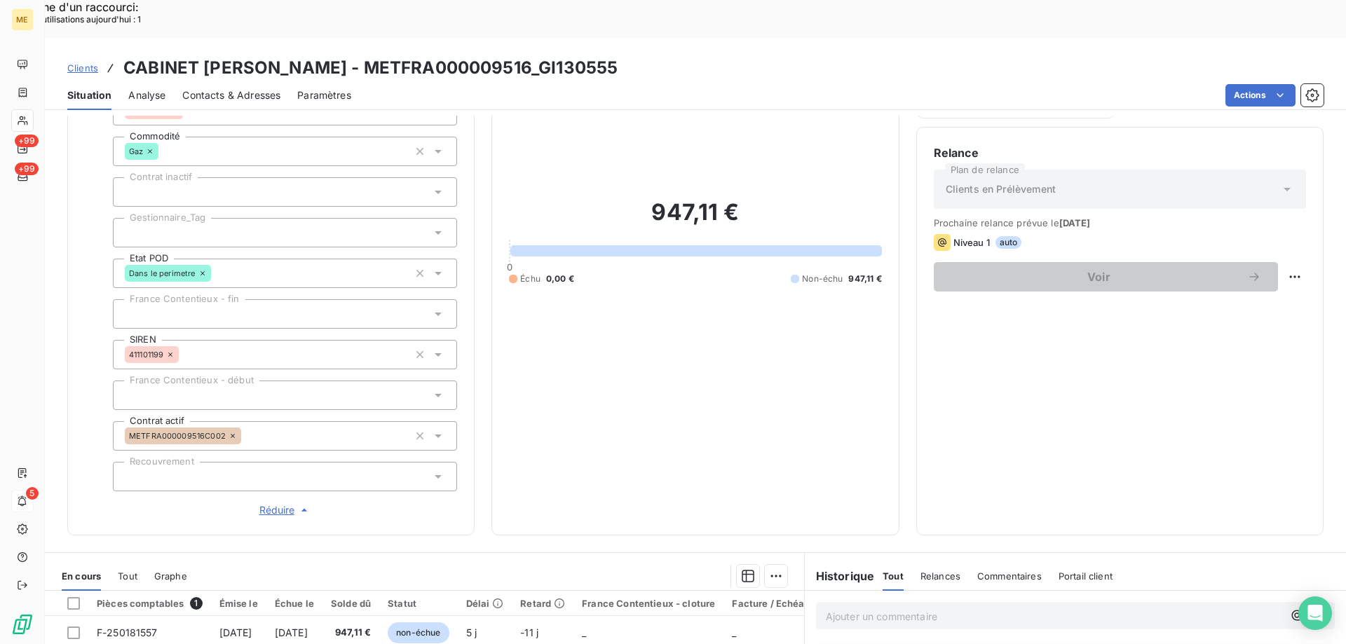
click at [200, 218] on div at bounding box center [285, 232] width 344 height 29
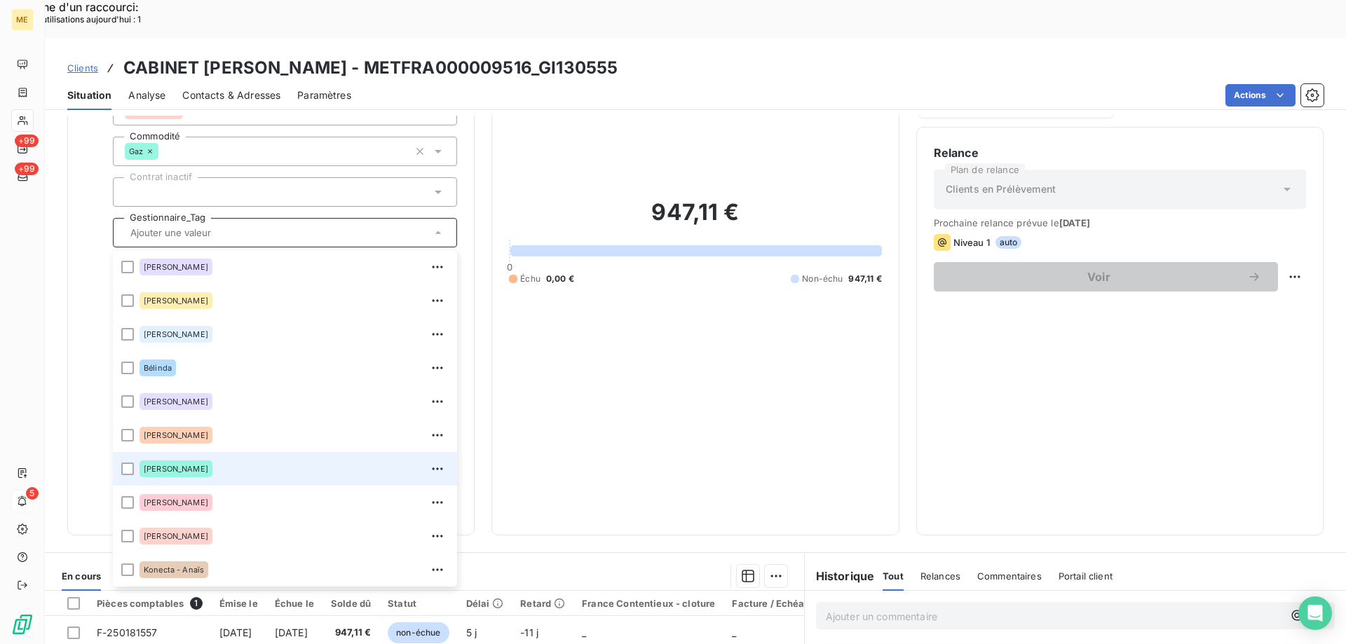
scroll to position [404, 0]
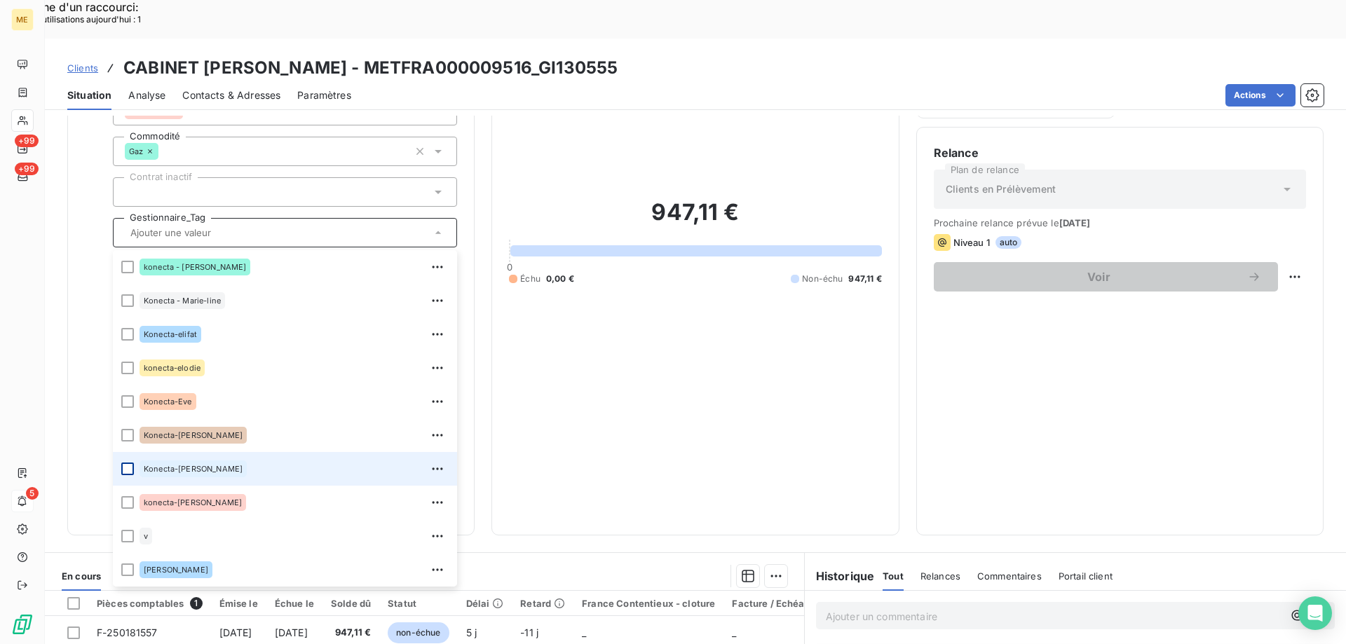
click at [130, 463] on div at bounding box center [127, 469] width 13 height 13
click at [90, 62] on span "Clients" at bounding box center [82, 67] width 31 height 11
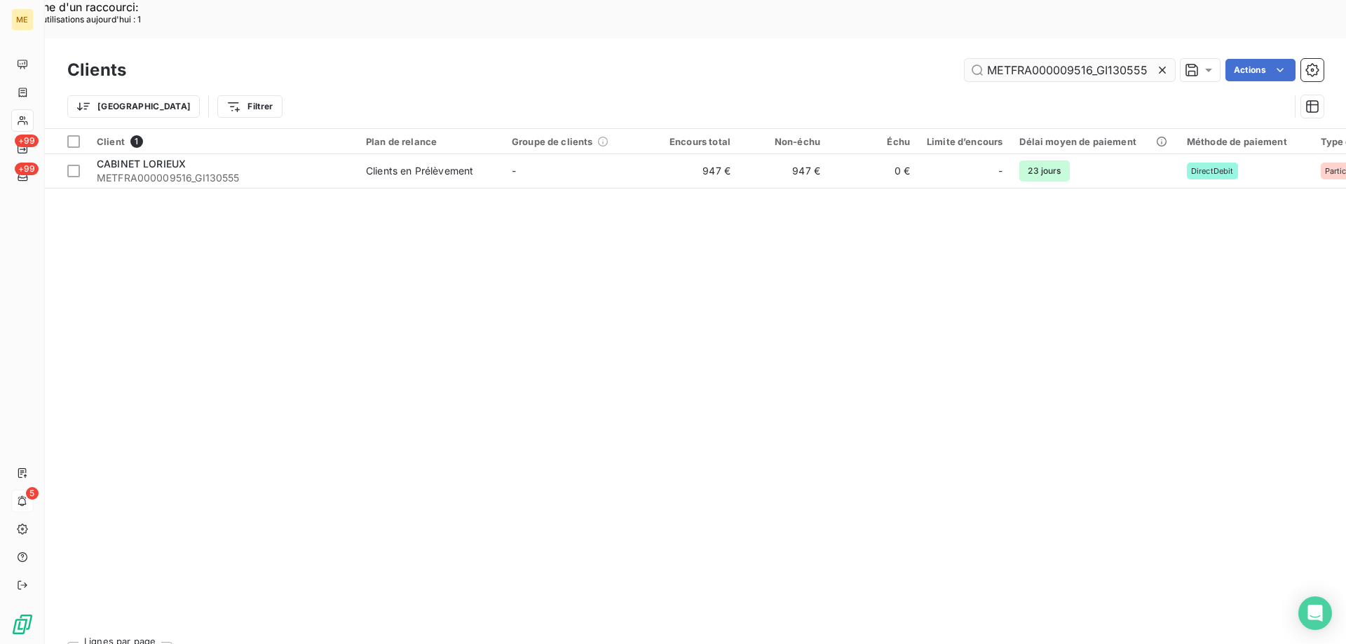
click at [1004, 59] on input "METFRA000009516_GI130555" at bounding box center [1069, 70] width 210 height 22
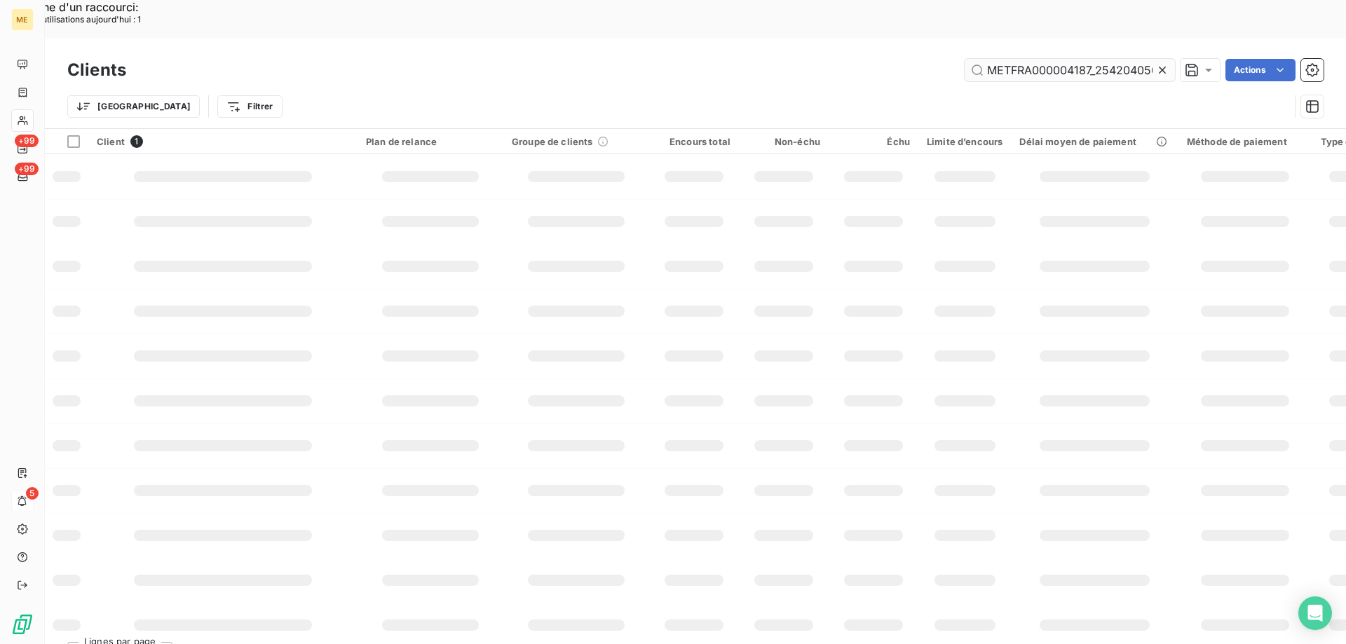
scroll to position [0, 41]
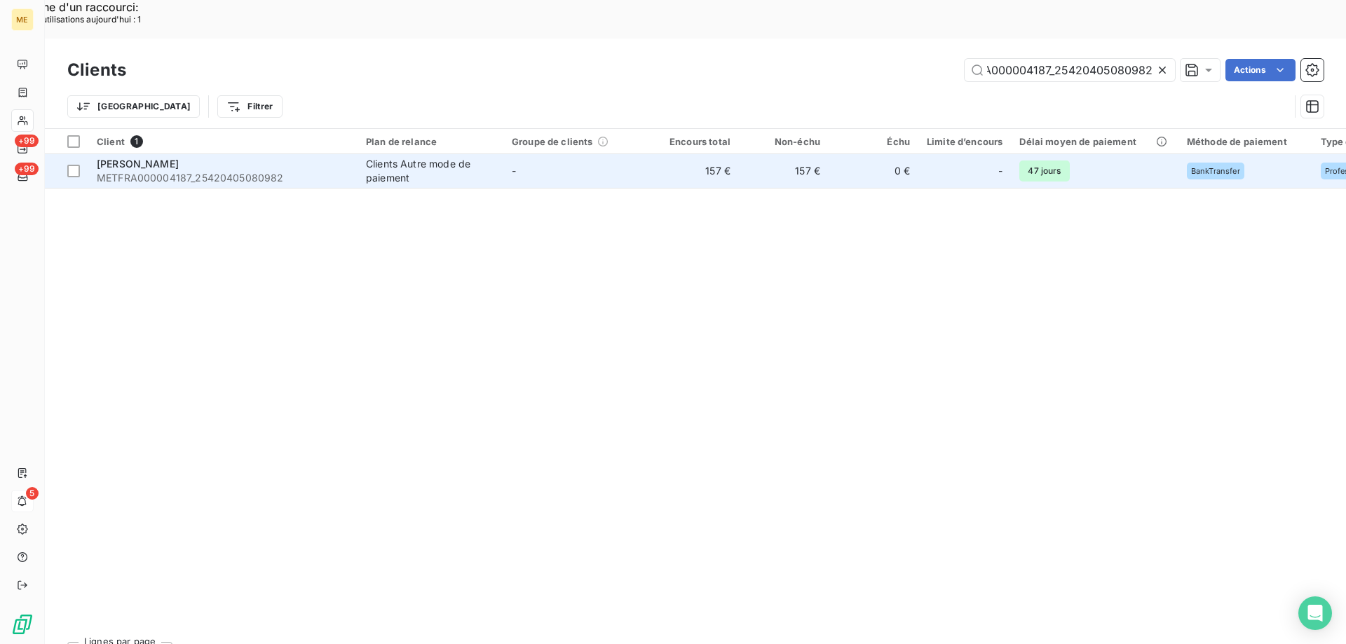
type input "METFRA000004187_25420405080982"
click at [174, 171] on span "METFRA000004187_25420405080982" at bounding box center [223, 178] width 252 height 14
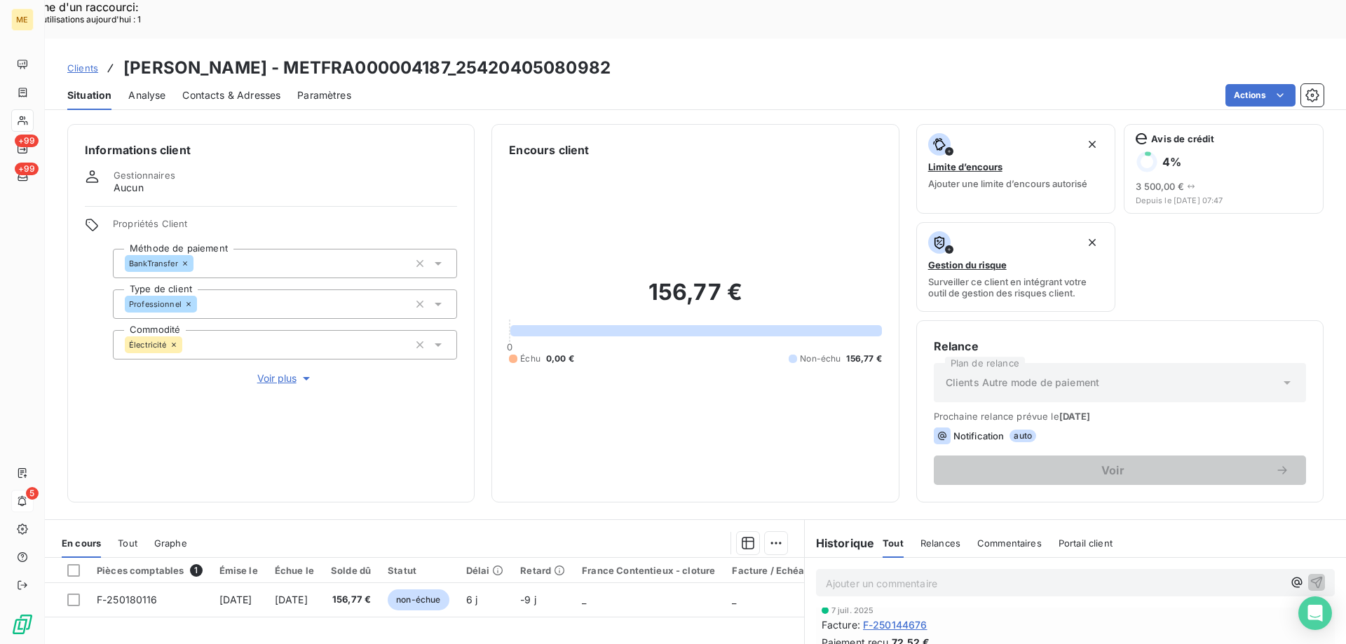
scroll to position [210, 0]
click at [268, 371] on span "Voir plus" at bounding box center [285, 378] width 56 height 14
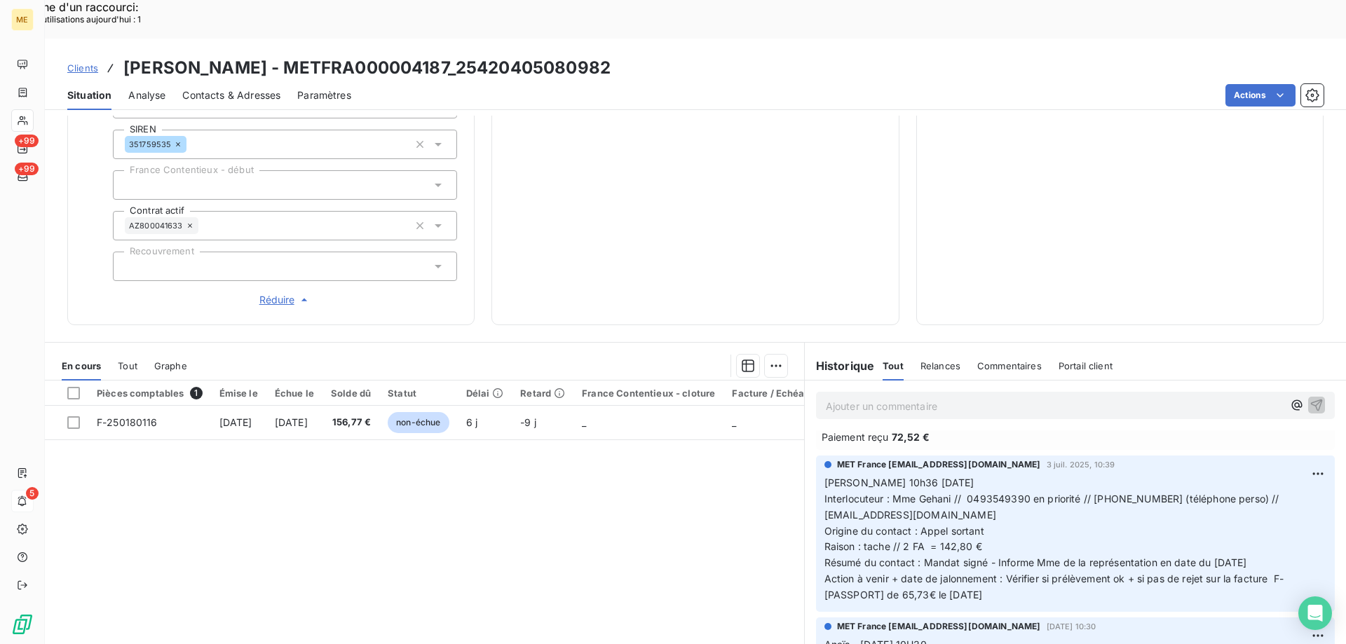
scroll to position [0, 0]
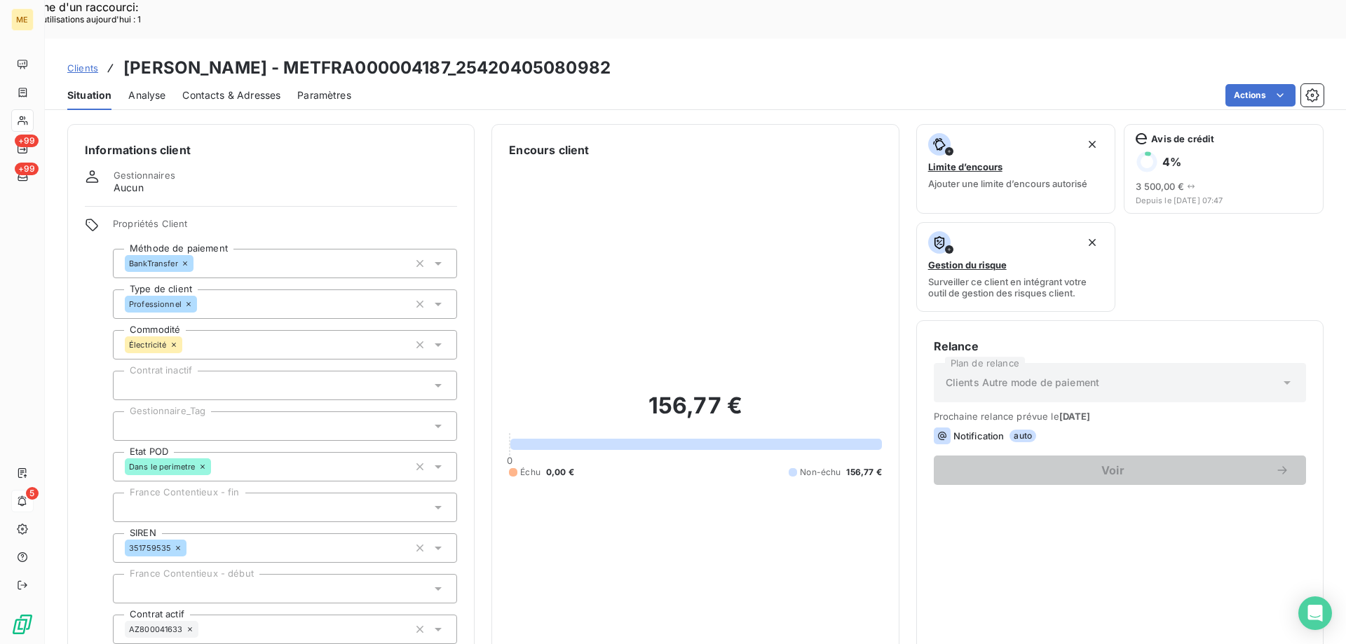
click at [200, 411] on div at bounding box center [285, 425] width 344 height 29
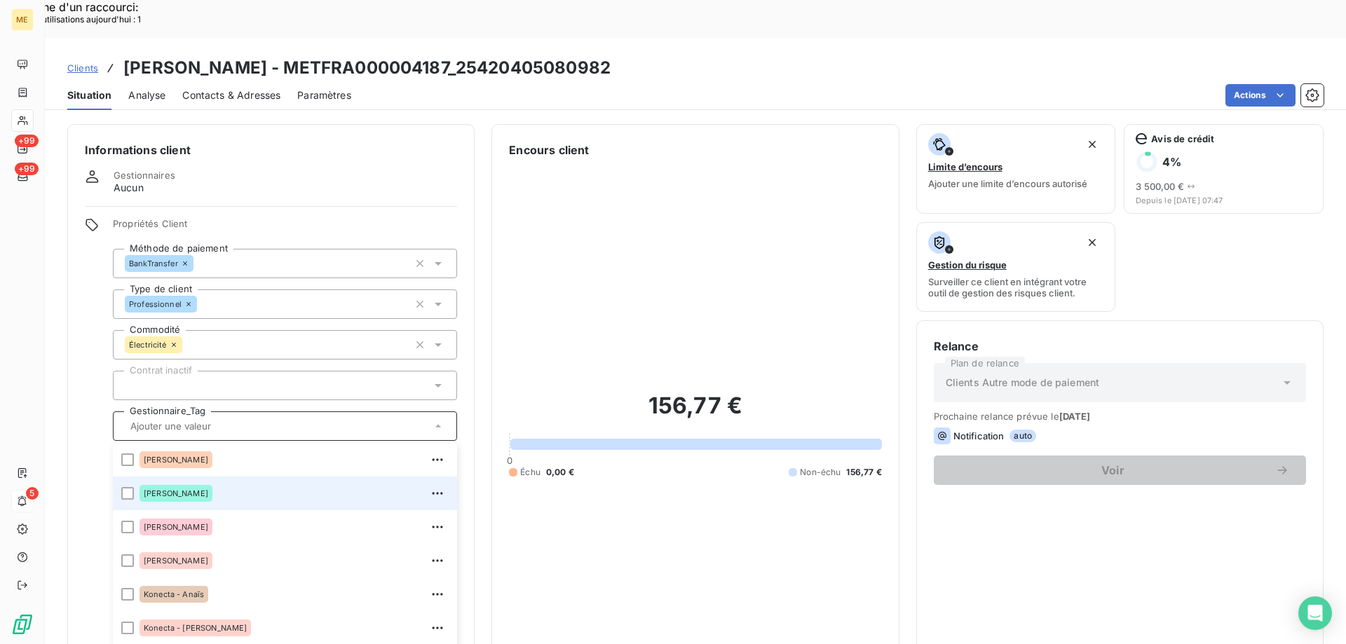
scroll to position [210, 0]
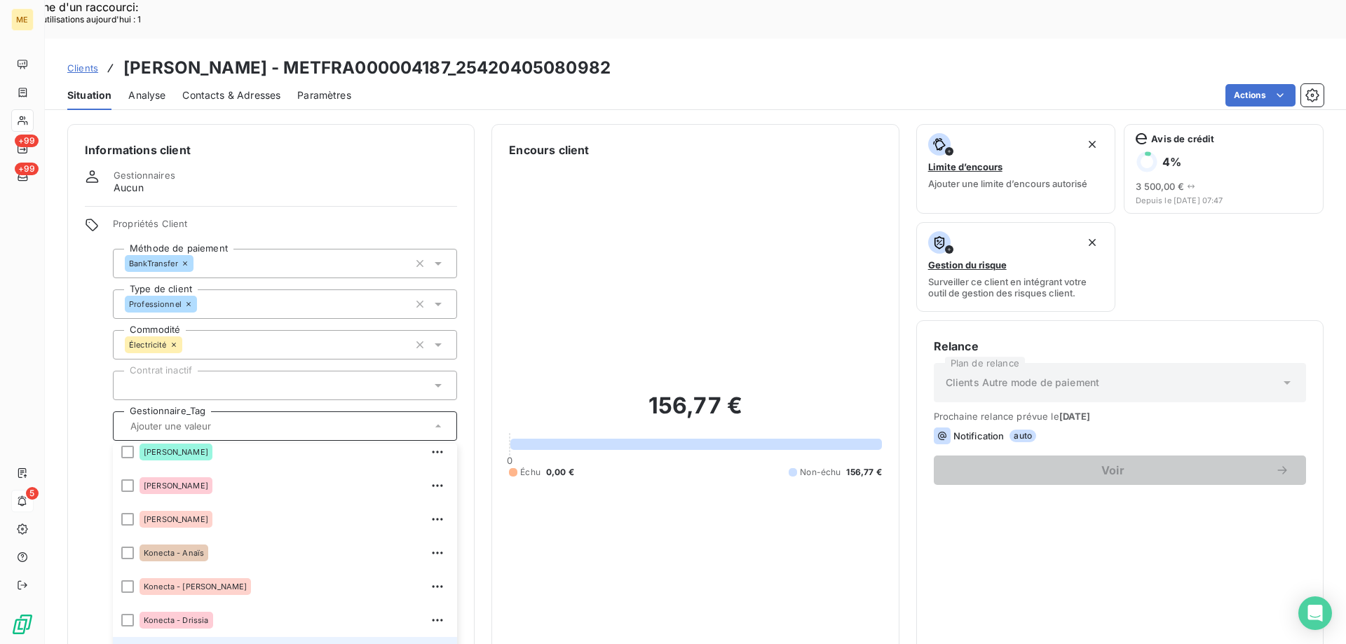
drag, startPoint x: 124, startPoint y: 608, endPoint x: 258, endPoint y: 22, distance: 601.7
click at [125, 633] on div at bounding box center [127, 654] width 13 height 13
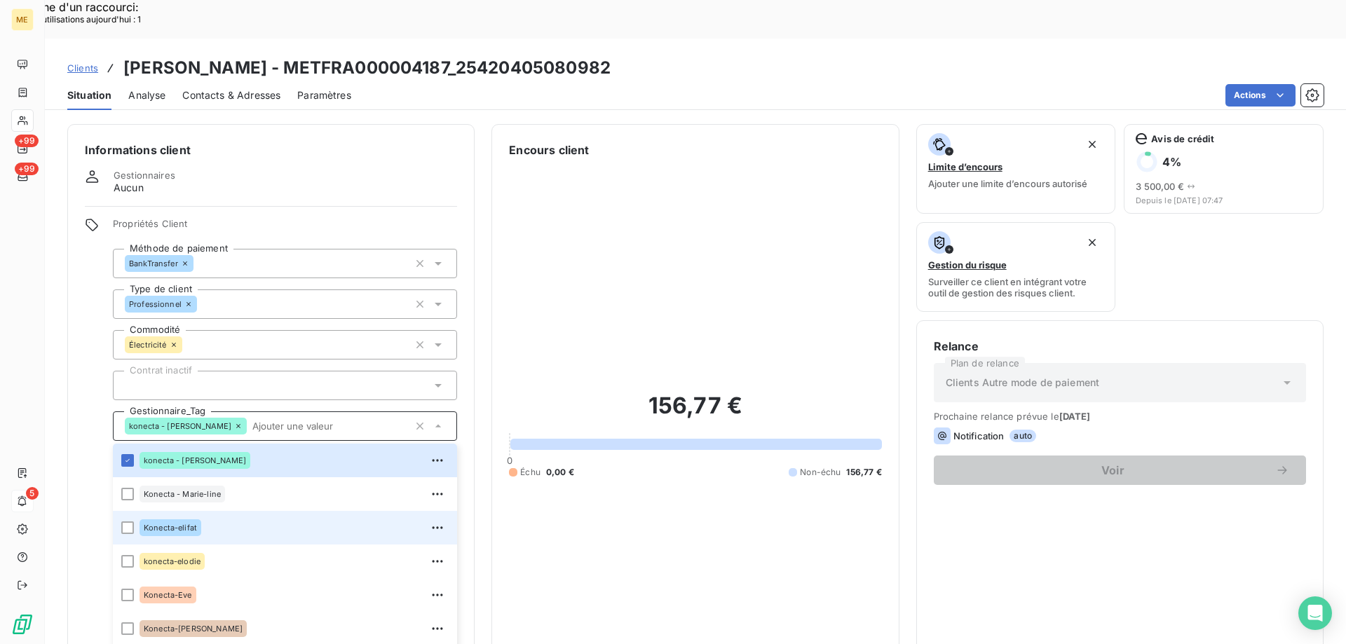
scroll to position [140, 0]
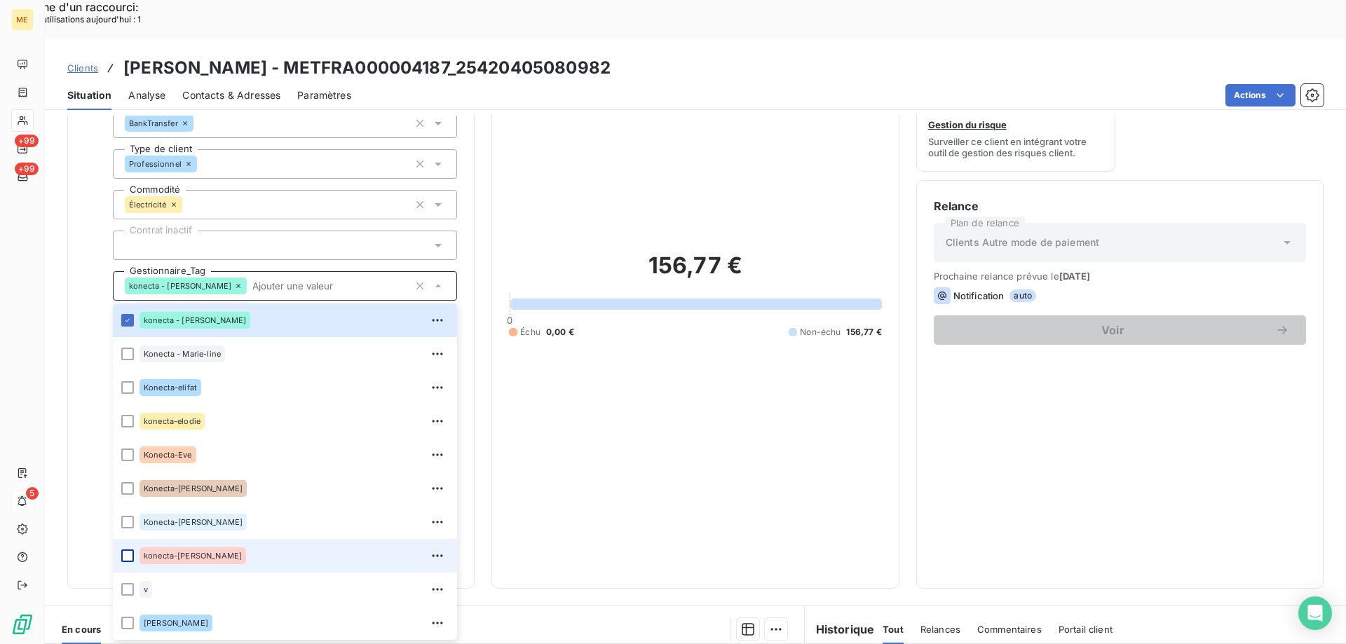
click at [127, 549] on div at bounding box center [127, 555] width 13 height 13
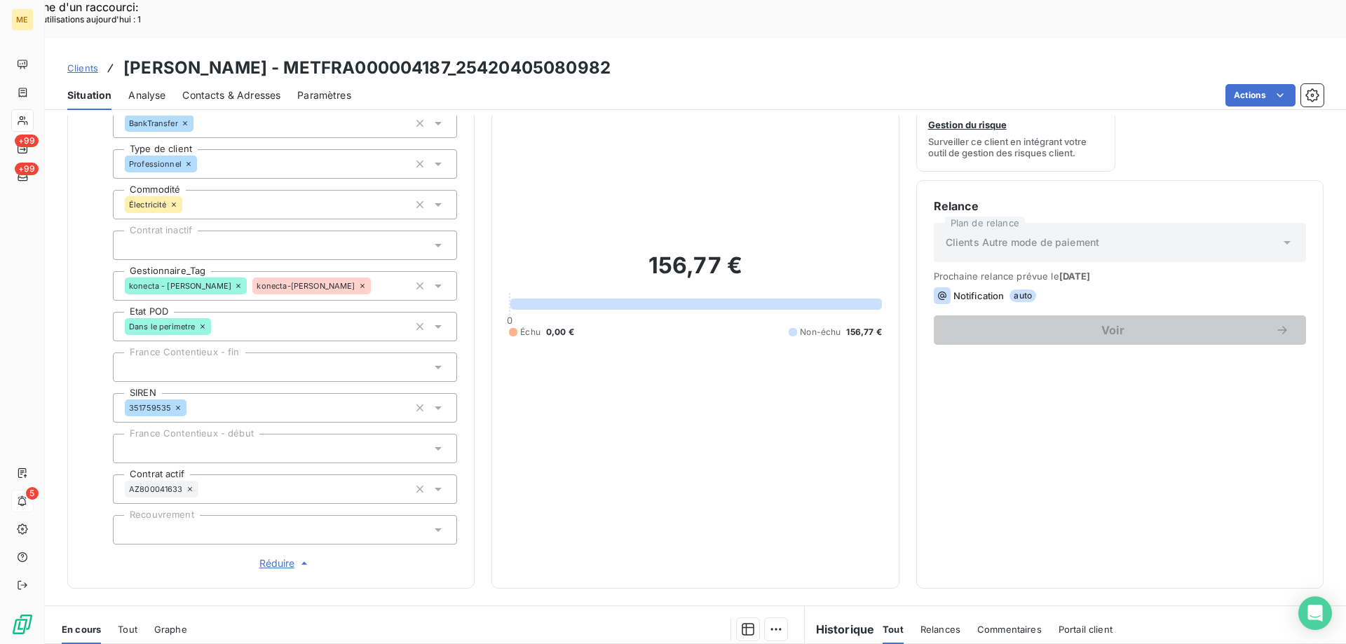
click at [76, 62] on span "Clients" at bounding box center [82, 67] width 31 height 11
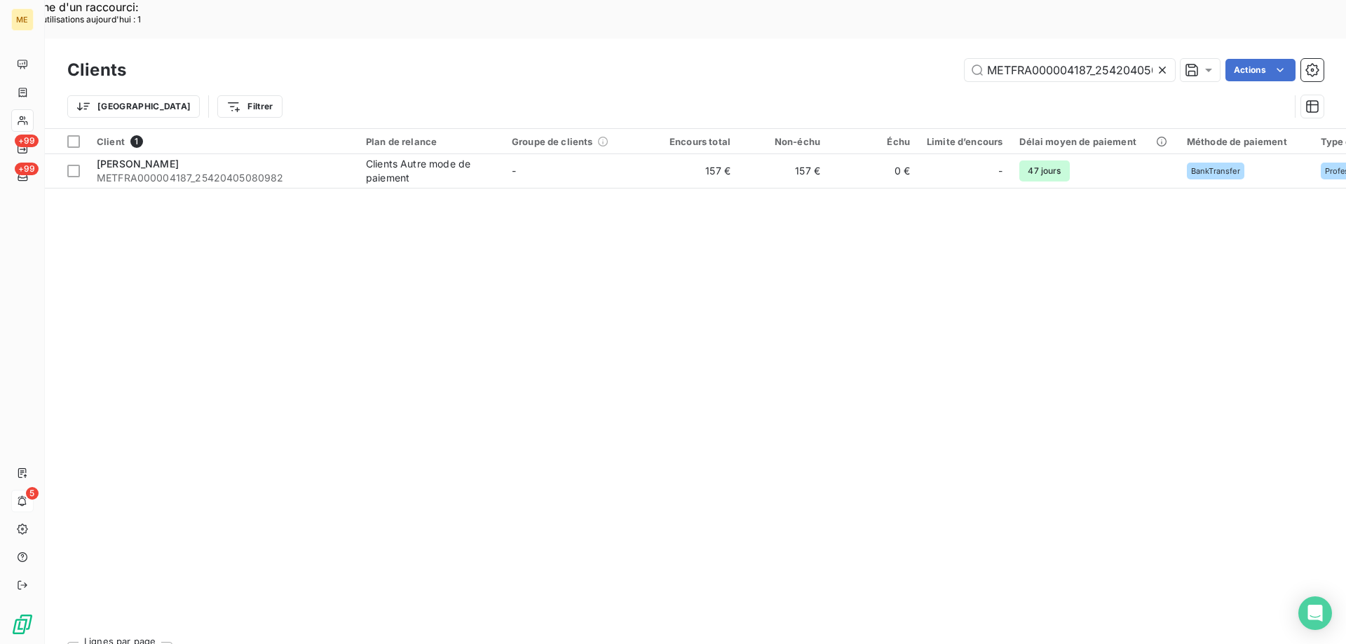
scroll to position [0, 41]
click at [1004, 59] on input "METFRA000004187_25420405080982" at bounding box center [1069, 70] width 210 height 22
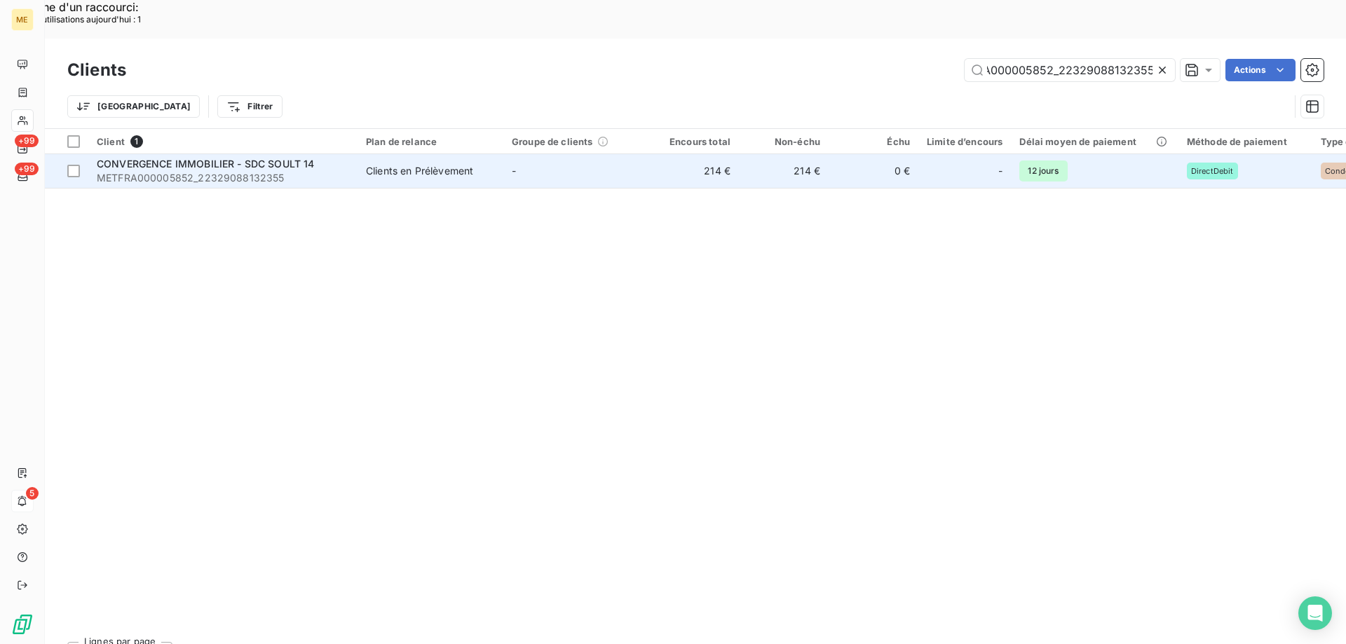
type input "METFRA000005852_22329088132355"
click at [242, 158] on span "CONVERGENCE IMMOBILIER - SDC SOULT 14" at bounding box center [206, 164] width 218 height 12
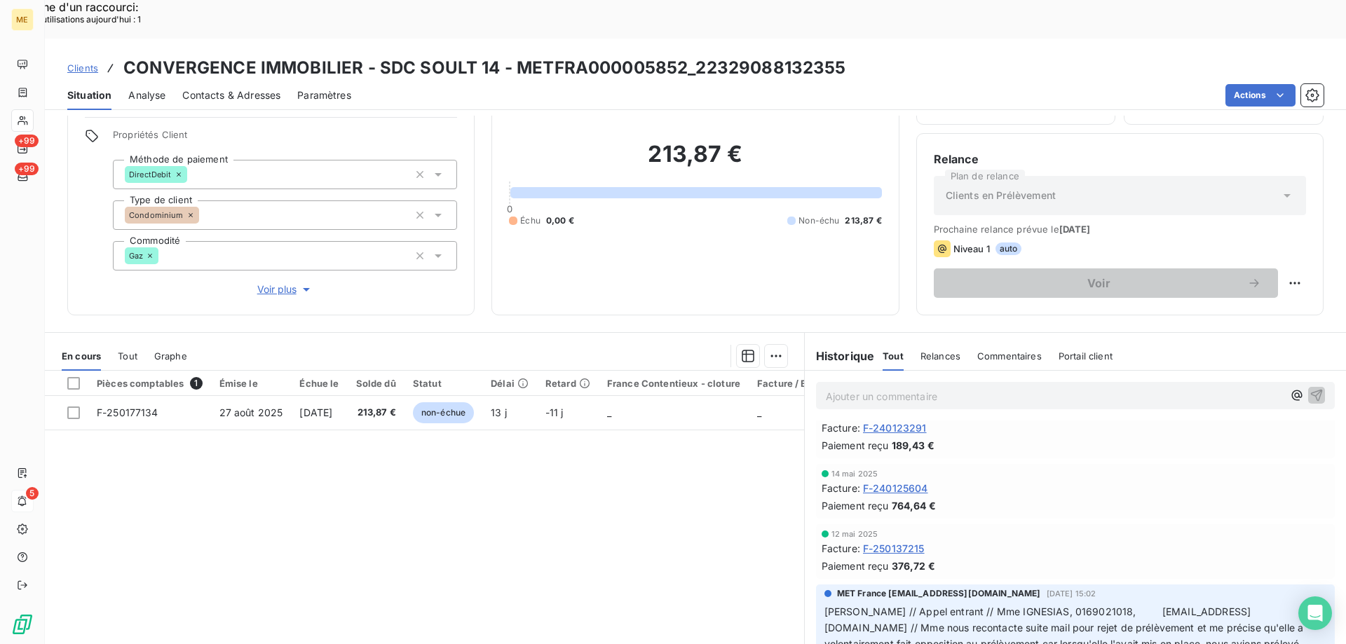
scroll to position [210, 0]
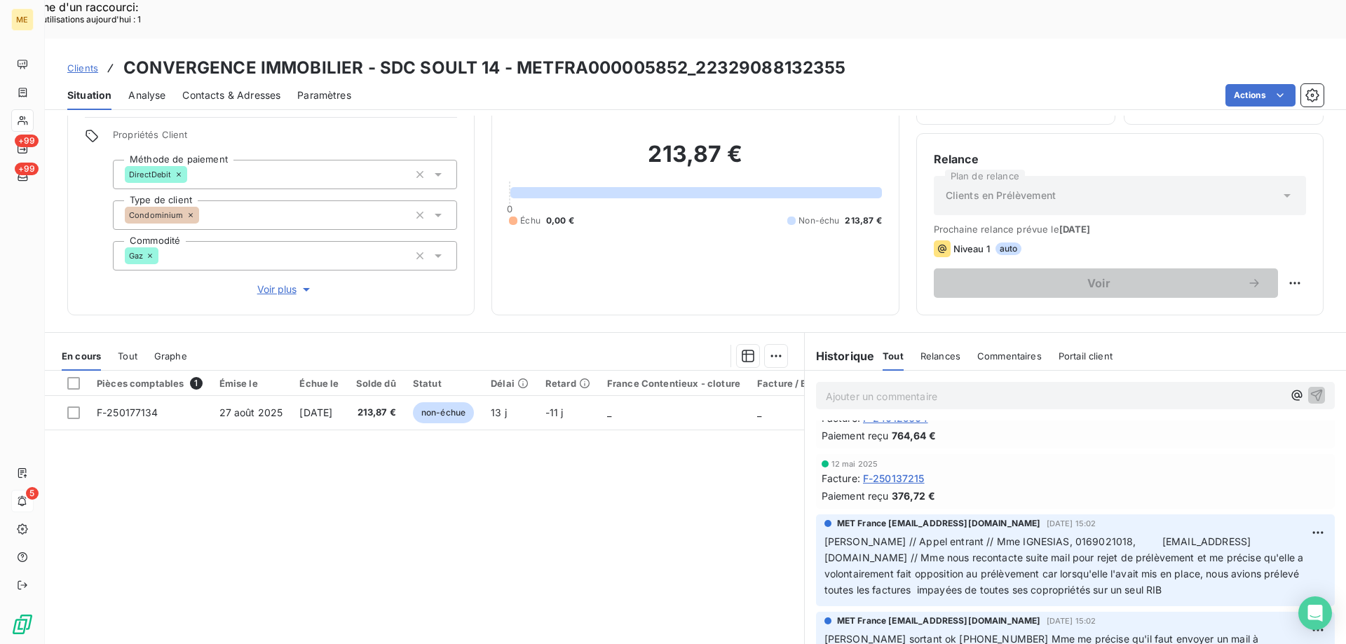
click at [271, 282] on span "Voir plus" at bounding box center [285, 289] width 56 height 14
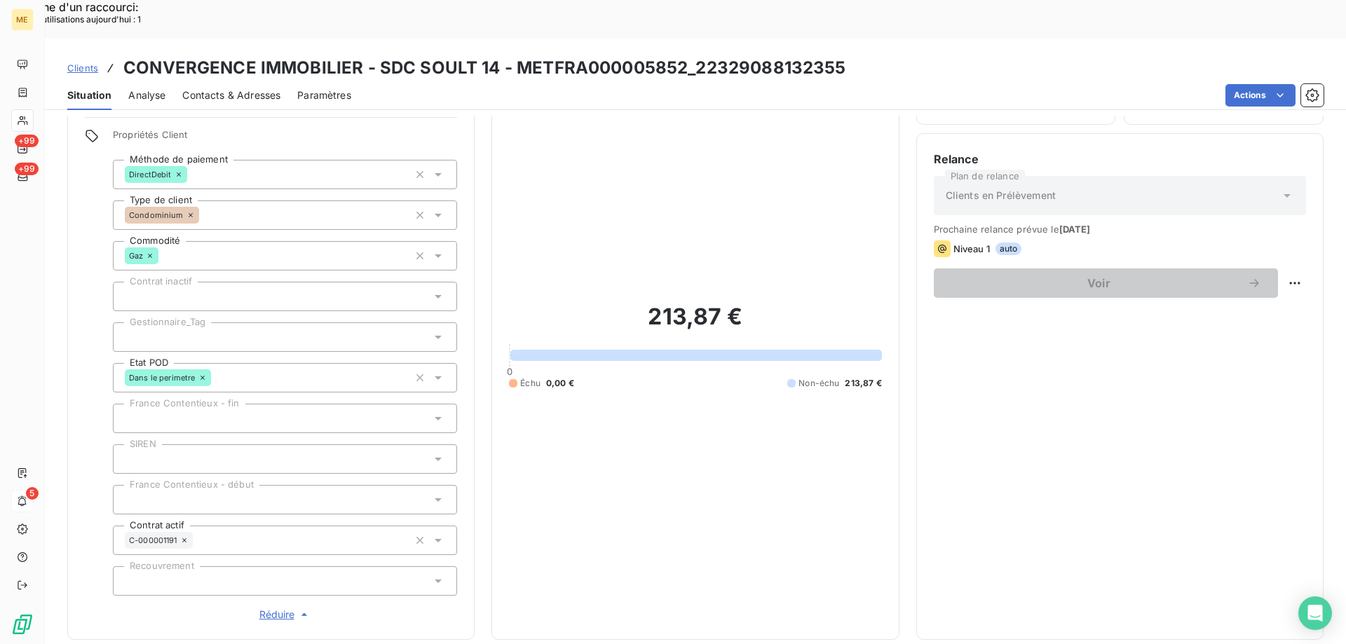
click at [195, 322] on div at bounding box center [285, 336] width 344 height 29
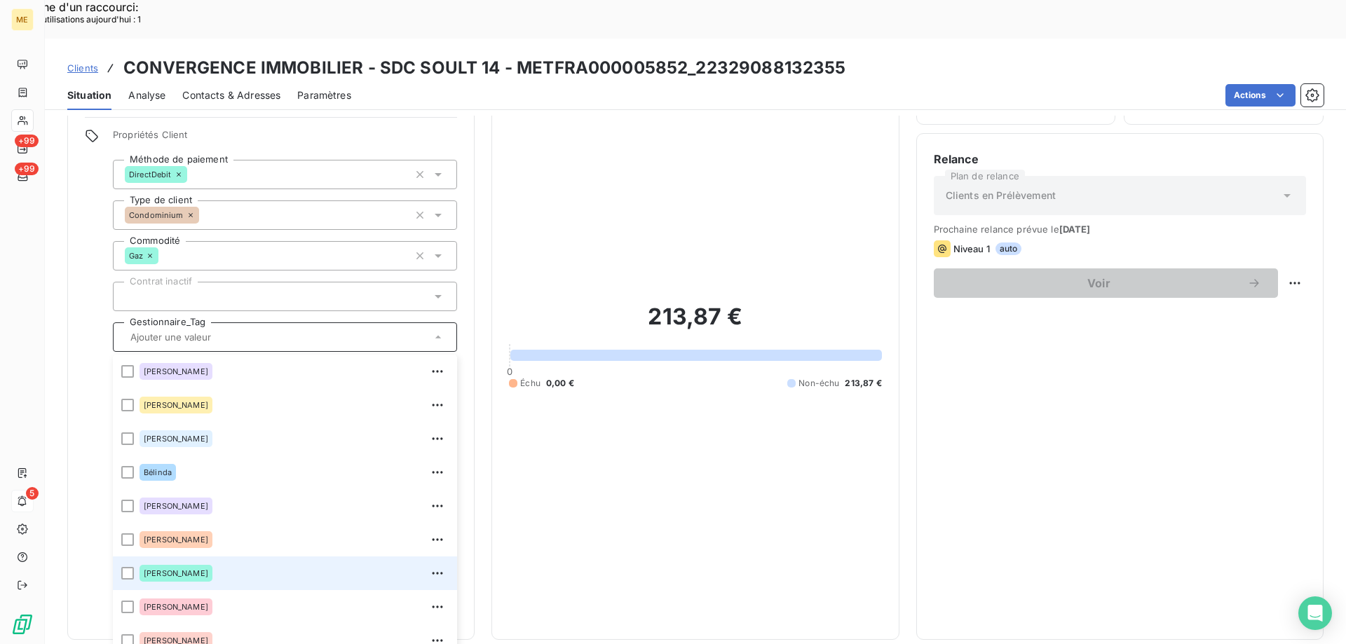
scroll to position [404, 0]
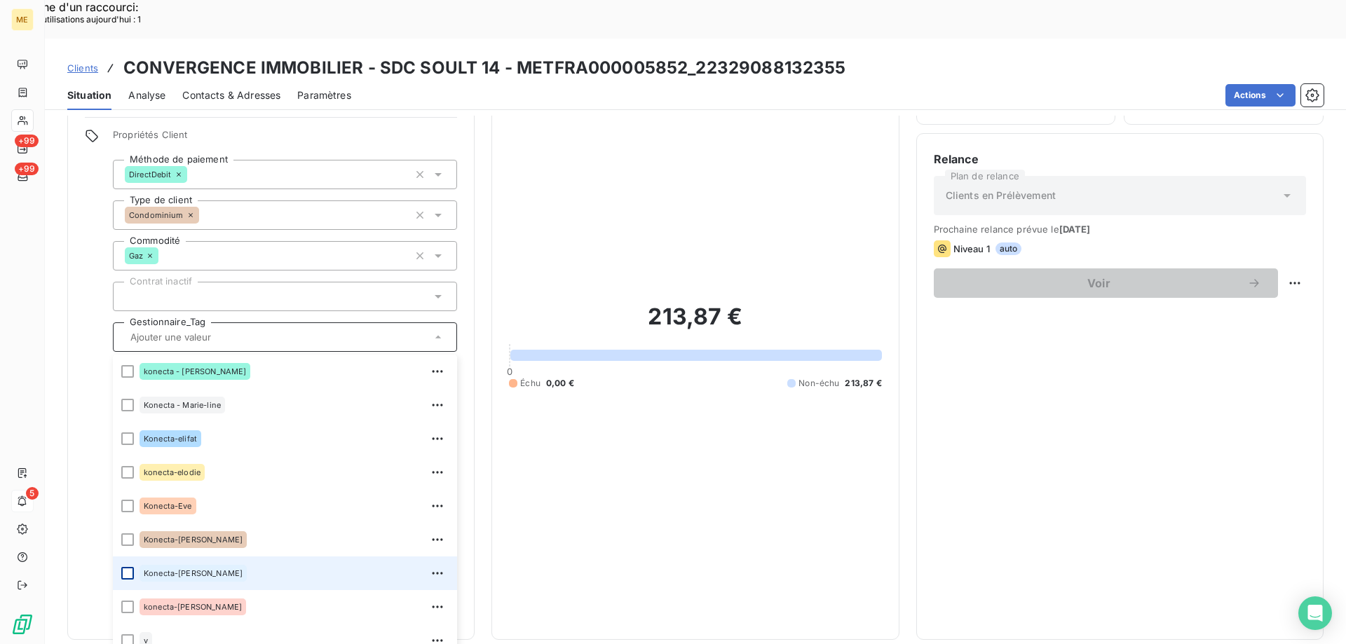
click at [131, 567] on div at bounding box center [127, 573] width 13 height 13
click at [88, 62] on span "Clients" at bounding box center [82, 67] width 31 height 11
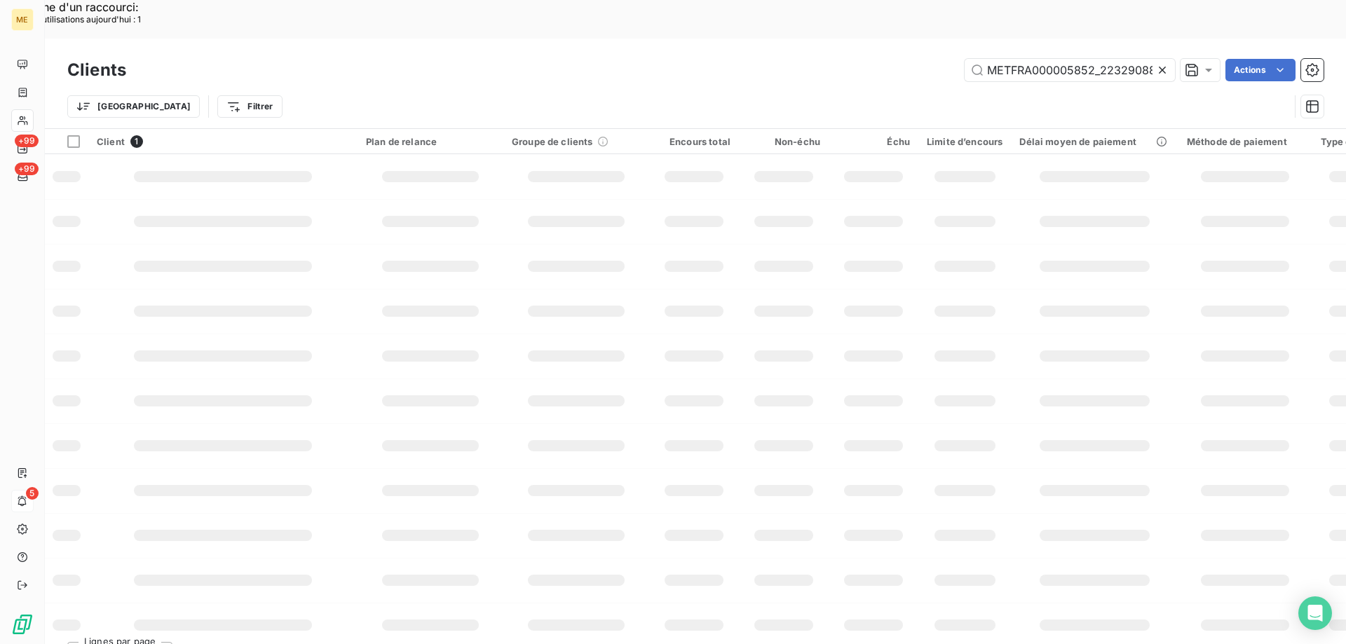
scroll to position [0, 42]
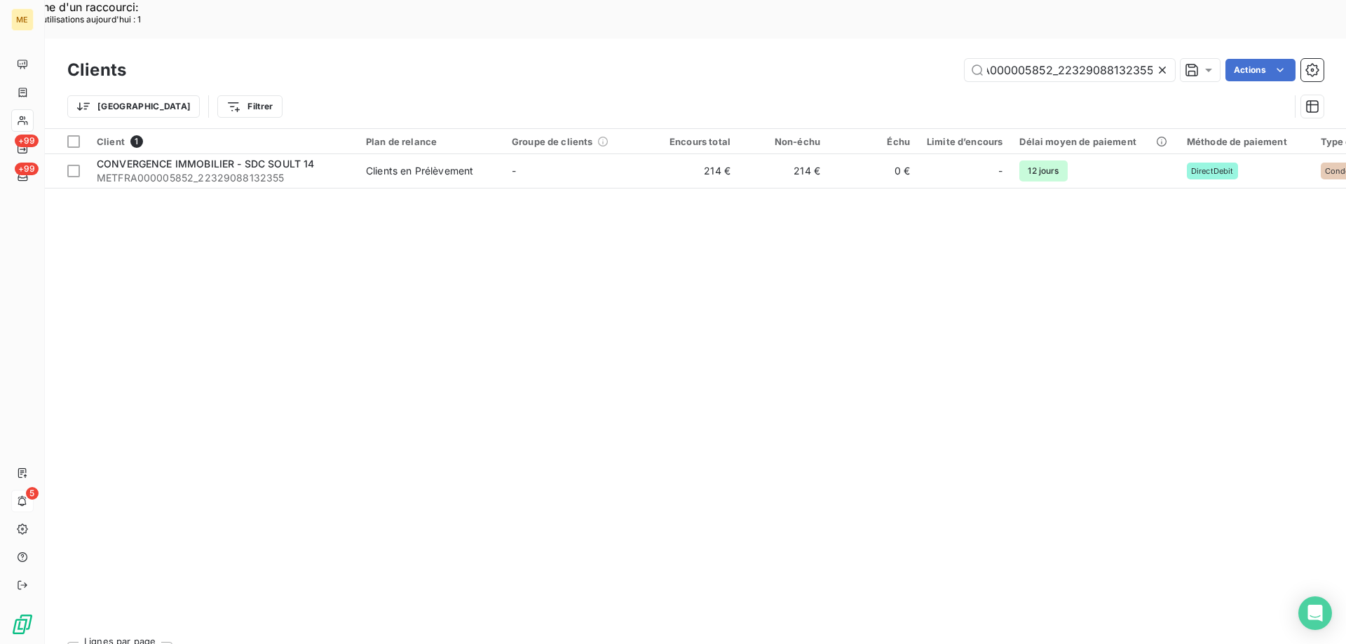
click at [1161, 67] on icon at bounding box center [1162, 70] width 7 height 7
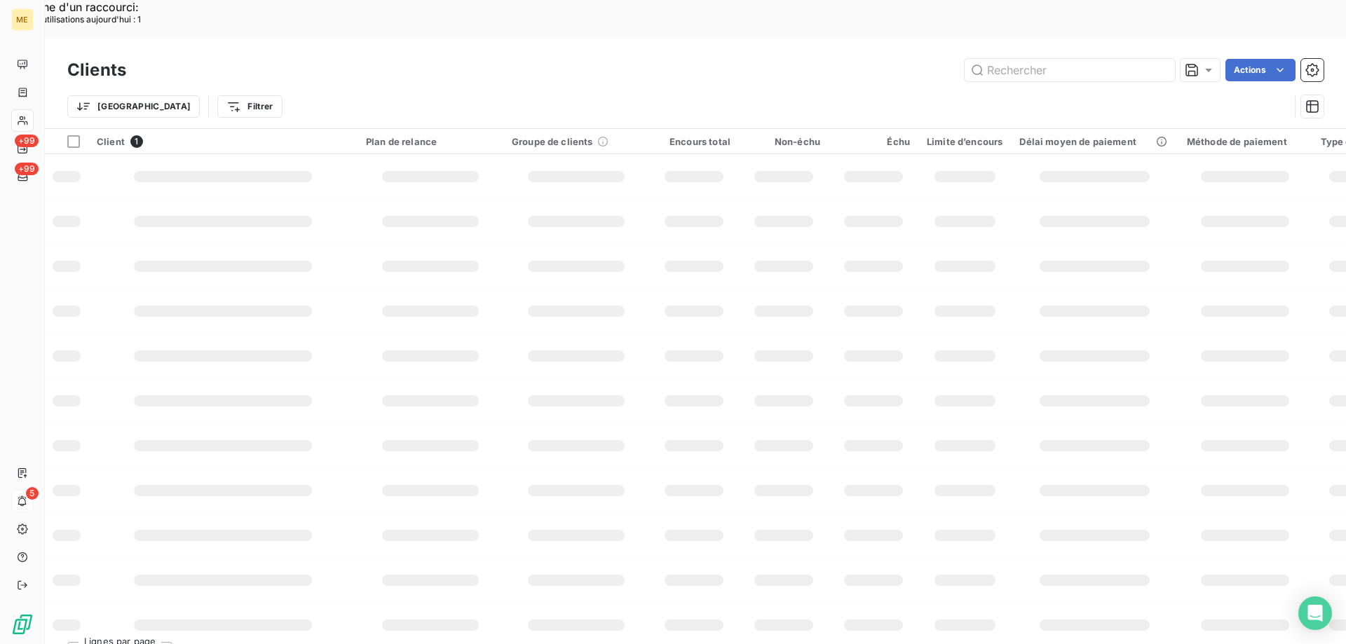
scroll to position [0, 0]
click at [1044, 59] on input "text" at bounding box center [1069, 70] width 210 height 22
paste input "METFRA000002169_19689435570877"
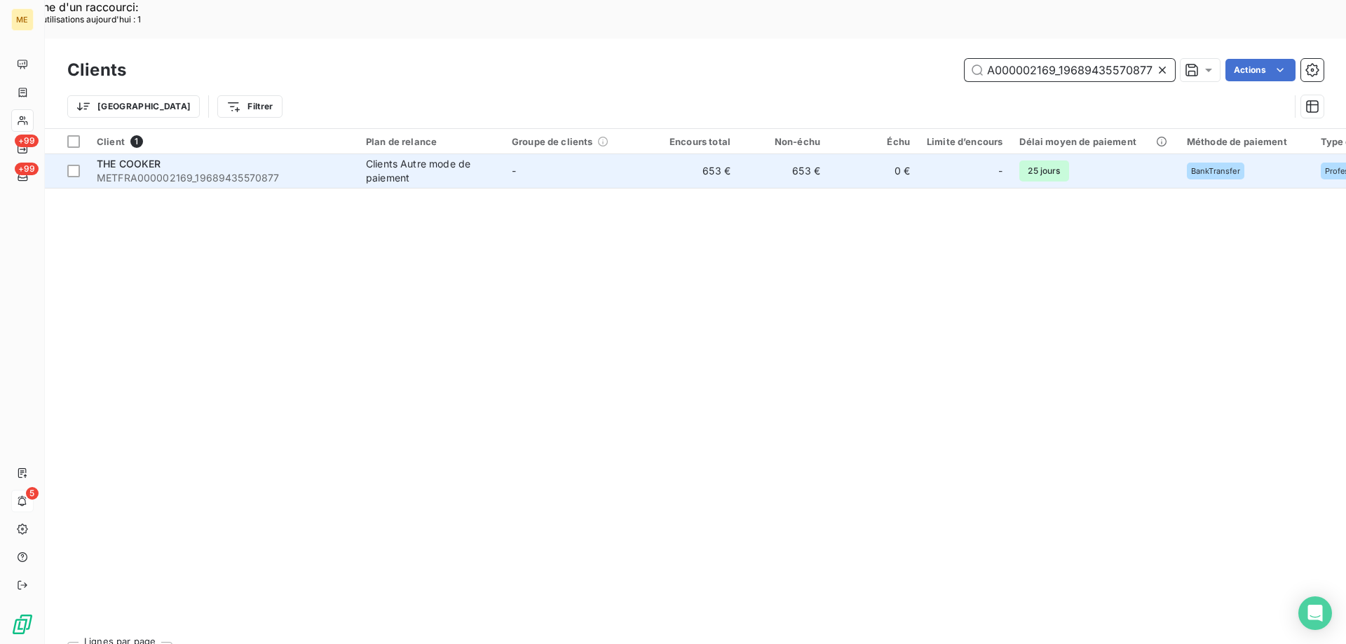
type input "METFRA000002169_19689435570877"
click at [224, 171] on span "METFRA000002169_19689435570877" at bounding box center [223, 178] width 252 height 14
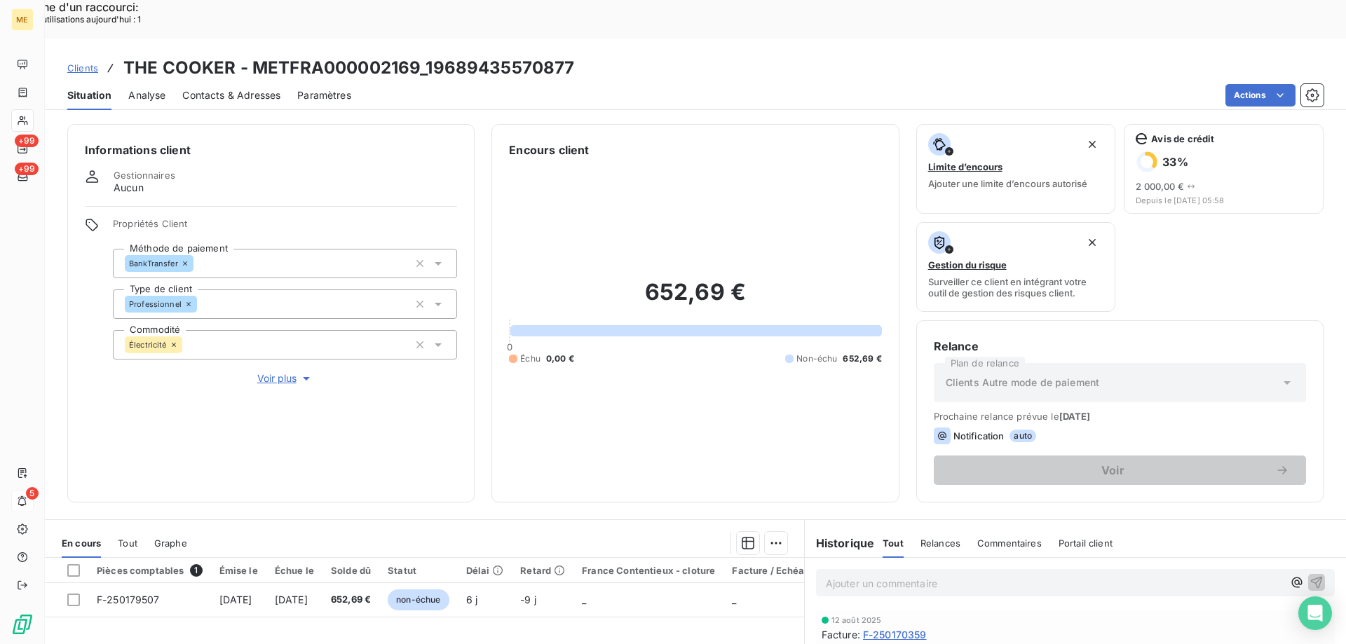
click at [286, 371] on span "Voir plus" at bounding box center [285, 378] width 56 height 14
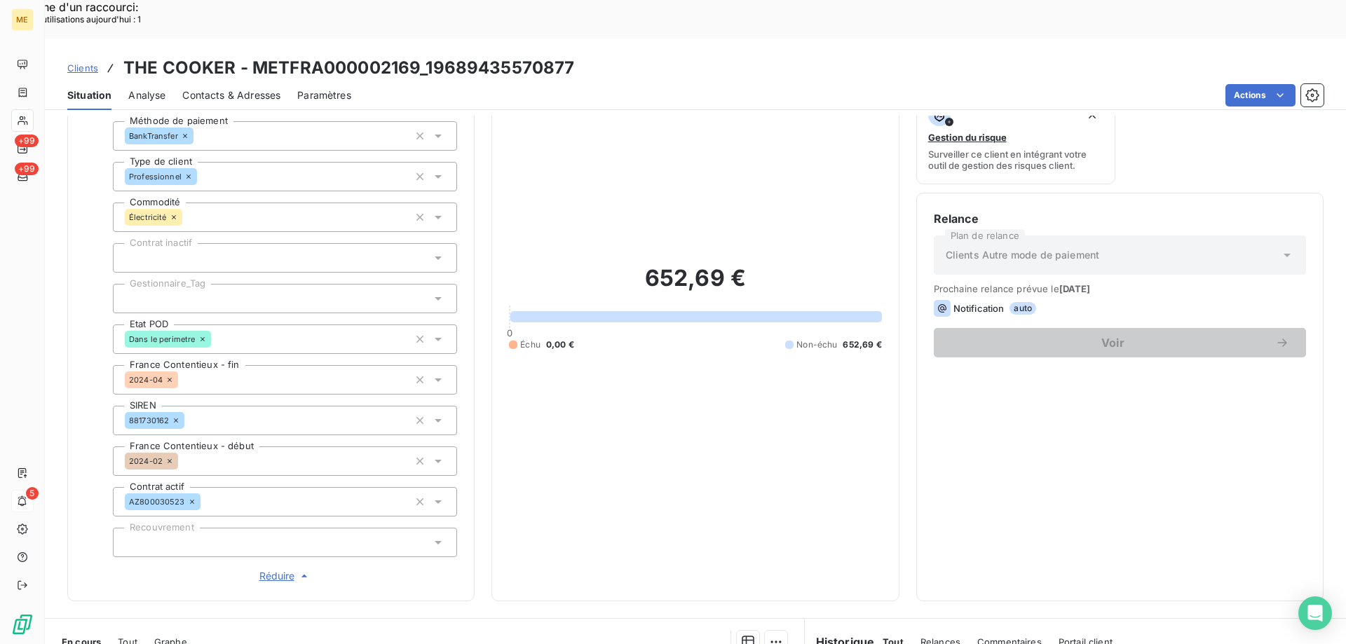
scroll to position [123, 0]
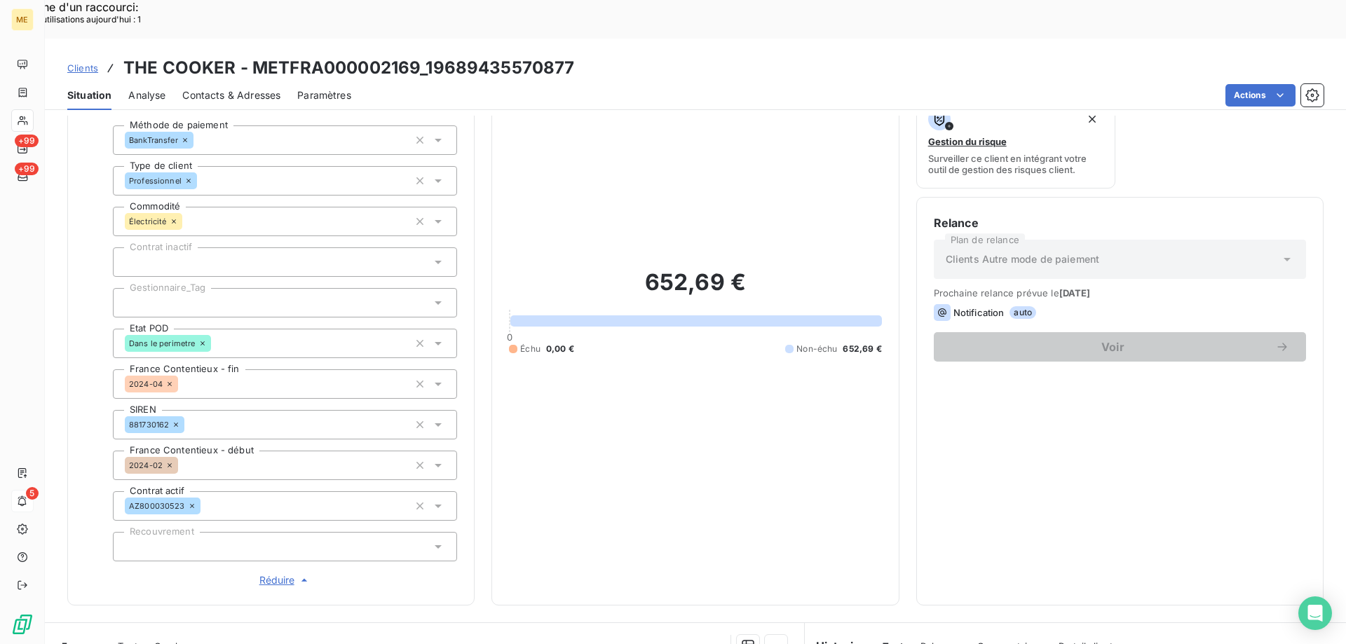
click at [202, 288] on div at bounding box center [285, 302] width 344 height 29
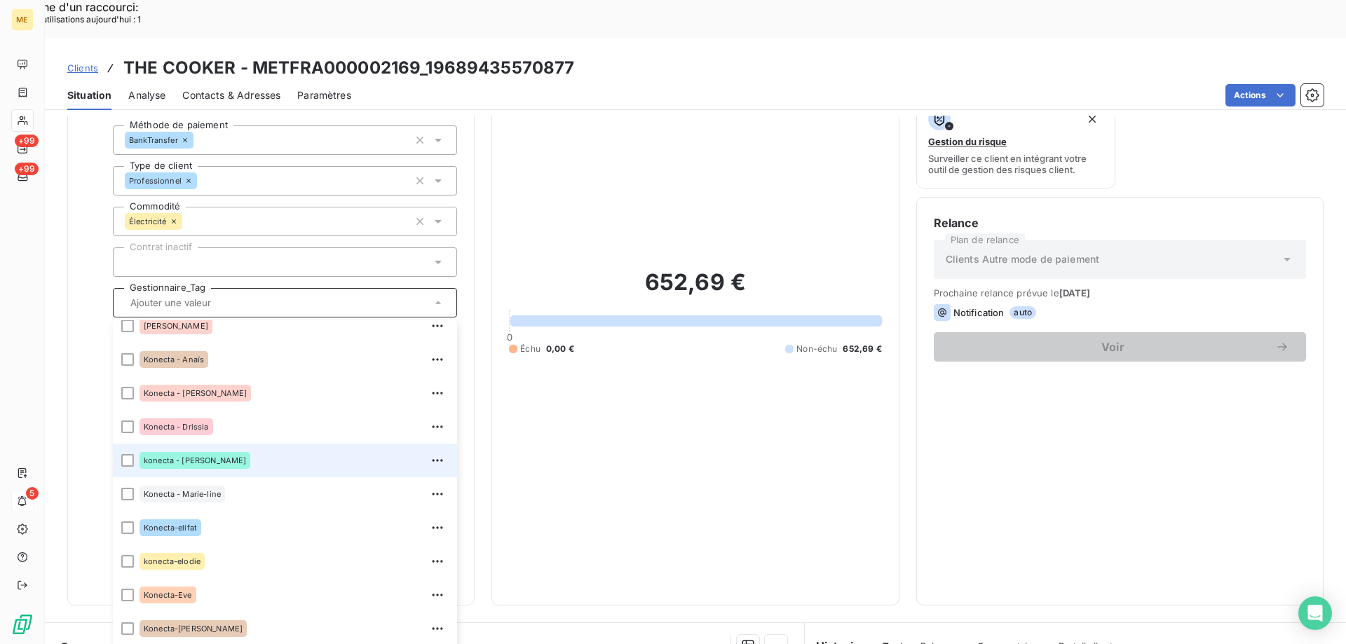
scroll to position [350, 0]
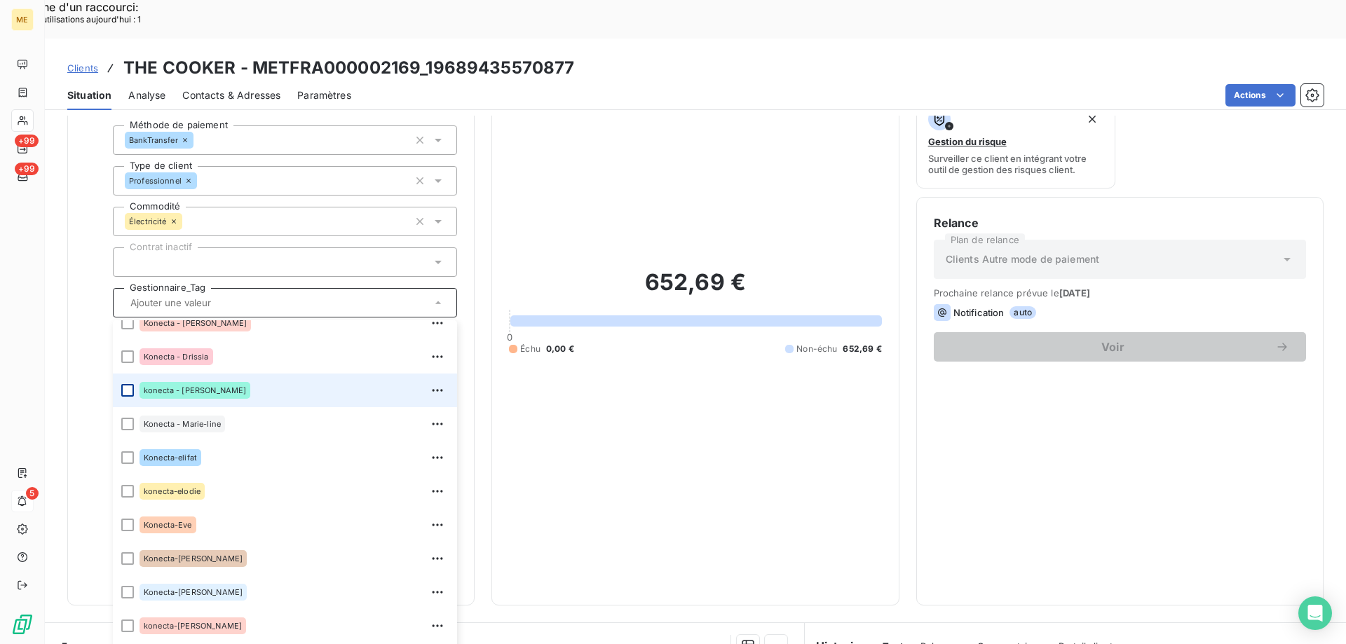
click at [130, 384] on div at bounding box center [127, 390] width 13 height 13
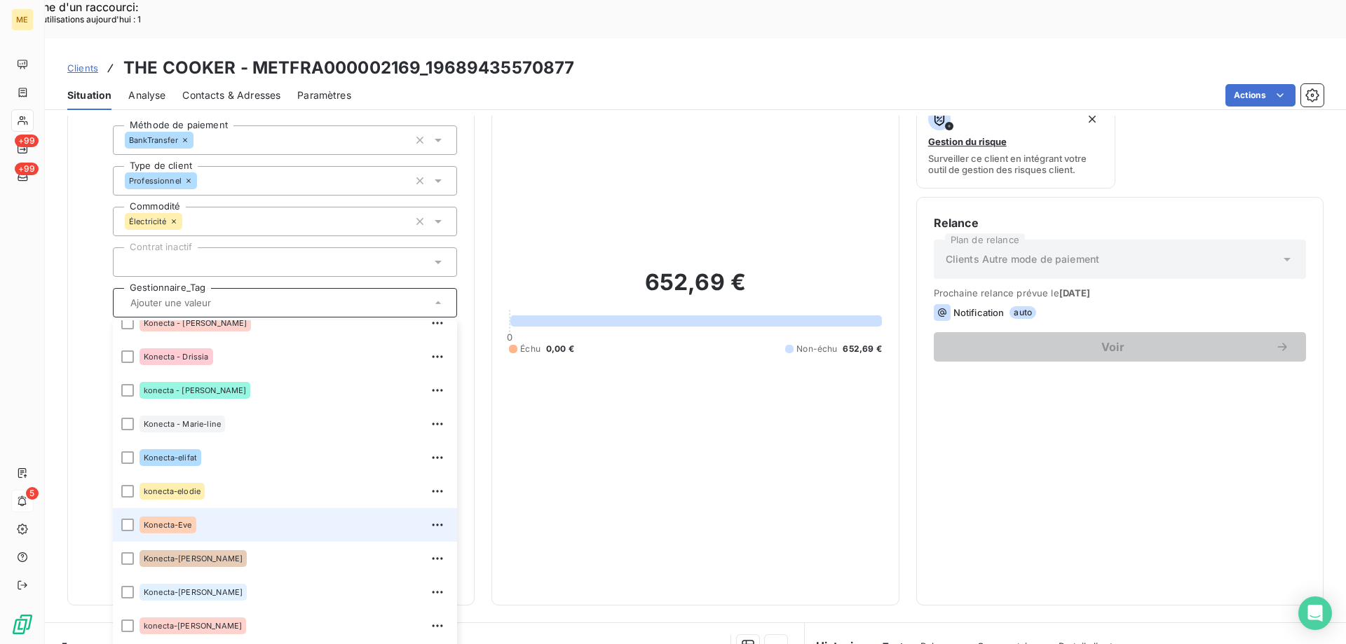
scroll to position [404, 0]
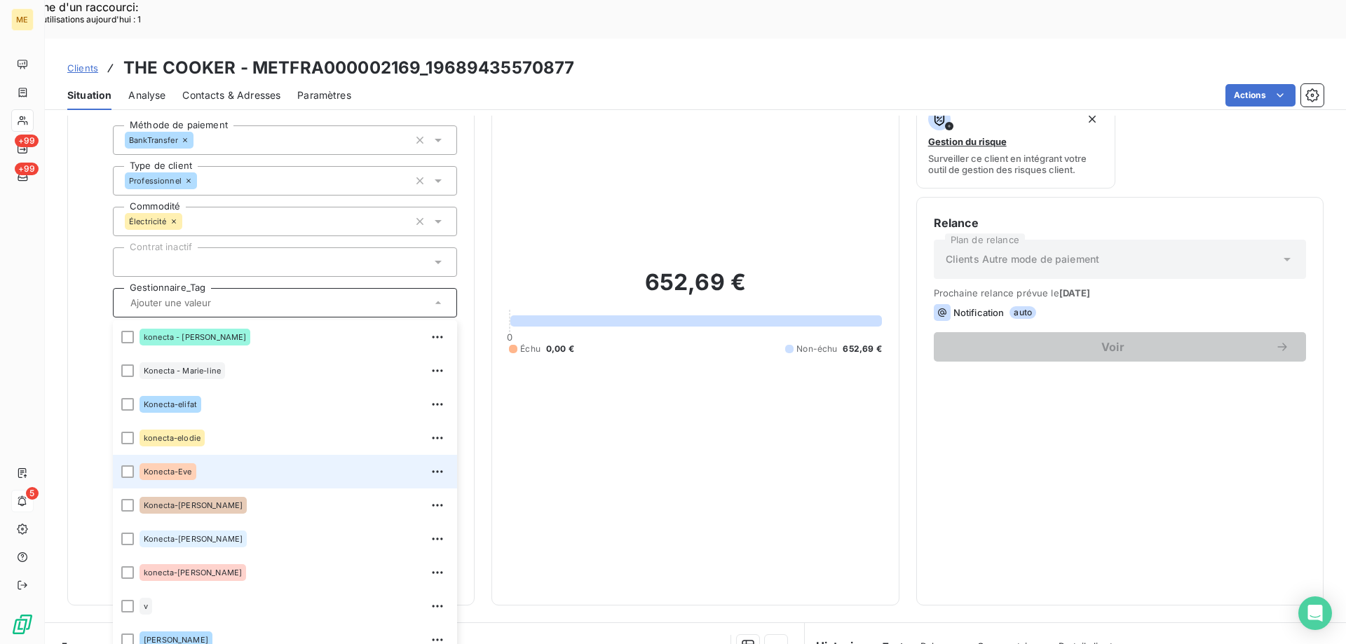
click at [125, 533] on div at bounding box center [127, 539] width 13 height 13
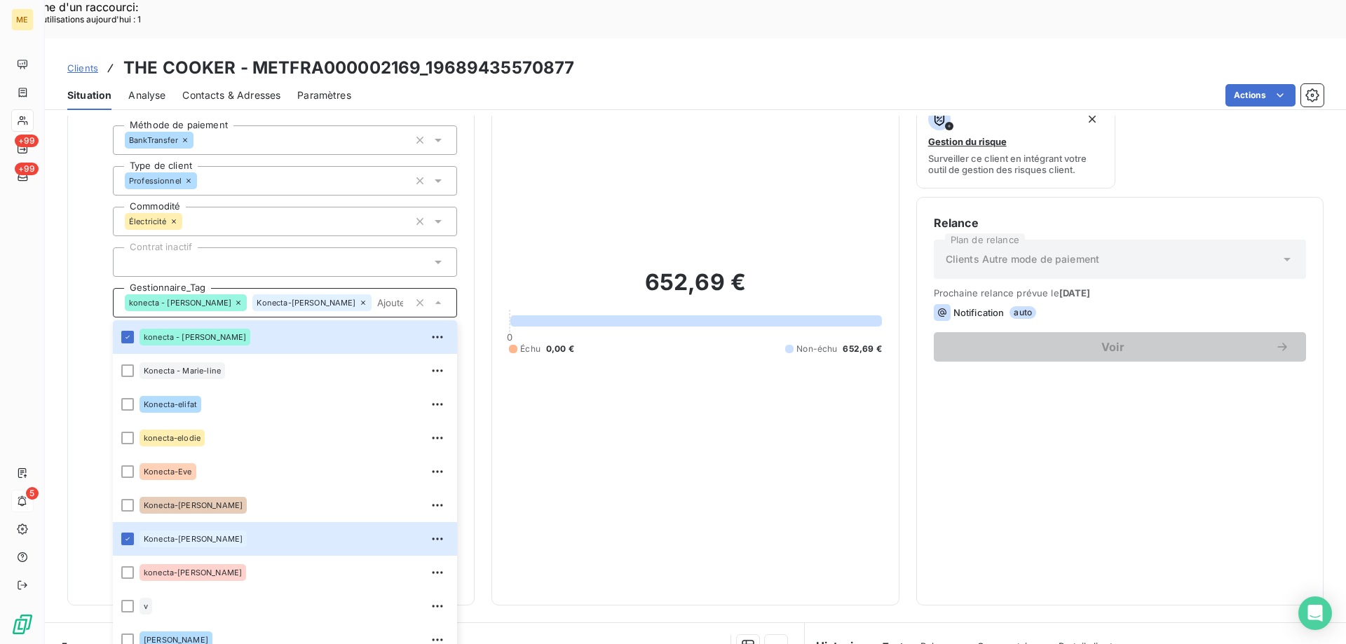
click at [743, 415] on div "652,69 € 0 Échu 0,00 € Non-échu 652,69 €" at bounding box center [695, 311] width 372 height 553
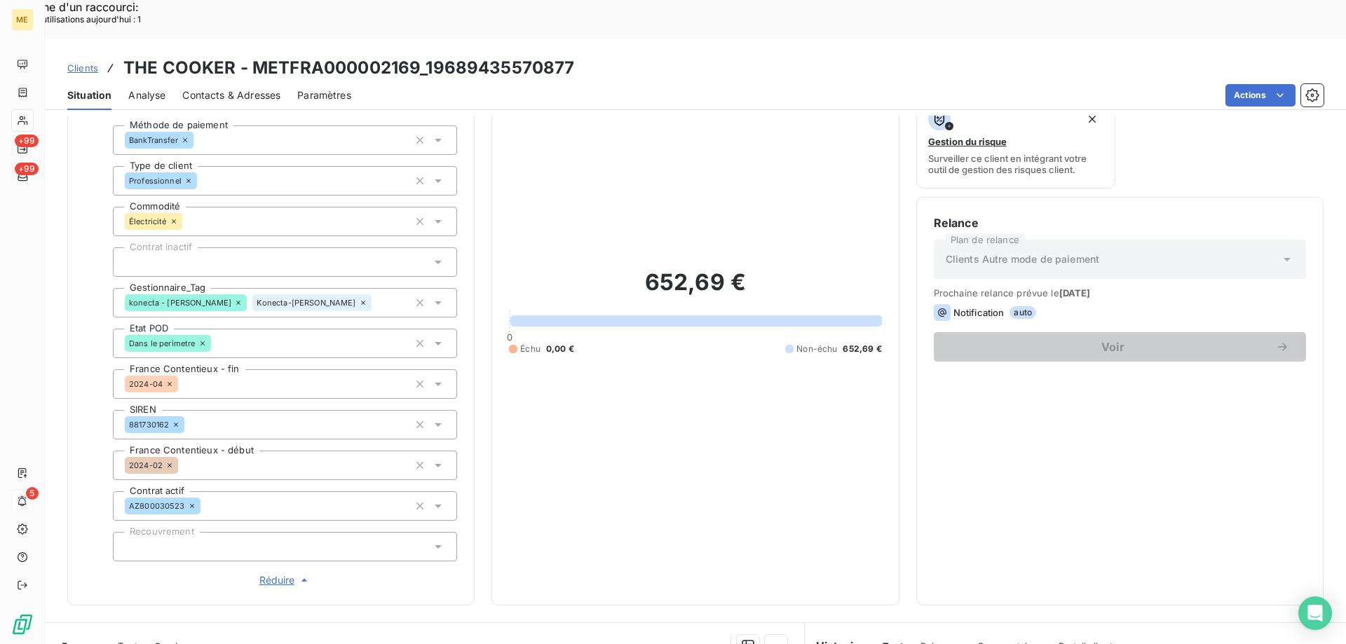
click at [359, 299] on icon at bounding box center [363, 303] width 8 height 8
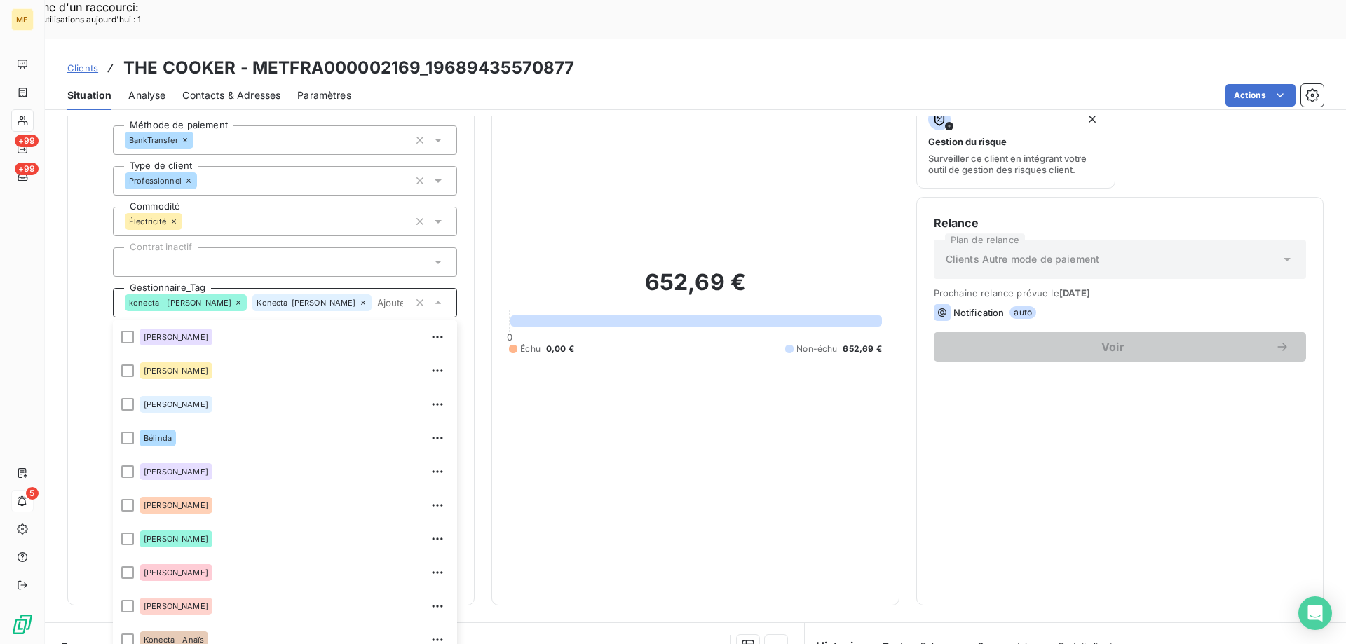
scroll to position [101, 0]
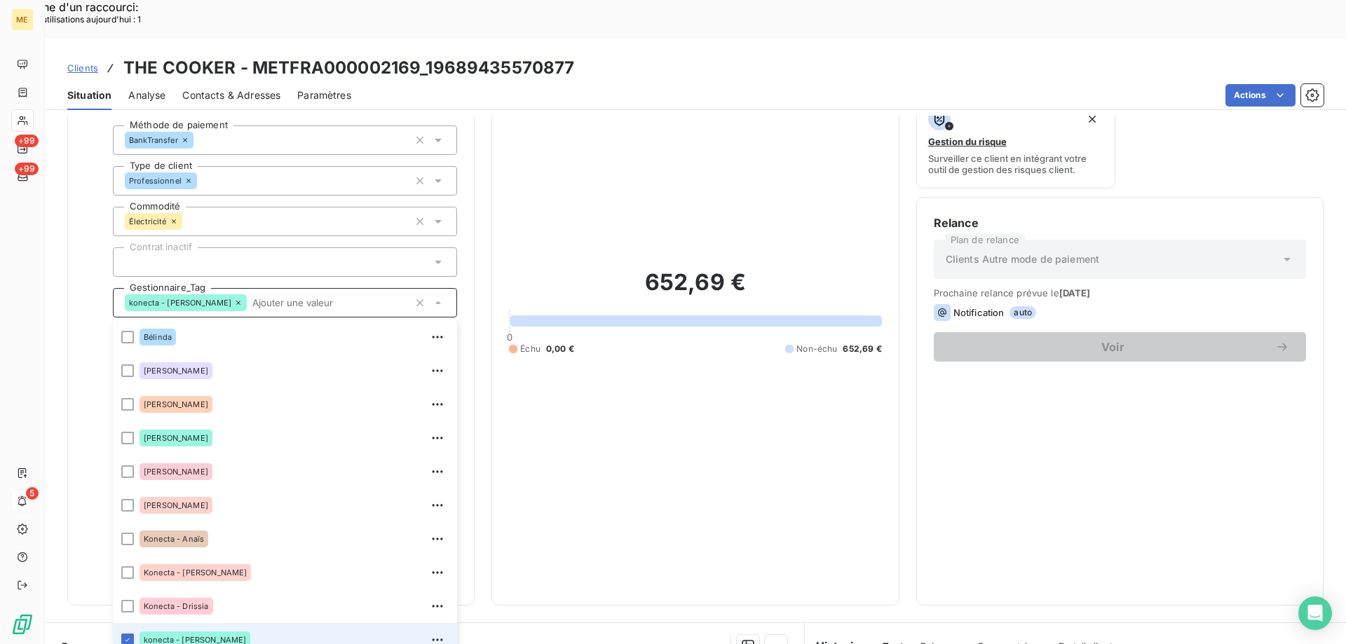
click at [247, 296] on input "text" at bounding box center [328, 302] width 162 height 13
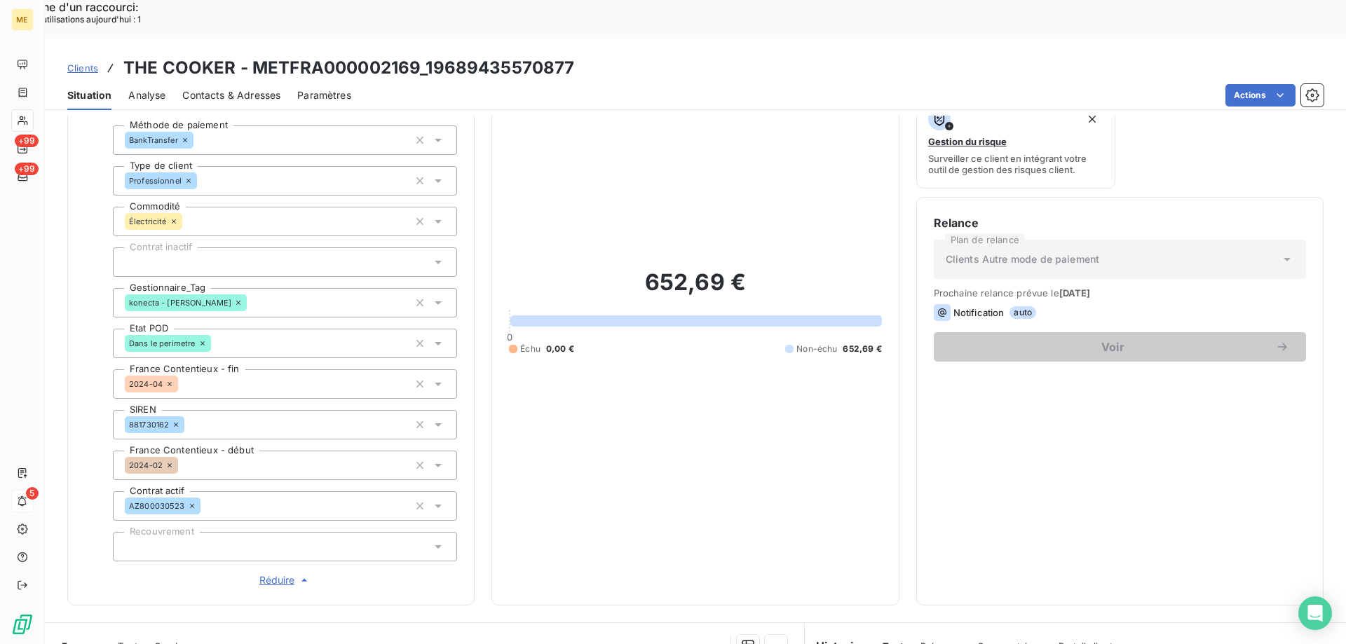
click at [247, 288] on div "konecta - lisa" at bounding box center [285, 302] width 344 height 29
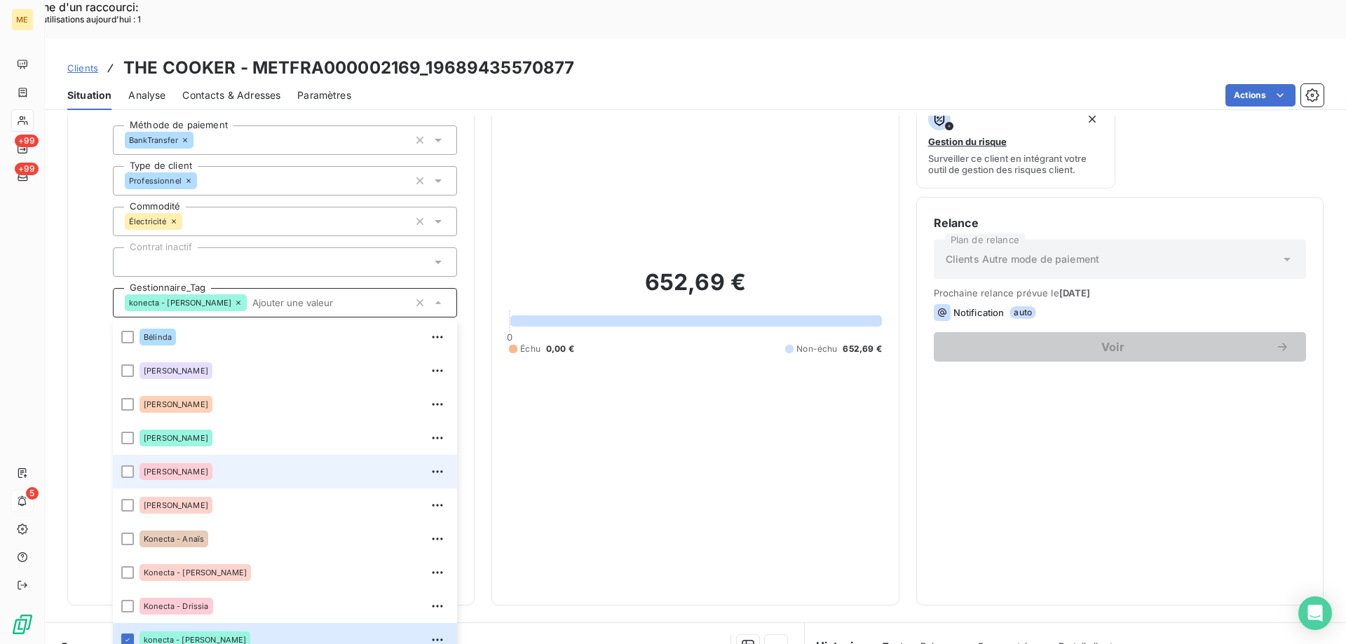
scroll to position [404, 0]
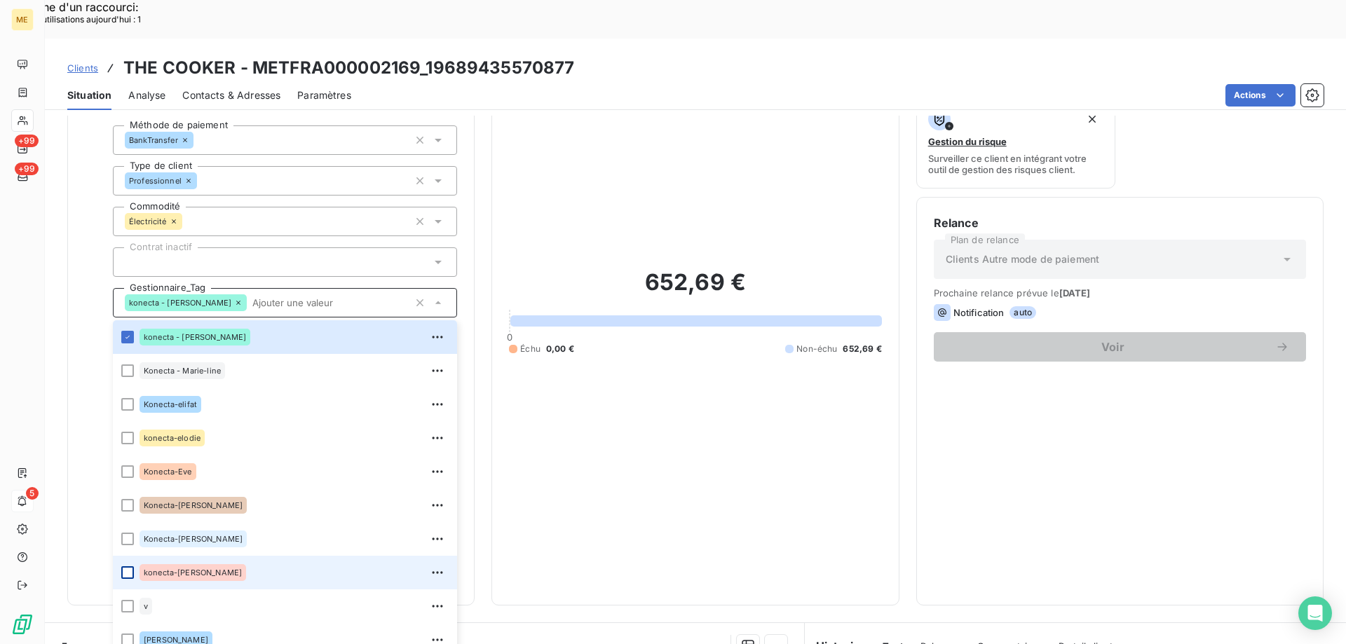
click at [130, 566] on div at bounding box center [127, 572] width 13 height 13
click at [15, 504] on div "5" at bounding box center [22, 501] width 22 height 22
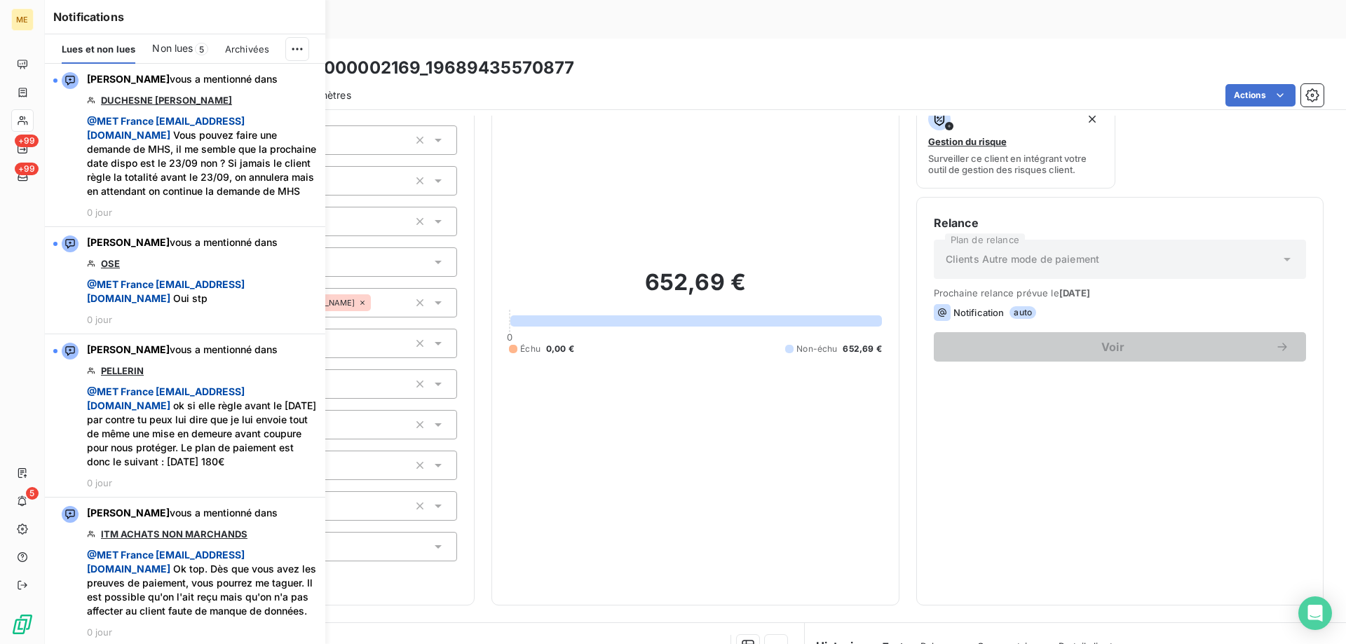
click at [803, 425] on div "652,69 € 0 Échu 0,00 € Non-échu 652,69 €" at bounding box center [695, 311] width 372 height 553
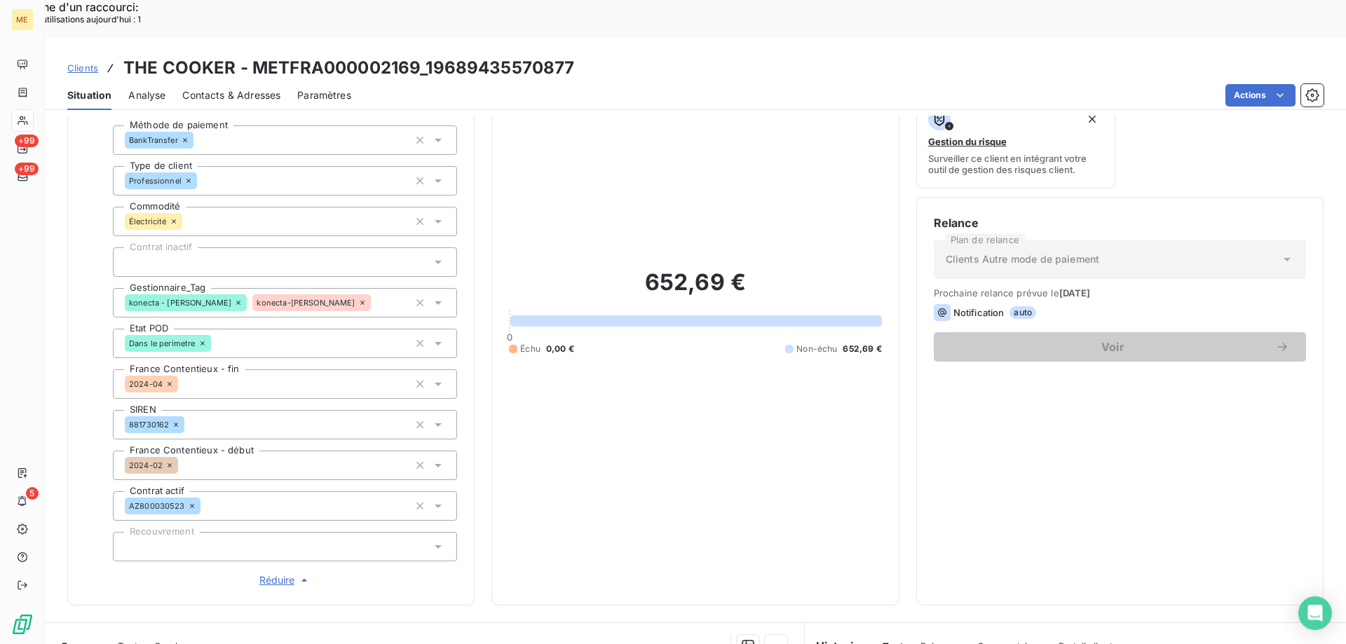
click at [90, 62] on span "Clients" at bounding box center [82, 67] width 31 height 11
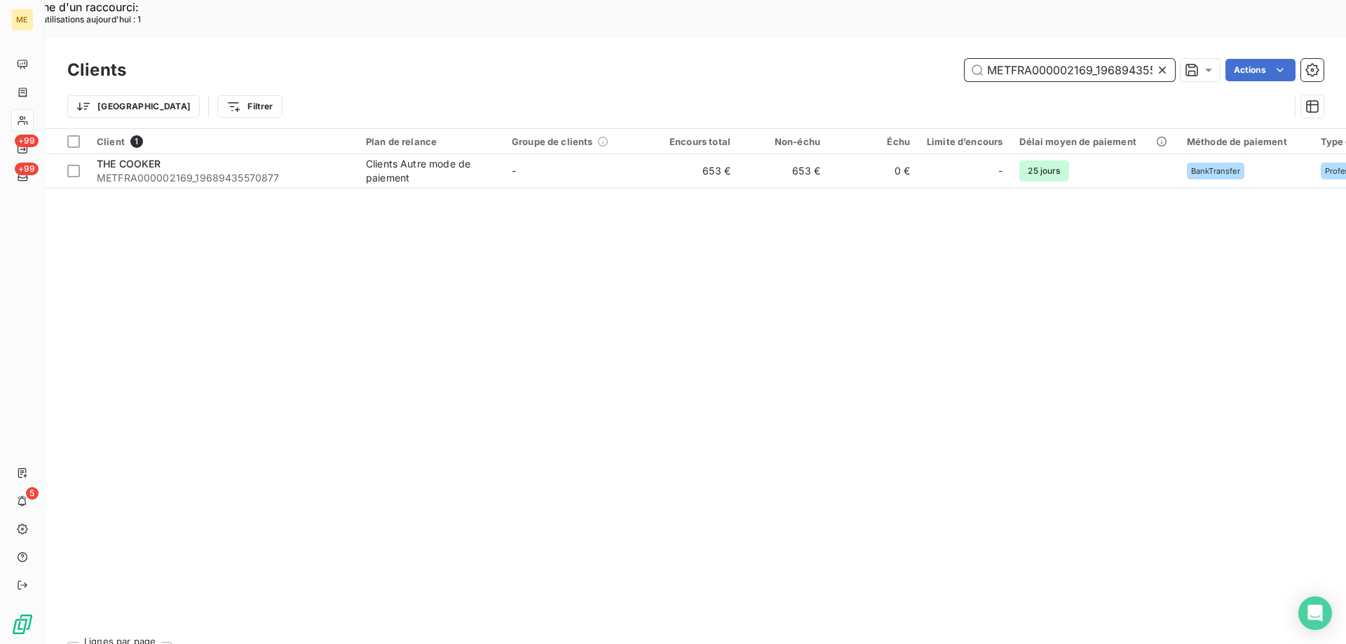
click at [1002, 59] on input "METFRA000002169_19689435570877" at bounding box center [1069, 70] width 210 height 22
paste input "907_1435151943311"
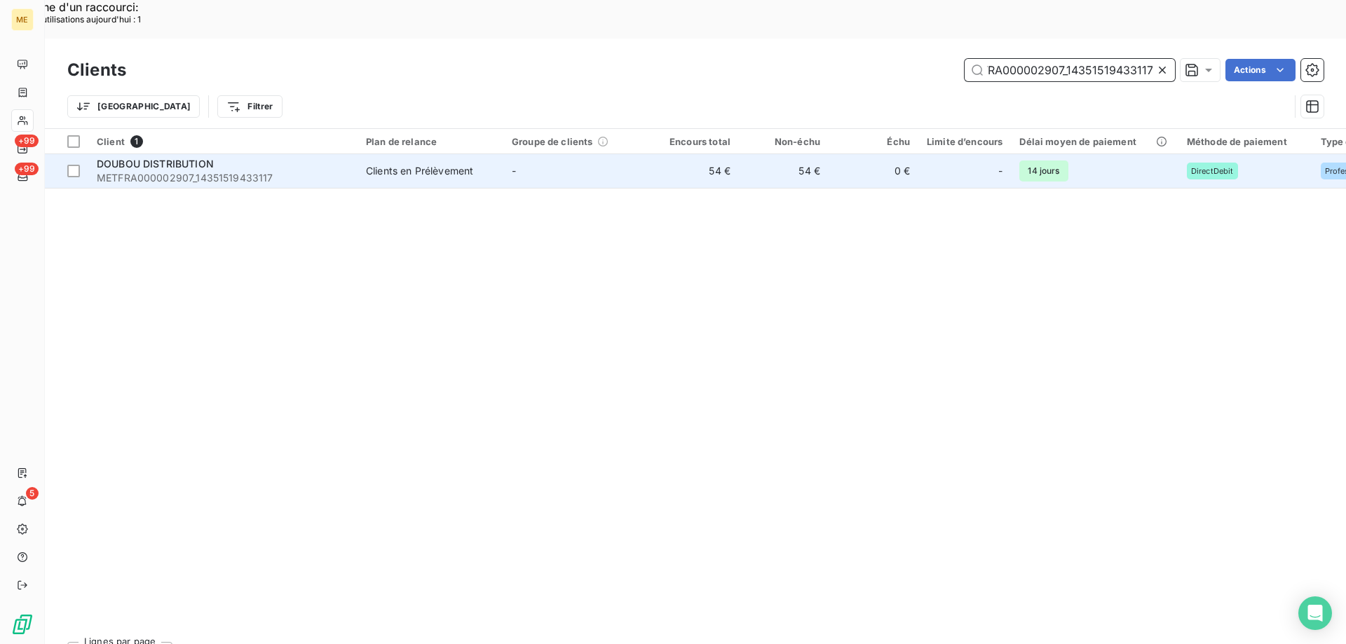
type input "METFRA000002907_14351519433117"
click at [156, 171] on span "METFRA000002907_14351519433117" at bounding box center [223, 178] width 252 height 14
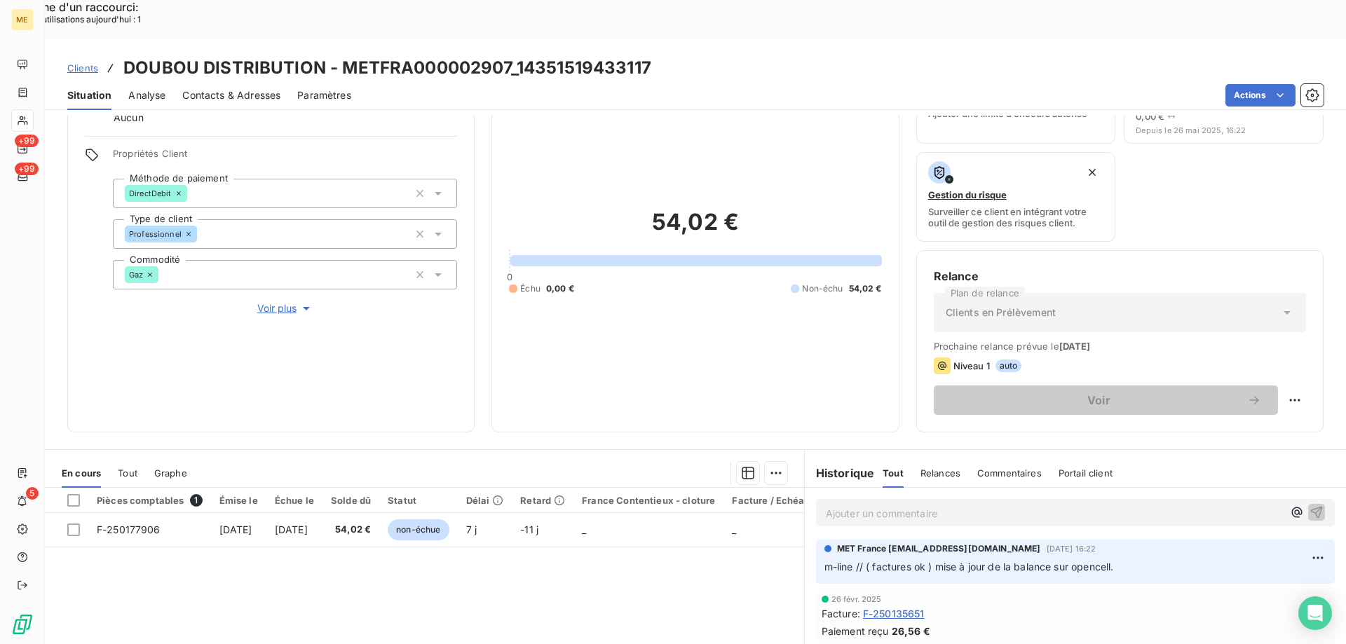
scroll to position [292, 0]
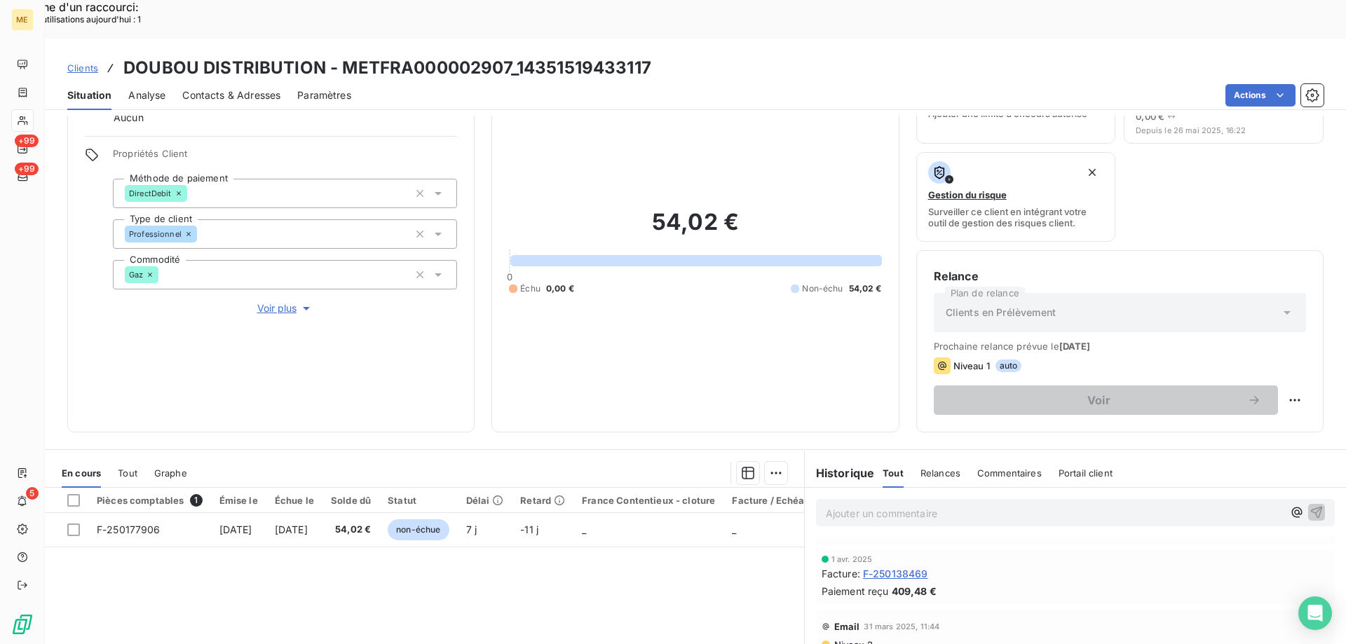
click at [262, 301] on span "Voir plus" at bounding box center [285, 308] width 56 height 14
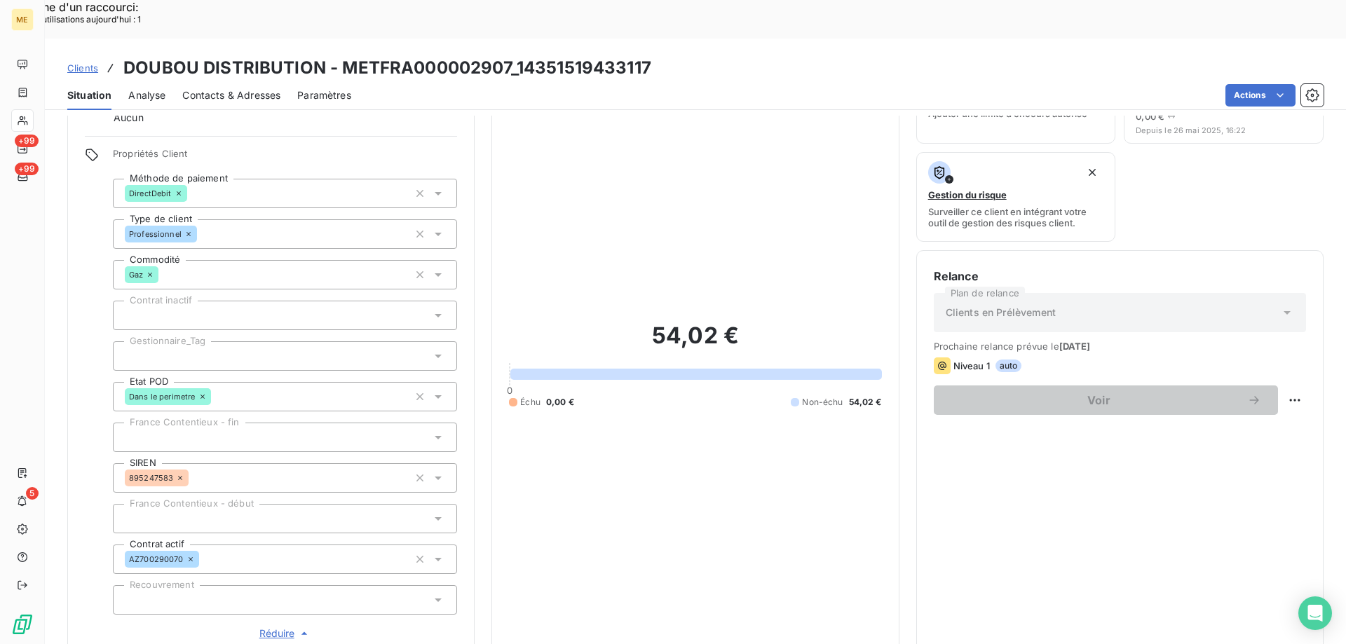
click at [246, 291] on div "Propriétés Client Méthode de paiement DirectDebit Type de client Professionnel …" at bounding box center [285, 394] width 344 height 493
click at [235, 341] on div at bounding box center [285, 355] width 344 height 29
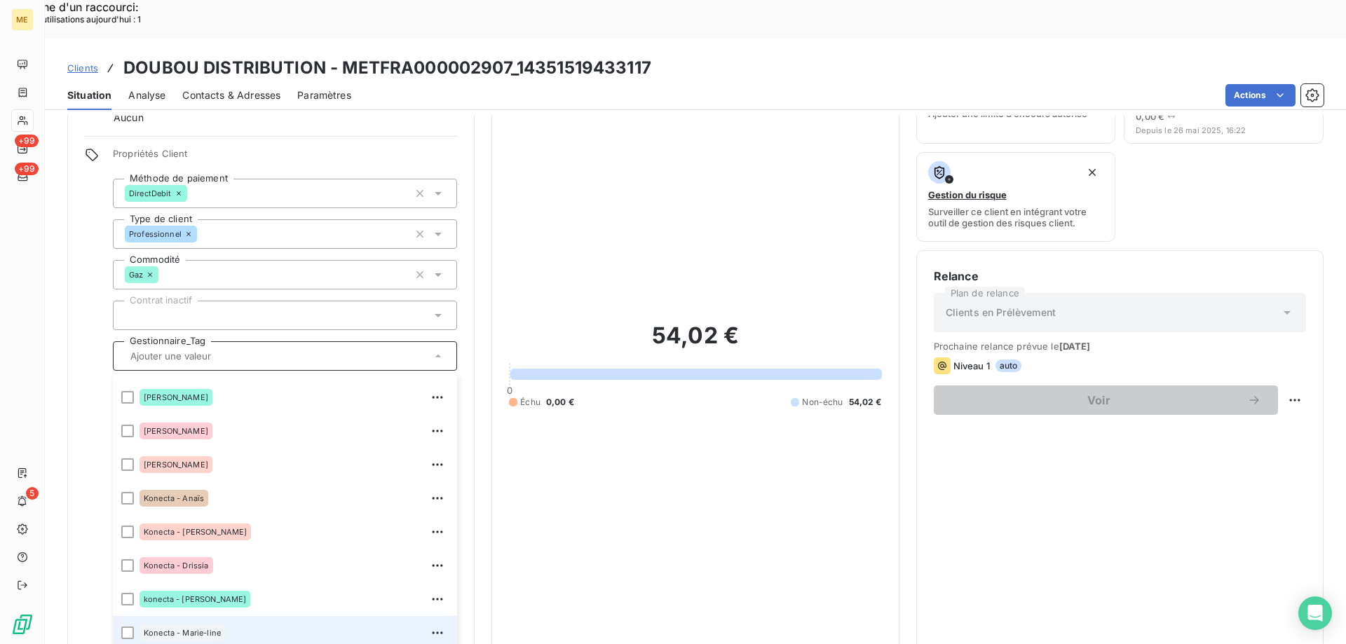
scroll to position [193, 0]
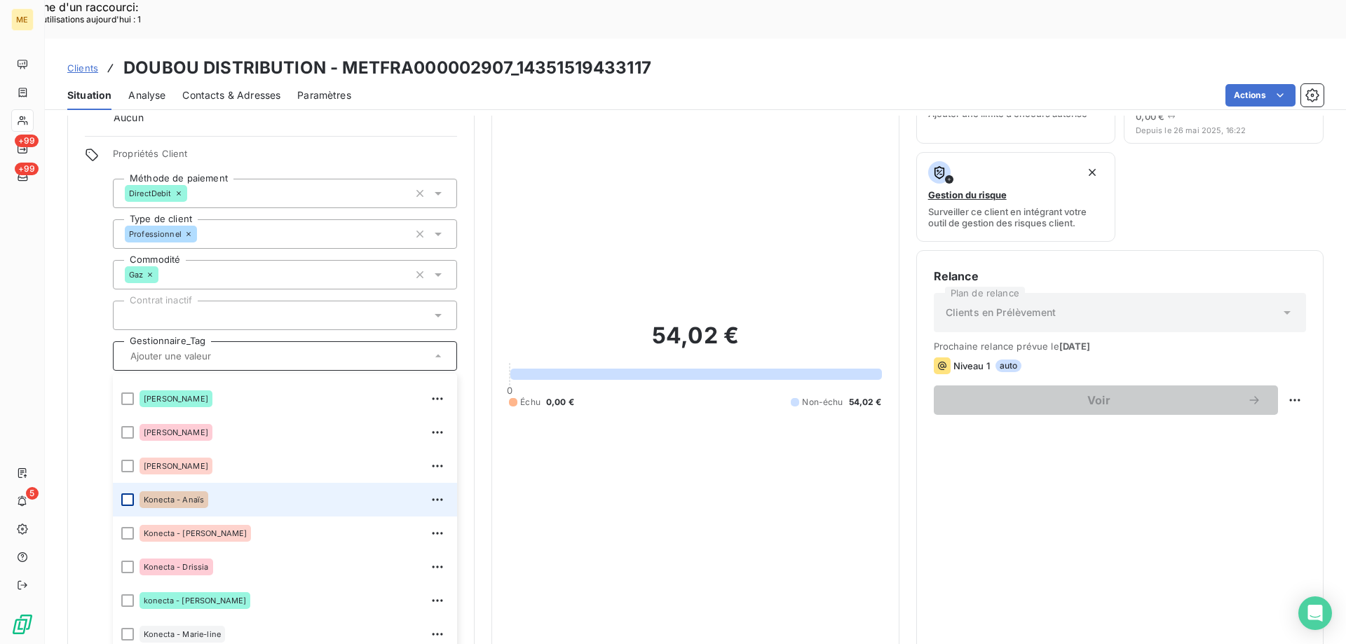
click at [128, 493] on div at bounding box center [127, 499] width 13 height 13
click at [92, 62] on span "Clients" at bounding box center [82, 67] width 31 height 11
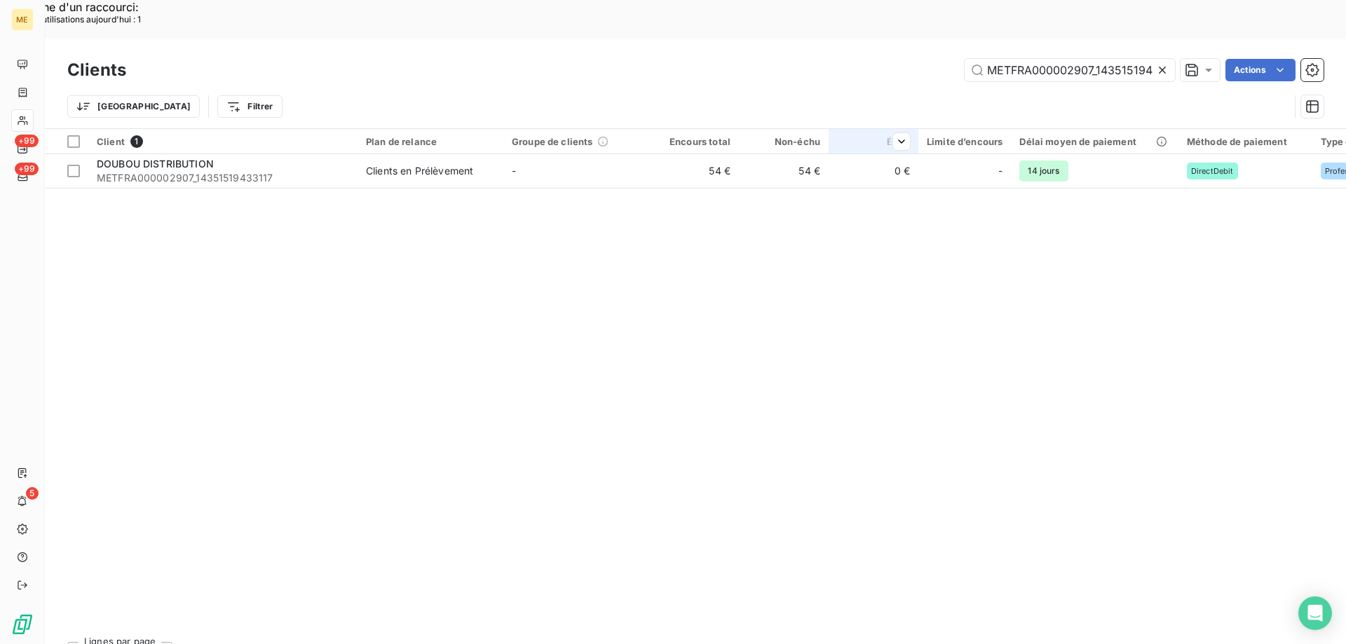
scroll to position [0, 29]
click at [1031, 59] on input "METFRA000002907_14351519433117" at bounding box center [1069, 70] width 210 height 22
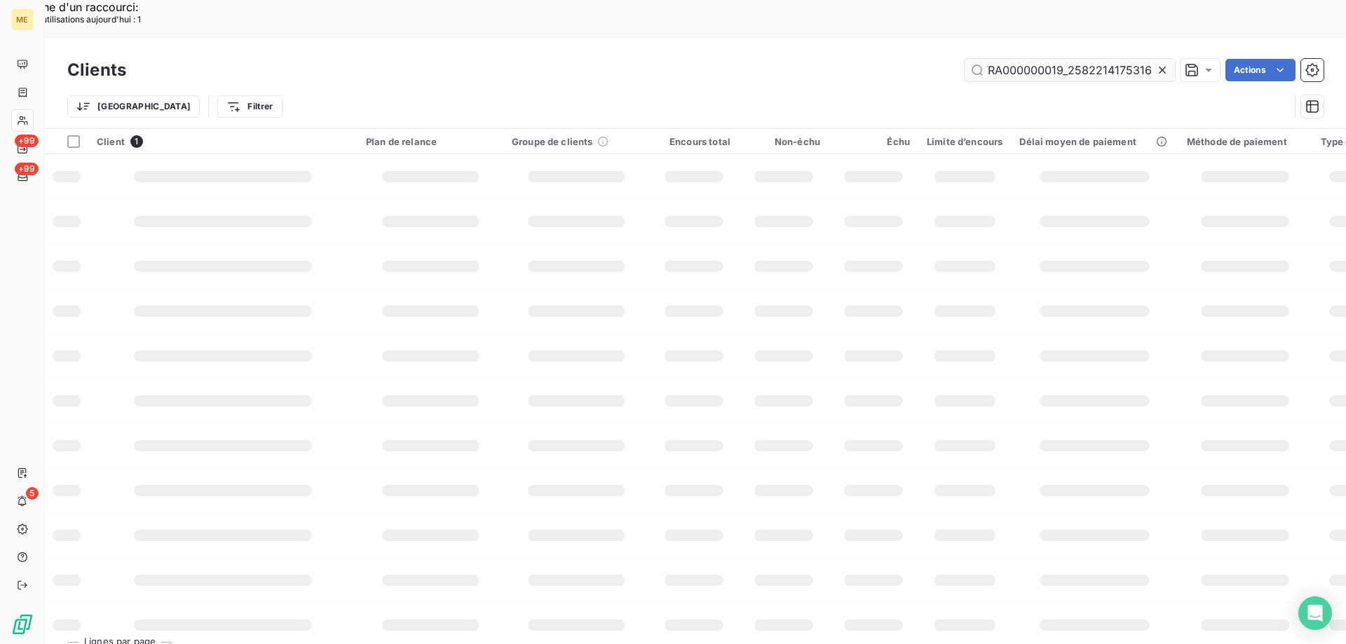
scroll to position [0, 34]
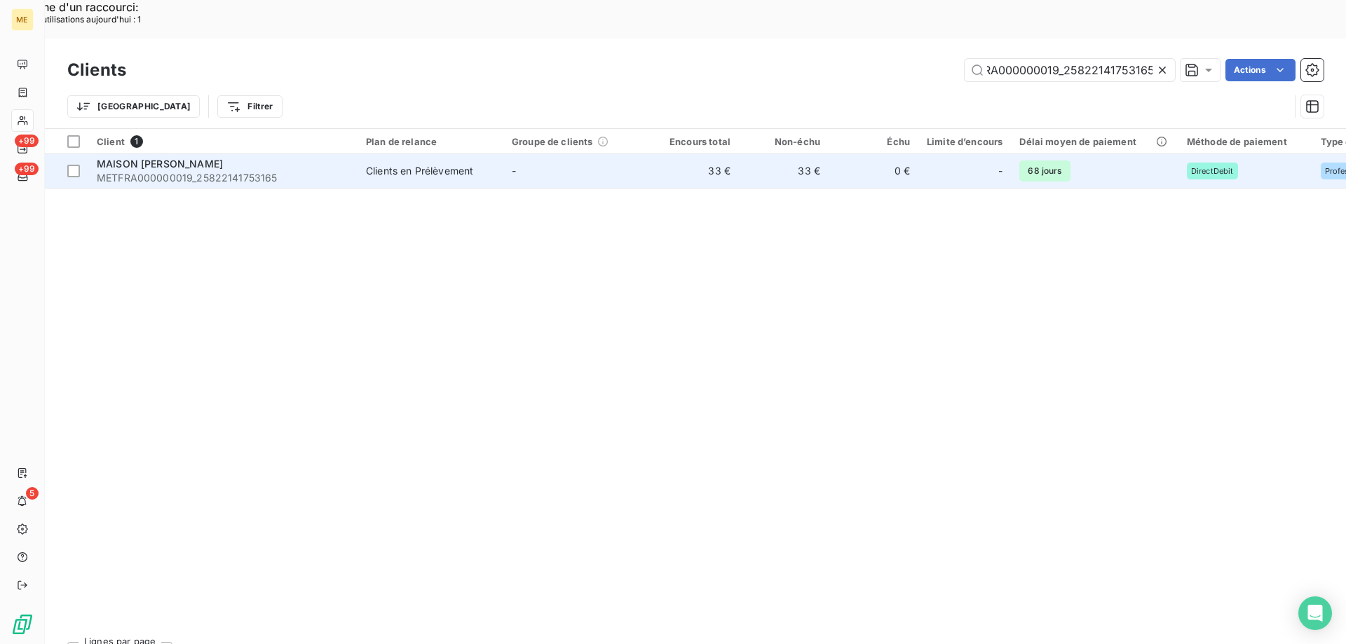
type input "METFRA000000019_25822141753165"
click at [230, 171] on span "METFRA000000019_25822141753165" at bounding box center [223, 178] width 252 height 14
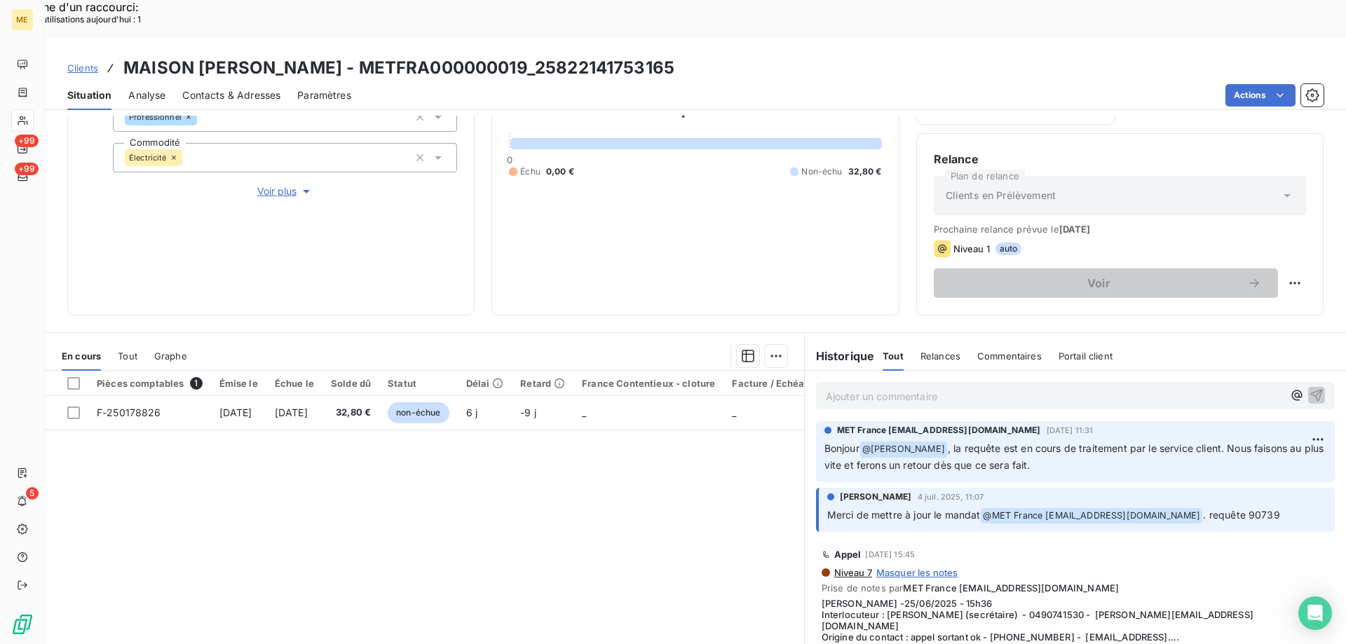
scroll to position [631, 0]
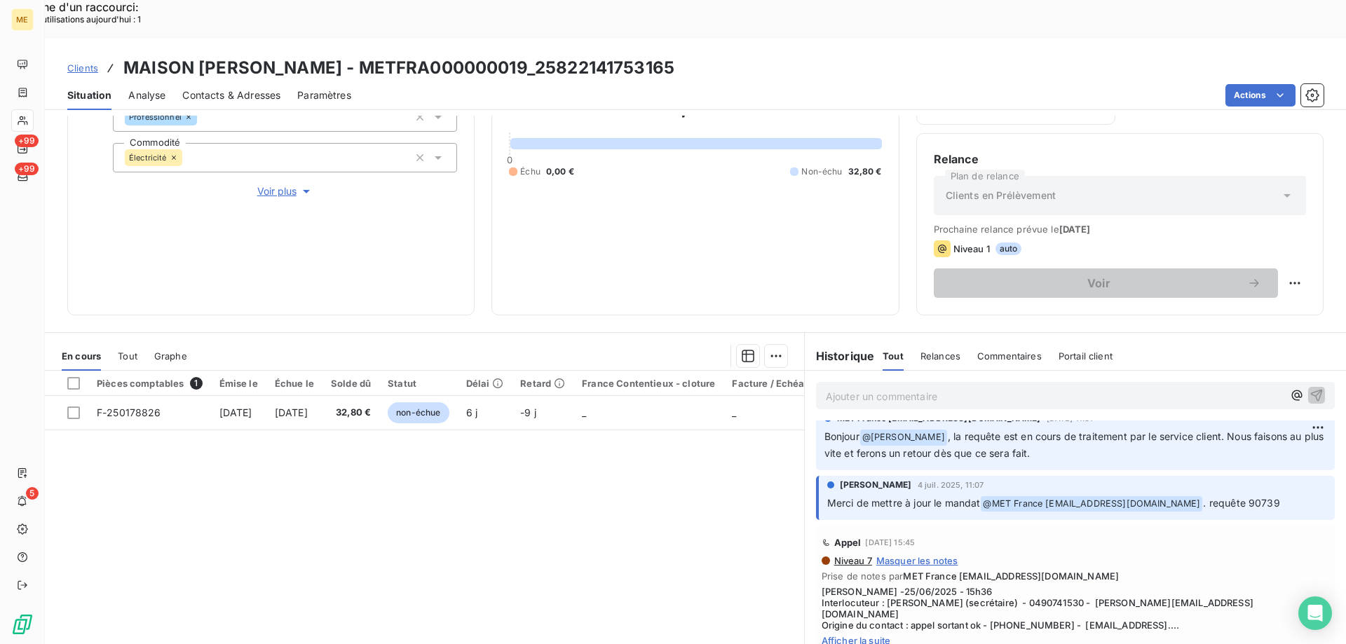
click at [280, 184] on span "Voir plus" at bounding box center [285, 191] width 56 height 14
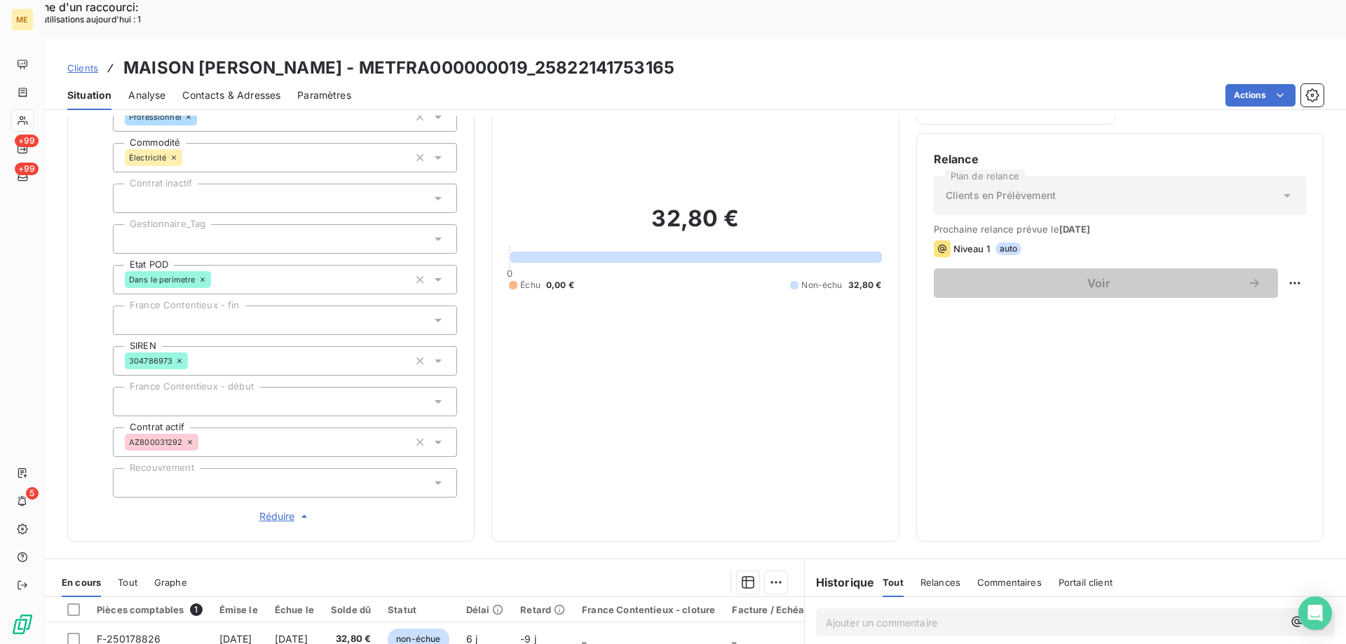
click at [194, 224] on div at bounding box center [285, 238] width 344 height 29
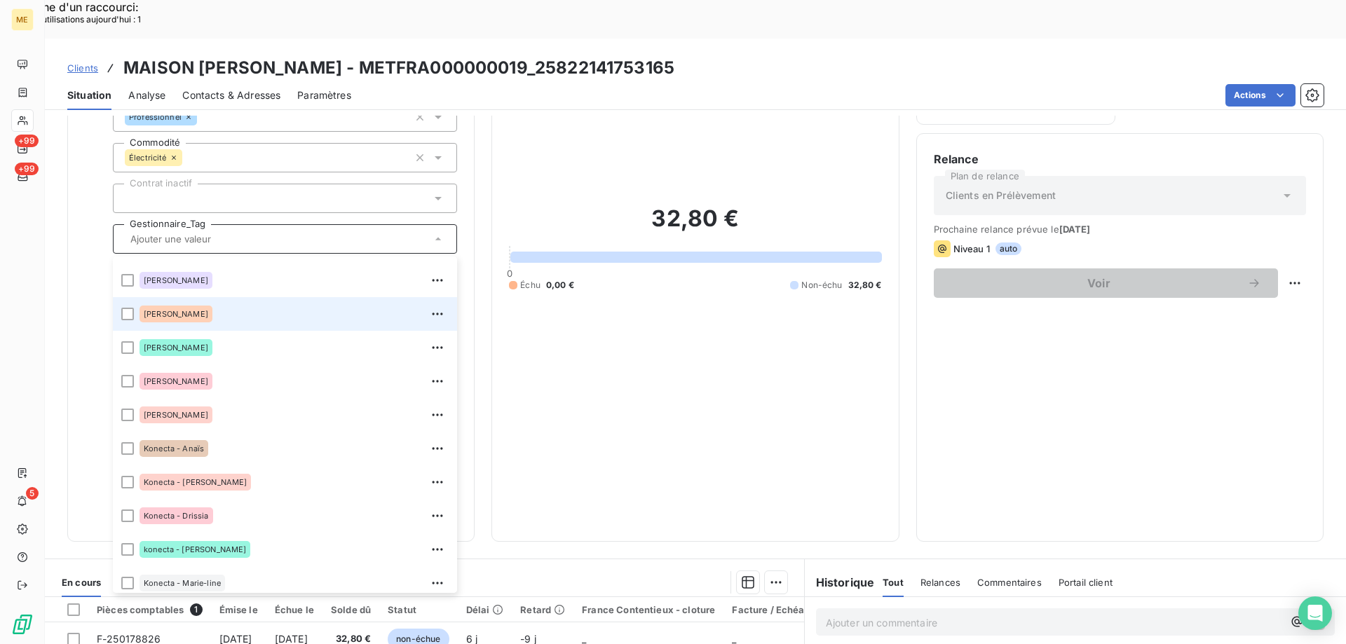
scroll to position [404, 0]
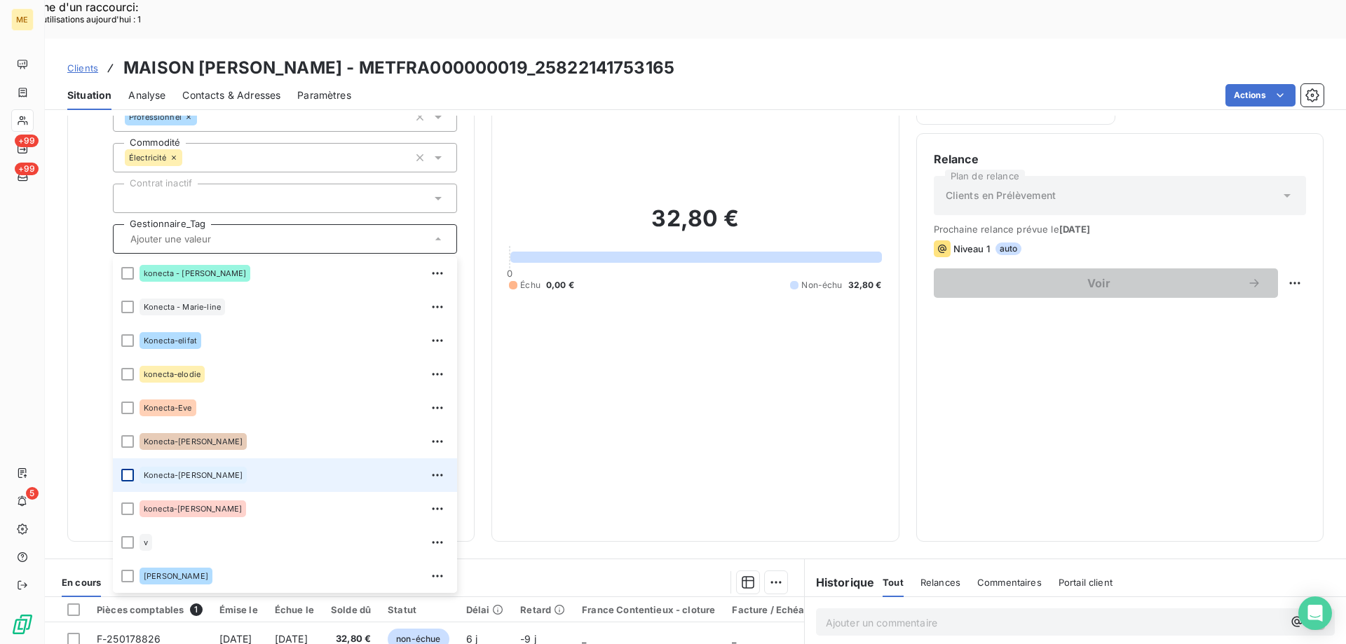
click at [126, 469] on div at bounding box center [127, 475] width 13 height 13
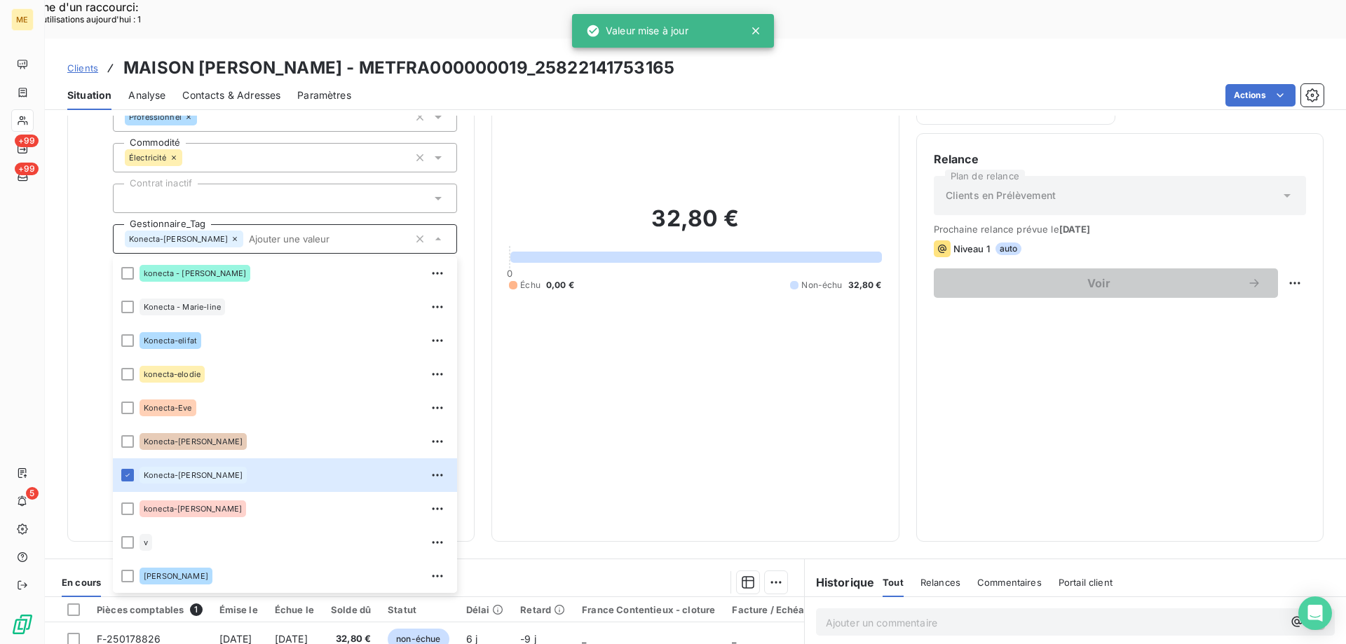
click at [86, 62] on span "Clients" at bounding box center [82, 67] width 31 height 11
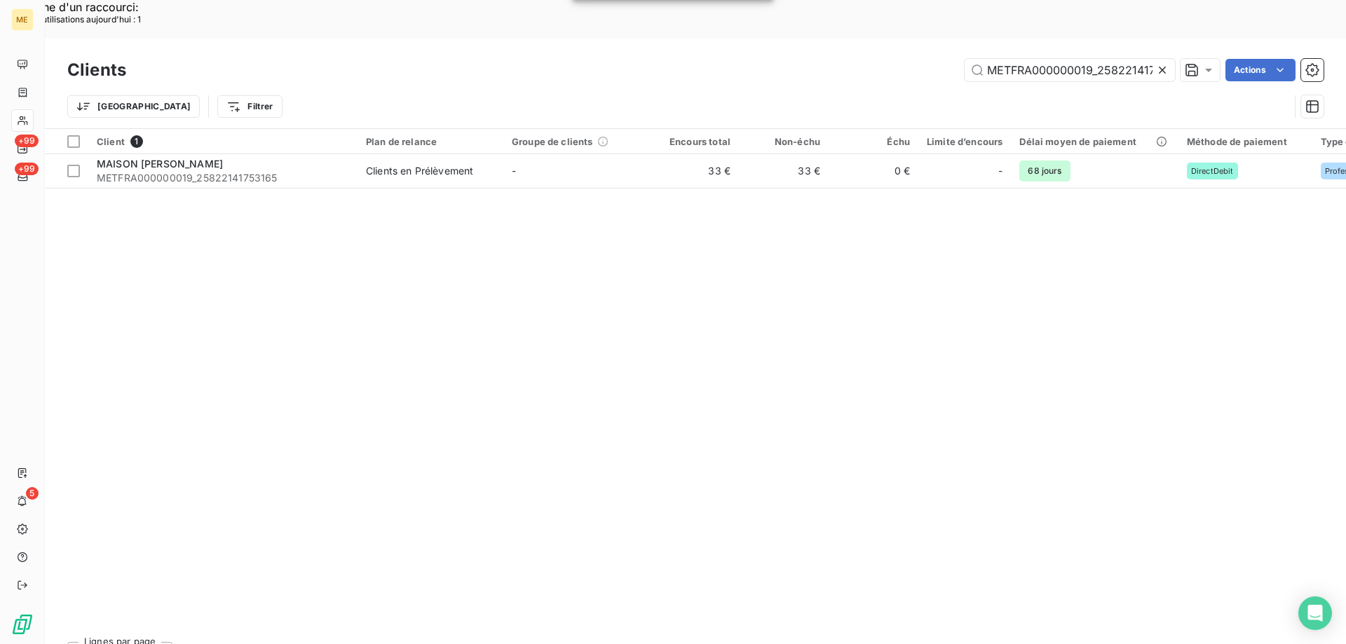
scroll to position [0, 34]
click at [1165, 63] on icon at bounding box center [1162, 70] width 14 height 14
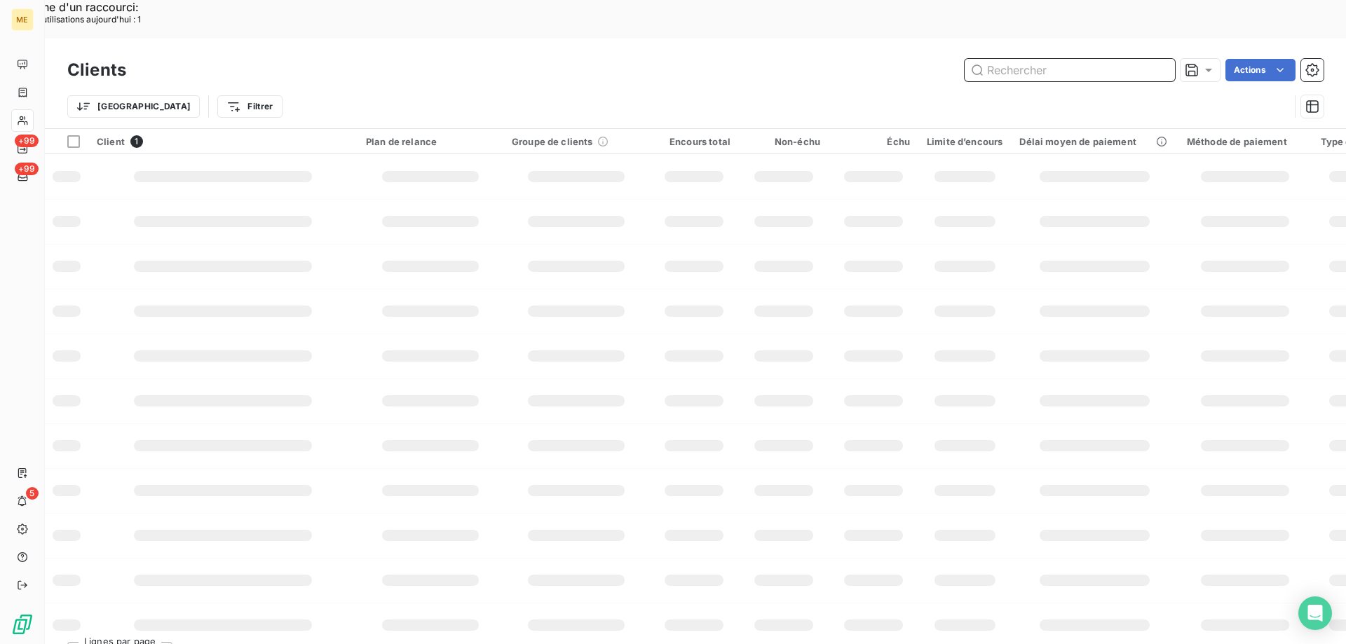
click at [1012, 59] on input "text" at bounding box center [1069, 70] width 210 height 22
paste input "METFRA000000266_06330245913732"
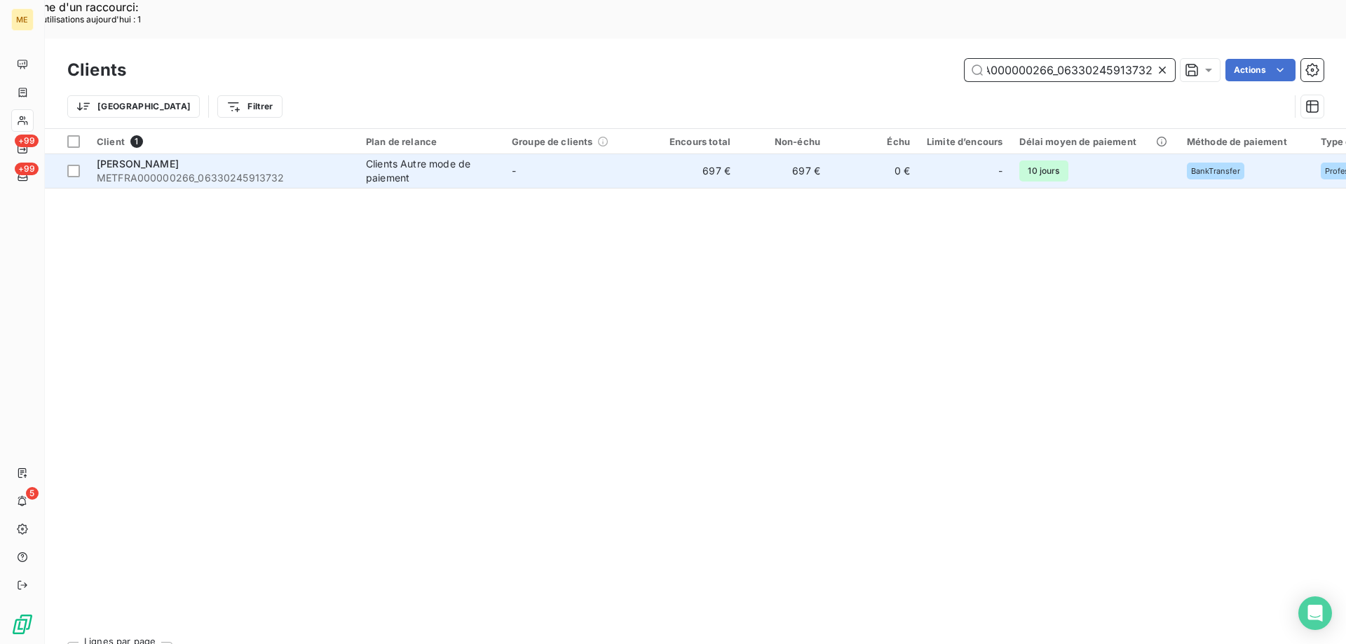
type input "METFRA000000266_06330245913732"
click at [192, 171] on span "METFRA000000266_06330245913732" at bounding box center [223, 178] width 252 height 14
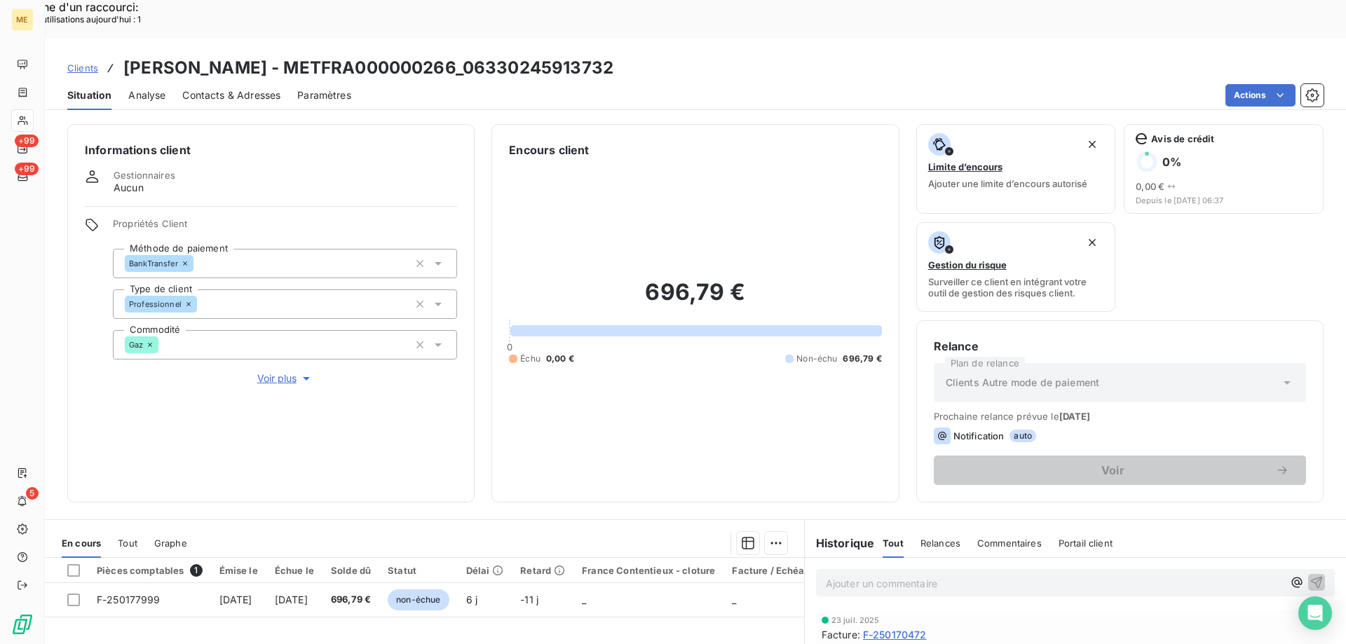
click at [271, 371] on span "Voir plus" at bounding box center [285, 378] width 56 height 14
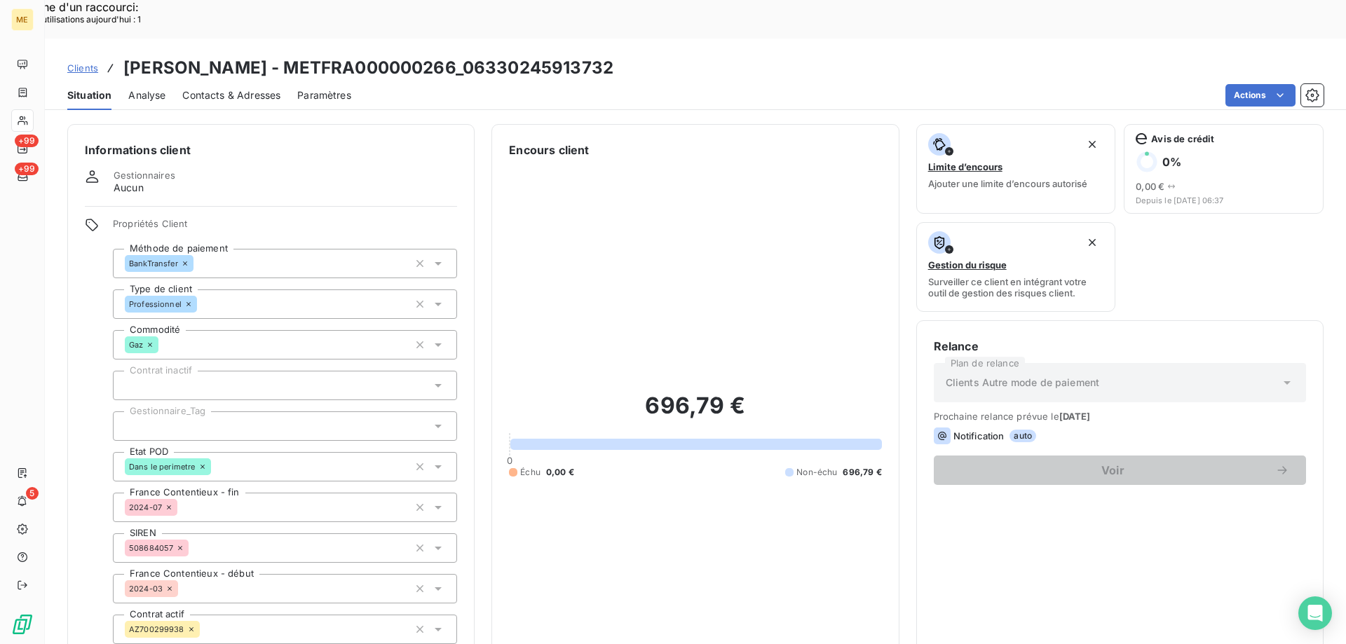
click at [195, 411] on div at bounding box center [285, 425] width 344 height 29
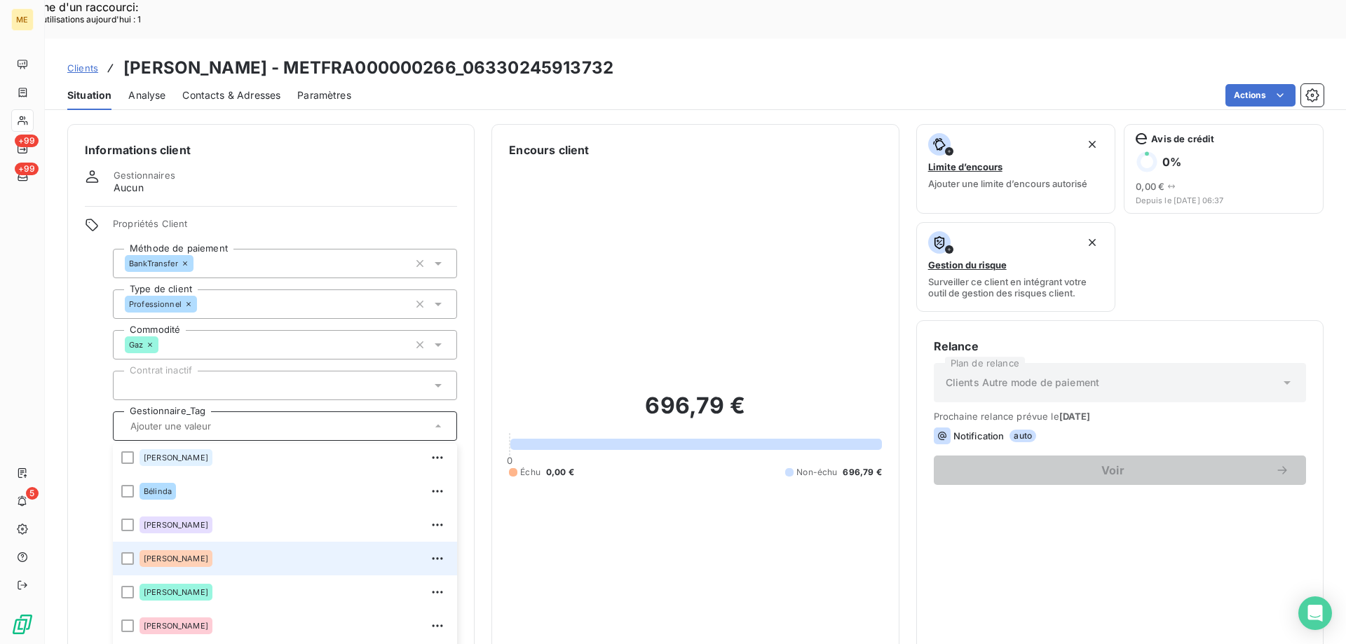
scroll to position [140, 0]
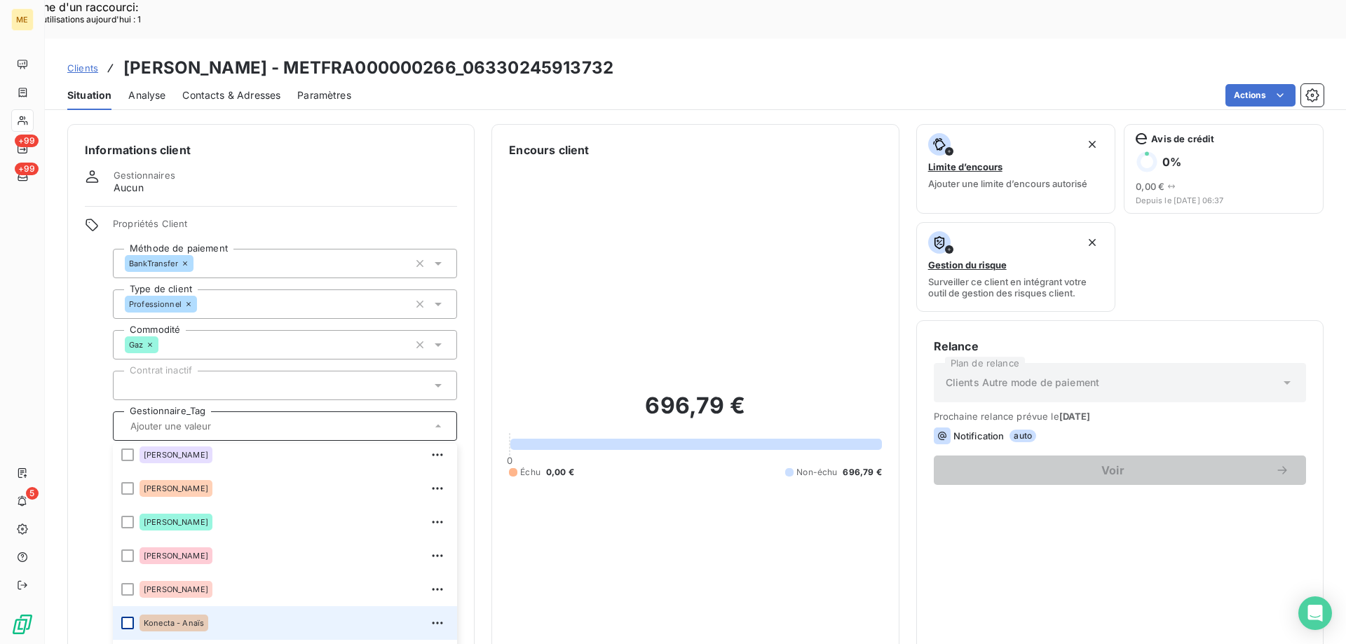
click at [126, 617] on div at bounding box center [127, 623] width 13 height 13
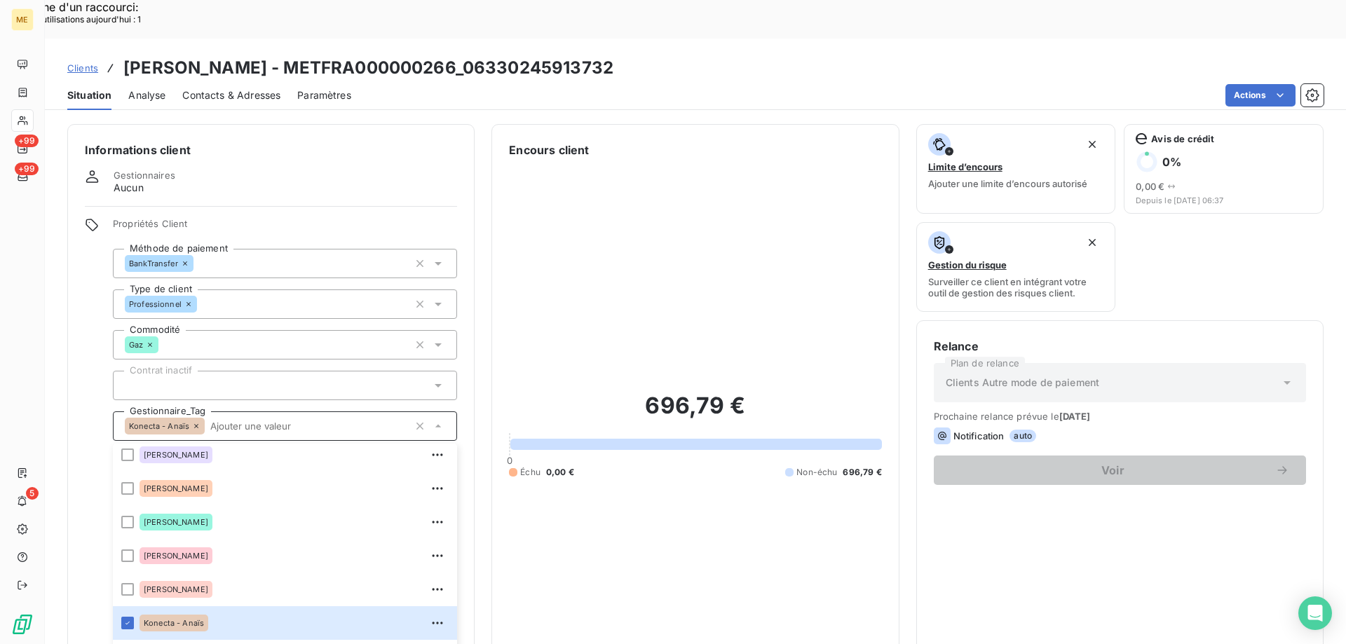
click at [85, 62] on span "Clients" at bounding box center [82, 67] width 31 height 11
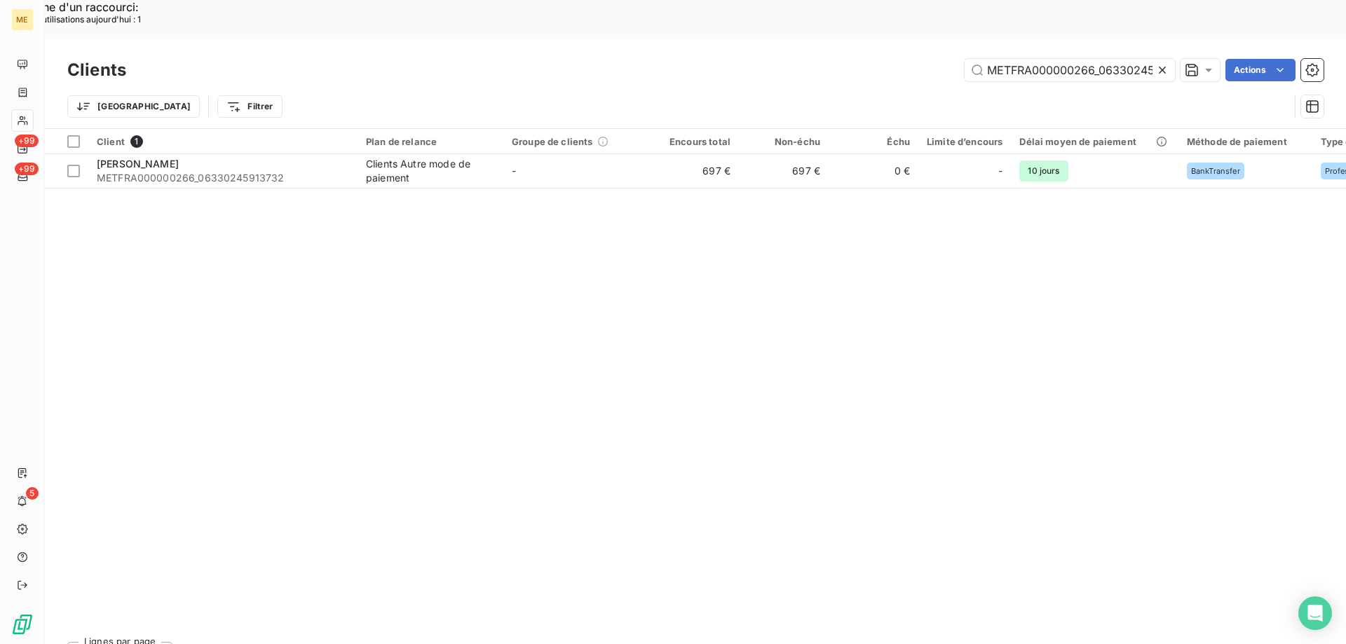
scroll to position [0, 41]
click at [1015, 59] on input "METFRA000000266_06330245913732" at bounding box center [1069, 70] width 210 height 22
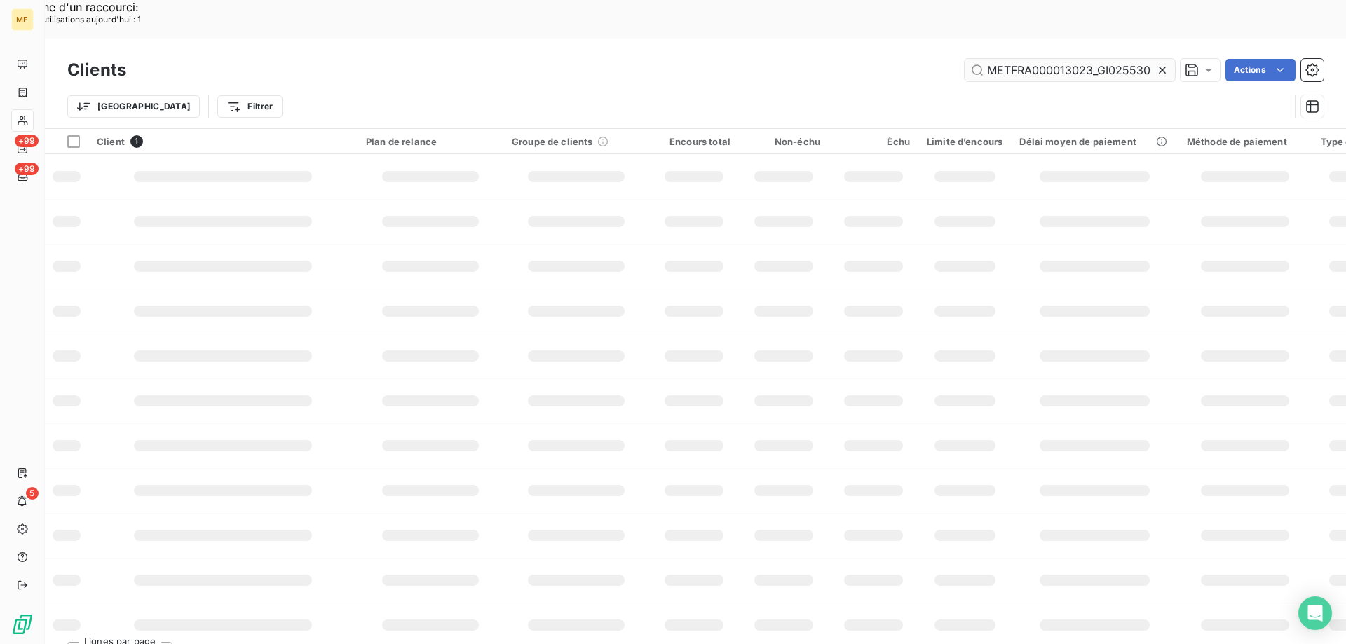
scroll to position [0, 0]
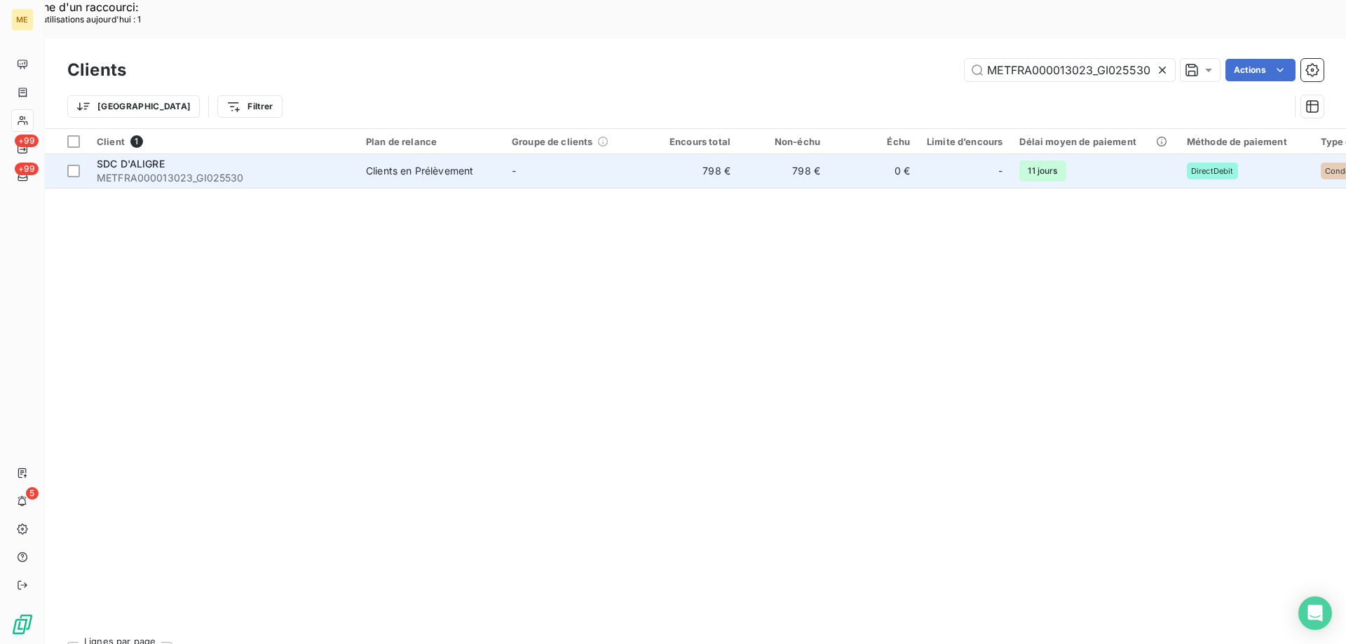
type input "METFRA000013023_GI025530"
click at [207, 171] on span "METFRA000013023_GI025530" at bounding box center [223, 178] width 252 height 14
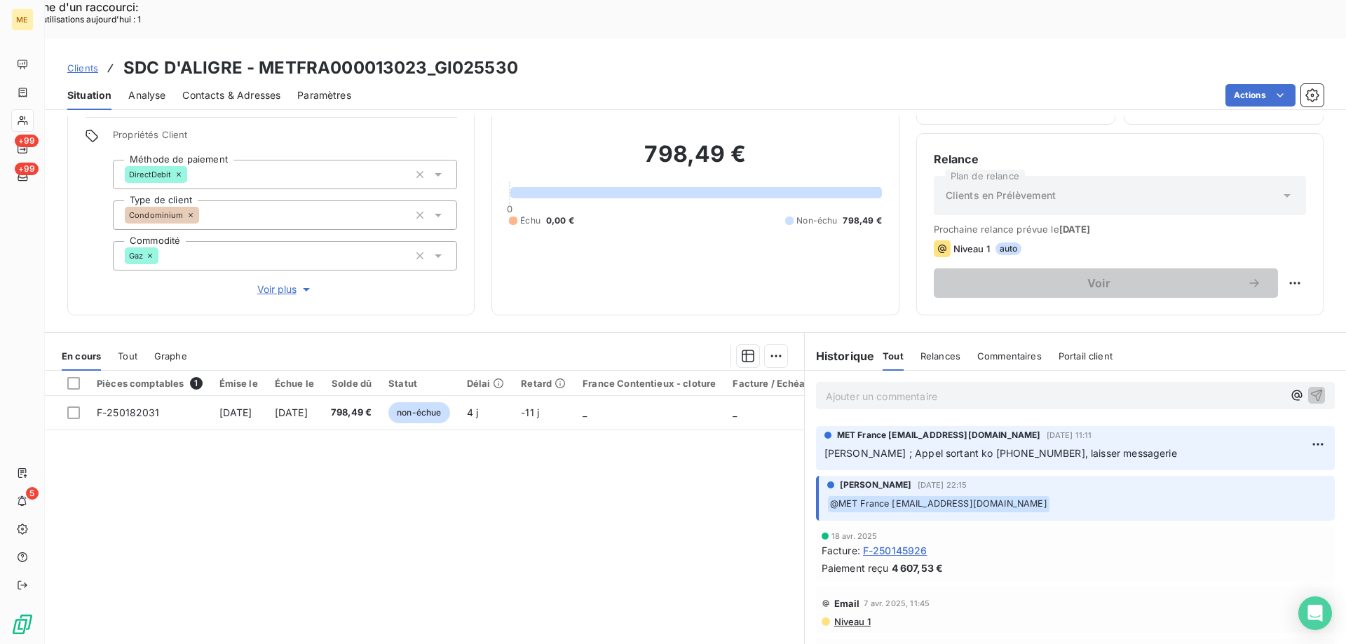
scroll to position [312, 0]
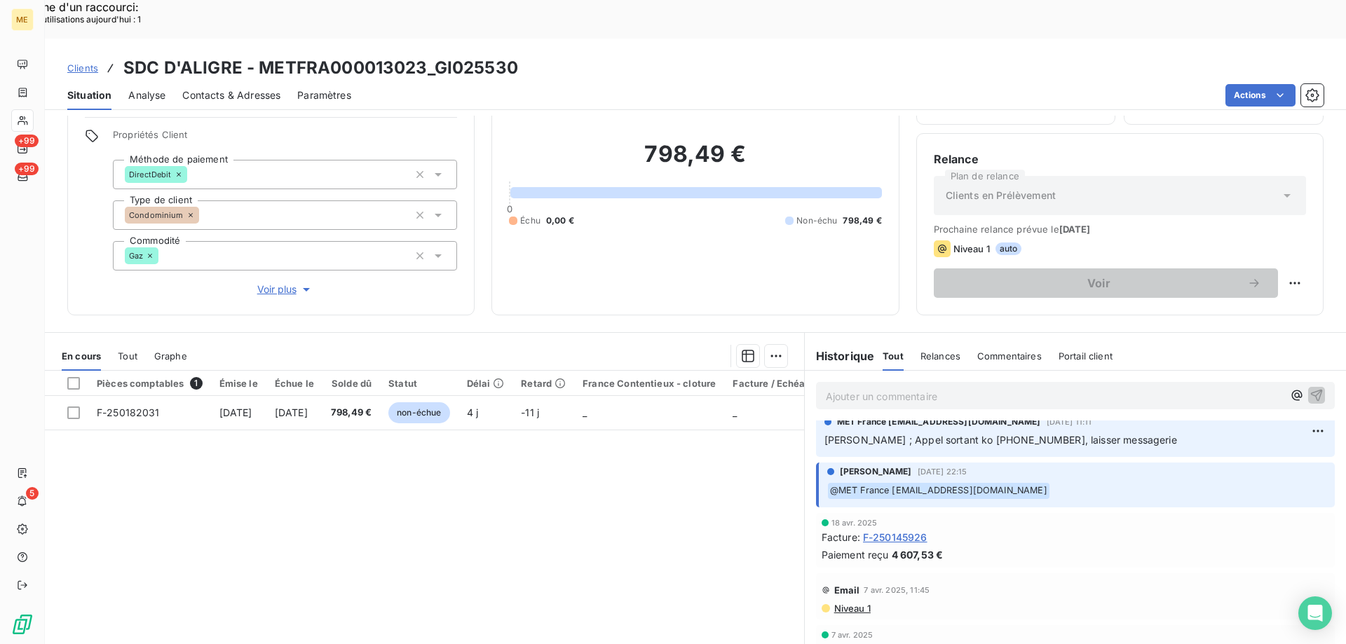
click at [279, 282] on span "Voir plus" at bounding box center [285, 289] width 56 height 14
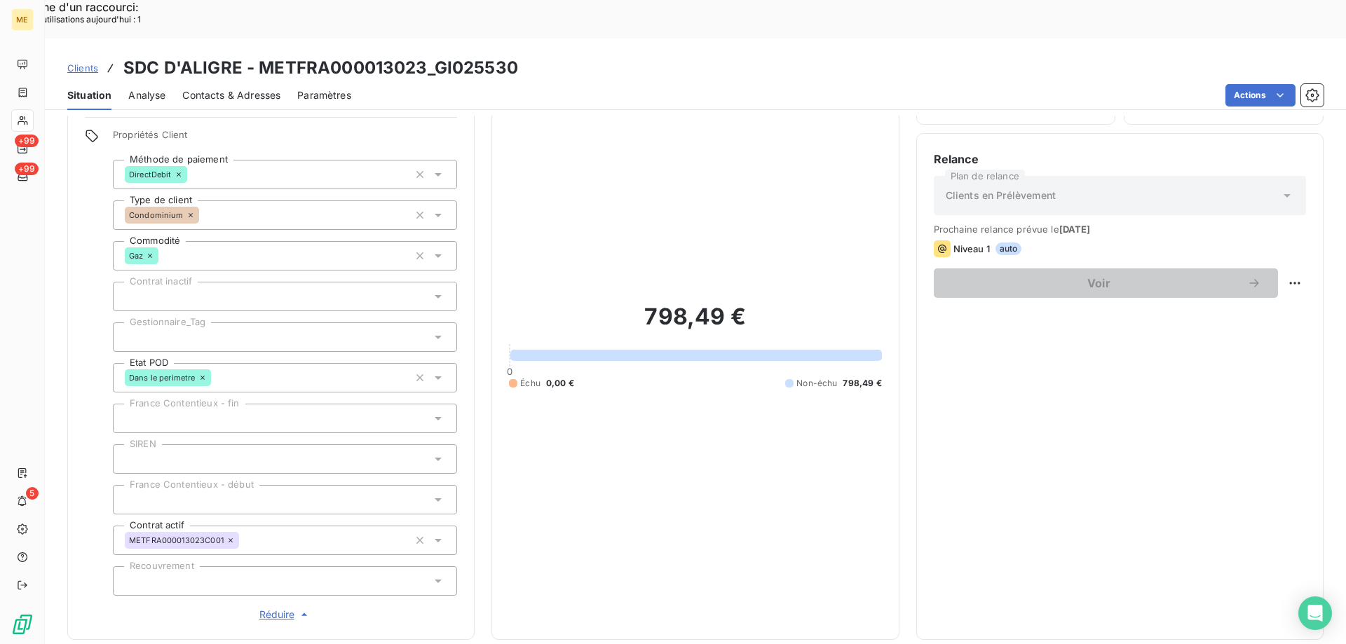
click at [184, 322] on div at bounding box center [285, 336] width 344 height 29
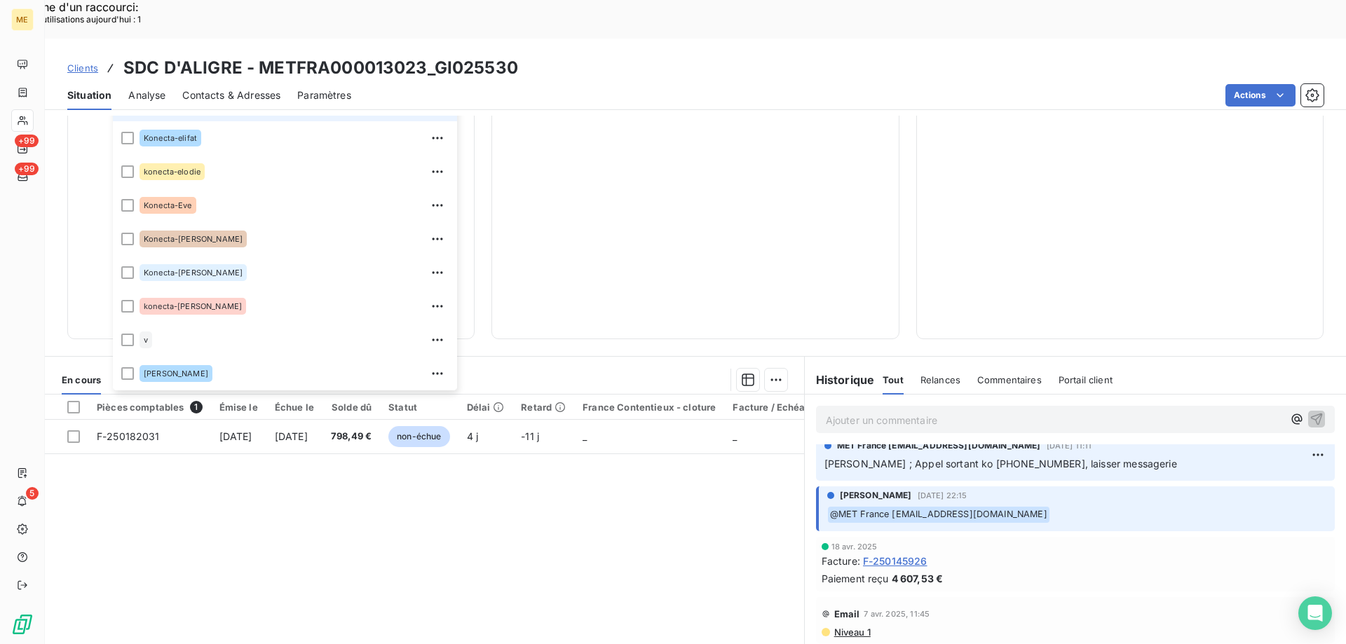
scroll to position [404, 0]
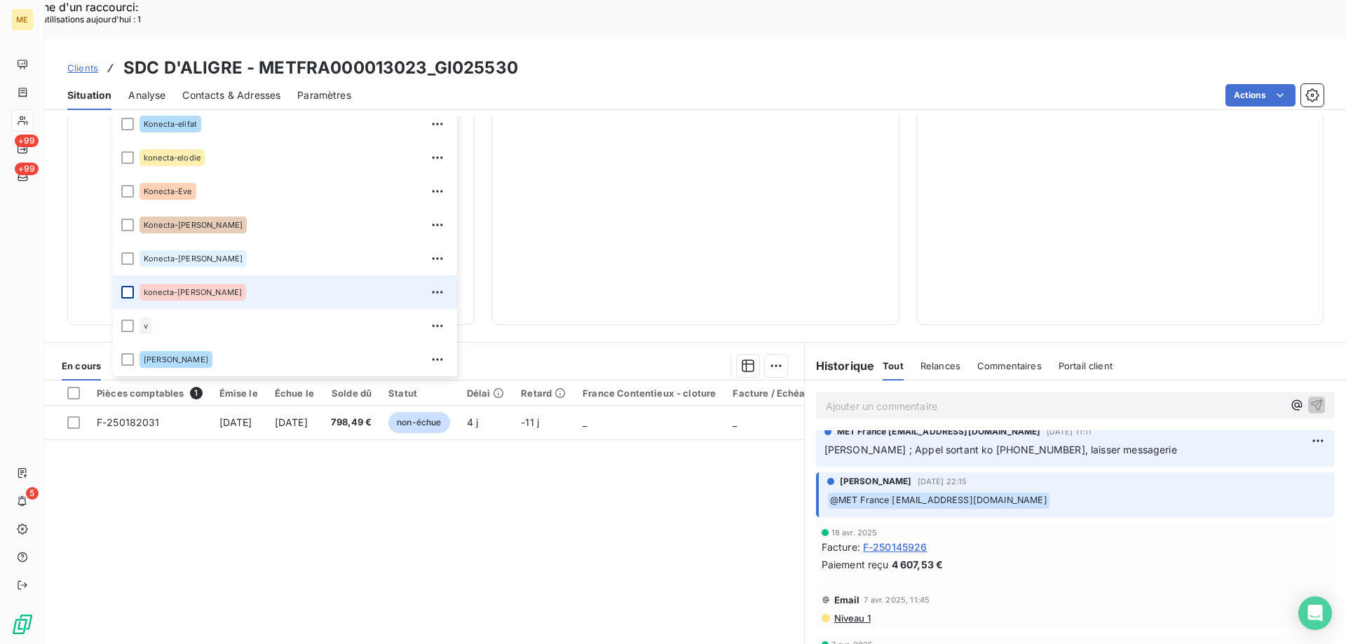
click at [124, 286] on div at bounding box center [127, 292] width 13 height 13
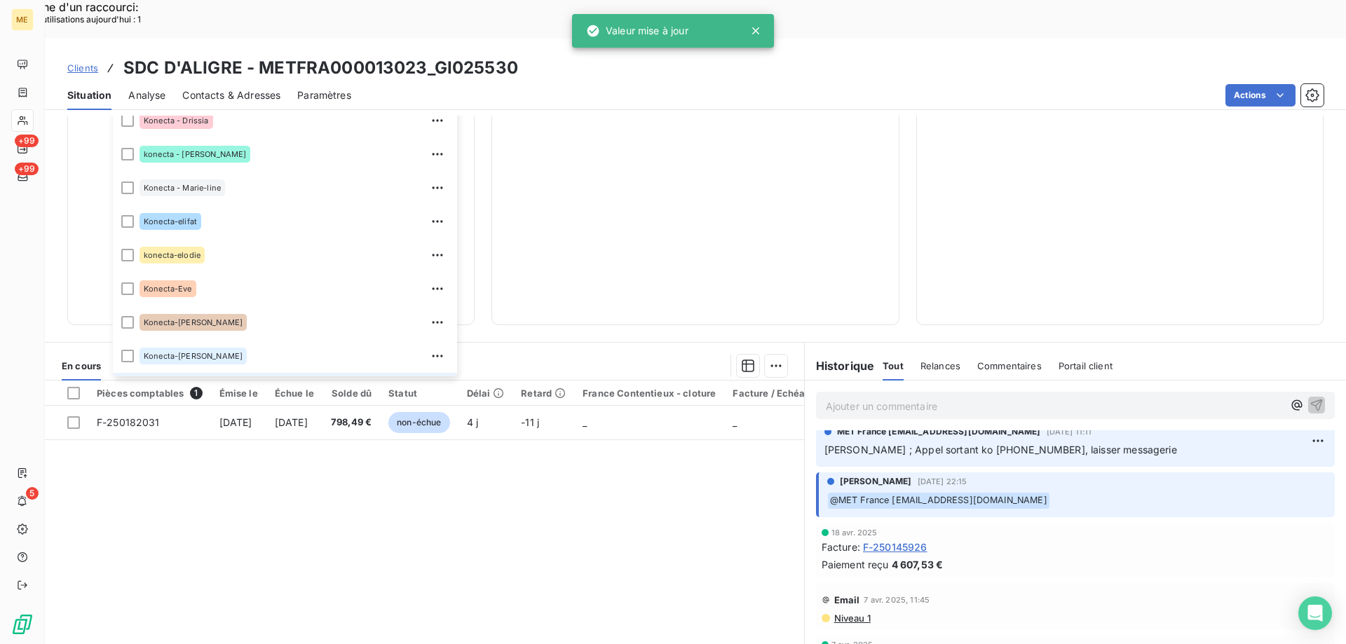
scroll to position [193, 0]
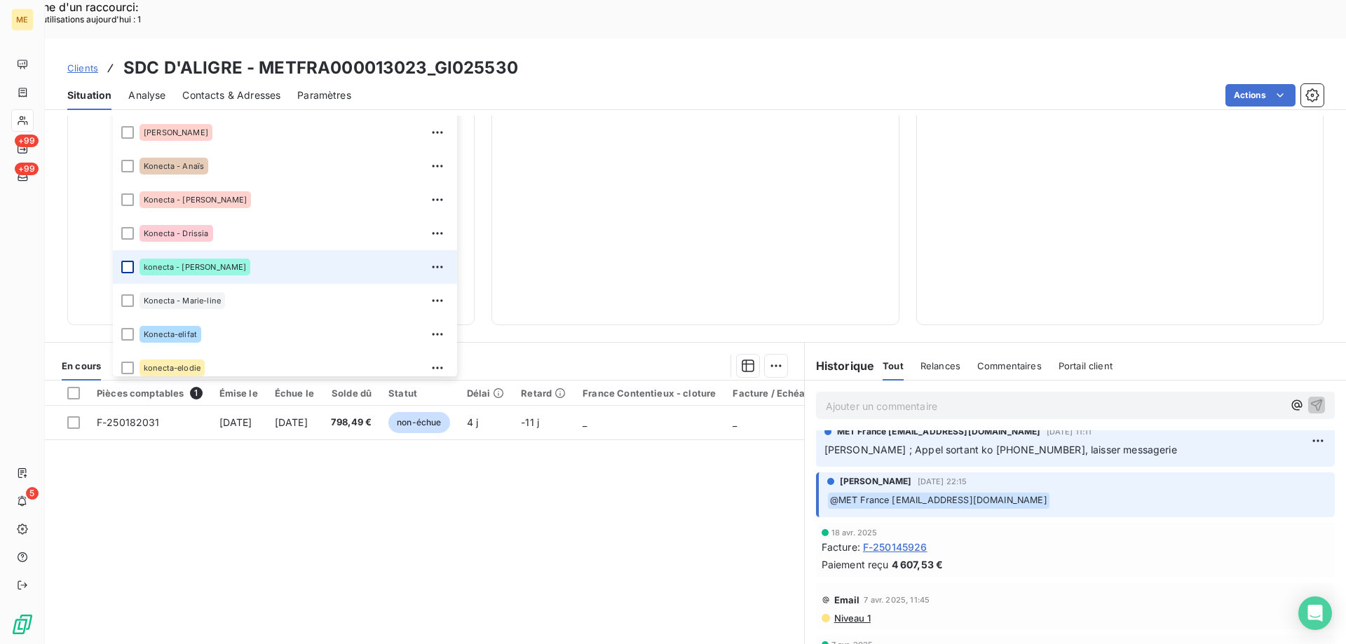
click at [128, 261] on div at bounding box center [127, 267] width 13 height 13
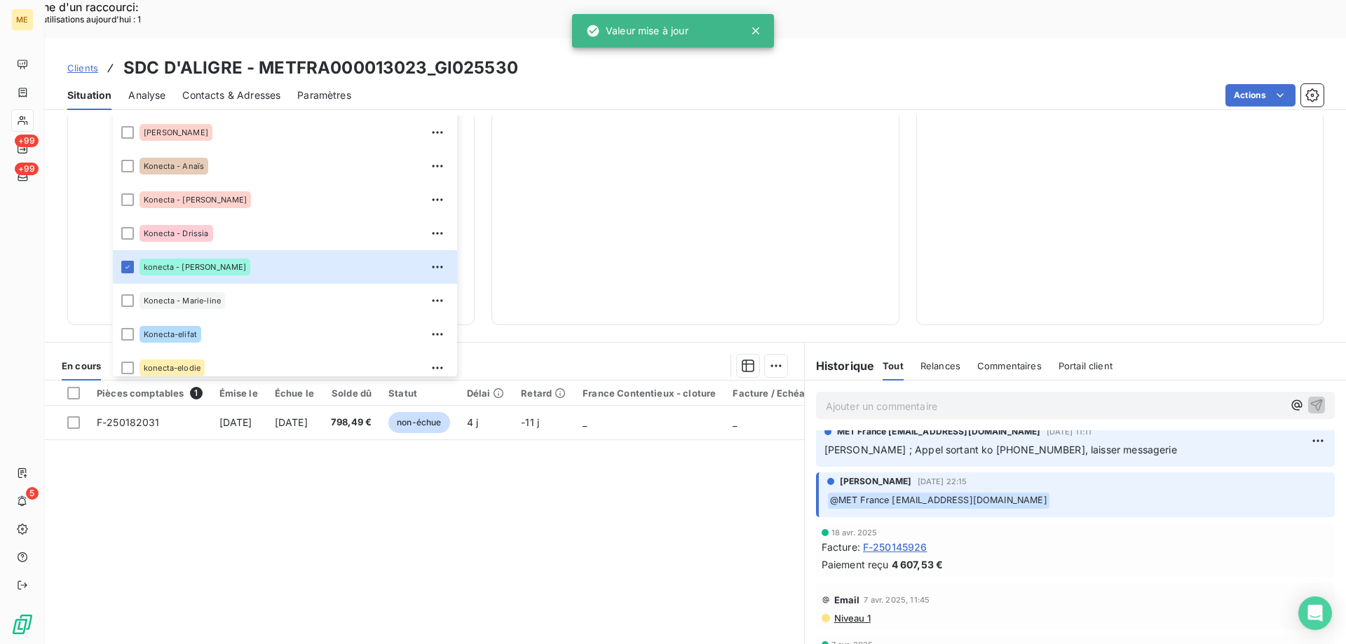
click at [744, 159] on div "798,49 € 0 Échu 0,00 € Non-échu 798,49 €" at bounding box center [695, 31] width 372 height 553
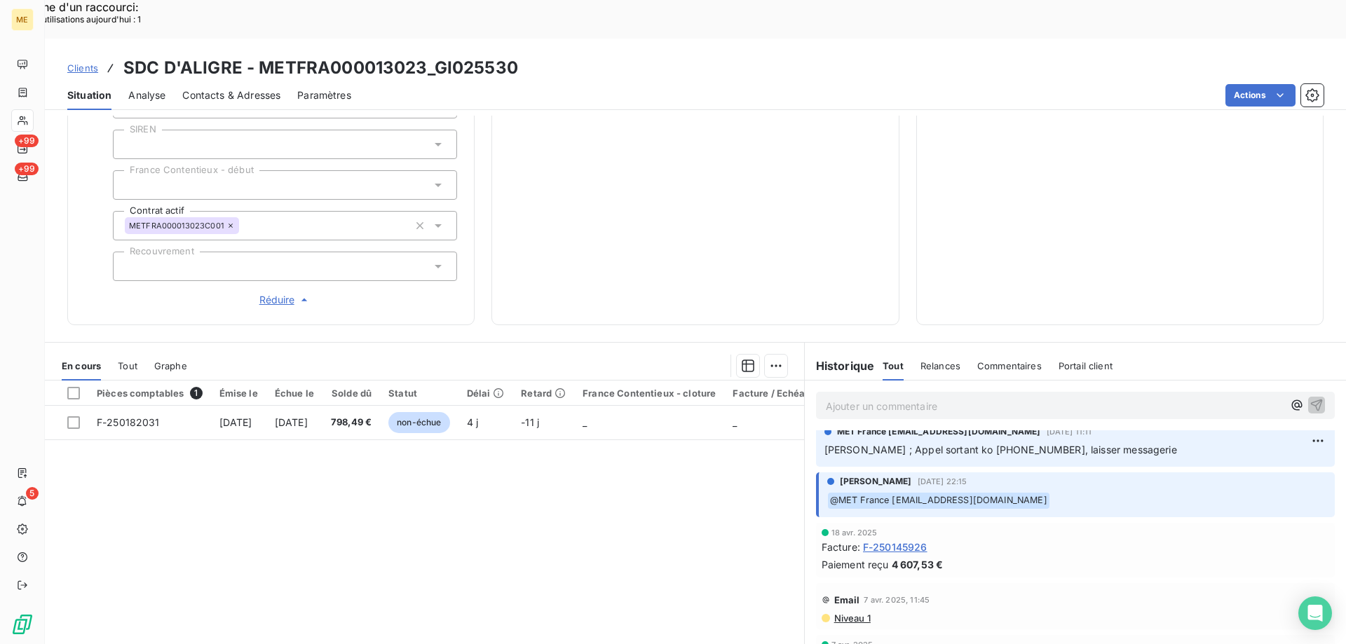
click at [76, 62] on span "Clients" at bounding box center [82, 67] width 31 height 11
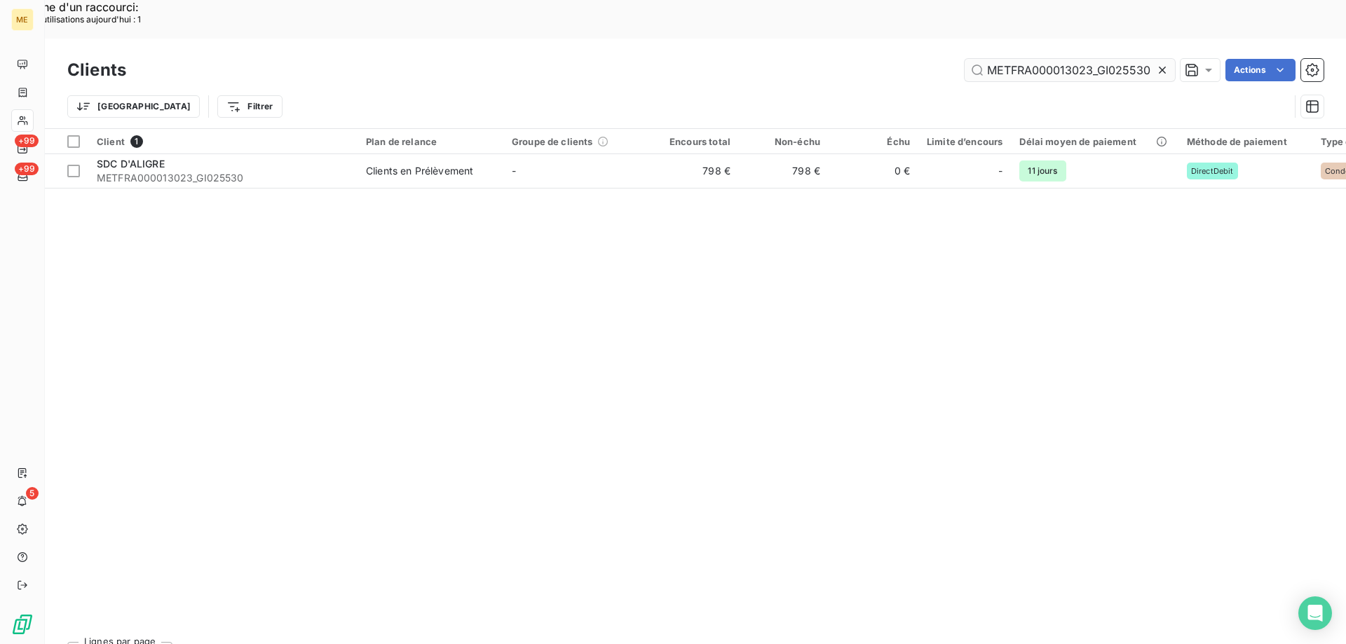
click at [1012, 59] on input "METFRA000013023_GI025530" at bounding box center [1069, 70] width 210 height 22
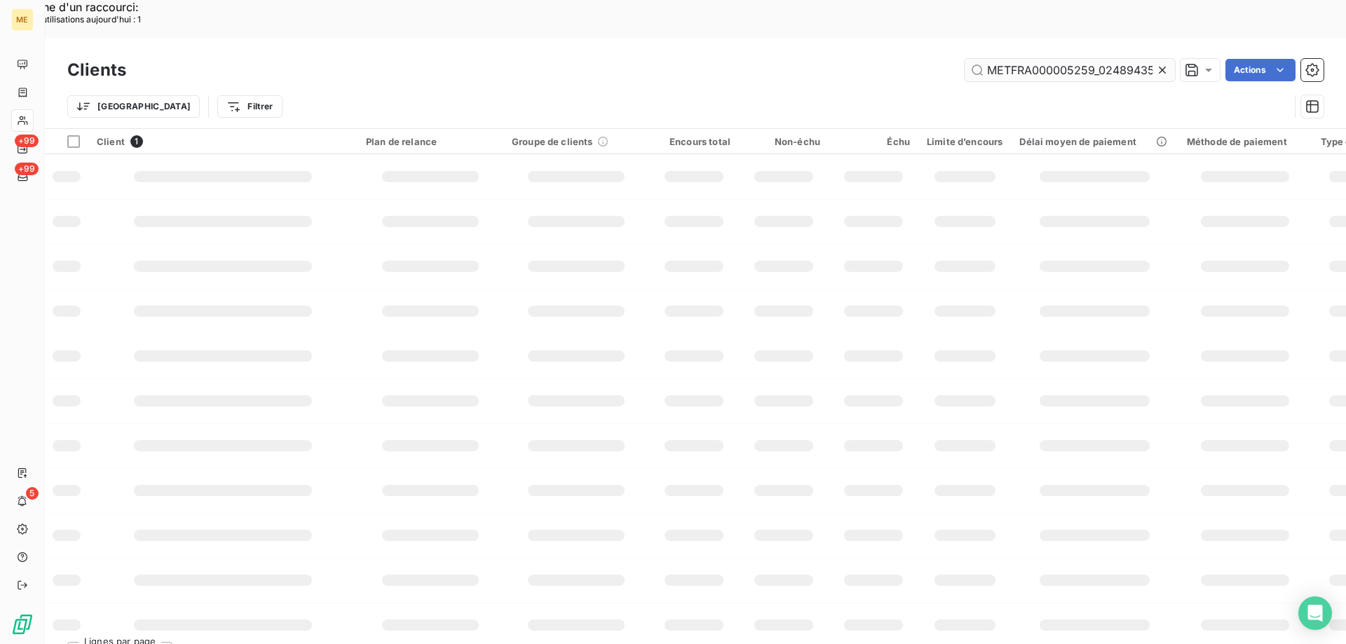
scroll to position [0, 40]
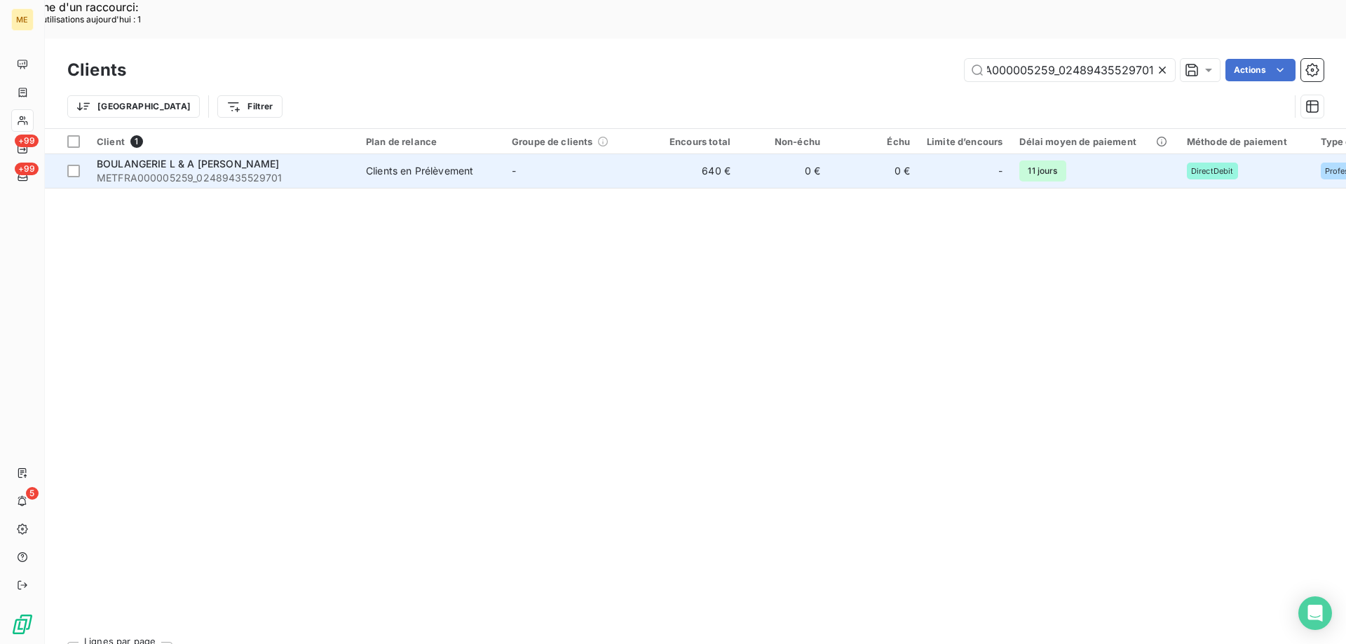
type input "METFRA000005259_02489435529701"
click at [226, 171] on span "METFRA000005259_02489435529701" at bounding box center [223, 178] width 252 height 14
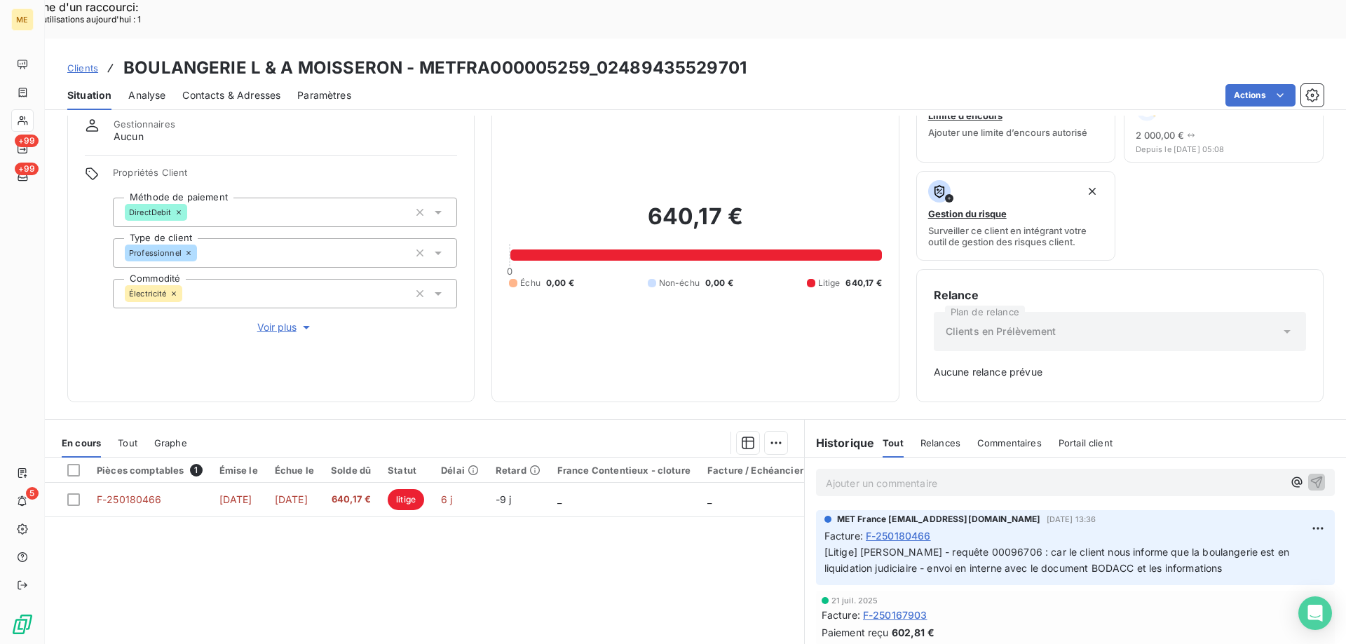
scroll to position [70, 0]
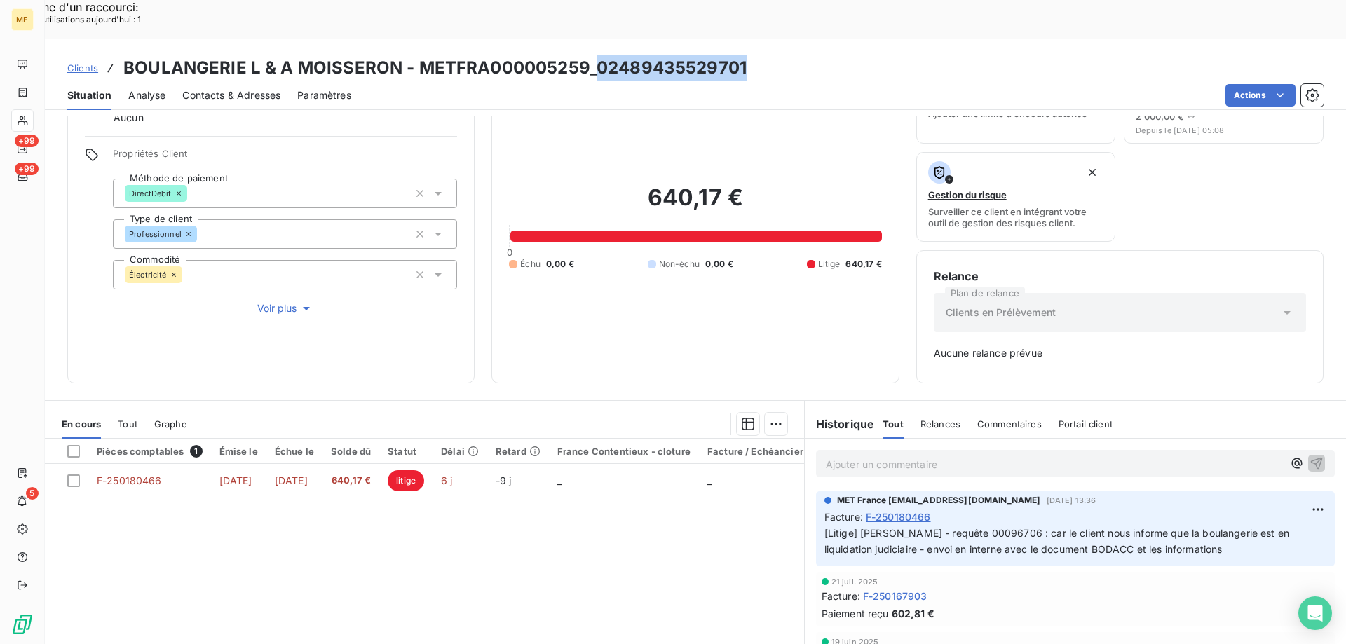
drag, startPoint x: 595, startPoint y: 25, endPoint x: 788, endPoint y: 25, distance: 193.4
click at [788, 55] on div "Clients BOULANGERIE L & A MOISSERON - METFRA000005259_02489435529701" at bounding box center [695, 67] width 1301 height 25
copy h3 "02489435529701"
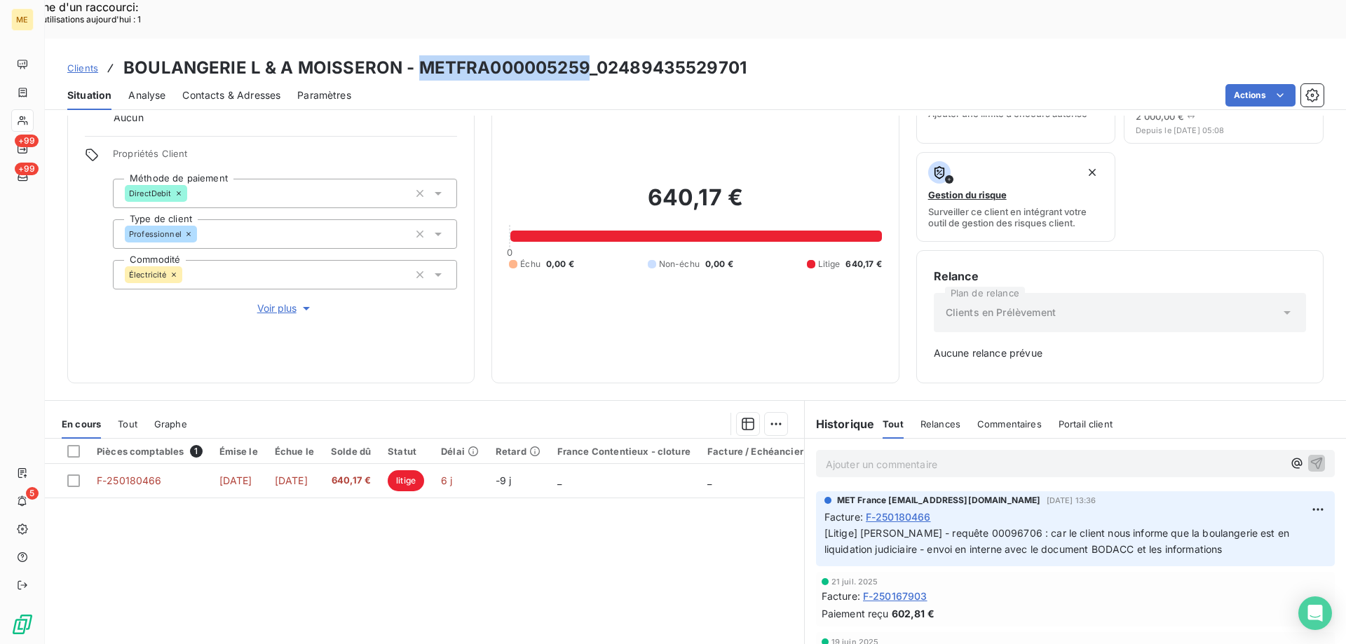
drag, startPoint x: 415, startPoint y: 28, endPoint x: 585, endPoint y: 23, distance: 169.7
click at [585, 55] on h3 "BOULANGERIE L & A MOISSERON - METFRA000005259_02489435529701" at bounding box center [434, 67] width 623 height 25
copy h3 "METFRA000005259"
click at [81, 62] on span "Clients" at bounding box center [82, 67] width 31 height 11
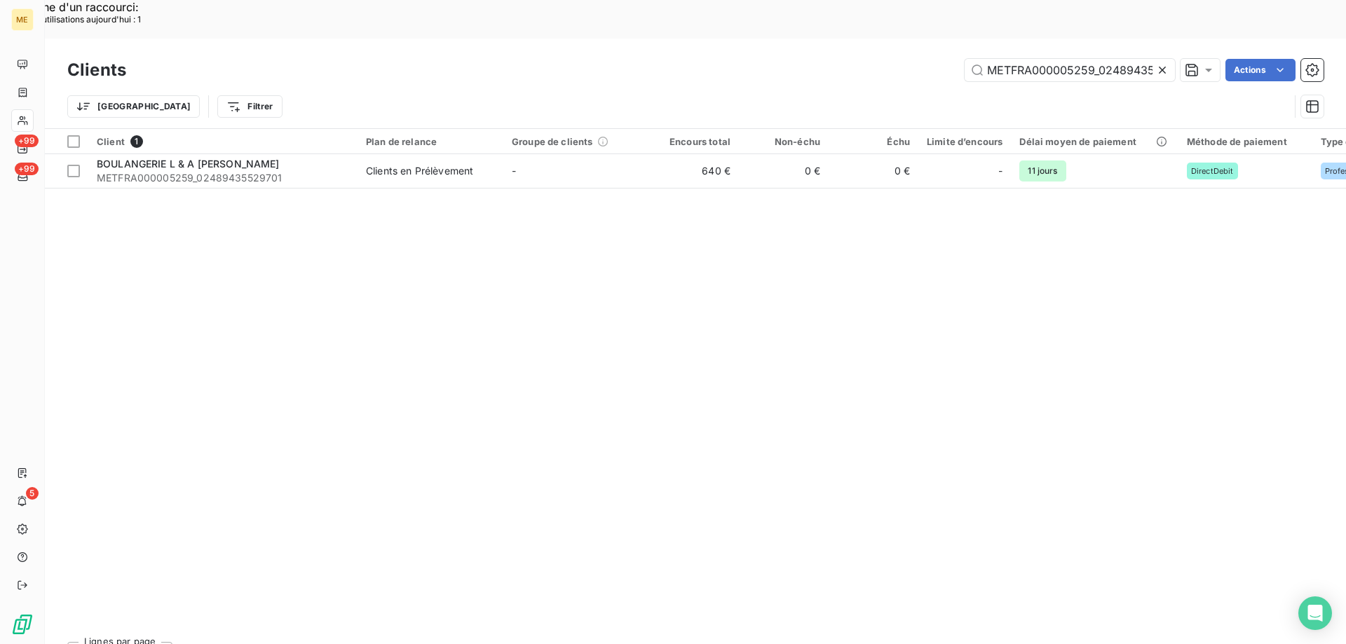
scroll to position [0, 41]
click at [1002, 59] on input "METFRA000005259_02489435529701" at bounding box center [1069, 70] width 210 height 22
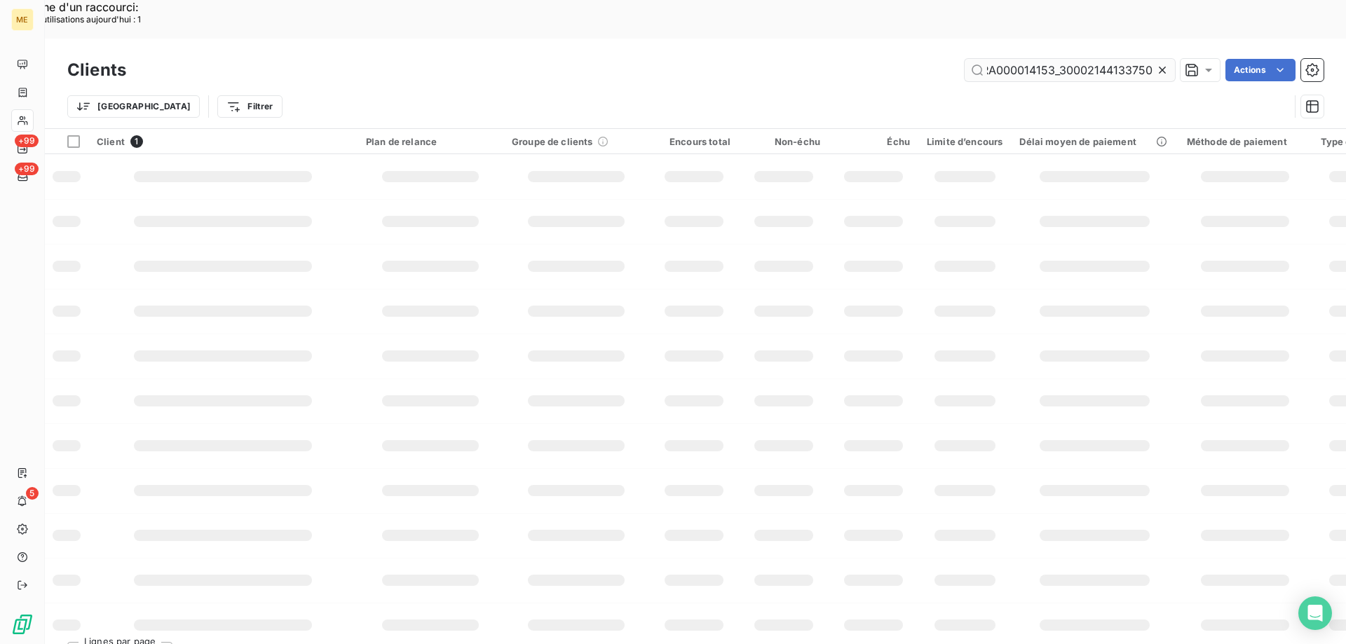
scroll to position [0, 35]
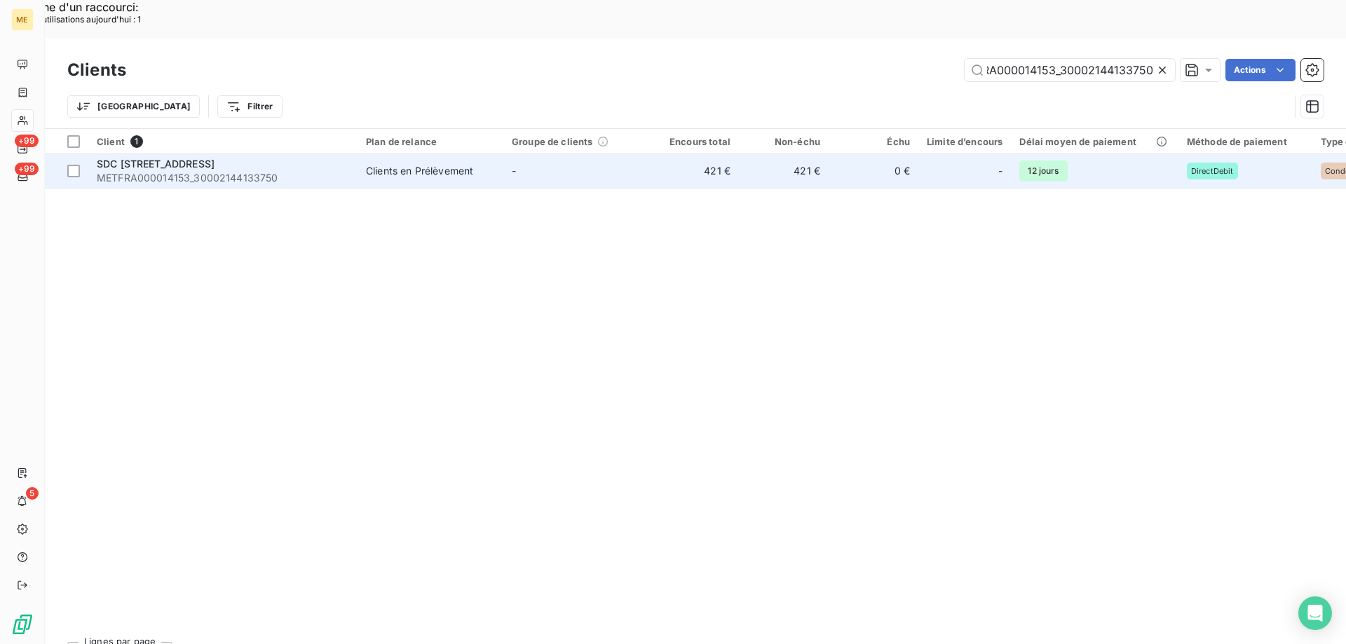
type input "METFRA000014153_30002144133750"
click at [158, 171] on span "METFRA000014153_30002144133750" at bounding box center [223, 178] width 252 height 14
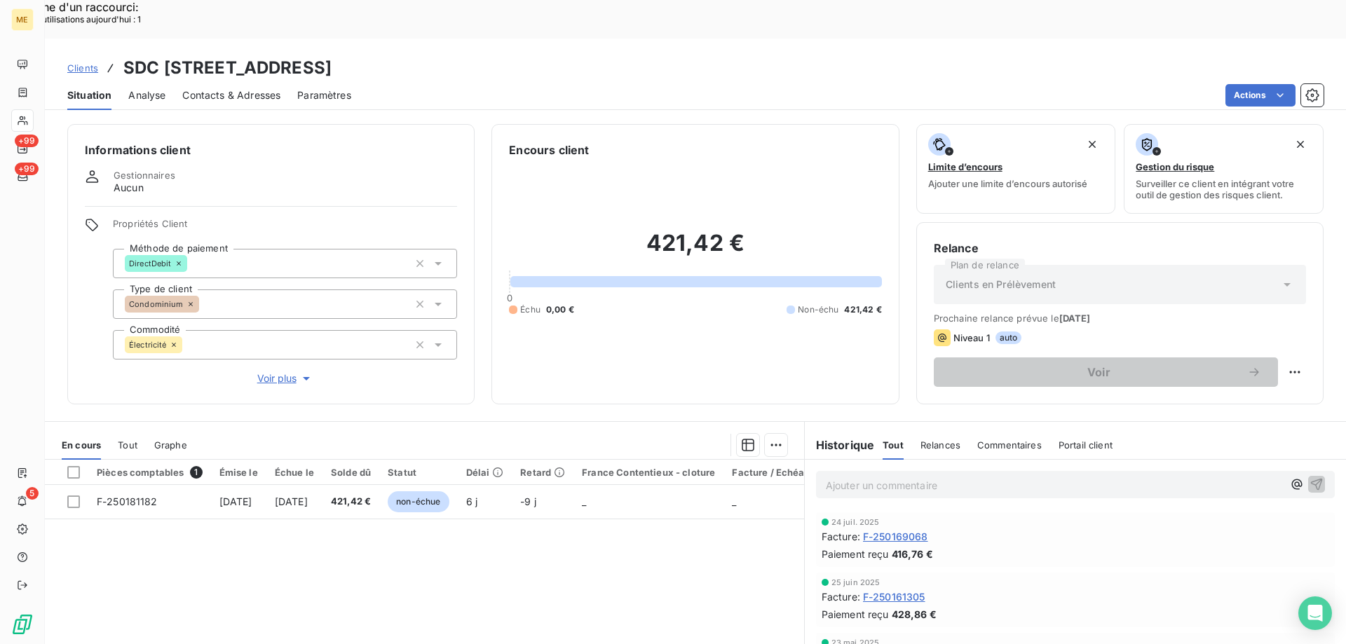
click at [272, 371] on span "Voir plus" at bounding box center [285, 378] width 56 height 14
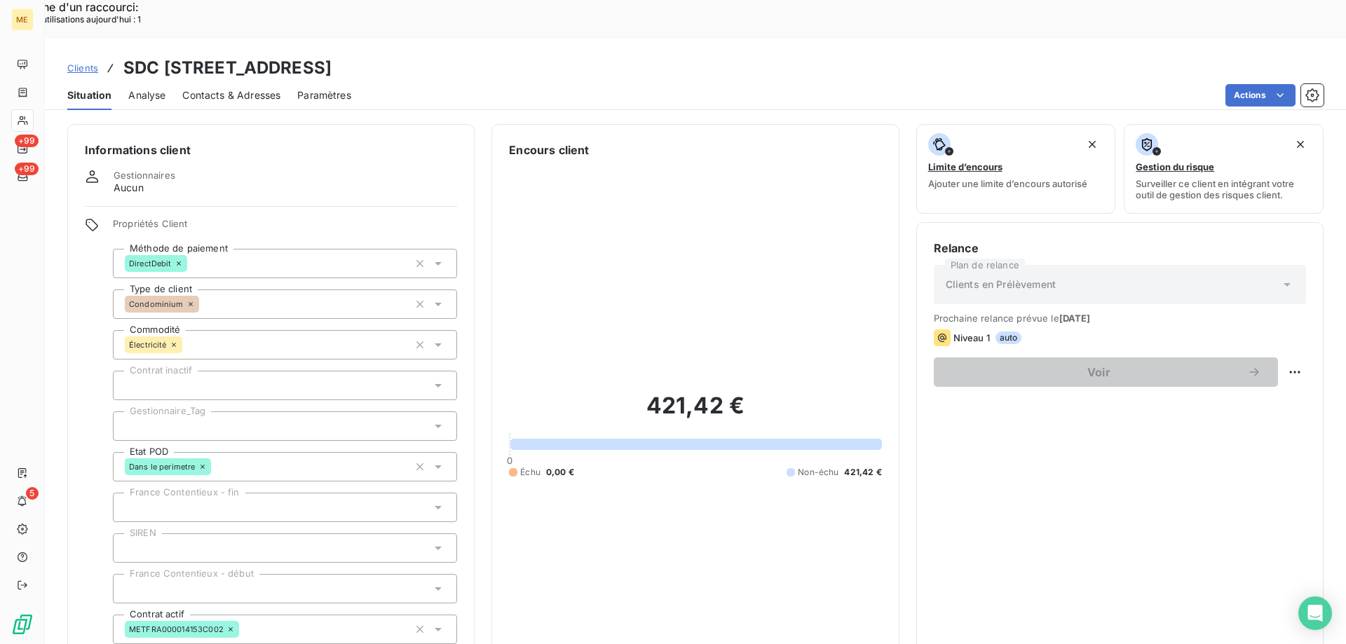
click at [213, 411] on div at bounding box center [285, 425] width 344 height 29
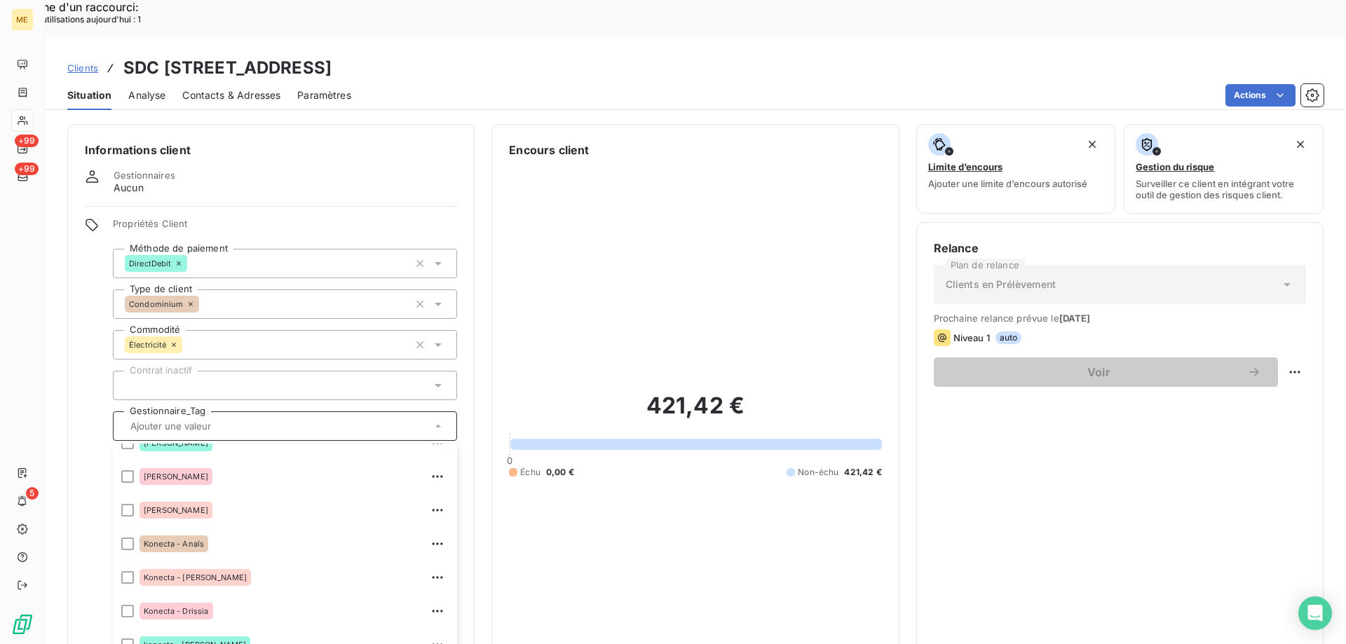
scroll to position [210, 0]
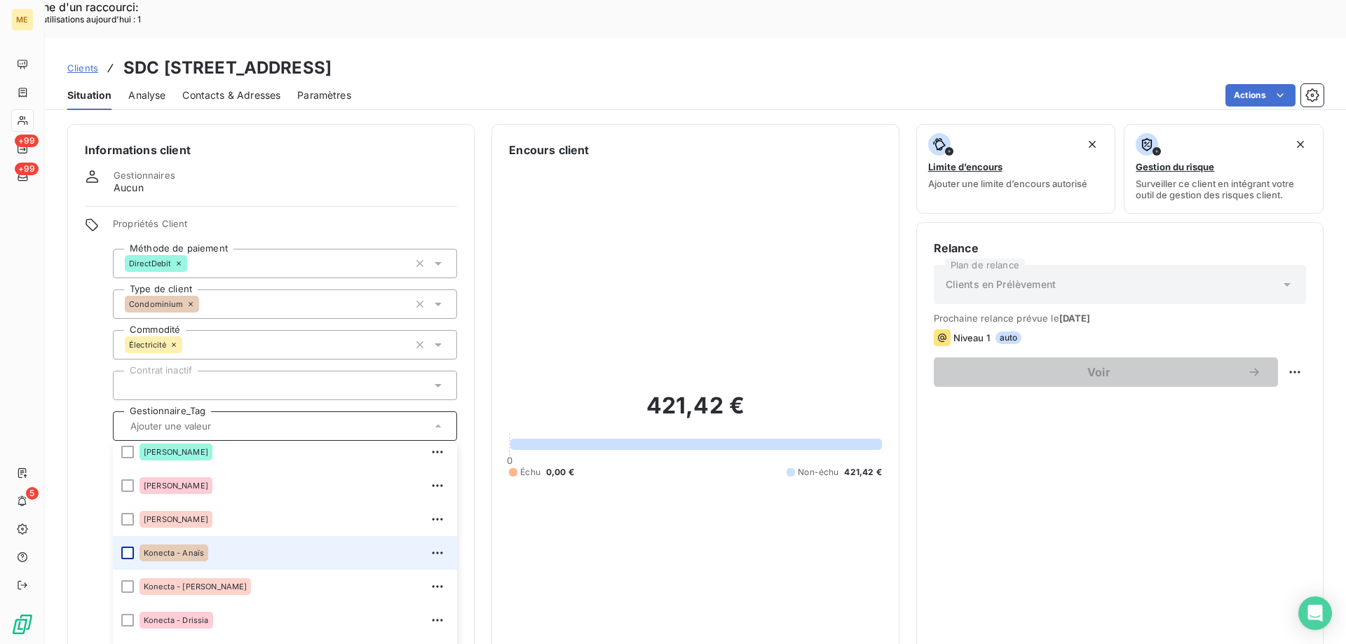
click at [128, 547] on div at bounding box center [127, 553] width 13 height 13
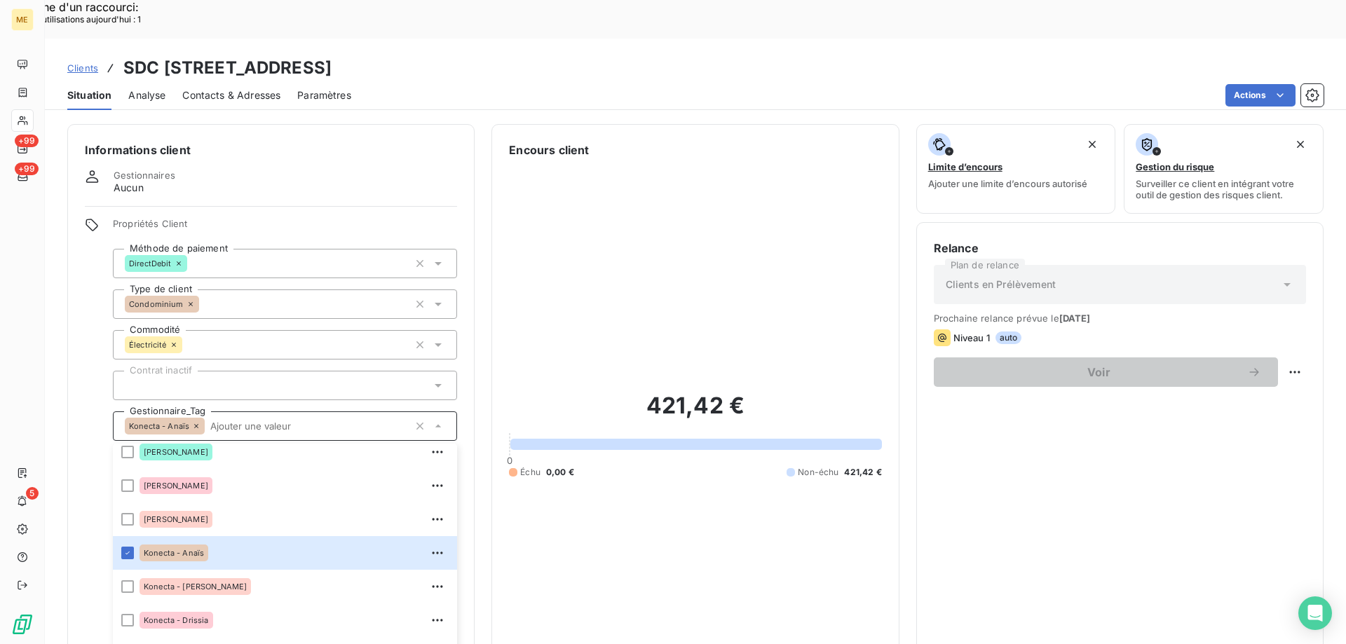
click at [83, 62] on span "Clients" at bounding box center [82, 67] width 31 height 11
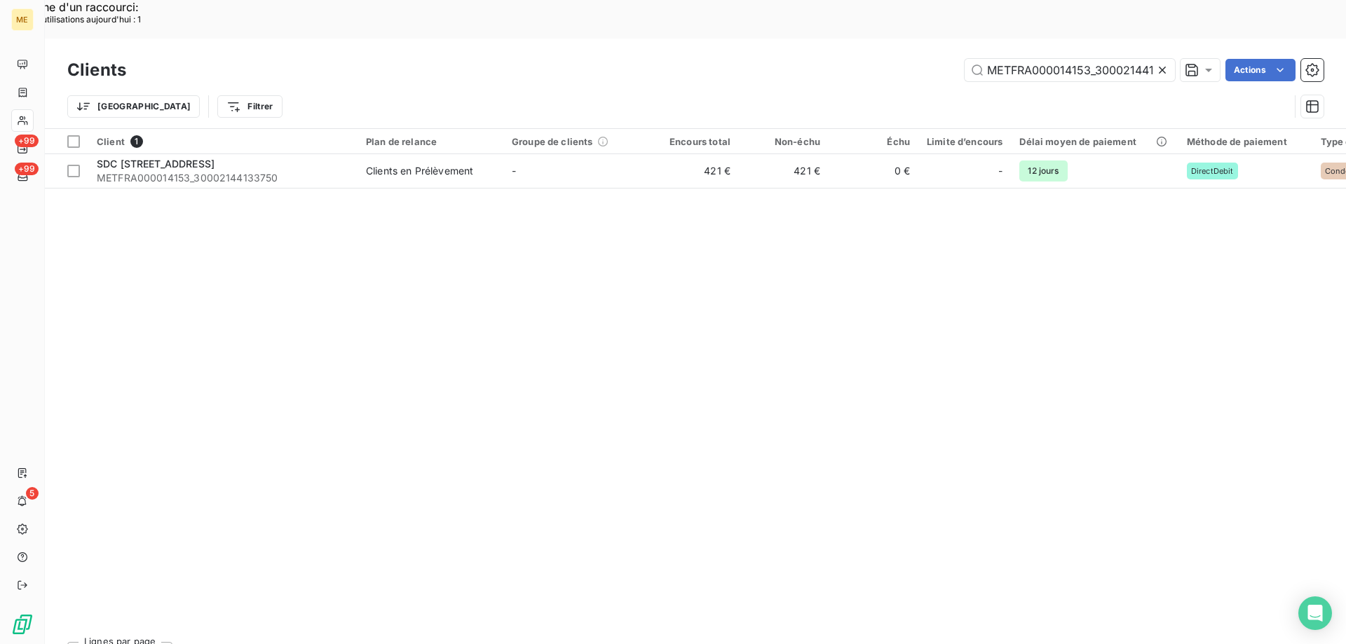
scroll to position [0, 35]
click at [1040, 59] on input "METFRA000014153_30002144133750" at bounding box center [1069, 70] width 210 height 22
click at [1039, 59] on input "METFRA000014153_30002144133750" at bounding box center [1069, 70] width 210 height 22
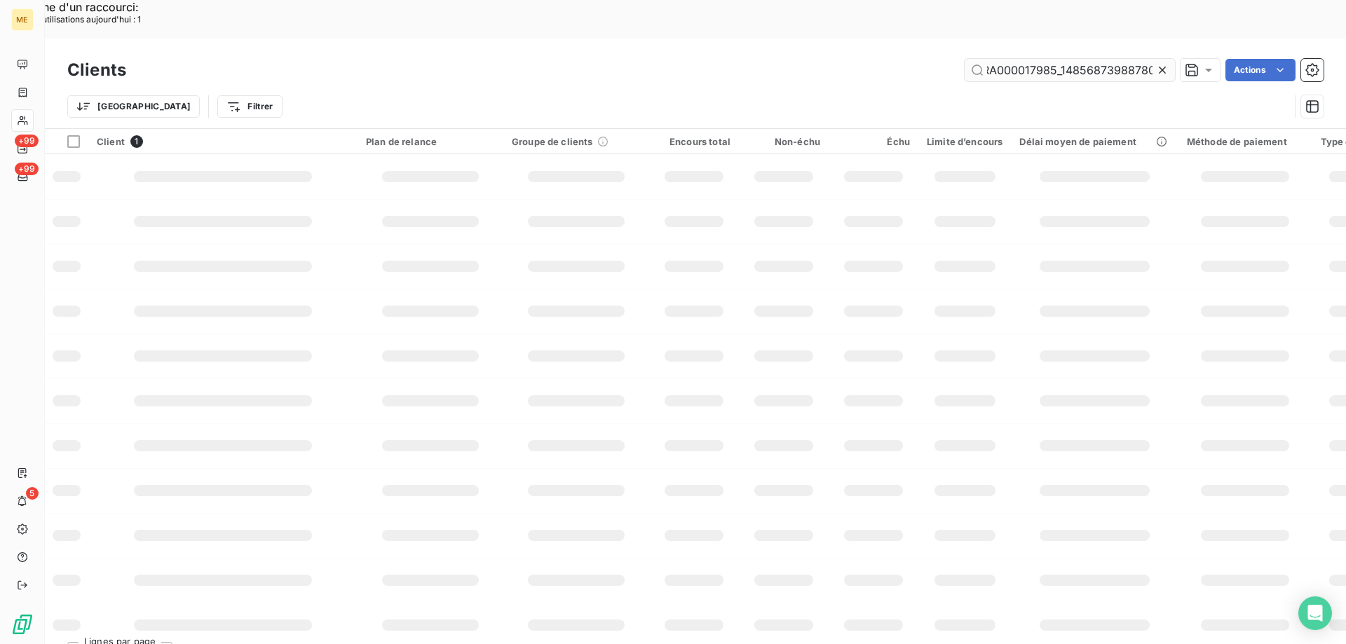
scroll to position [0, 37]
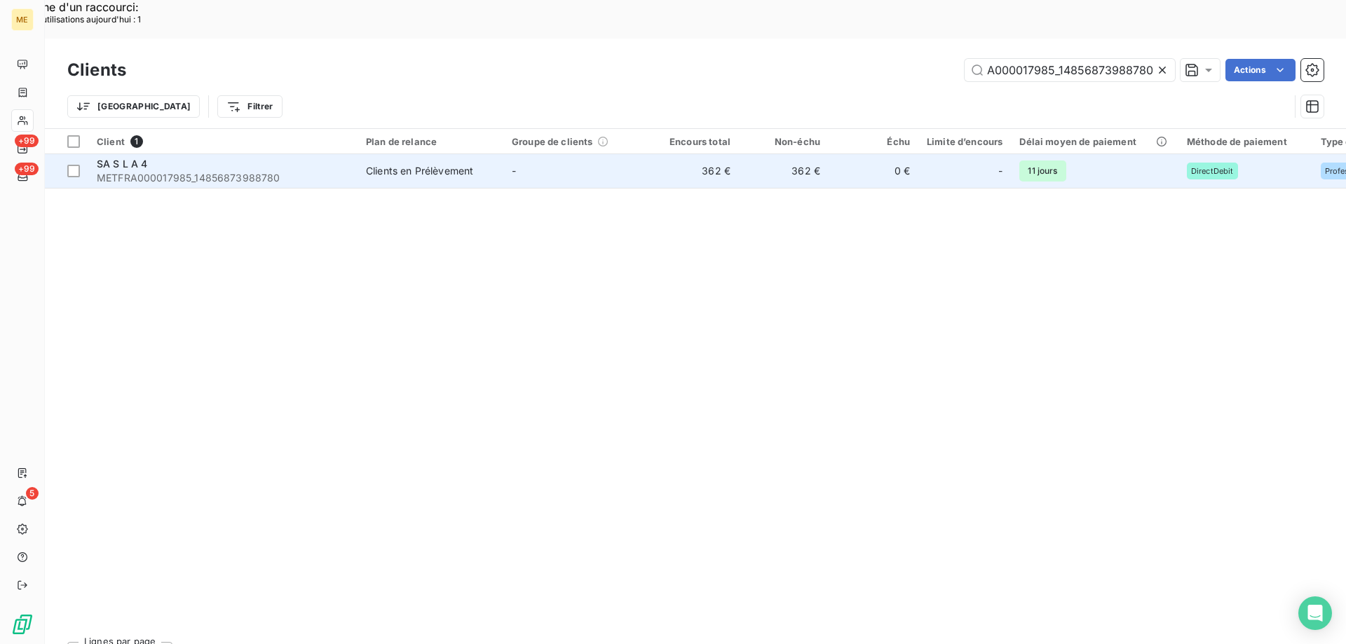
type input "METFRA000017985_14856873988780"
click at [179, 171] on span "METFRA000017985_14856873988780" at bounding box center [223, 178] width 252 height 14
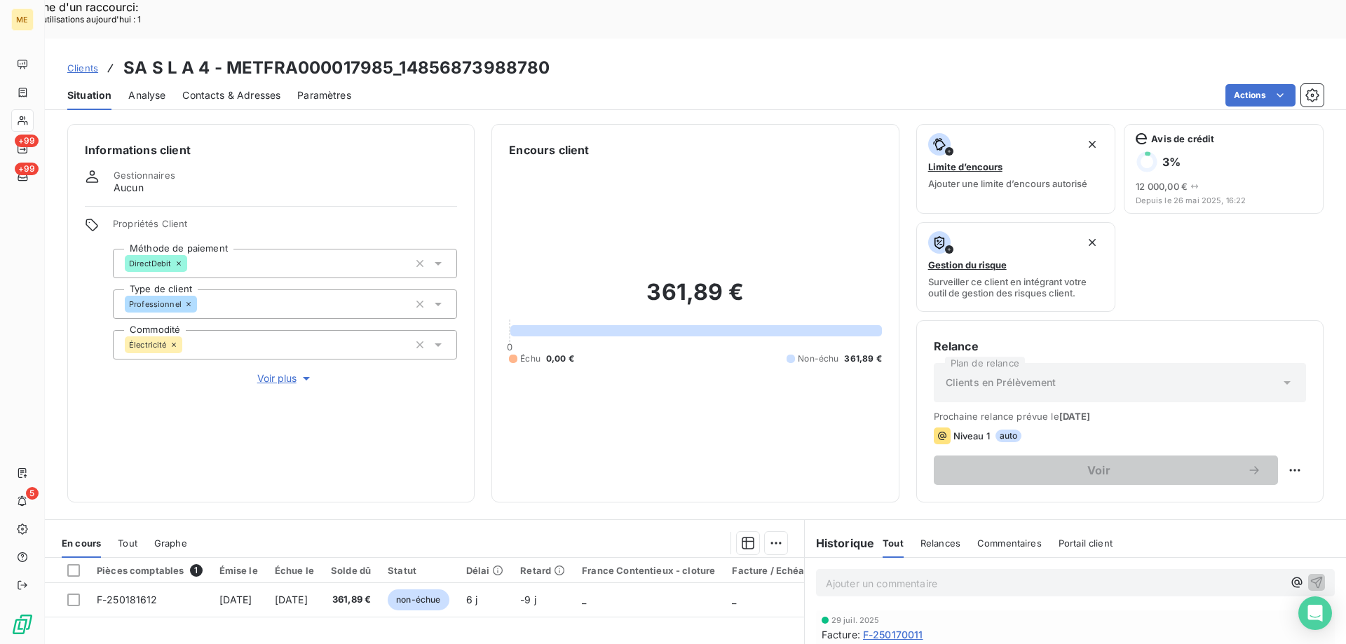
click at [259, 371] on span "Voir plus" at bounding box center [285, 378] width 56 height 14
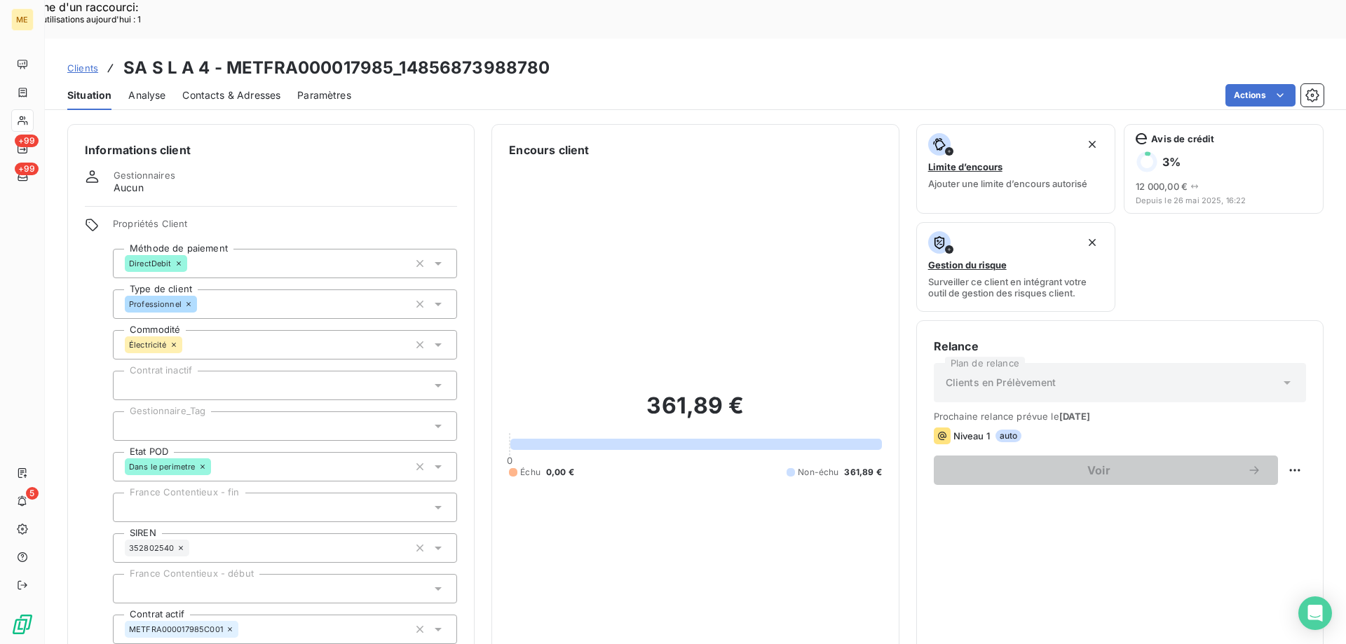
click at [196, 411] on div at bounding box center [285, 425] width 344 height 29
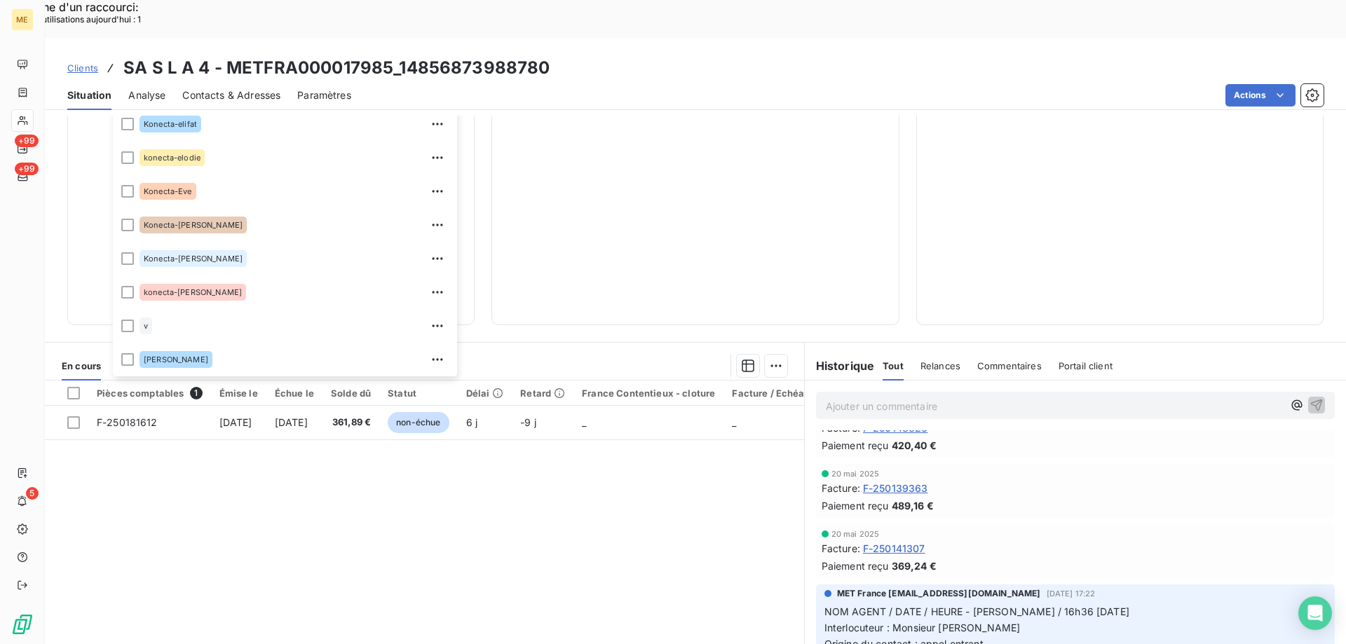
scroll to position [349, 0]
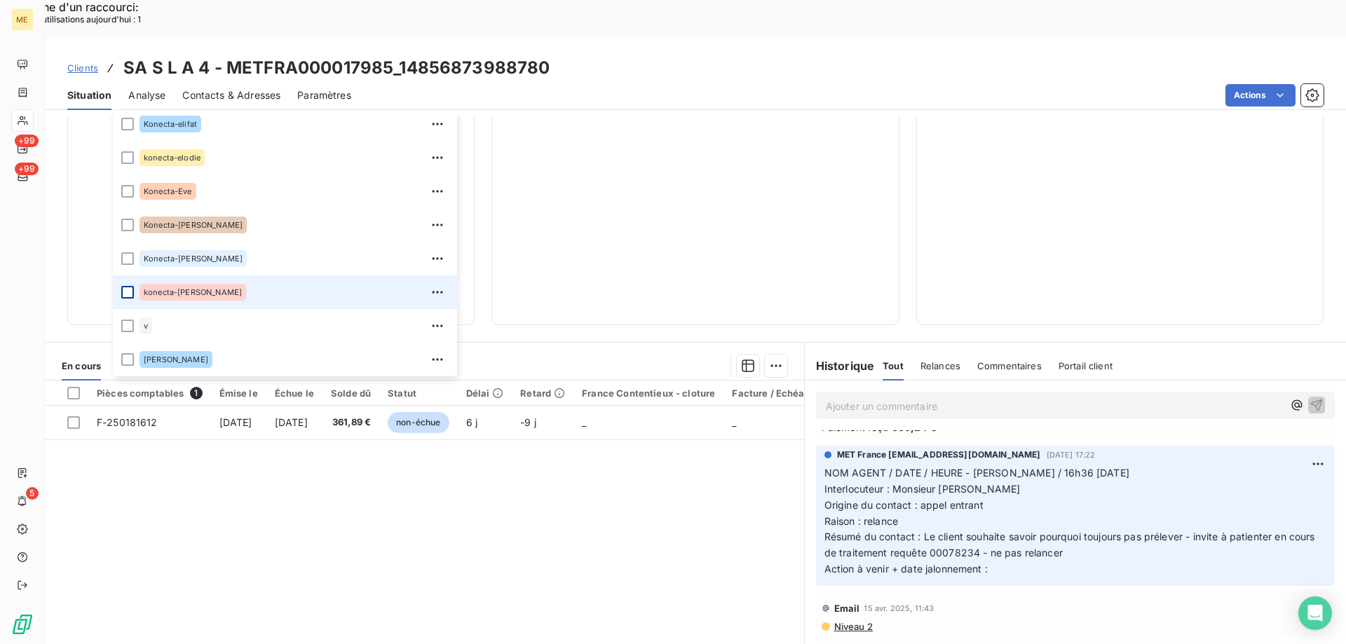
click at [128, 286] on div at bounding box center [127, 292] width 13 height 13
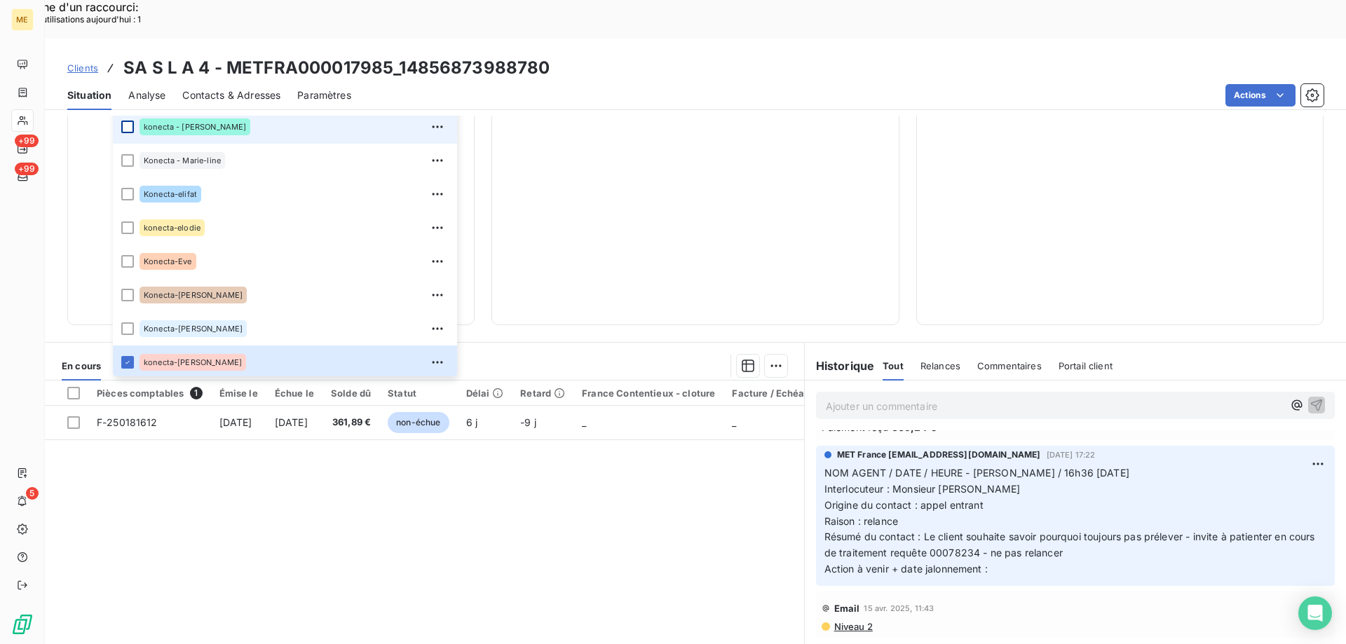
click at [127, 110] on li "konecta - lisa" at bounding box center [285, 127] width 344 height 34
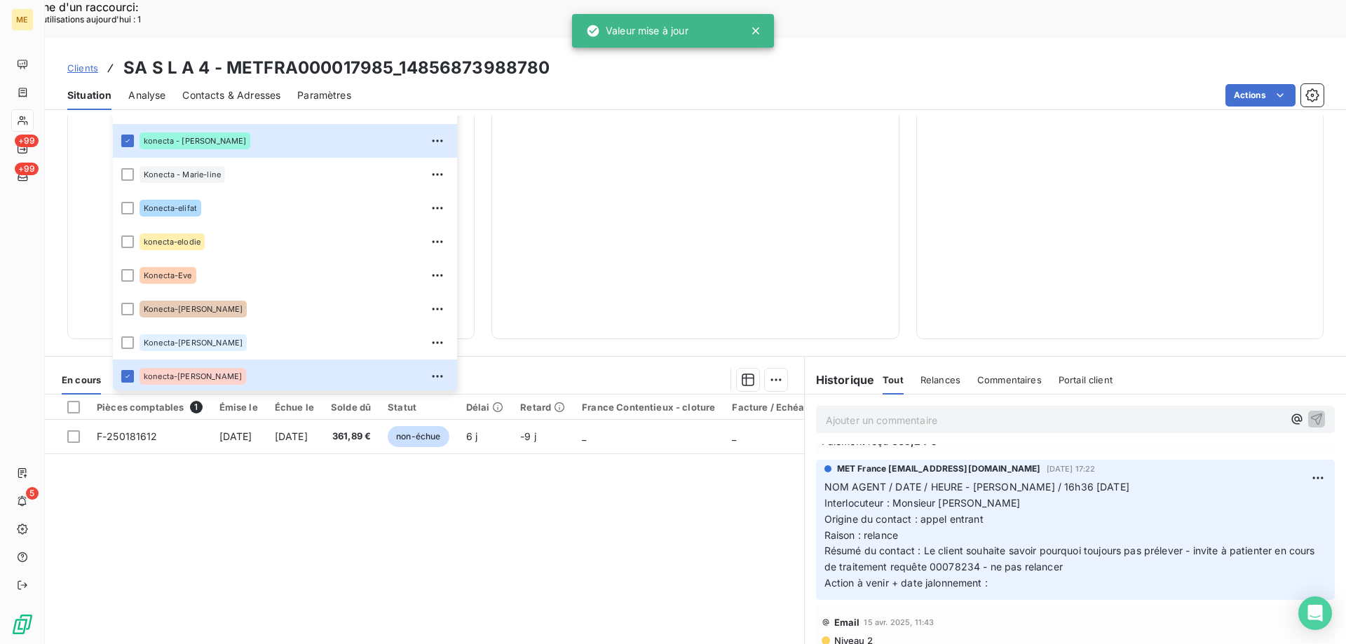
click at [86, 62] on span "Clients" at bounding box center [82, 67] width 31 height 11
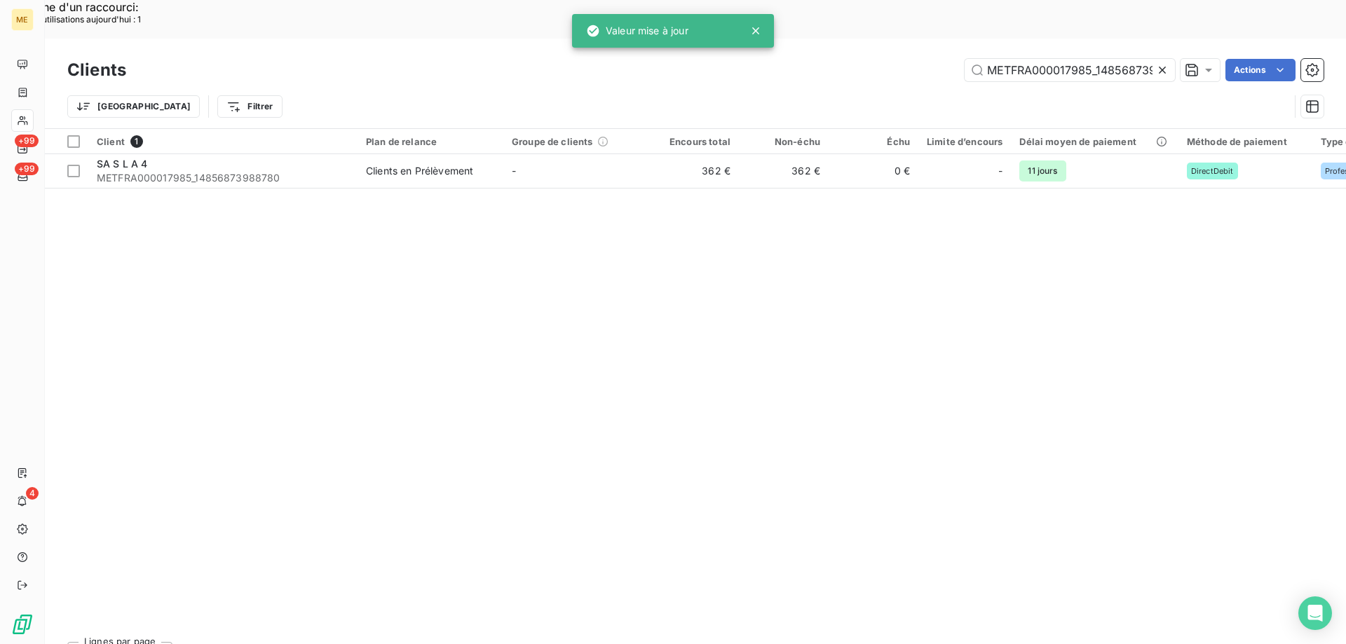
scroll to position [0, 37]
click at [1073, 59] on input "METFRA000017985_14856873988780" at bounding box center [1069, 70] width 210 height 22
click at [1072, 59] on input "METFRA000017985_14856873988780" at bounding box center [1069, 70] width 210 height 22
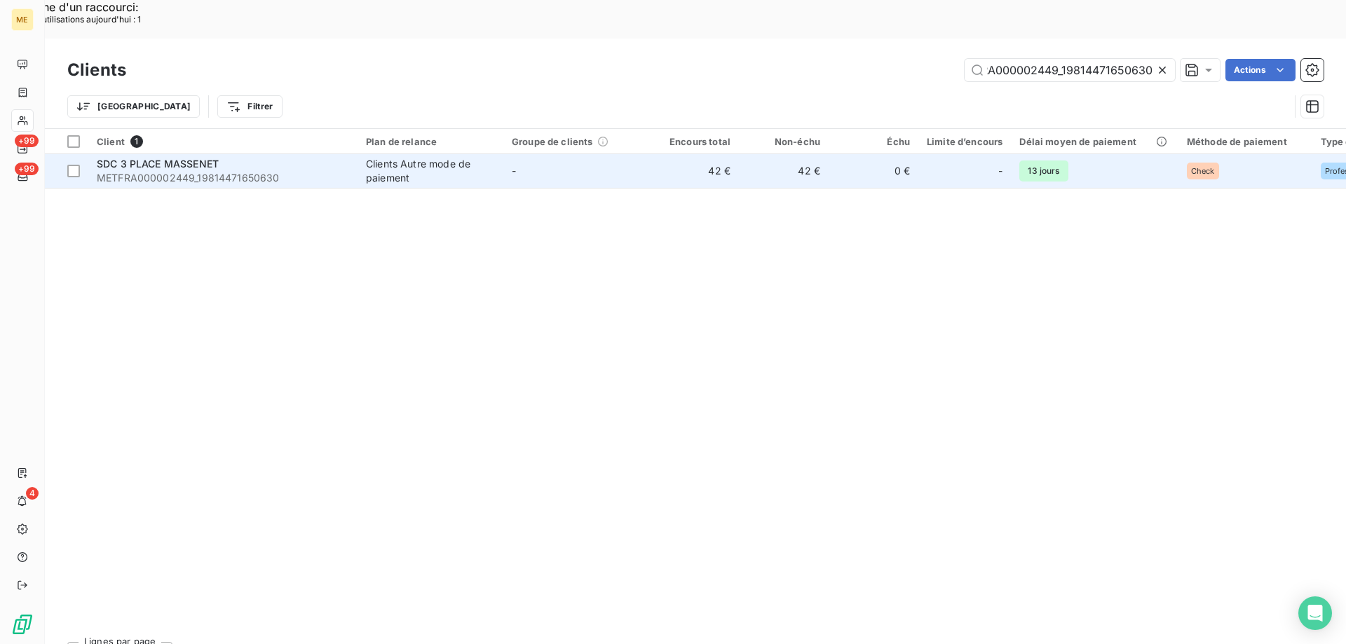
type input "METFRA000002449_19814471650630"
click at [176, 158] on span "SDC 3 PLACE MASSENET" at bounding box center [158, 164] width 122 height 12
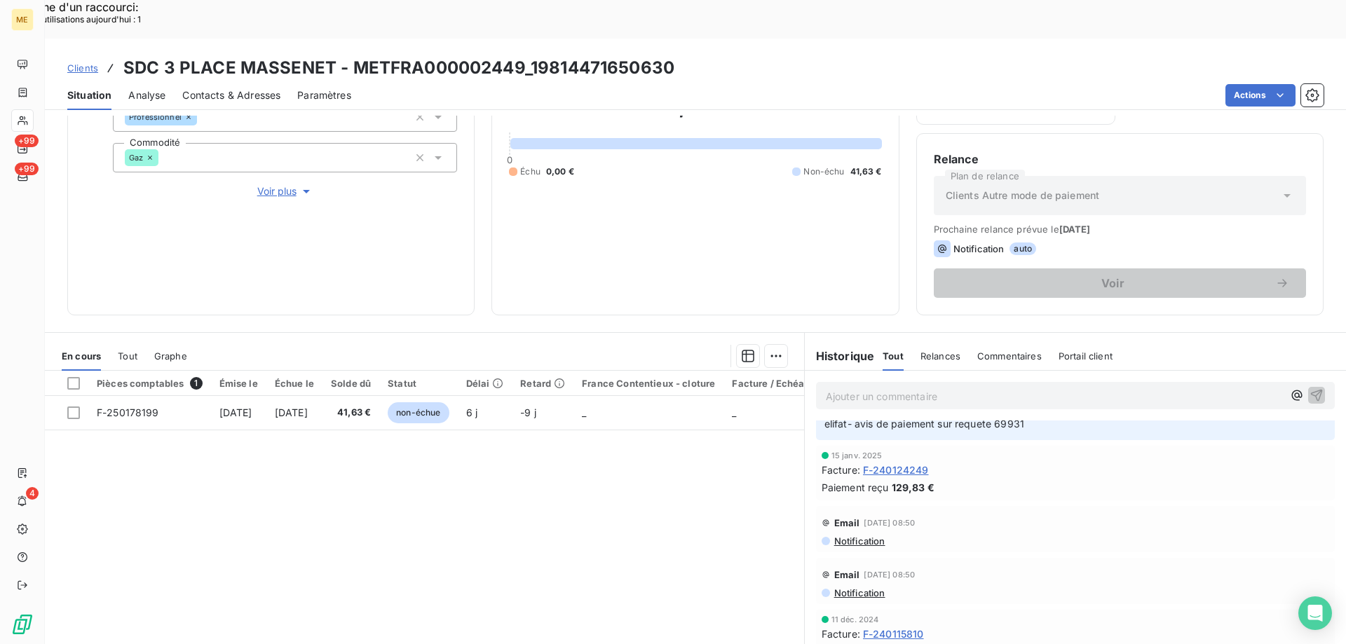
scroll to position [828, 0]
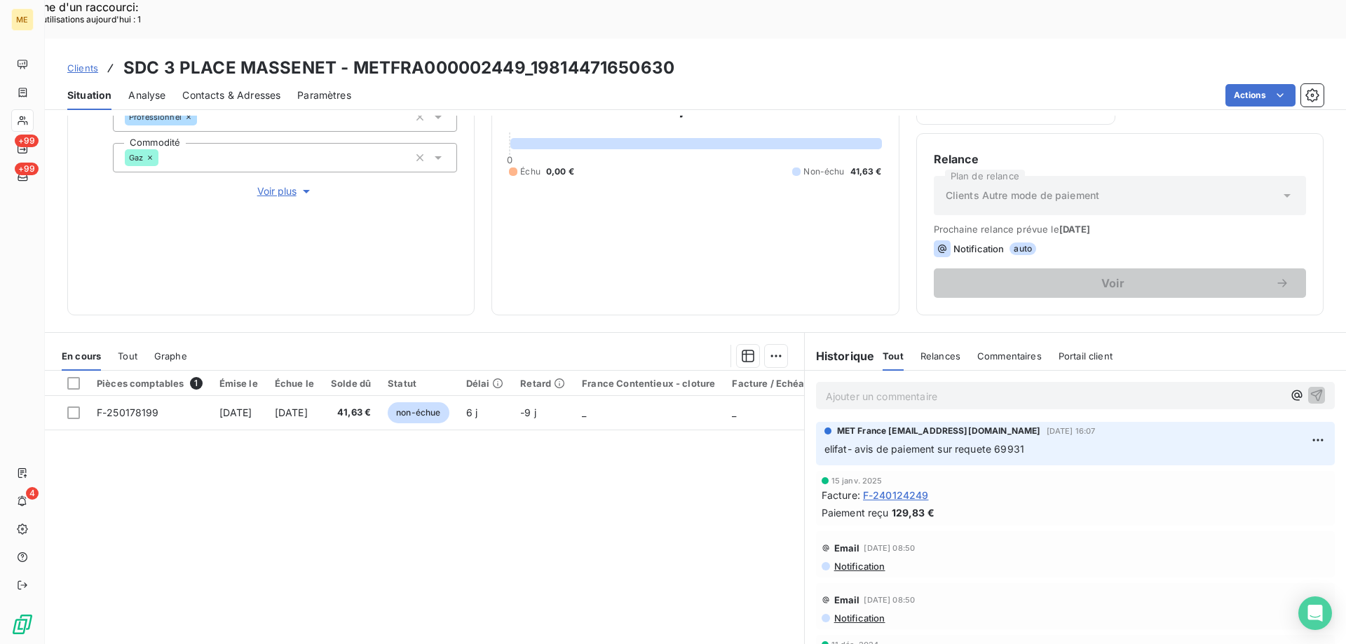
click at [273, 184] on span "Voir plus" at bounding box center [285, 191] width 56 height 14
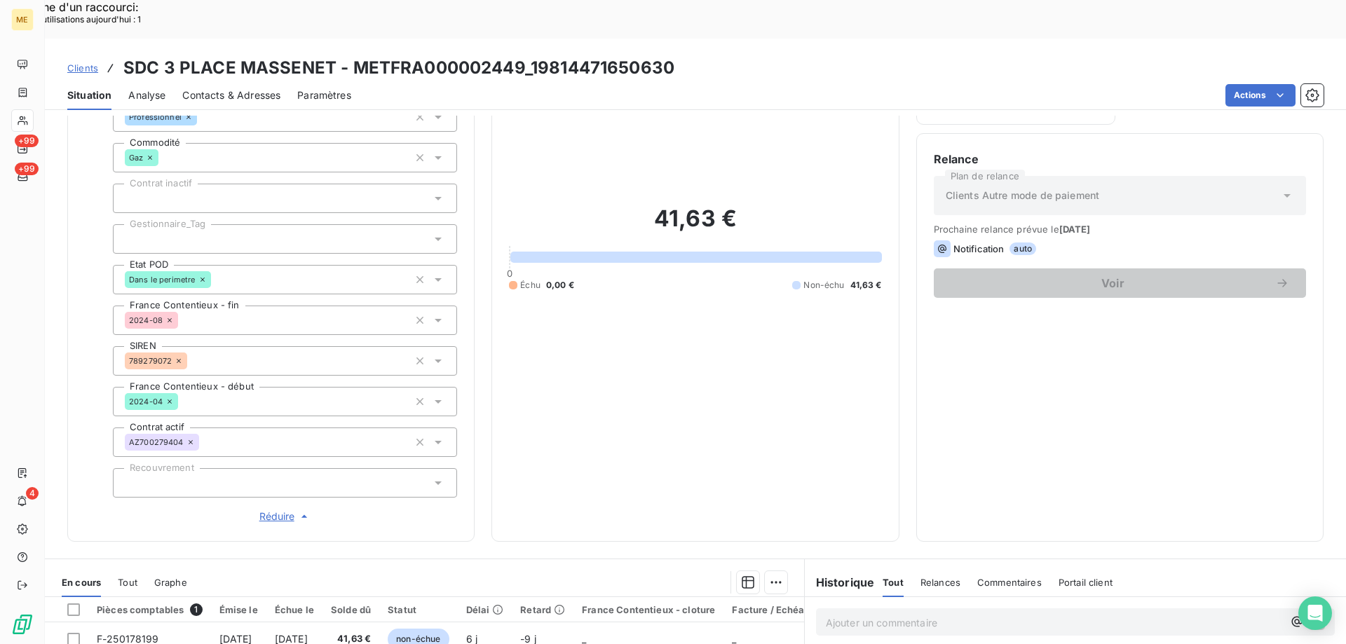
click at [176, 224] on div at bounding box center [285, 238] width 344 height 29
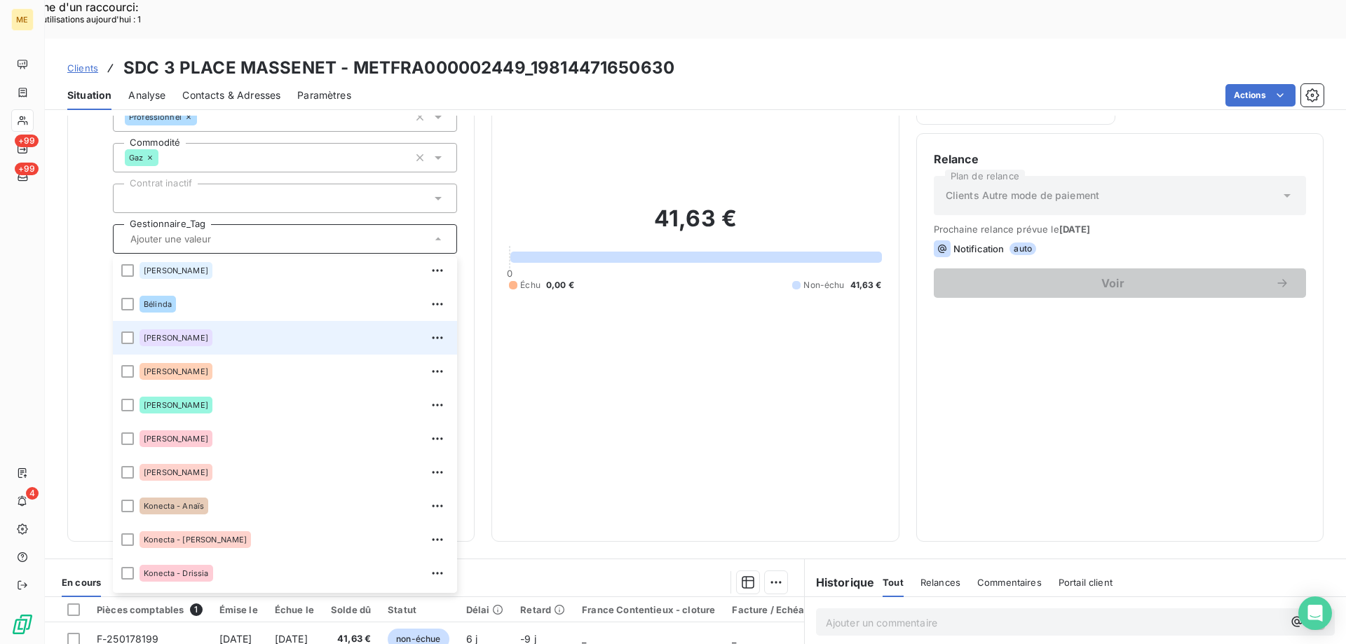
scroll to position [404, 0]
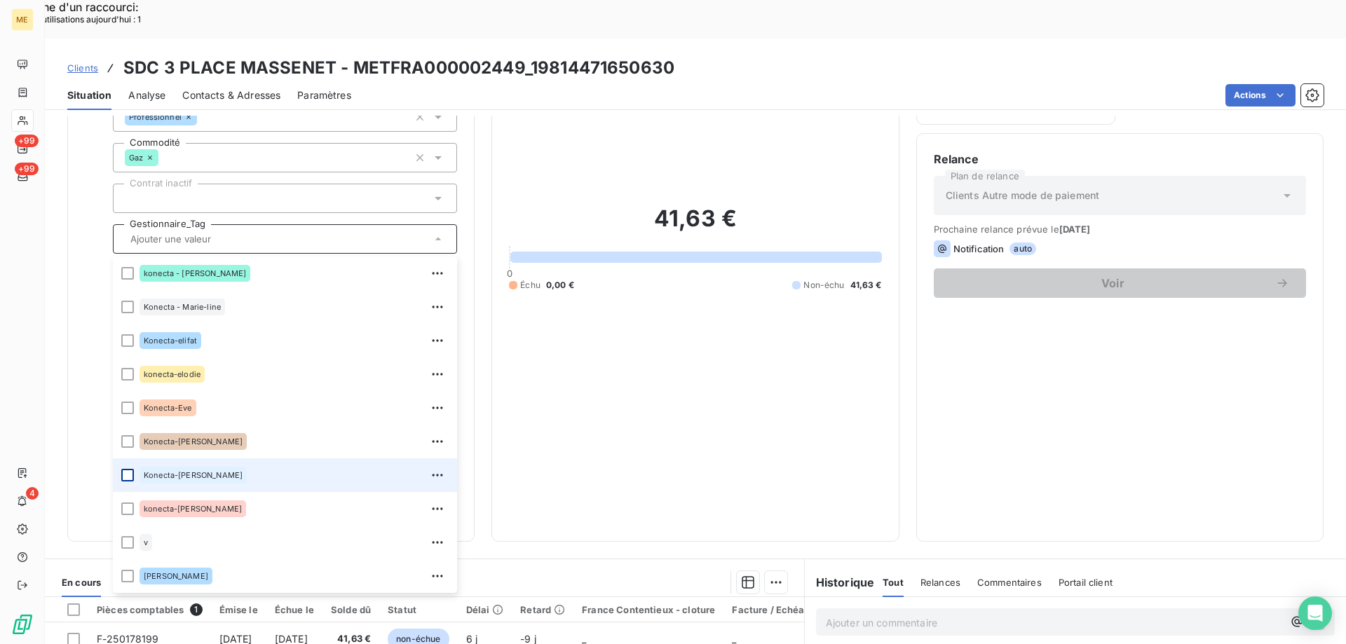
click at [128, 469] on div at bounding box center [127, 475] width 13 height 13
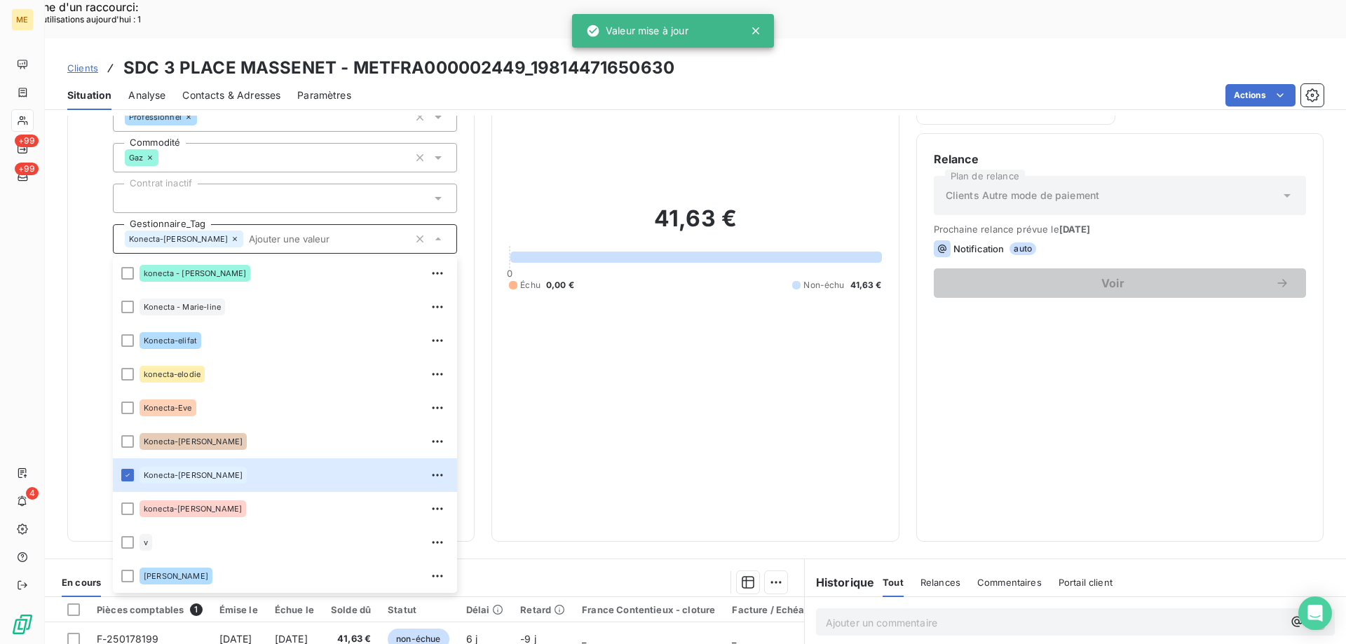
click at [84, 62] on span "Clients" at bounding box center [82, 67] width 31 height 11
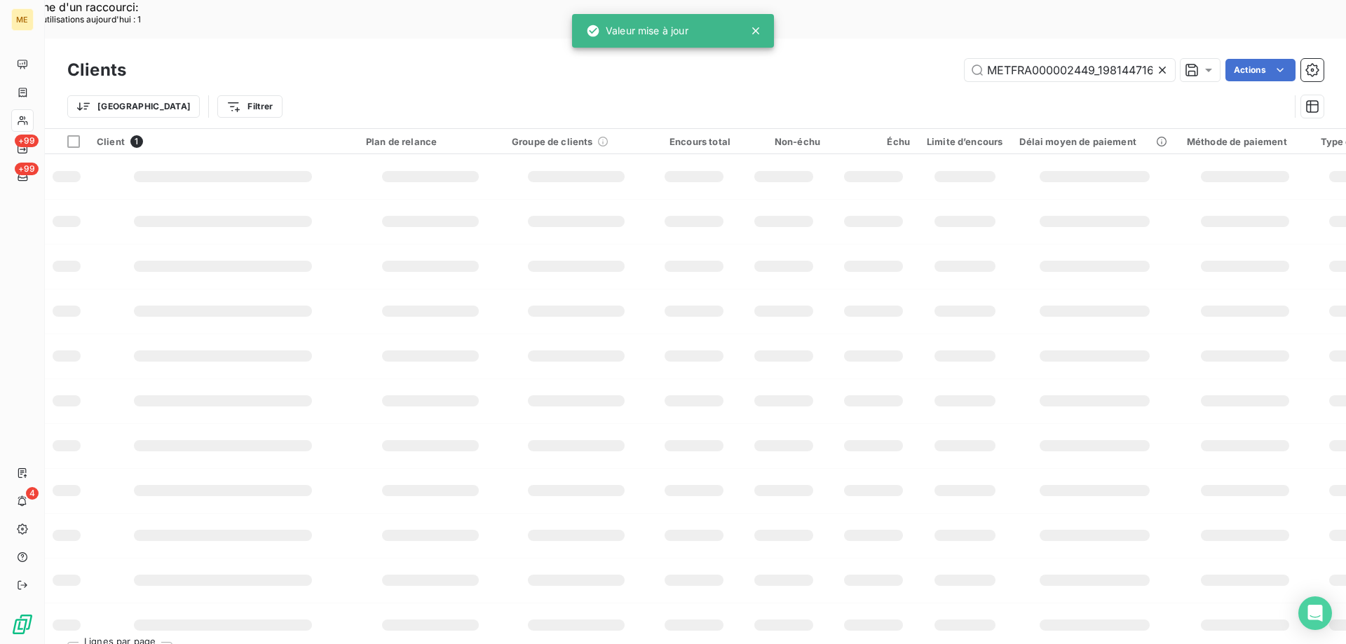
scroll to position [0, 37]
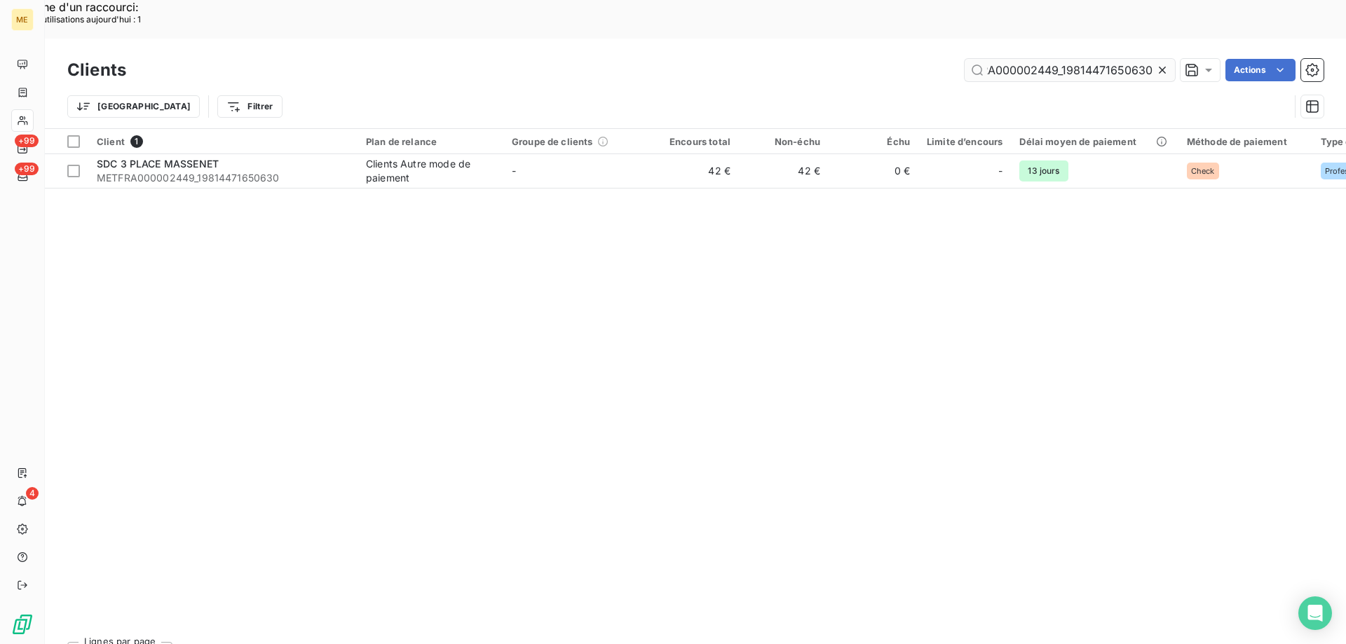
click at [1028, 59] on input "METFRA000002449_19814471650630" at bounding box center [1069, 70] width 210 height 22
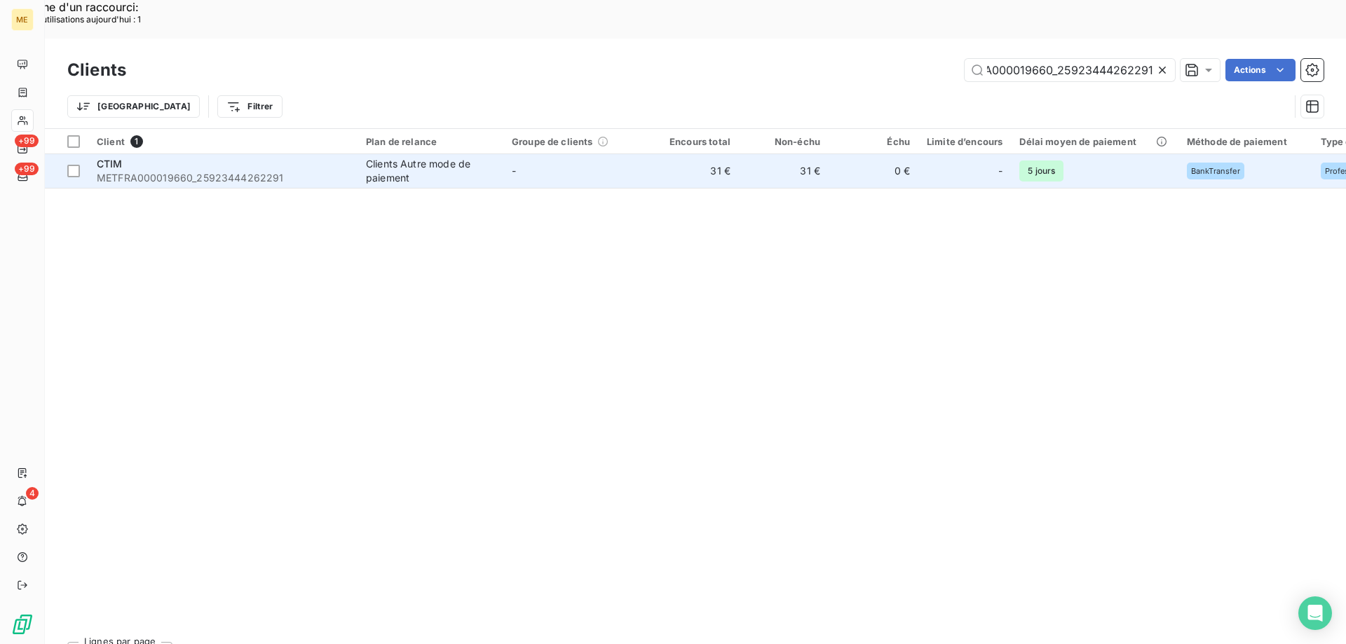
type input "METFRA000019660_25923444262291"
click at [233, 171] on span "METFRA000019660_25923444262291" at bounding box center [223, 178] width 252 height 14
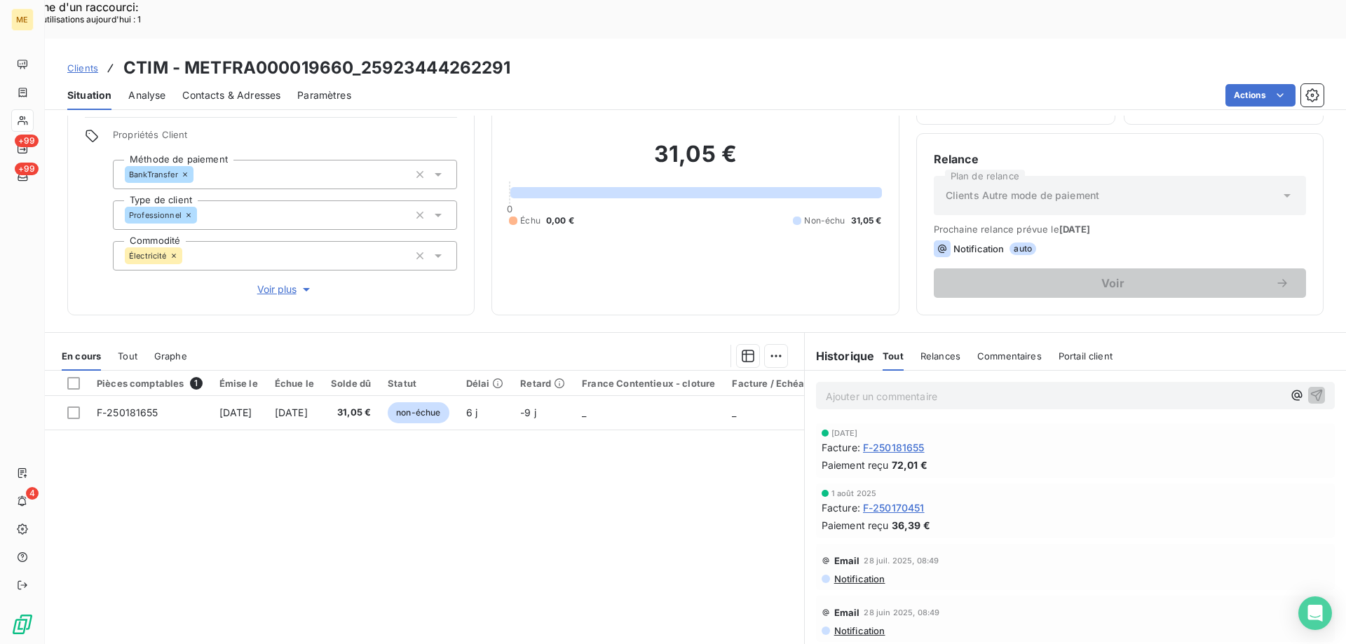
click at [271, 282] on span "Voir plus" at bounding box center [285, 289] width 56 height 14
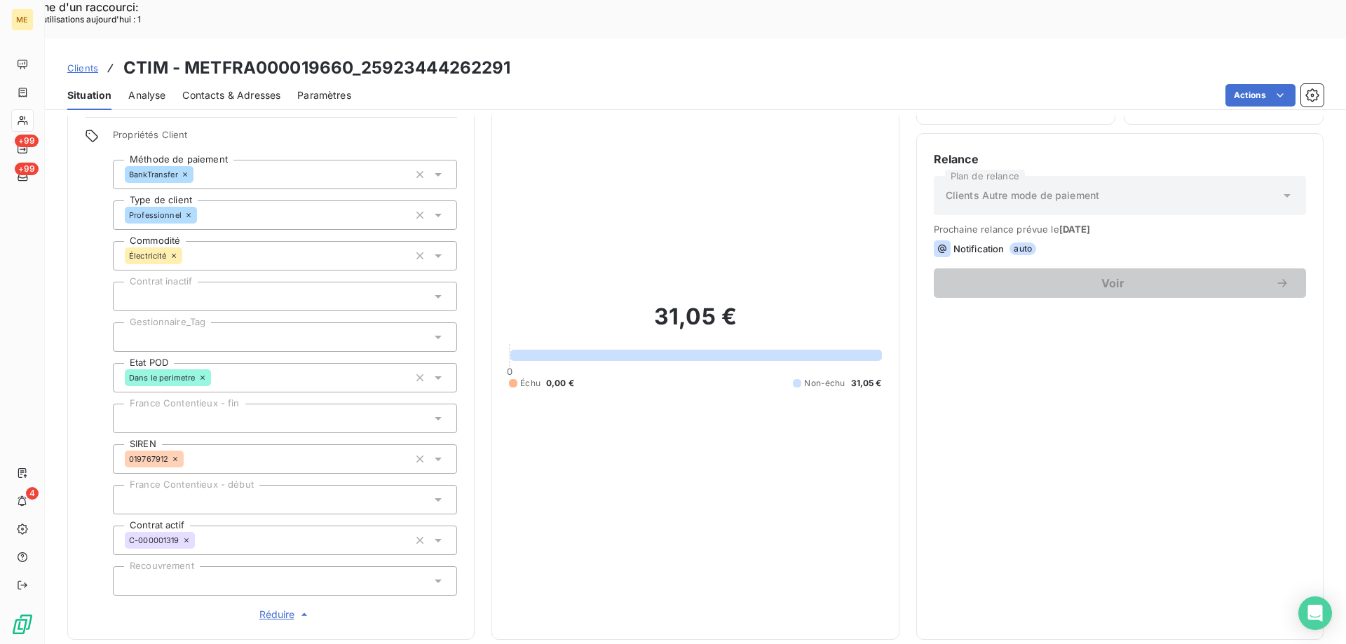
click at [219, 322] on div at bounding box center [285, 336] width 344 height 29
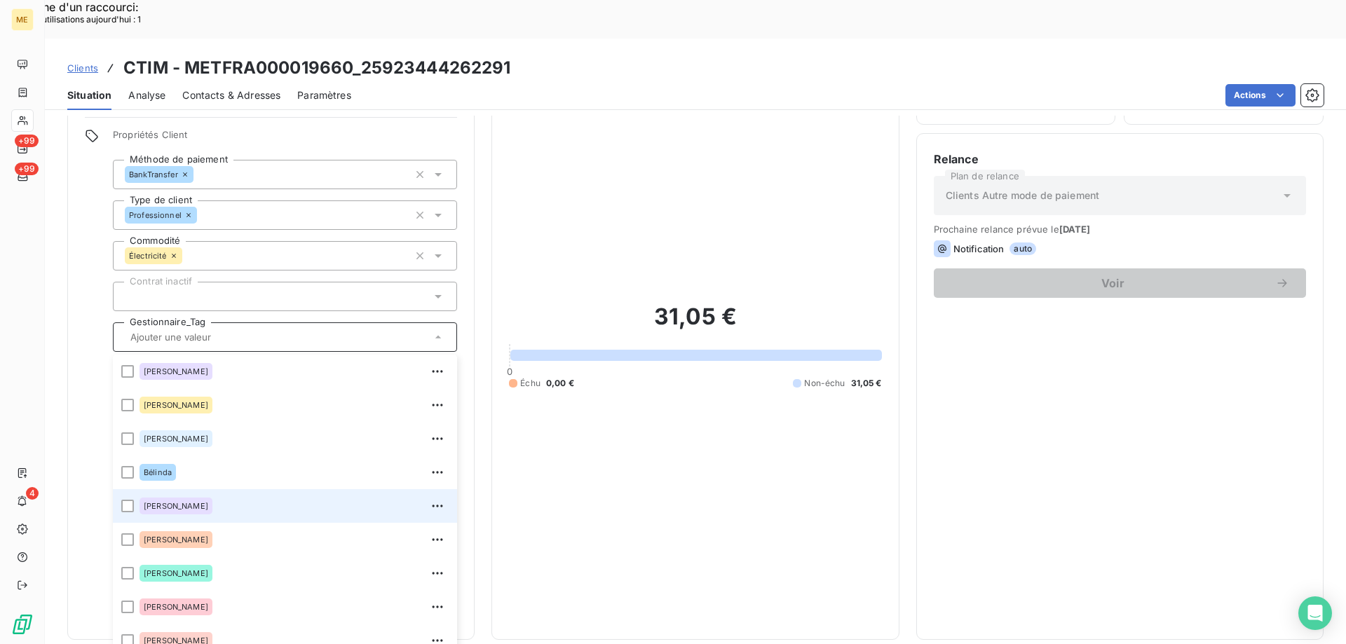
scroll to position [404, 0]
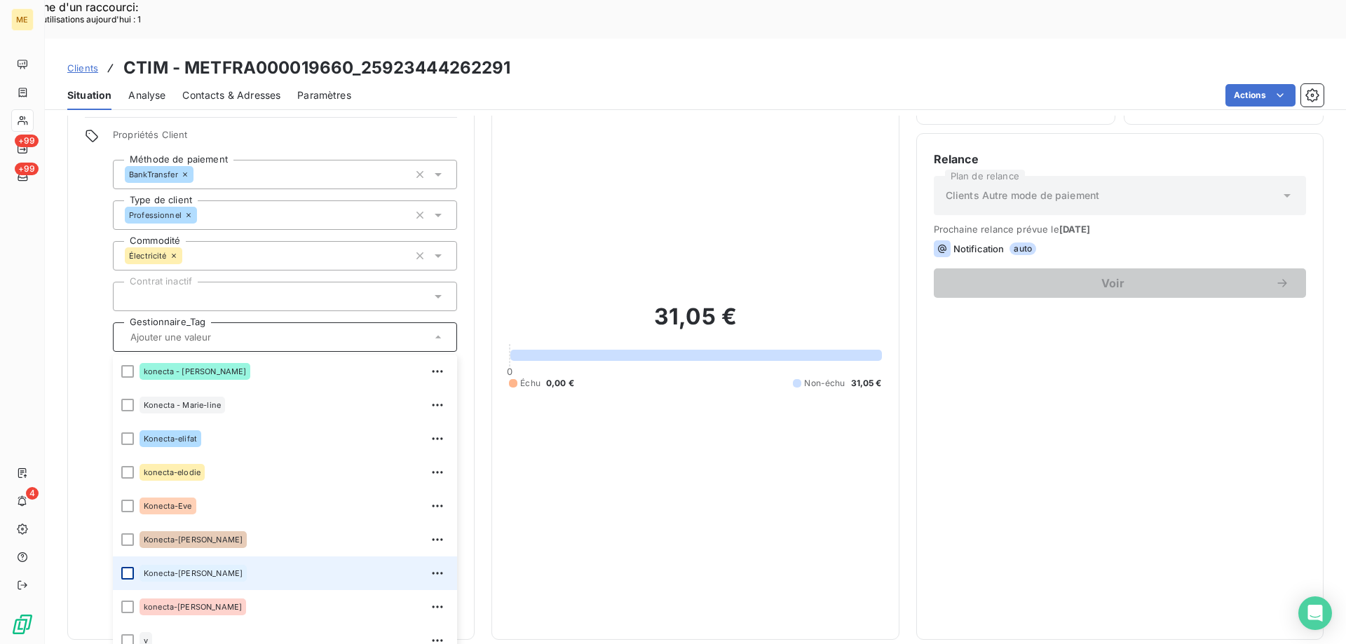
click at [130, 567] on div at bounding box center [127, 573] width 13 height 13
click at [76, 62] on span "Clients" at bounding box center [82, 67] width 31 height 11
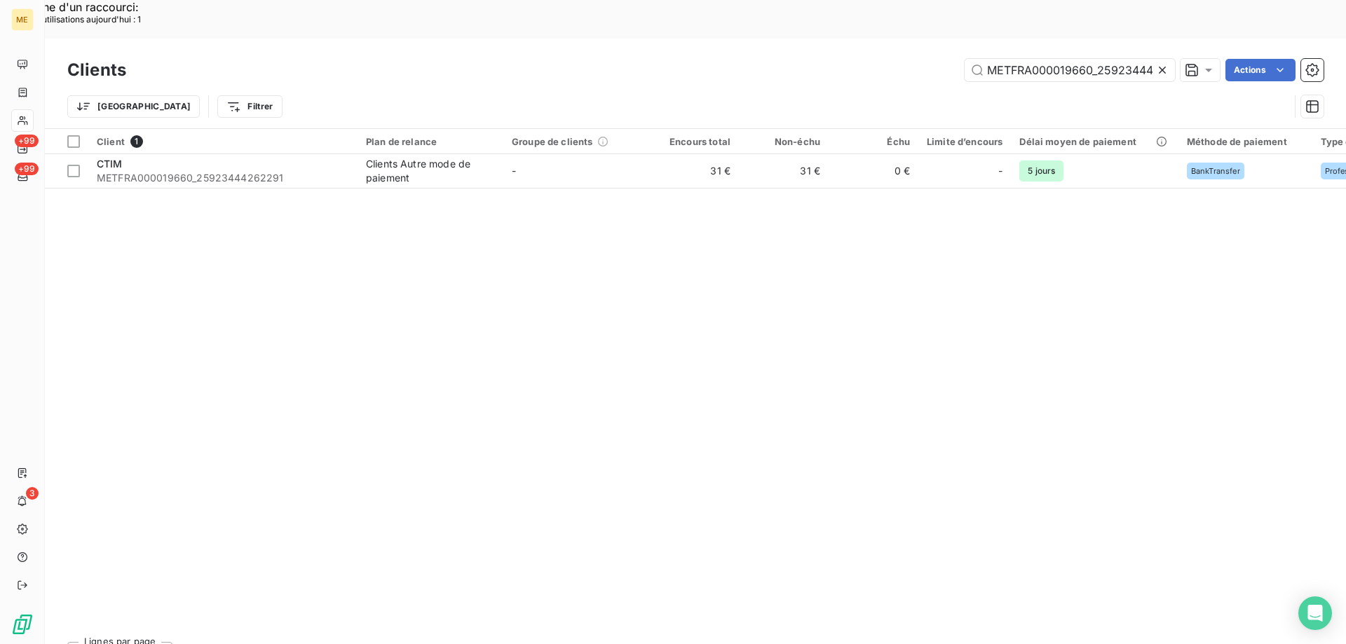
click at [1162, 63] on icon at bounding box center [1162, 70] width 14 height 14
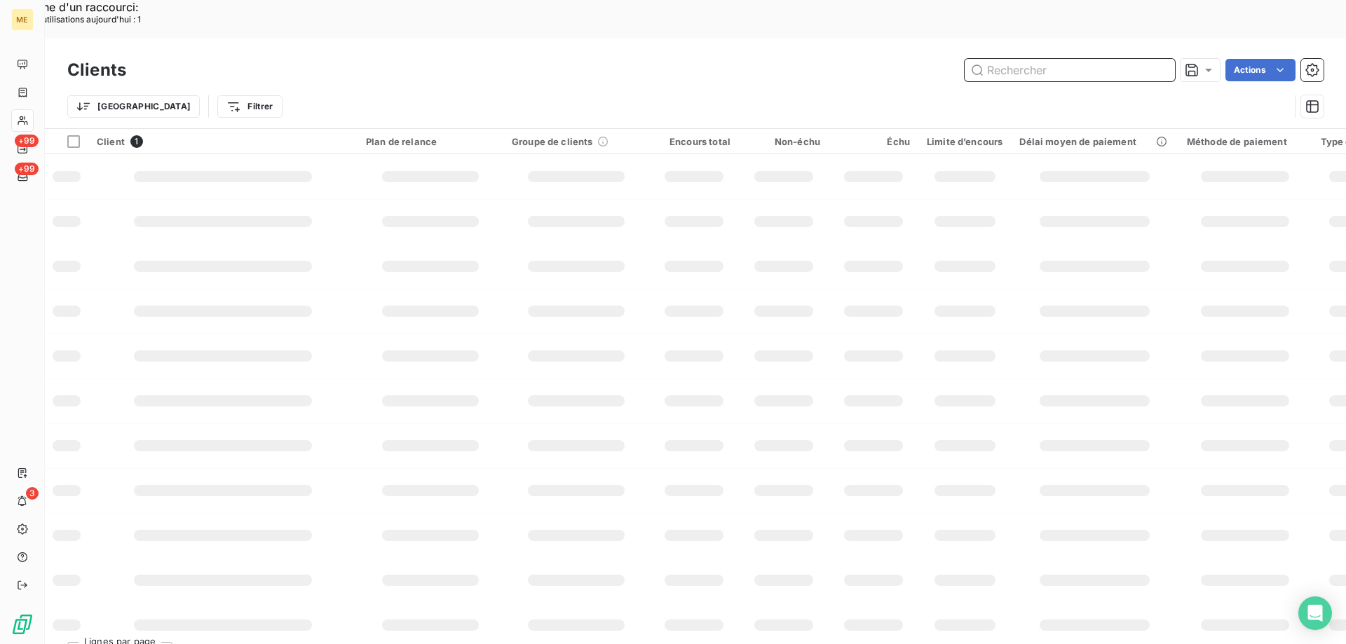
click at [1023, 59] on input "text" at bounding box center [1069, 70] width 210 height 22
type input "ose"
click at [22, 501] on icon at bounding box center [22, 501] width 11 height 11
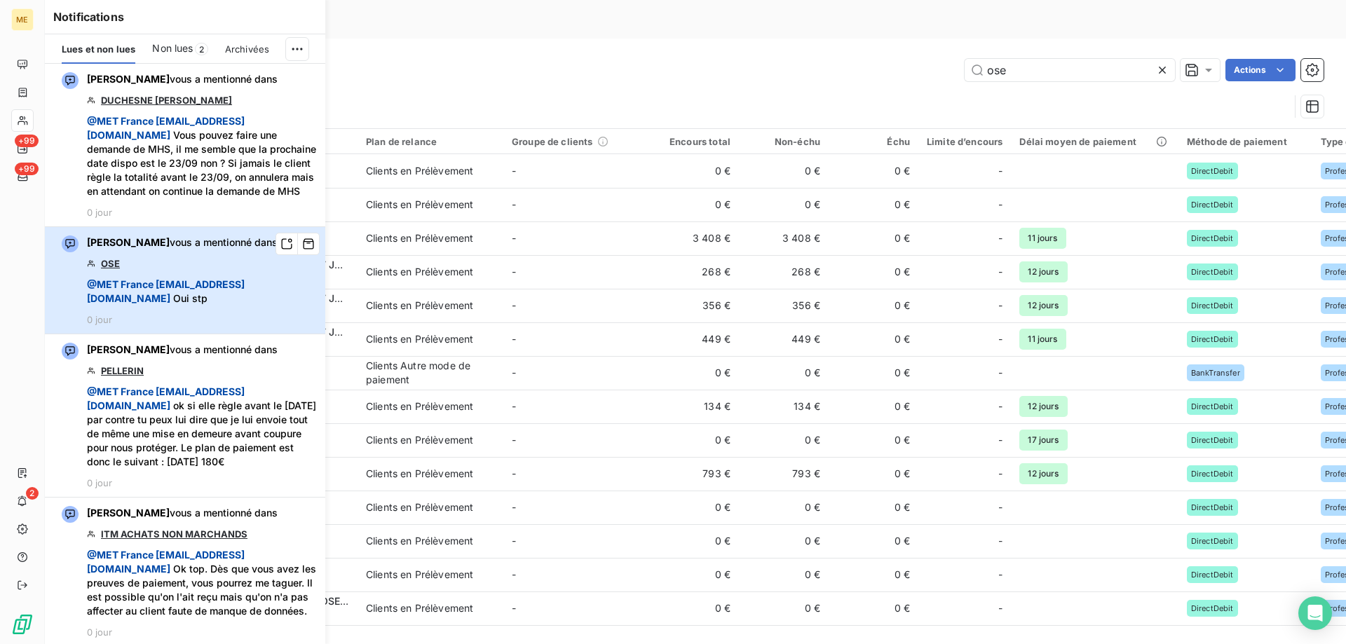
click at [203, 298] on span "@ MET France met-france@recouvrement.met.com Oui stp" at bounding box center [202, 292] width 230 height 28
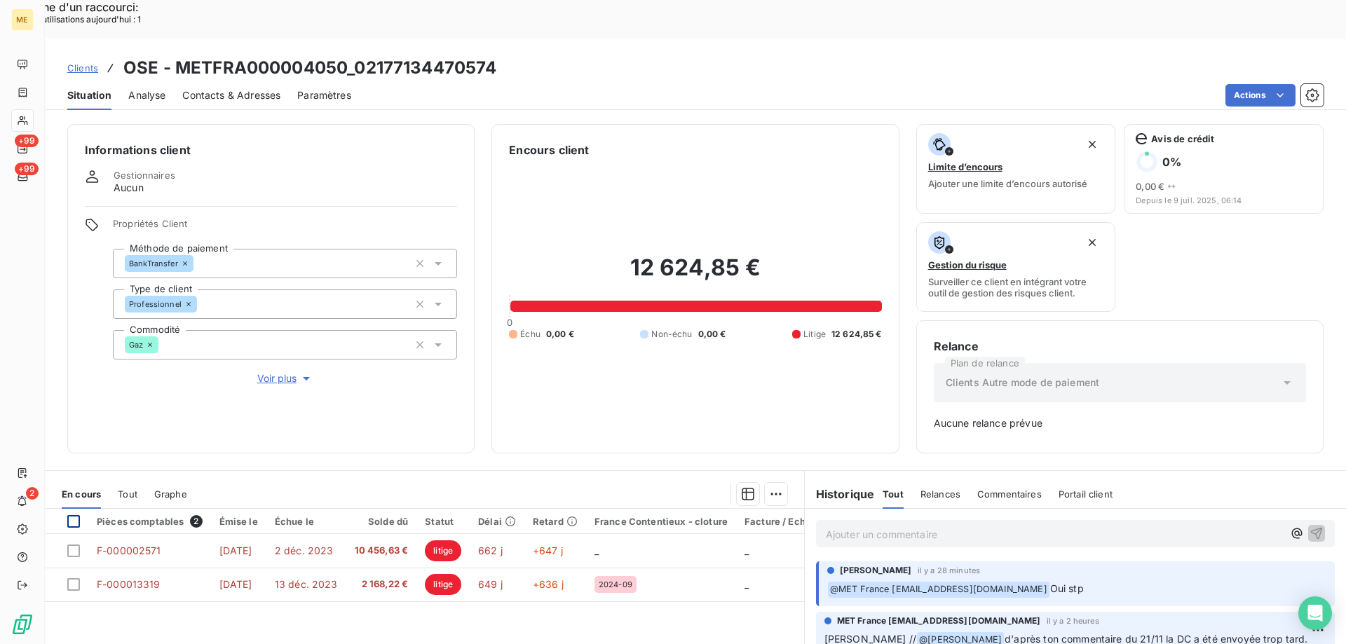
click at [72, 515] on div at bounding box center [73, 521] width 13 height 13
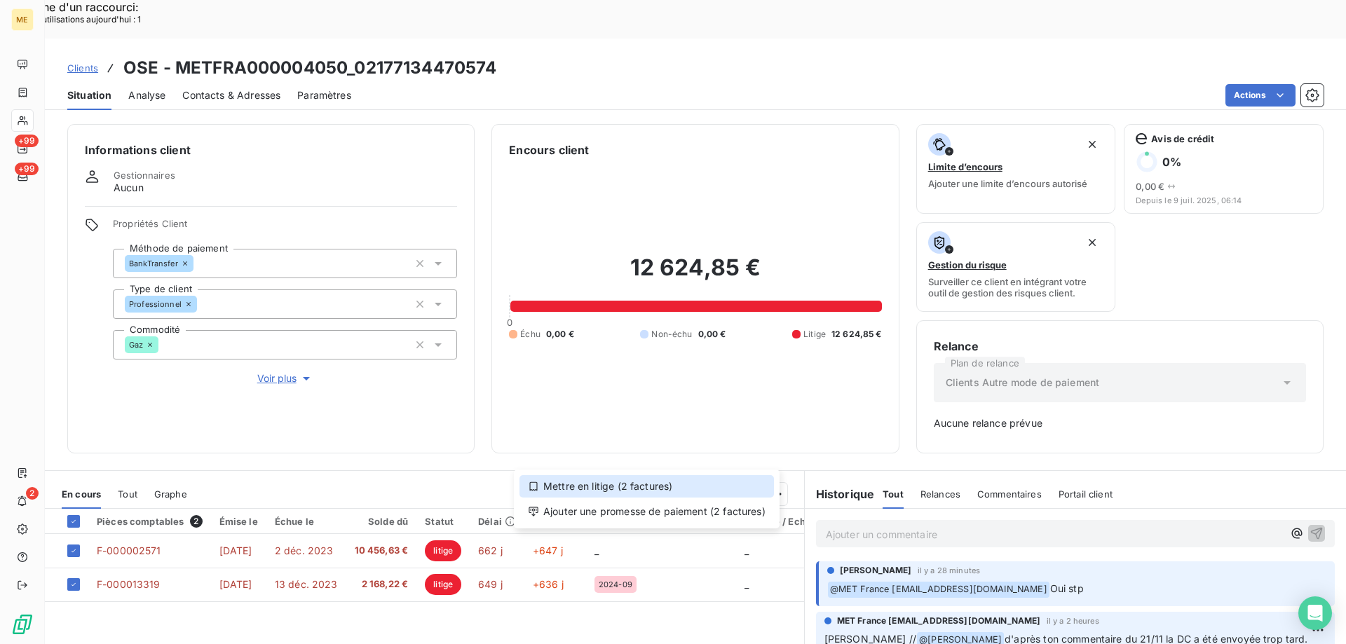
click at [576, 482] on div "Mettre en litige (2 factures)" at bounding box center [646, 486] width 254 height 22
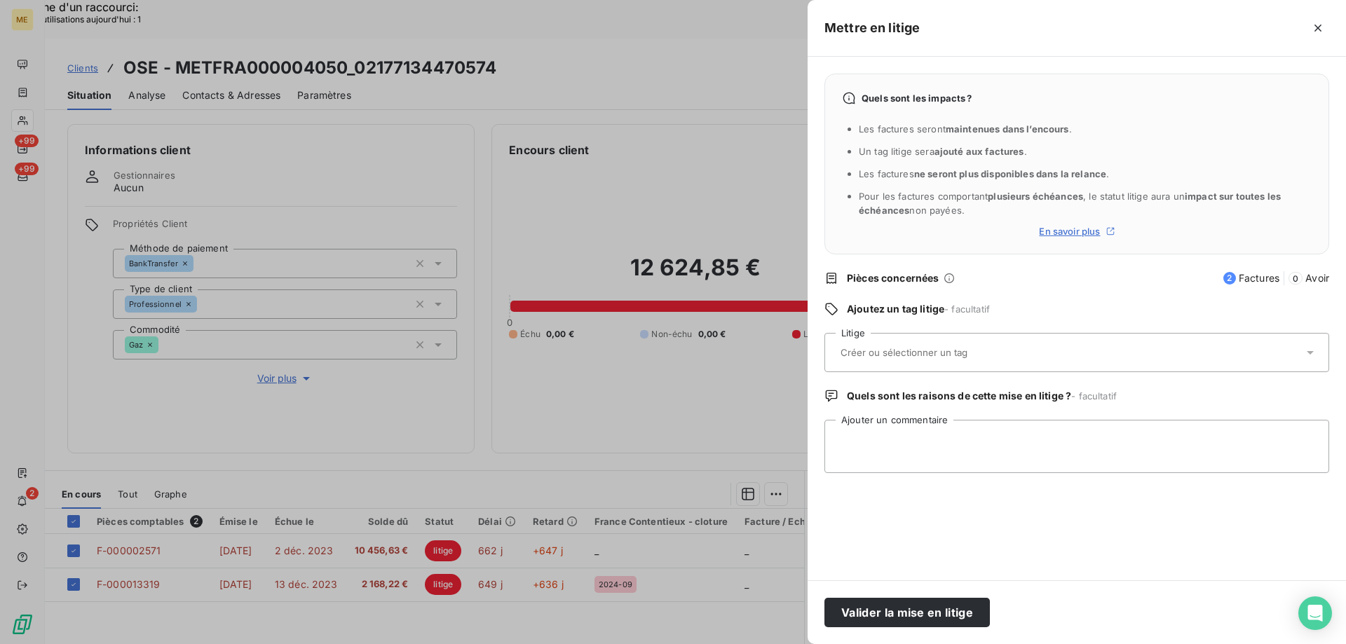
click at [878, 355] on input "text" at bounding box center [941, 352] width 204 height 13
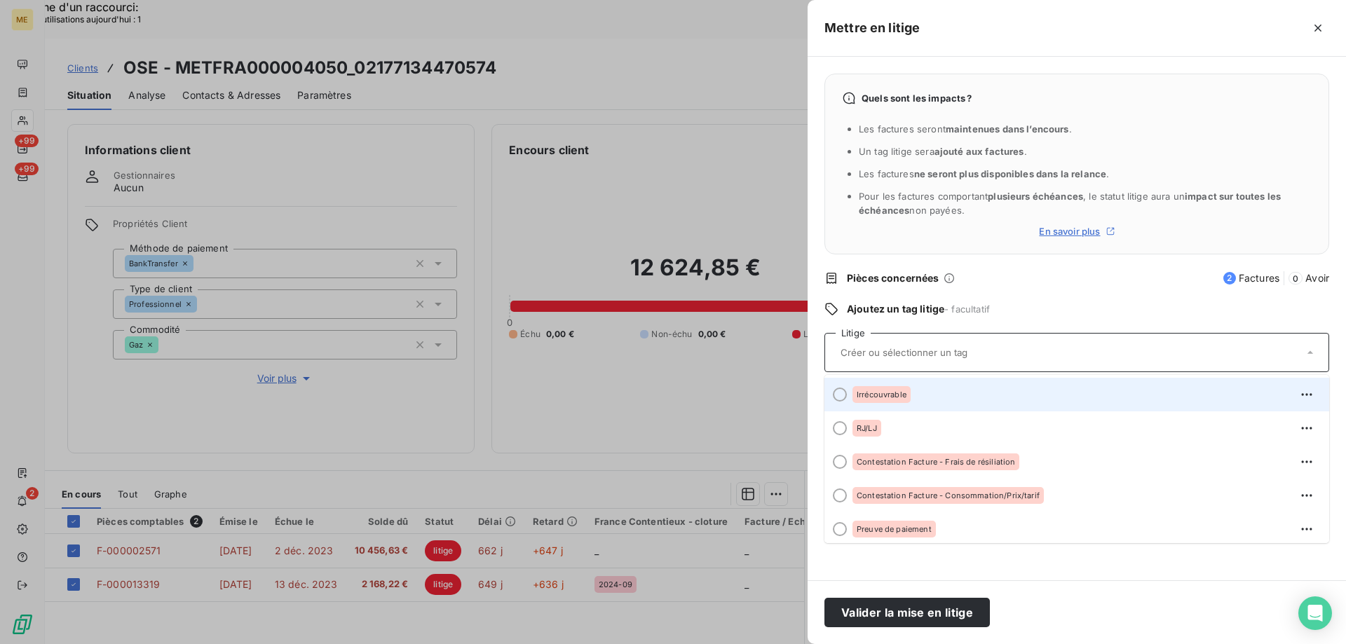
click at [840, 396] on div at bounding box center [840, 395] width 14 height 14
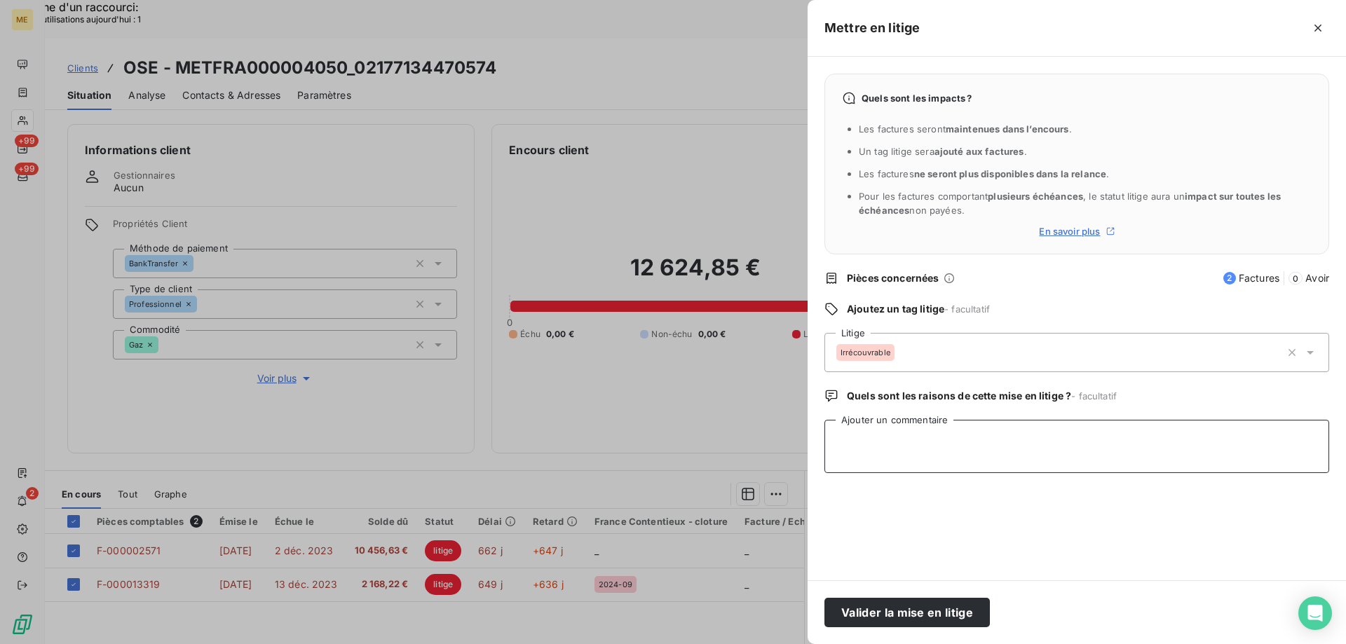
click at [854, 460] on textarea "Ajouter un commentaire" at bounding box center [1076, 446] width 505 height 53
type textarea "Sylvain // iirécouvrable"
click at [861, 618] on button "Valider la mise en litige" at bounding box center [906, 612] width 165 height 29
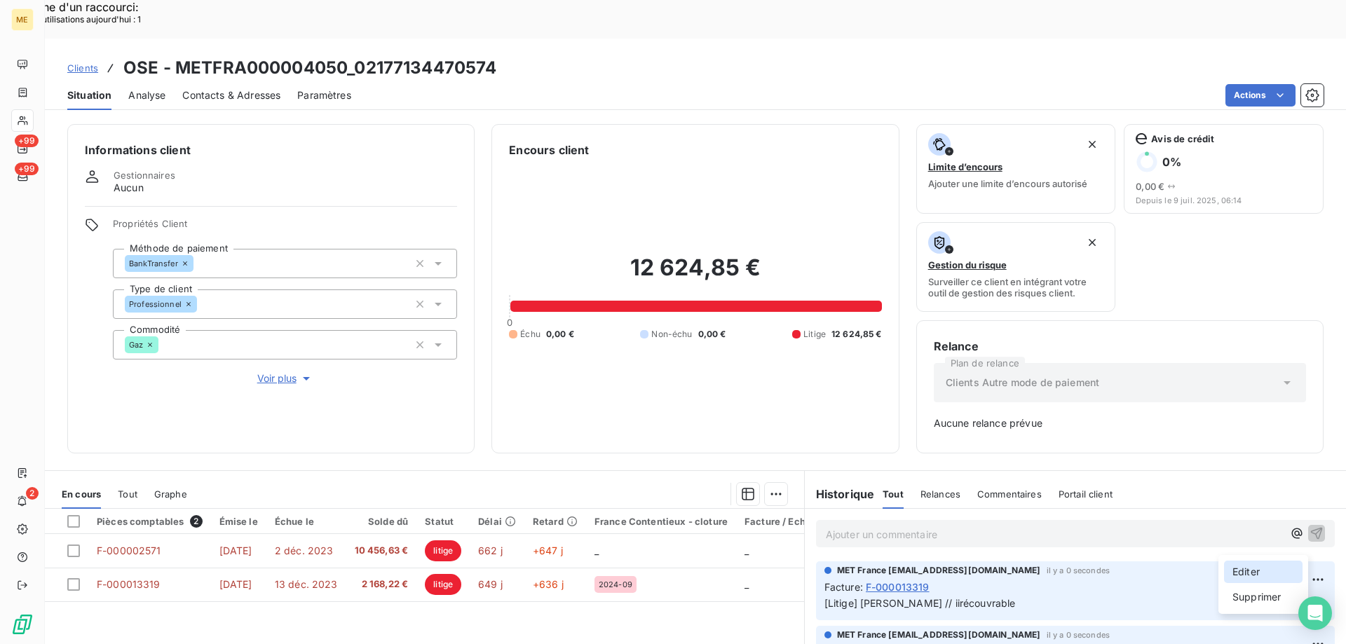
click at [1258, 576] on div "Editer" at bounding box center [1263, 572] width 78 height 22
click at [903, 597] on span "[Litige] Sylvain // iirécouvrable" at bounding box center [919, 603] width 191 height 12
click at [1311, 596] on icon "button" at bounding box center [1318, 603] width 14 height 14
click at [1250, 546] on div "Editer" at bounding box center [1263, 549] width 78 height 22
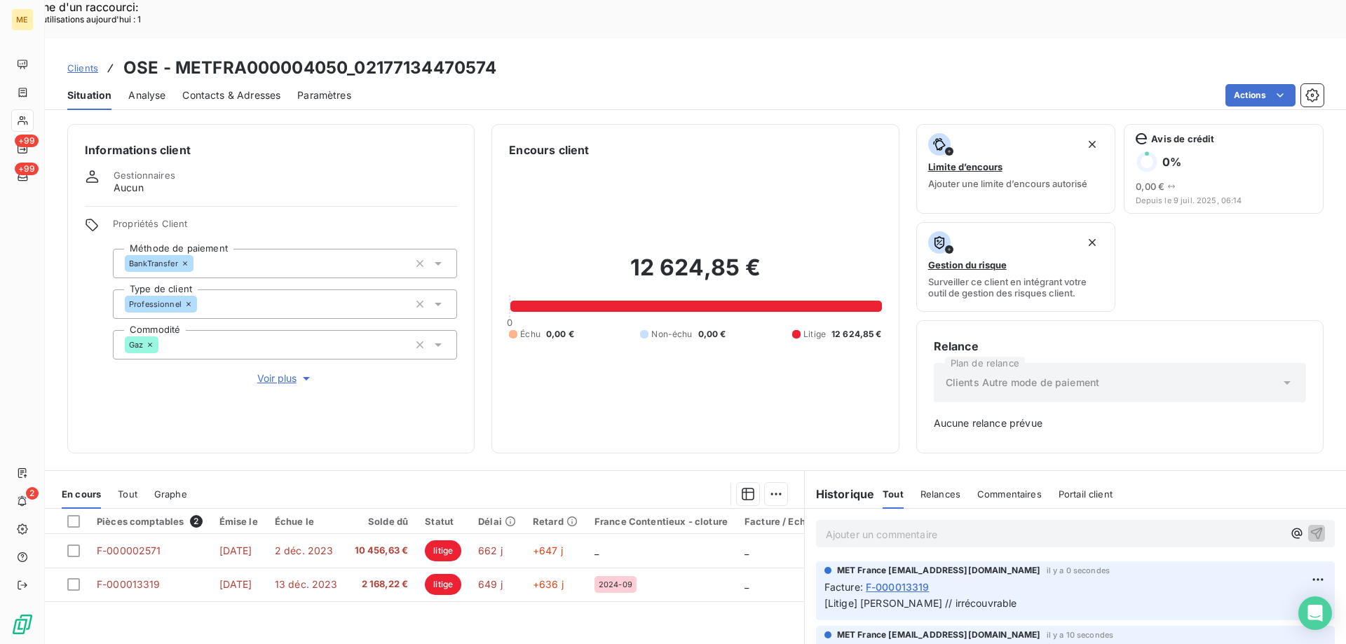
click at [873, 526] on p "Ajouter un commentaire ﻿" at bounding box center [1054, 535] width 457 height 18
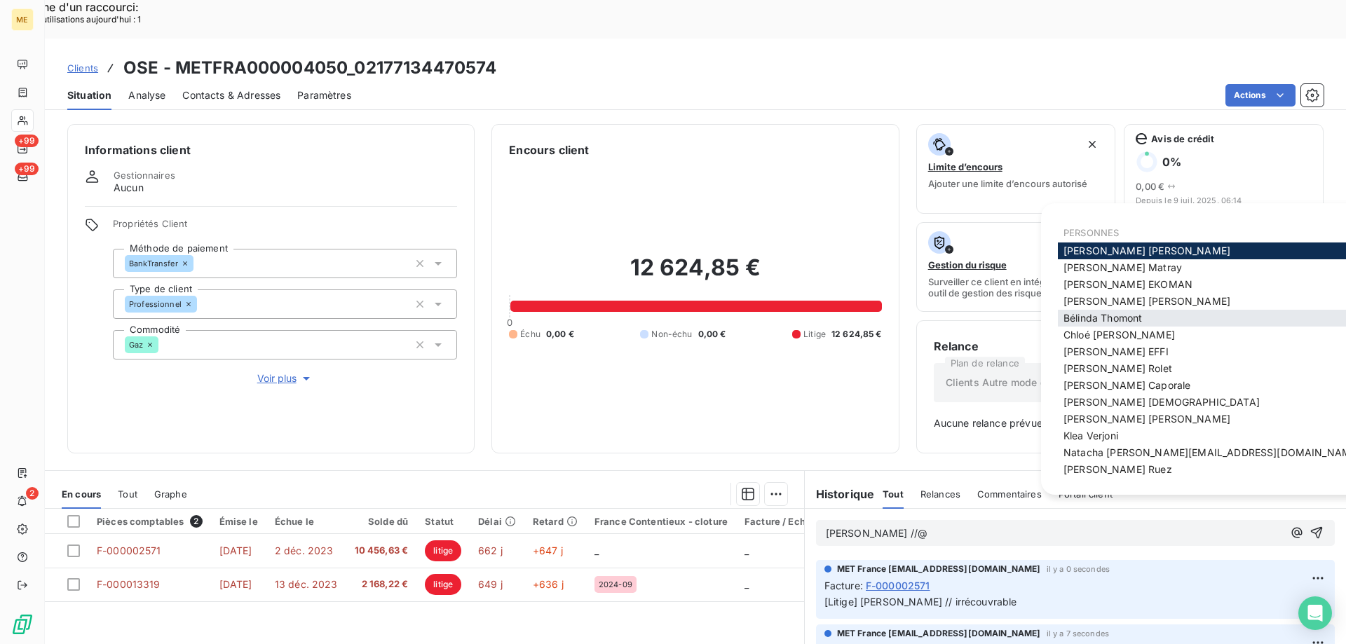
click at [1069, 315] on span "Bélinda Thomont" at bounding box center [1102, 318] width 78 height 12
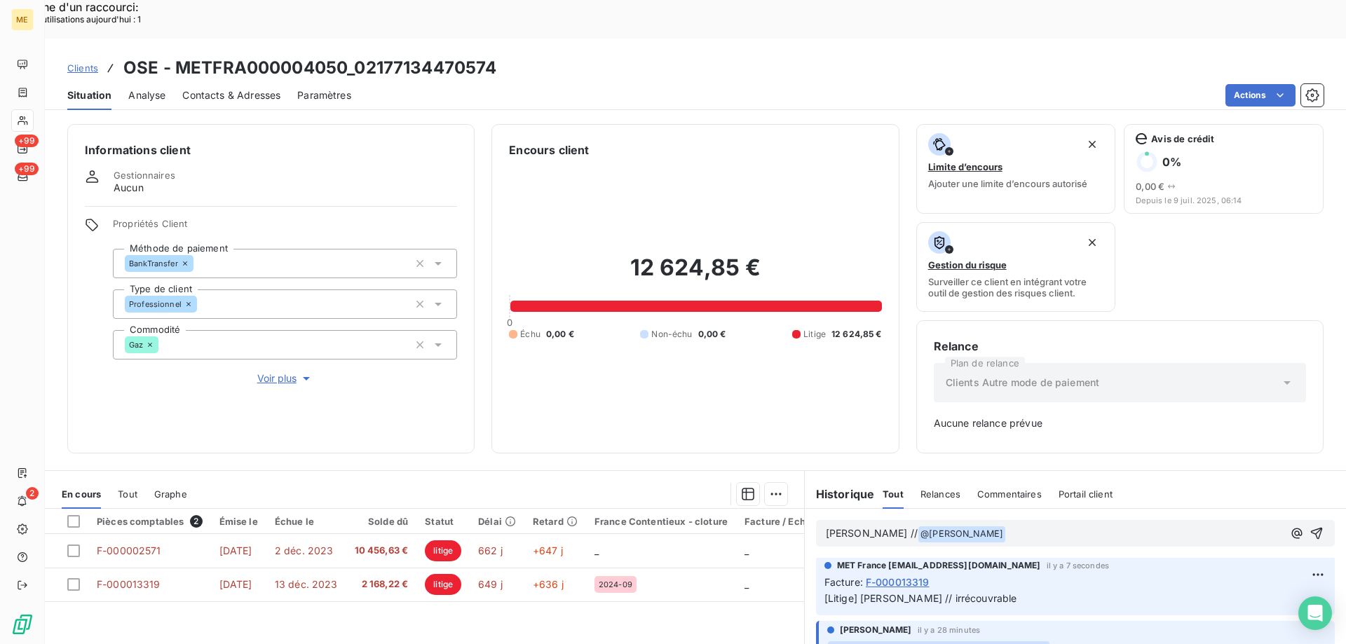
scroll to position [70, 0]
click at [1309, 526] on icon "button" at bounding box center [1316, 533] width 14 height 14
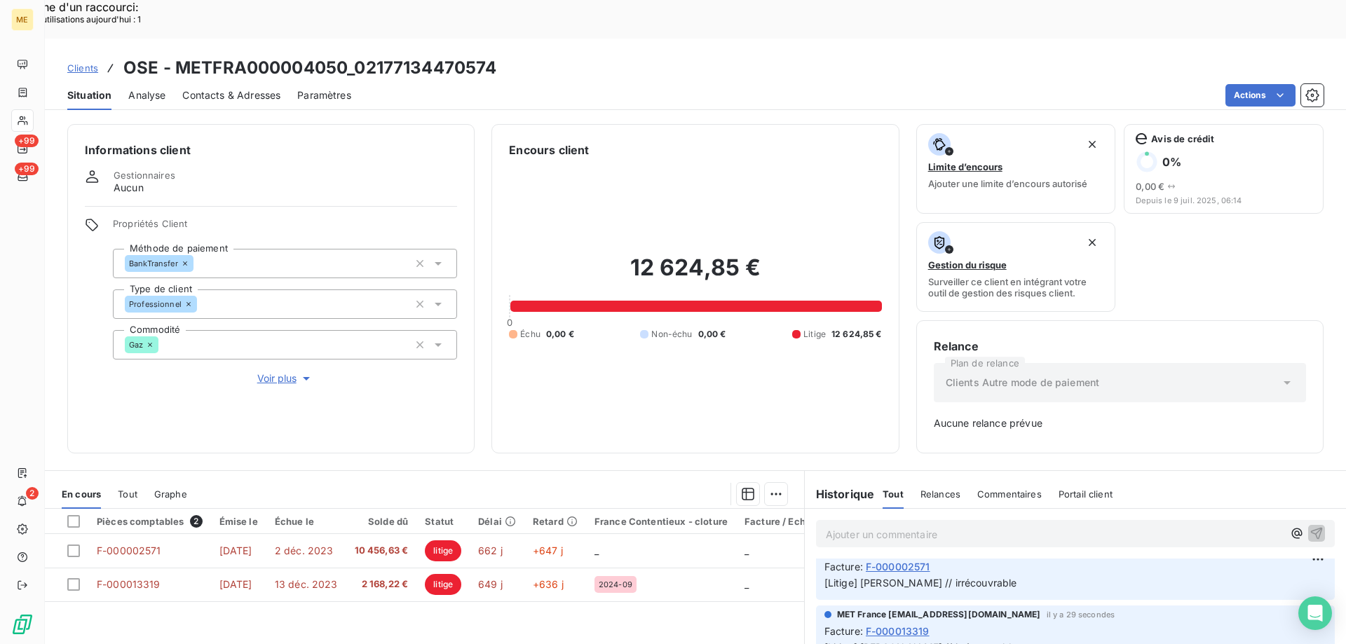
scroll to position [121, 0]
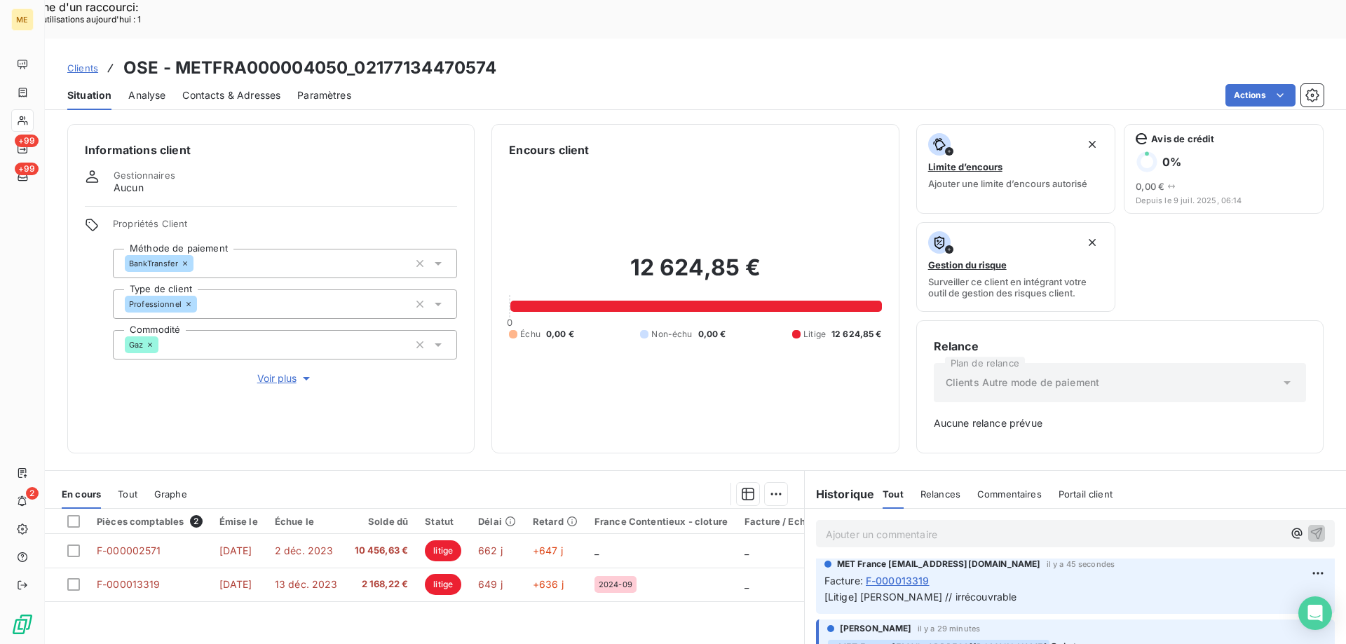
click at [90, 62] on span "Clients" at bounding box center [82, 67] width 31 height 11
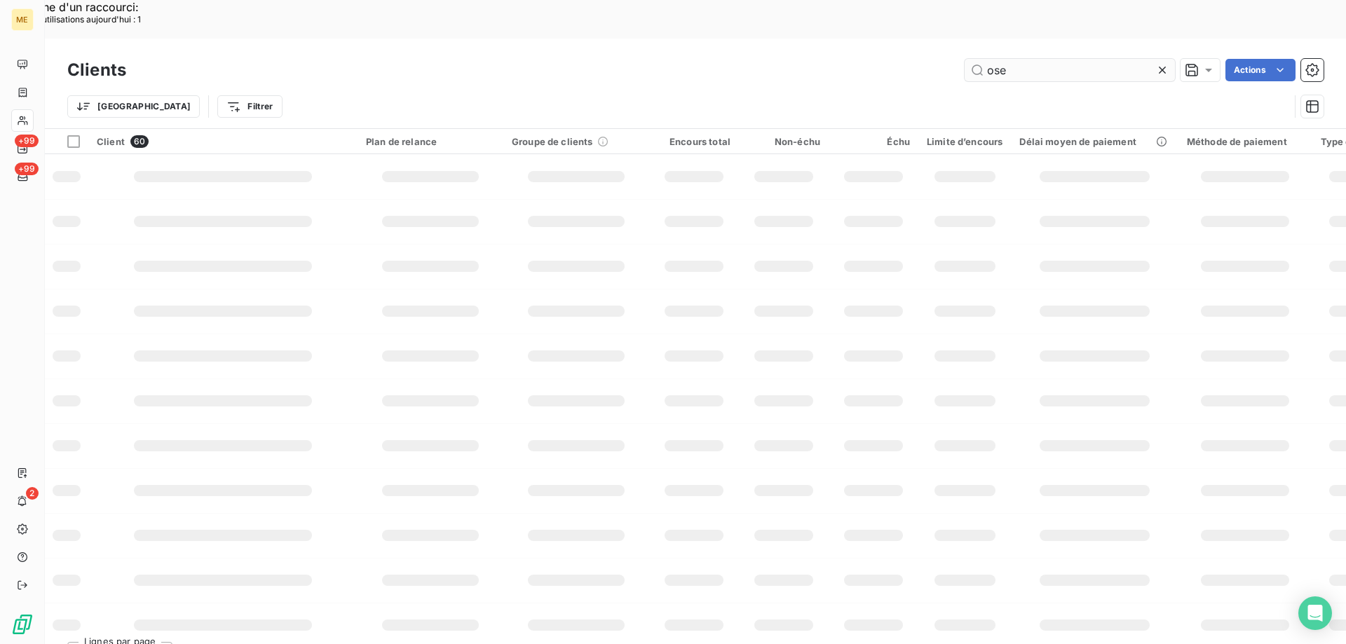
click at [964, 59] on input "ose" at bounding box center [1069, 70] width 210 height 22
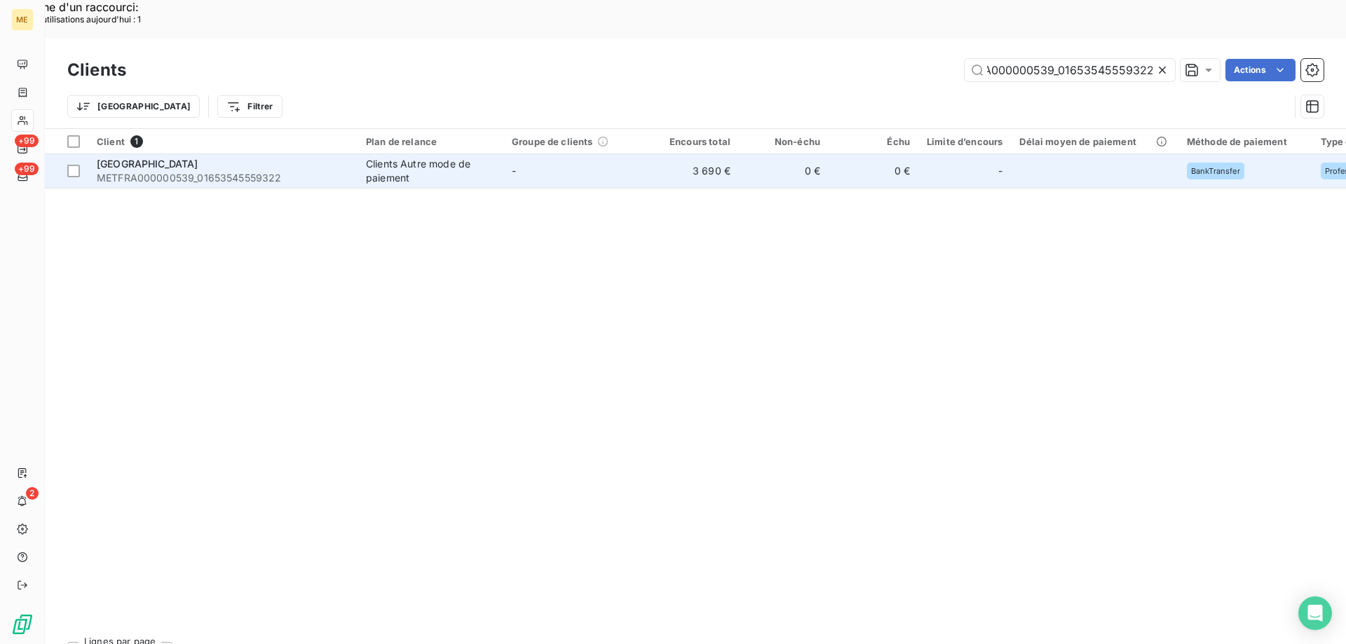
type input "METFRA000000539_01653545559322"
click at [147, 171] on span "METFRA000000539_01653545559322" at bounding box center [223, 178] width 252 height 14
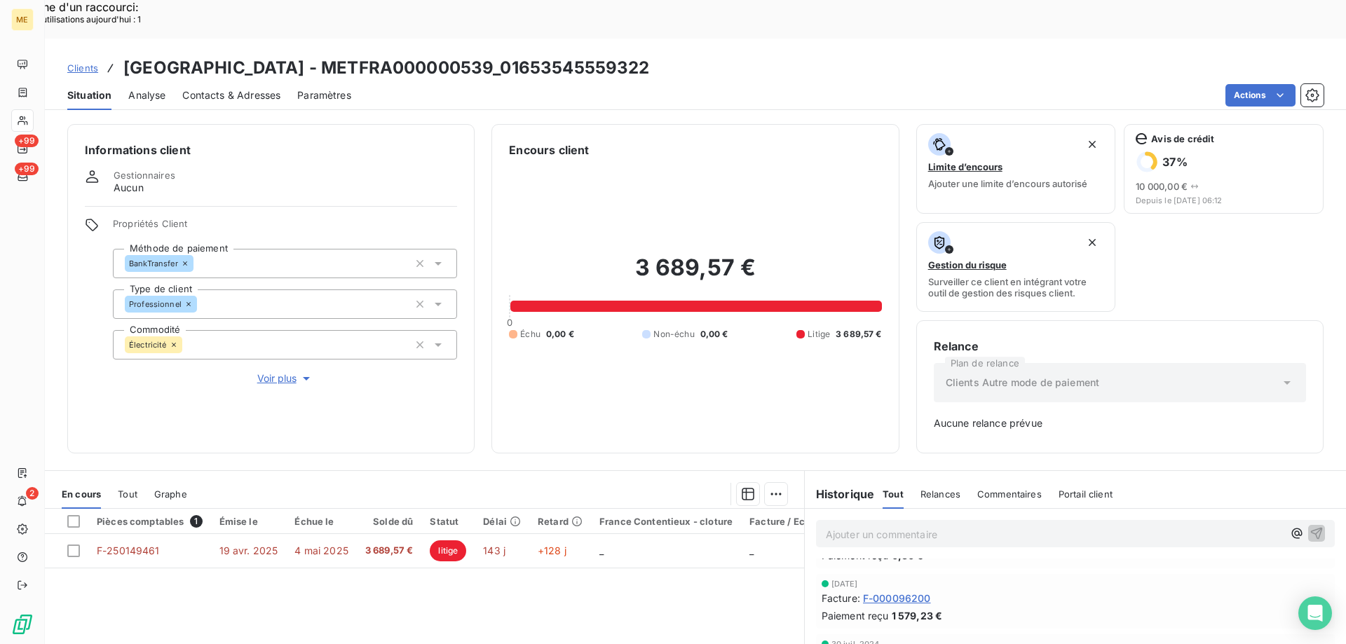
scroll to position [492, 0]
click at [275, 371] on span "Voir plus" at bounding box center [285, 378] width 56 height 14
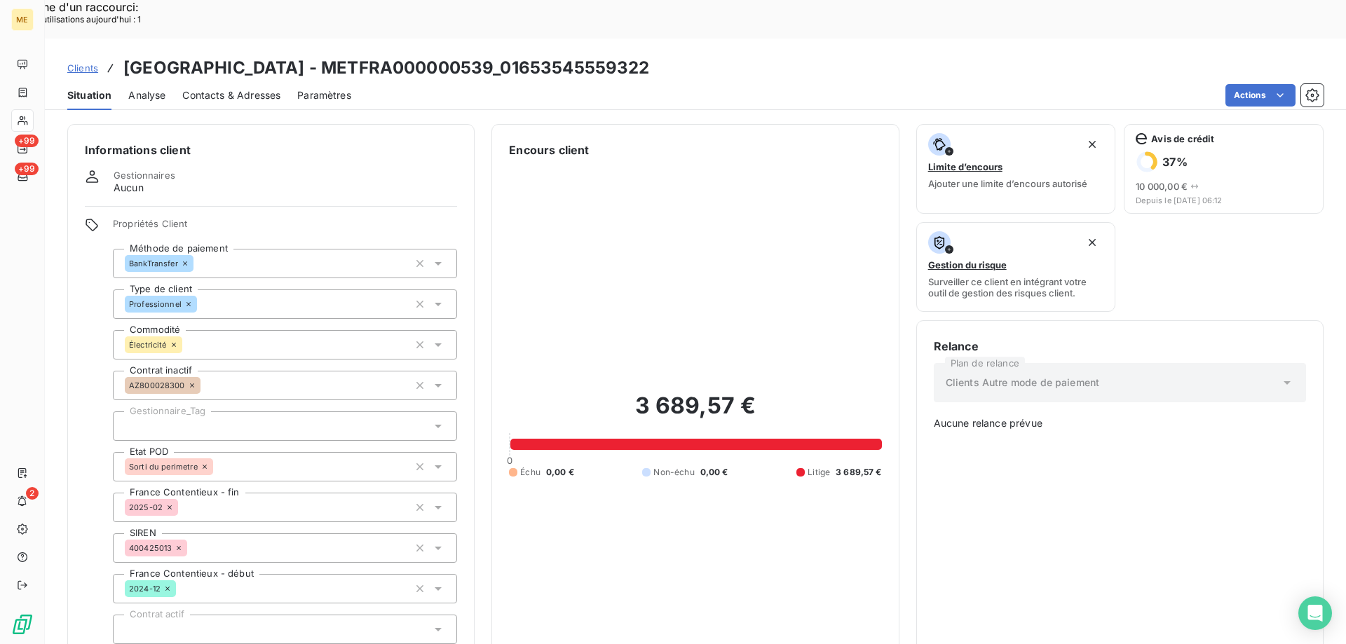
click at [156, 411] on div at bounding box center [285, 425] width 344 height 29
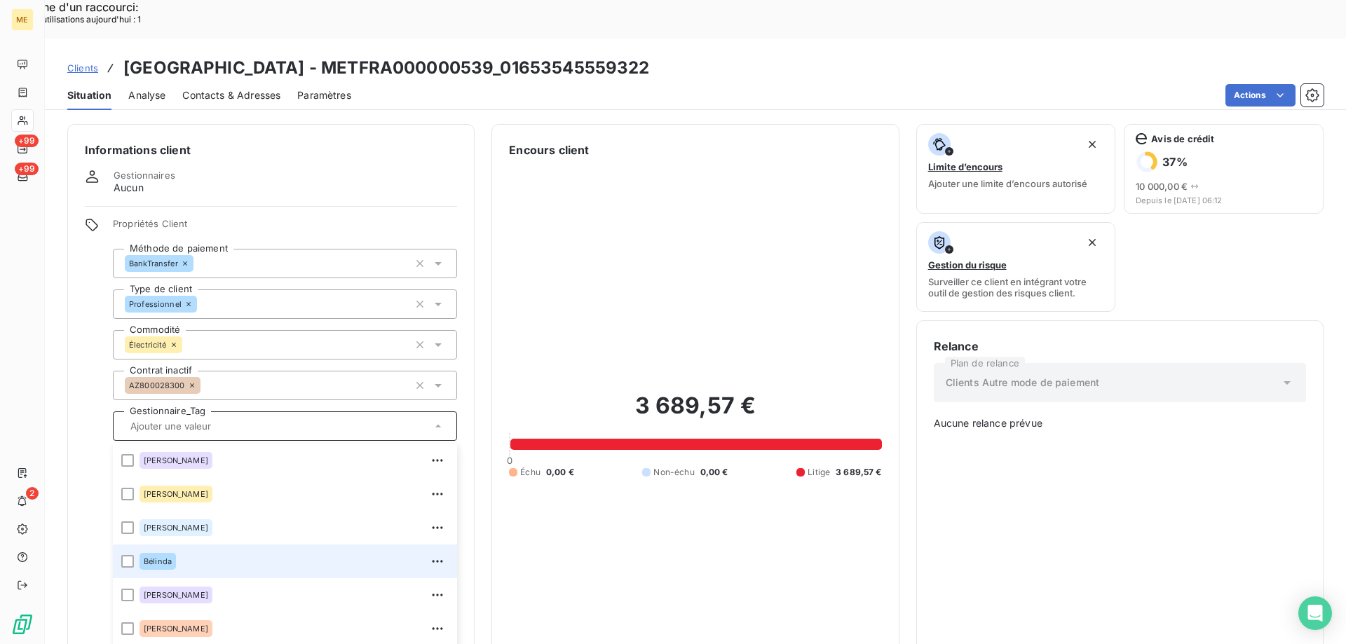
scroll to position [404, 0]
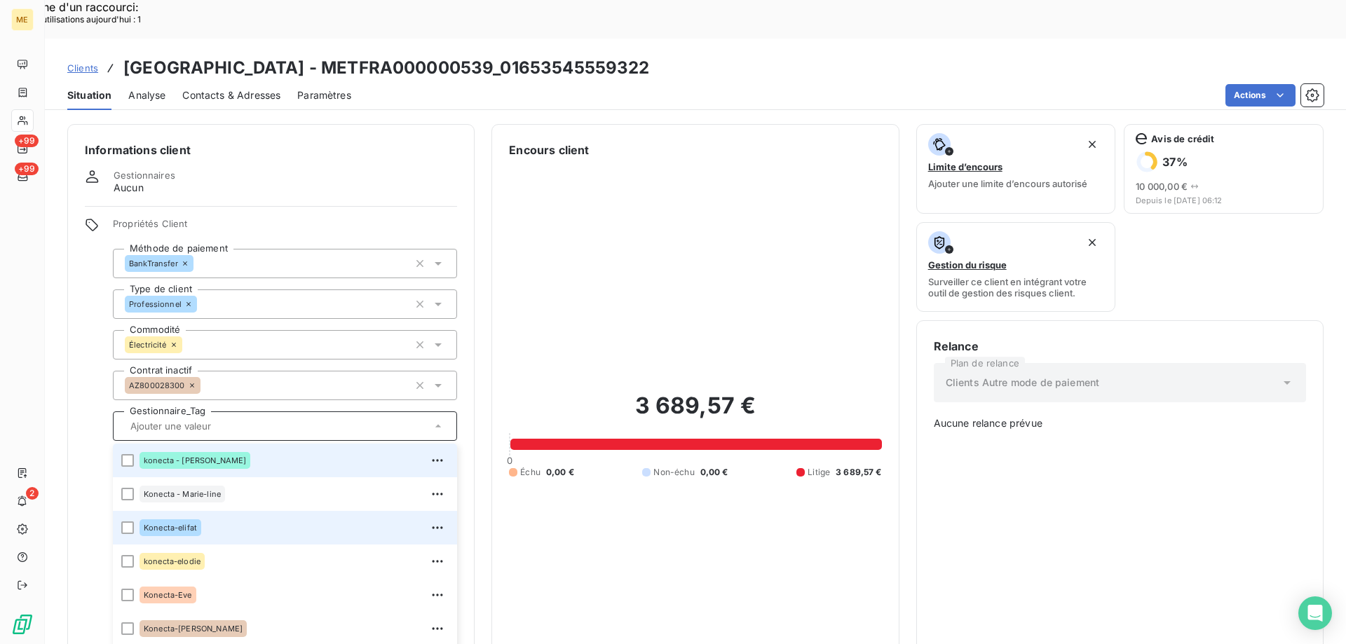
drag, startPoint x: 126, startPoint y: 411, endPoint x: 274, endPoint y: 469, distance: 158.9
click at [131, 454] on div at bounding box center [127, 460] width 13 height 13
click at [704, 158] on div "3 689,57 € 0 Échu 0,00 € Non-échu 0,00 € Litige 3 689,57 €" at bounding box center [695, 434] width 372 height 553
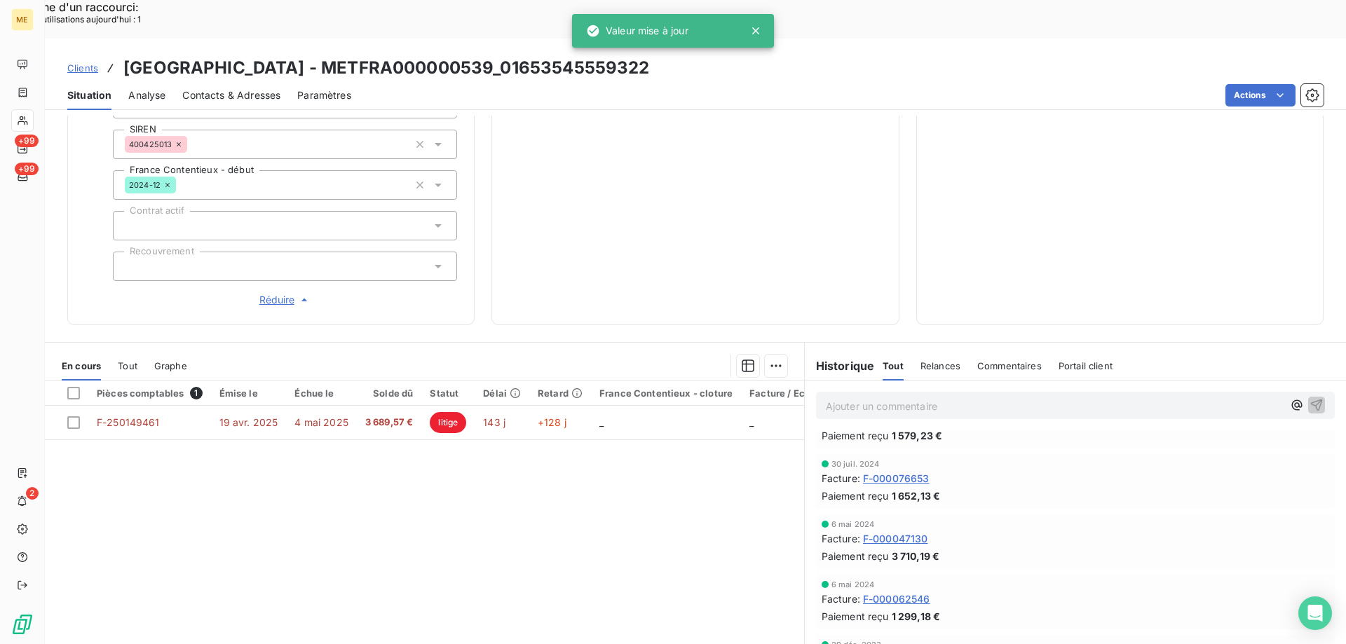
click at [264, 293] on span "Réduire" at bounding box center [285, 300] width 52 height 14
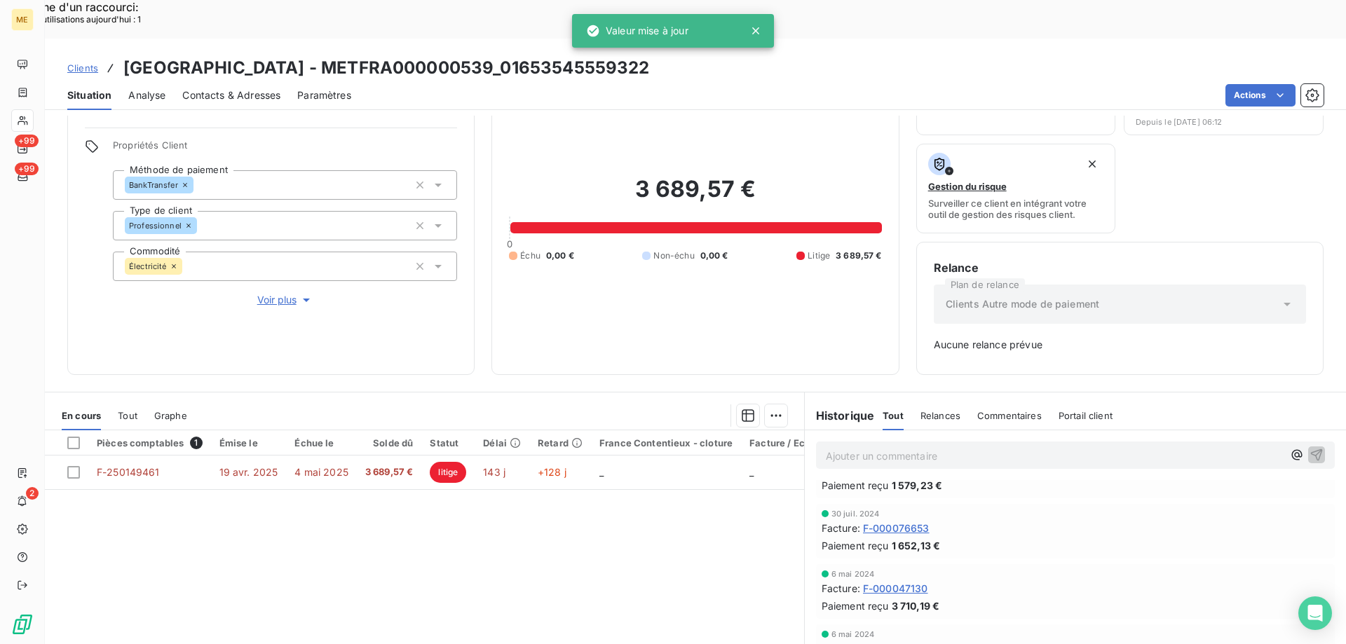
click at [264, 293] on span "Voir plus" at bounding box center [285, 300] width 56 height 14
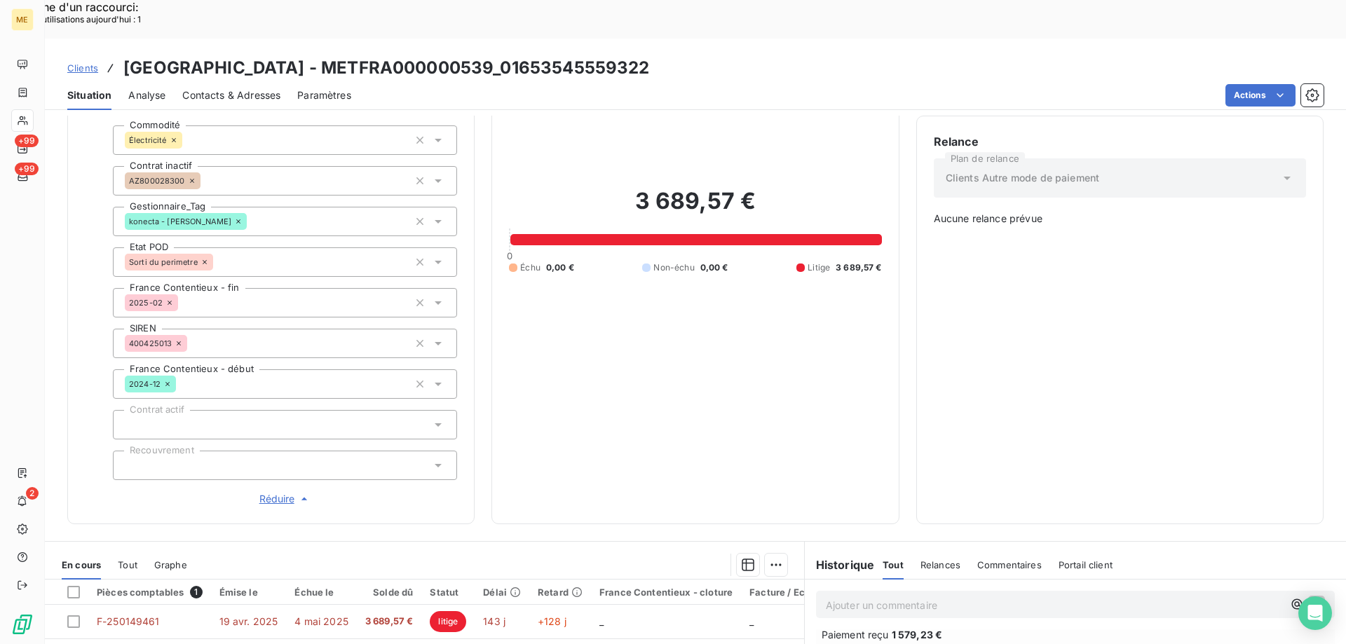
scroll to position [193, 0]
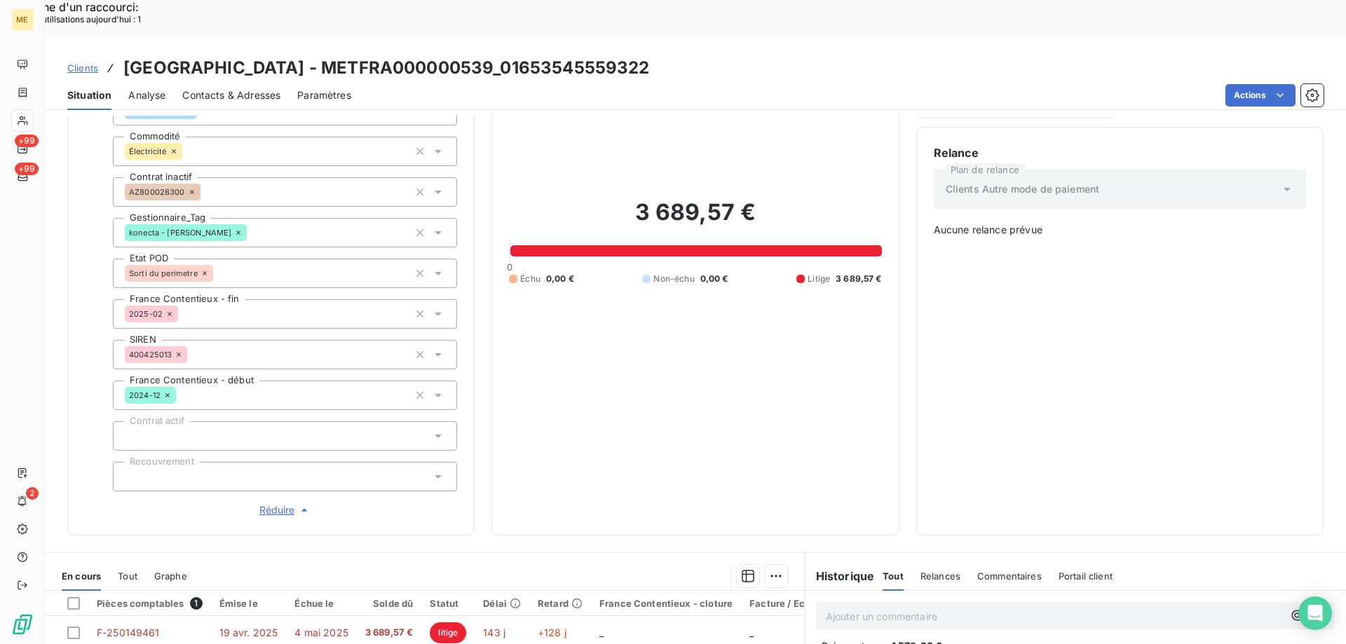
click at [261, 218] on div "konecta - lisa" at bounding box center [285, 232] width 344 height 29
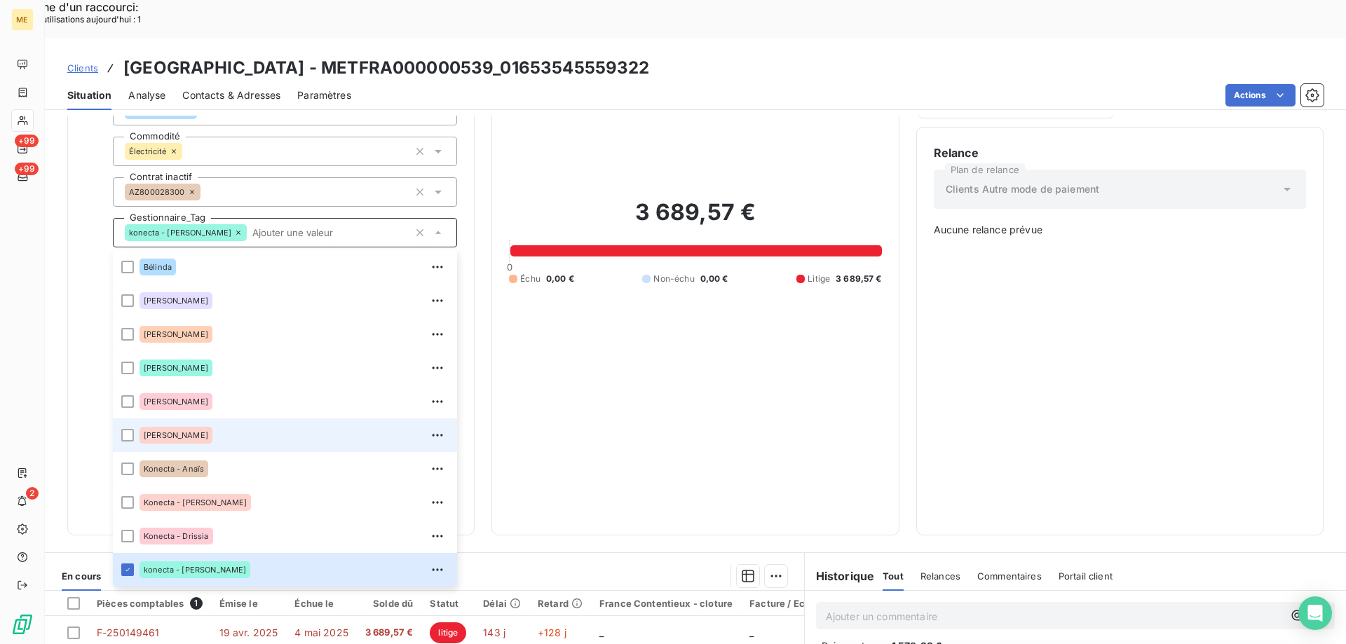
scroll to position [404, 0]
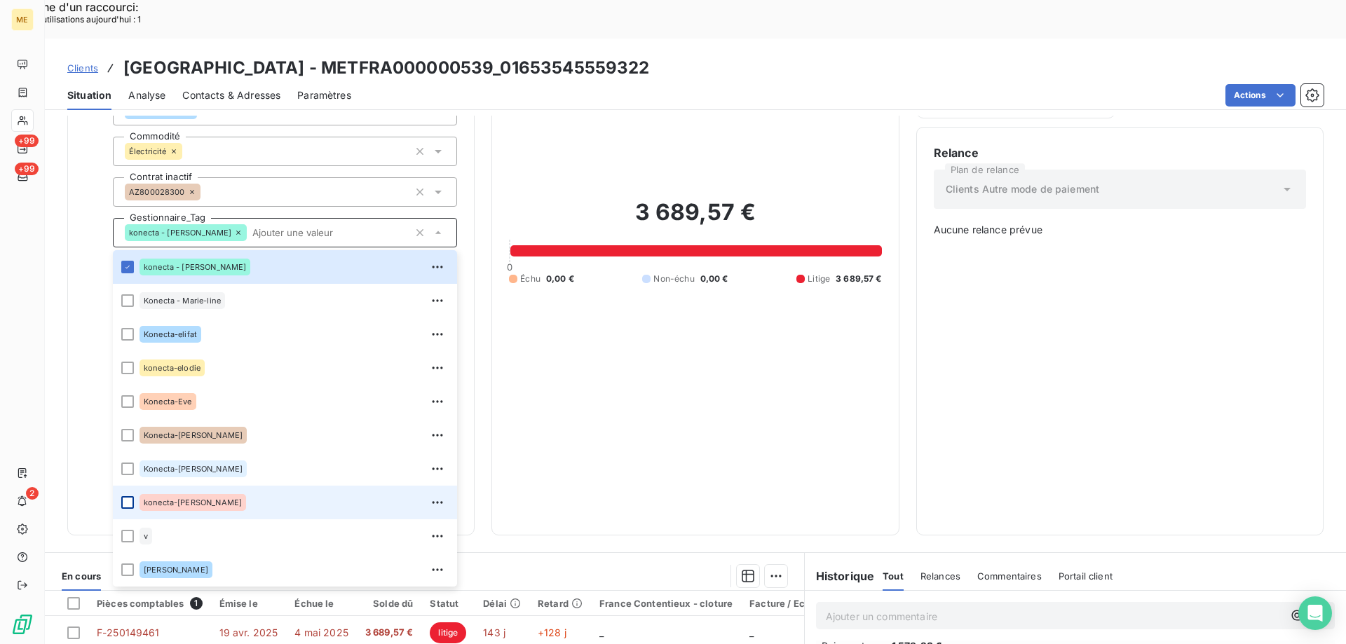
click at [126, 496] on div at bounding box center [127, 502] width 13 height 13
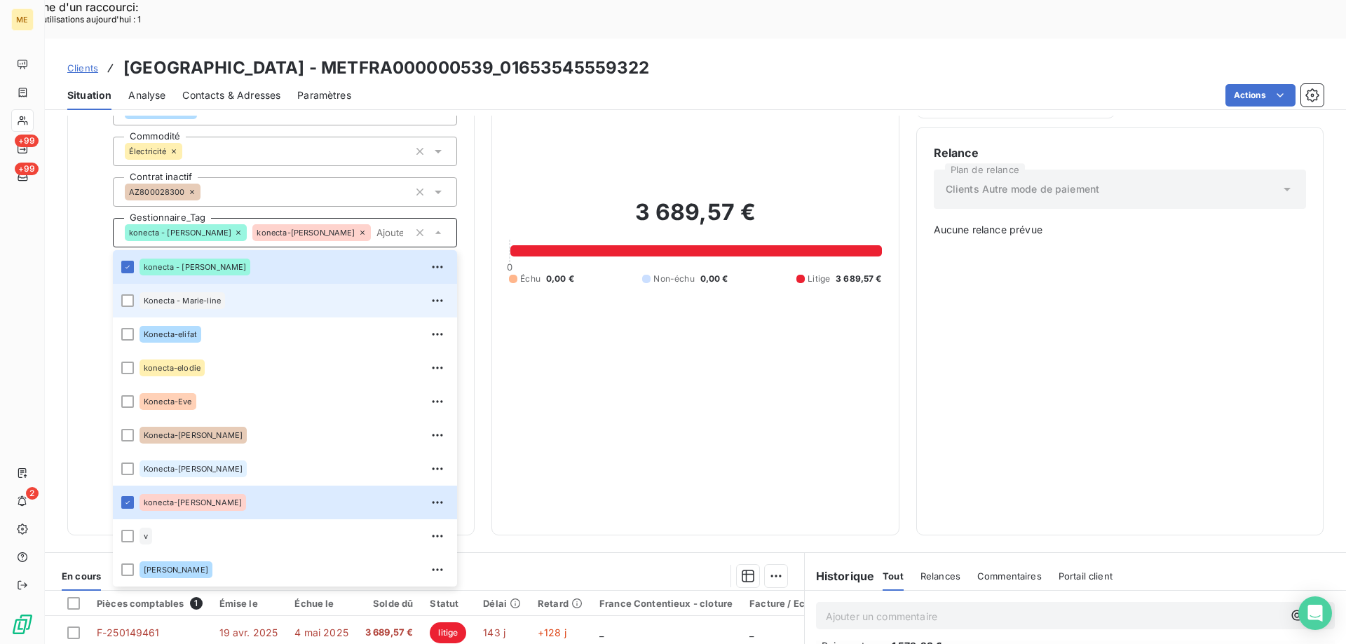
scroll to position [334, 0]
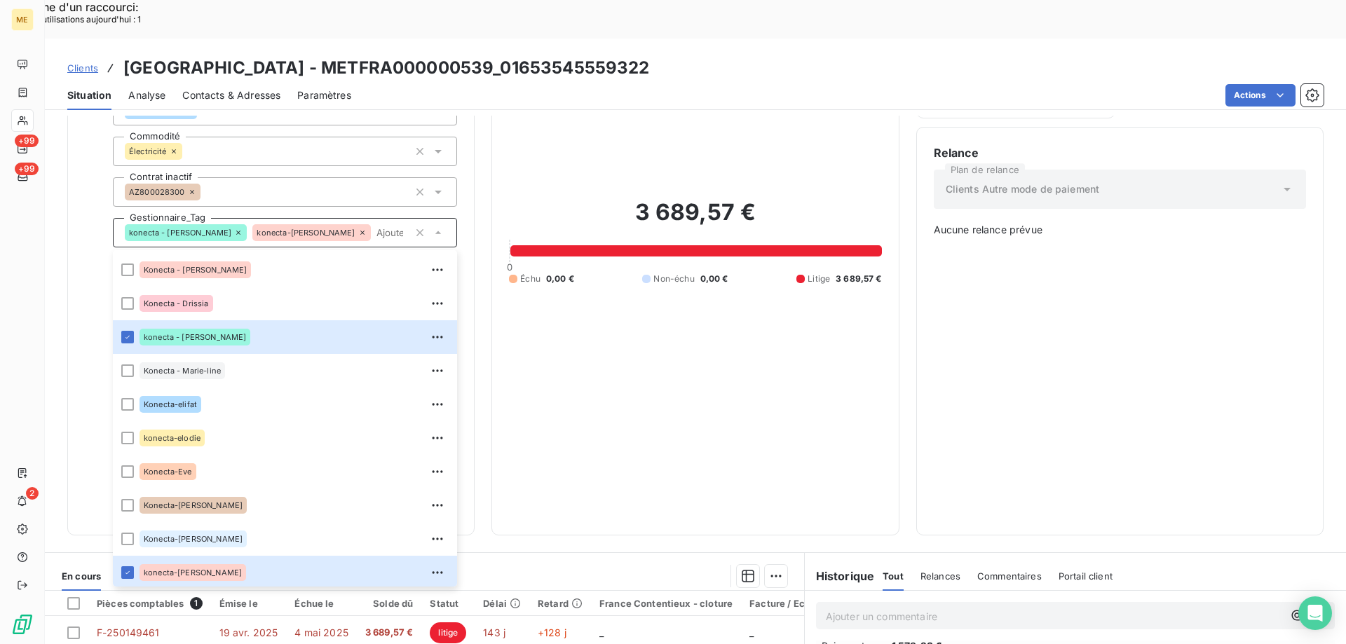
click at [74, 62] on span "Clients" at bounding box center [82, 67] width 31 height 11
click at [84, 62] on span "Clients" at bounding box center [82, 67] width 31 height 11
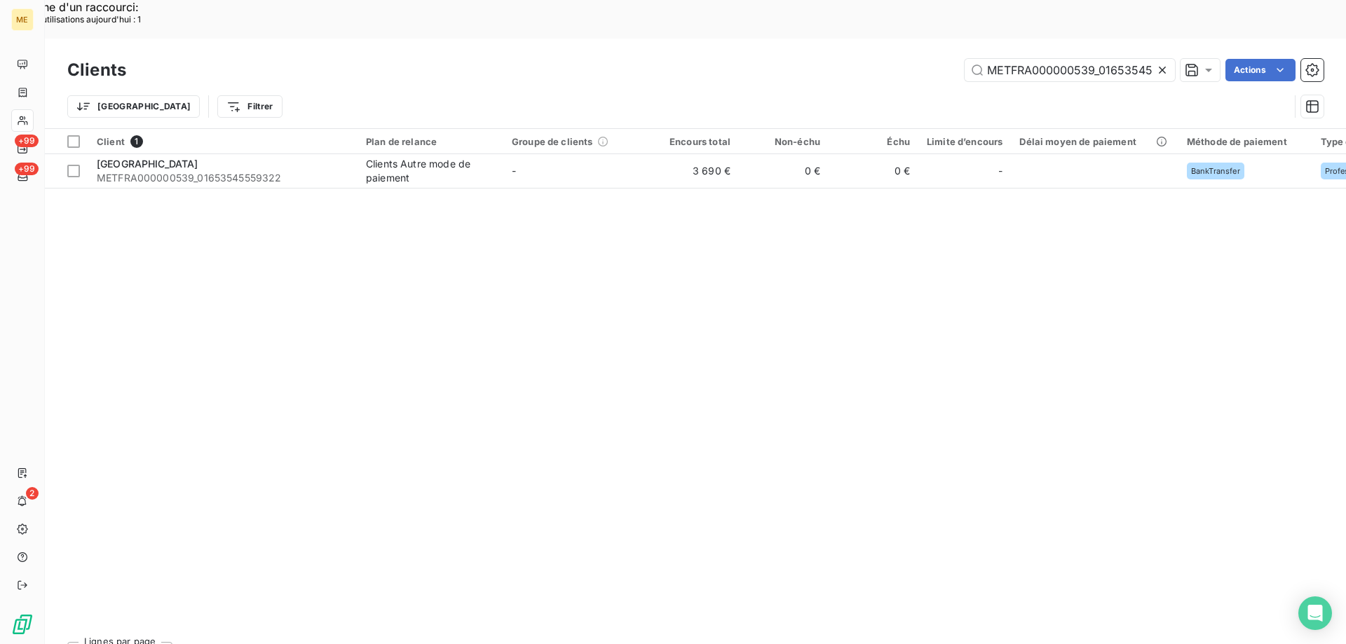
scroll to position [0, 41]
click at [1032, 59] on input "METFRA000000539_01653545559322" at bounding box center [1069, 70] width 210 height 22
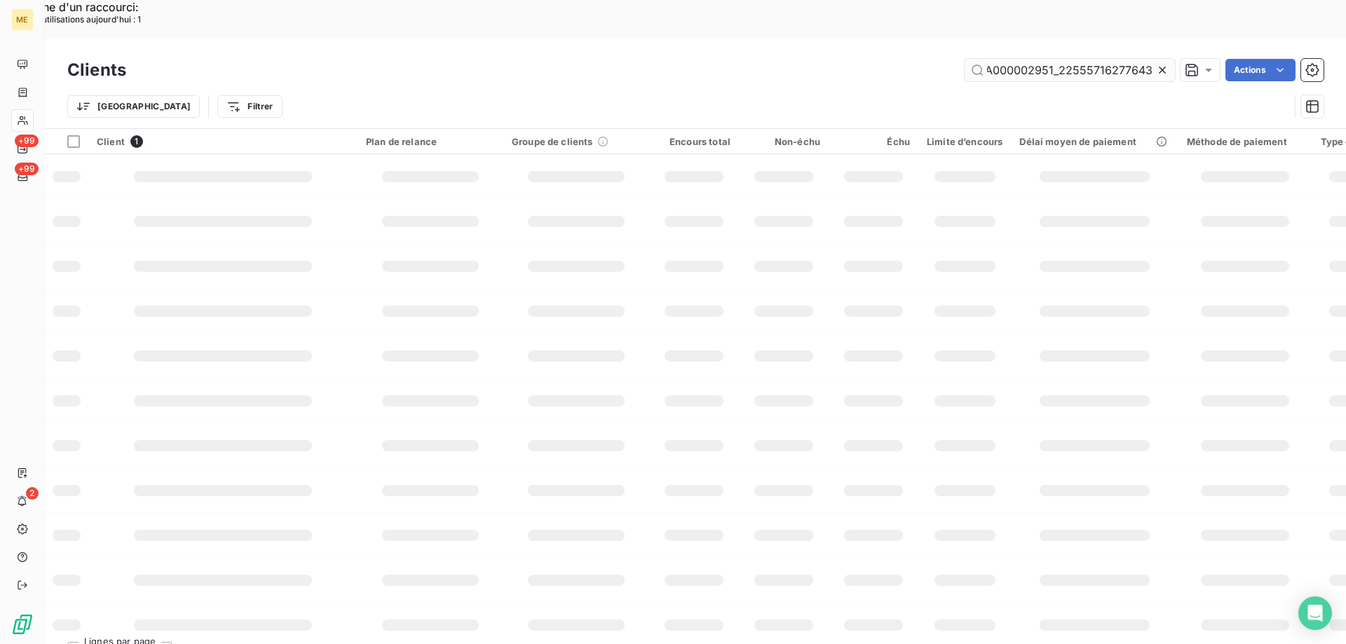
scroll to position [0, 38]
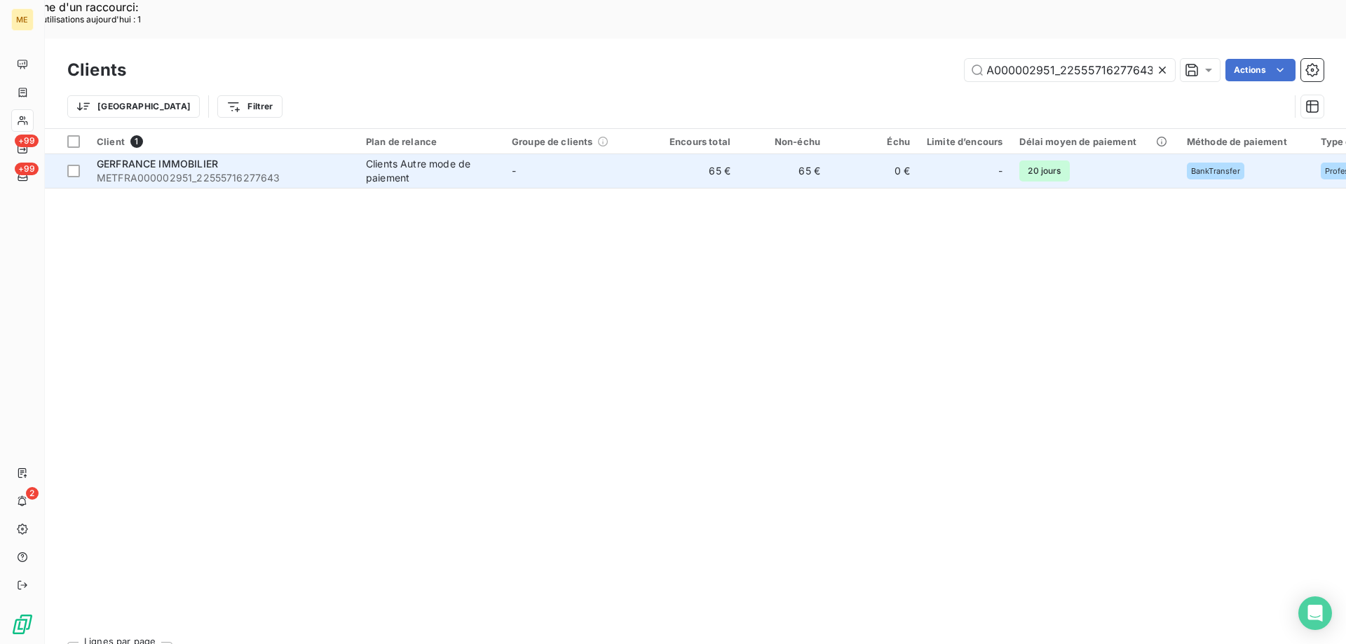
type input "METFRA000002951_22555716277643"
click at [163, 171] on span "METFRA000002951_22555716277643" at bounding box center [223, 178] width 252 height 14
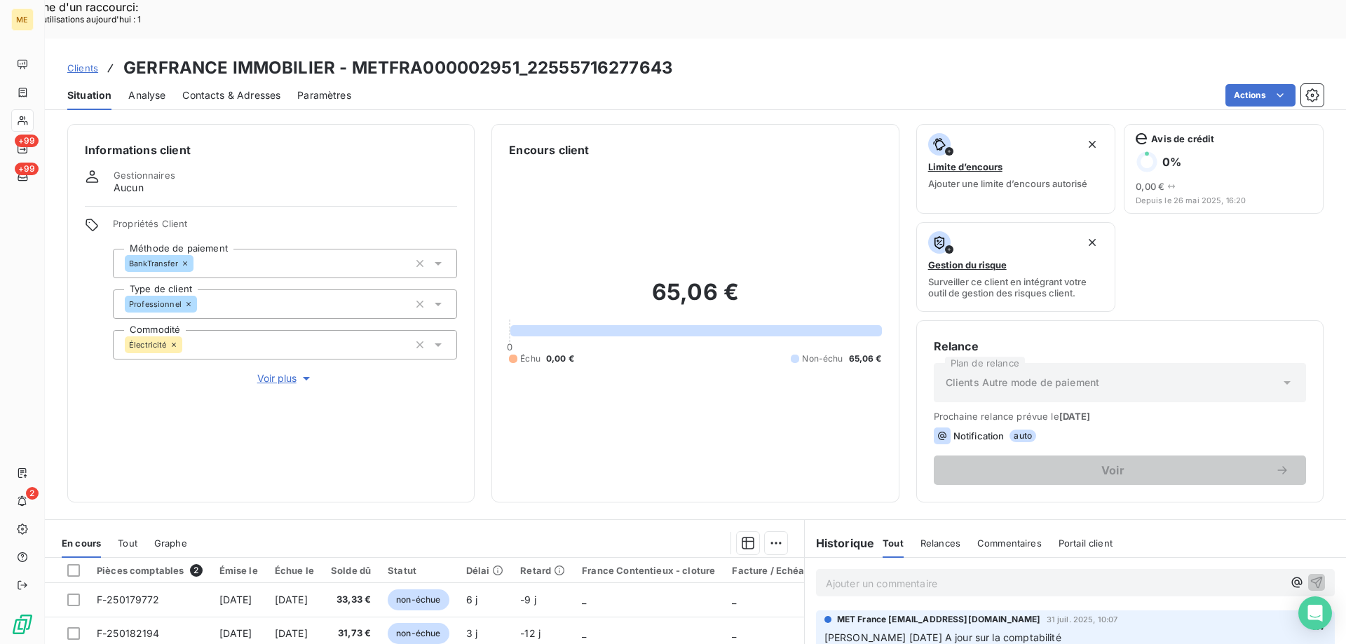
click at [285, 371] on span "Voir plus" at bounding box center [285, 378] width 56 height 14
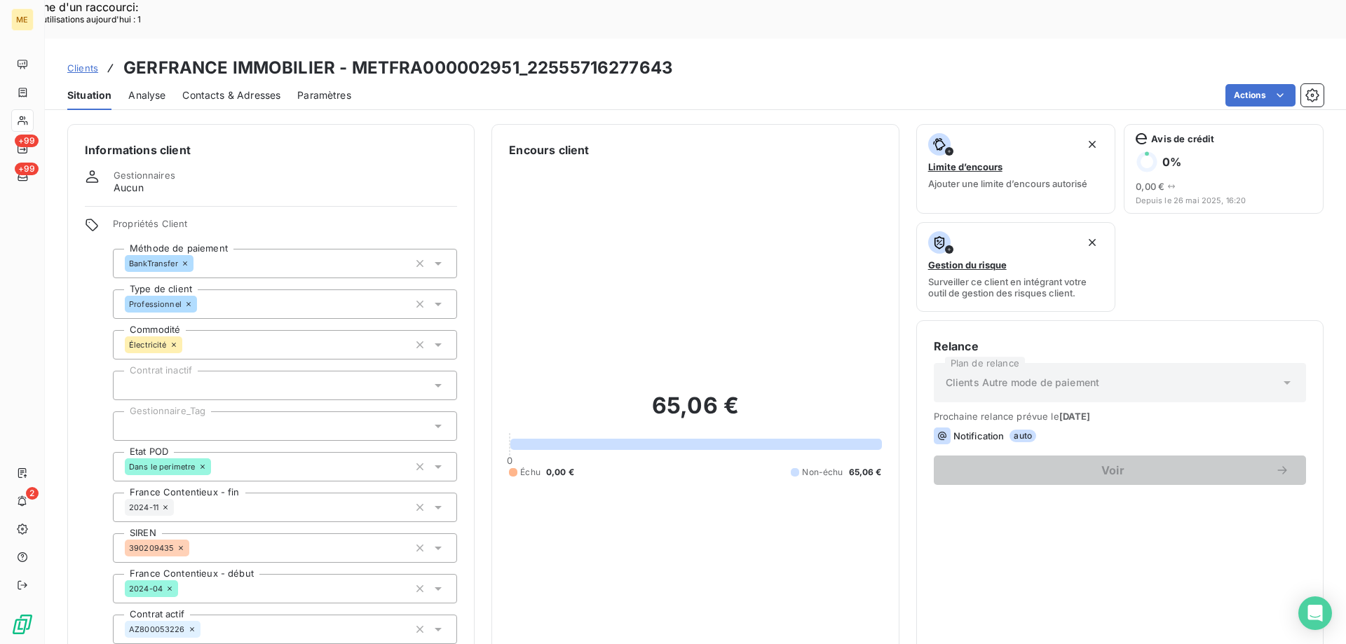
click at [184, 411] on div at bounding box center [285, 425] width 344 height 29
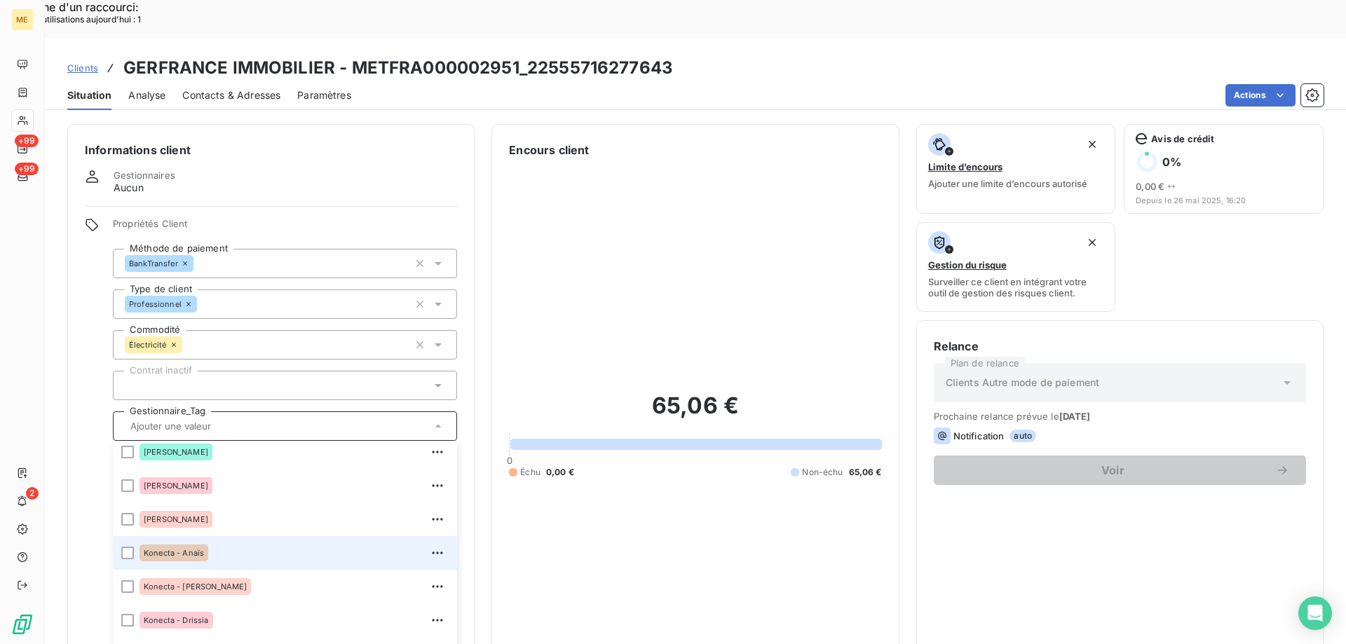
scroll to position [350, 0]
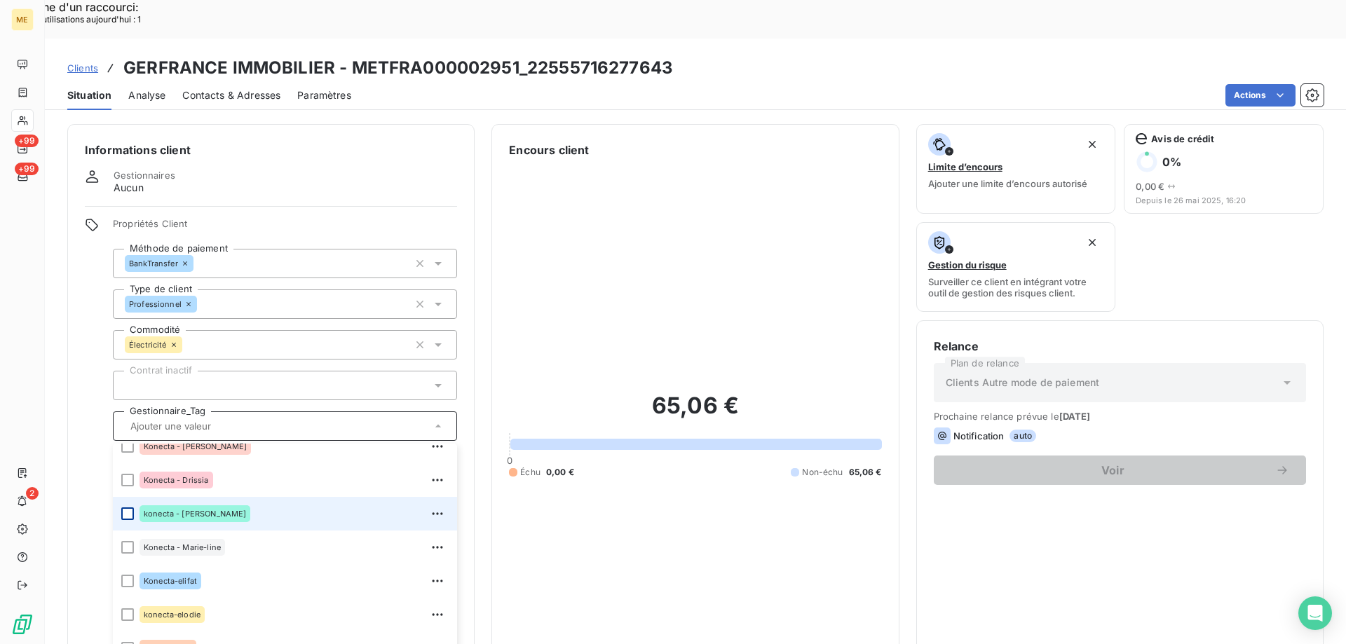
click at [125, 507] on div at bounding box center [127, 513] width 13 height 13
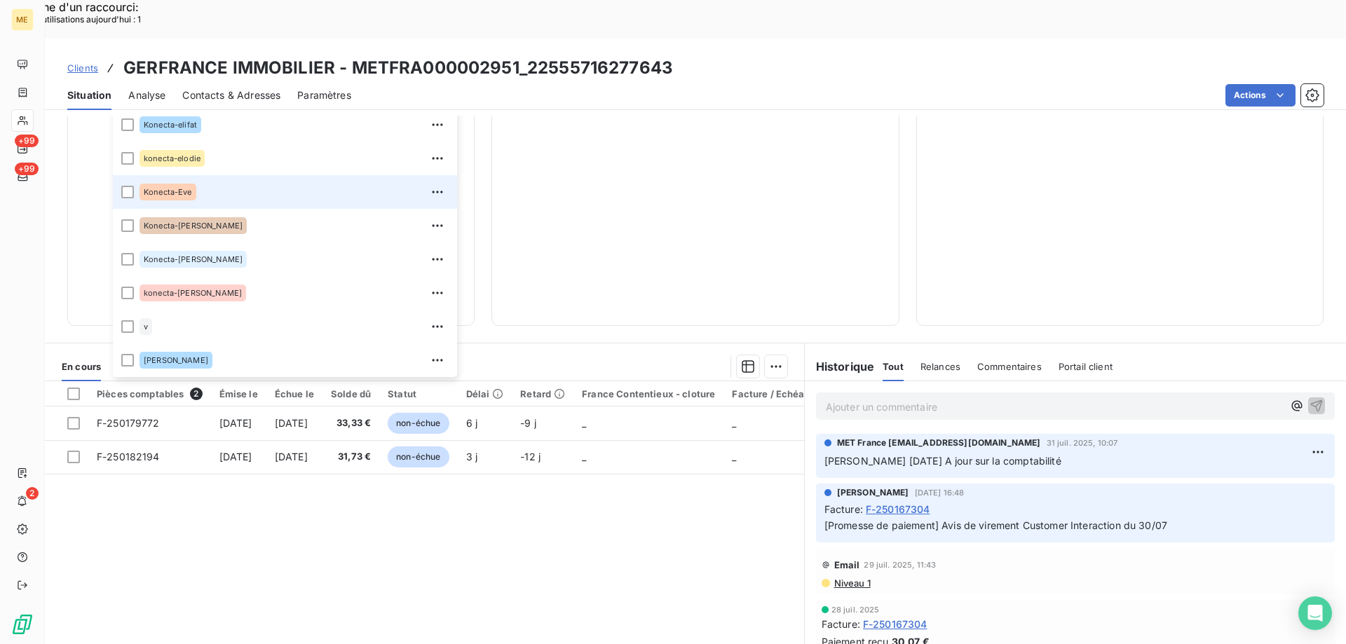
scroll to position [404, 0]
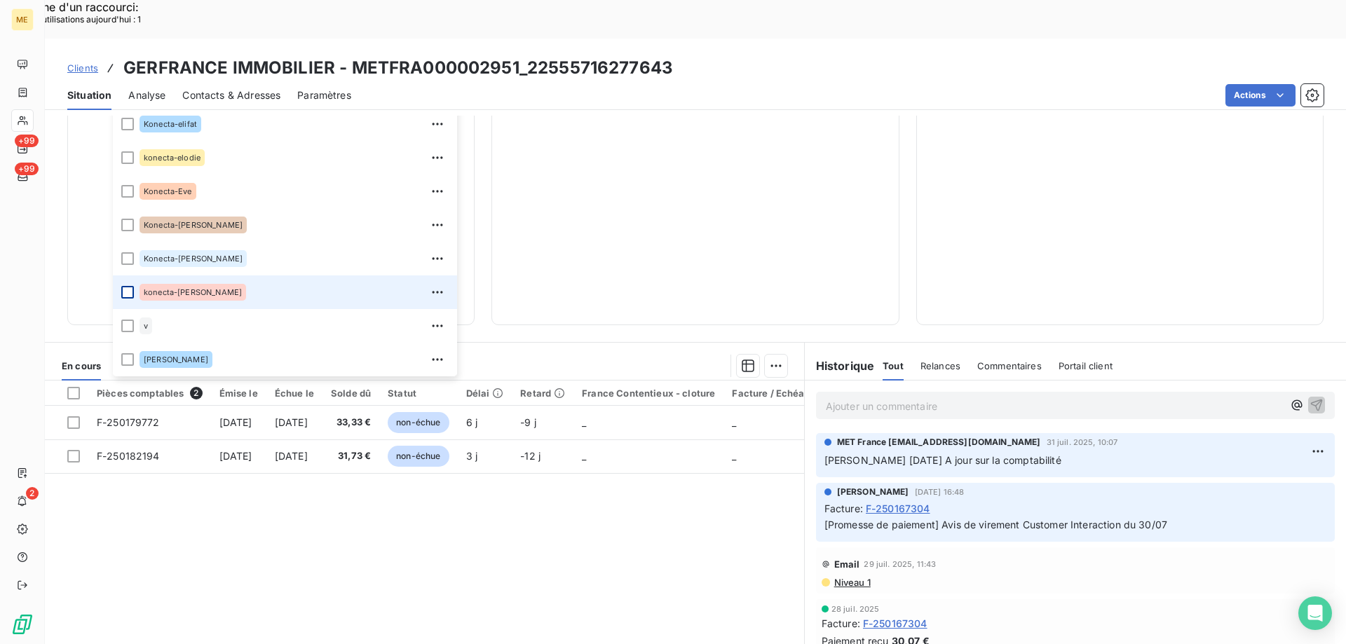
click at [126, 286] on div at bounding box center [127, 292] width 13 height 13
click at [788, 182] on div "65,06 € 0 Échu 0,00 € Non-échu 65,06 €" at bounding box center [695, 31] width 372 height 553
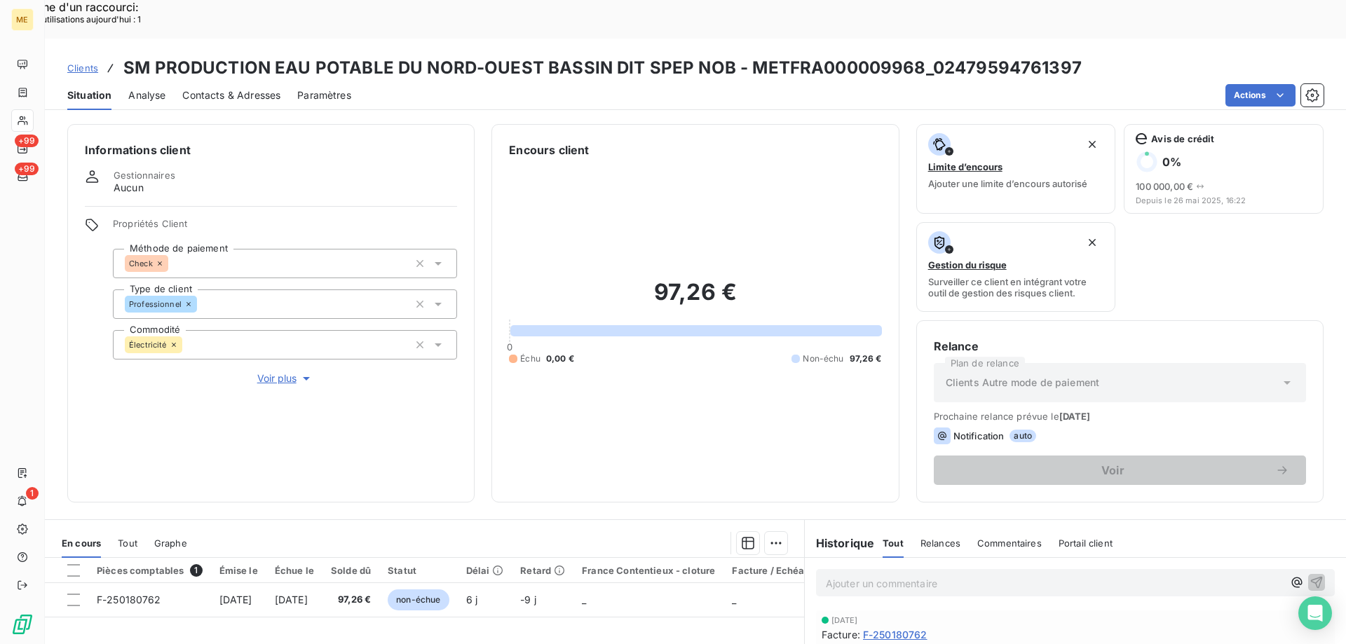
click at [86, 62] on span "Clients" at bounding box center [82, 67] width 31 height 11
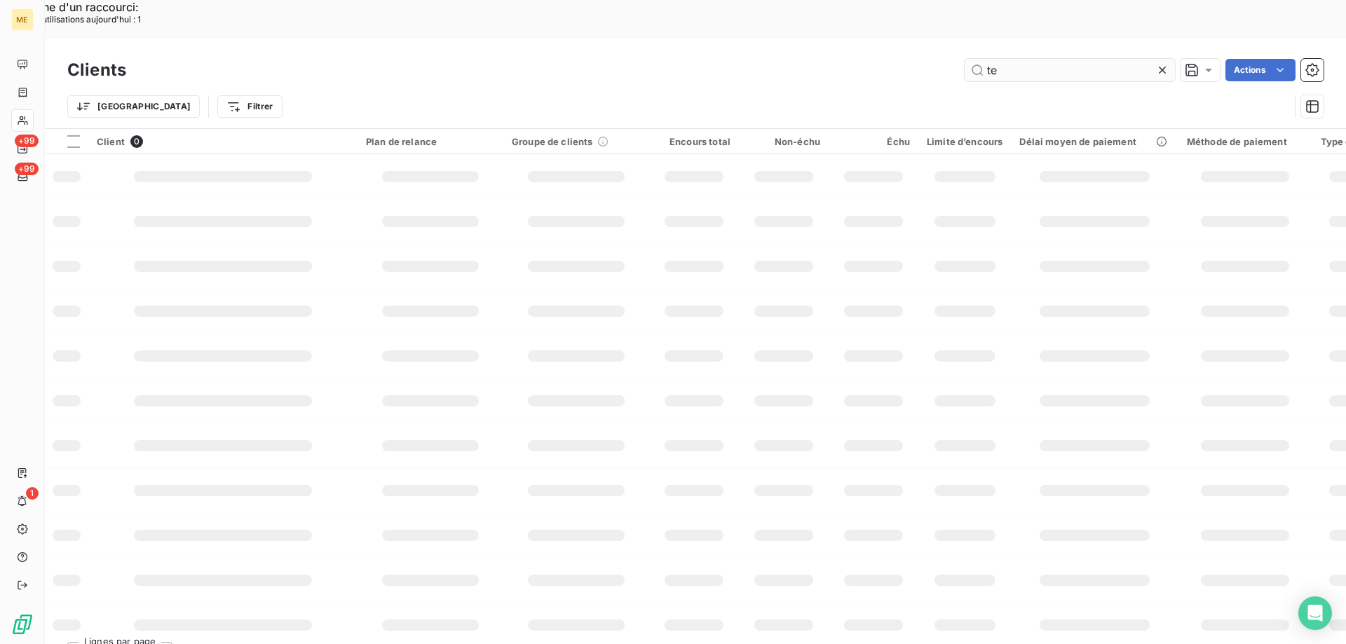
type input "t"
click at [1001, 59] on input "text" at bounding box center [1069, 70] width 210 height 22
click at [1014, 59] on input "text" at bounding box center [1069, 70] width 210 height 22
click at [1055, 59] on input "metfra000028264" at bounding box center [1069, 70] width 210 height 22
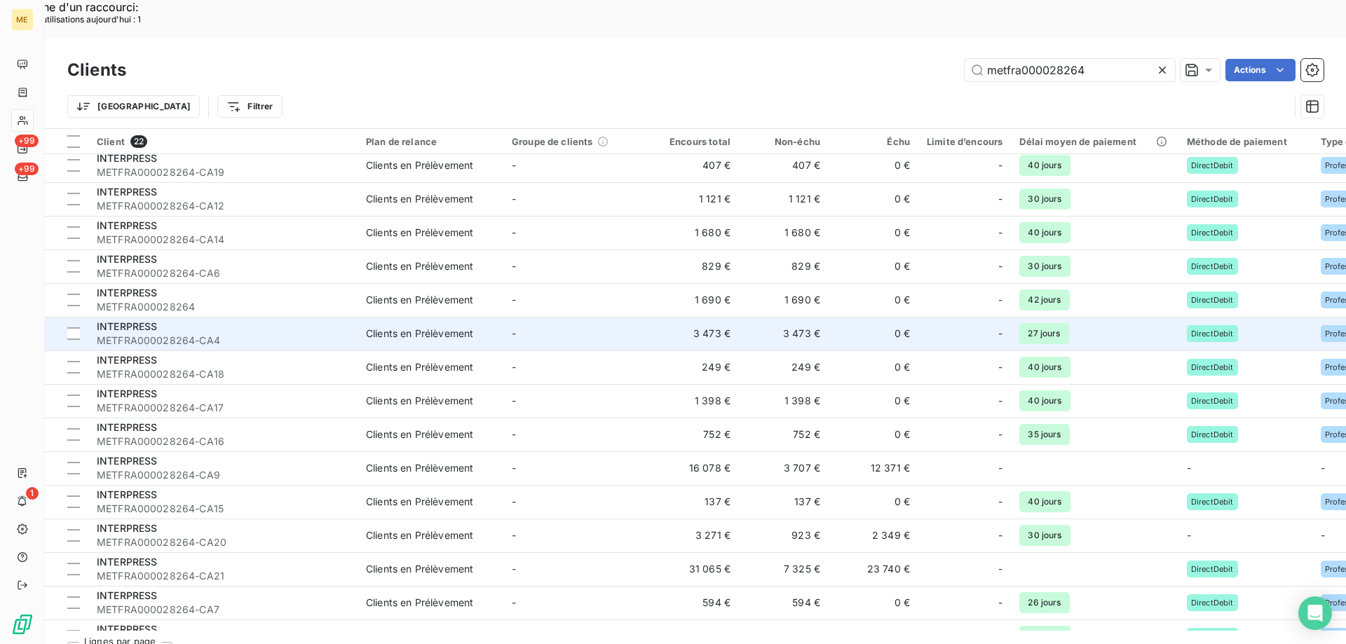
scroll to position [270, 0]
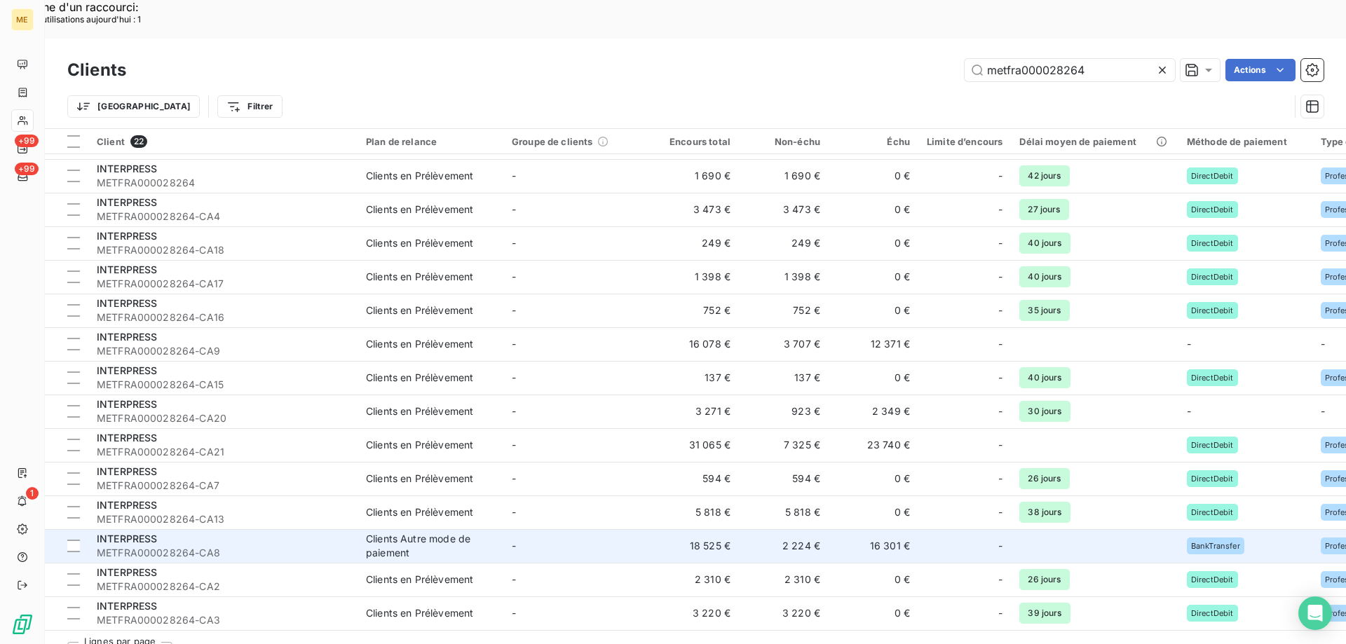
type input "metfra000028264"
click at [226, 546] on span "METFRA000028264-CA8" at bounding box center [223, 553] width 252 height 14
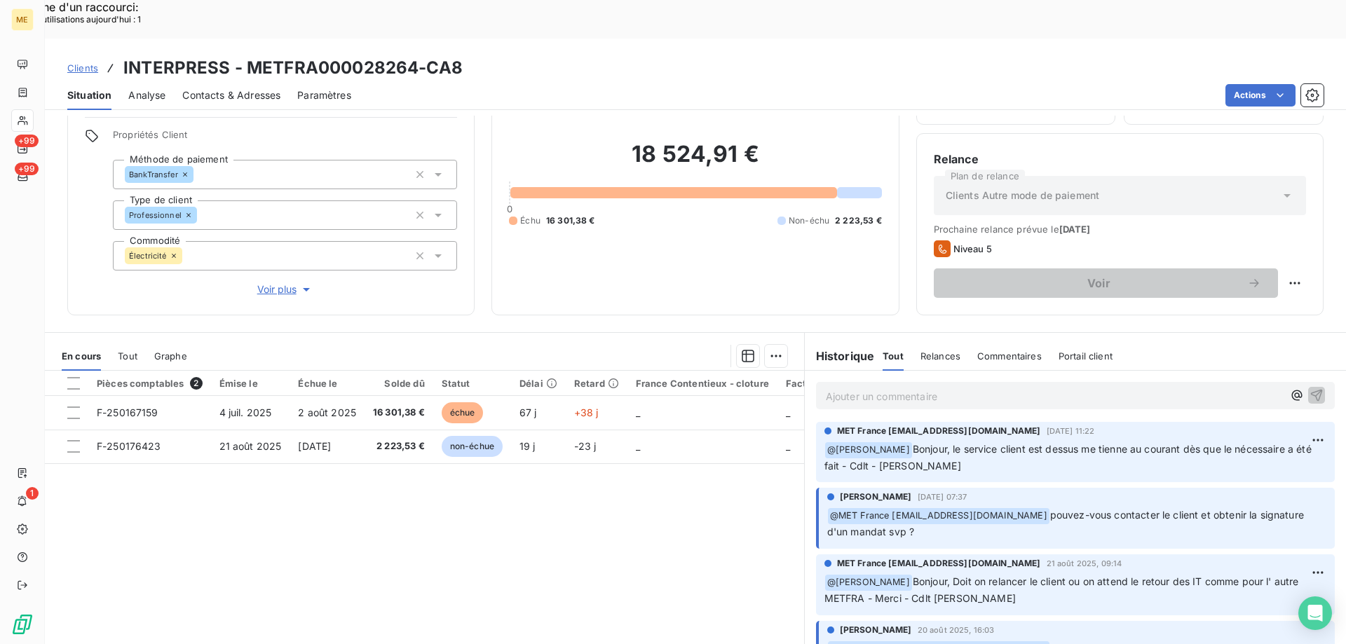
scroll to position [446, 0]
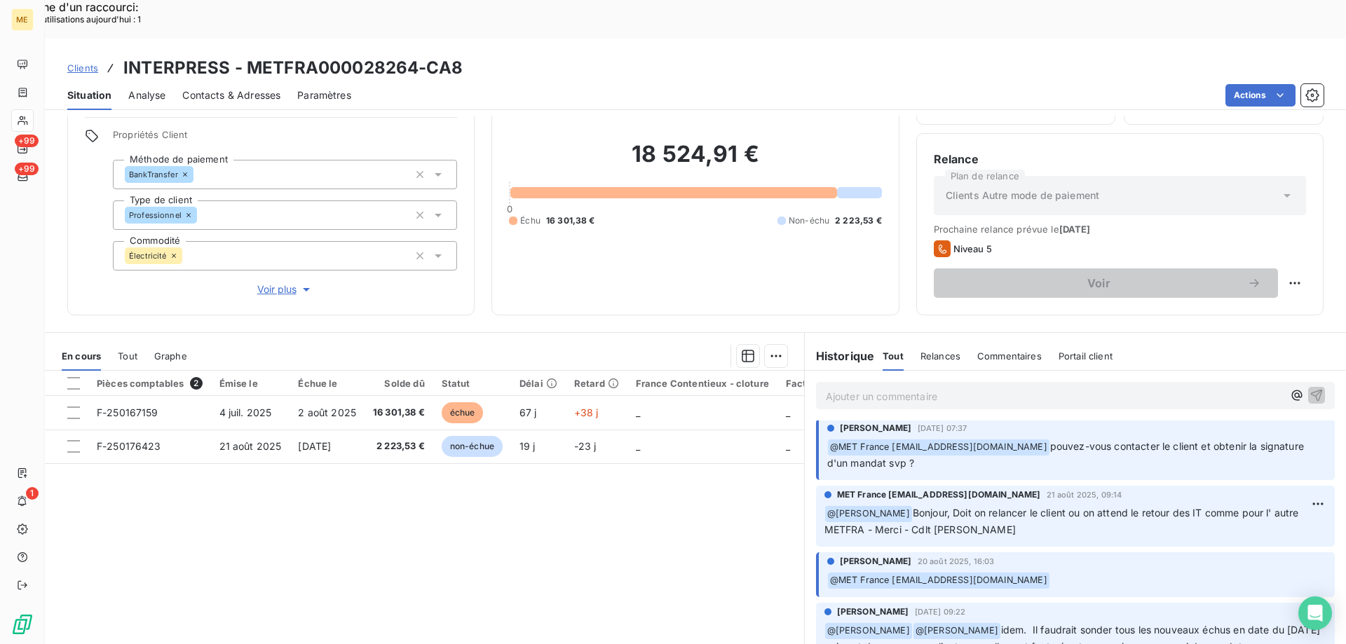
click at [275, 282] on span "Voir plus" at bounding box center [285, 289] width 56 height 14
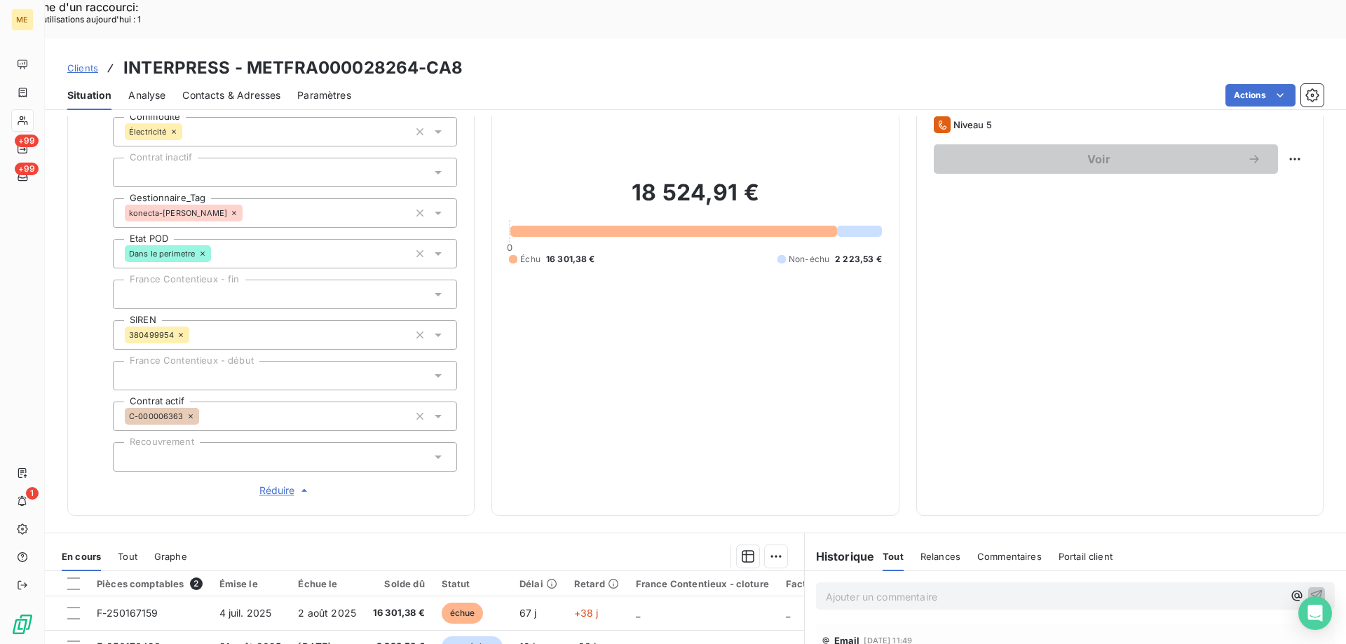
scroll to position [0, 0]
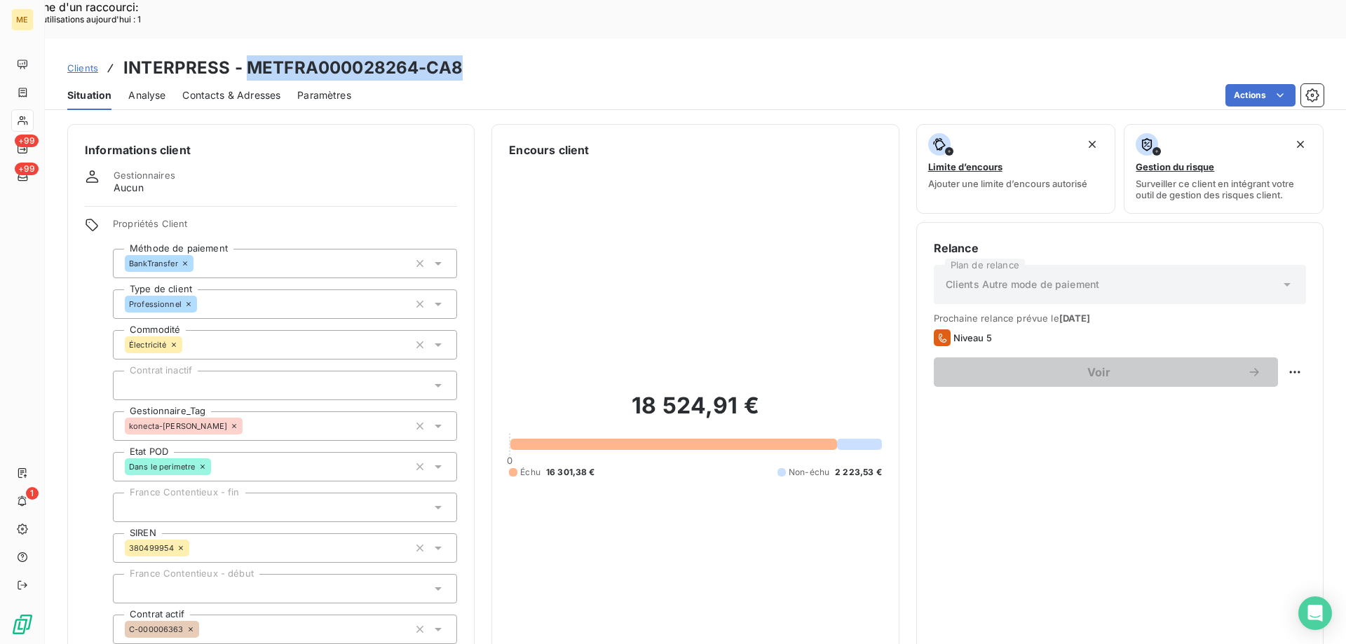
drag, startPoint x: 243, startPoint y: 27, endPoint x: 474, endPoint y: 34, distance: 231.4
click at [474, 55] on div "Clients INTERPRESS - METFRA000028264-CA8" at bounding box center [695, 67] width 1301 height 25
copy h3 "METFRA000028264-CA8"
